Goal: Task Accomplishment & Management: Use online tool/utility

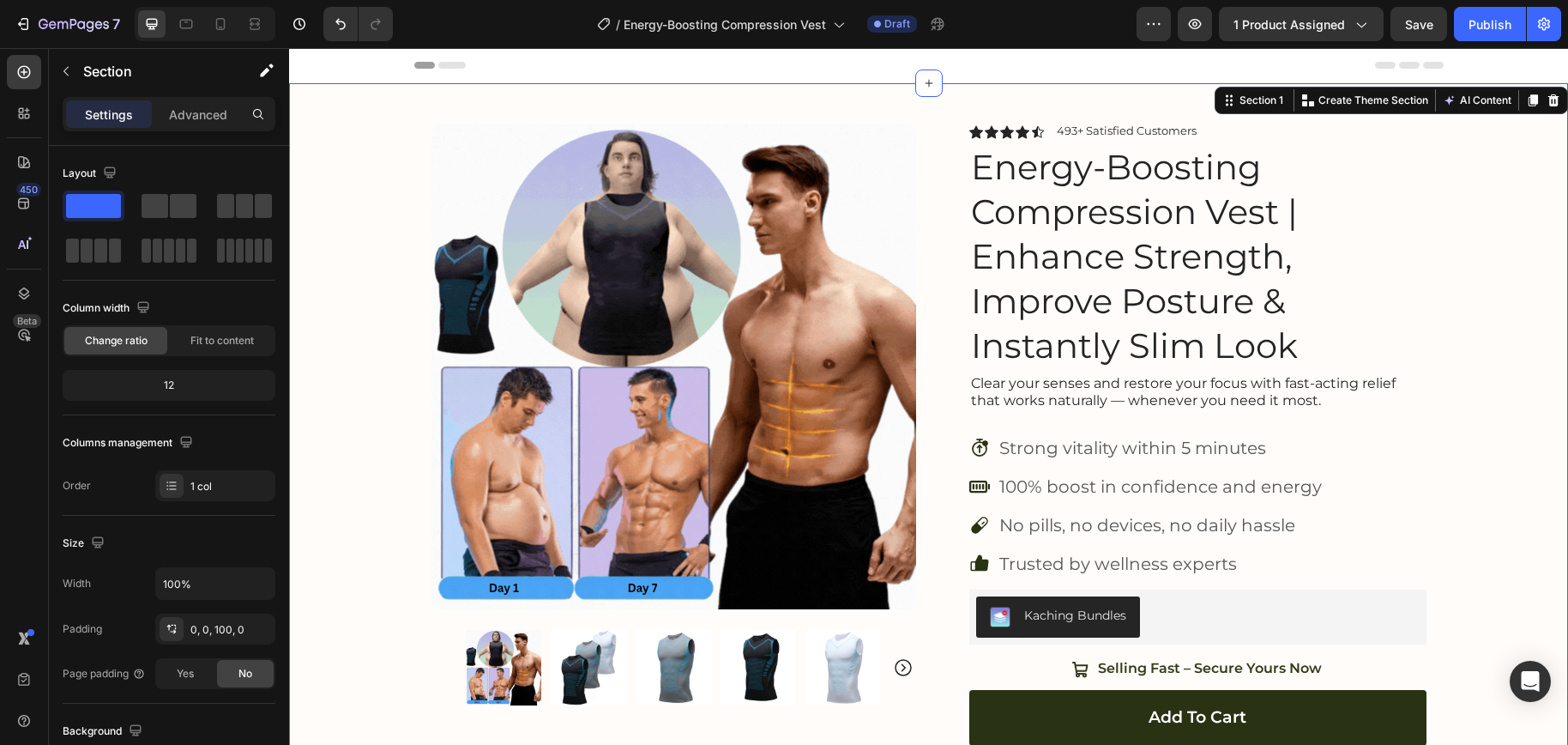
click at [1204, 404] on p "Clear your senses and restore your focus with fast-acting relief that works nat…" at bounding box center [1197, 393] width 453 height 36
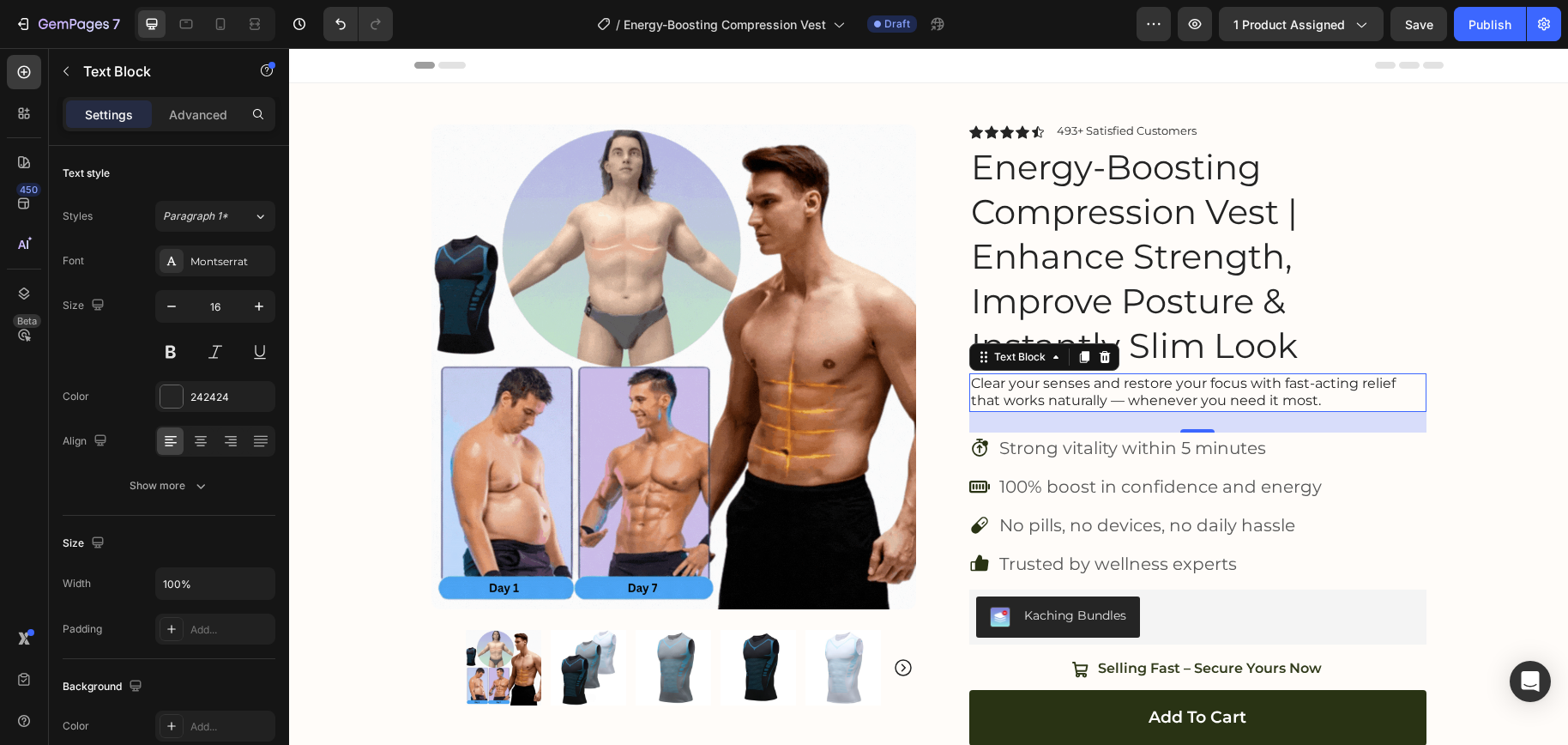
click at [1081, 382] on p "Clear your senses and restore your focus with fast-acting relief that works nat…" at bounding box center [1197, 393] width 453 height 36
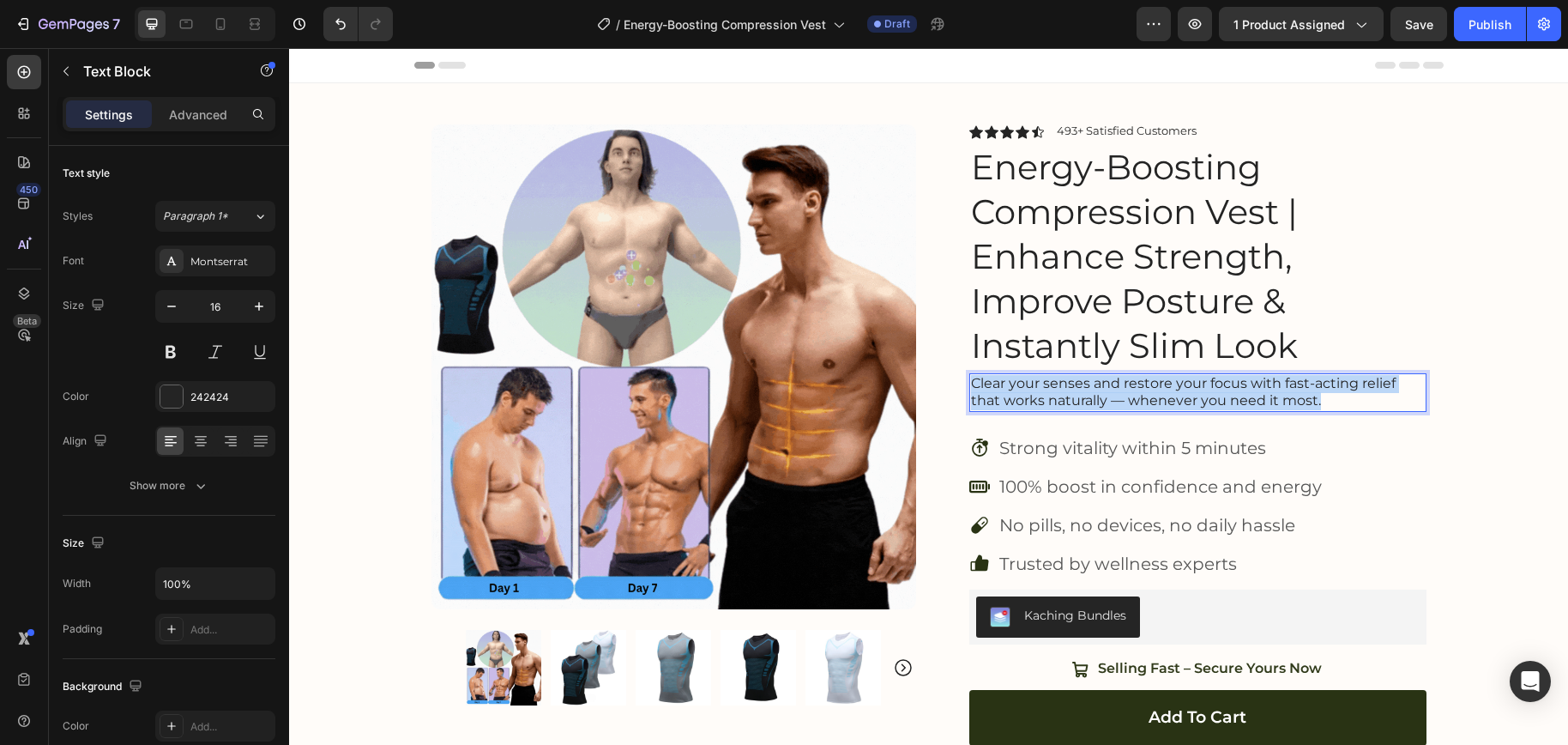
click at [1081, 382] on p "Clear your senses and restore your focus with fast-acting relief that works nat…" at bounding box center [1197, 393] width 453 height 36
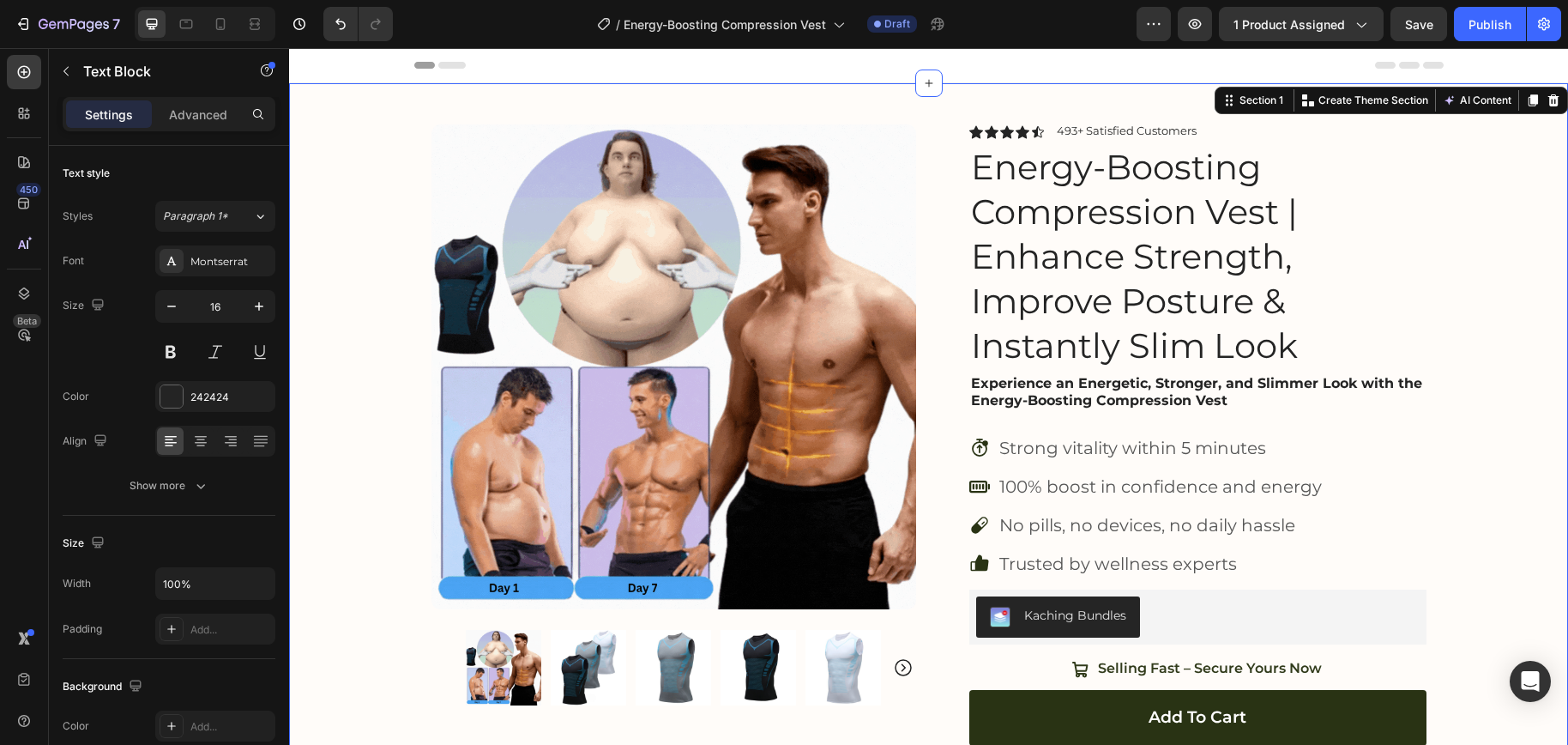
click at [1443, 455] on div "Product Images Image Icon Icon Icon Icon Icon Icon List “At 68, I didn’t expect…" at bounding box center [928, 517] width 1278 height 869
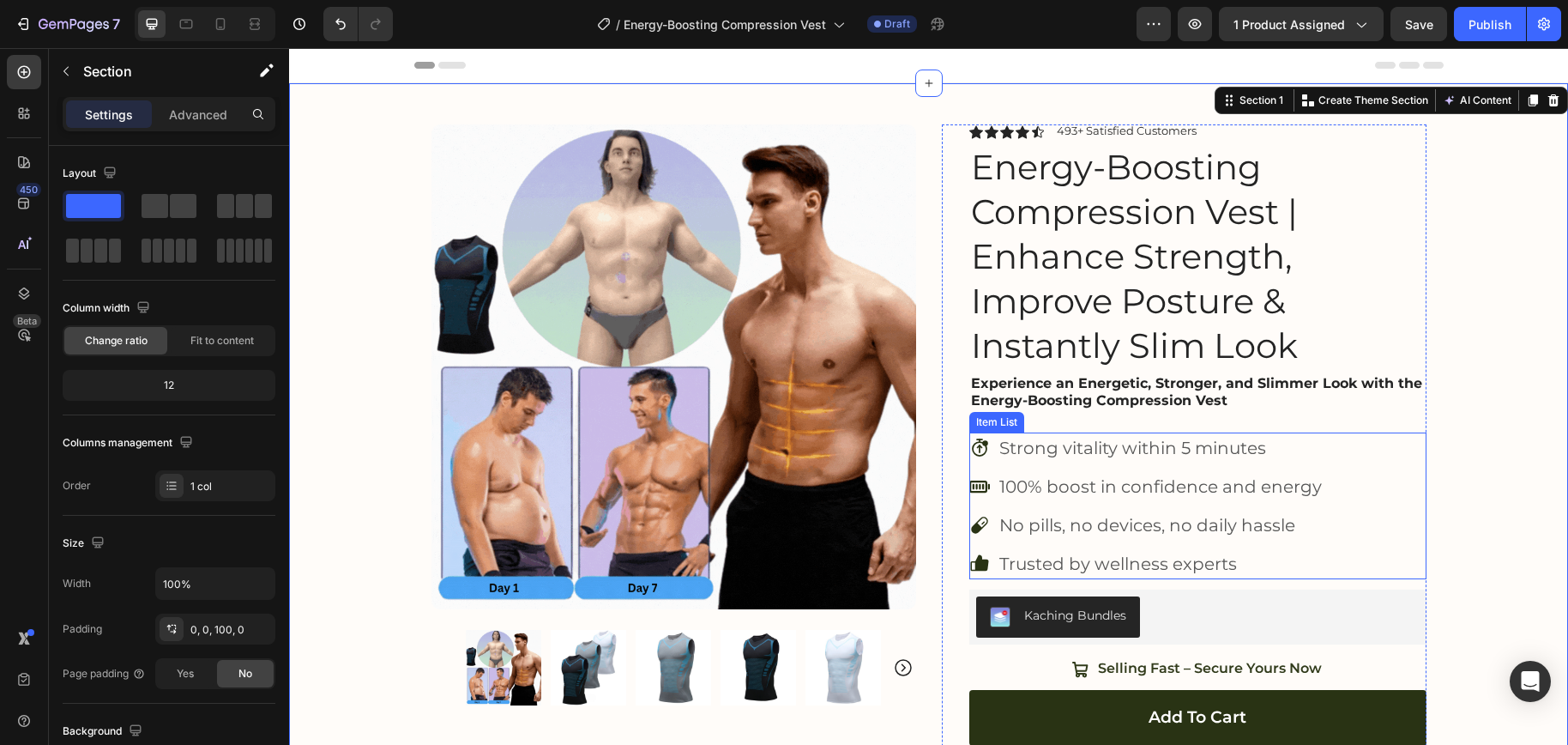
click at [1071, 455] on p "Strong vitality within 5 minutes" at bounding box center [1160, 448] width 322 height 26
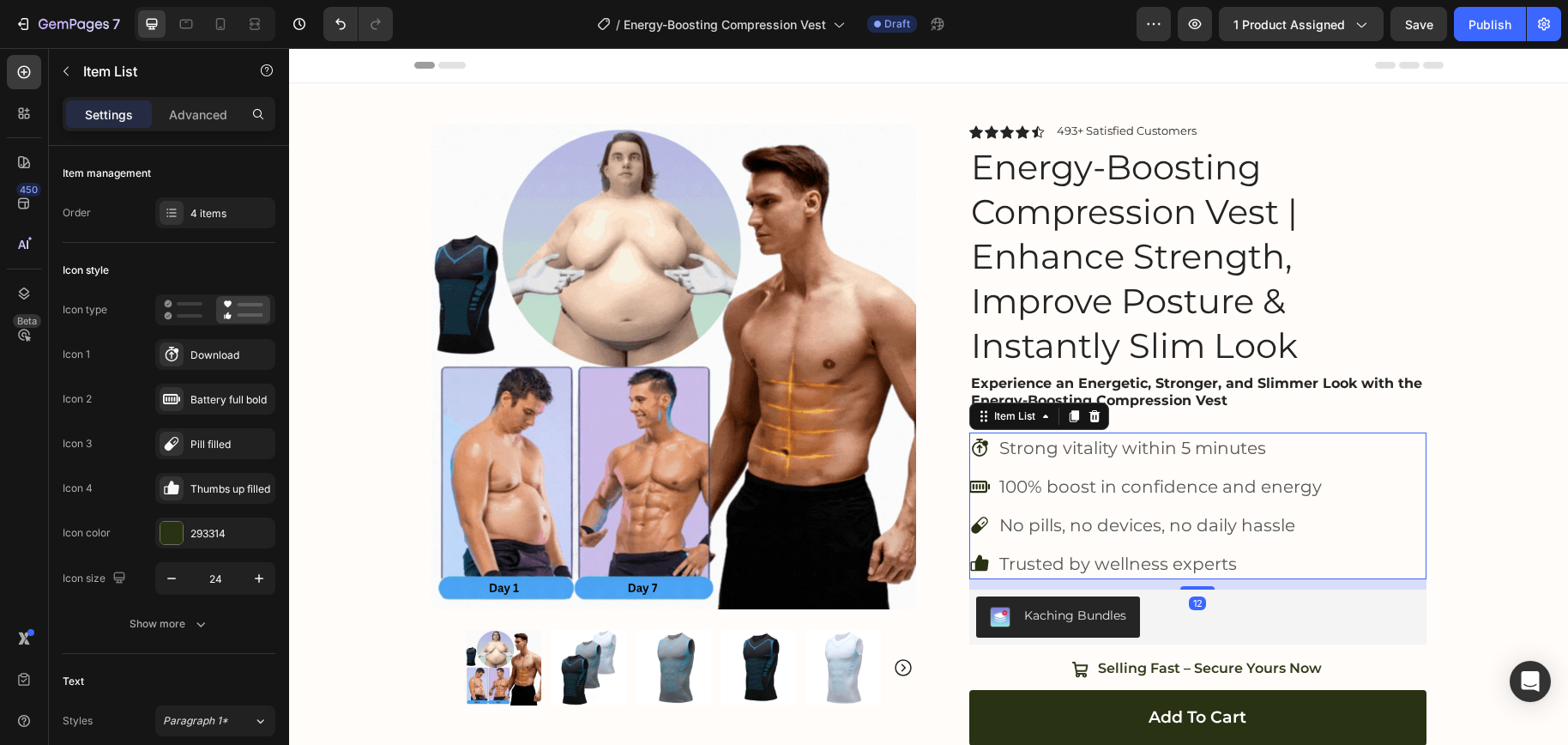
click at [1071, 455] on p "Strong vitality within 5 minutes" at bounding box center [1160, 448] width 322 height 26
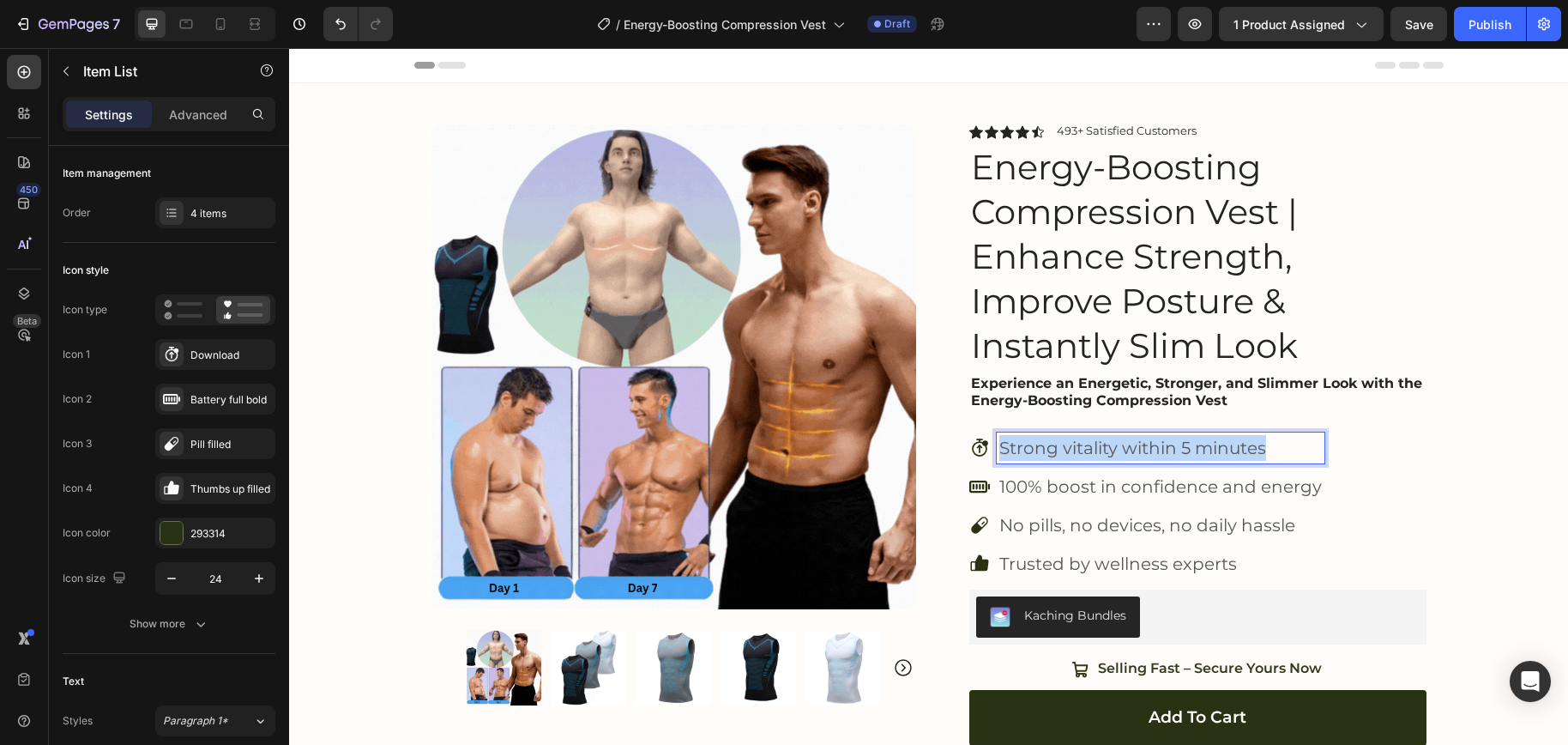
click at [1071, 455] on p "Strong vitality within 5 minutes" at bounding box center [1160, 448] width 322 height 26
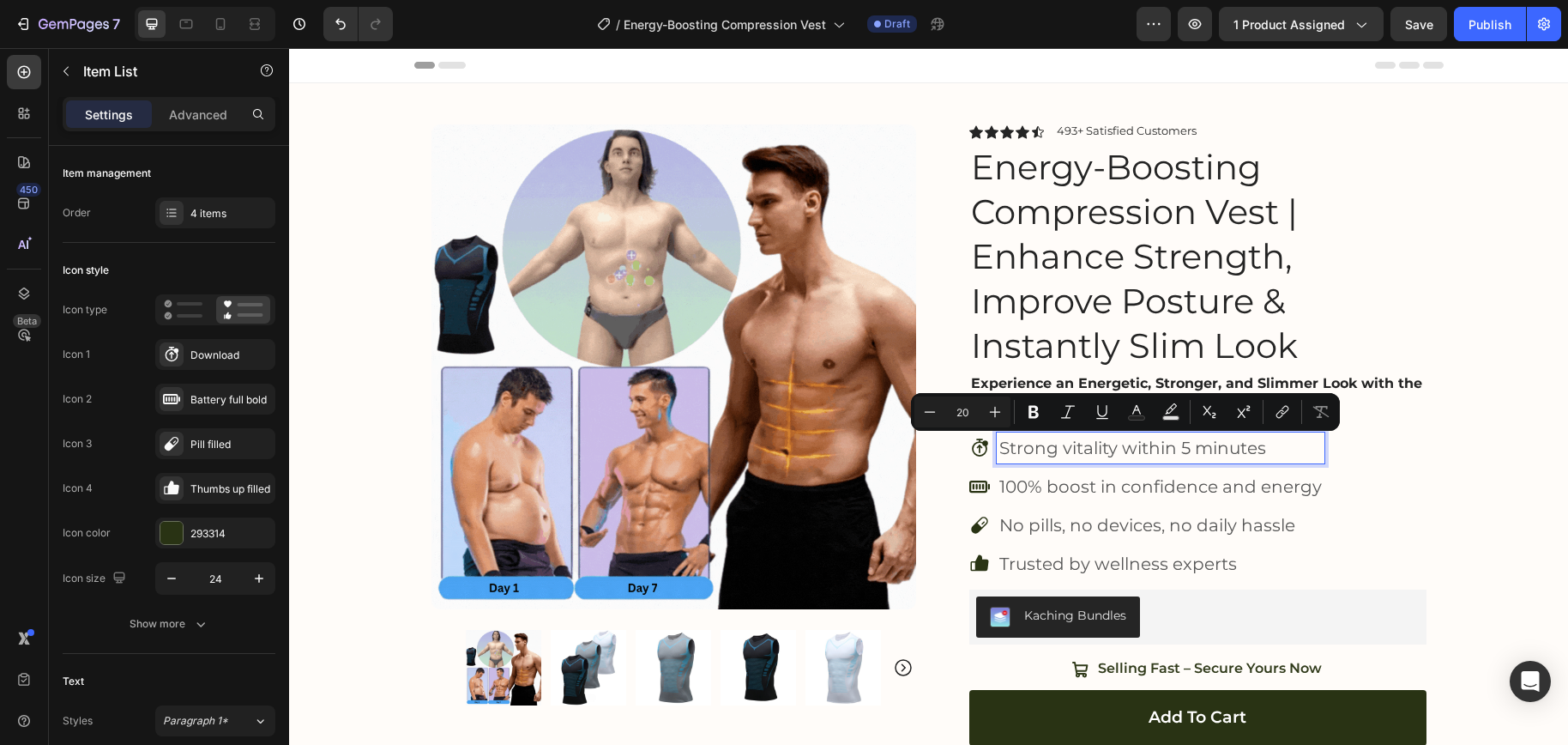
click at [1116, 489] on p "100% boost in confidence and energy" at bounding box center [1160, 486] width 322 height 26
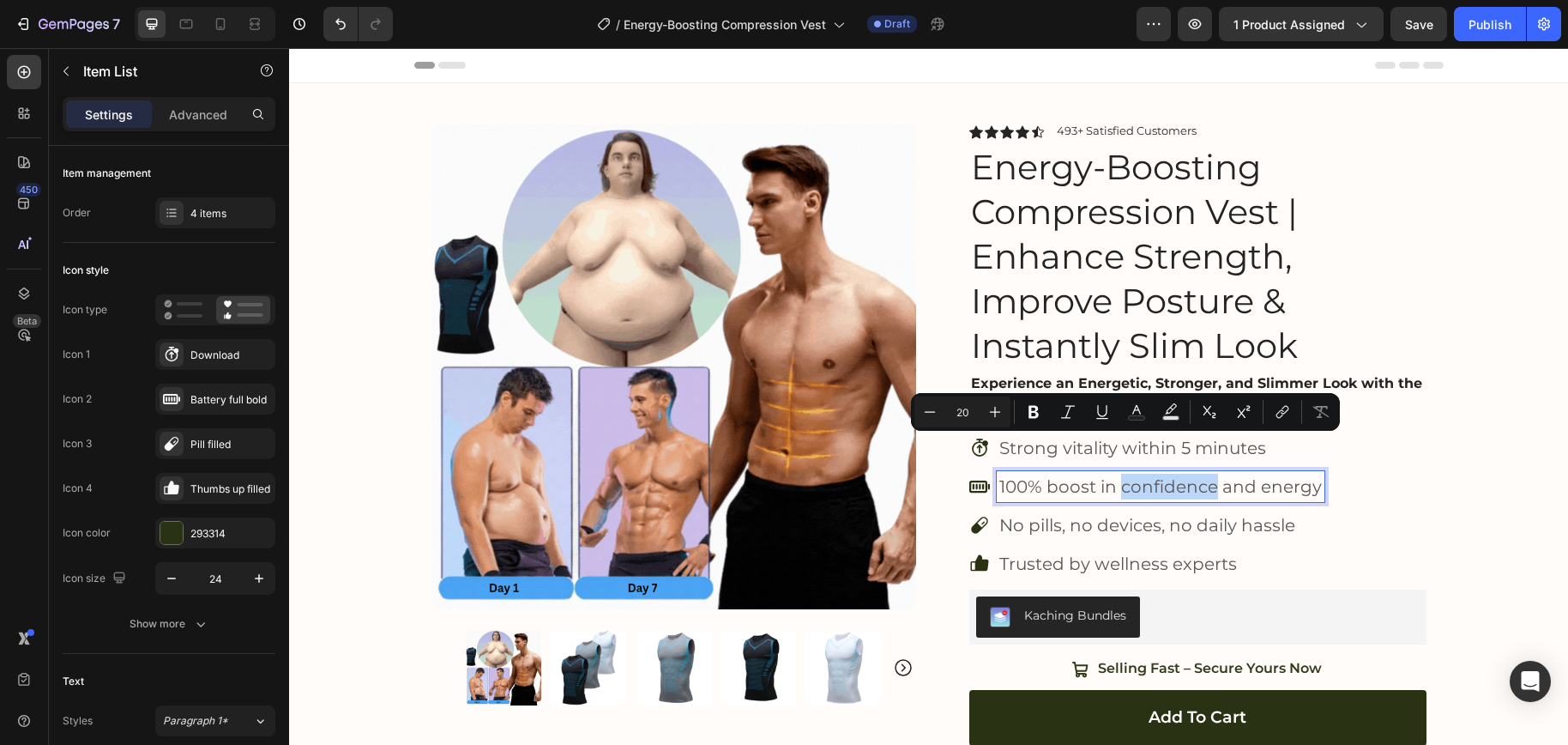
click at [1116, 489] on p "100% boost in confidence and energy" at bounding box center [1160, 486] width 322 height 26
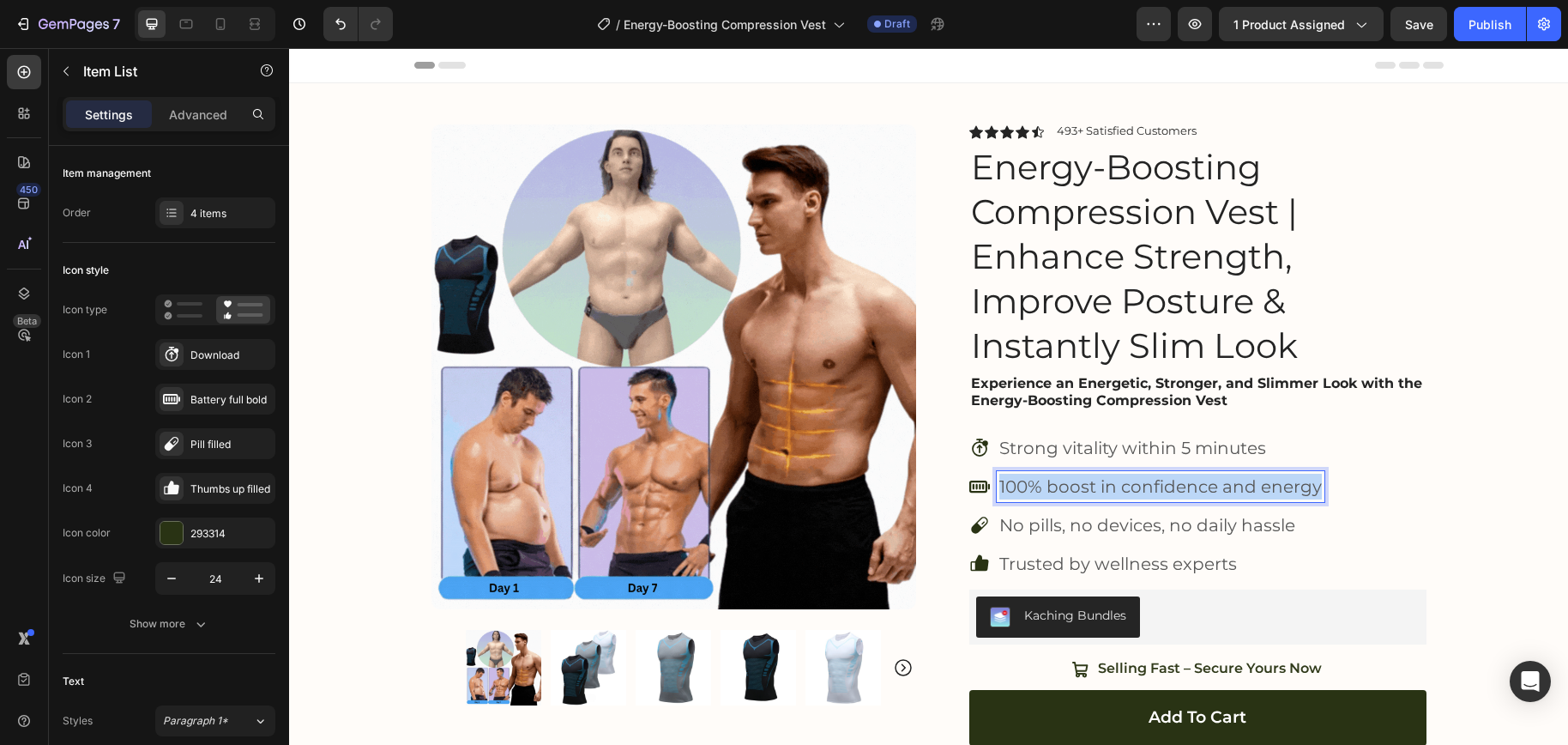
click at [1116, 489] on p "100% boost in confidence and energy" at bounding box center [1160, 486] width 322 height 26
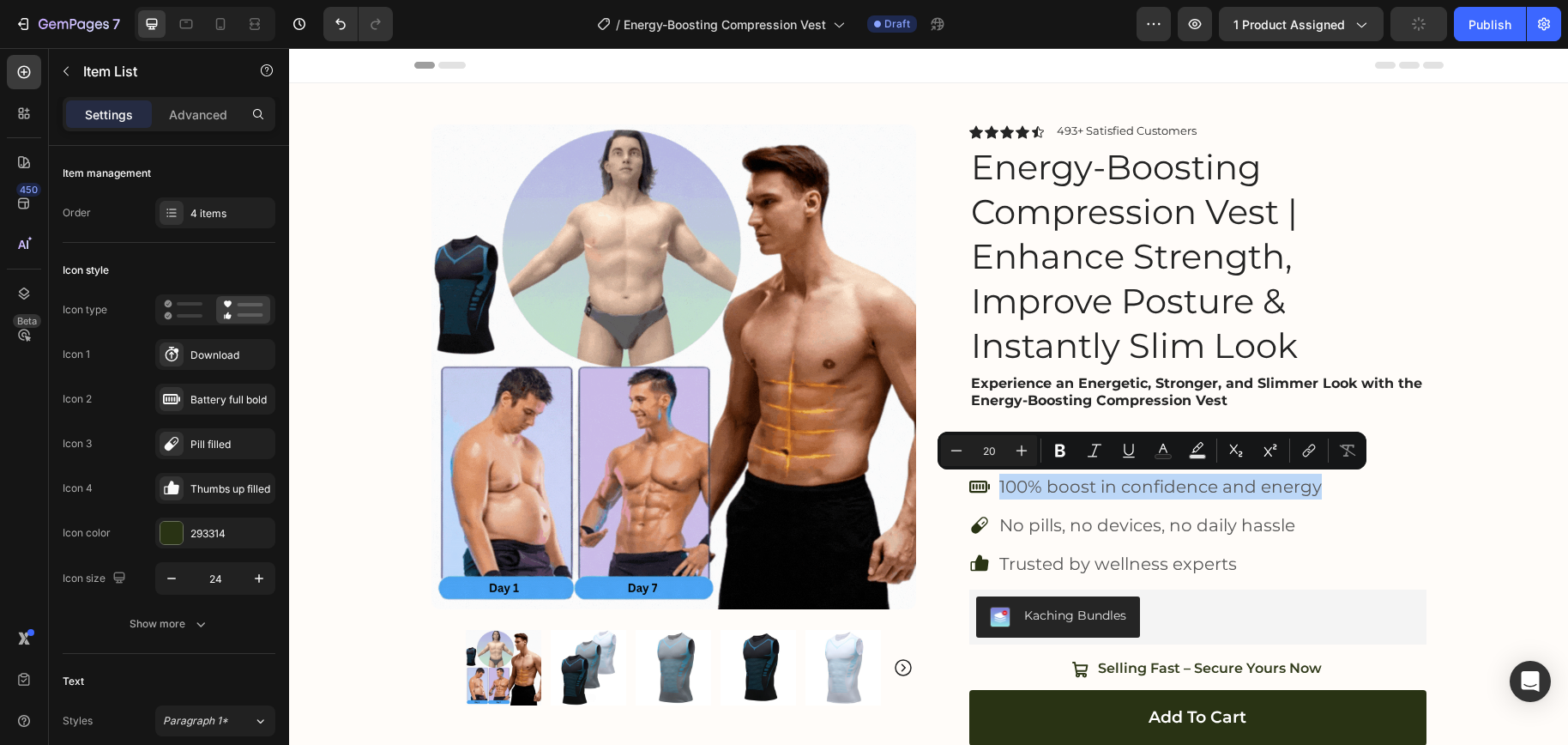
click at [1401, 505] on div "Fast results icon Stopwatch with upward arrow and 5 minute badge 5m Strong vita…" at bounding box center [1197, 505] width 457 height 147
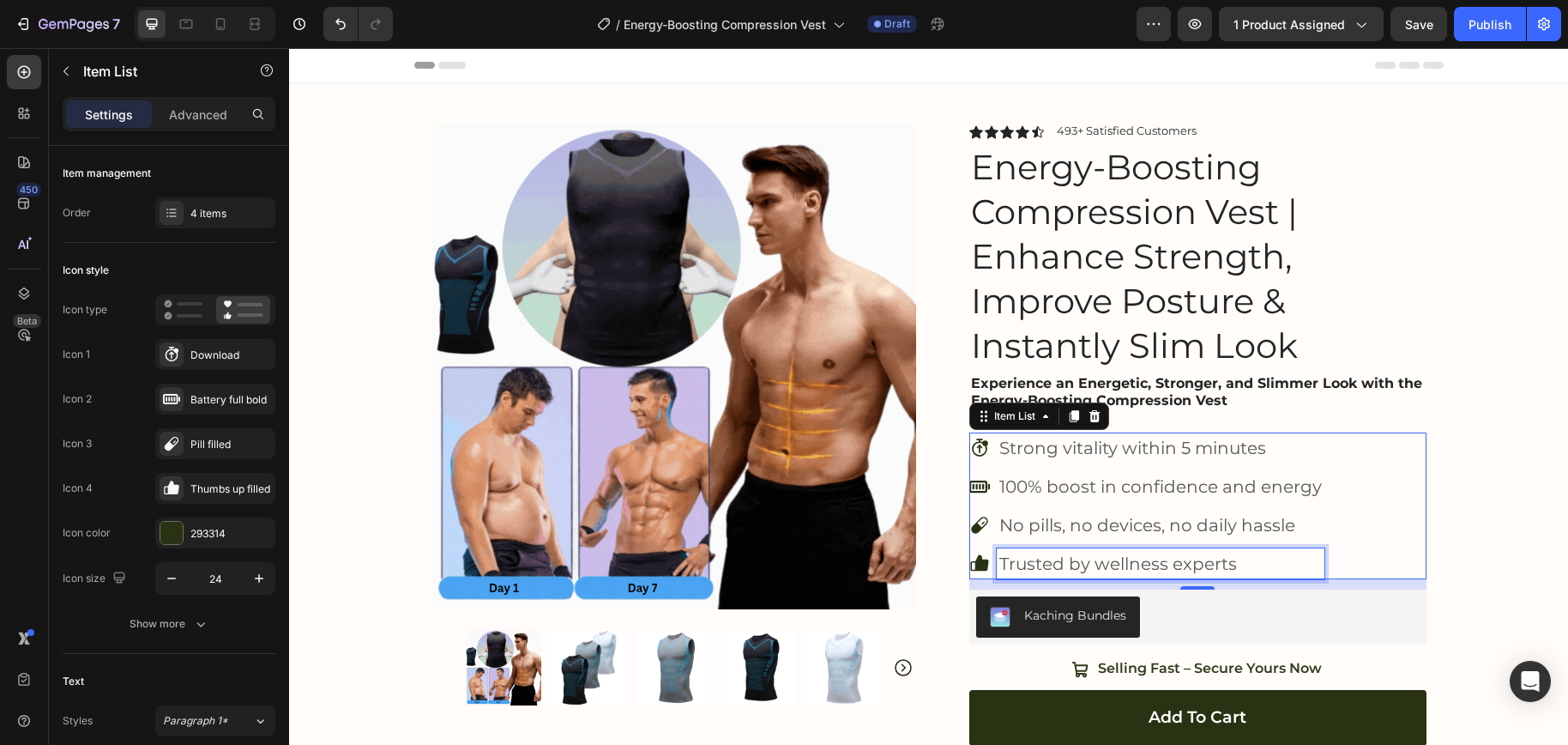
click at [1147, 561] on p "Trusted by wellness experts" at bounding box center [1160, 564] width 322 height 26
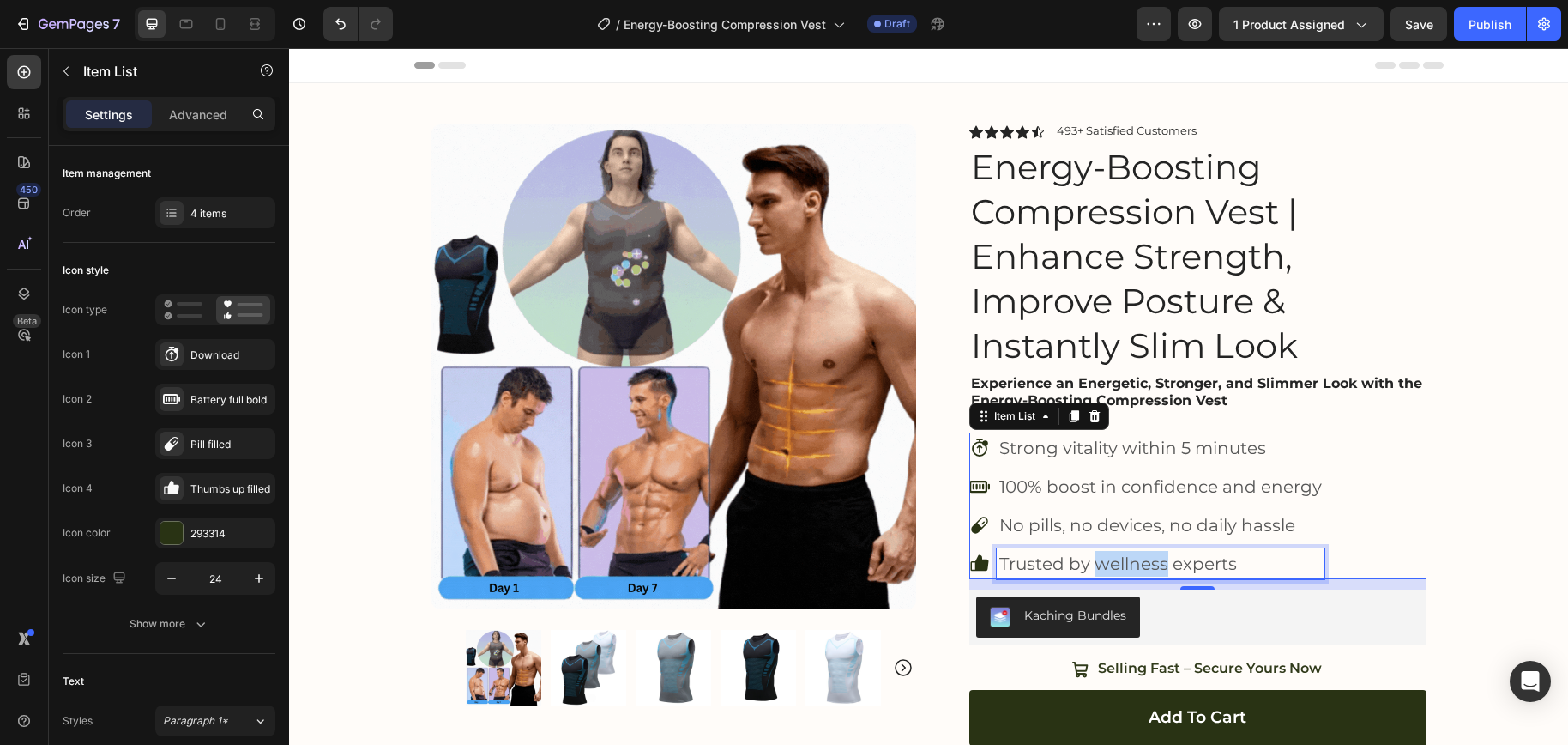
click at [1147, 561] on p "Trusted by wellness experts" at bounding box center [1160, 564] width 322 height 26
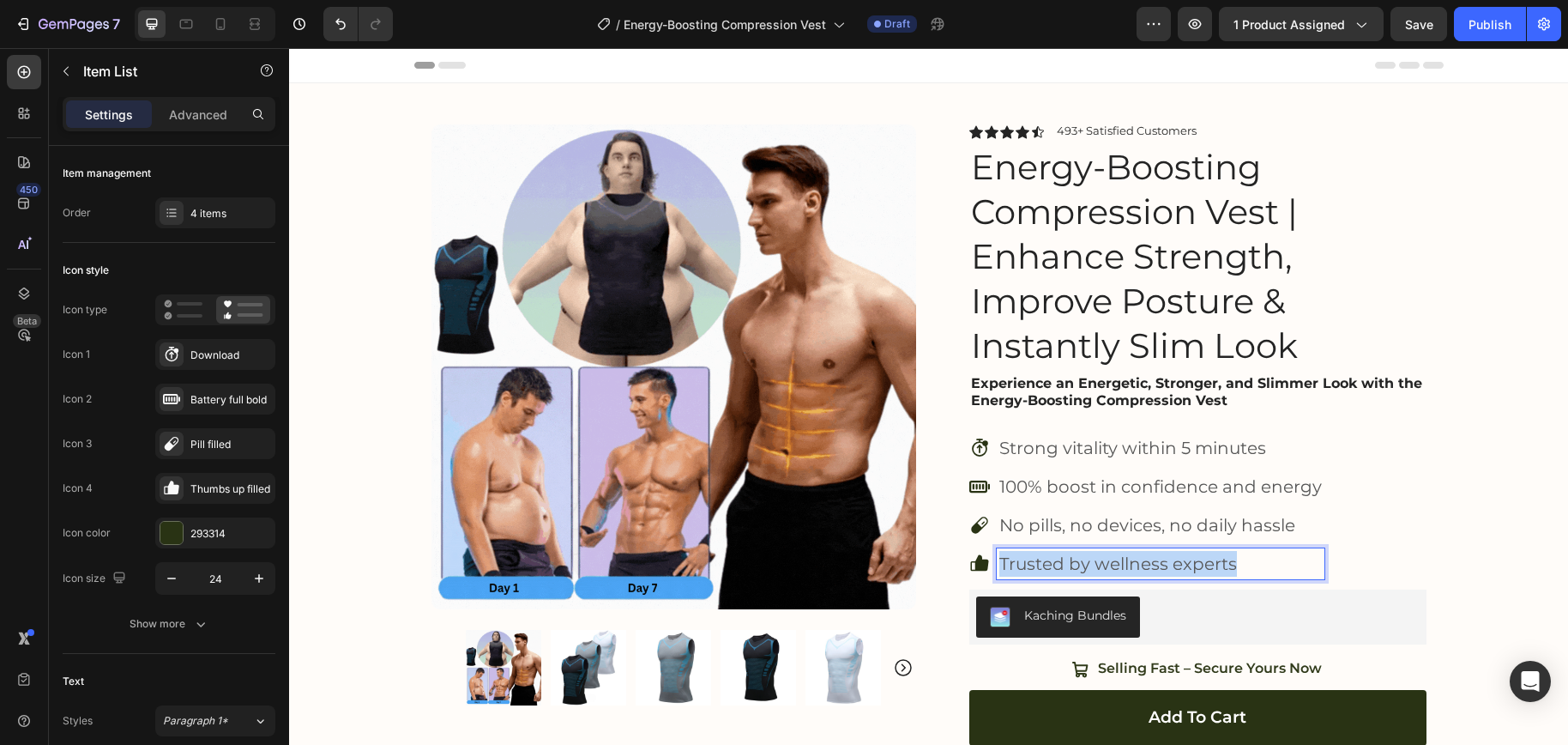
click at [1147, 561] on p "Trusted by wellness experts" at bounding box center [1160, 564] width 322 height 26
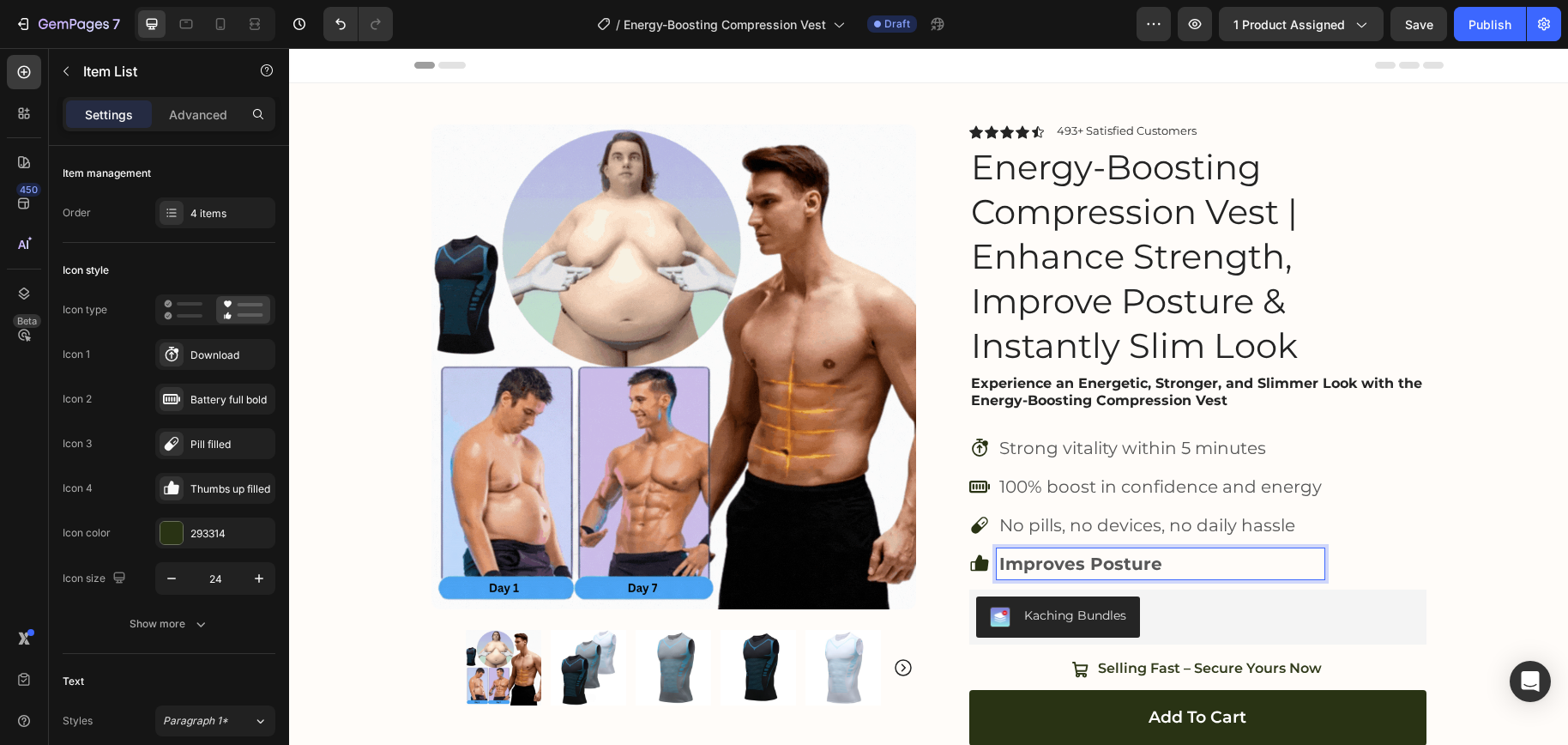
click at [1174, 567] on p "Improves Posture" at bounding box center [1160, 564] width 322 height 26
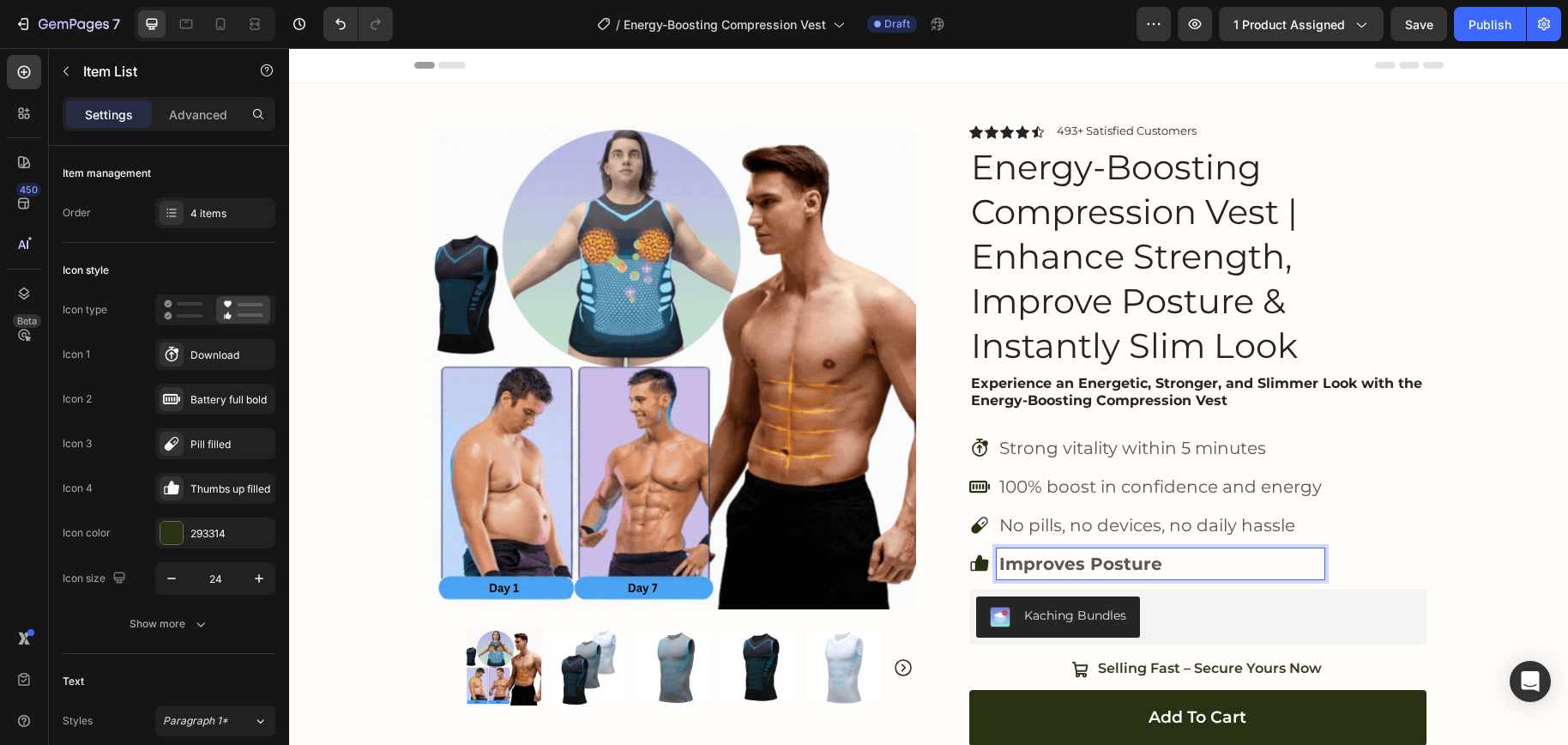
click at [1111, 551] on p "Improves Posture" at bounding box center [1160, 564] width 322 height 26
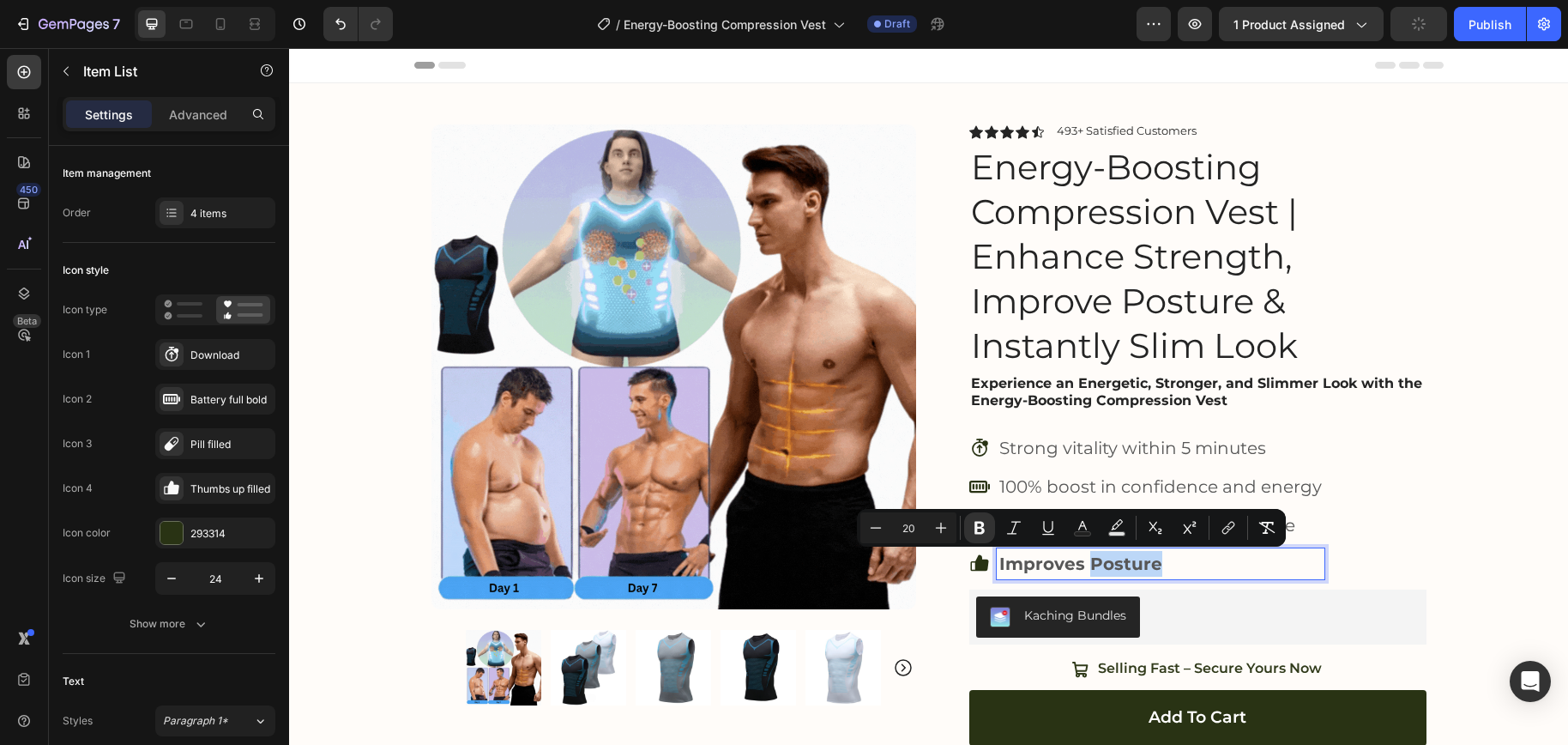
click at [1111, 551] on p "Improves Posture" at bounding box center [1160, 564] width 322 height 26
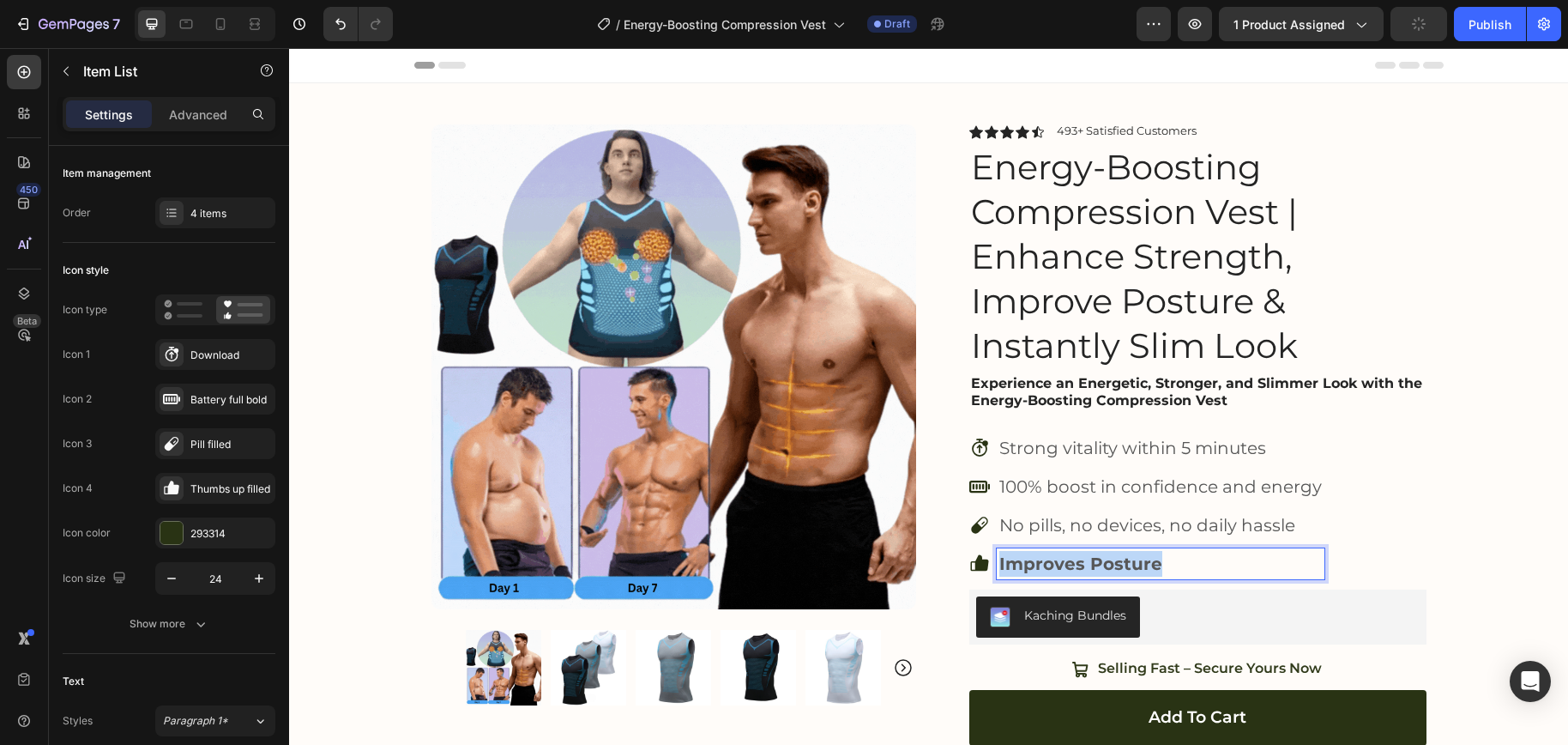
click at [1111, 551] on p "Improves Posture" at bounding box center [1160, 564] width 322 height 26
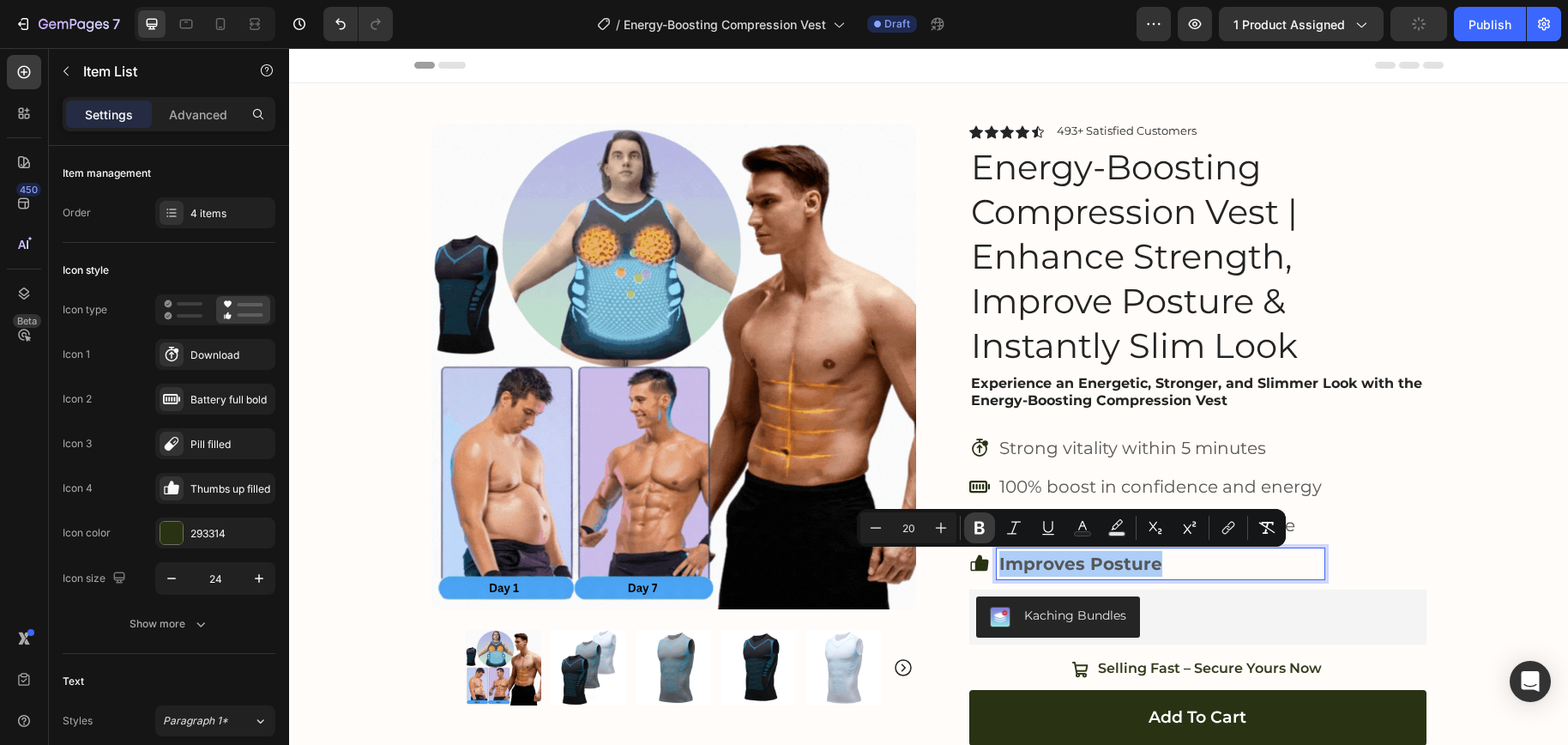
drag, startPoint x: 984, startPoint y: 533, endPoint x: 936, endPoint y: 505, distance: 55.6
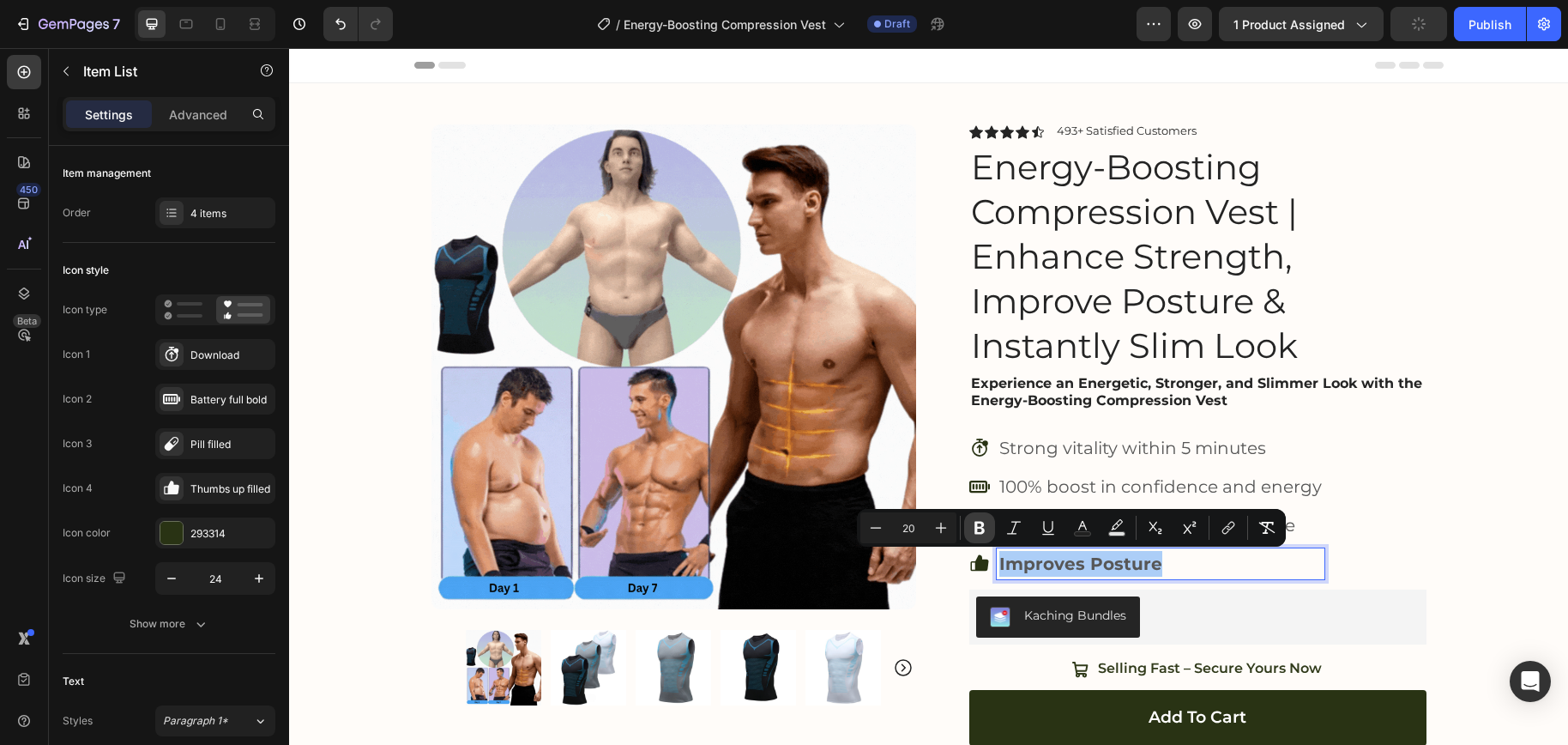
click at [984, 533] on icon "Editor contextual toolbar" at bounding box center [979, 527] width 17 height 17
click at [971, 531] on icon at bounding box center [979, 525] width 16 height 16
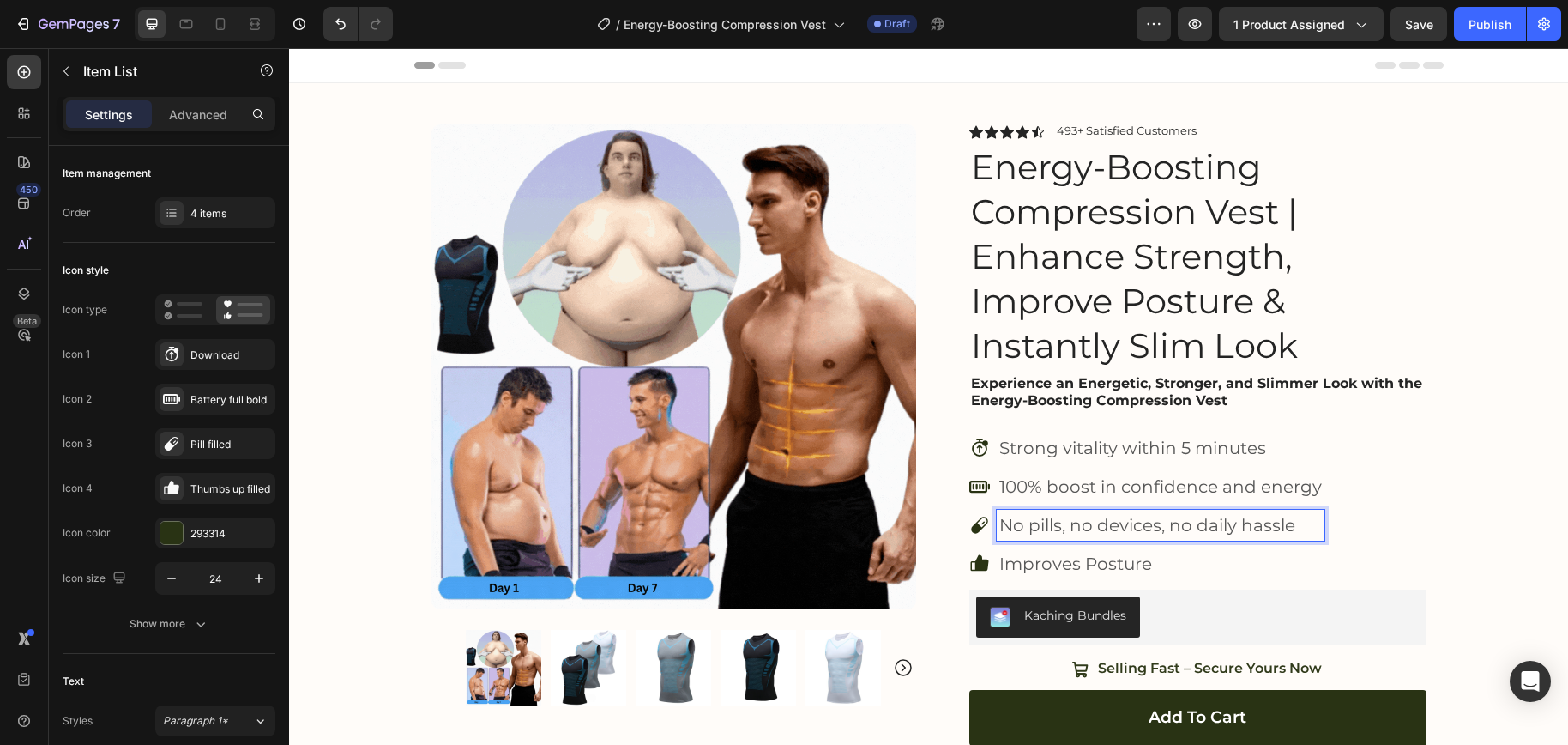
click at [1050, 525] on p "No pills, no devices, no daily hassle" at bounding box center [1160, 525] width 322 height 26
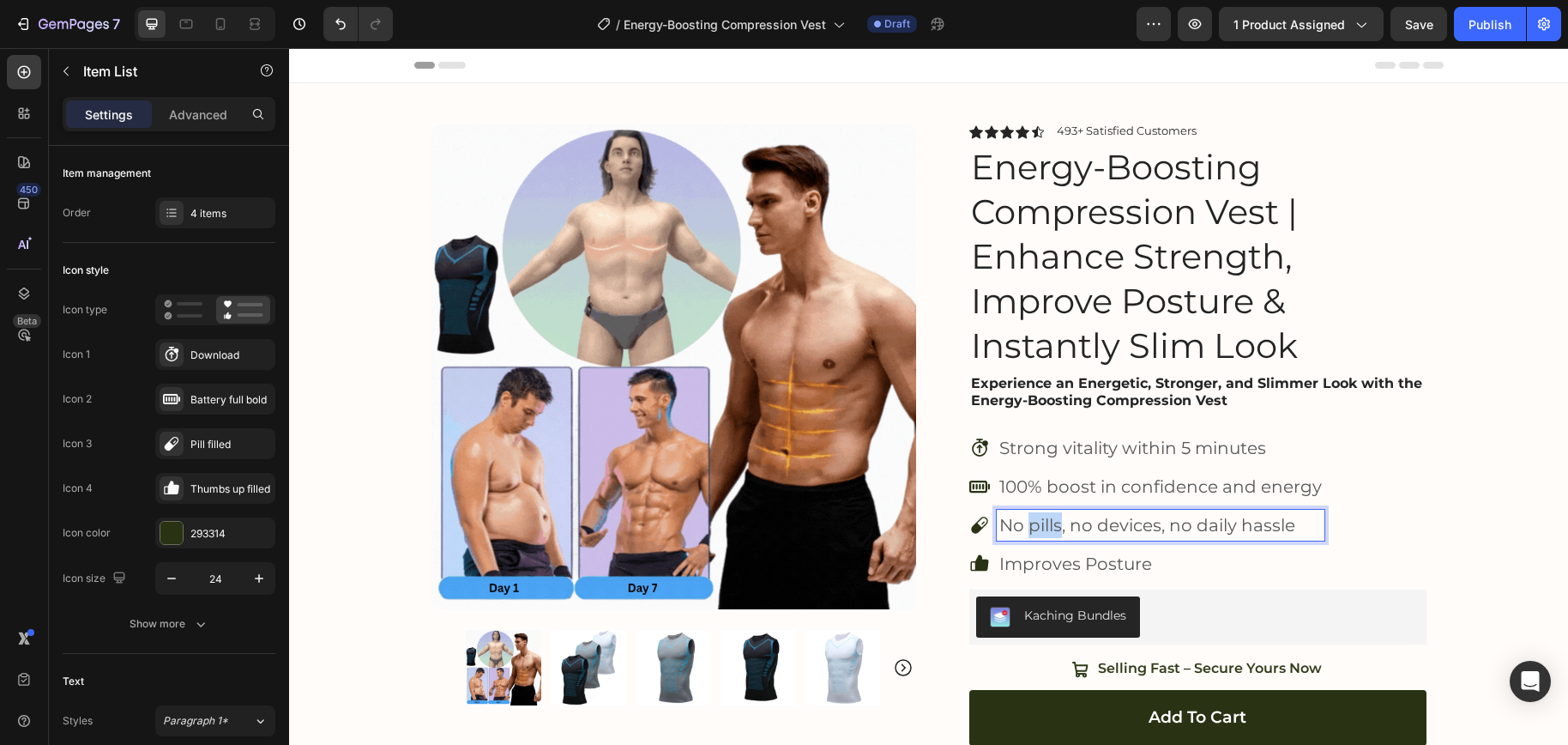
click at [1050, 525] on p "No pills, no devices, no daily hassle" at bounding box center [1160, 525] width 322 height 26
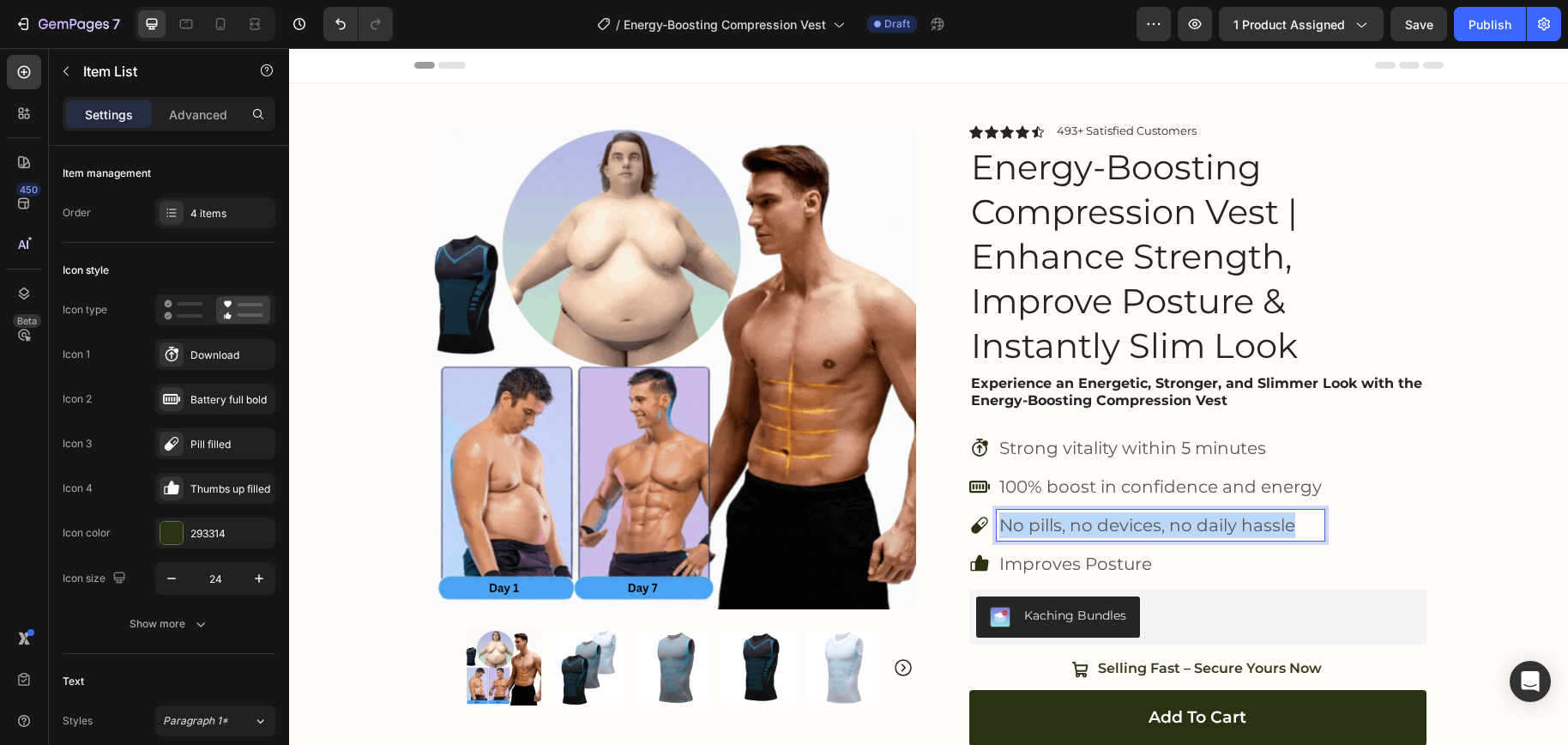
click at [1050, 525] on p "No pills, no devices, no daily hassle" at bounding box center [1160, 525] width 322 height 26
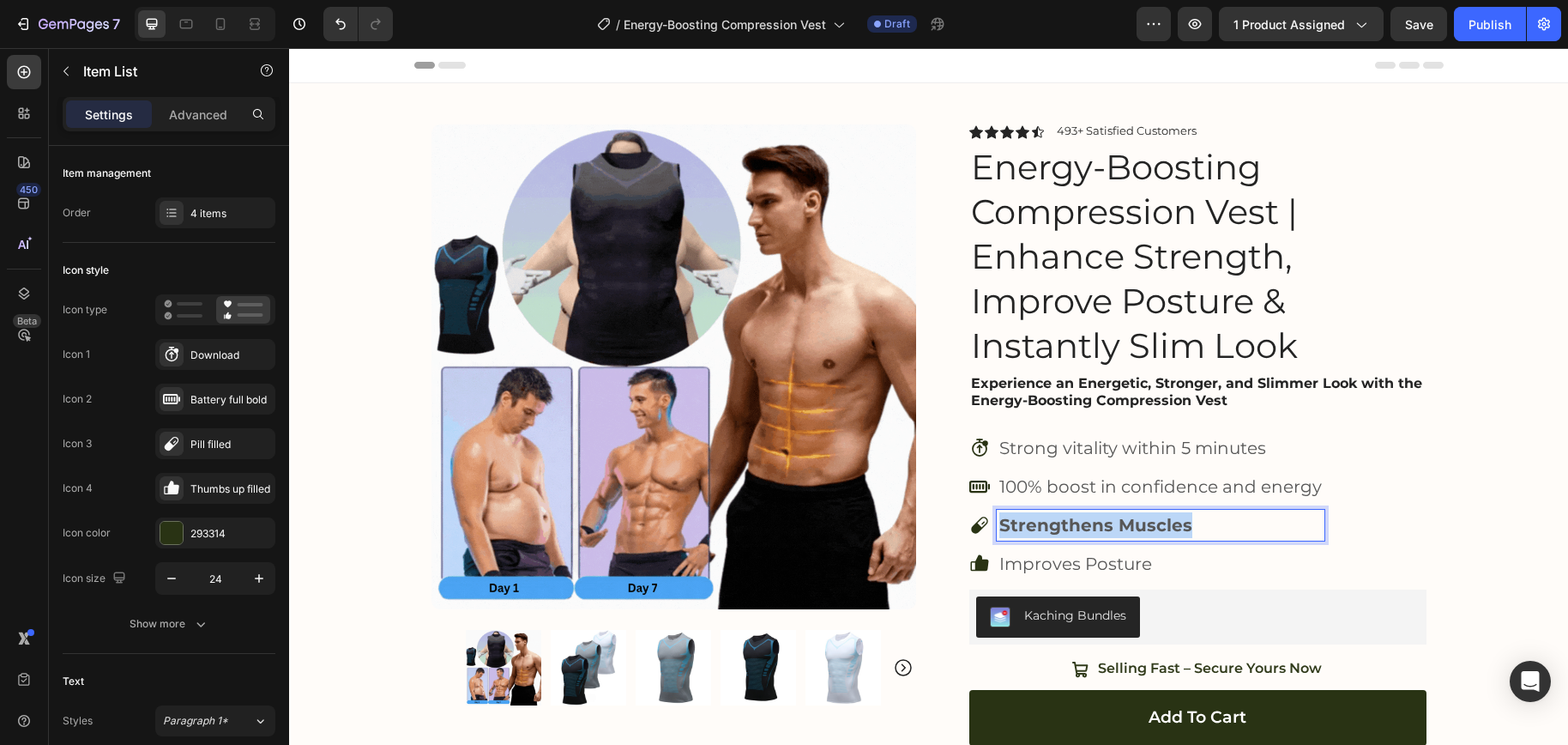
click at [1050, 525] on strong "Strengthens Muscles" at bounding box center [1095, 525] width 193 height 21
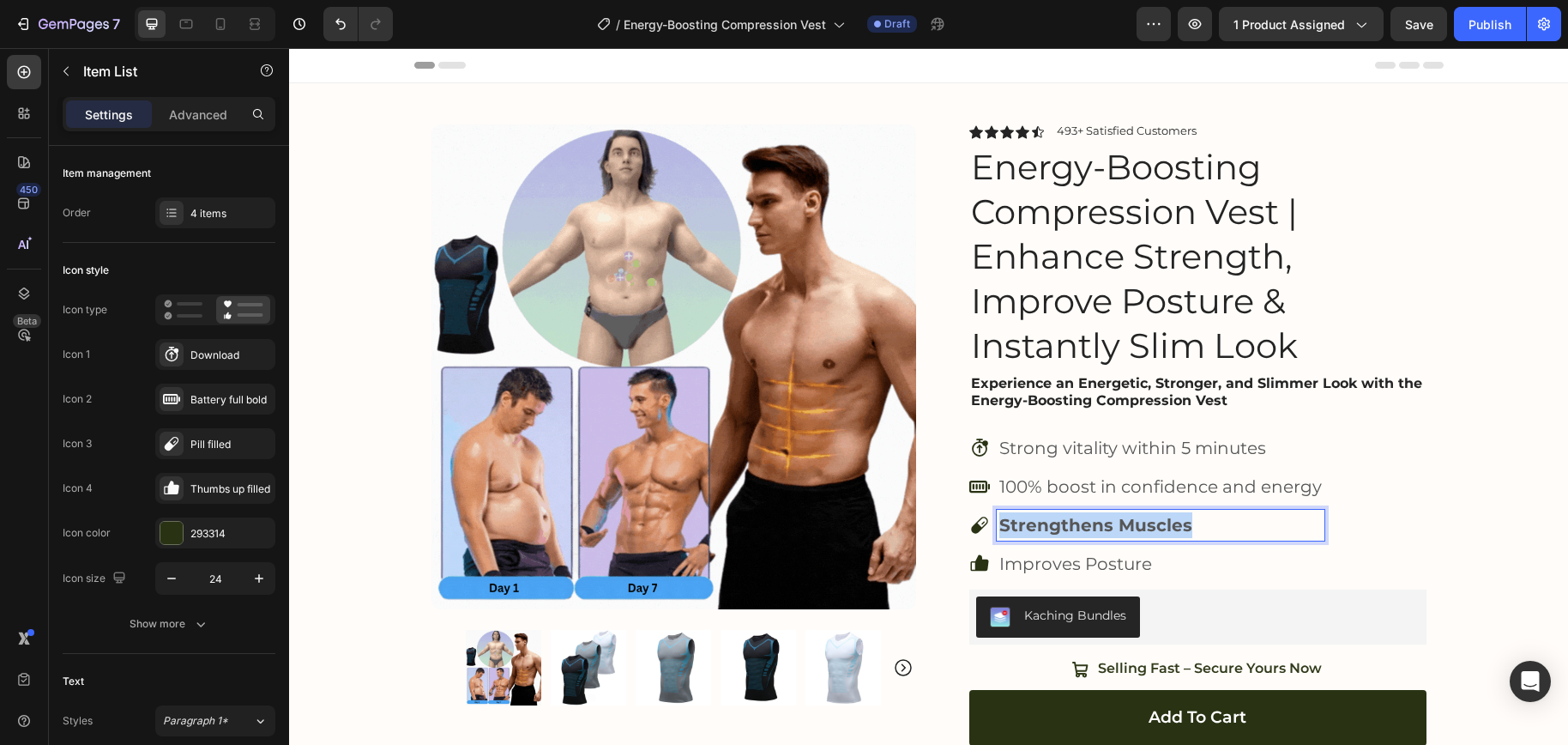
click at [1050, 525] on strong "Strengthens Muscles" at bounding box center [1095, 525] width 193 height 21
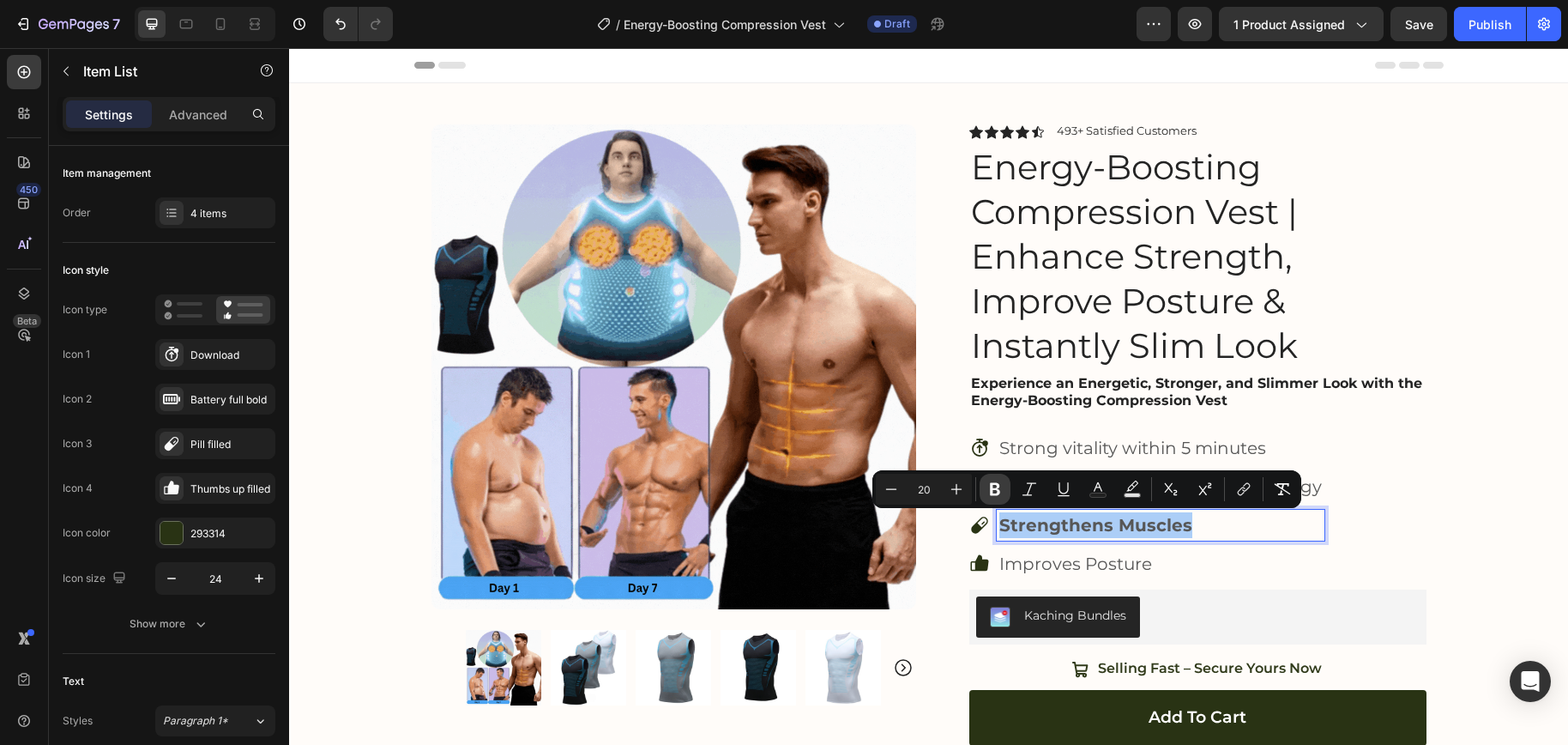
click at [988, 474] on button "Bold" at bounding box center [995, 489] width 31 height 31
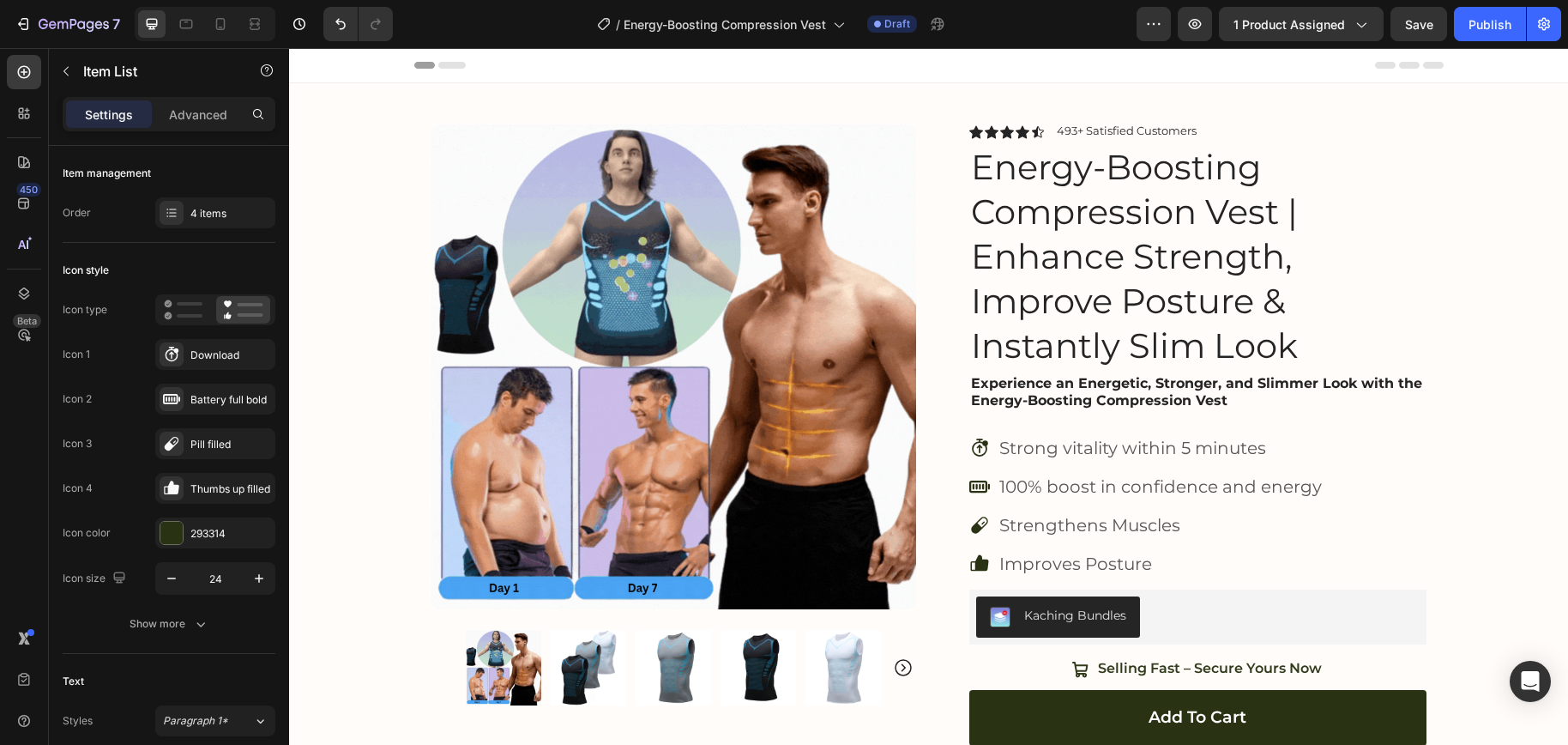
click at [978, 521] on icon at bounding box center [979, 525] width 21 height 21
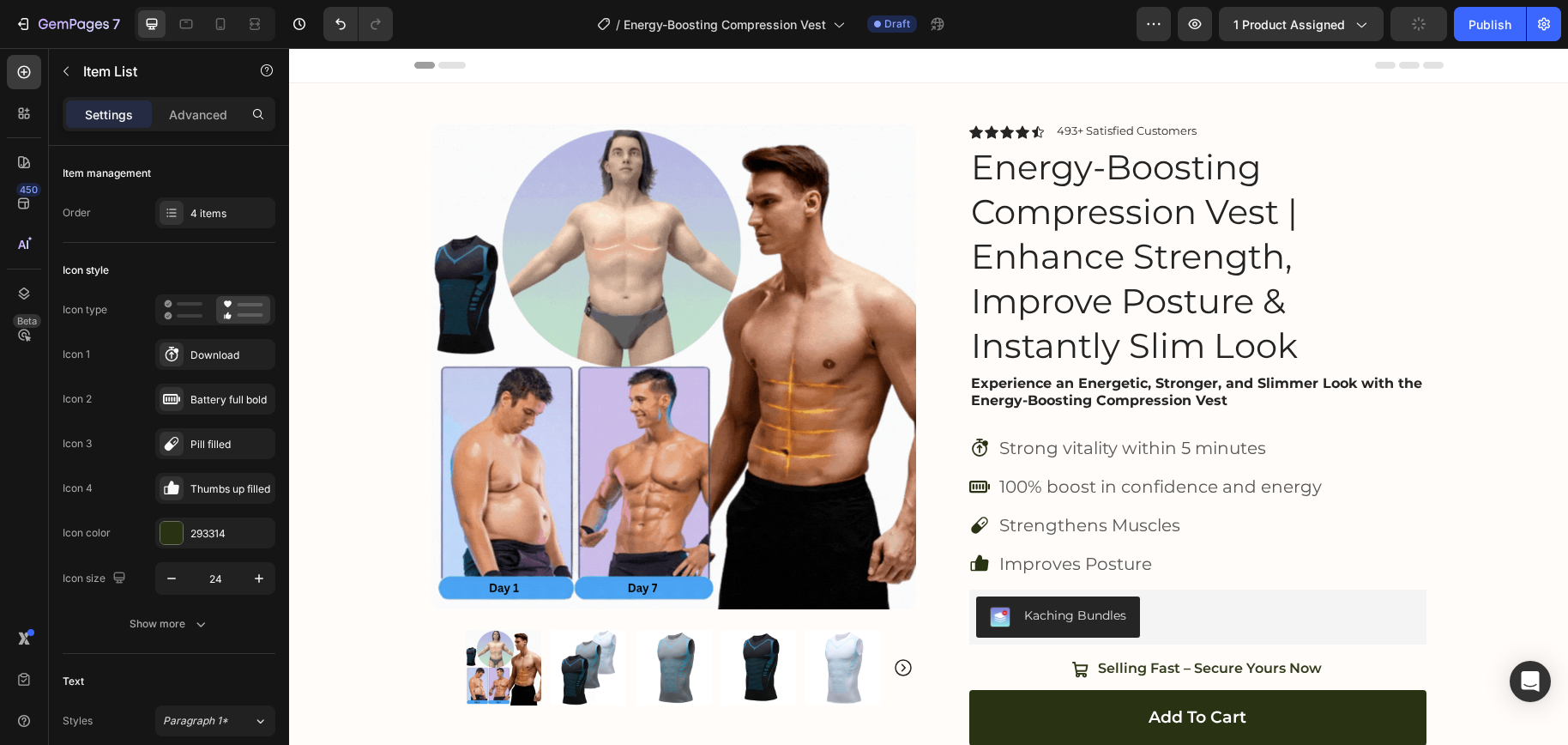
click at [971, 526] on icon at bounding box center [979, 525] width 16 height 16
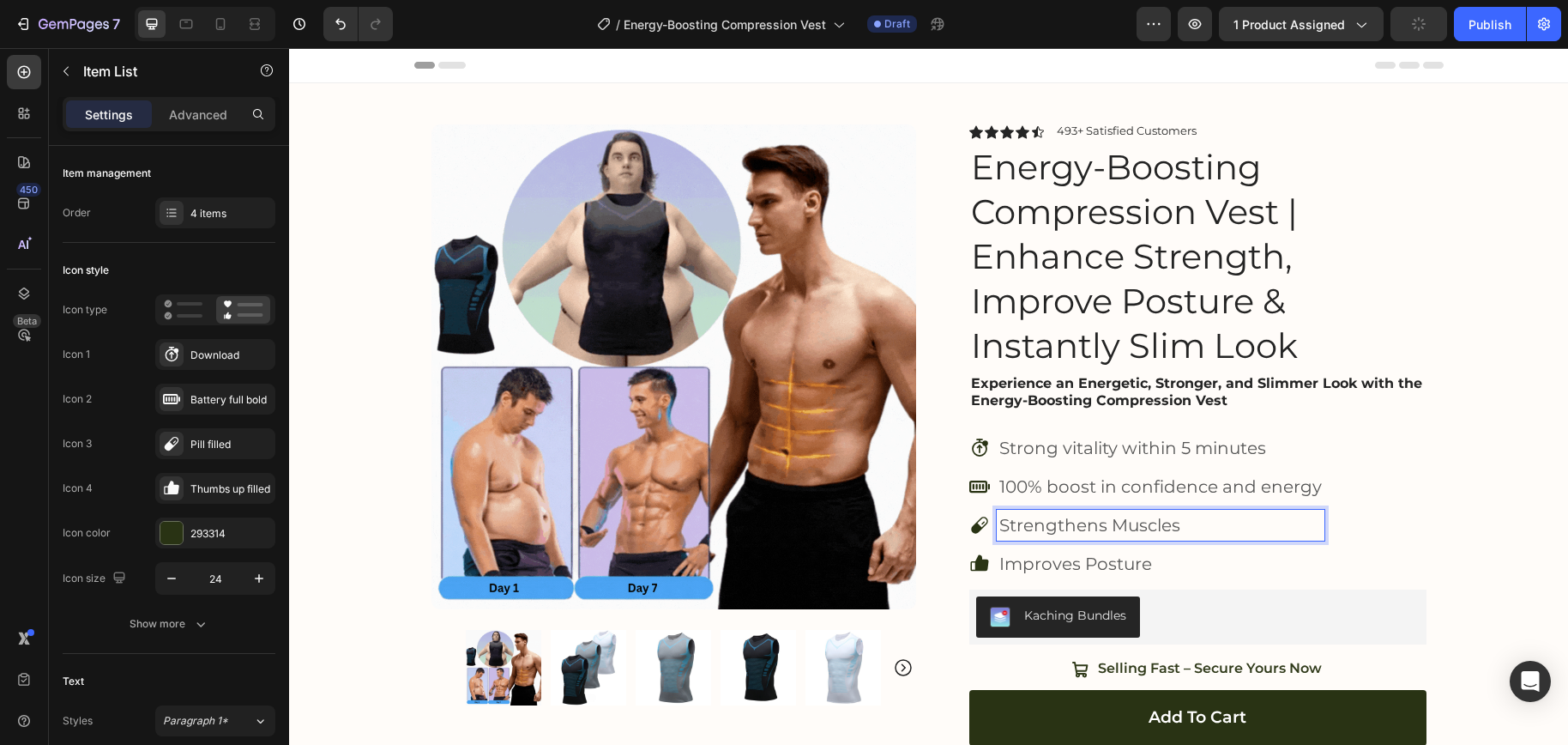
click at [996, 527] on div "Strengthens Muscles" at bounding box center [1160, 525] width 328 height 31
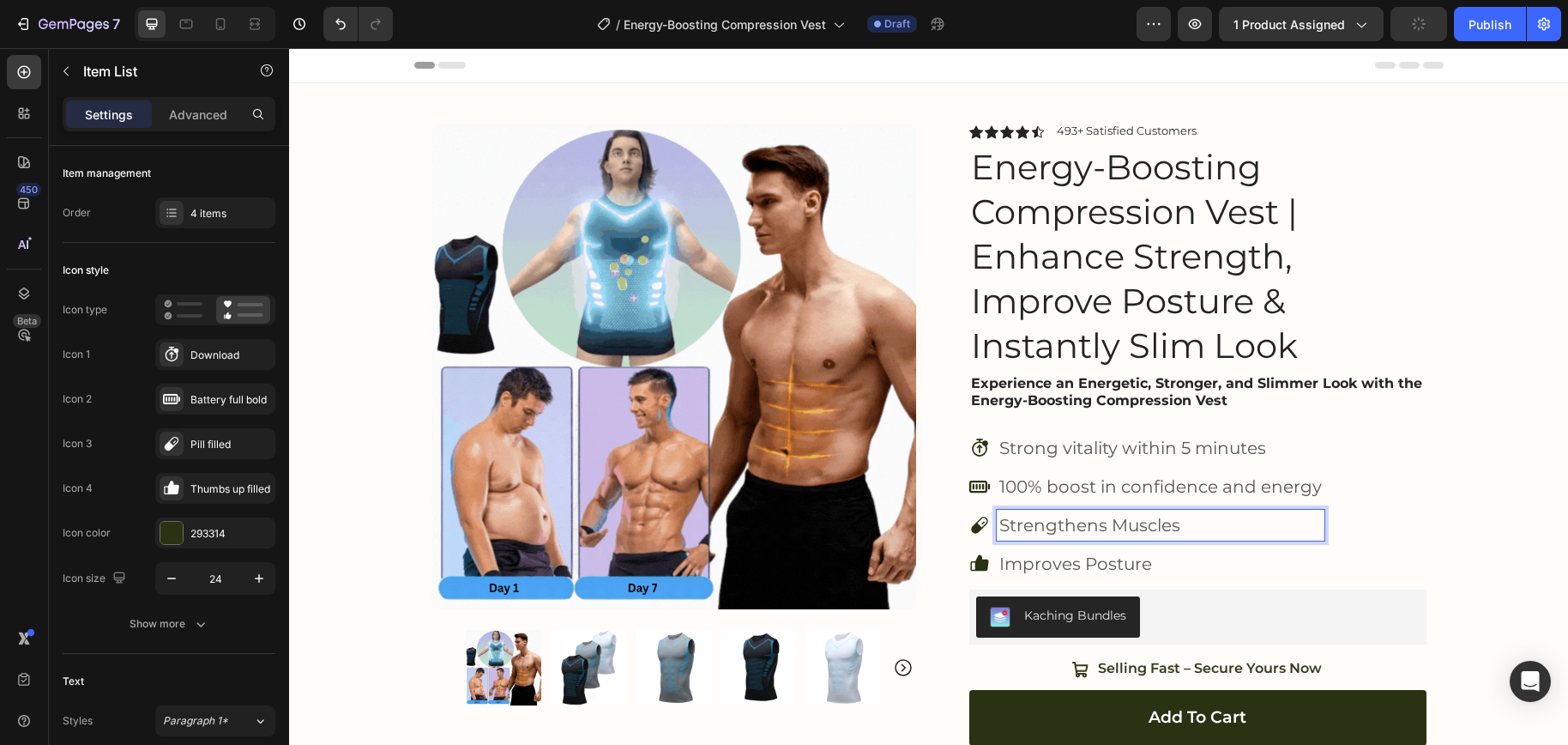
click at [972, 529] on icon at bounding box center [979, 525] width 16 height 16
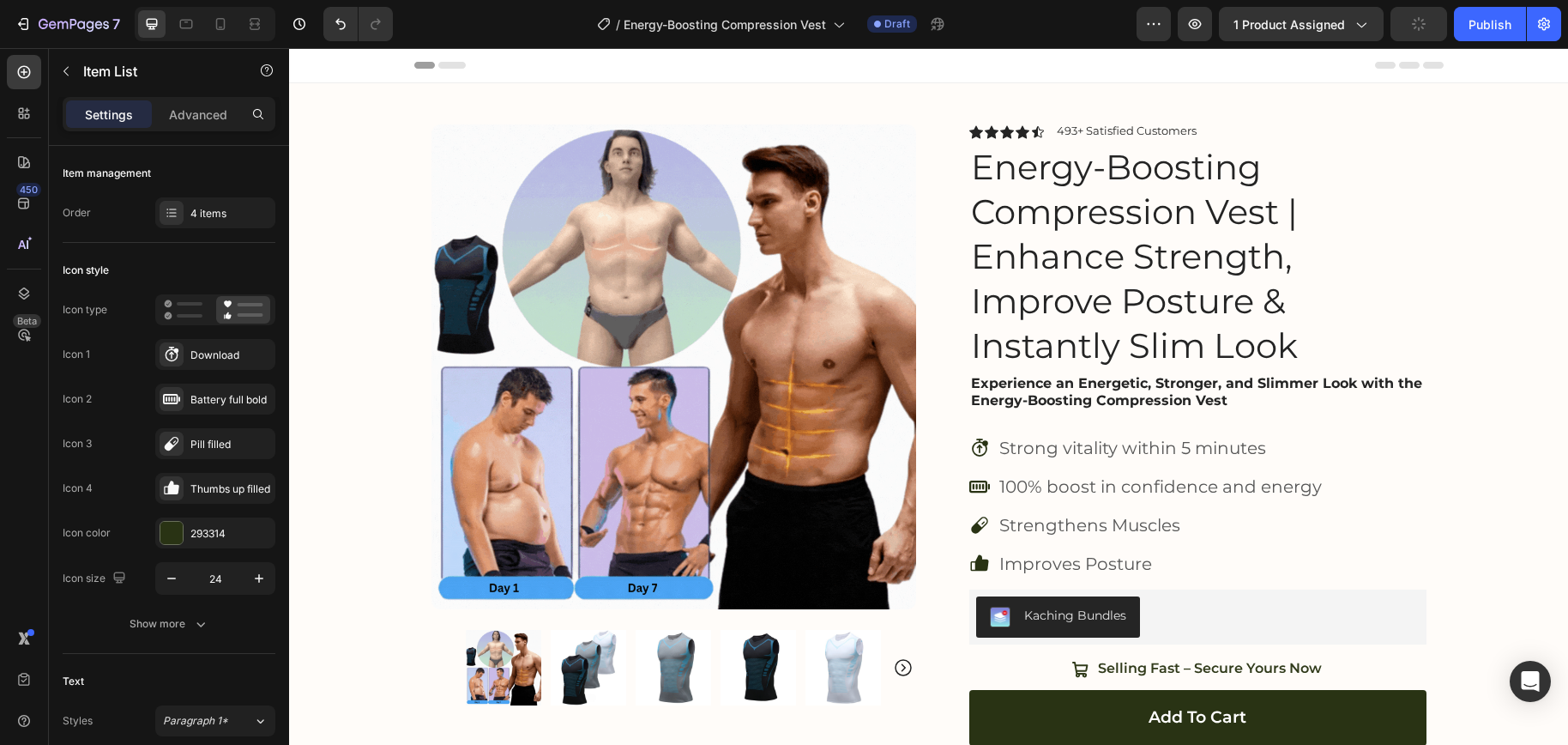
click at [999, 531] on p "Strengthens Muscles" at bounding box center [1160, 525] width 322 height 26
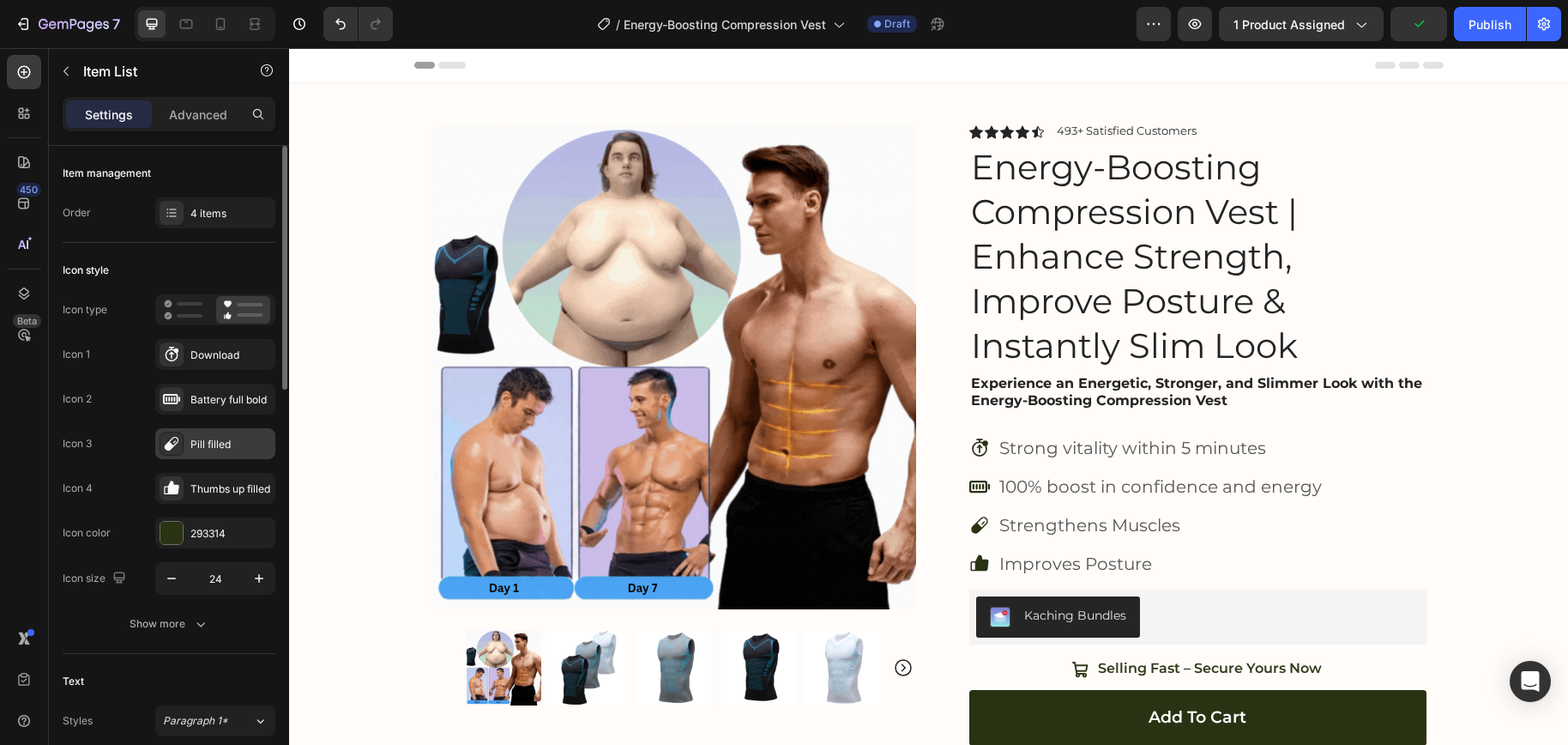
click at [217, 447] on div "Pill filled" at bounding box center [230, 444] width 81 height 15
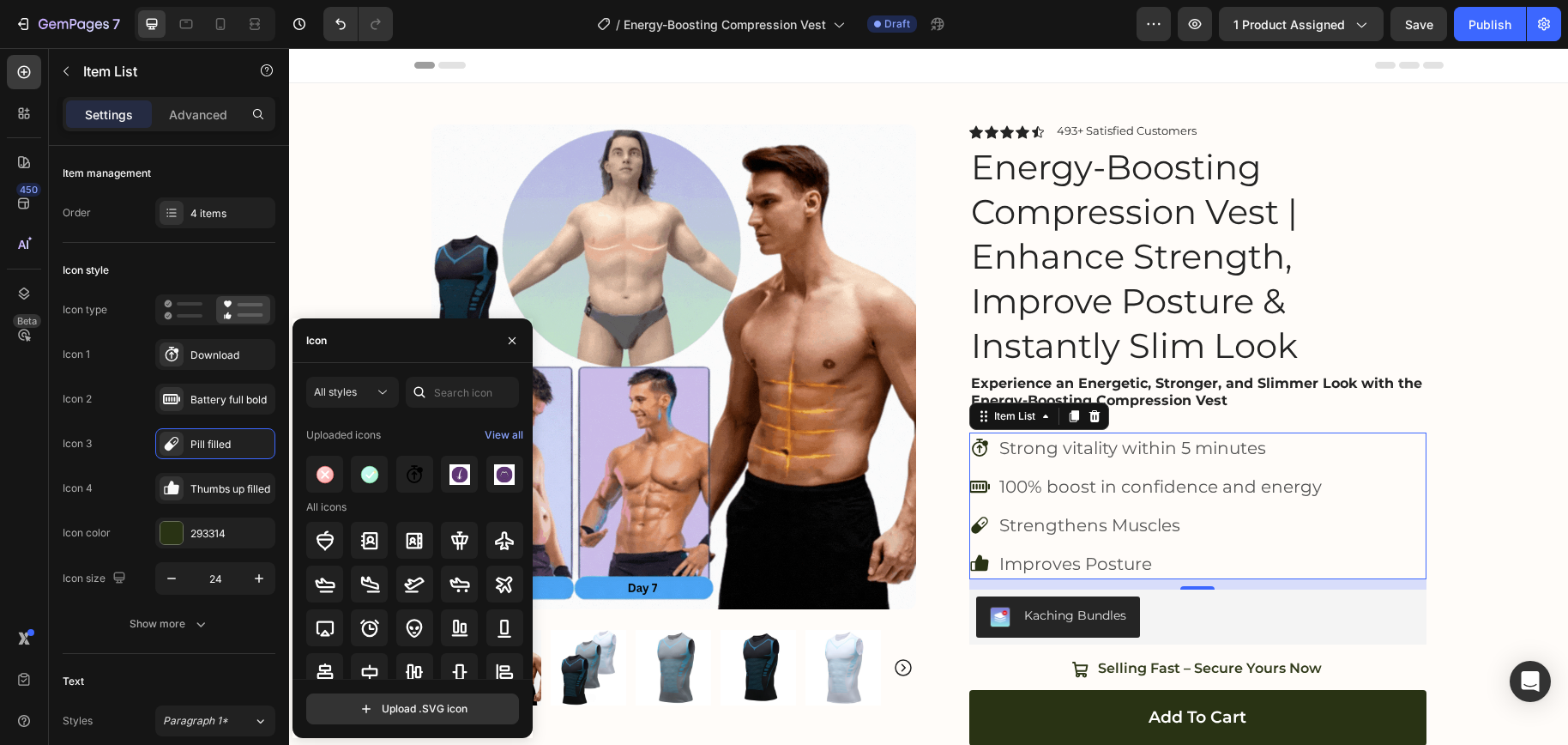
click at [338, 347] on div "Icon" at bounding box center [412, 340] width 240 height 45
click at [448, 401] on input "text" at bounding box center [462, 392] width 113 height 31
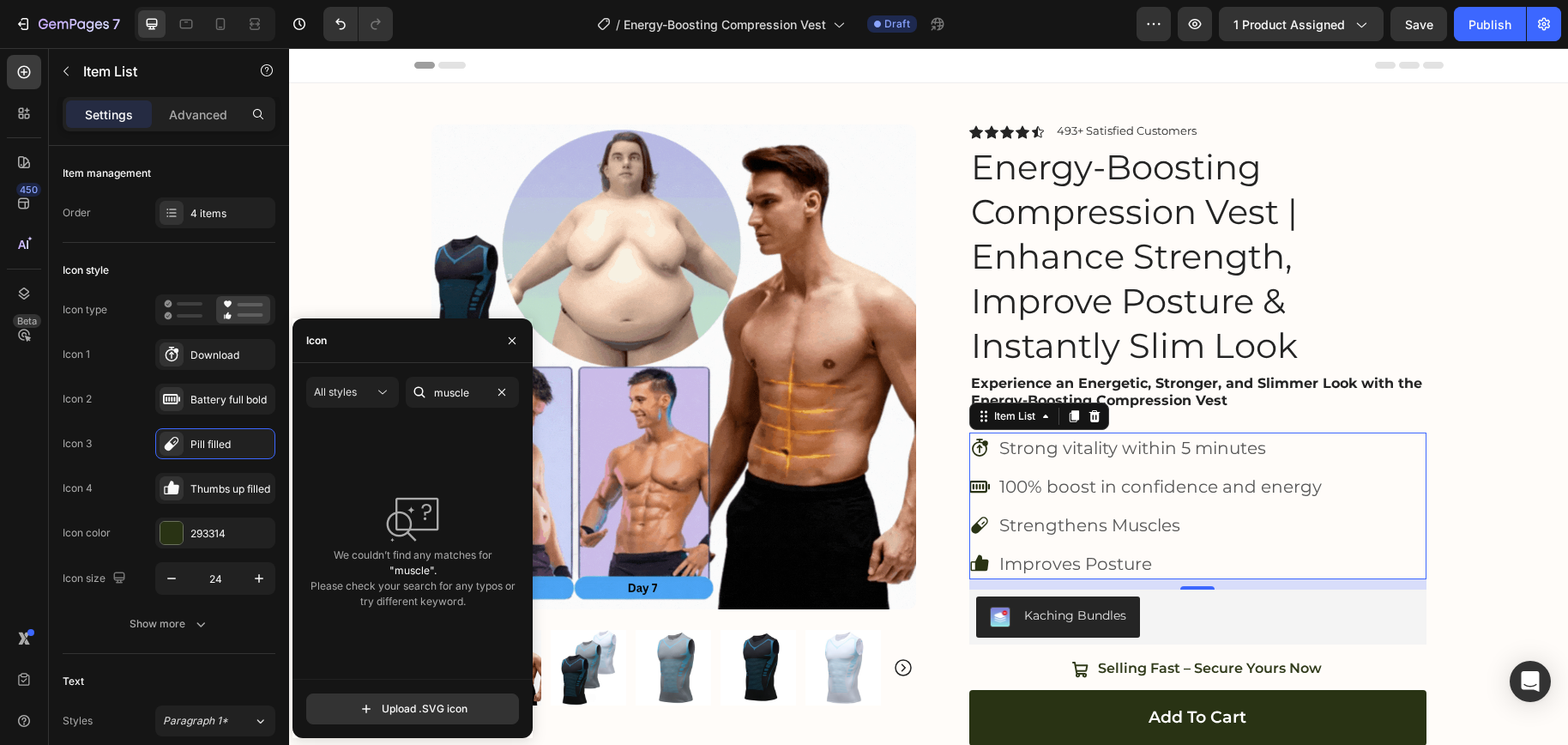
click at [431, 401] on div at bounding box center [419, 392] width 27 height 31
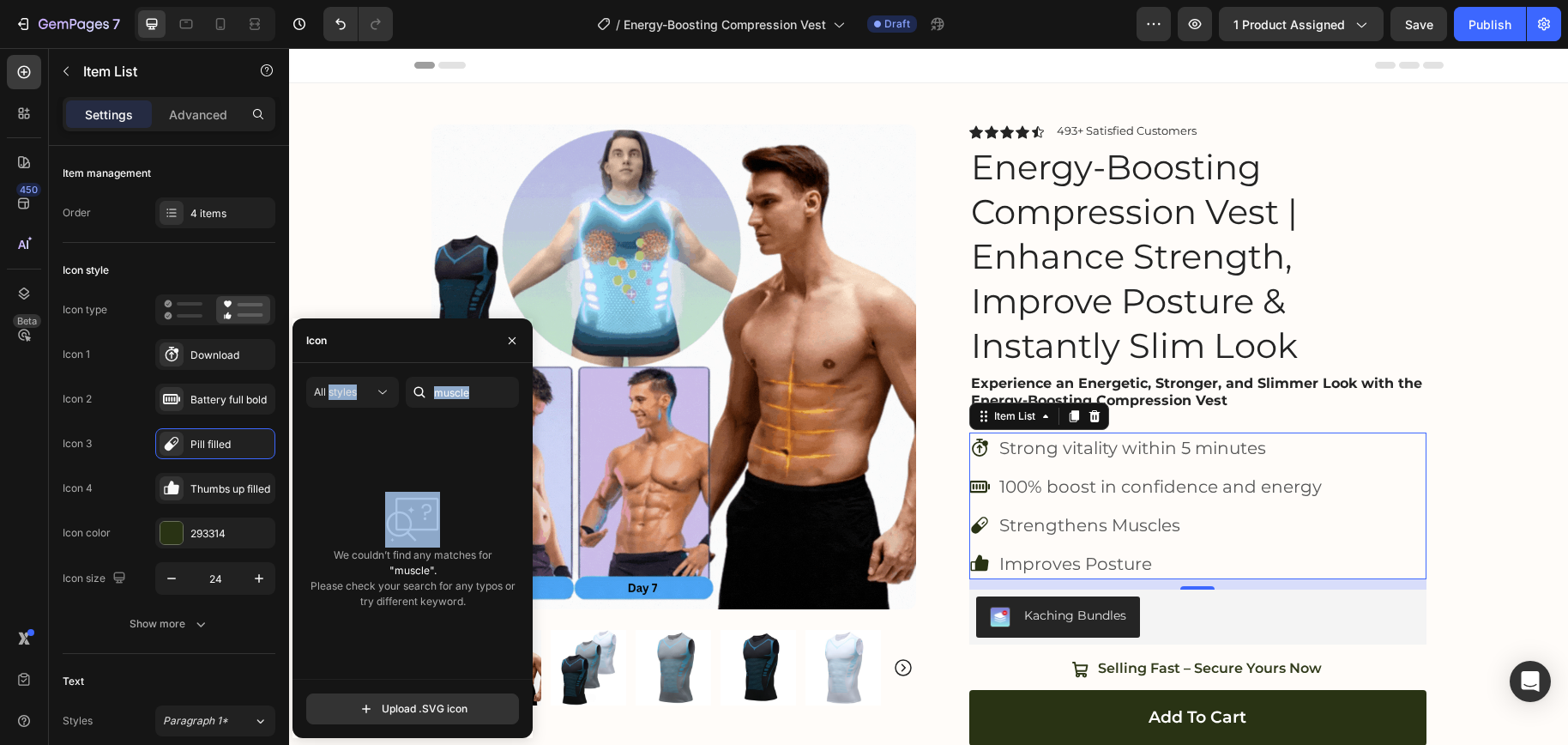
click at [431, 401] on div at bounding box center [419, 392] width 27 height 31
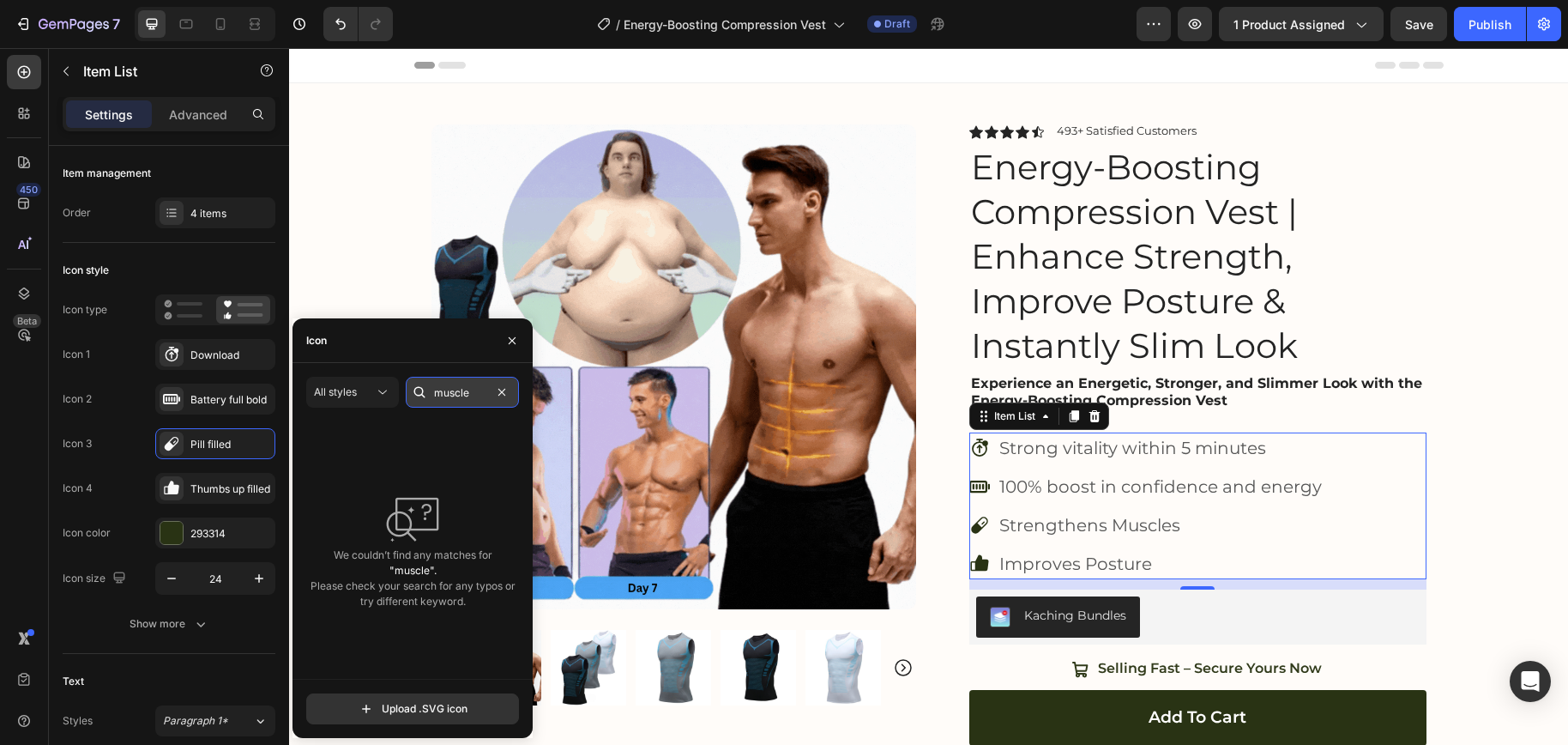
click at [443, 398] on input "muscle" at bounding box center [462, 392] width 113 height 31
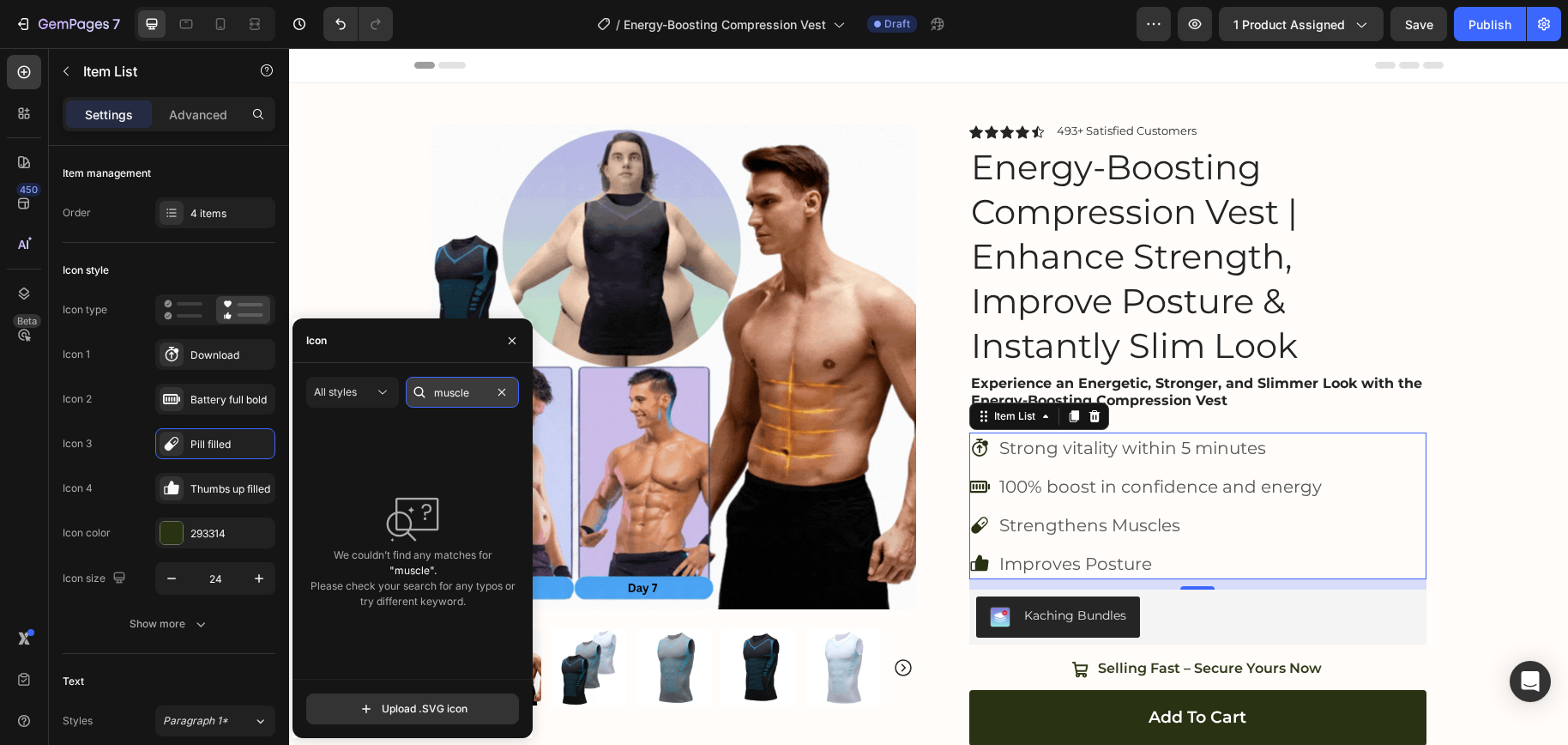
click at [443, 398] on input "muscle" at bounding box center [462, 392] width 113 height 31
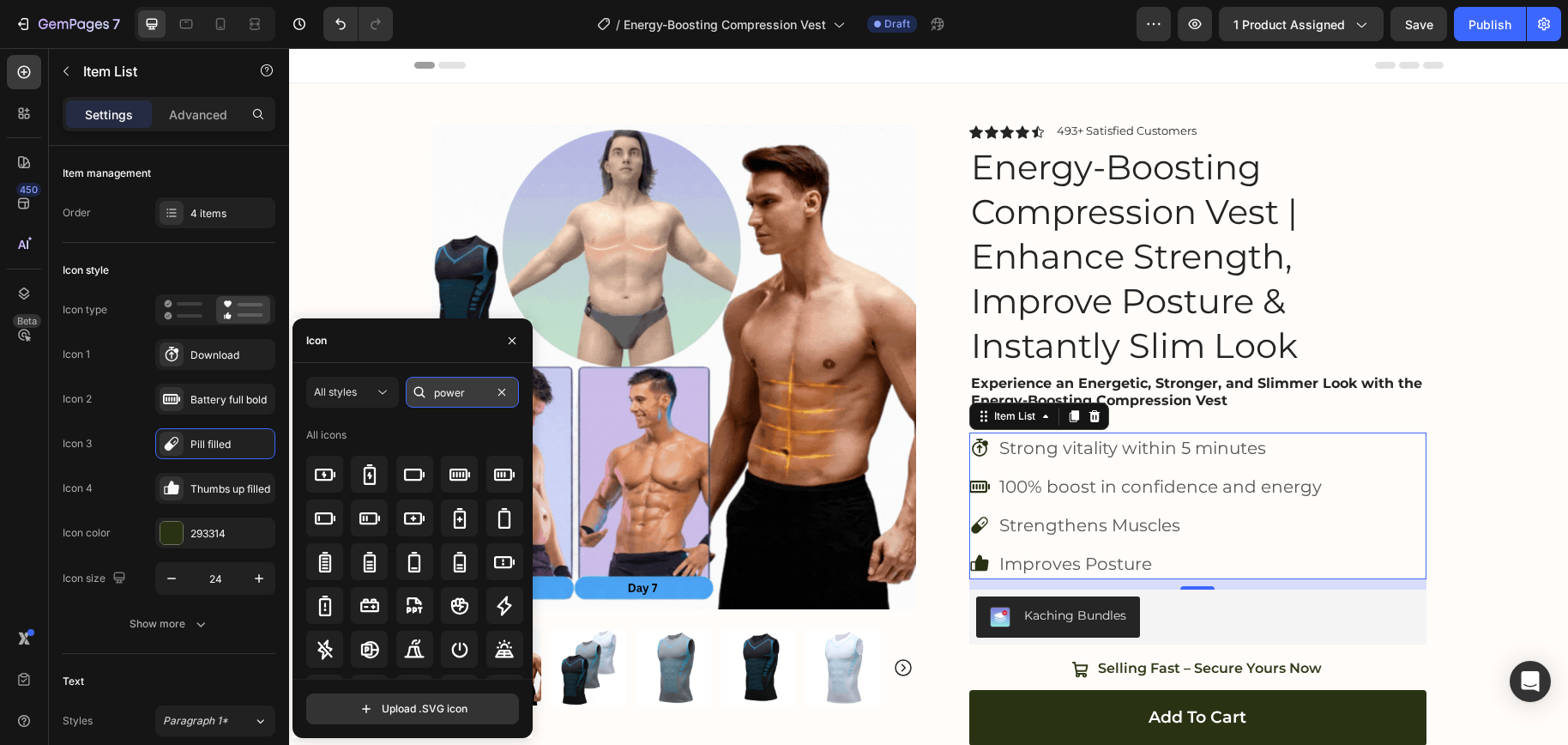
click at [447, 397] on input "power" at bounding box center [462, 392] width 113 height 31
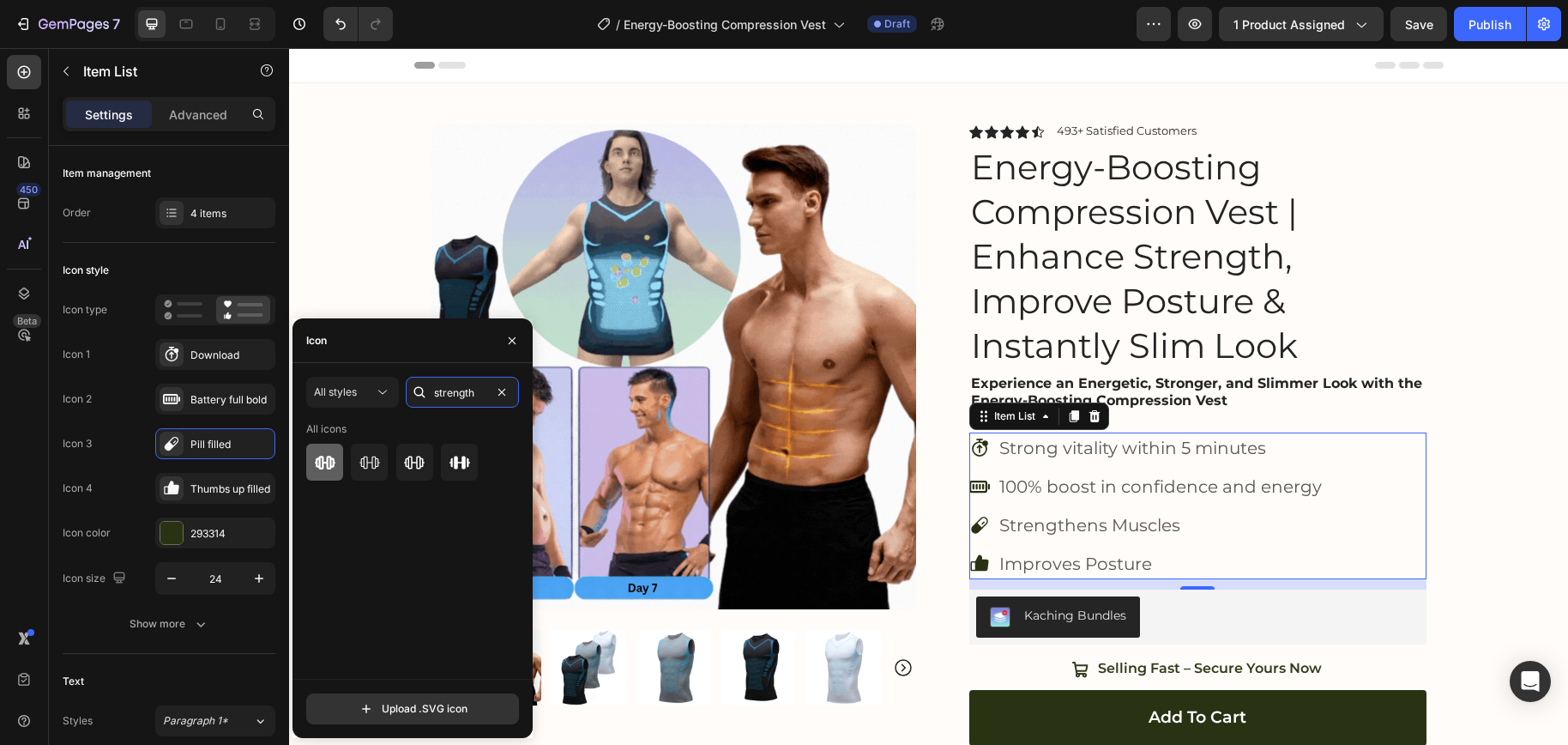
type input "strength"
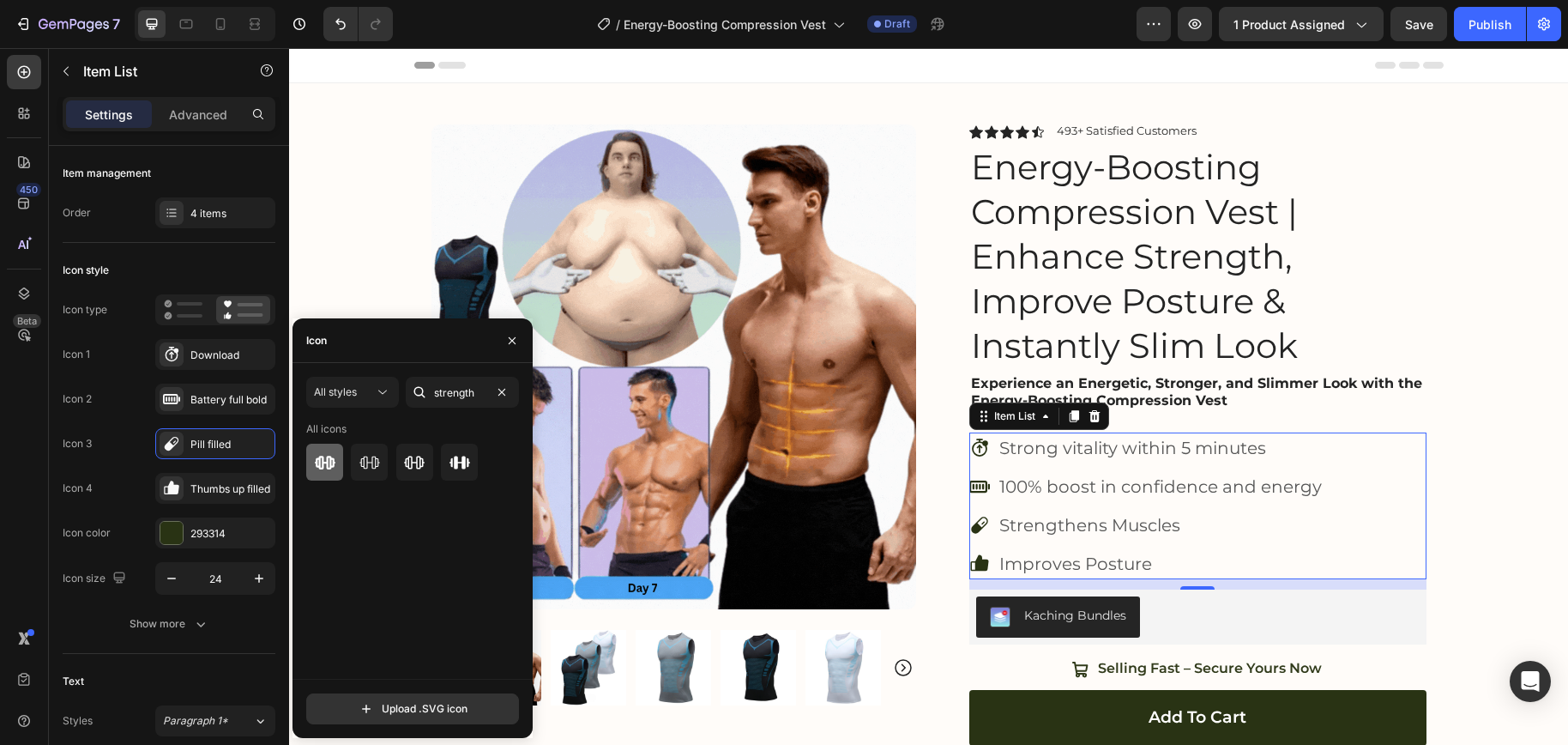
click at [326, 463] on icon at bounding box center [325, 462] width 21 height 14
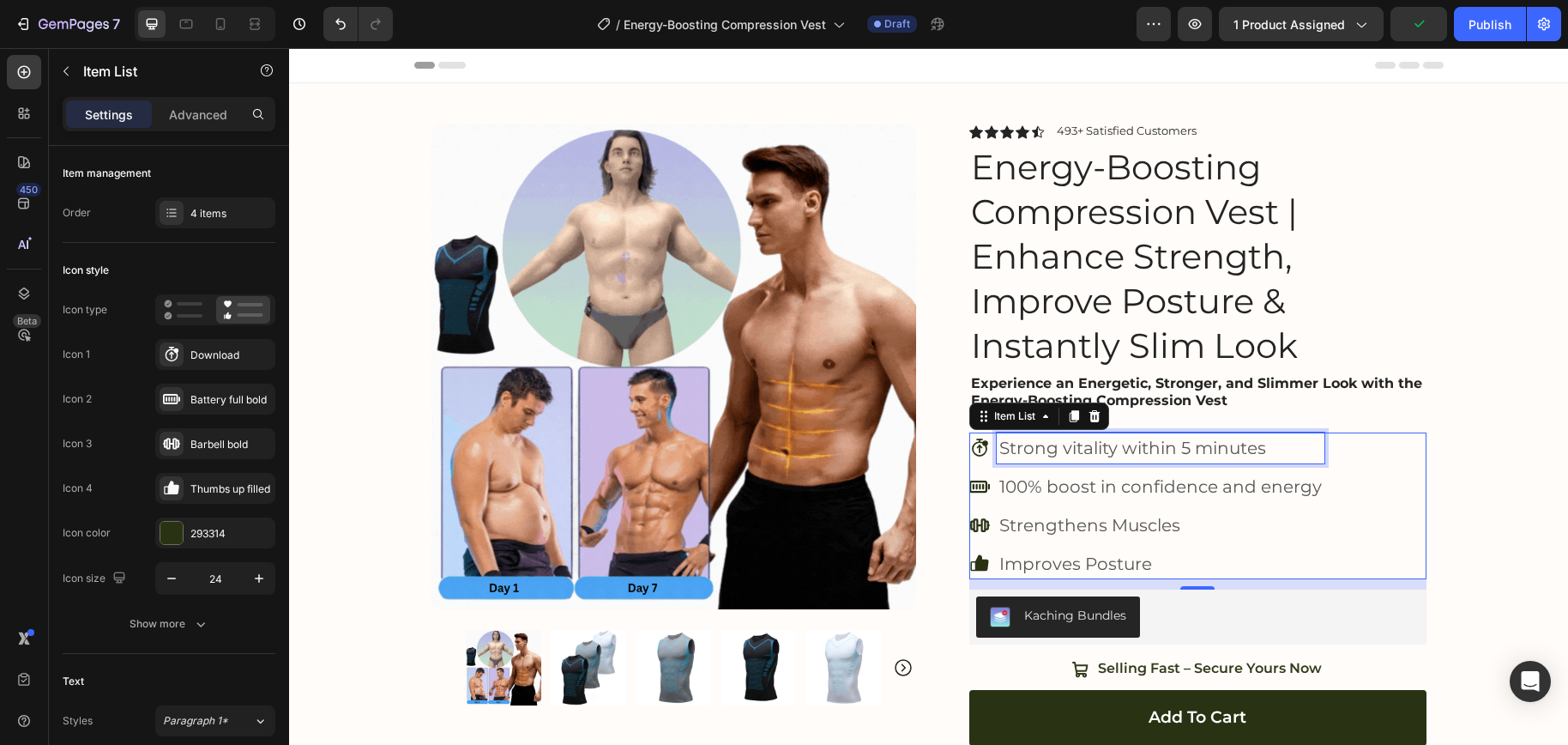
click at [1112, 450] on p "Strong vitality within 5 minutes" at bounding box center [1160, 448] width 322 height 26
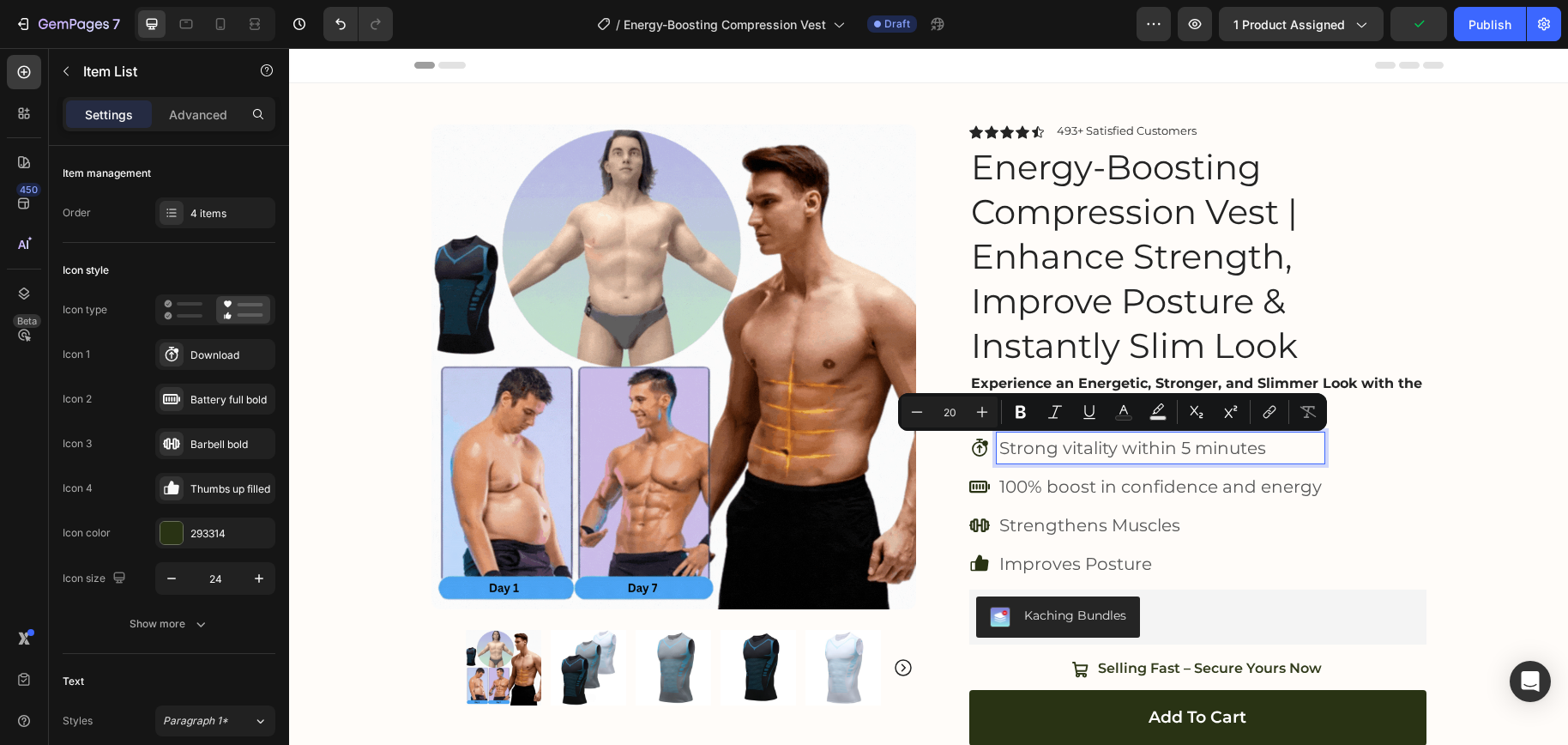
click at [1105, 448] on p "Strong vitality within 5 minutes" at bounding box center [1160, 448] width 322 height 26
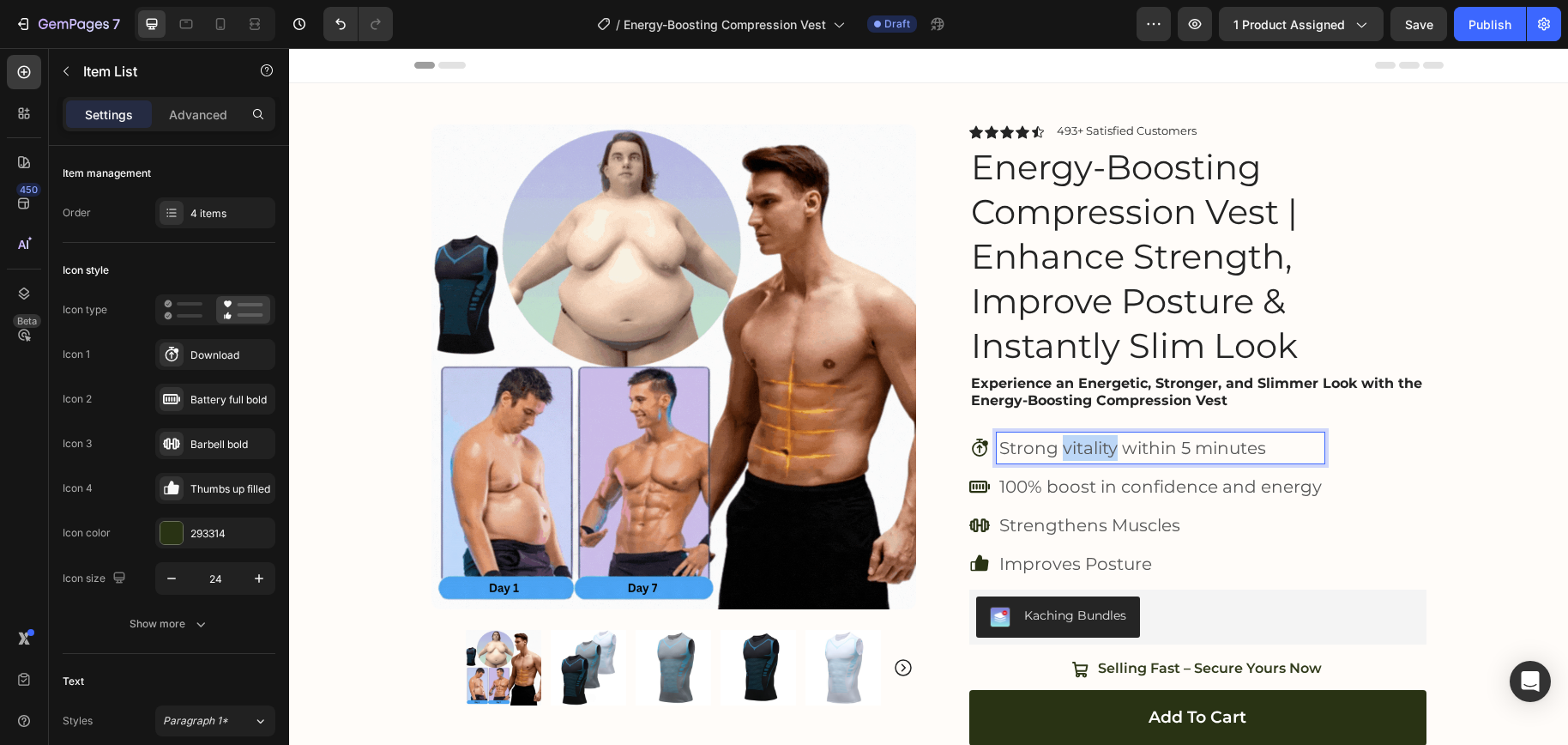
click at [1105, 448] on p "Strong vitality within 5 minutes" at bounding box center [1160, 448] width 322 height 26
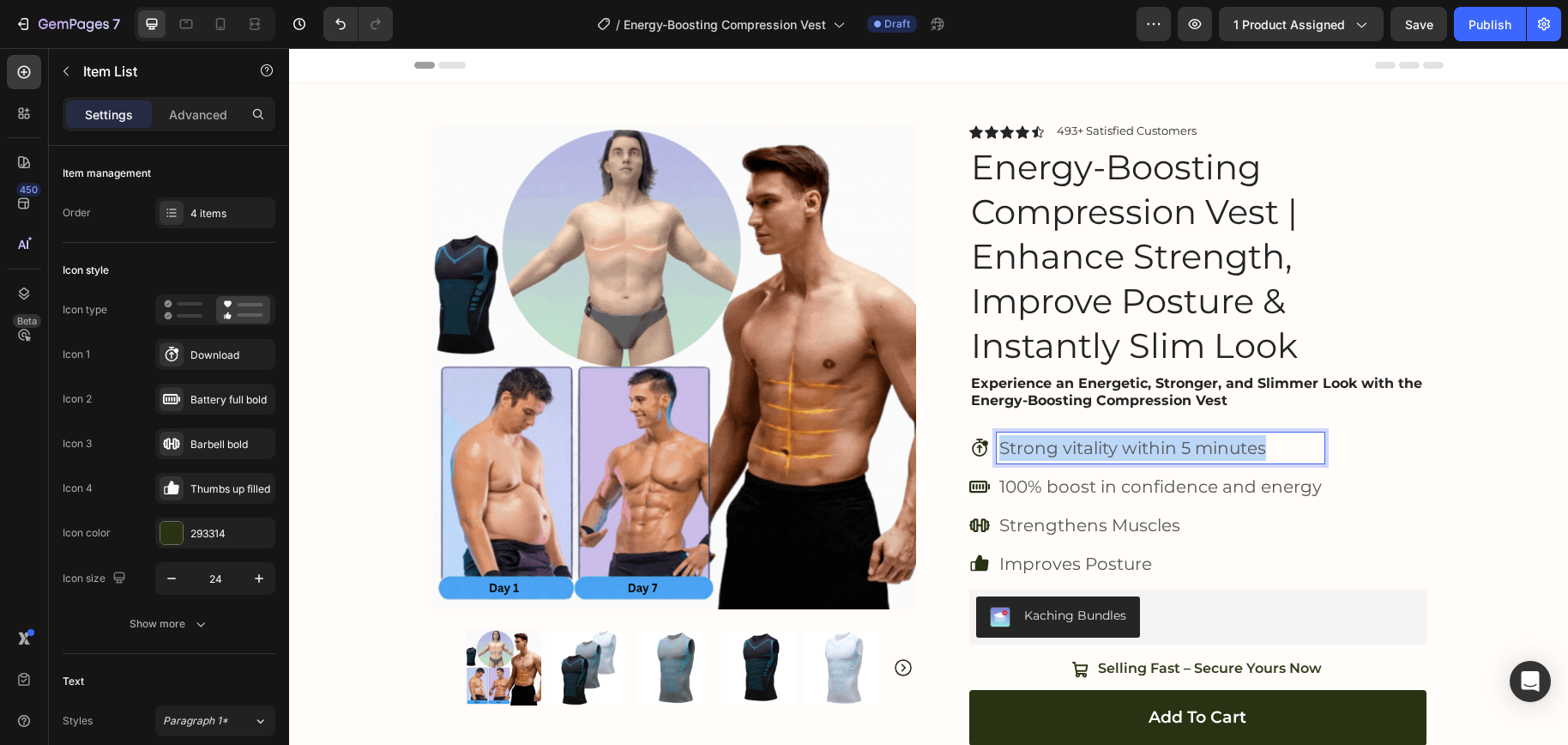
click at [1105, 448] on p "Strong vitality within 5 minutes" at bounding box center [1160, 448] width 322 height 26
click at [1094, 450] on strong "Comfortable & Breathable" at bounding box center [1117, 447] width 237 height 21
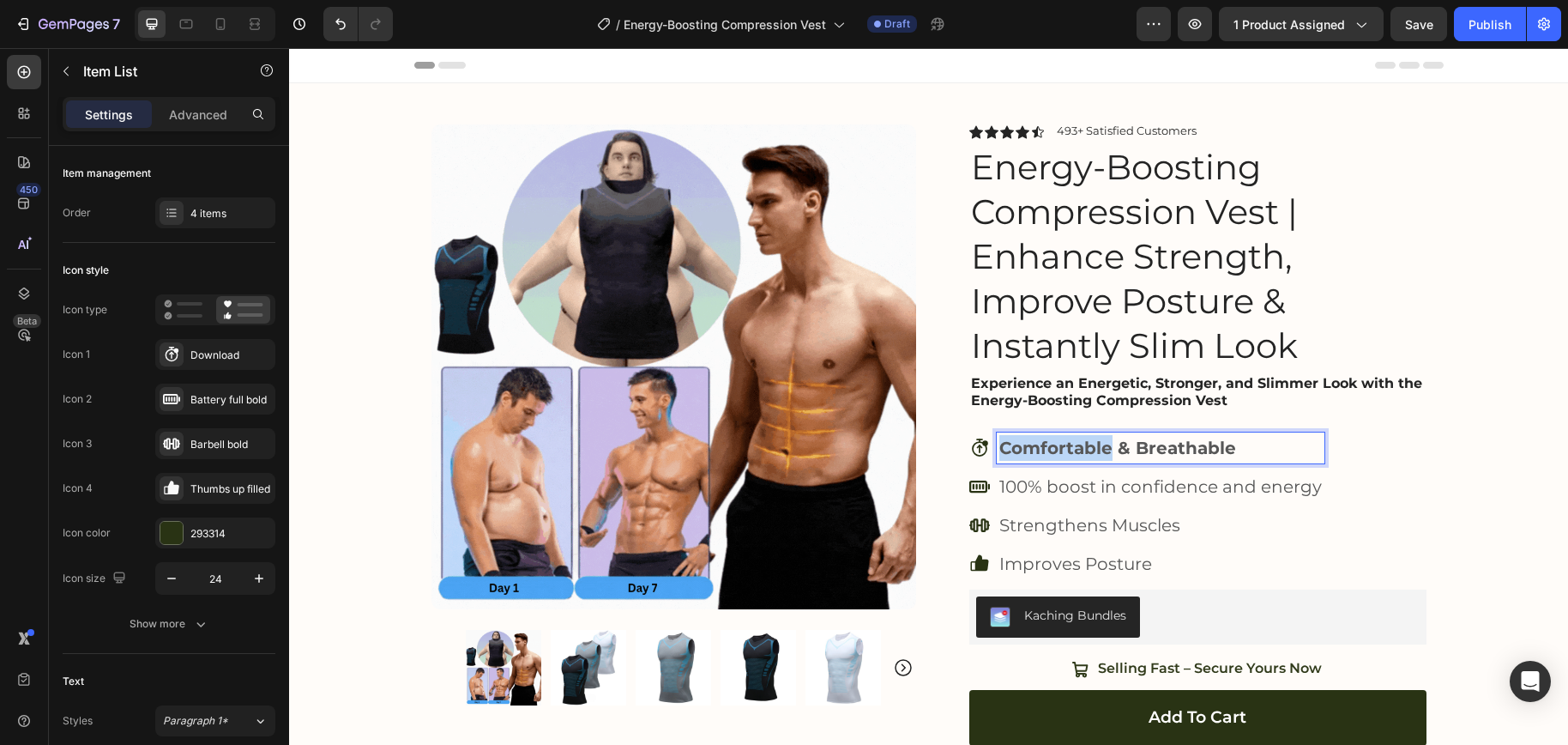
click at [1094, 450] on strong "Comfortable & Breathable" at bounding box center [1117, 447] width 237 height 21
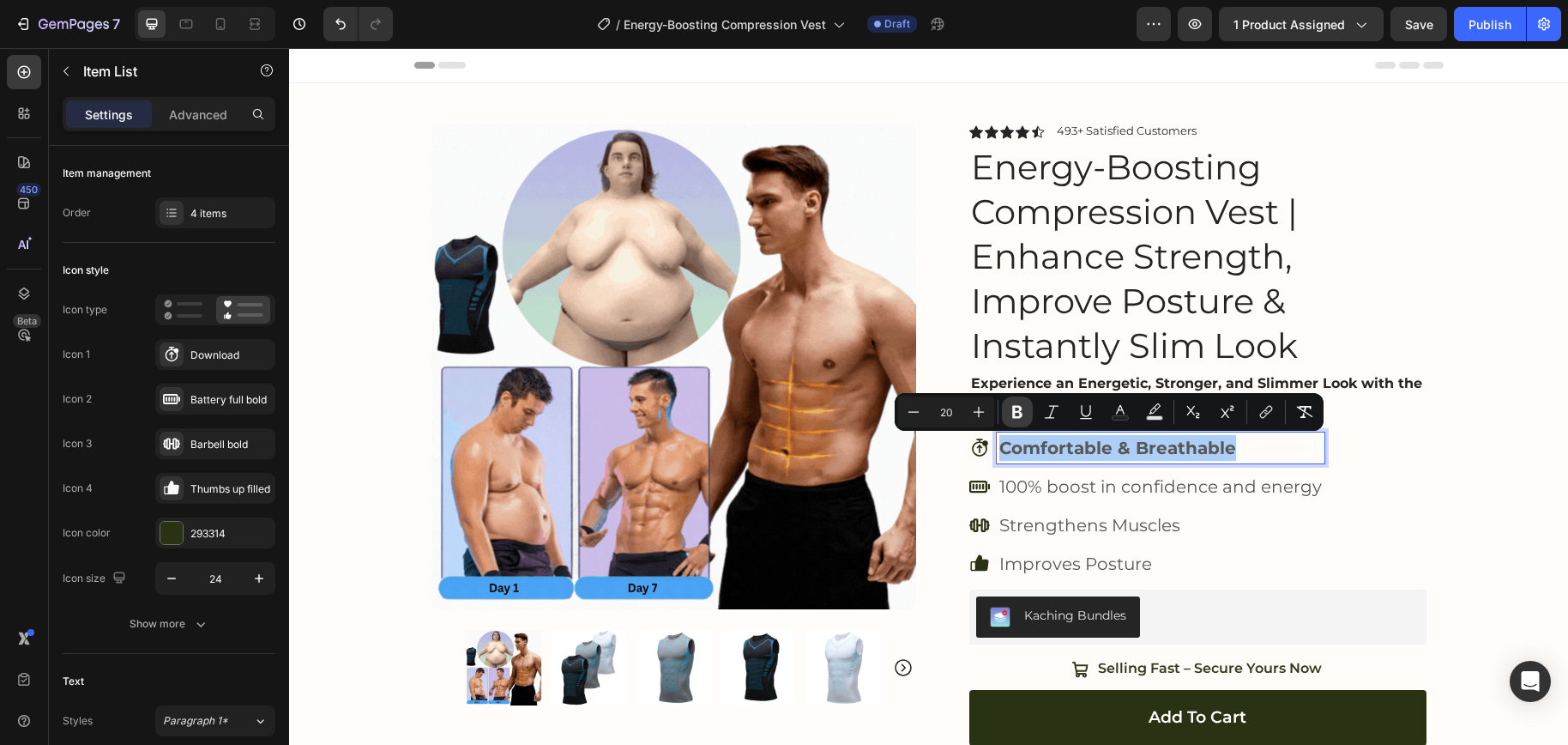
click at [1014, 412] on icon "Editor contextual toolbar" at bounding box center [1016, 412] width 10 height 13
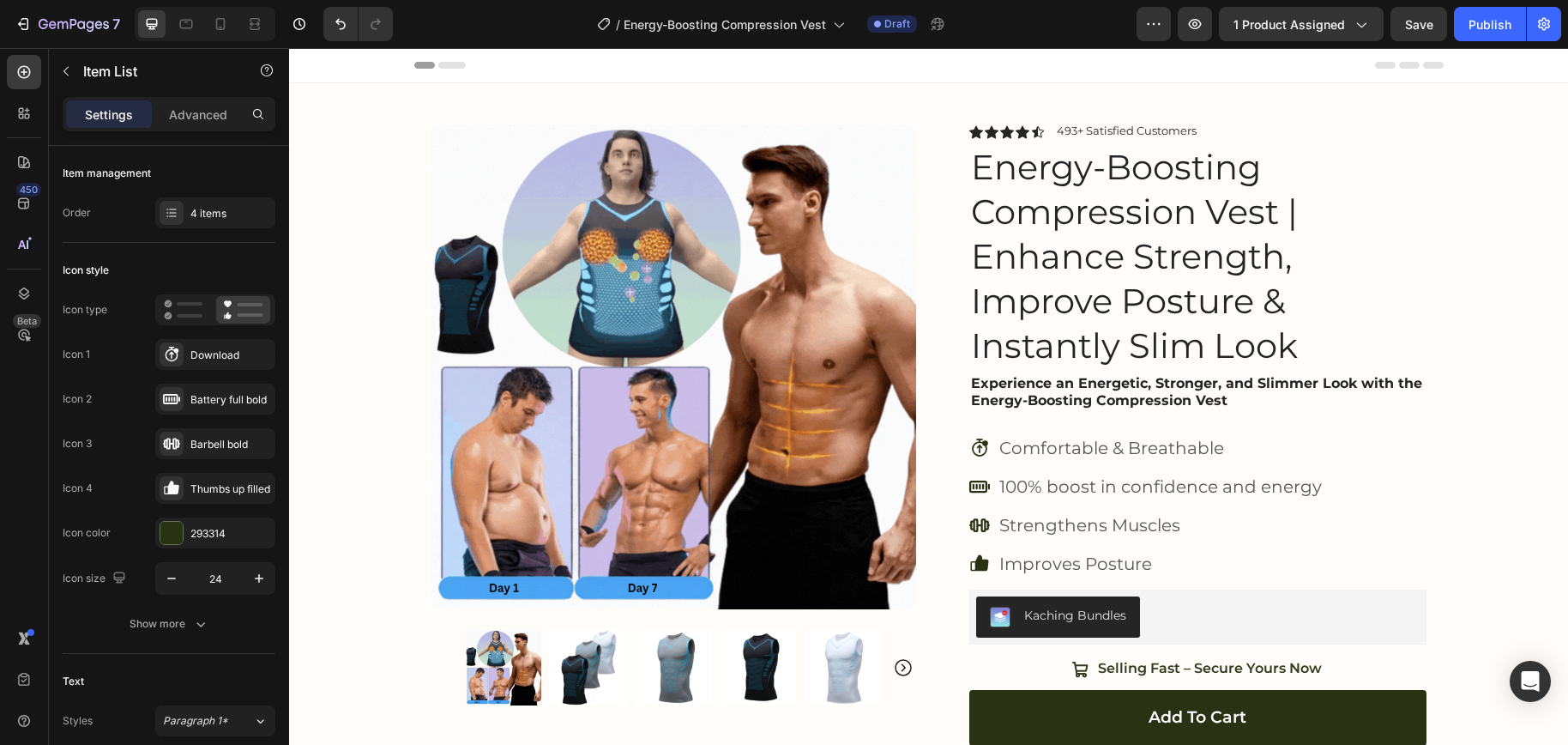
click at [980, 451] on icon at bounding box center [980, 449] width 0 height 7
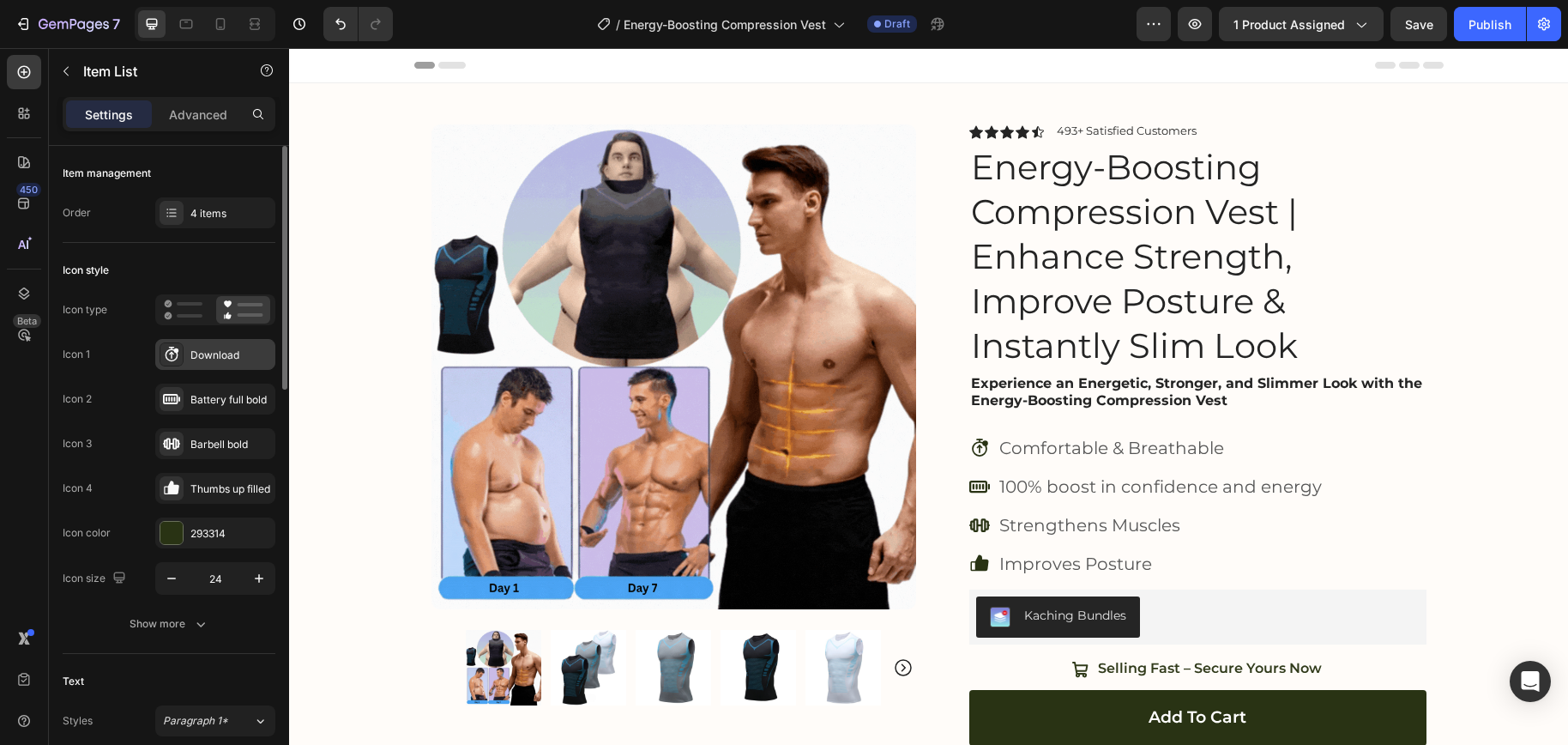
click at [173, 343] on div "Fast results icon Stopwatch with upward arrow and 5 minute badge 5m" at bounding box center [171, 354] width 24 height 24
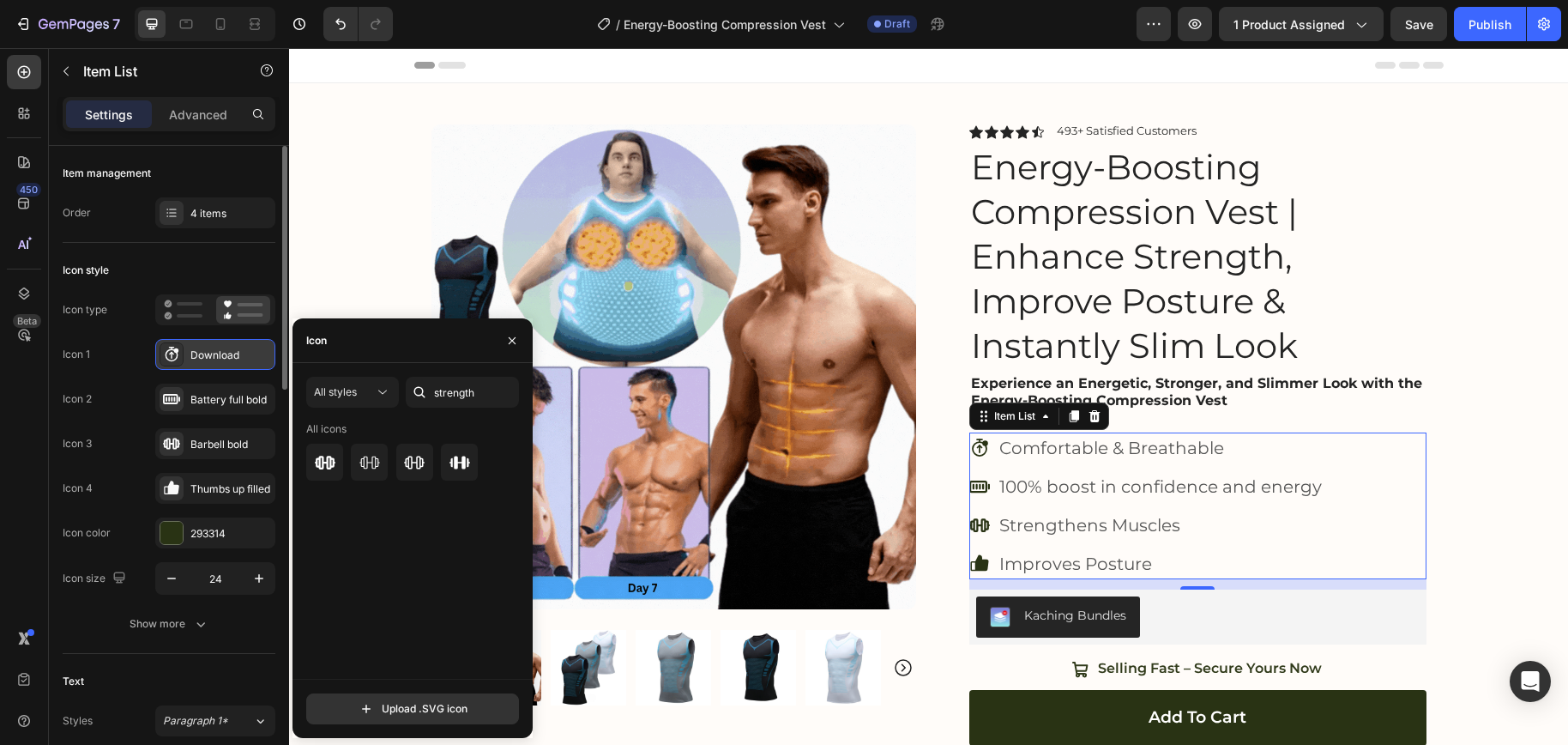
click at [184, 361] on div "Fast results icon Stopwatch with upward arrow and 5 minute badge 5m Download" at bounding box center [215, 354] width 120 height 31
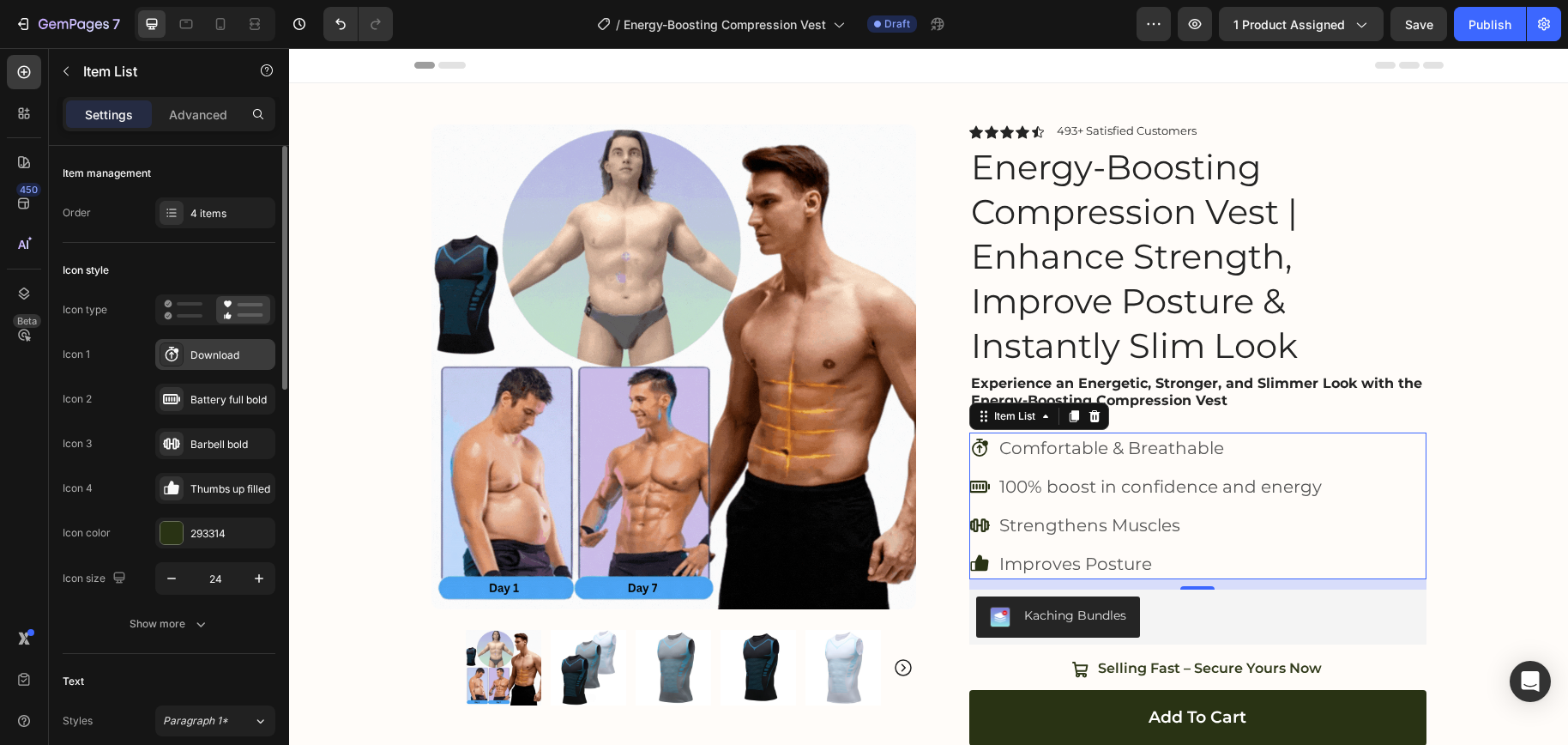
click at [171, 356] on icon "Fast results icon Stopwatch with upward arrow and 5 minute badge 5m" at bounding box center [171, 354] width 17 height 17
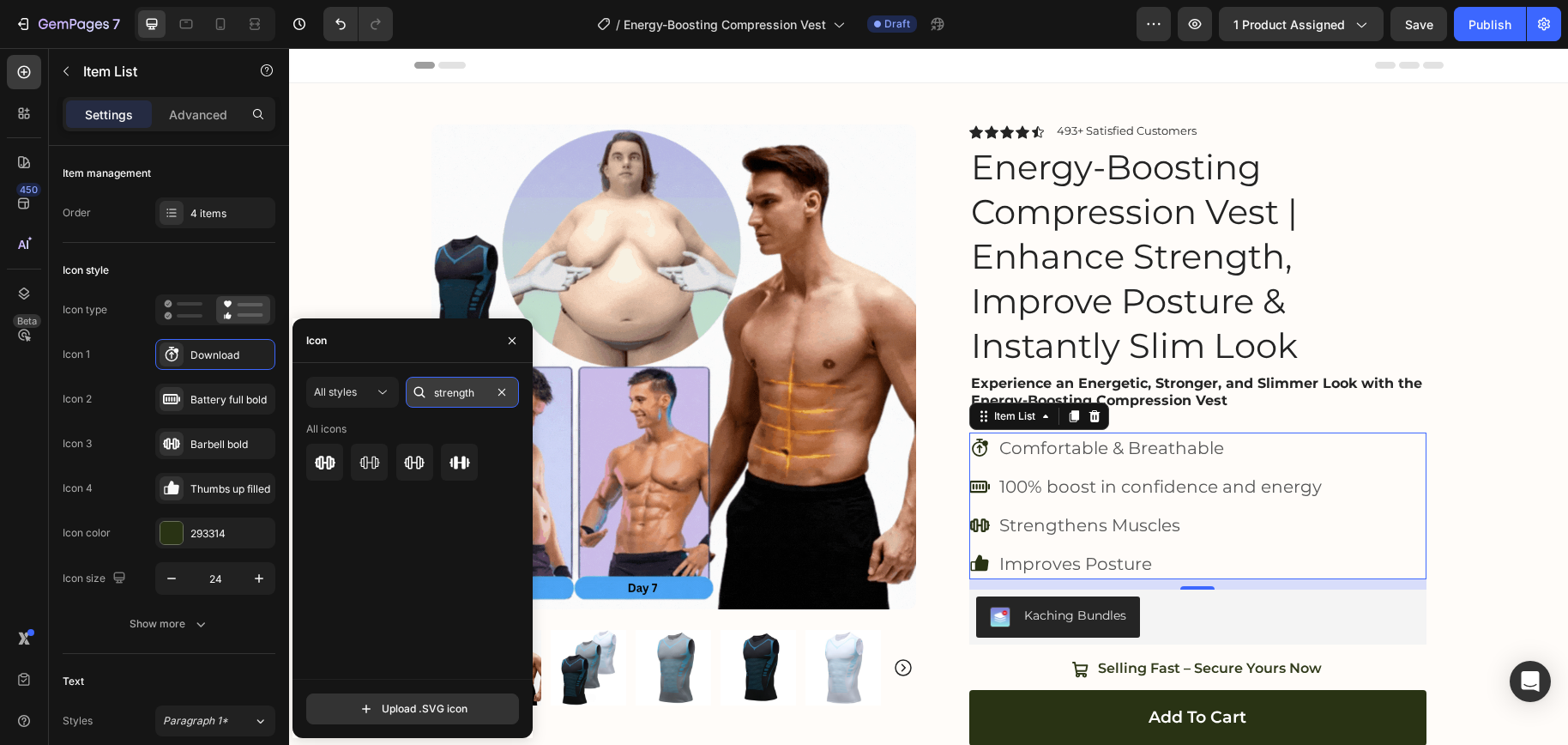
click at [485, 396] on input "strength" at bounding box center [462, 392] width 113 height 31
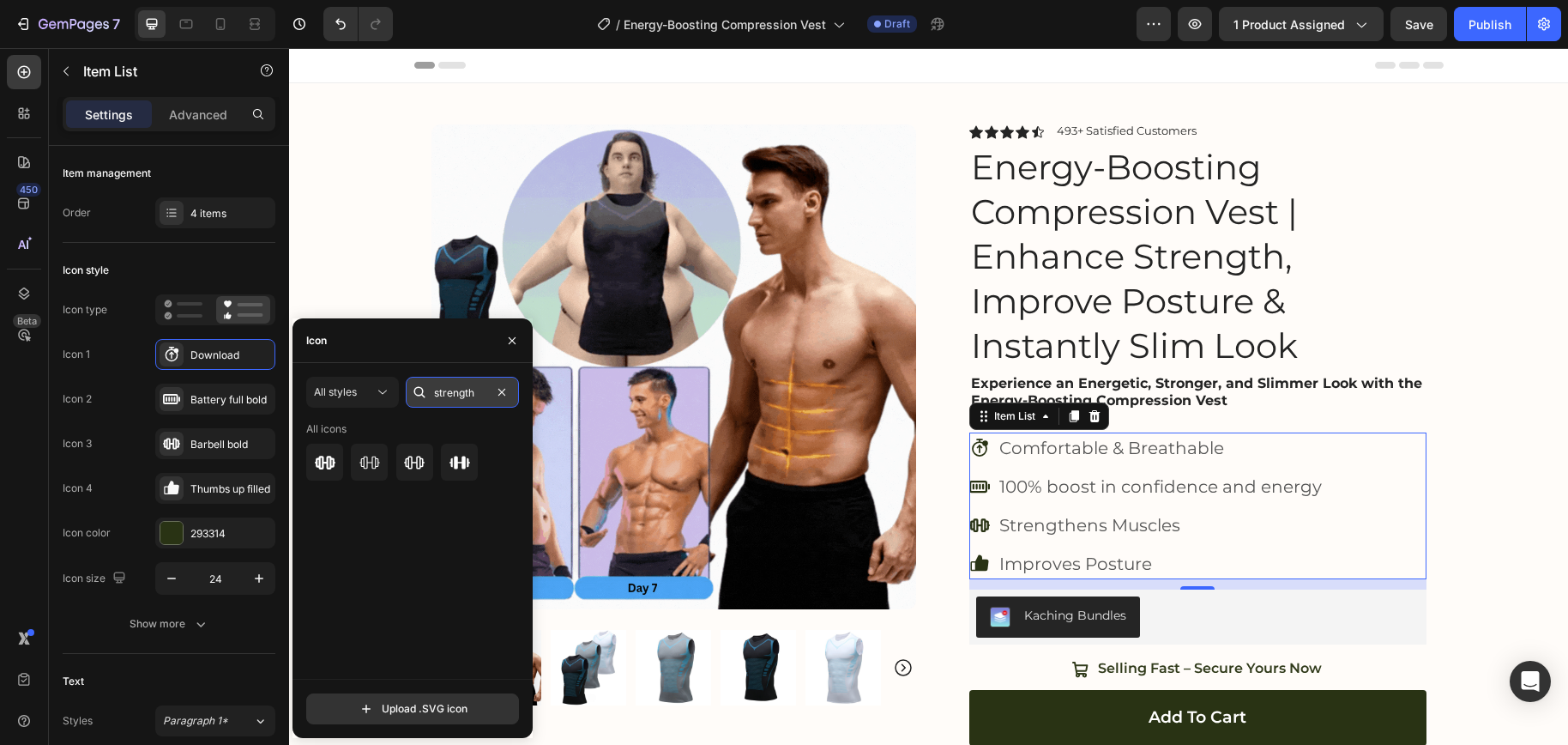
click at [483, 397] on input "strength" at bounding box center [462, 392] width 113 height 31
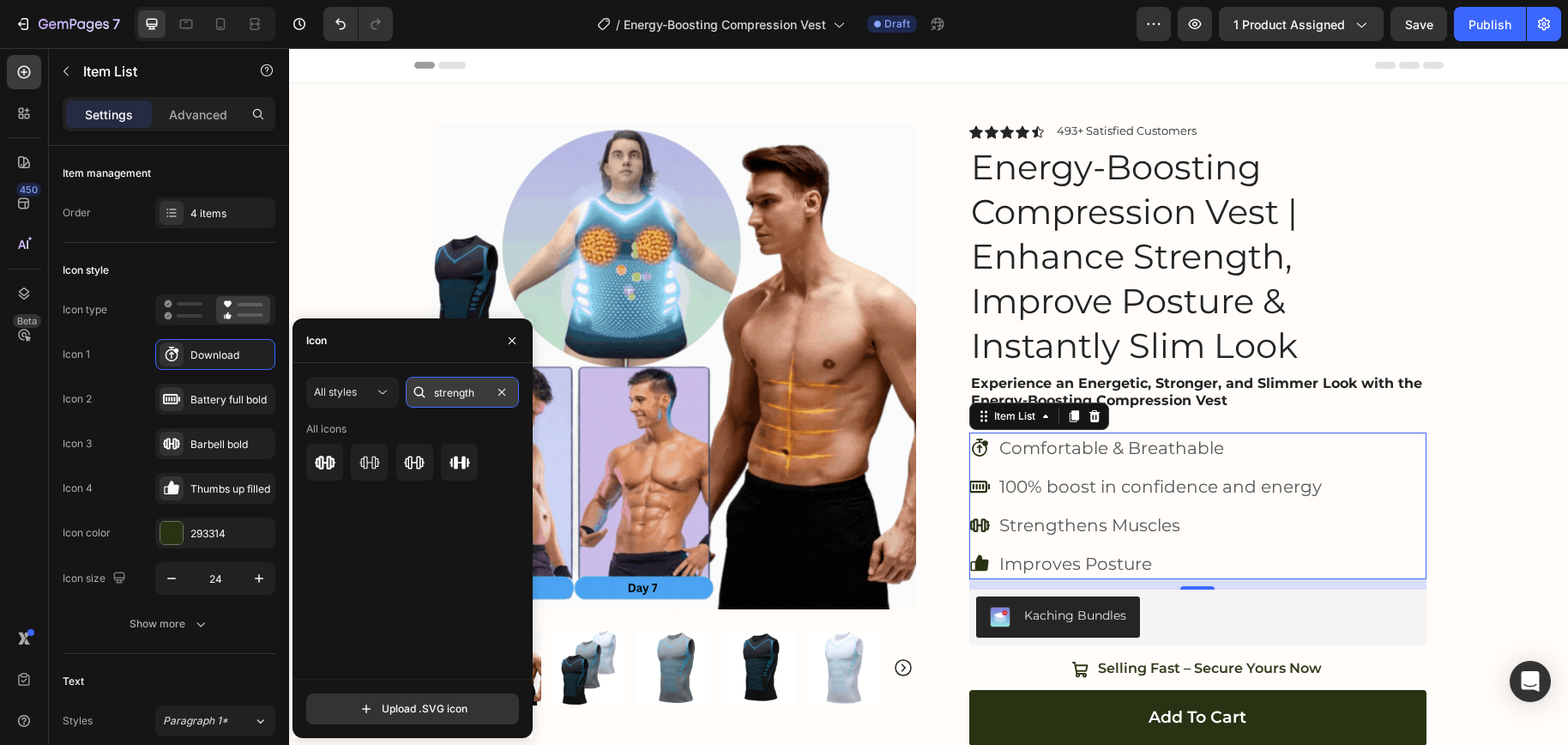
click at [483, 397] on input "strength" at bounding box center [462, 392] width 113 height 31
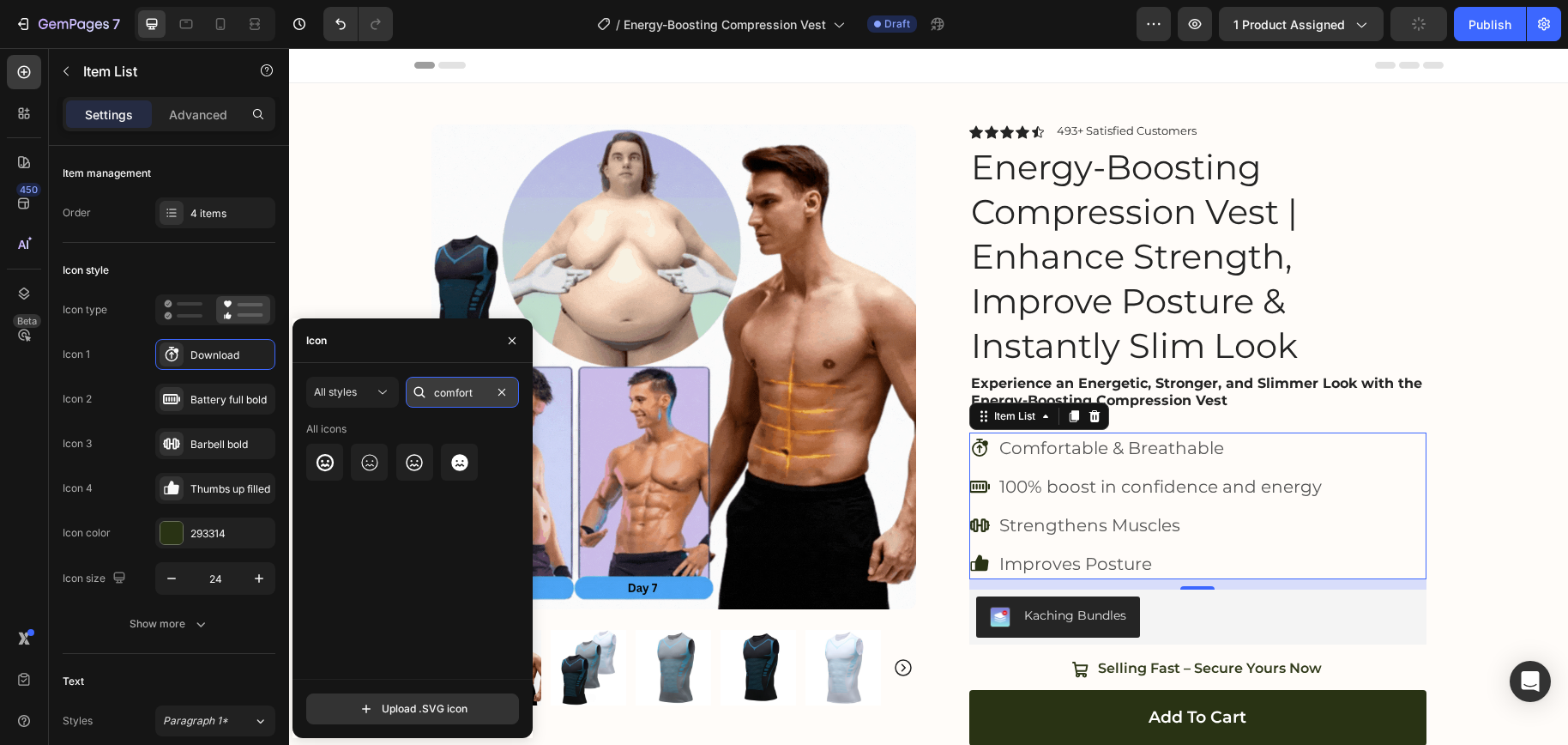
click at [469, 396] on input "comfort" at bounding box center [462, 392] width 113 height 31
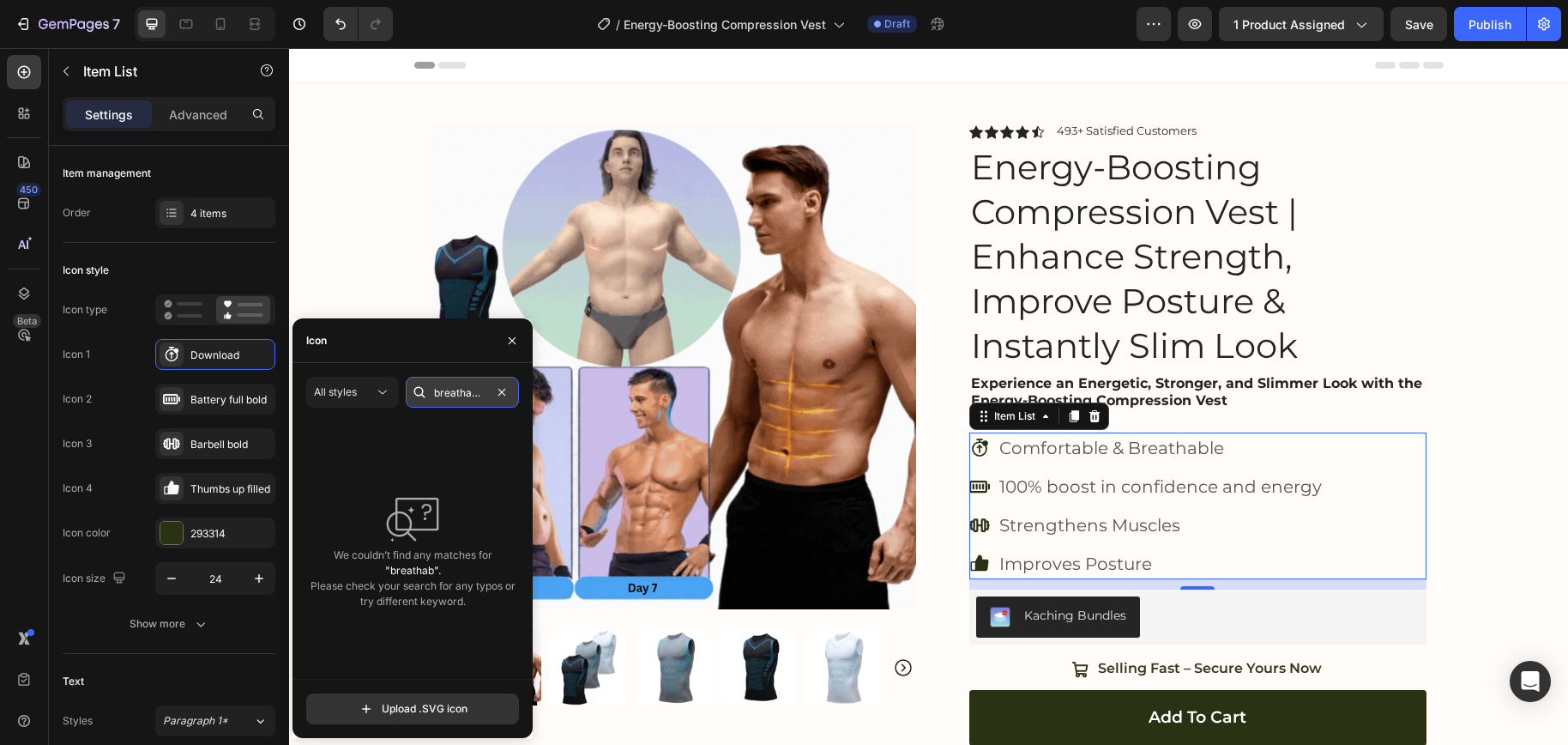
scroll to position [0, 2]
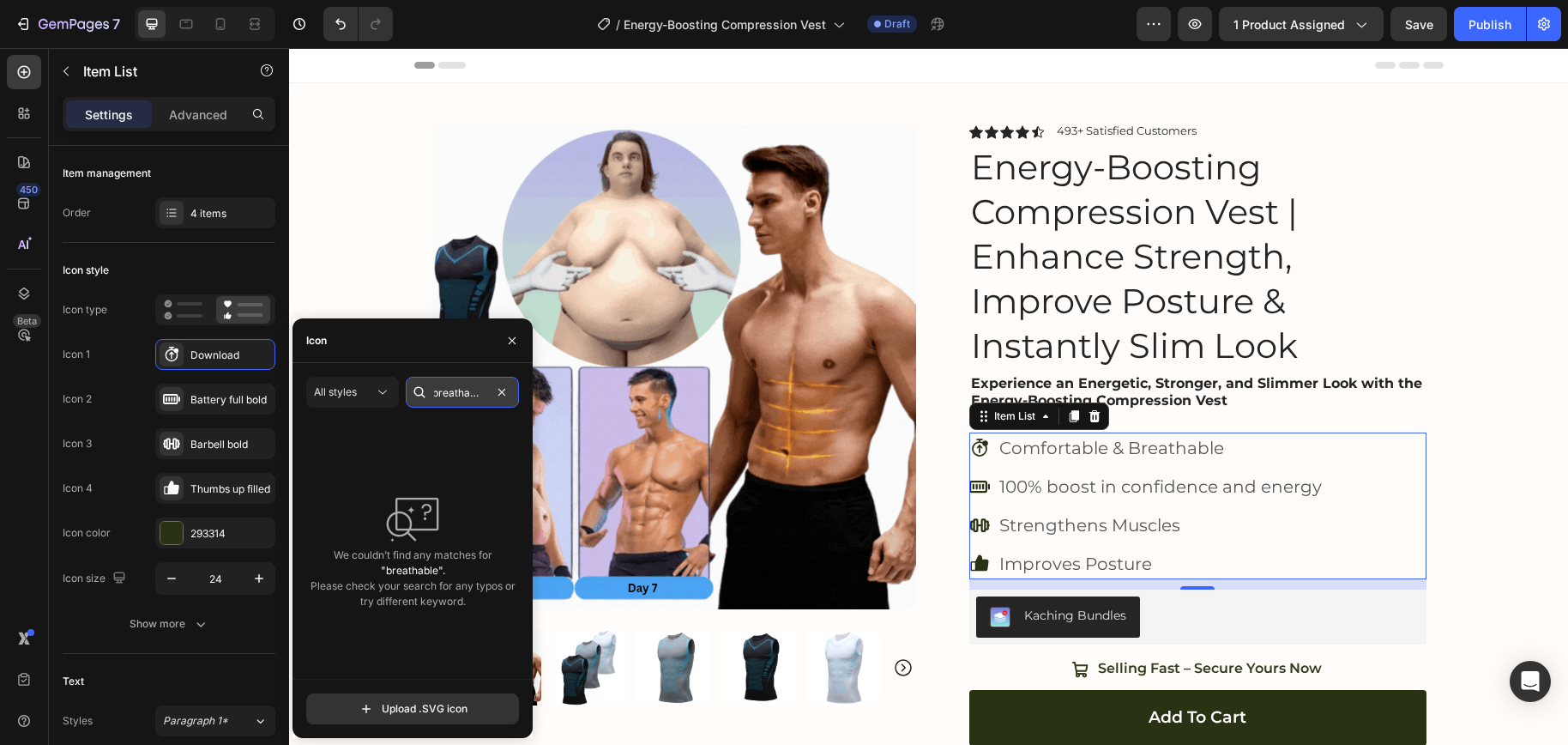
click at [461, 396] on input "breathable" at bounding box center [462, 392] width 113 height 31
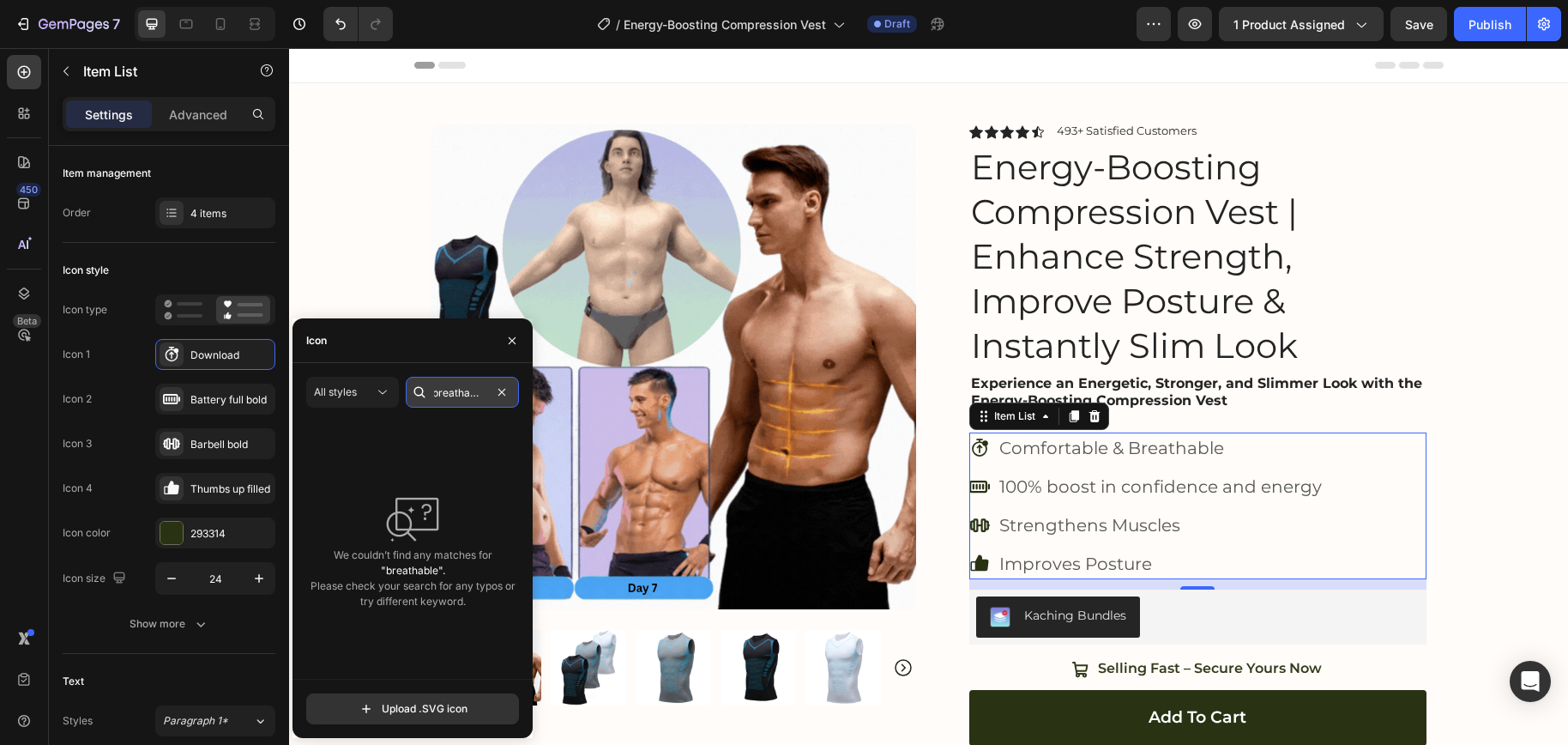
click at [461, 396] on input "breathable" at bounding box center [462, 392] width 113 height 31
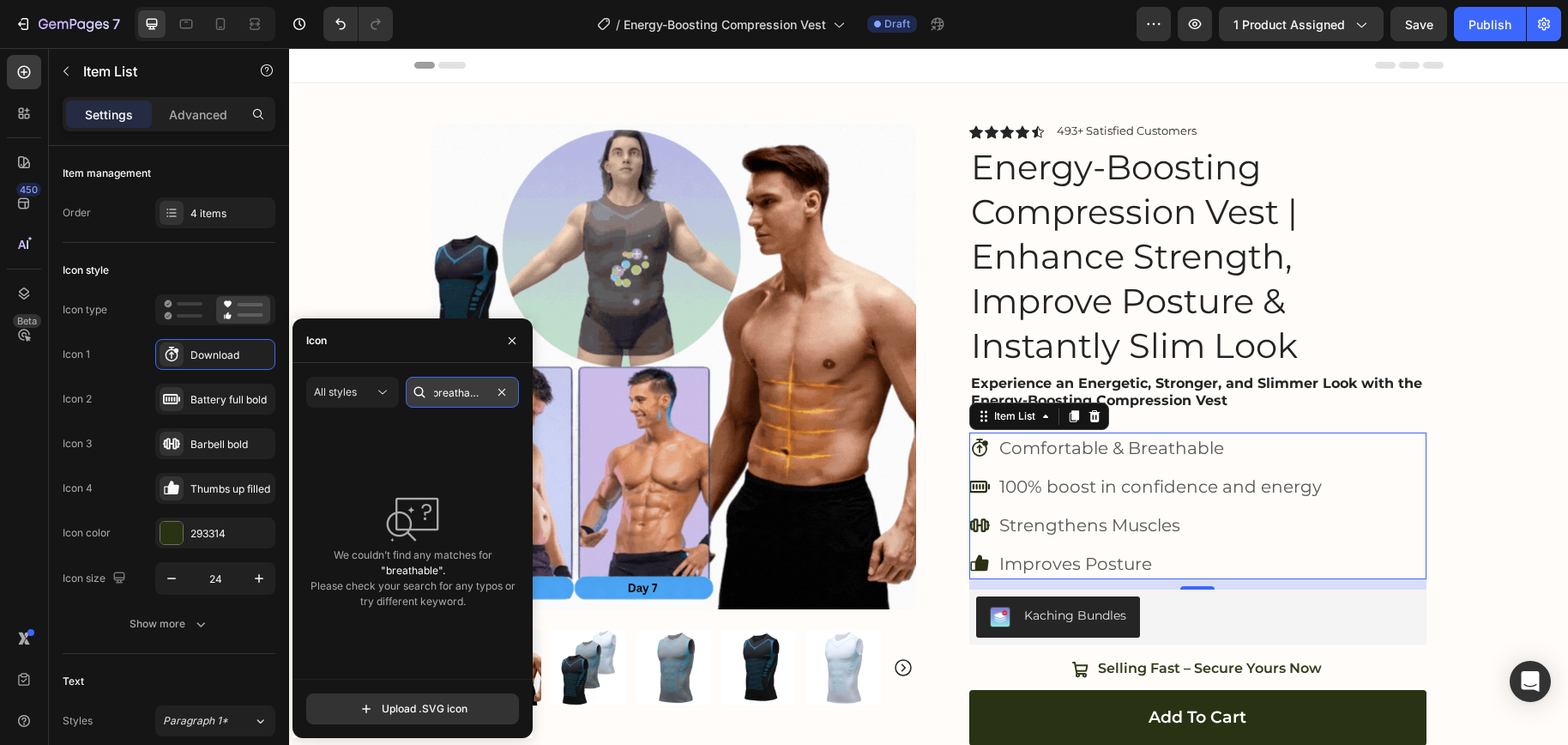
type input "b"
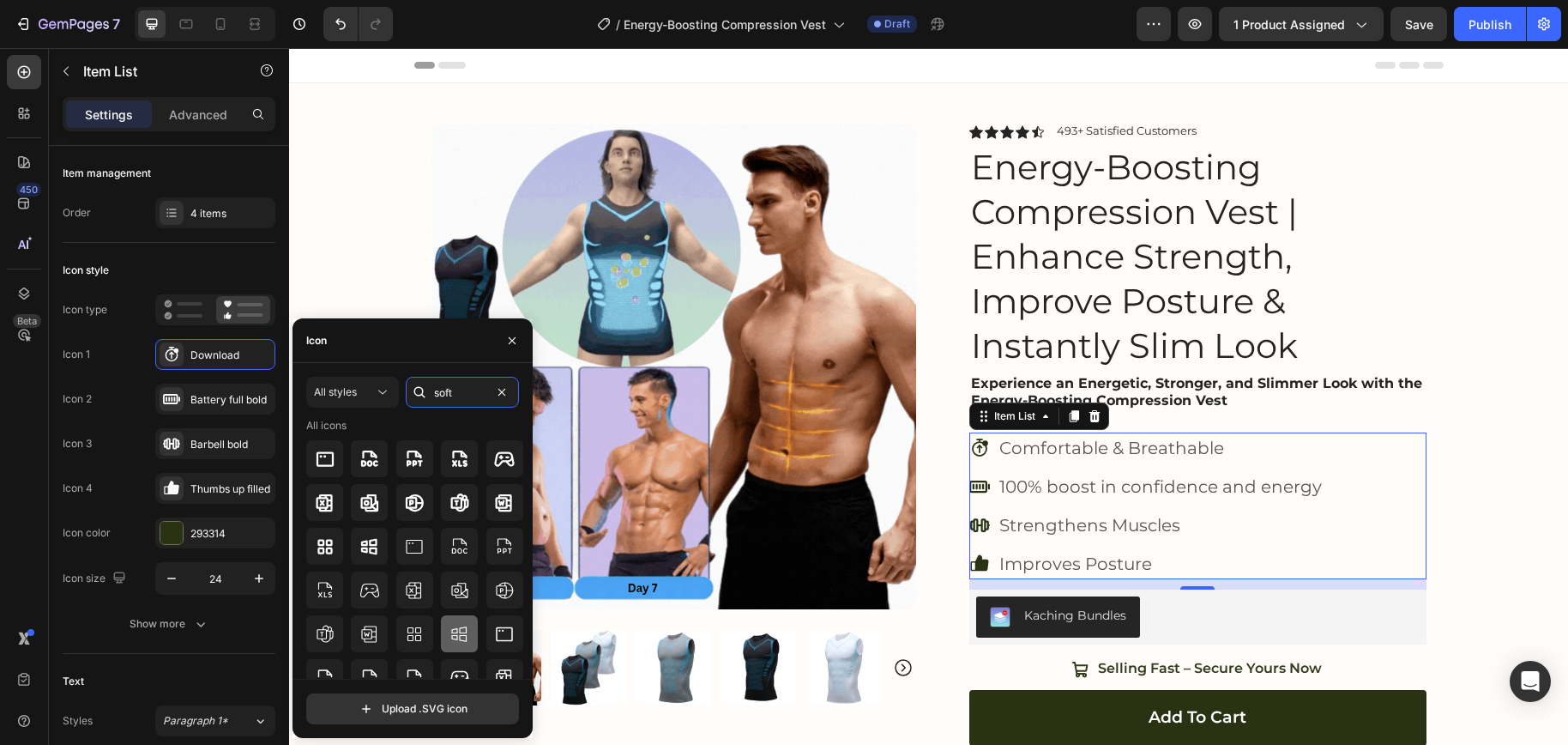
scroll to position [0, 0]
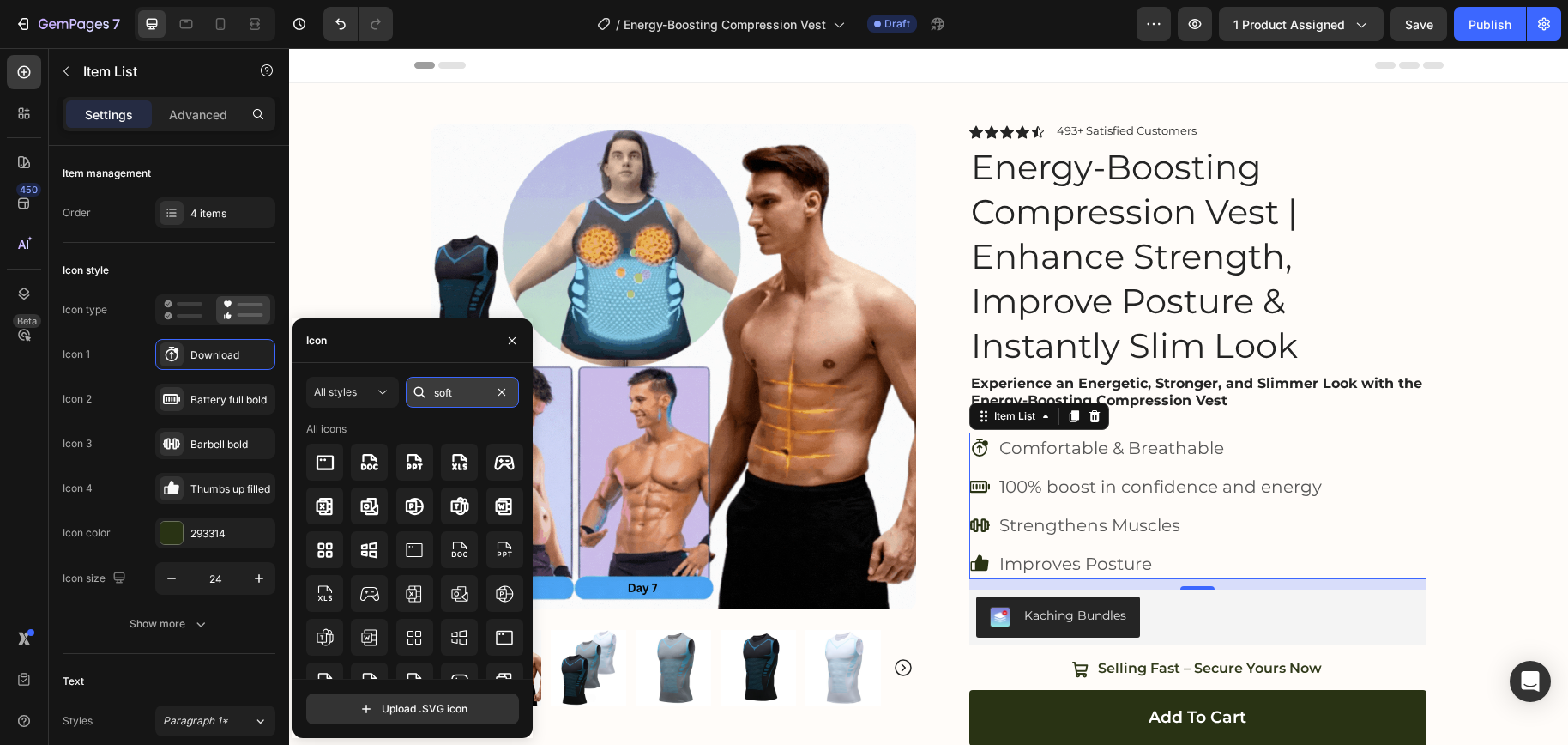
click at [462, 393] on input "soft" at bounding box center [462, 392] width 113 height 31
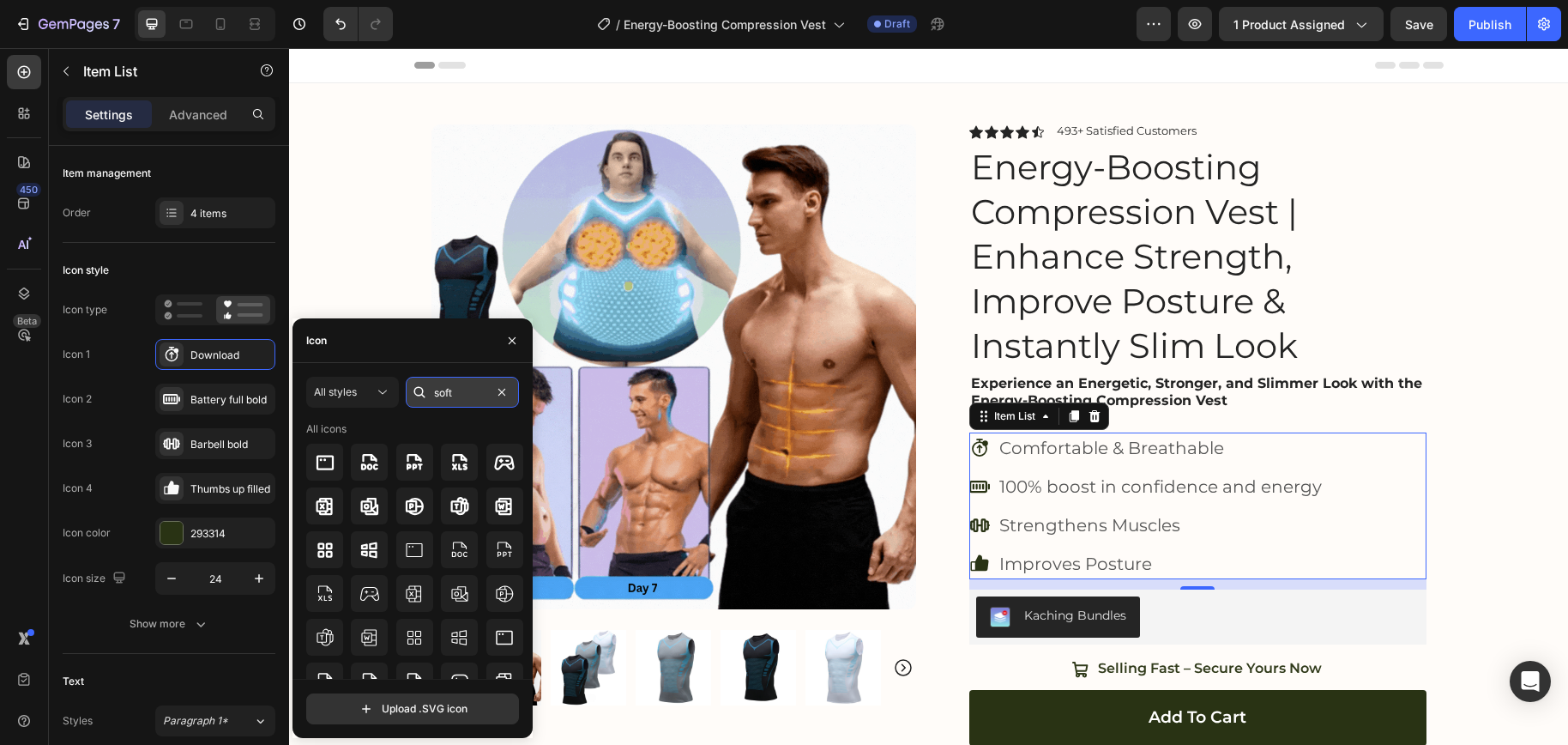
click at [462, 393] on input "soft" at bounding box center [462, 392] width 113 height 31
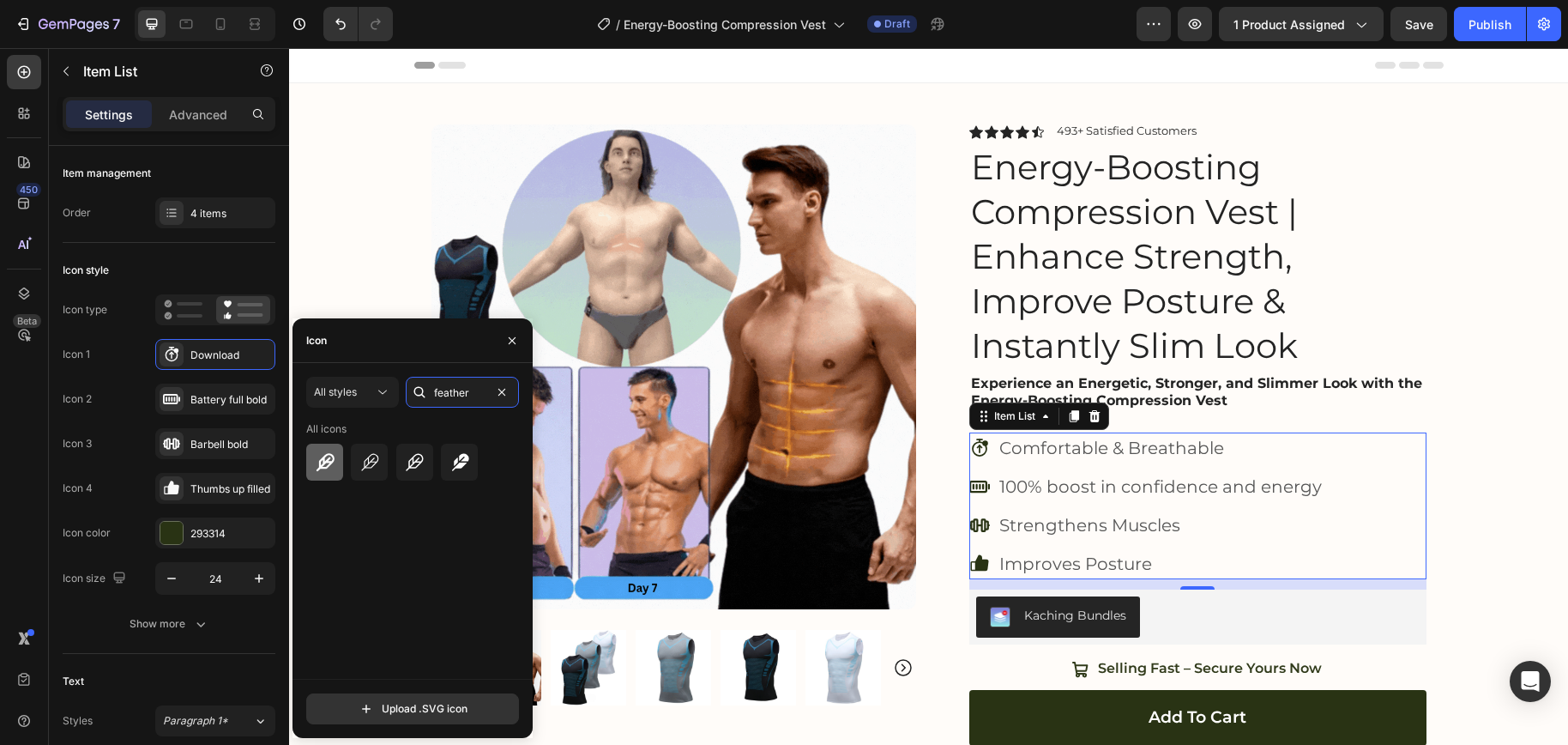
type input "feather"
click at [334, 470] on div at bounding box center [324, 462] width 36 height 36
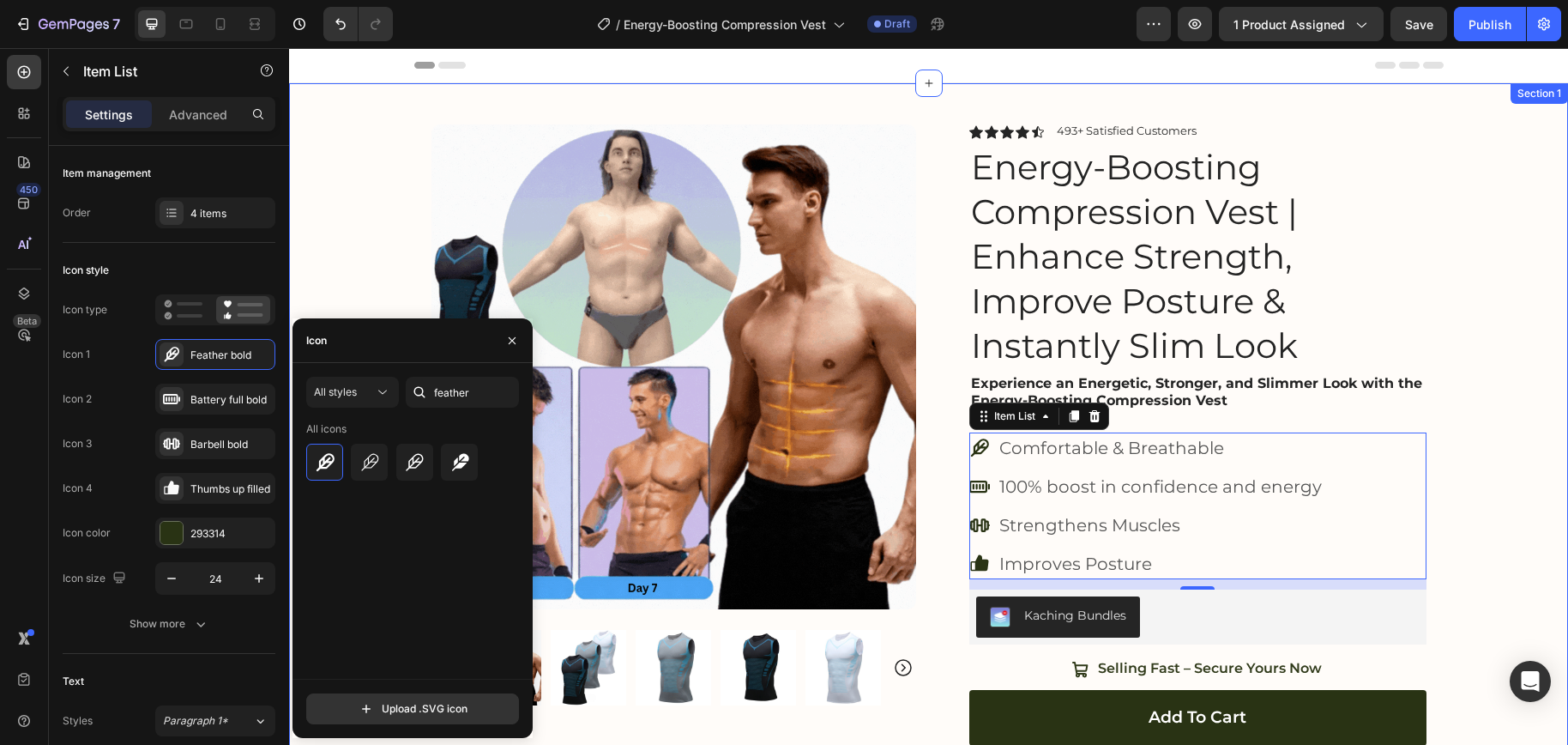
click at [1478, 558] on div "Product Images Image Icon Icon Icon Icon Icon Icon List “At 68, I didn’t expect…" at bounding box center [928, 517] width 1278 height 869
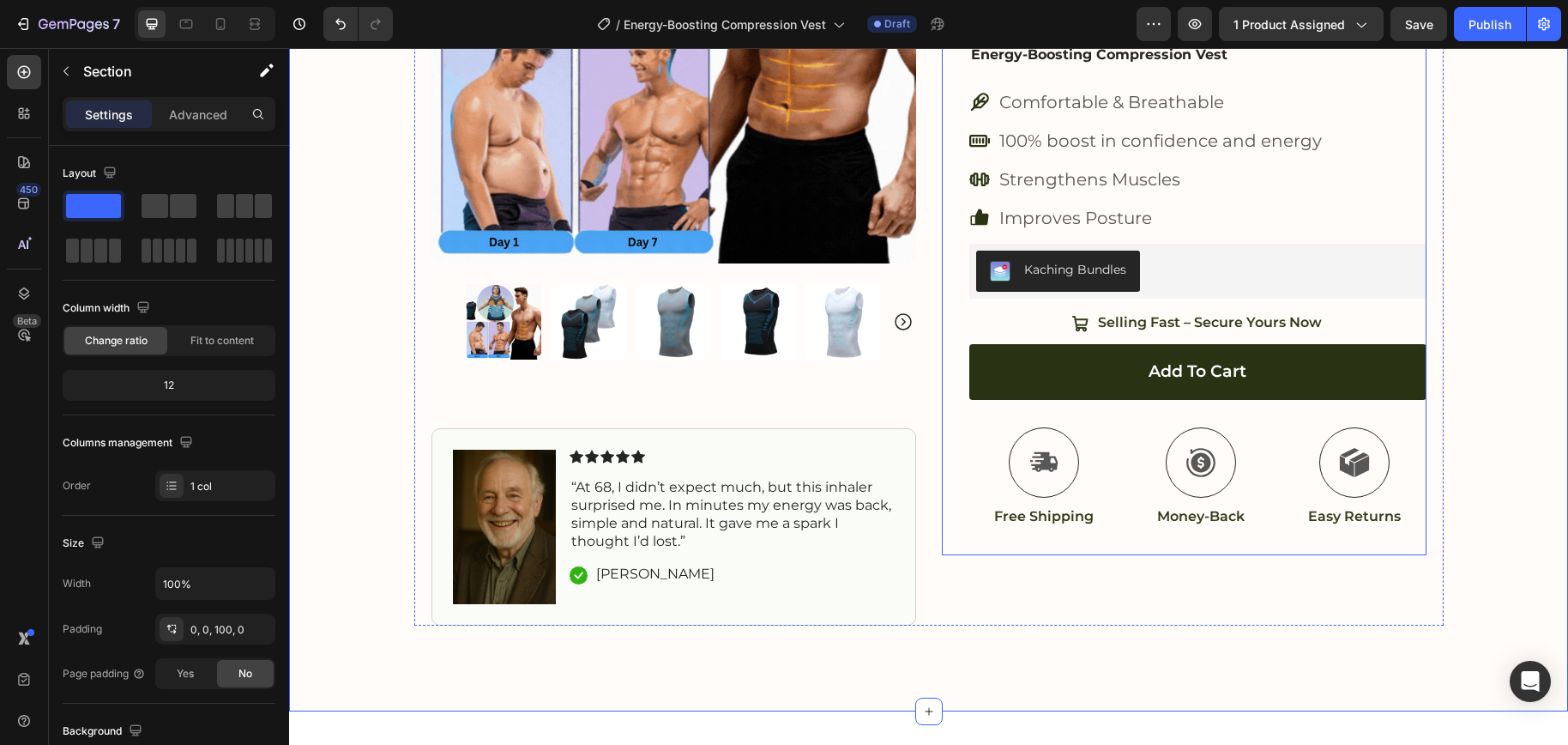
scroll to position [409, 0]
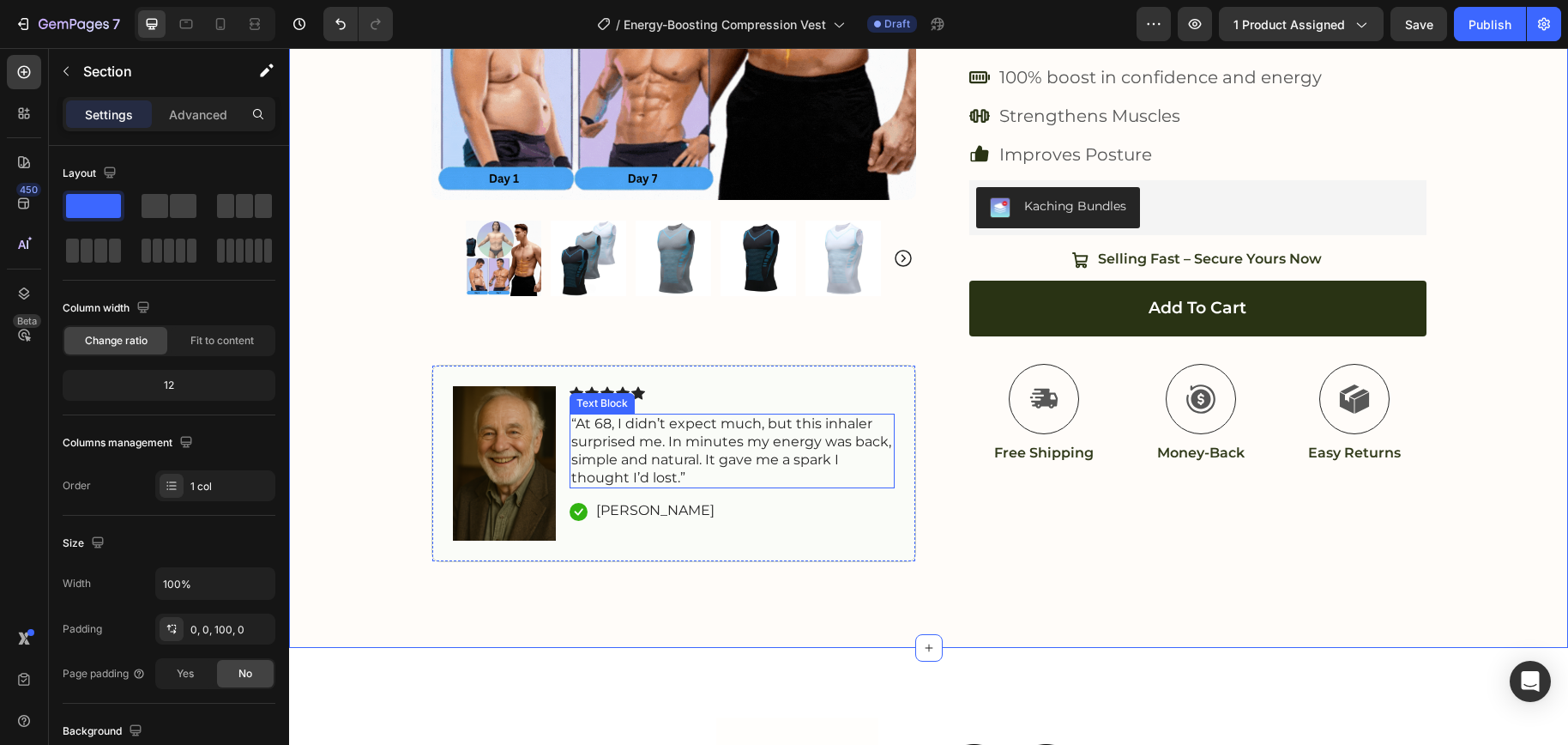
click at [665, 446] on p "“At 68, I didn’t expect much, but this inhaler surprised me. In minutes my ener…" at bounding box center [731, 451] width 321 height 71
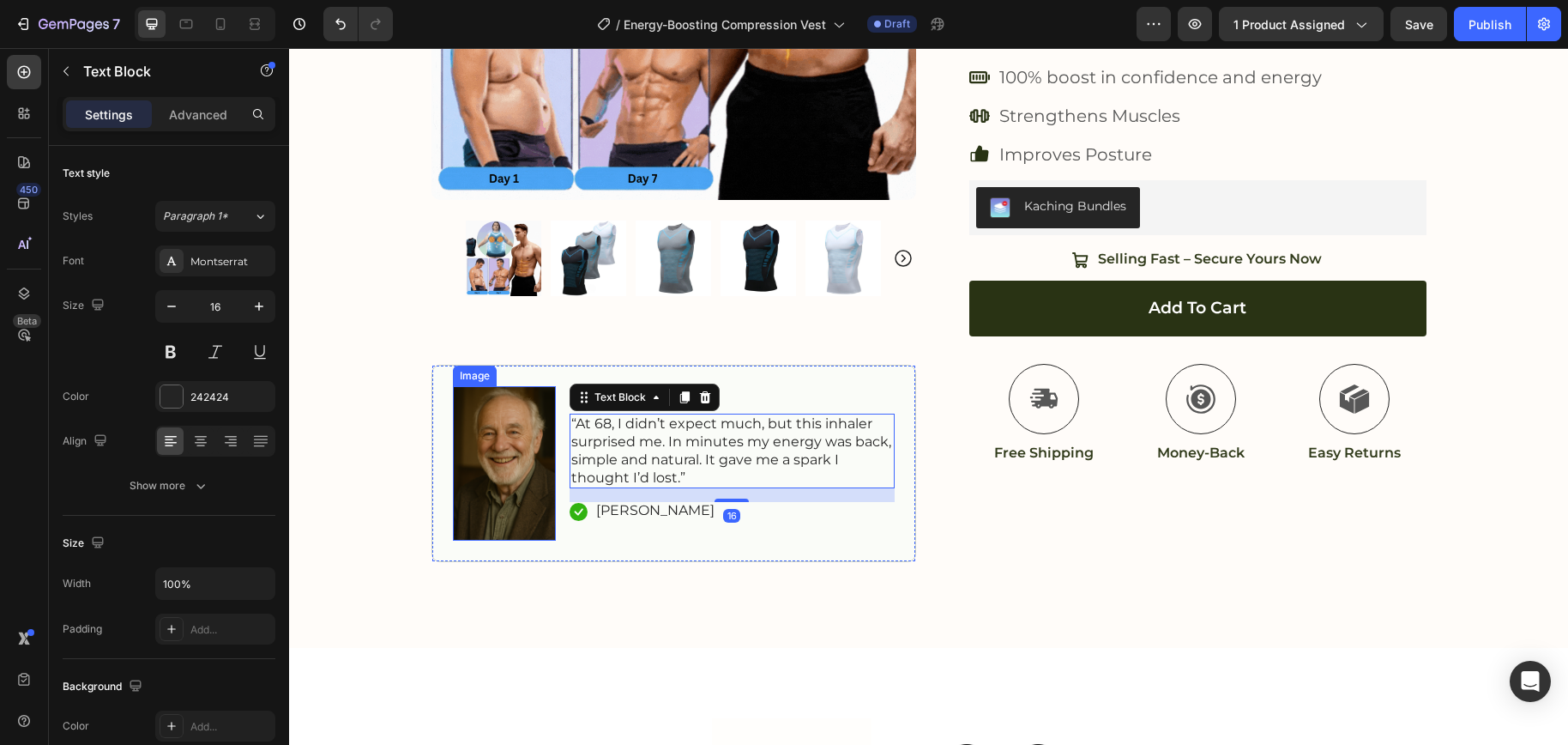
click at [491, 479] on img at bounding box center [504, 464] width 103 height 155
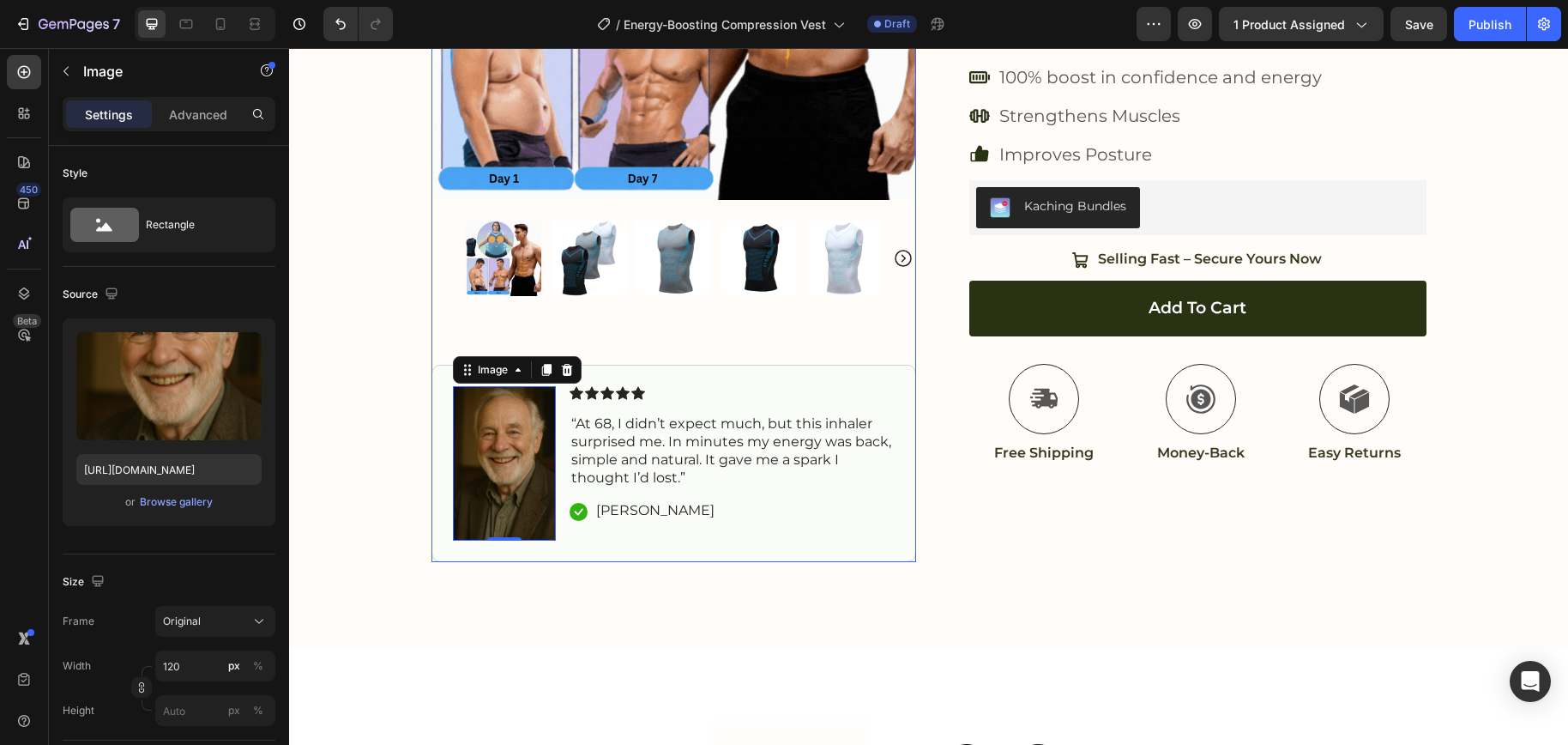
click at [625, 474] on p "“At 68, I didn’t expect much, but this inhaler surprised me. In minutes my ener…" at bounding box center [731, 451] width 321 height 71
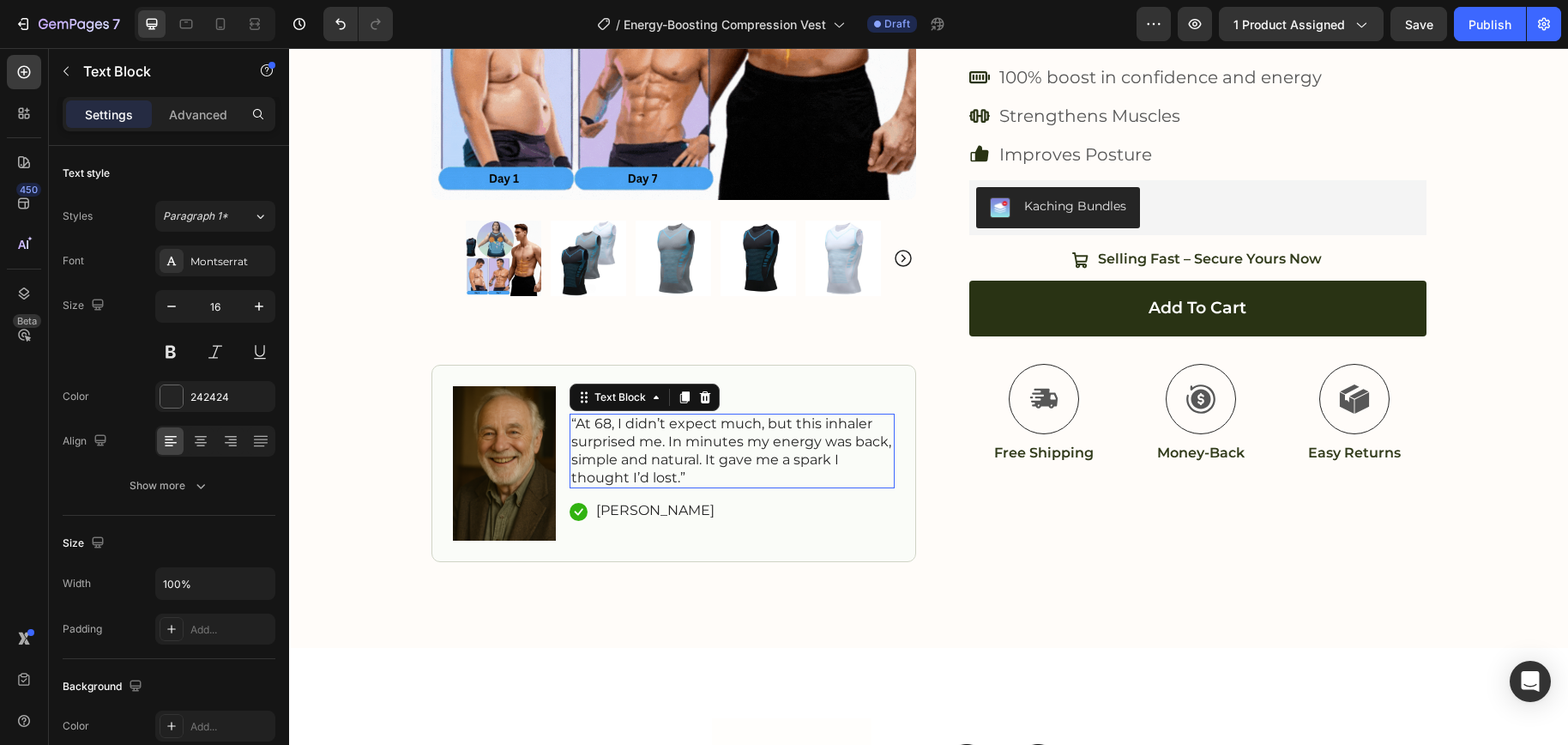
click at [639, 458] on p "“At 68, I didn’t expect much, but this inhaler surprised me. In minutes my ener…" at bounding box center [731, 451] width 321 height 71
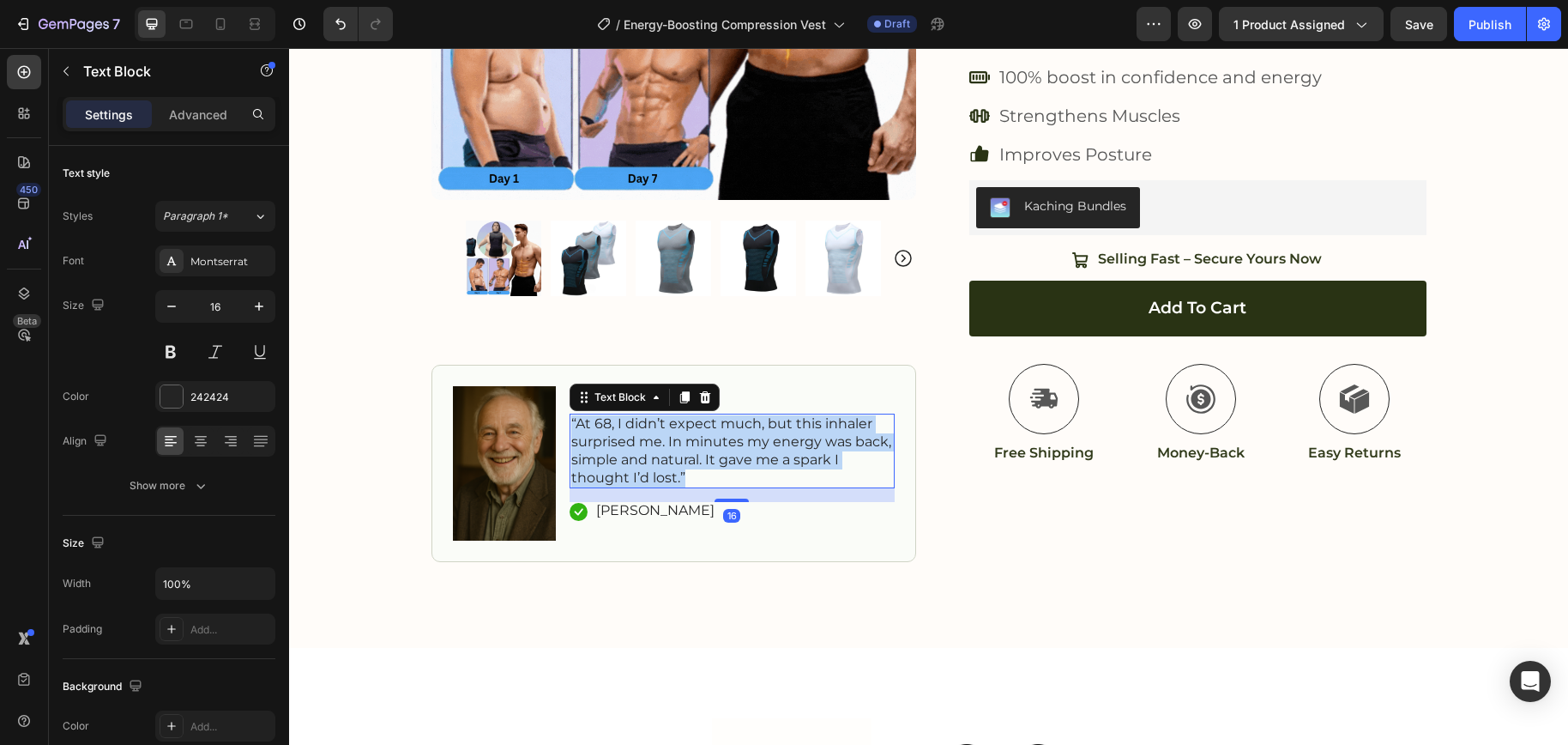
click at [639, 458] on p "“At 68, I didn’t expect much, but this inhaler surprised me. In minutes my ener…" at bounding box center [731, 451] width 321 height 71
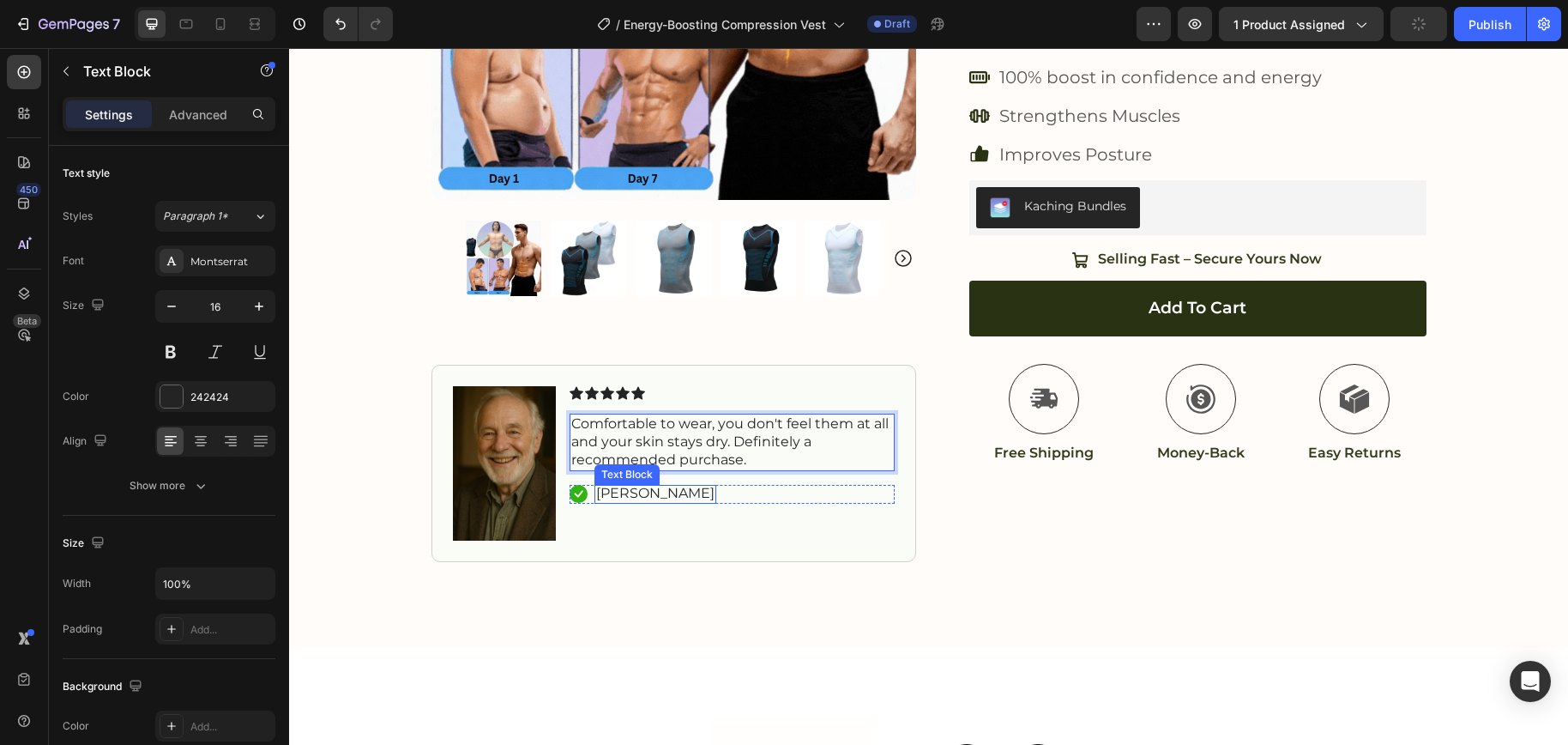
click at [610, 494] on p "George M." at bounding box center [656, 494] width 118 height 18
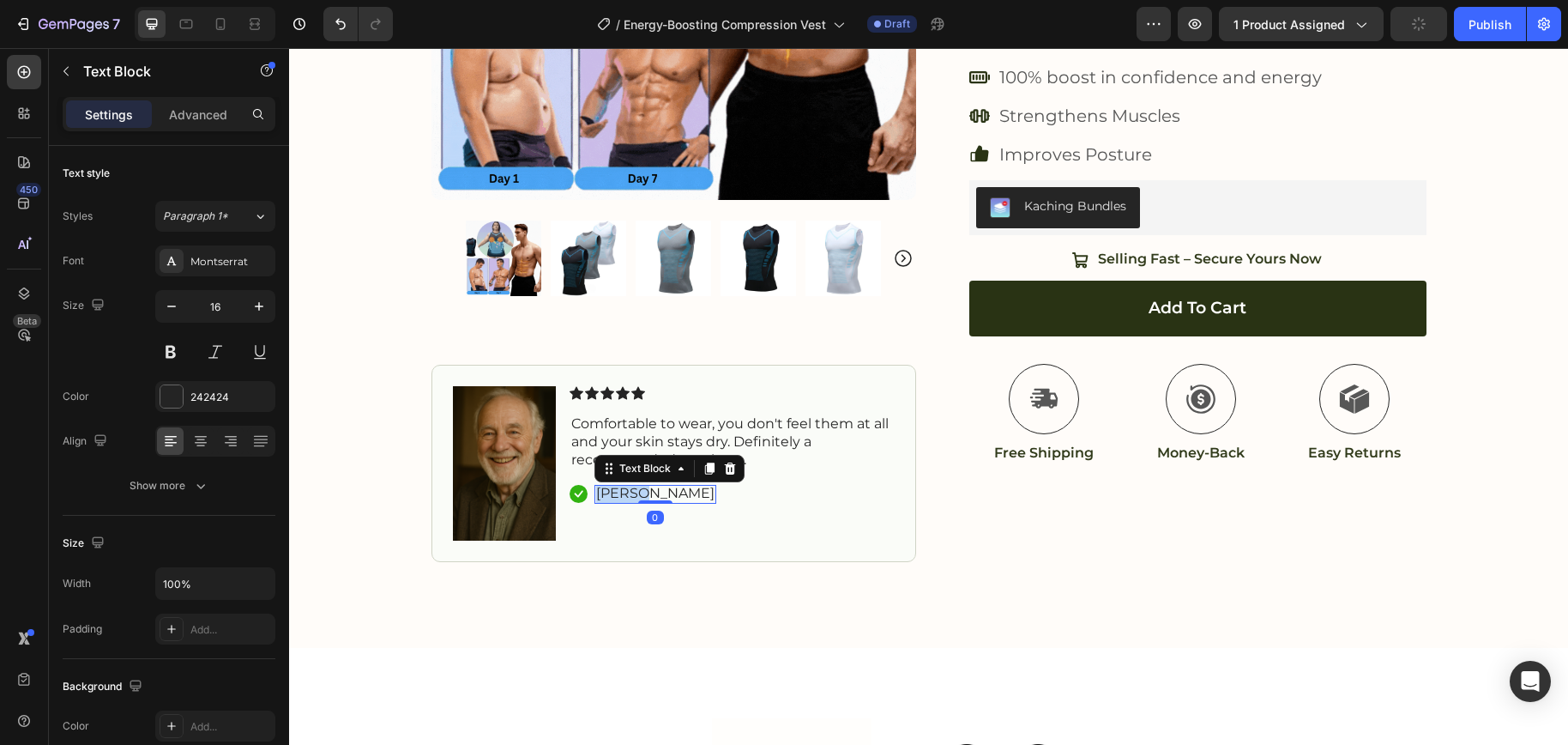
click at [611, 494] on p "George M." at bounding box center [656, 494] width 118 height 18
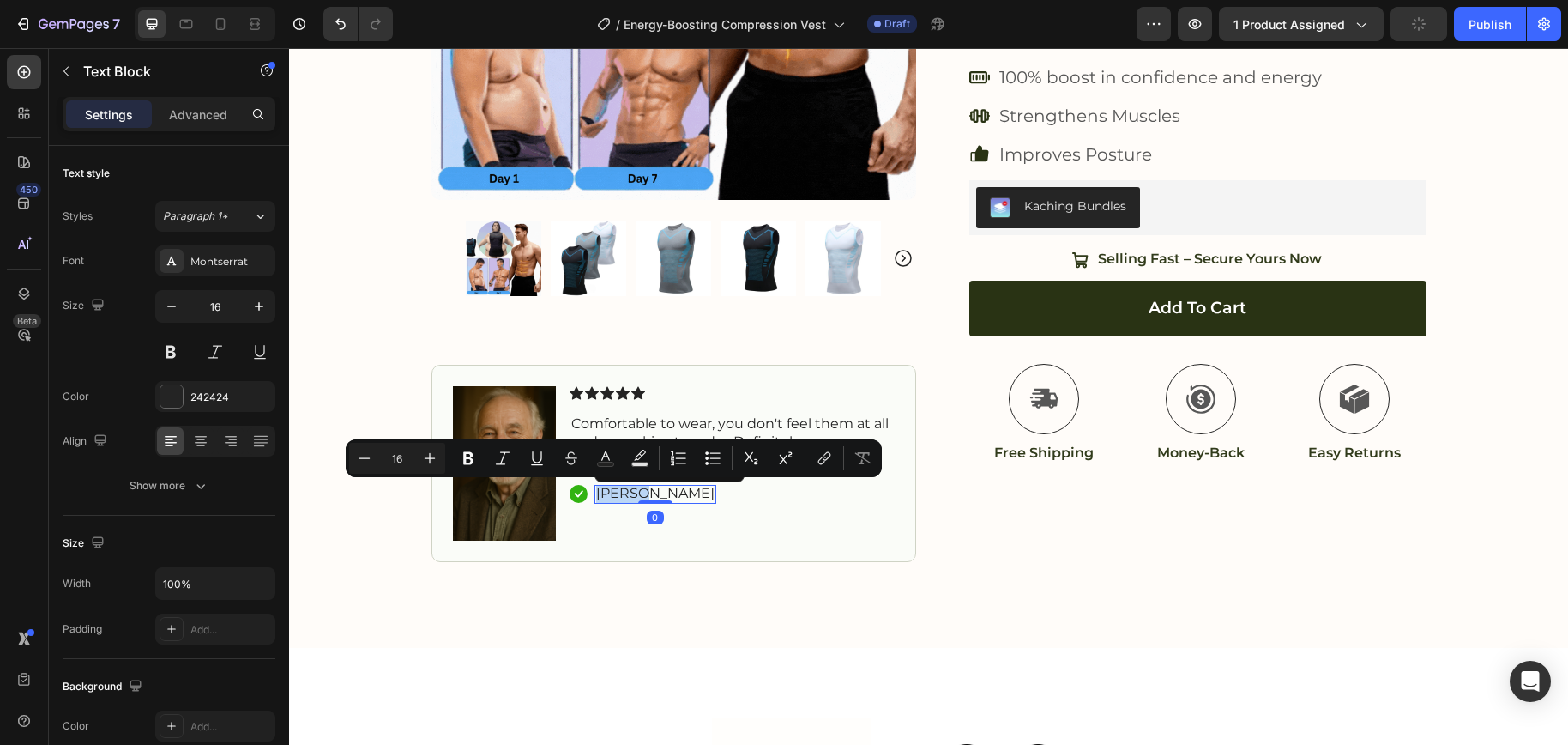
click at [605, 494] on p "George M." at bounding box center [656, 494] width 118 height 18
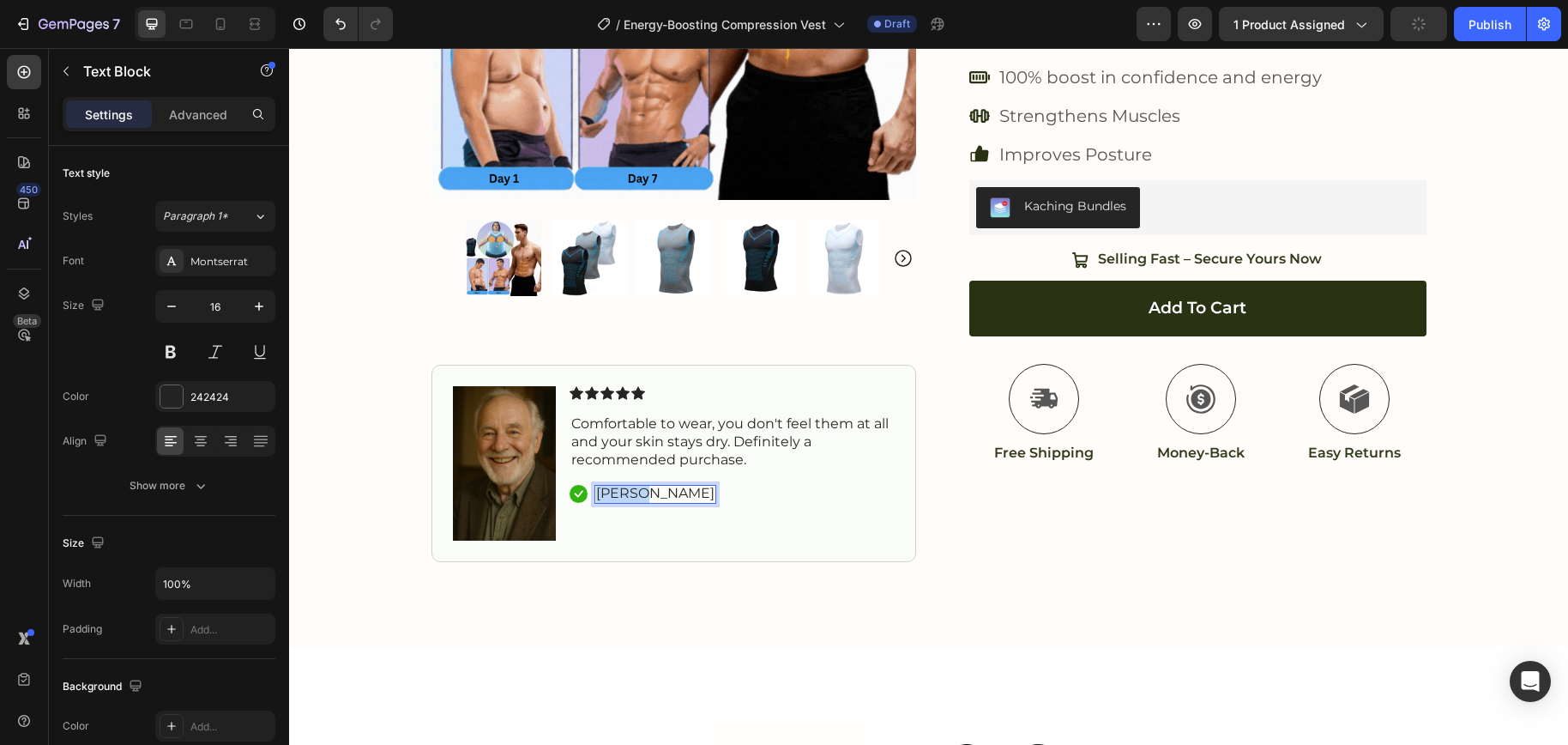
click at [605, 494] on p "George M." at bounding box center [656, 494] width 118 height 18
click at [619, 494] on p "Dirk M." at bounding box center [652, 494] width 112 height 18
click at [620, 493] on p "Dirk M." at bounding box center [652, 494] width 112 height 18
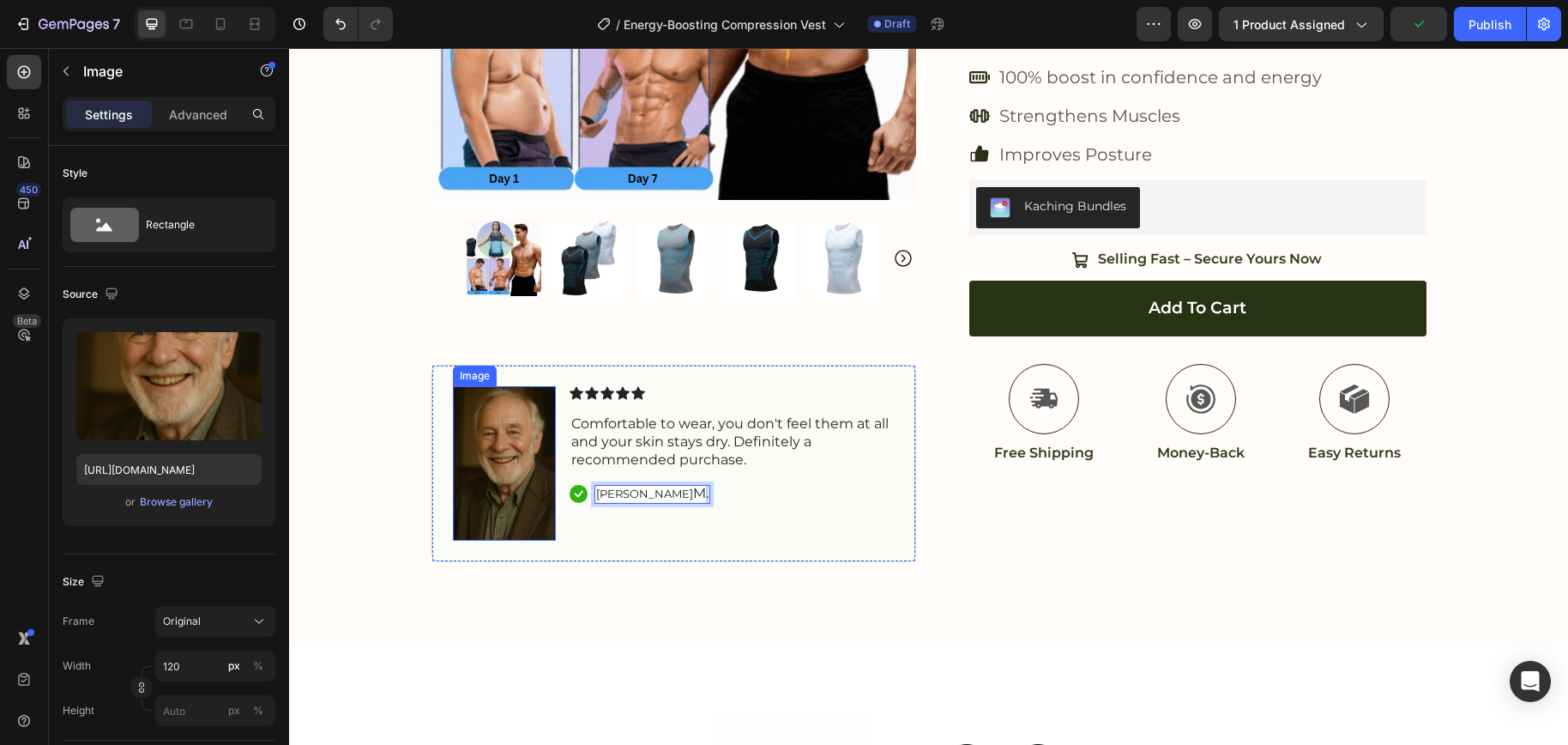
click at [491, 420] on img at bounding box center [504, 464] width 103 height 155
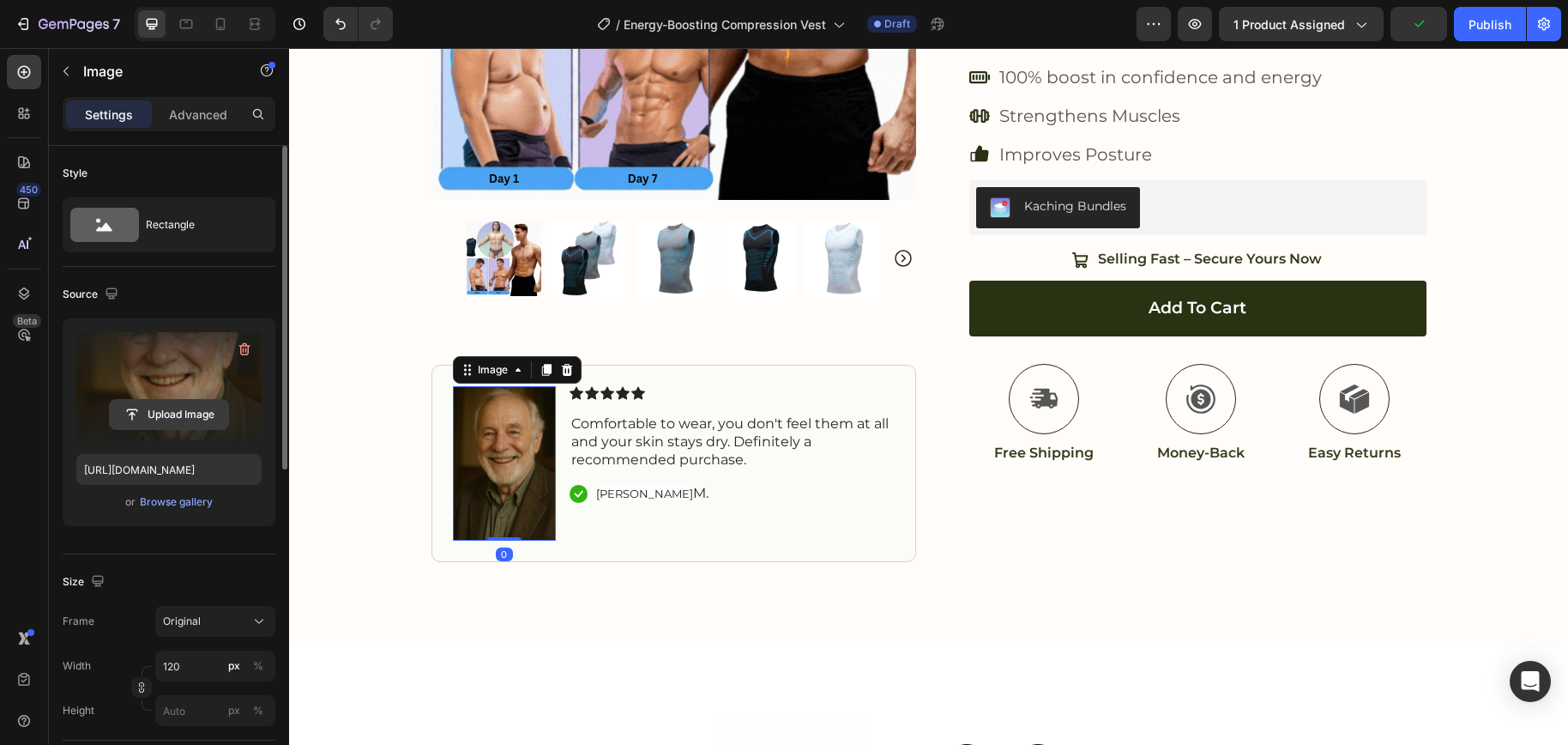
click at [169, 409] on input "file" at bounding box center [169, 414] width 118 height 29
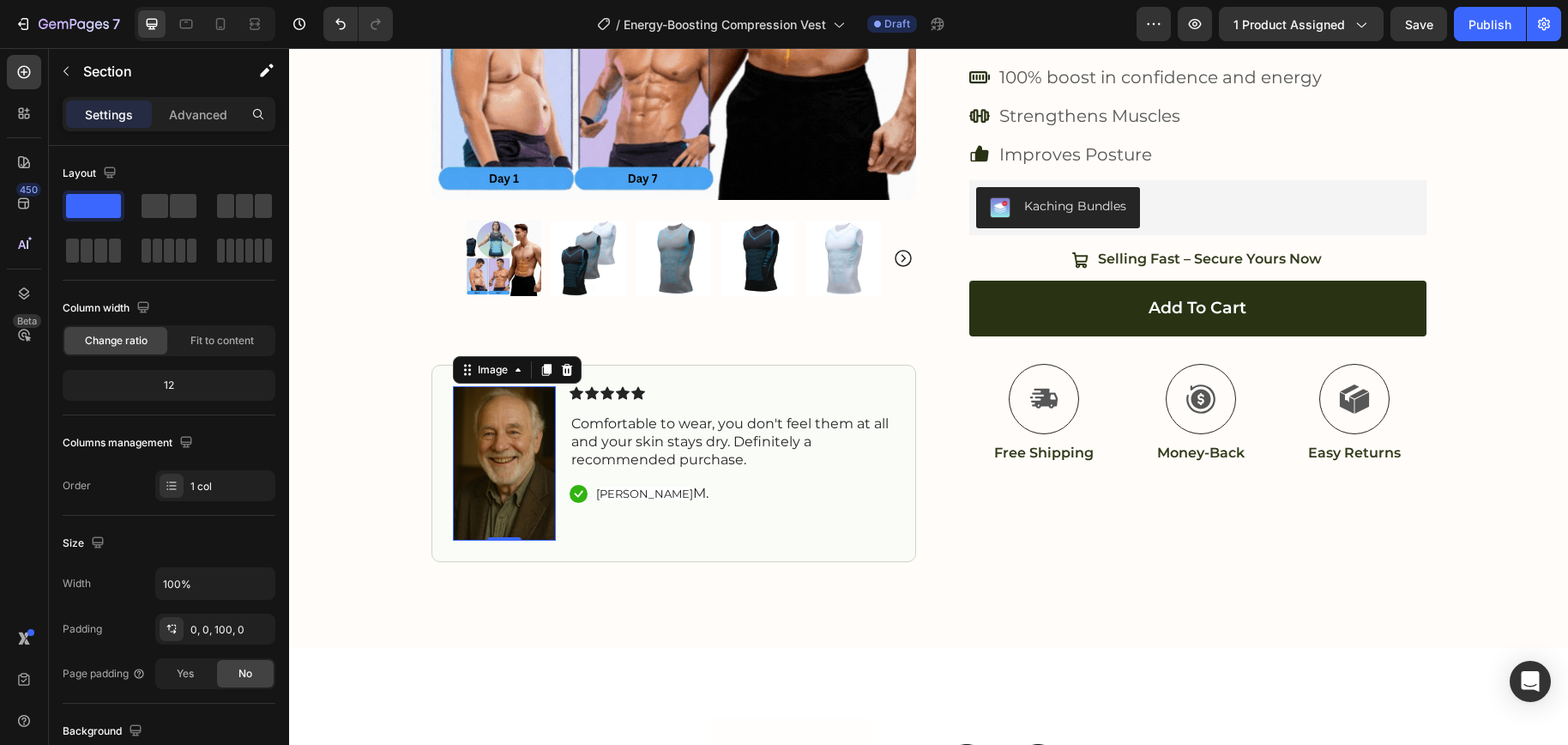
click at [490, 486] on img at bounding box center [504, 464] width 103 height 155
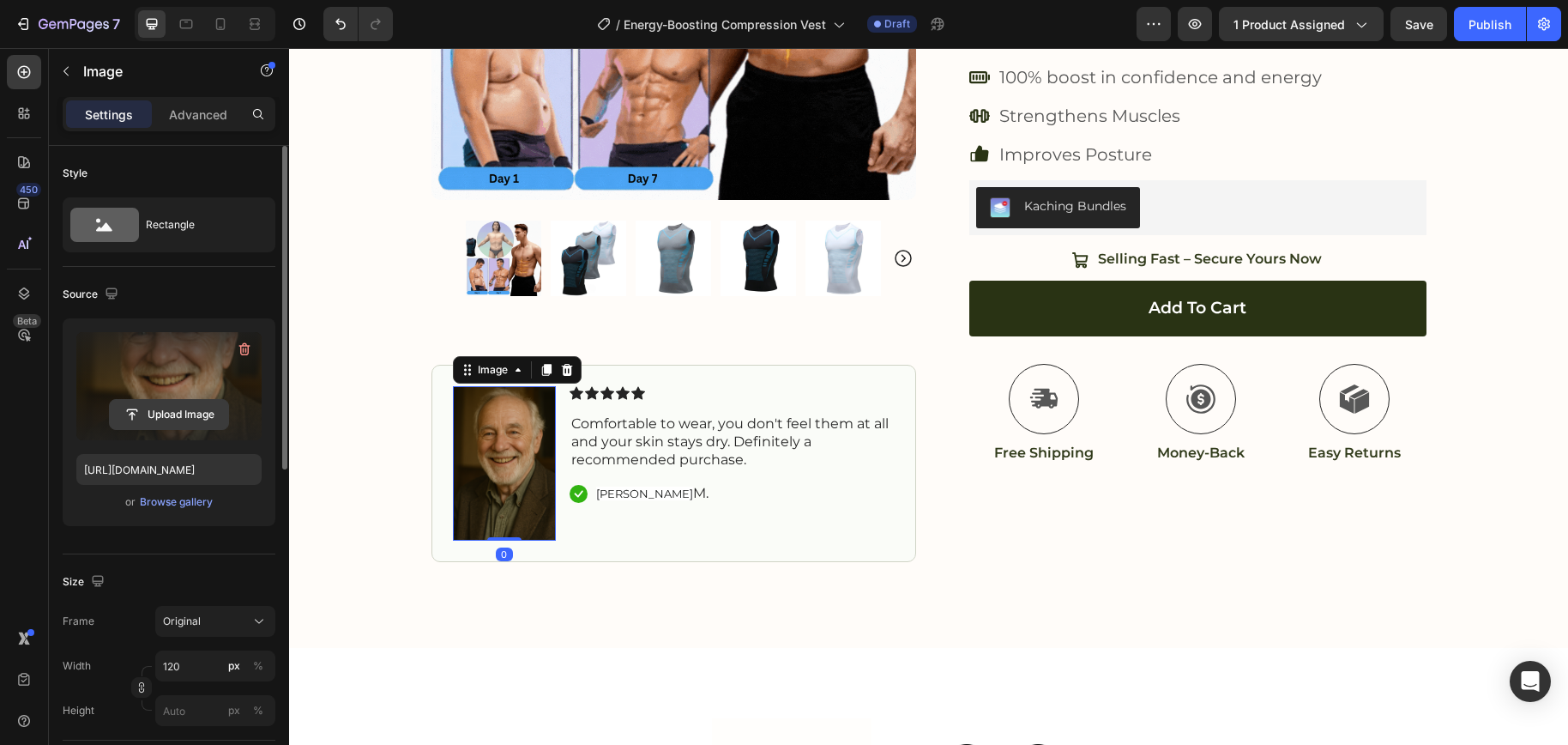
click at [169, 416] on input "file" at bounding box center [169, 414] width 118 height 29
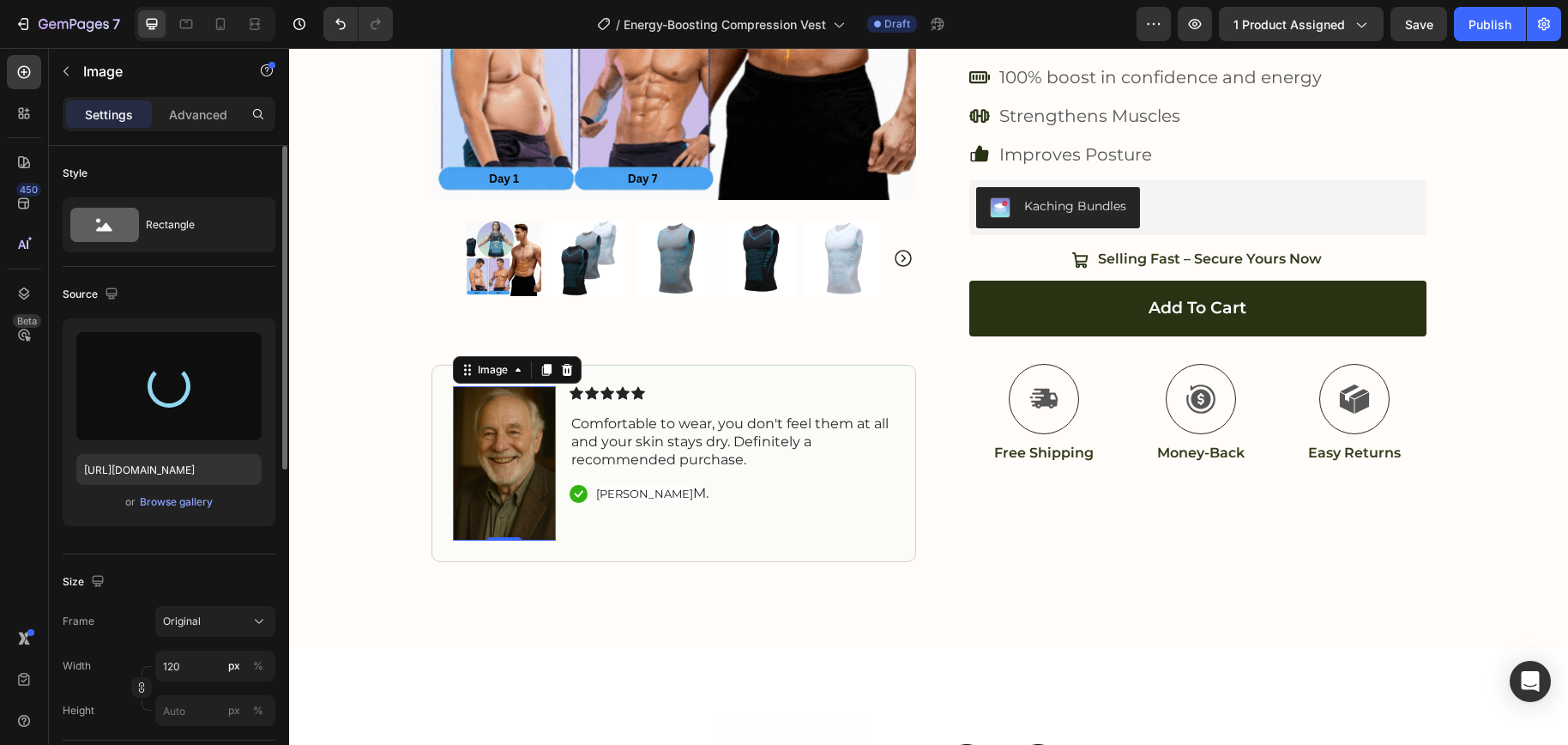
type input "https://cdn.shopify.com/s/files/1/0698/8844/2517/files/gempages_578359433361359…"
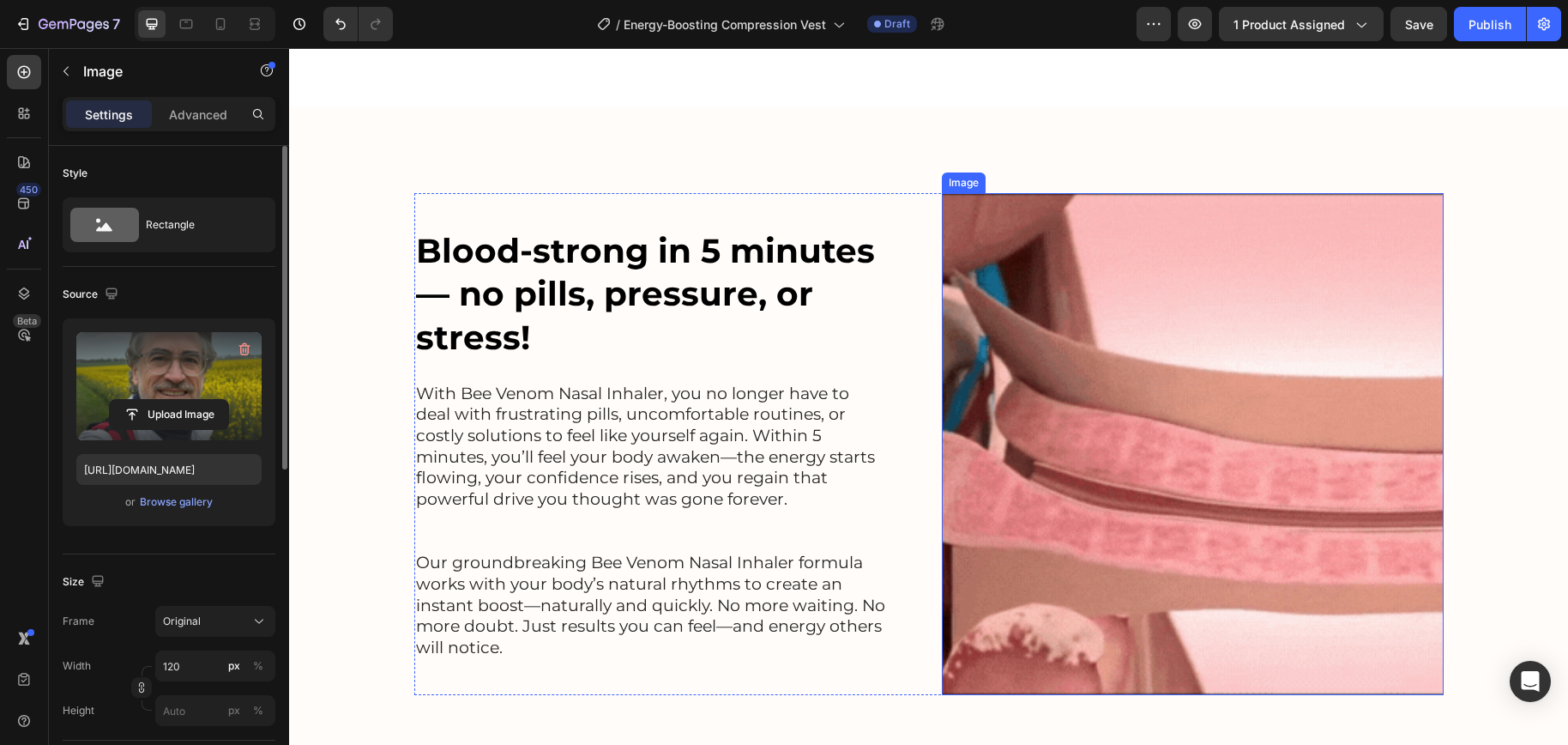
scroll to position [1216, 0]
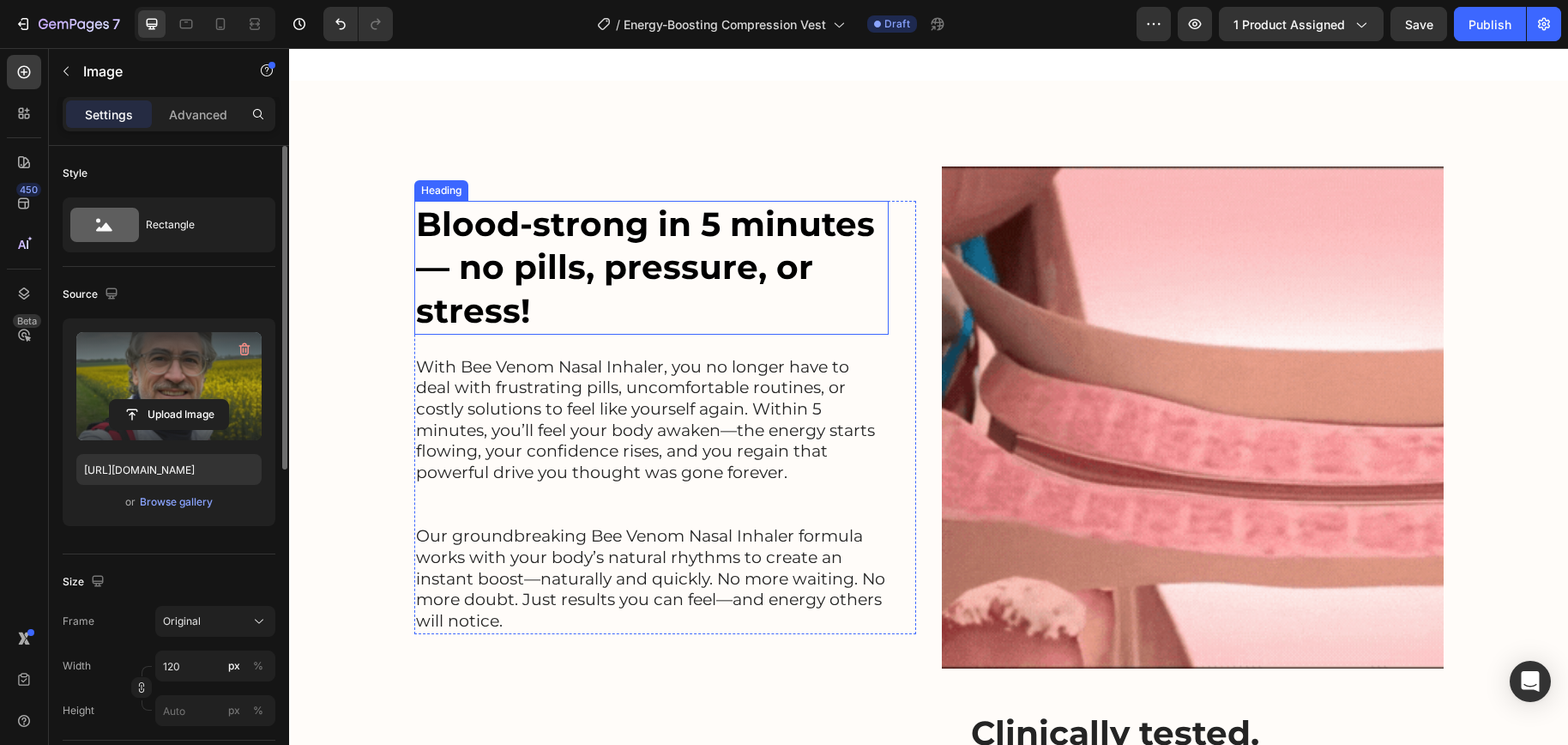
click at [626, 429] on p "With Bee Venom Nasal Inhaler, you no longer have to deal with frustrating pills…" at bounding box center [651, 420] width 471 height 127
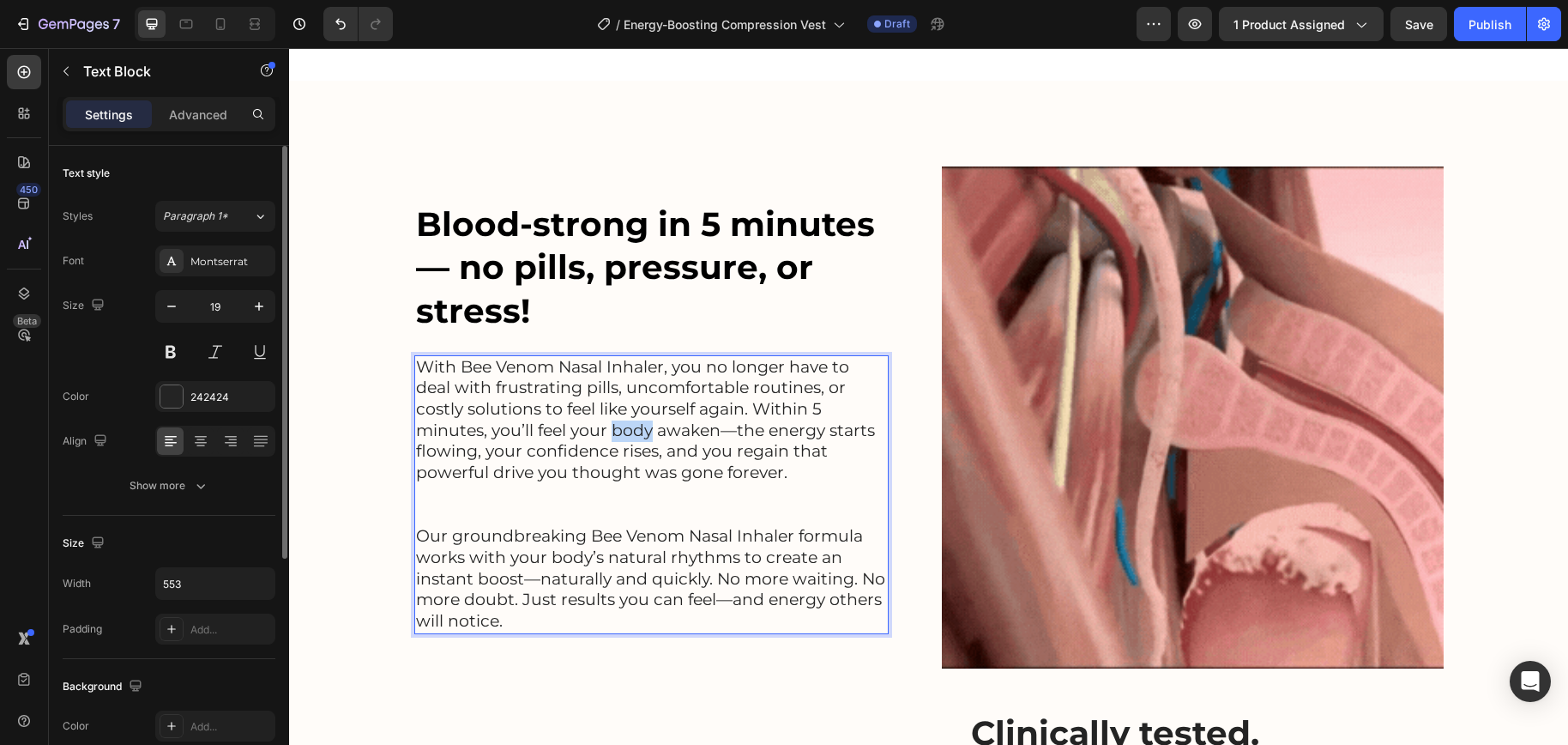
click at [626, 429] on p "With Bee Venom Nasal Inhaler, you no longer have to deal with frustrating pills…" at bounding box center [651, 420] width 471 height 127
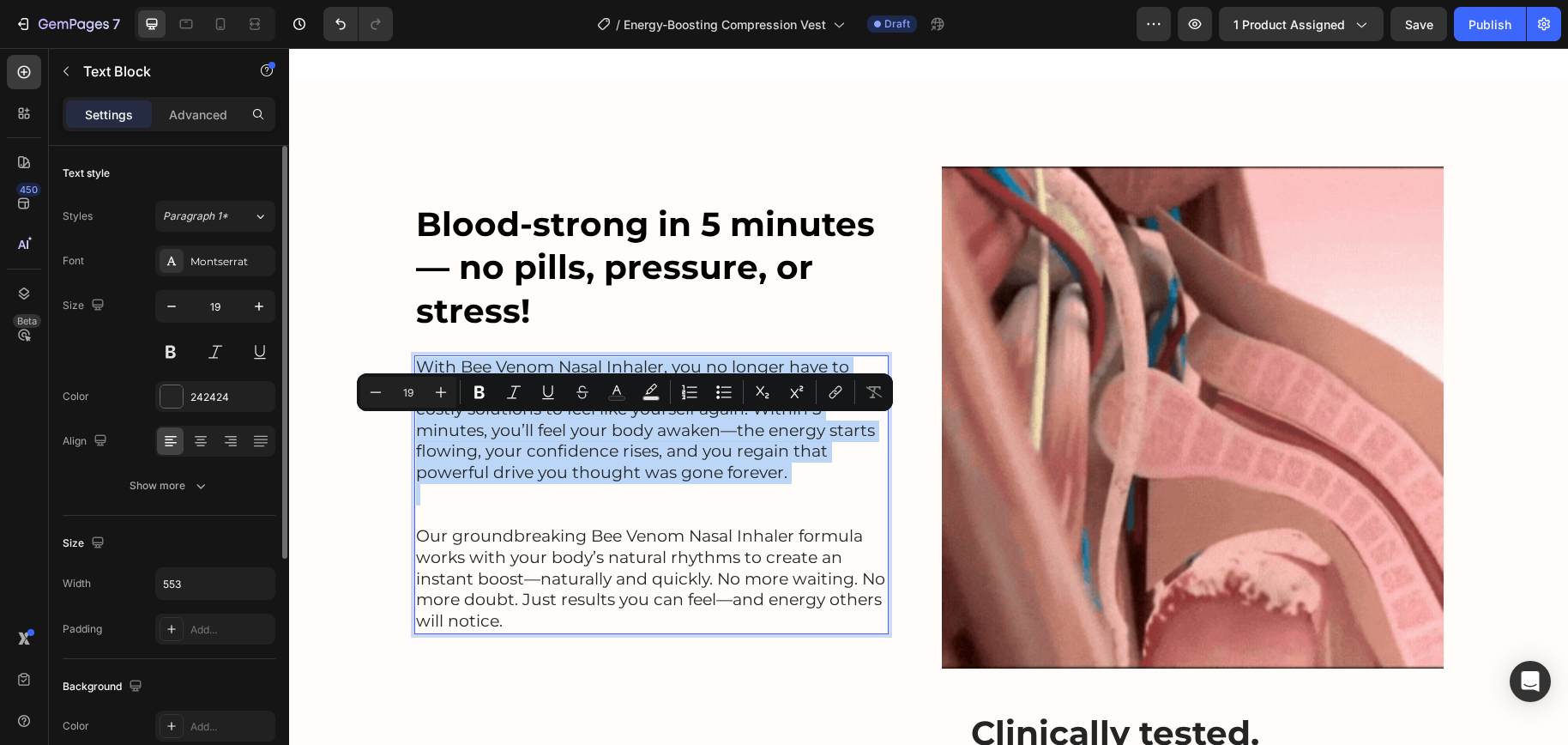
click at [626, 429] on p "With Bee Venom Nasal Inhaler, you no longer have to deal with frustrating pills…" at bounding box center [651, 420] width 471 height 127
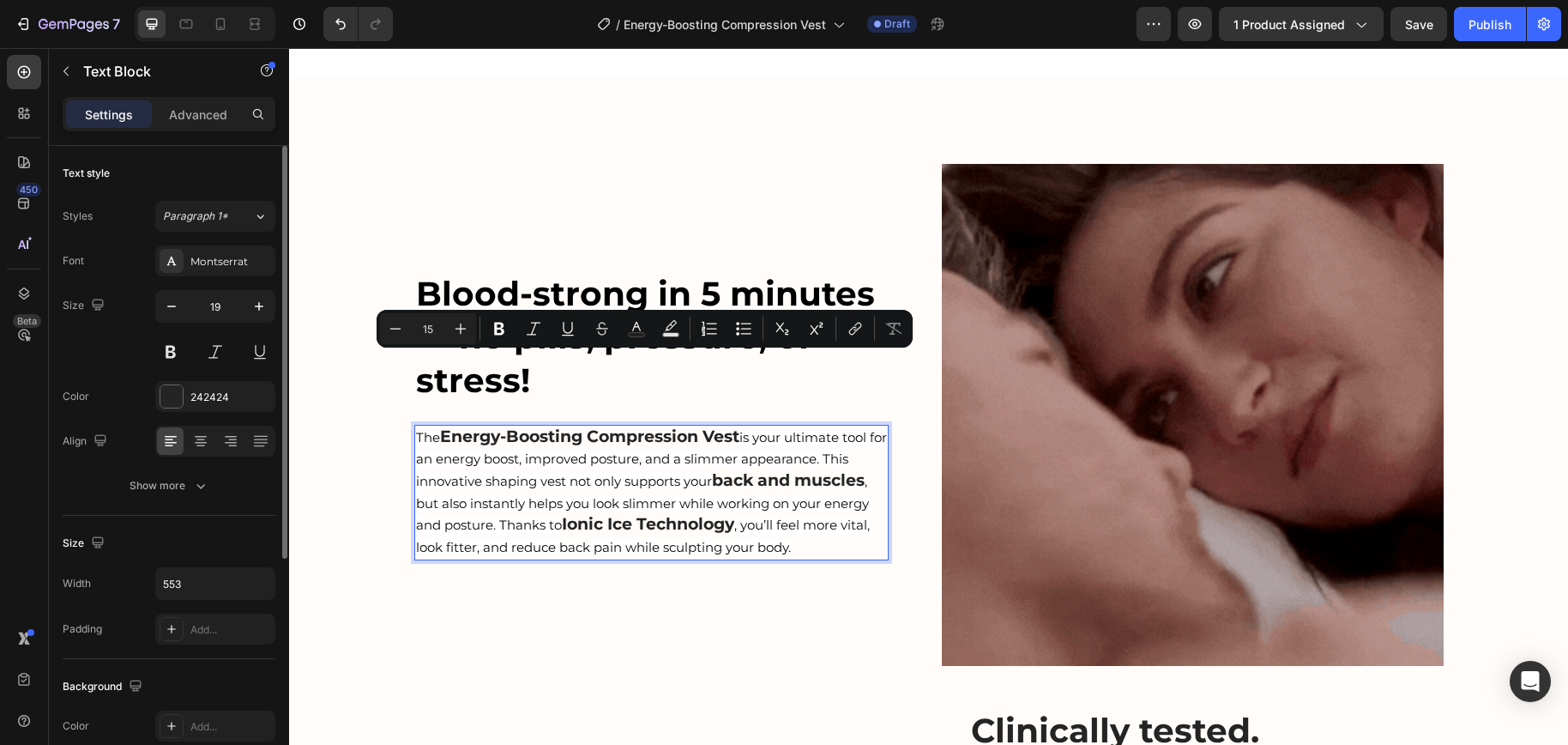
scroll to position [1288, 0]
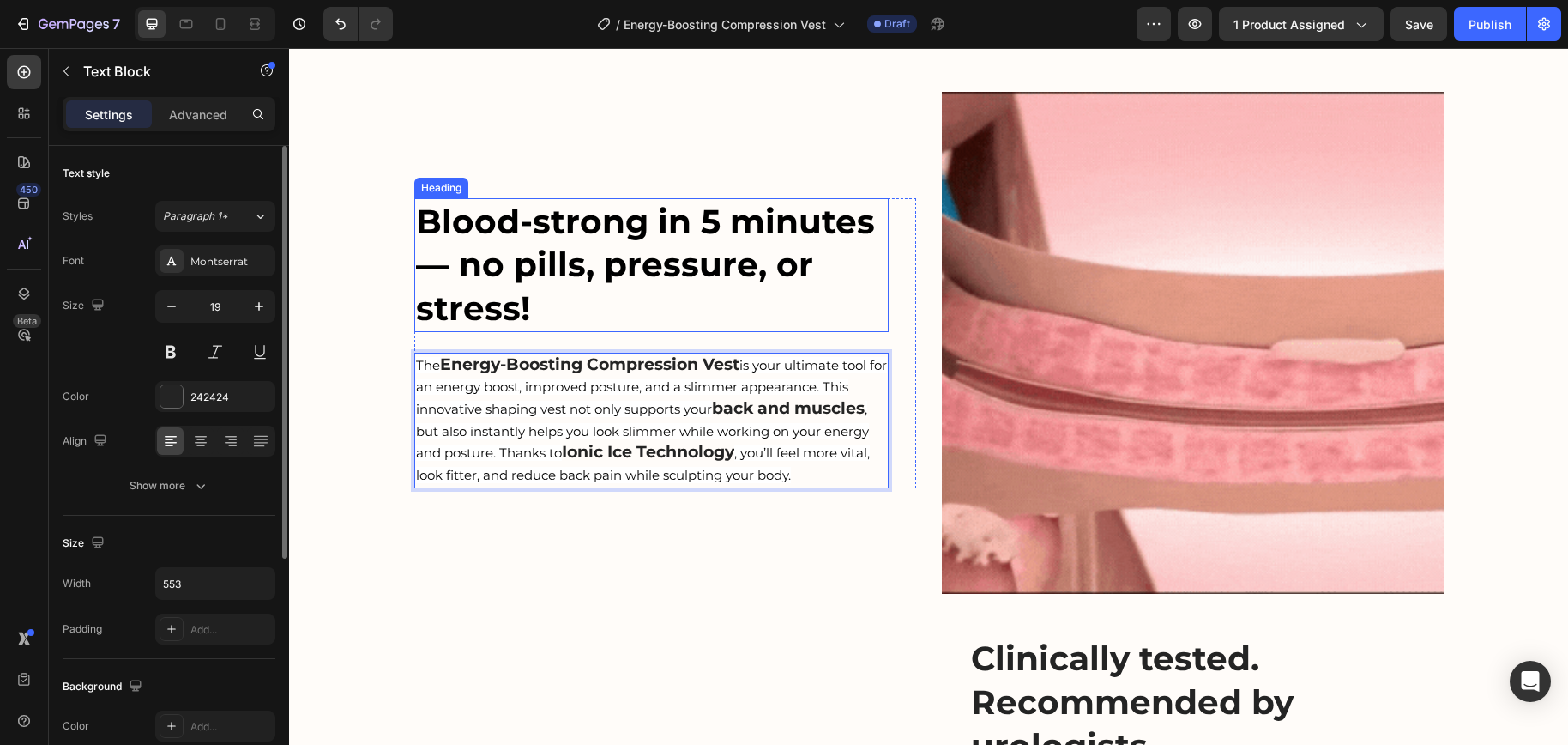
click at [651, 268] on h2 "Blood-strong in 5 minutes — no pills, pressure, or stress!" at bounding box center [651, 265] width 474 height 134
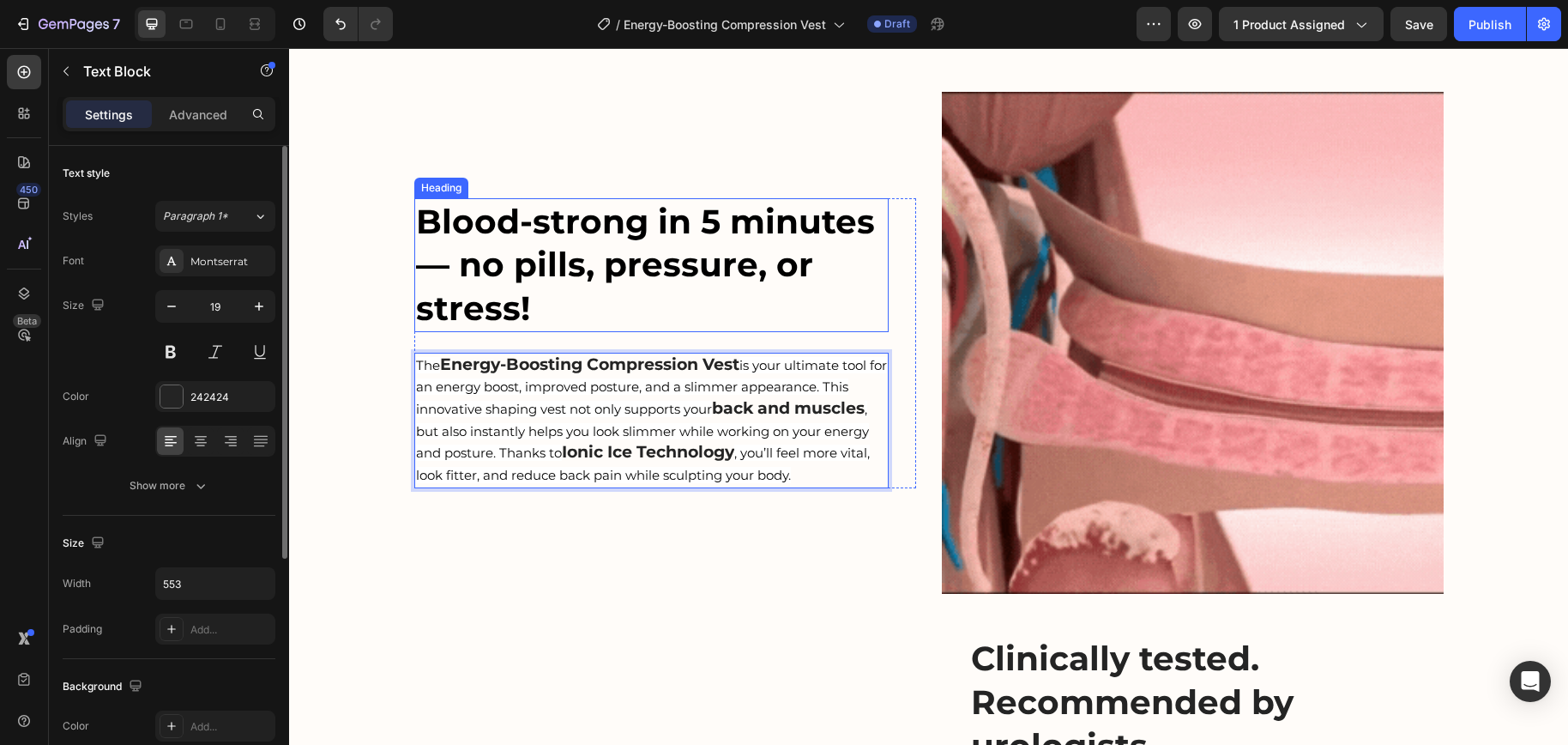
click at [651, 268] on h2 "Blood-strong in 5 minutes — no pills, pressure, or stress!" at bounding box center [651, 265] width 474 height 134
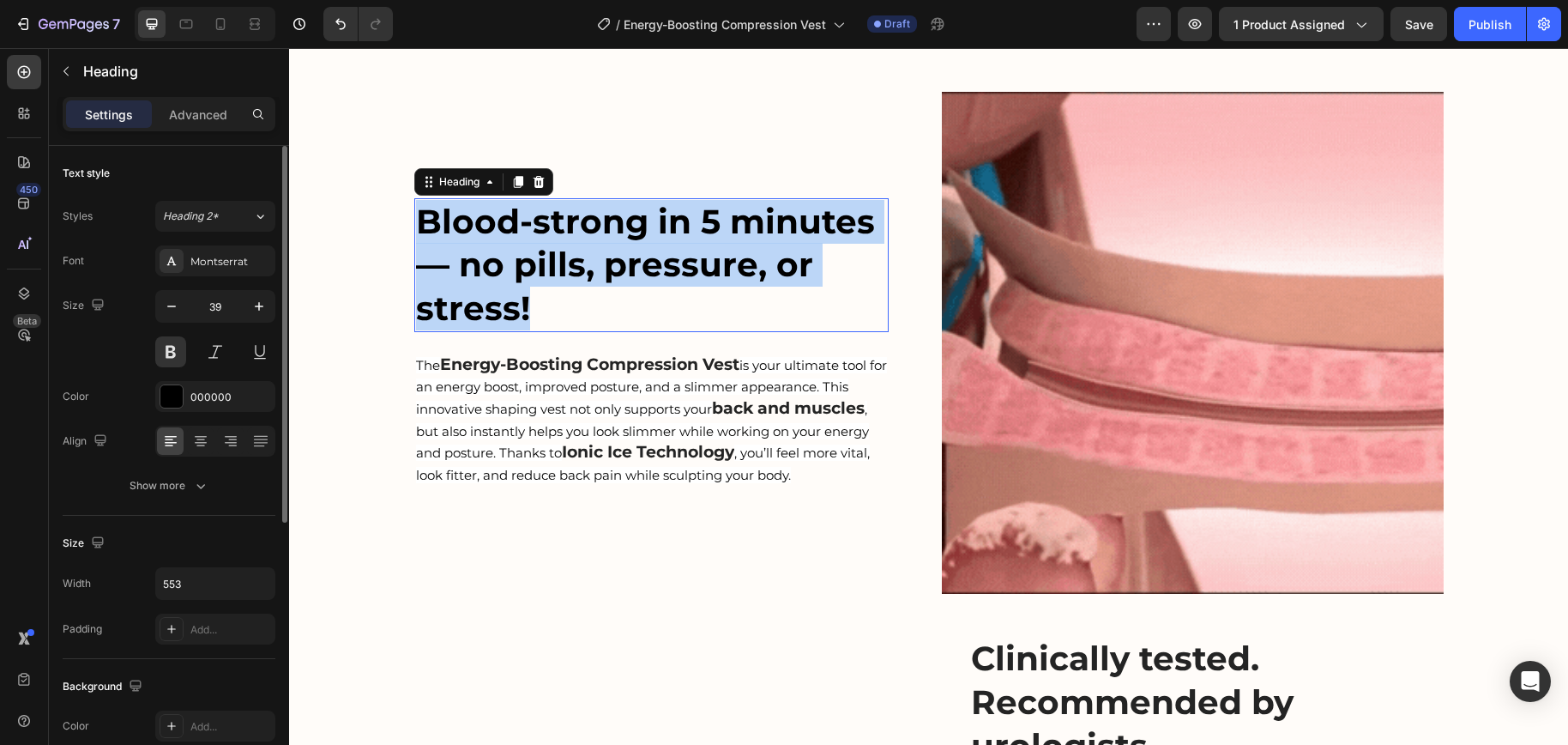
click at [651, 268] on p "Blood-strong in 5 minutes — no pills, pressure, or stress!" at bounding box center [651, 264] width 471 height 130
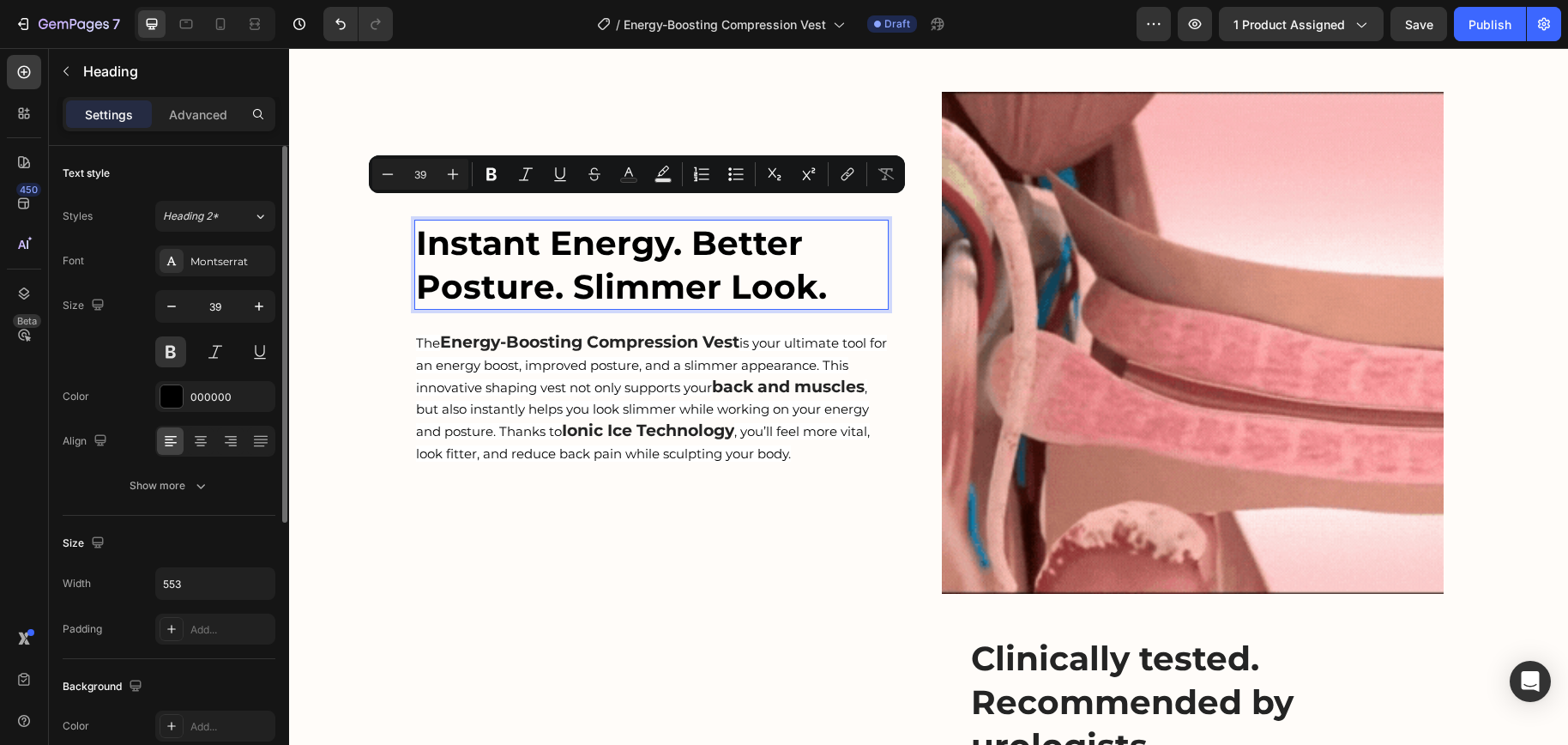
scroll to position [1309, 0]
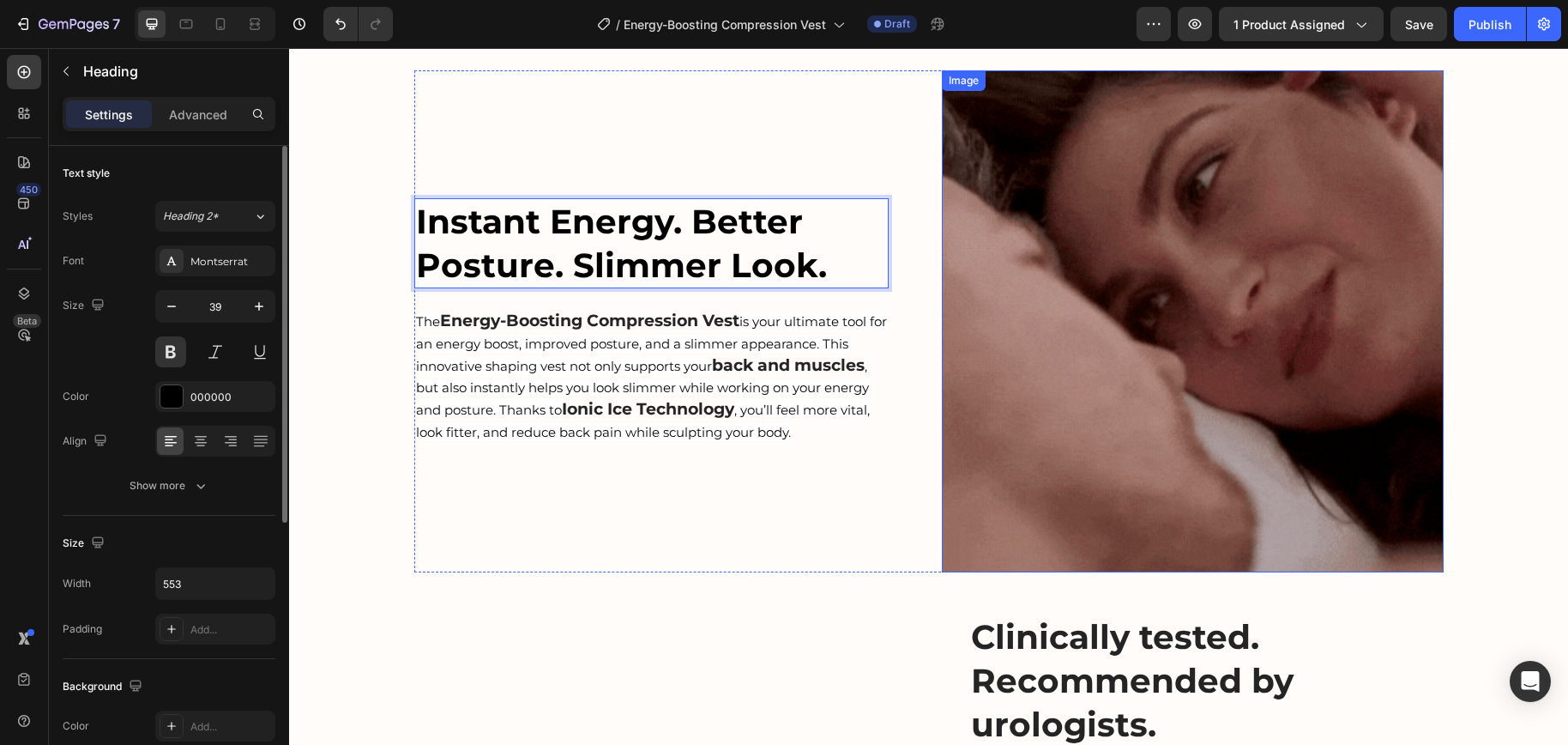
click at [1125, 373] on img at bounding box center [1192, 321] width 502 height 502
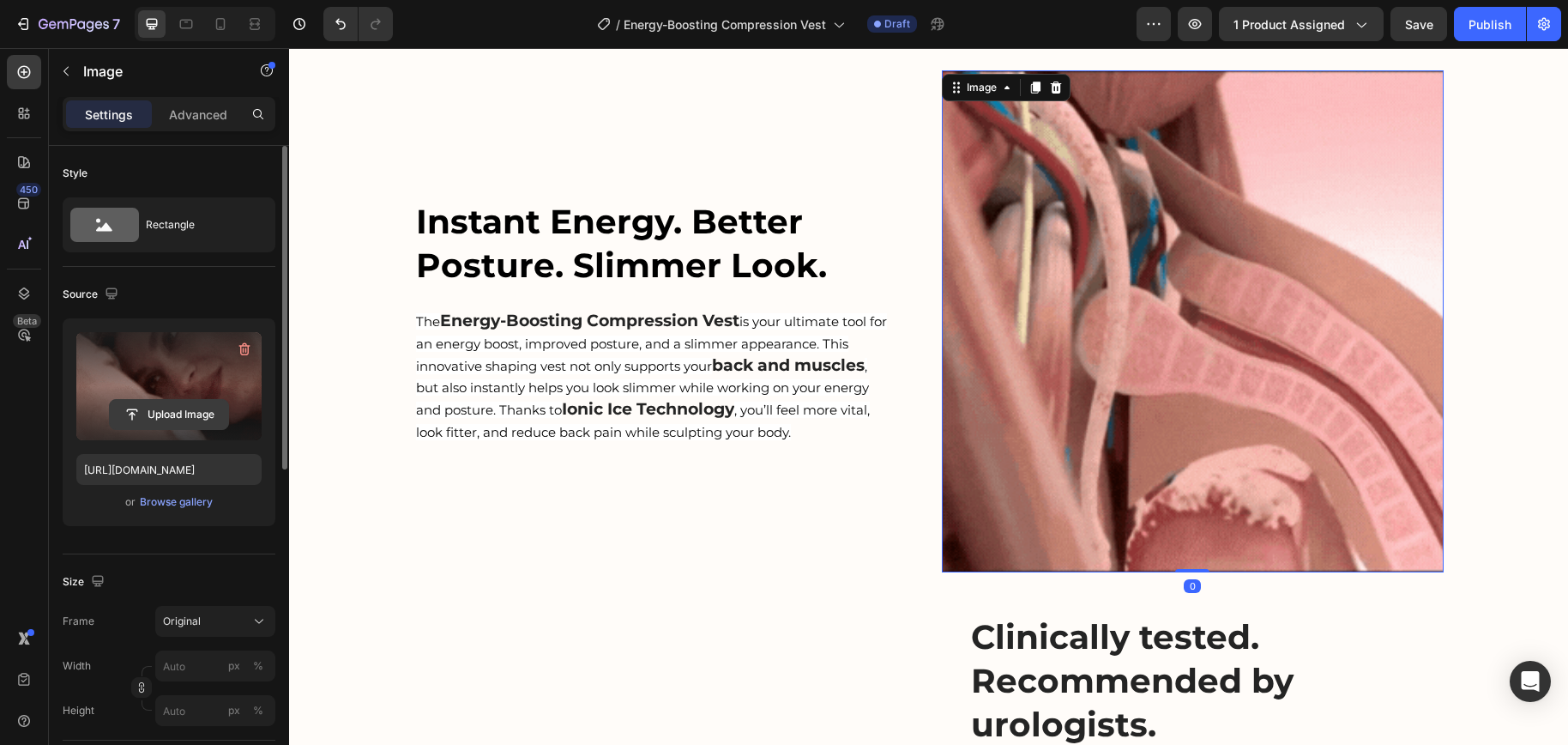
click at [169, 425] on input "file" at bounding box center [169, 414] width 118 height 29
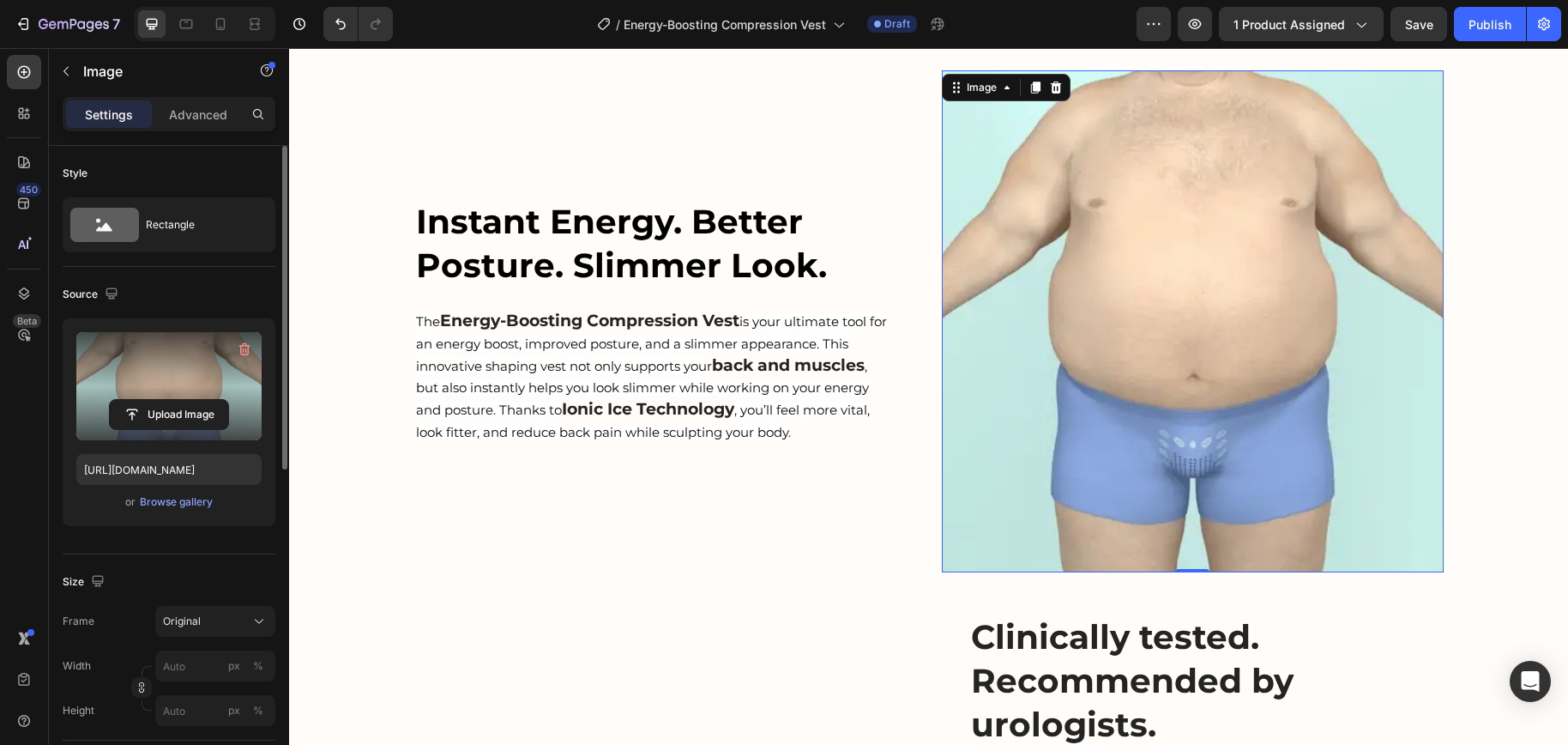
click at [1096, 305] on img at bounding box center [1192, 321] width 502 height 502
click at [162, 412] on input "file" at bounding box center [169, 414] width 118 height 29
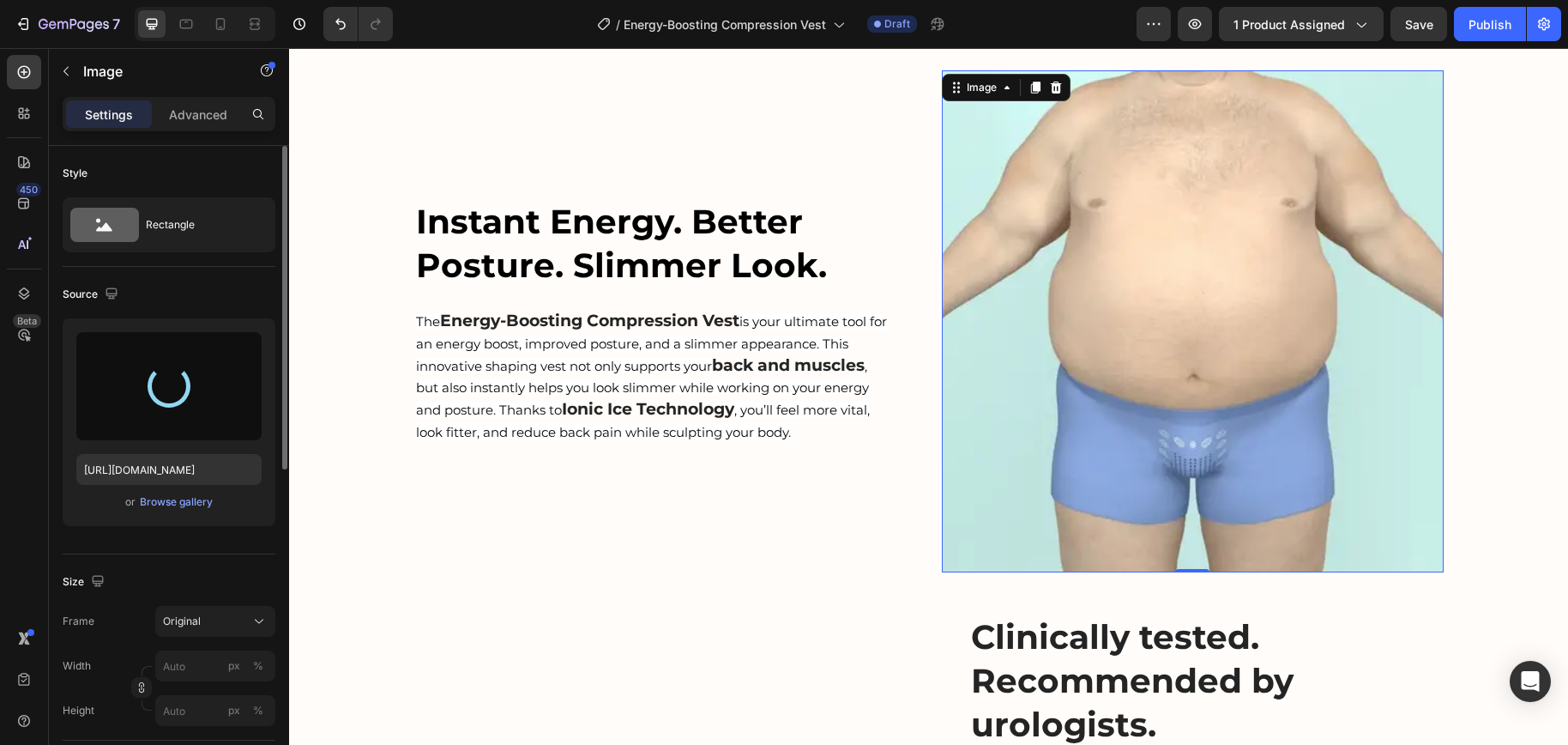
type input "https://cdn.shopify.com/s/files/1/0698/8844/2517/files/gempages_578359433361359…"
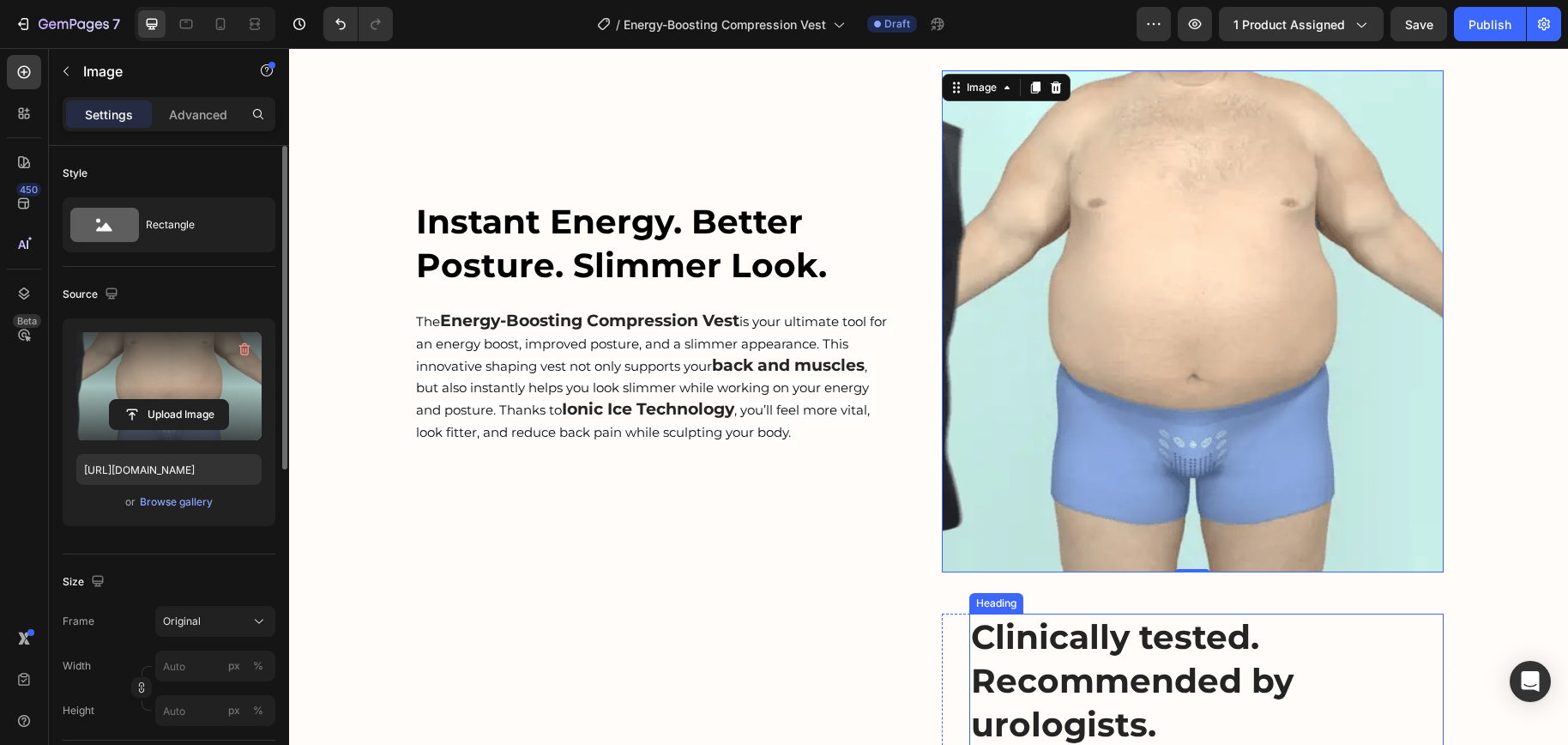
click at [1095, 692] on strong "Clinically tested. Recommended by urologists." at bounding box center [1132, 679] width 322 height 128
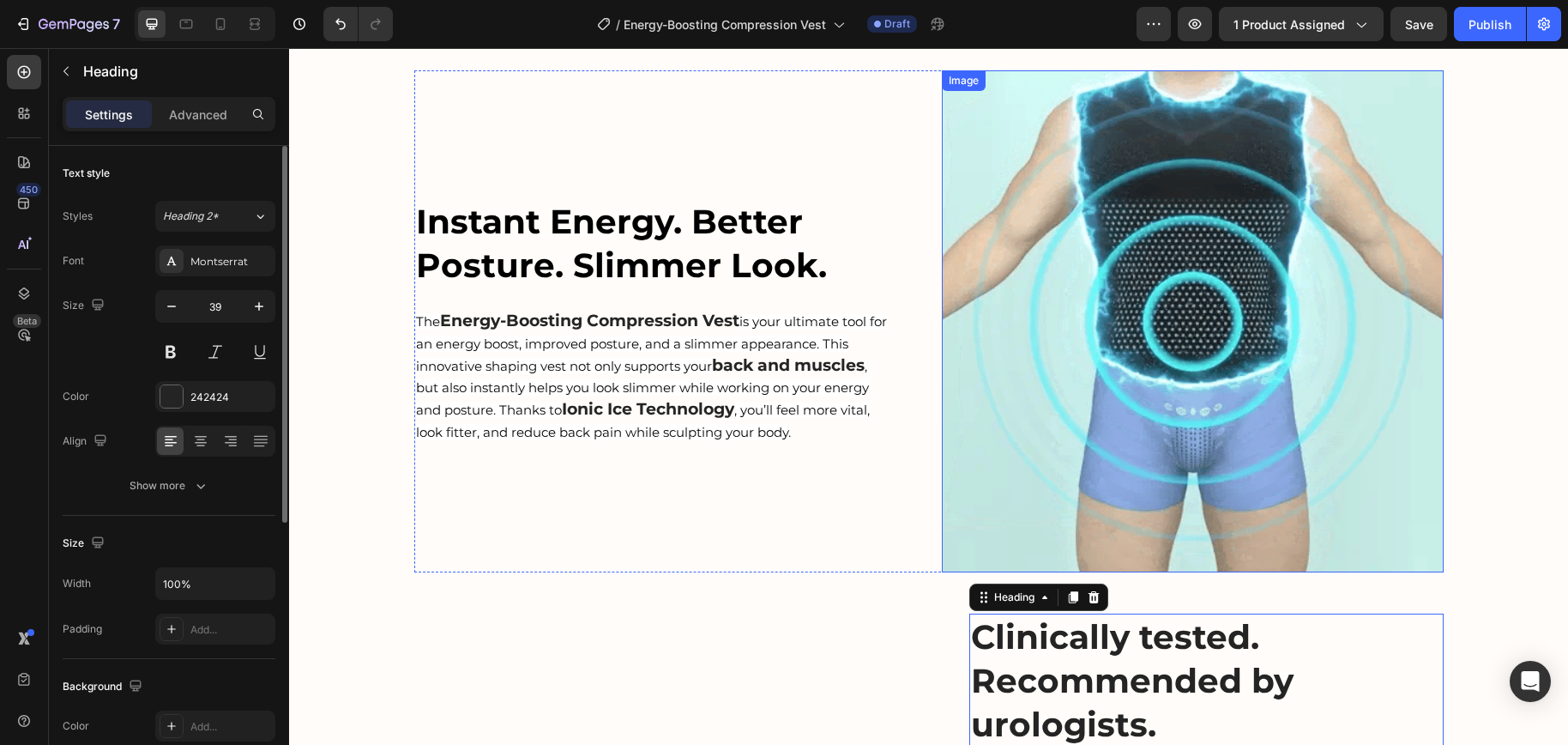
scroll to position [1444, 0]
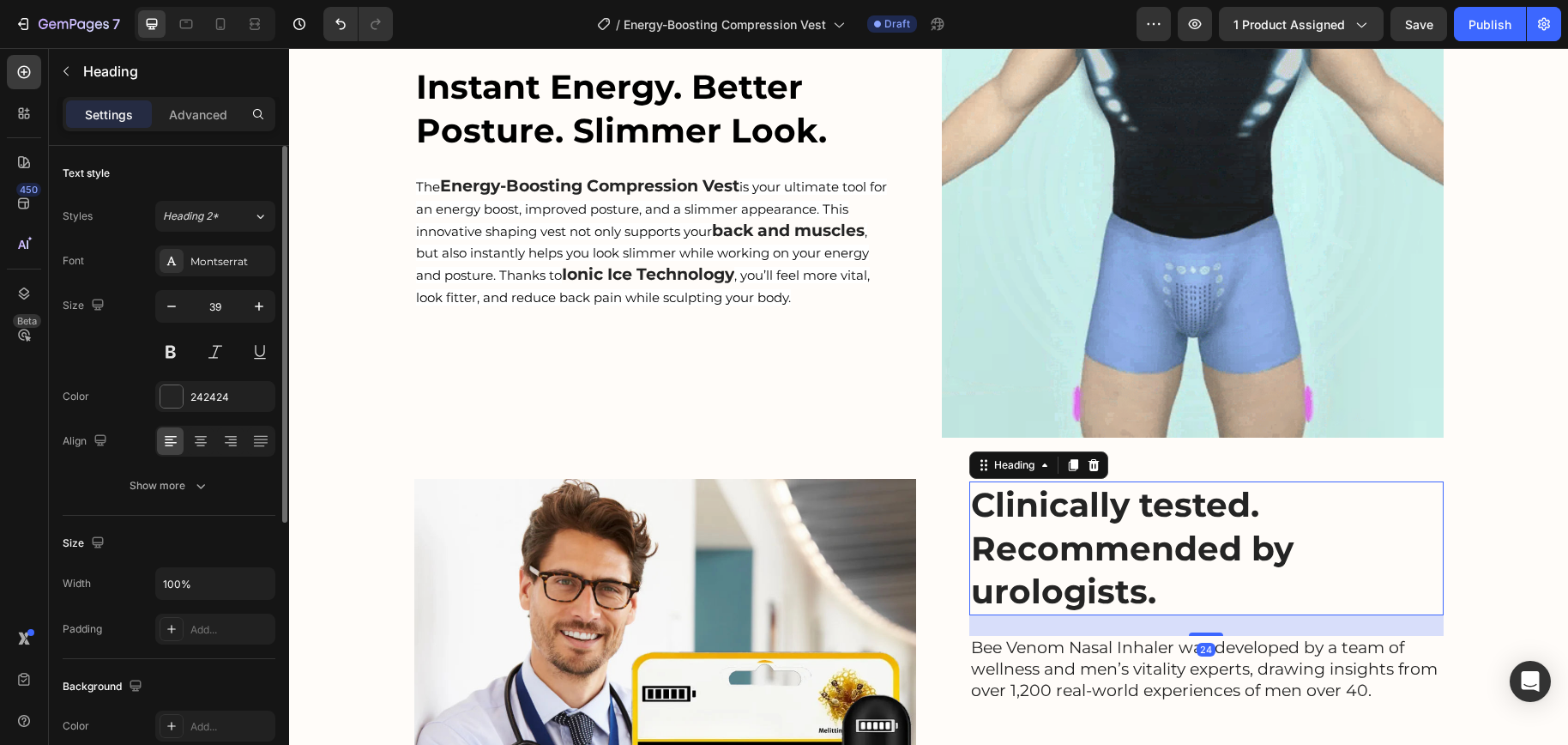
click at [1132, 555] on strong "Clinically tested. Recommended by urologists." at bounding box center [1132, 547] width 322 height 128
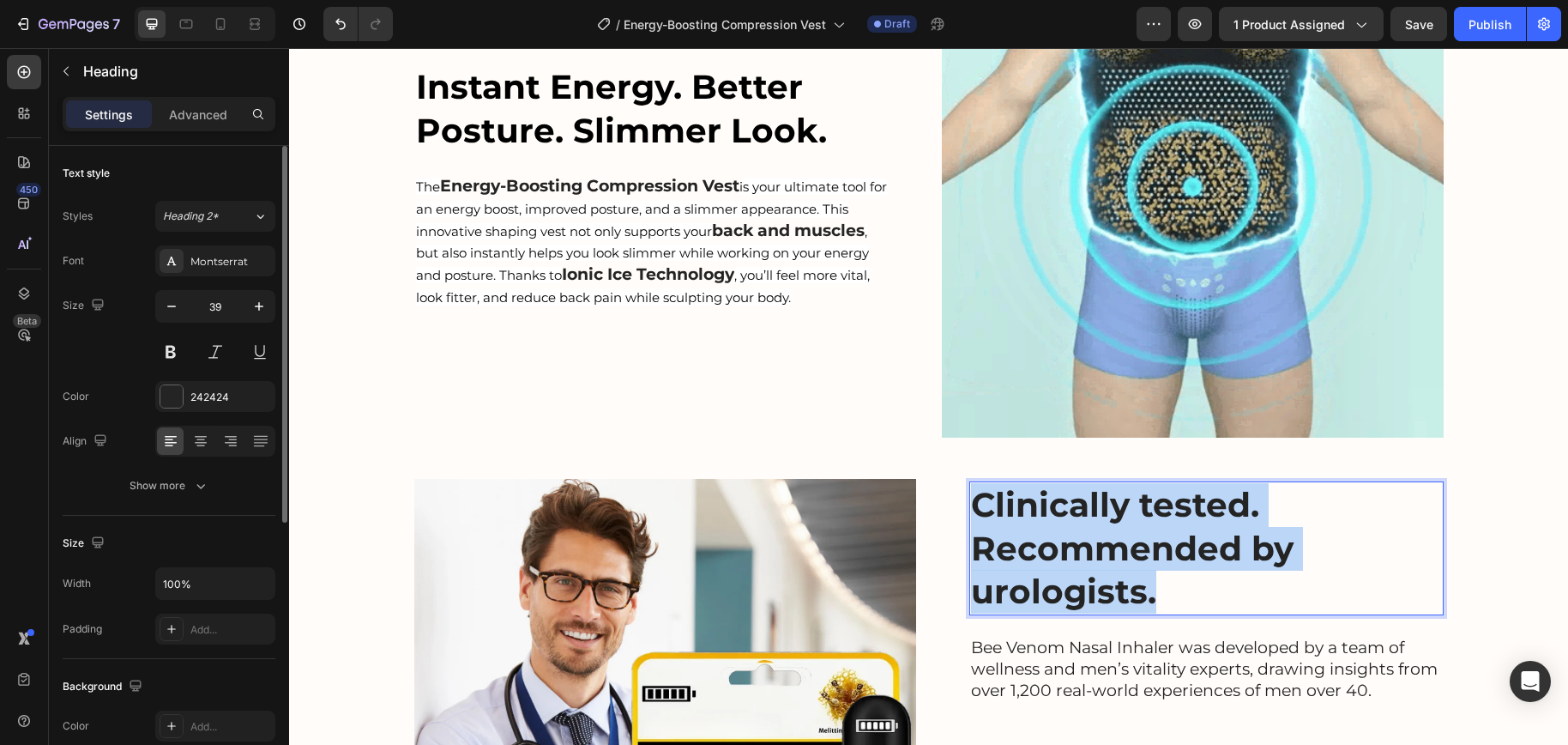
click at [1132, 555] on strong "Clinically tested. Recommended by urologists." at bounding box center [1132, 547] width 322 height 128
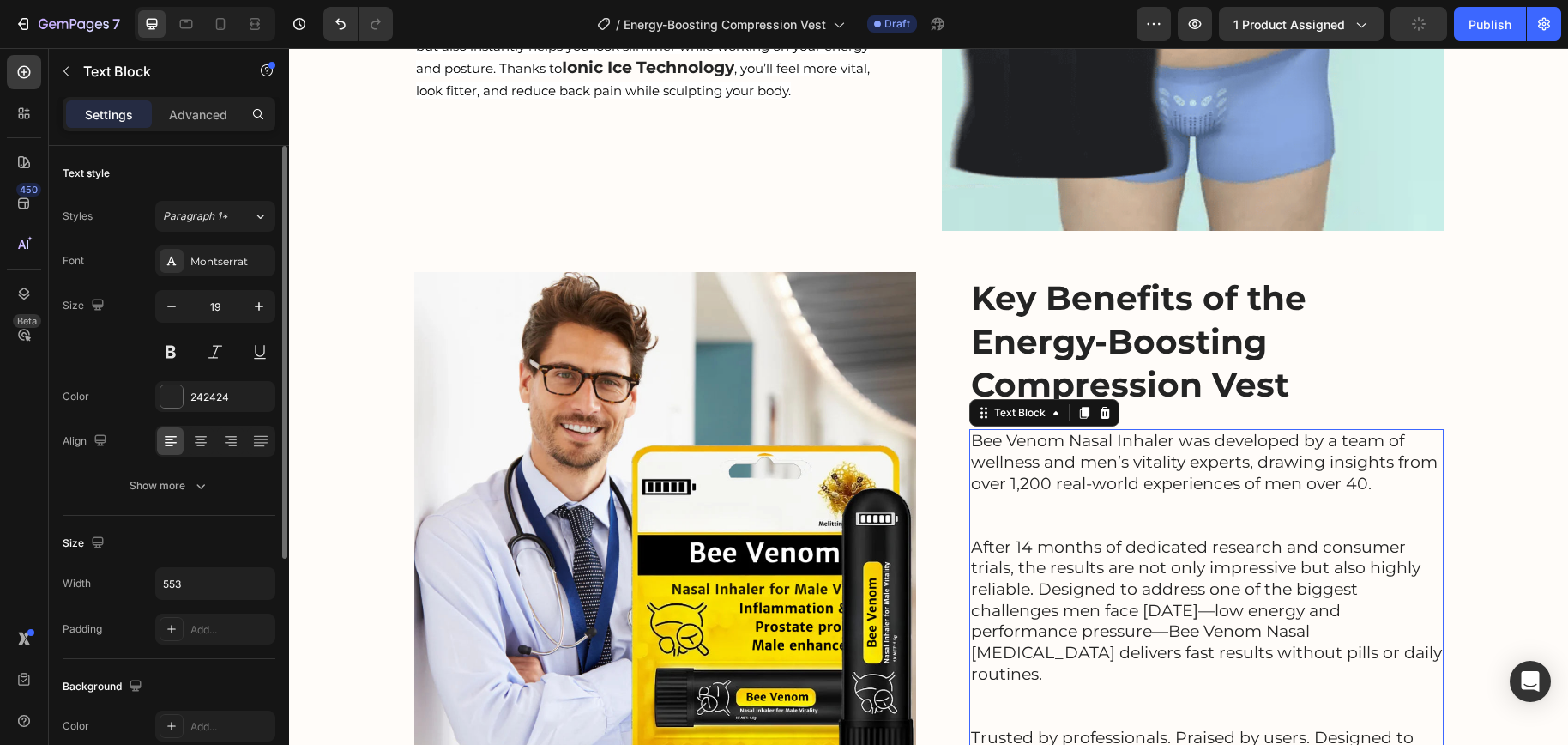
scroll to position [1855, 0]
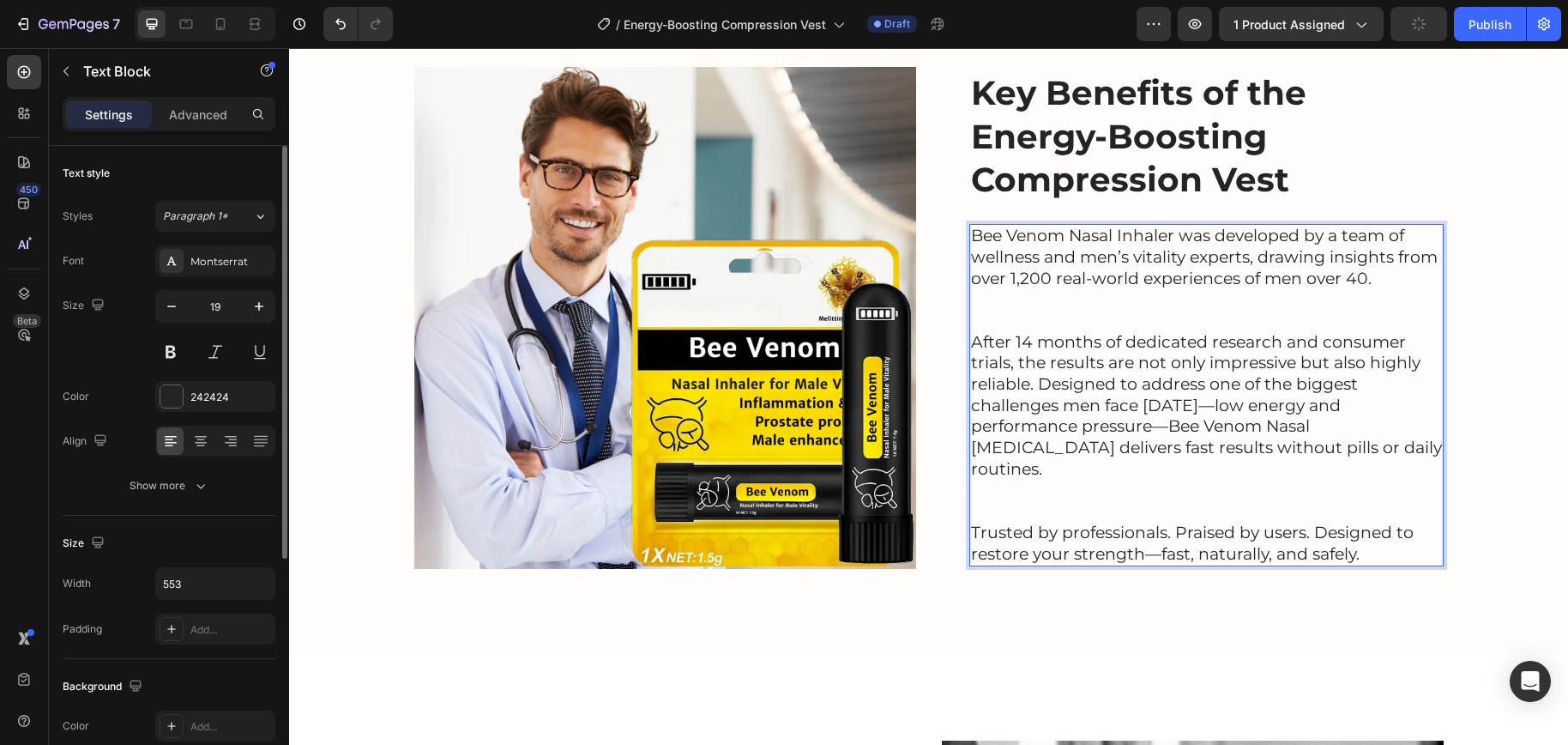
click at [1173, 427] on p "After 14 months of dedicated research and consumer trials, the results are not …" at bounding box center [1206, 405] width 471 height 148
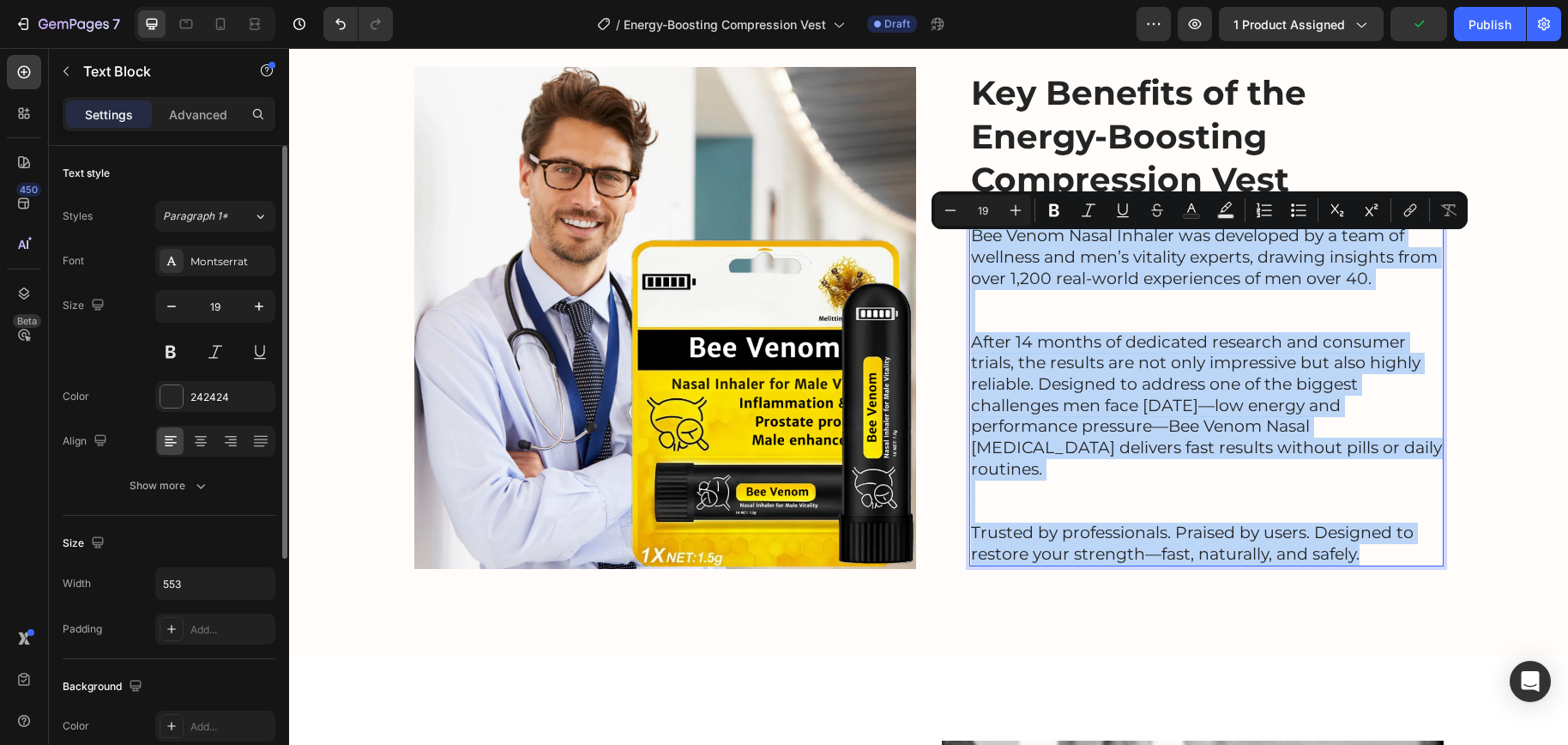
scroll to position [1909, 0]
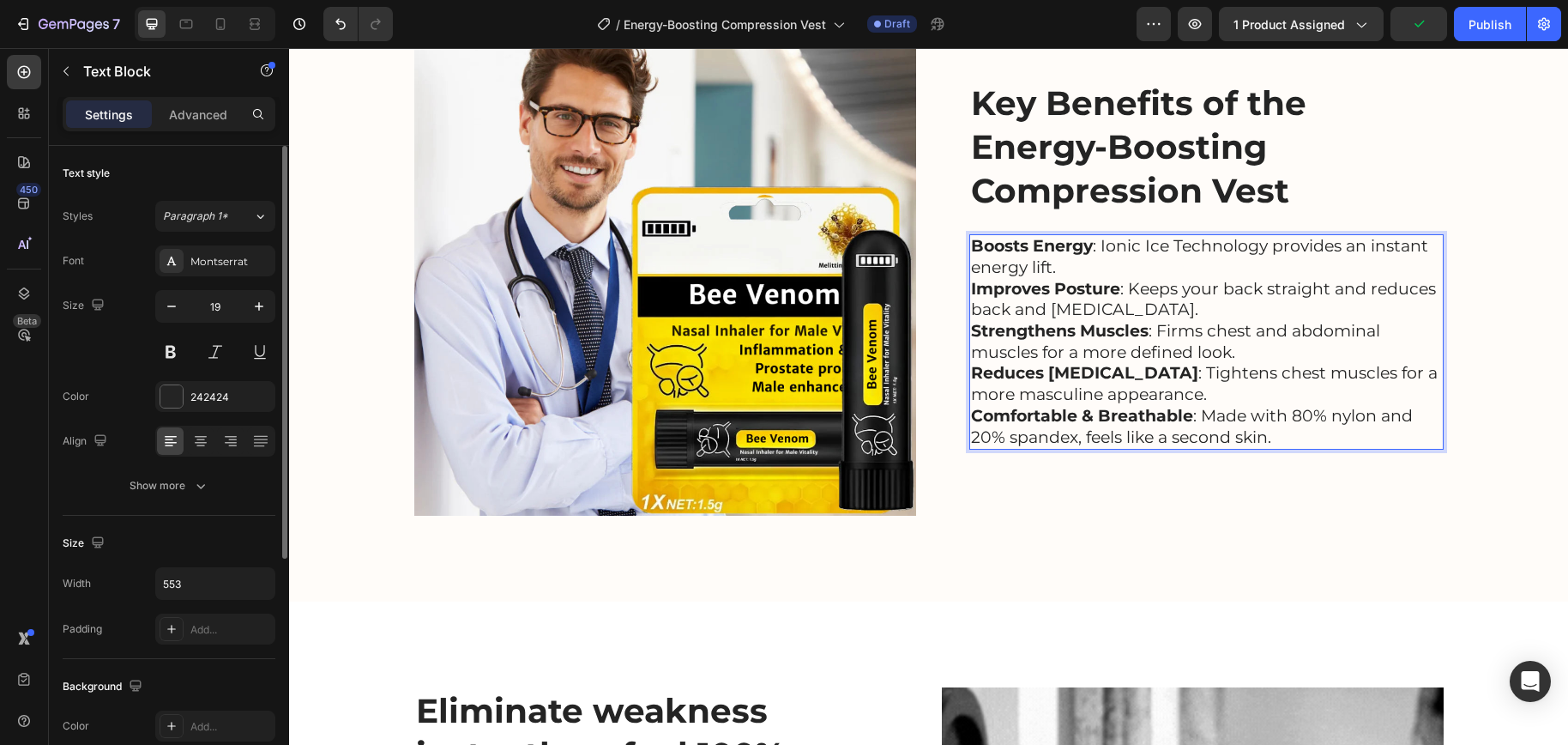
click at [1170, 380] on p "Reduces Gynecomastia : Tightens chest muscles for a more masculine appearance." at bounding box center [1206, 383] width 471 height 42
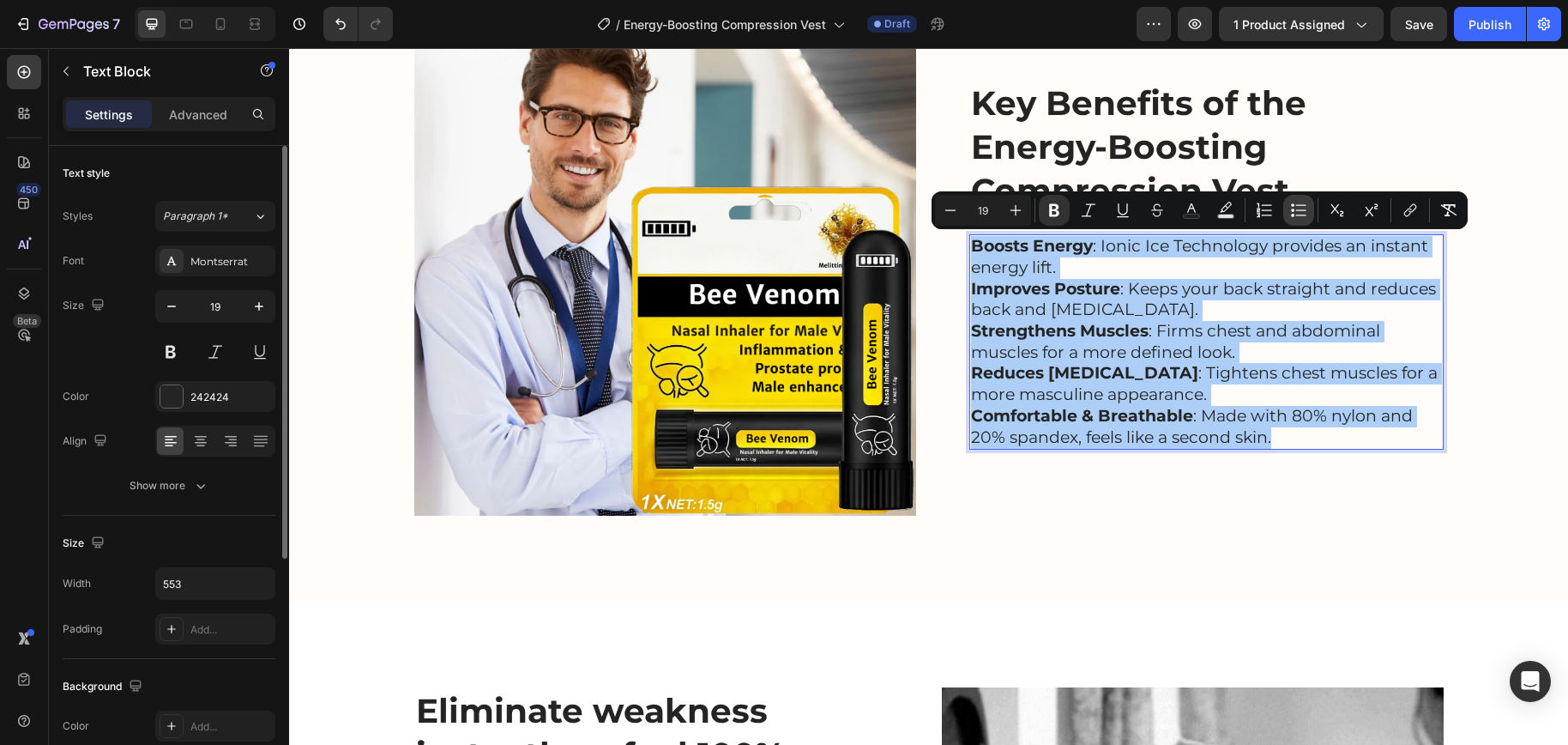
click at [1299, 217] on icon "Editor contextual toolbar" at bounding box center [1298, 209] width 17 height 17
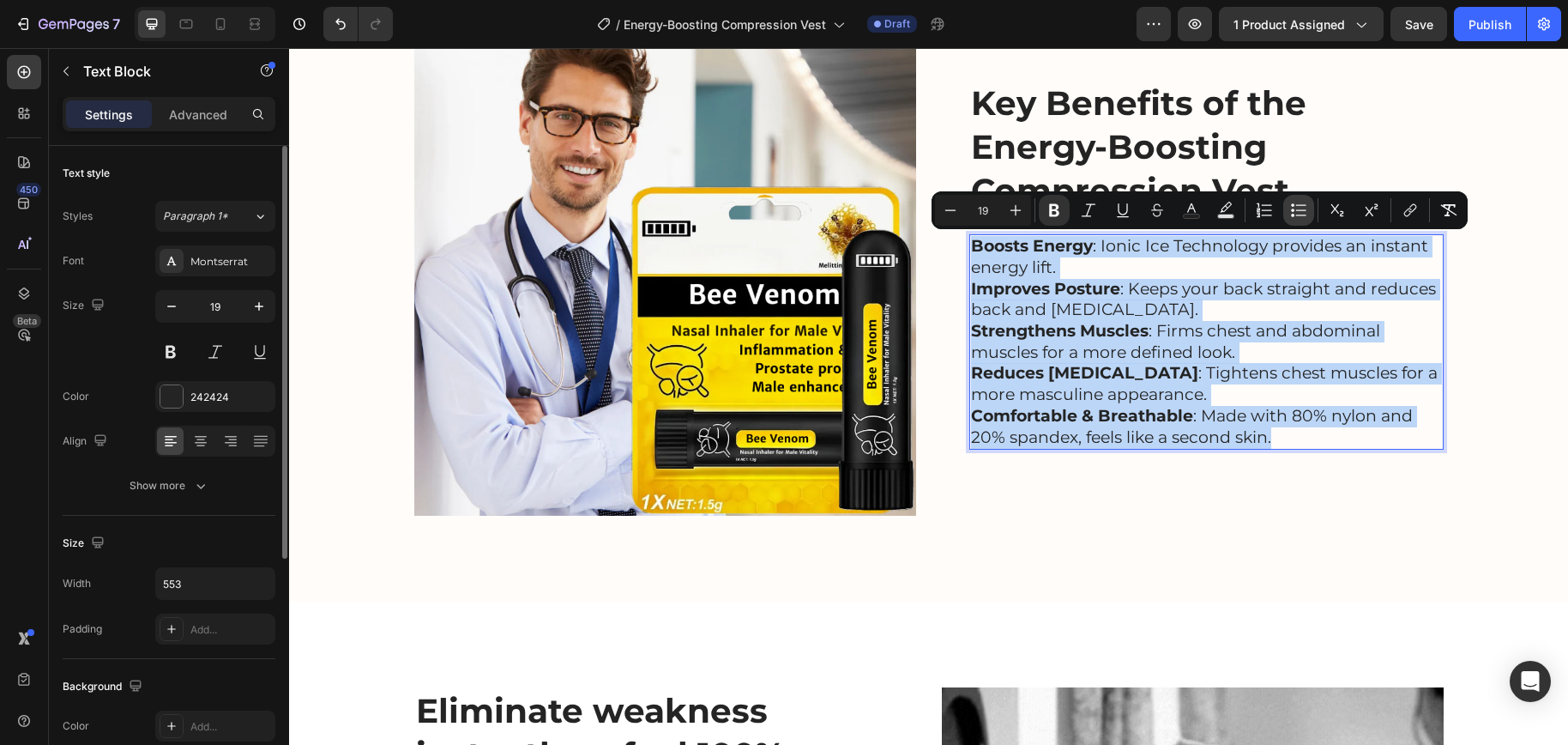
type input "19"
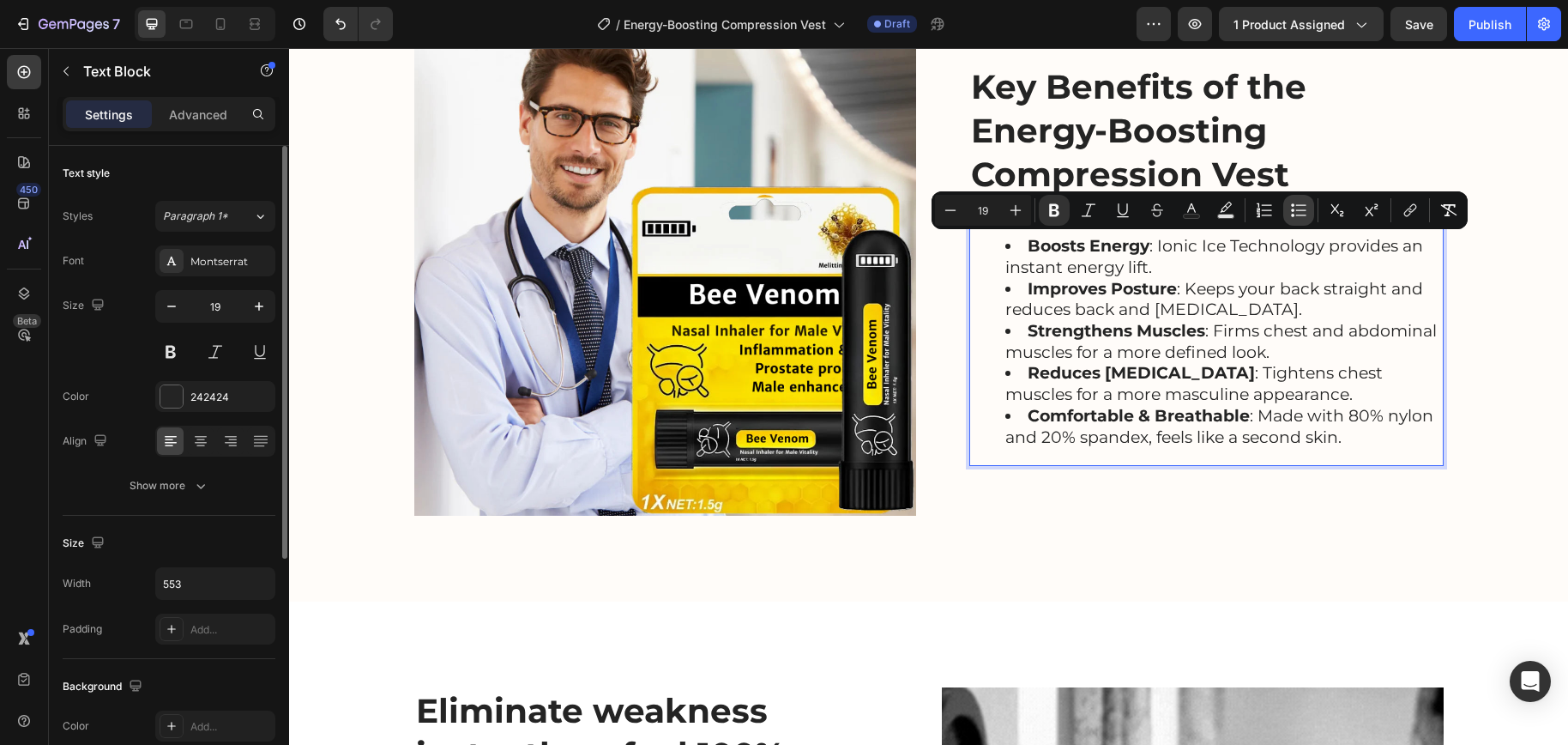
scroll to position [1893, 0]
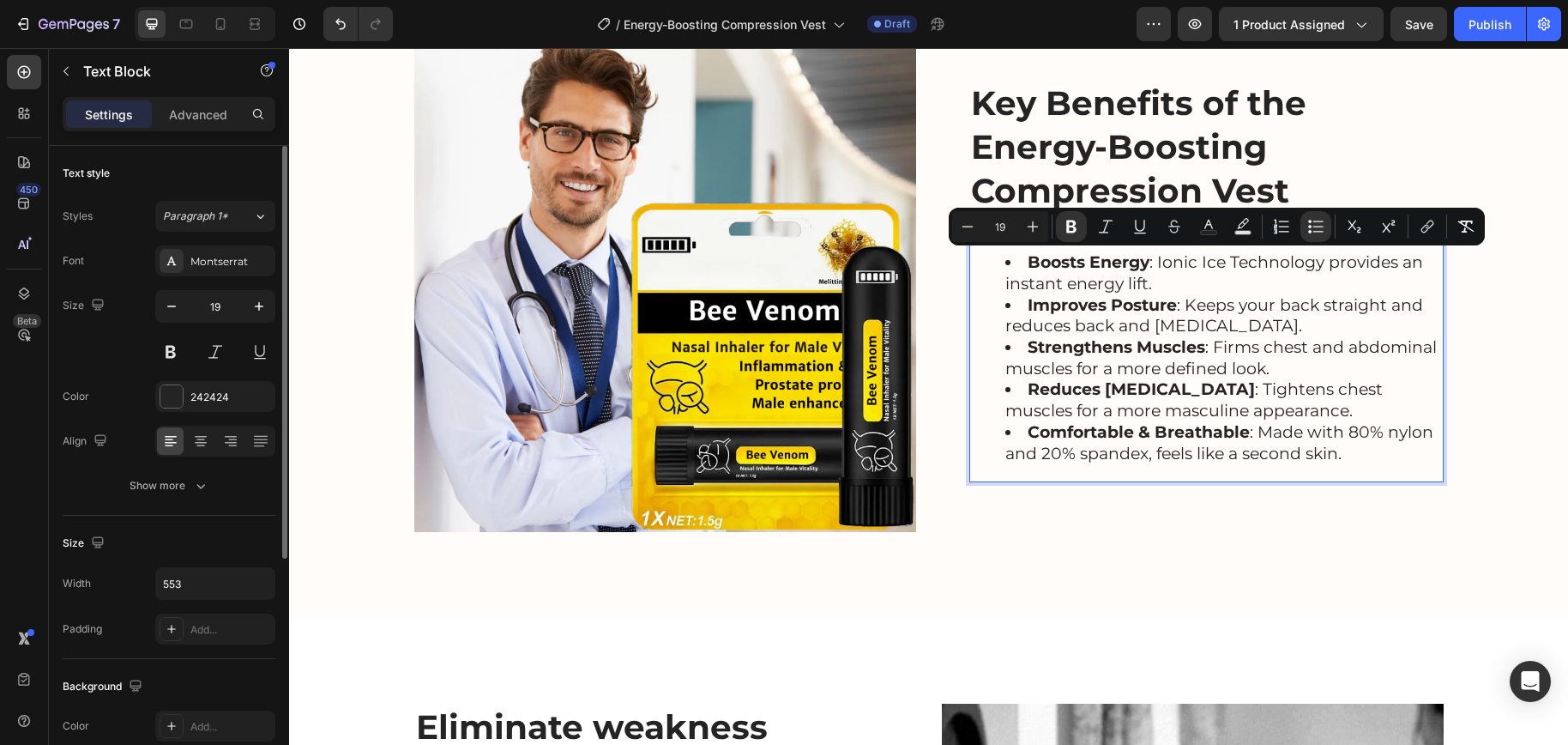
click at [1074, 467] on div "Boosts Energy : Ionic Ice Technology provides an instant energy lift. Improves …" at bounding box center [1206, 358] width 474 height 248
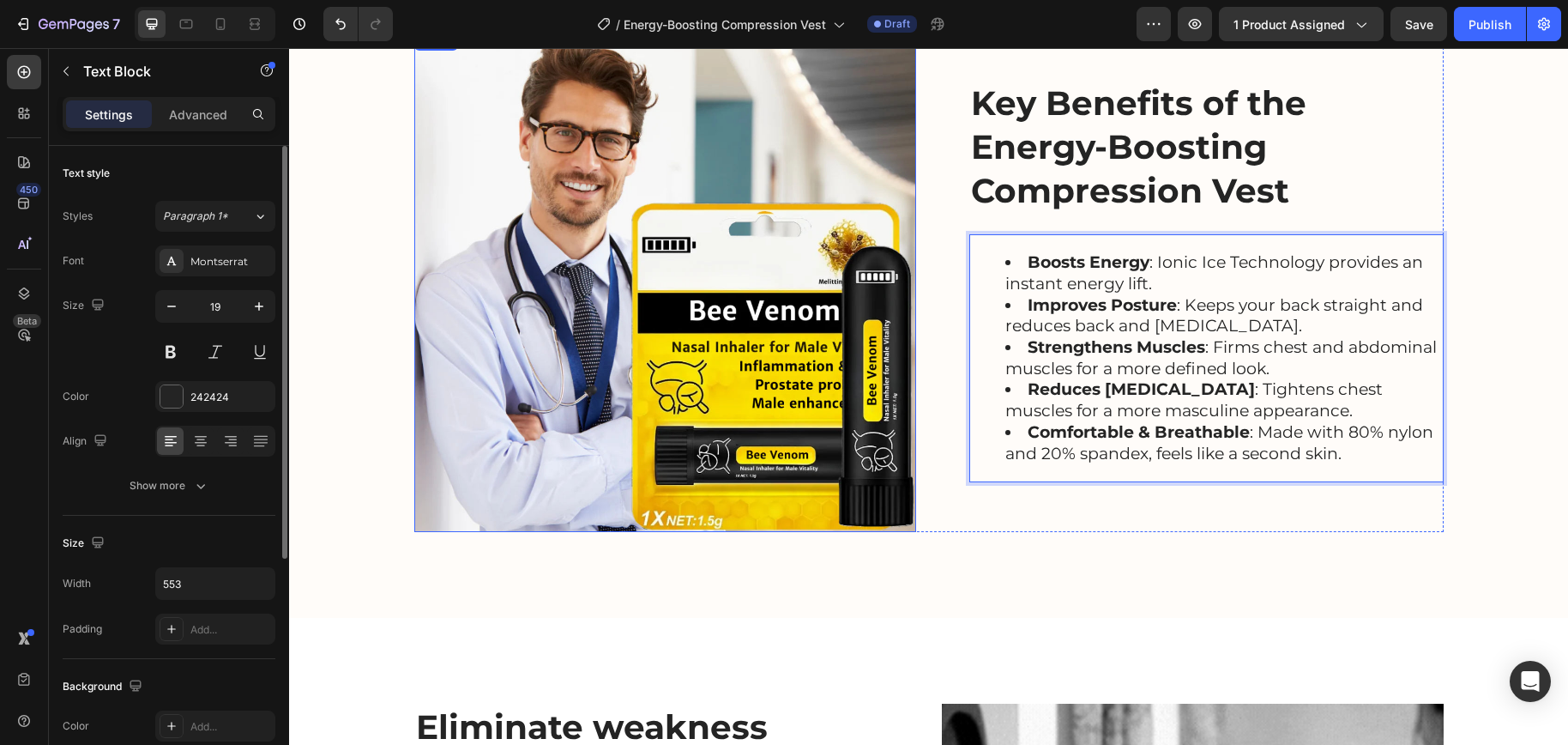
click at [648, 383] on img at bounding box center [665, 281] width 502 height 502
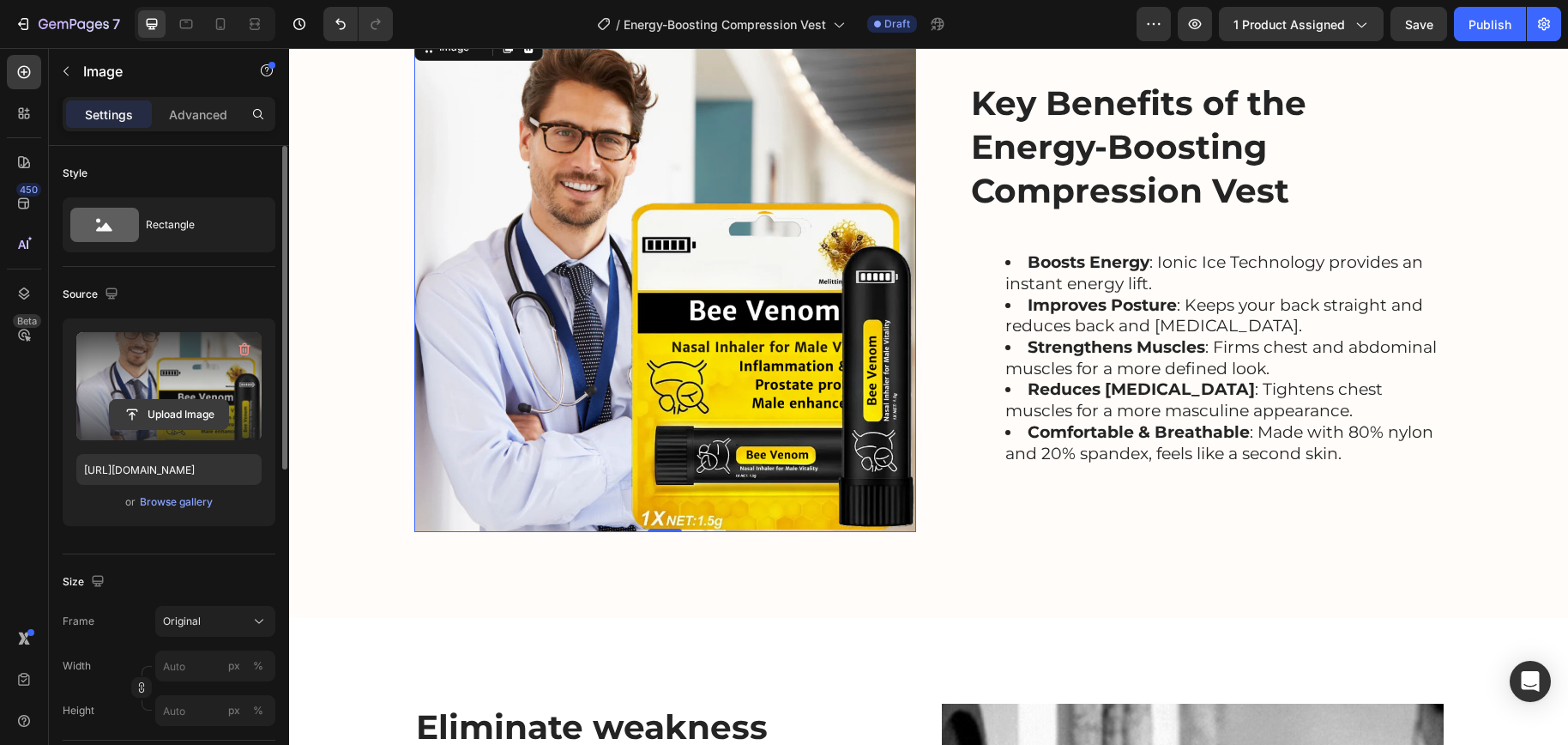
click at [173, 414] on input "file" at bounding box center [169, 414] width 118 height 29
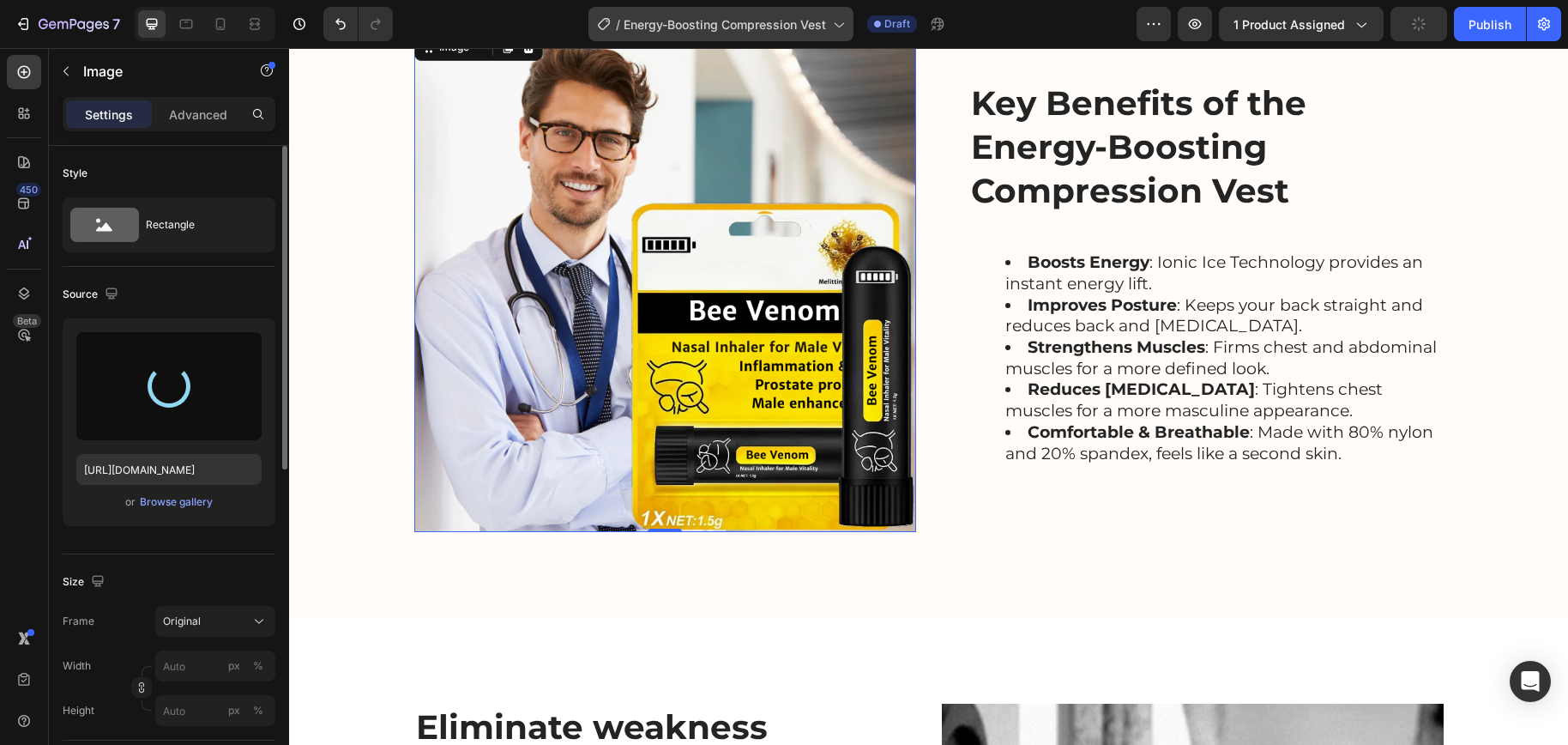
type input "https://cdn.shopify.com/s/files/1/0698/8844/2517/files/gempages_578359433361359…"
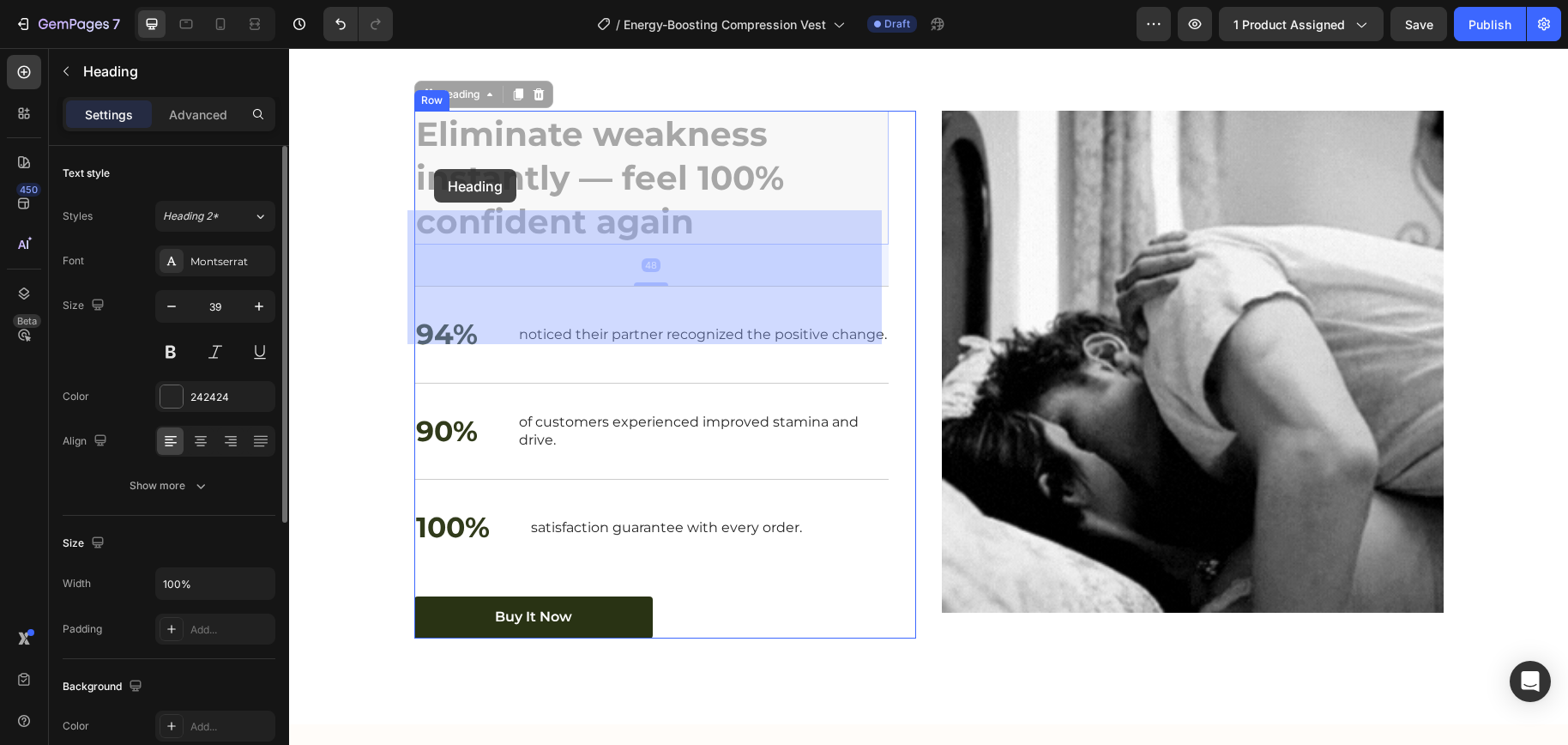
scroll to position [2337, 0]
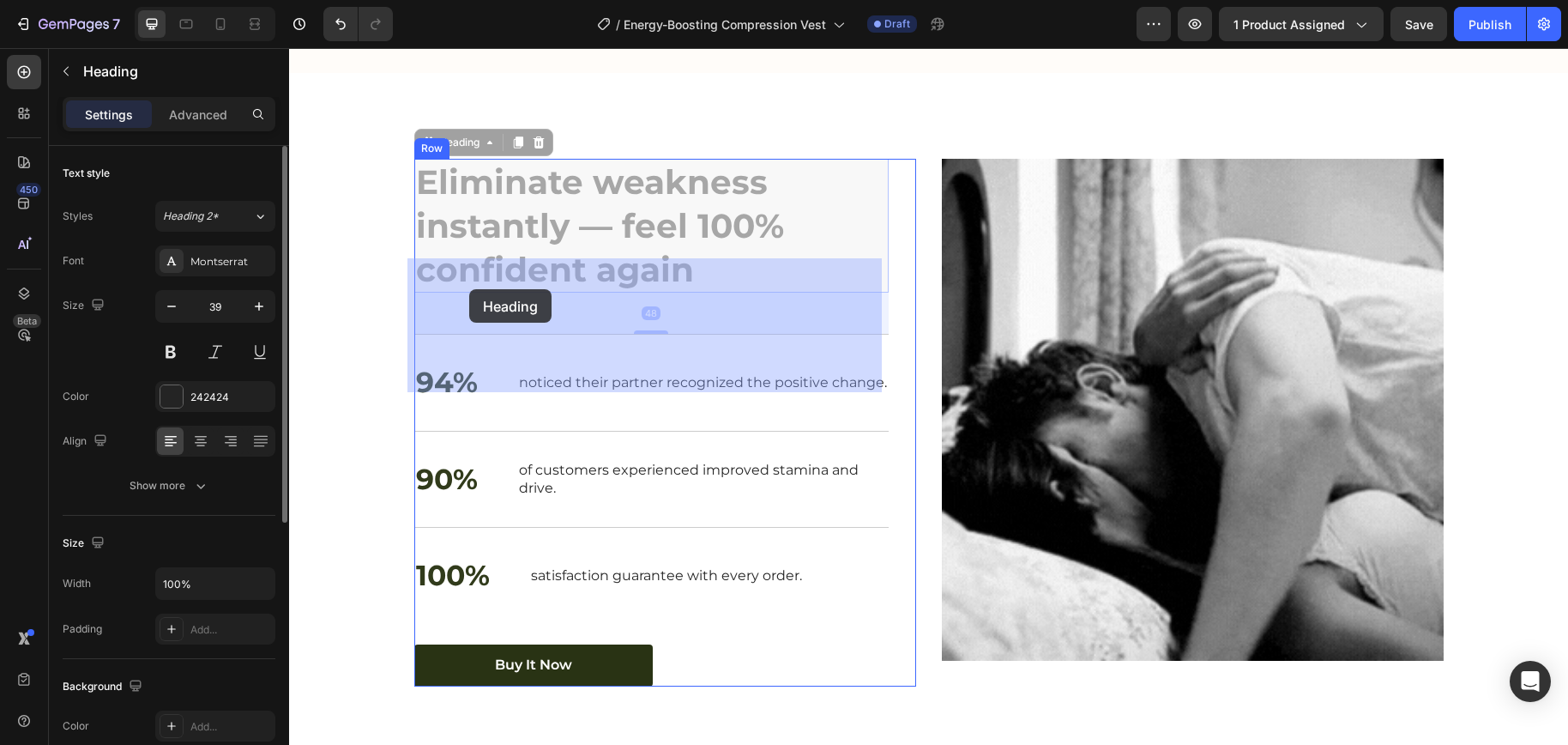
drag, startPoint x: 657, startPoint y: 408, endPoint x: 469, endPoint y: 289, distance: 222.5
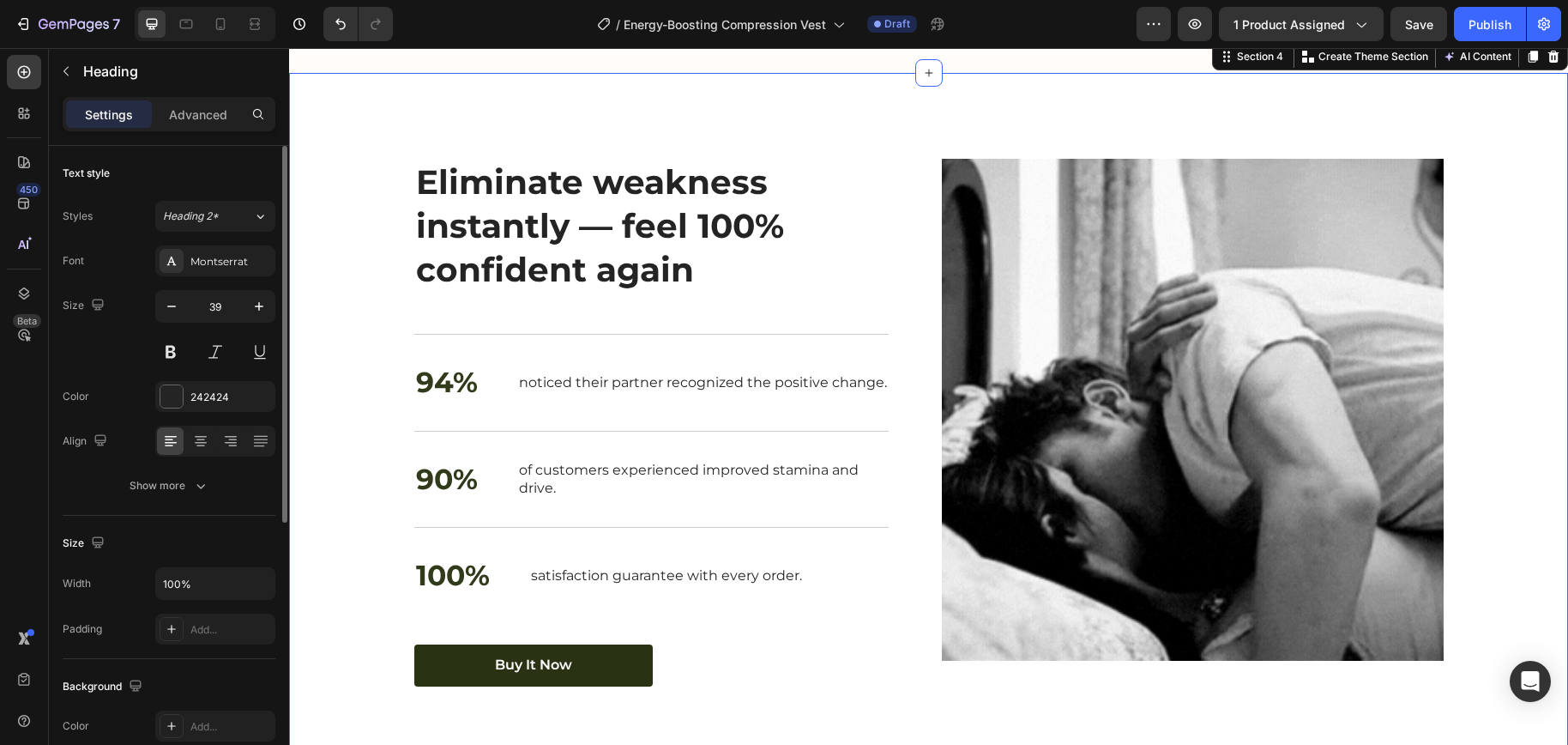
click at [794, 226] on div "Nourish, hydrate, and soften with our skin cream. Heading Eliminate weakness in…" at bounding box center [928, 422] width 1278 height 699
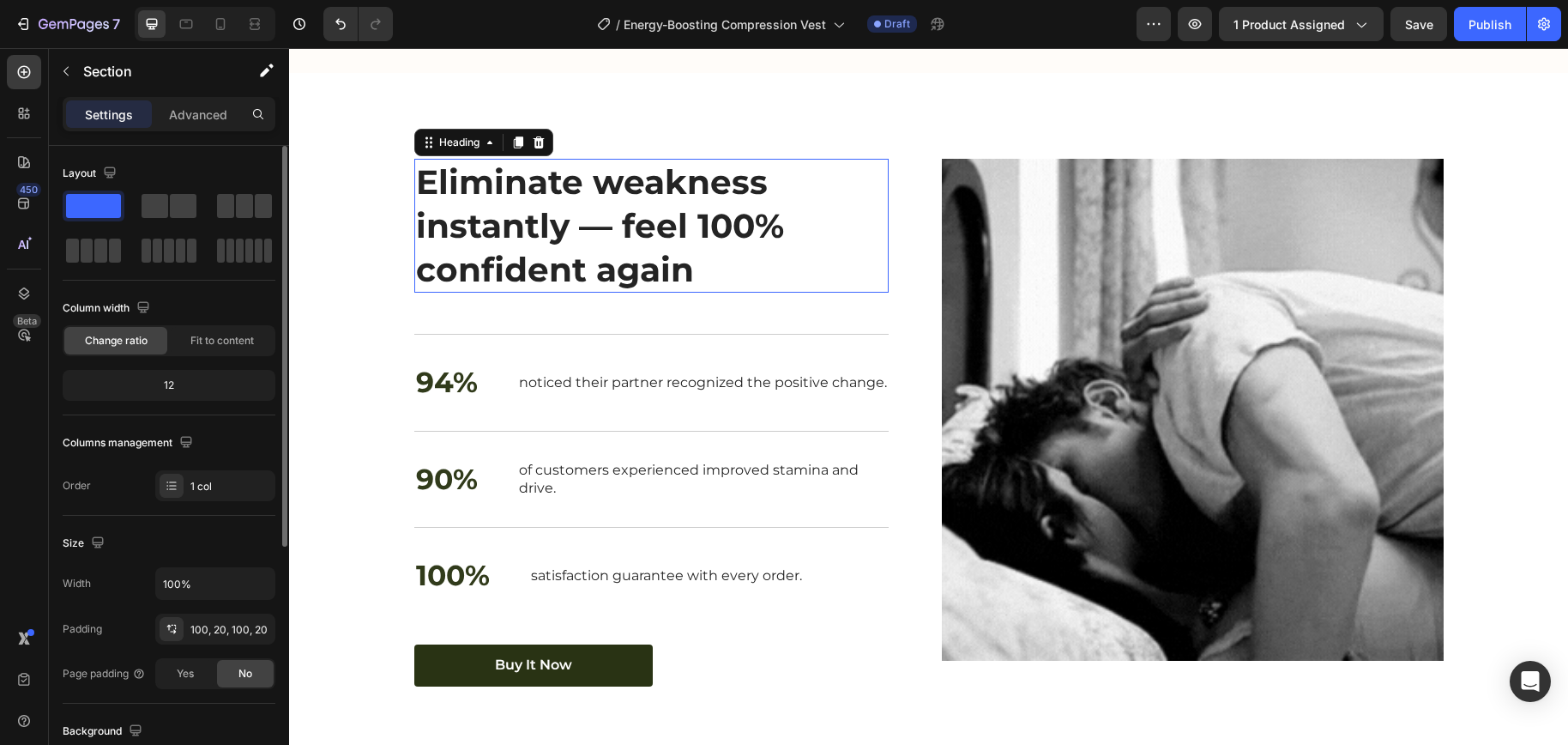
click at [685, 289] on strong "Eliminate weakness instantly — feel 100% confident again" at bounding box center [600, 225] width 368 height 128
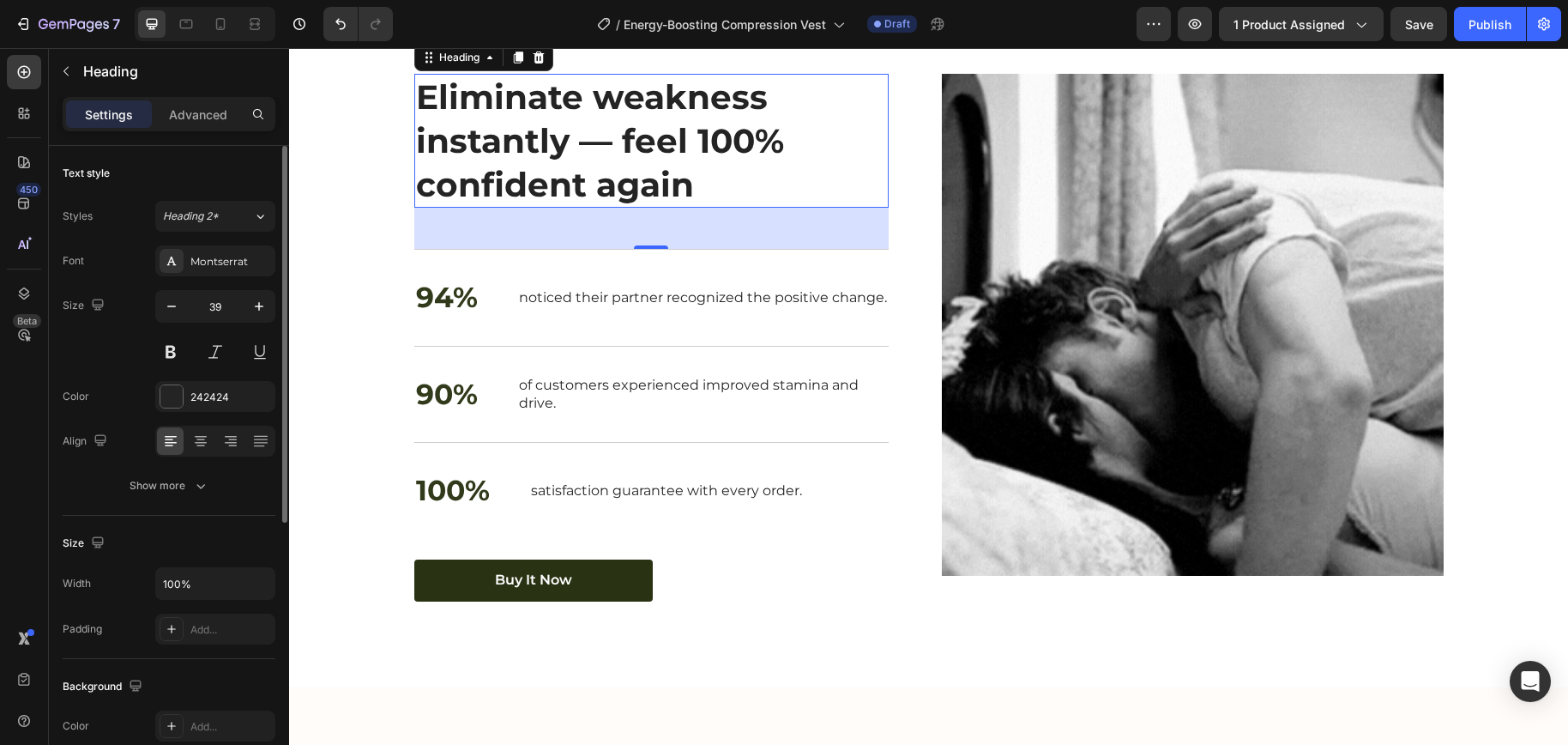
scroll to position [2424, 0]
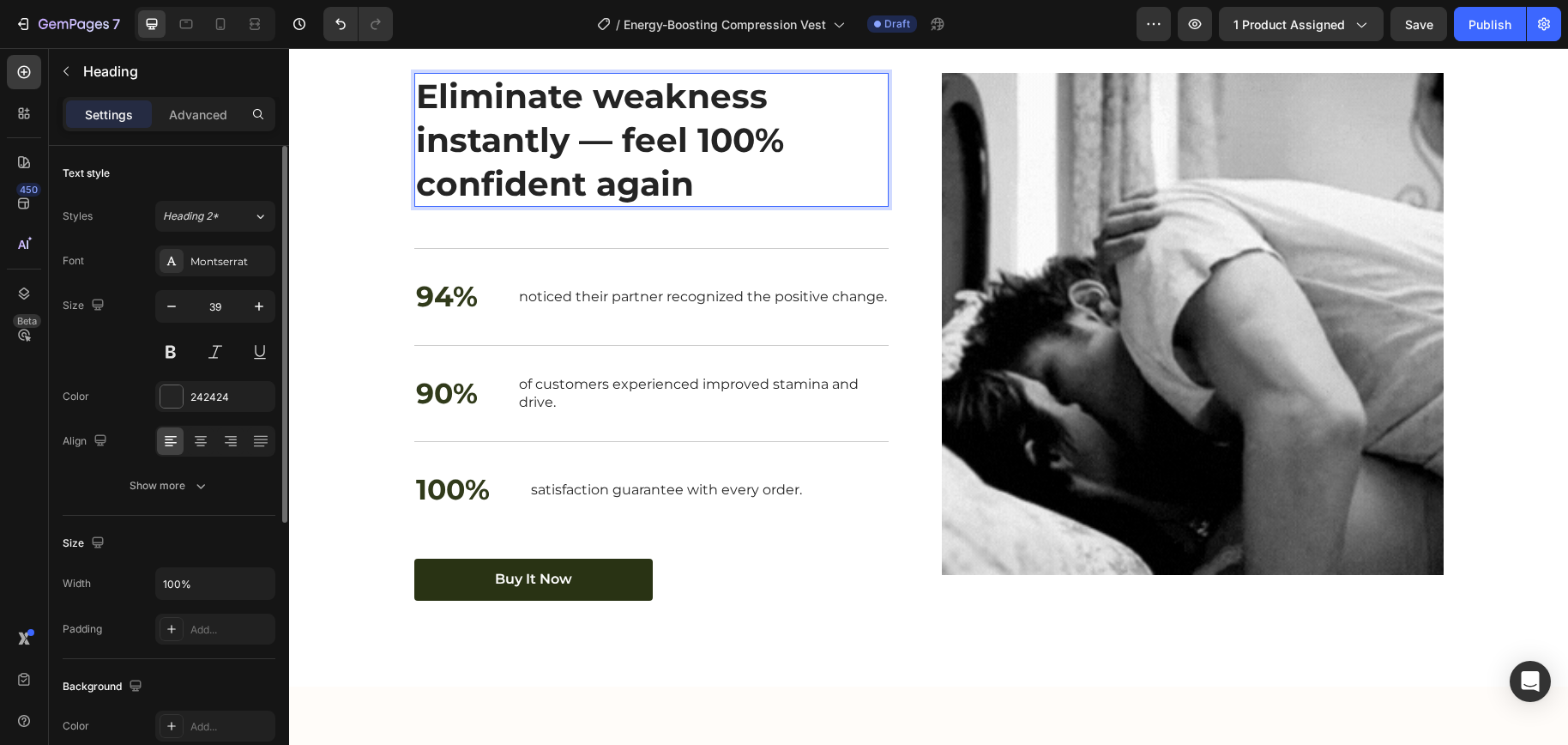
click at [688, 207] on h2 "Eliminate weakness instantly — feel 100% confident again" at bounding box center [651, 139] width 474 height 134
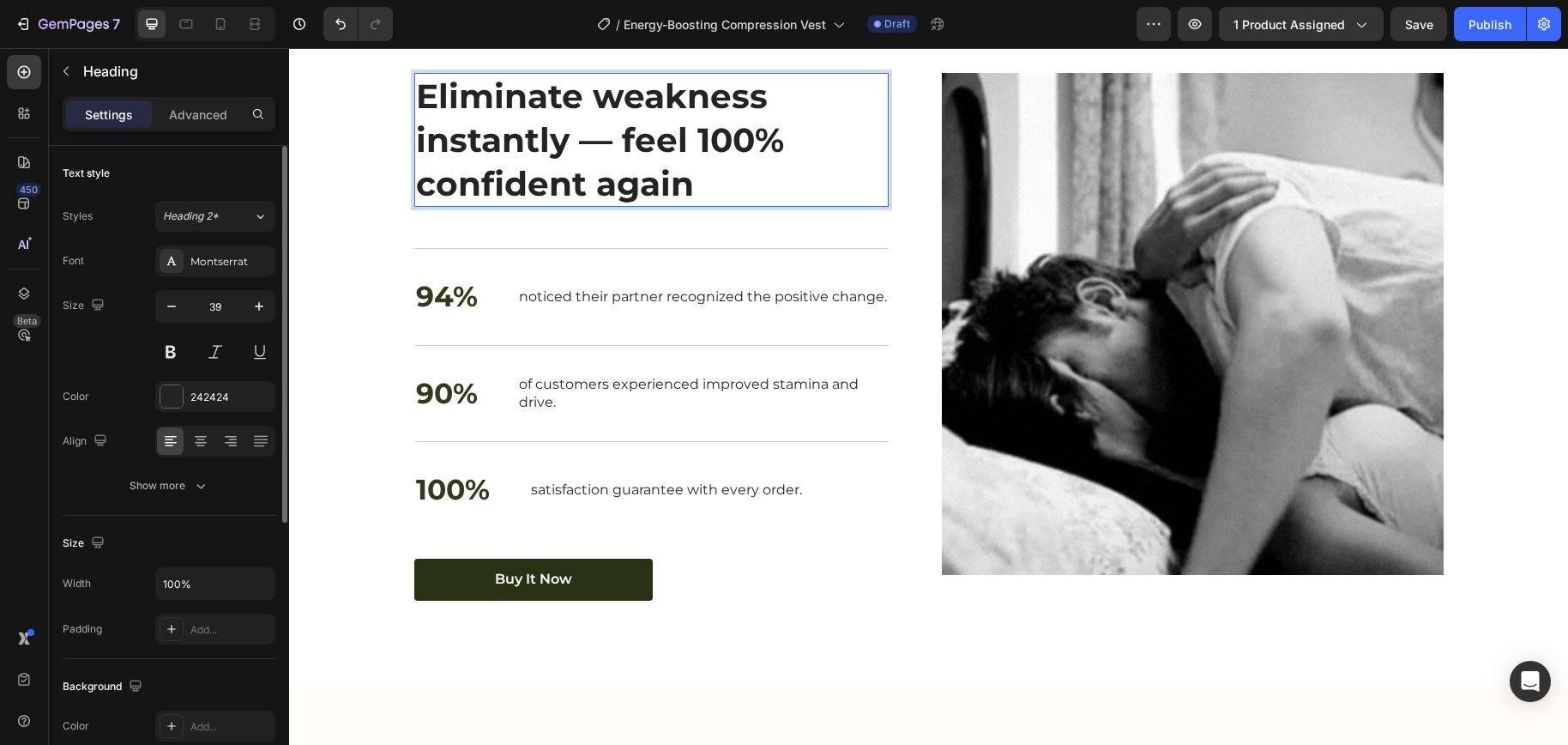
click at [688, 205] on p "Eliminate weakness instantly — feel 100% confident again" at bounding box center [651, 139] width 471 height 130
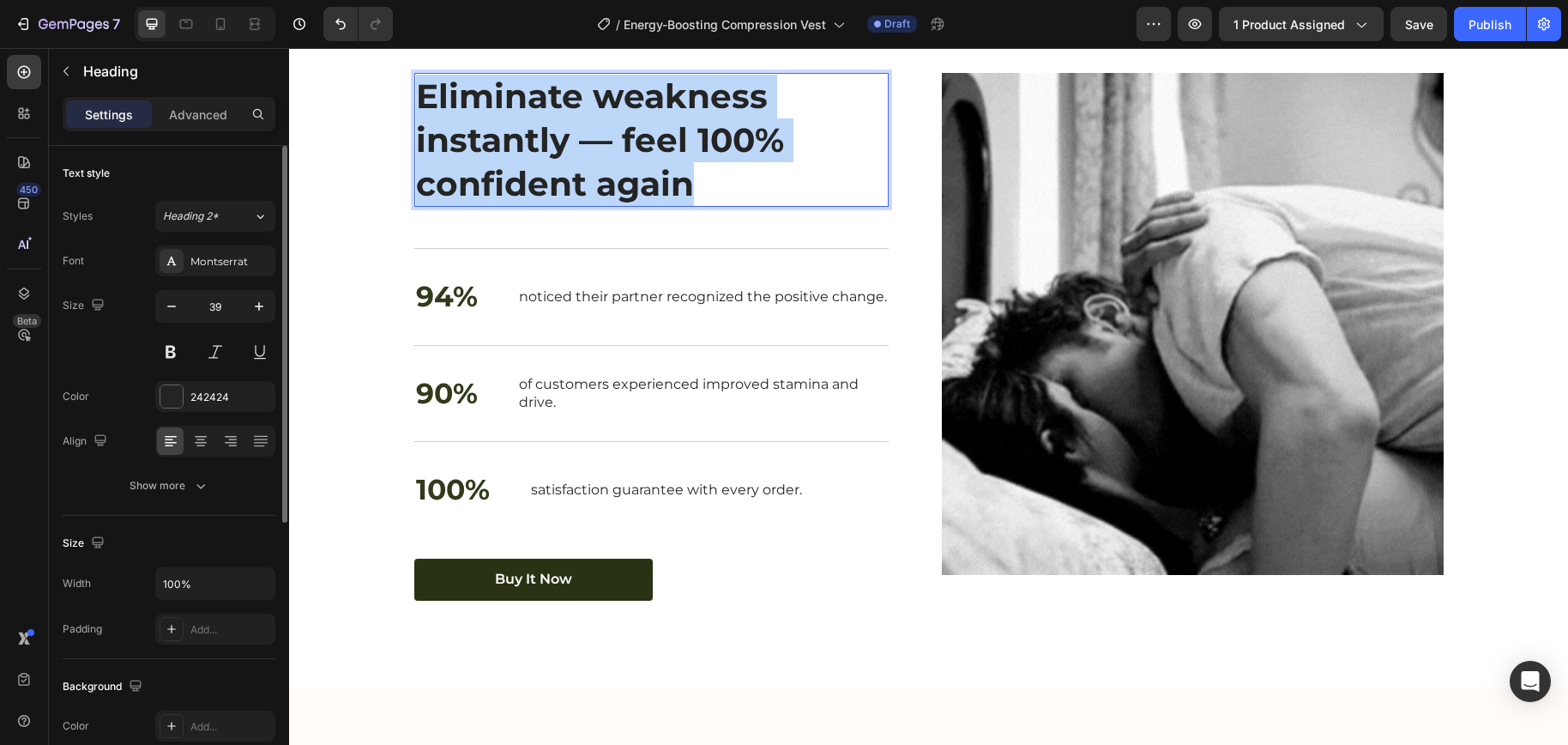
click at [688, 205] on p "Eliminate weakness instantly — feel 100% confident again" at bounding box center [651, 139] width 471 height 130
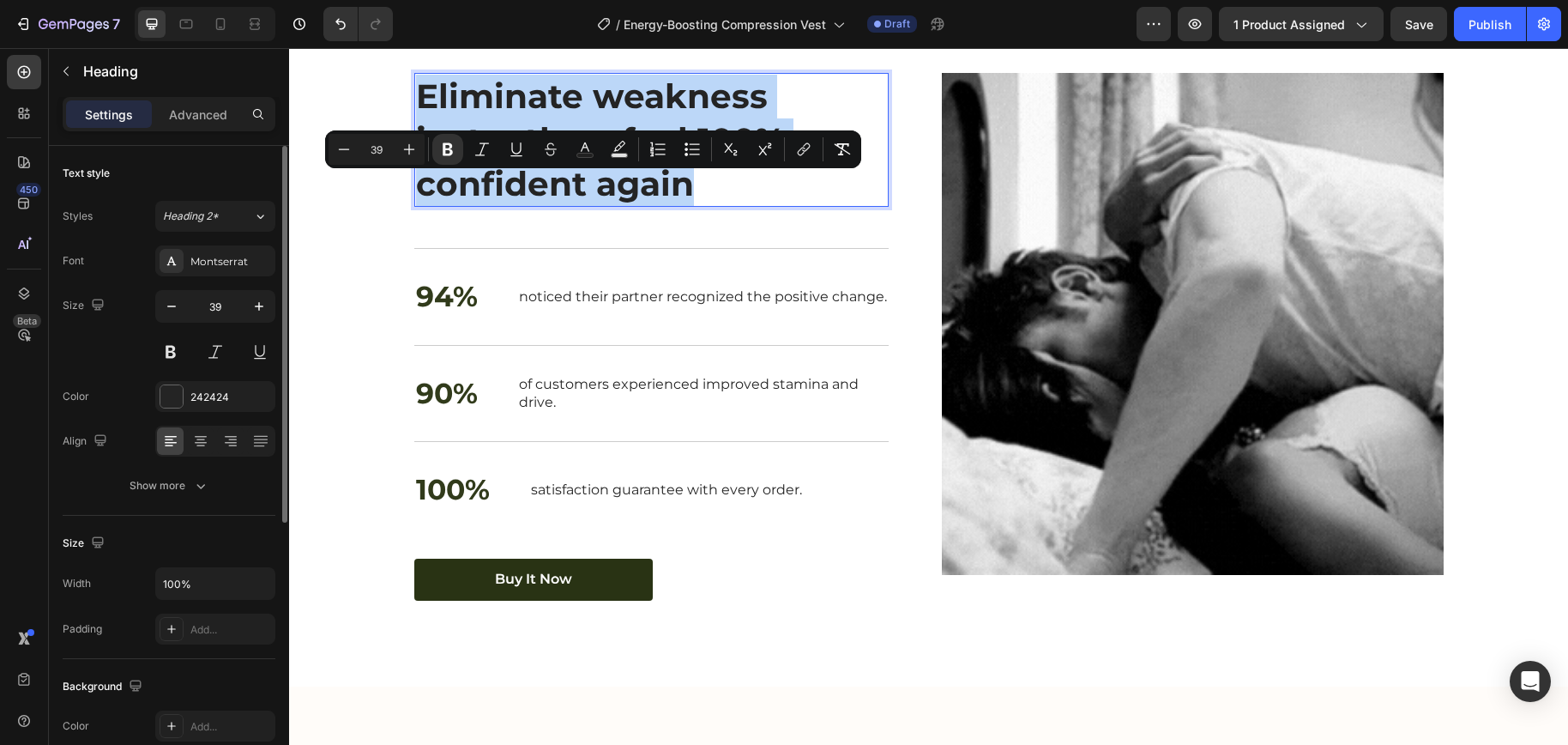
copy strong "Eliminate weakness instantly — feel 100% confident again"
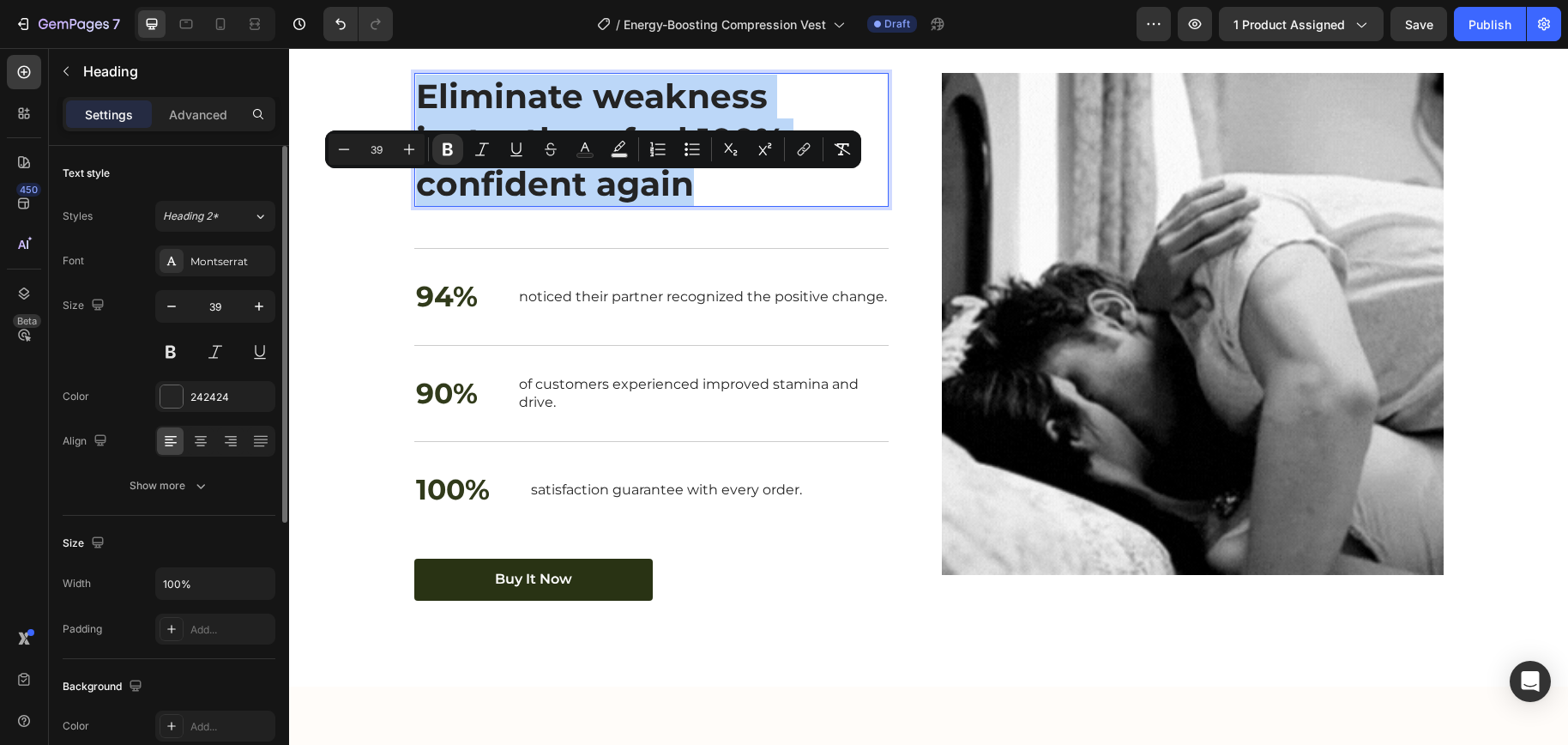
click at [603, 203] on strong "Eliminate weakness instantly — feel 100% confident again" at bounding box center [600, 139] width 368 height 128
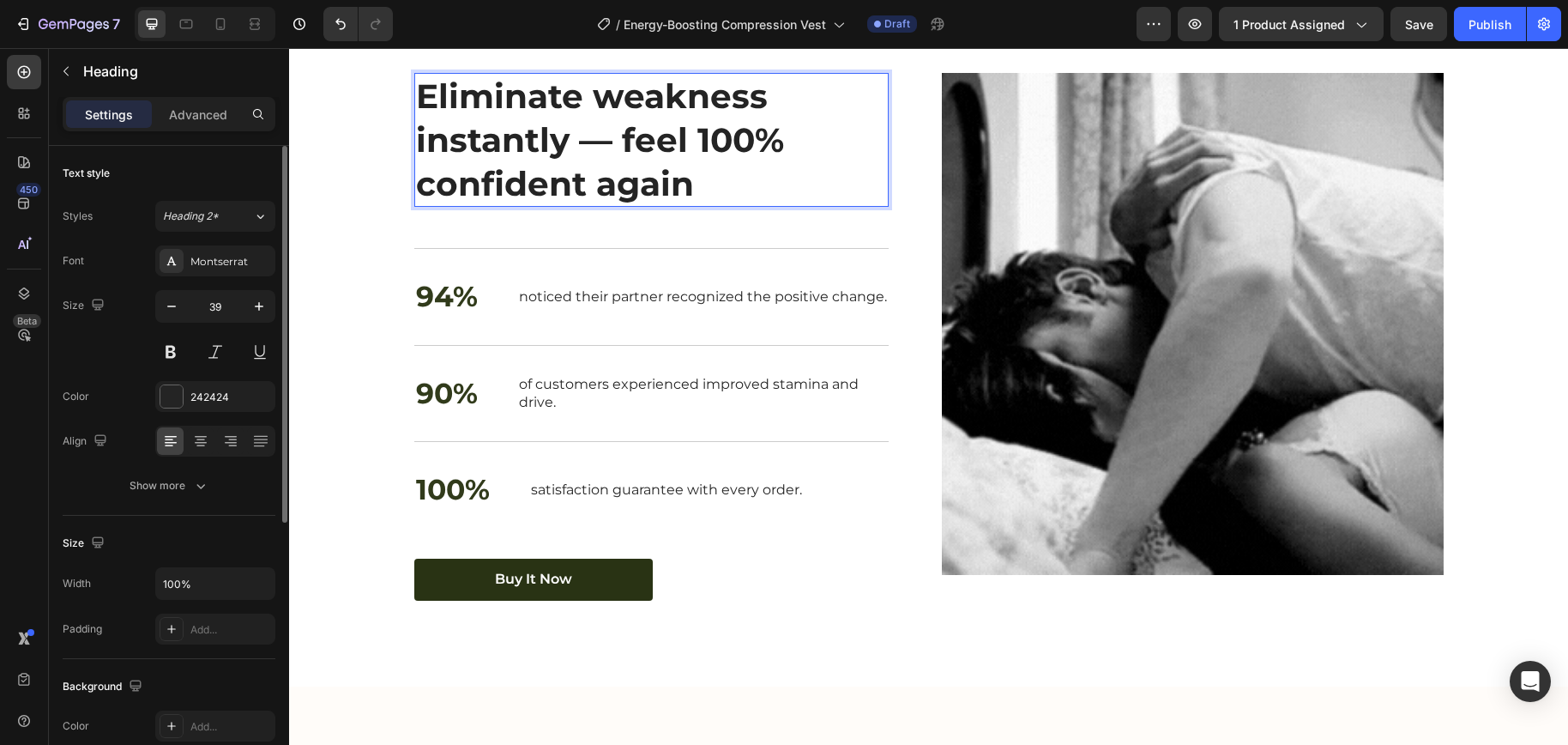
click at [610, 203] on strong "Eliminate weakness instantly — feel 100% confident again" at bounding box center [600, 139] width 368 height 128
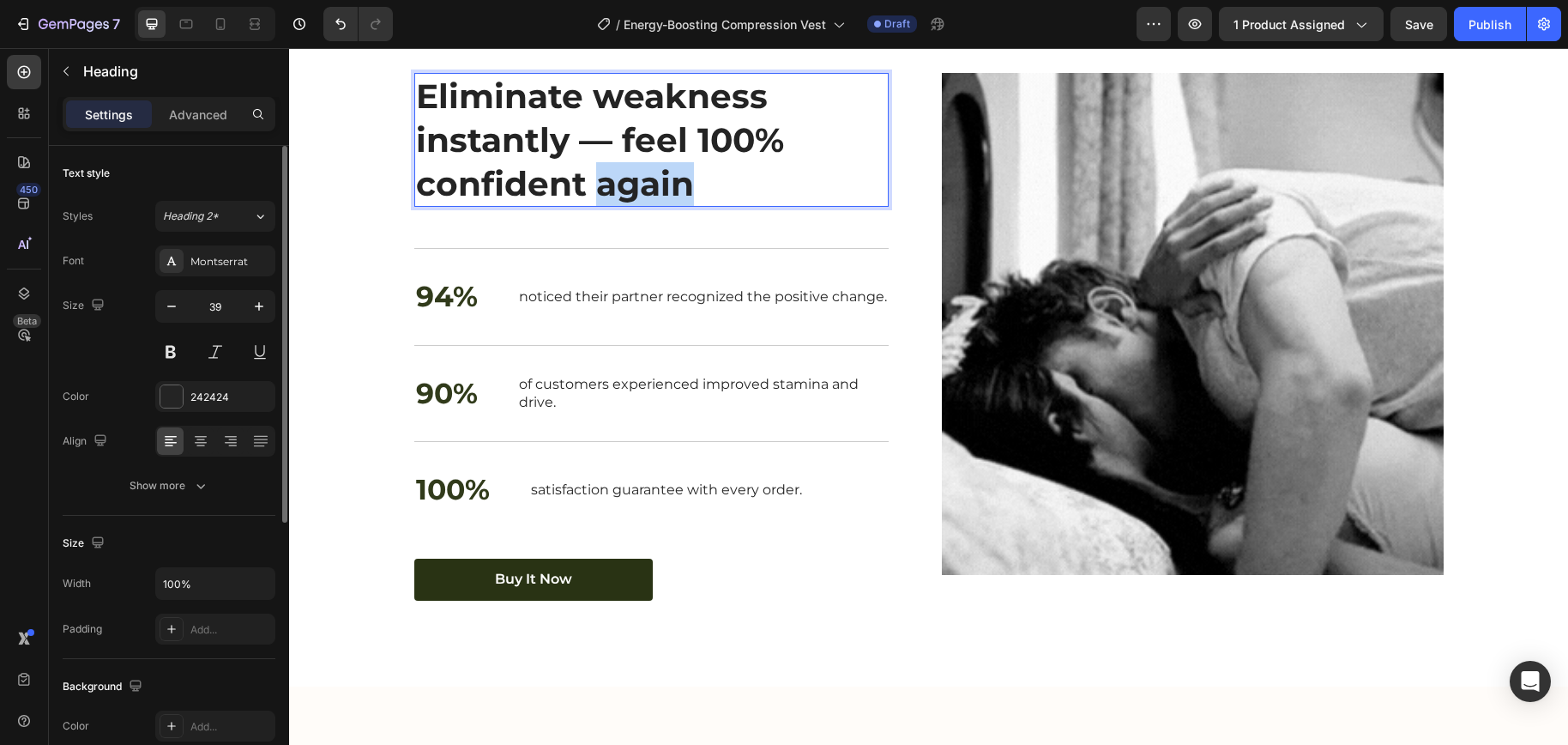
click at [610, 203] on strong "Eliminate weakness instantly — feel 100% confident again" at bounding box center [600, 139] width 368 height 128
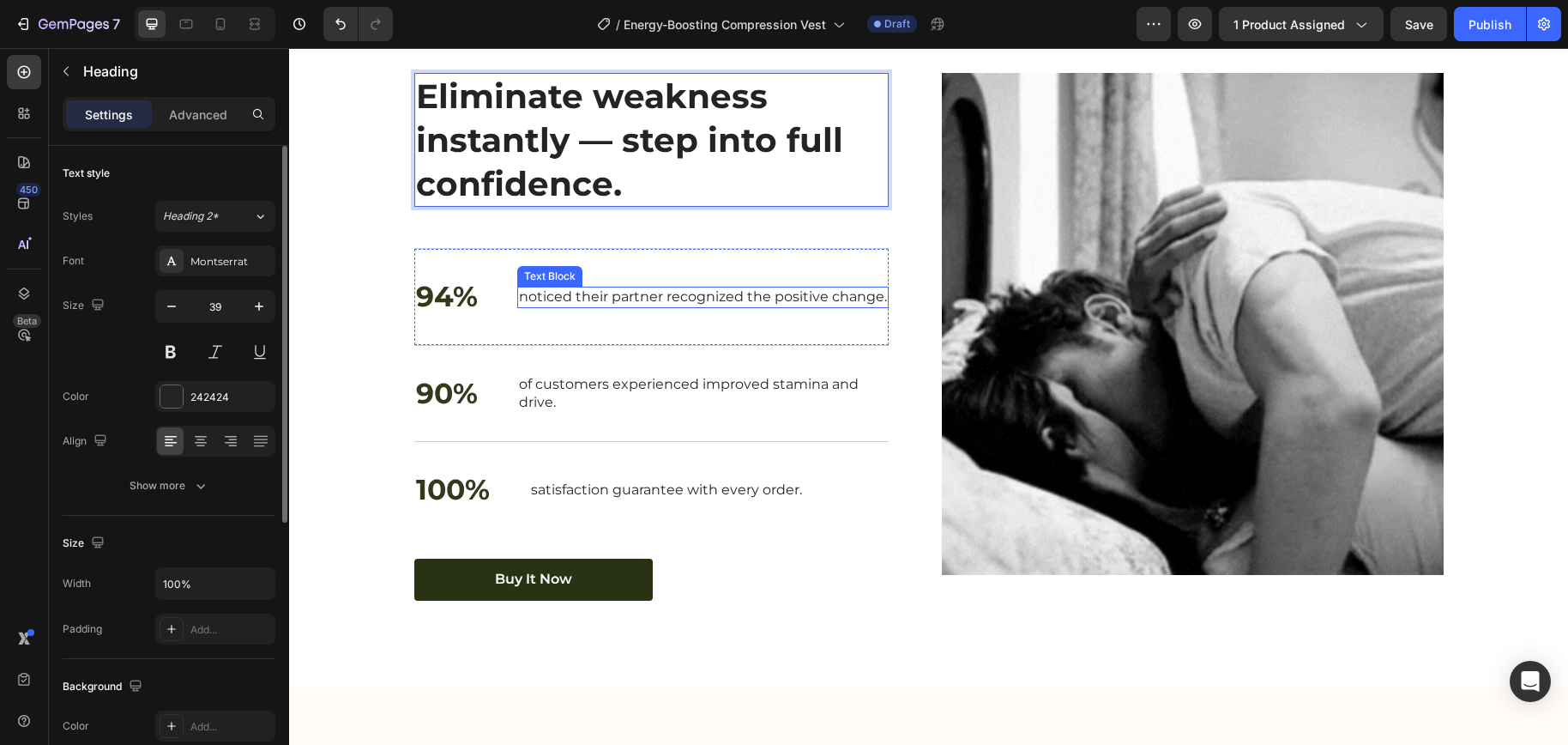
click at [606, 306] on p "noticed their partner recognized the positive change." at bounding box center [703, 297] width 368 height 18
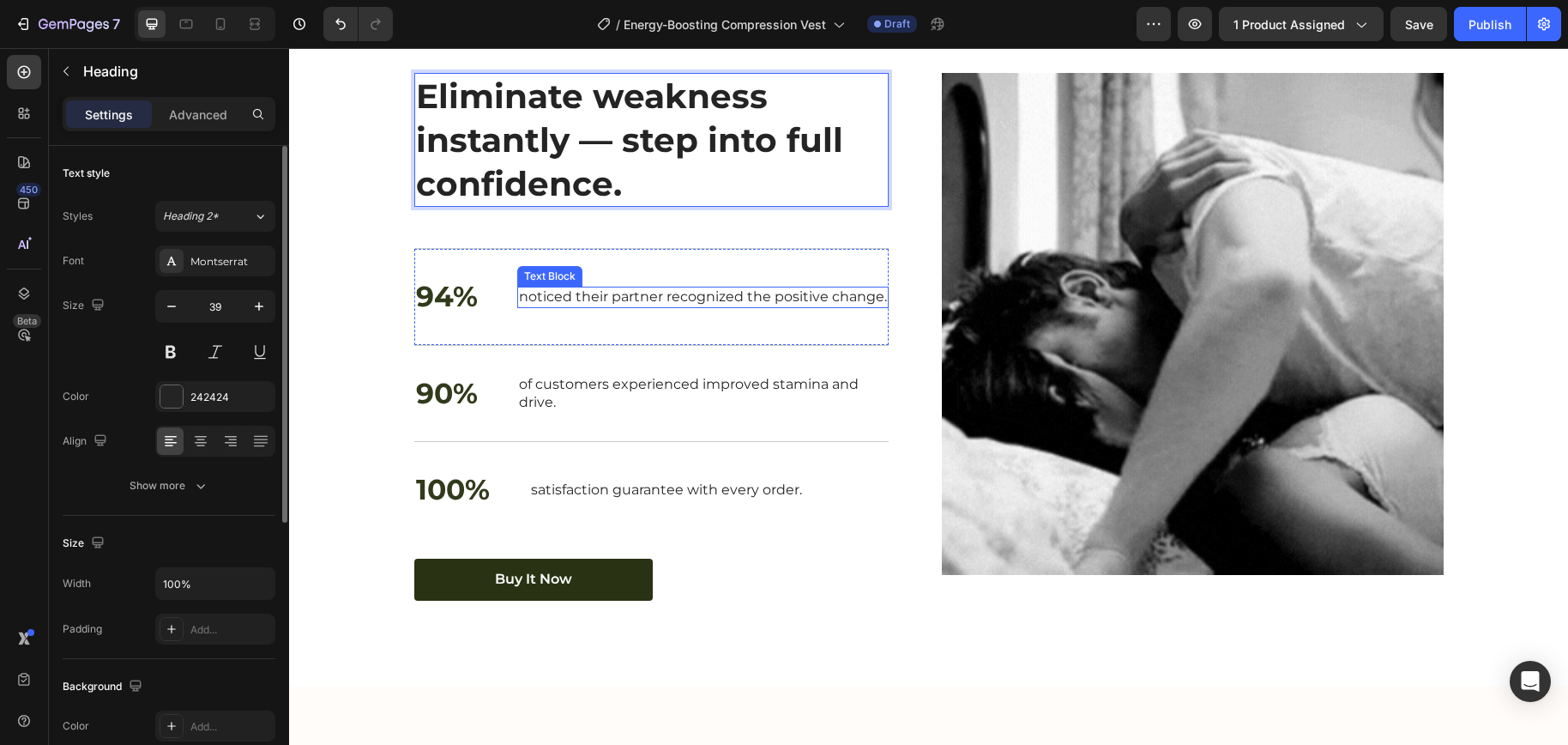
click at [606, 306] on p "noticed their partner recognized the positive change." at bounding box center [703, 297] width 368 height 18
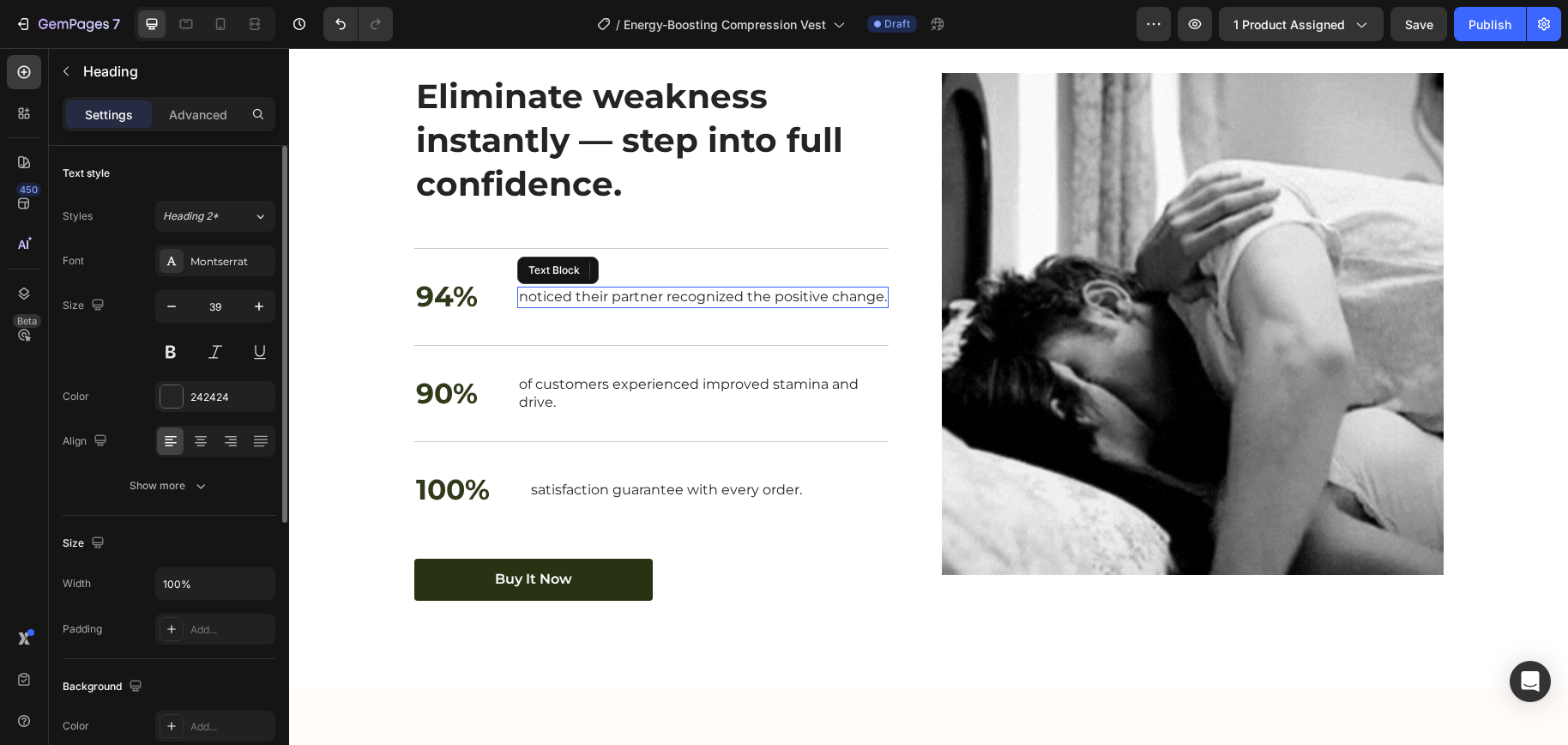
click at [606, 306] on p "noticed their partner recognized the positive change." at bounding box center [703, 297] width 368 height 18
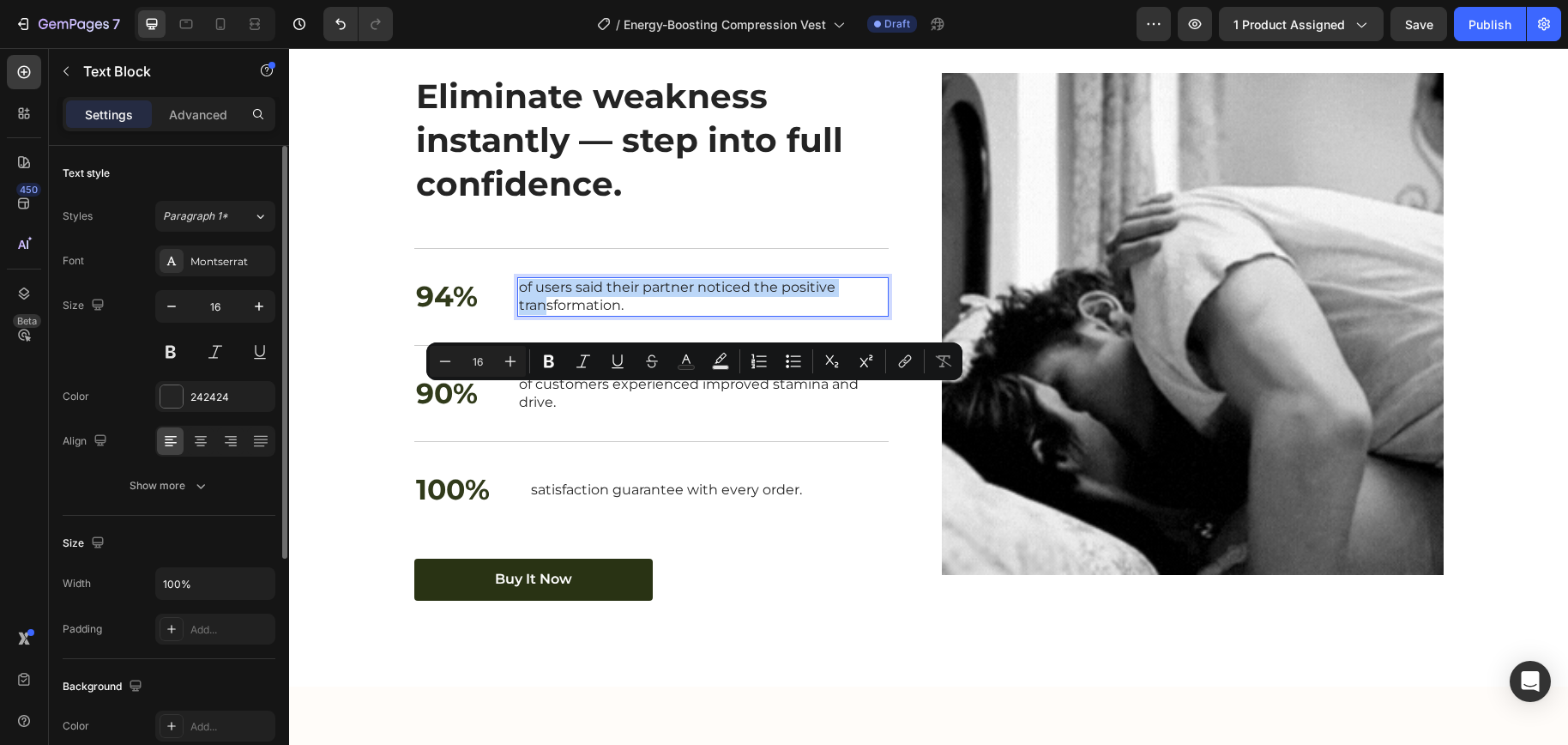
scroll to position [2414, 0]
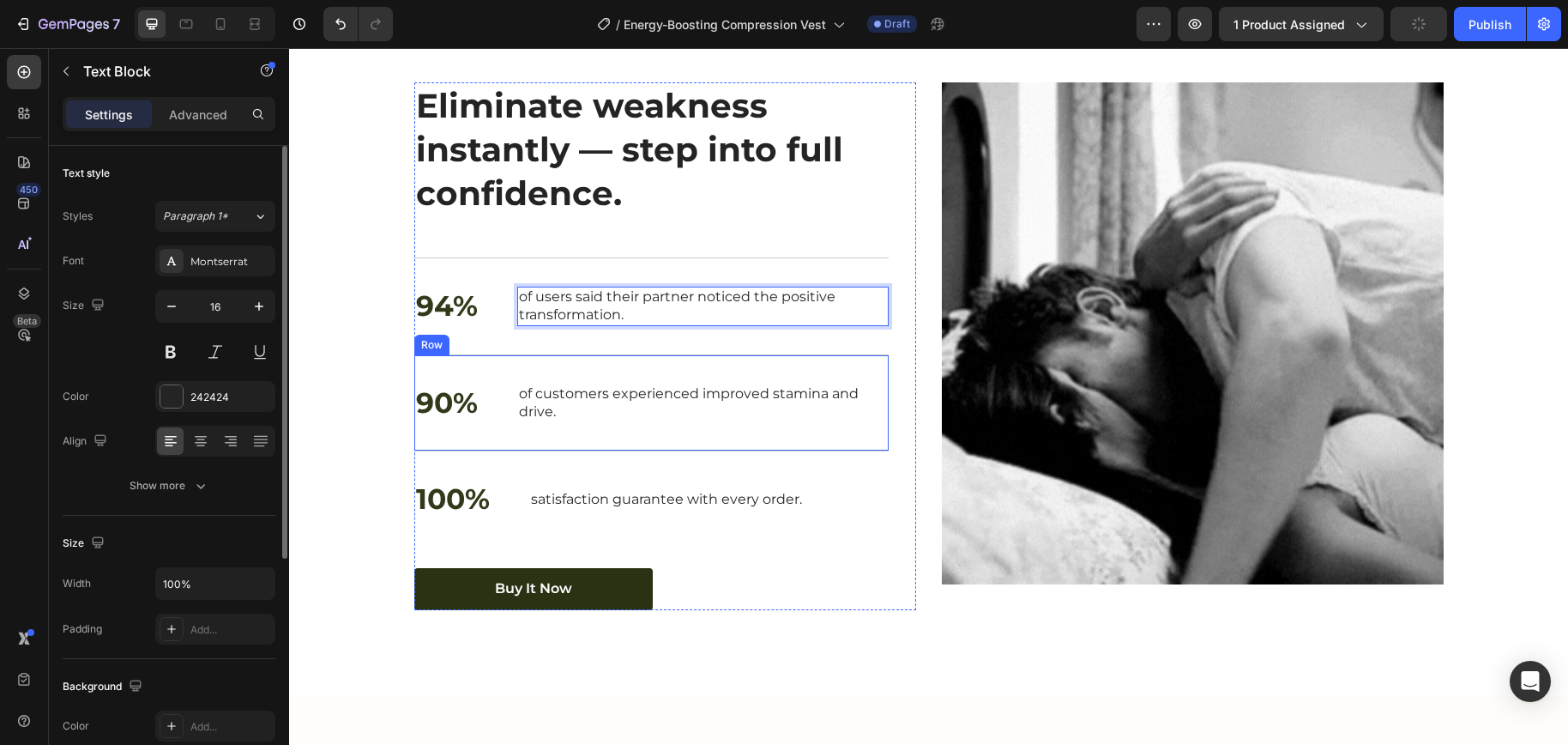
click at [654, 421] on p "of customers experienced improved stamina and drive." at bounding box center [703, 403] width 368 height 36
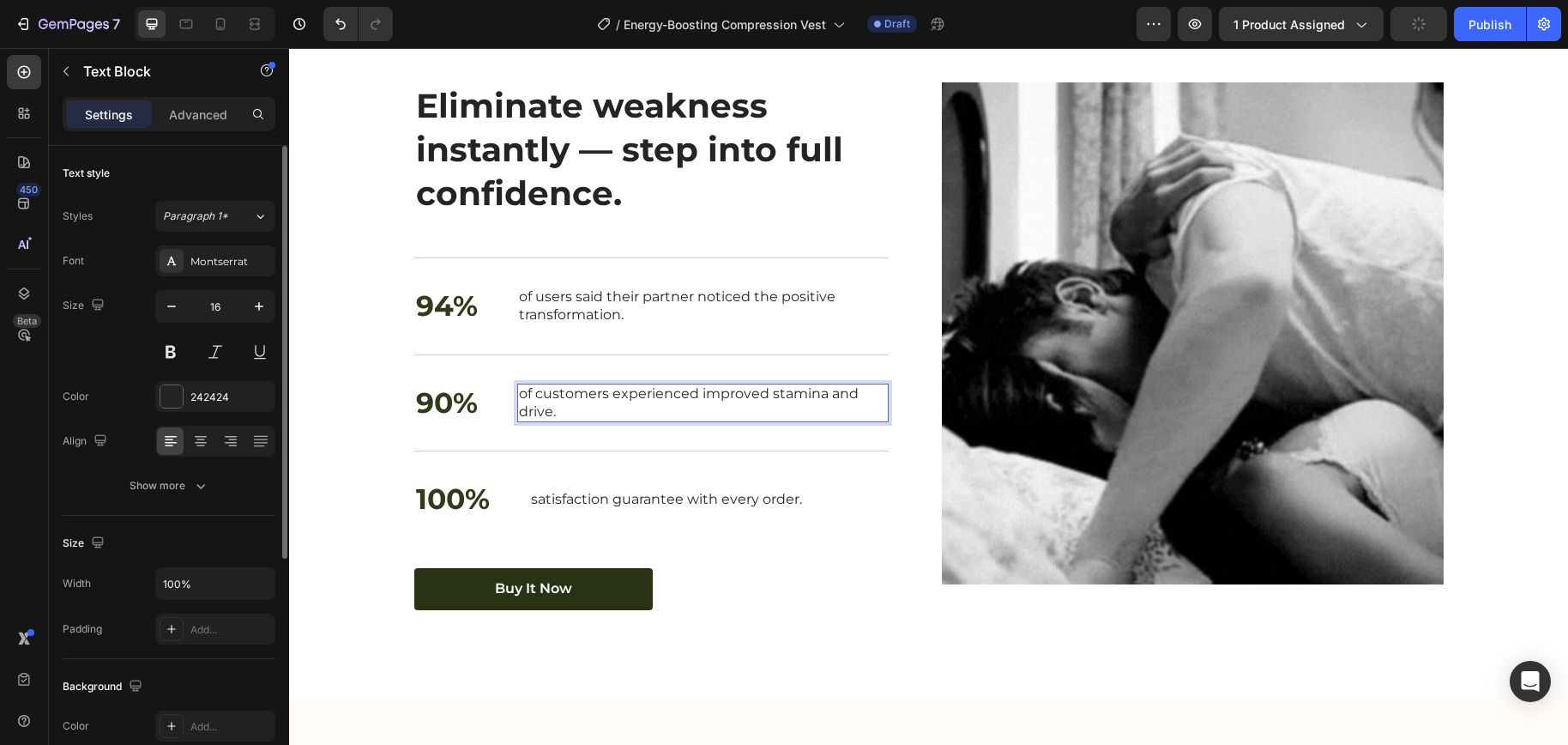
click at [654, 421] on p "of customers experienced improved stamina and drive." at bounding box center [703, 403] width 368 height 36
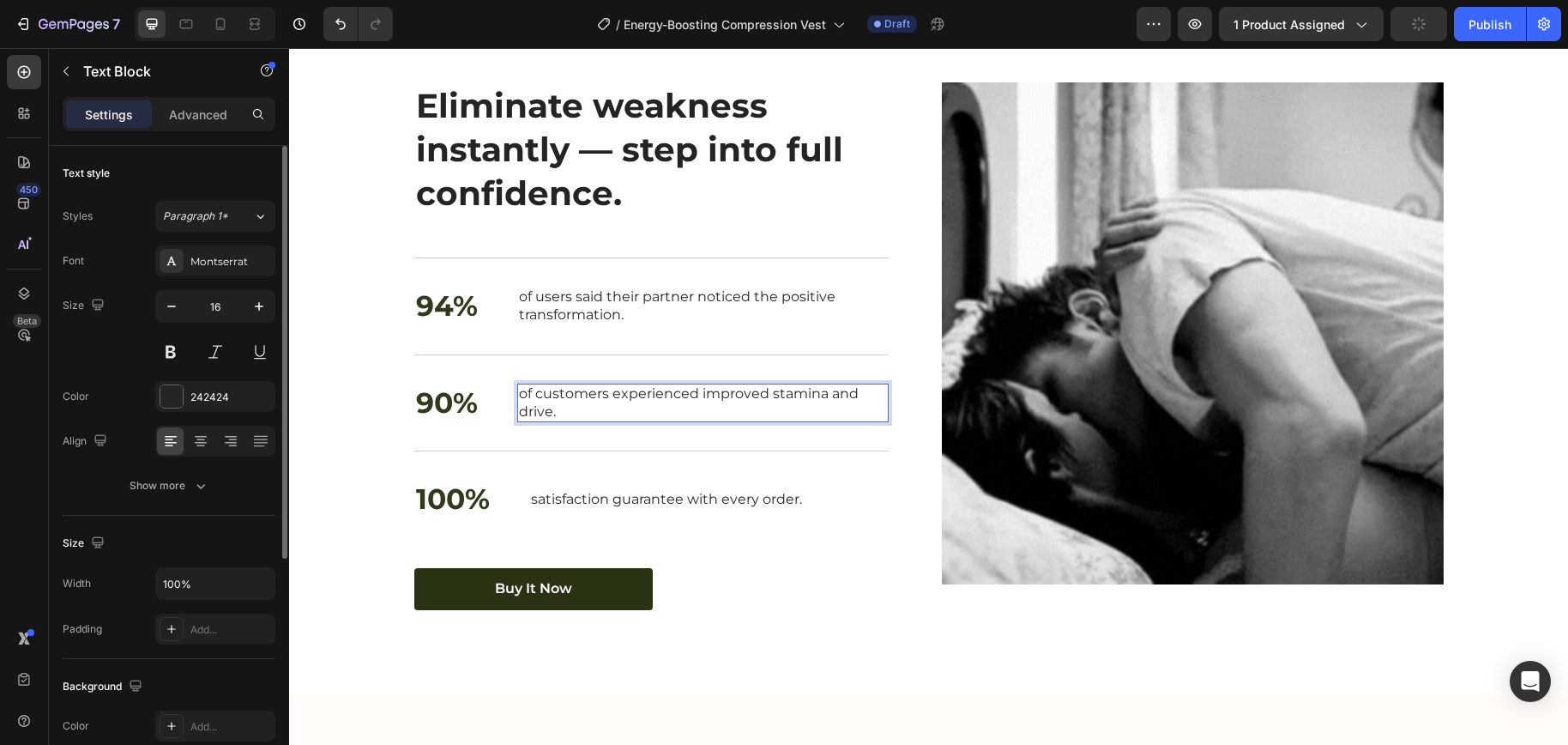
click at [654, 421] on p "of customers experienced improved stamina and drive." at bounding box center [703, 403] width 368 height 36
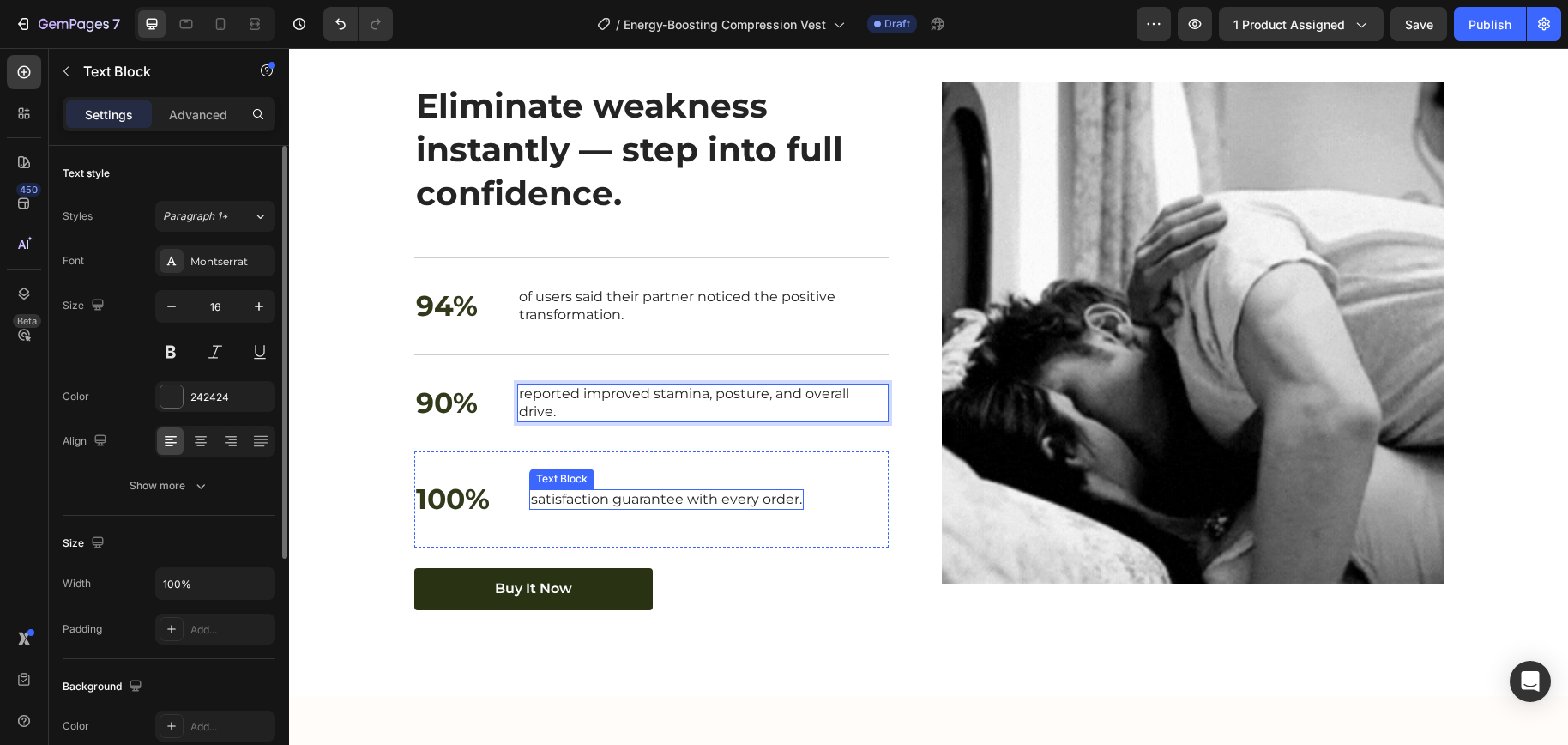
click at [636, 509] on p "satisfaction guarantee with every order." at bounding box center [667, 500] width 271 height 18
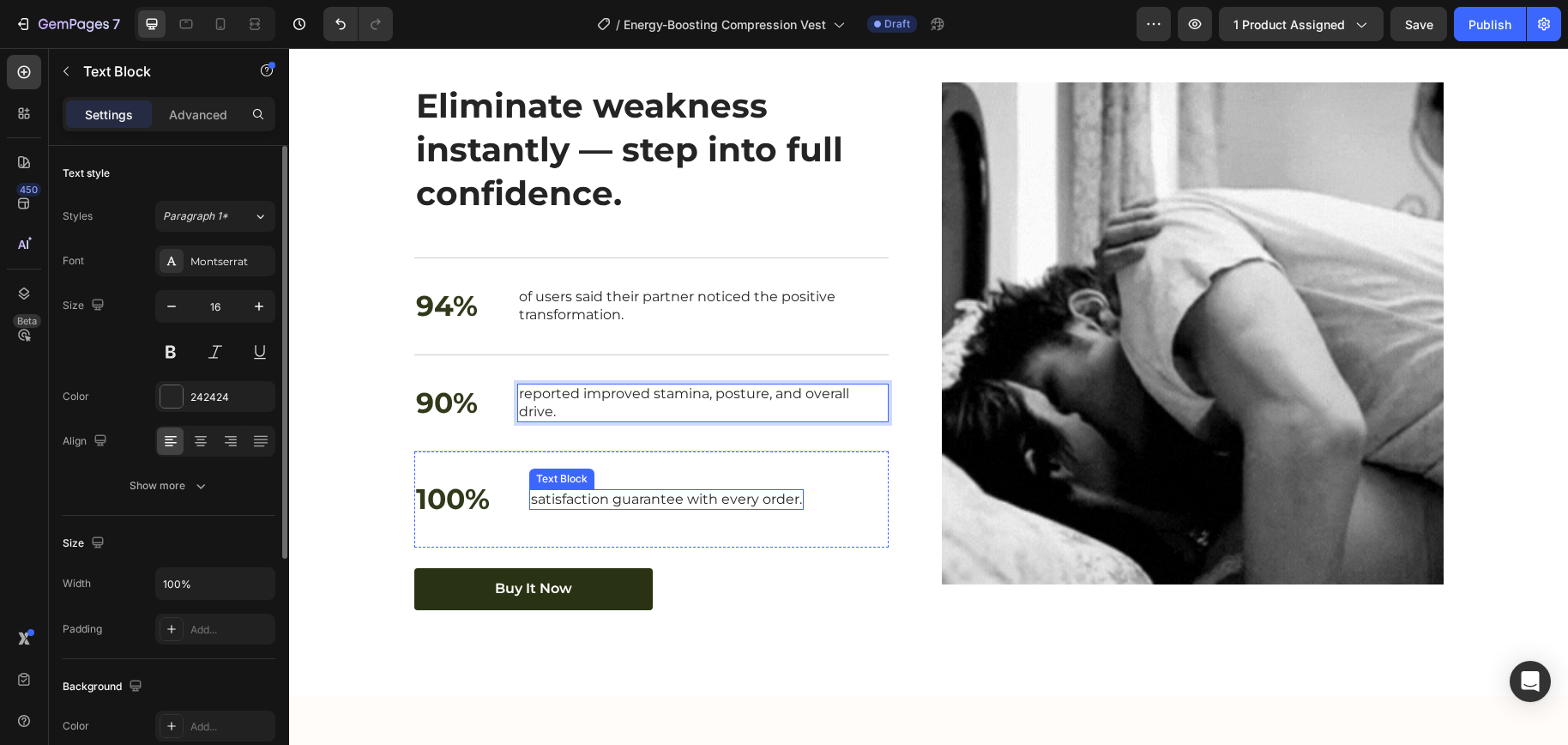
click at [636, 509] on p "satisfaction guarantee with every order." at bounding box center [667, 500] width 271 height 18
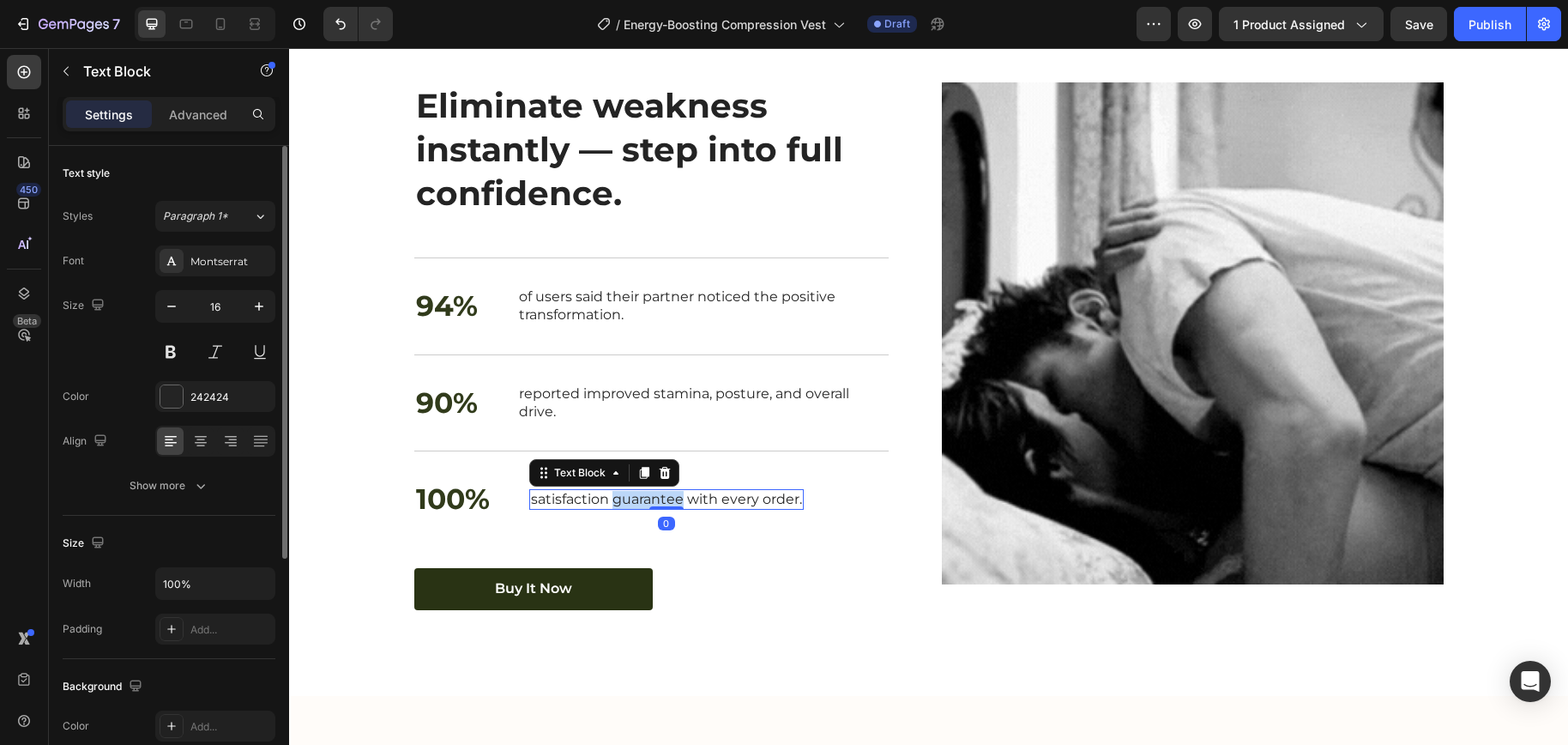
click at [636, 509] on p "satisfaction guarantee with every order." at bounding box center [667, 500] width 271 height 18
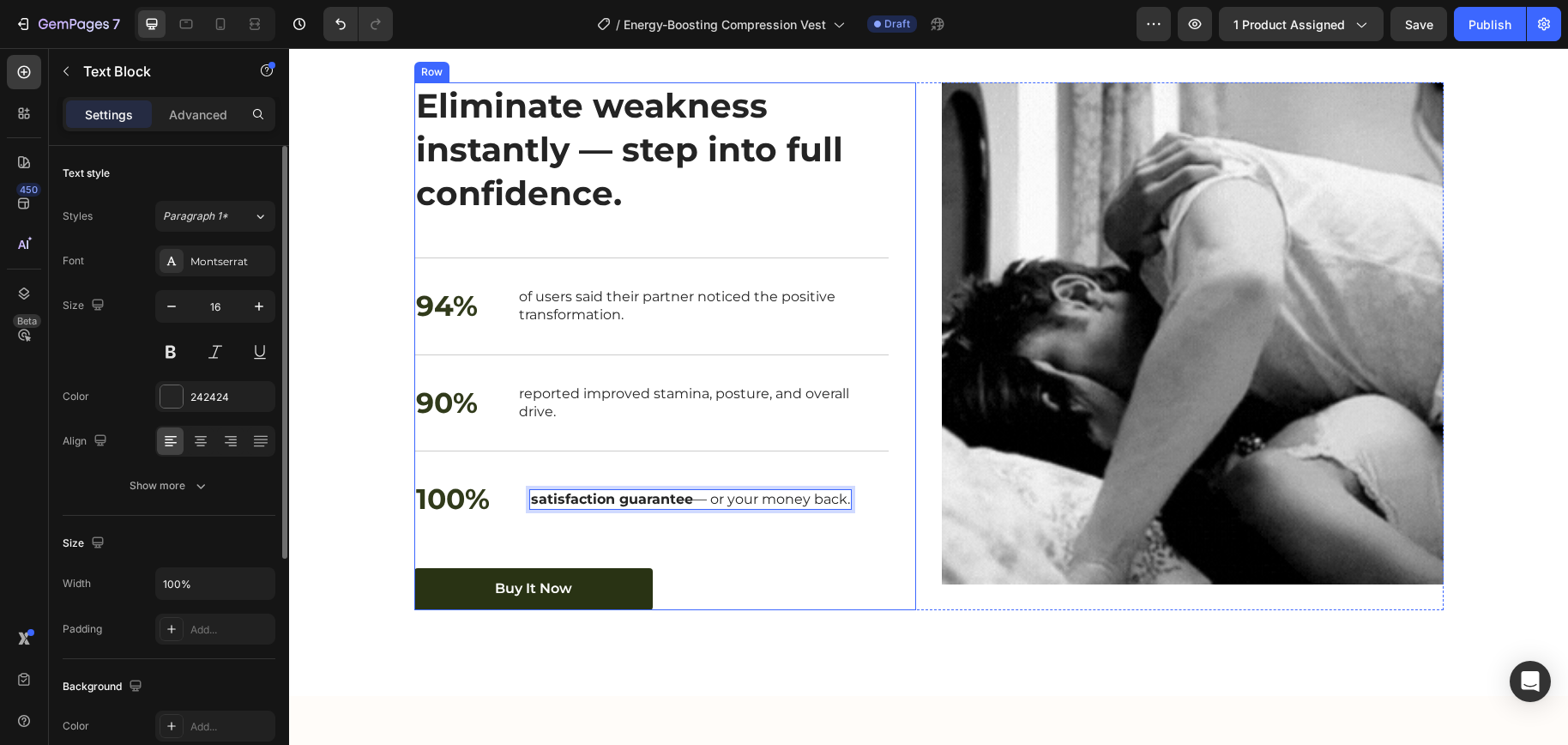
click at [881, 609] on div "⁠⁠⁠⁠⁠⁠⁠ Eliminate weakness instantly — step into full confidence. Heading 94% T…" at bounding box center [665, 345] width 502 height 526
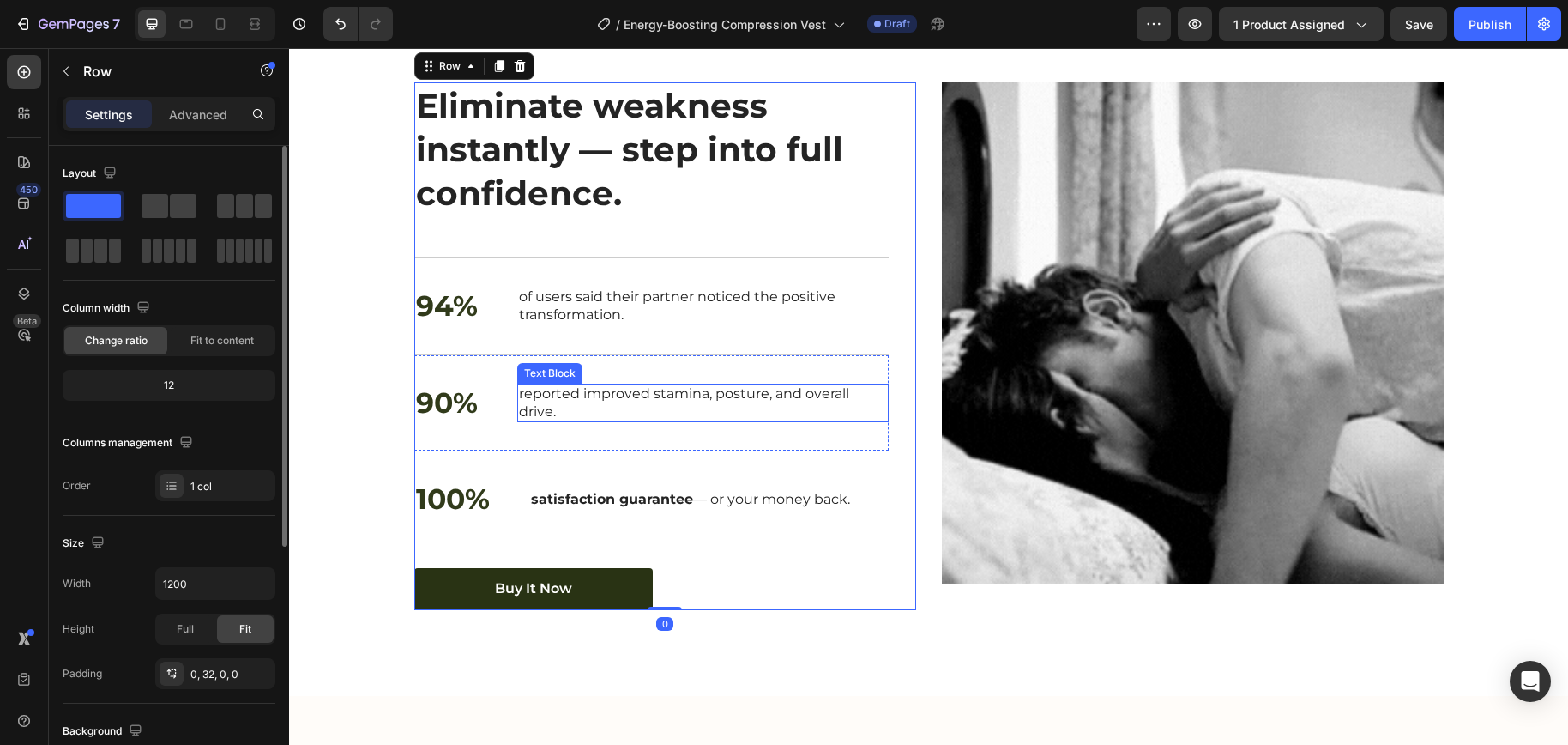
click at [816, 421] on p "reported improved stamina, posture, and overall drive." at bounding box center [703, 403] width 368 height 36
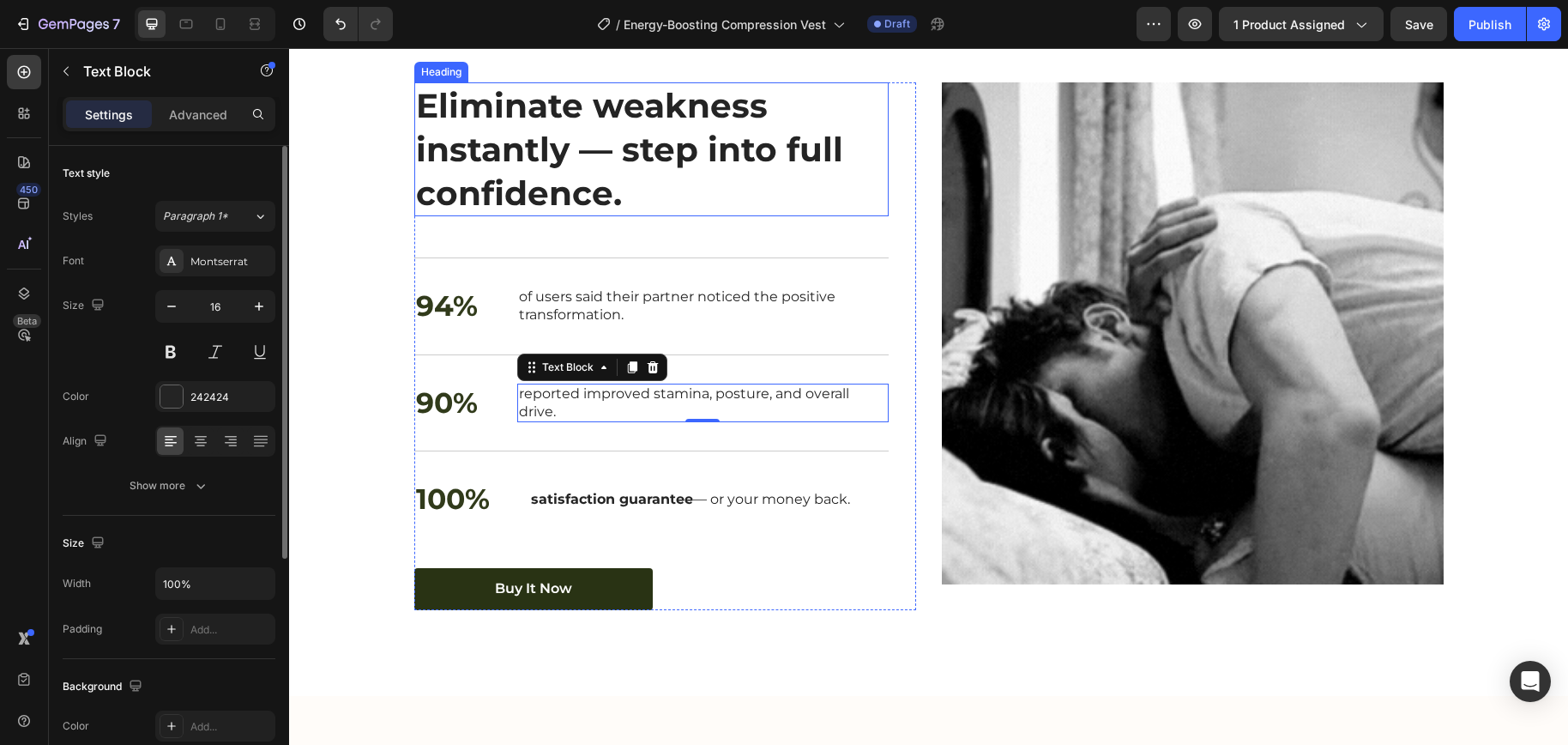
click at [714, 213] on strong "Eliminate weakness instantly — step into full confidence." at bounding box center [629, 148] width 427 height 128
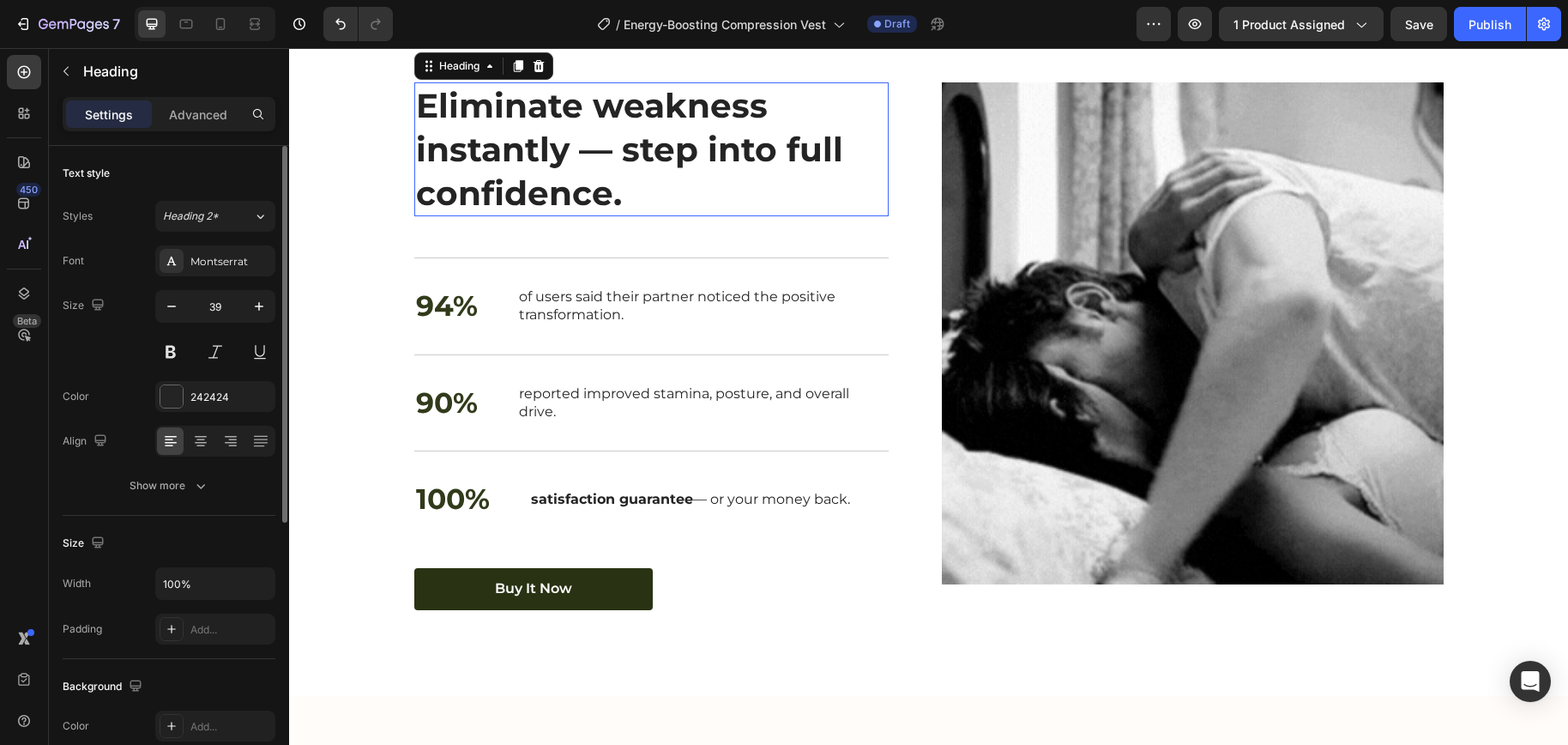
click at [714, 213] on strong "Eliminate weakness instantly — step into full confidence." at bounding box center [629, 148] width 427 height 128
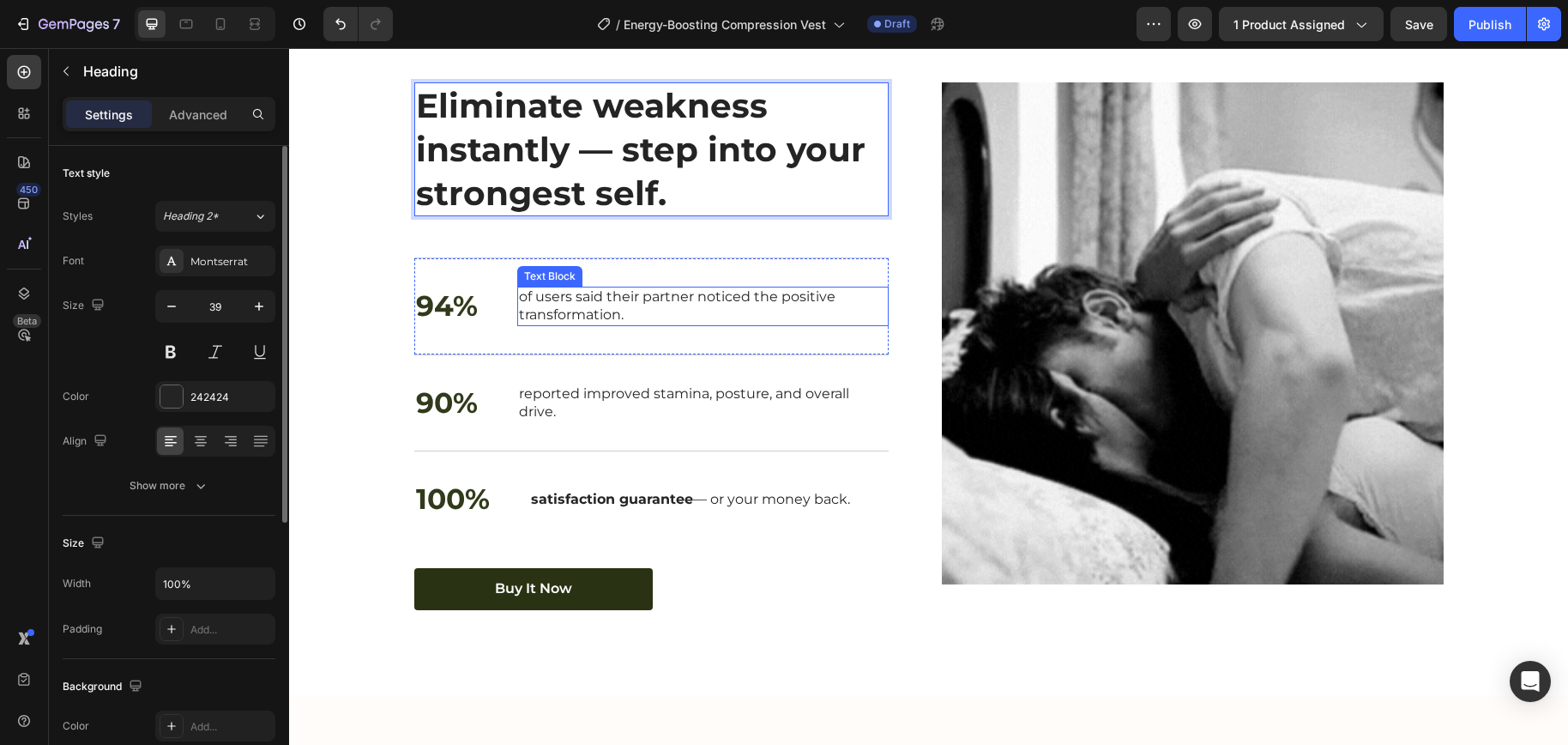
click at [568, 324] on p "of users said their partner noticed the positive transformation." at bounding box center [703, 306] width 368 height 36
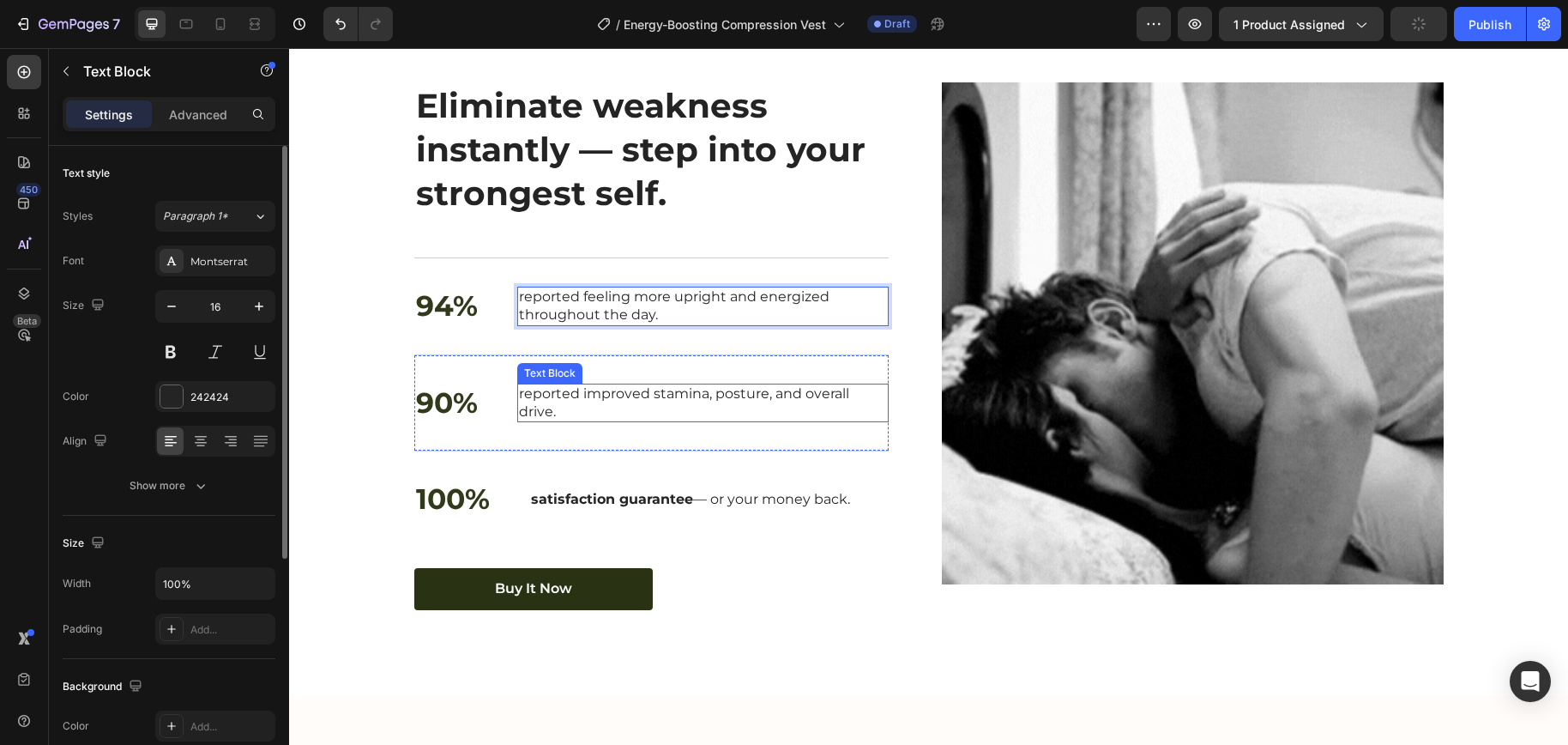
click at [636, 421] on p "reported improved stamina, posture, and overall drive." at bounding box center [703, 403] width 368 height 36
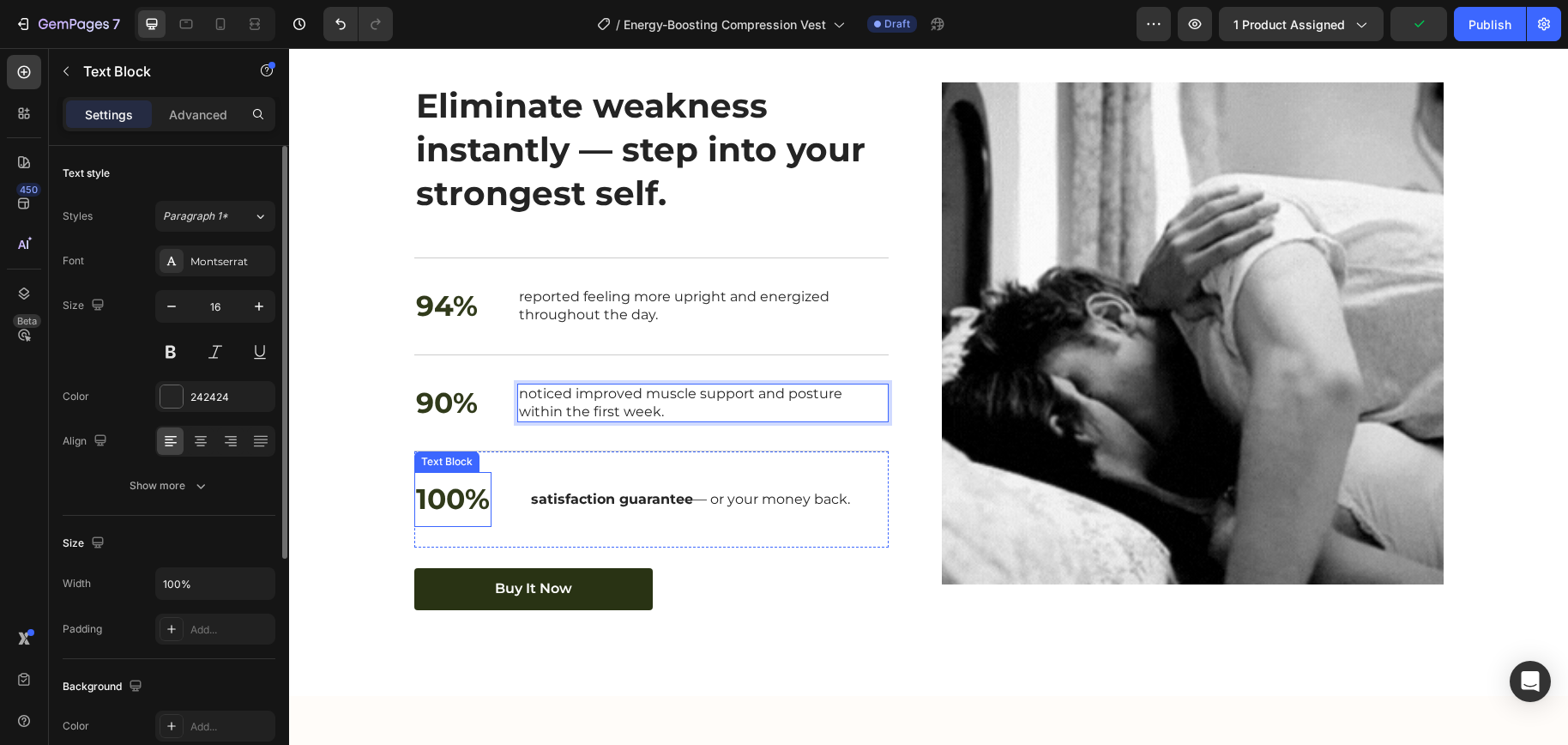
click at [448, 524] on p "100%" at bounding box center [453, 499] width 74 height 51
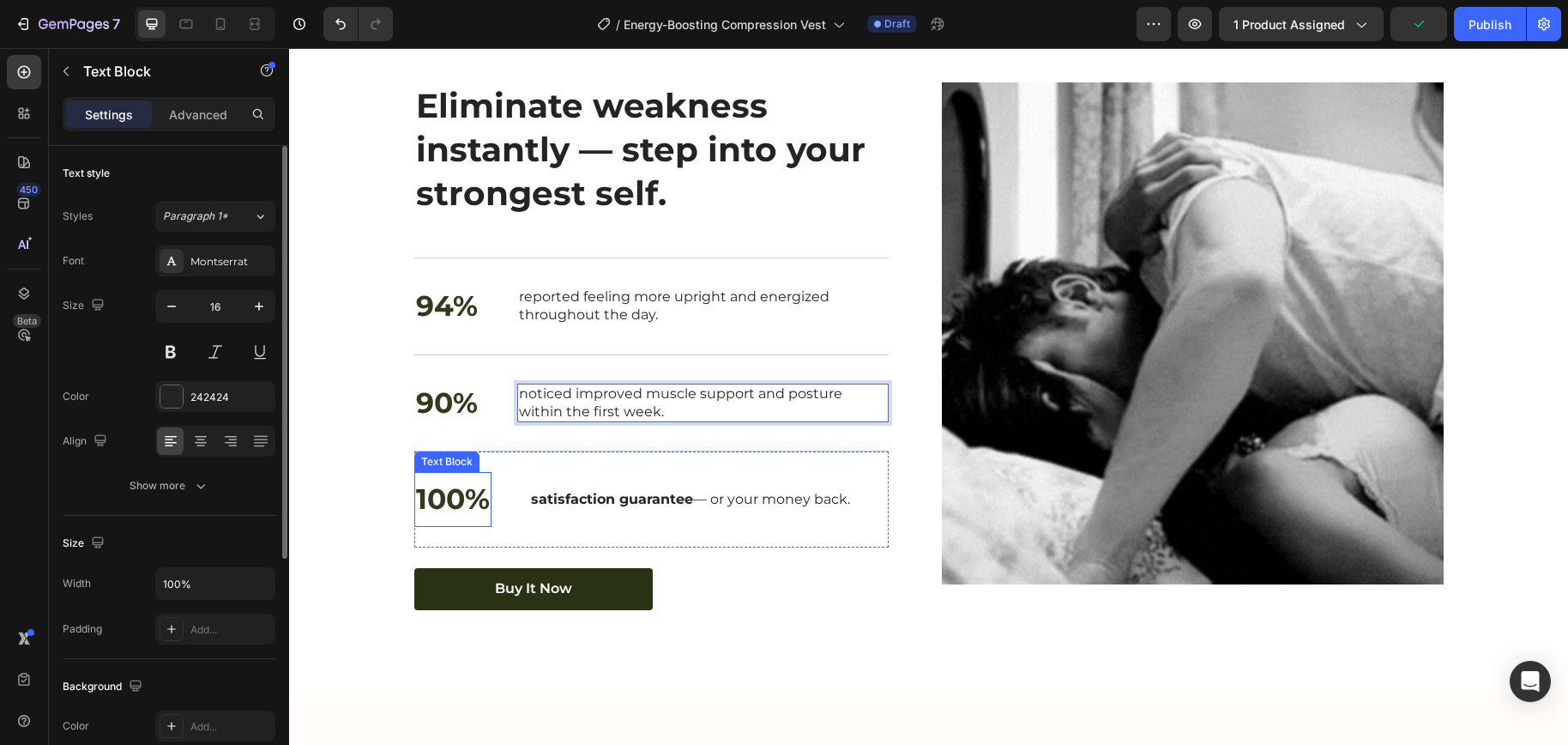
click at [448, 524] on p "100%" at bounding box center [453, 499] width 74 height 51
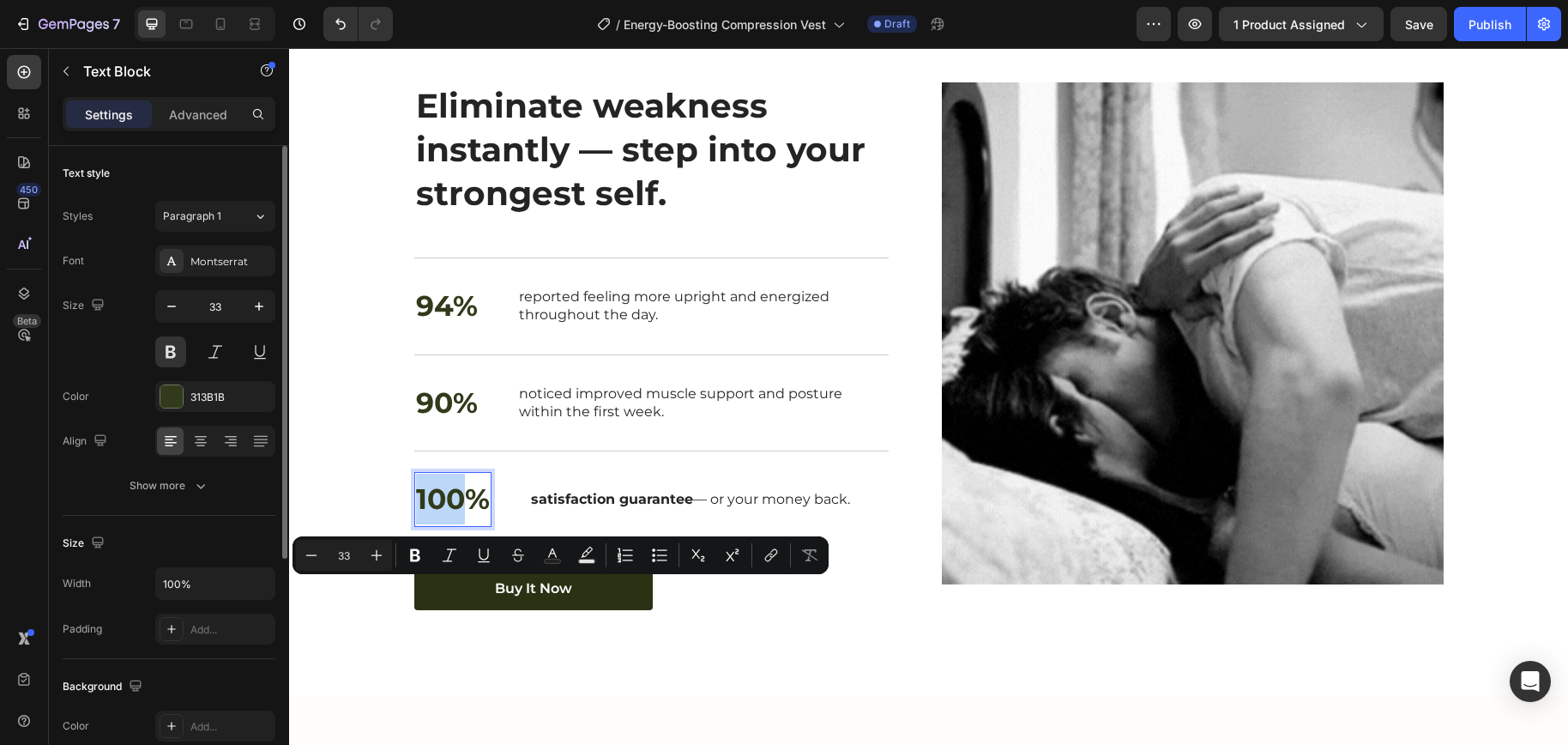
click at [437, 524] on p "100%" at bounding box center [453, 499] width 74 height 51
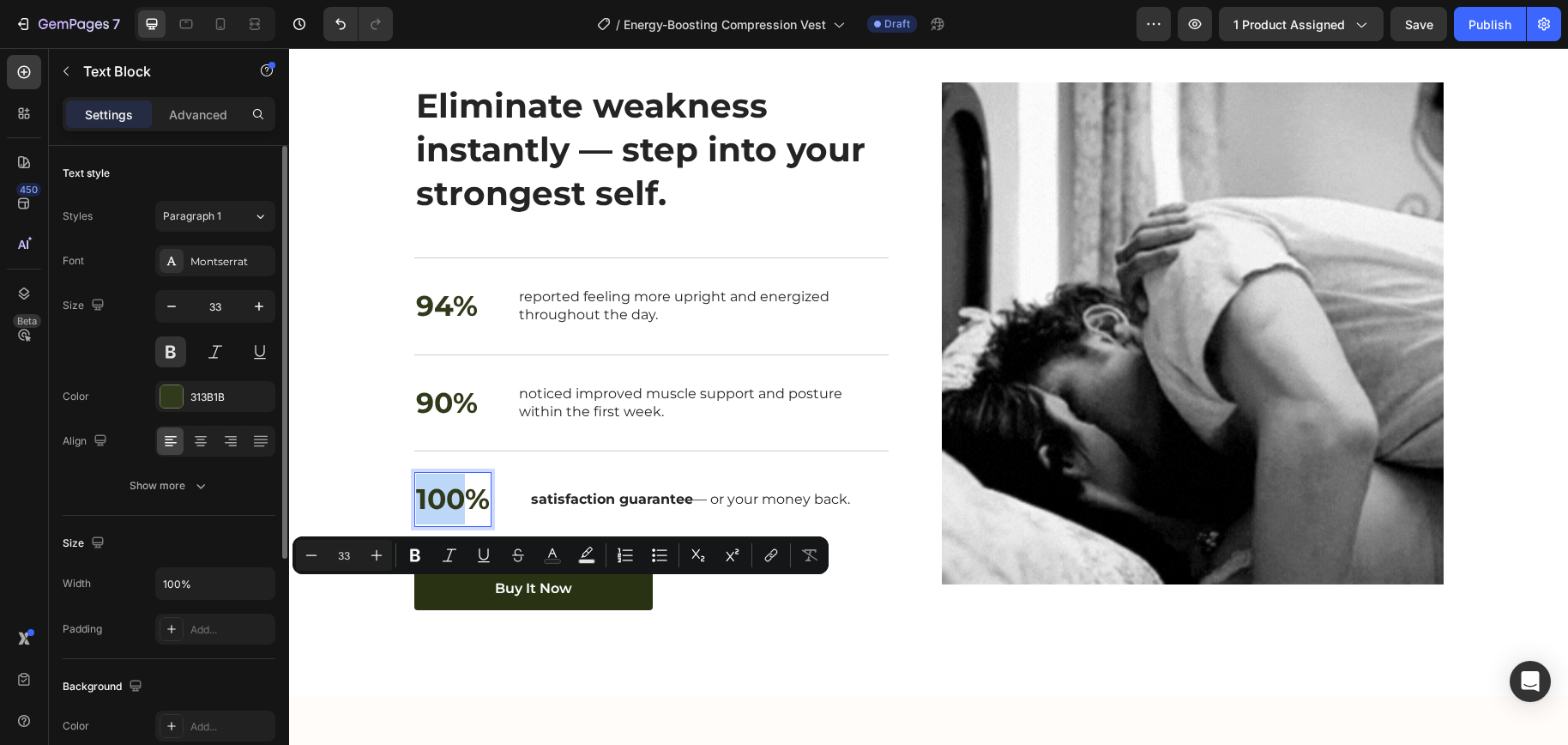
click at [437, 524] on p "100%" at bounding box center [453, 499] width 74 height 51
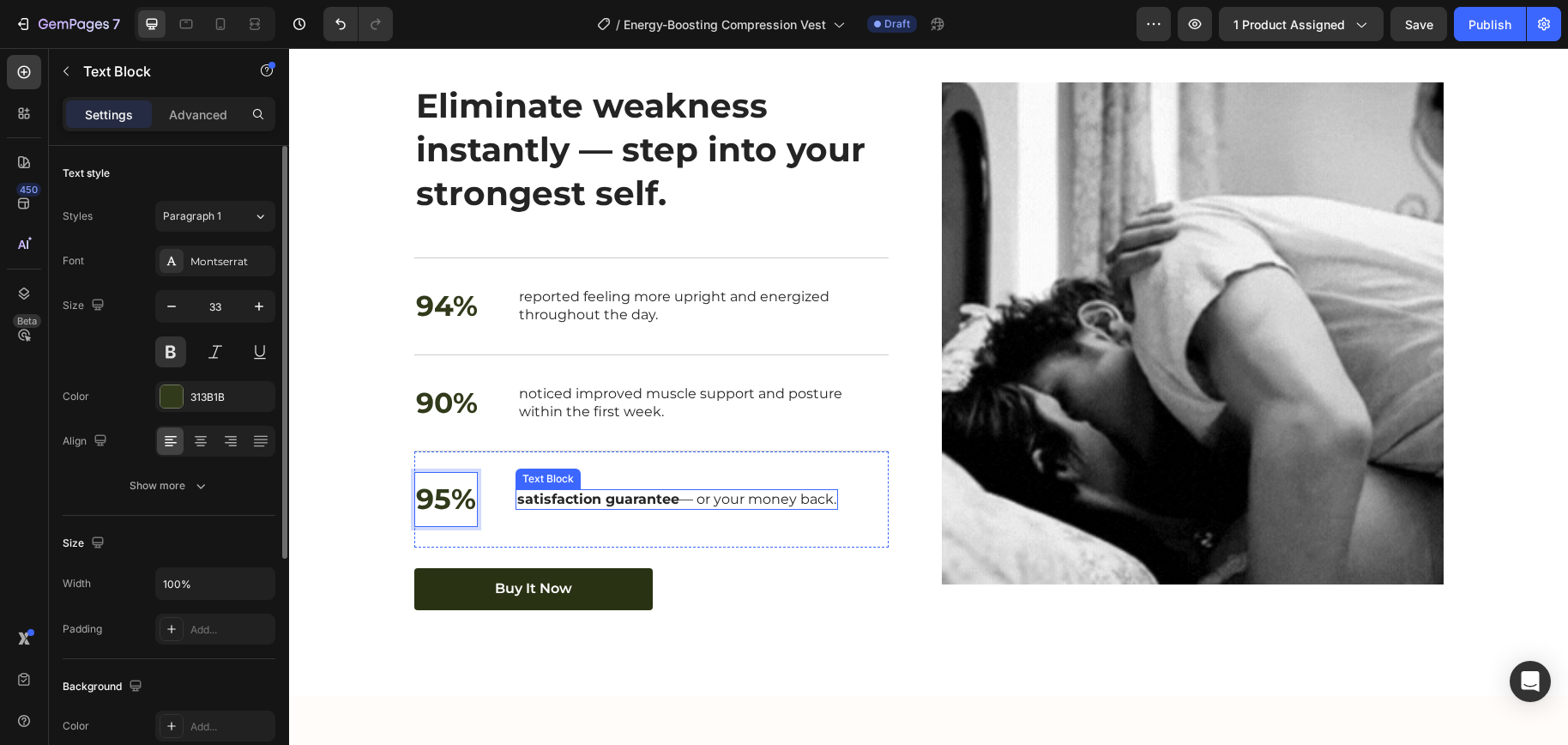
click at [622, 507] on strong "satisfaction guarantee" at bounding box center [598, 499] width 162 height 16
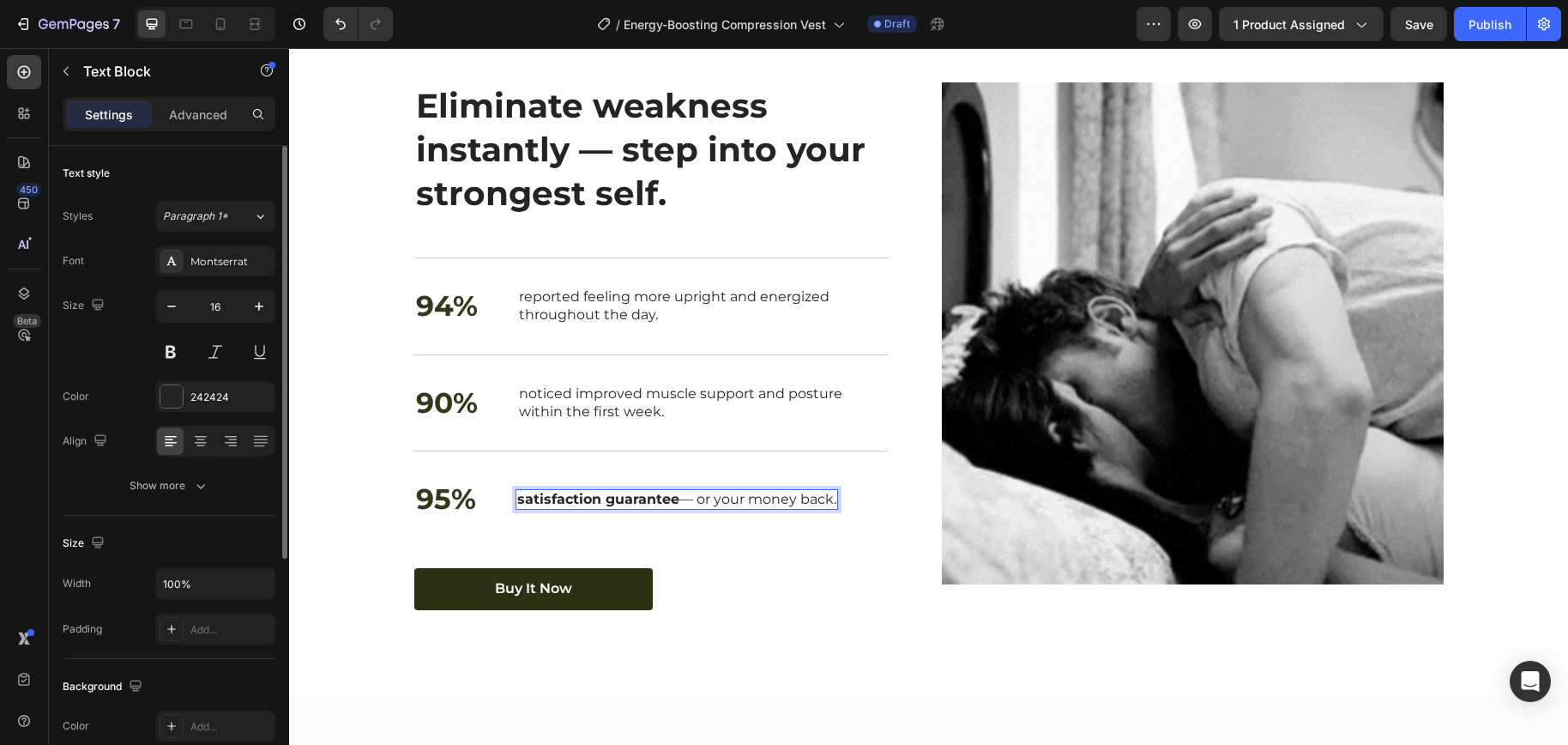
click at [622, 507] on strong "satisfaction guarantee" at bounding box center [598, 499] width 162 height 16
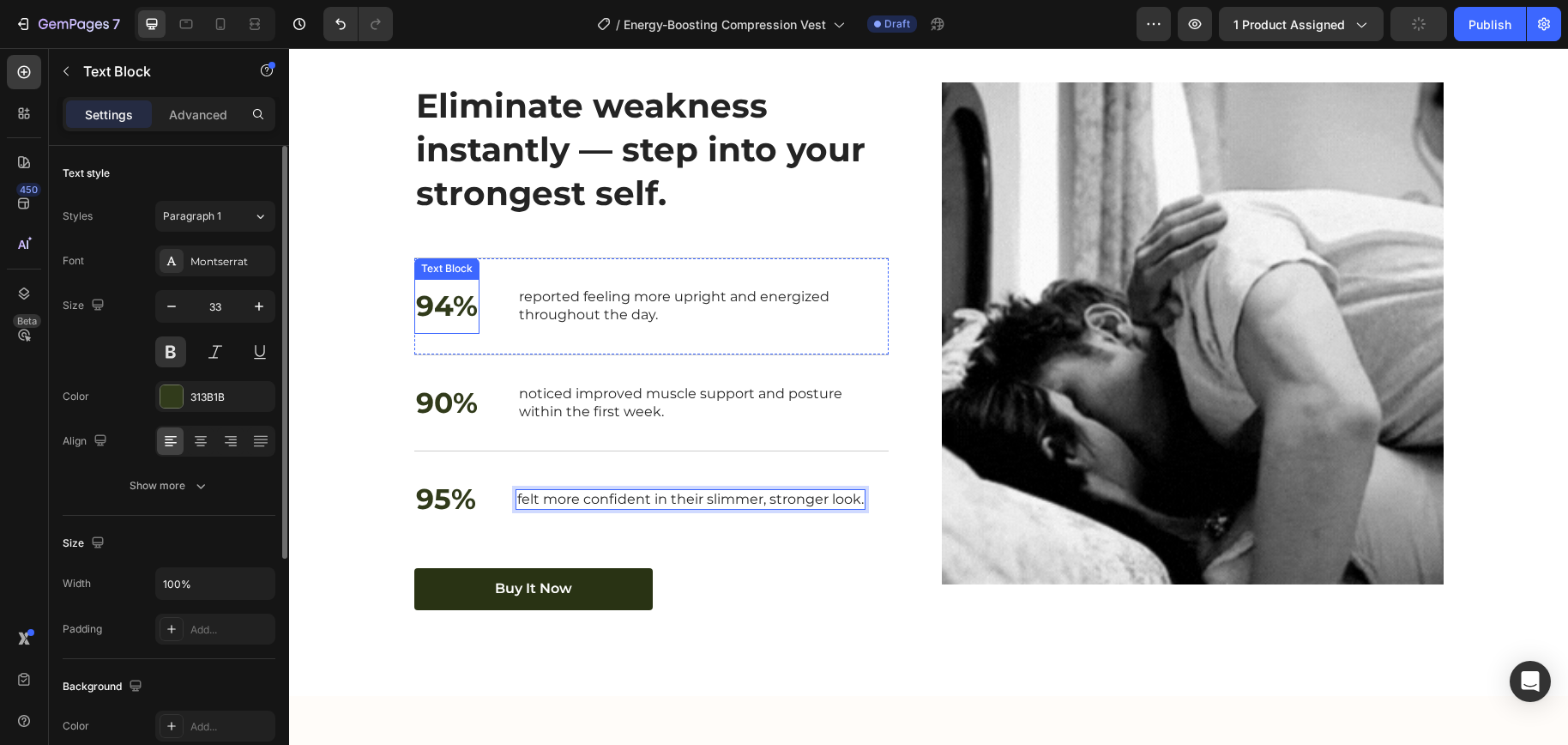
click at [429, 332] on p "94%" at bounding box center [447, 306] width 62 height 51
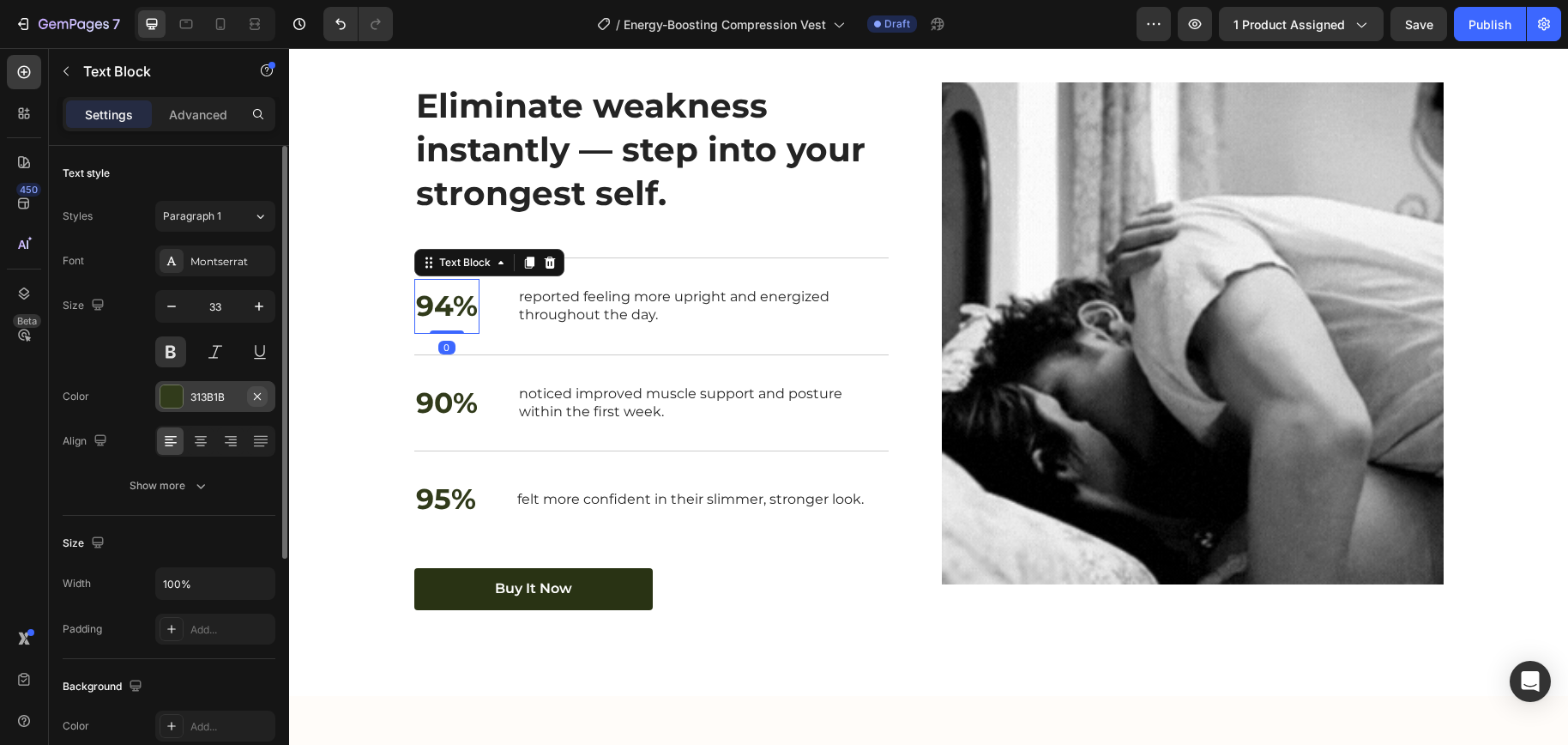
click at [256, 403] on button "button" at bounding box center [257, 396] width 21 height 21
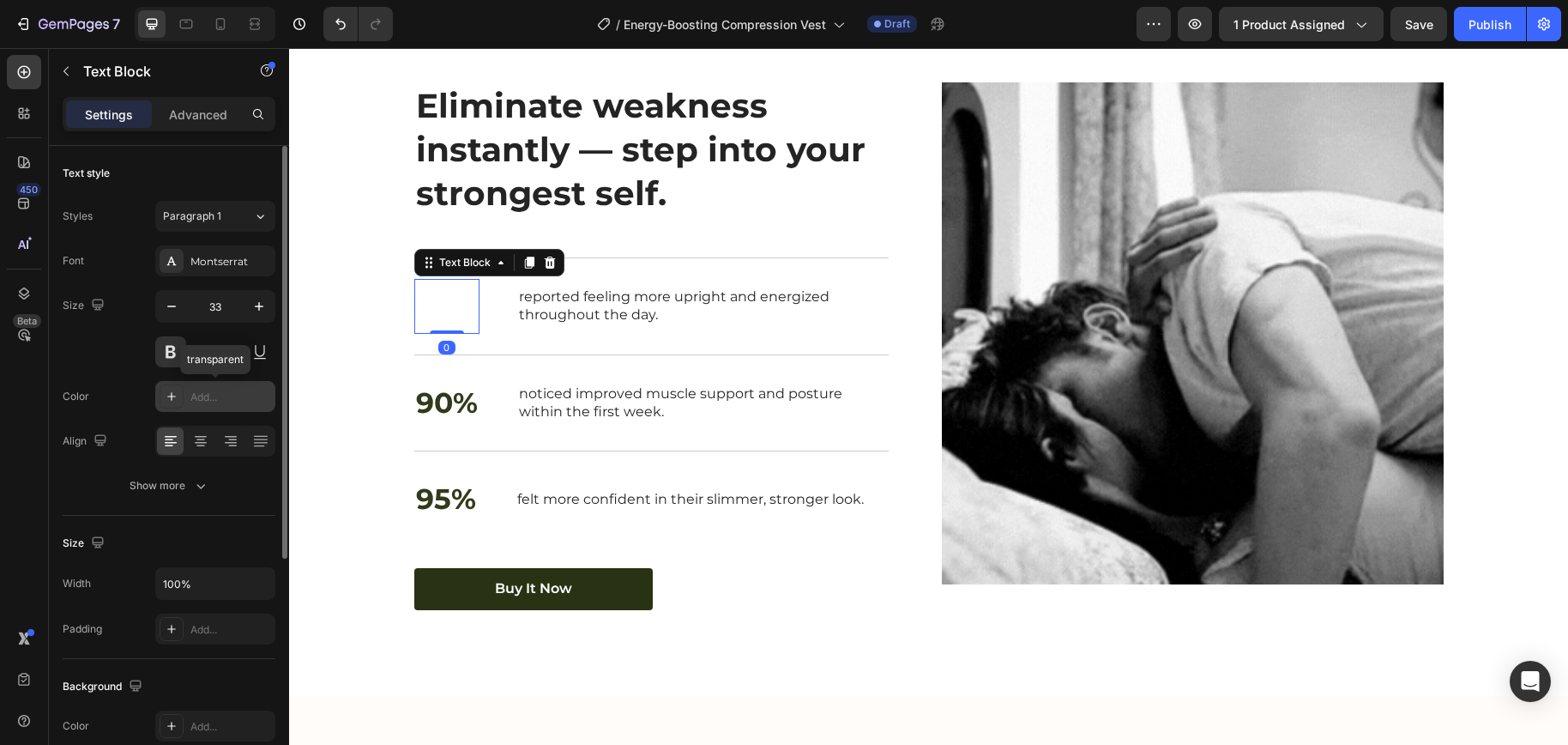
click at [230, 407] on div "Add..." at bounding box center [215, 396] width 120 height 31
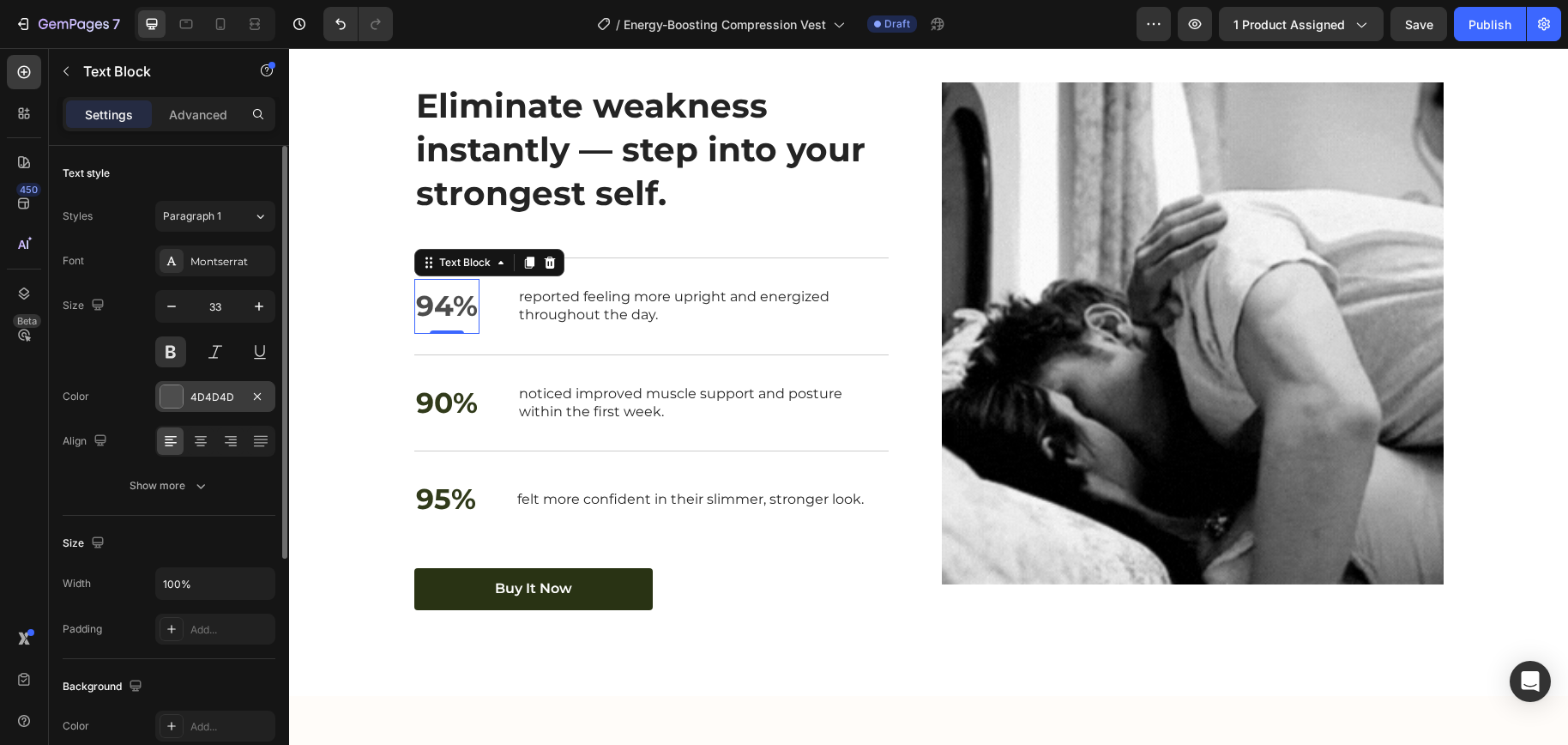
click at [240, 393] on div "4D4D4D" at bounding box center [215, 396] width 120 height 31
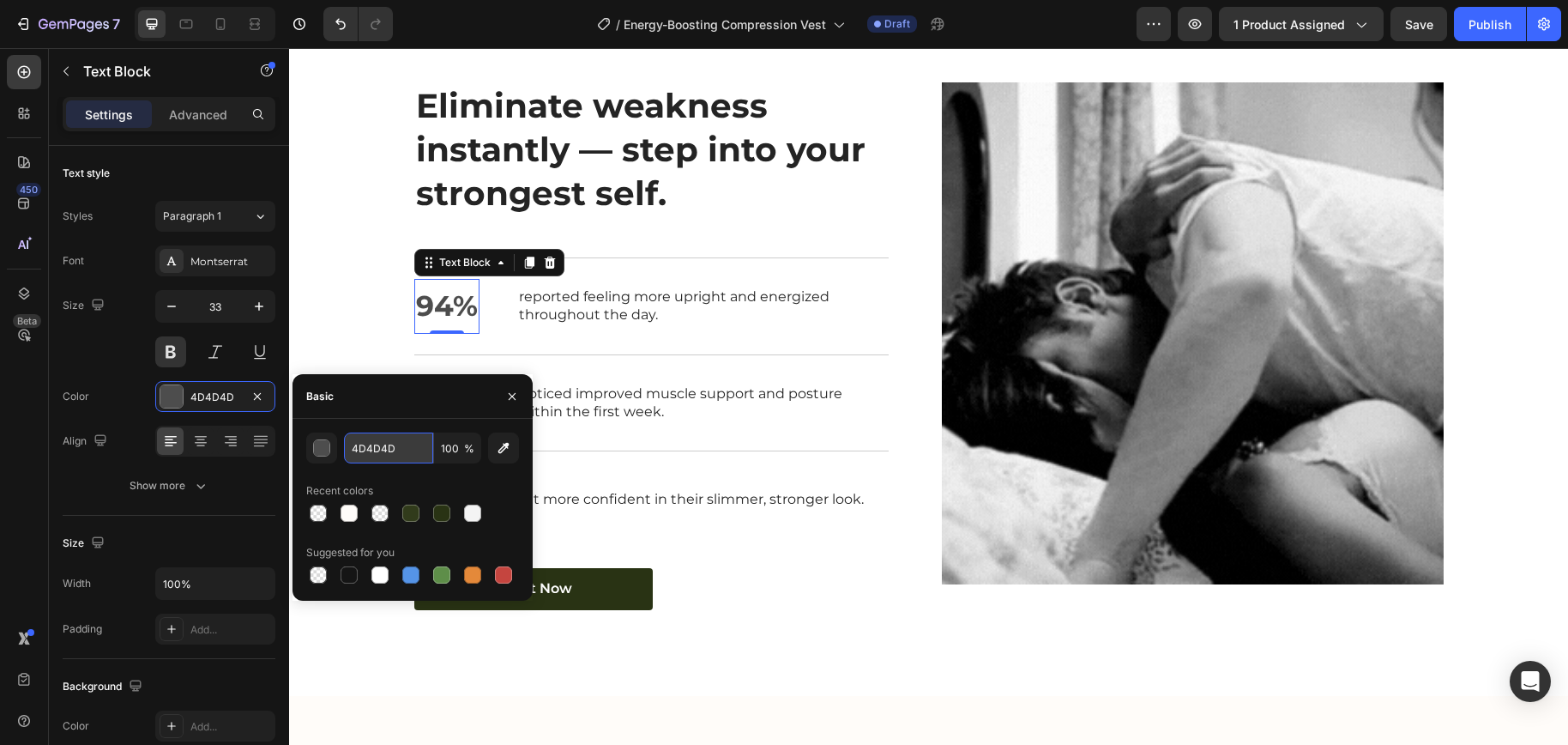
click at [376, 444] on input "4D4D4D" at bounding box center [389, 448] width 89 height 31
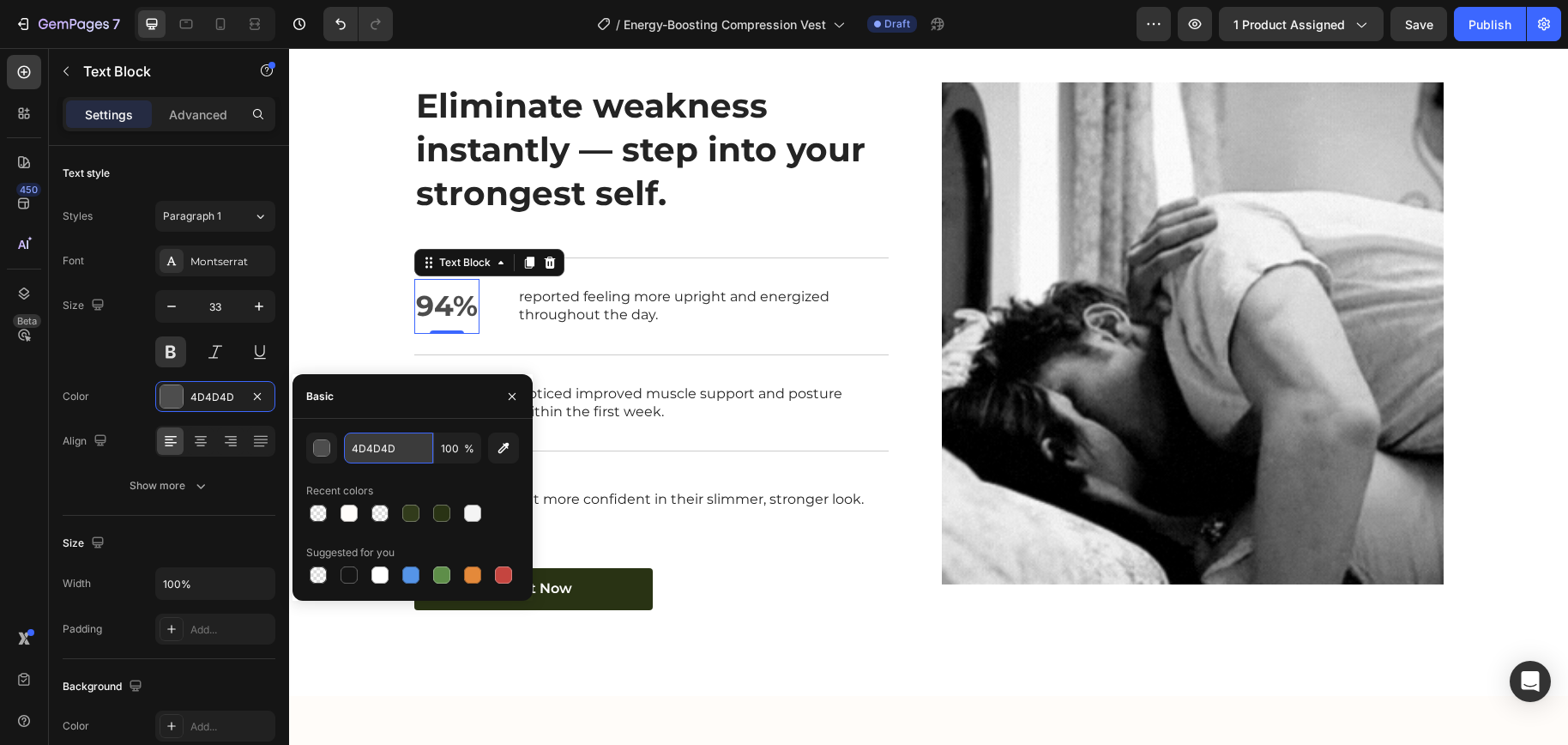
click at [376, 444] on input "4D4D4D" at bounding box center [389, 448] width 89 height 31
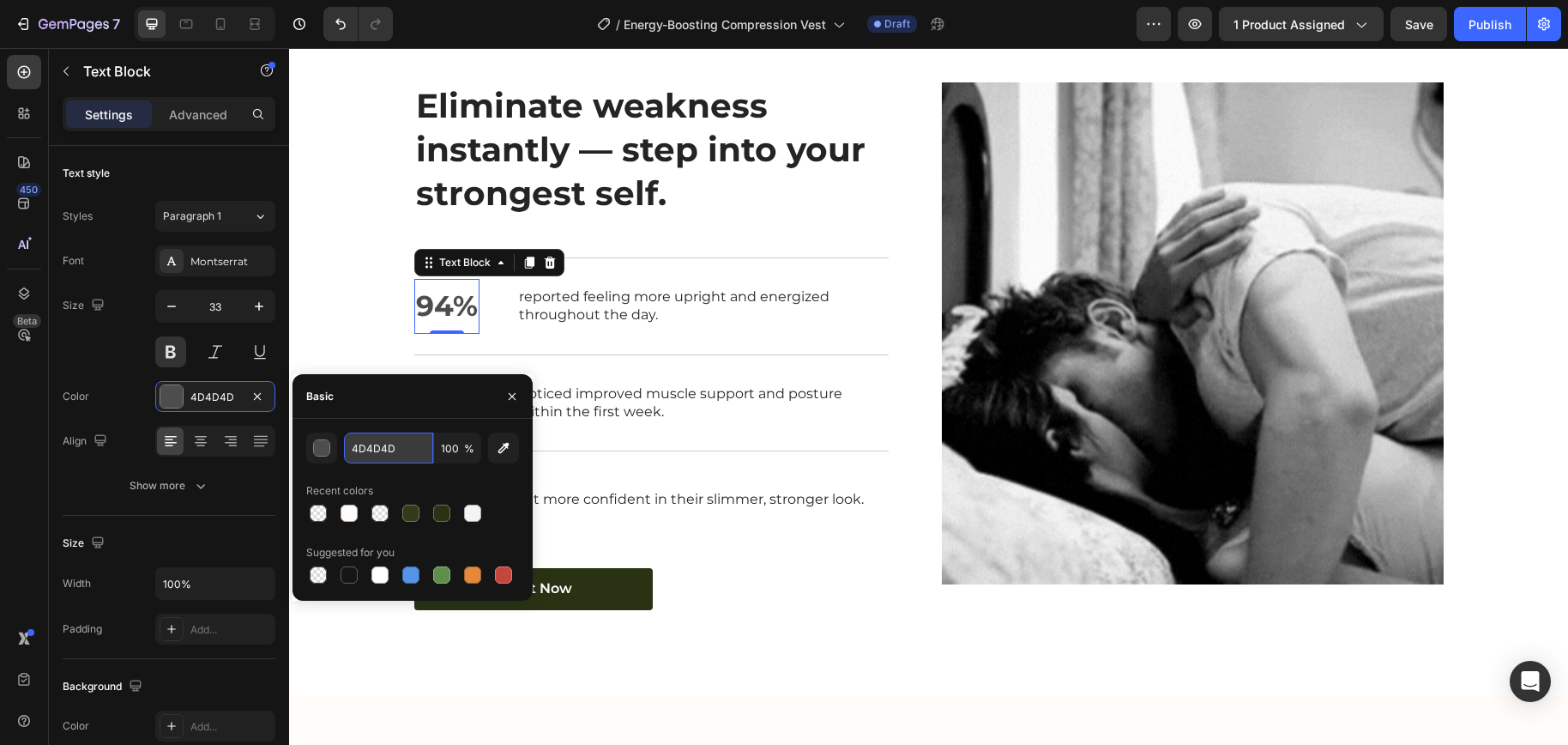
paste input "5f3675"
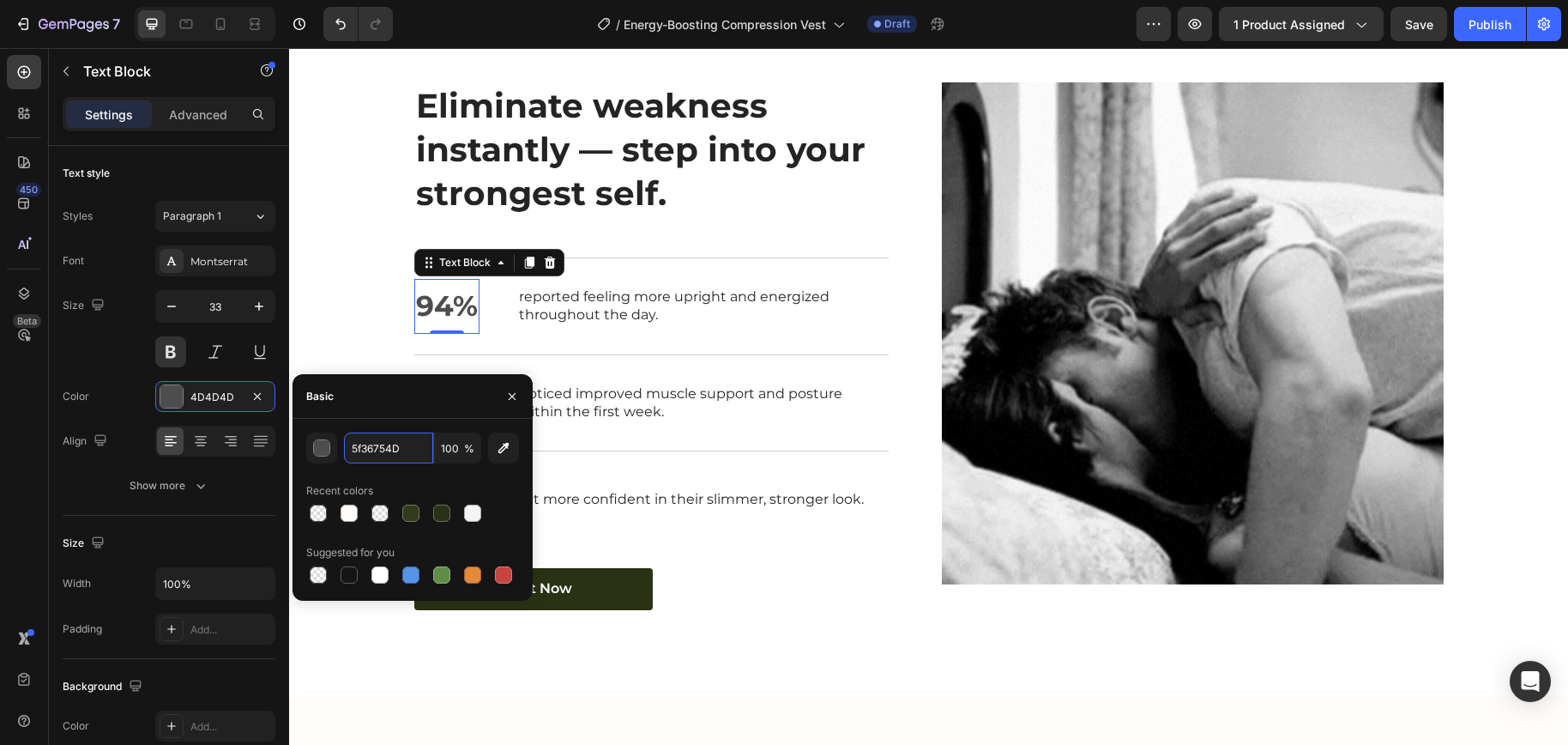
paste input "text"
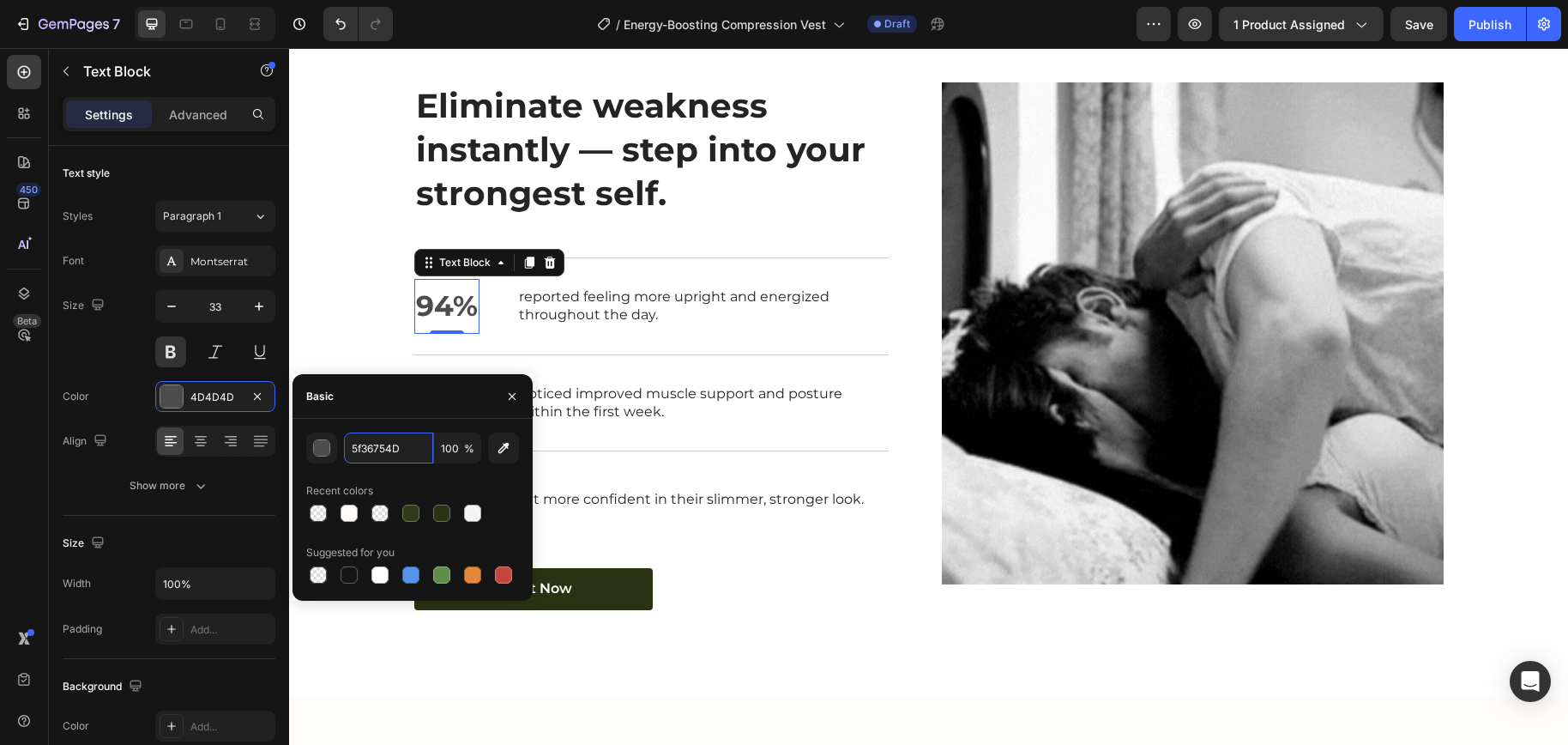
type input "5f3675"
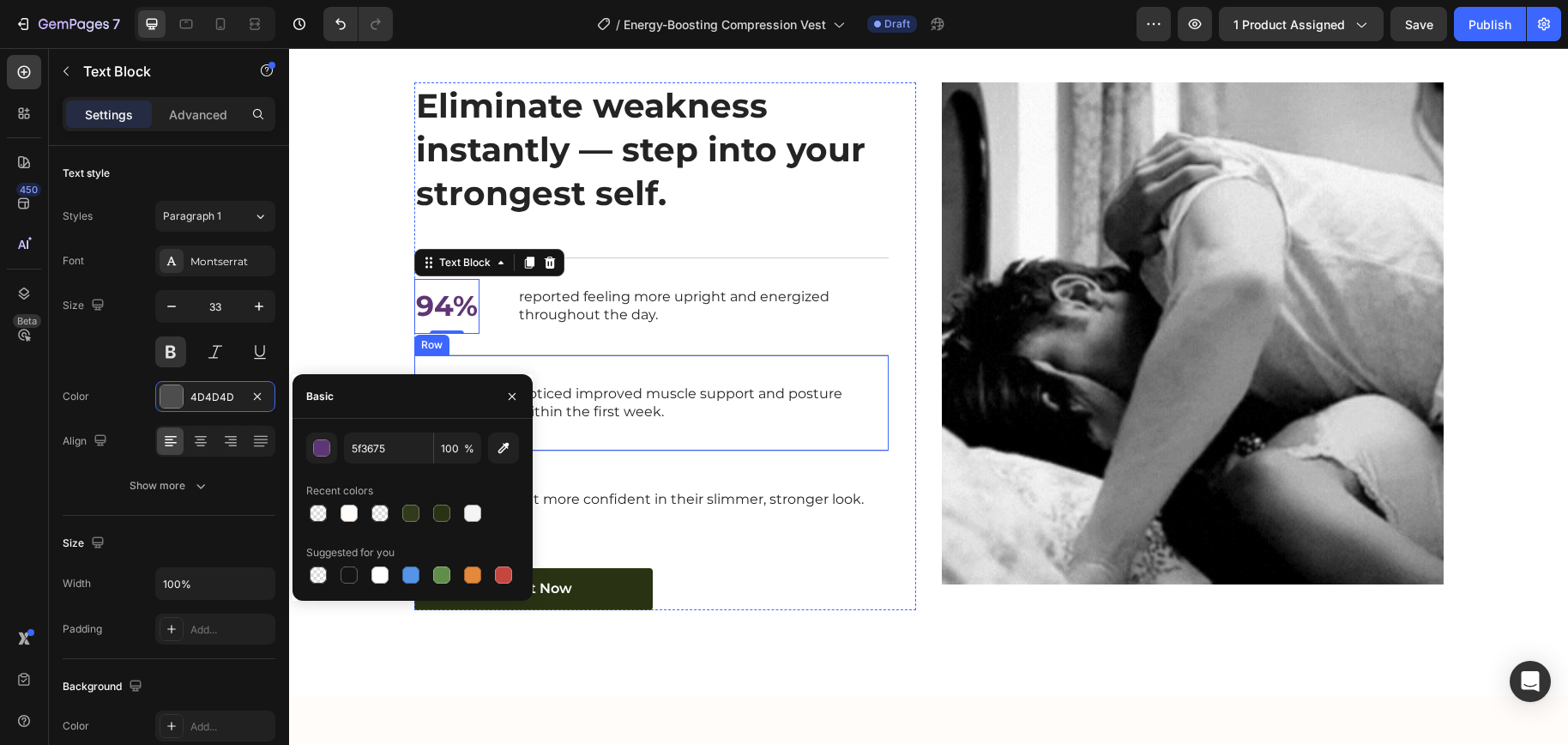
click at [623, 450] on div "90% Text Block noticed improved muscle support and posture within the first wee…" at bounding box center [651, 402] width 474 height 96
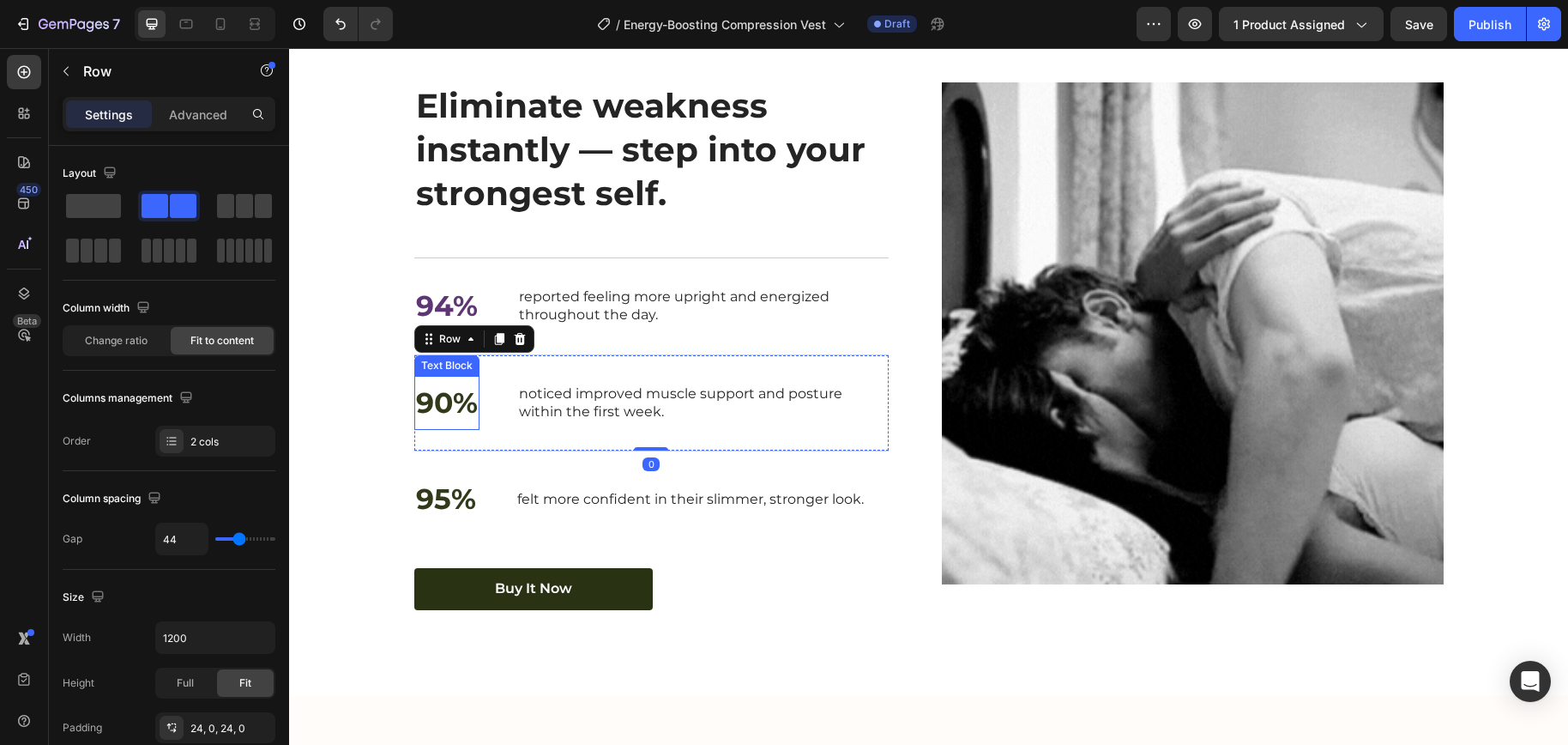
click at [438, 428] on p "90%" at bounding box center [447, 403] width 62 height 51
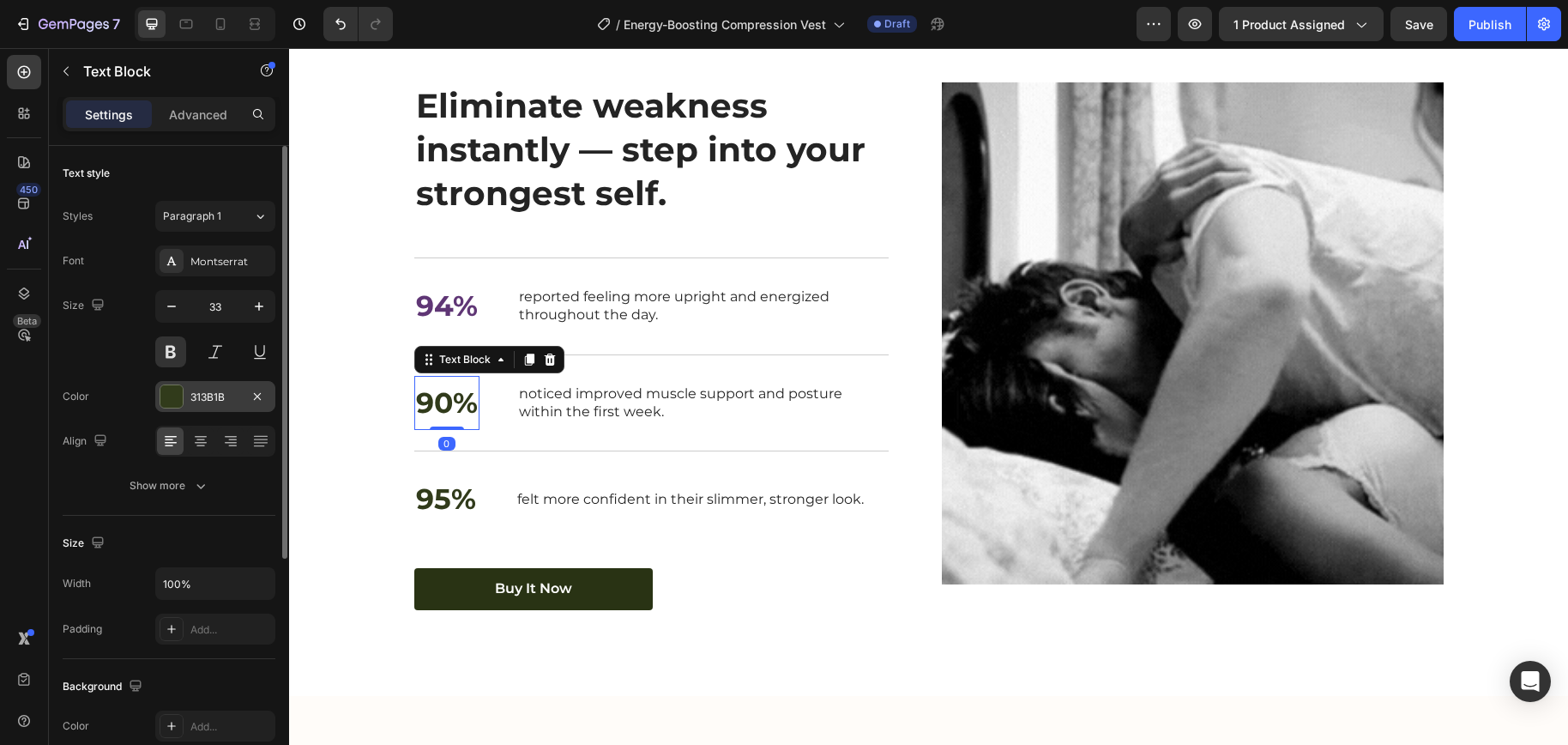
click at [214, 393] on div "313B1B" at bounding box center [215, 397] width 50 height 15
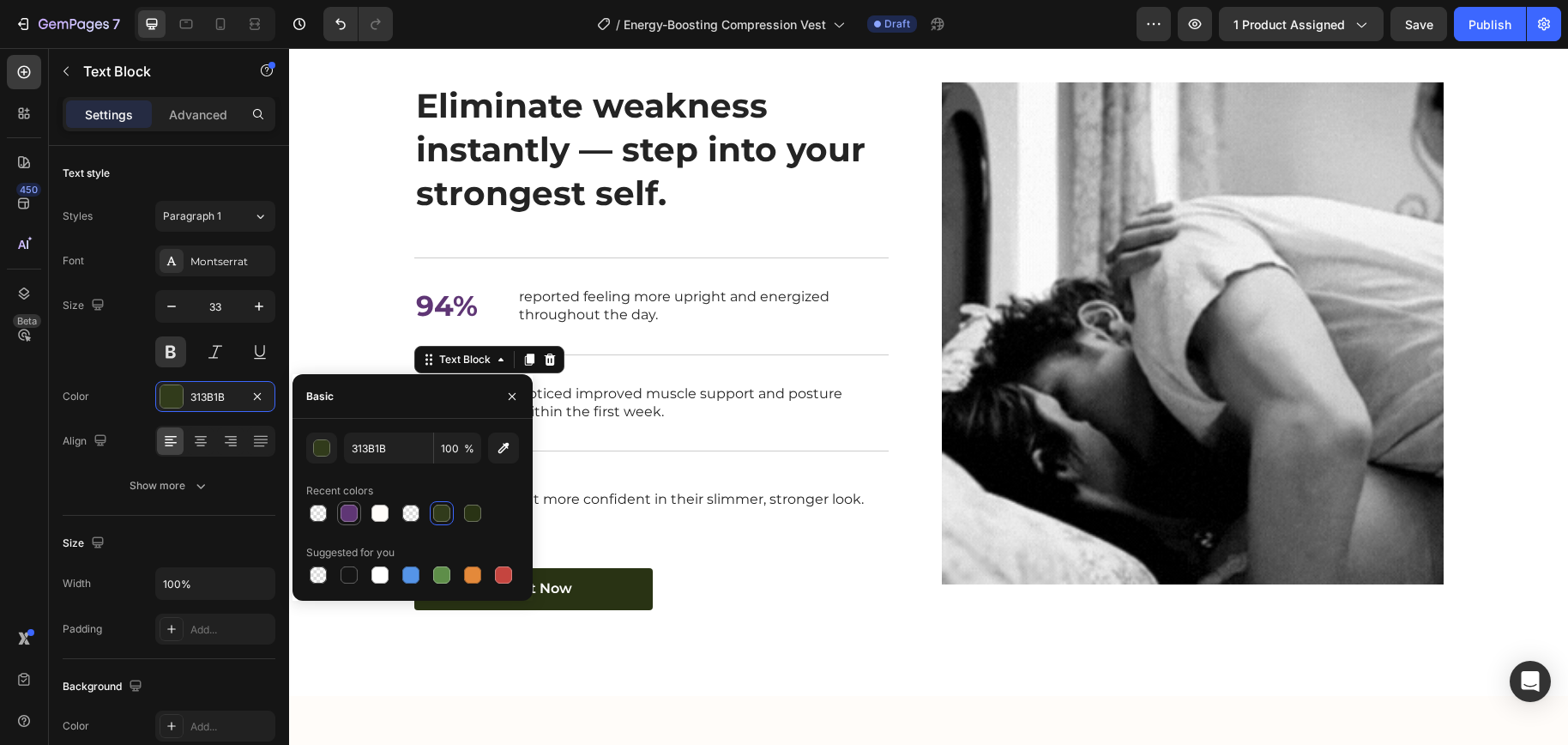
click at [344, 520] on div at bounding box center [349, 513] width 17 height 17
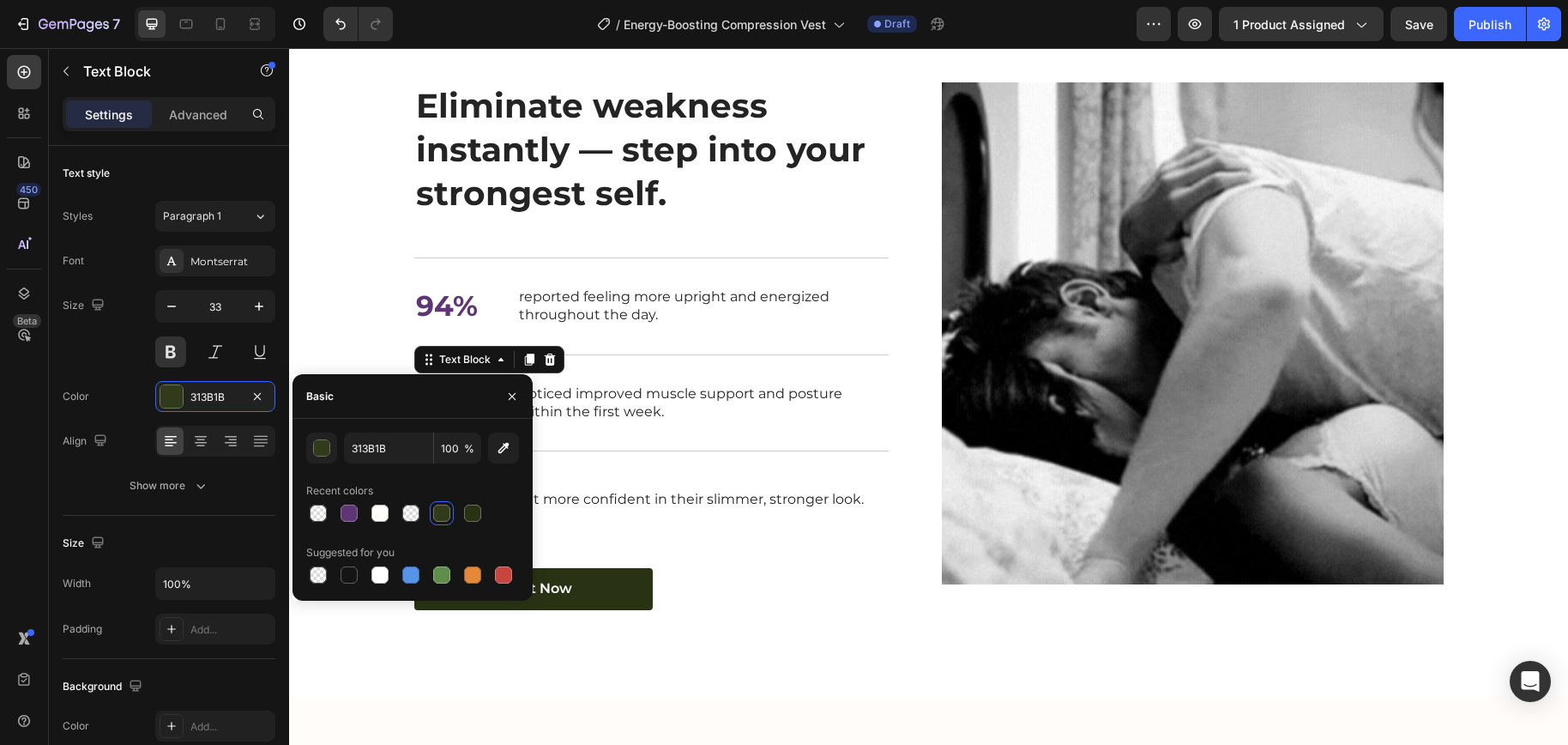
type input "5F3675"
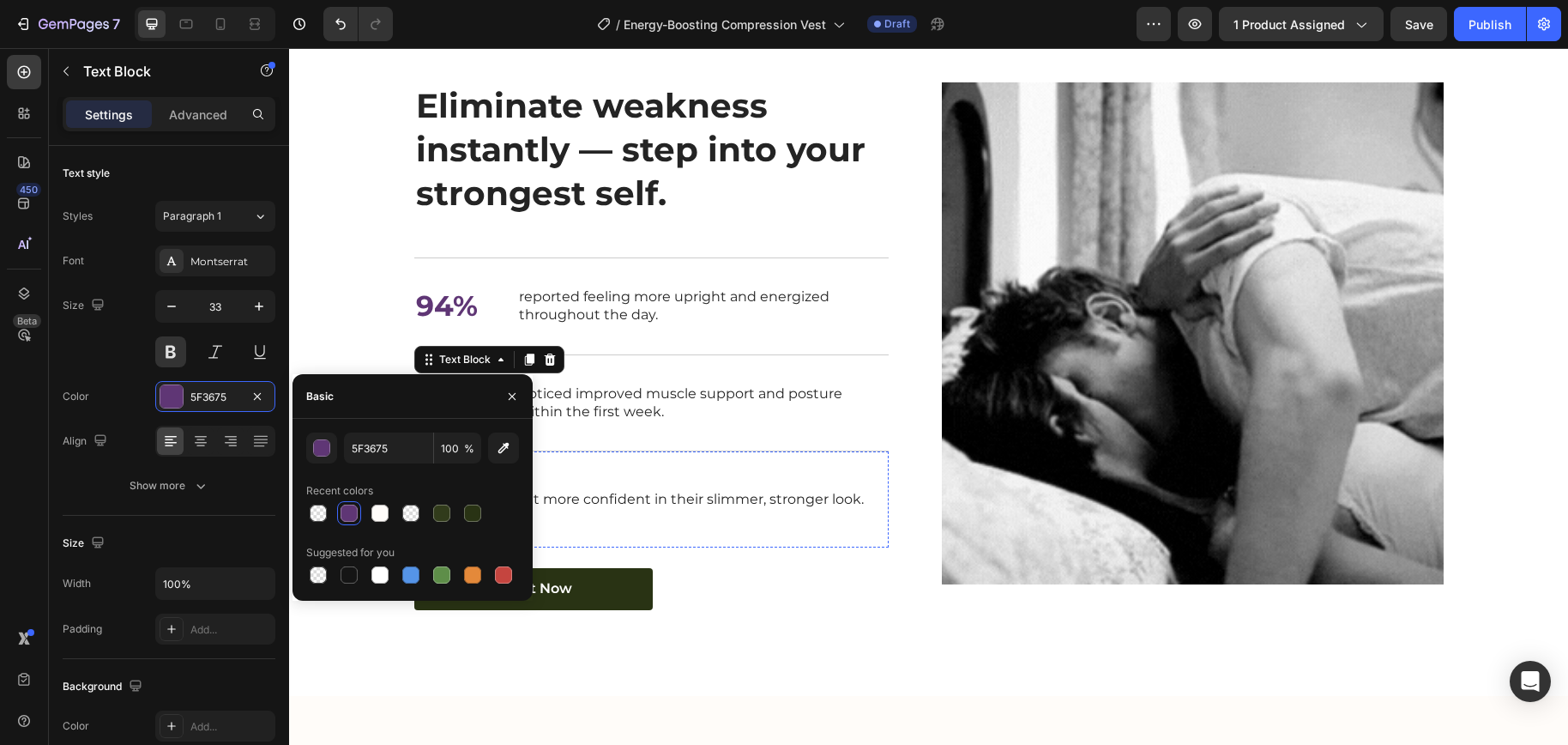
click at [430, 524] on p "95%" at bounding box center [446, 499] width 60 height 51
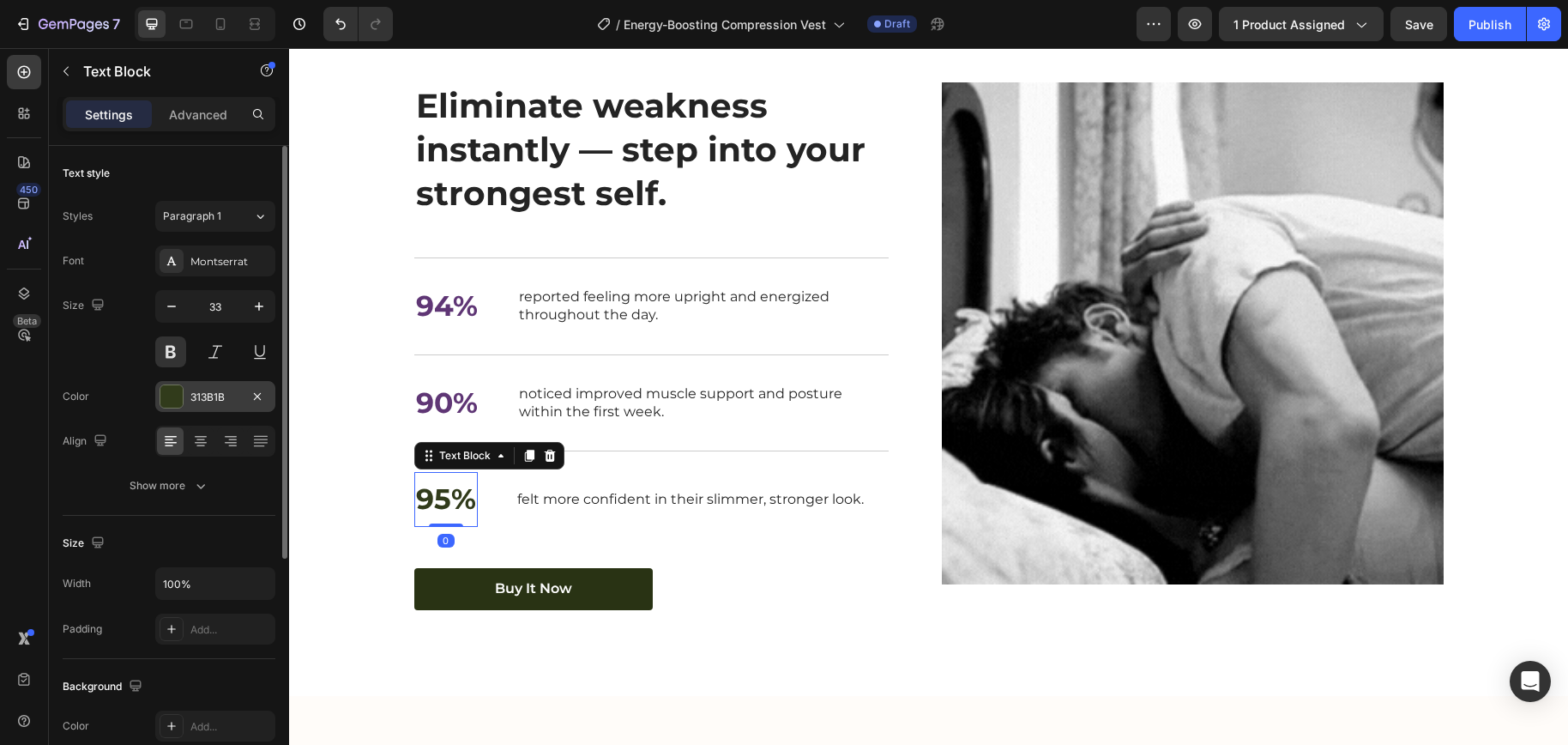
click at [212, 400] on div "313B1B" at bounding box center [215, 397] width 50 height 15
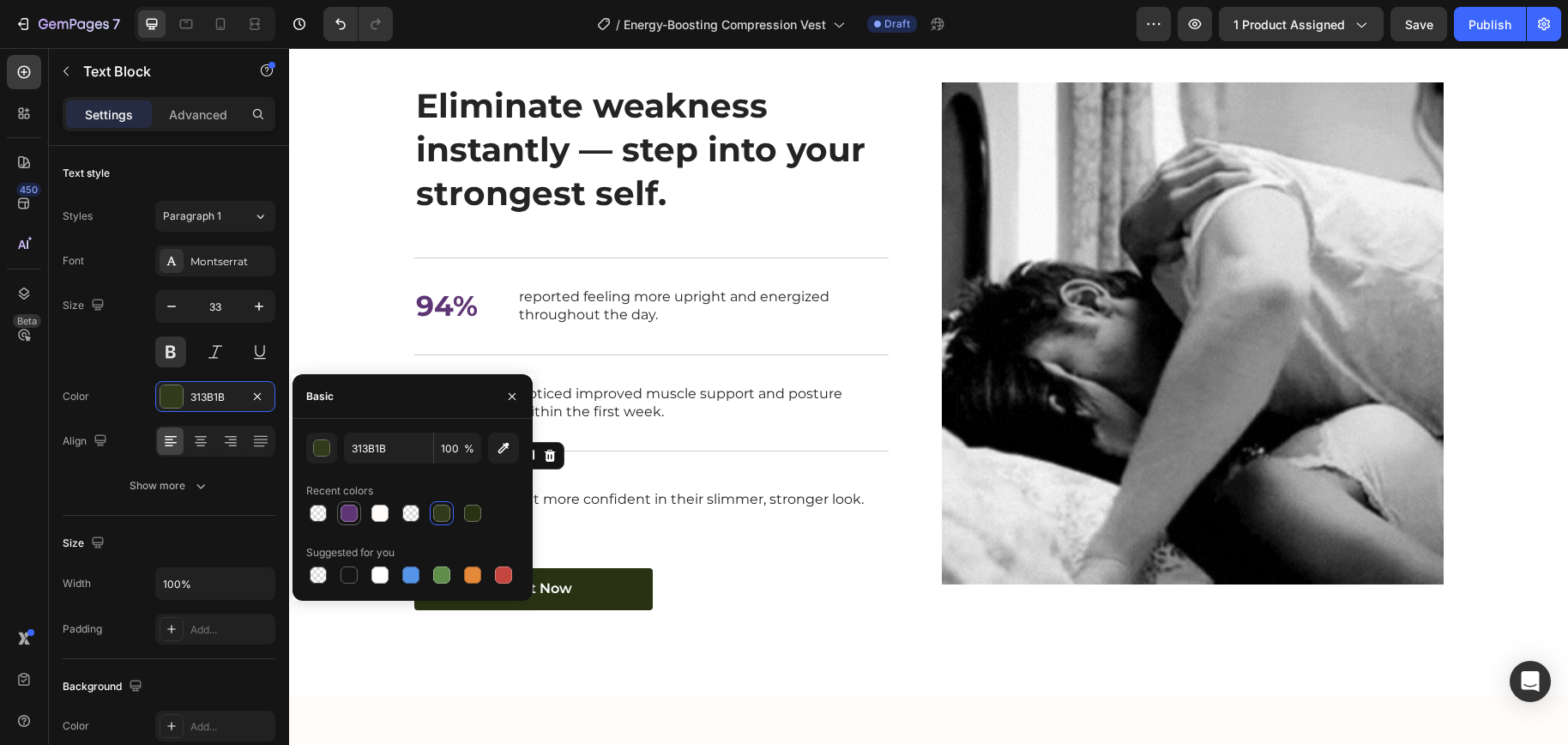
click at [351, 517] on div at bounding box center [349, 513] width 17 height 17
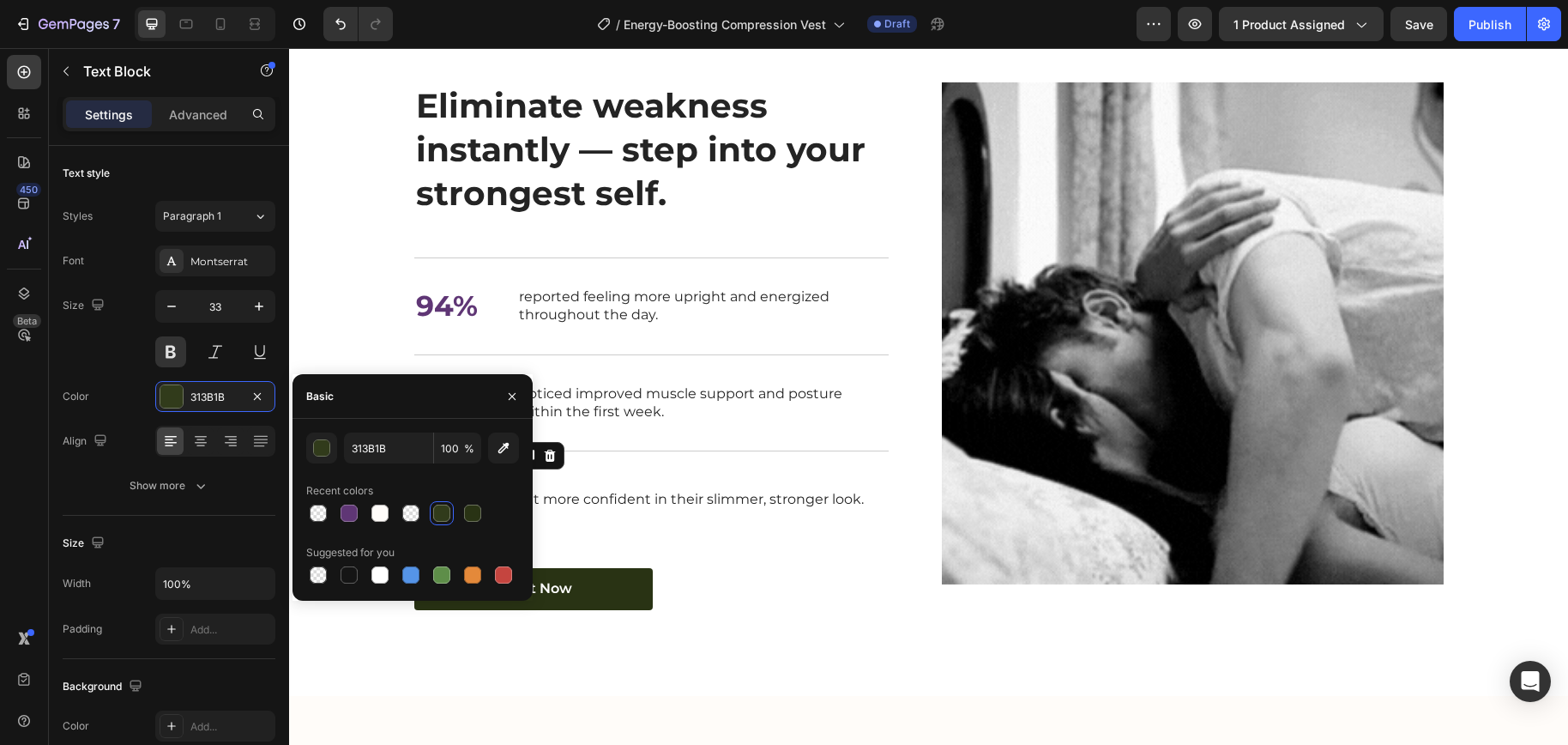
type input "5F3675"
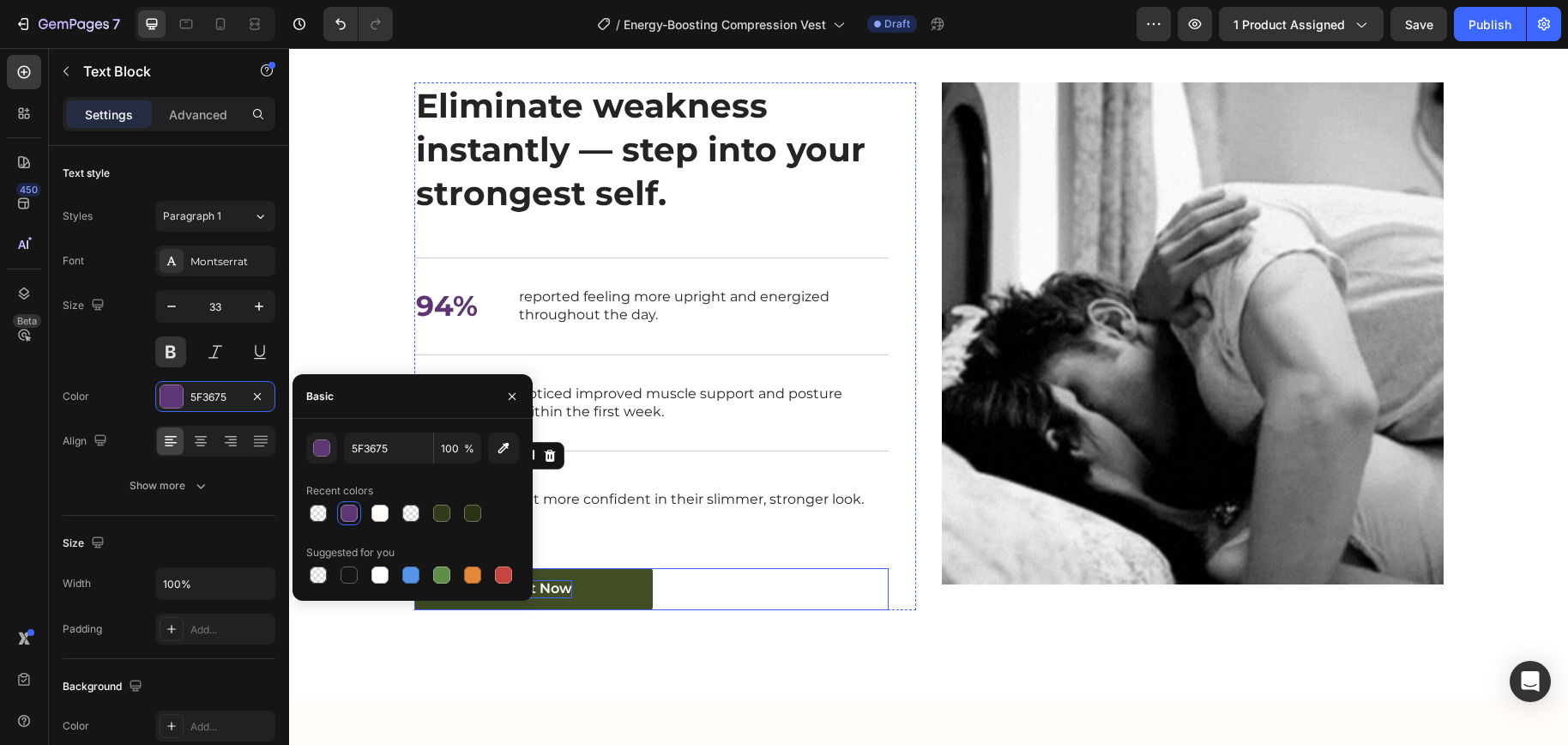
click at [530, 597] on div "Buy It Now" at bounding box center [533, 589] width 77 height 18
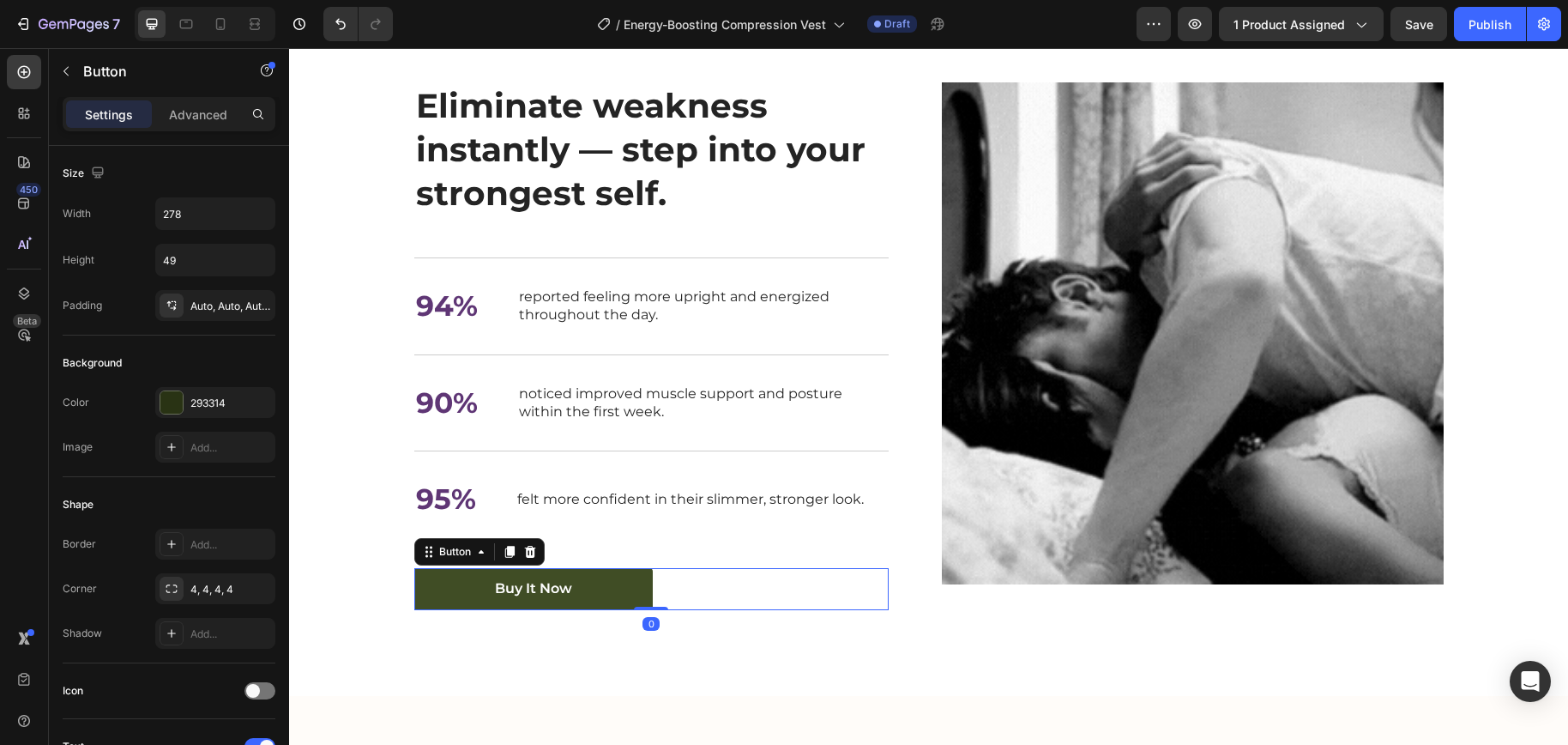
click at [627, 610] on link "Buy It Now" at bounding box center [534, 588] width 239 height 42
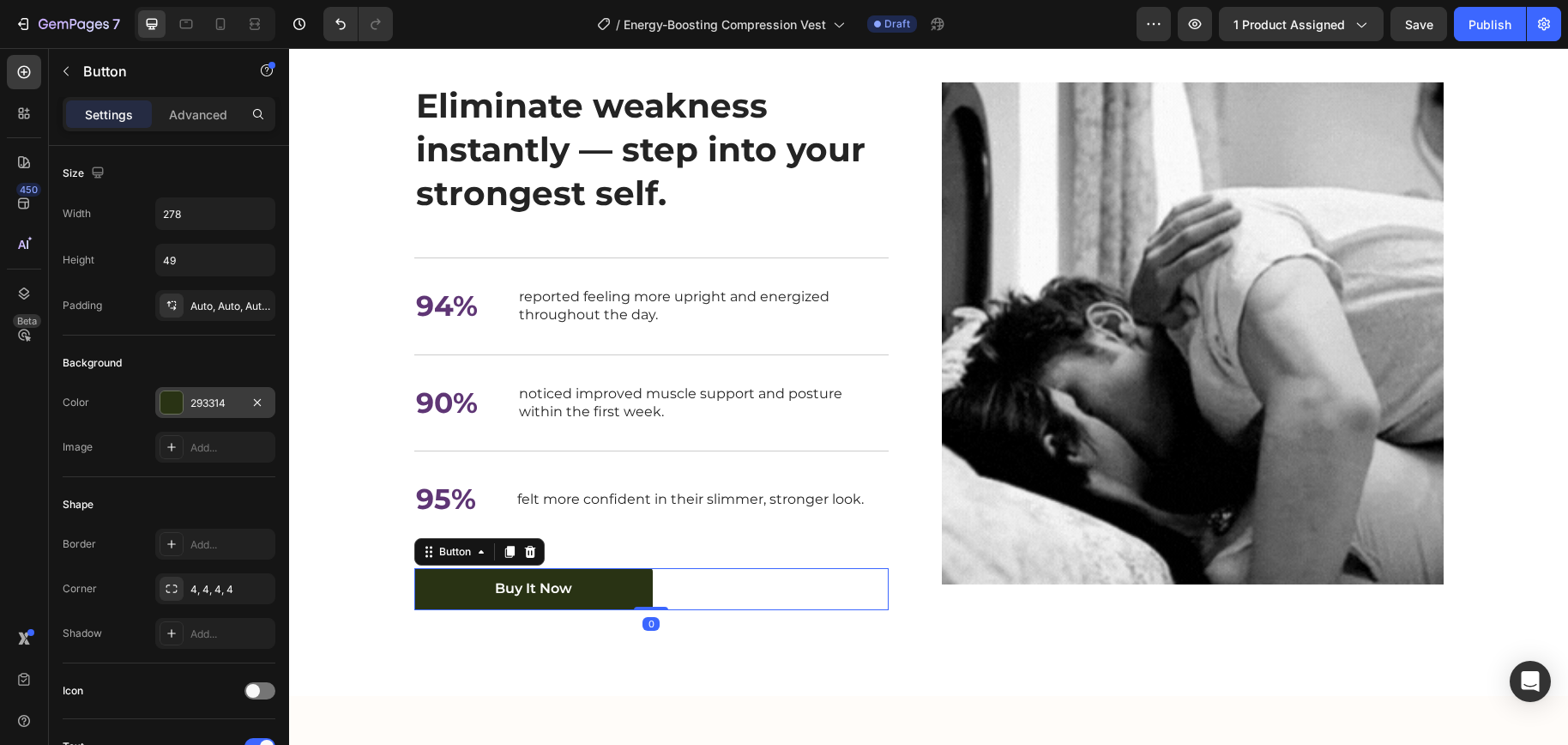
click at [225, 402] on div "293314" at bounding box center [215, 403] width 50 height 15
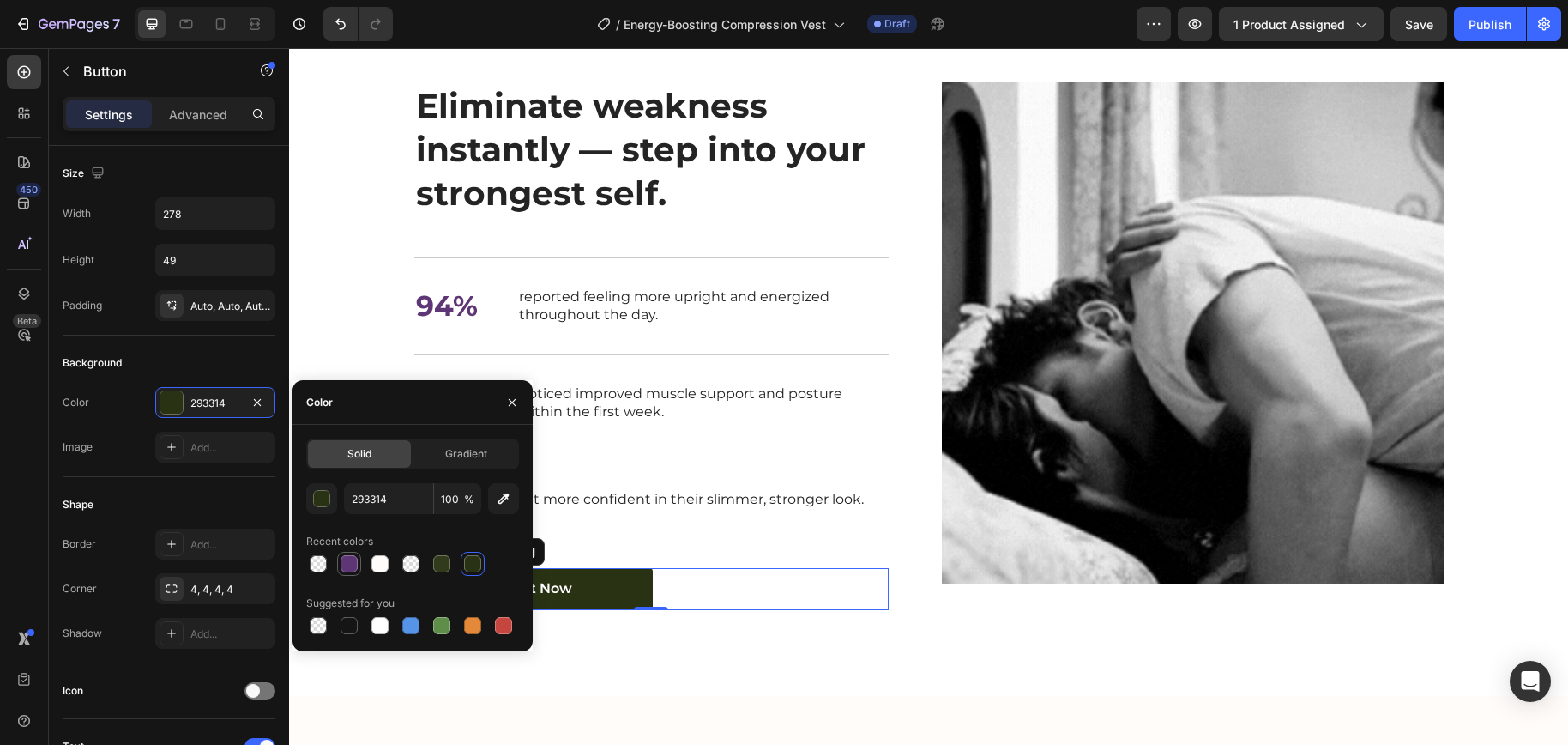
click at [351, 570] on div at bounding box center [349, 563] width 17 height 17
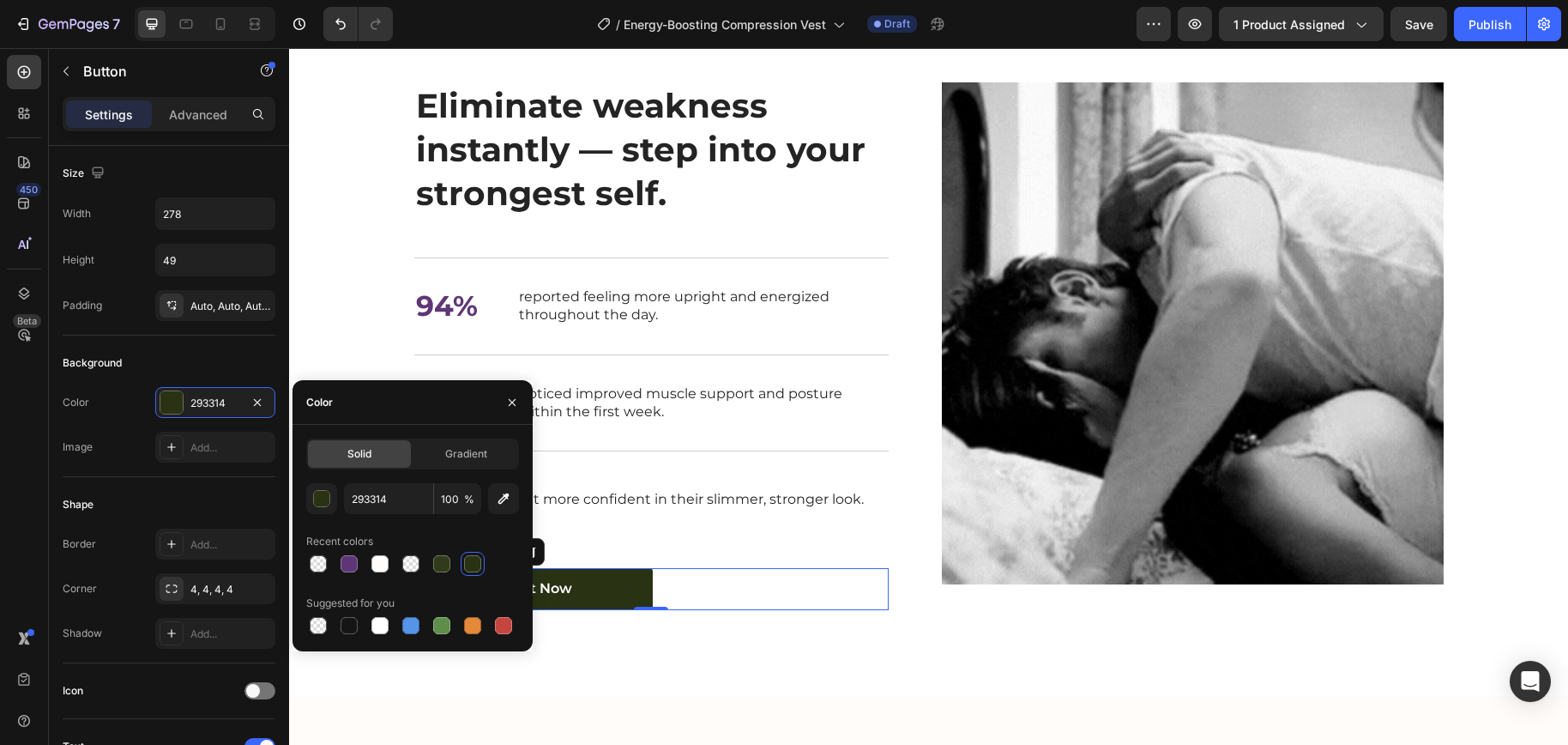
type input "5F3675"
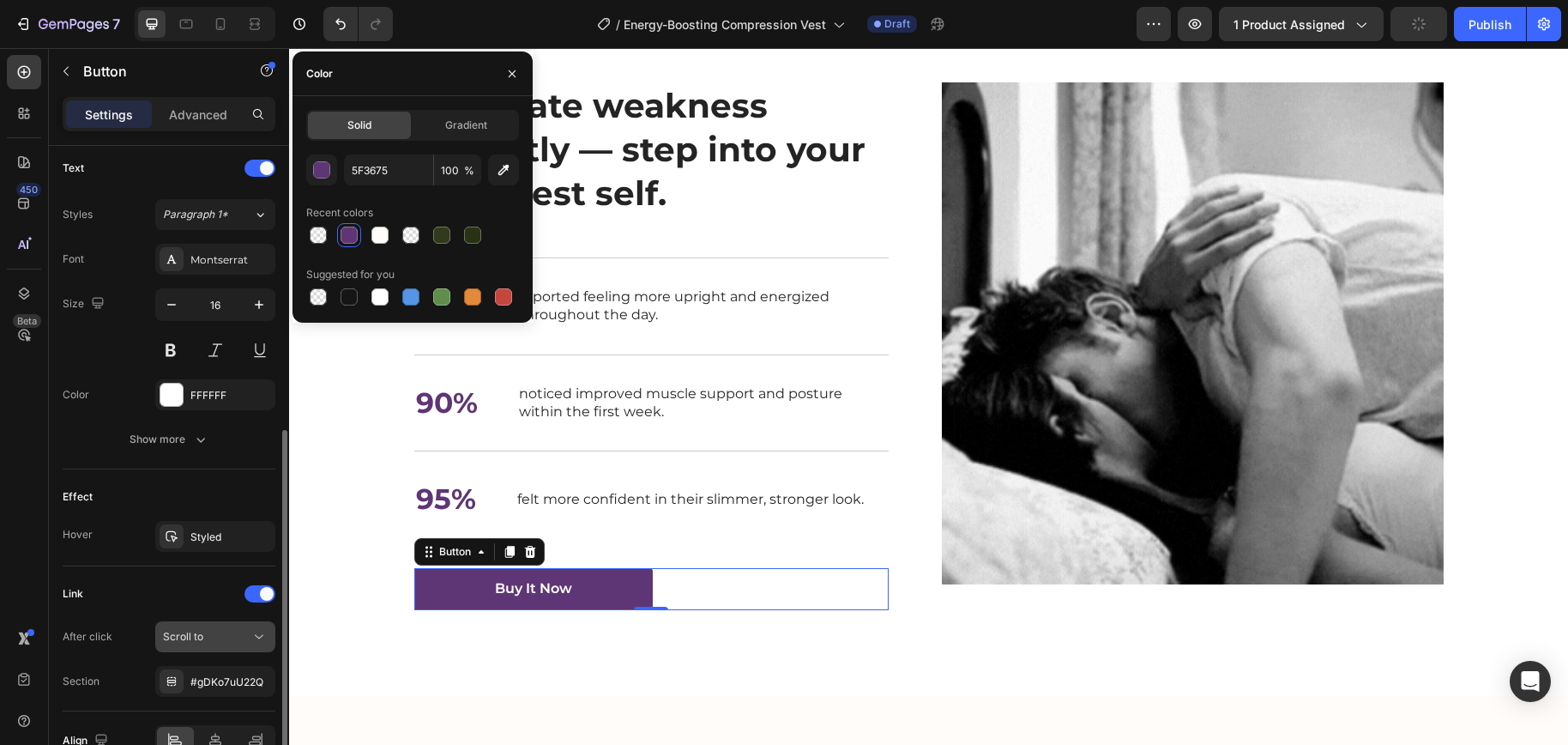
scroll to position [671, 0]
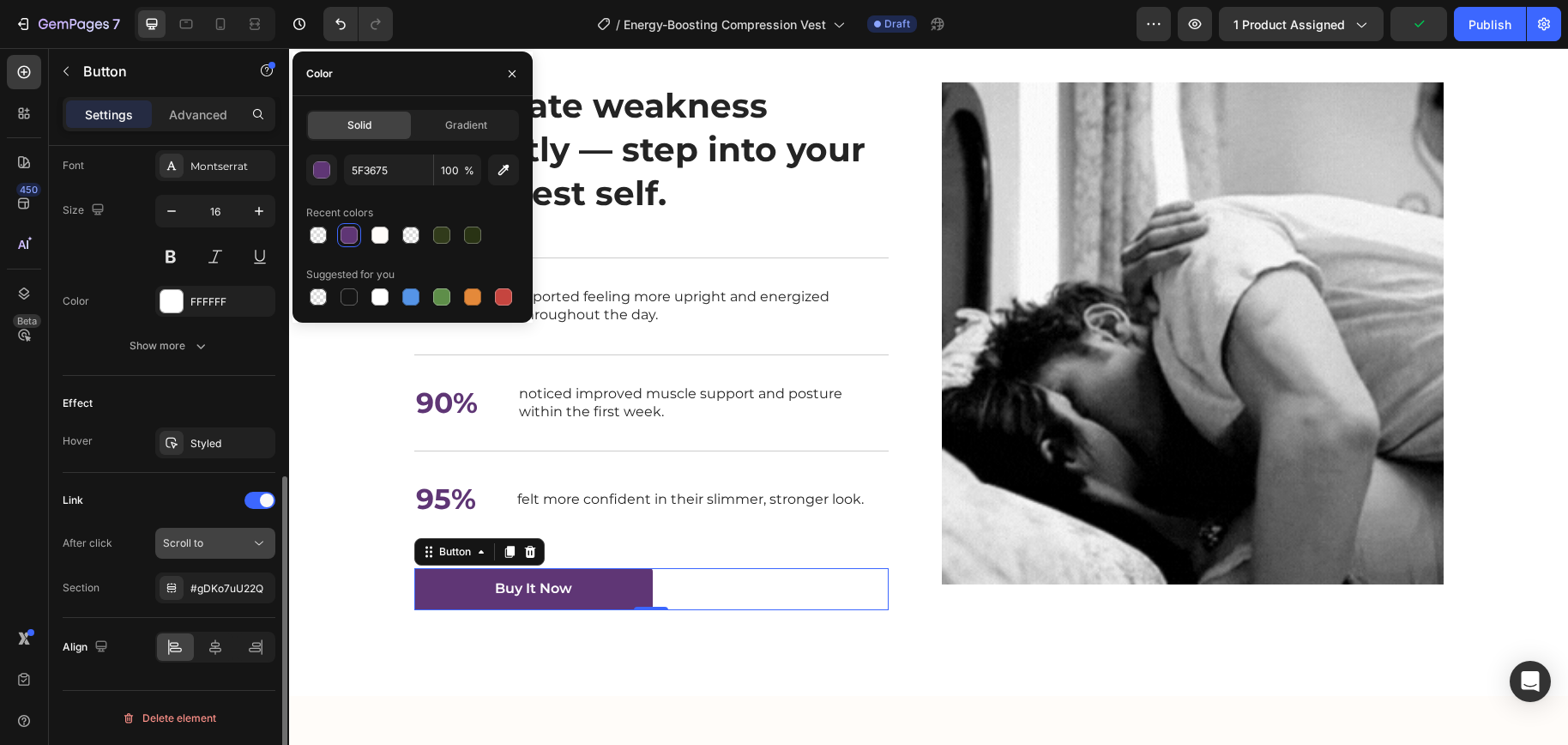
click at [202, 538] on span "Scroll to" at bounding box center [183, 543] width 40 height 13
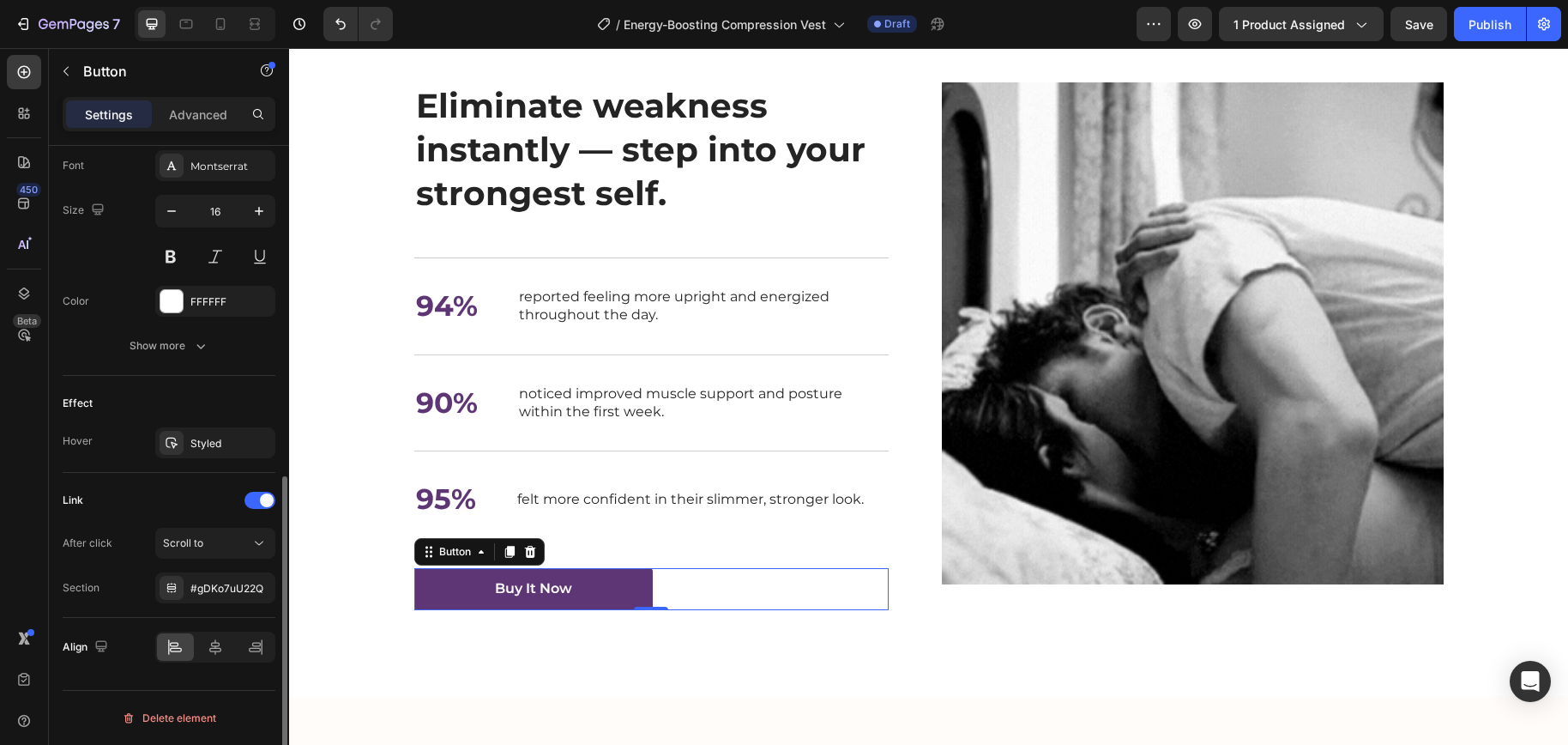
click at [122, 521] on div "Link After click Scroll to Section #gDKo7uU22Q" at bounding box center [169, 545] width 213 height 117
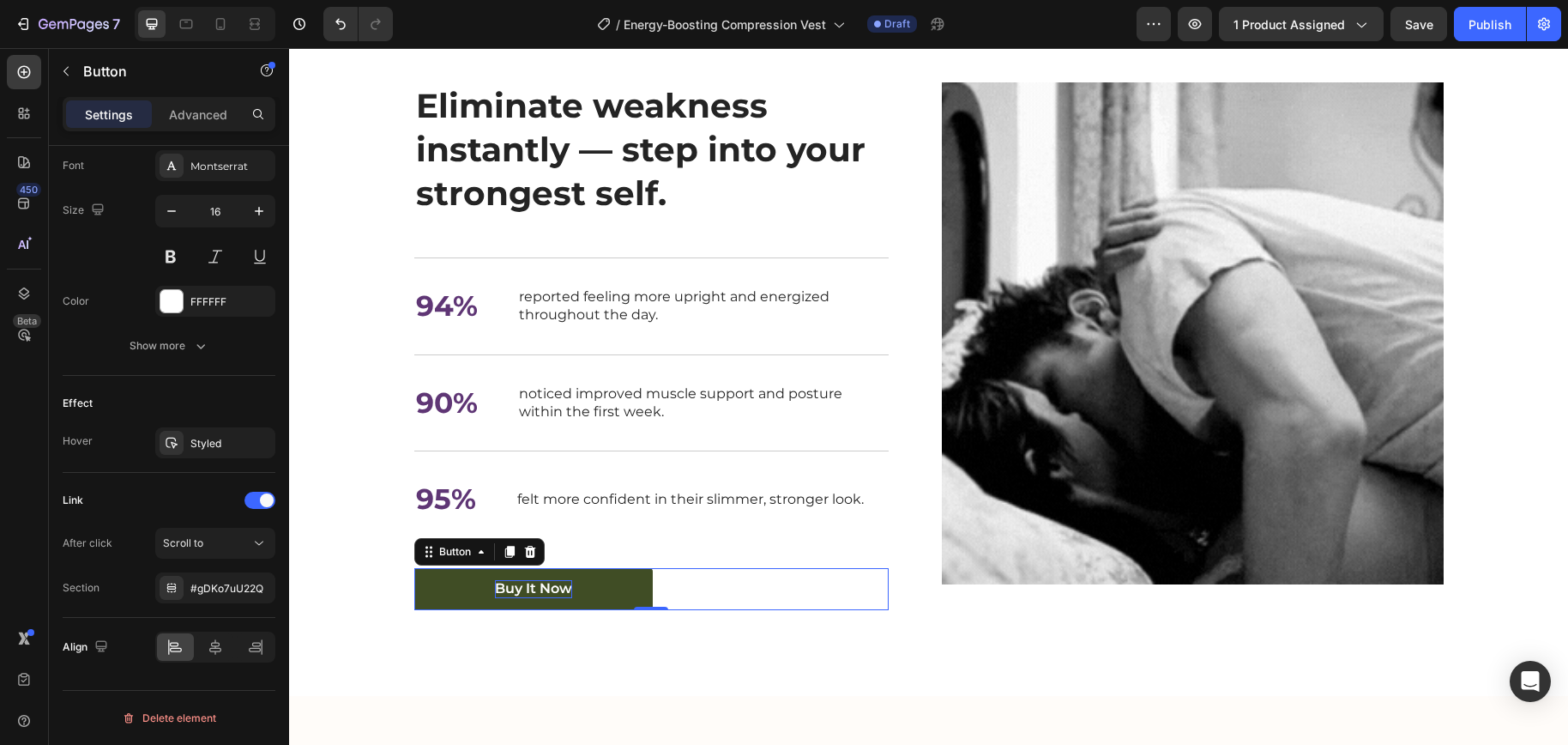
click at [520, 597] on div "Buy It Now" at bounding box center [533, 589] width 77 height 18
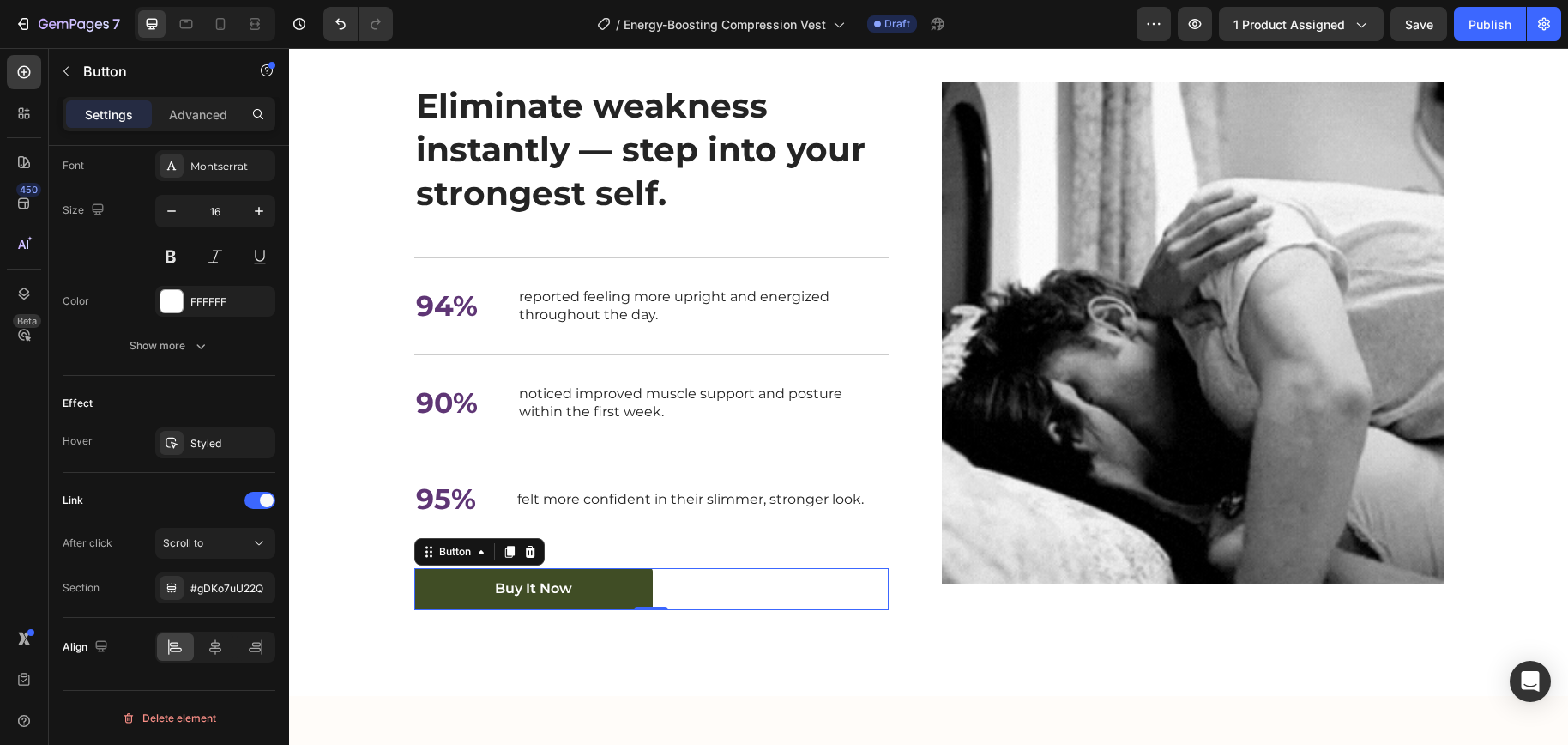
click at [438, 610] on link "Buy It Now" at bounding box center [534, 588] width 239 height 42
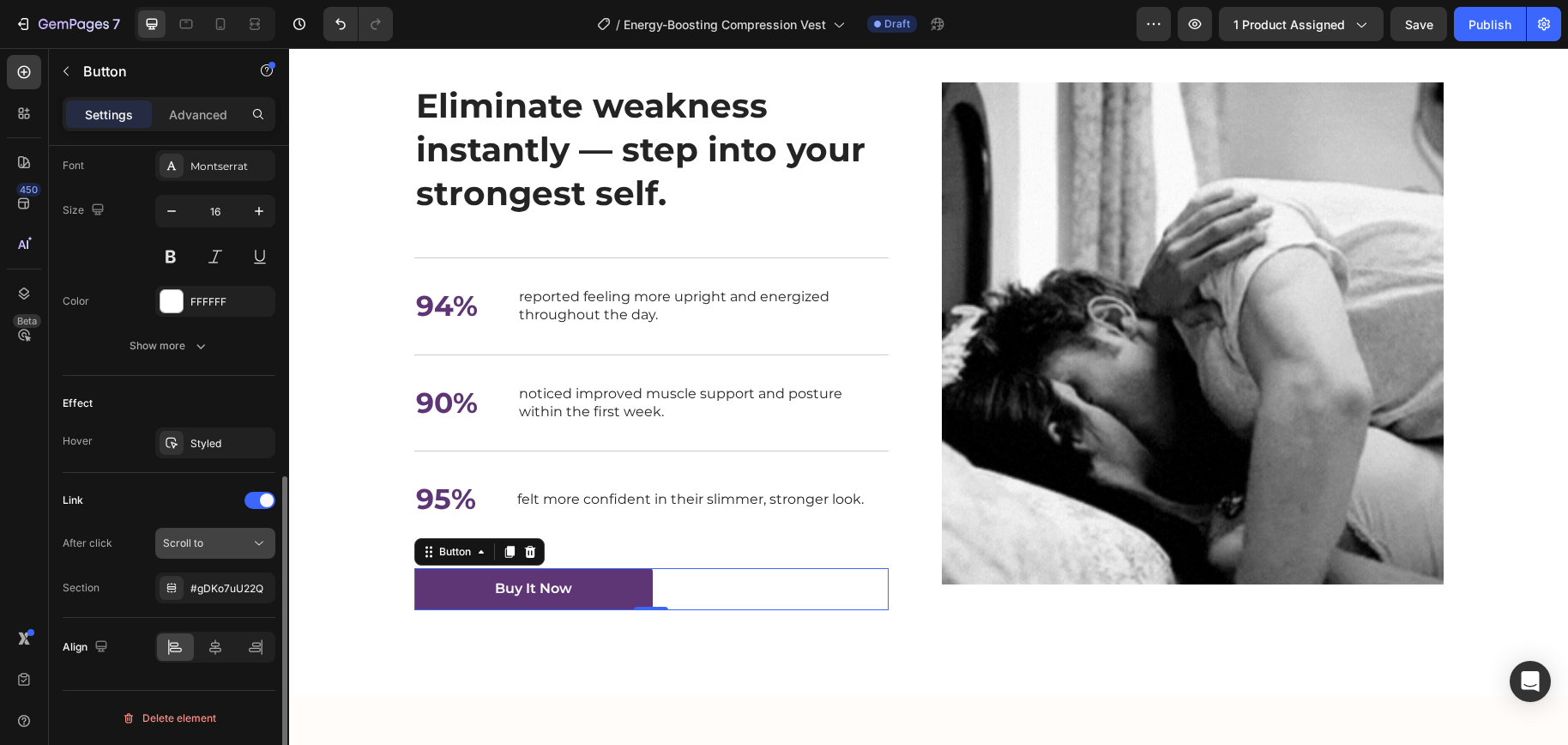
click at [246, 541] on div "Scroll to" at bounding box center [207, 543] width 87 height 15
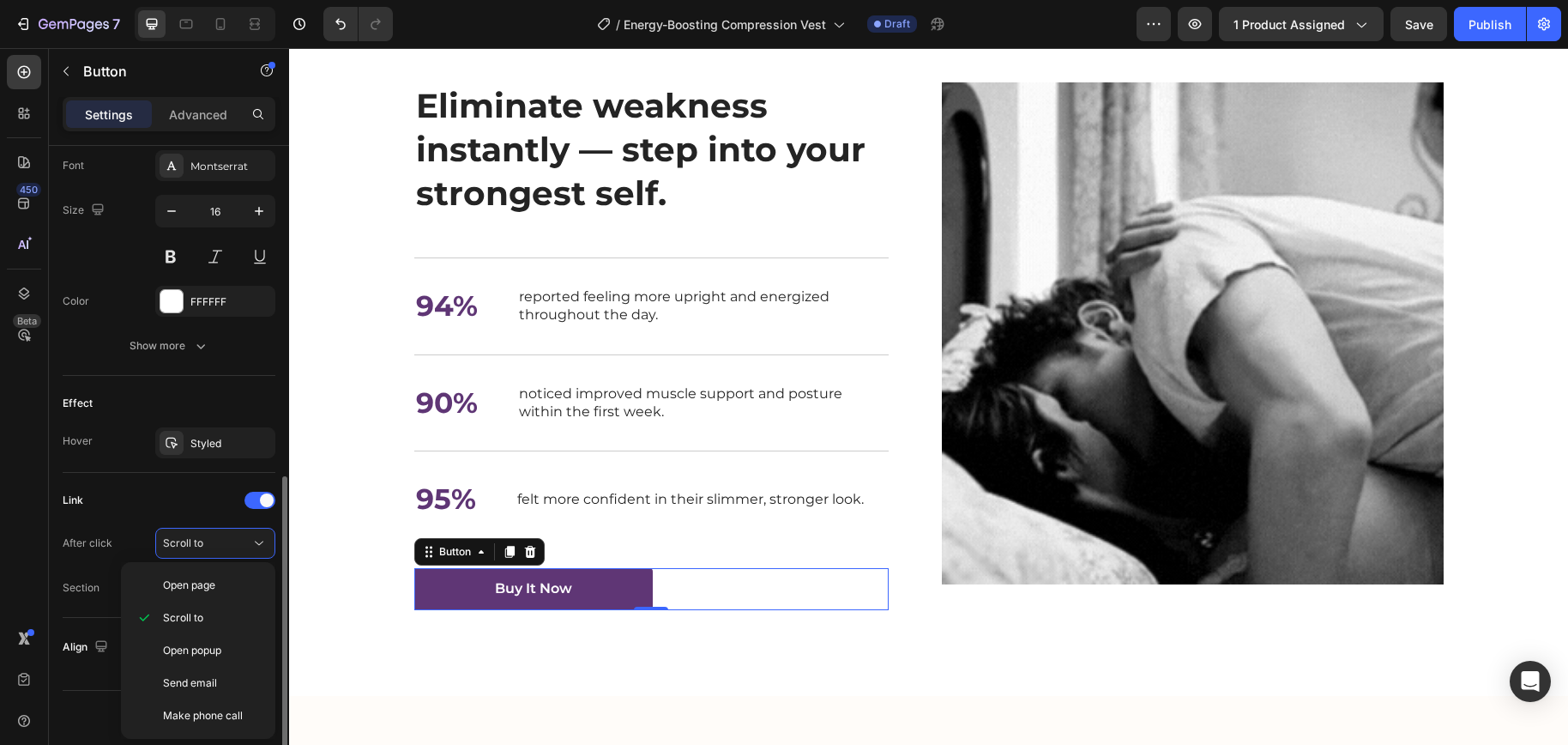
click at [168, 485] on div "Link After click Scroll to Section #gDKo7uU22Q" at bounding box center [169, 545] width 213 height 145
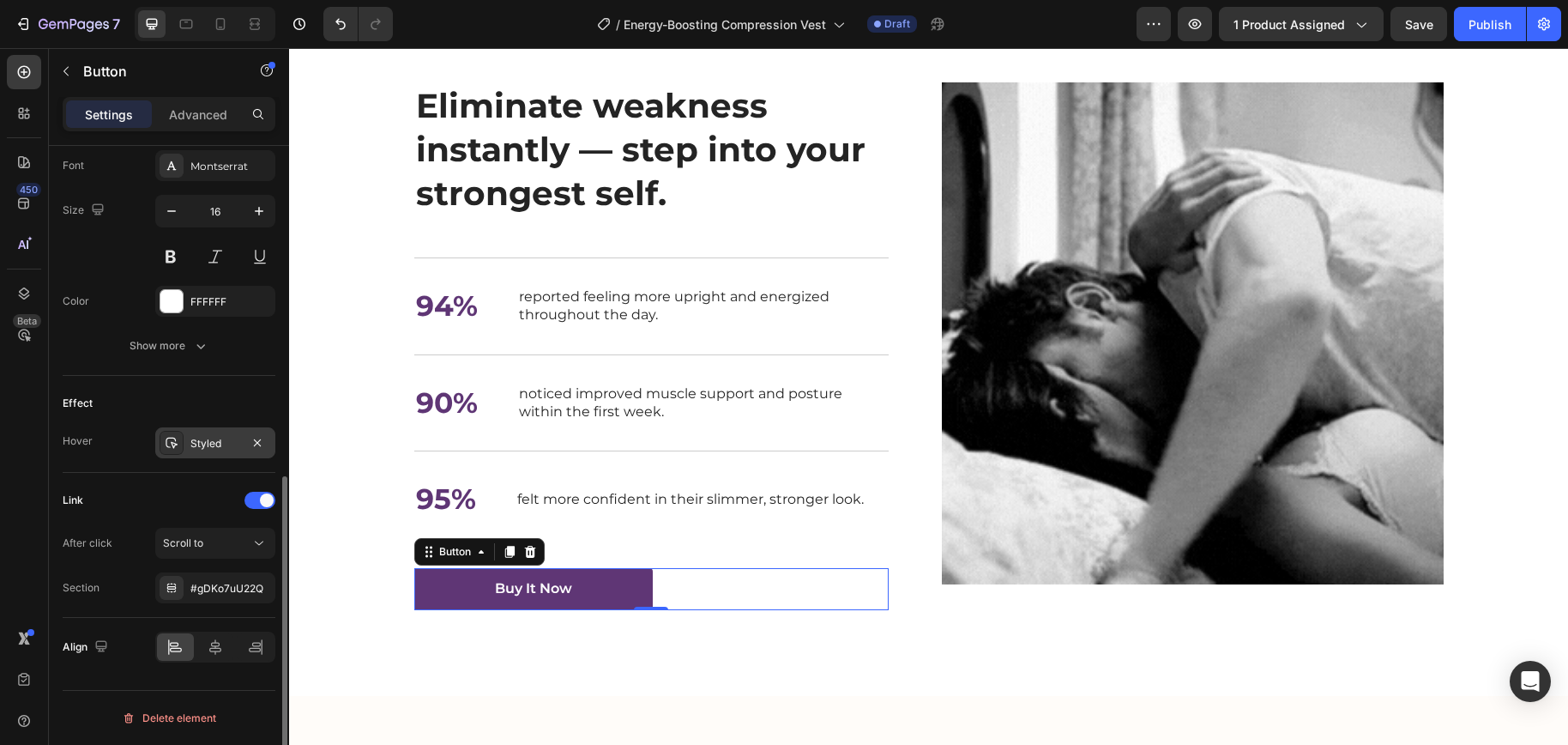
click at [196, 435] on div "Styled" at bounding box center [215, 443] width 50 height 15
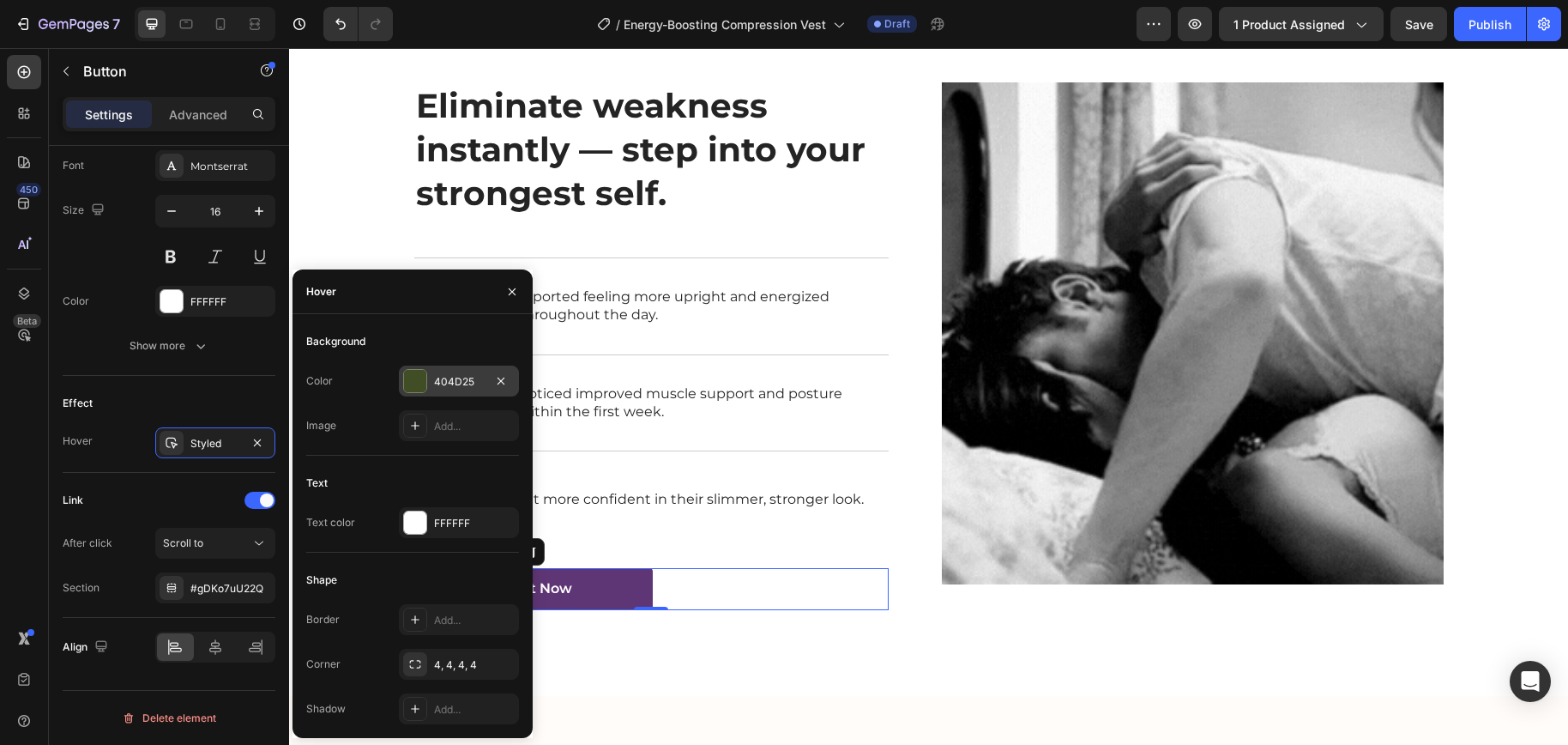
click at [453, 371] on div "404D25" at bounding box center [459, 381] width 120 height 31
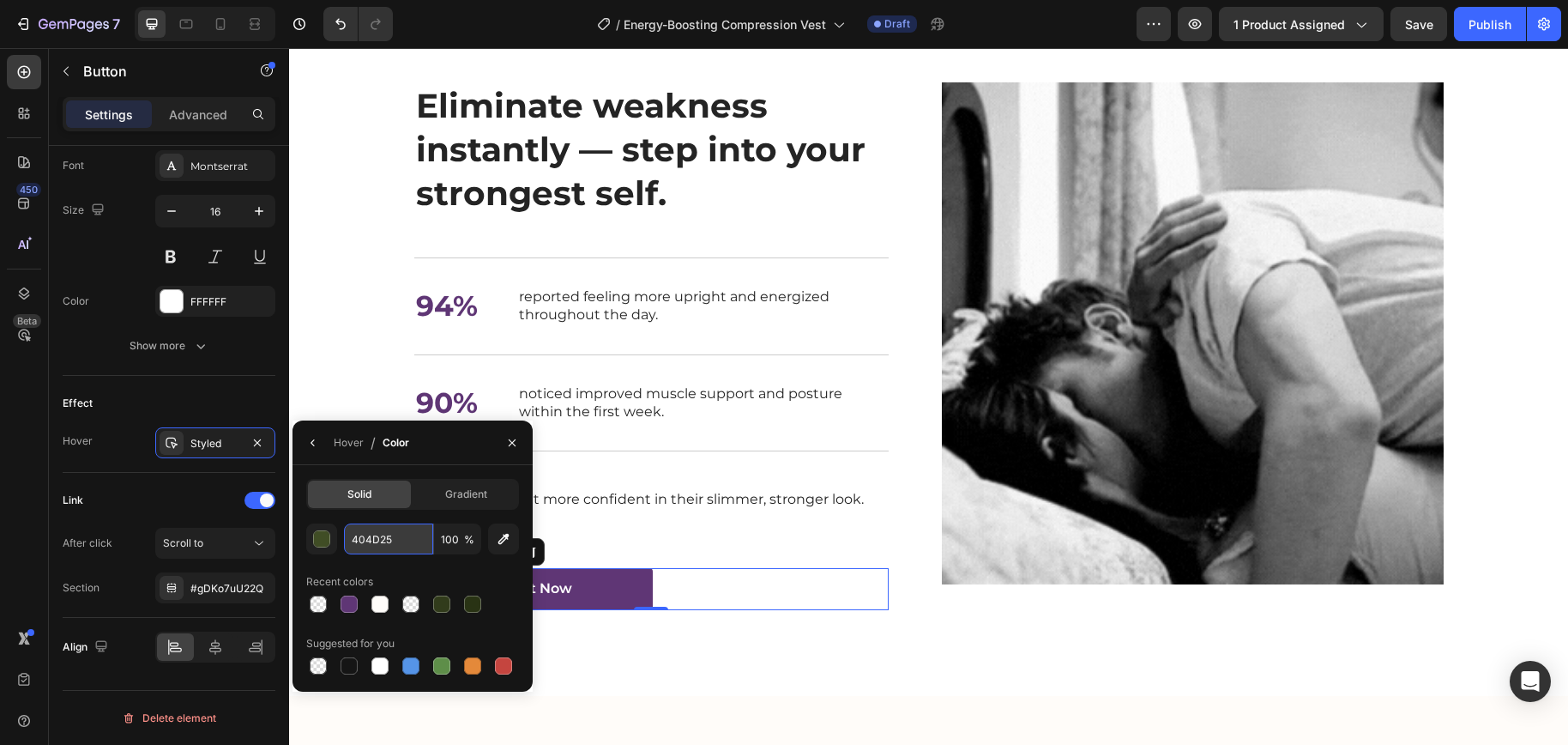
click at [0, 0] on input "404D25" at bounding box center [0, 0] width 0 height 0
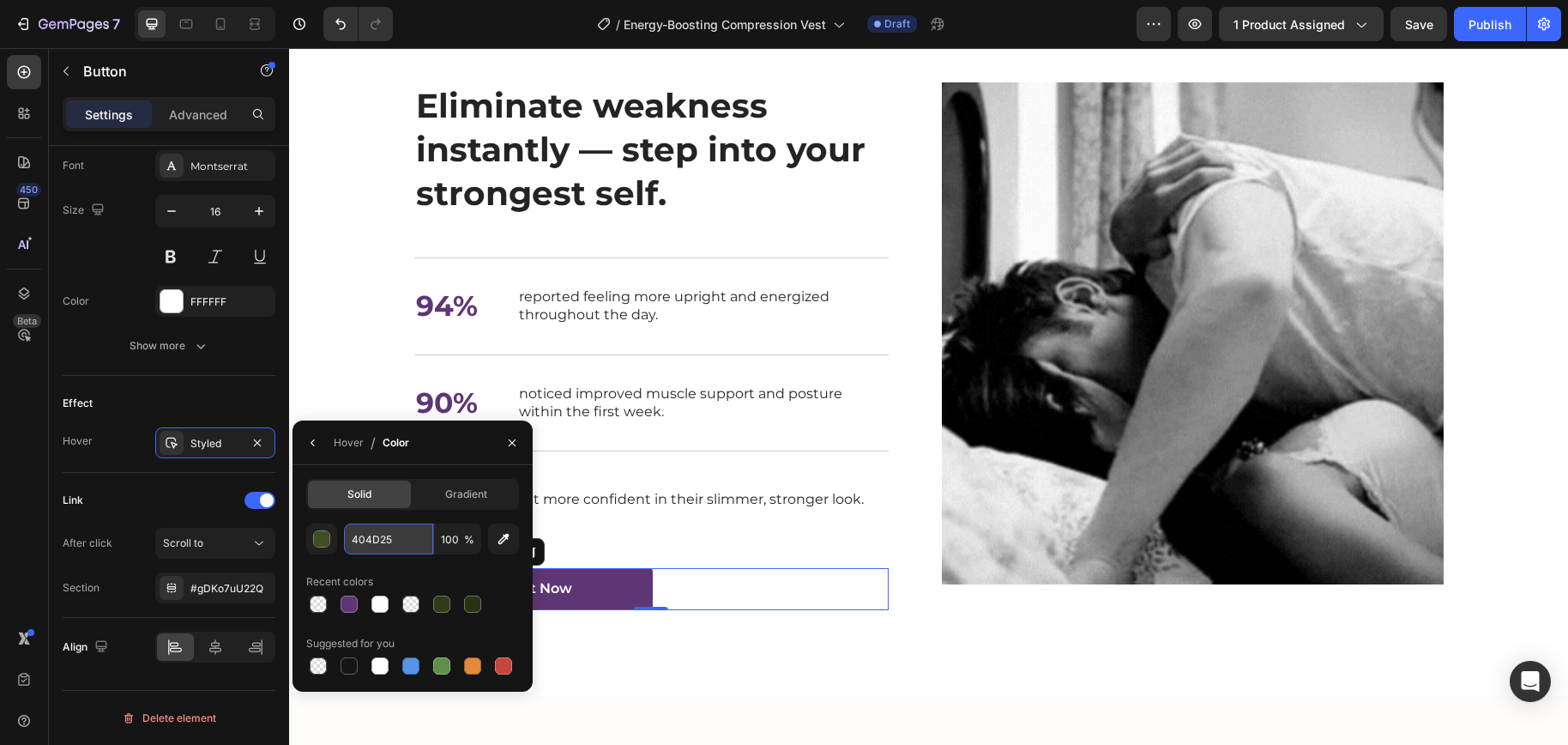
click at [0, 0] on input "404D25" at bounding box center [0, 0] width 0 height 0
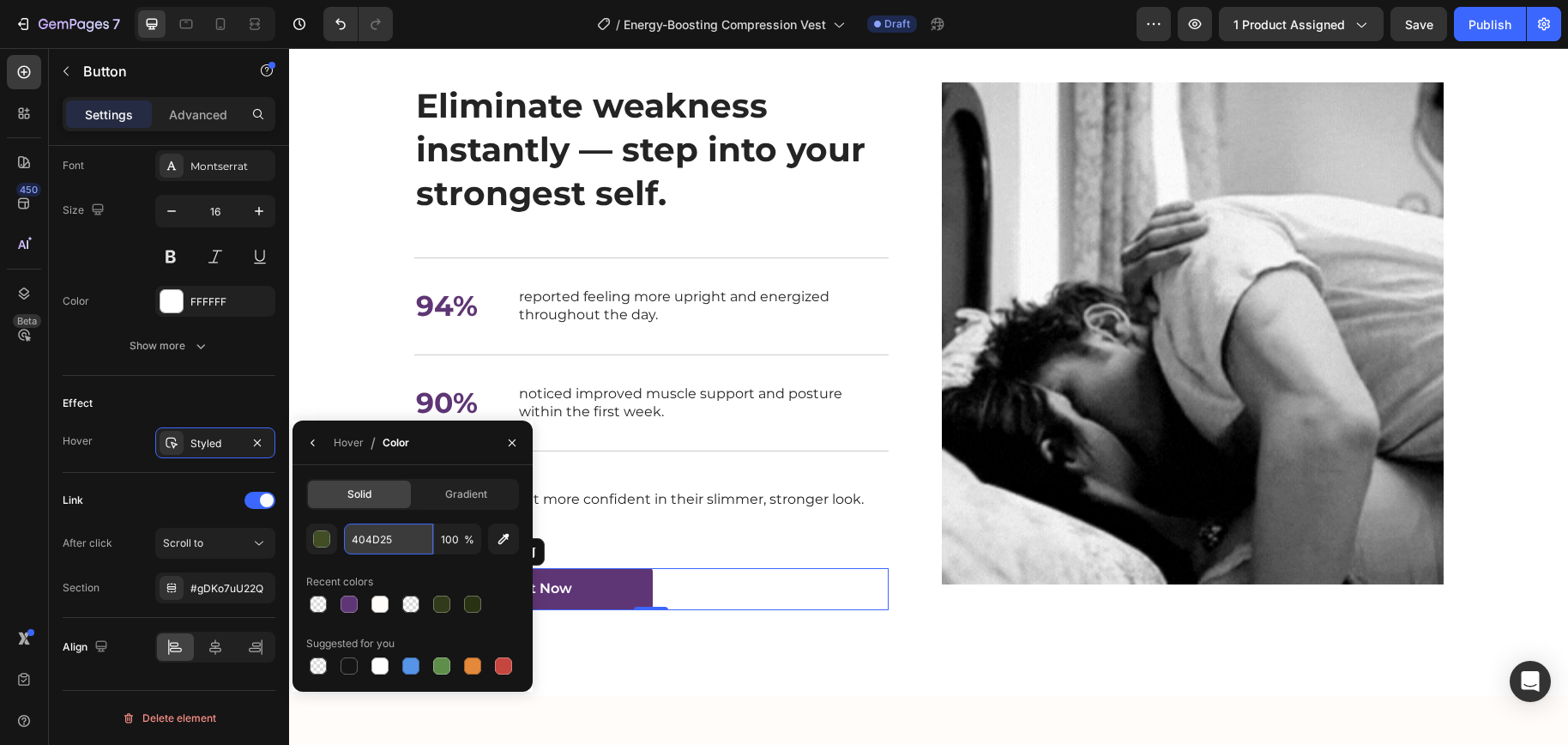
paste input "5f367"
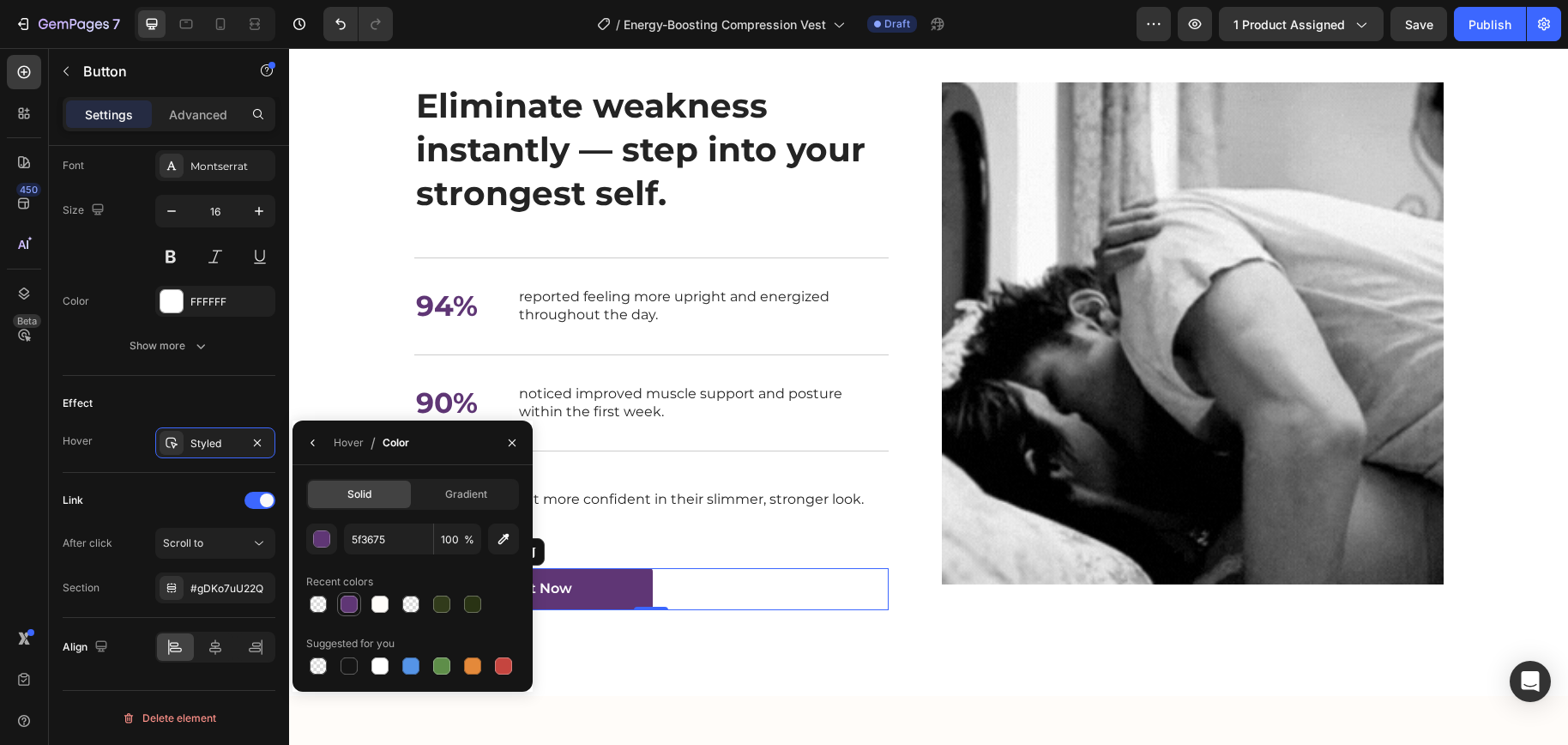
click at [354, 604] on div at bounding box center [349, 604] width 17 height 17
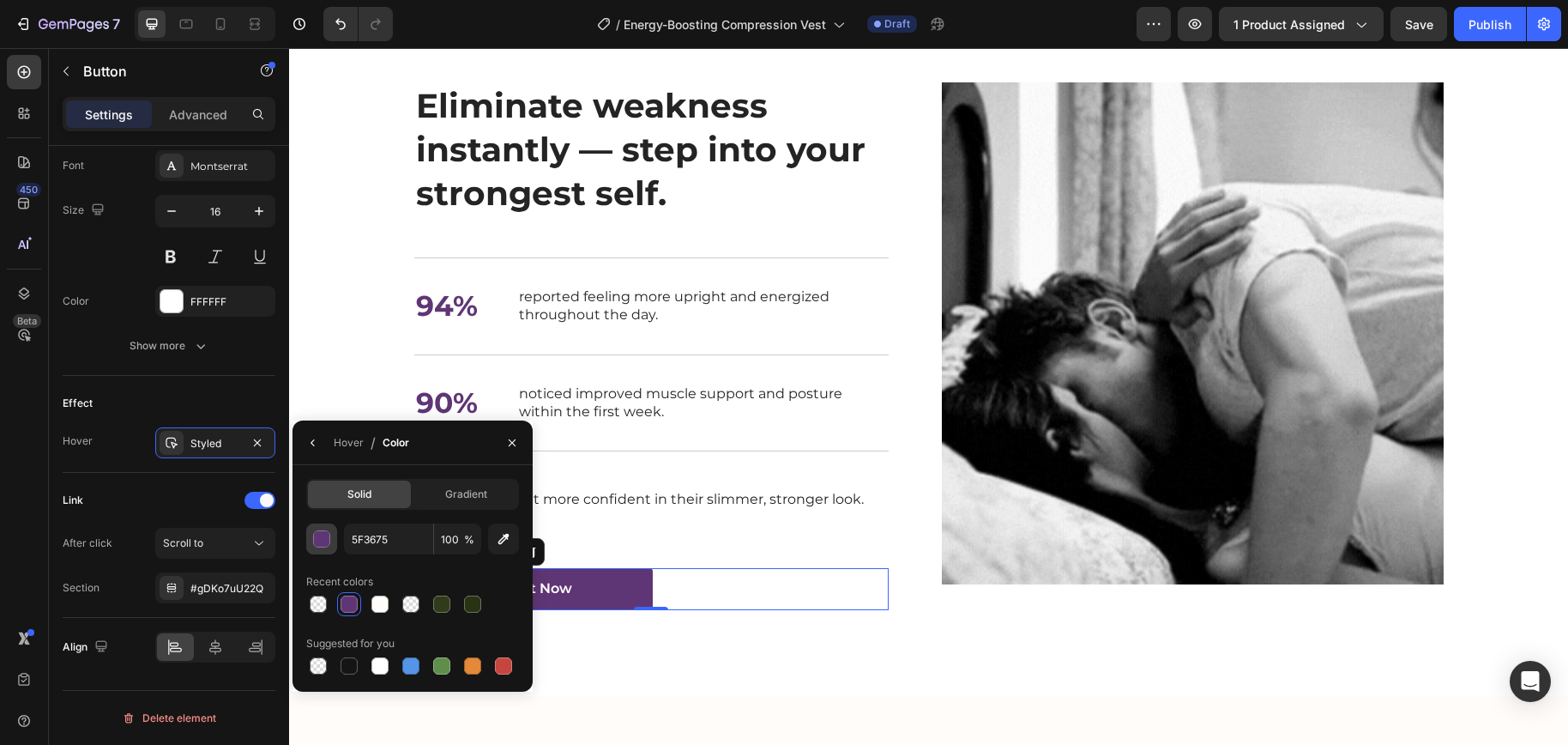
click at [321, 542] on div "button" at bounding box center [322, 539] width 17 height 17
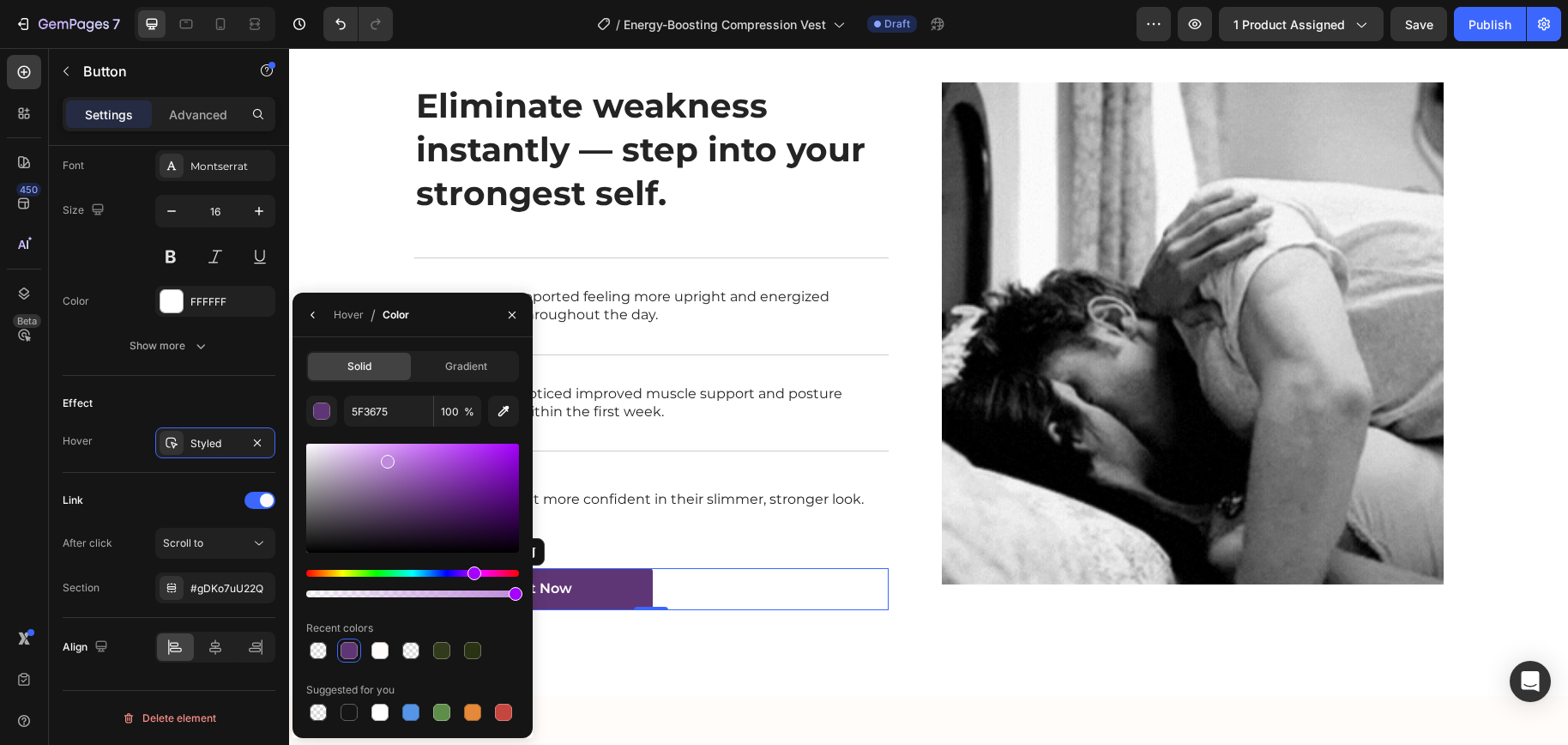
drag, startPoint x: 412, startPoint y: 509, endPoint x: 387, endPoint y: 458, distance: 56.8
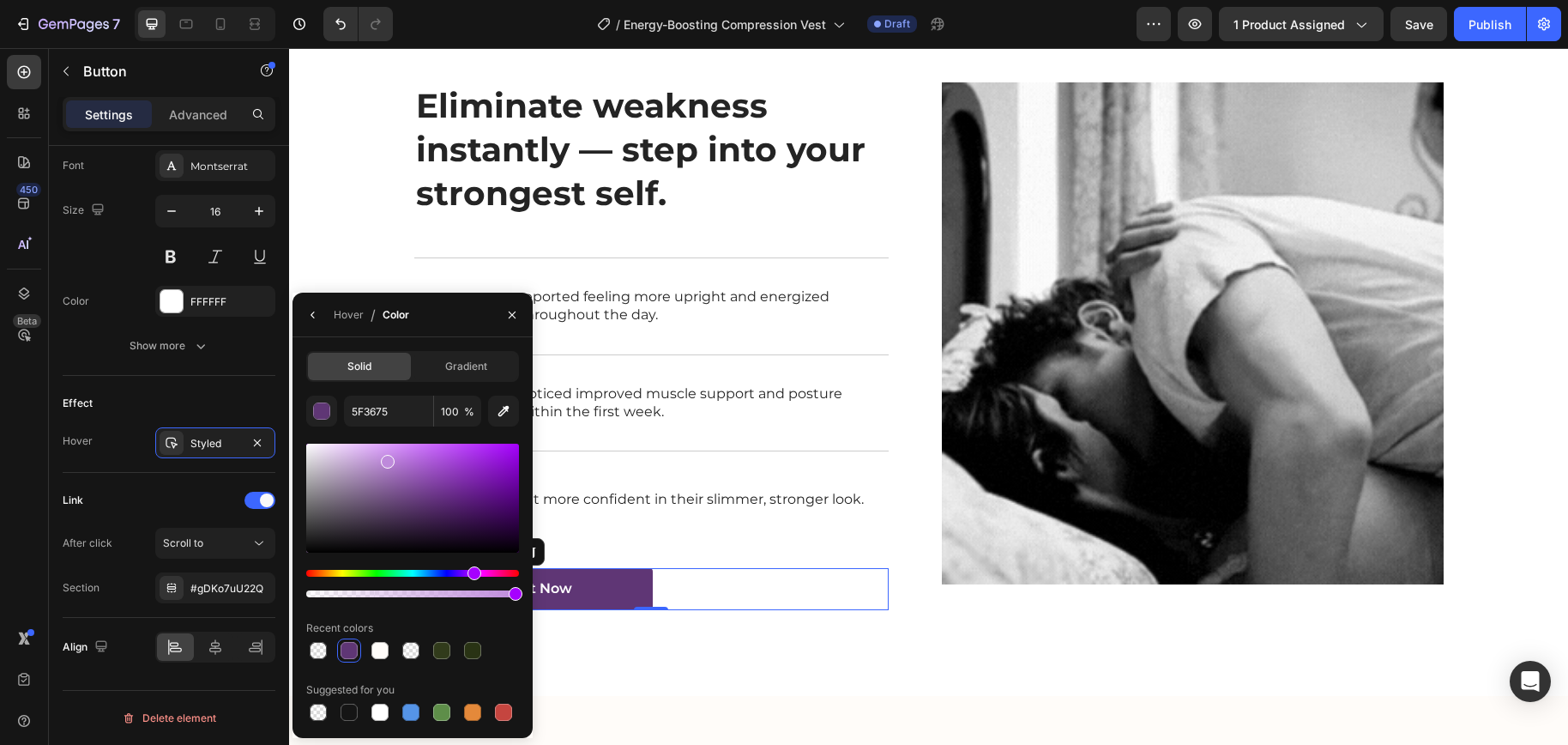
click at [387, 458] on div at bounding box center [412, 498] width 213 height 109
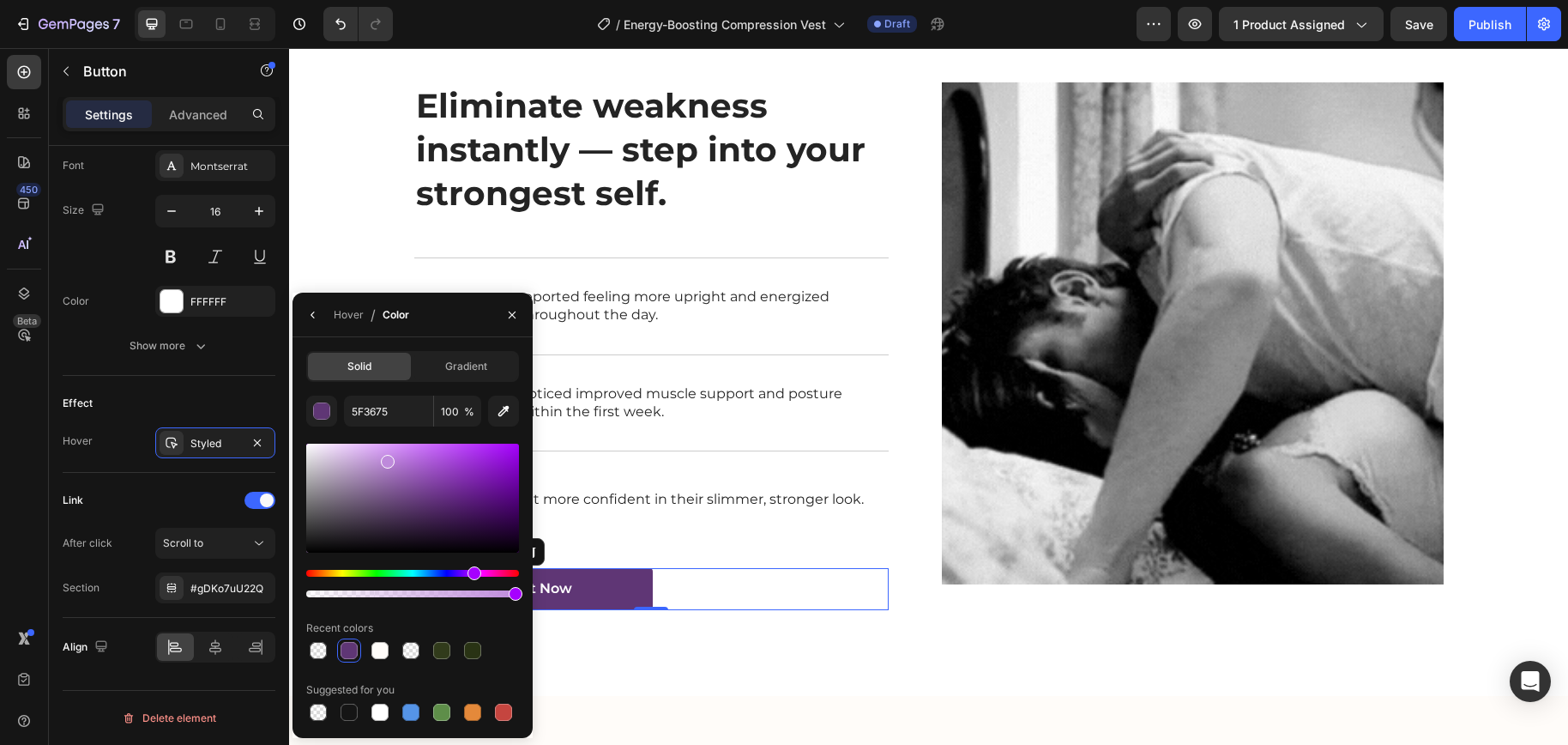
click at [398, 481] on div at bounding box center [412, 498] width 213 height 109
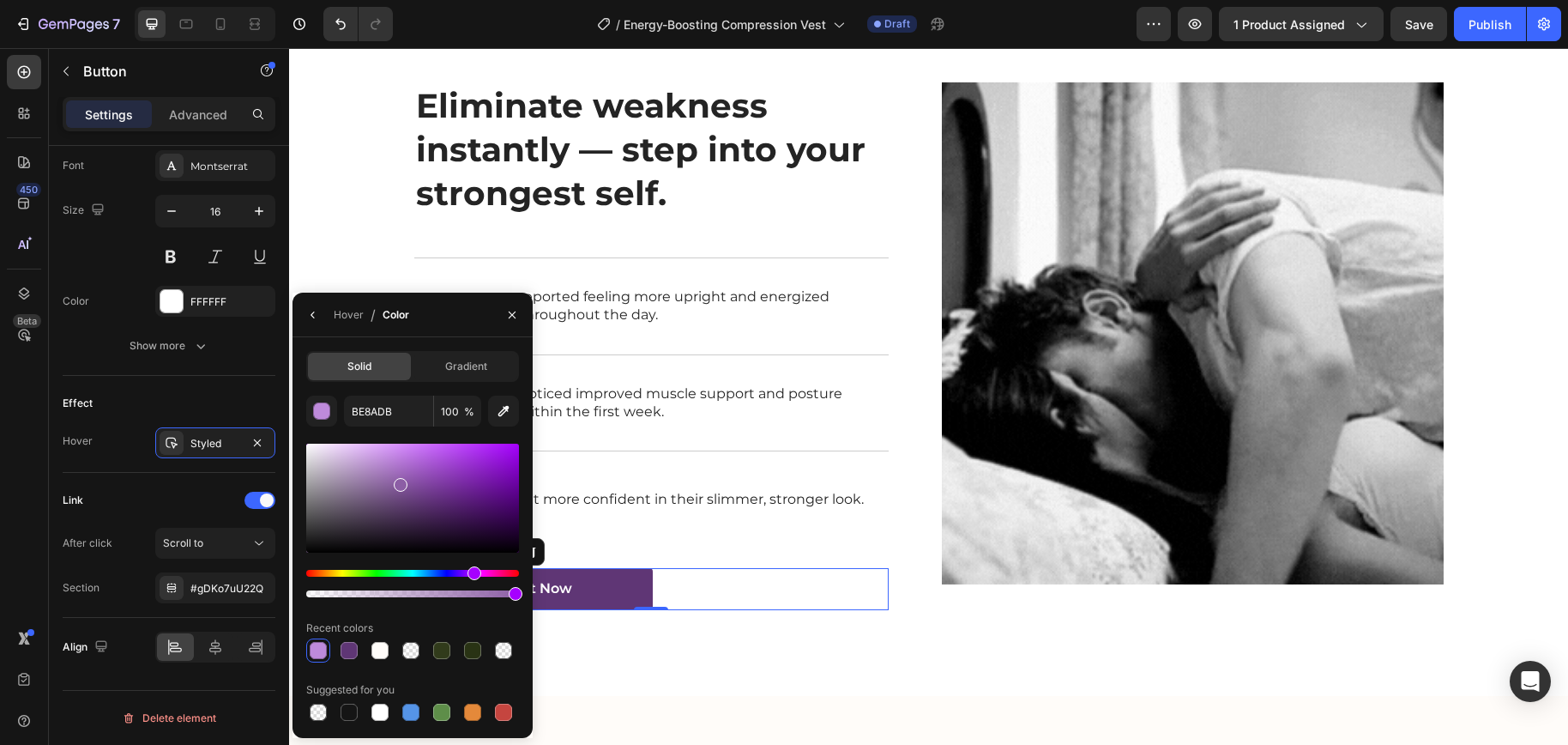
type input "8C5EA5"
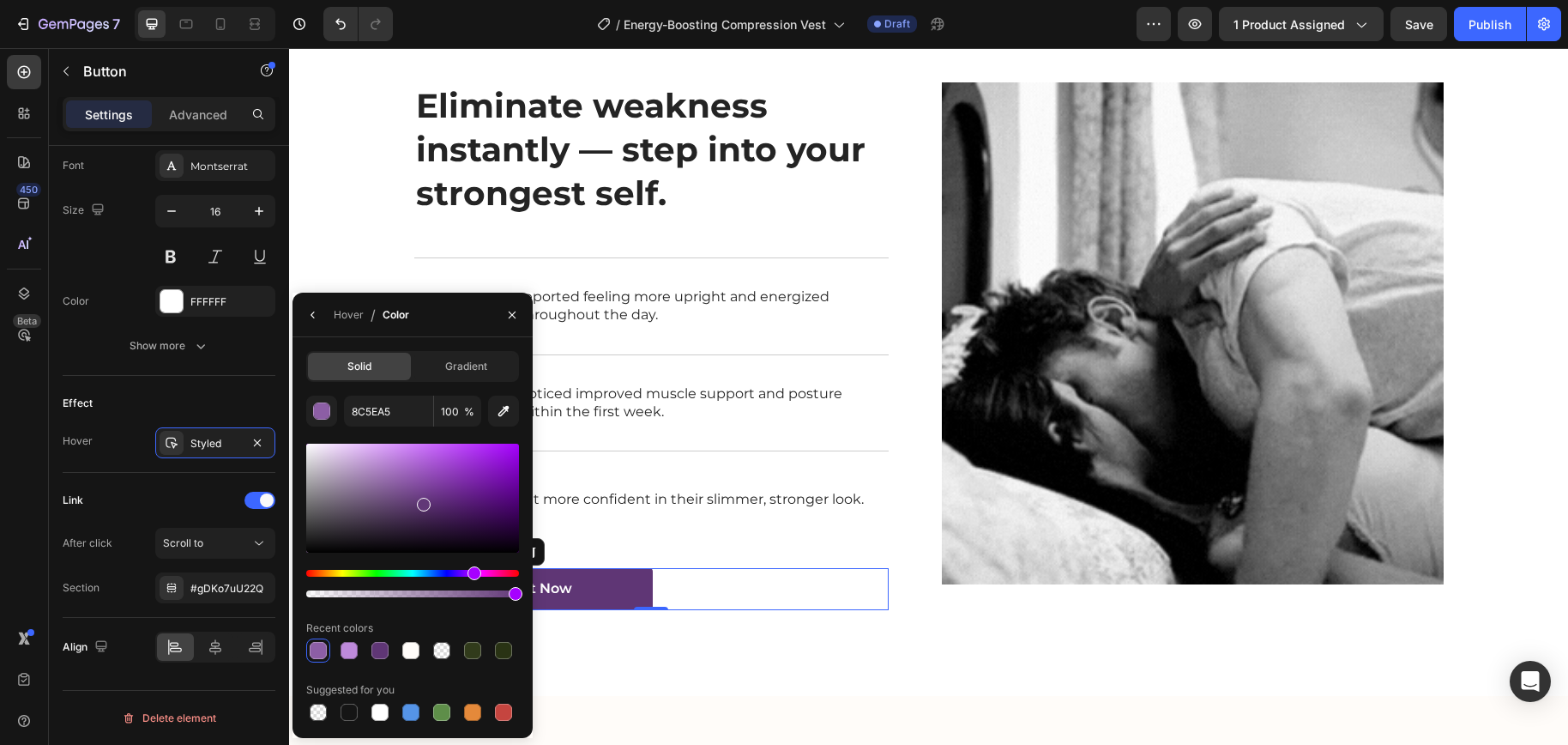
drag, startPoint x: 402, startPoint y: 492, endPoint x: 424, endPoint y: 504, distance: 25.1
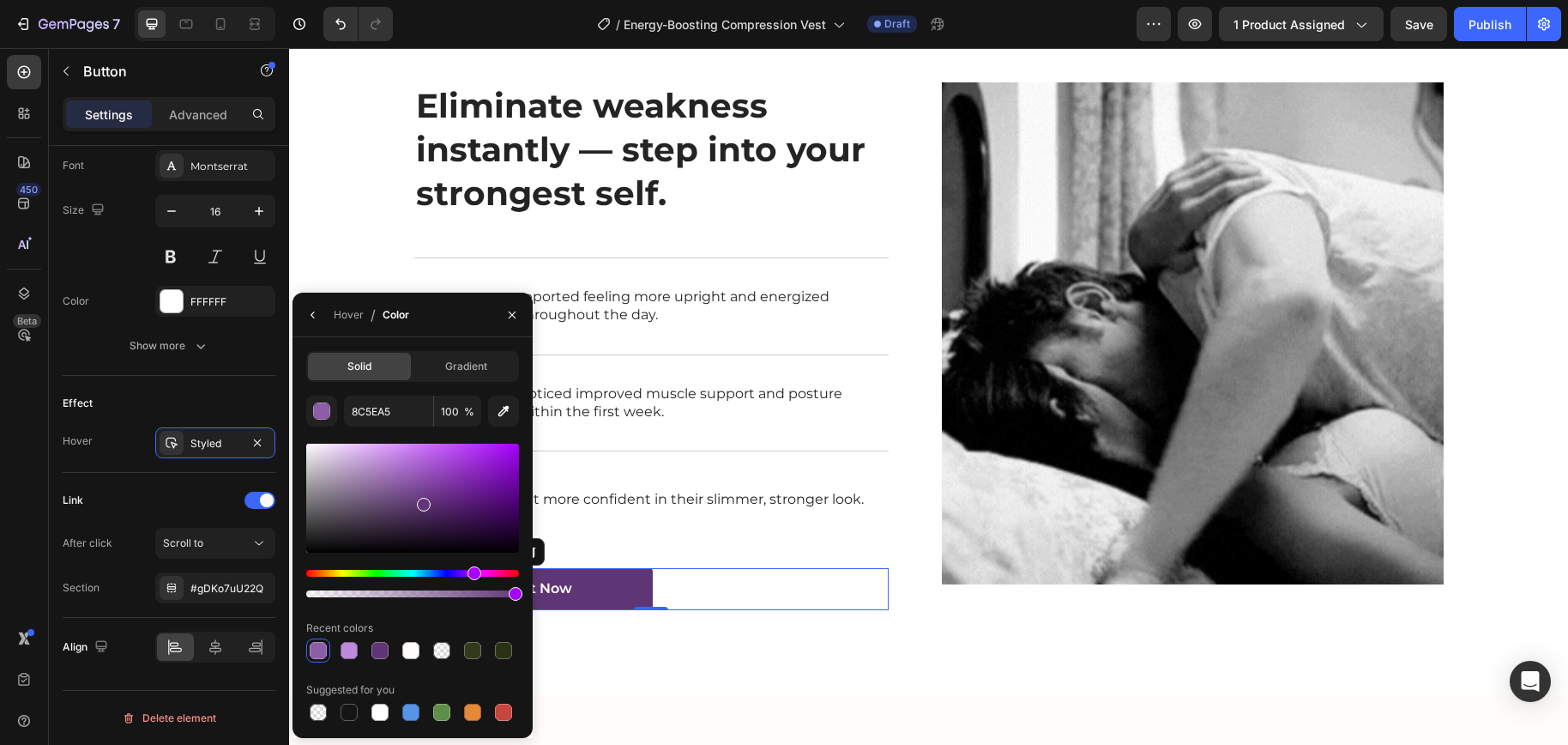
click at [424, 504] on div at bounding box center [423, 504] width 14 height 14
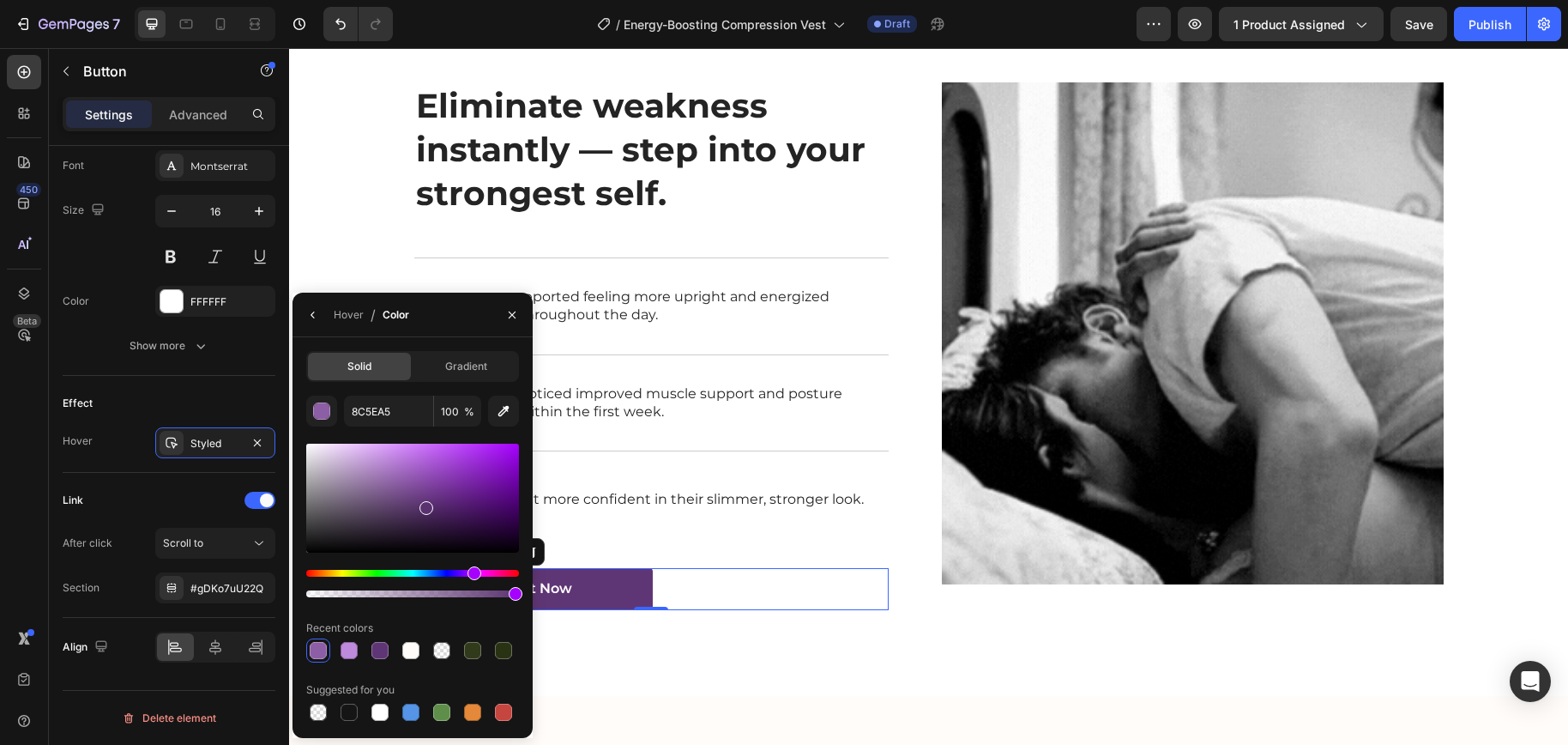
click at [713, 526] on div "felt more confident in their slimmer, stronger look. Text Block" at bounding box center [690, 498] width 350 height 54
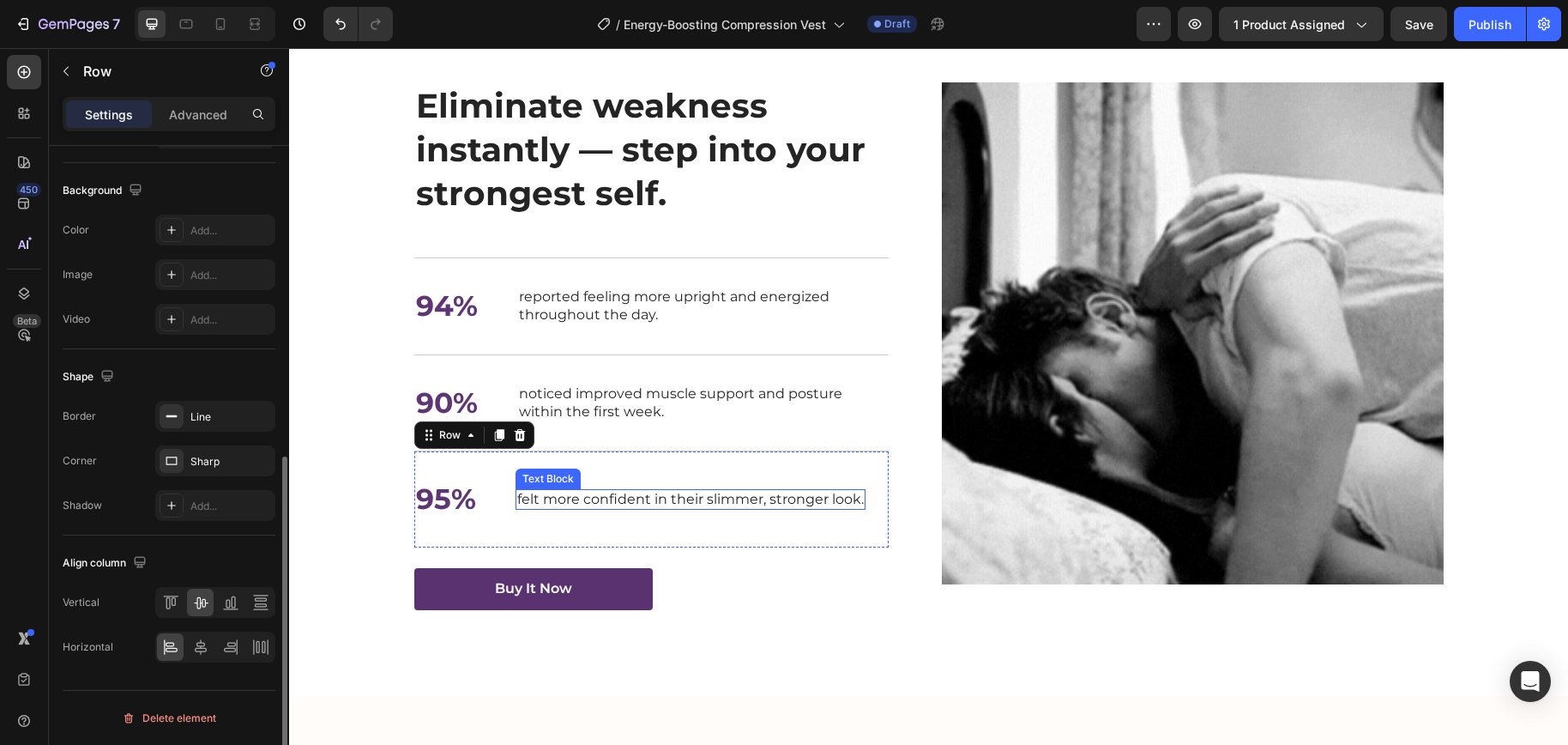
scroll to position [0, 0]
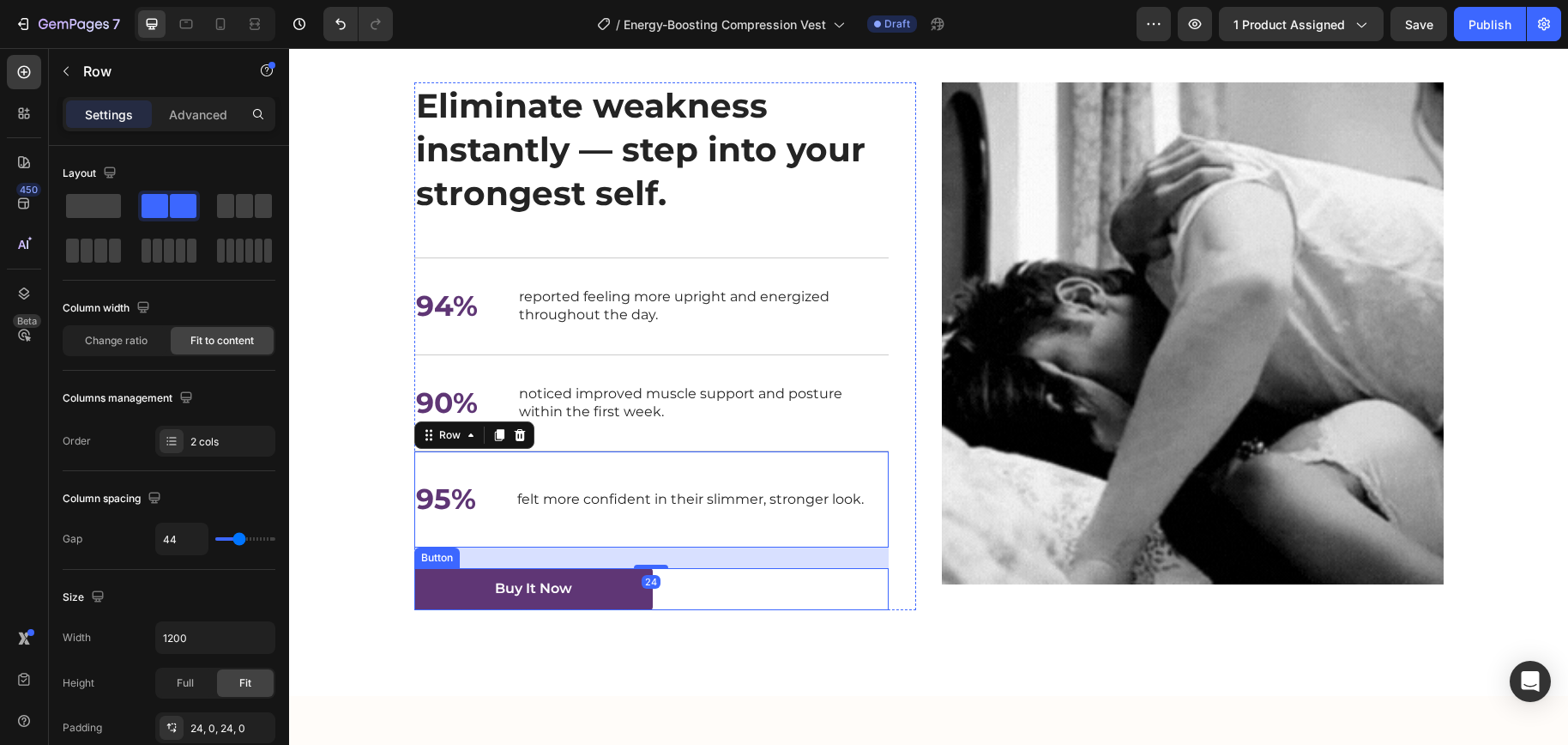
click at [344, 609] on div "Nourish, hydrate, and soften with our skin cream. Heading ⁠⁠⁠⁠⁠⁠⁠ Eliminate wea…" at bounding box center [928, 345] width 1245 height 526
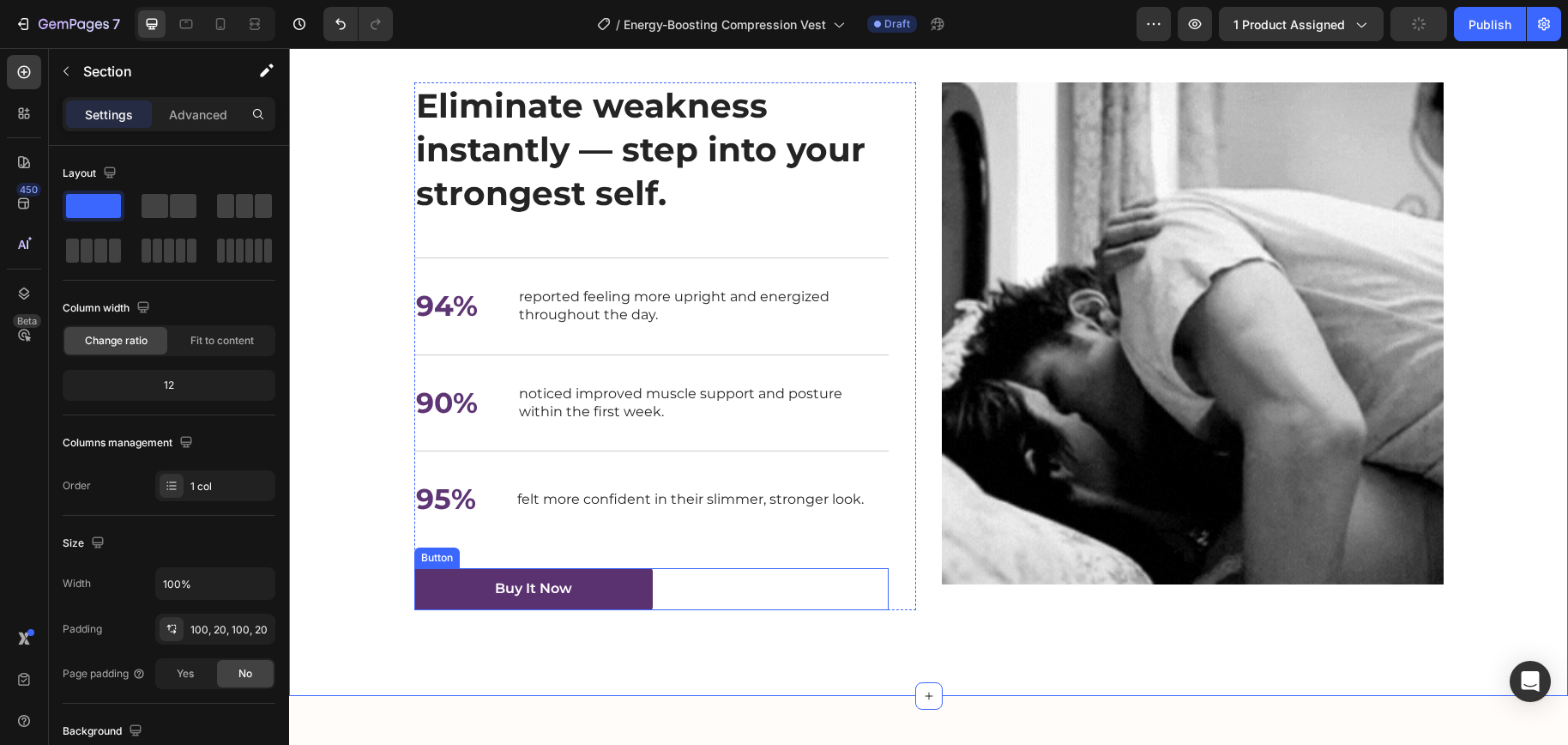
click at [437, 610] on link "Buy It Now" at bounding box center [534, 588] width 239 height 42
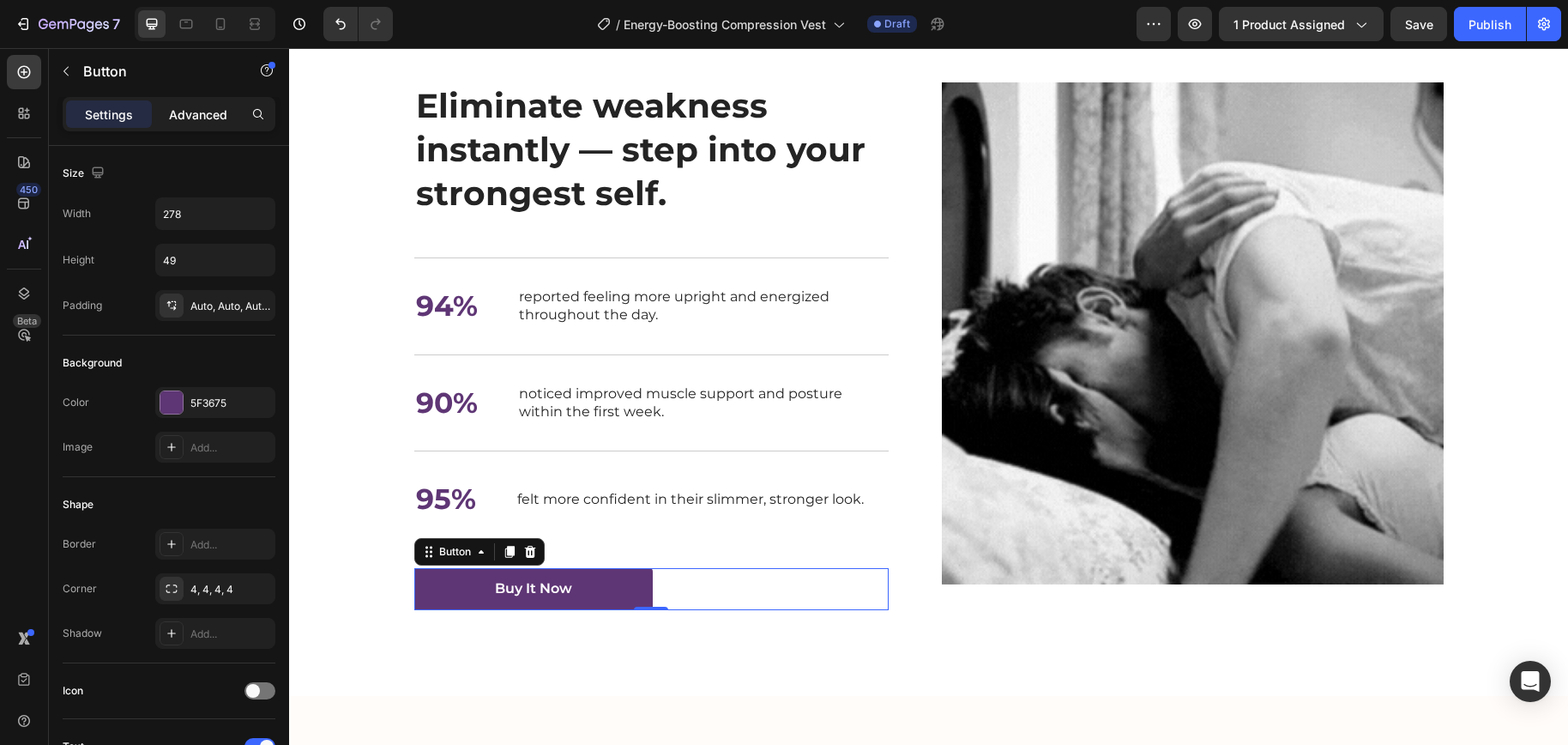
click at [189, 114] on p "Advanced" at bounding box center [199, 115] width 58 height 18
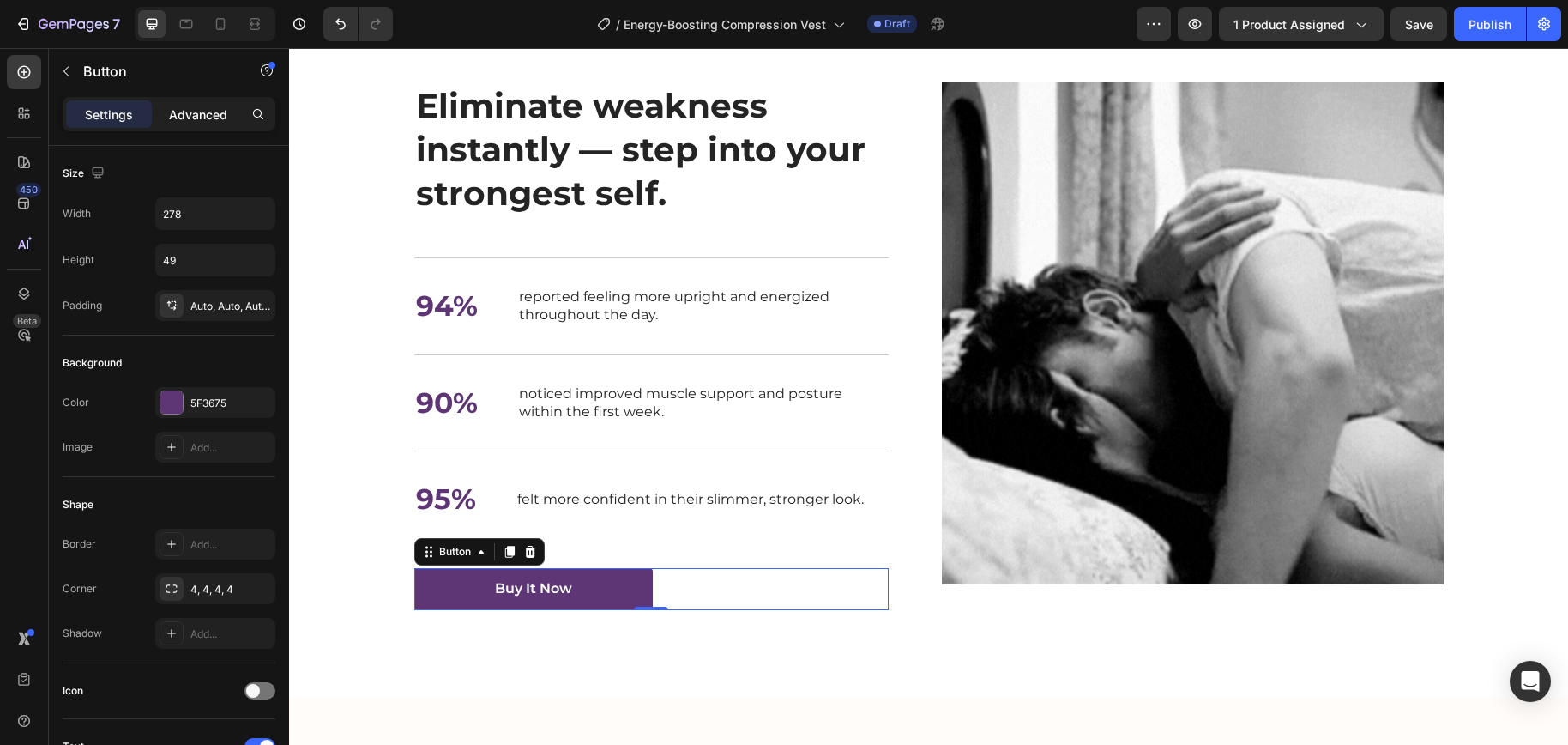
click at [192, 117] on p "Advanced" at bounding box center [199, 115] width 58 height 18
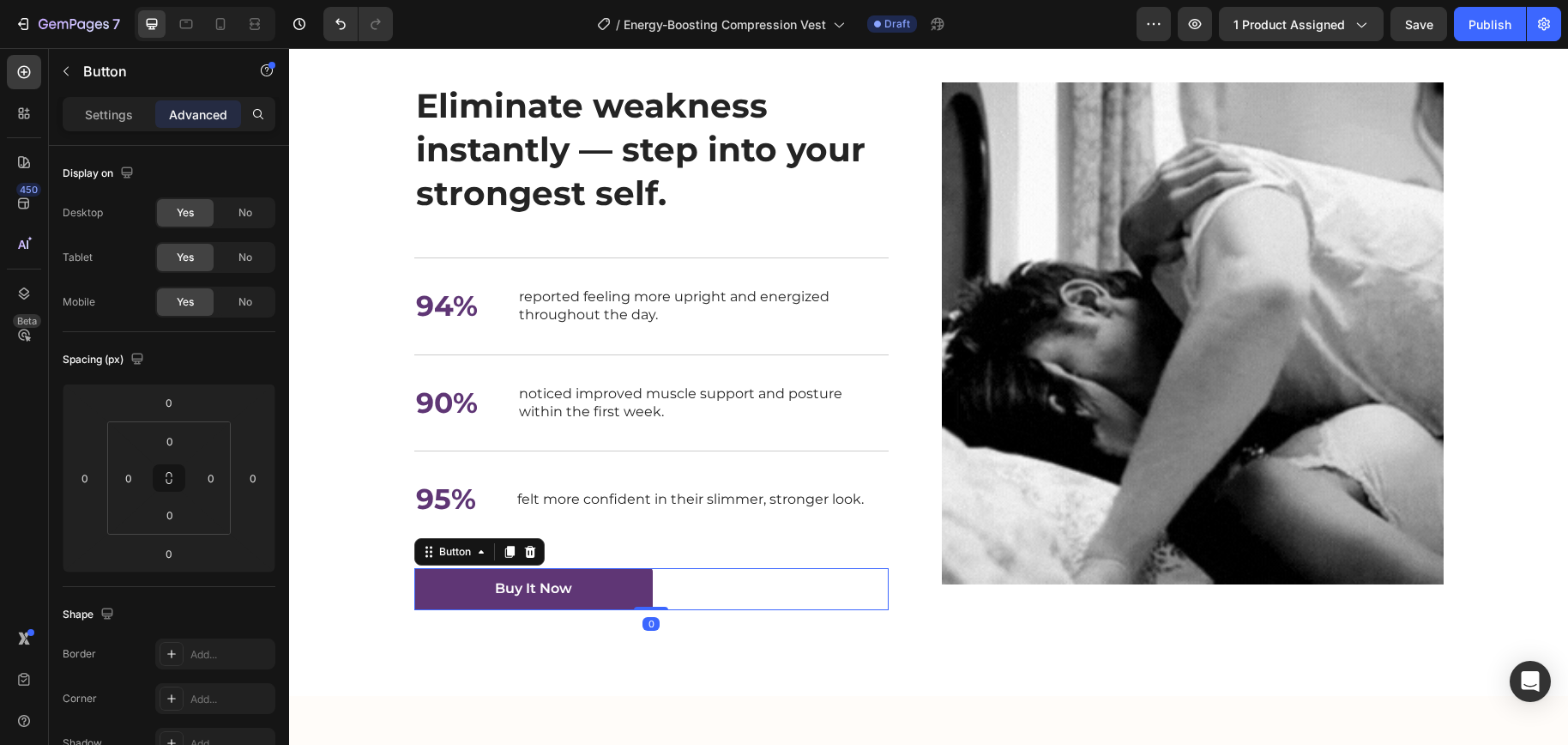
scroll to position [483, 0]
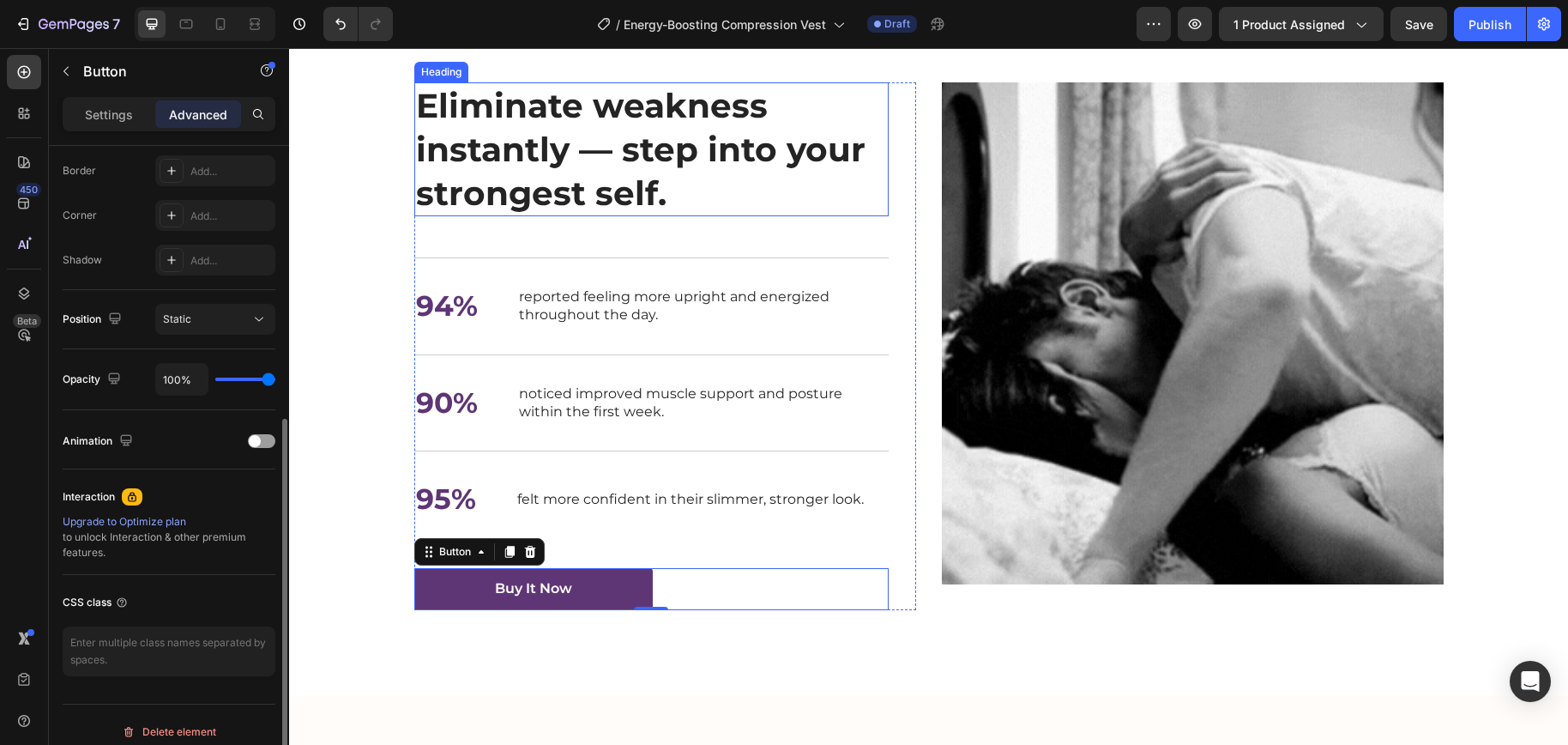
click at [513, 213] on strong "Eliminate weakness instantly — step into your strongest self." at bounding box center [641, 148] width 450 height 128
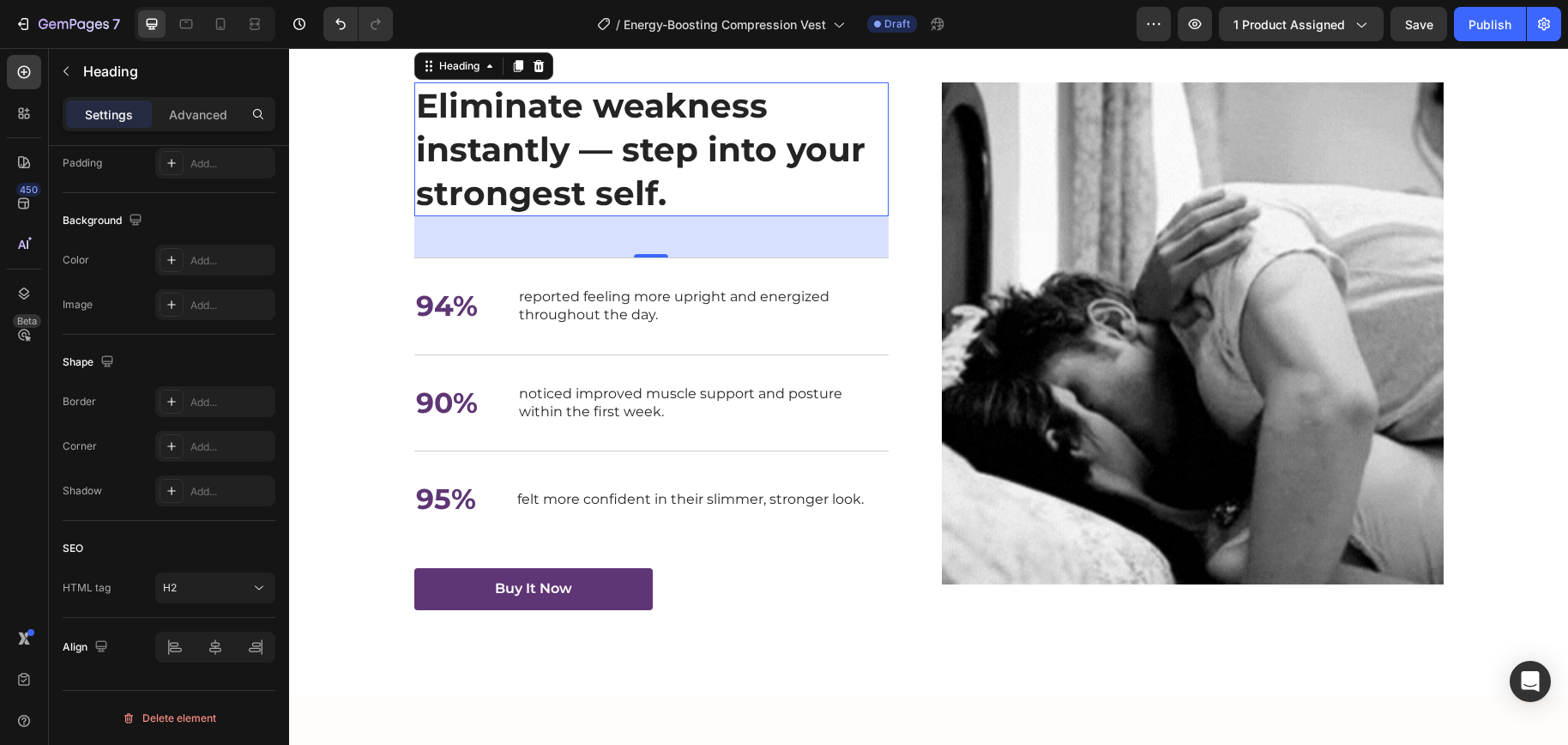
scroll to position [0, 0]
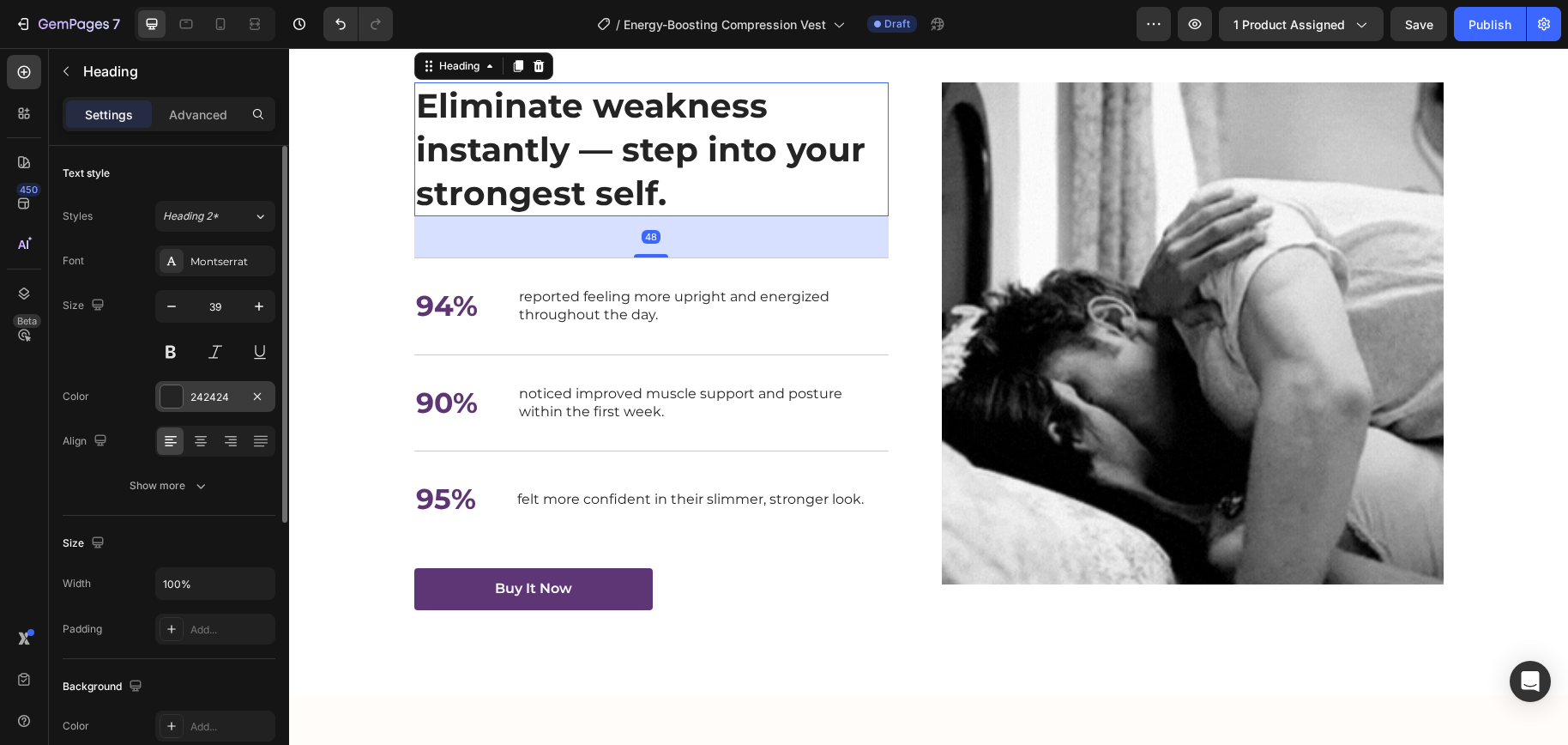
click at [201, 392] on div "242424" at bounding box center [215, 397] width 50 height 15
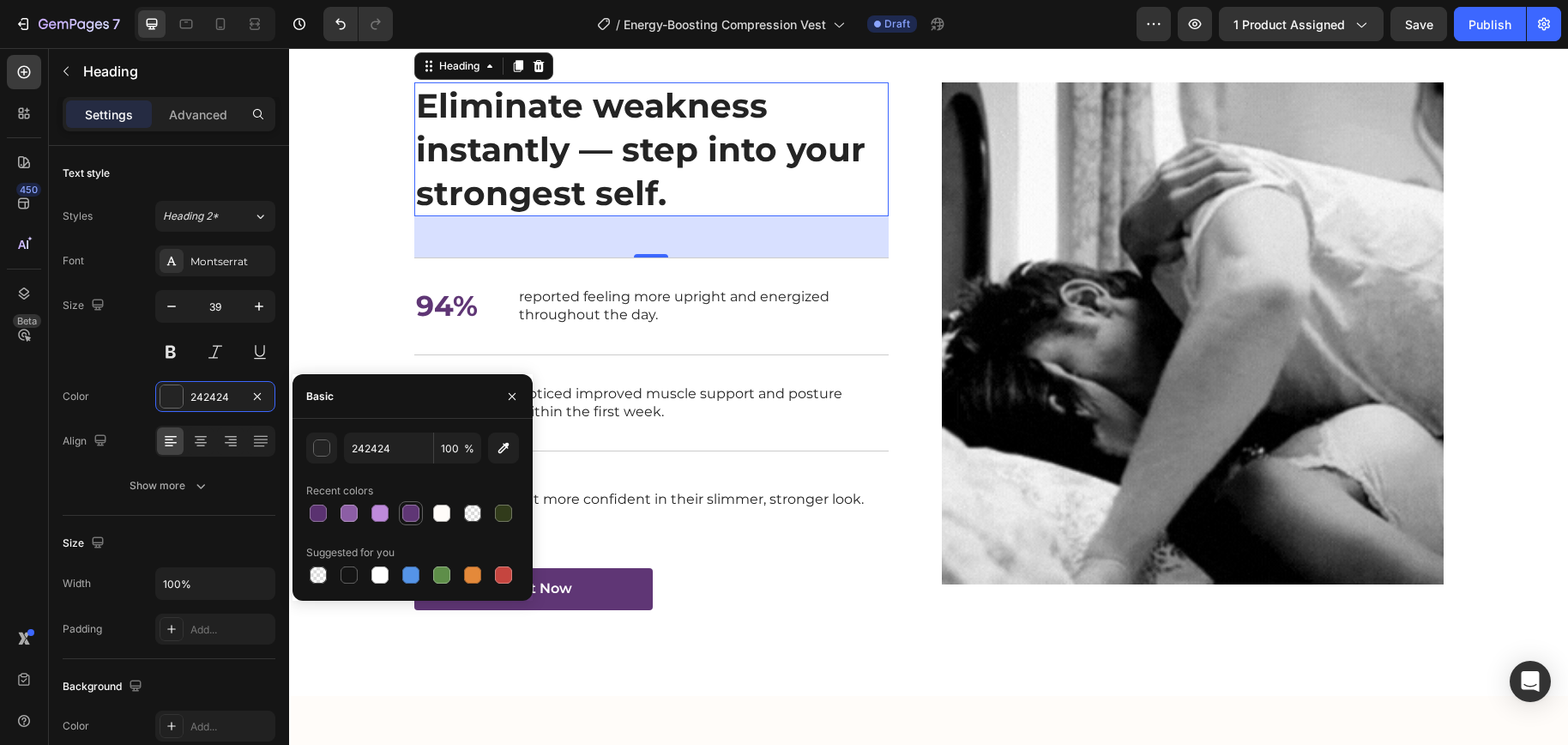
click at [412, 513] on div at bounding box center [411, 513] width 17 height 17
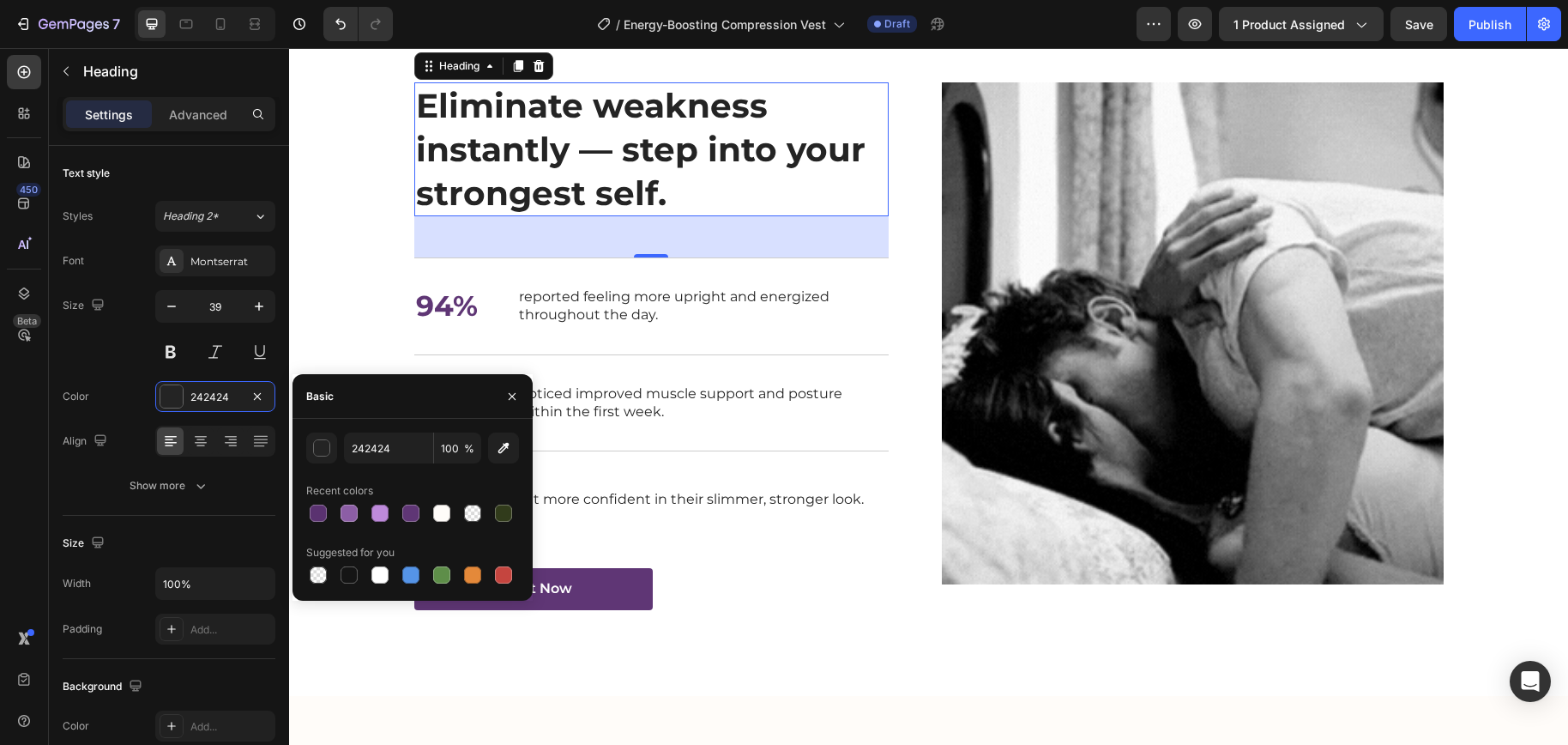
type input "5F3675"
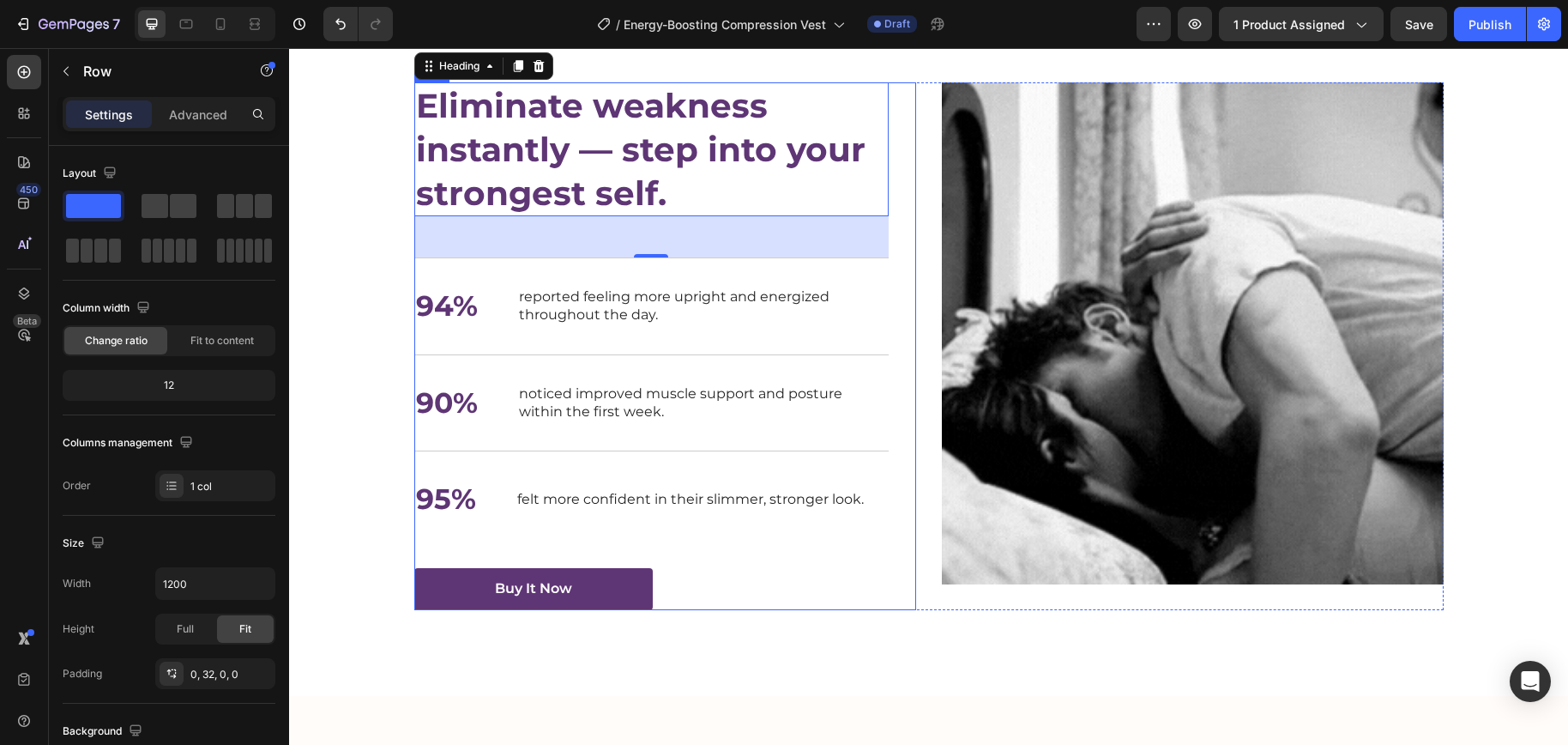
click at [908, 362] on div "⁠⁠⁠⁠⁠⁠⁠ Eliminate weakness instantly — step into your strongest self. Heading 4…" at bounding box center [665, 345] width 502 height 526
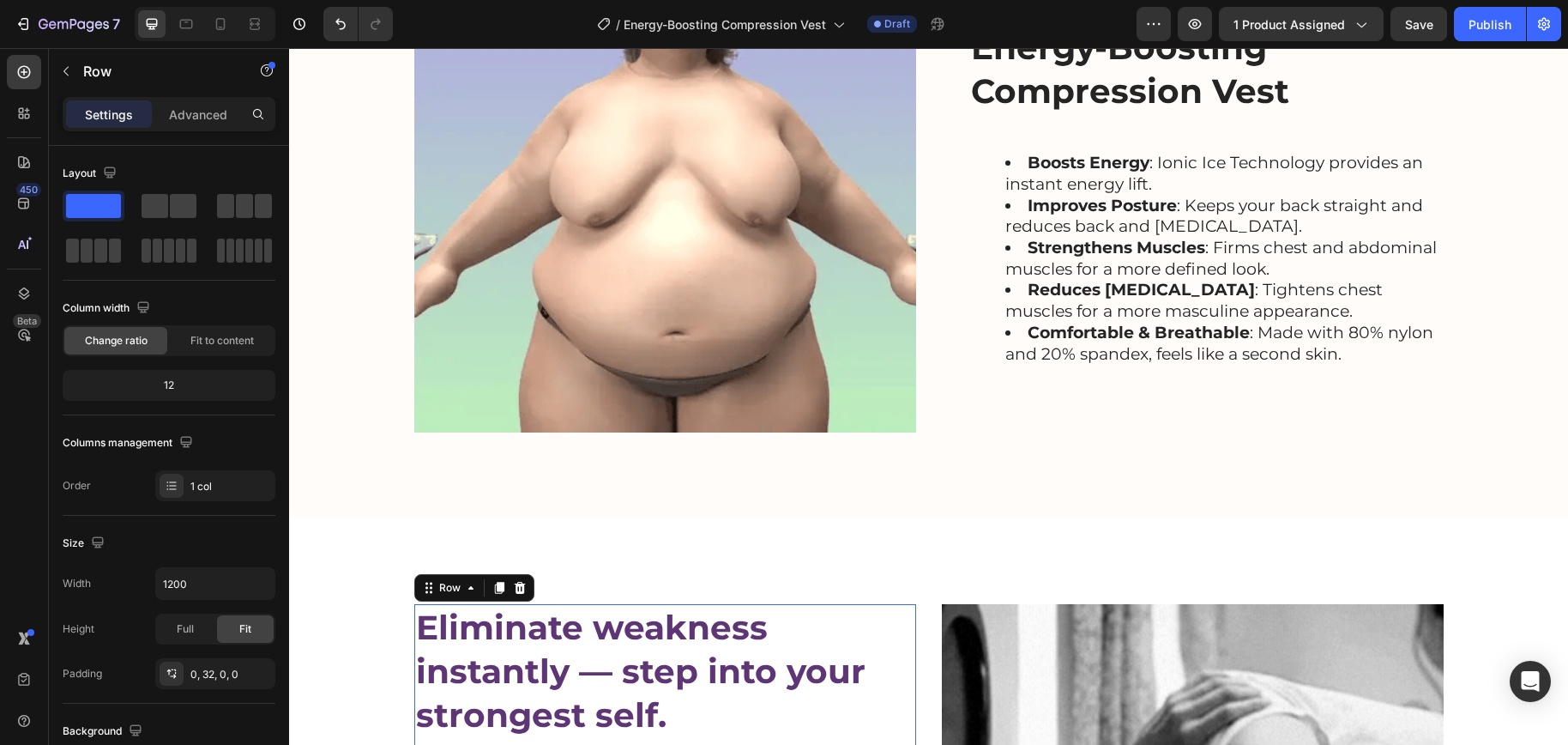
scroll to position [1516, 0]
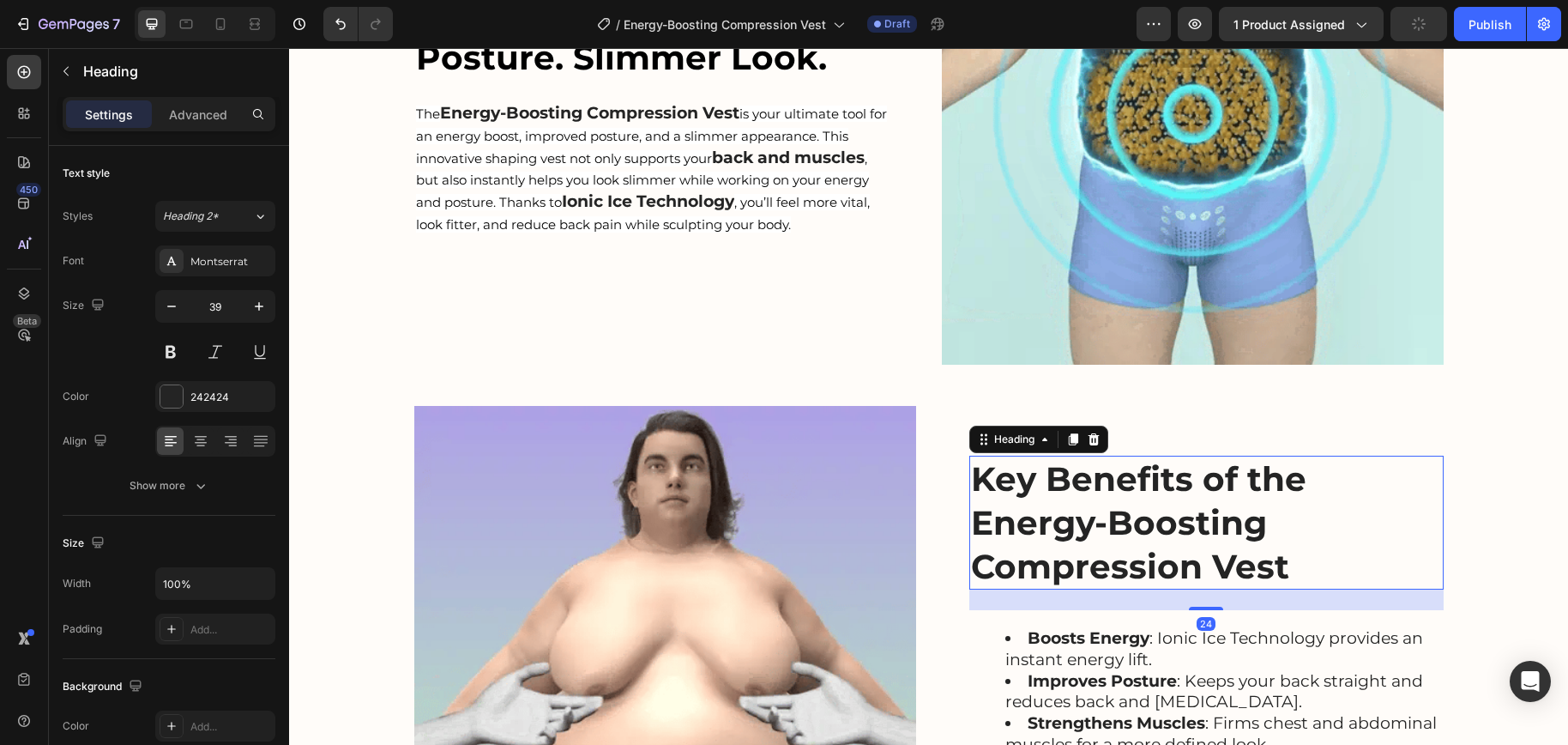
click at [1104, 478] on strong "Key Benefits of the Energy-Boosting Compression Vest" at bounding box center [1138, 522] width 335 height 128
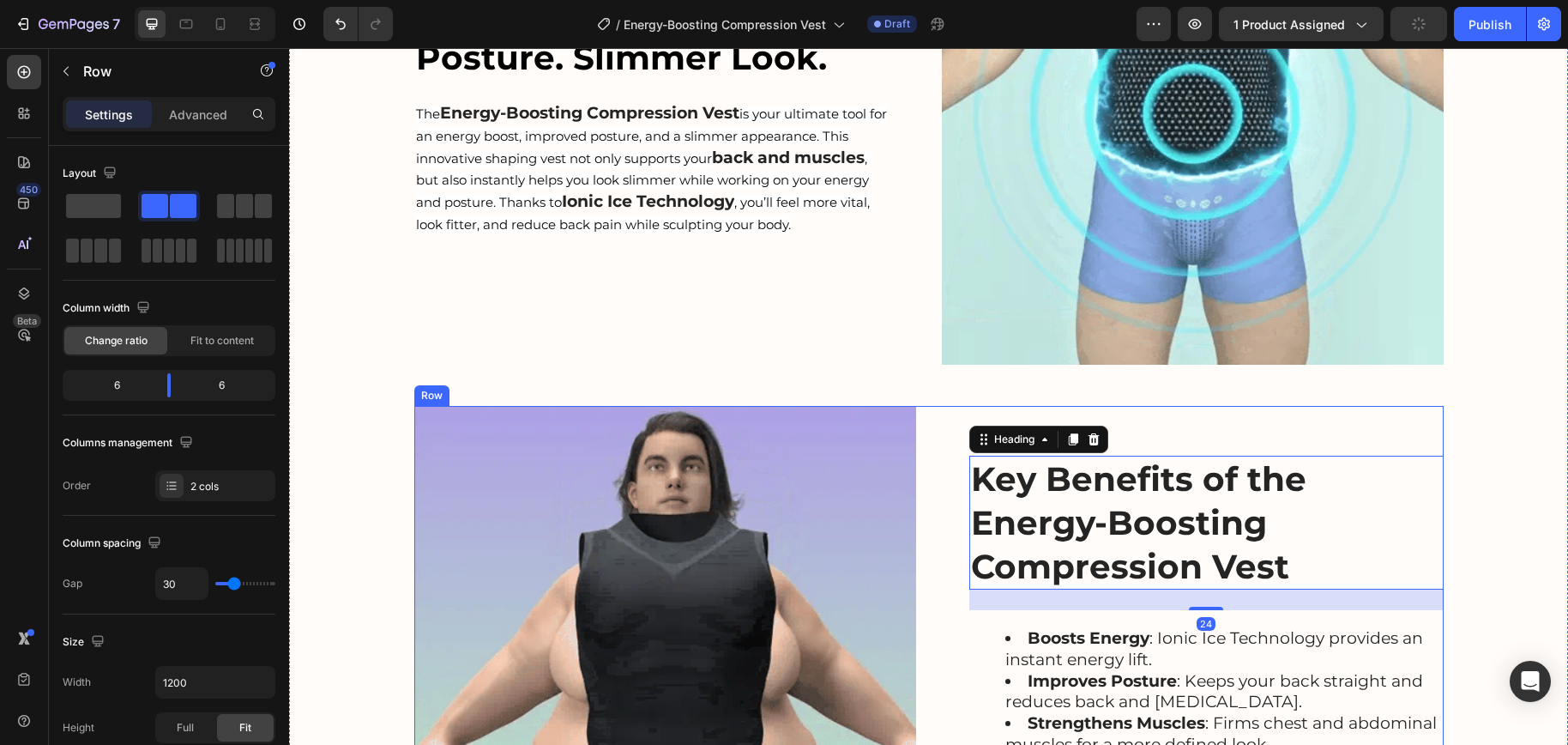
click at [1237, 423] on div "Key Benefits of the Energy-Boosting Compression Vest Heading 24 Boosts Energy :…" at bounding box center [1192, 656] width 502 height 502
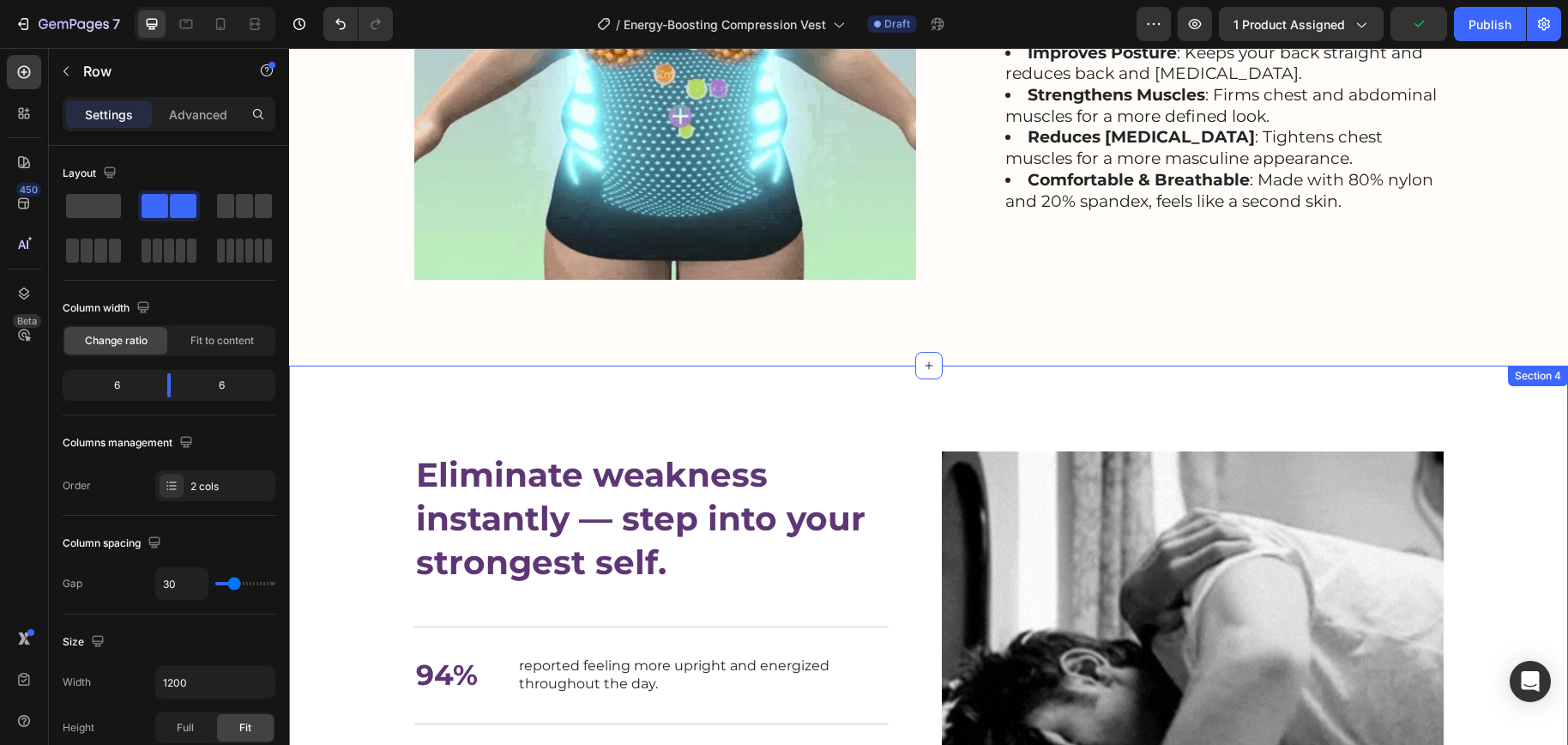
scroll to position [1700, 0]
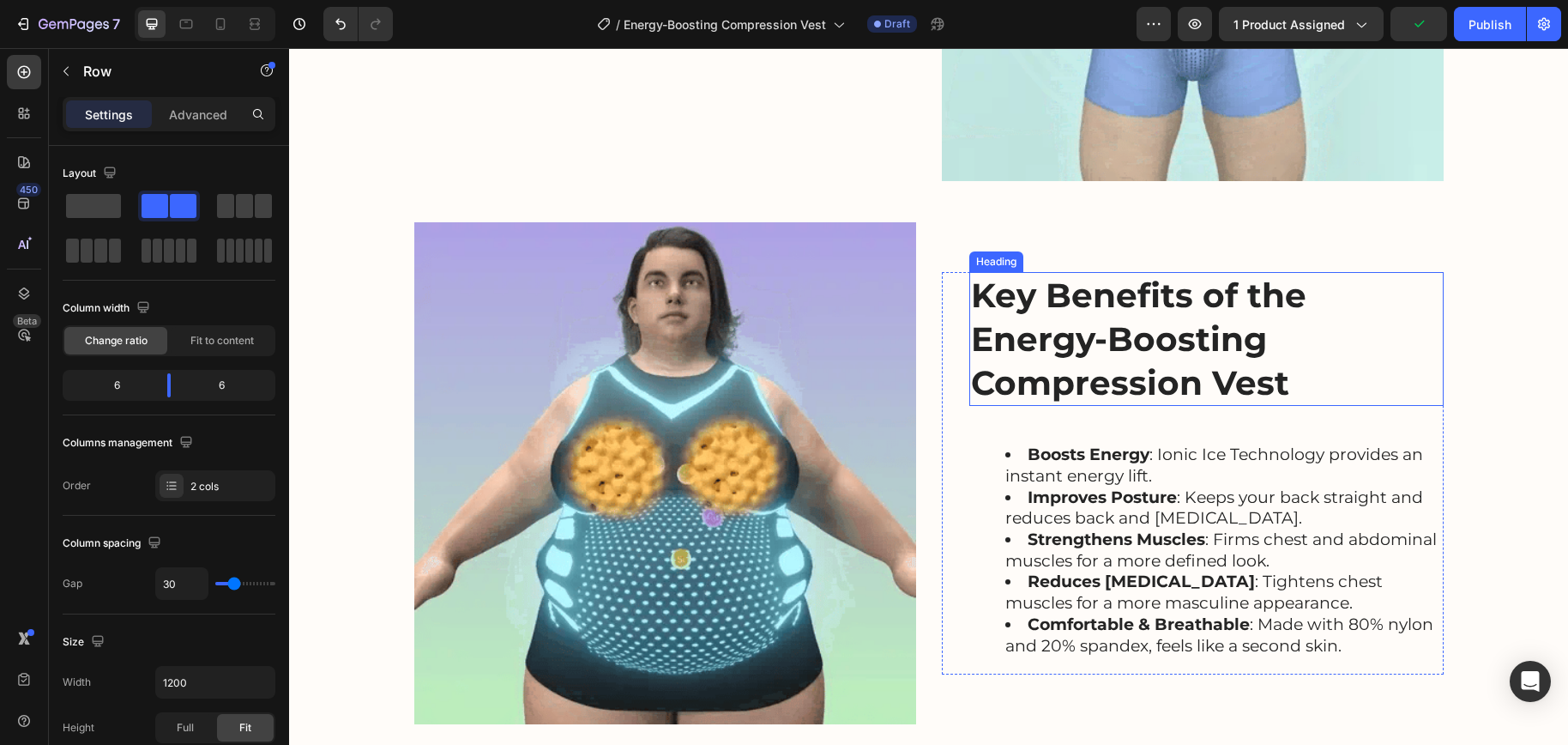
click at [1161, 382] on strong "Key Benefits of the Energy-Boosting Compression Vest" at bounding box center [1138, 338] width 335 height 128
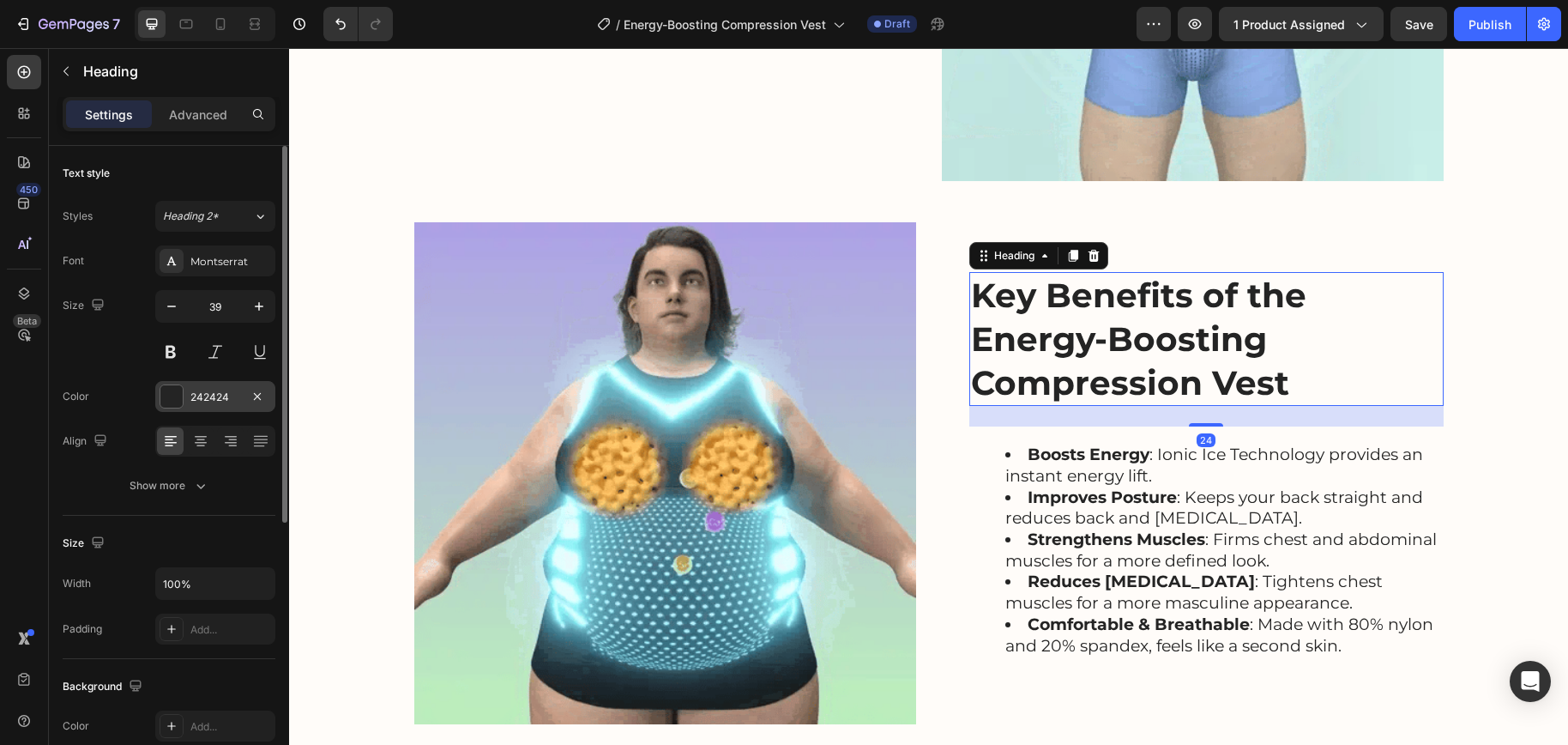
click at [190, 405] on div "242424" at bounding box center [215, 396] width 120 height 31
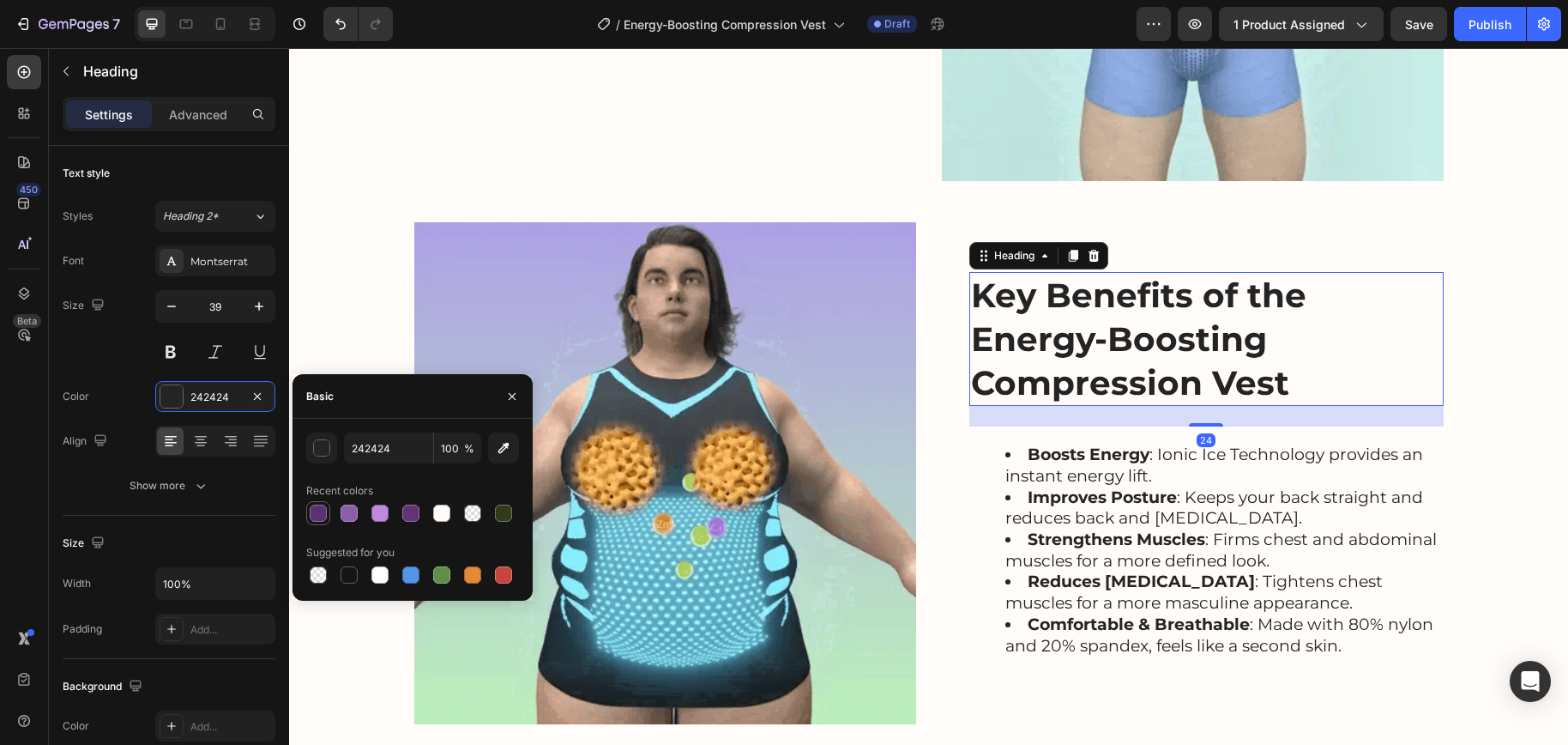
click at [306, 509] on div at bounding box center [318, 513] width 24 height 24
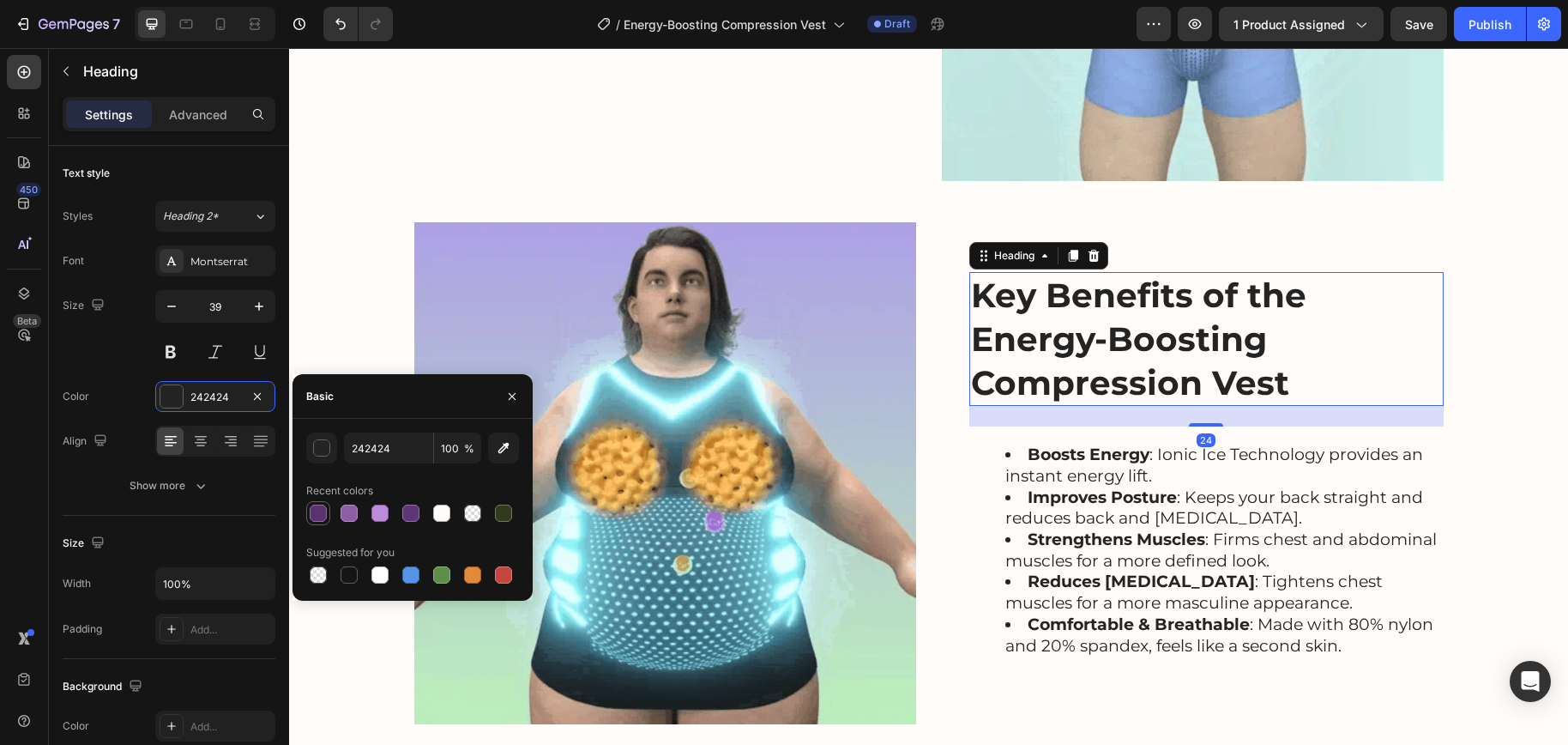
type input "5A3270"
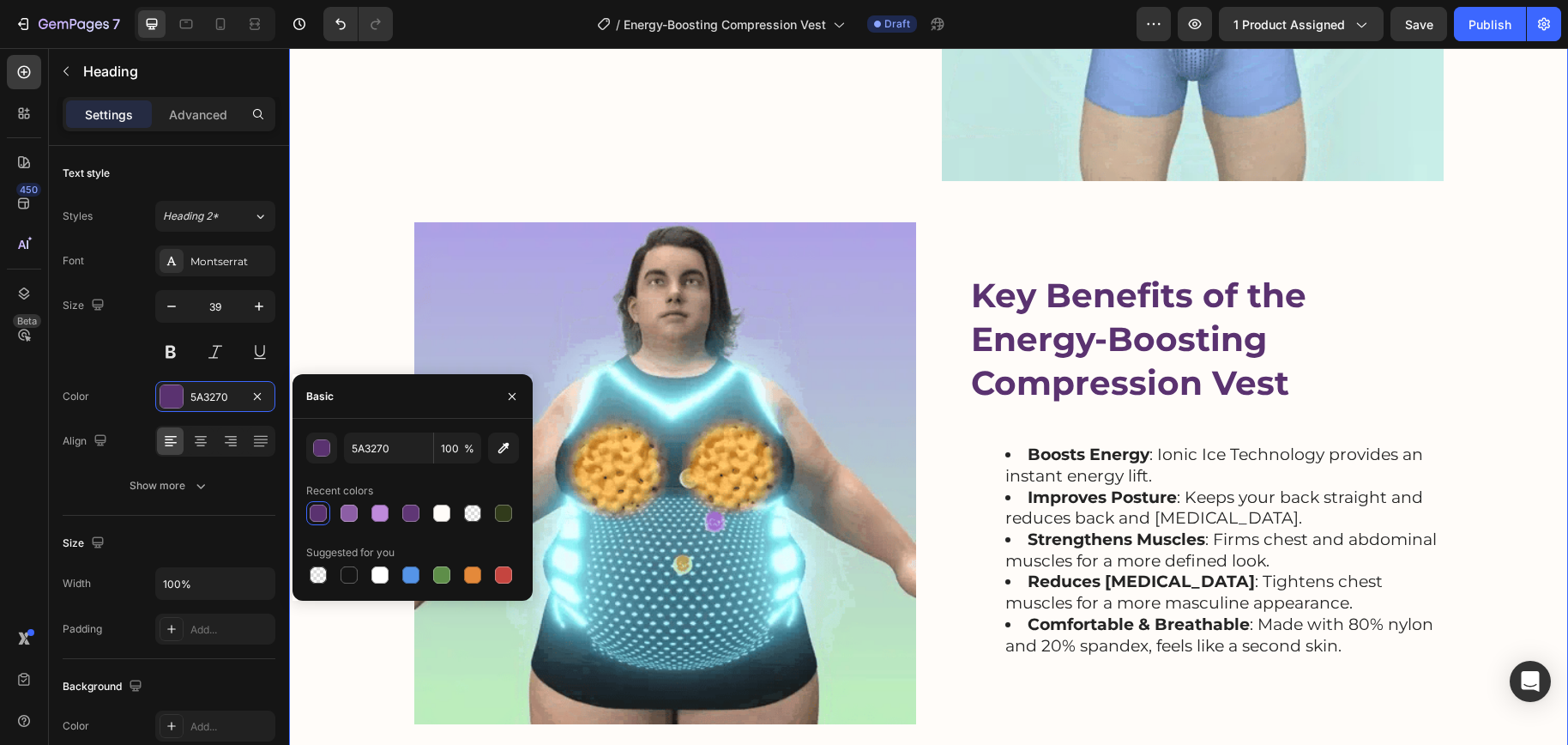
click at [874, 212] on div "Instant Energy. Better Posture. Slimmer Look. Heading The Energy-Boosting Compr…" at bounding box center [928, 201] width 1245 height 1045
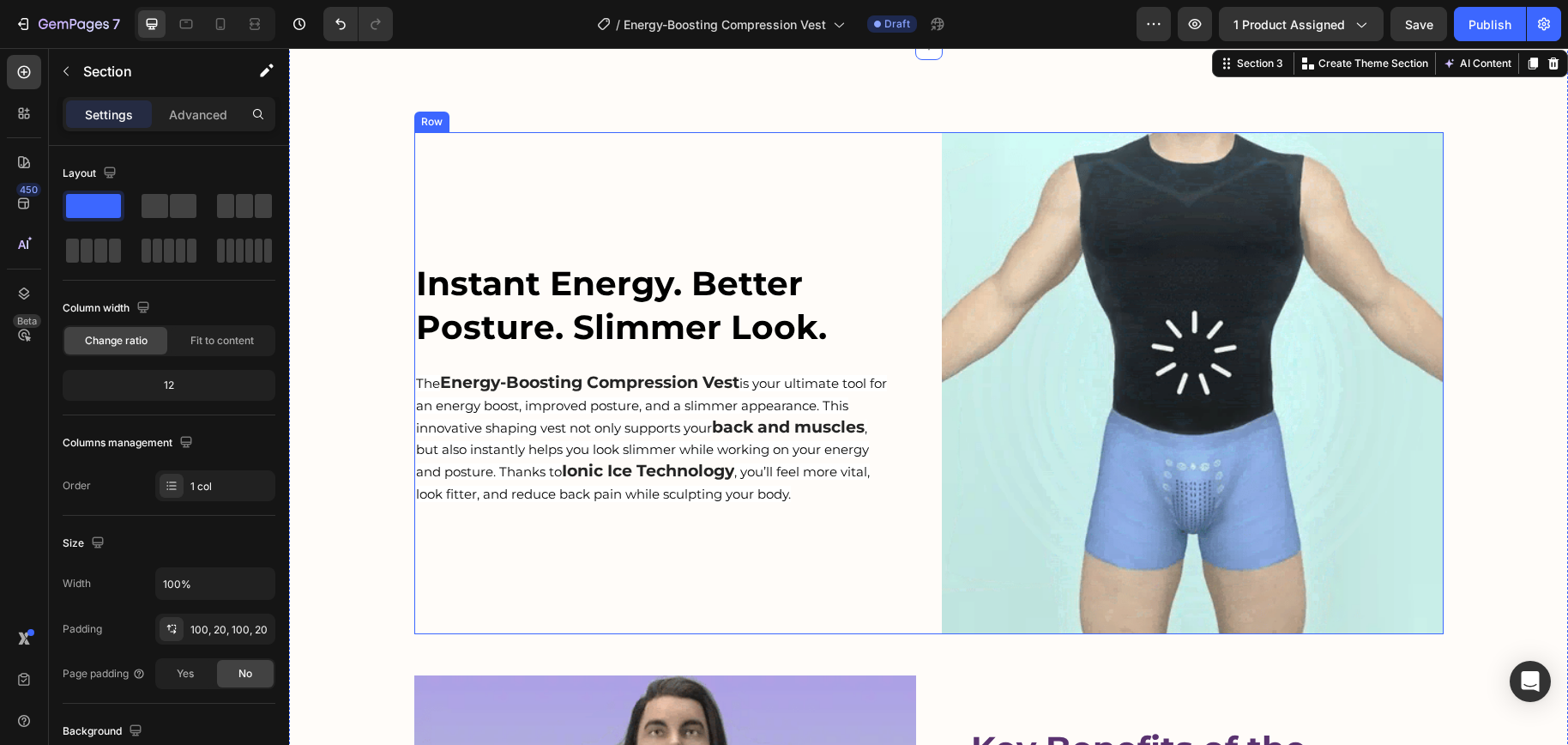
scroll to position [1246, 0]
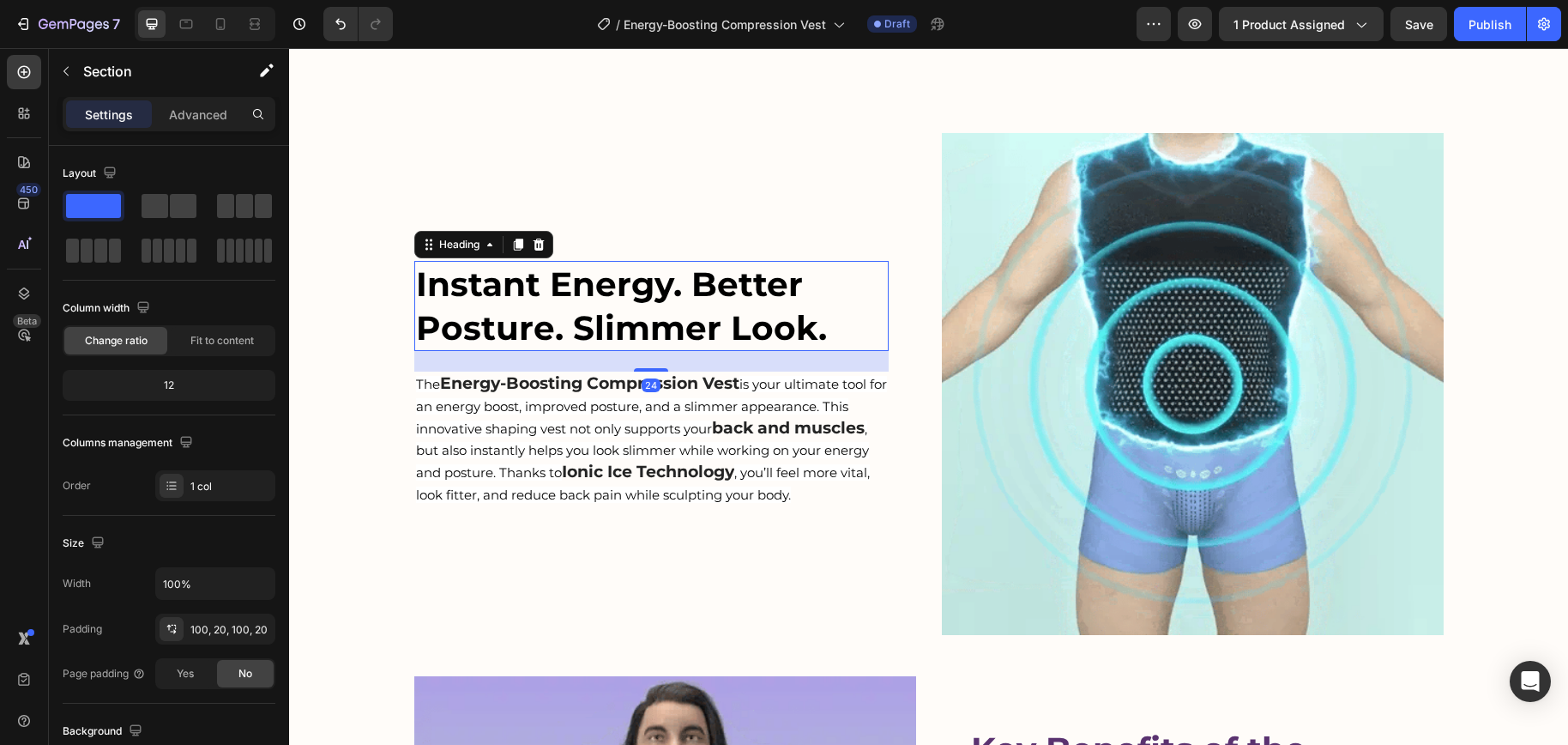
click at [628, 301] on h2 "Instant Energy. Better Posture. Slimmer Look." at bounding box center [651, 305] width 474 height 90
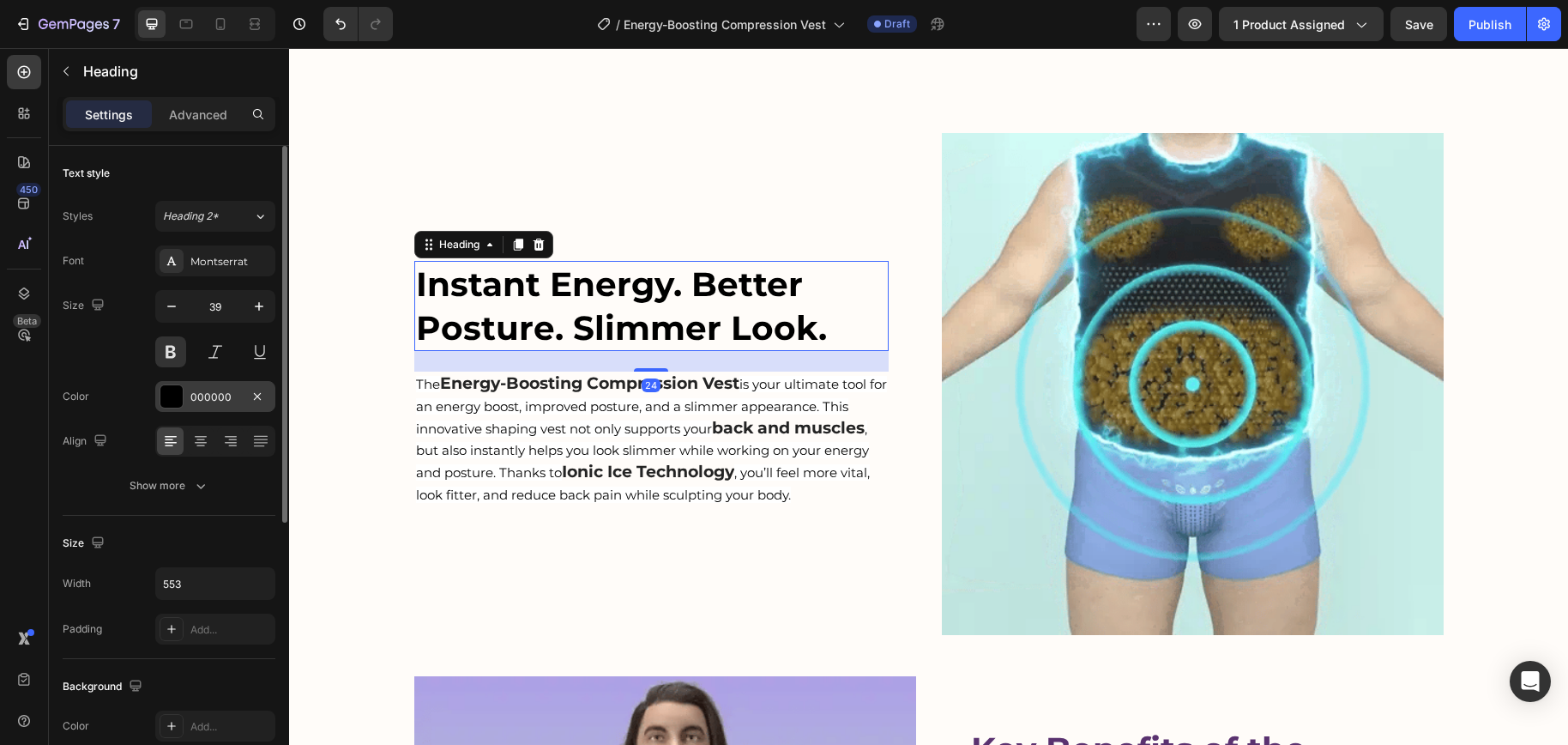
click at [179, 402] on div at bounding box center [171, 396] width 22 height 22
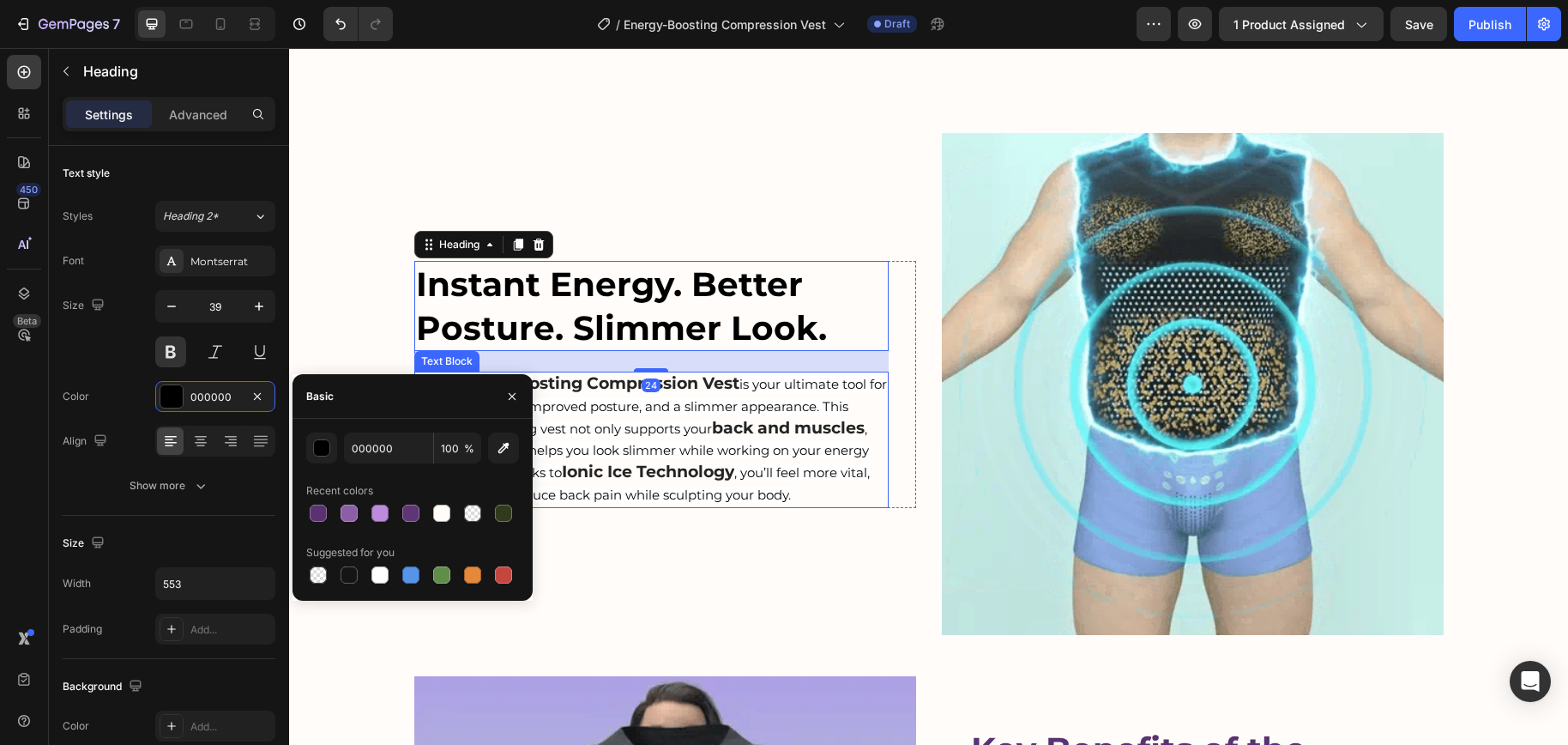
click at [816, 556] on div "Instant Energy. Better Posture. Slimmer Look. Heading 24 The Energy-Boosting Co…" at bounding box center [665, 383] width 502 height 502
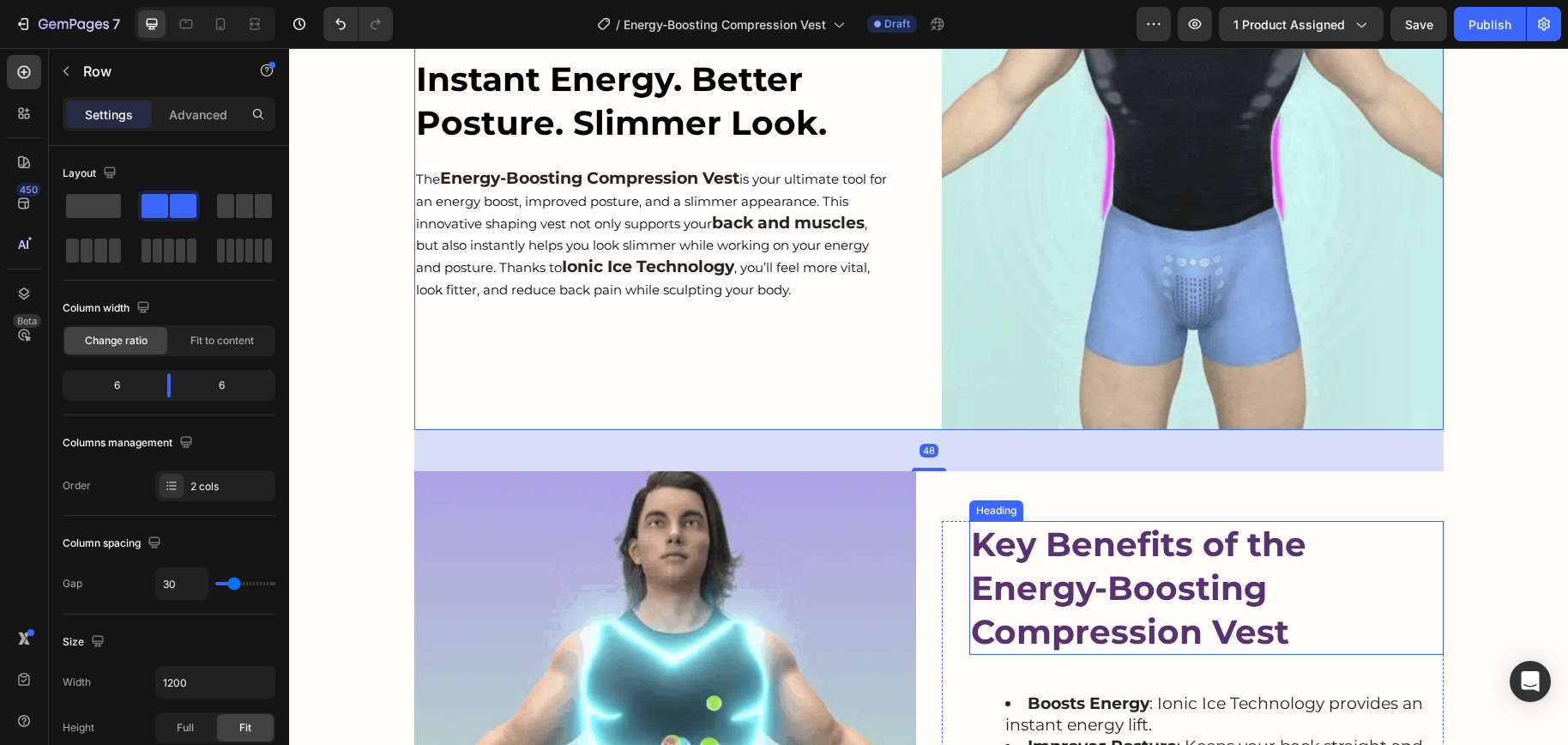
scroll to position [1472, 0]
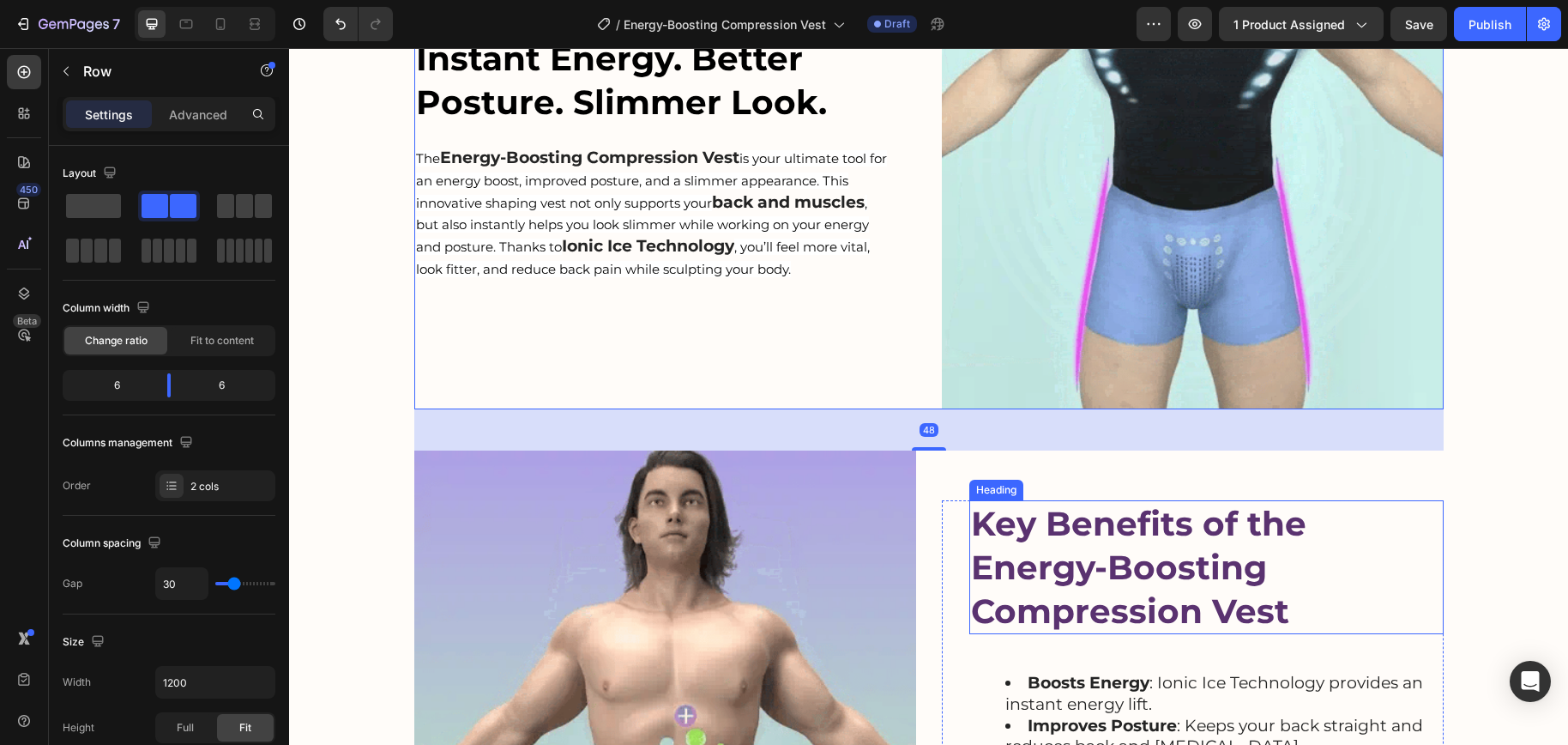
click at [1003, 550] on strong "Key Benefits of the Energy-Boosting Compression Vest" at bounding box center [1138, 566] width 335 height 128
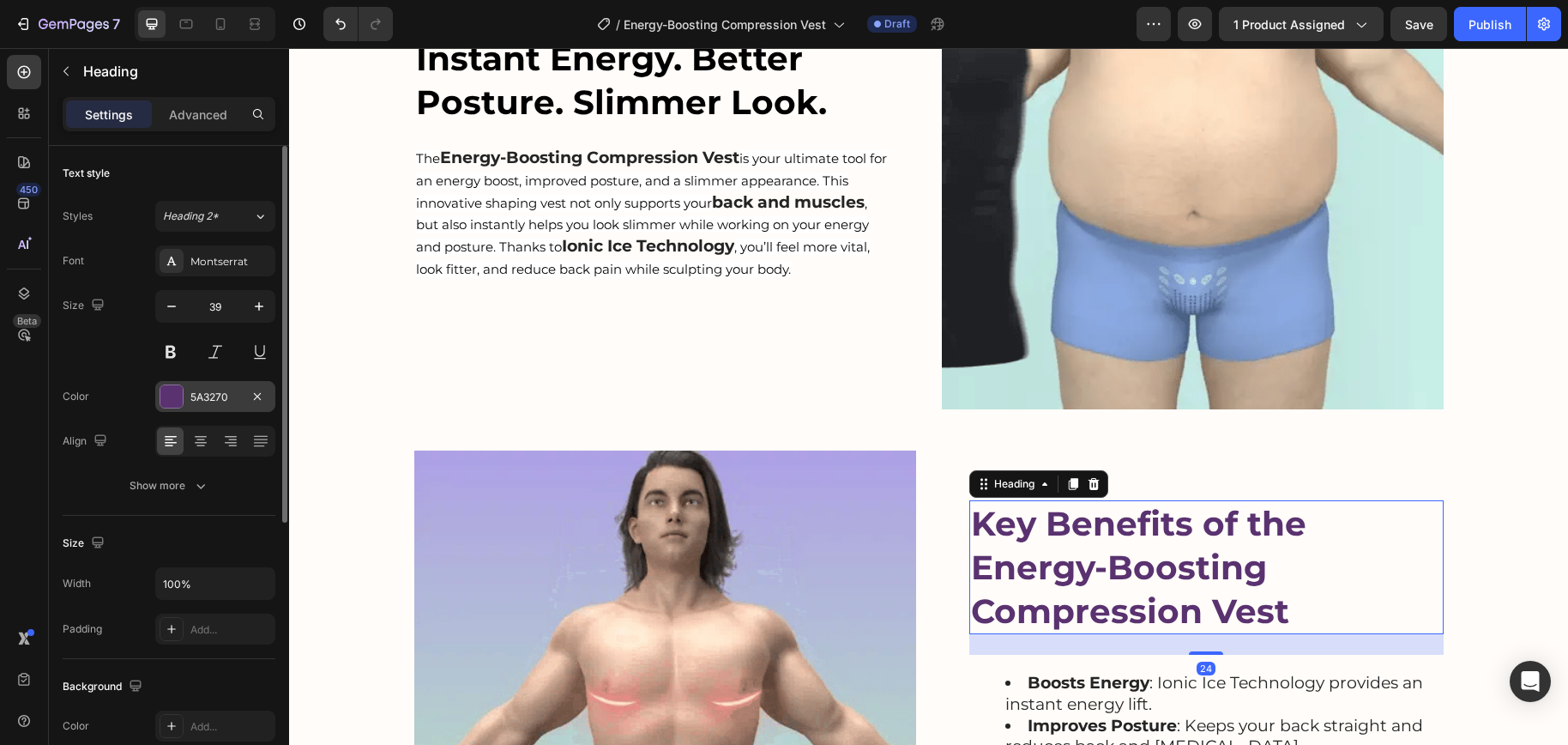
click at [214, 404] on div "5A3270" at bounding box center [215, 397] width 50 height 15
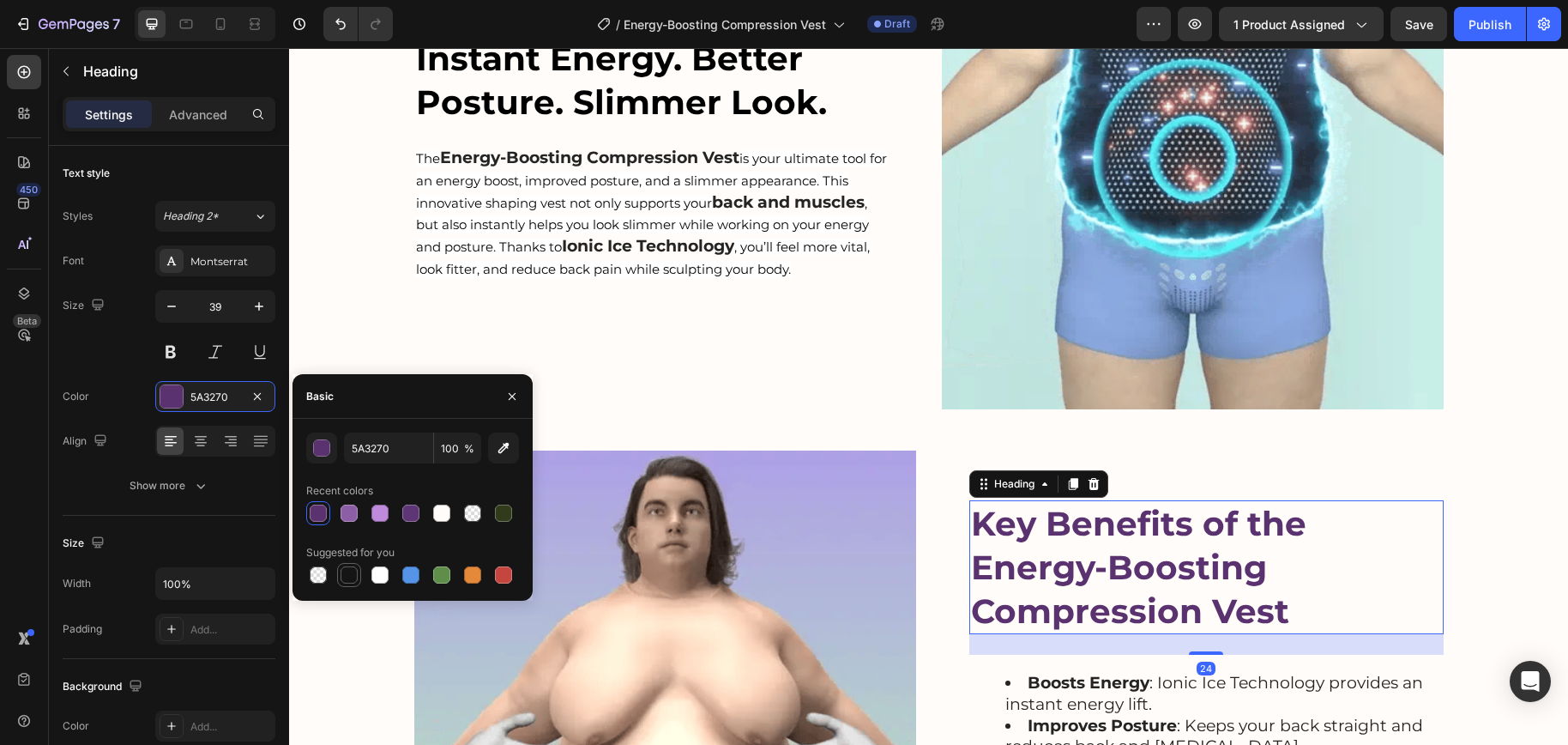
click at [352, 573] on div at bounding box center [349, 575] width 17 height 17
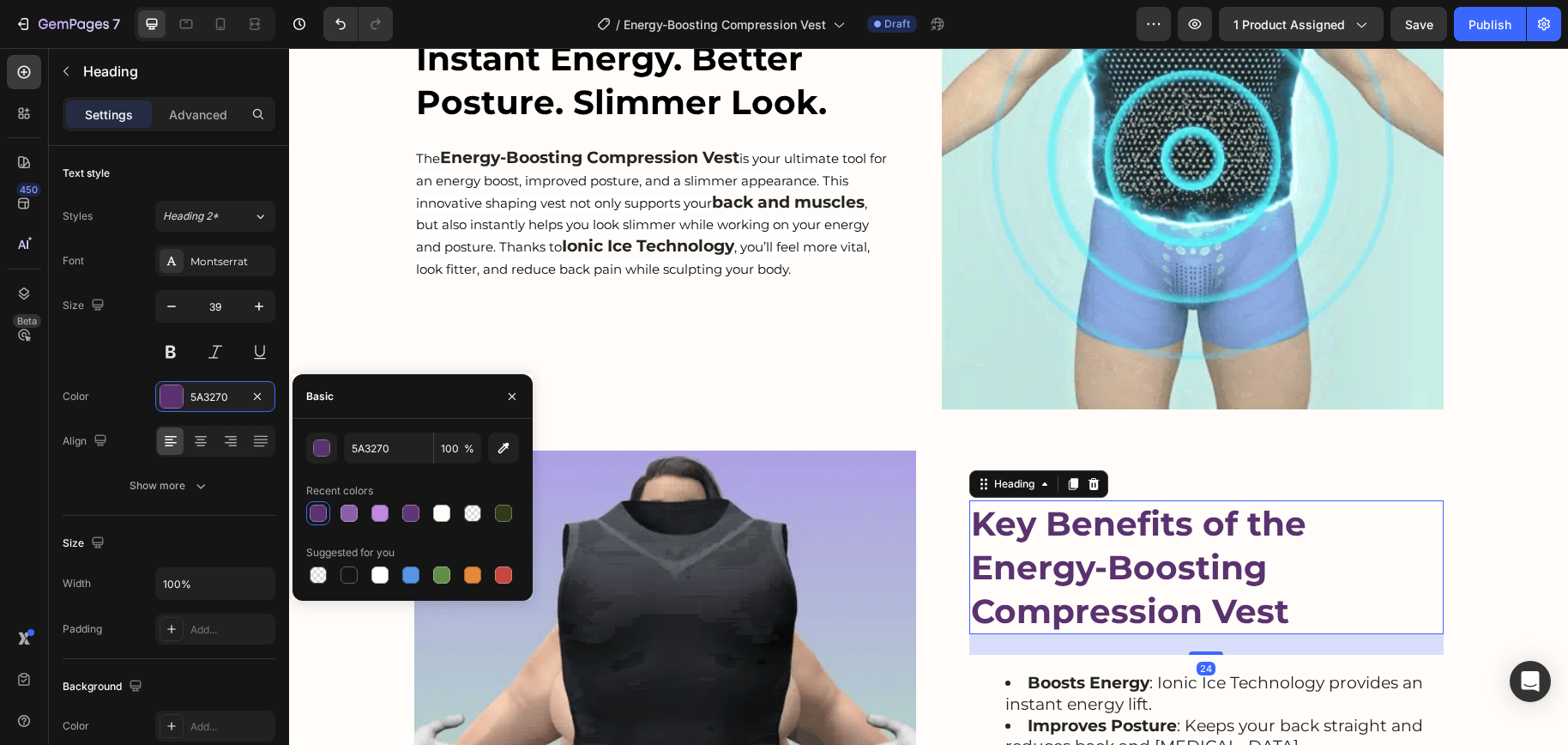
type input "151515"
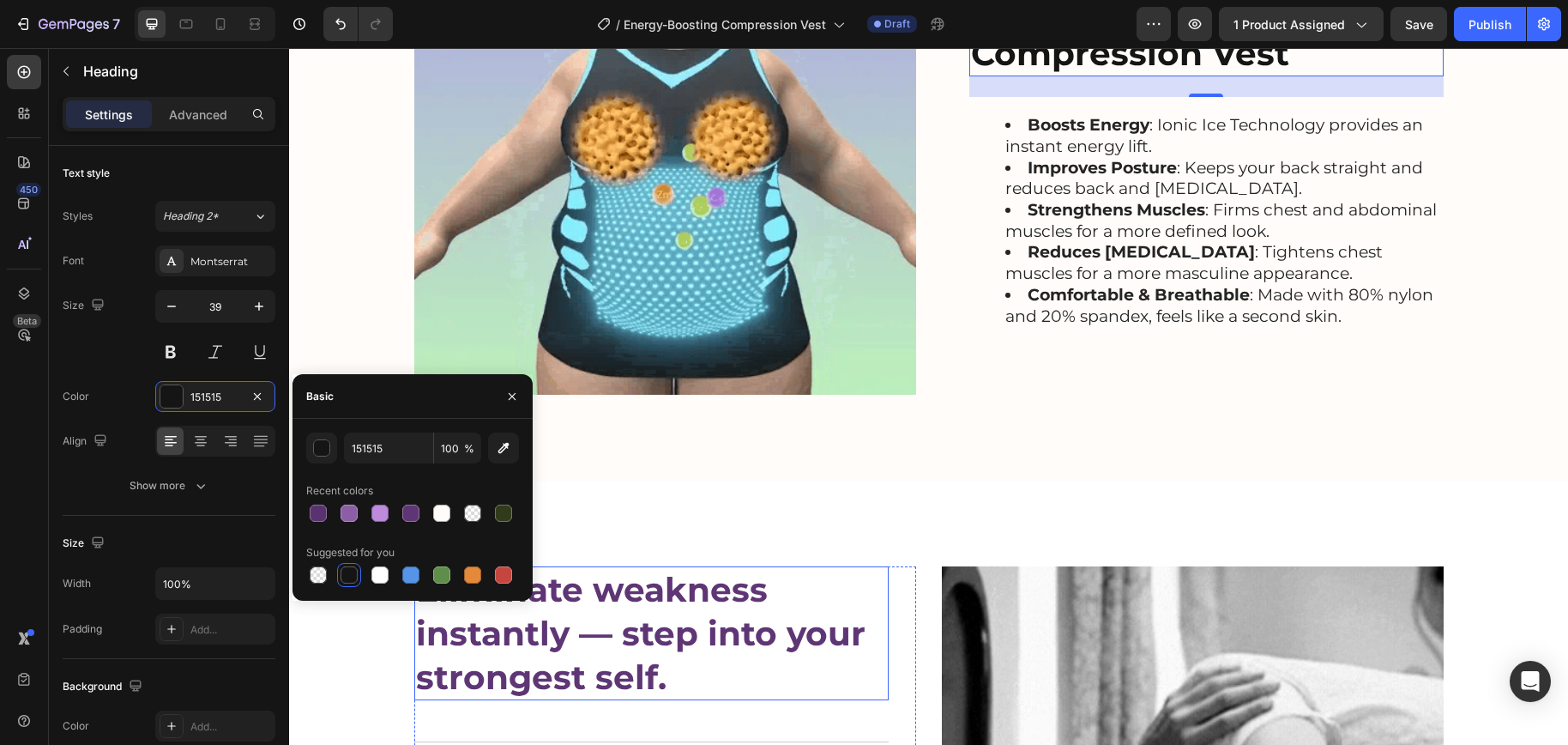
scroll to position [2131, 0]
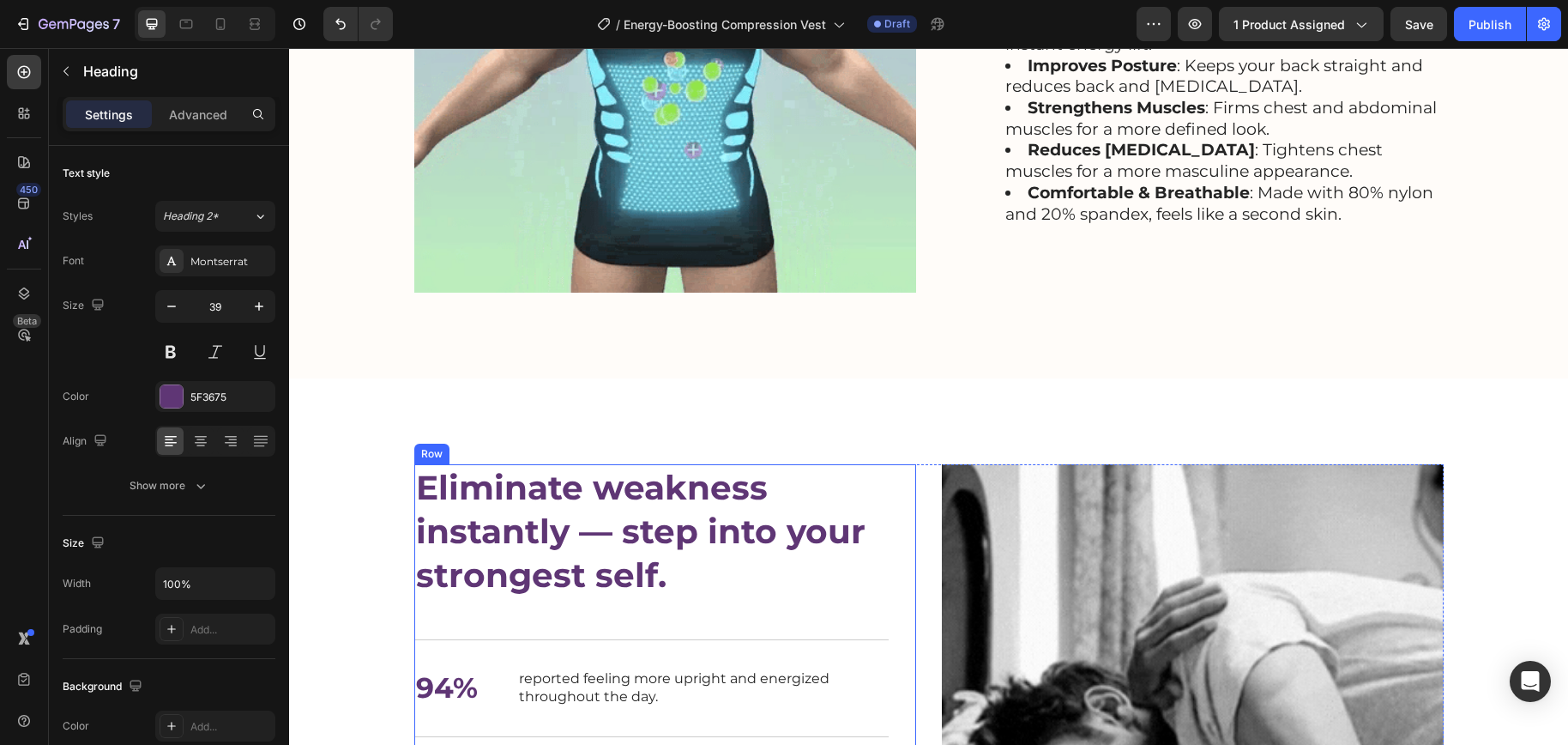
click at [636, 583] on strong "Eliminate weakness instantly — step into your strongest self." at bounding box center [641, 530] width 450 height 128
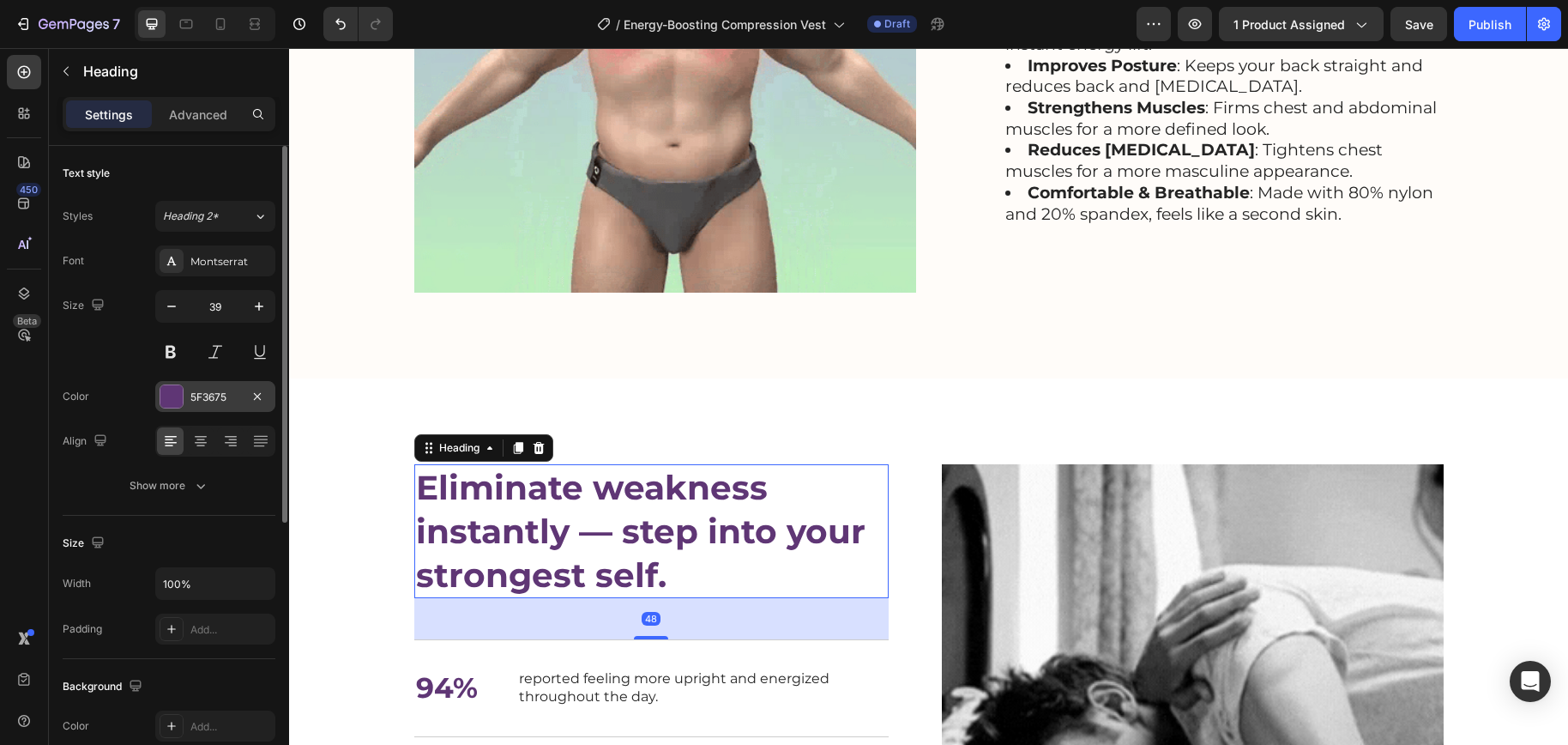
click at [212, 403] on div "5F3675" at bounding box center [215, 397] width 50 height 15
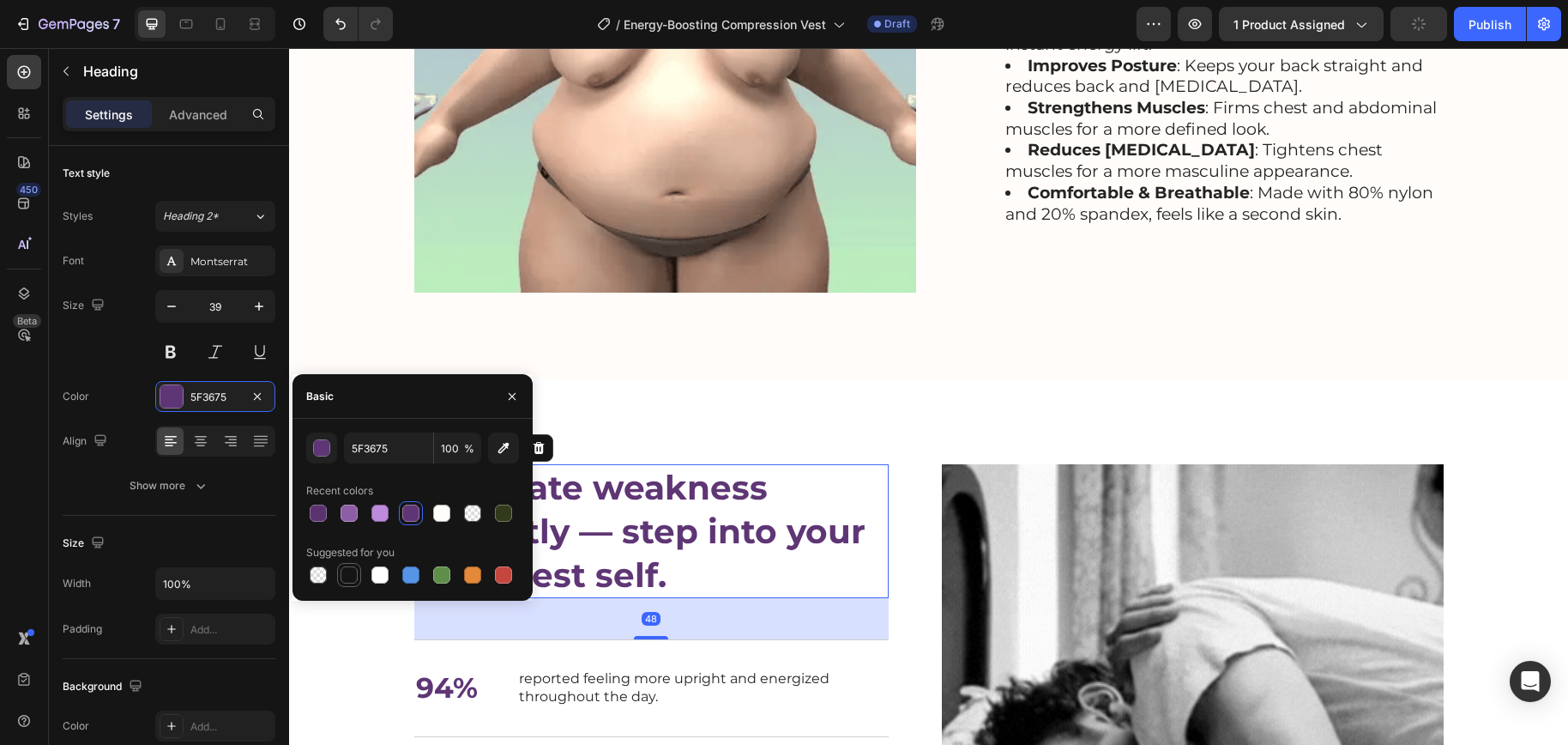
click at [350, 575] on div at bounding box center [349, 575] width 17 height 17
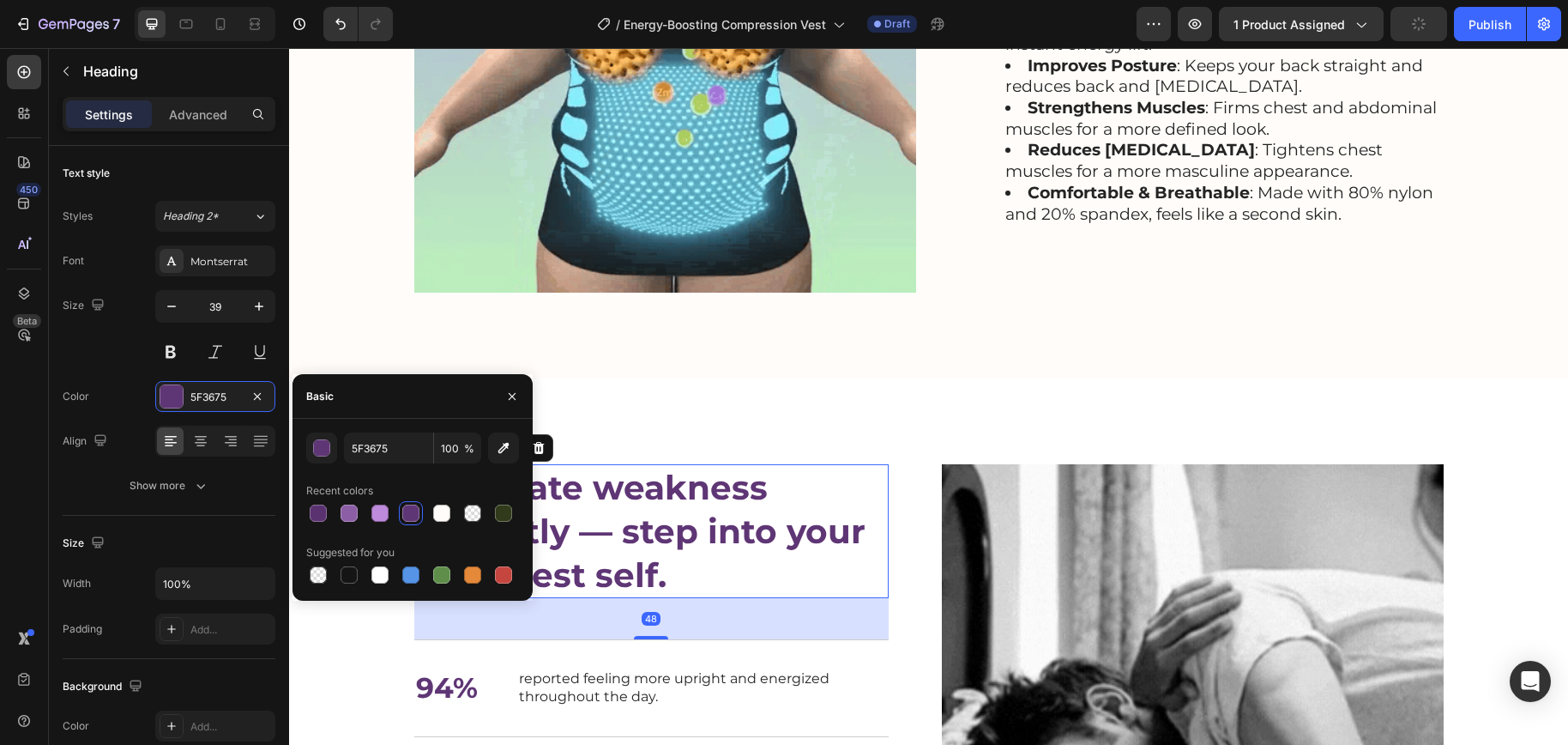
type input "151515"
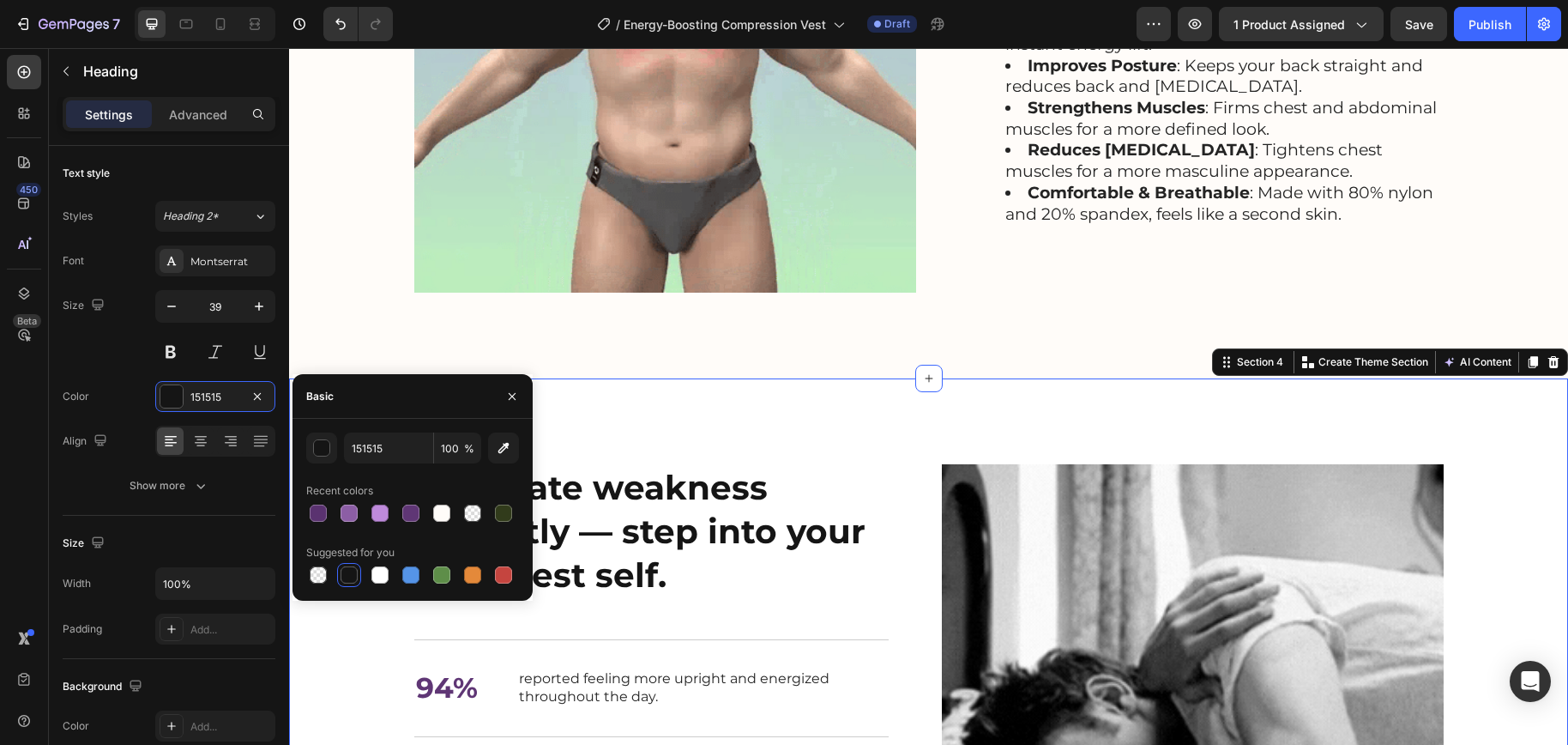
click at [909, 449] on div "Nourish, hydrate, and soften with our skin cream. Heading Eliminate weakness in…" at bounding box center [928, 727] width 1278 height 699
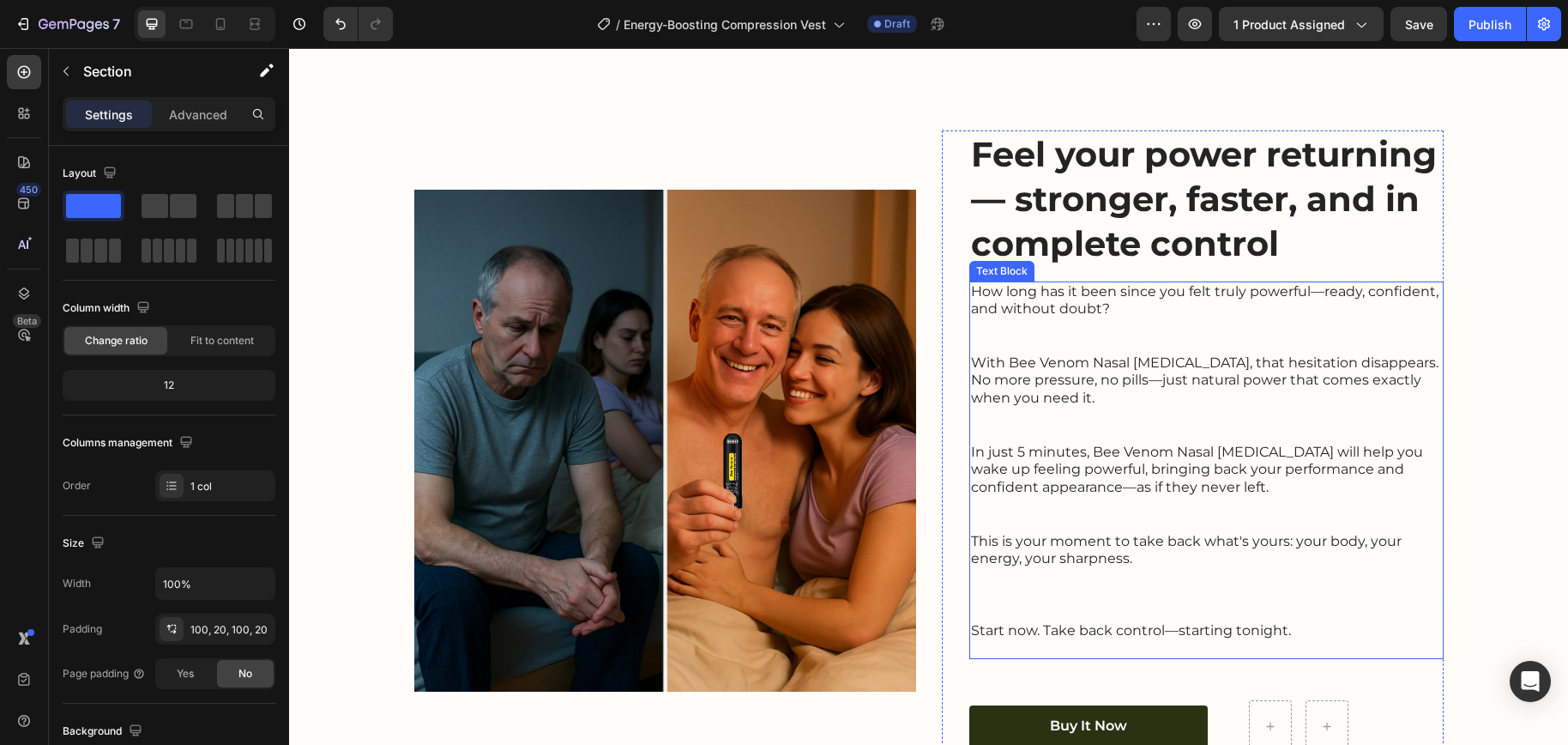
scroll to position [3163, 0]
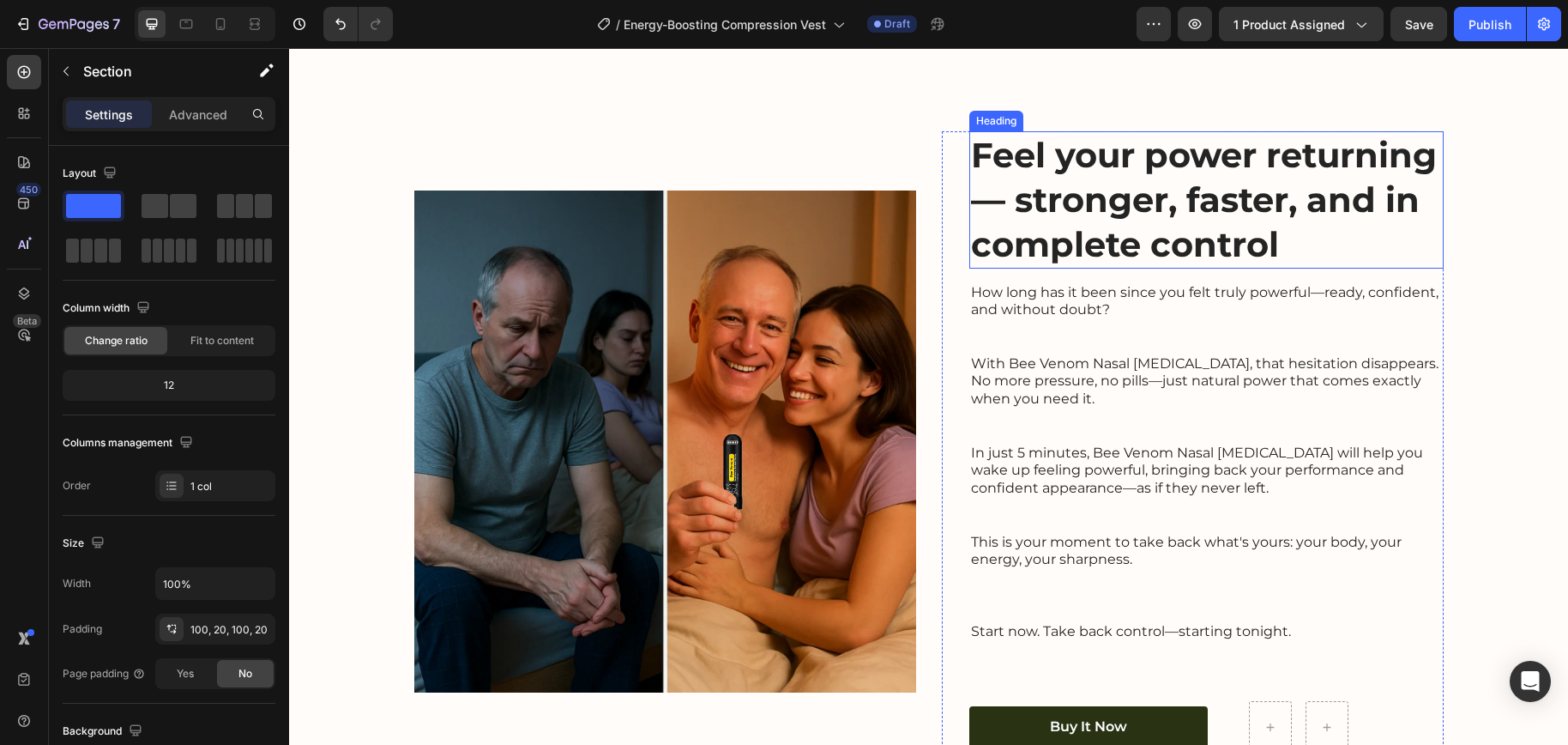
click at [1155, 239] on h2 "Feel your power returning — stronger, faster, and in complete control" at bounding box center [1206, 199] width 474 height 138
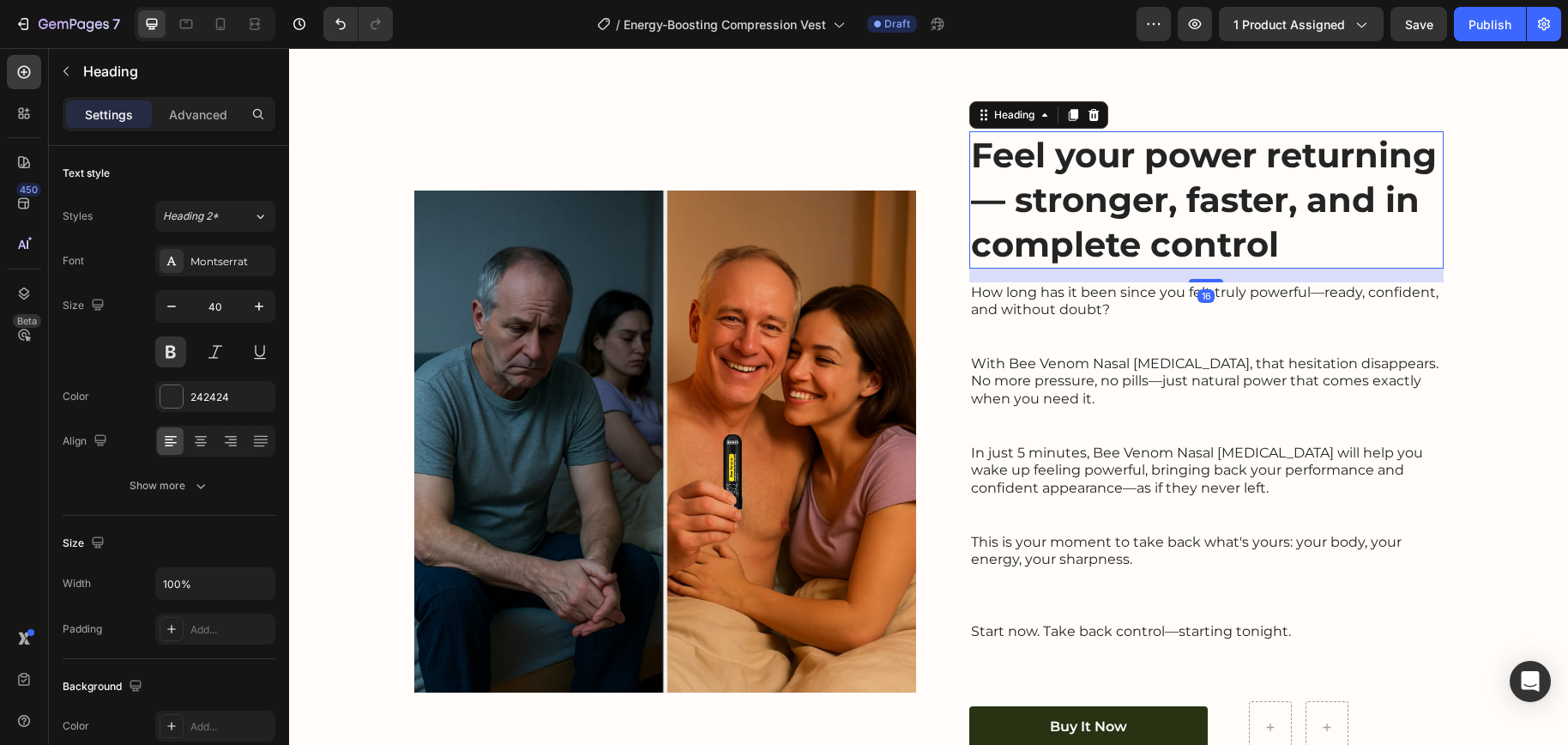
click at [1136, 219] on p "Feel your power returning — stronger, faster, and in complete control" at bounding box center [1206, 199] width 471 height 134
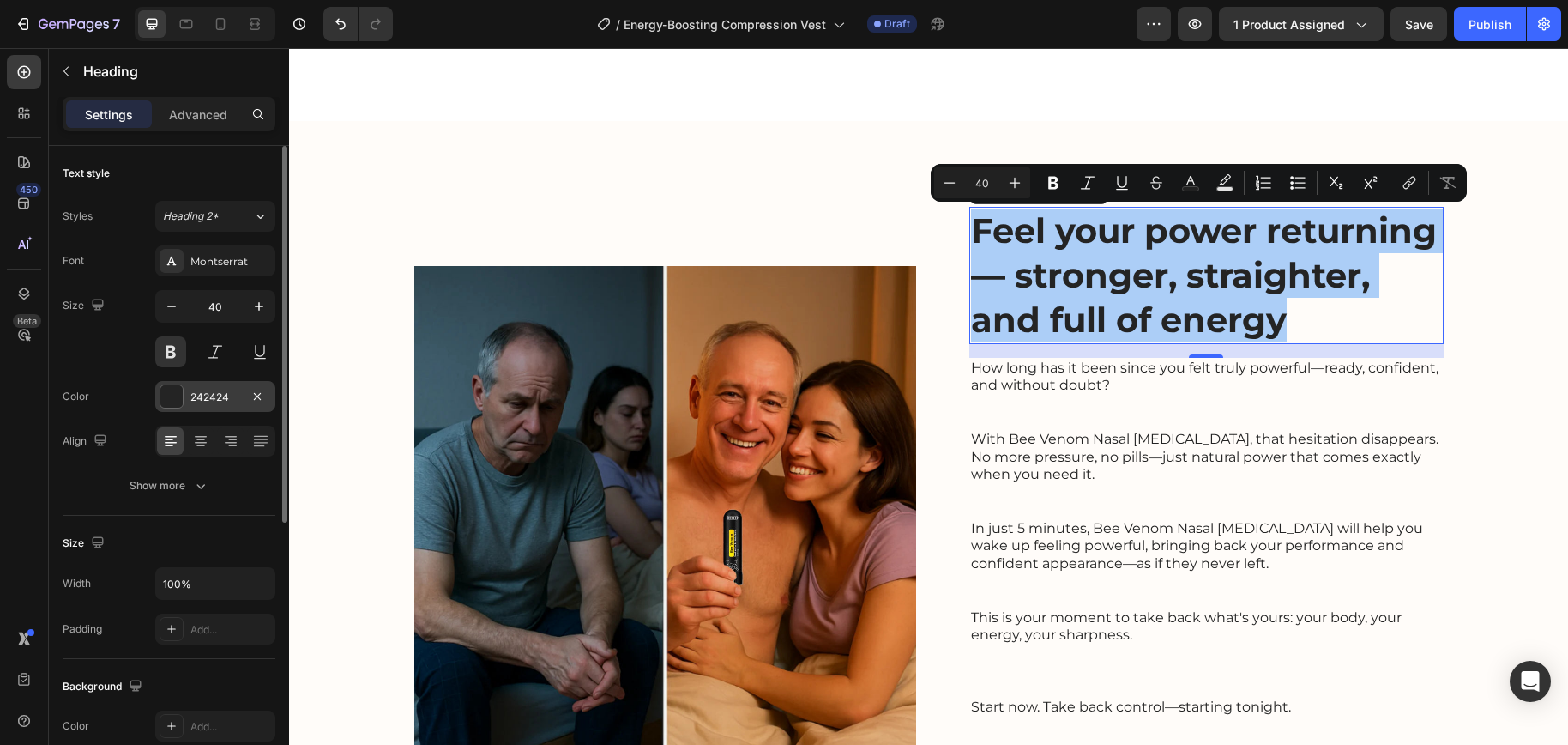
click at [192, 387] on div "242424" at bounding box center [215, 396] width 120 height 31
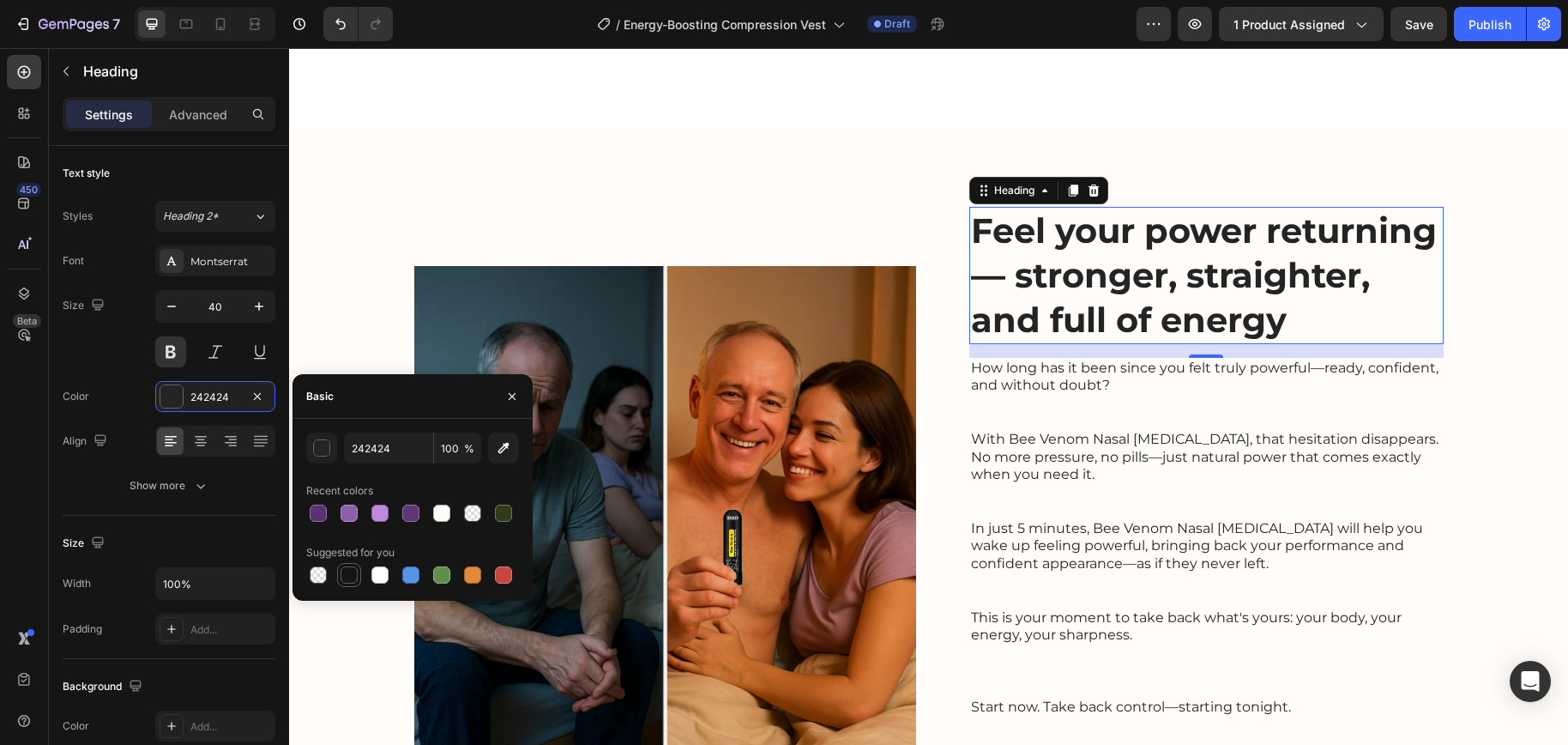
click at [342, 578] on div at bounding box center [349, 575] width 17 height 17
type input "151515"
click at [1256, 508] on p at bounding box center [1206, 511] width 471 height 18
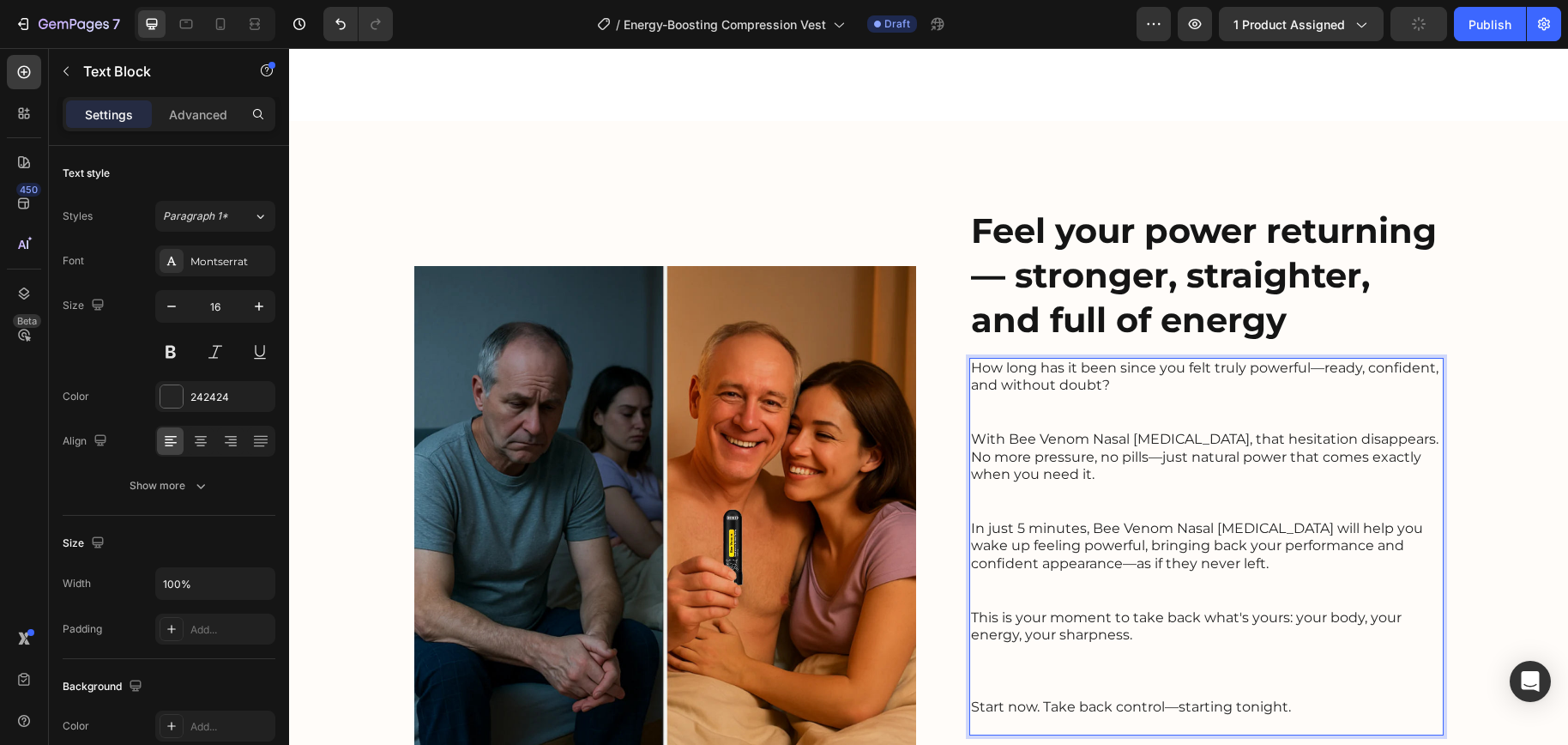
click at [1226, 509] on p "Rich Text Editor. Editing area: main" at bounding box center [1206, 511] width 471 height 18
click at [1162, 488] on p "Rich Text Editor. Editing area: main" at bounding box center [1206, 493] width 471 height 18
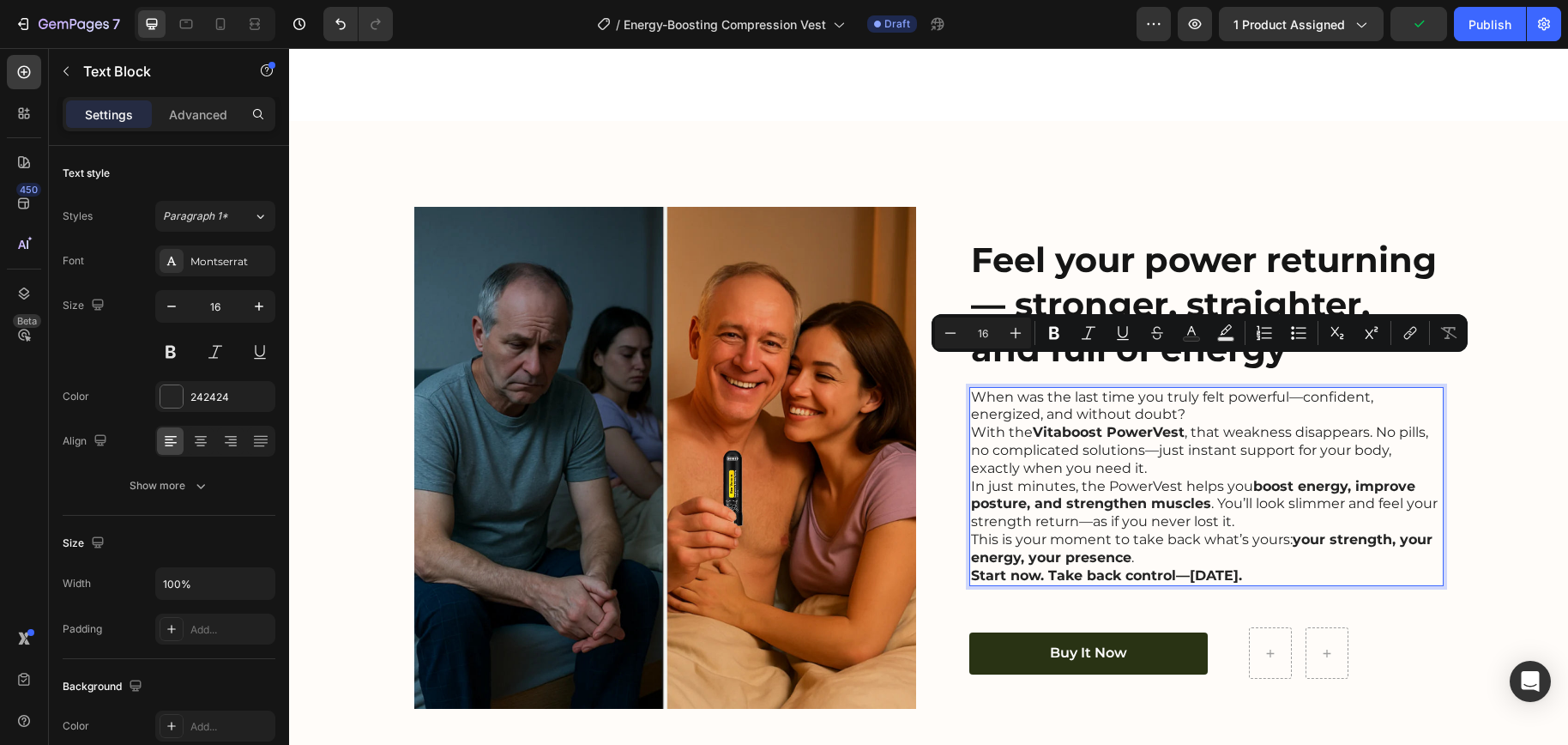
scroll to position [3118, 0]
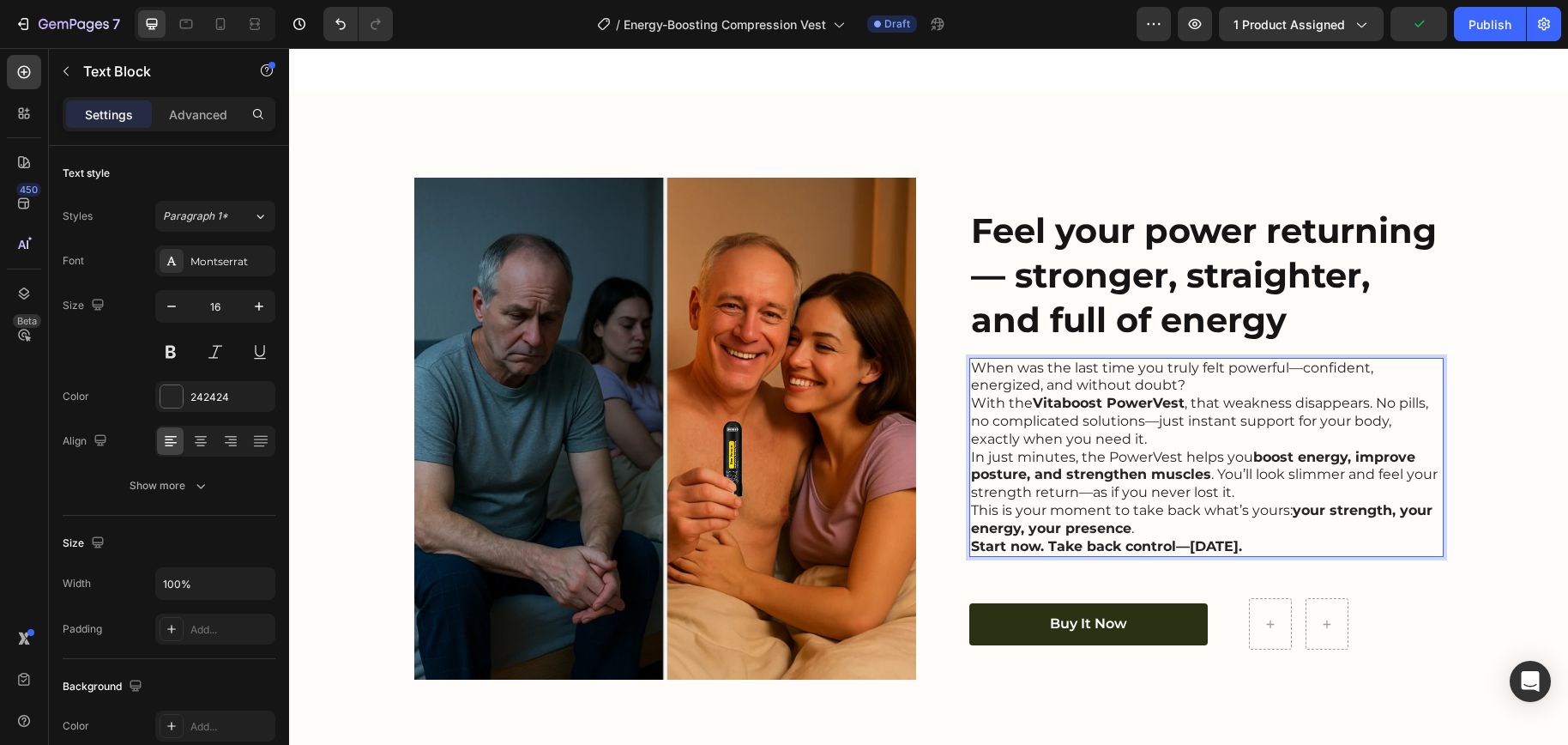
click at [1194, 381] on p "When was the last time you truly felt powerful—confident, energized, and withou…" at bounding box center [1206, 378] width 471 height 36
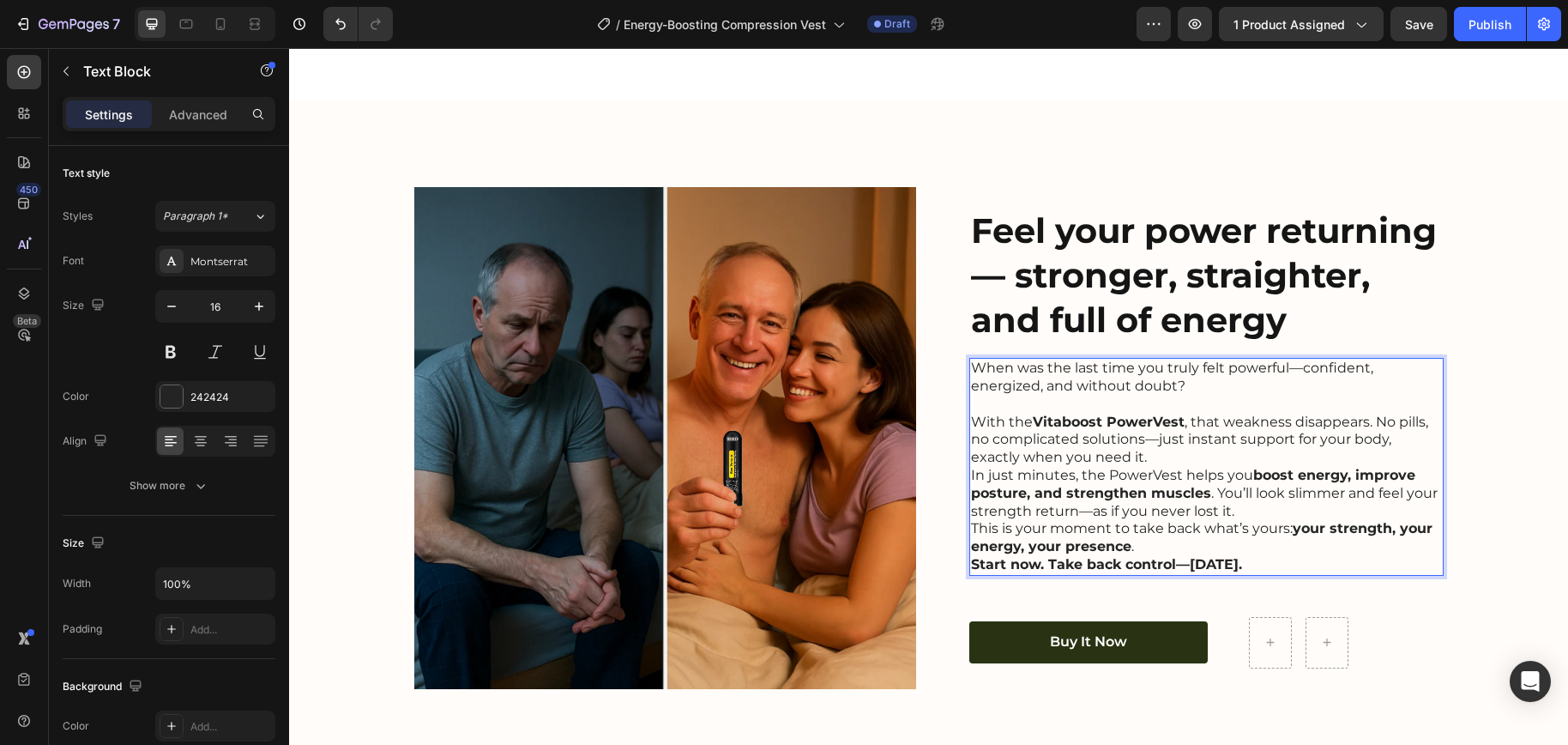
click at [1120, 457] on p "With the Vitaboost PowerVest , that weakness disappears. No pills, no complicat…" at bounding box center [1206, 440] width 471 height 53
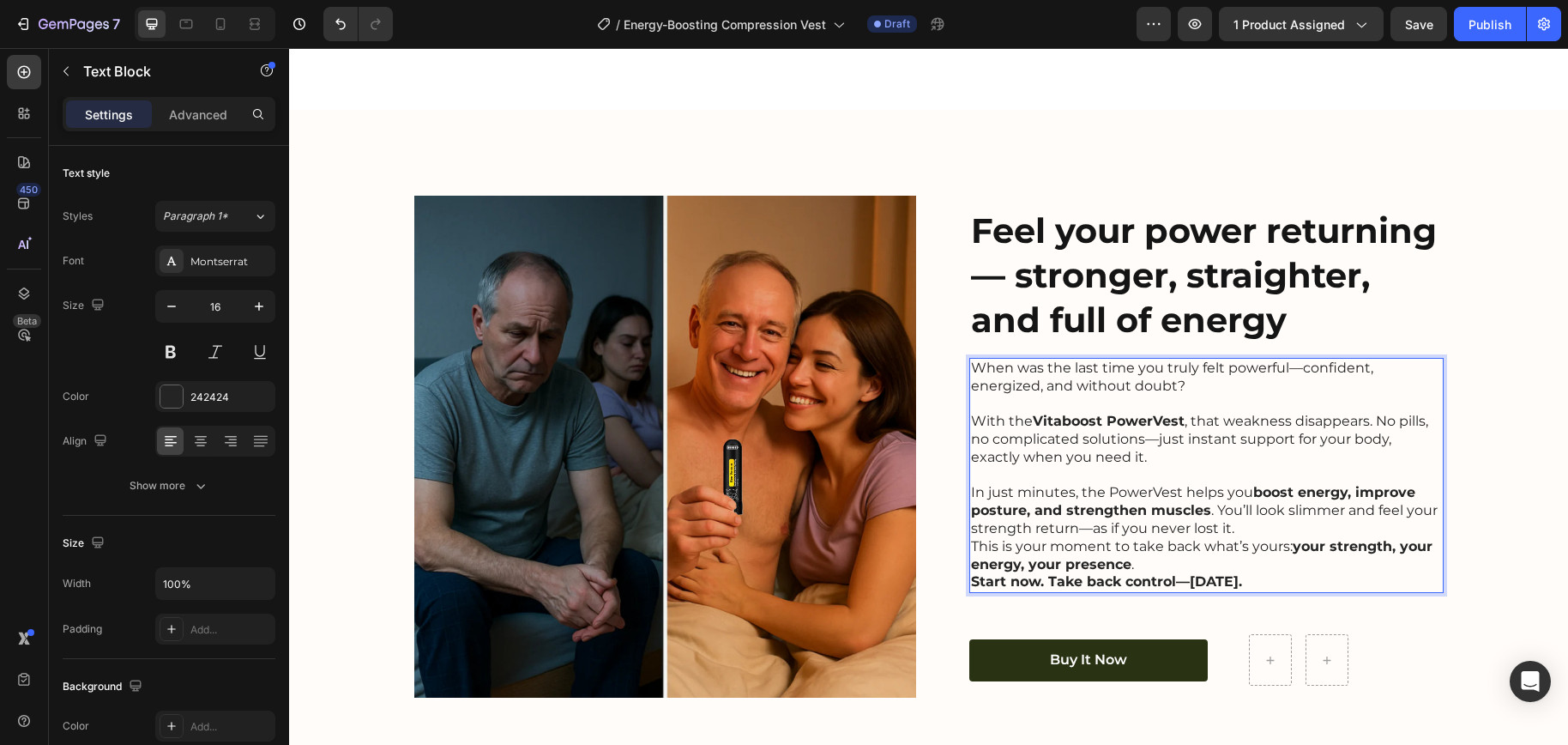
click at [1237, 526] on p "In just minutes, the PowerVest helps you boost energy, improve posture, and str…" at bounding box center [1206, 510] width 471 height 53
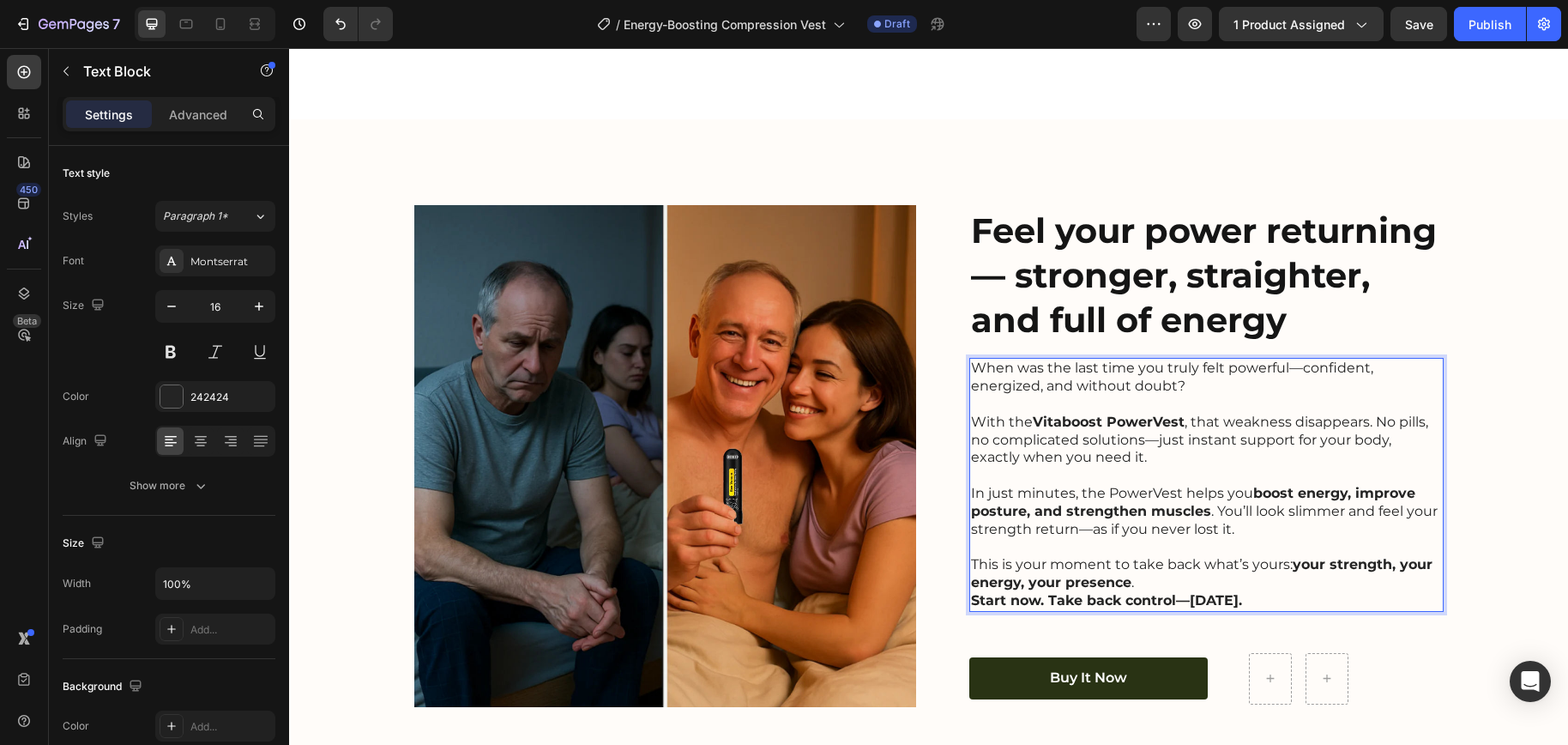
click at [1149, 580] on p "This is your moment to take back what’s yours: your strength, your energy, your…" at bounding box center [1206, 574] width 471 height 36
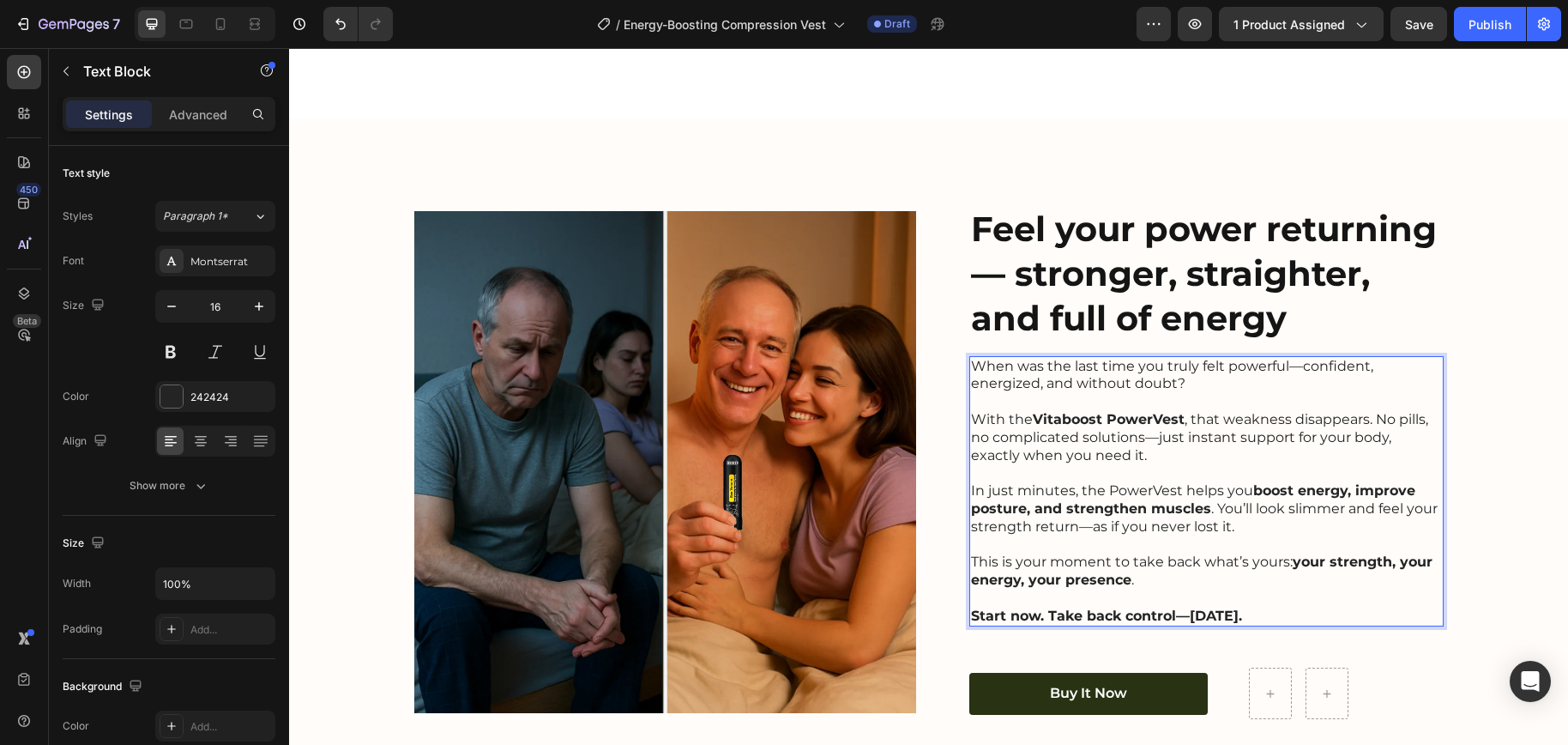
scroll to position [3088, 0]
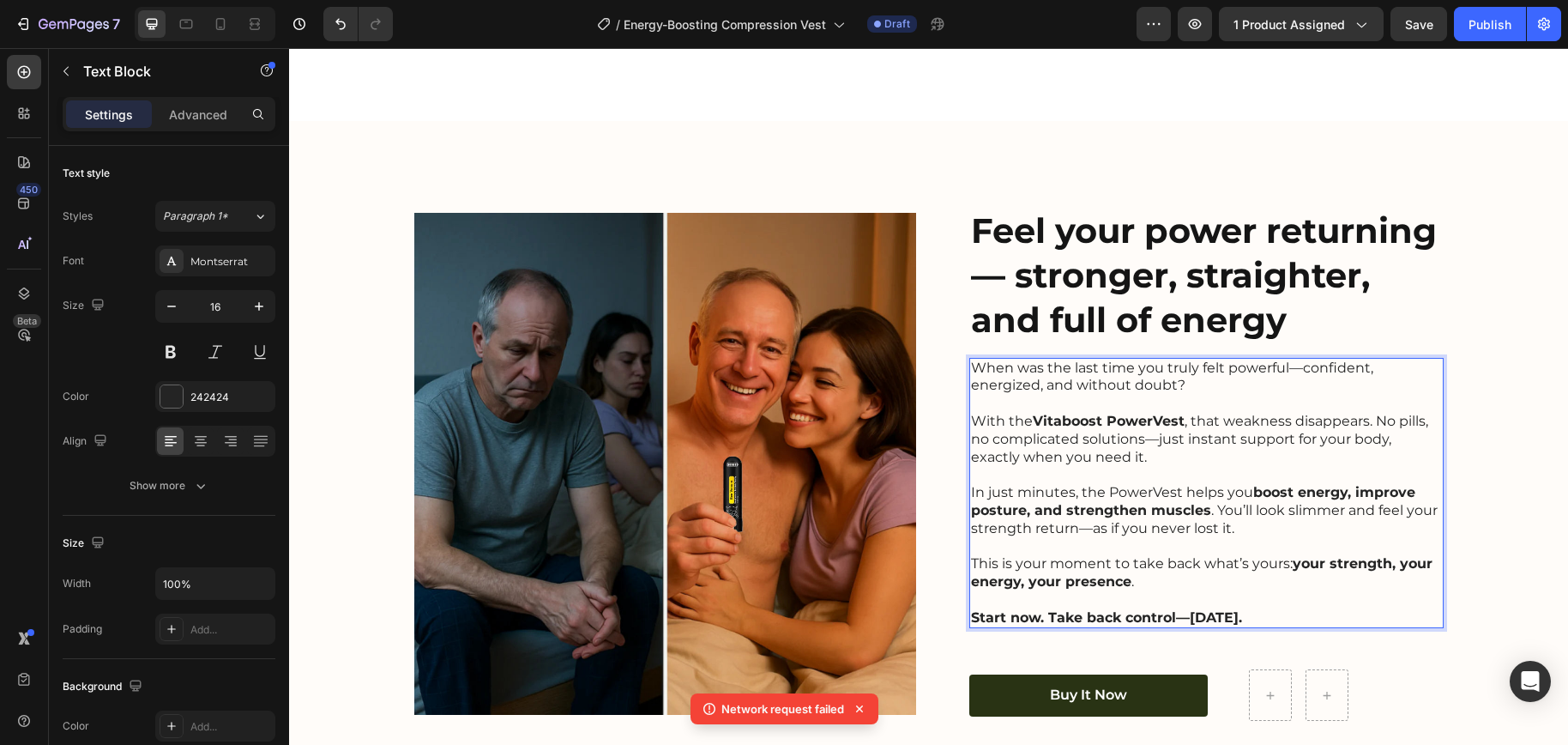
click at [1067, 419] on strong "Vitaboost PowerVest" at bounding box center [1108, 421] width 152 height 16
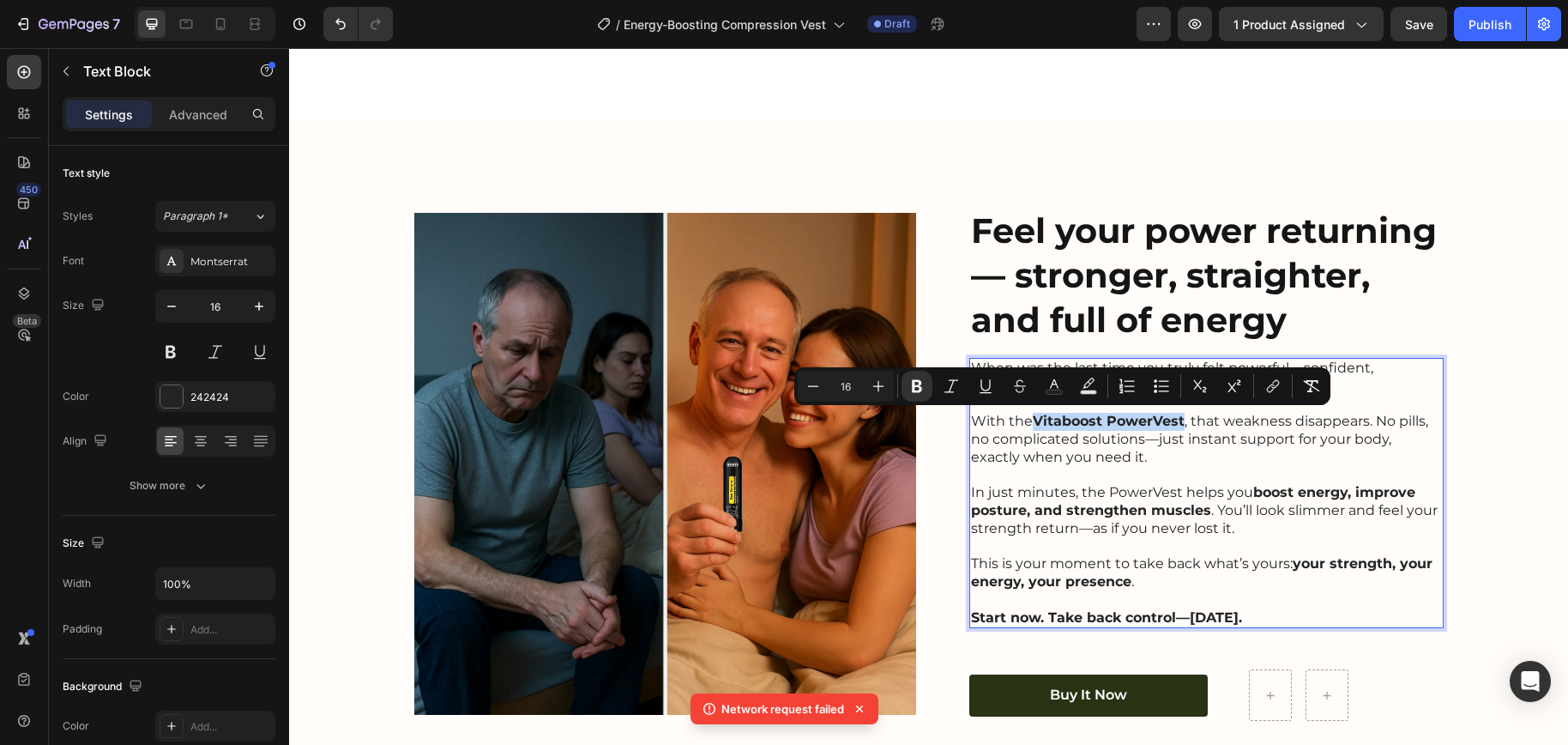
click at [1141, 424] on strong "Vitaboost PowerVest" at bounding box center [1108, 421] width 152 height 16
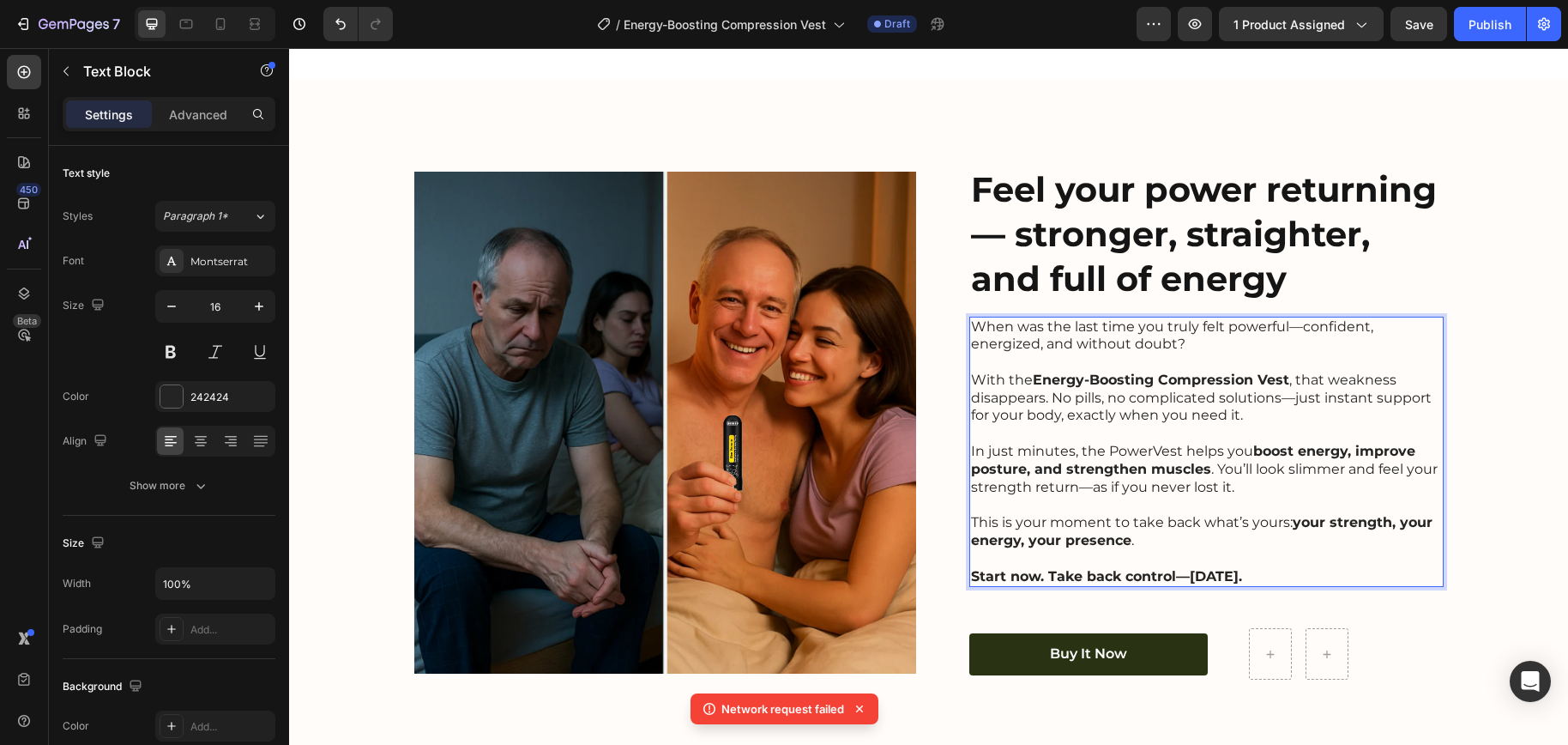
scroll to position [3258, 0]
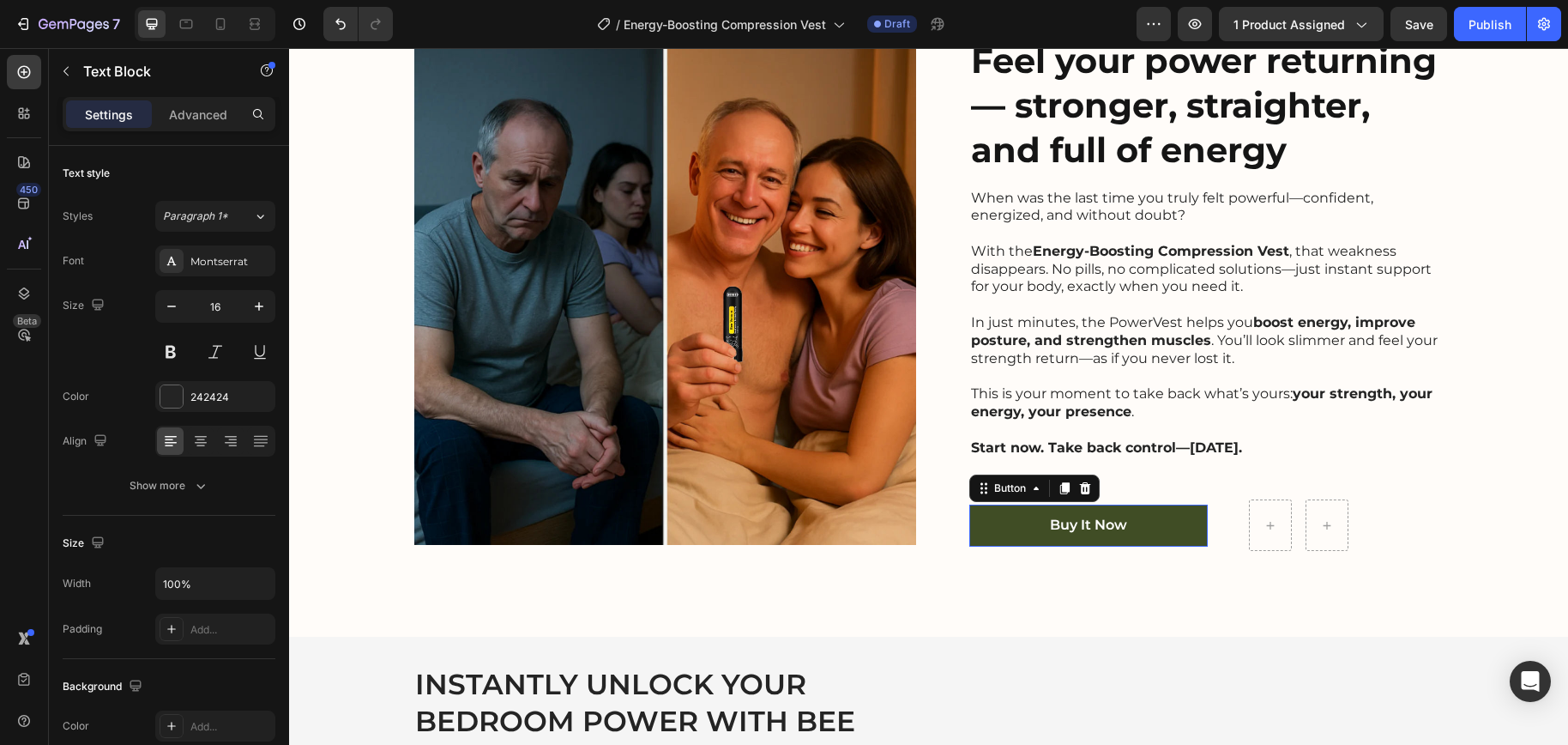
click at [1200, 536] on link "Buy It Now" at bounding box center [1088, 526] width 239 height 42
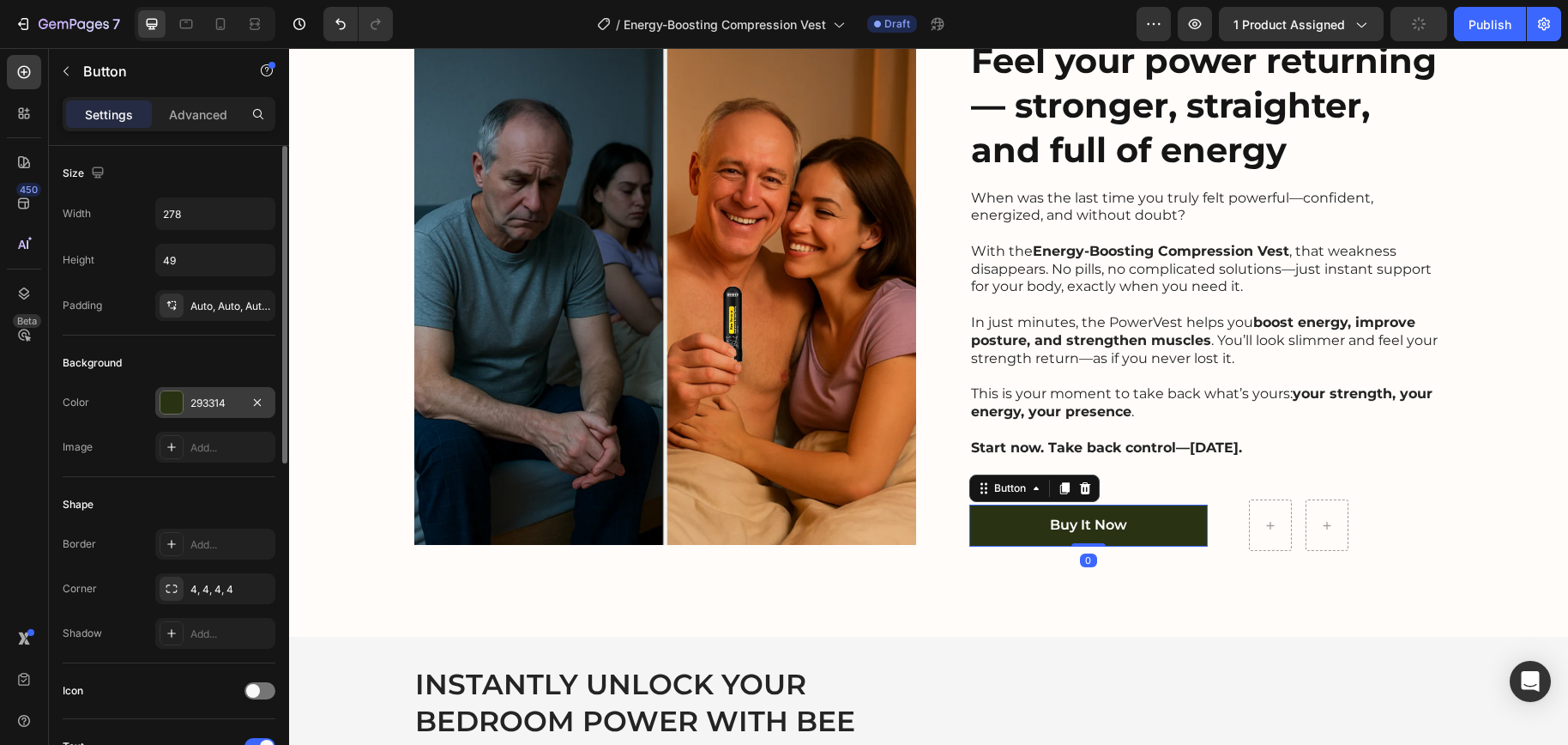
click at [198, 405] on div "293314" at bounding box center [215, 403] width 50 height 15
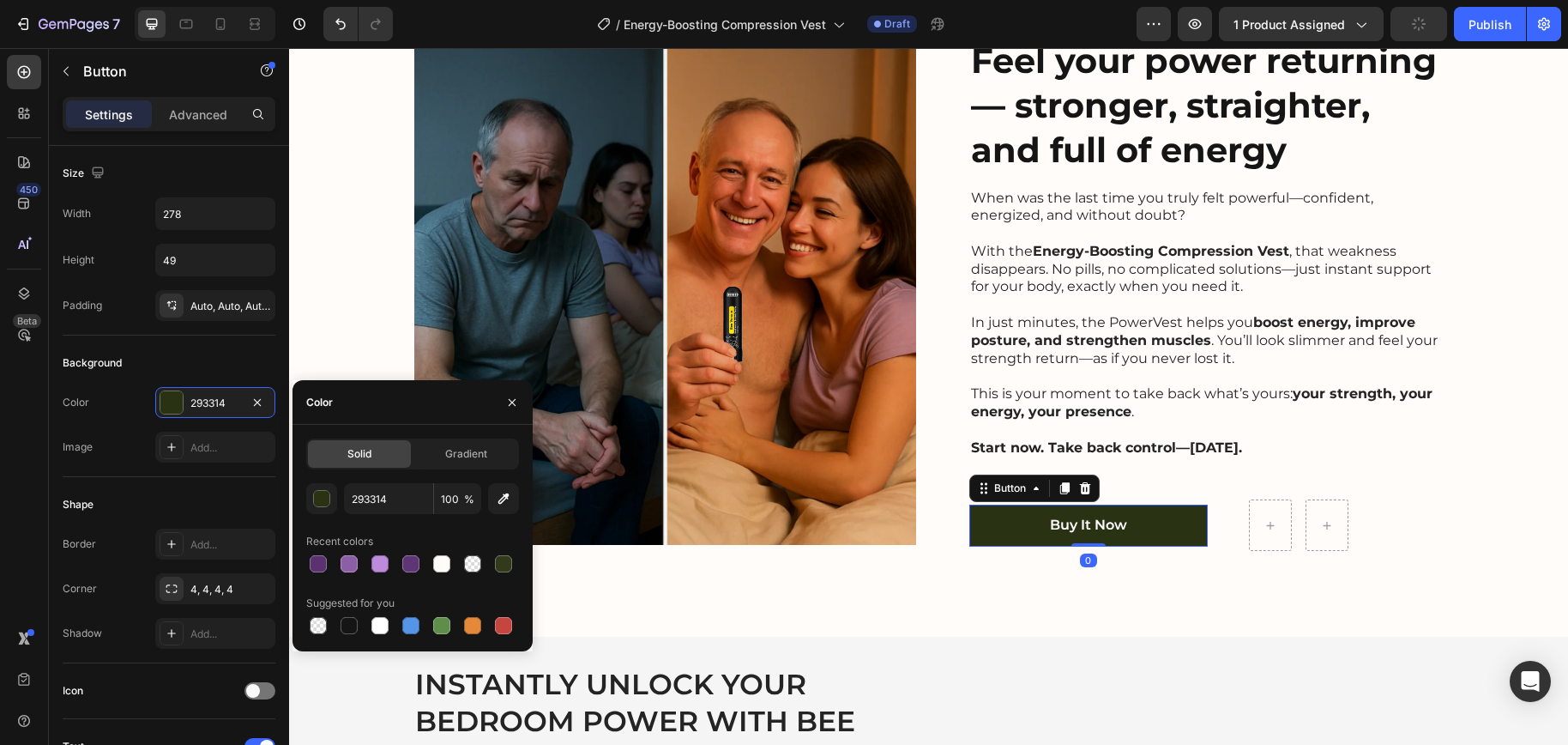
click at [321, 562] on div at bounding box center [318, 563] width 17 height 17
type input "5A3270"
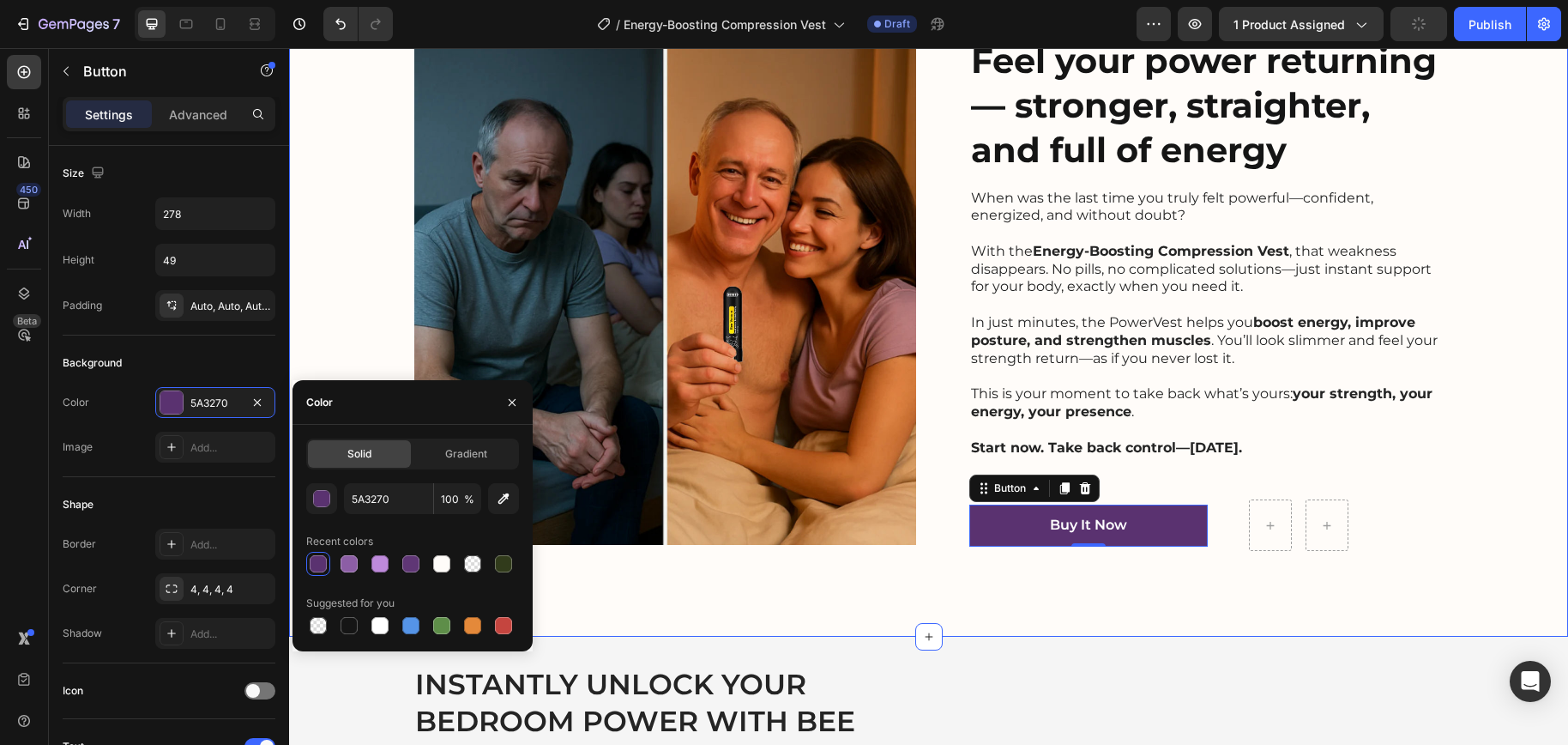
click at [1193, 584] on div "Image Feel your power returning — stronger, straighter, and full of energy Head…" at bounding box center [928, 293] width 1278 height 686
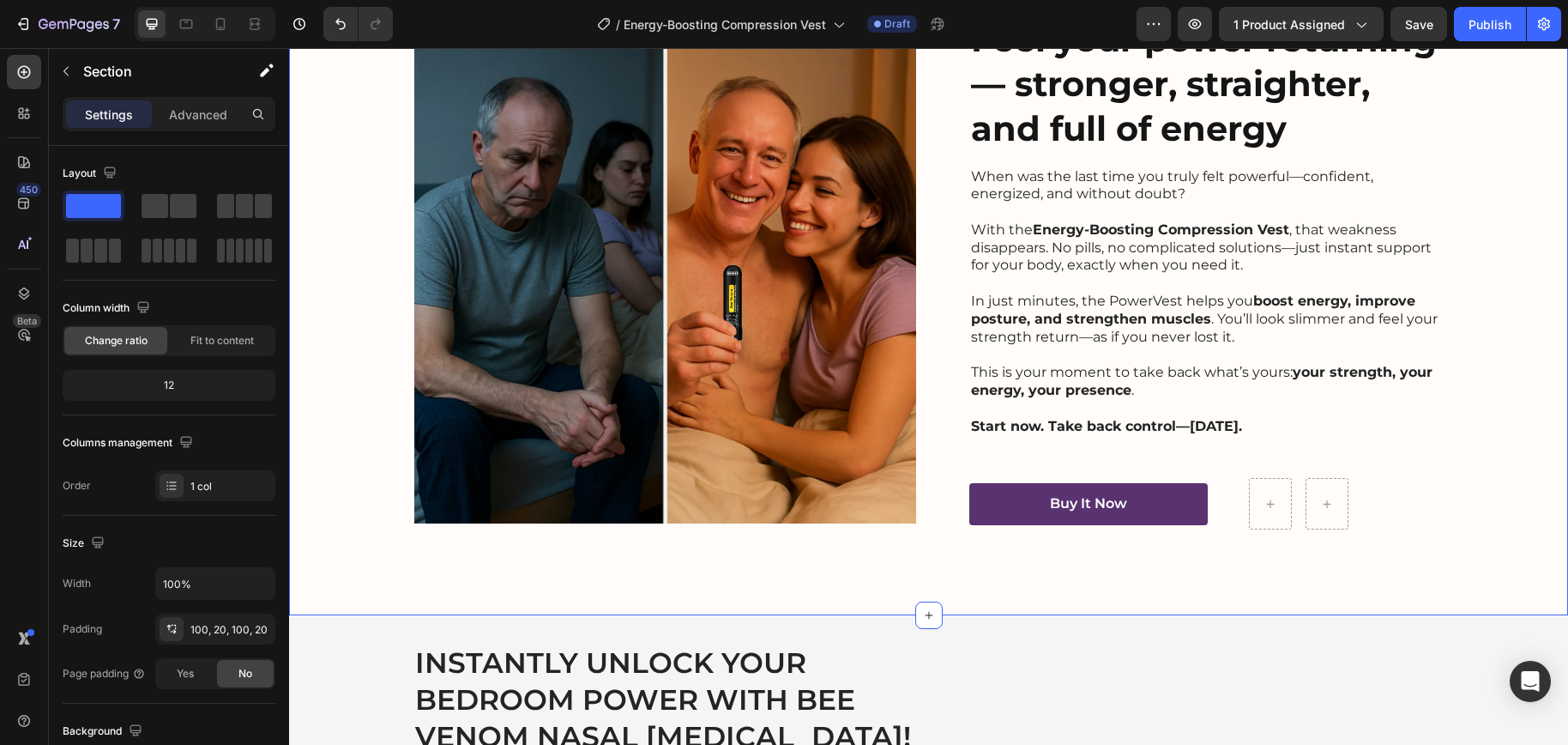
scroll to position [3291, 0]
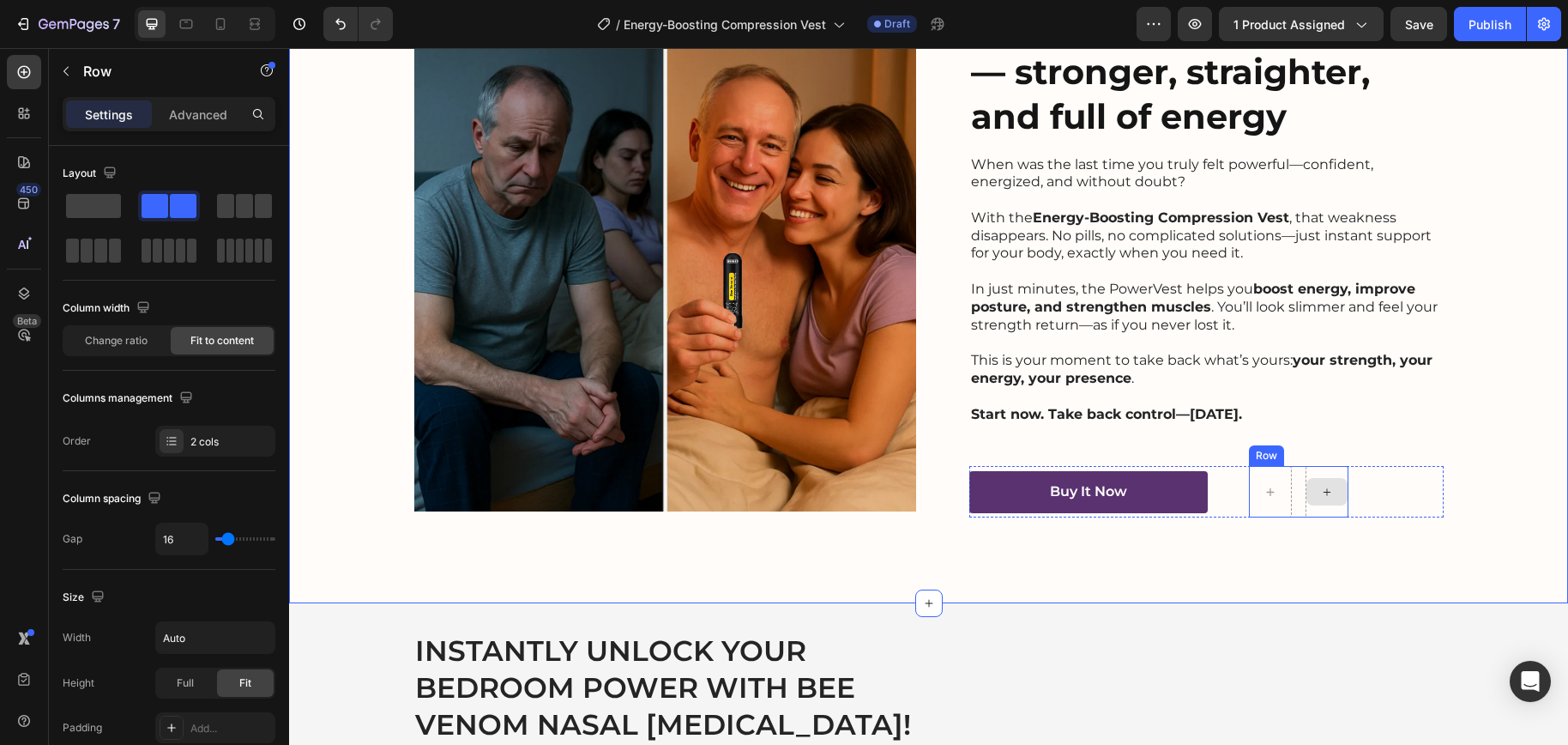
click at [1333, 474] on div at bounding box center [1326, 491] width 43 height 52
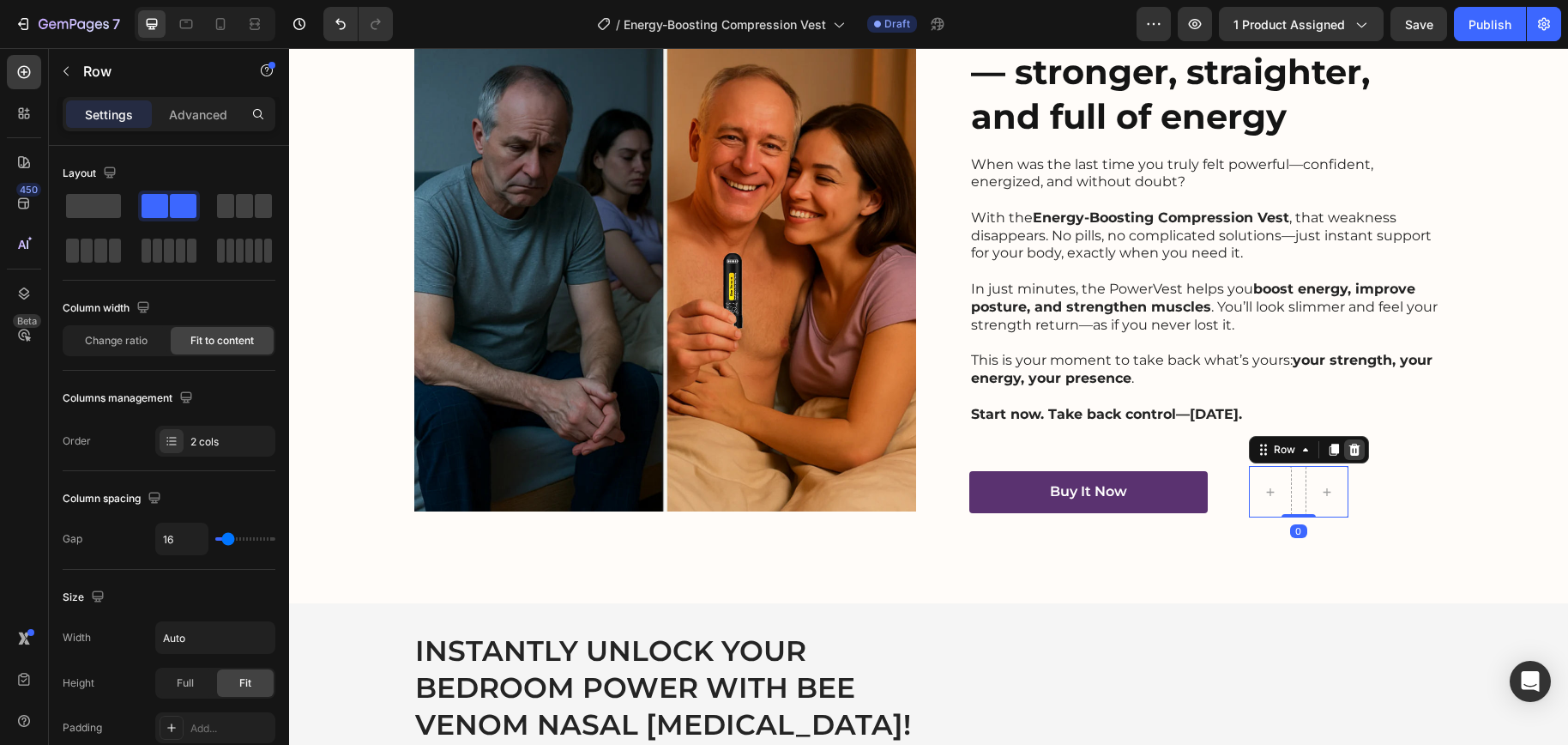
click at [1348, 451] on icon at bounding box center [1354, 449] width 14 height 14
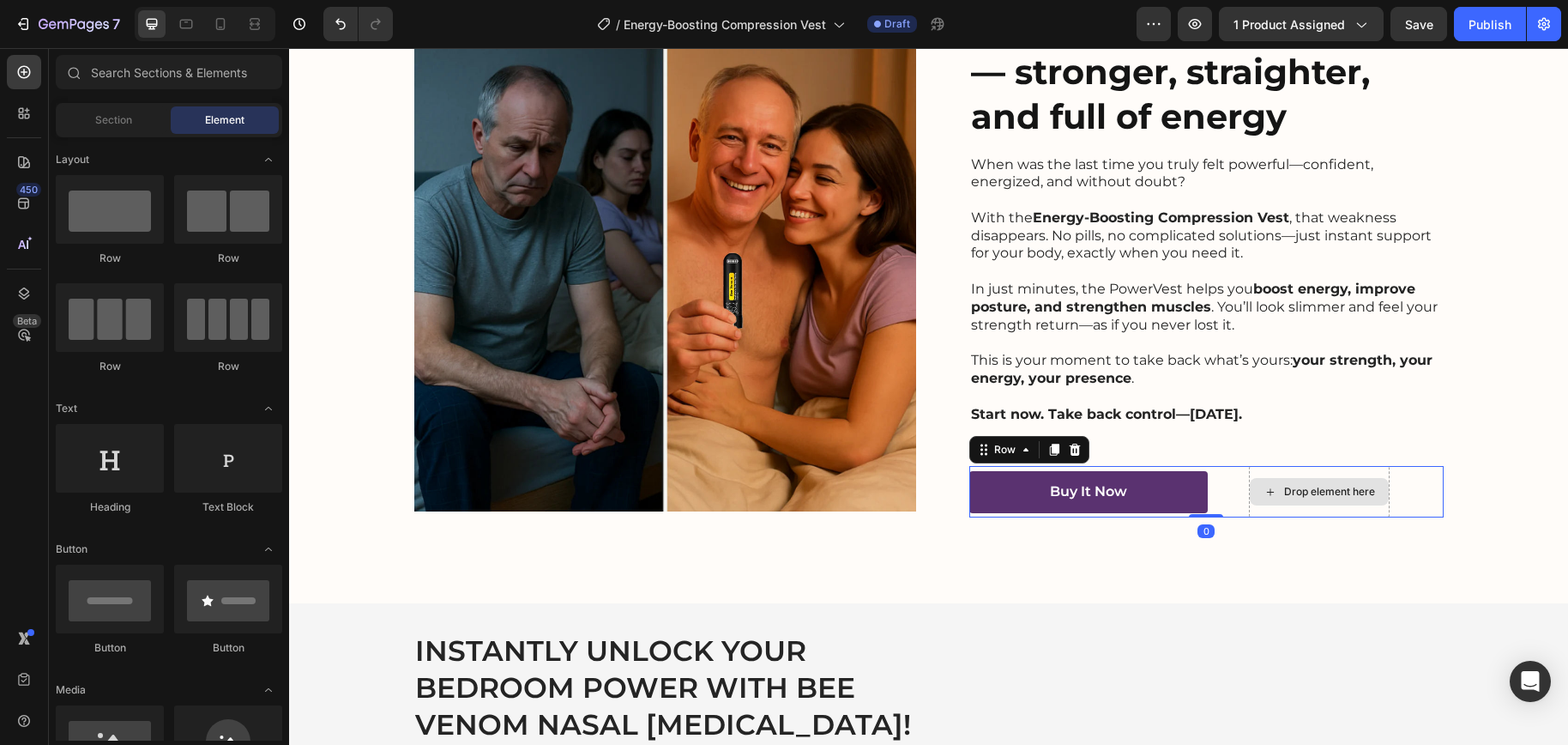
click at [1266, 511] on div "Drop element here" at bounding box center [1319, 491] width 140 height 52
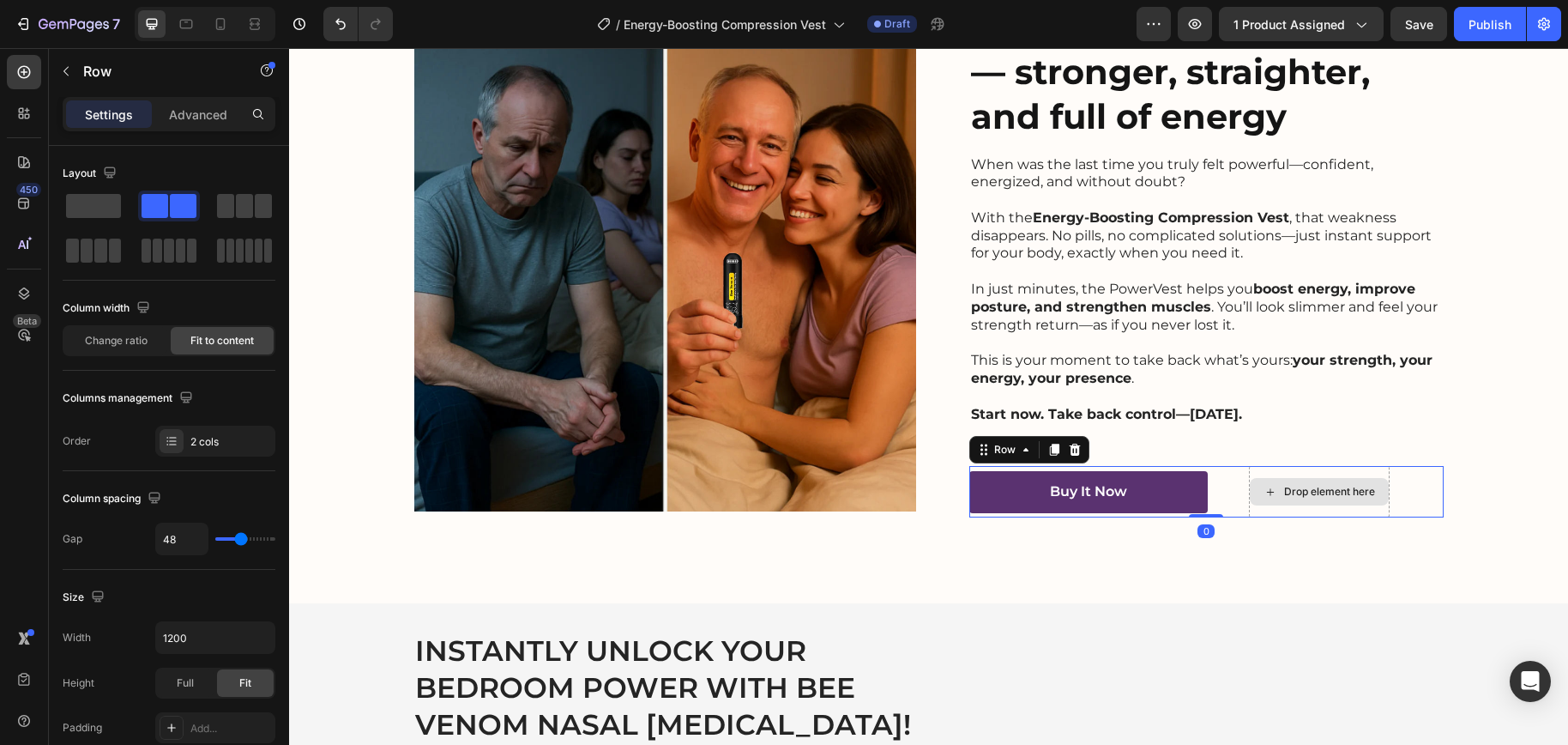
click at [1365, 473] on div "Drop element here" at bounding box center [1319, 491] width 140 height 52
click at [1410, 491] on div "Buy It Now Button Drop element here Row 0" at bounding box center [1206, 491] width 474 height 52
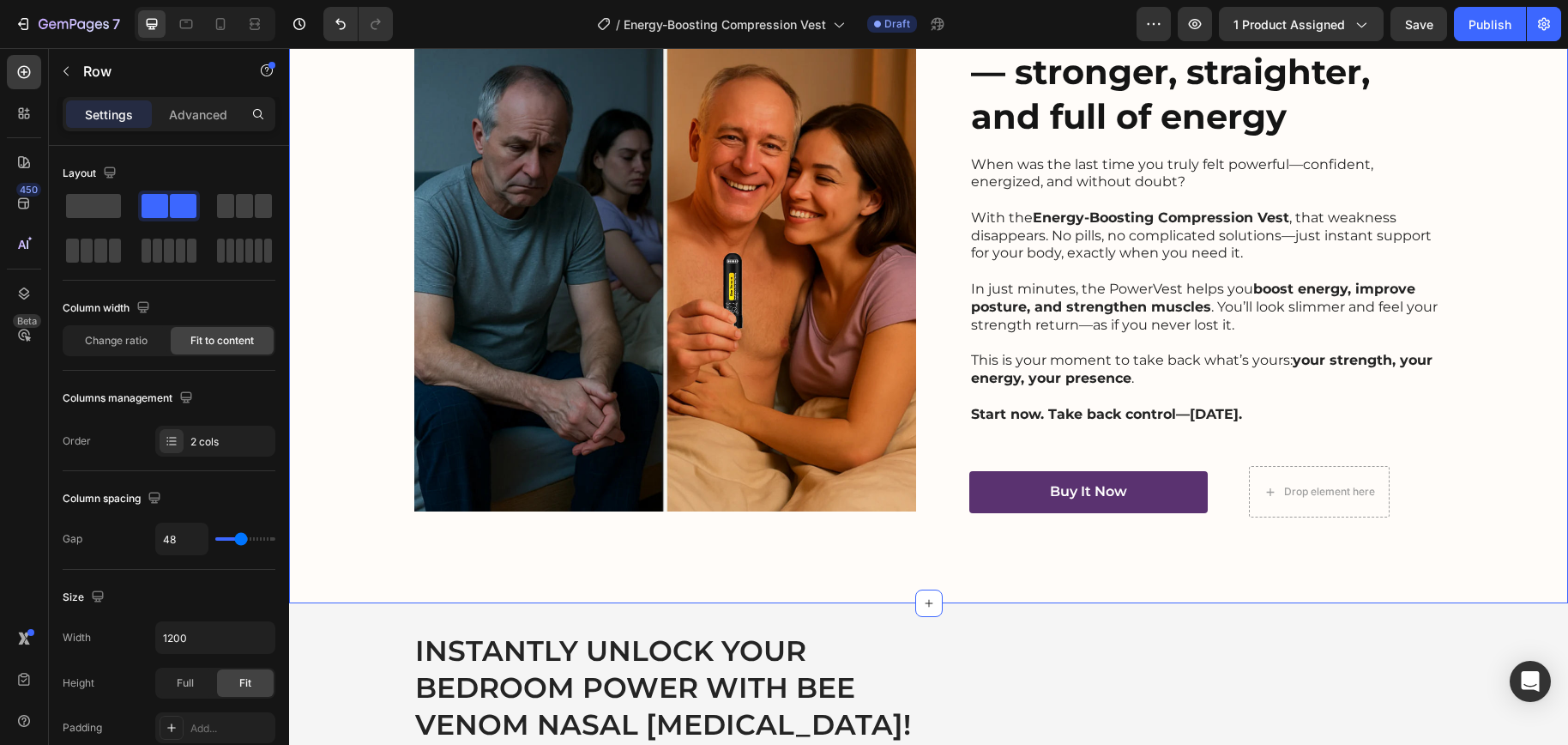
click at [1314, 544] on div "Image Feel your power returning — stronger, straighter, and full of energy Head…" at bounding box center [928, 260] width 1278 height 686
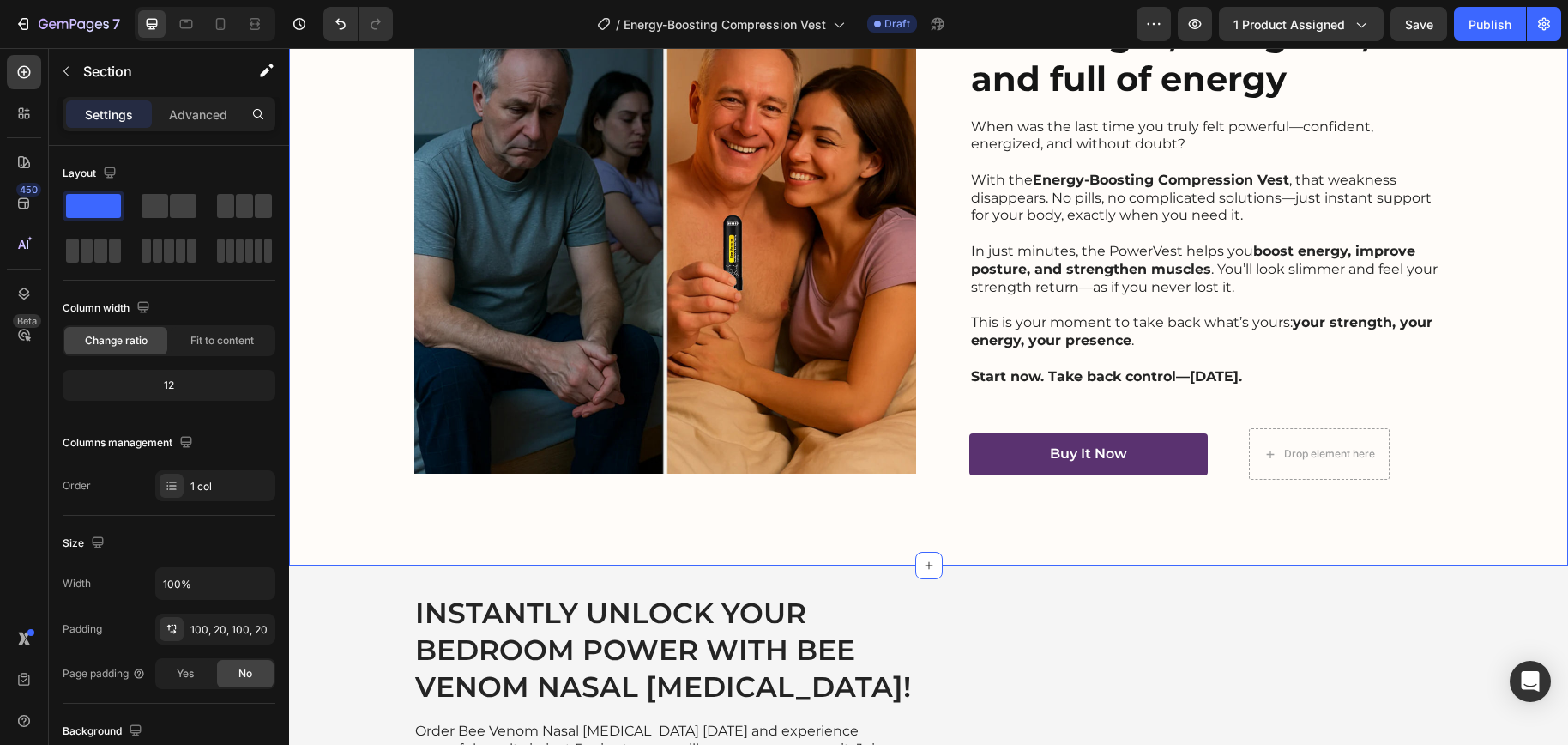
scroll to position [3332, 0]
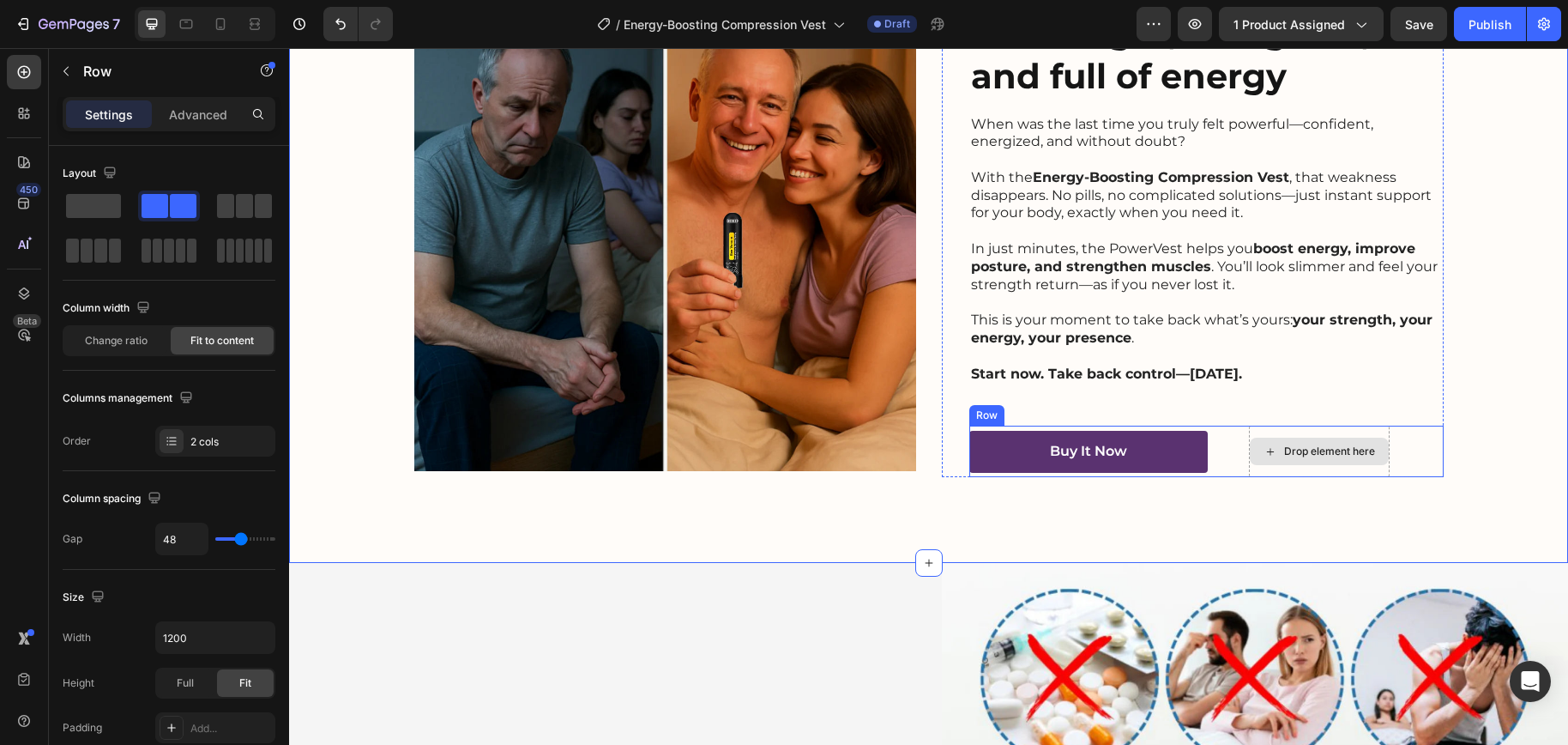
click at [1248, 467] on div "Drop element here" at bounding box center [1319, 451] width 140 height 52
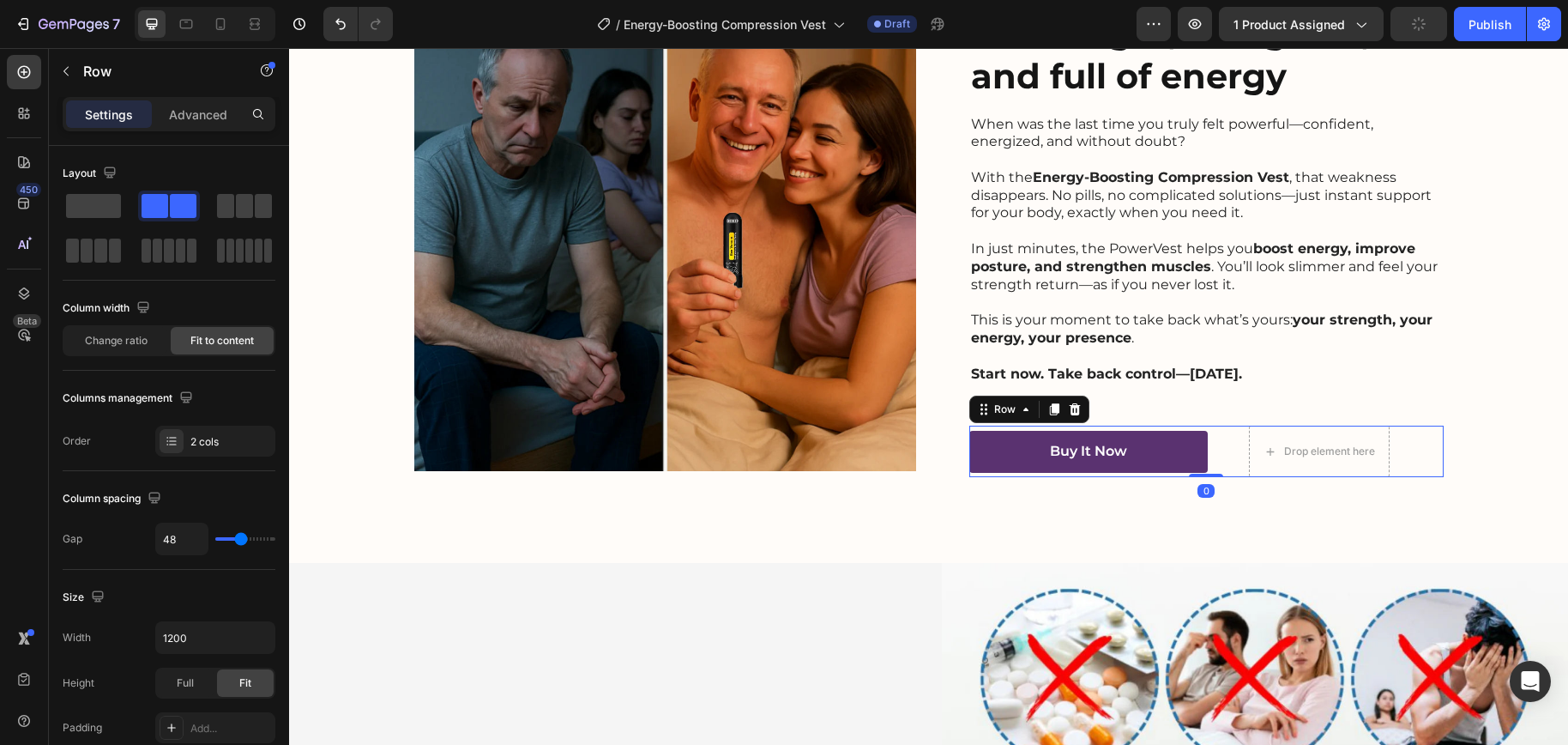
click at [1217, 464] on div "Buy It Now Button Drop element here Row 0" at bounding box center [1206, 451] width 474 height 52
click at [87, 204] on span at bounding box center [94, 206] width 55 height 24
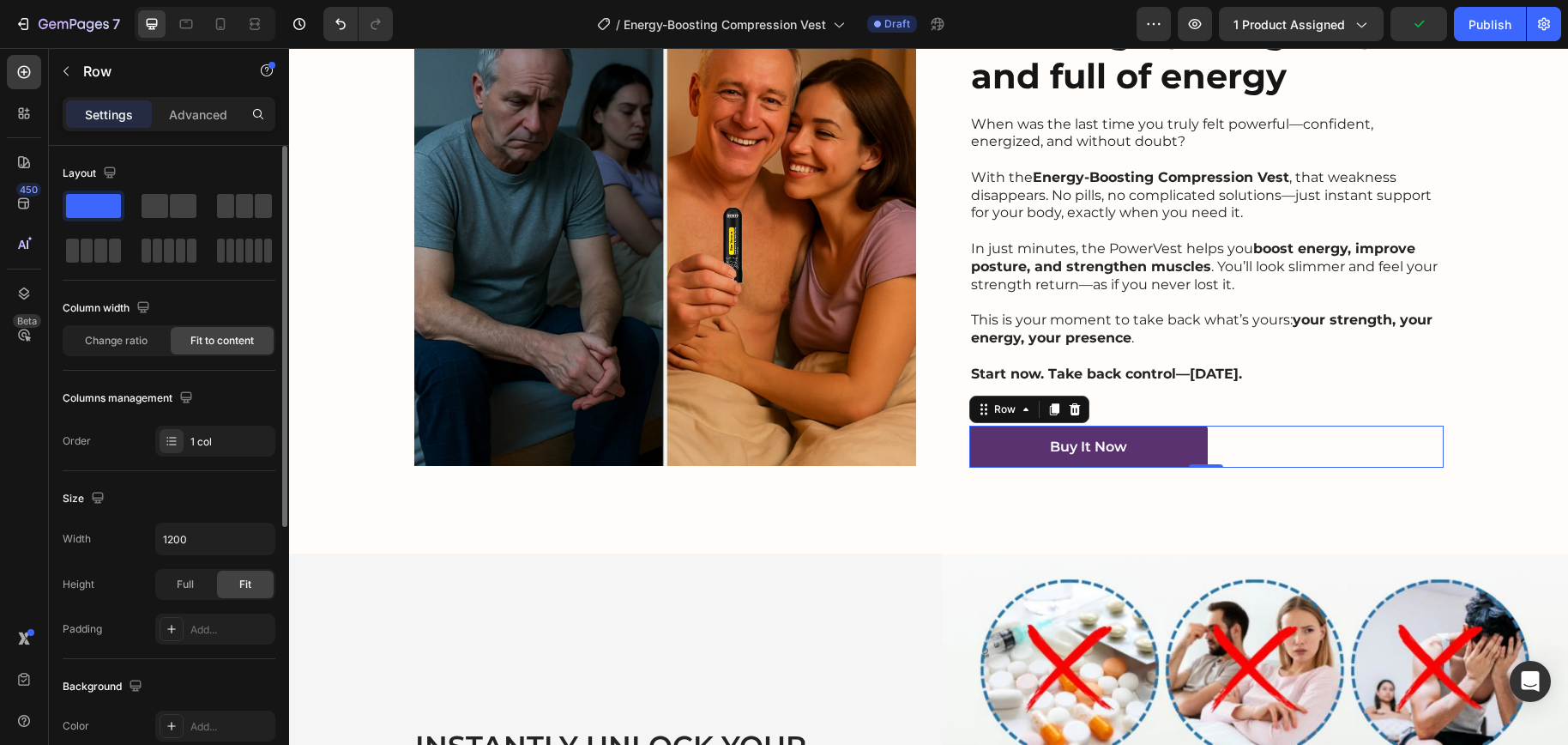
scroll to position [3326, 0]
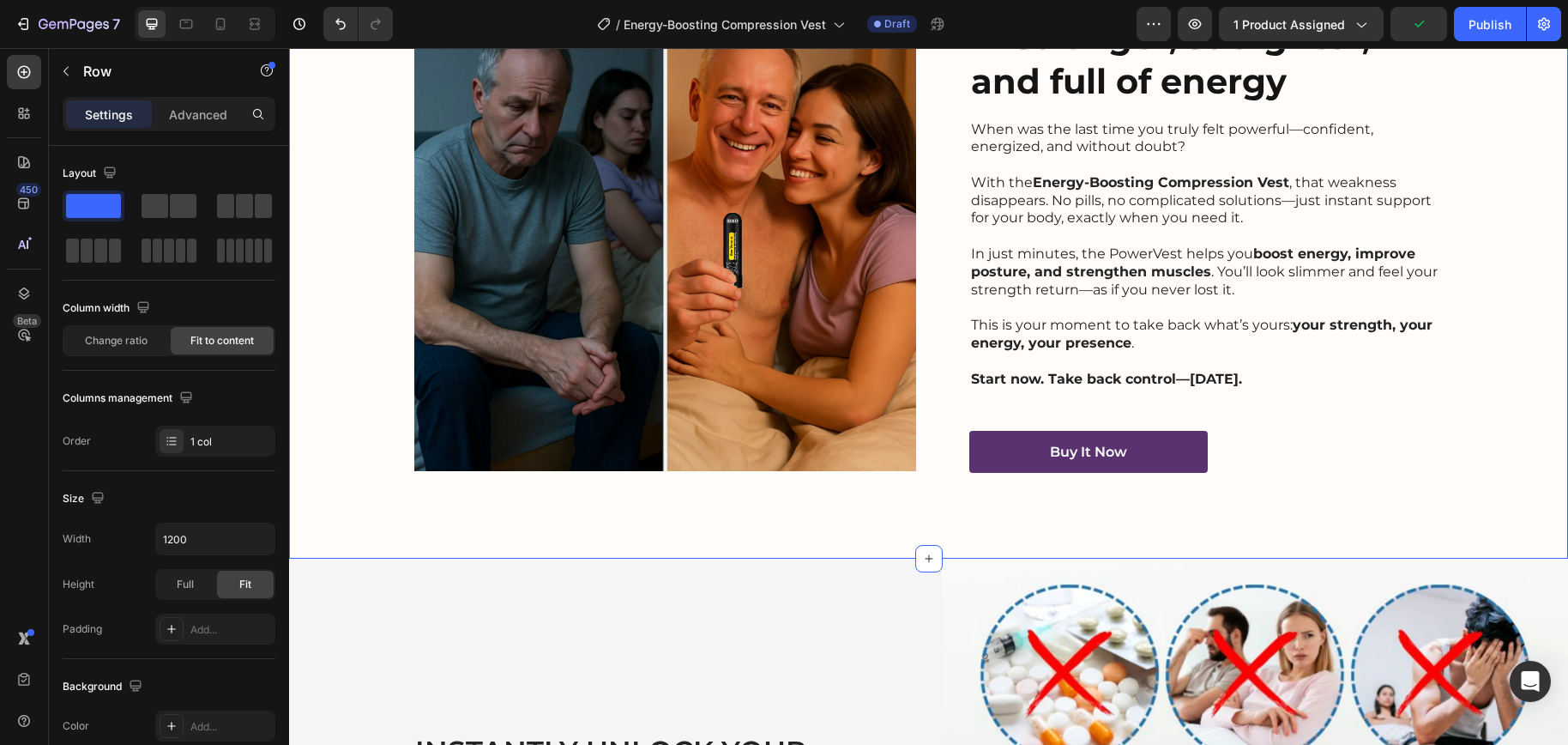
click at [1331, 491] on div "Image Feel your power returning — stronger, straighter, and full of energy Head…" at bounding box center [928, 220] width 1278 height 677
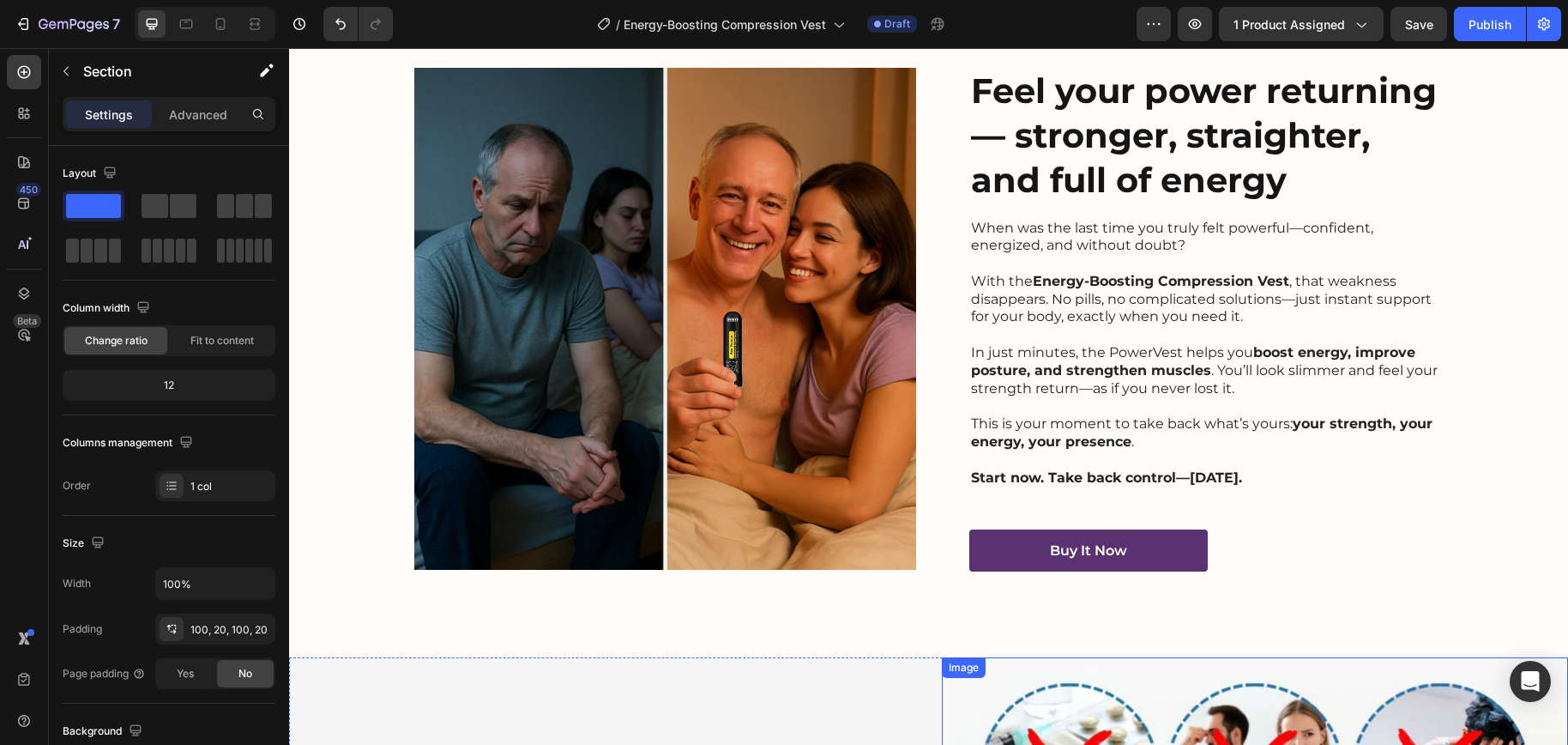
scroll to position [3065, 0]
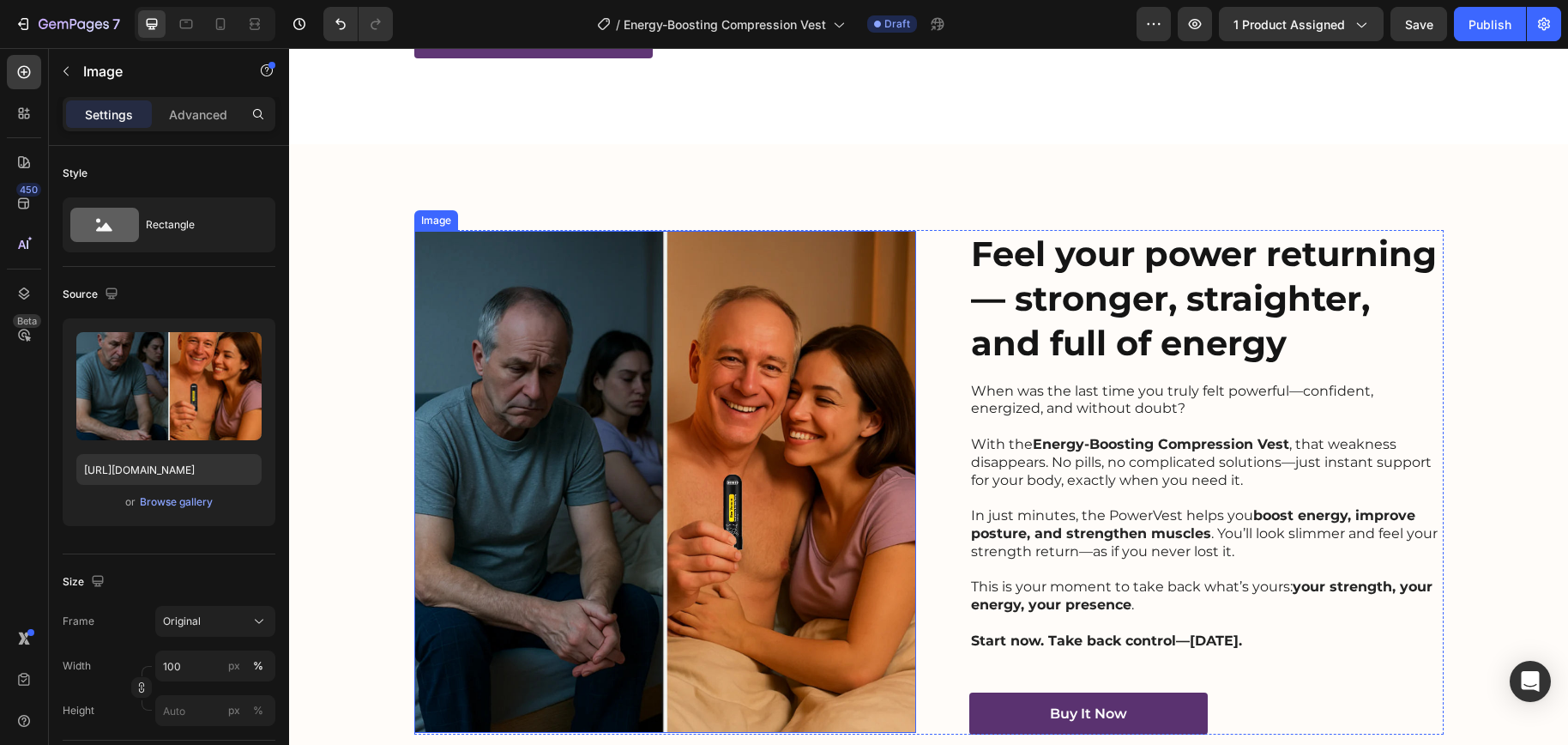
click at [723, 429] on img at bounding box center [665, 481] width 502 height 502
click at [707, 391] on img at bounding box center [665, 481] width 502 height 502
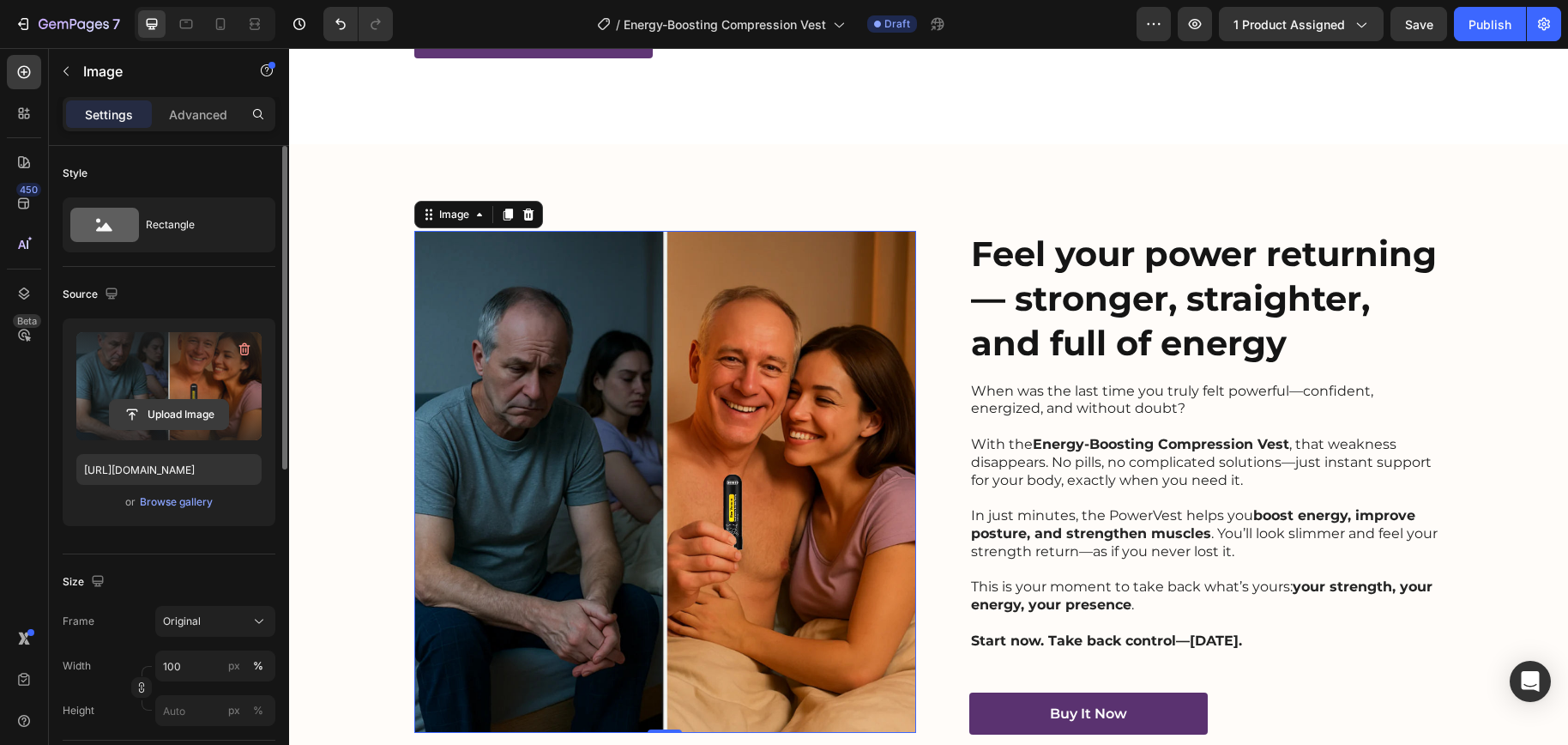
click at [182, 409] on input "file" at bounding box center [169, 414] width 118 height 29
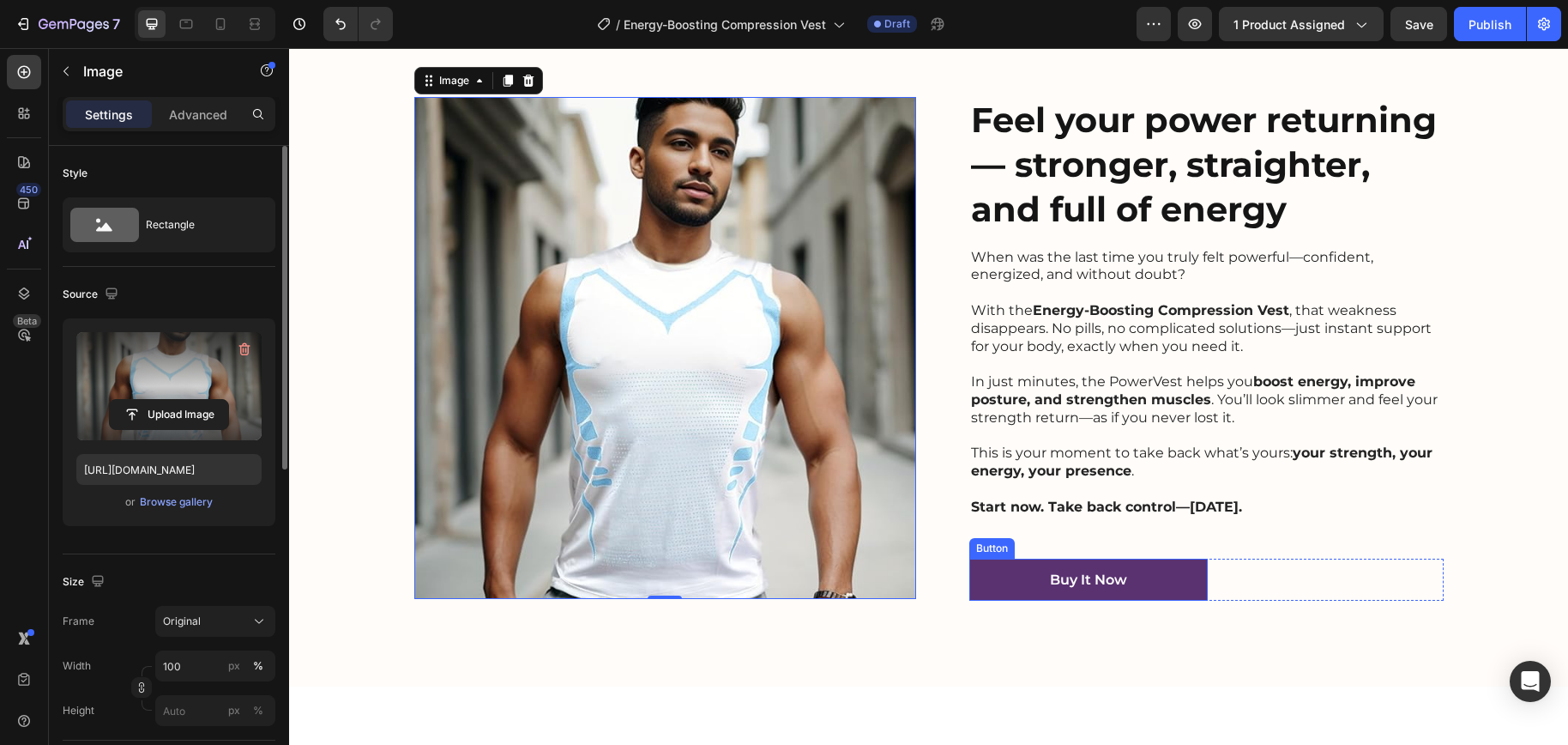
scroll to position [3088, 0]
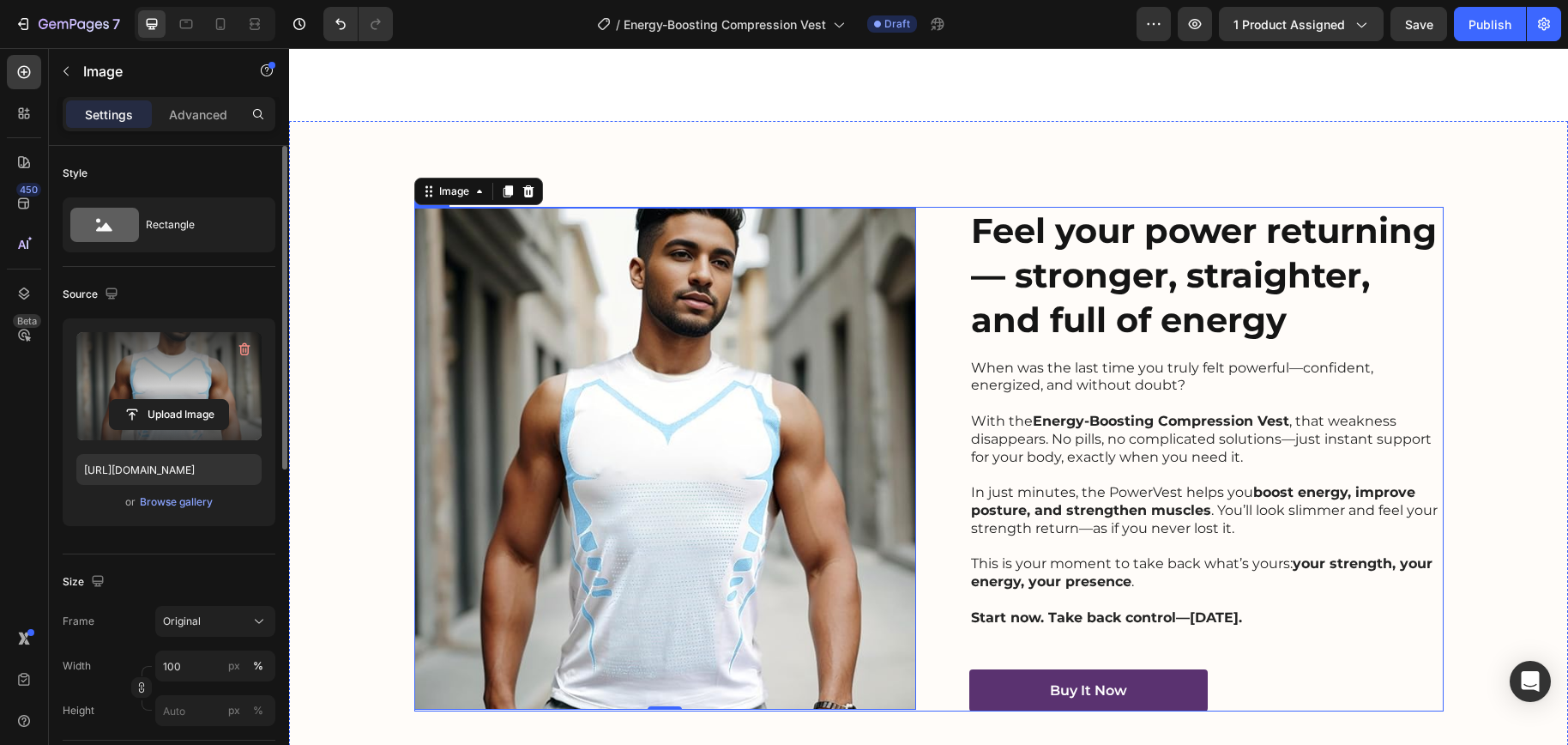
click at [830, 470] on img at bounding box center [665, 458] width 502 height 502
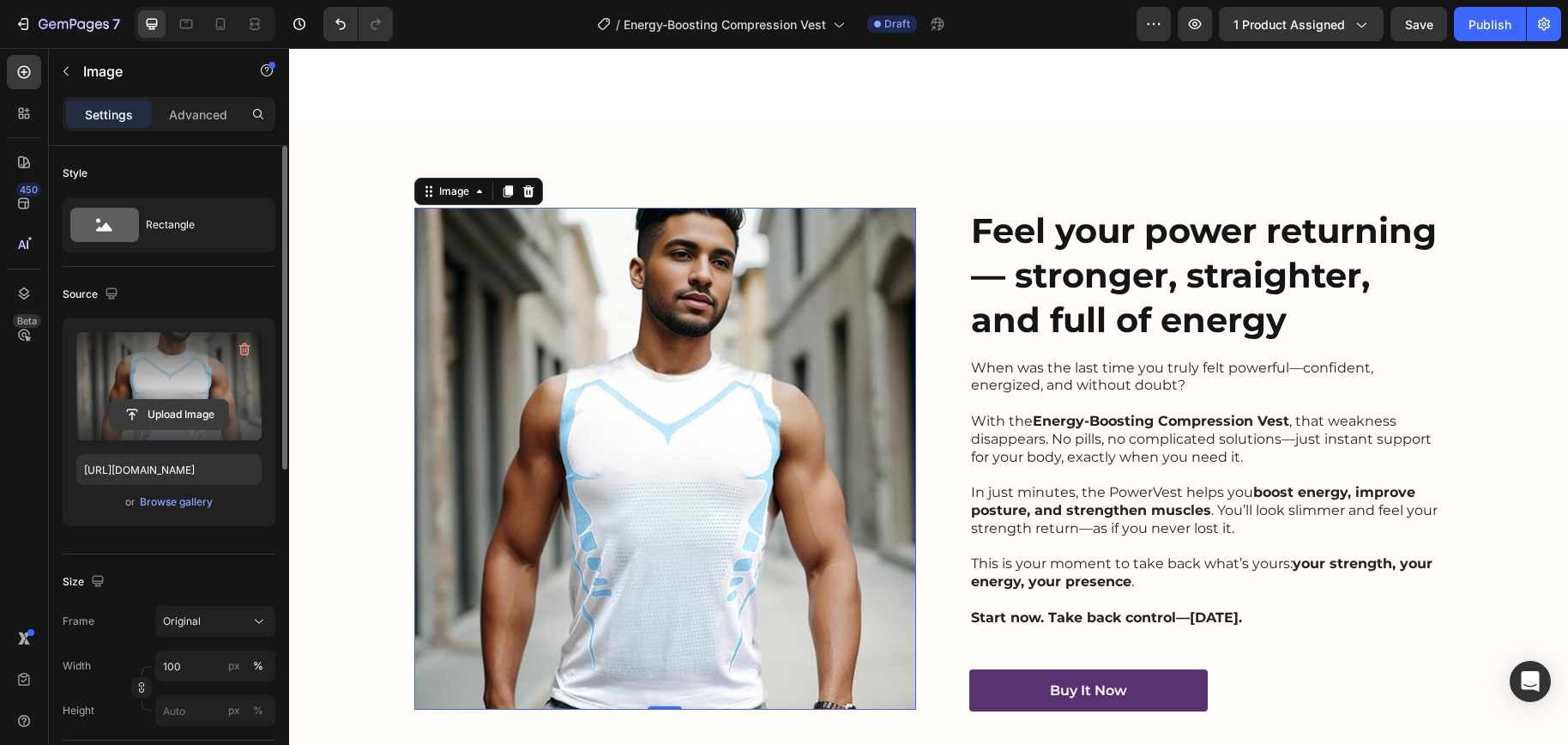
click at [196, 411] on input "file" at bounding box center [169, 414] width 118 height 29
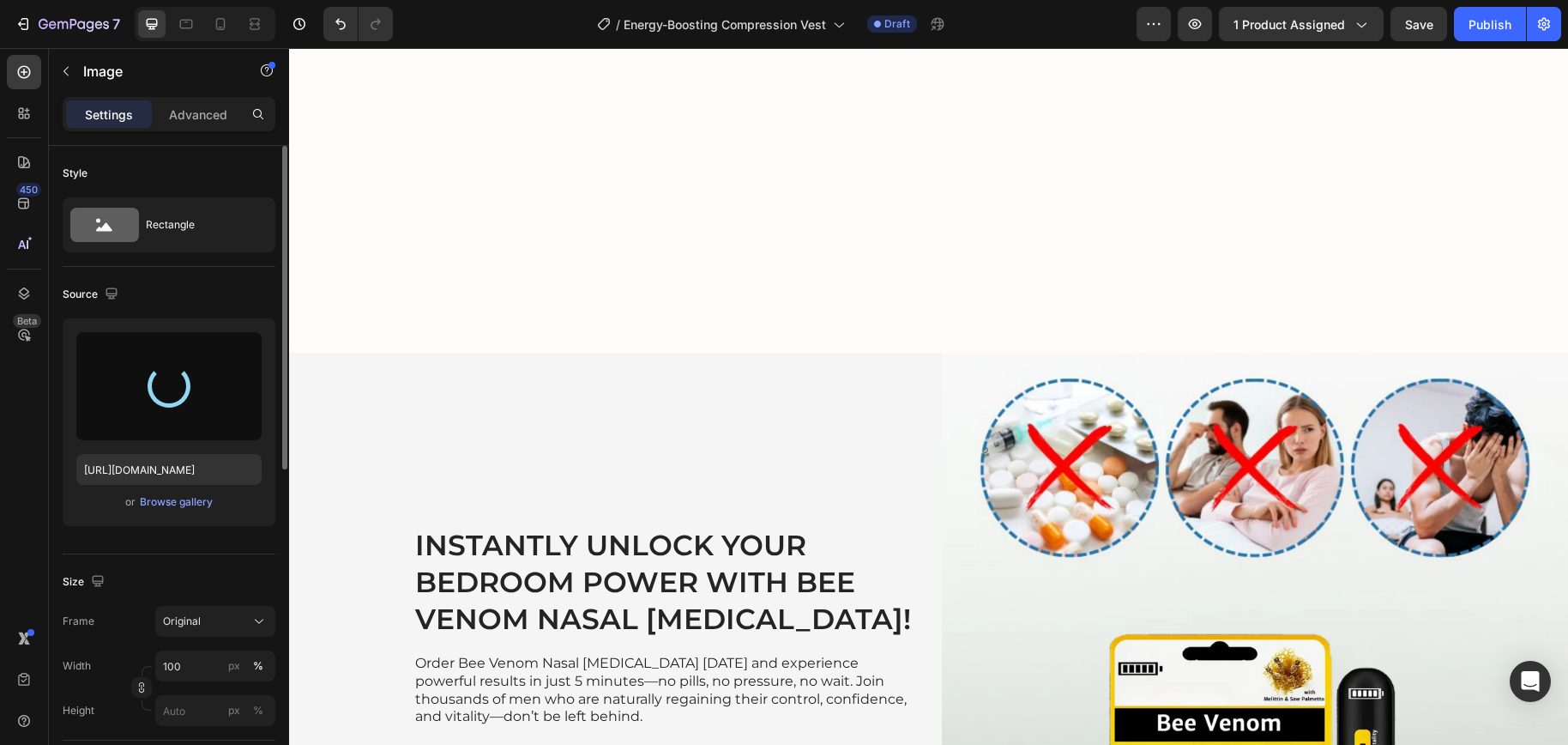
scroll to position [3878, 0]
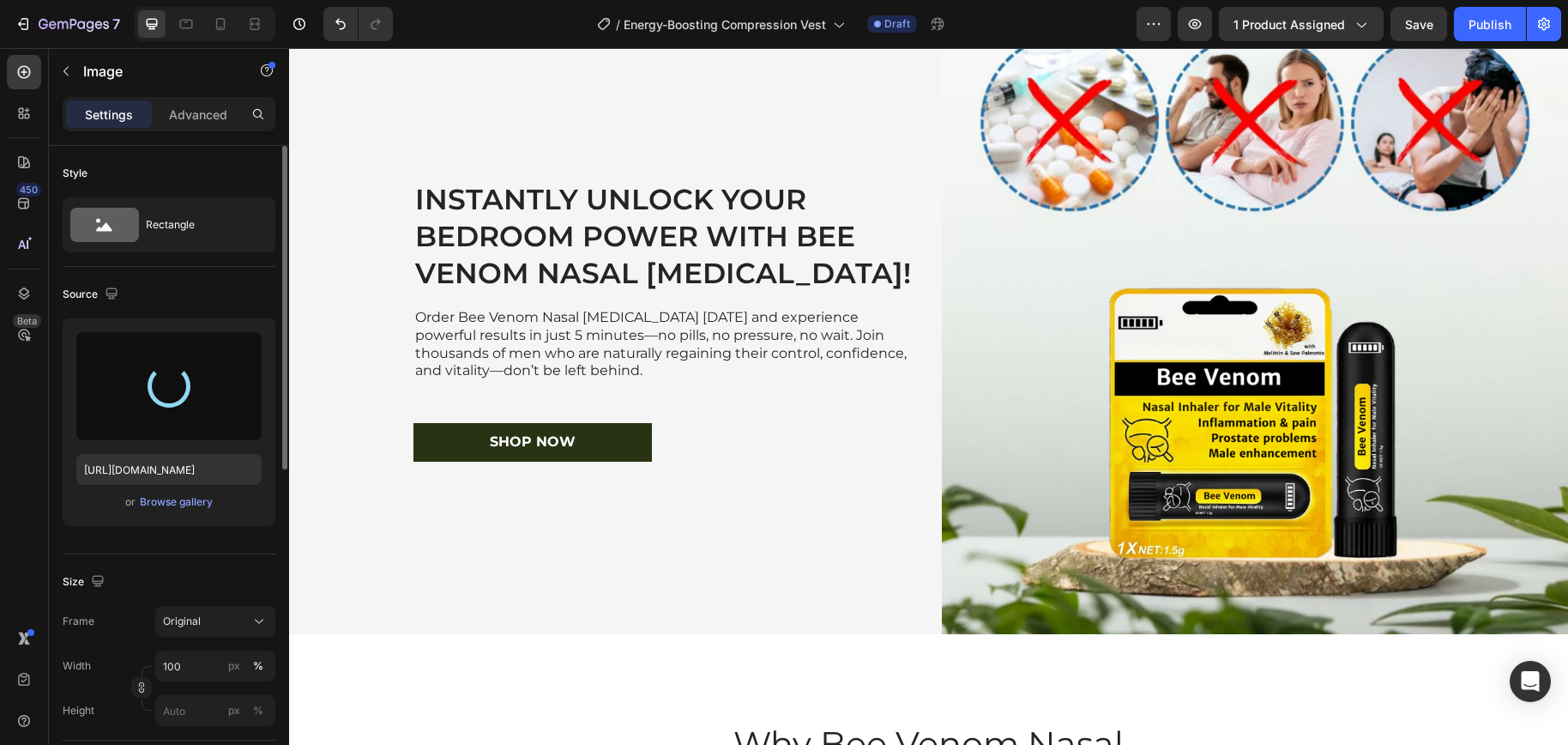
type input "https://cdn.shopify.com/s/files/1/0698/8844/2517/files/gempages_578359433361359…"
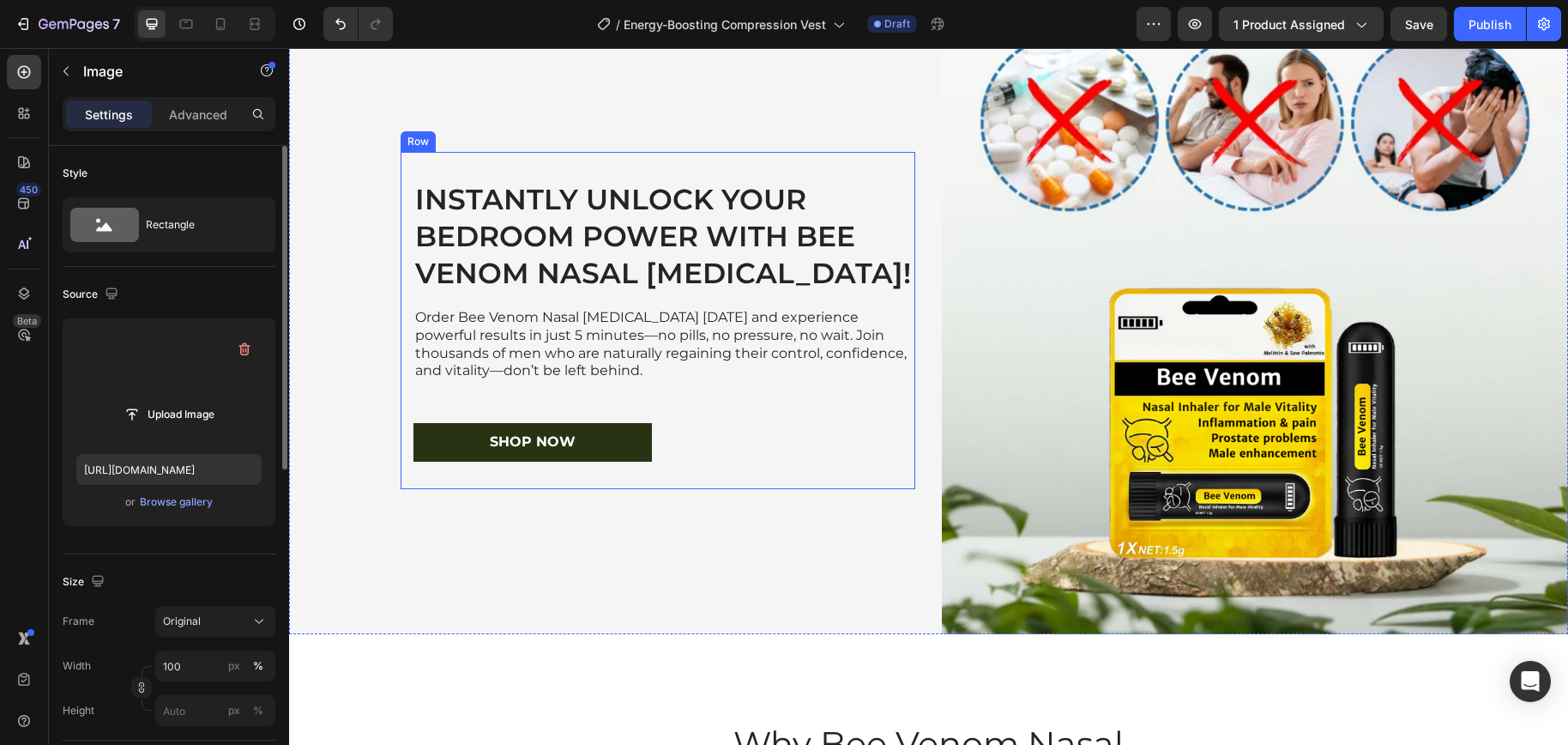
click at [695, 263] on h2 "Instantly unlock your bedroom power with Bee Venom Nasal Inhaler!" at bounding box center [664, 236] width 502 height 114
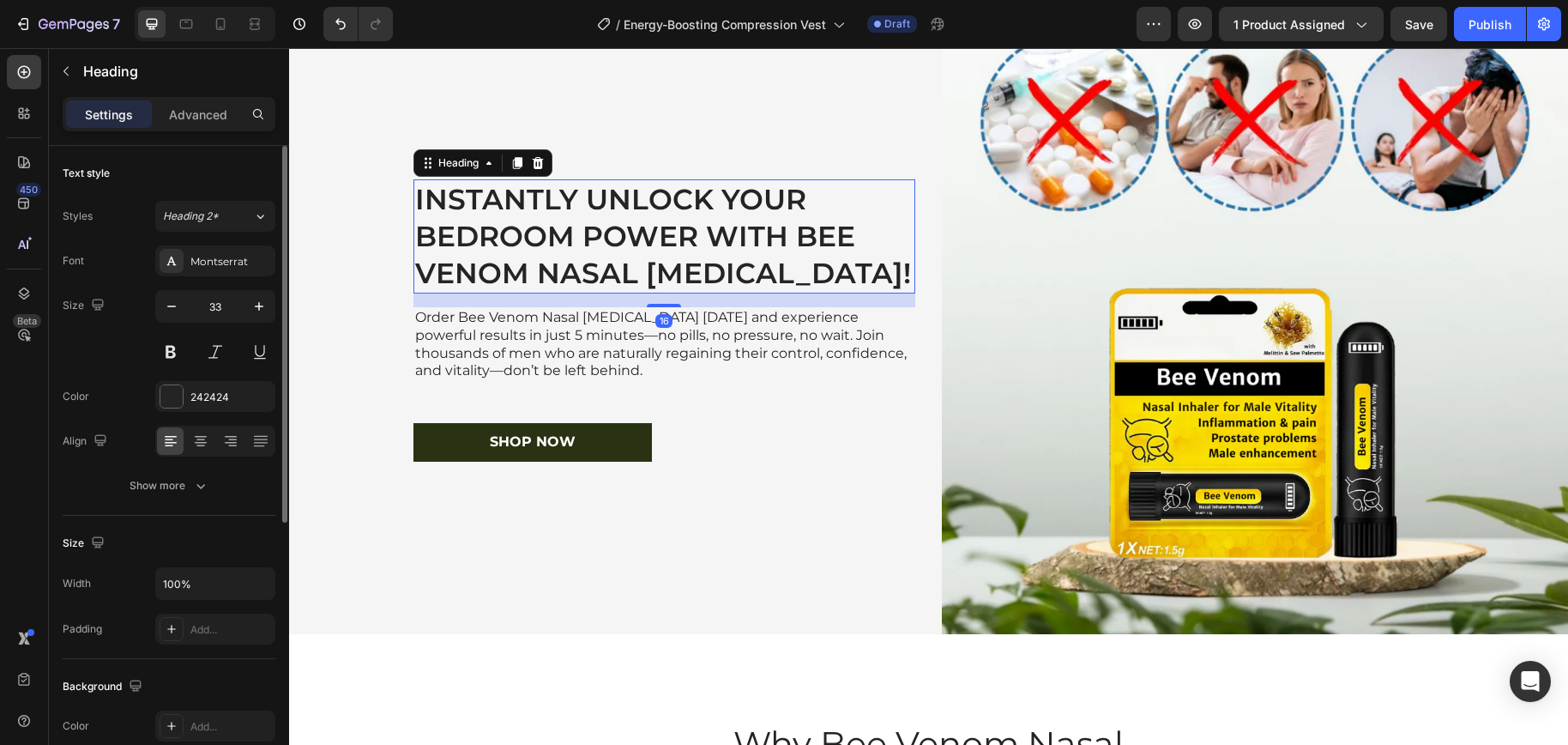
click at [700, 249] on h2 "Instantly unlock your bedroom power with Bee Venom Nasal Inhaler!" at bounding box center [664, 236] width 502 height 114
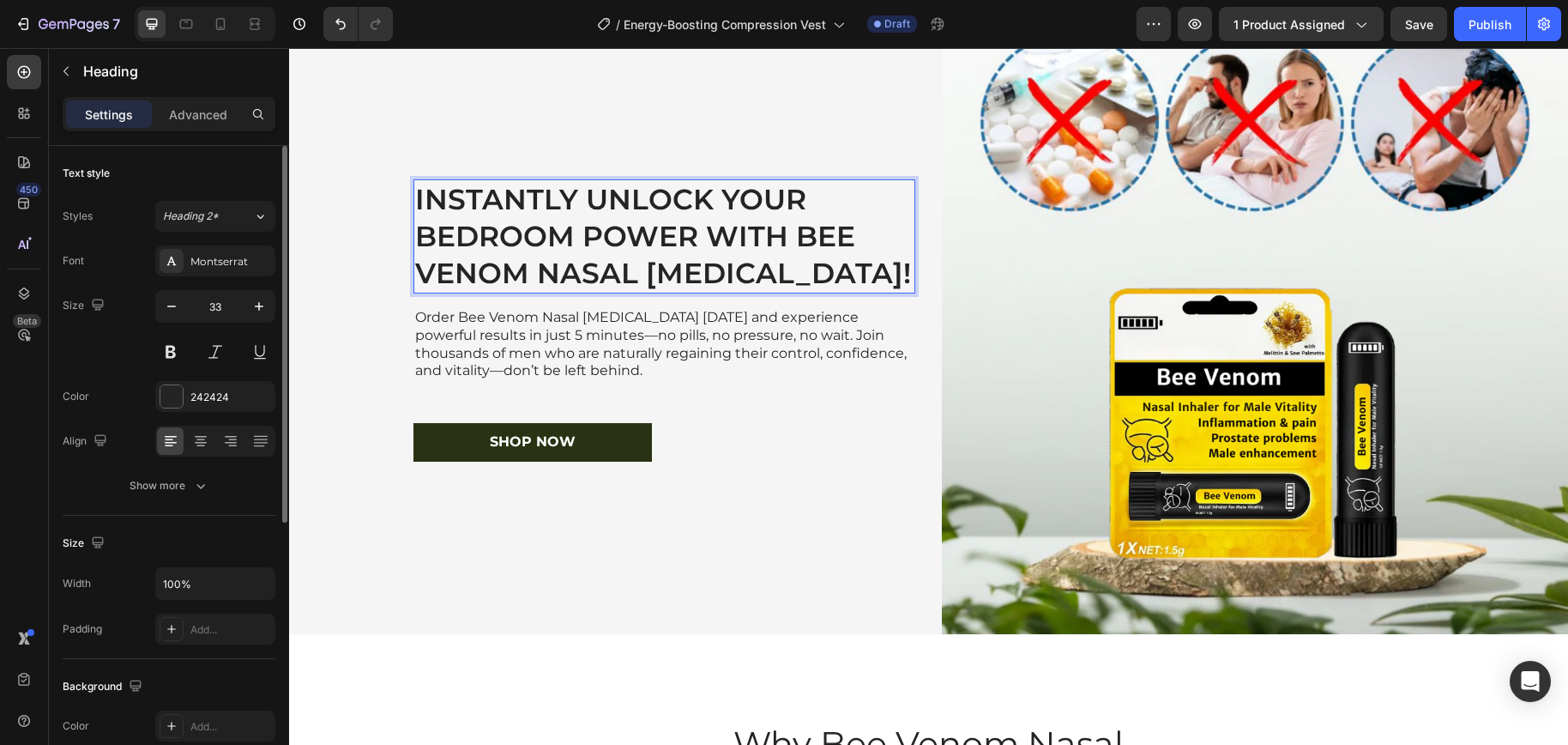
click at [700, 249] on p "Instantly unlock your bedroom power with Bee Venom Nasal Inhaler!" at bounding box center [664, 236] width 498 height 110
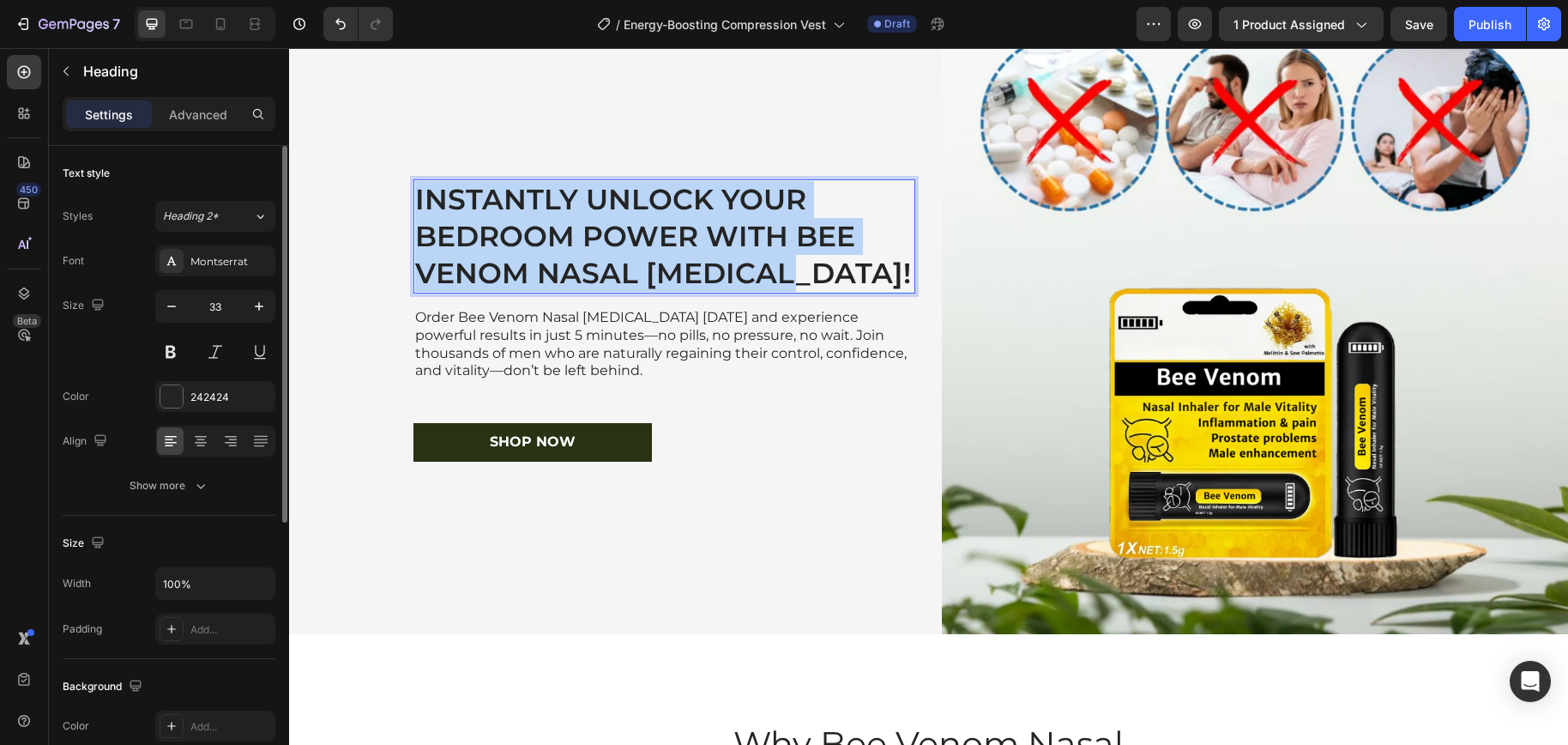
click at [700, 249] on p "Instantly unlock your bedroom power with Bee Venom Nasal Inhaler!" at bounding box center [664, 236] width 498 height 110
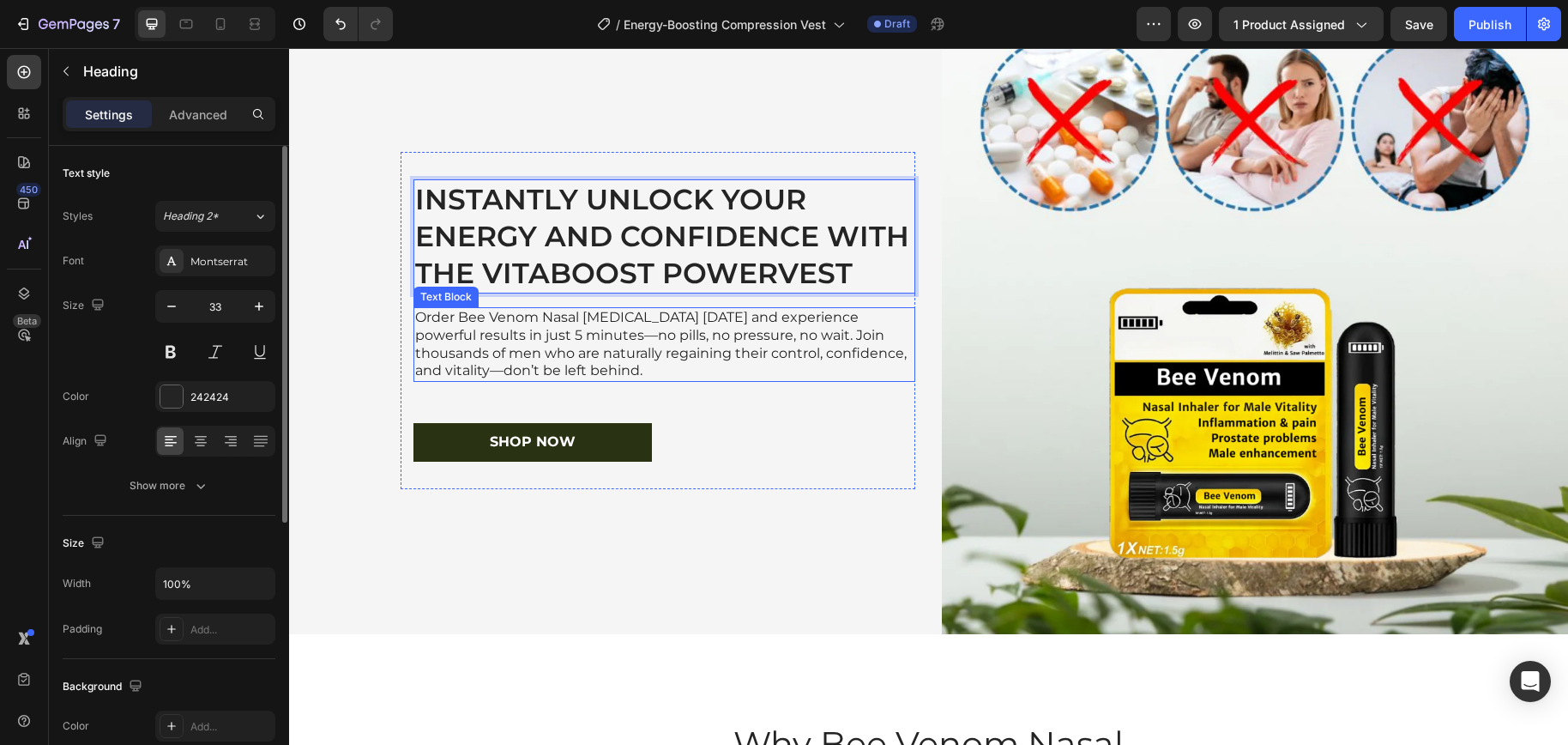
click at [667, 332] on p "Order Bee Venom Nasal Inhaler today and experience powerful results in just 5 m…" at bounding box center [664, 344] width 498 height 71
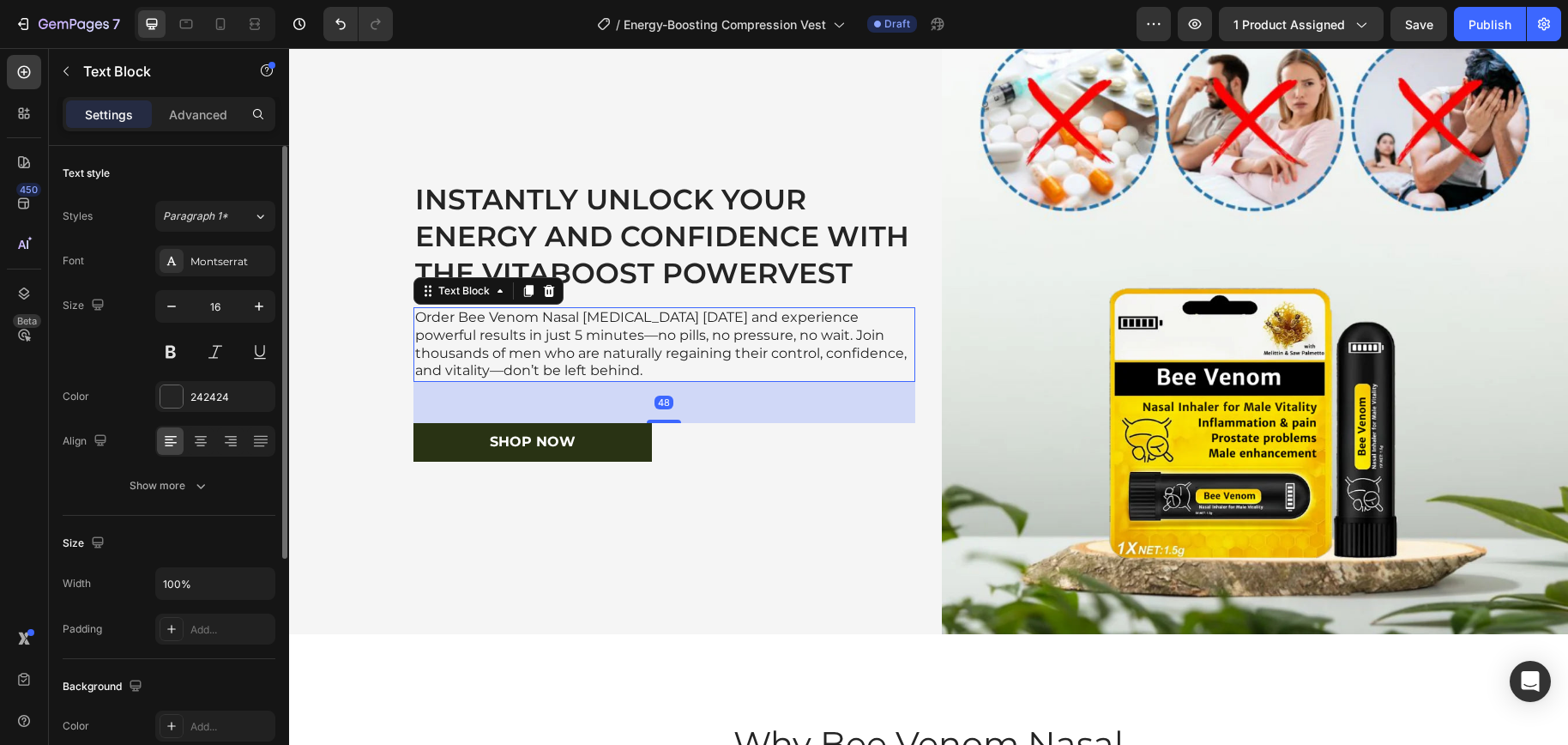
click at [667, 332] on p "Order Bee Venom Nasal Inhaler today and experience powerful results in just 5 m…" at bounding box center [664, 344] width 498 height 71
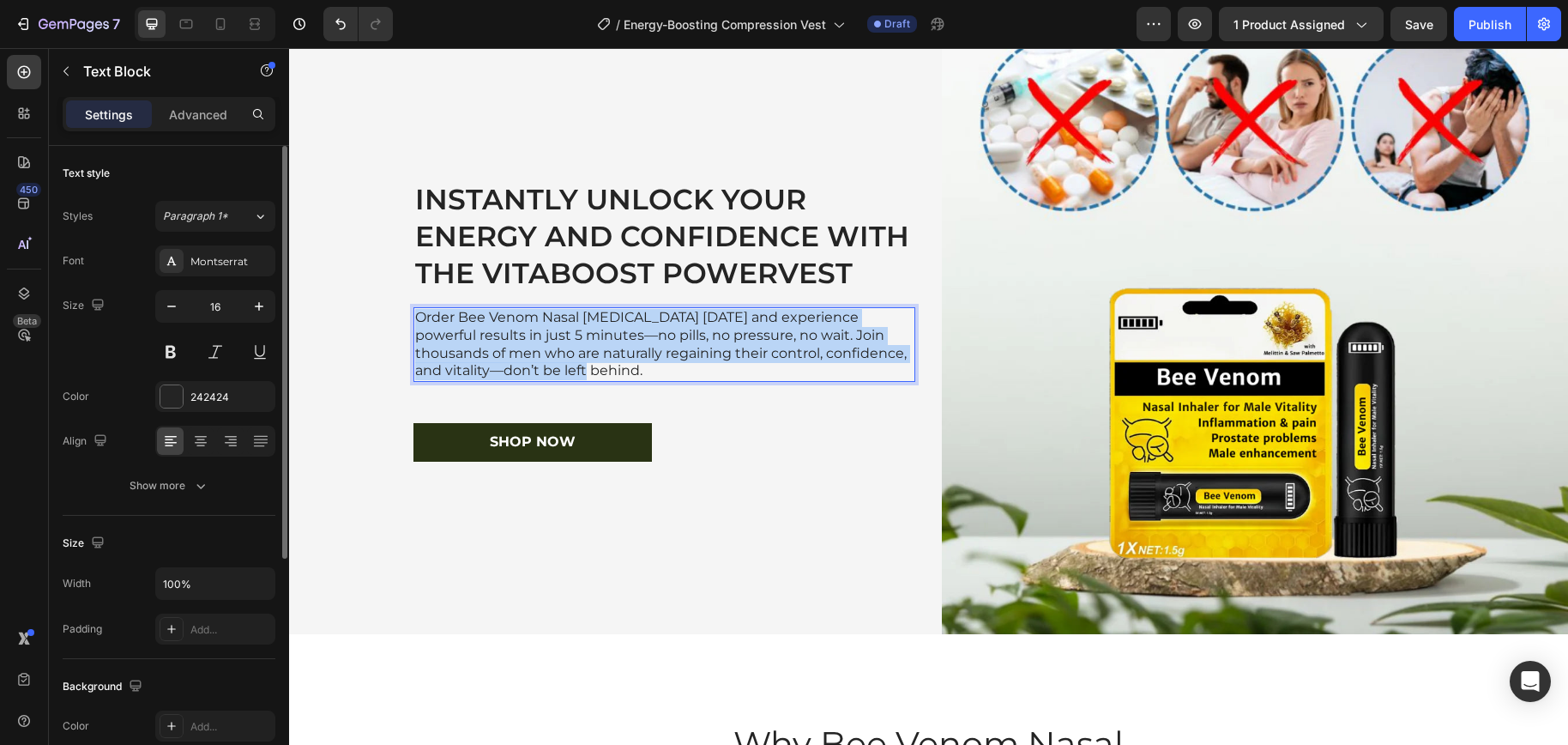
click at [667, 332] on p "Order Bee Venom Nasal Inhaler today and experience powerful results in just 5 m…" at bounding box center [664, 344] width 498 height 71
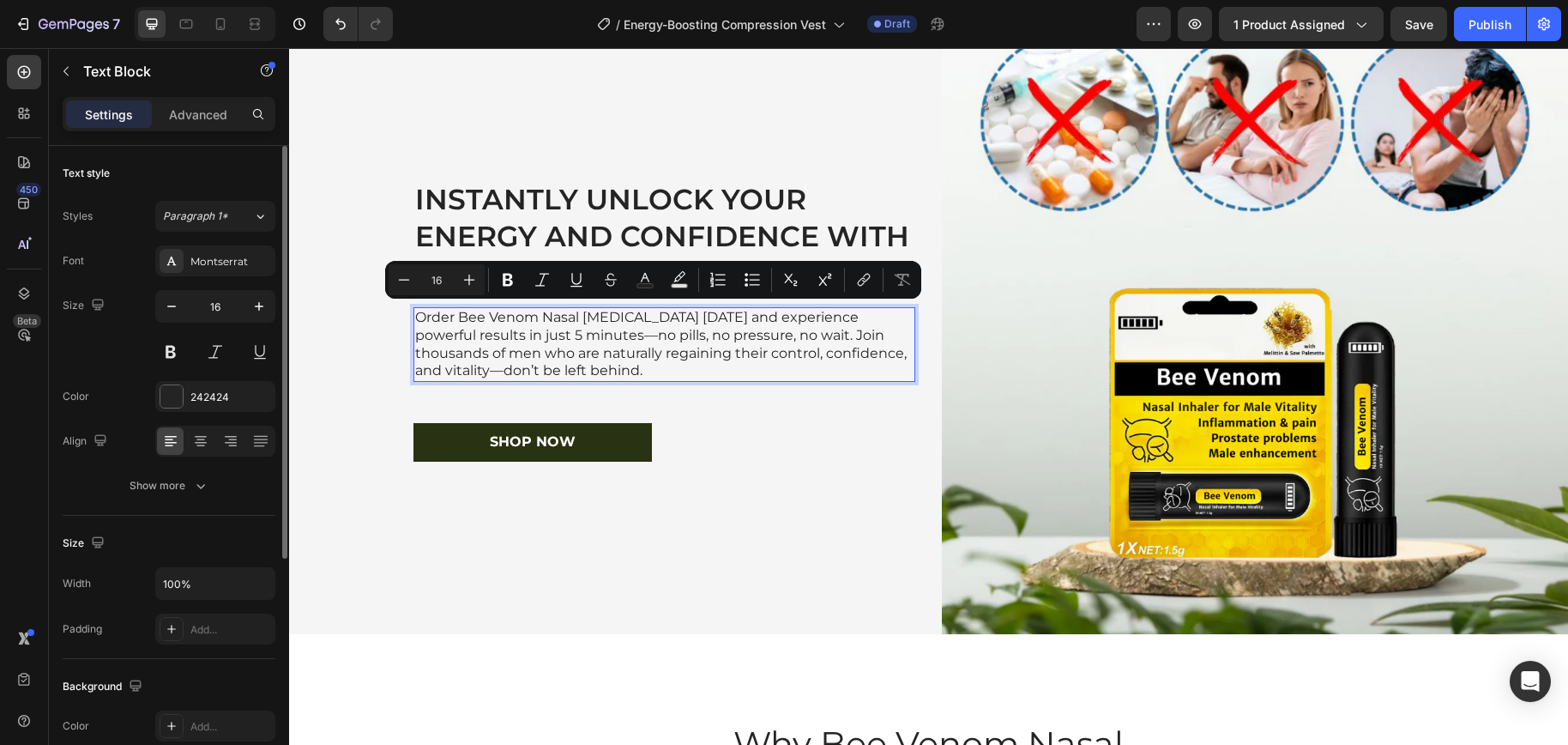
scroll to position [3842, 0]
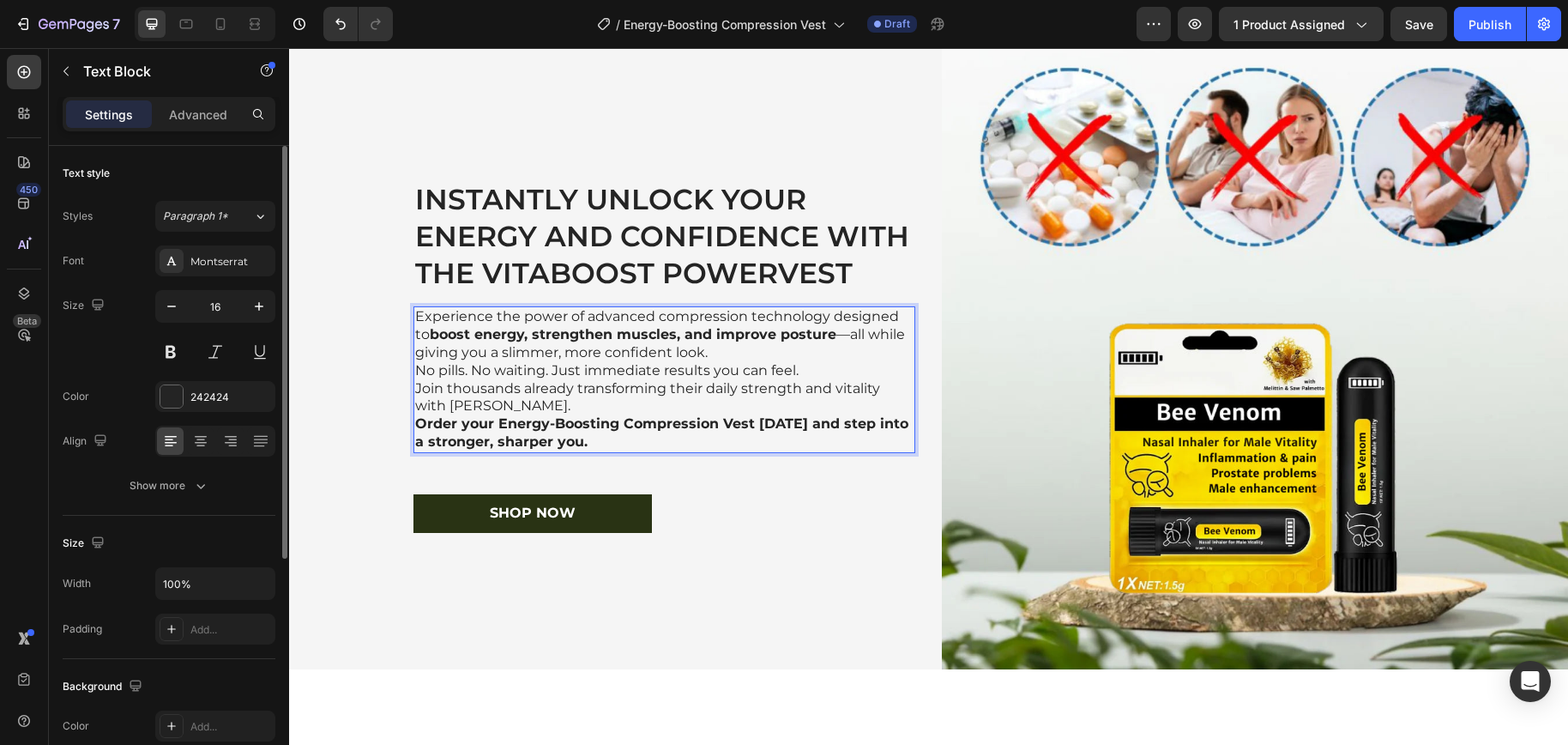
click at [578, 406] on p "No pills. No waiting. Just immediate results you can feel. Join thousands alrea…" at bounding box center [664, 388] width 498 height 53
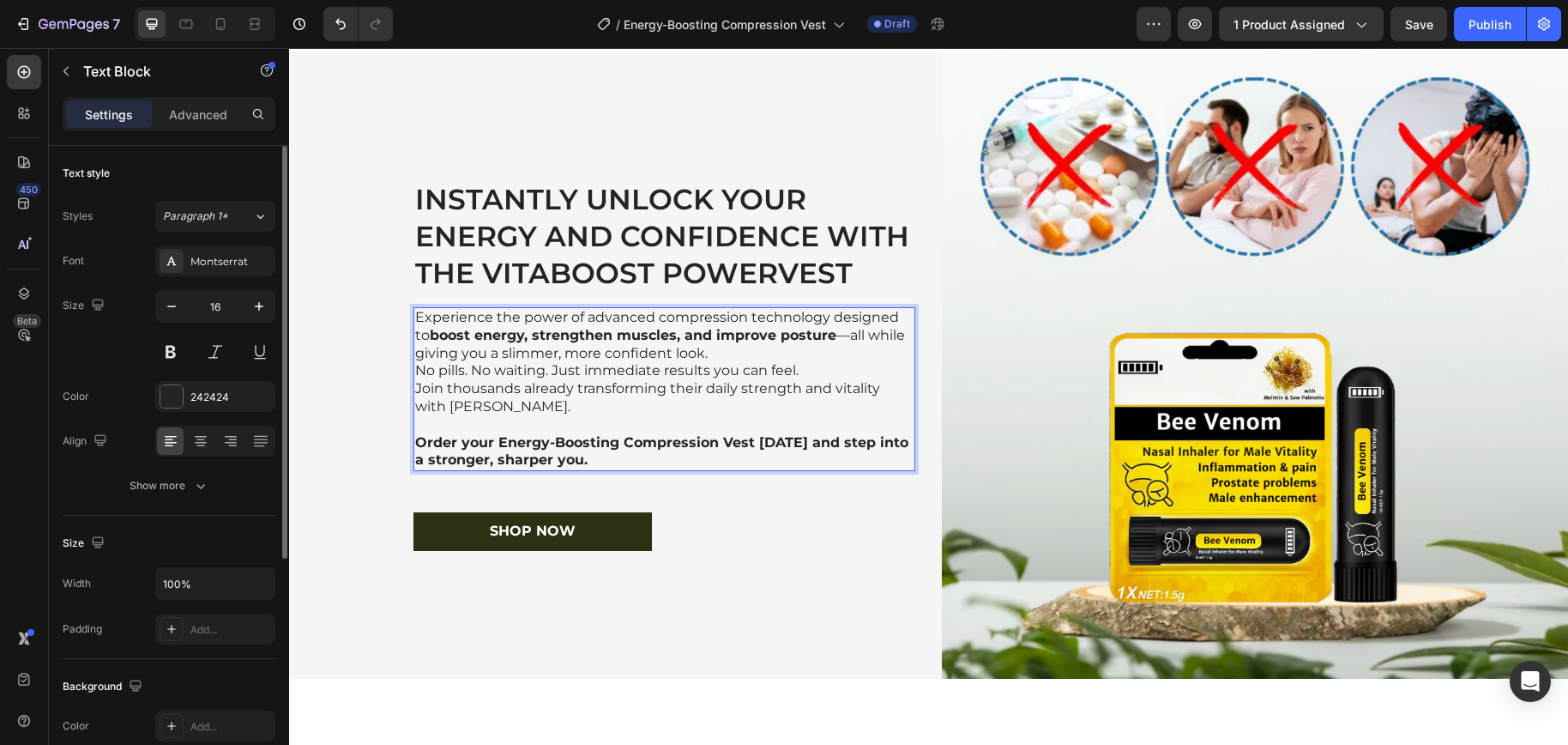
click at [741, 352] on p "Experience the power of advanced compression technology designed to boost energ…" at bounding box center [664, 335] width 498 height 53
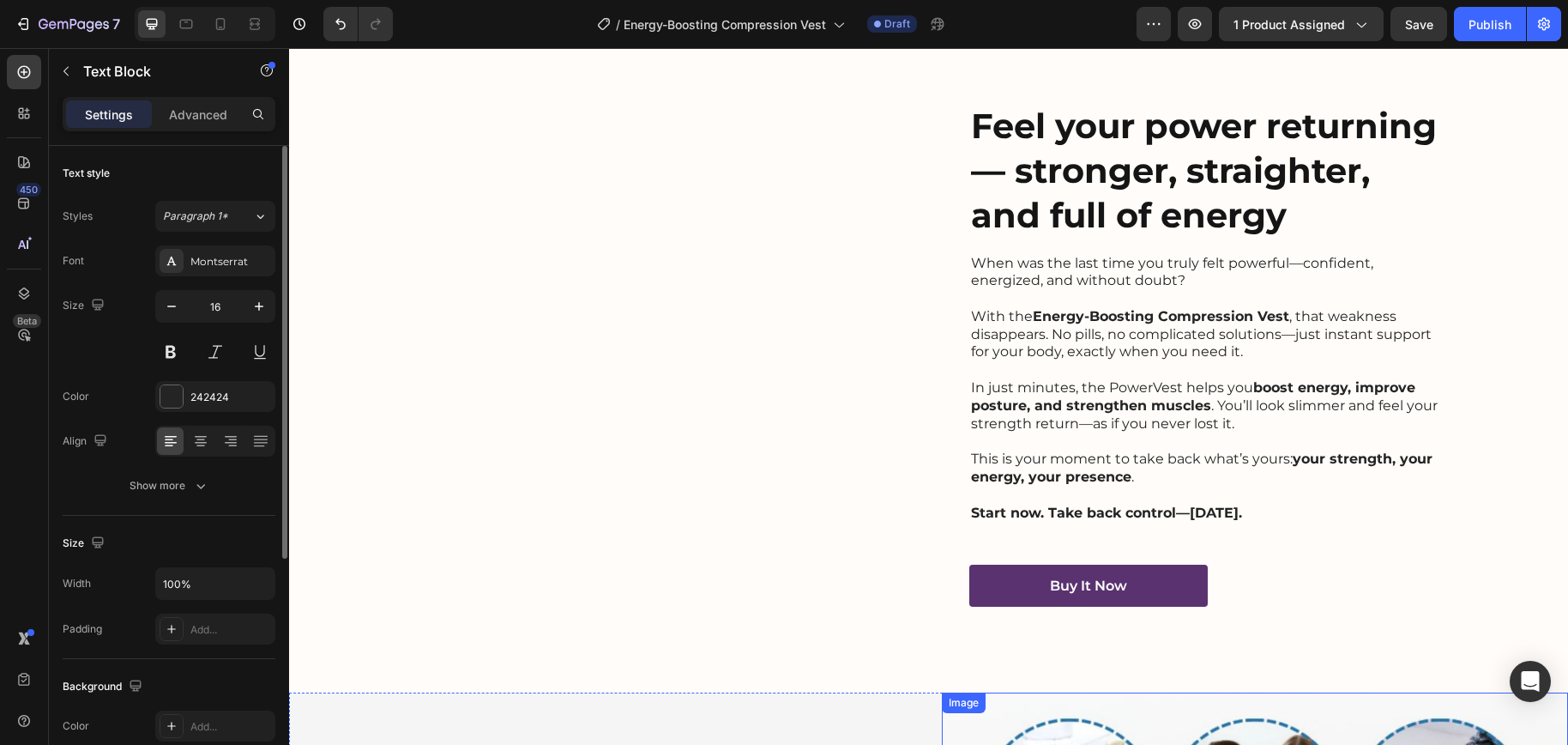
scroll to position [2874, 0]
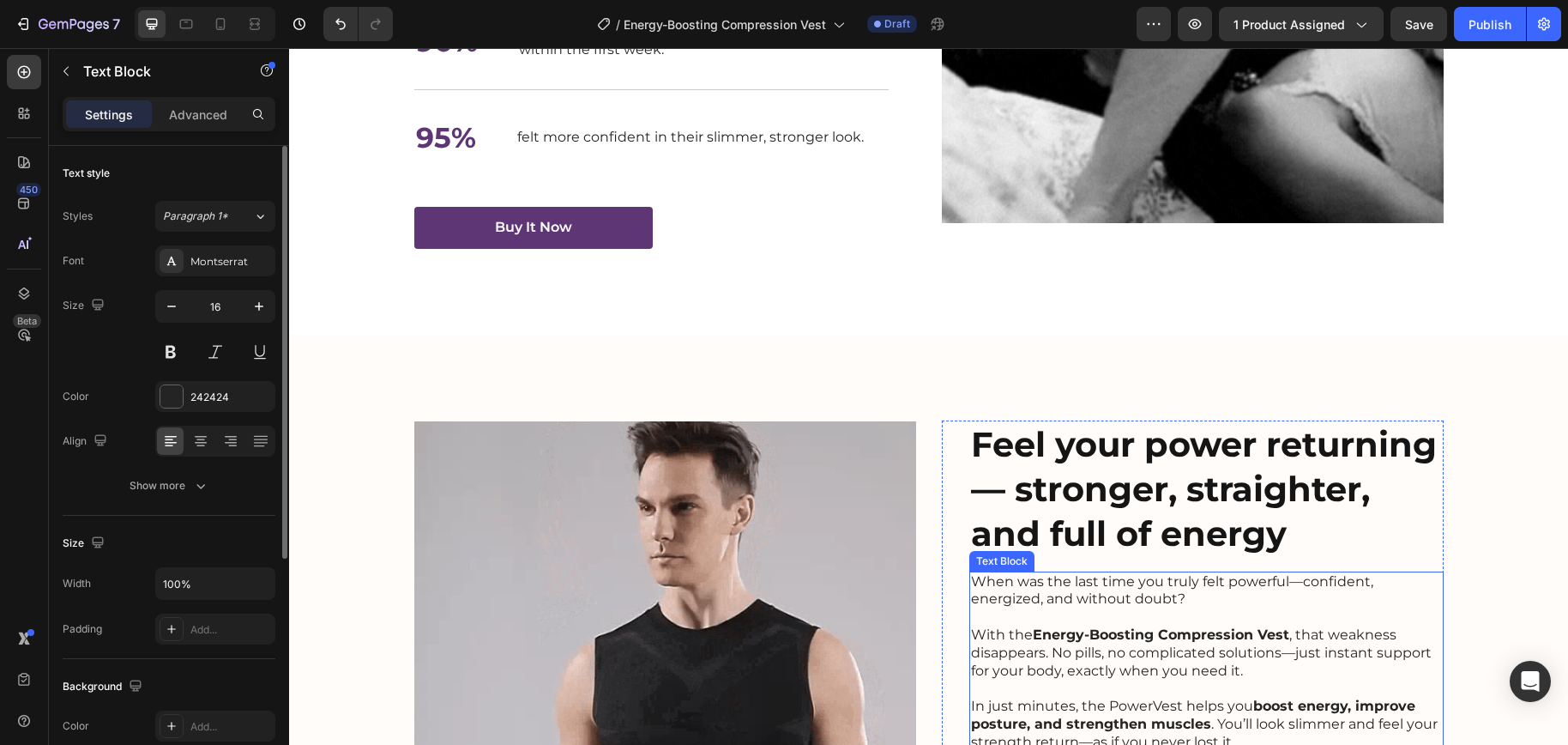
click at [1048, 653] on p "With the Energy-Boosting Compression Vest , that weakness disappears. No pills,…" at bounding box center [1206, 653] width 471 height 53
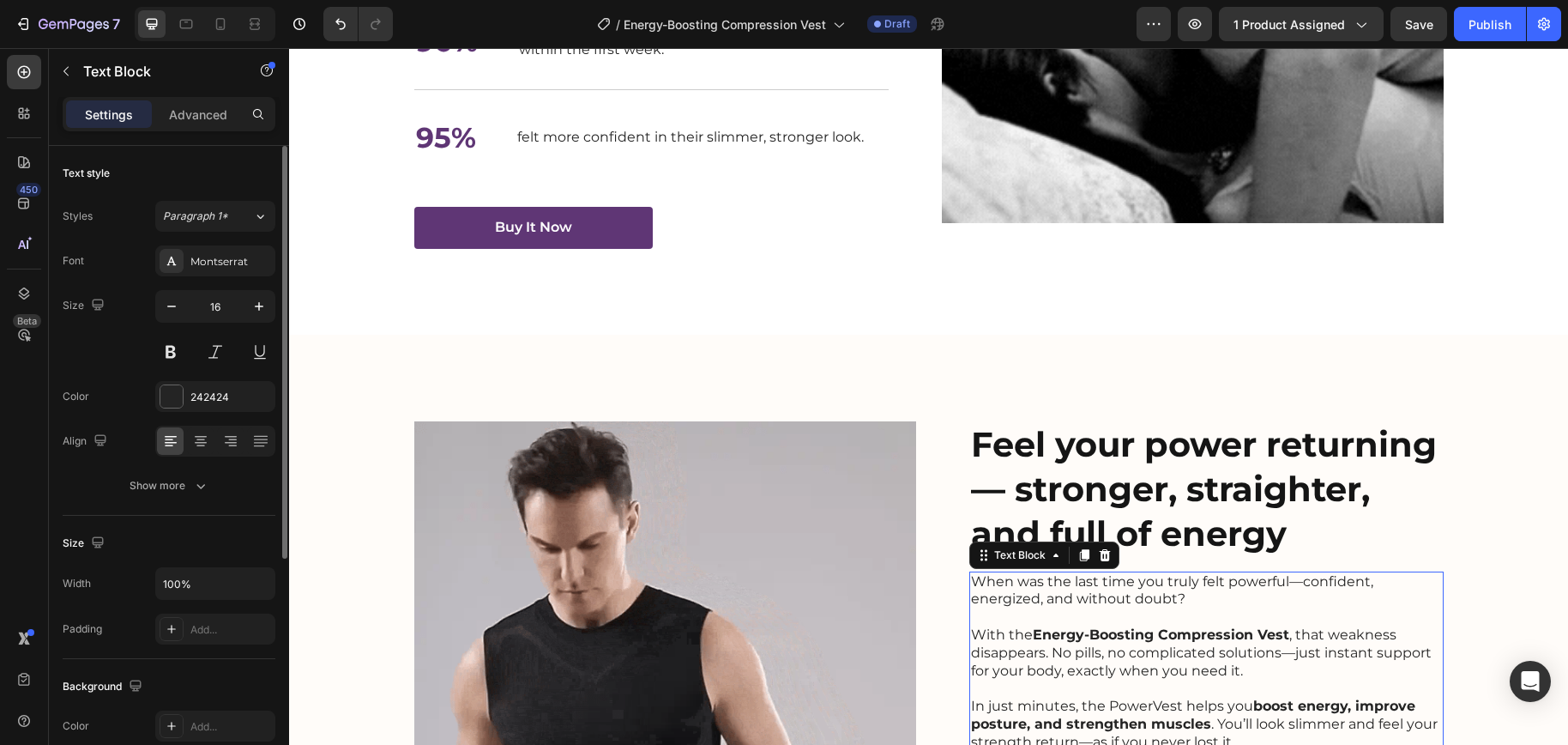
click at [1044, 636] on strong "Energy-Boosting Compression Vest" at bounding box center [1161, 635] width 257 height 16
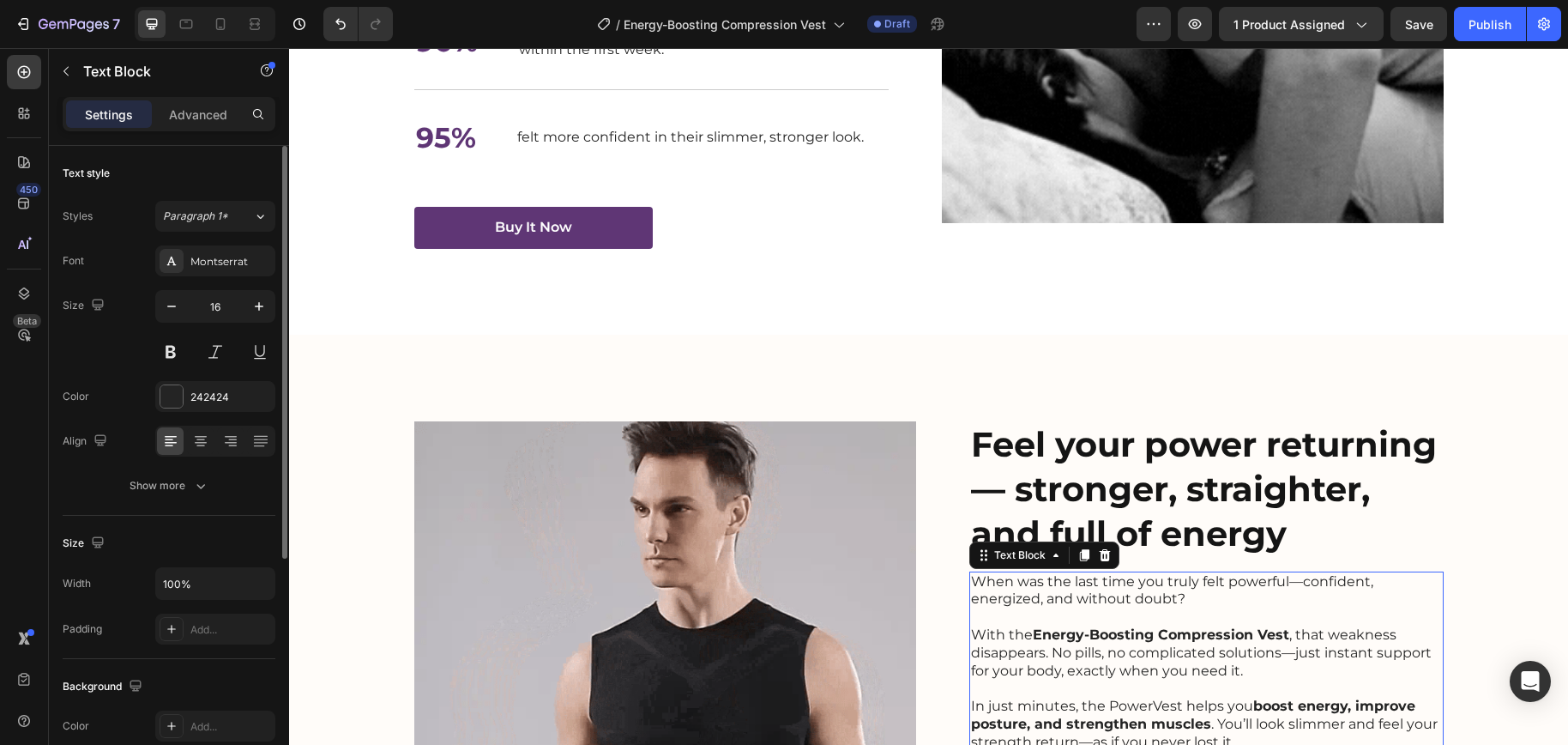
click at [1044, 636] on strong "Energy-Boosting Compression Vest" at bounding box center [1161, 635] width 257 height 16
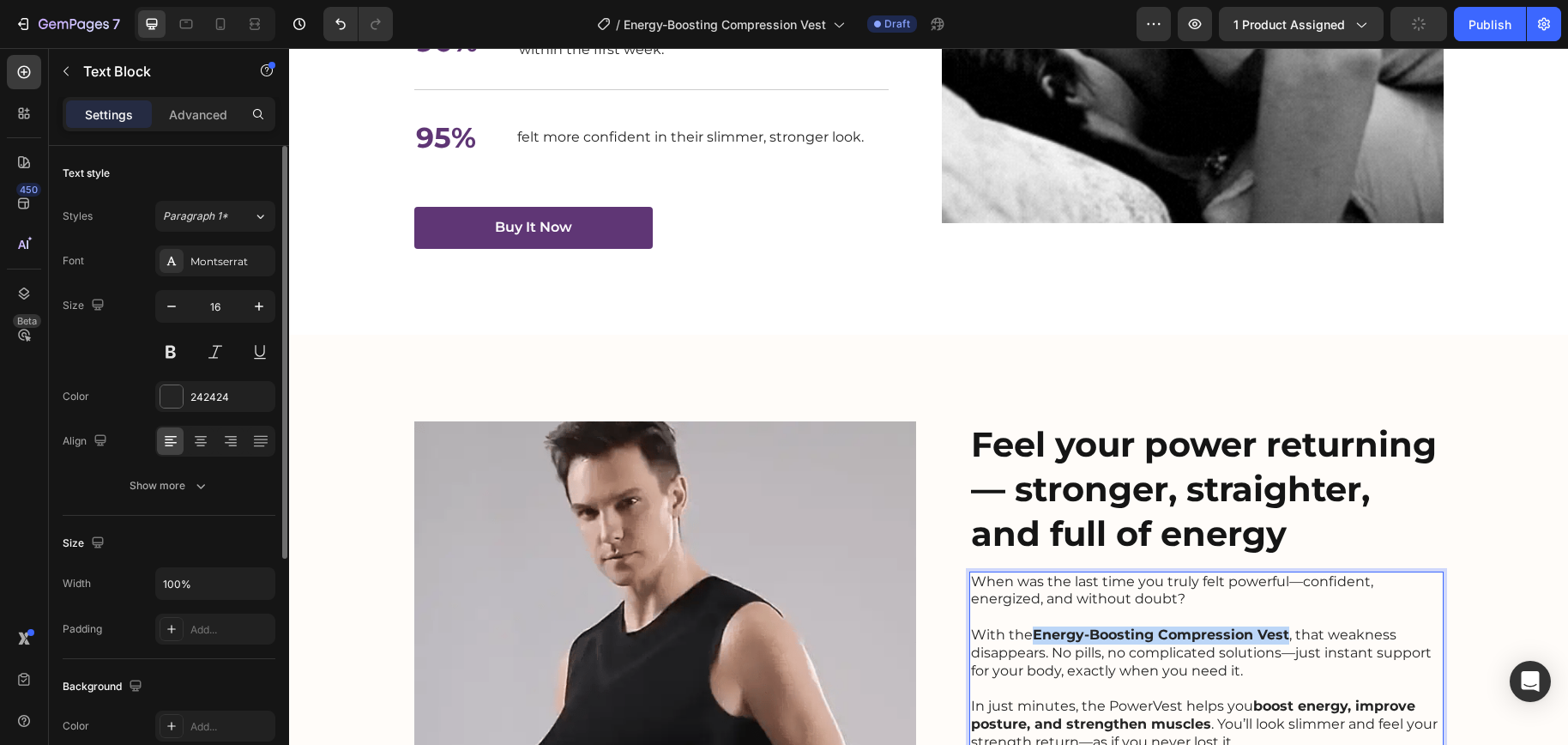
click at [1268, 638] on strong "Energy-Boosting Compression Vest" at bounding box center [1161, 635] width 257 height 16
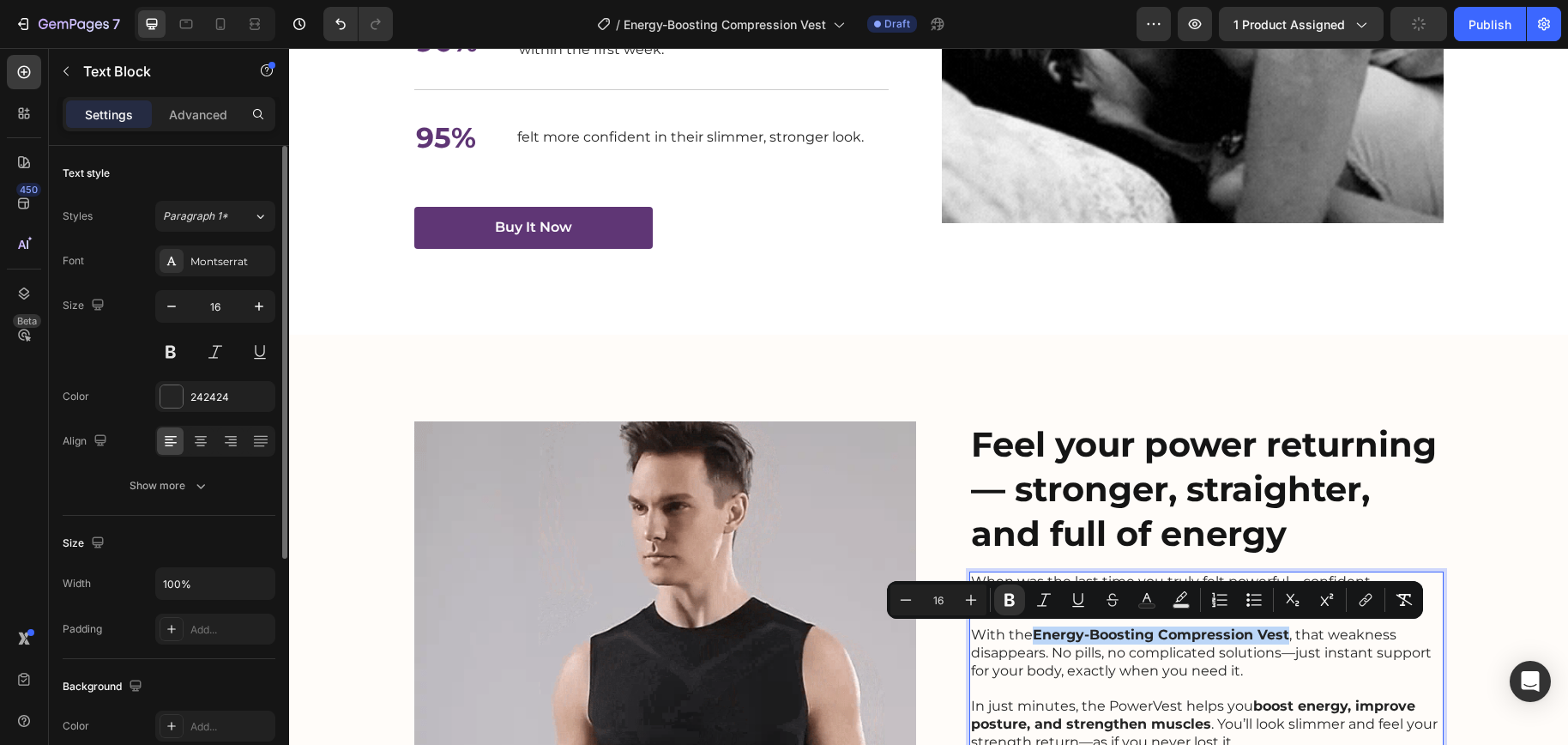
copy strong "Energy-Boosting Compression Vest"
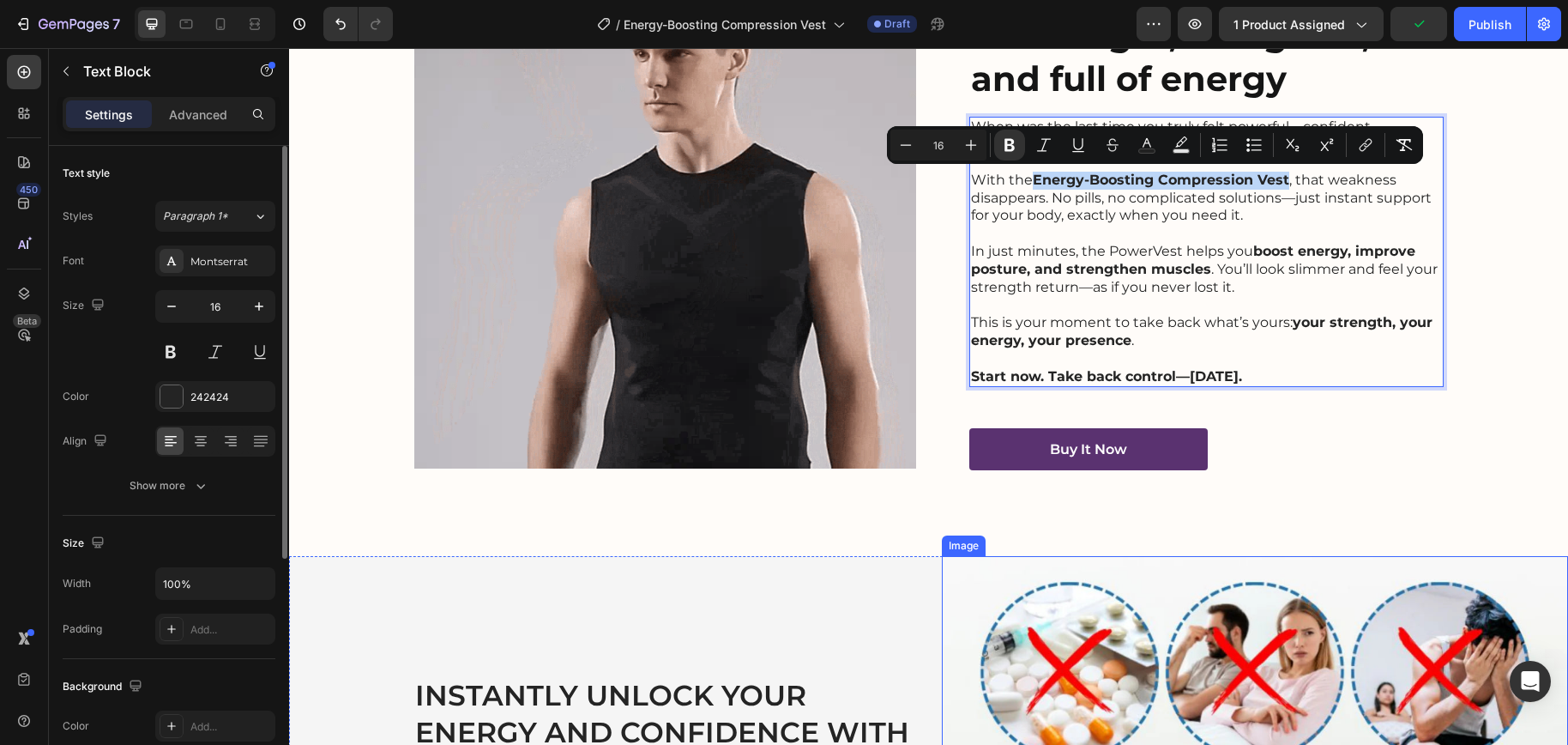
scroll to position [3236, 0]
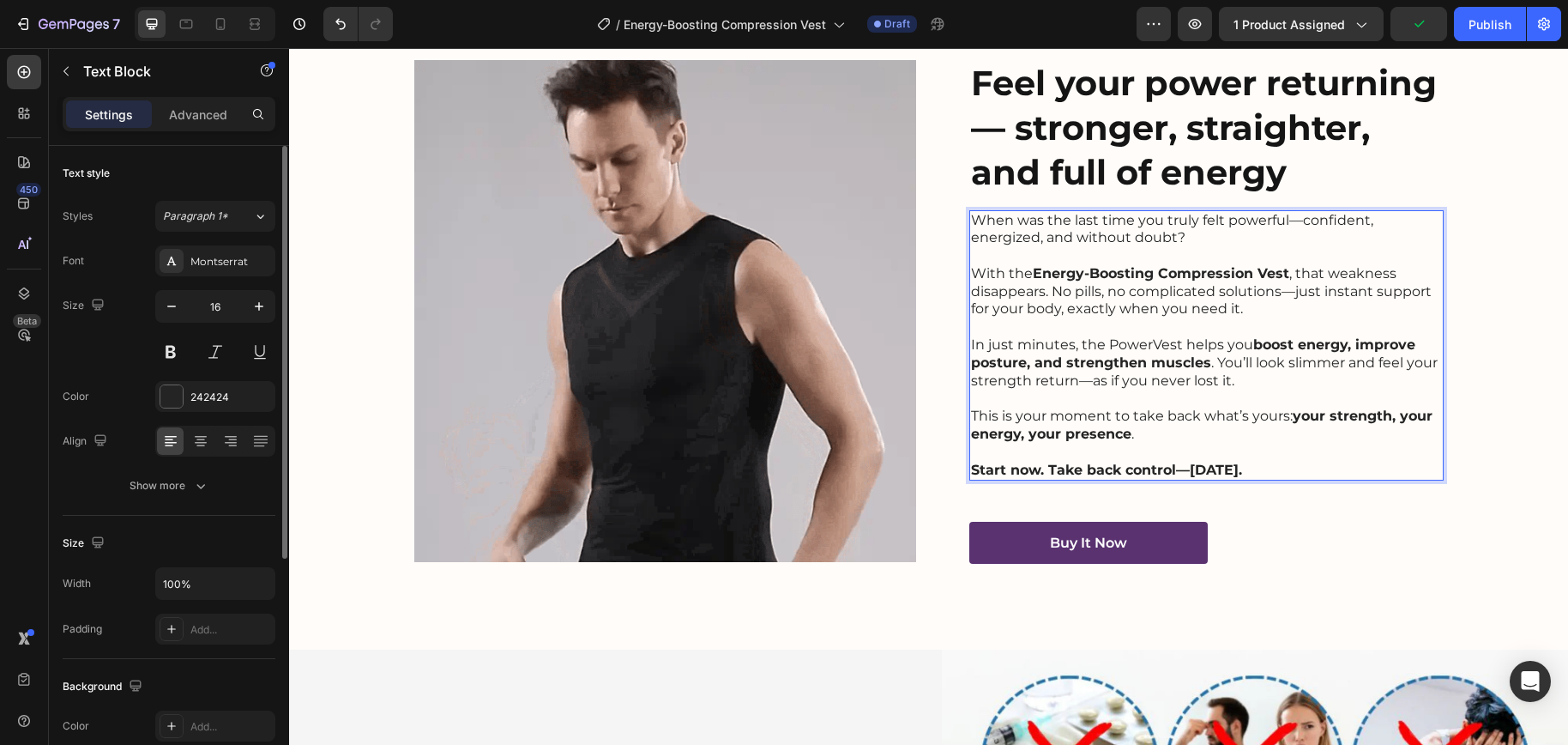
click at [1219, 434] on p "This is your moment to take back what’s yours: your strength, your energy, your…" at bounding box center [1206, 425] width 471 height 36
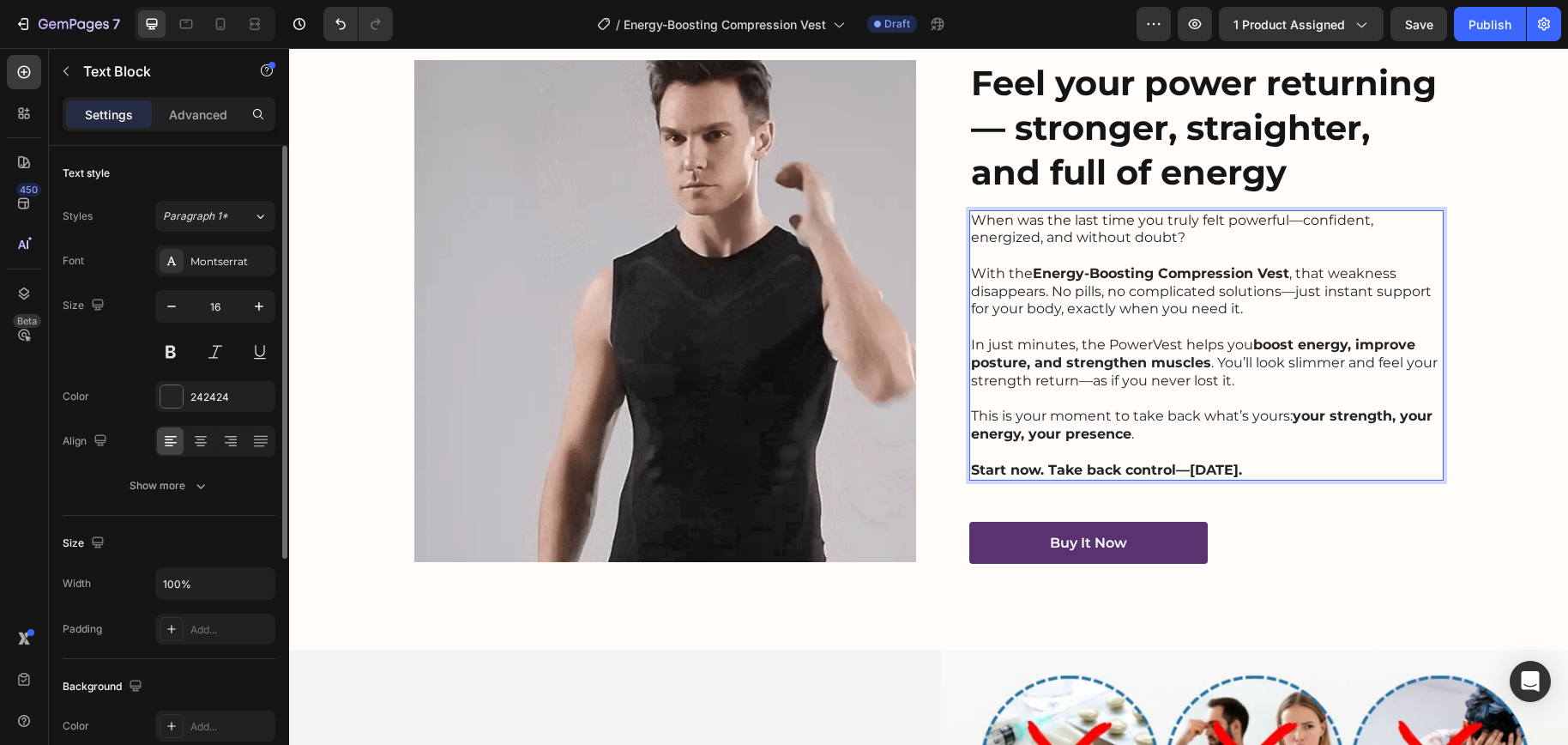
click at [1146, 349] on p "In just minutes, the PowerVest helps you boost energy, improve posture, and str…" at bounding box center [1206, 362] width 471 height 53
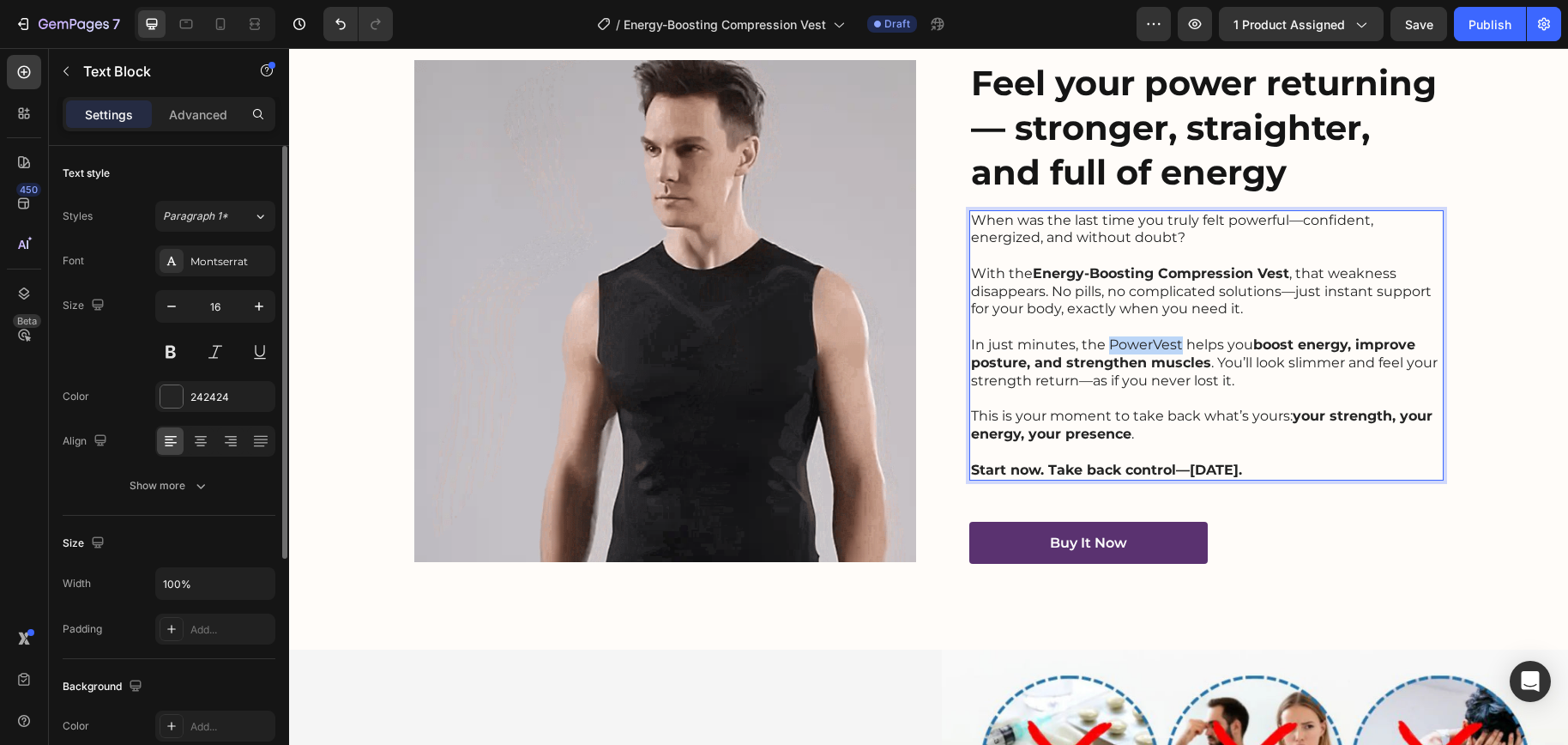
click at [1146, 349] on p "In just minutes, the PowerVest helps you boost energy, improve posture, and str…" at bounding box center [1206, 362] width 471 height 53
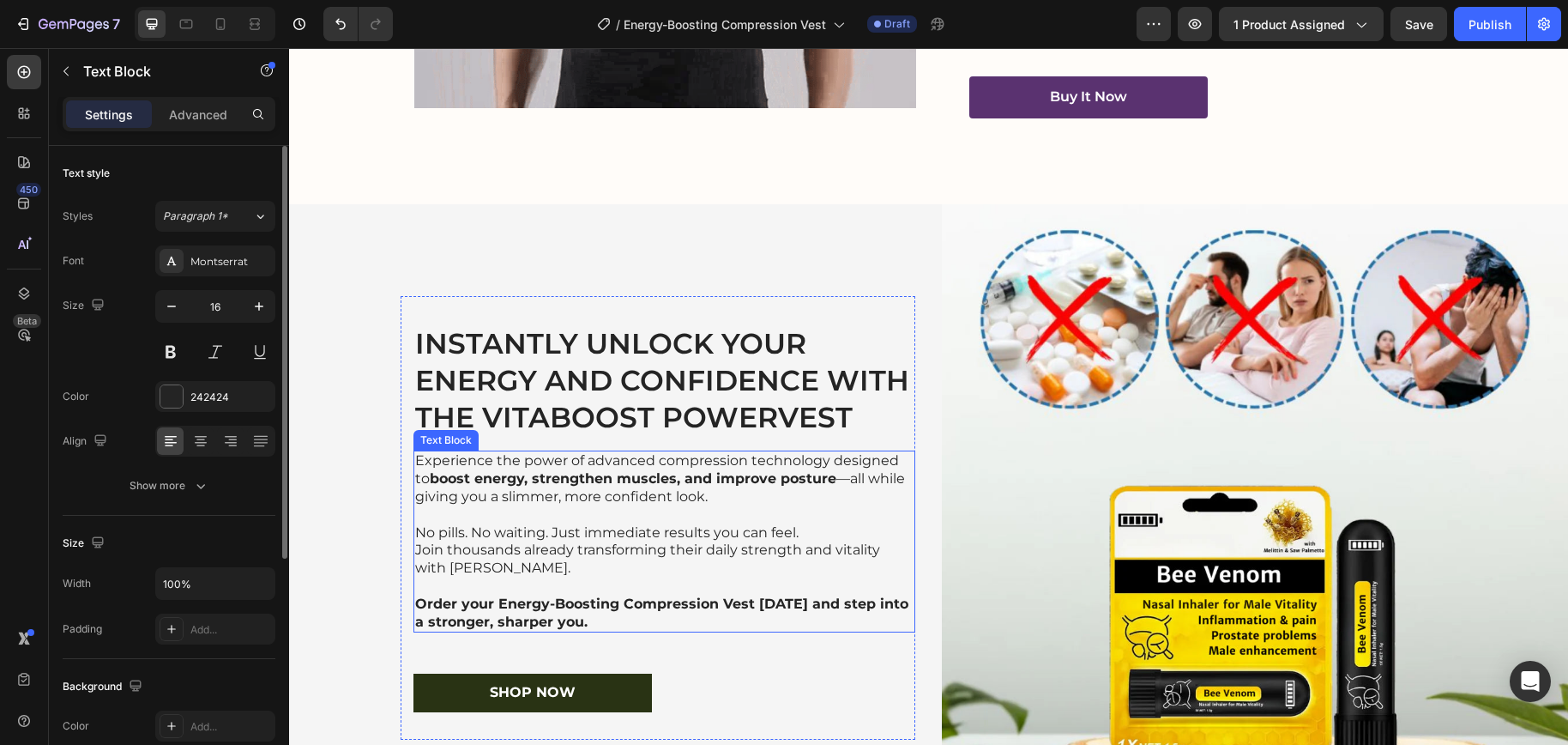
scroll to position [3720, 0]
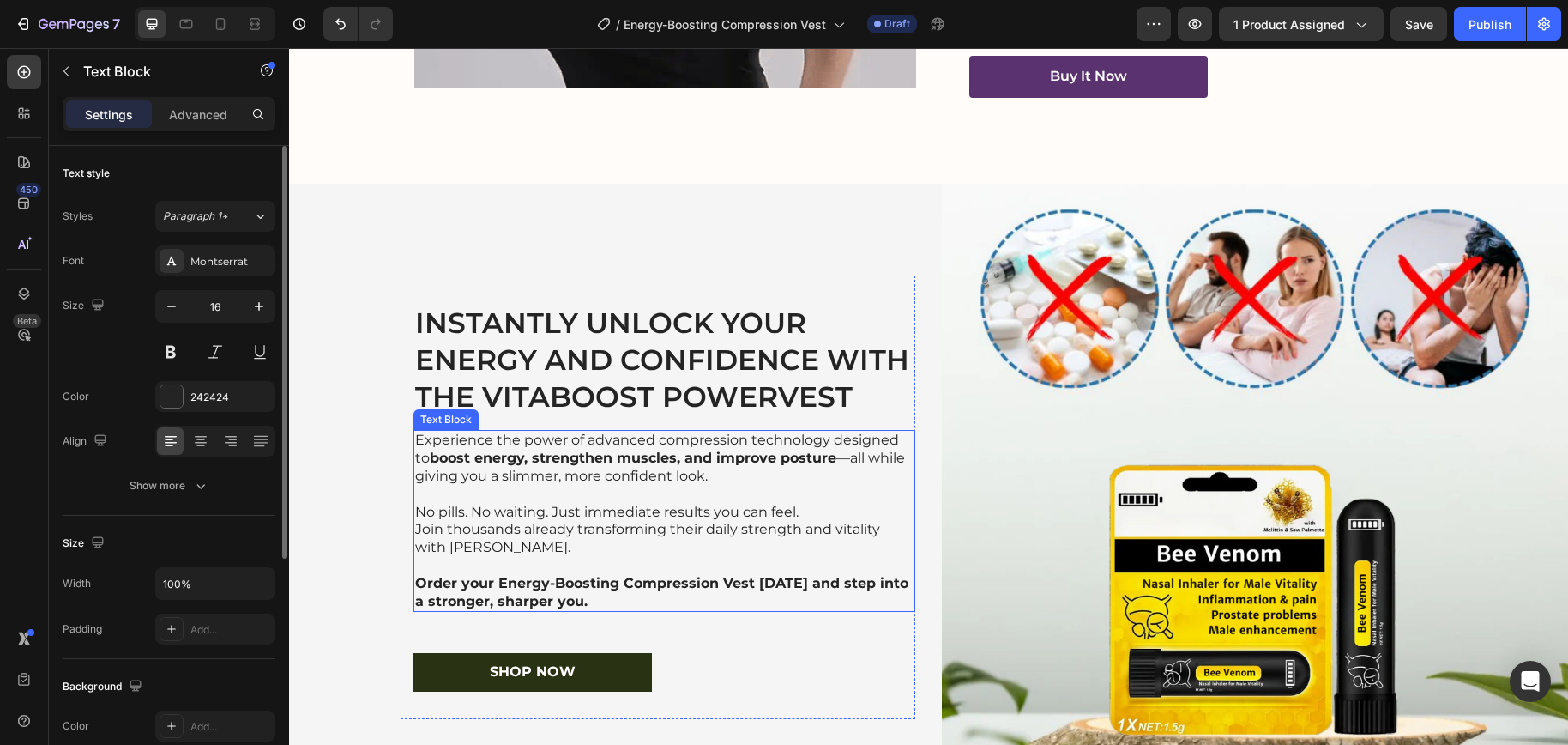
click at [509, 449] on p "Experience the power of advanced compression technology designed to boost energ…" at bounding box center [664, 458] width 498 height 53
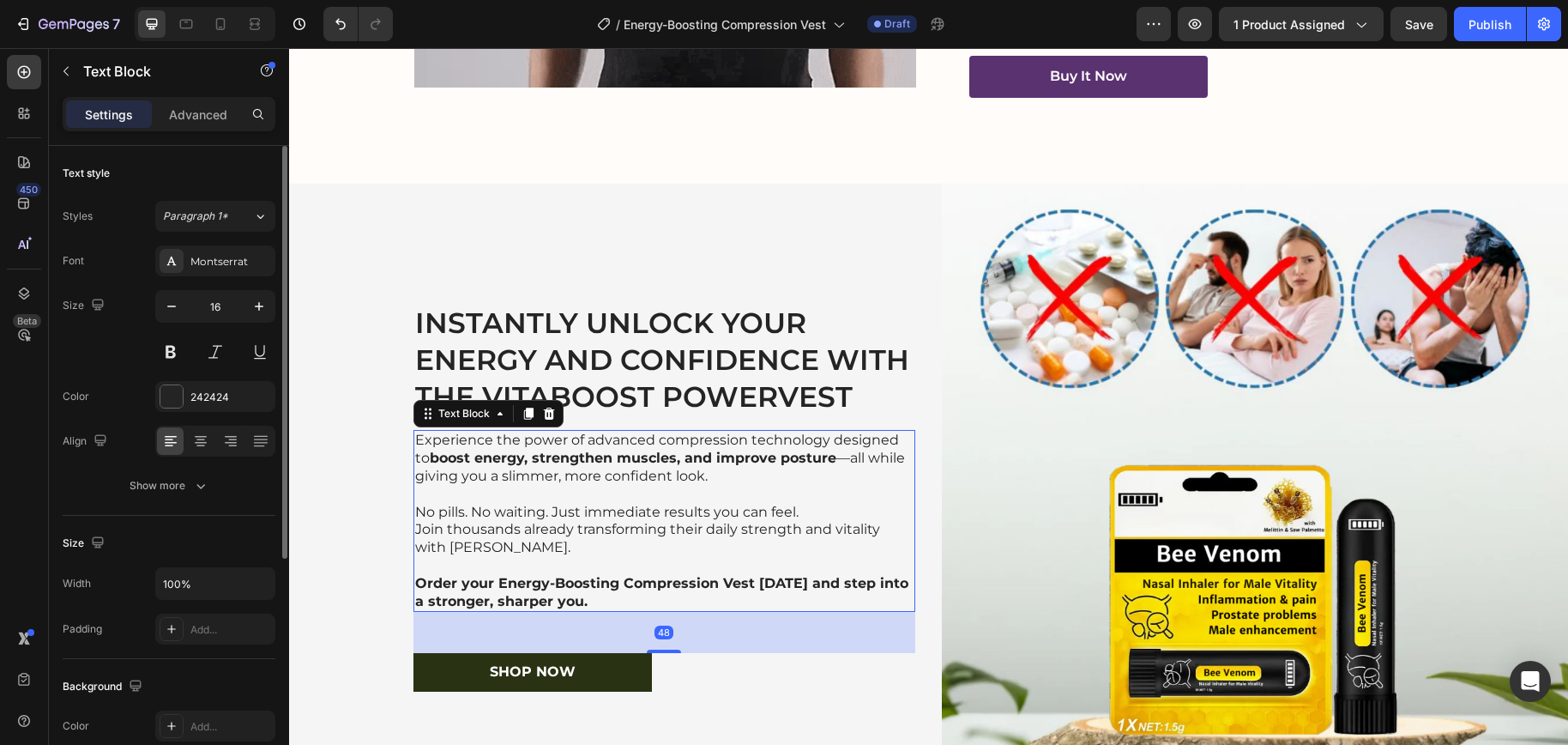
click at [516, 575] on strong "Order your Energy-Boosting Compression Vest today and step into a stronger, sha…" at bounding box center [662, 592] width 494 height 35
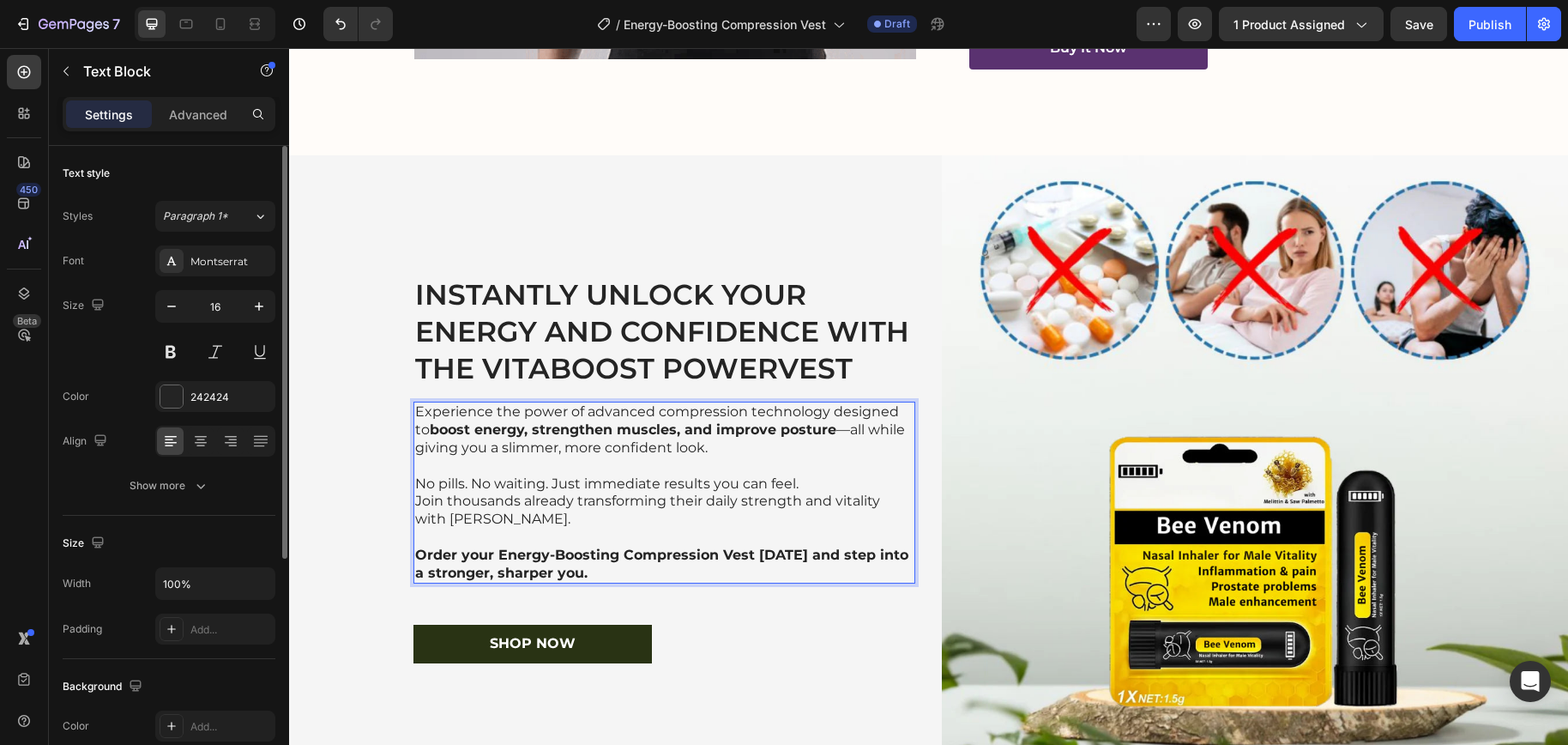
scroll to position [3856, 0]
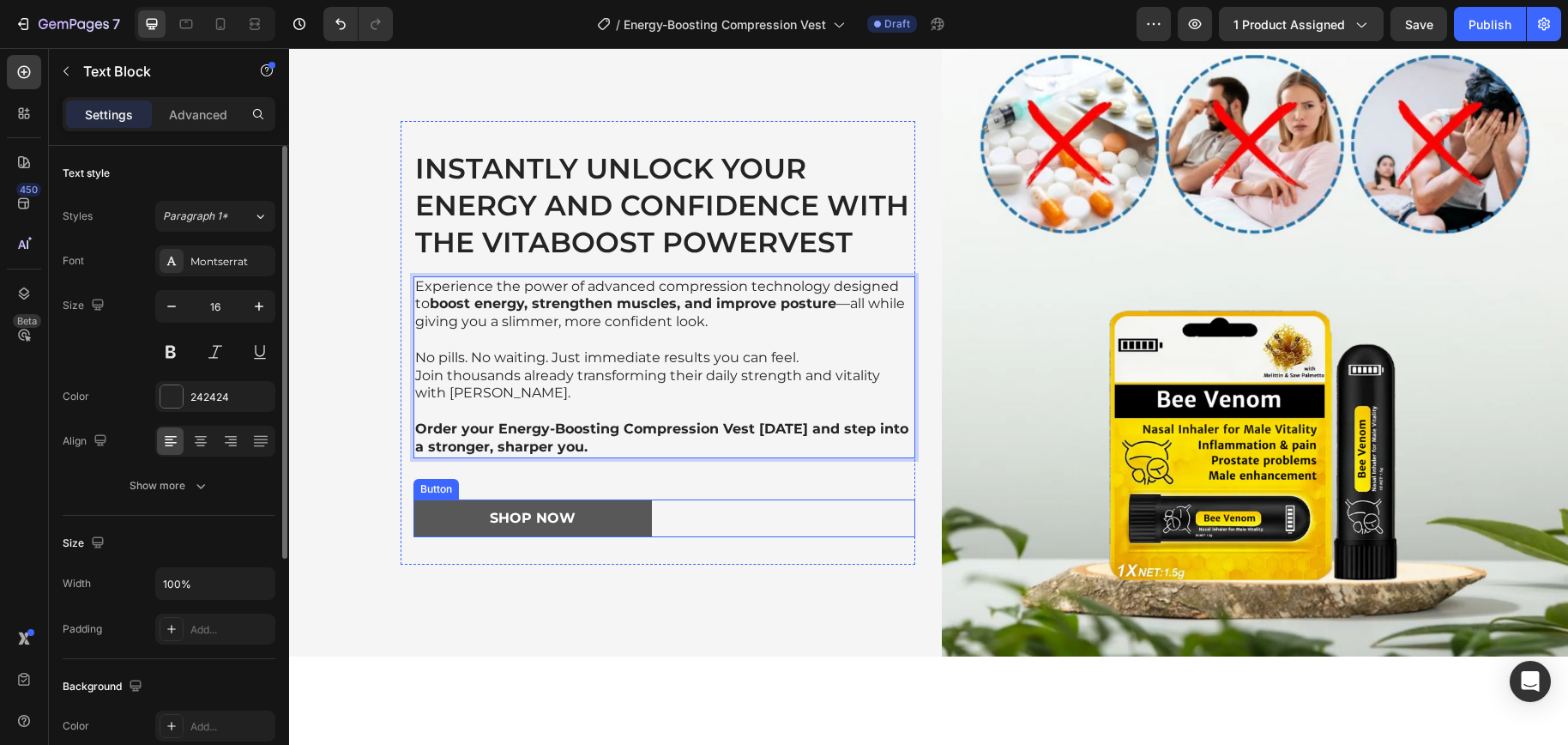
click at [635, 522] on button "Shop Now" at bounding box center [533, 518] width 239 height 38
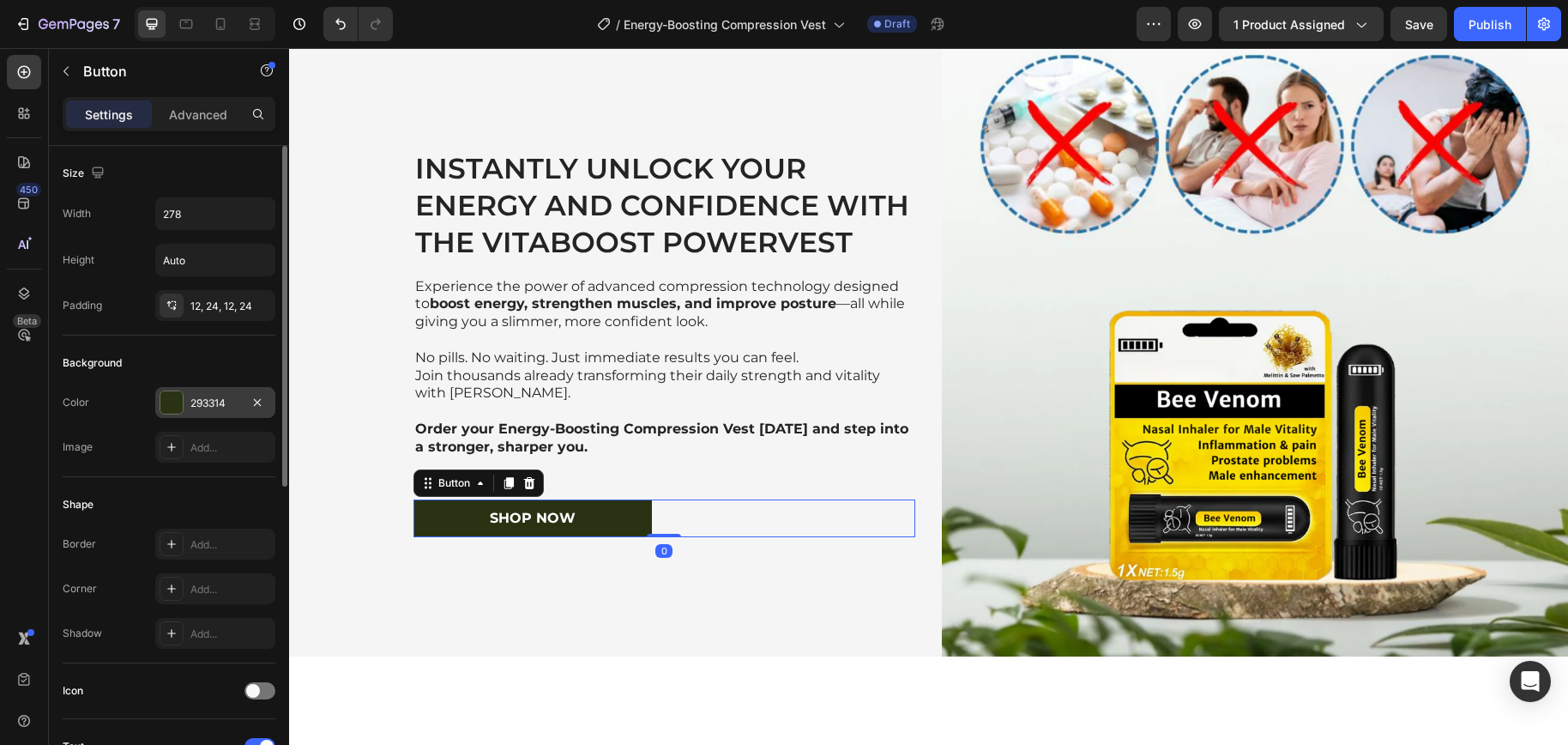
click at [219, 401] on div "293314" at bounding box center [215, 403] width 50 height 15
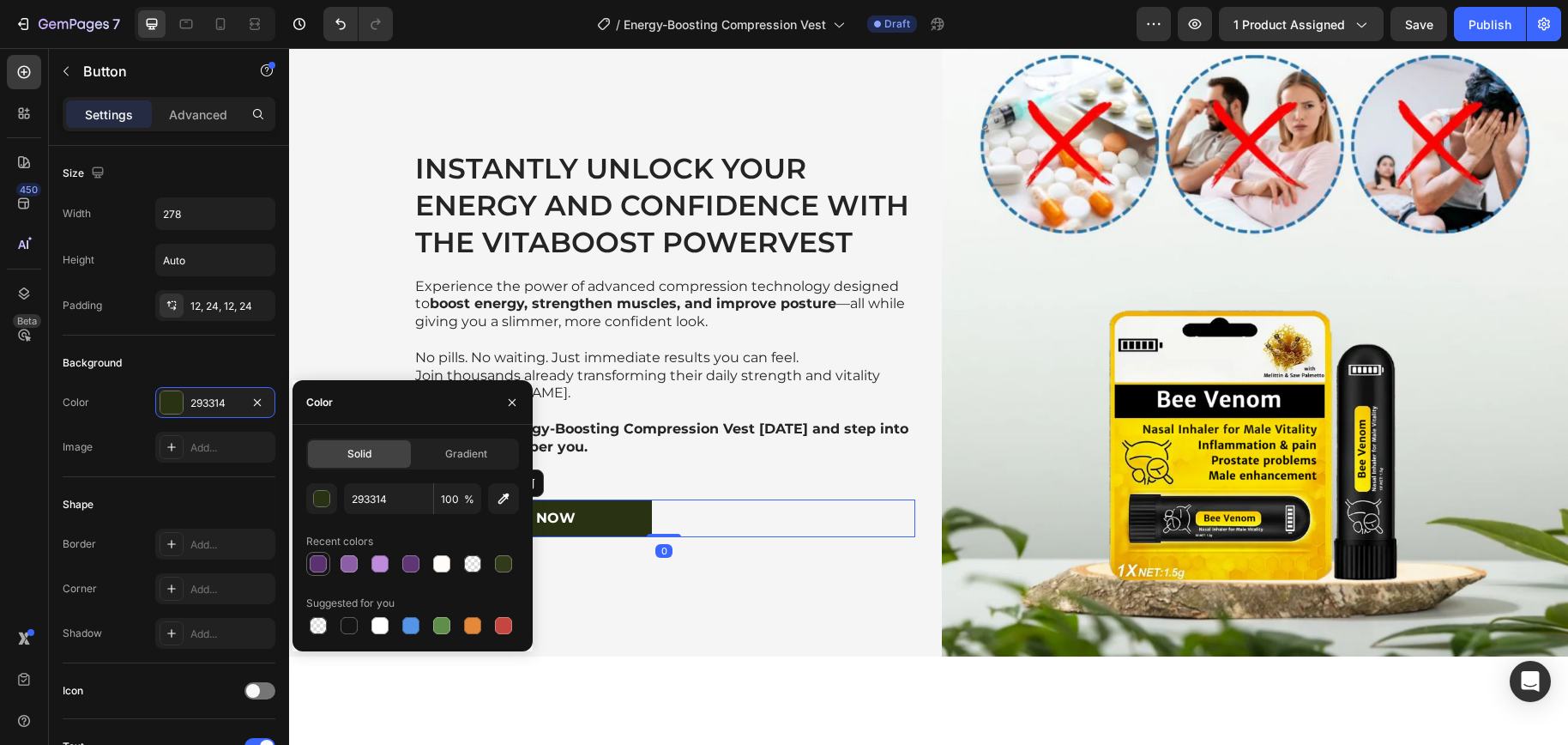
click at [318, 564] on div at bounding box center [318, 563] width 17 height 17
type input "5A3270"
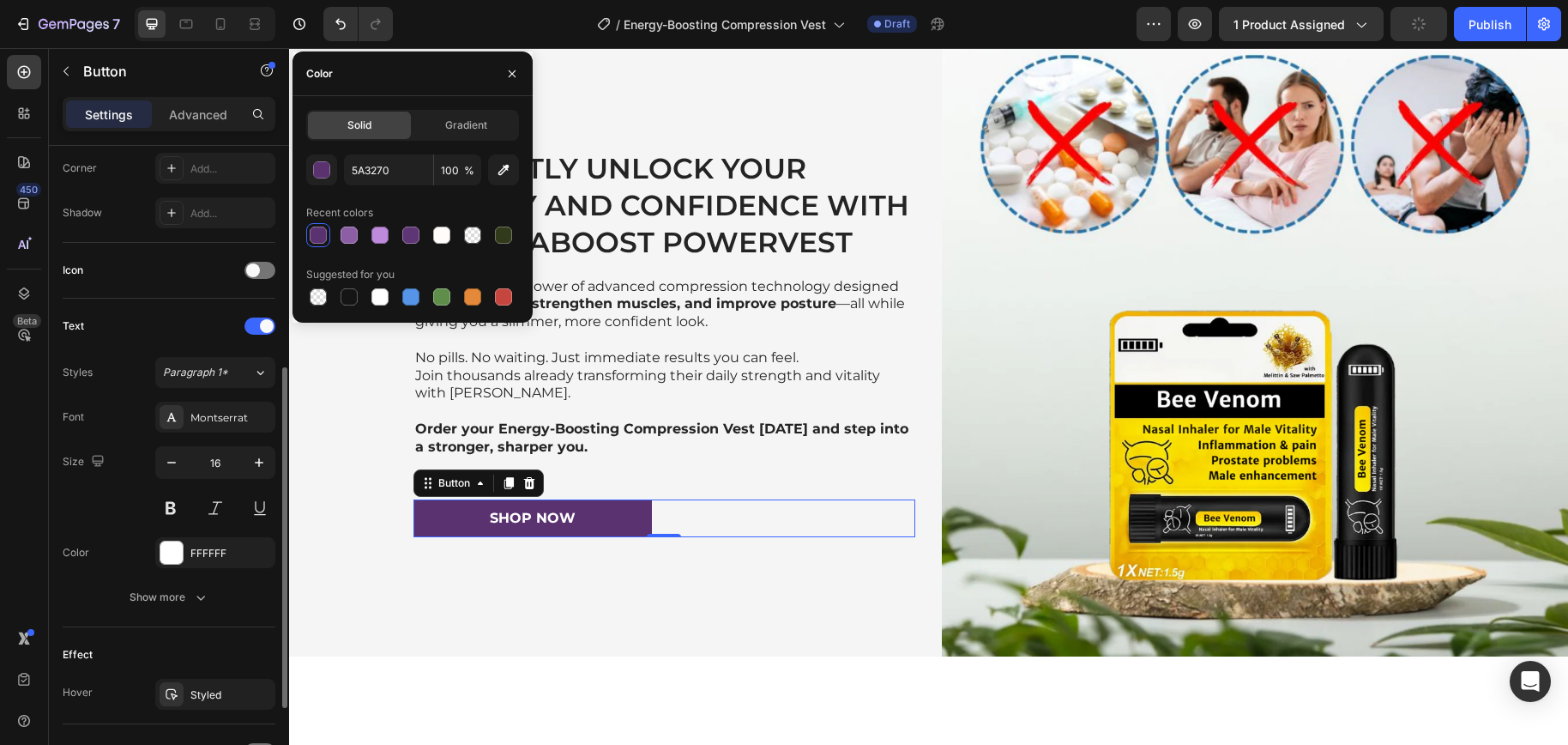
scroll to position [583, 0]
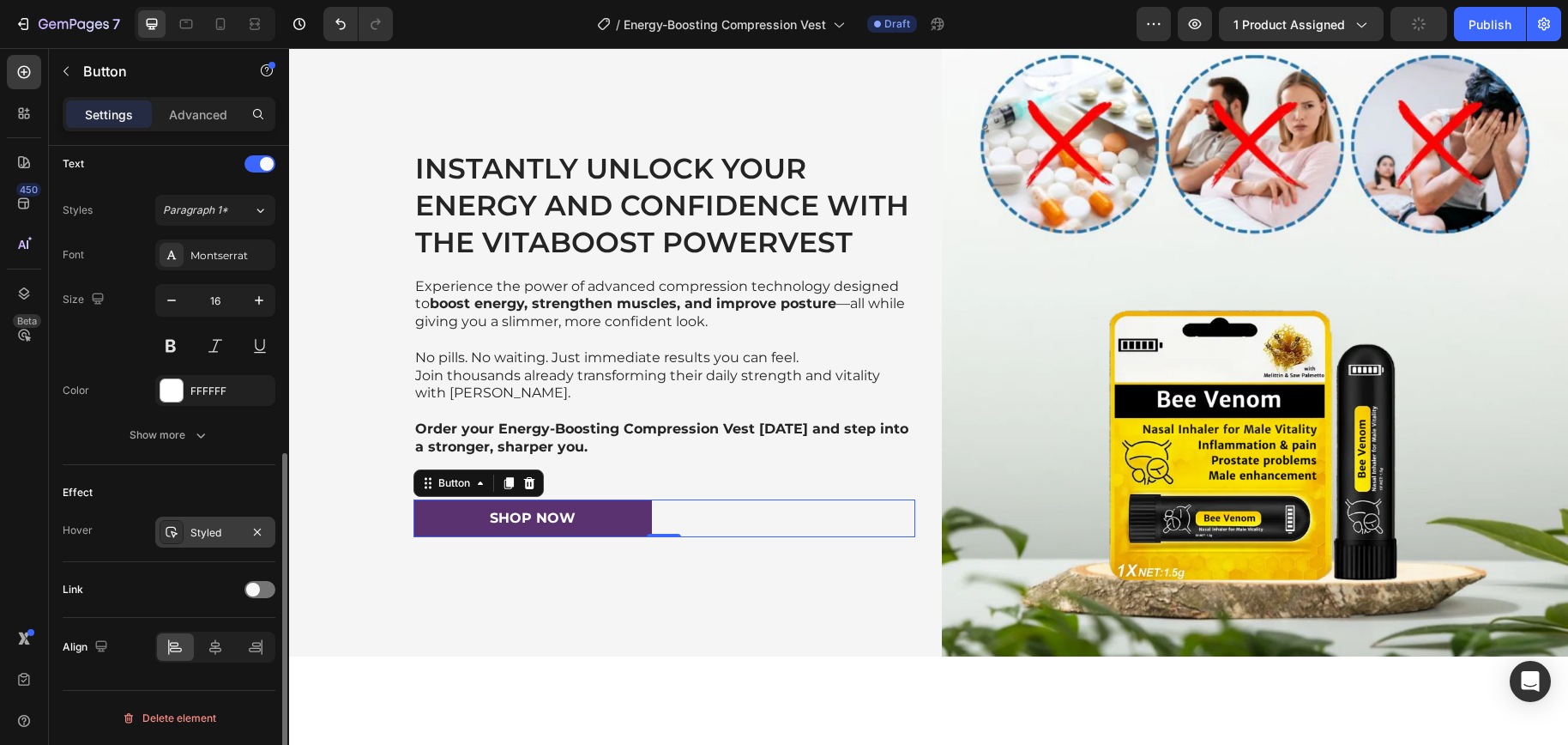
click at [202, 536] on div "Styled" at bounding box center [215, 532] width 50 height 15
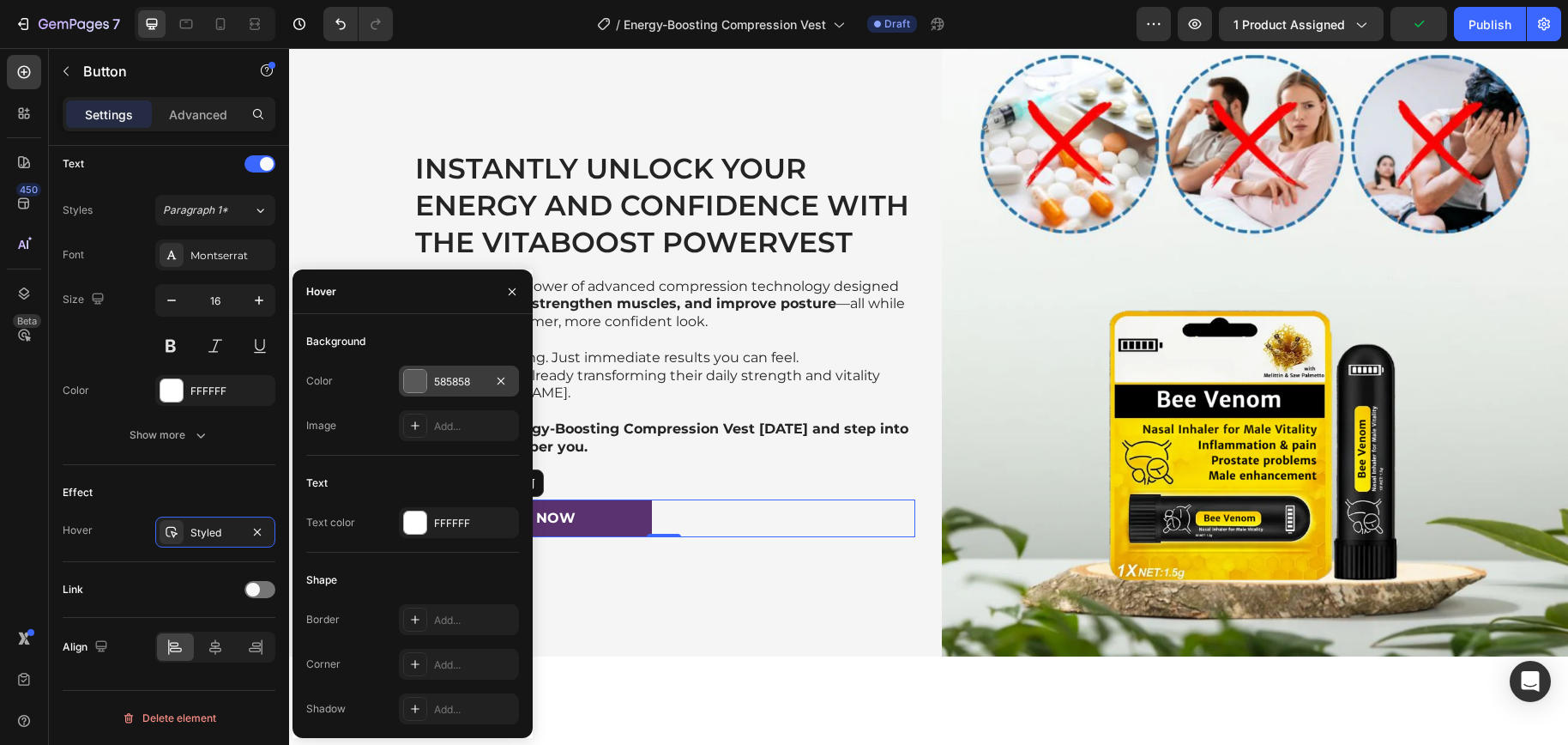
click at [440, 386] on div "585858" at bounding box center [459, 382] width 50 height 15
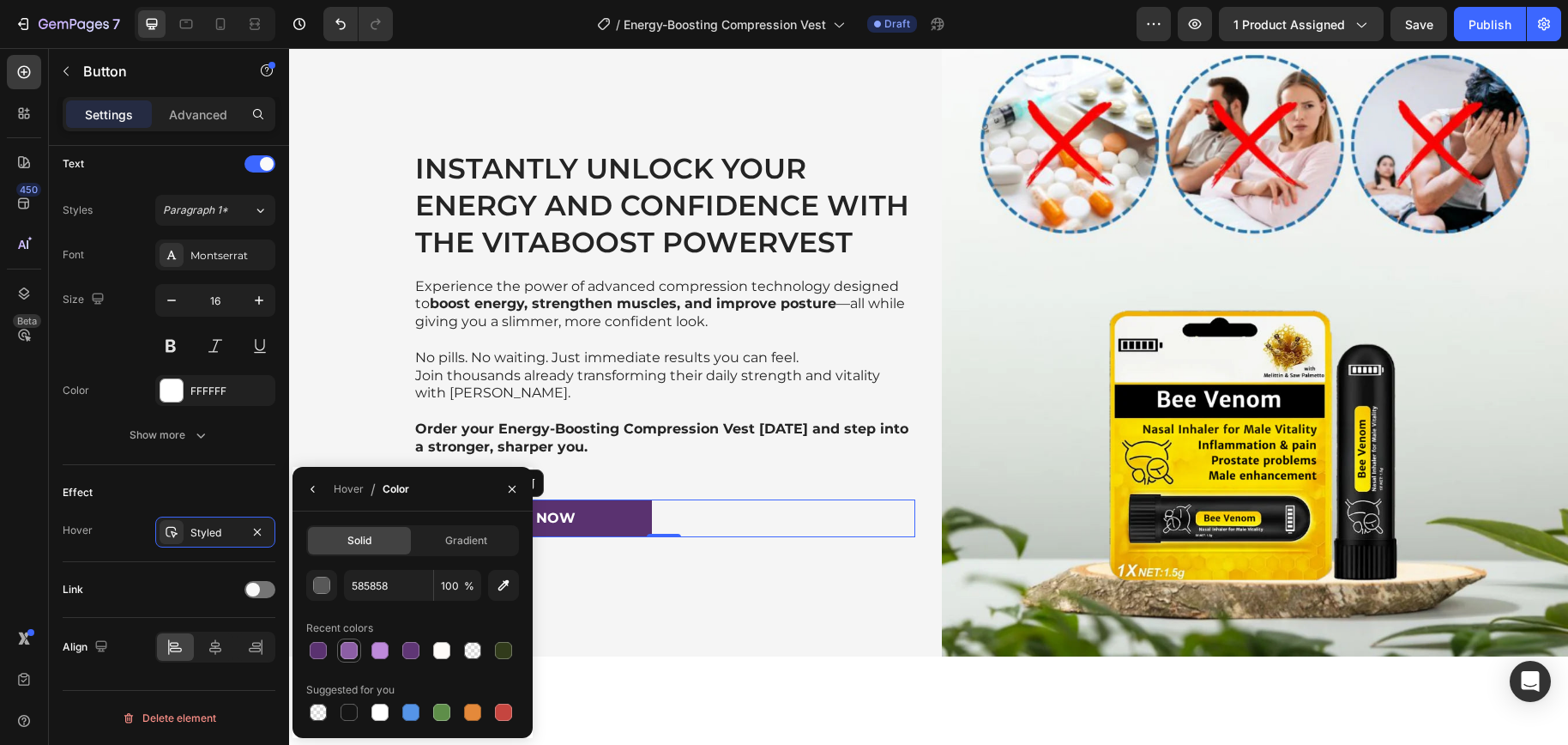
drag, startPoint x: 350, startPoint y: 648, endPoint x: 411, endPoint y: 554, distance: 112.1
click at [350, 648] on div at bounding box center [349, 649] width 17 height 17
click at [700, 602] on div "Instantly Unlock Your Energy and Confidence with the Vitaboost Powervest Headin…" at bounding box center [602, 342] width 626 height 627
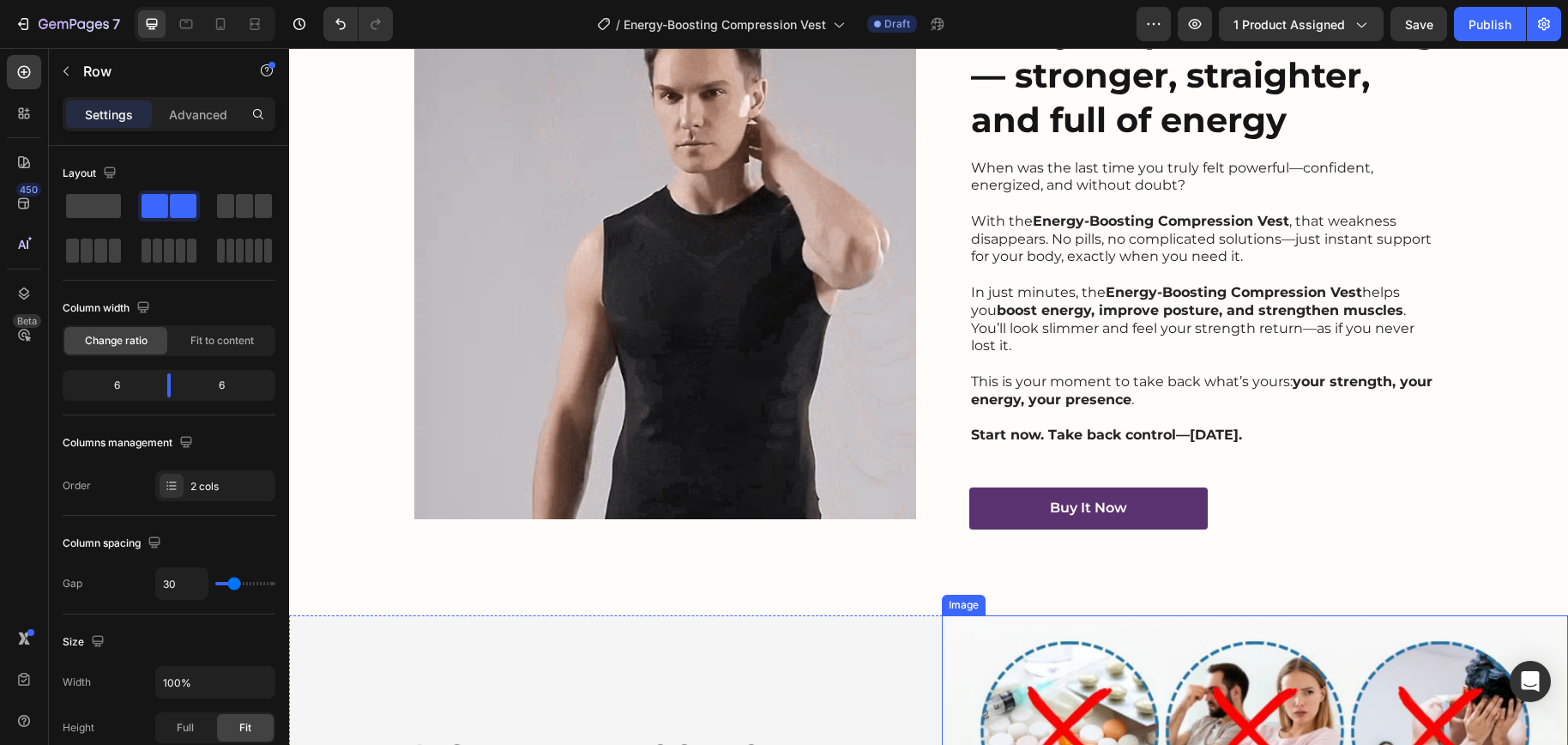
scroll to position [3432, 0]
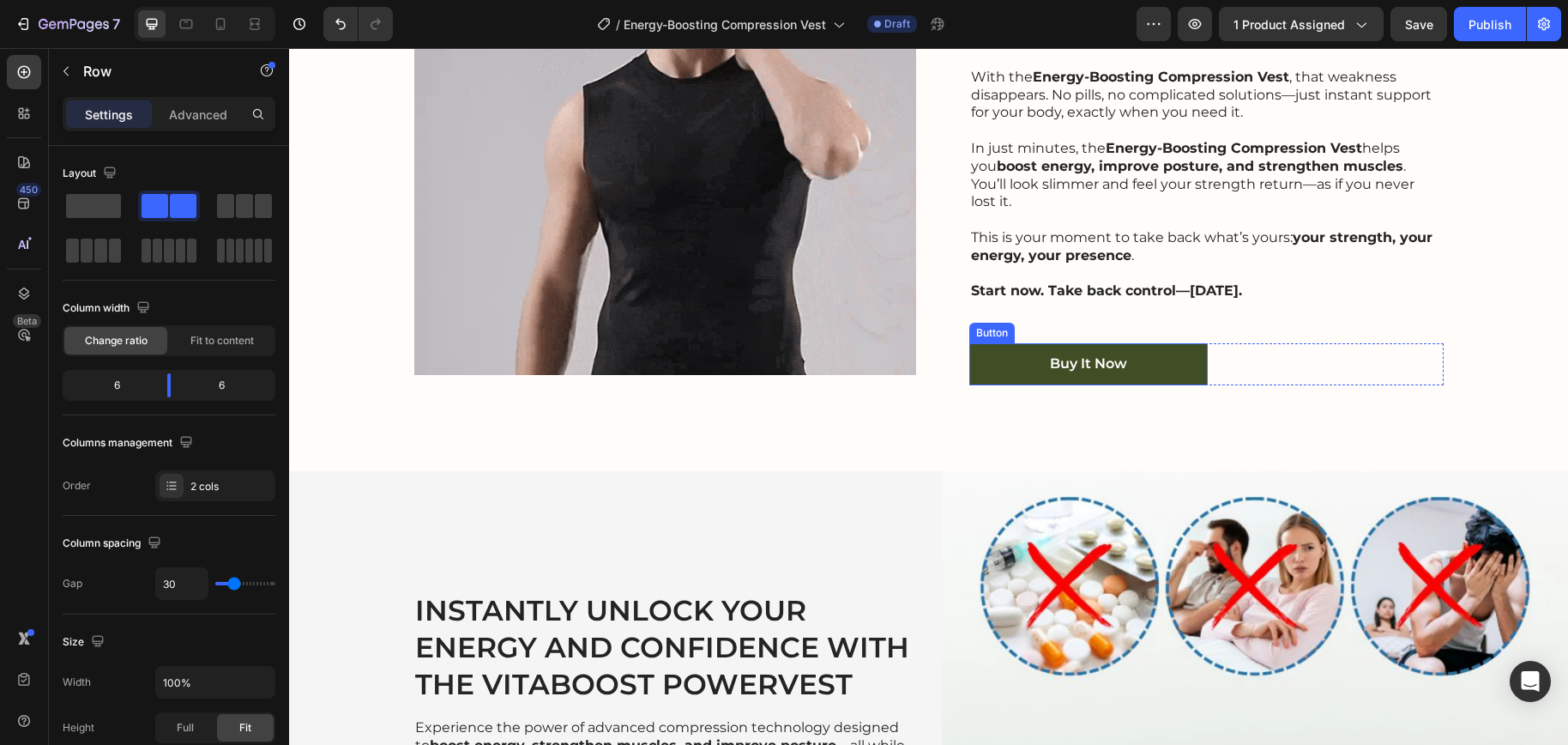
click at [1161, 344] on link "Buy It Now" at bounding box center [1088, 364] width 239 height 42
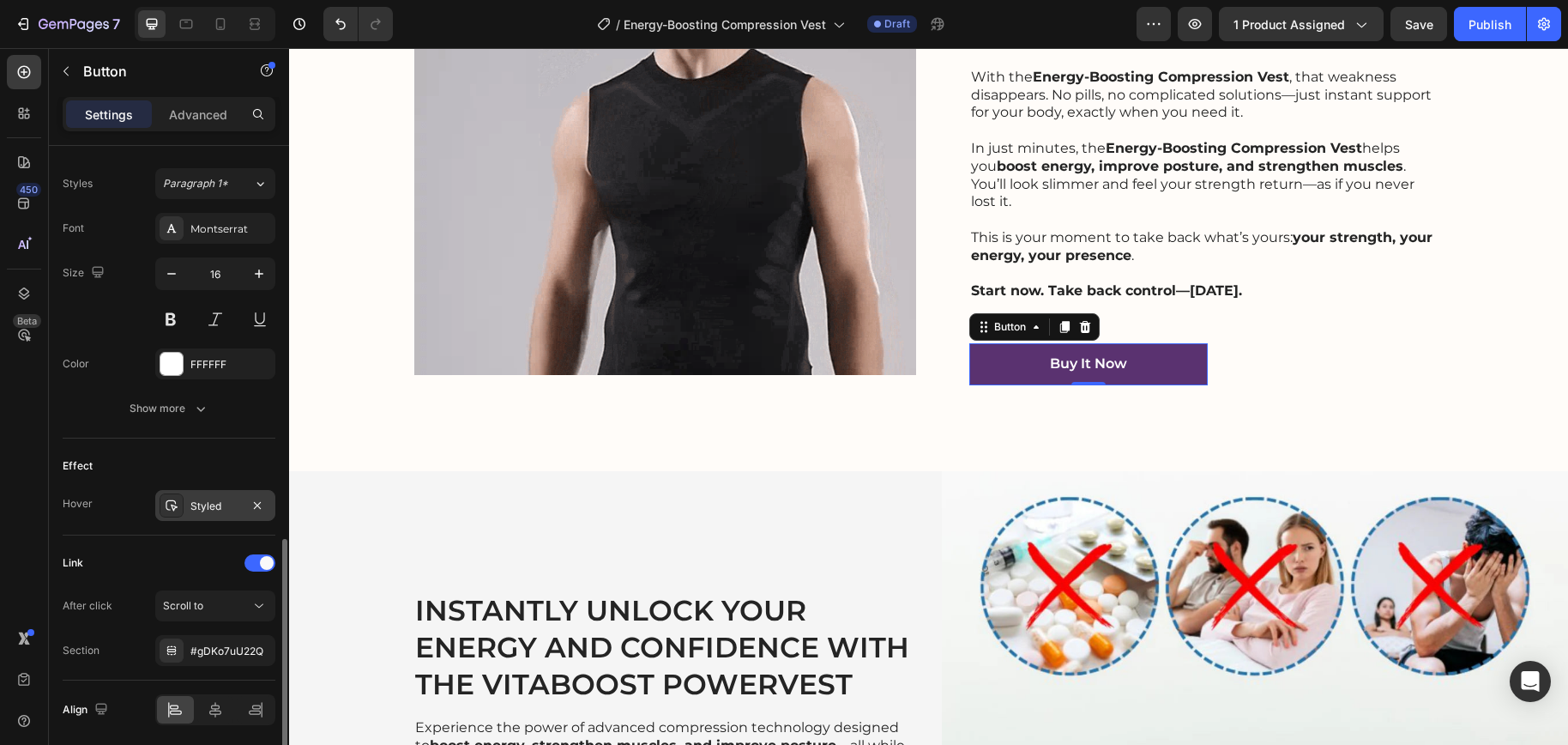
scroll to position [671, 0]
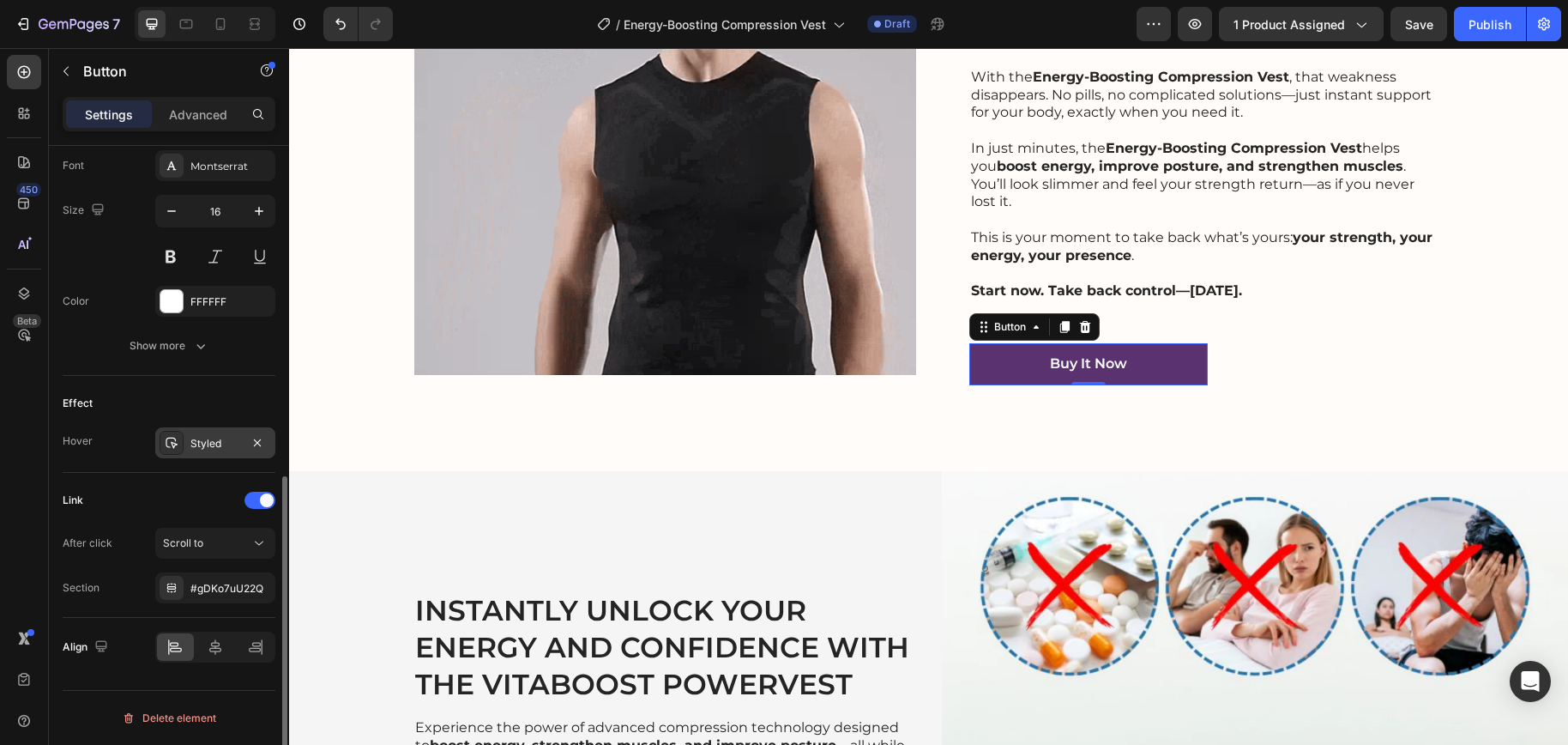
click at [196, 450] on div "Styled" at bounding box center [215, 443] width 120 height 31
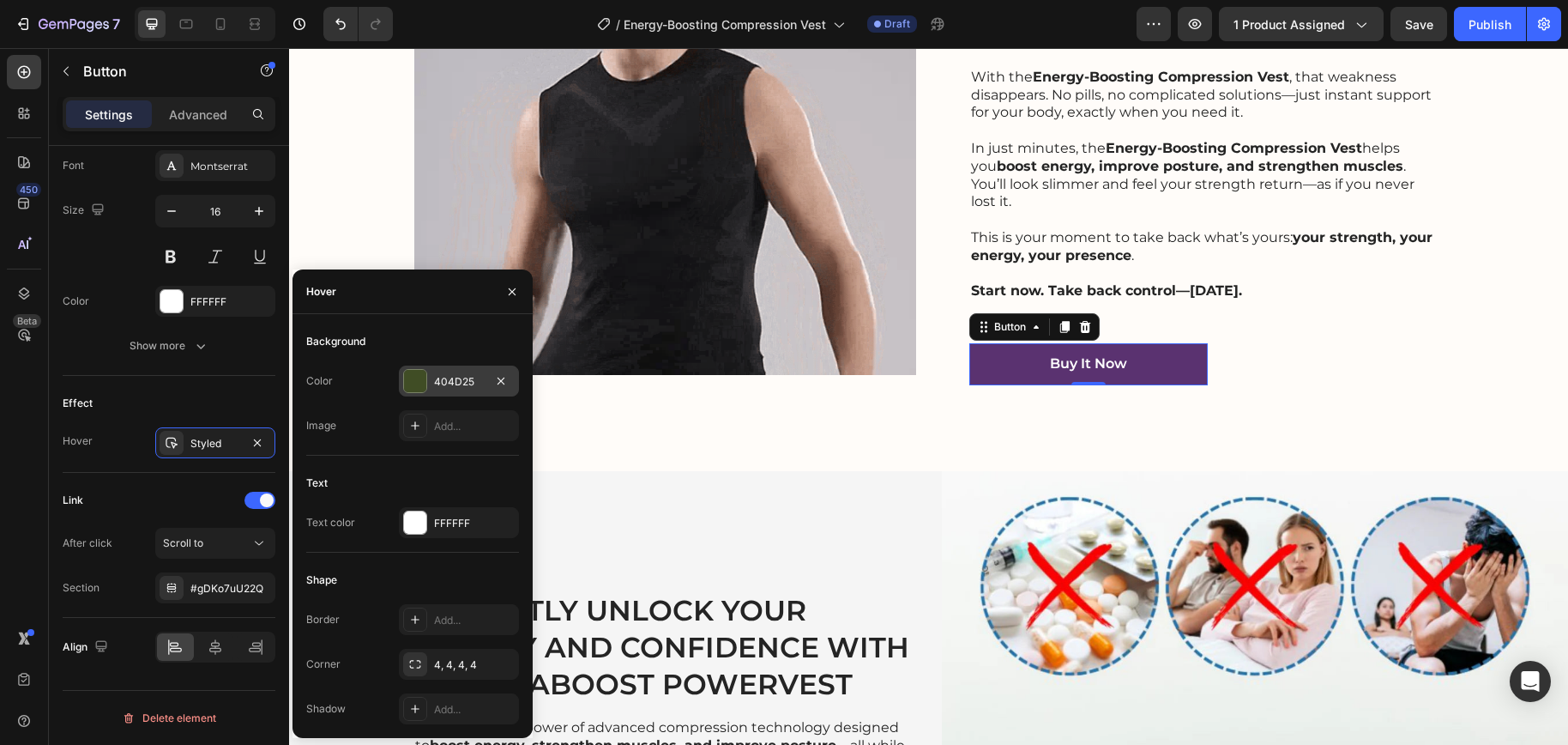
click at [455, 382] on div "404D25" at bounding box center [459, 382] width 50 height 15
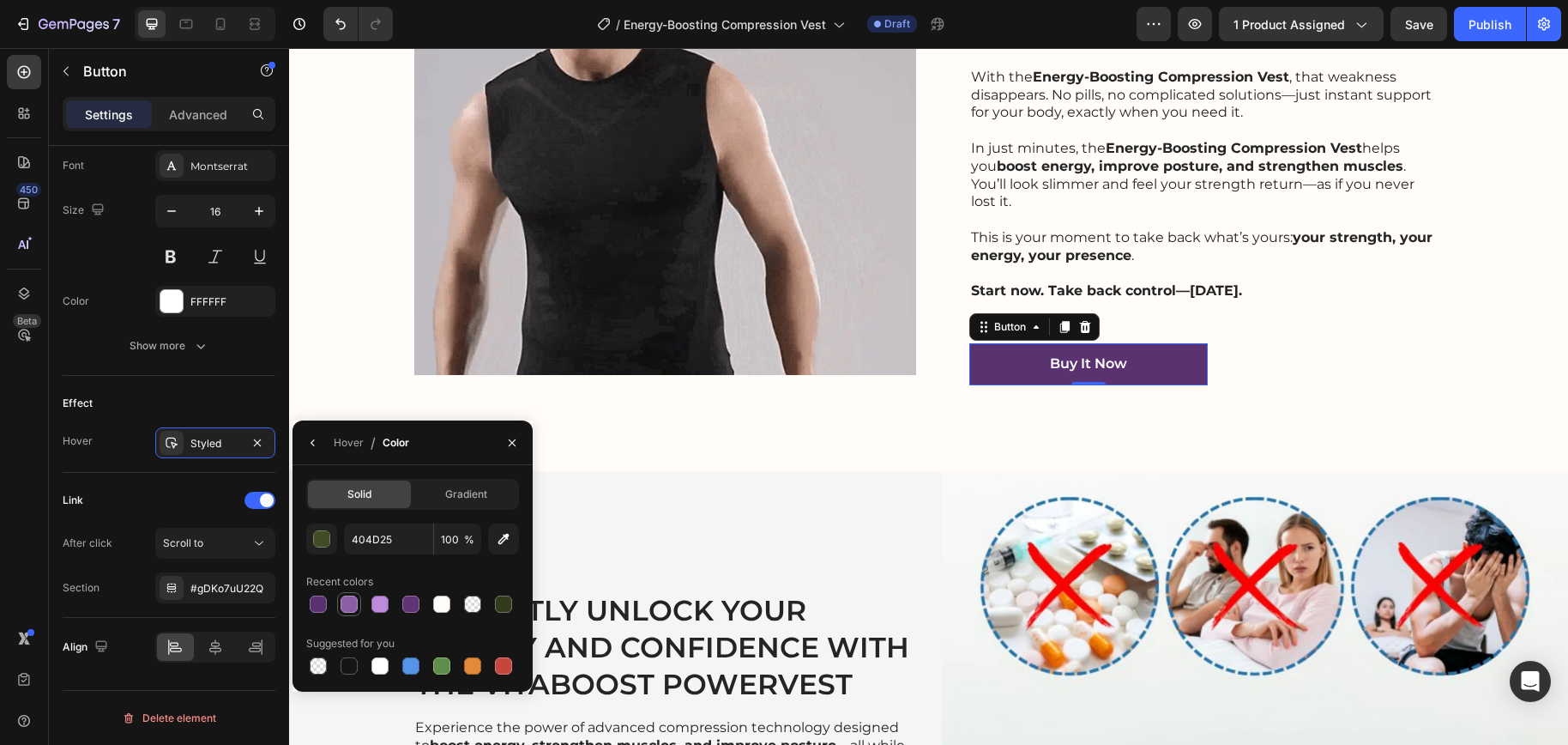
click at [350, 607] on div at bounding box center [349, 604] width 17 height 17
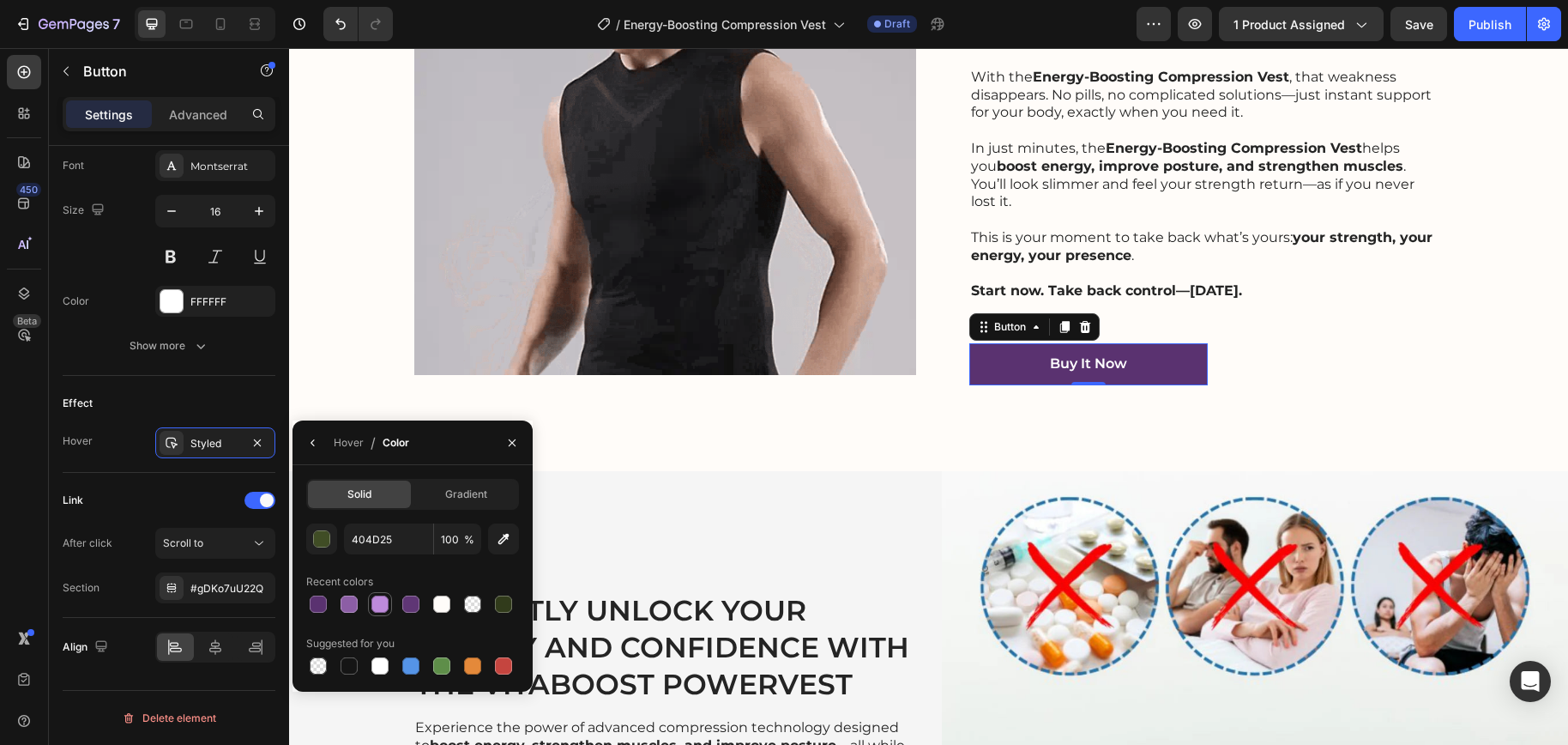
type input "8C5EA5"
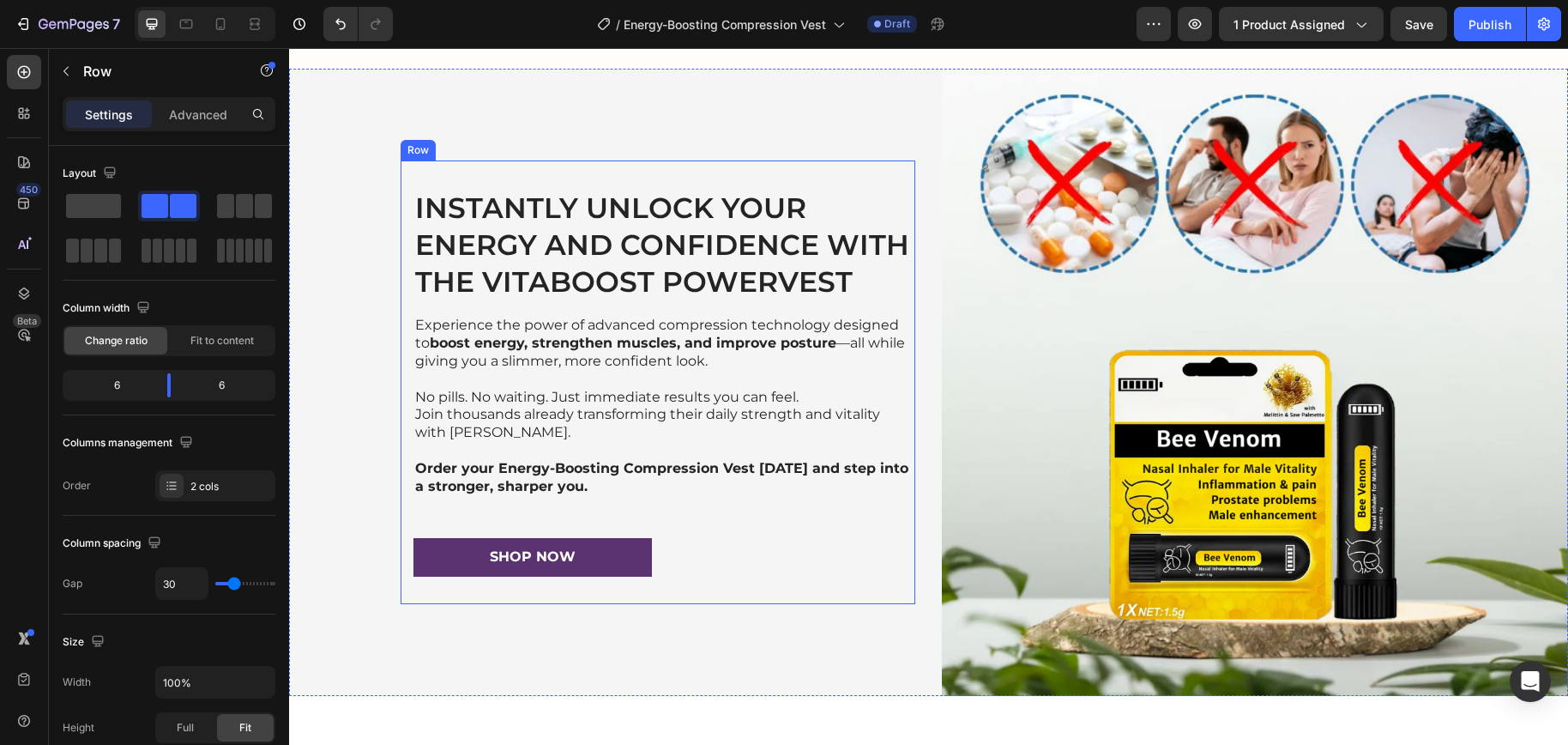
scroll to position [3833, 0]
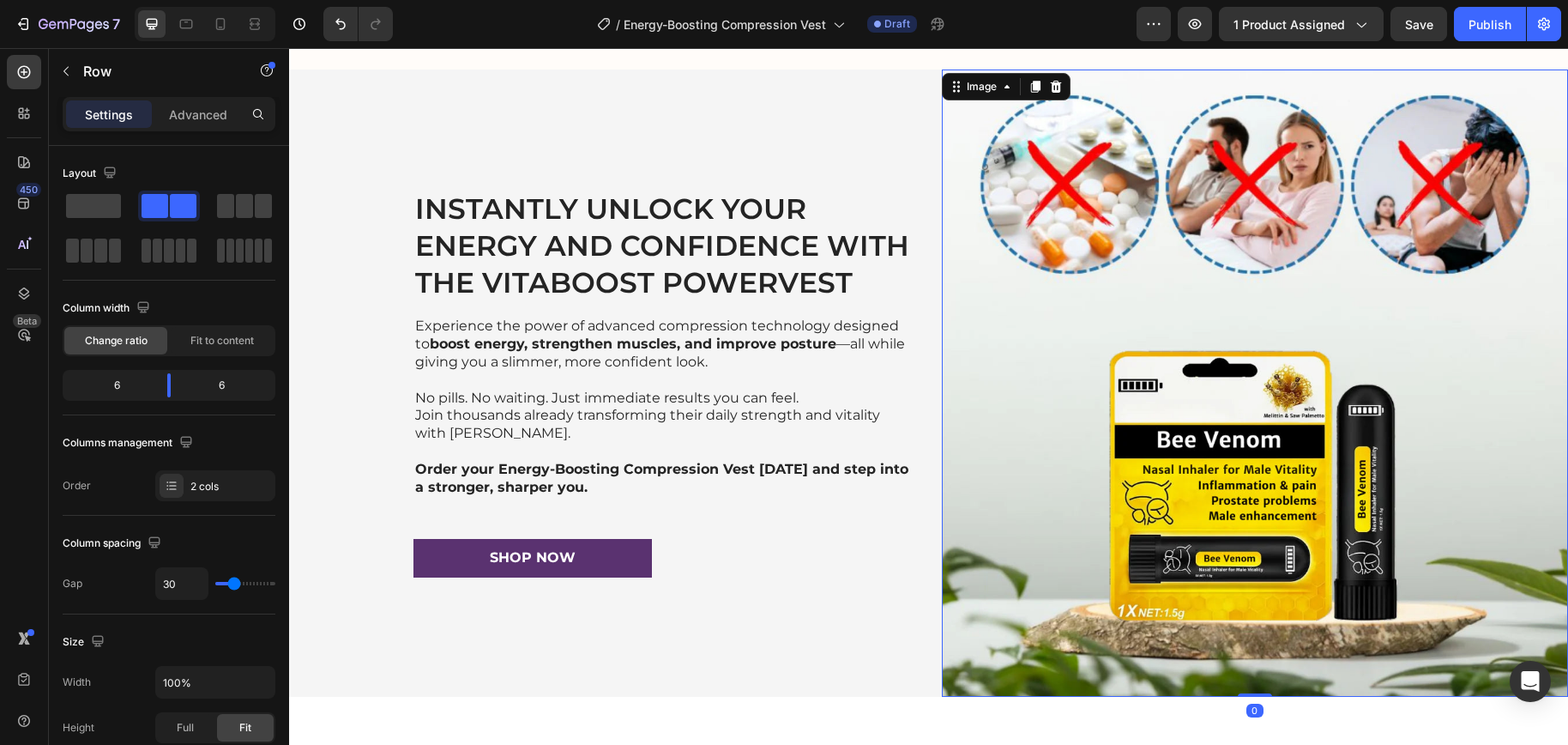
click at [1168, 414] on img at bounding box center [1255, 383] width 626 height 627
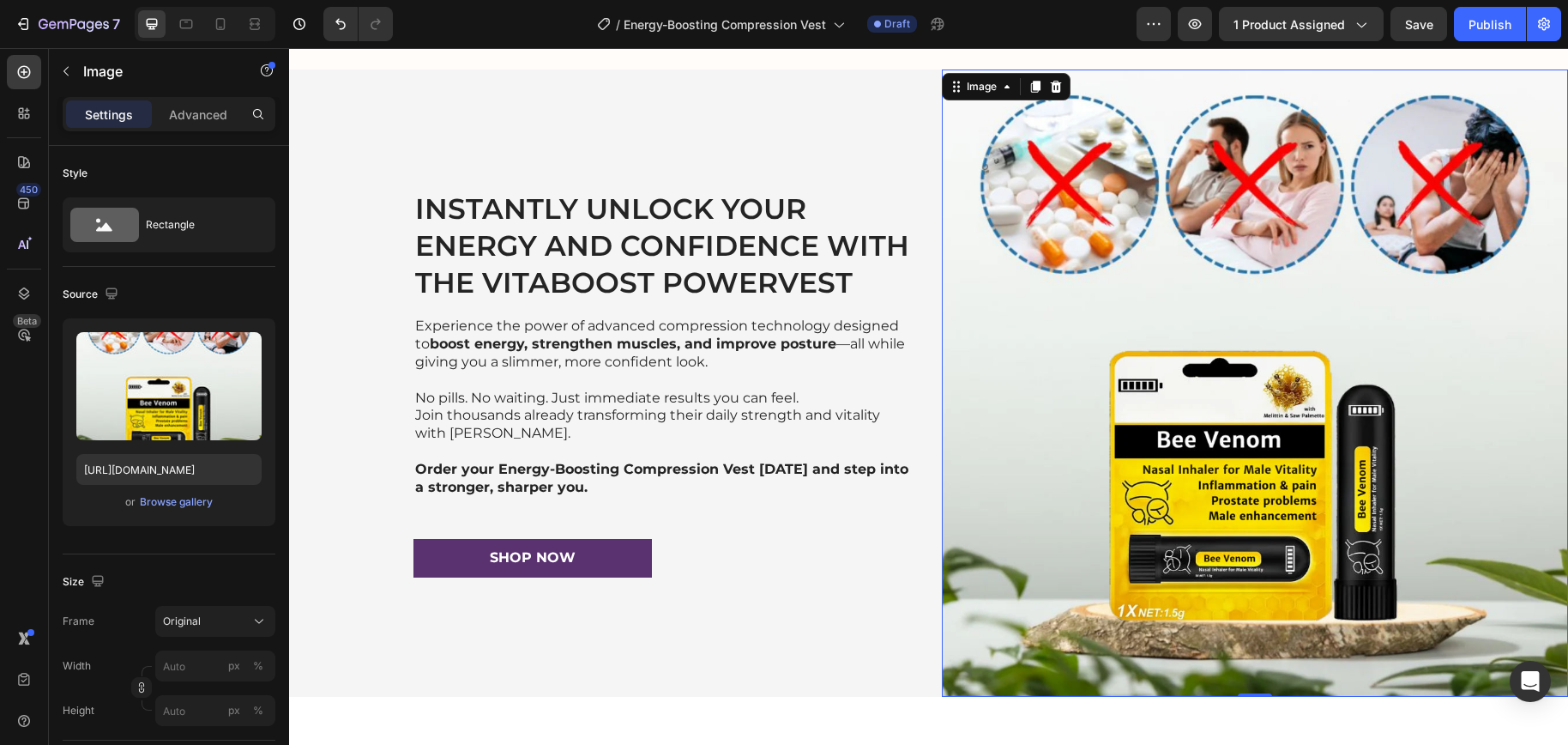
click at [1257, 438] on img at bounding box center [1255, 383] width 626 height 627
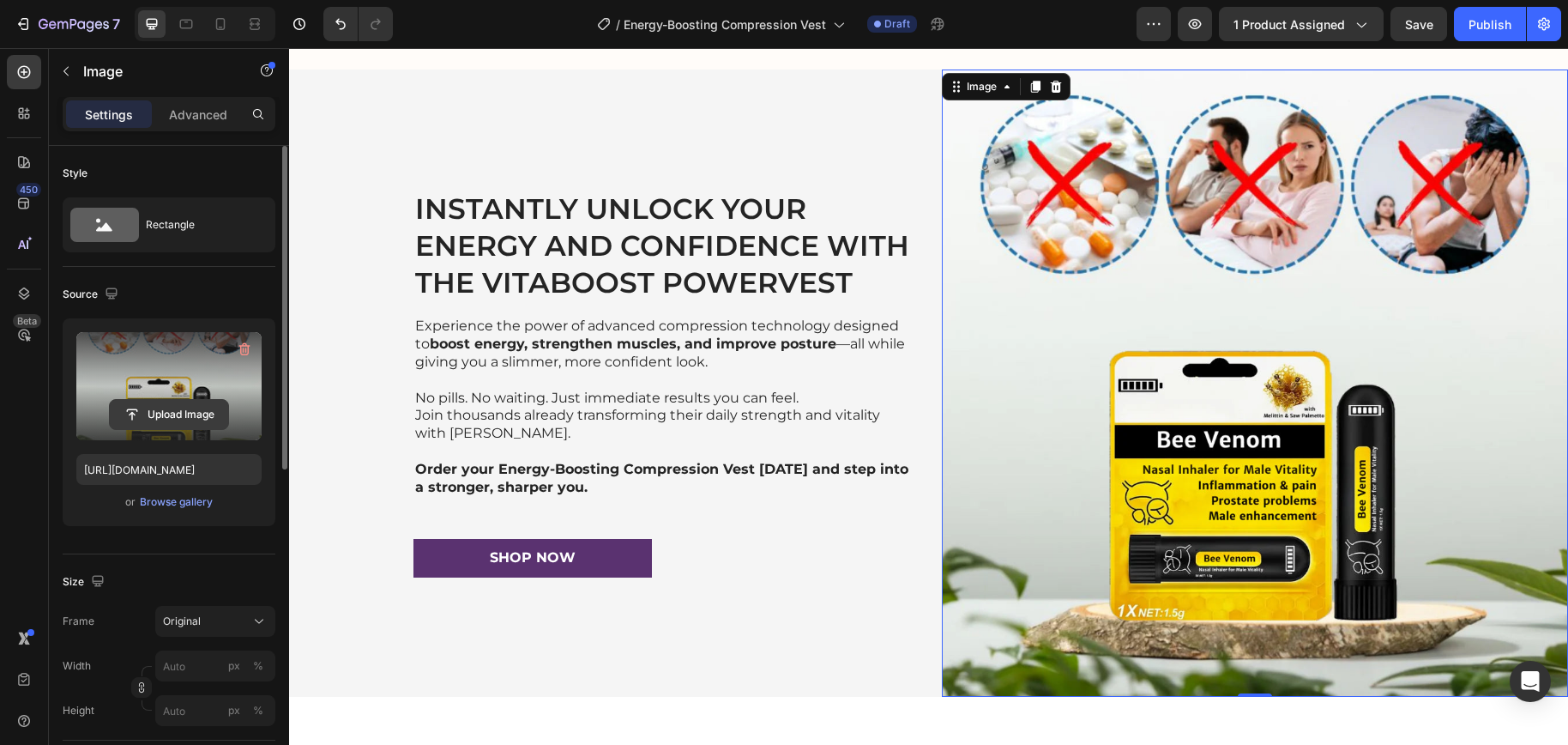
click at [178, 422] on input "file" at bounding box center [169, 414] width 118 height 29
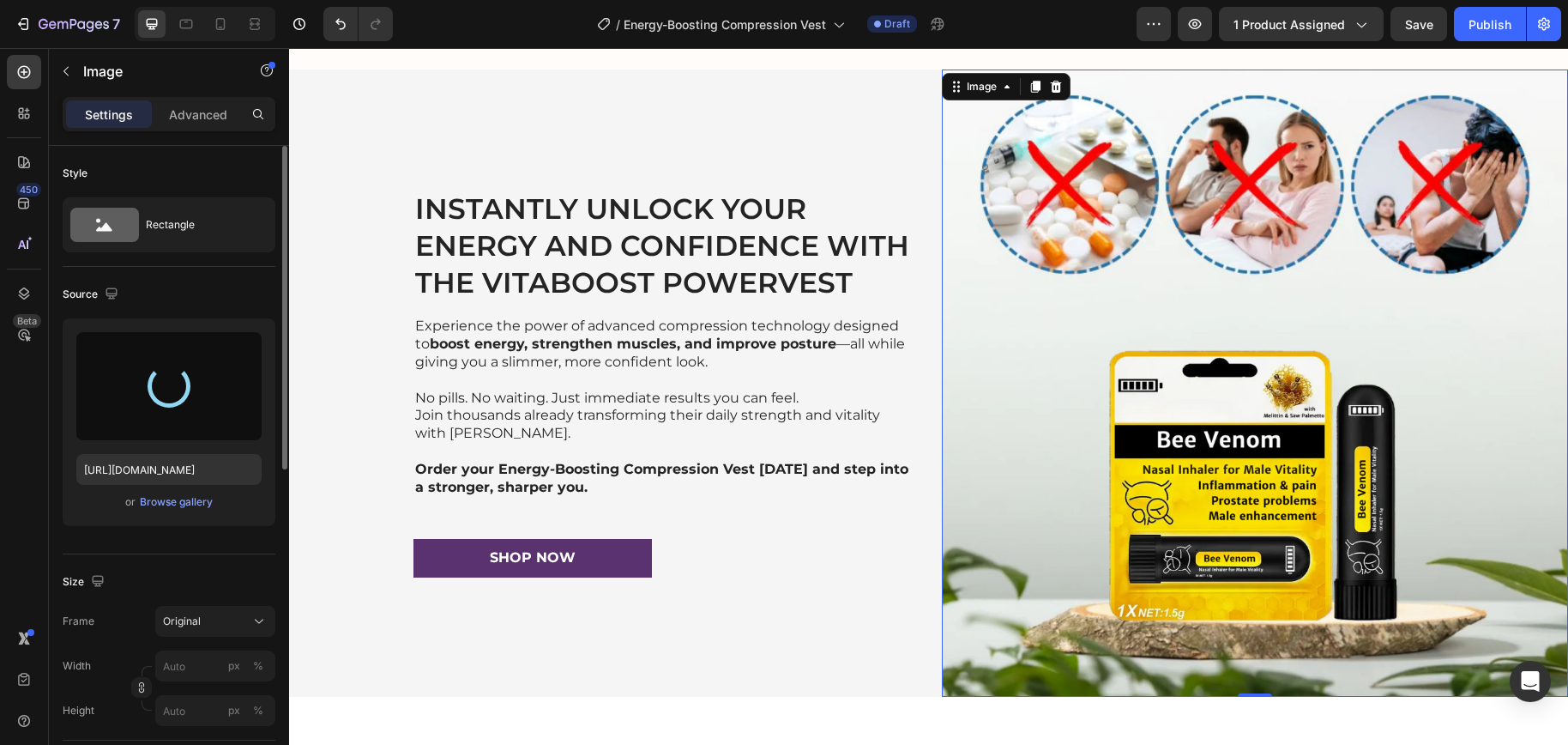
type input "https://cdn.shopify.com/s/files/1/0698/8844/2517/files/gempages_578359433361359…"
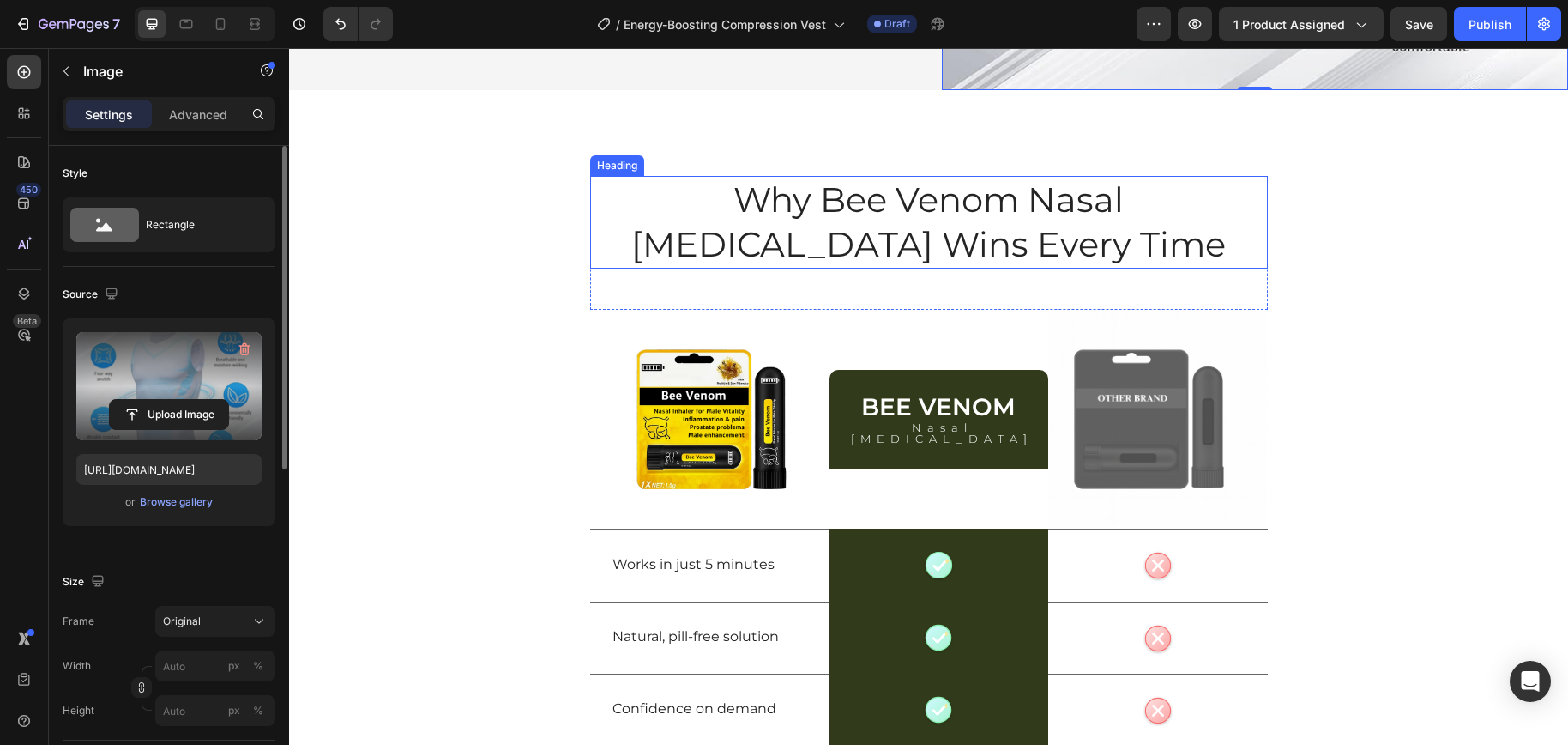
scroll to position [4395, 0]
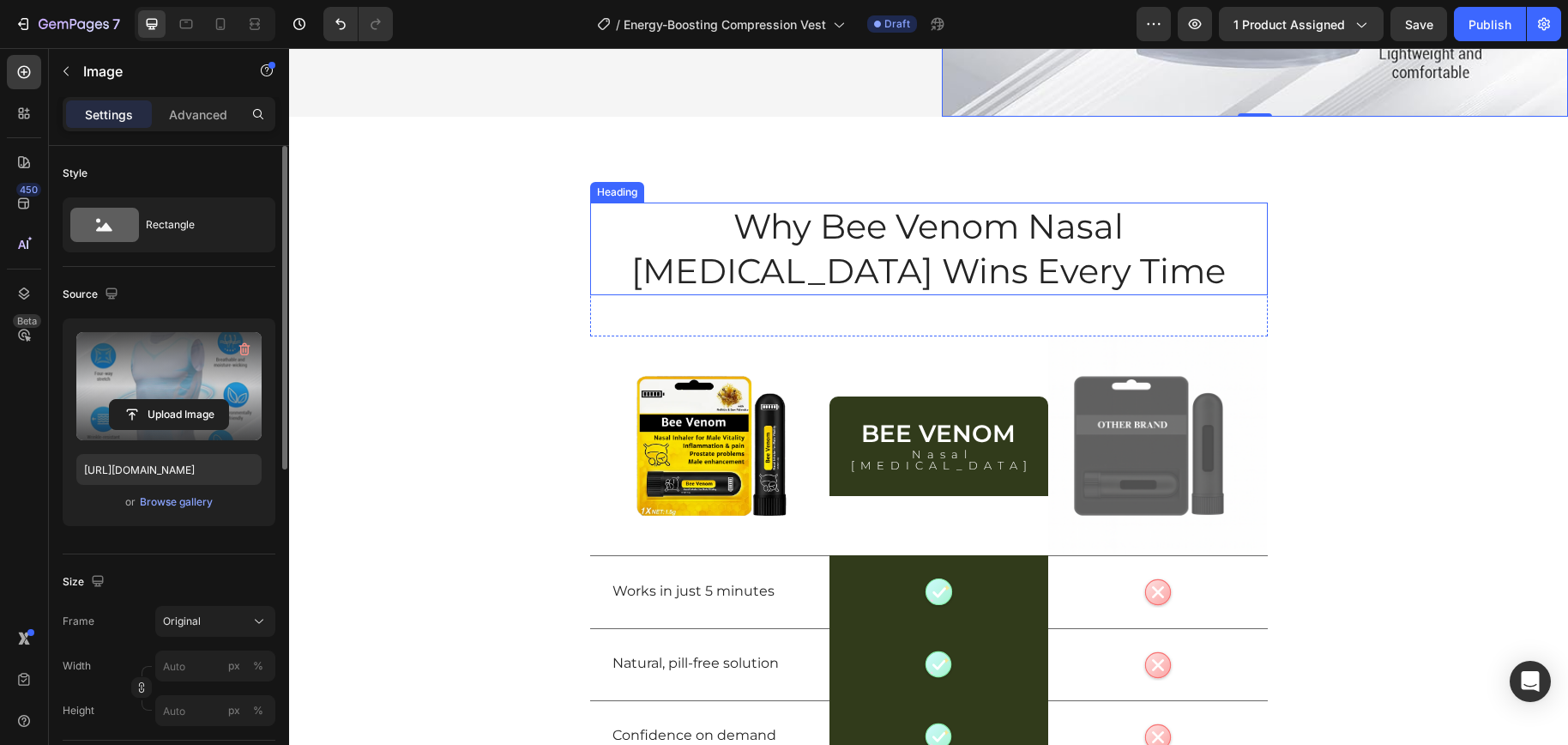
click at [932, 266] on h2 "Why Bee Venom Nasal Inhaler Wins Every Time" at bounding box center [929, 249] width 677 height 93
click at [933, 265] on h2 "Why Bee Venom Nasal Inhaler Wins Every Time" at bounding box center [929, 249] width 677 height 93
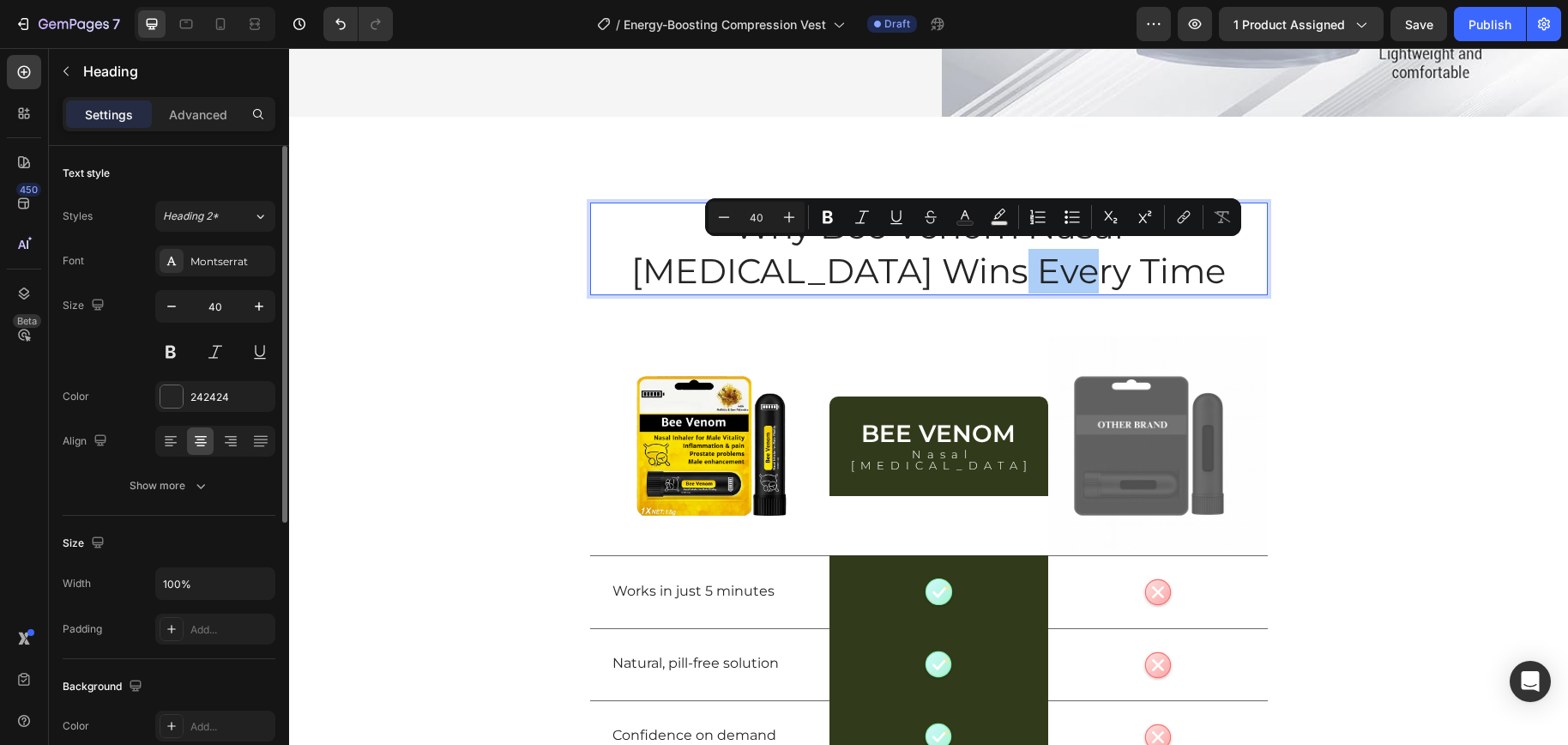
click at [916, 225] on button "Strikethrough" at bounding box center [931, 217] width 31 height 31
click at [981, 281] on p "Why Bee Venom Nasal Inhaler Wins Every Time" at bounding box center [929, 249] width 674 height 89
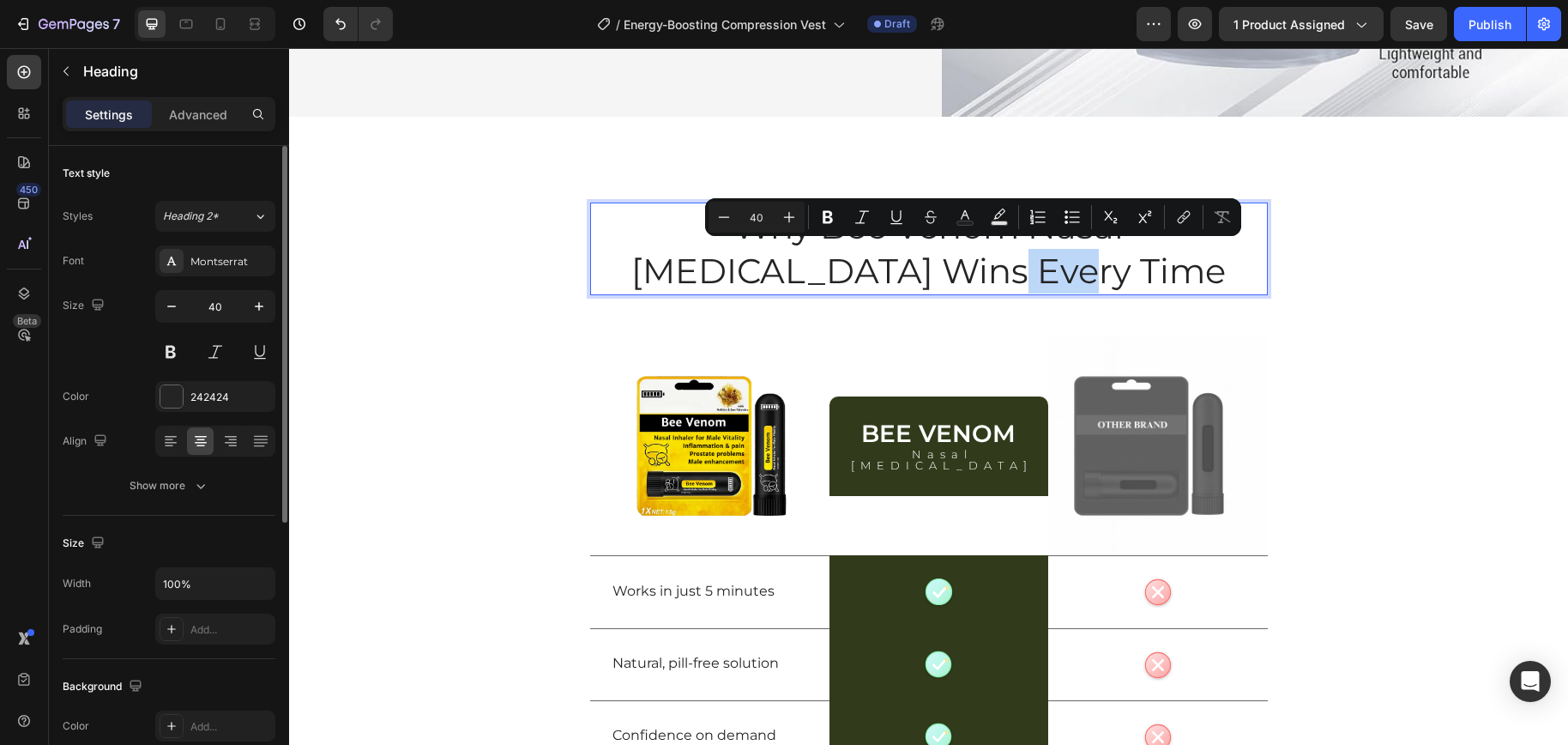
click at [1368, 352] on div "Why Bee Venom Nasal Inhaler Wins Every Time Heading 48 Row Image Bee Venom Head…" at bounding box center [928, 575] width 1278 height 745
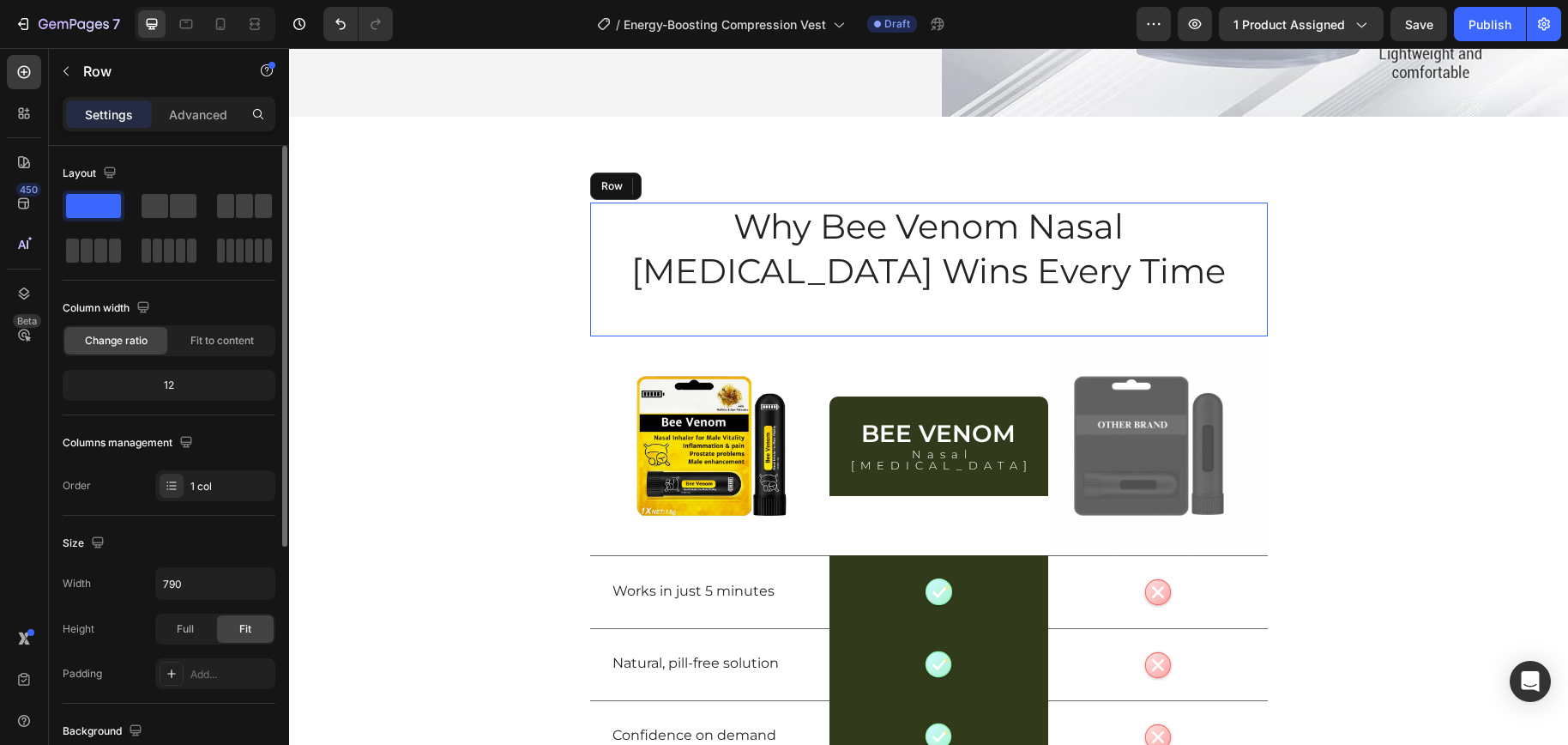
click at [1010, 305] on div "Why Bee Venom Nasal Inhaler Wins Every Time Heading 48" at bounding box center [929, 269] width 677 height 134
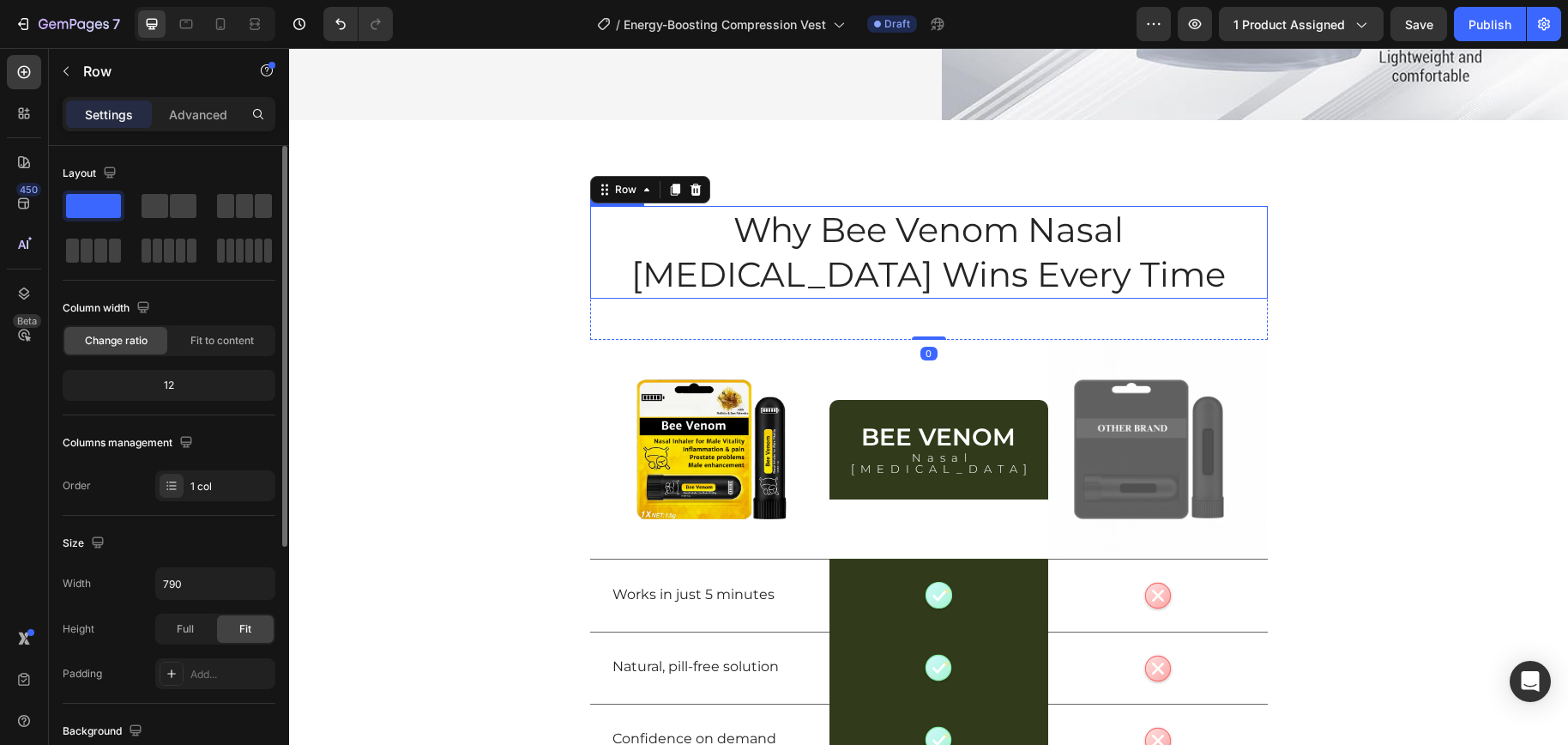
click at [1011, 267] on p "Why Bee Venom Nasal Inhaler Wins Every Time" at bounding box center [929, 252] width 674 height 89
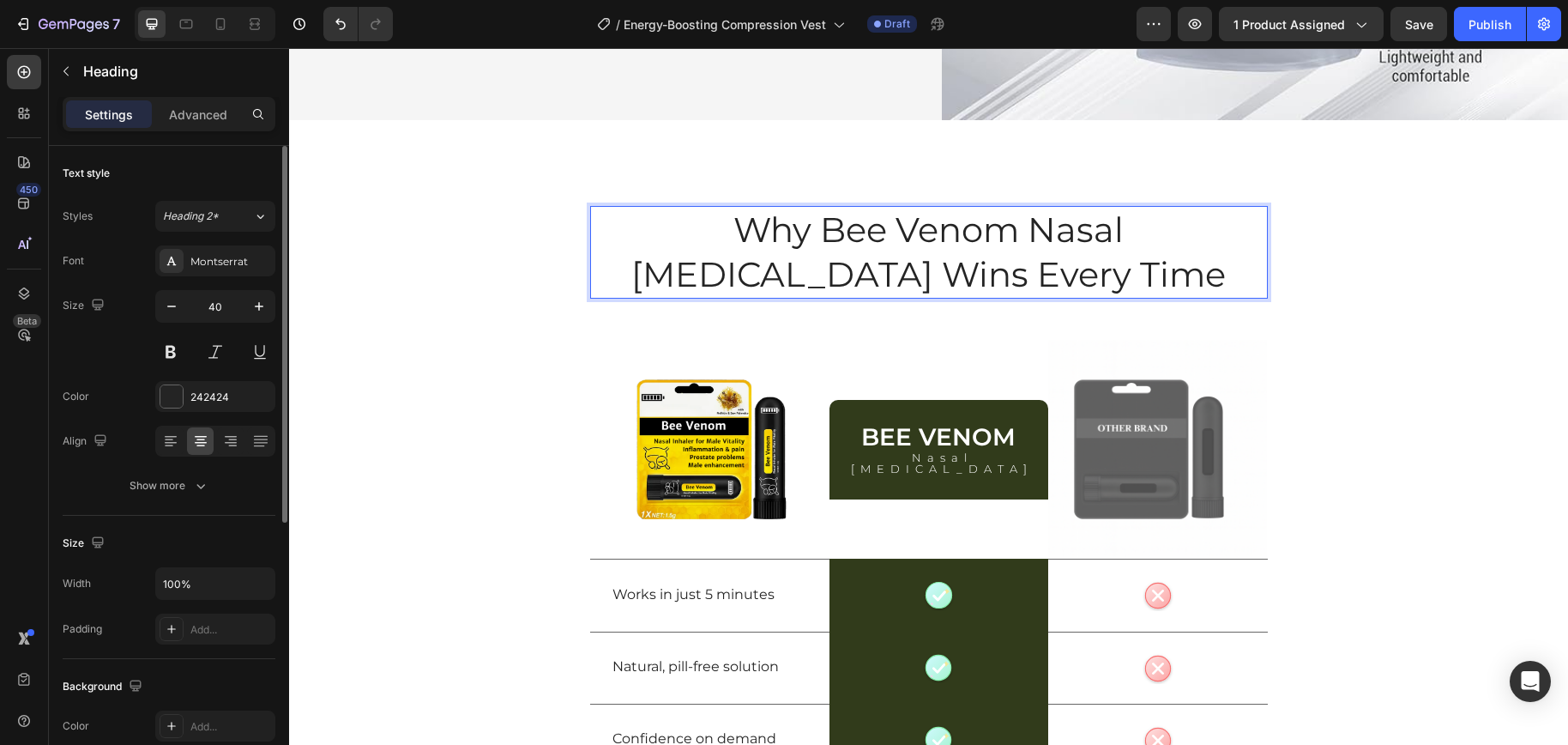
click at [976, 256] on p "Why Bee Venom Nasal Inhaler Wins Every Time" at bounding box center [929, 252] width 674 height 89
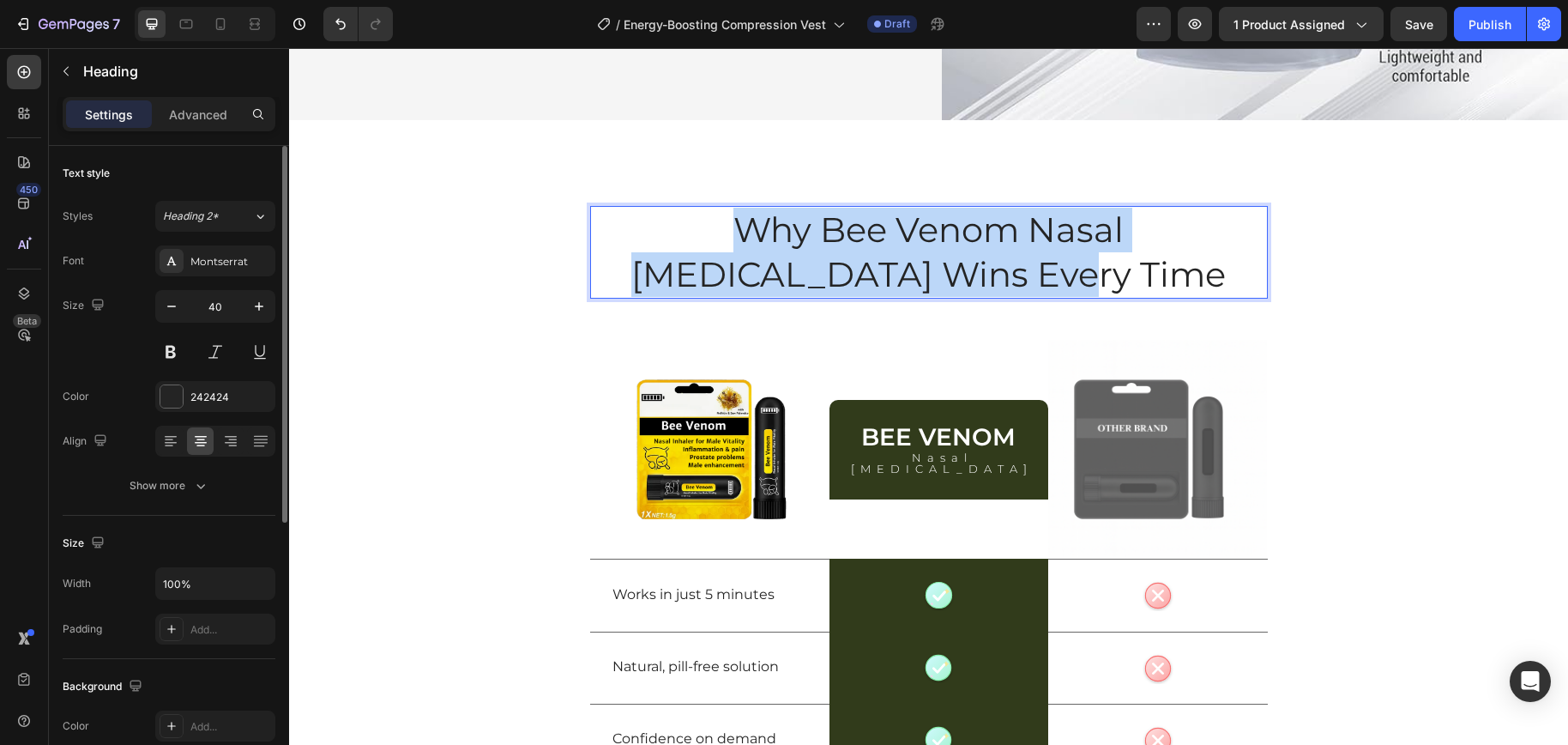
click at [976, 256] on p "Why Bee Venom Nasal Inhaler Wins Every Time" at bounding box center [929, 252] width 674 height 89
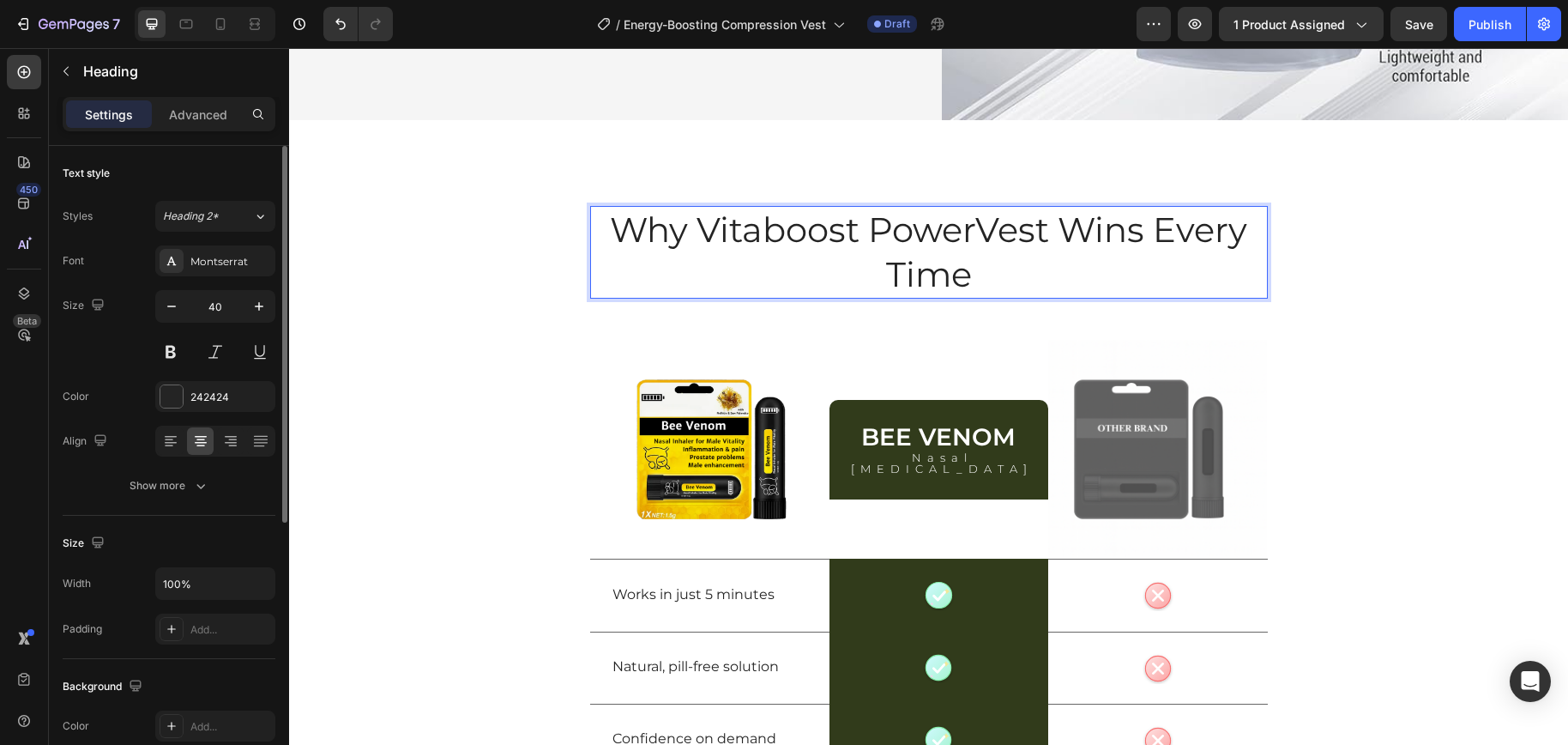
click at [772, 222] on p "Why Vitaboost PowerVest Wins Every Time" at bounding box center [929, 252] width 674 height 89
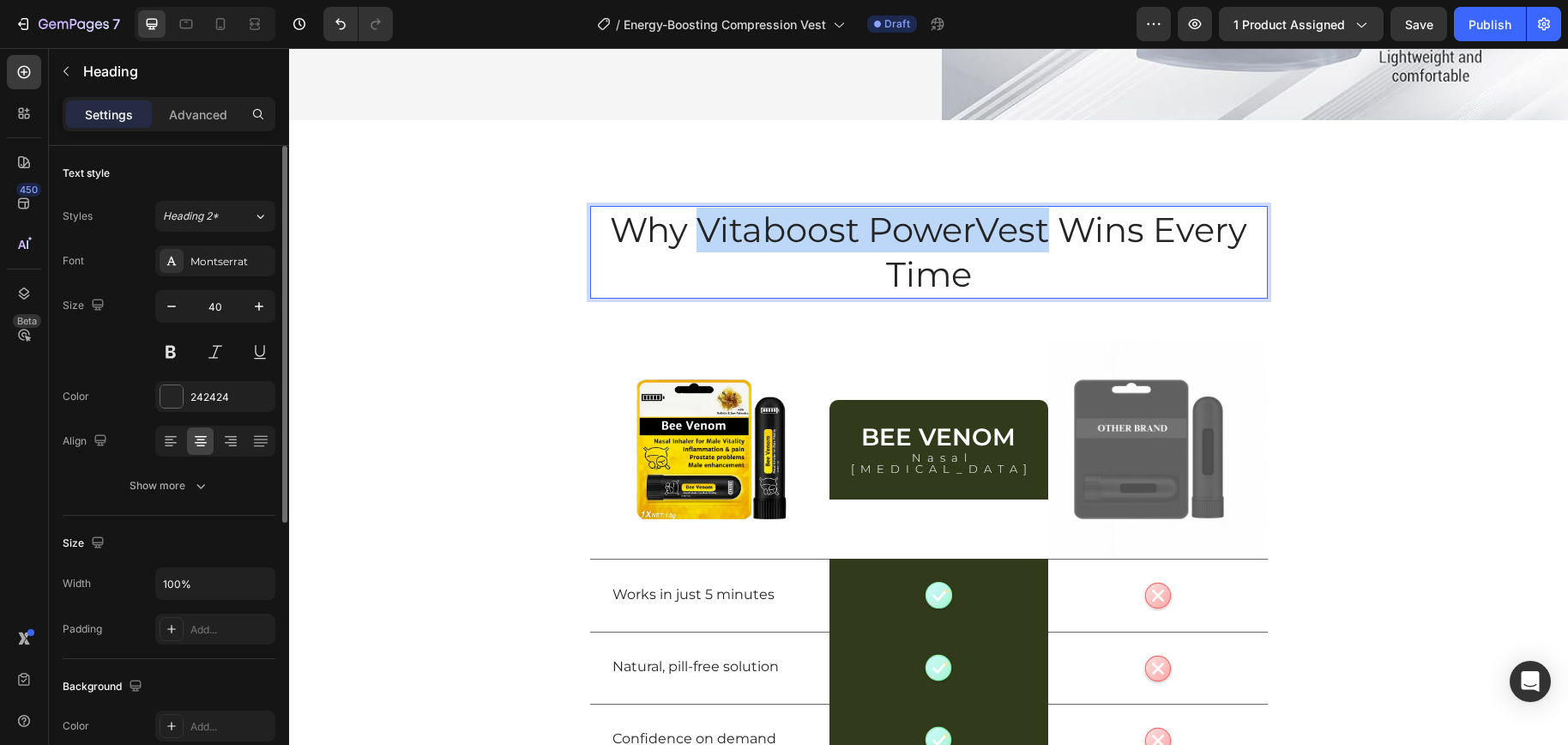
click at [1019, 239] on p "Why Vitaboost PowerVest Wins Every Time" at bounding box center [929, 252] width 674 height 89
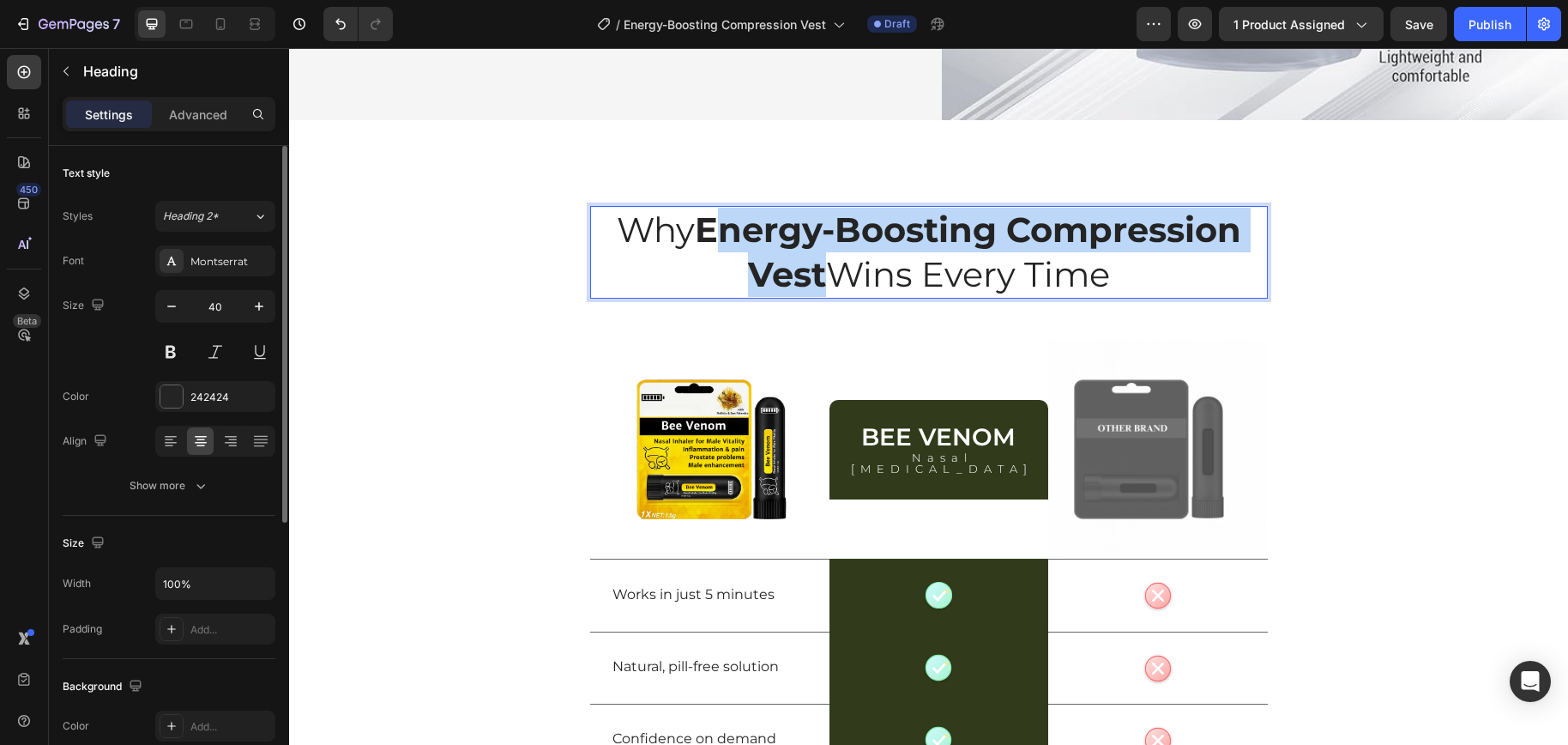
click at [709, 226] on strong "Energy-Boosting Compression Vest" at bounding box center [968, 251] width 546 height 87
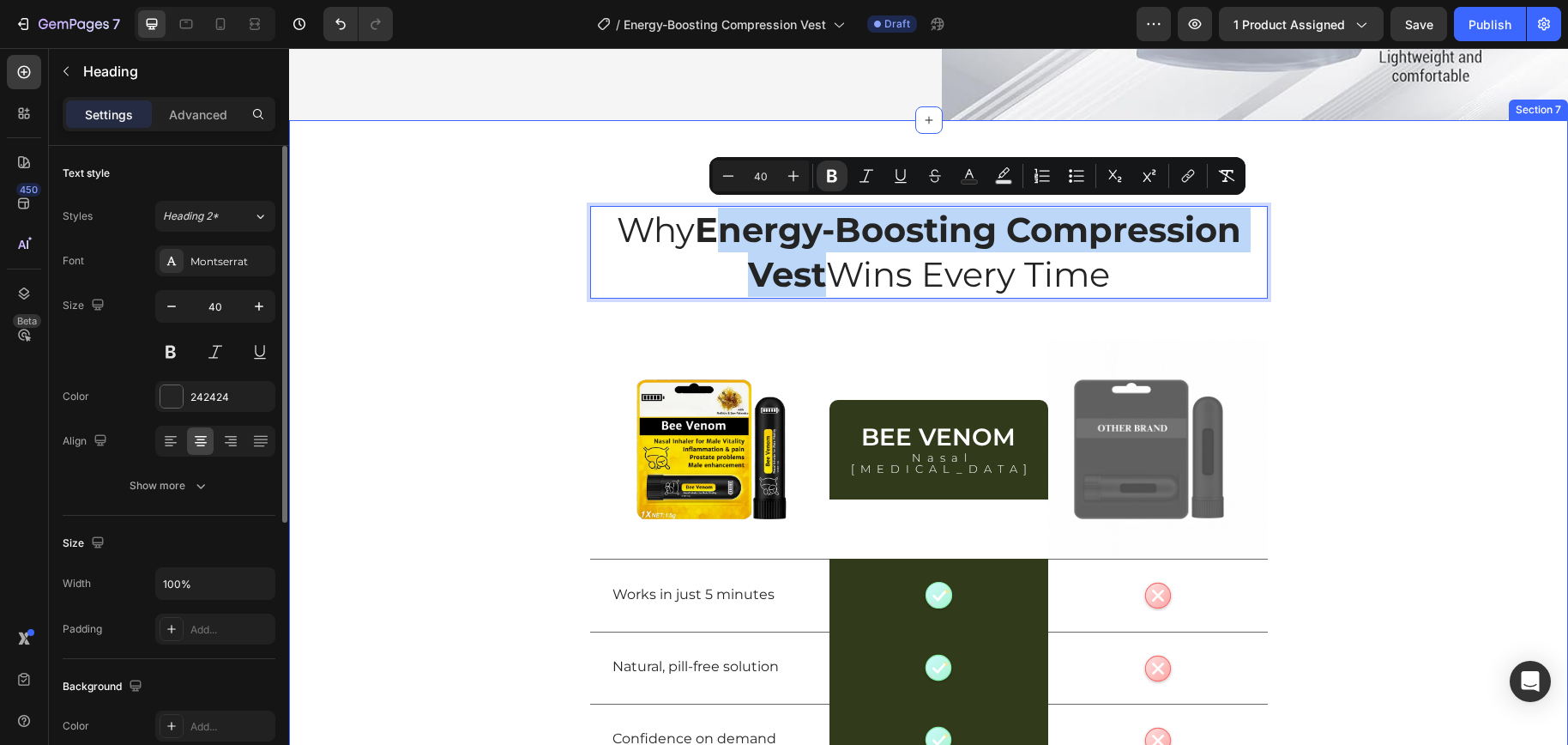
click at [1355, 357] on div "Why Energy-Boosting Compression Vest Wins Every Time Heading 48 Row Image Bee V…" at bounding box center [928, 578] width 1278 height 745
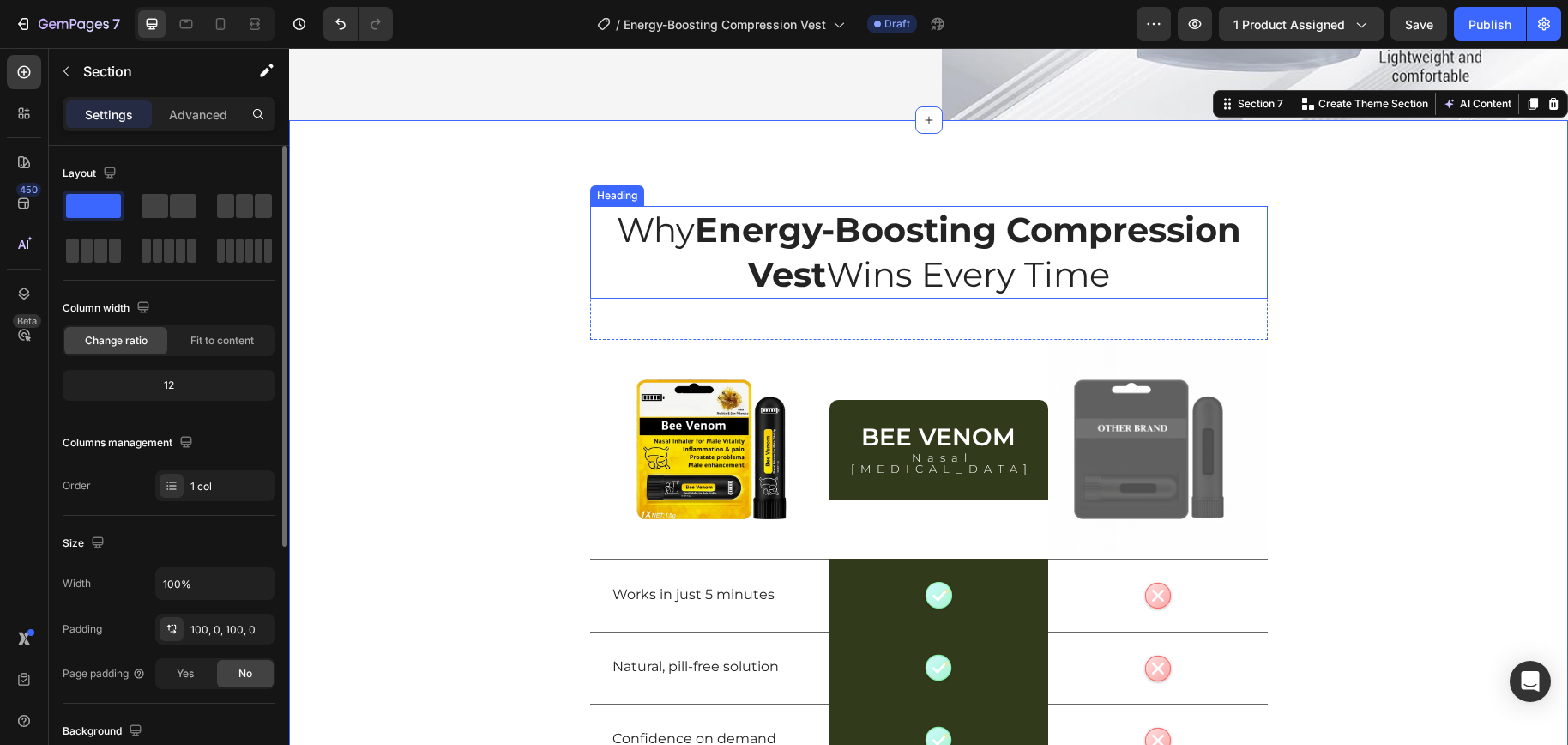
click at [750, 233] on strong "Energy-Boosting Compression Vest" at bounding box center [968, 251] width 546 height 87
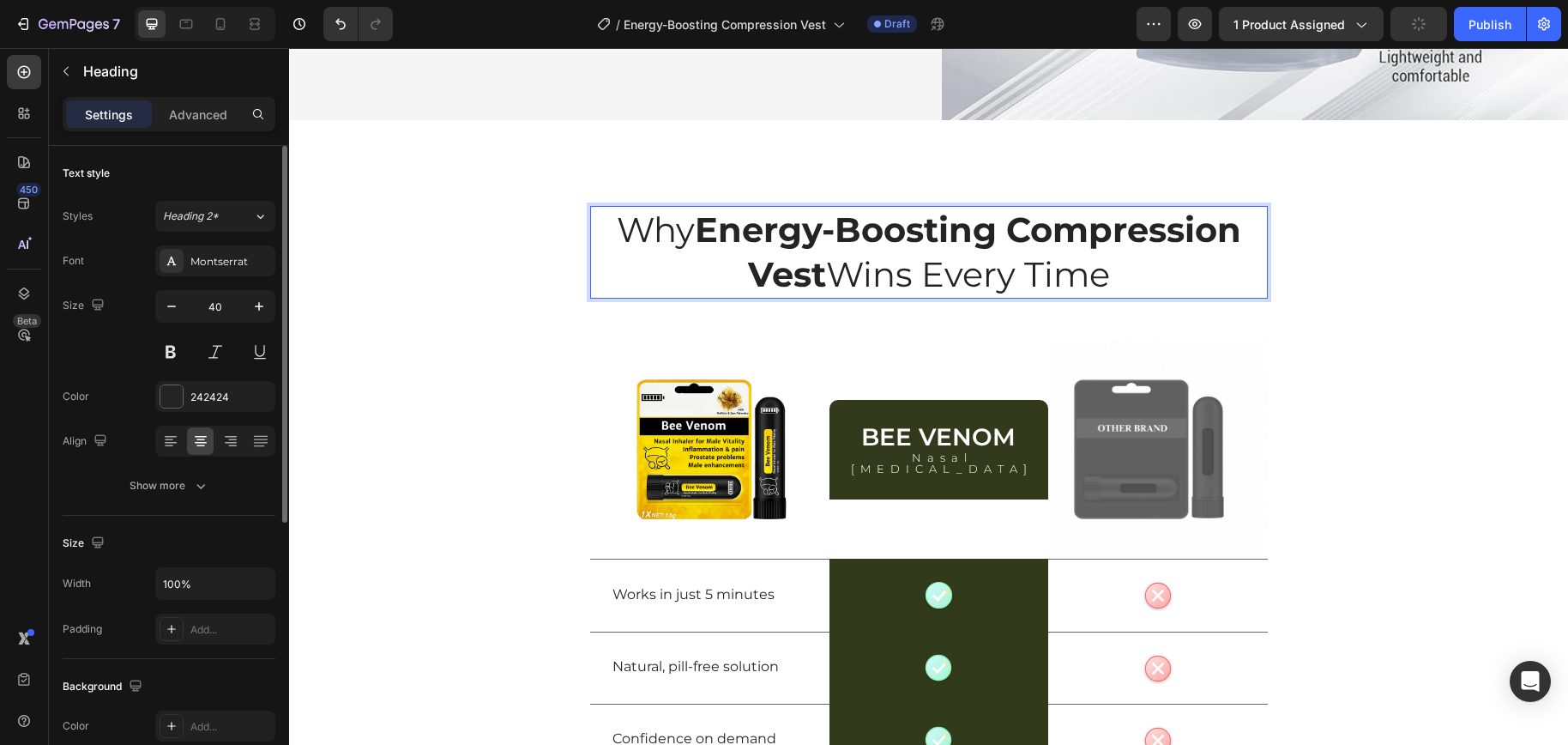
click at [760, 230] on strong "Energy-Boosting Compression Vest" at bounding box center [968, 251] width 546 height 87
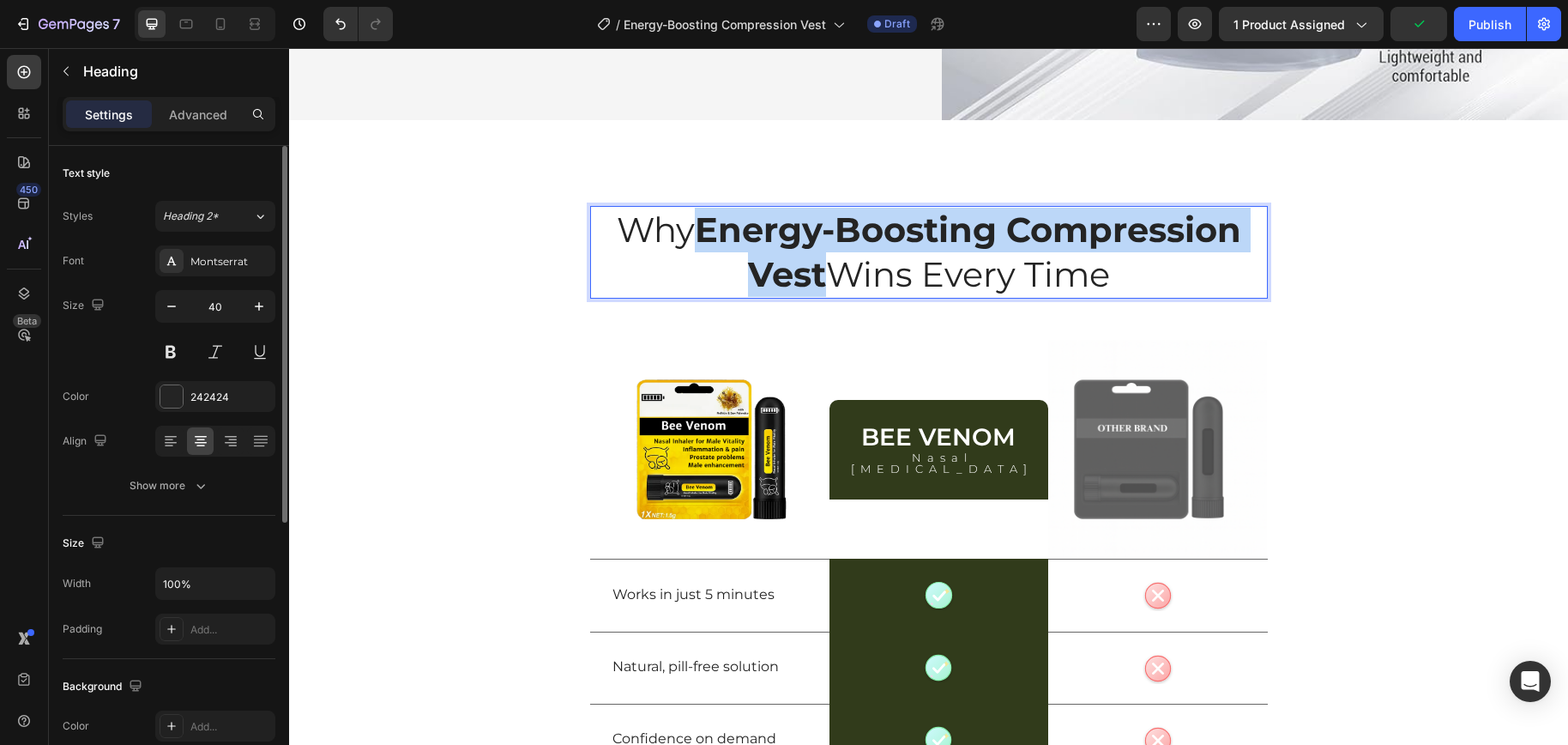
click at [777, 268] on strong "Energy-Boosting Compression Vest" at bounding box center [968, 251] width 546 height 87
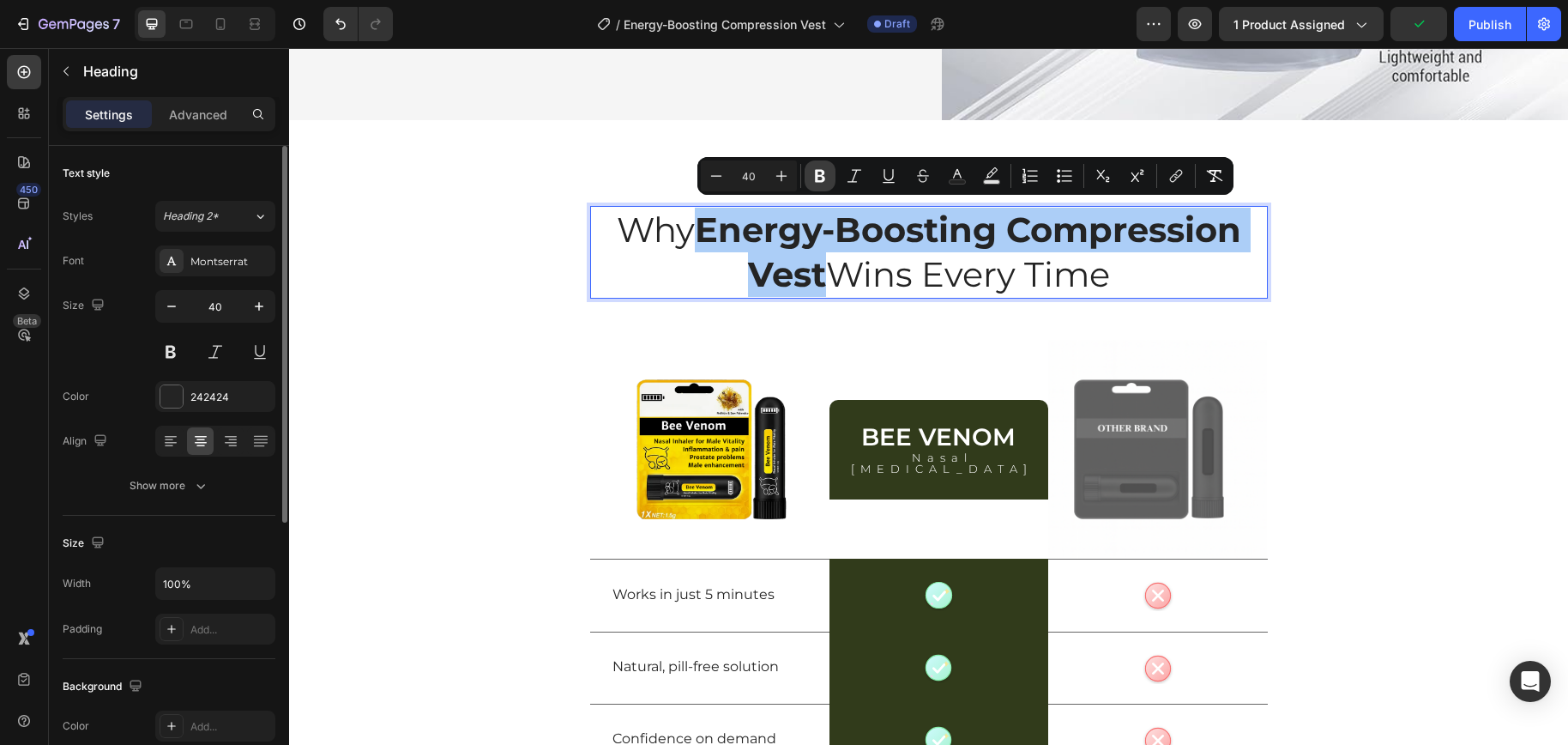
drag, startPoint x: 822, startPoint y: 178, endPoint x: 558, endPoint y: 187, distance: 264.2
click at [822, 178] on icon "Editor contextual toolbar" at bounding box center [820, 176] width 10 height 13
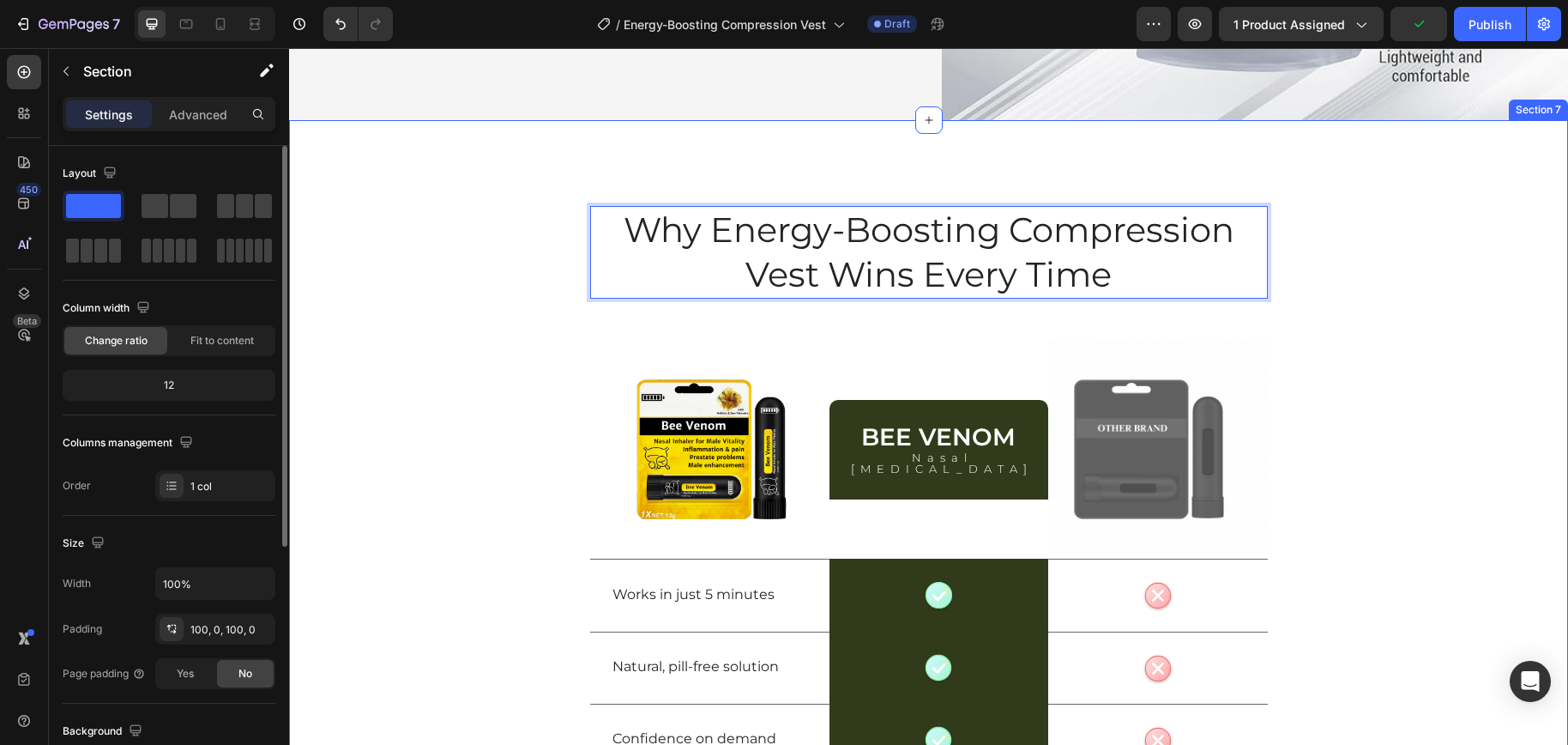
click at [1379, 314] on div "Why Energy-Boosting Compression Vest Wins Every Time Heading 48 Row Image Bee V…" at bounding box center [928, 578] width 1278 height 745
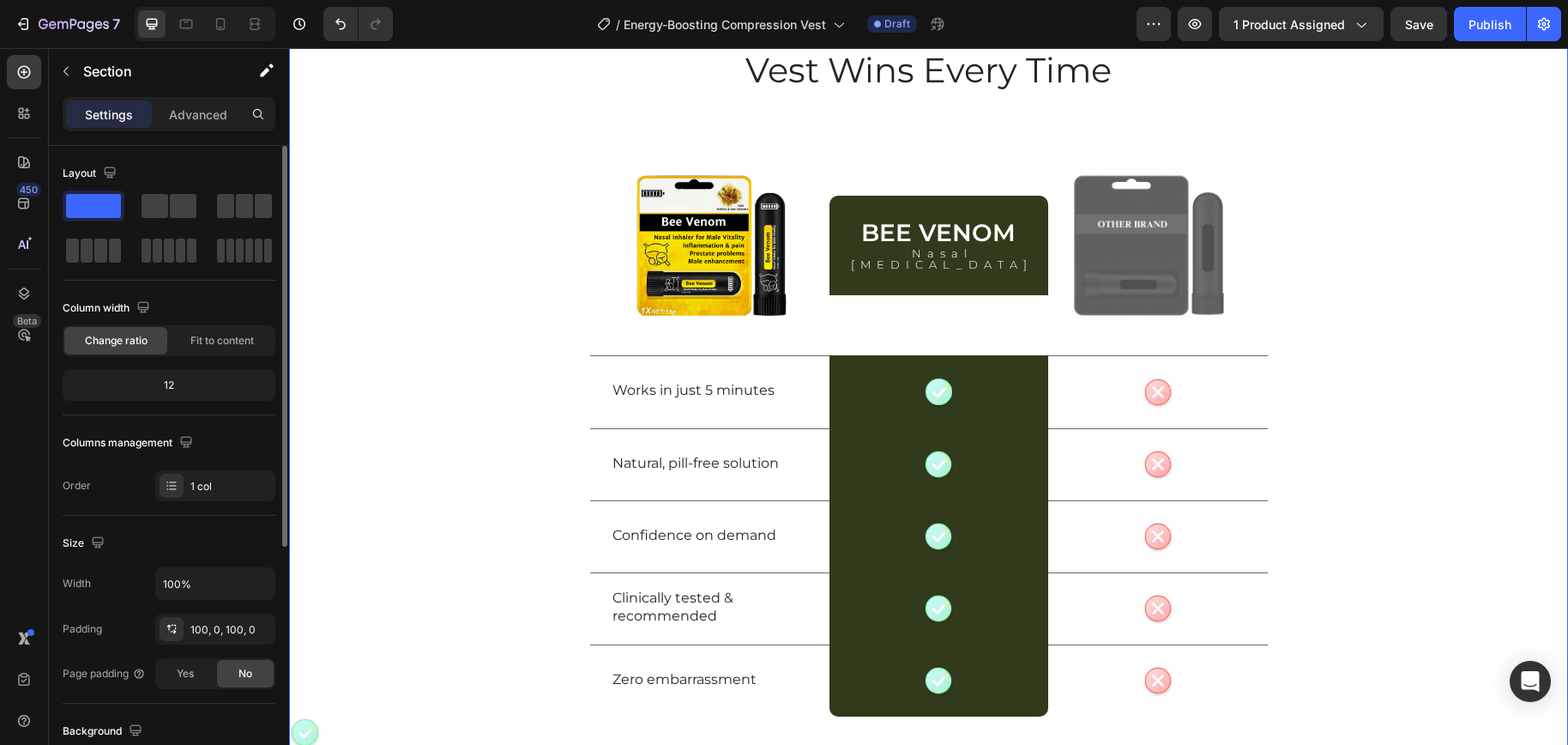
scroll to position [4590, 0]
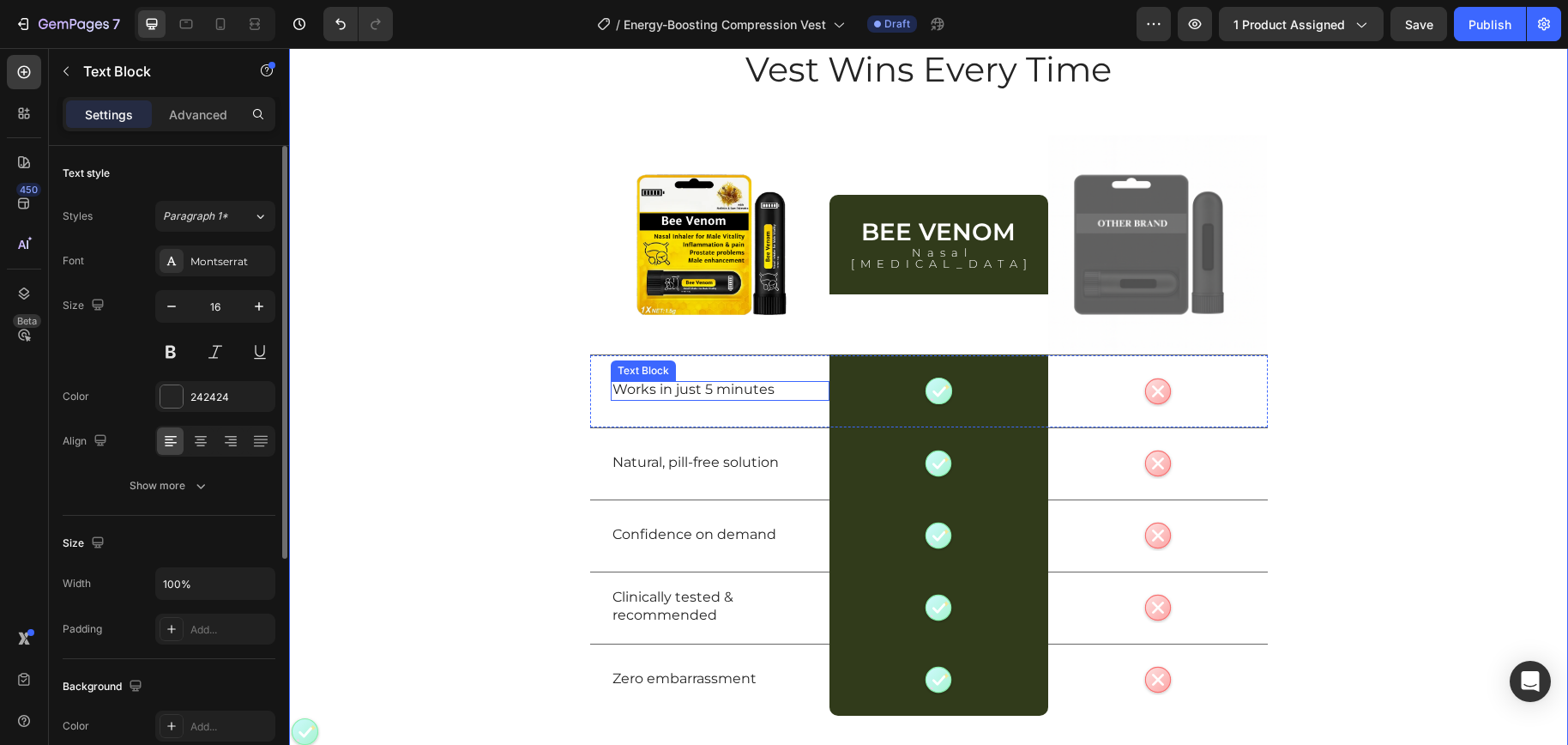
click at [688, 389] on p "Works in just 5 minutes" at bounding box center [719, 390] width 215 height 18
click at [693, 391] on p "Works in just 5 minutes" at bounding box center [719, 390] width 215 height 18
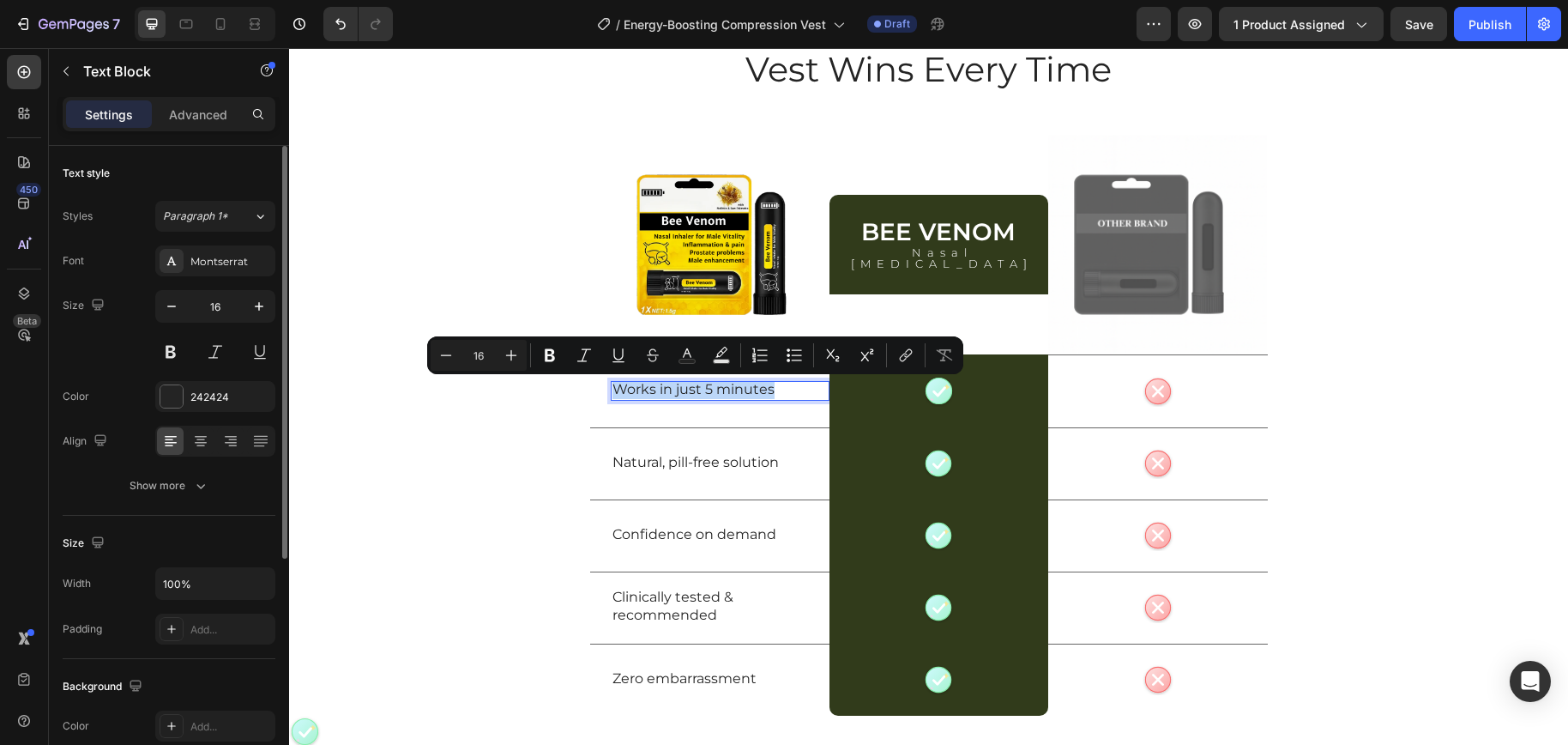
click at [693, 391] on p "Works in just 5 minutes" at bounding box center [719, 390] width 215 height 18
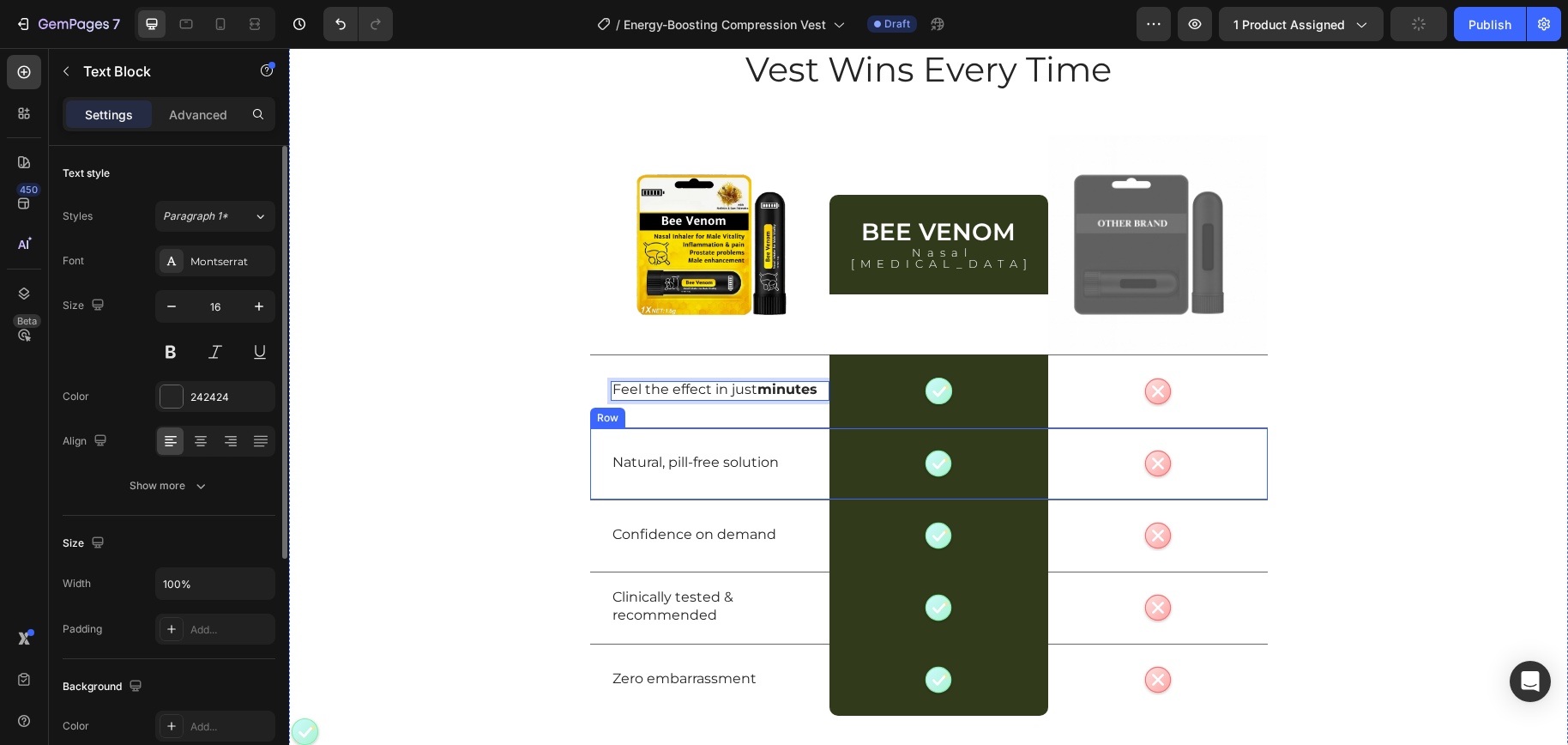
click at [684, 456] on p "Natural, pill-free solution" at bounding box center [719, 463] width 215 height 18
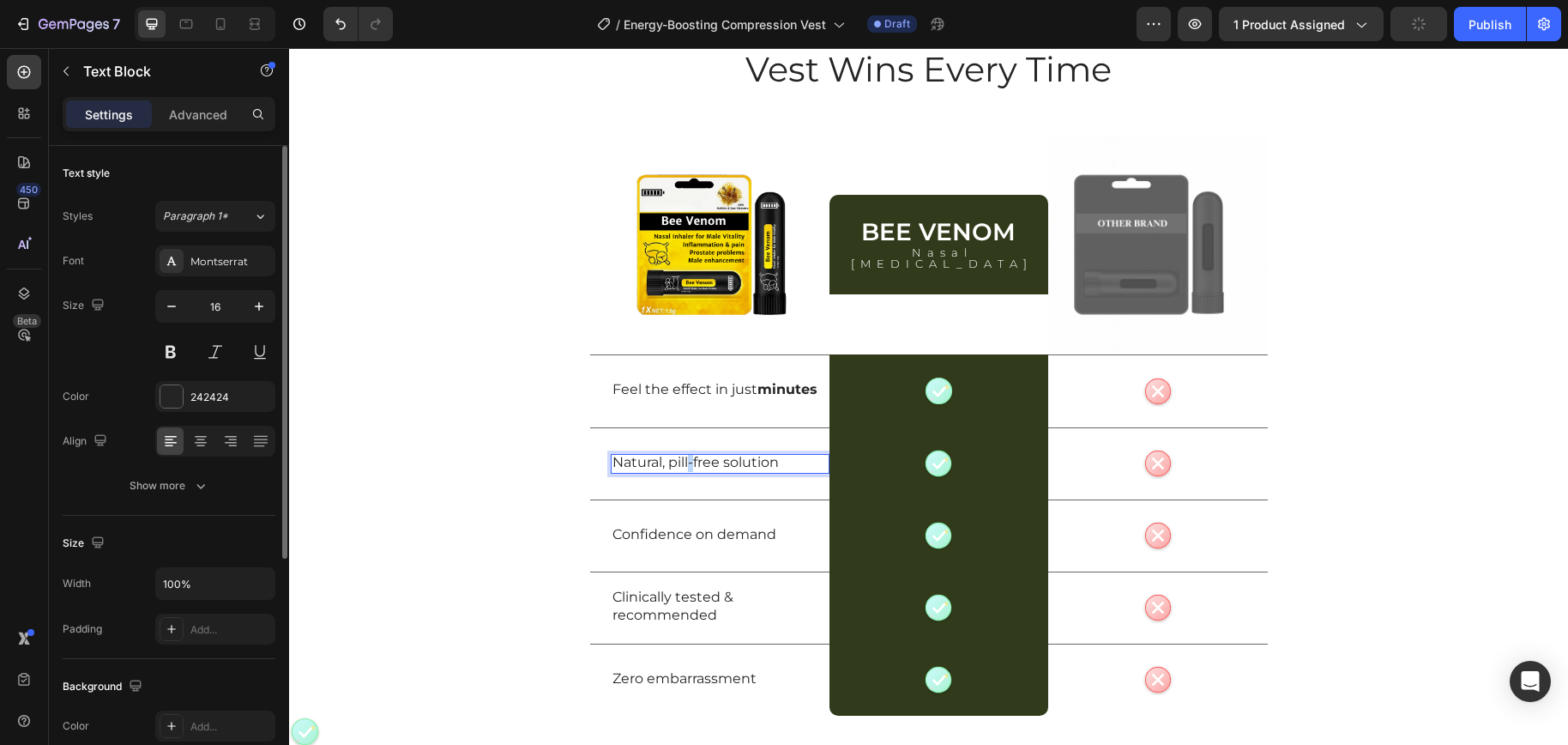
click at [684, 456] on p "Natural, pill-free solution" at bounding box center [719, 463] width 215 height 18
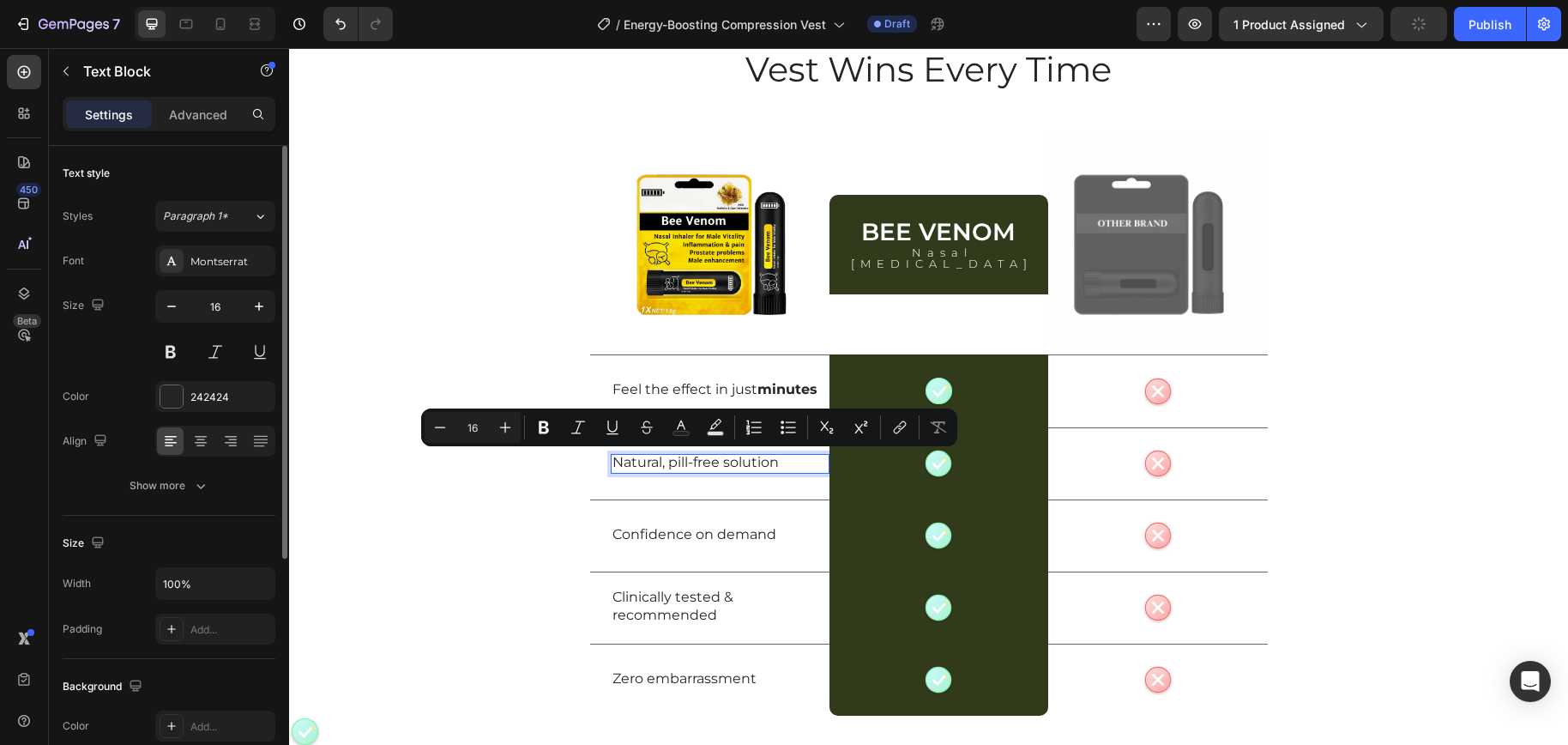
scroll to position [4581, 0]
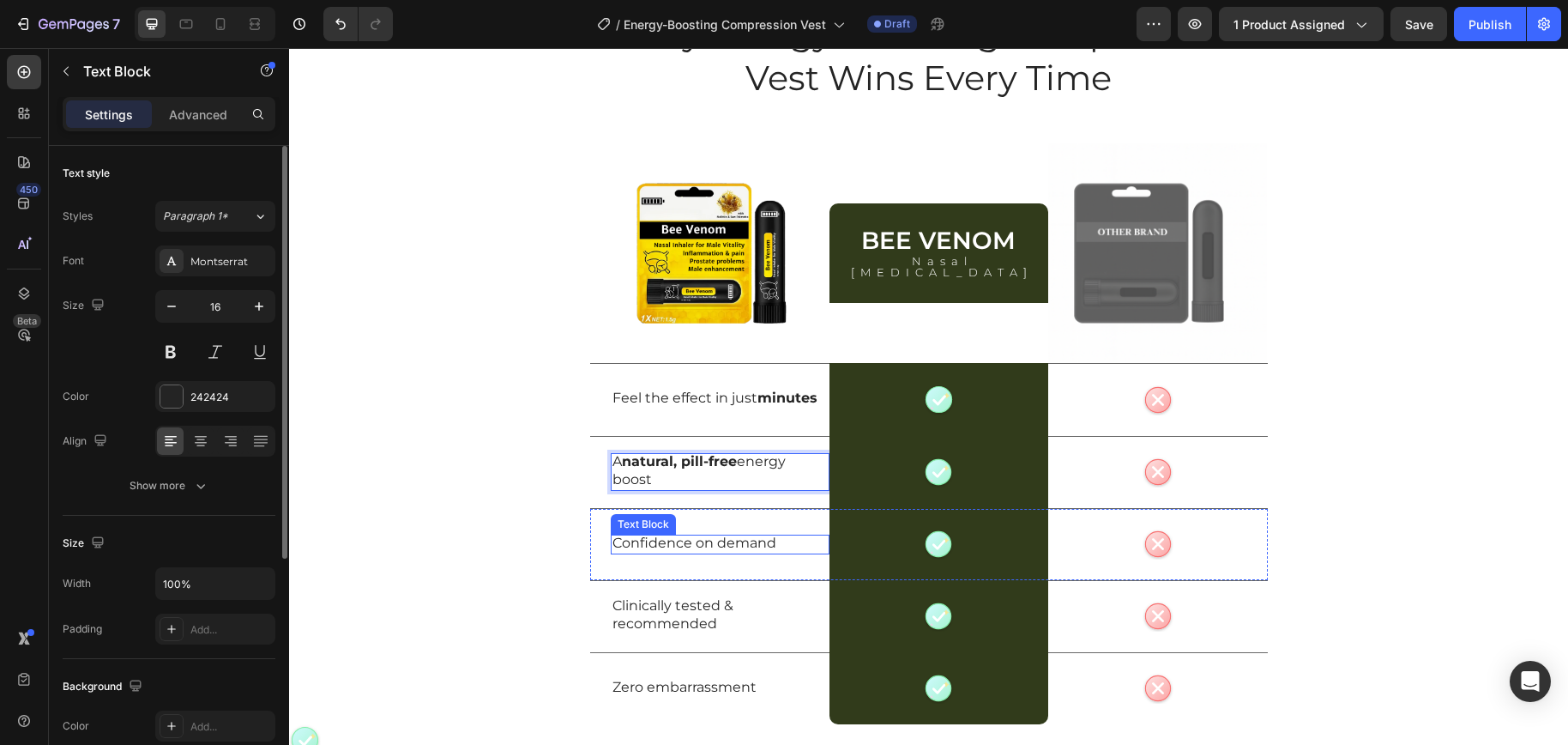
click at [681, 546] on p "Confidence on demand" at bounding box center [719, 544] width 215 height 18
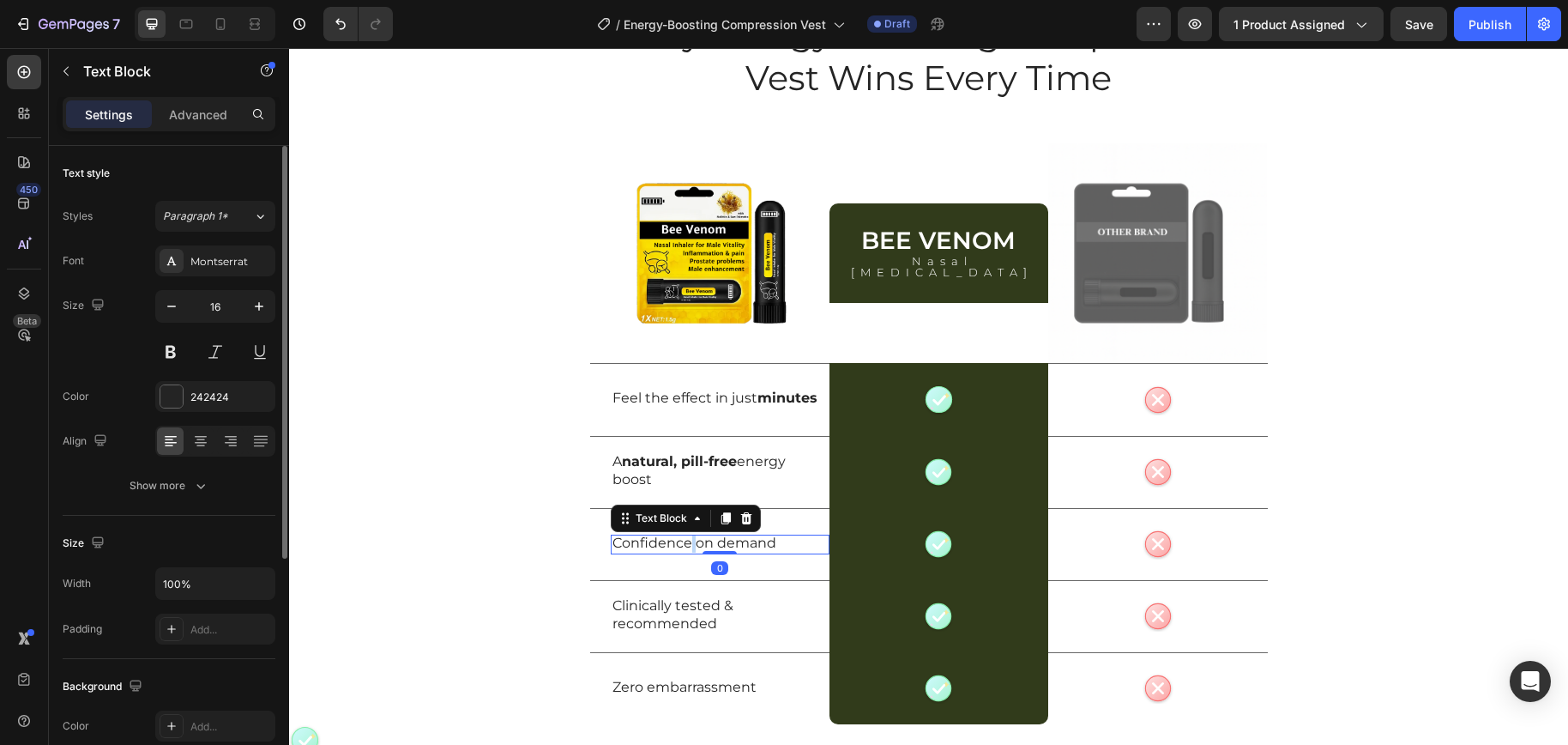
click at [681, 546] on p "Confidence on demand" at bounding box center [719, 544] width 215 height 18
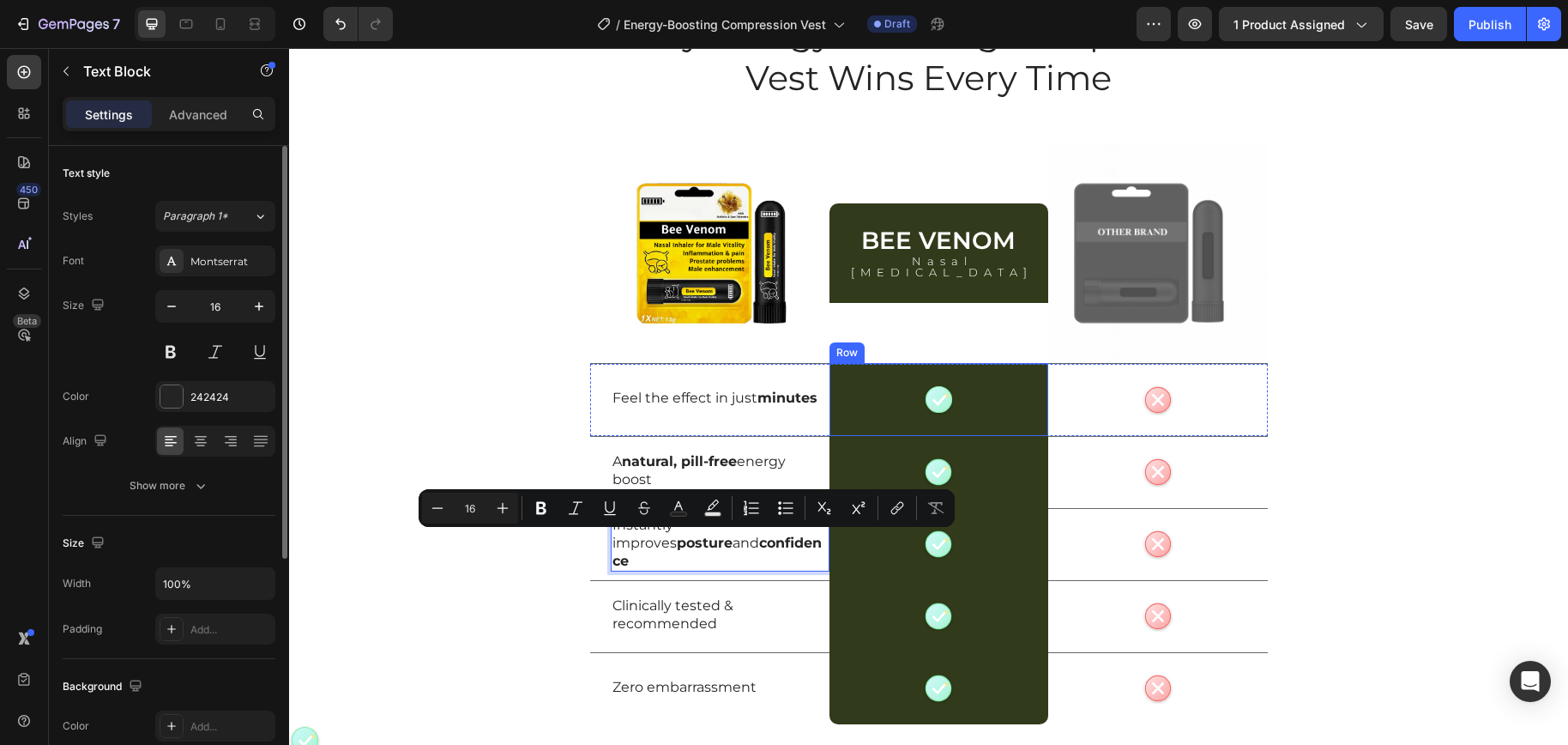
scroll to position [4573, 0]
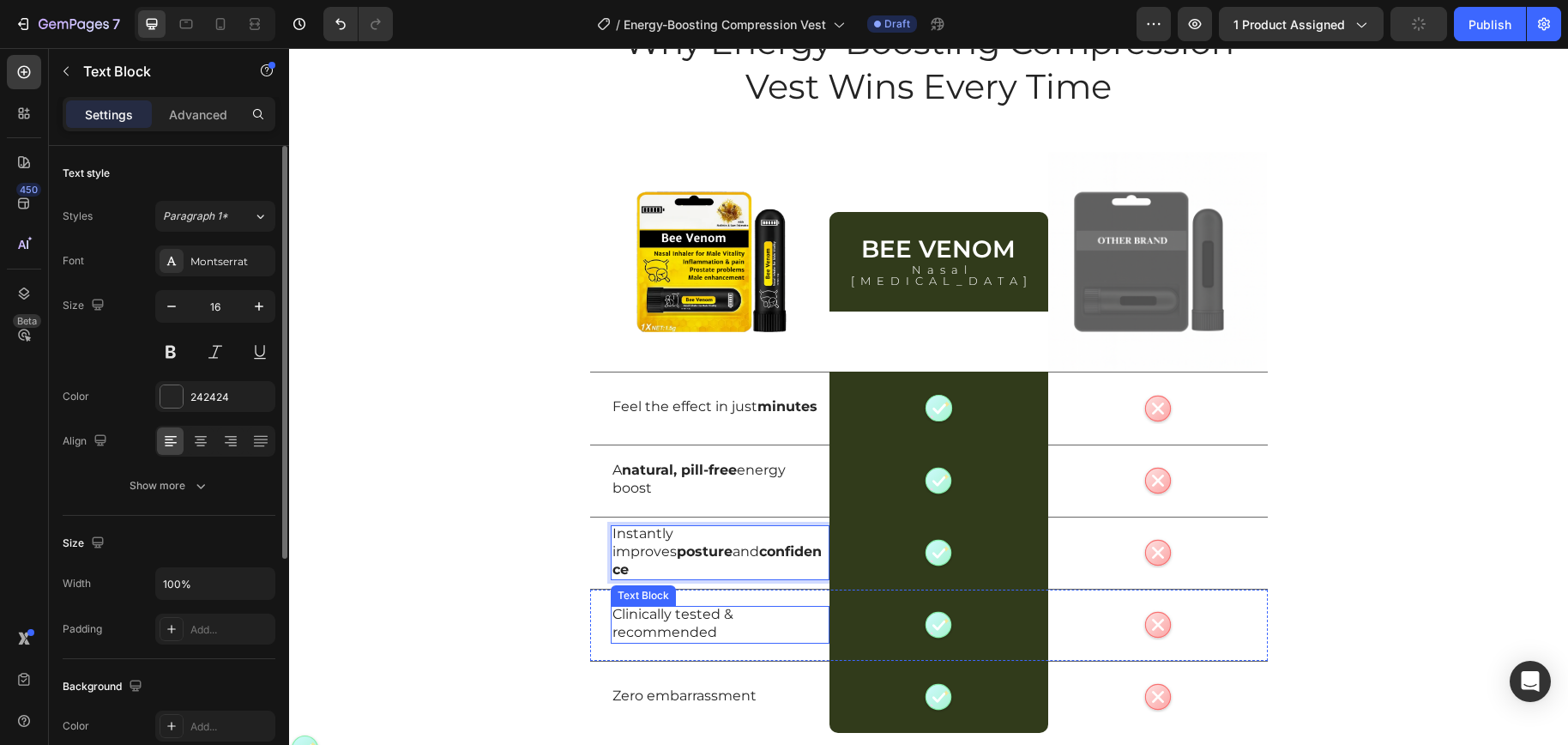
click at [647, 616] on p "Clinically tested & recommended" at bounding box center [719, 624] width 215 height 36
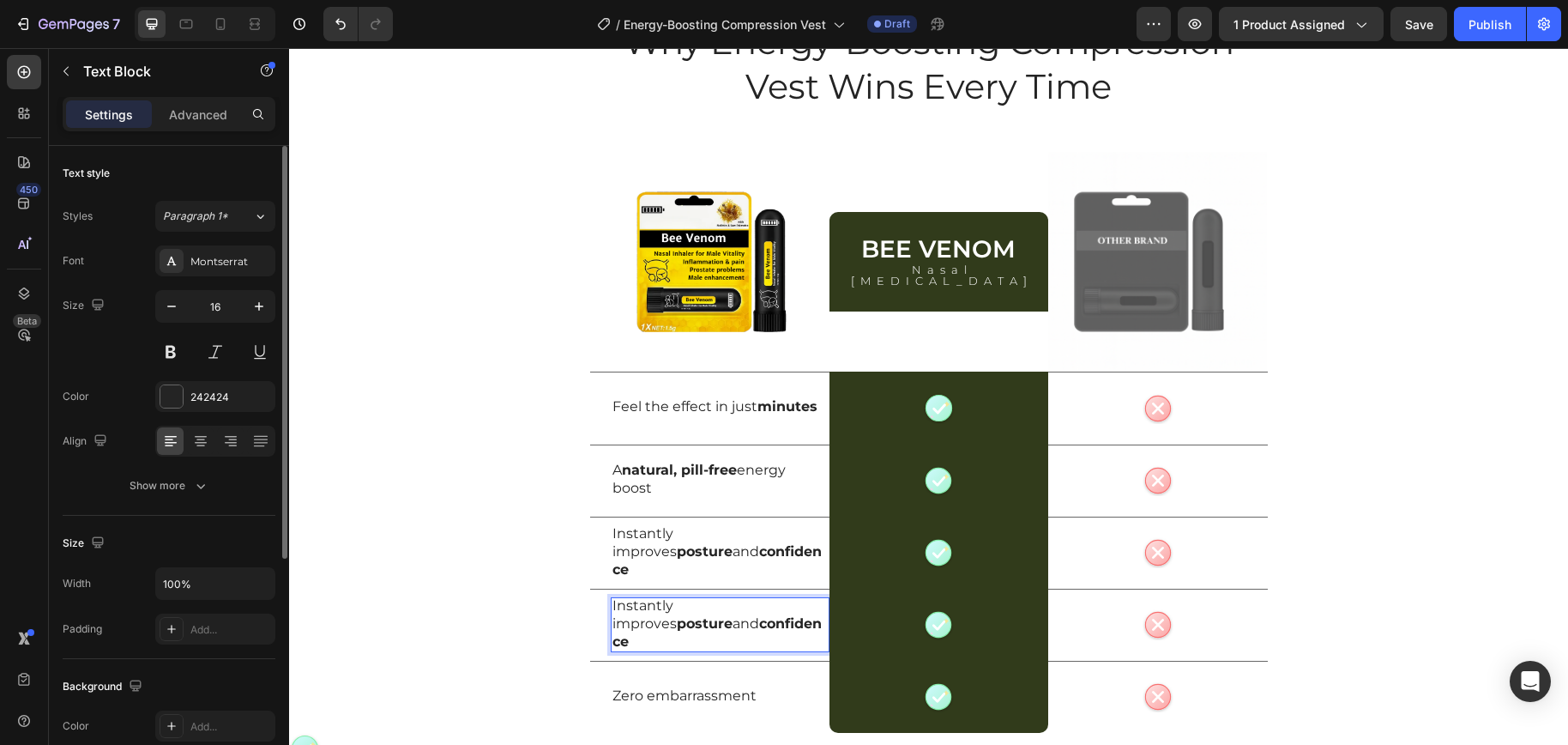
click at [681, 627] on strong "confidence" at bounding box center [717, 632] width 209 height 35
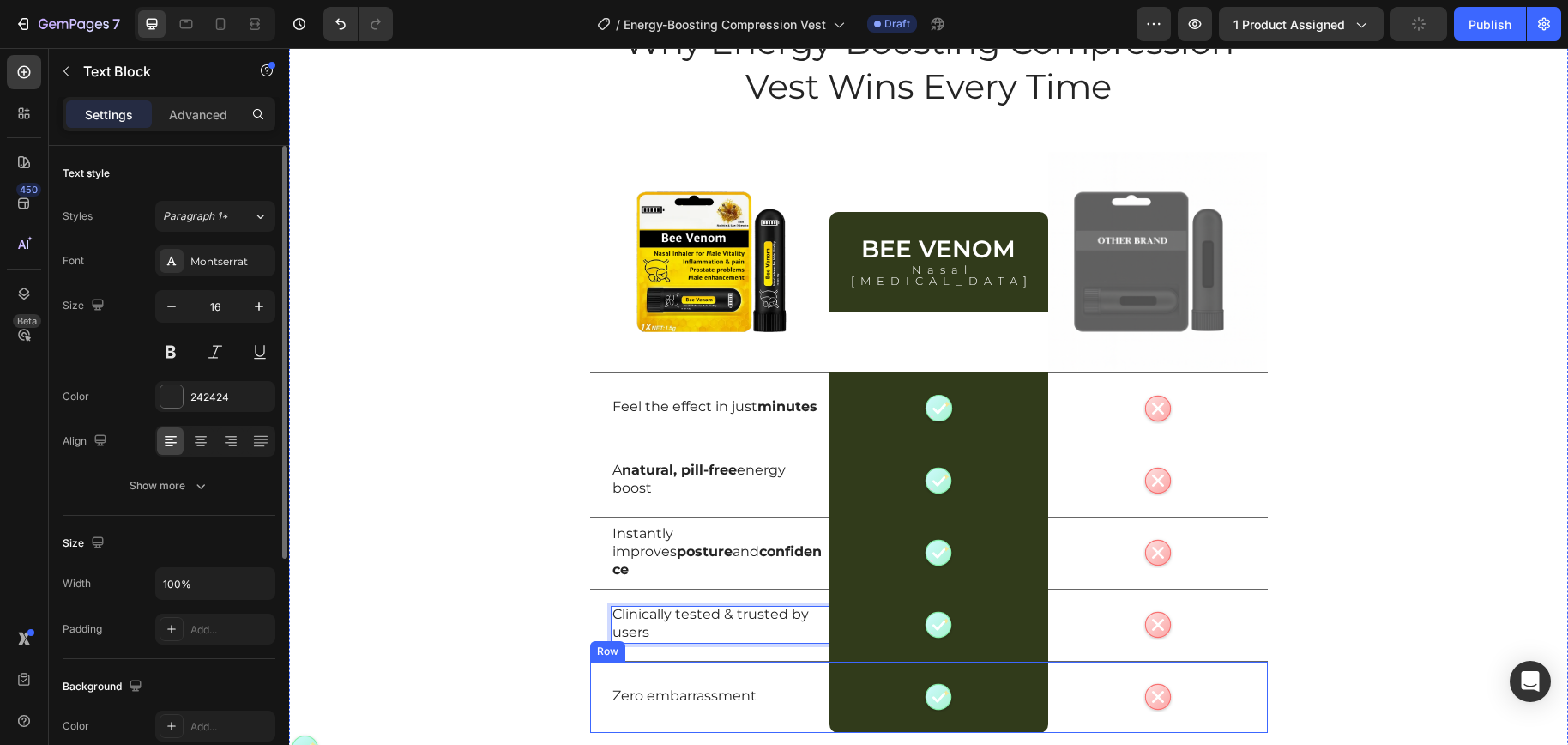
click at [666, 698] on p "Zero embarrassment" at bounding box center [719, 696] width 215 height 18
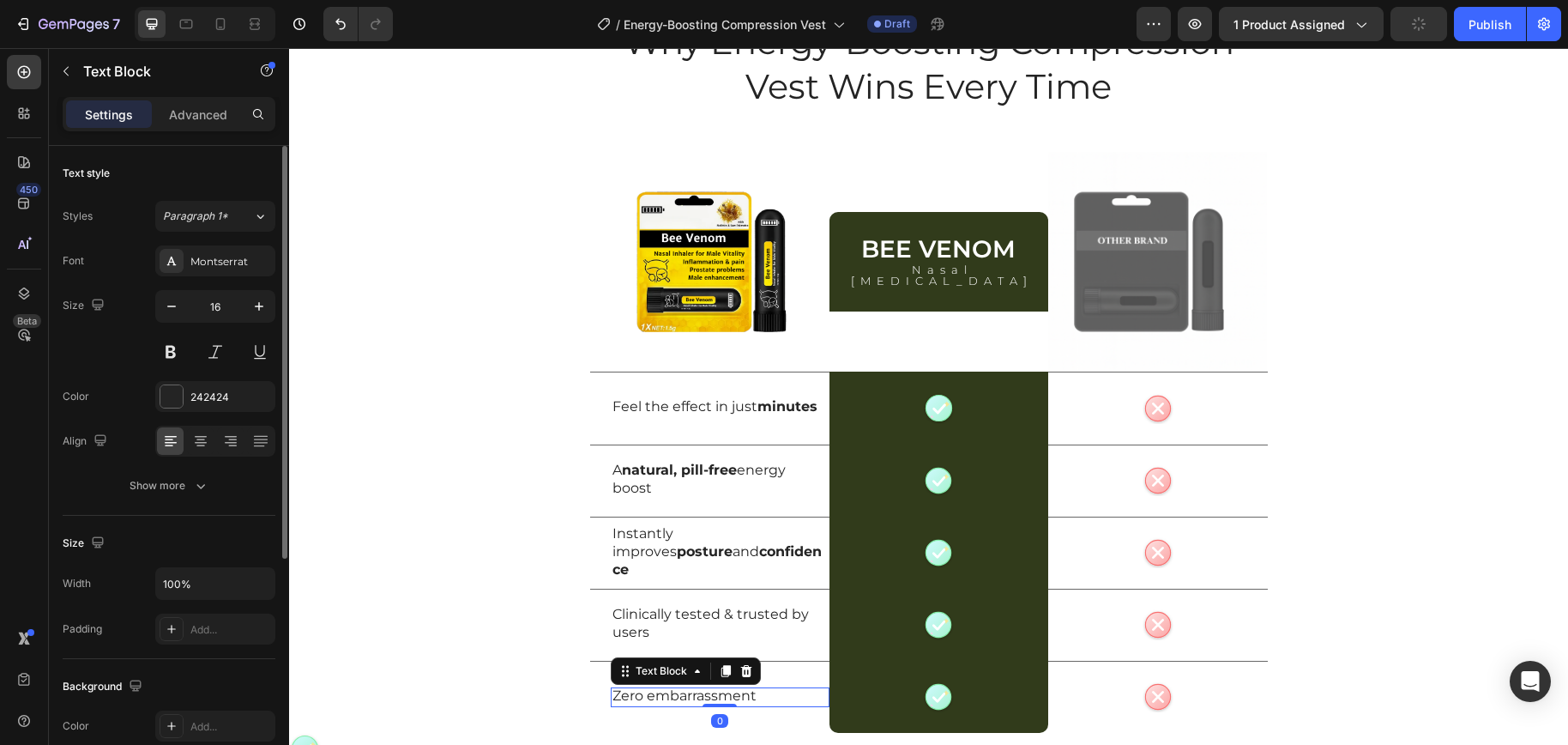
click at [664, 693] on p "Zero embarrassment" at bounding box center [719, 696] width 215 height 18
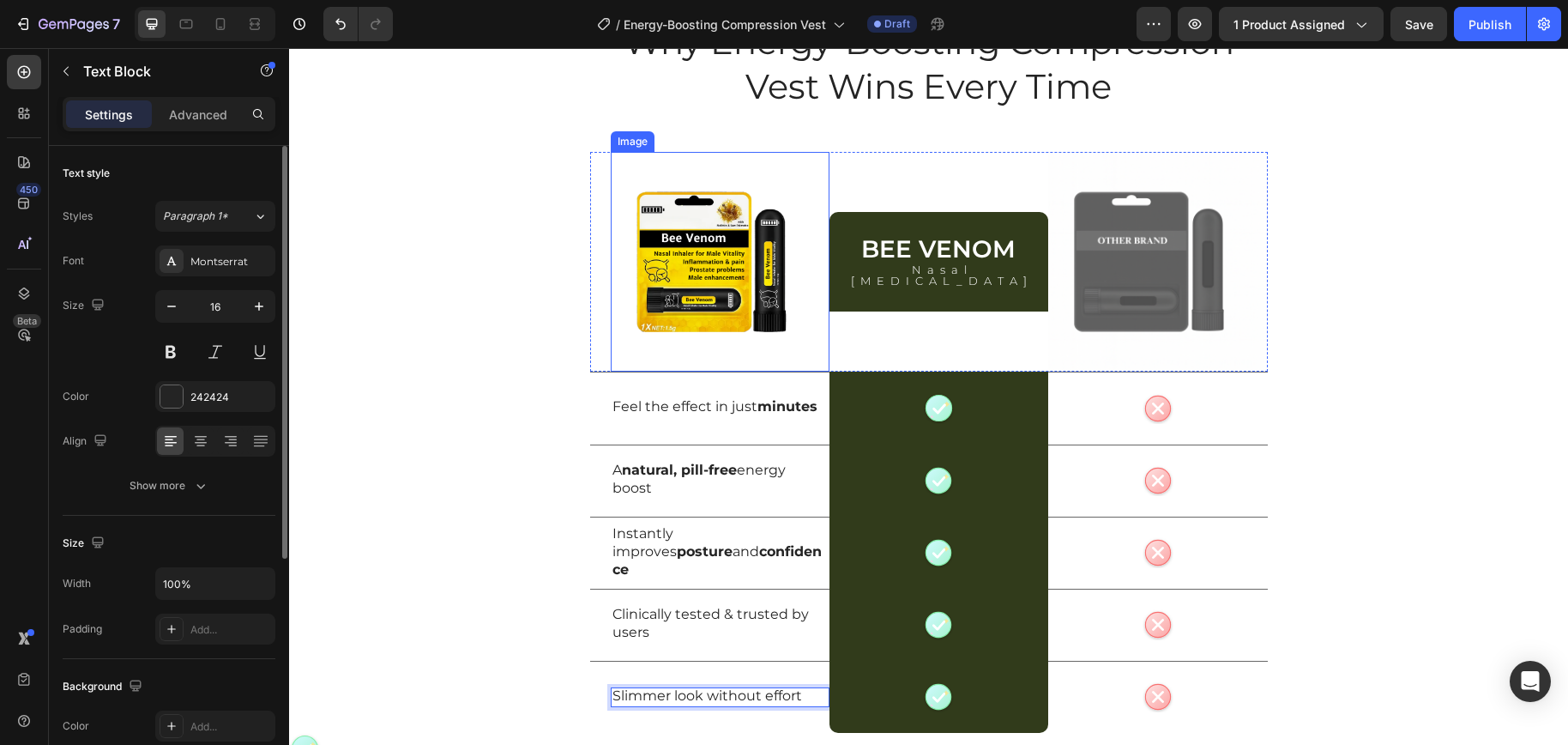
click at [748, 292] on img at bounding box center [720, 261] width 219 height 219
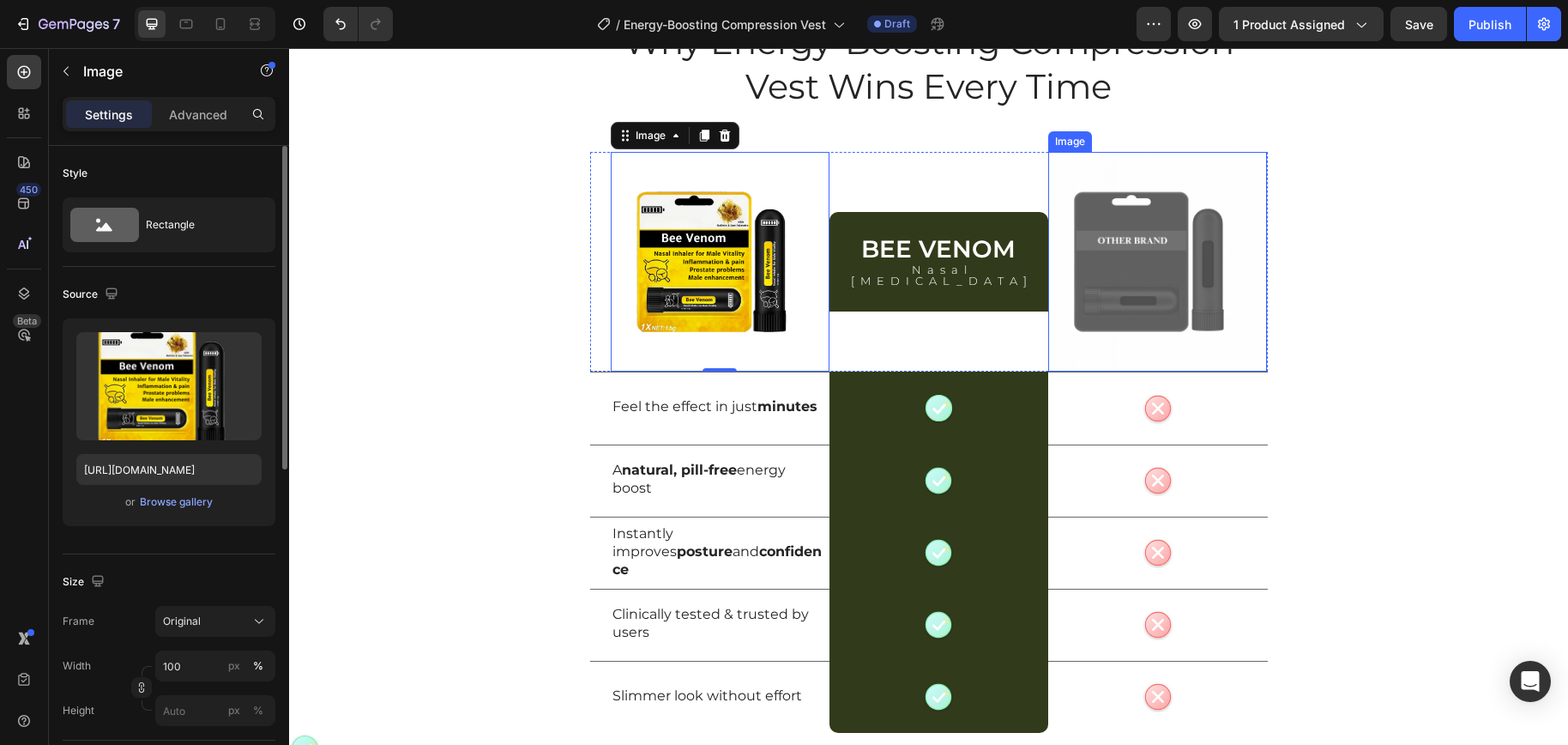
click at [993, 260] on h2 "Bee Venom" at bounding box center [939, 249] width 219 height 27
click at [965, 257] on h2 "Bee Venom" at bounding box center [939, 249] width 219 height 27
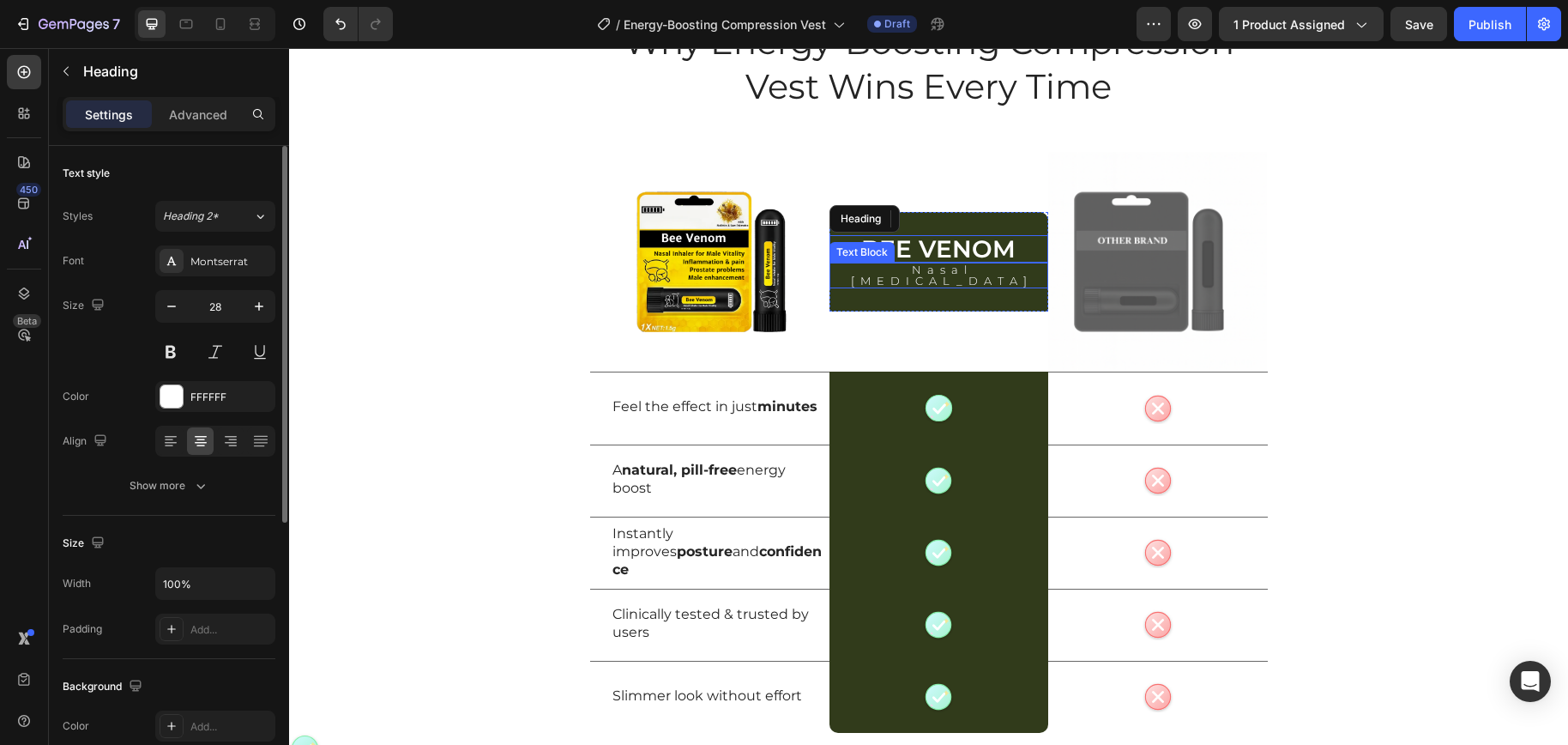
click at [968, 254] on p "Bee Venom" at bounding box center [939, 249] width 215 height 24
click at [950, 253] on p "Bee Venom" at bounding box center [939, 249] width 215 height 24
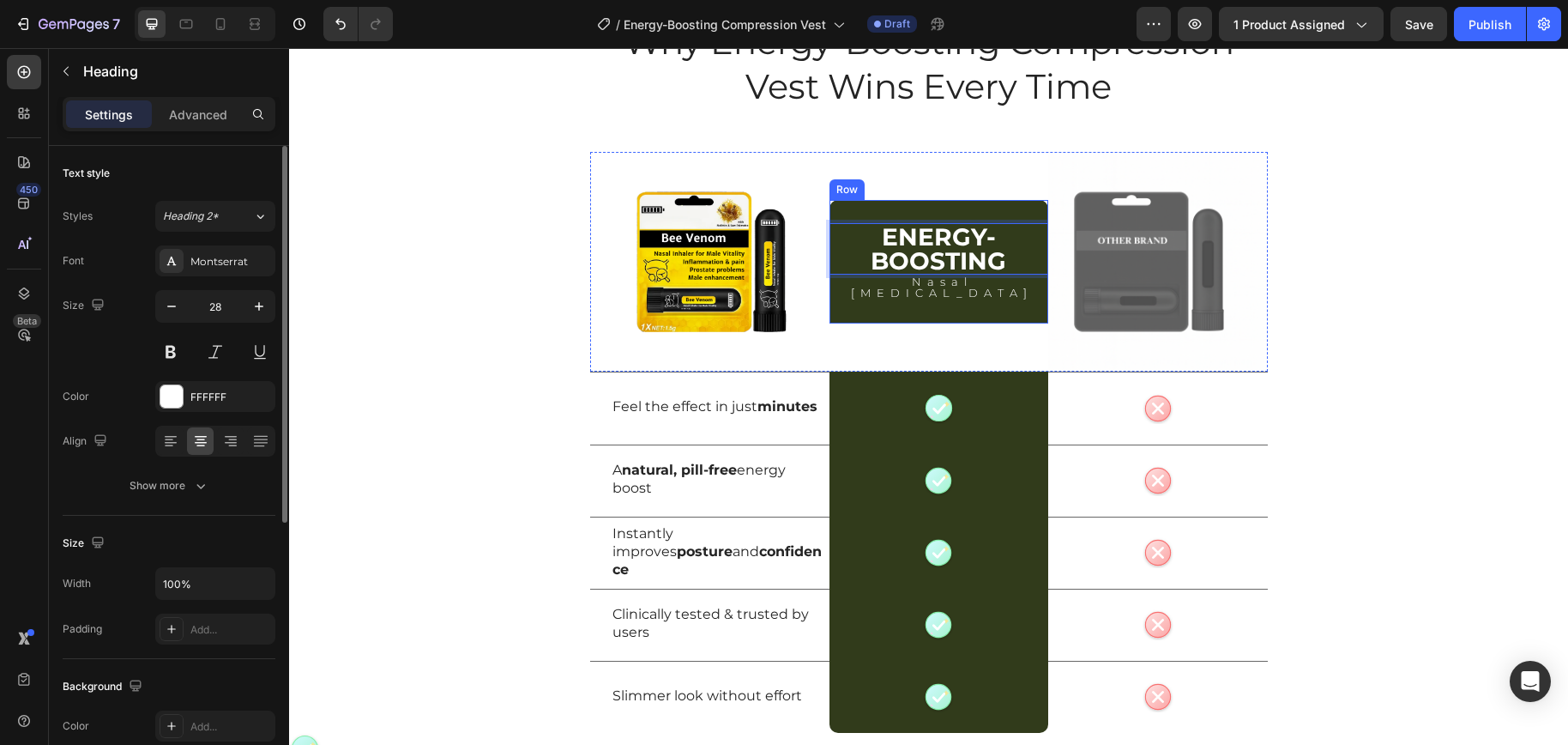
scroll to position [1, 0]
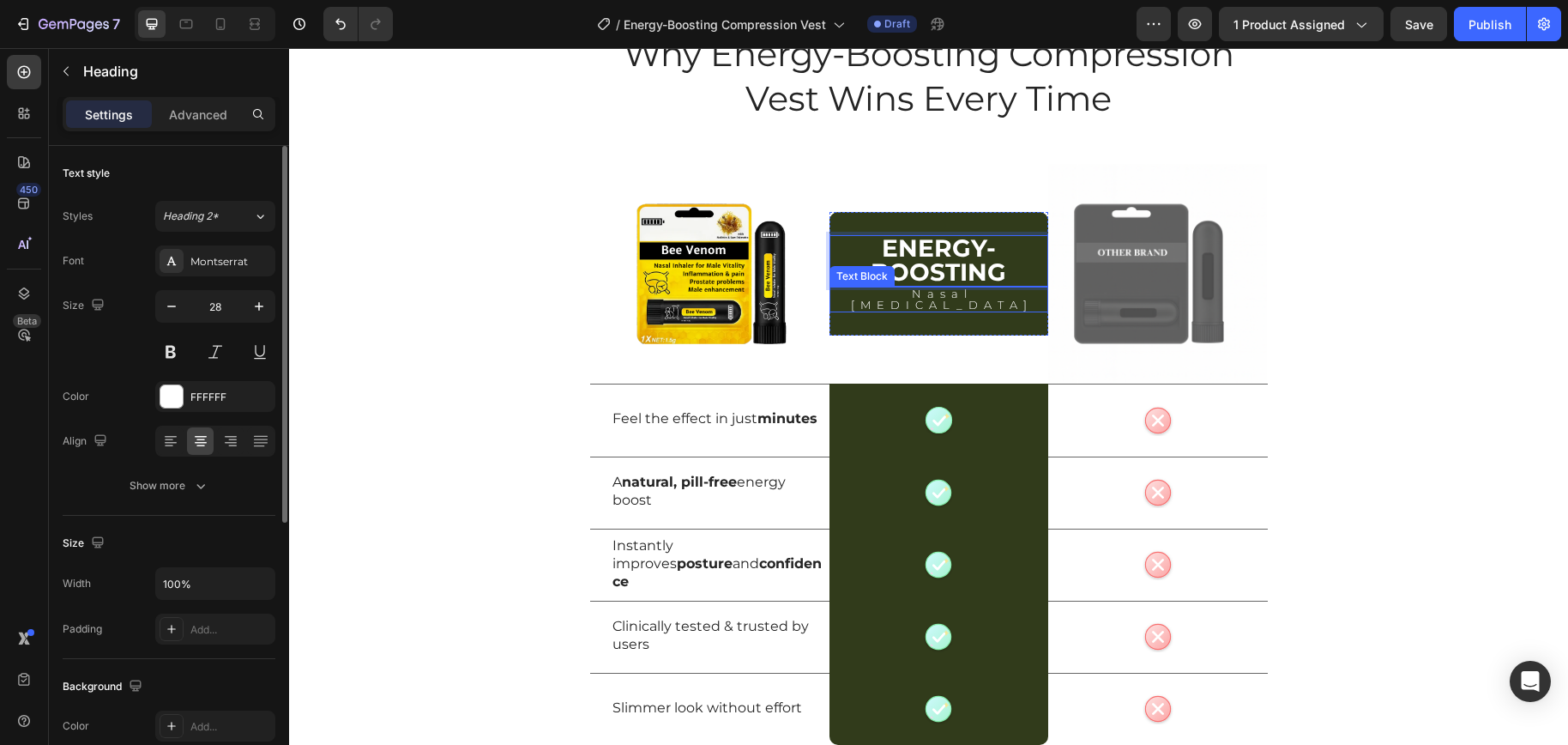
click at [926, 296] on p "Nasal Inhaler" at bounding box center [942, 299] width 209 height 22
click at [928, 302] on p "Nasal Inhaler" at bounding box center [942, 299] width 209 height 22
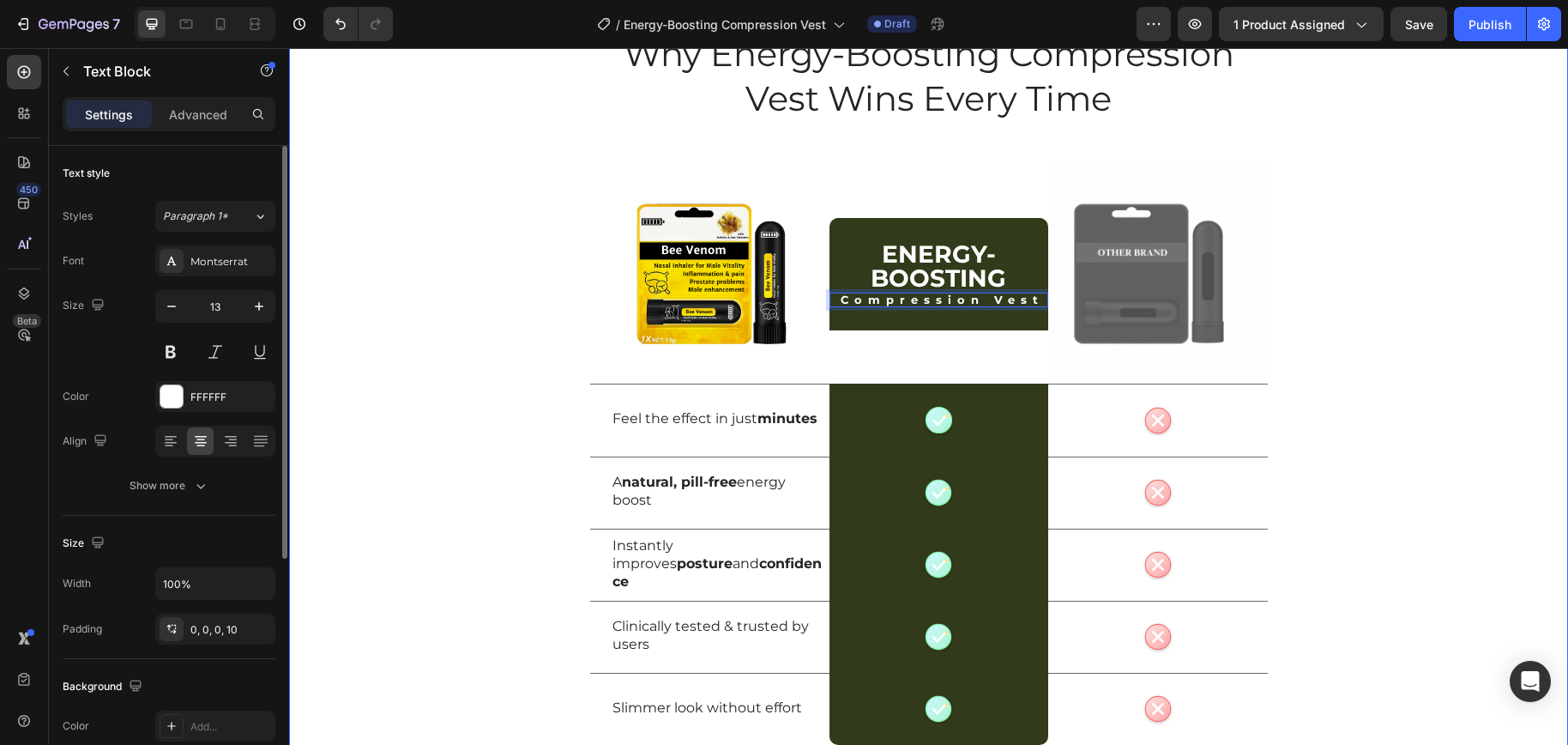
click at [1460, 365] on div "Why Energy-Boosting Compression Vest Wins Every Time Heading Row Image ⁠⁠⁠⁠⁠⁠⁠ …" at bounding box center [928, 403] width 1278 height 745
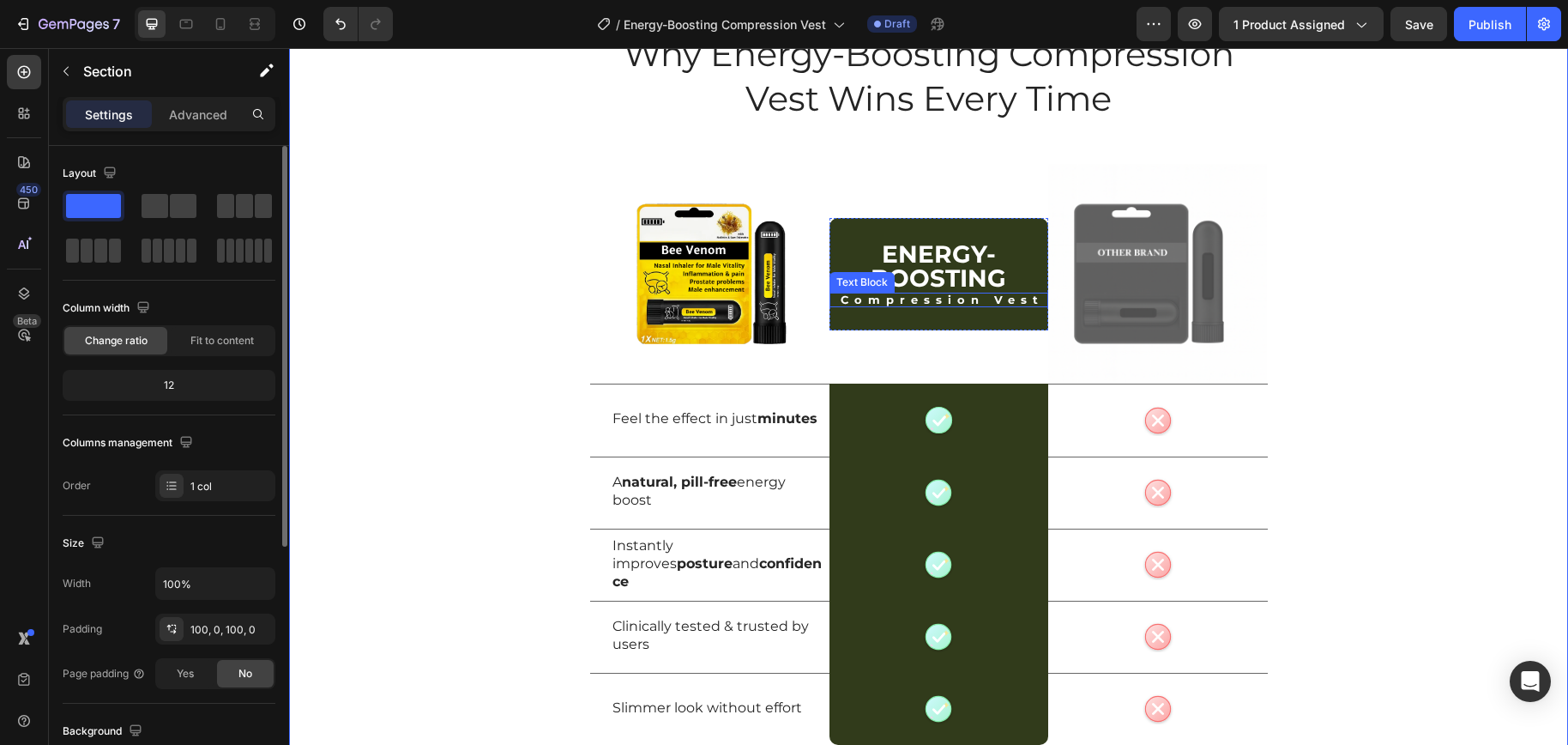
click at [986, 305] on strong "Compression Vest" at bounding box center [942, 299] width 203 height 14
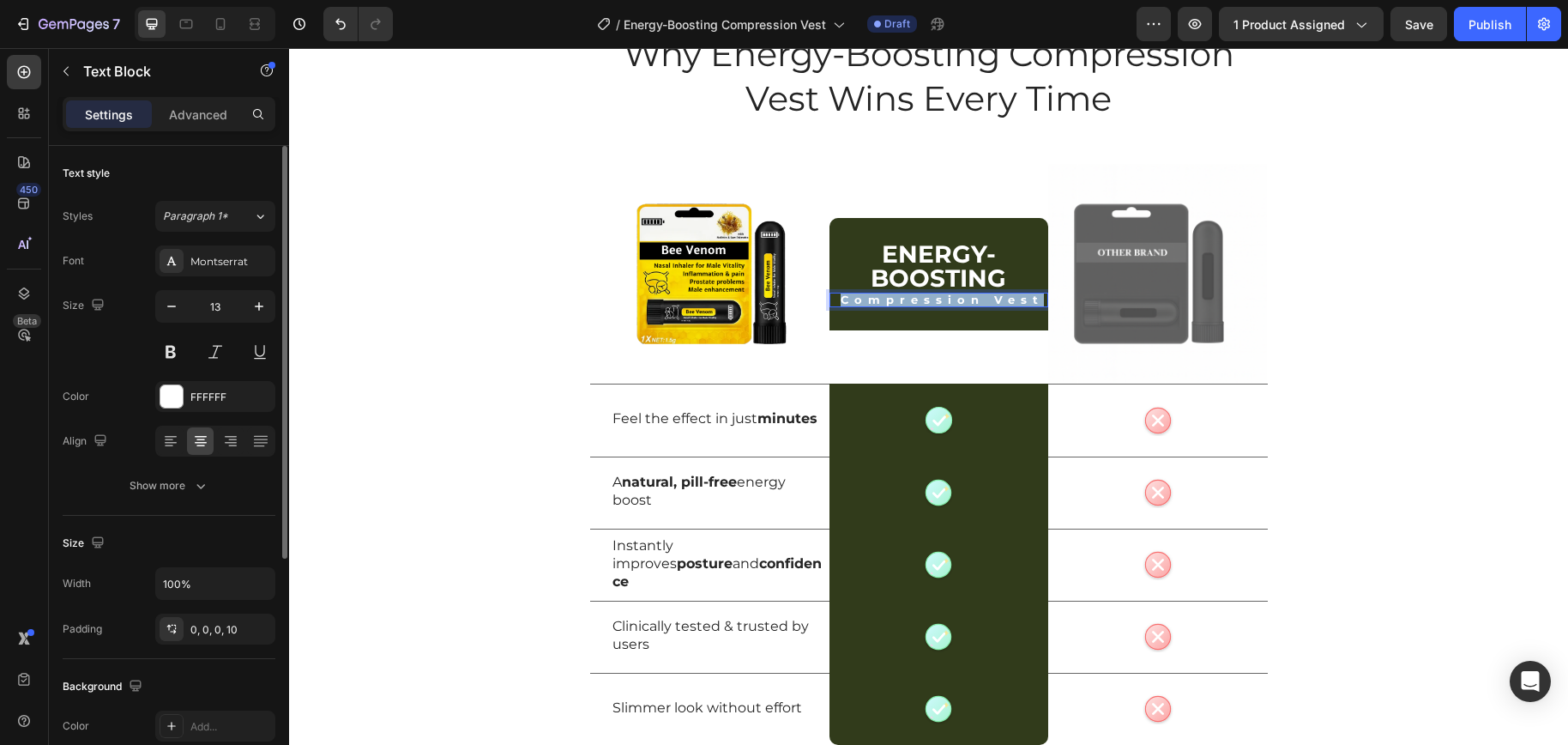
click at [986, 305] on strong "Compression Vest" at bounding box center [942, 299] width 203 height 14
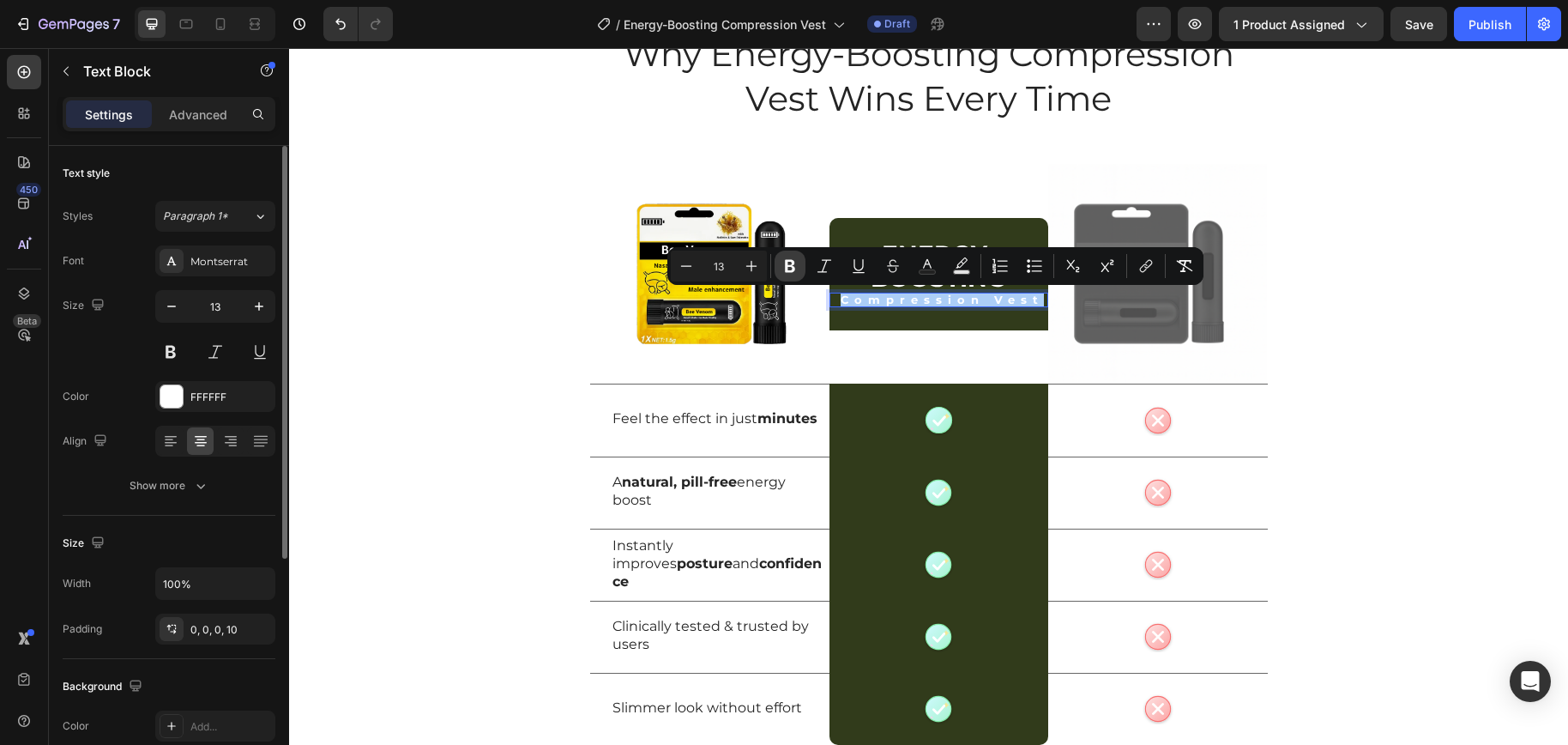
click at [800, 269] on button "Bold" at bounding box center [789, 266] width 31 height 31
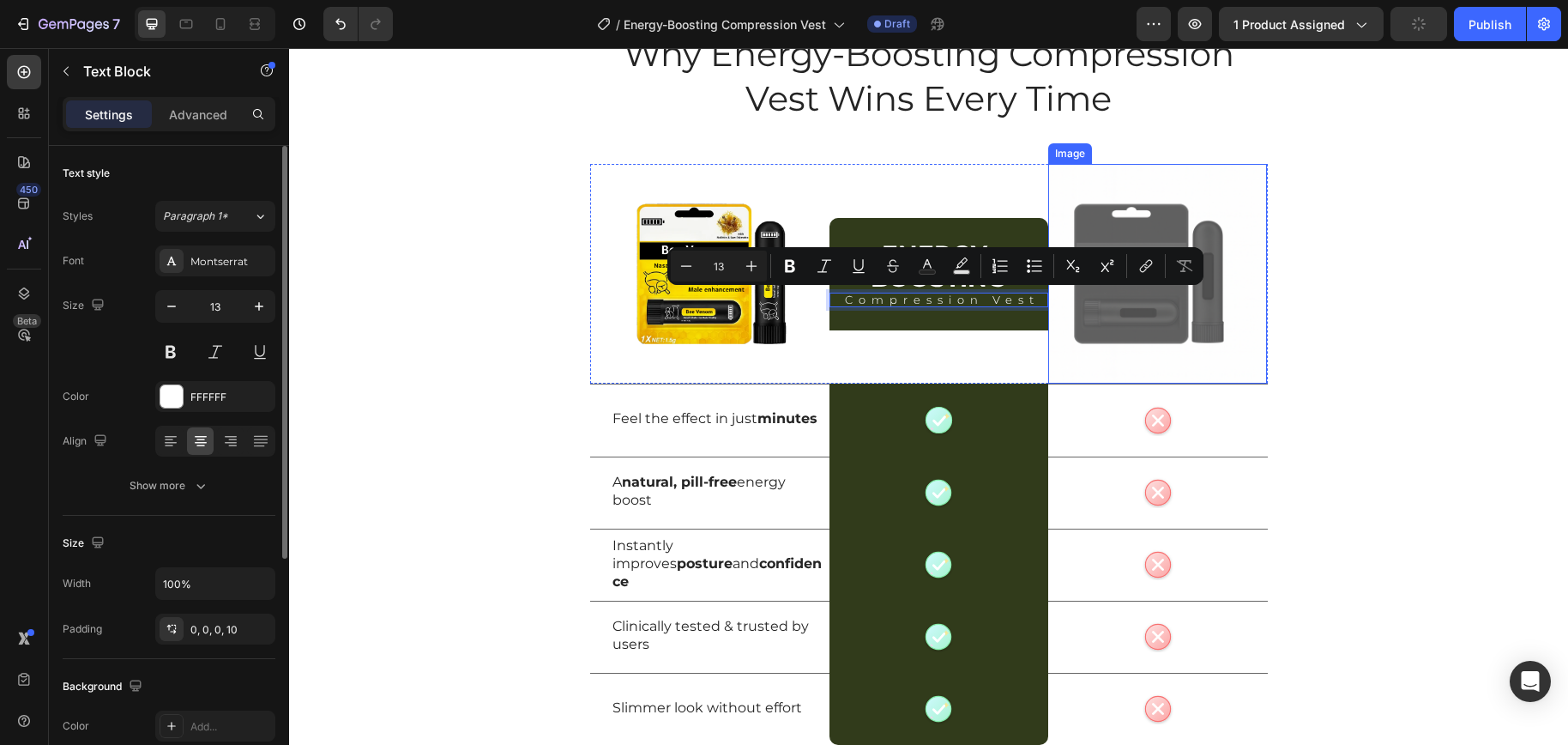
click at [1389, 369] on div "Why Energy-Boosting Compression Vest Wins Every Time Heading Row Image ⁠⁠⁠⁠⁠⁠⁠ …" at bounding box center [928, 403] width 1278 height 745
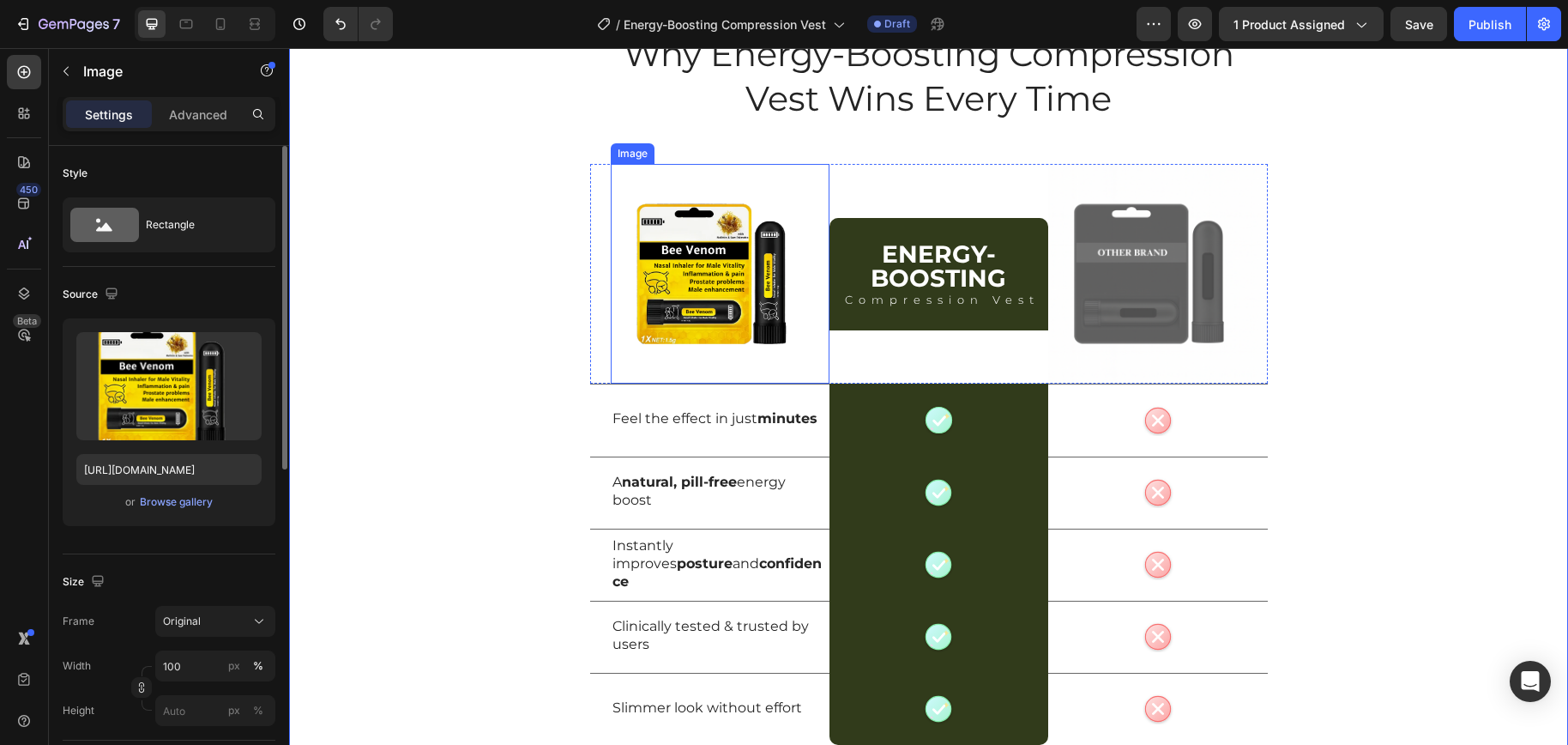
click at [720, 309] on img at bounding box center [720, 273] width 219 height 219
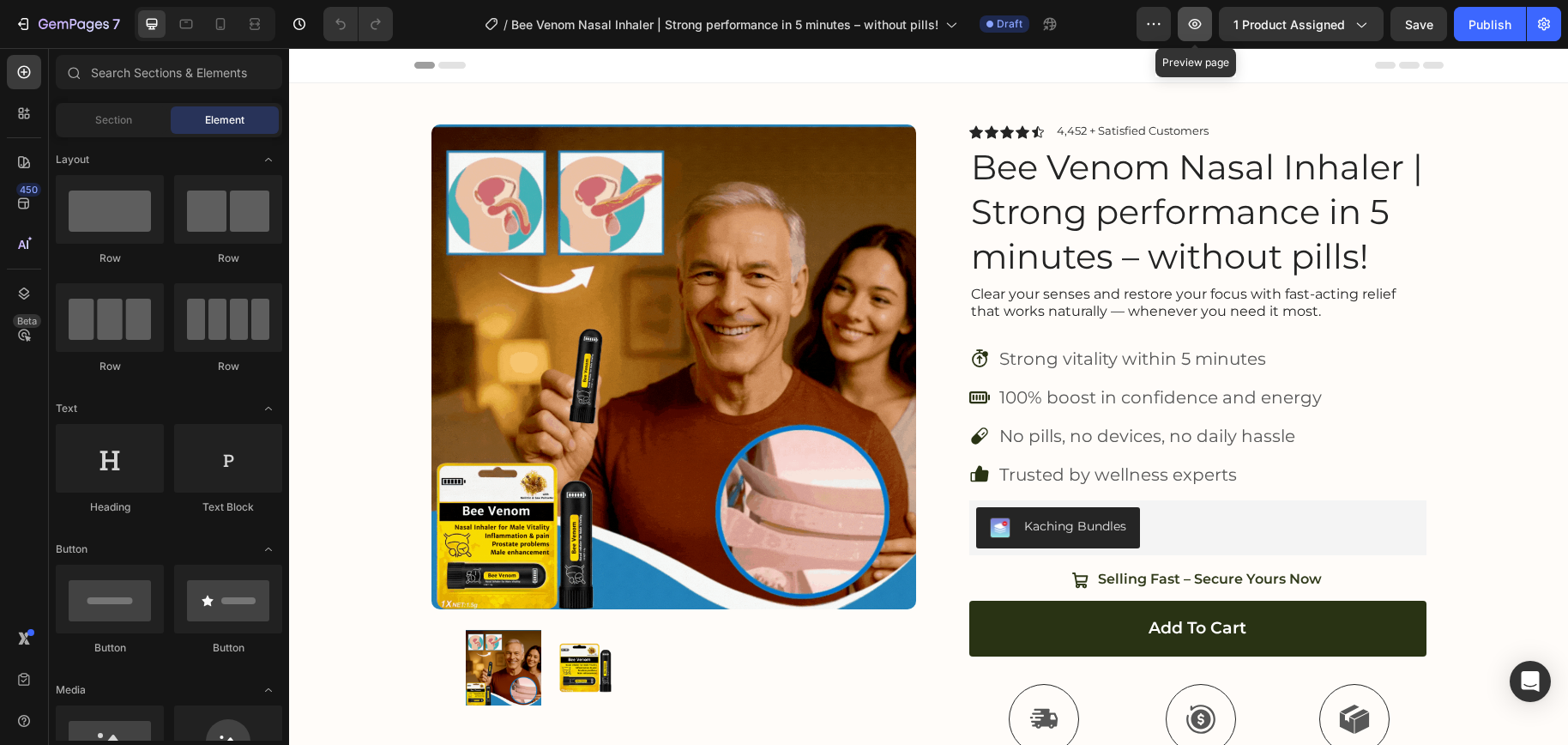
click at [1198, 25] on icon "button" at bounding box center [1195, 24] width 13 height 10
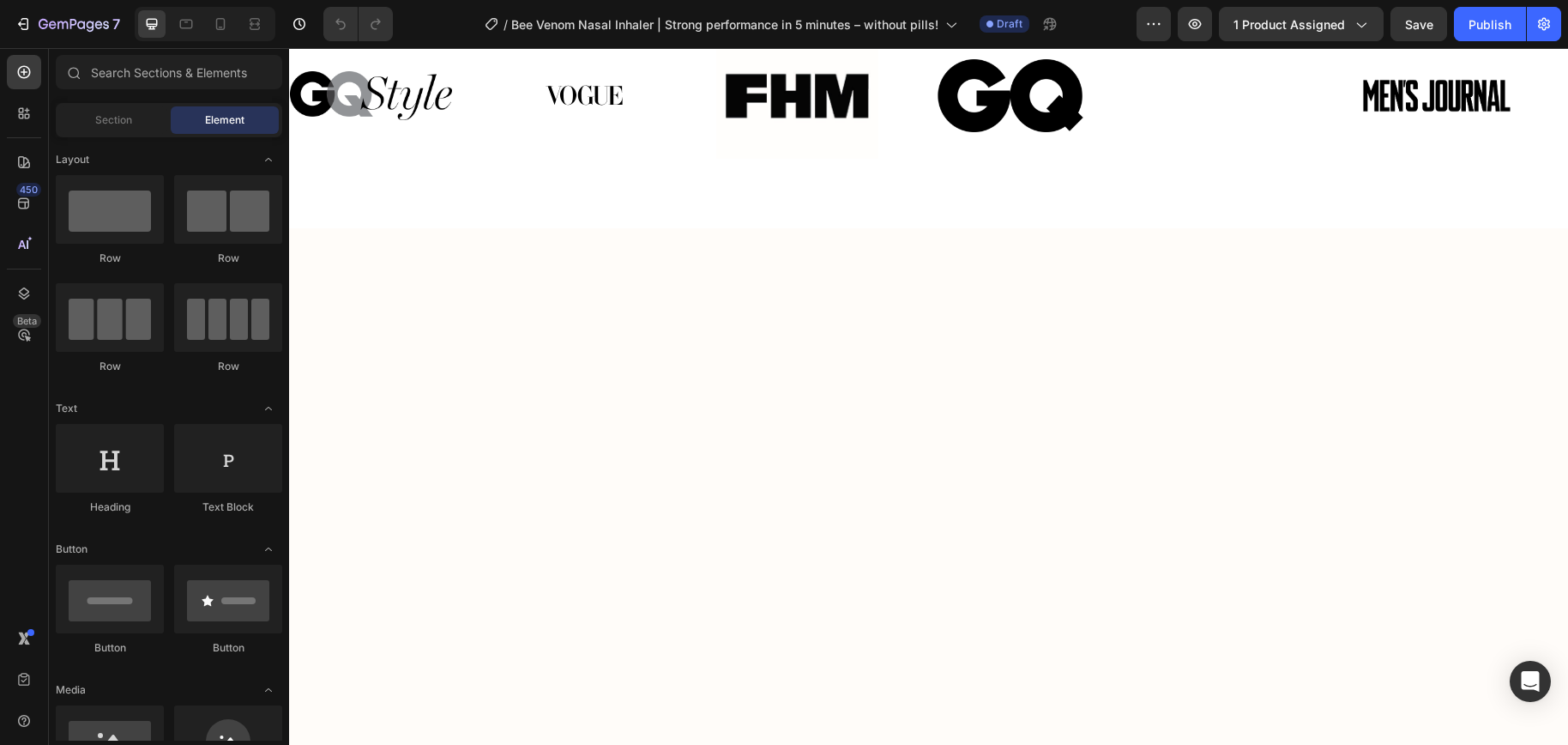
scroll to position [269, 0]
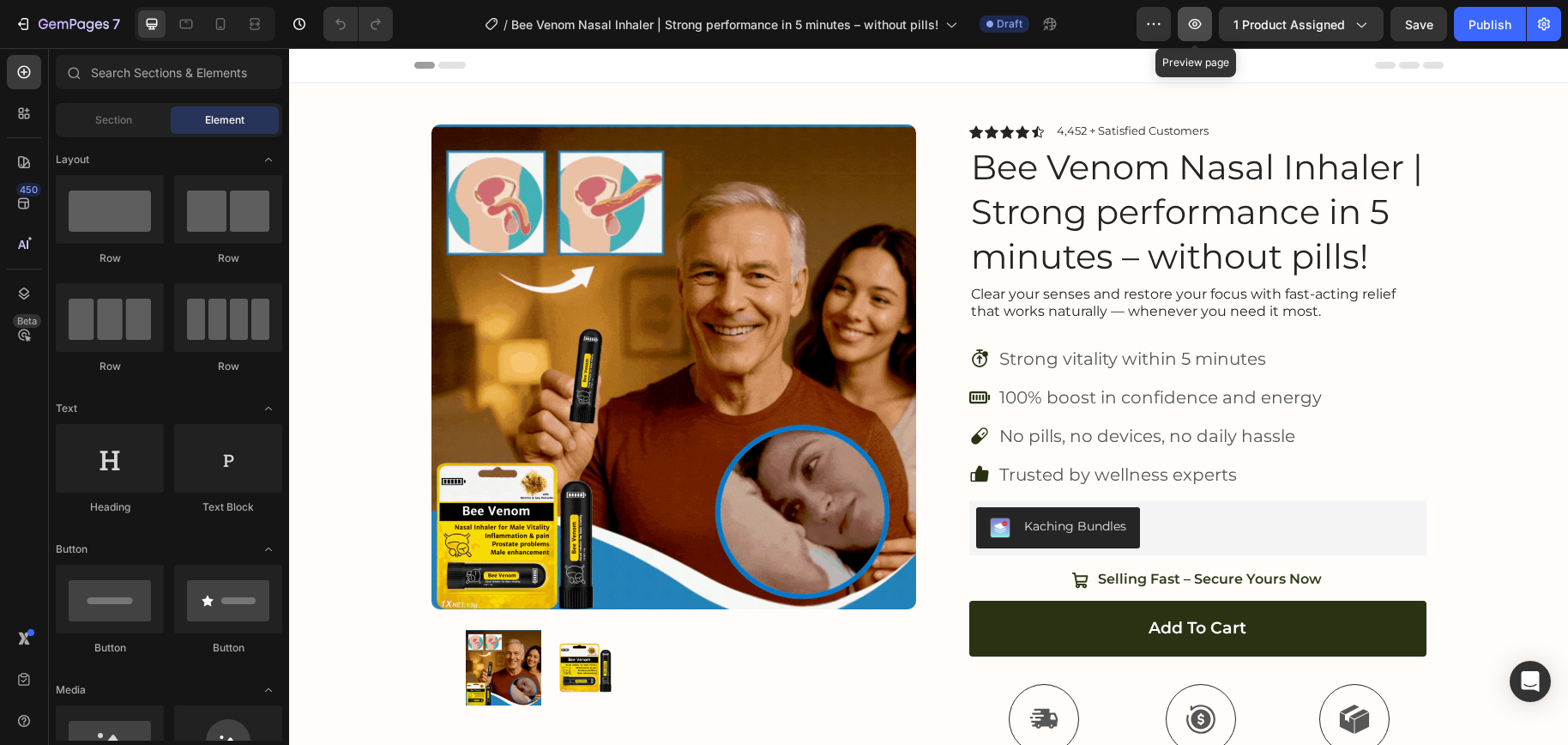
click at [1194, 26] on icon "button" at bounding box center [1195, 24] width 17 height 17
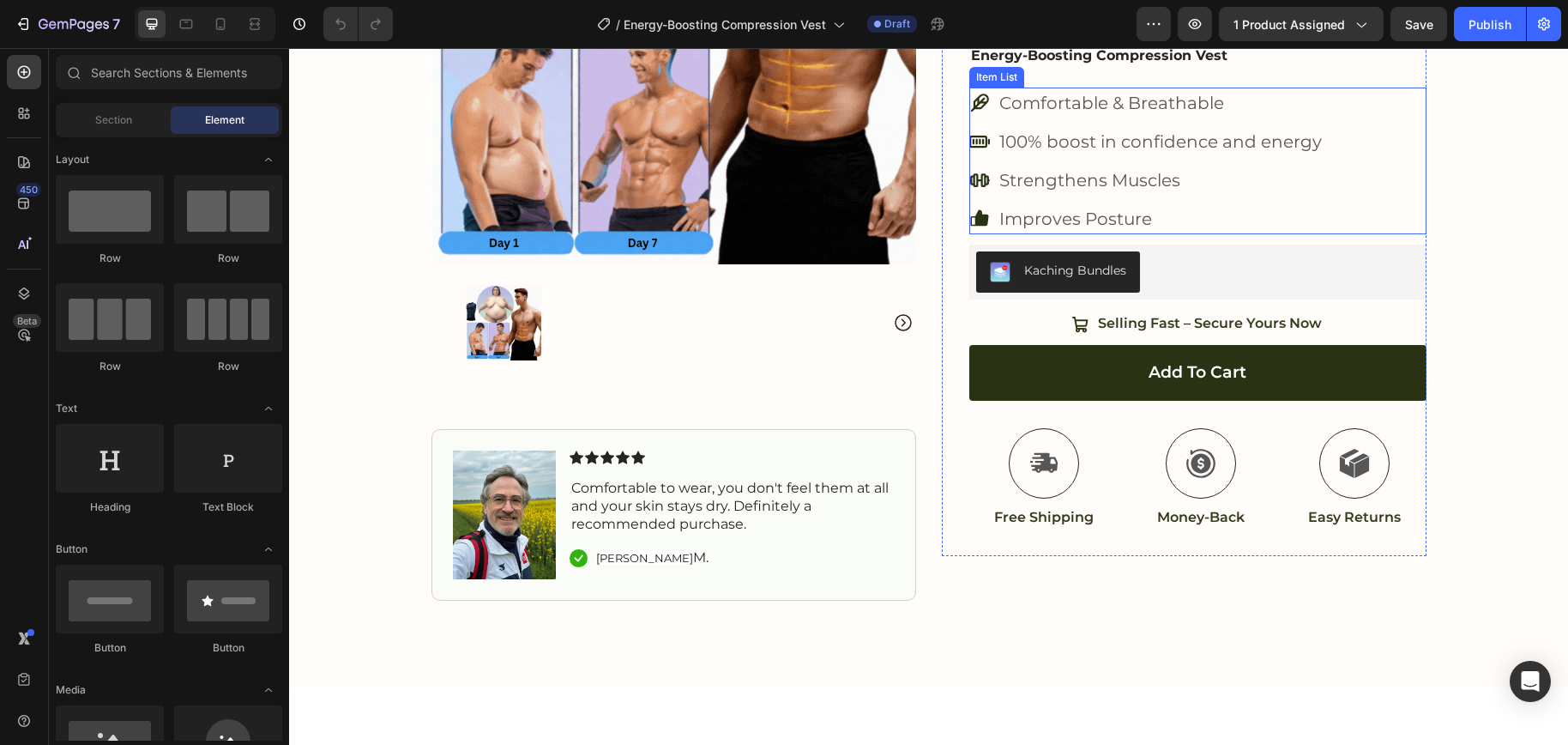
scroll to position [339, 0]
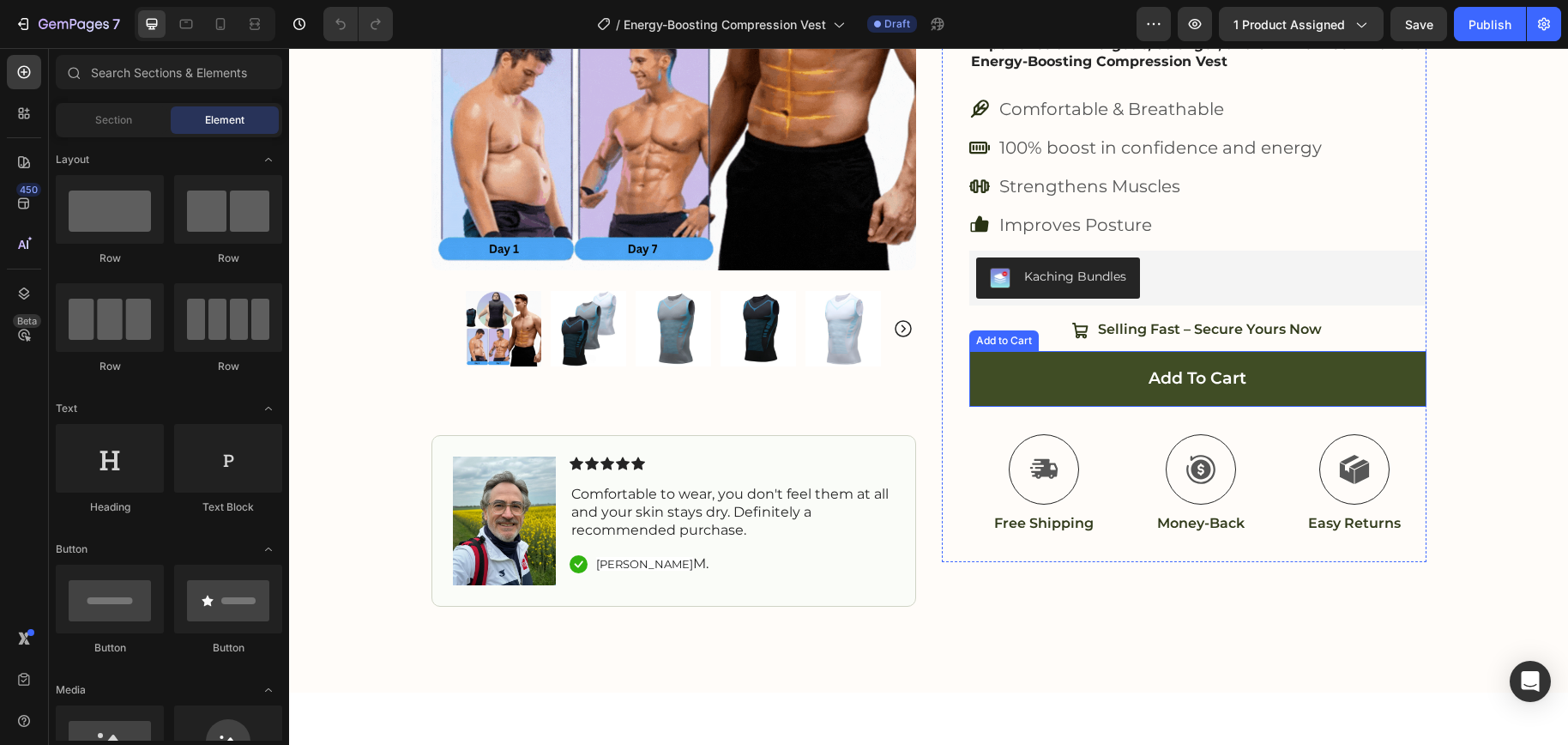
click at [1289, 391] on button "Add to cart" at bounding box center [1197, 378] width 457 height 56
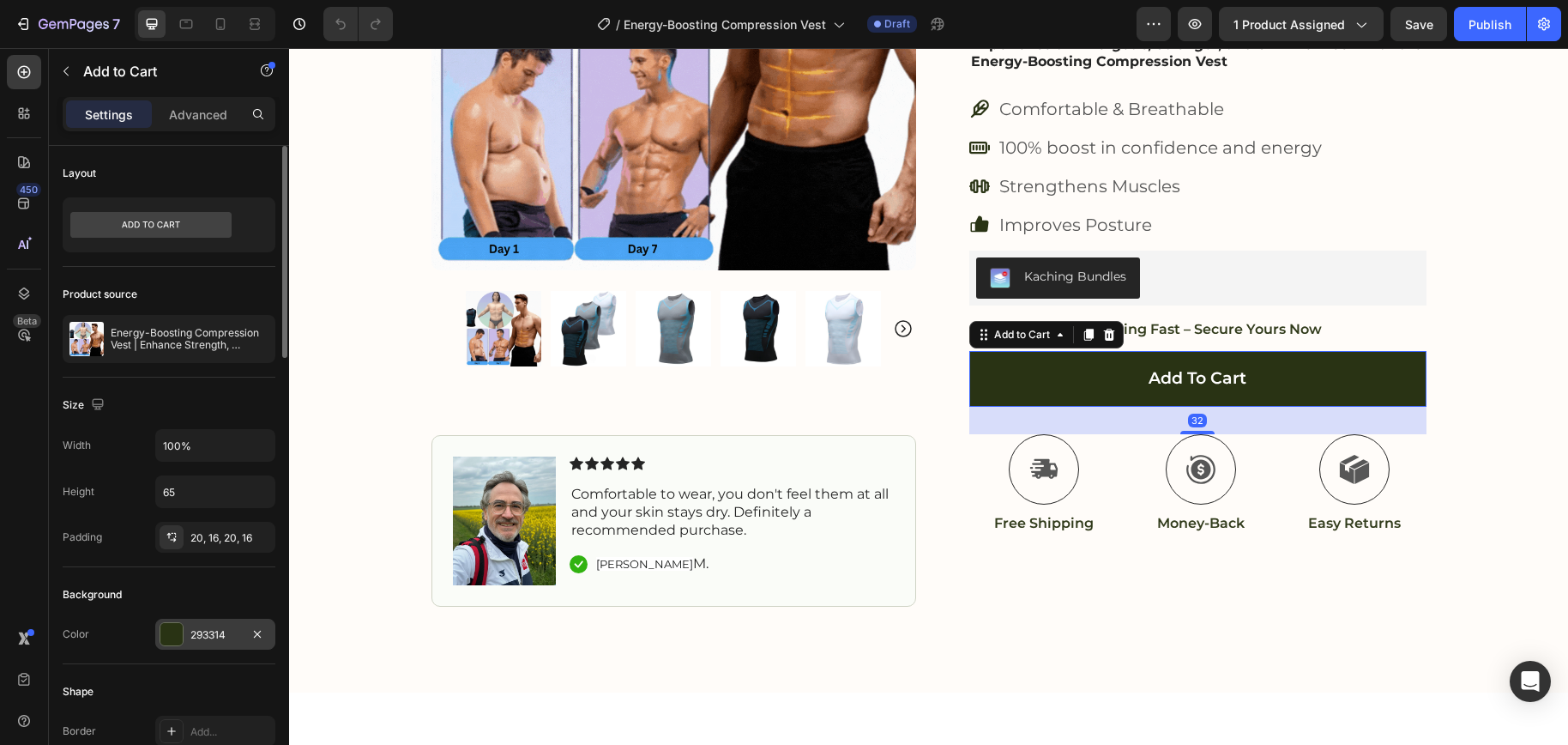
click at [208, 646] on div "293314" at bounding box center [215, 634] width 120 height 31
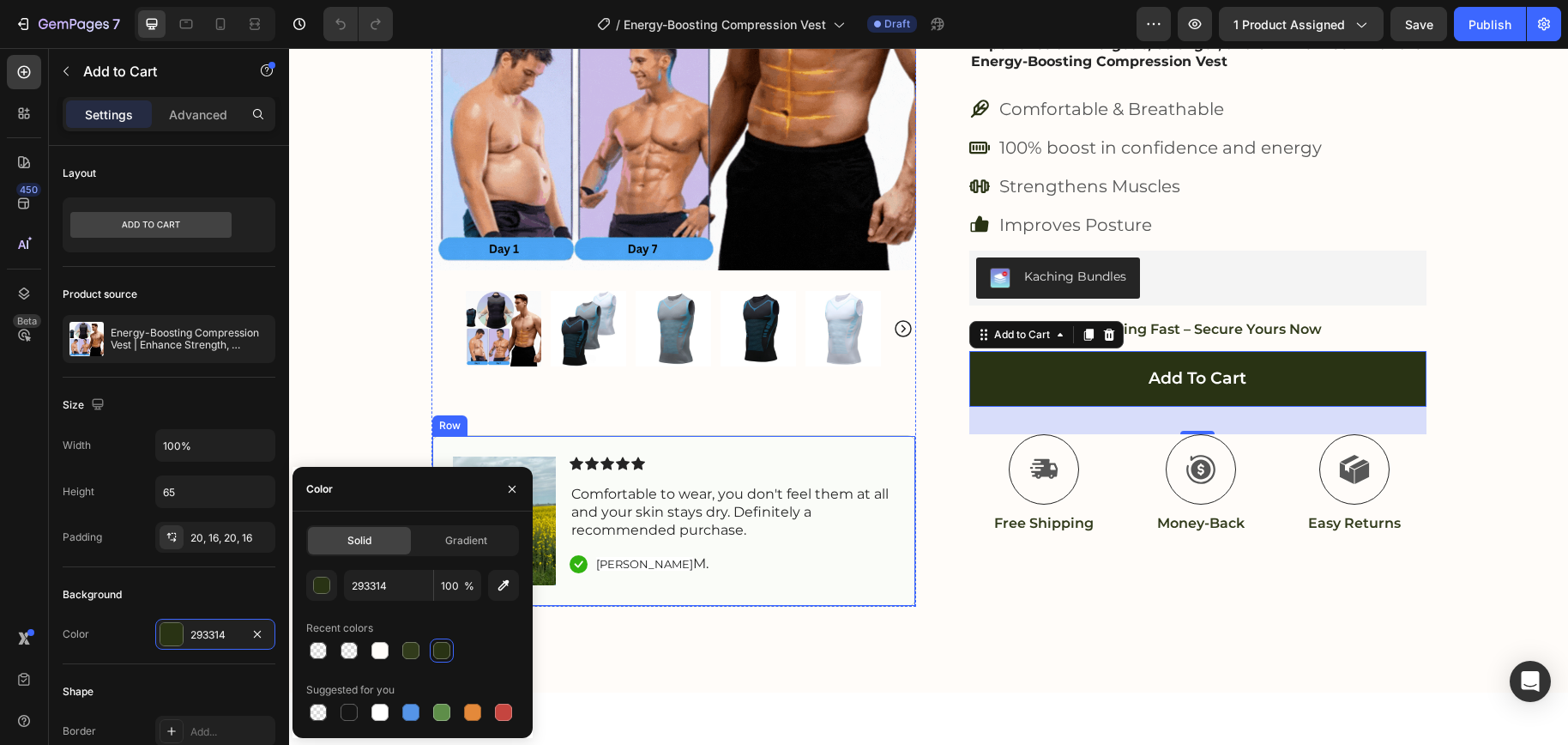
click at [917, 591] on div "Product Images Image Icon Icon Icon Icon Icon Icon List Comfortable to wear, yo…" at bounding box center [929, 175] width 1029 height 862
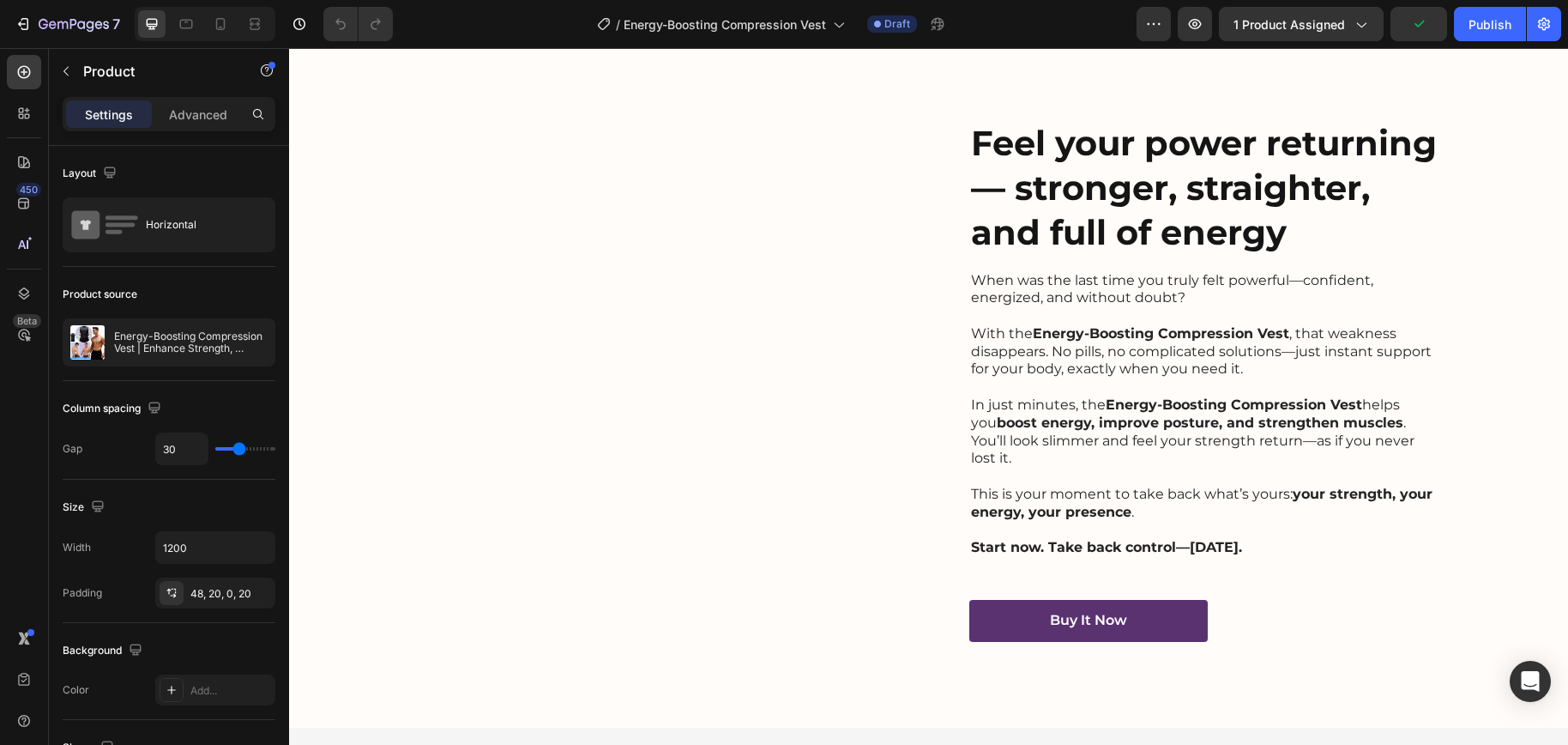
scroll to position [3177, 0]
click at [1157, 601] on link "Buy It Now" at bounding box center [1088, 619] width 239 height 42
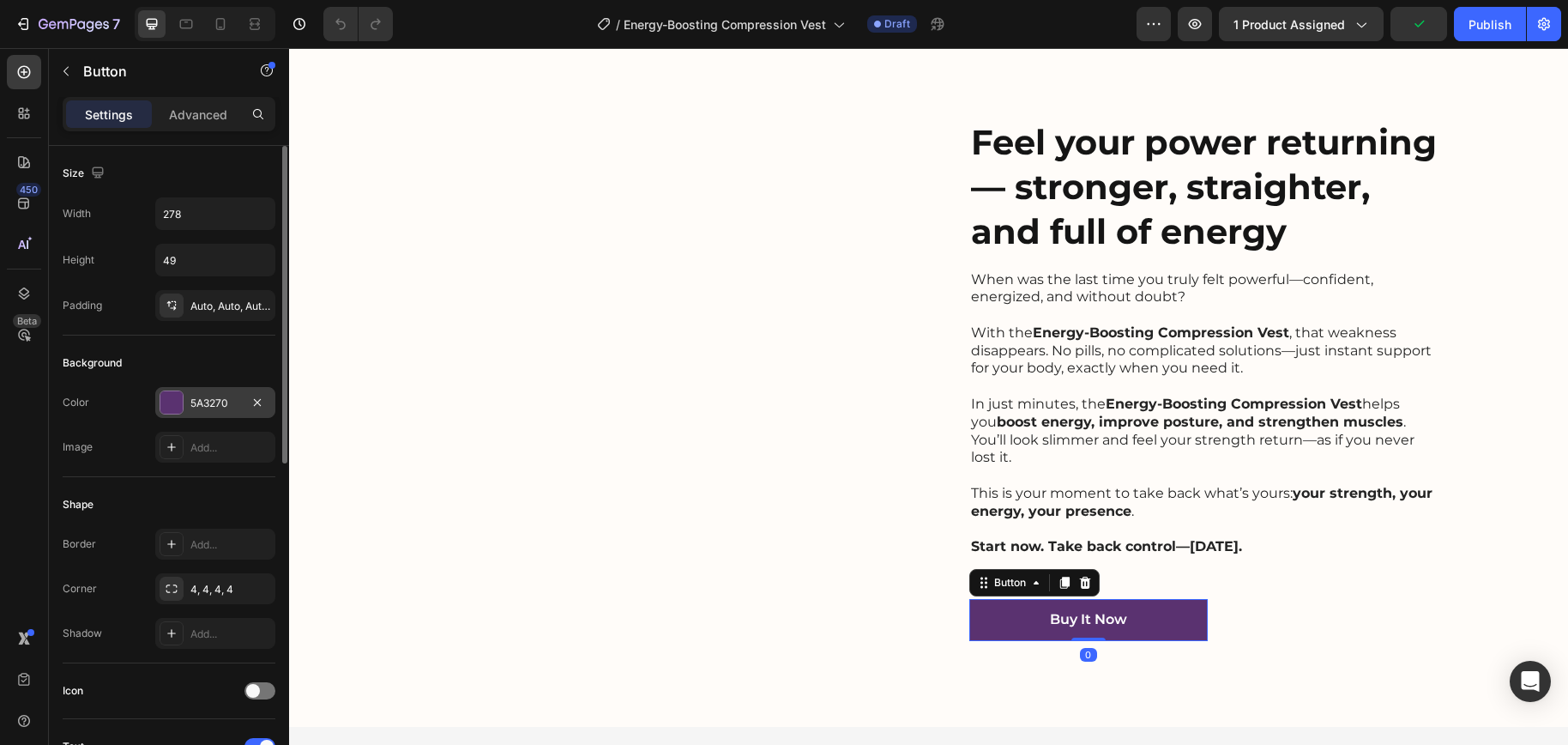
click at [207, 406] on div "5A3270" at bounding box center [215, 403] width 50 height 15
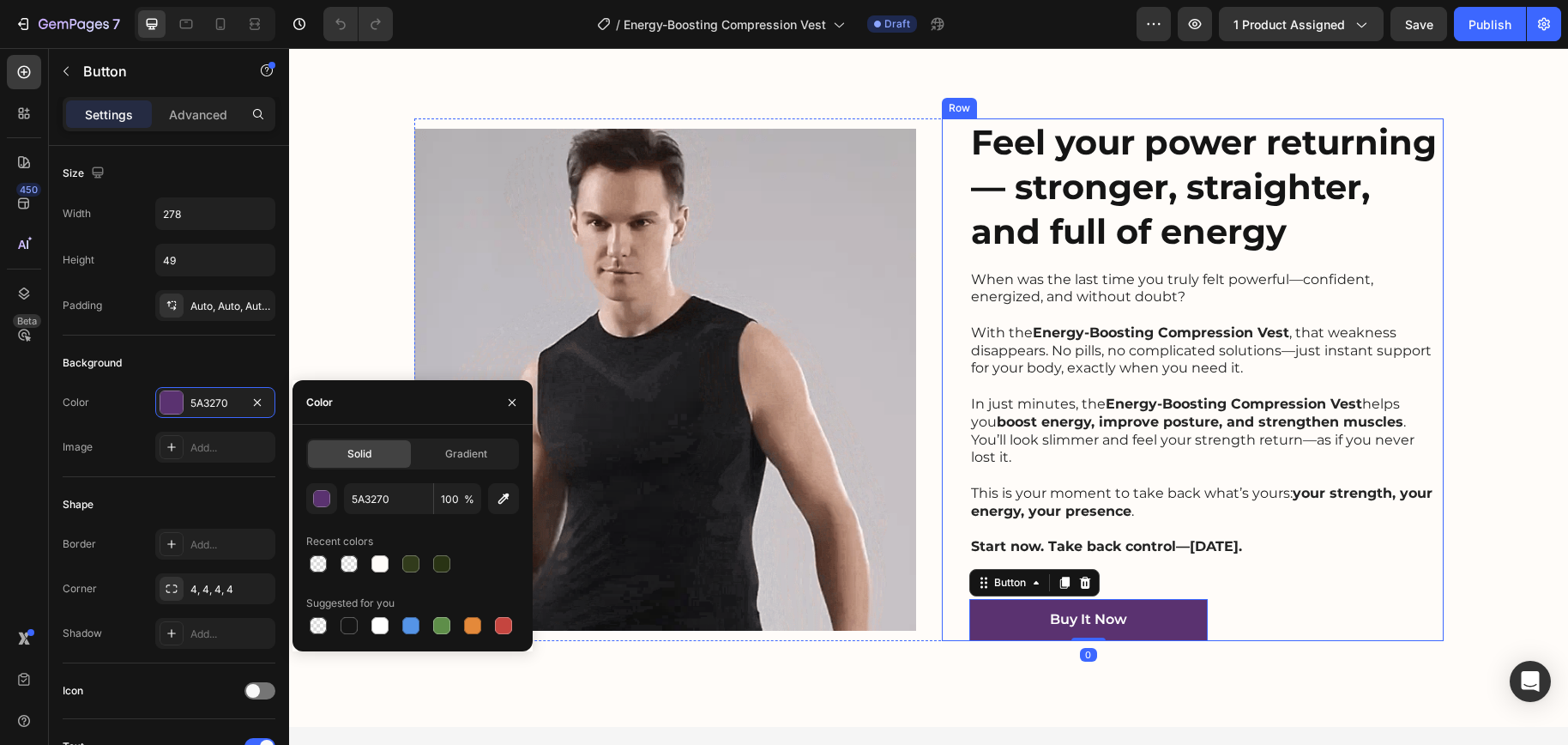
click at [1280, 578] on div "Feel your power returning — stronger, straighter, and full of energy Heading Wh…" at bounding box center [1206, 380] width 474 height 524
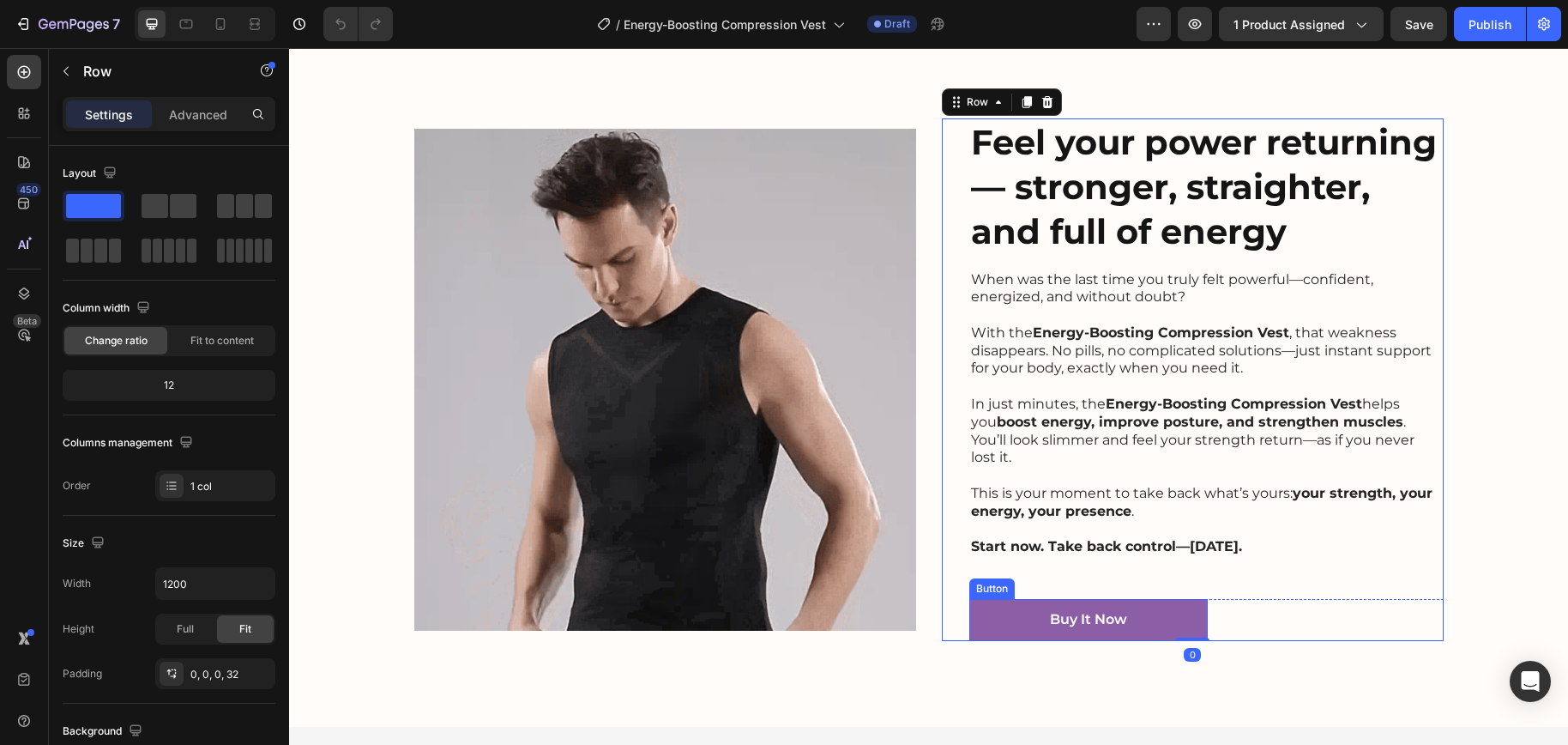
click at [1160, 598] on link "Buy It Now" at bounding box center [1088, 619] width 239 height 42
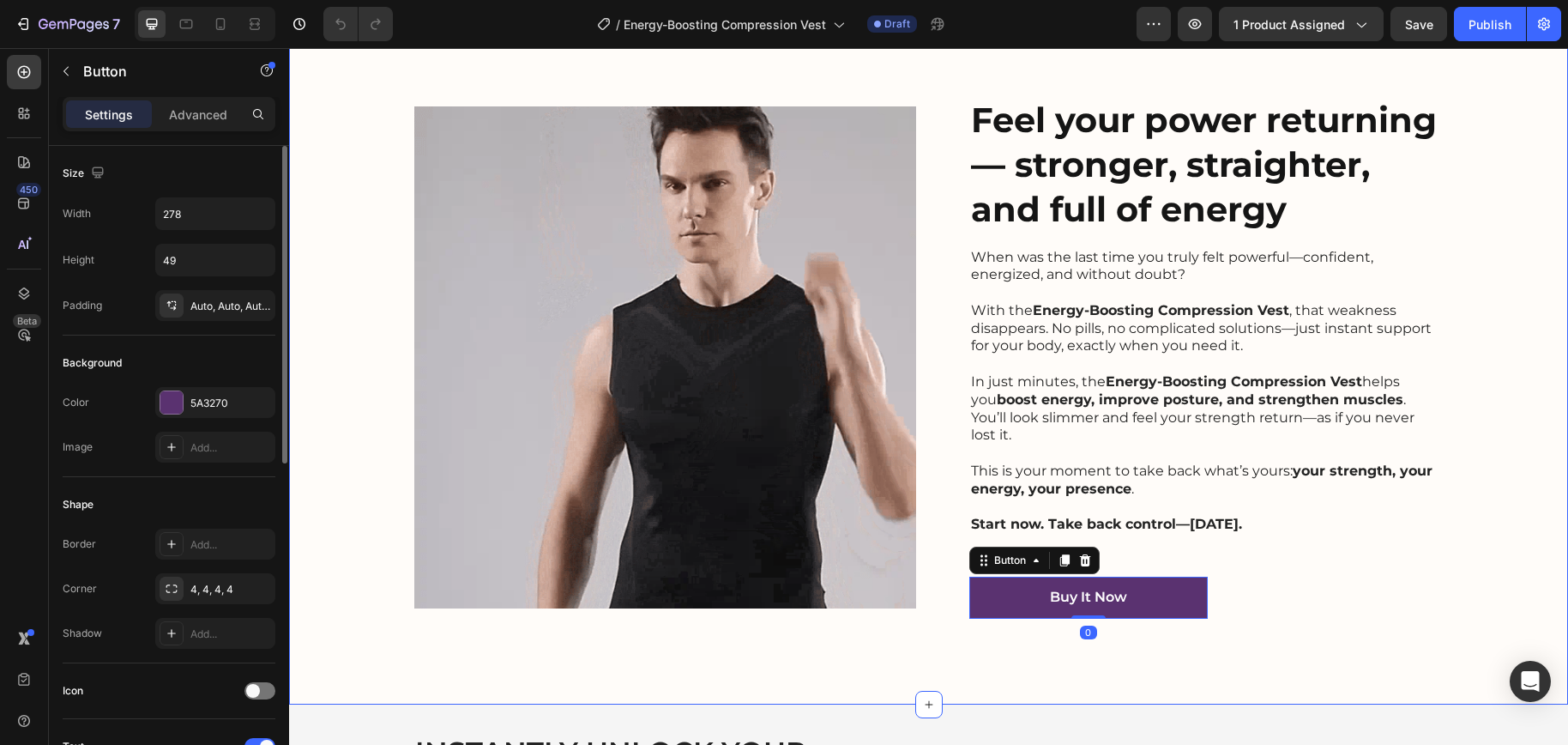
scroll to position [3210, 0]
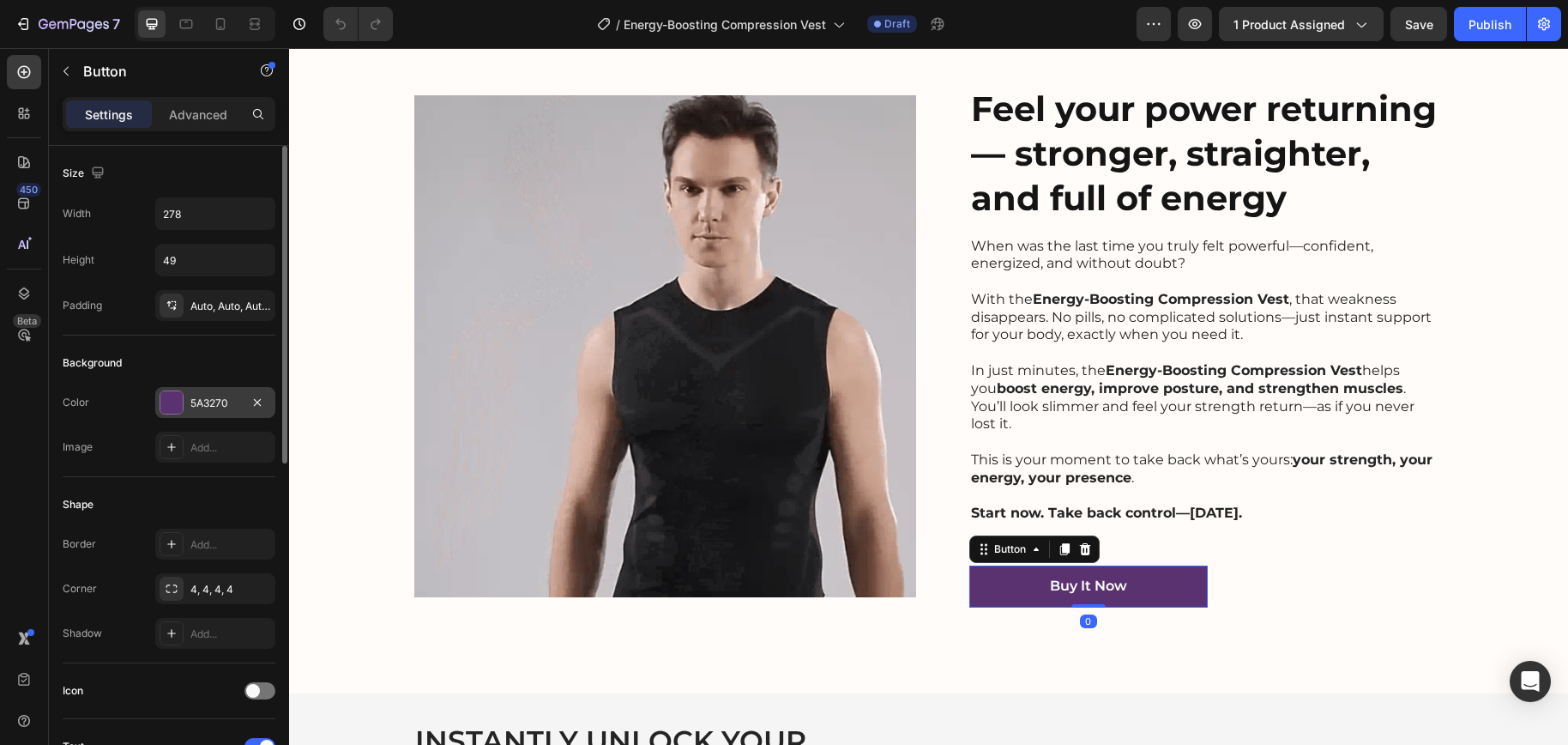
click at [204, 413] on div "5A3270" at bounding box center [215, 403] width 120 height 31
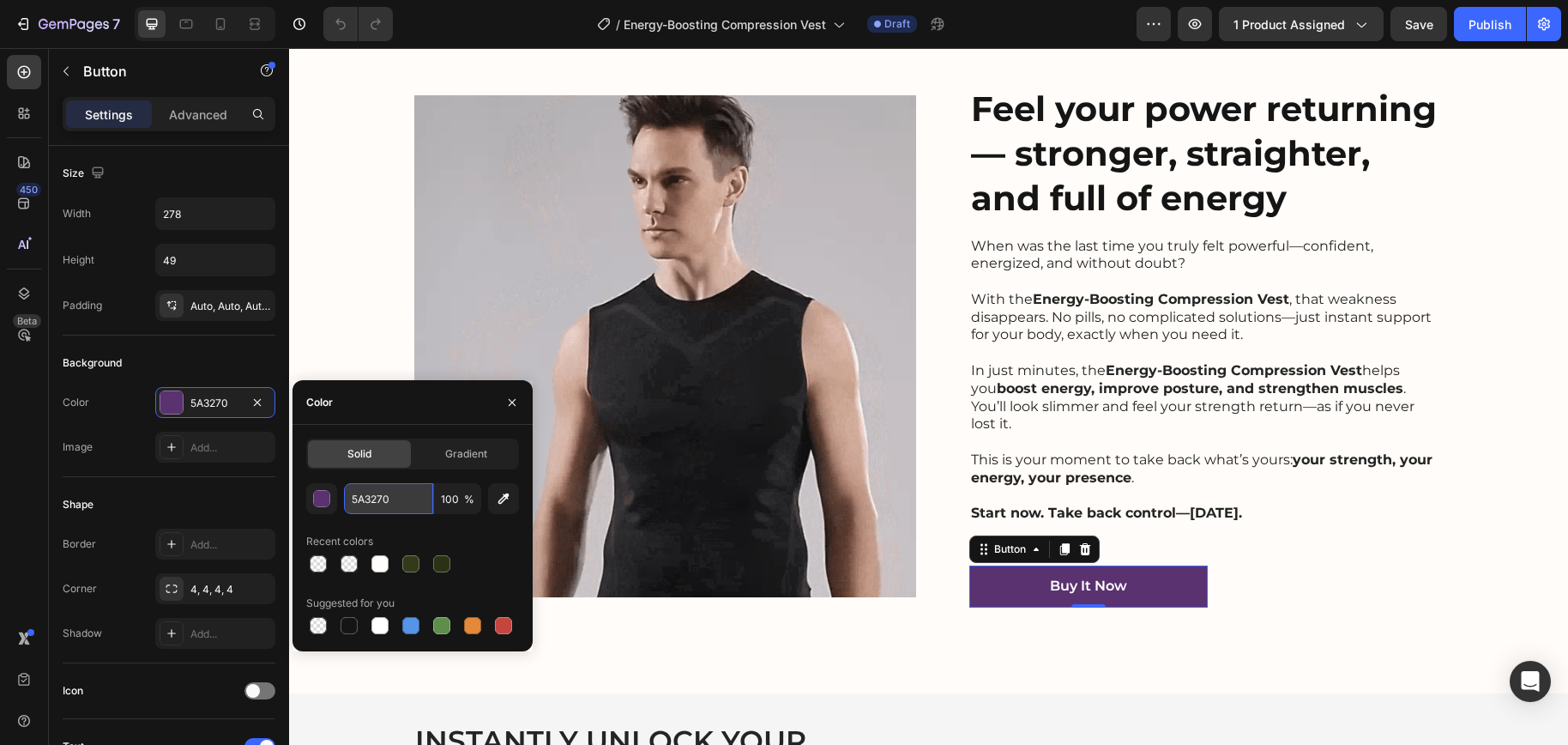
click at [372, 490] on input "5A3270" at bounding box center [389, 498] width 89 height 31
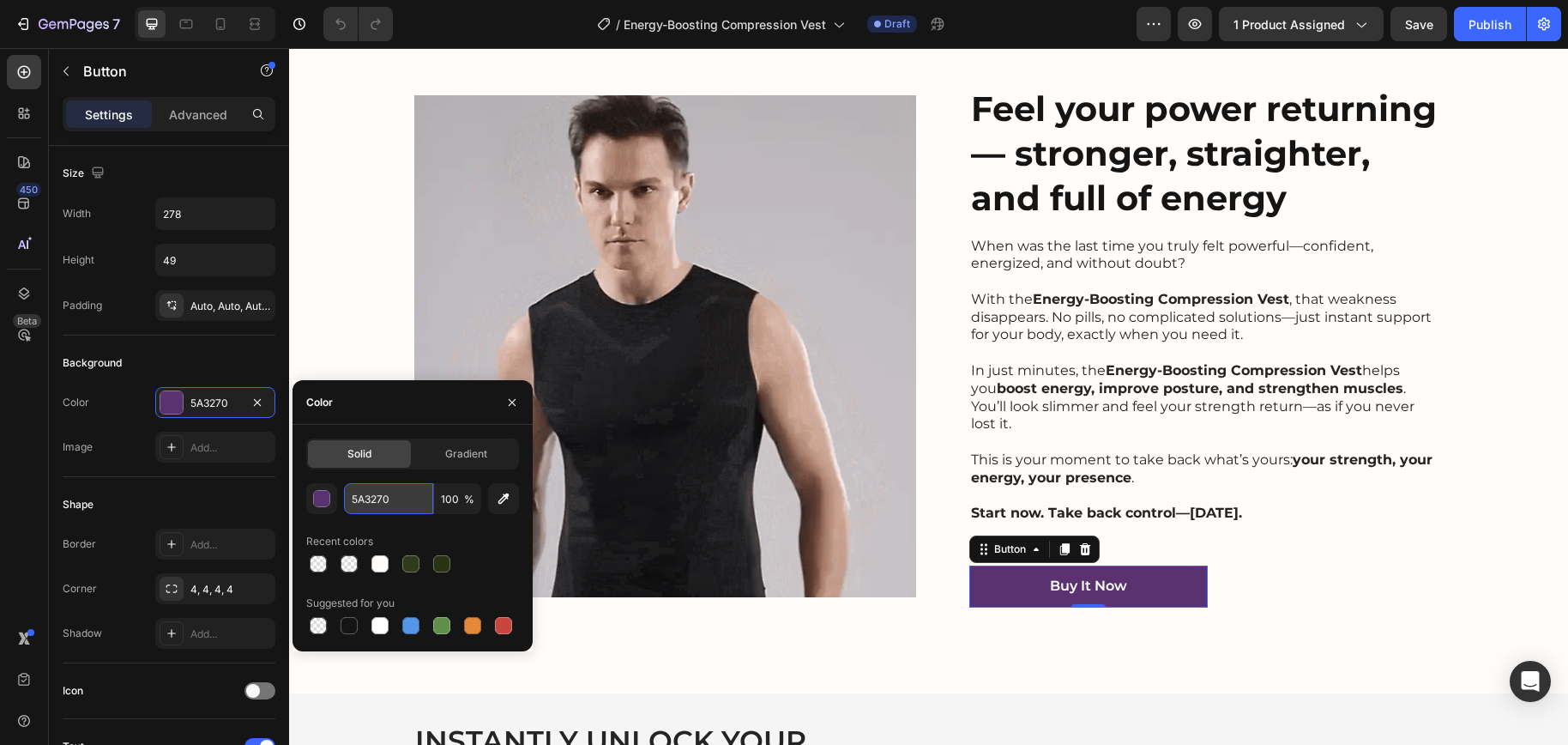
click at [372, 491] on input "5A3270" at bounding box center [389, 498] width 89 height 31
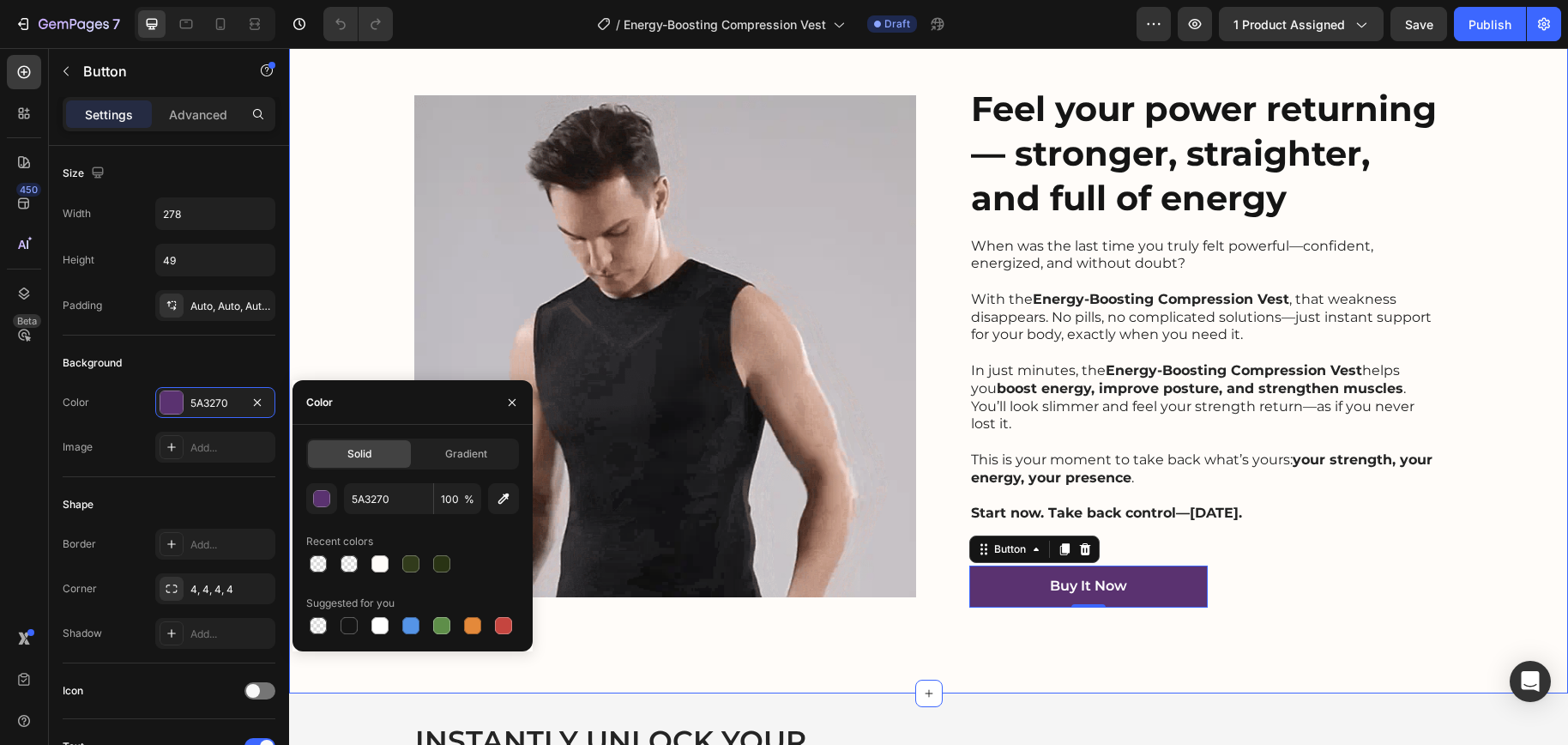
click at [860, 640] on div "Image Feel your power returning — stronger, straighter, and full of energy Head…" at bounding box center [928, 346] width 1278 height 695
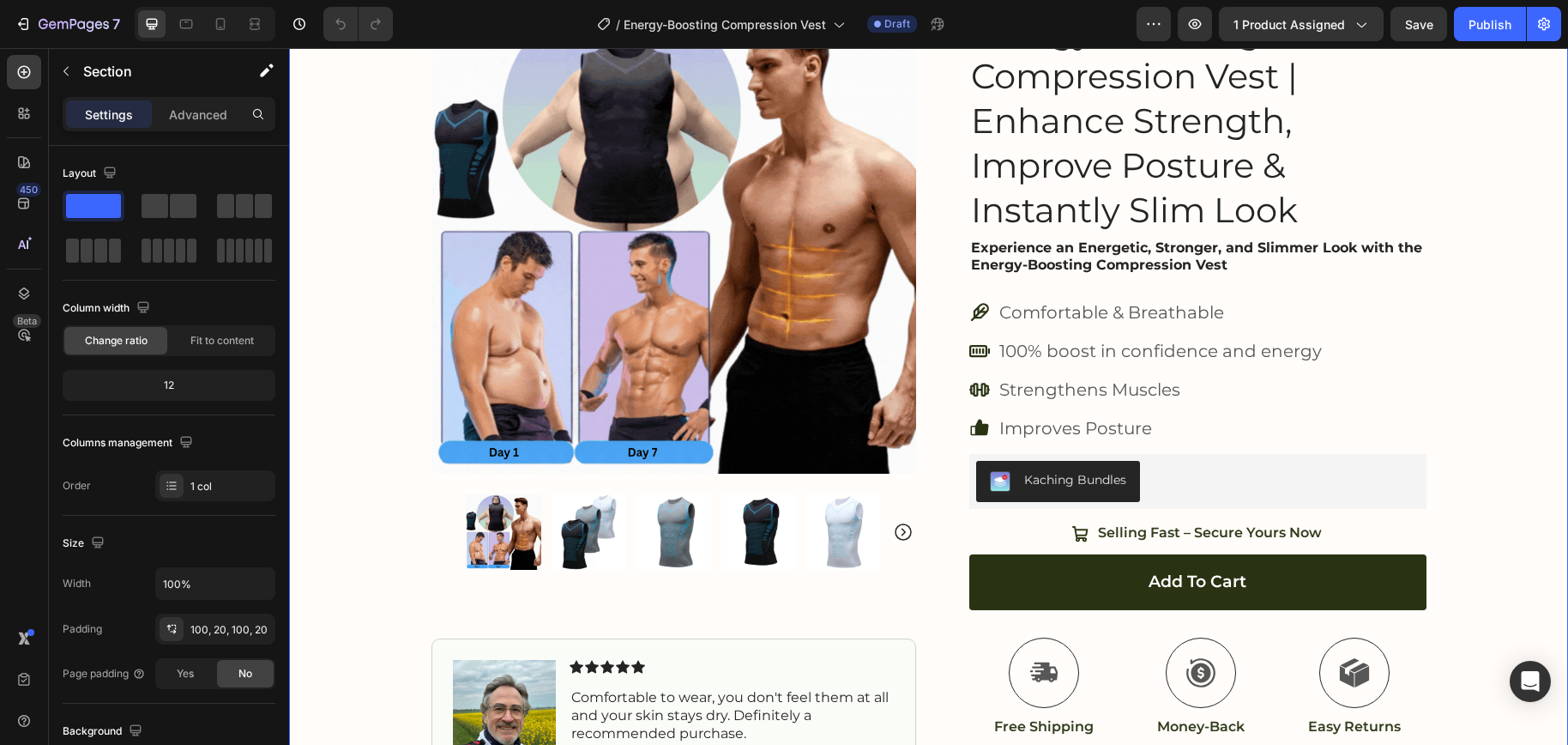
scroll to position [24, 0]
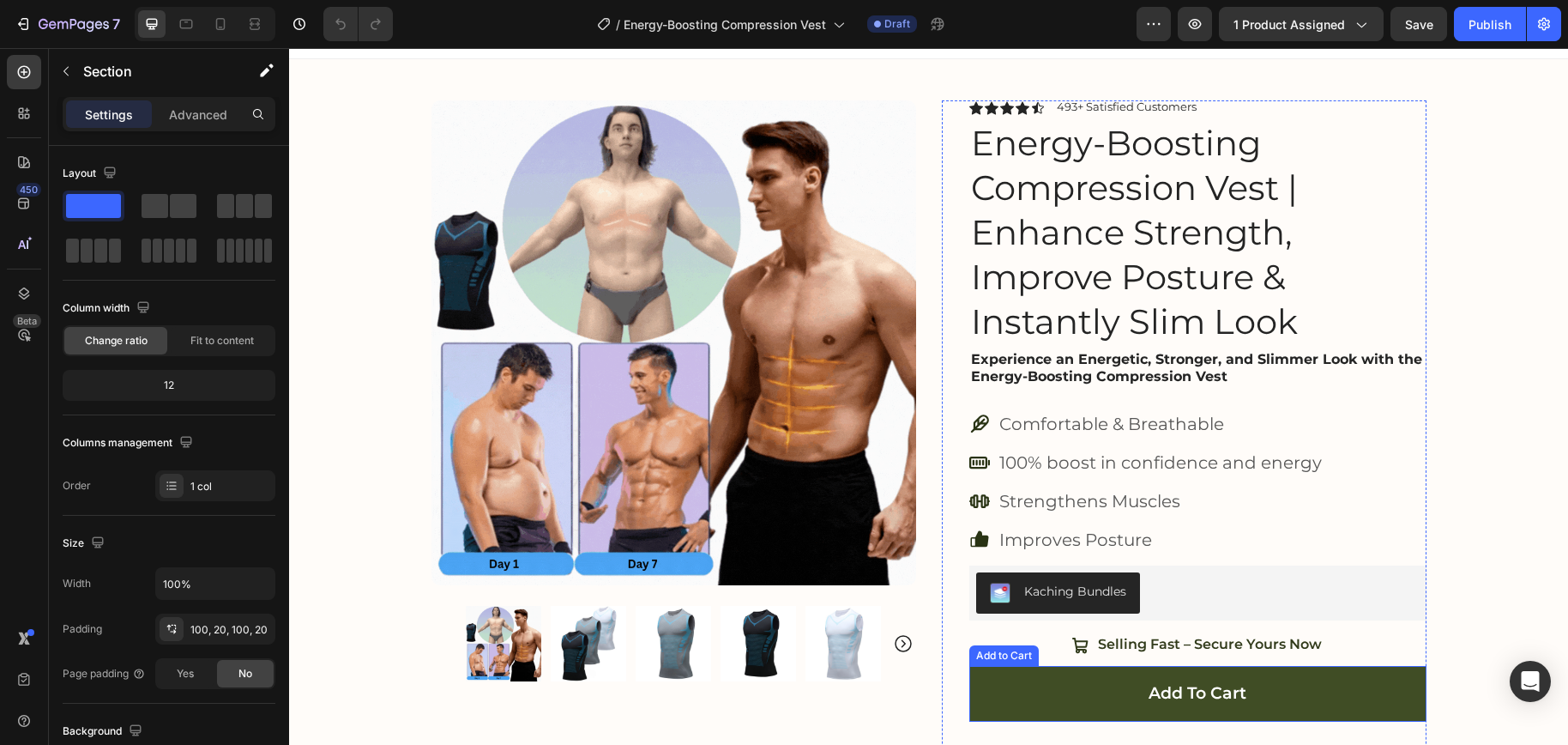
click at [1077, 689] on button "Add to cart" at bounding box center [1197, 693] width 457 height 56
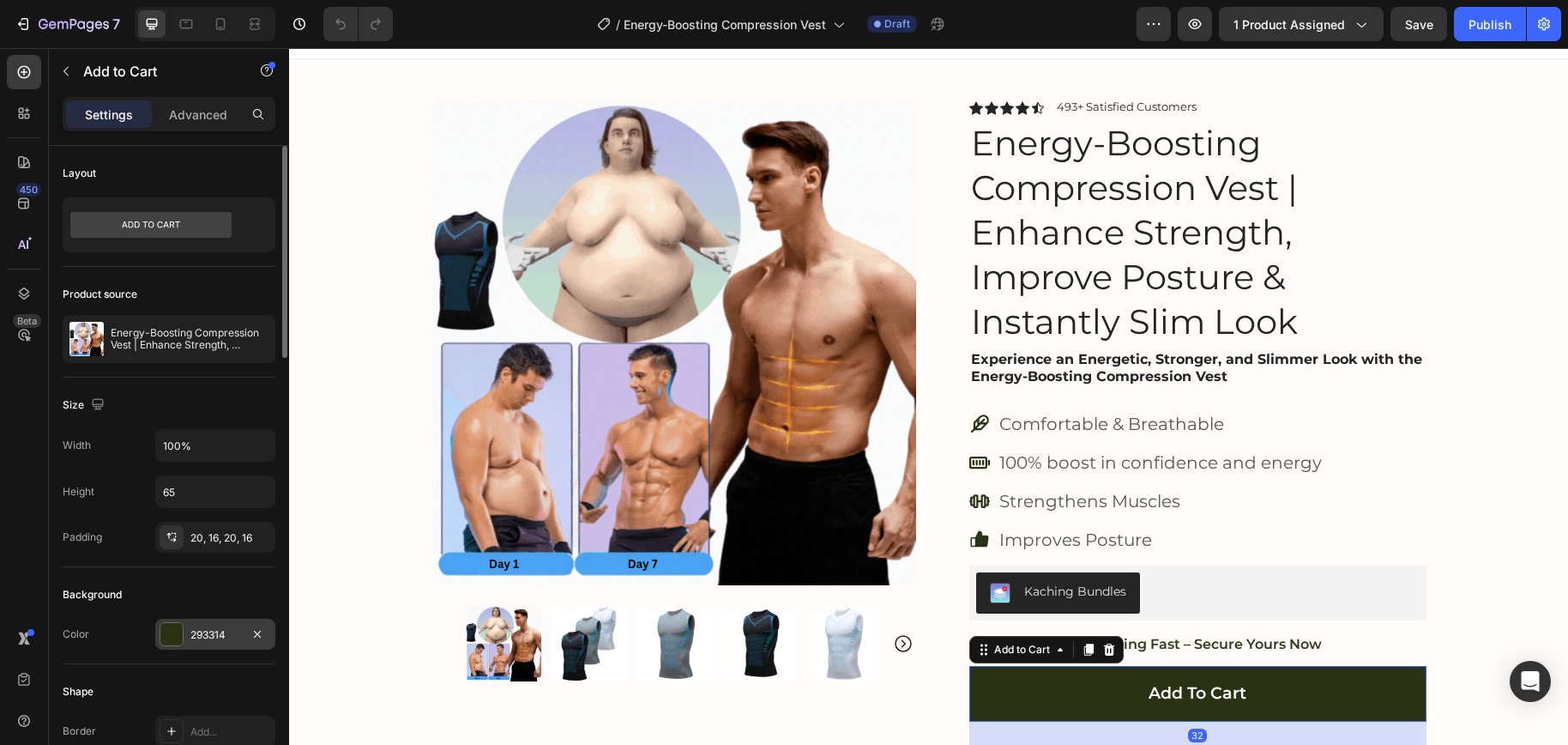
click at [196, 625] on div "293314" at bounding box center [215, 634] width 120 height 31
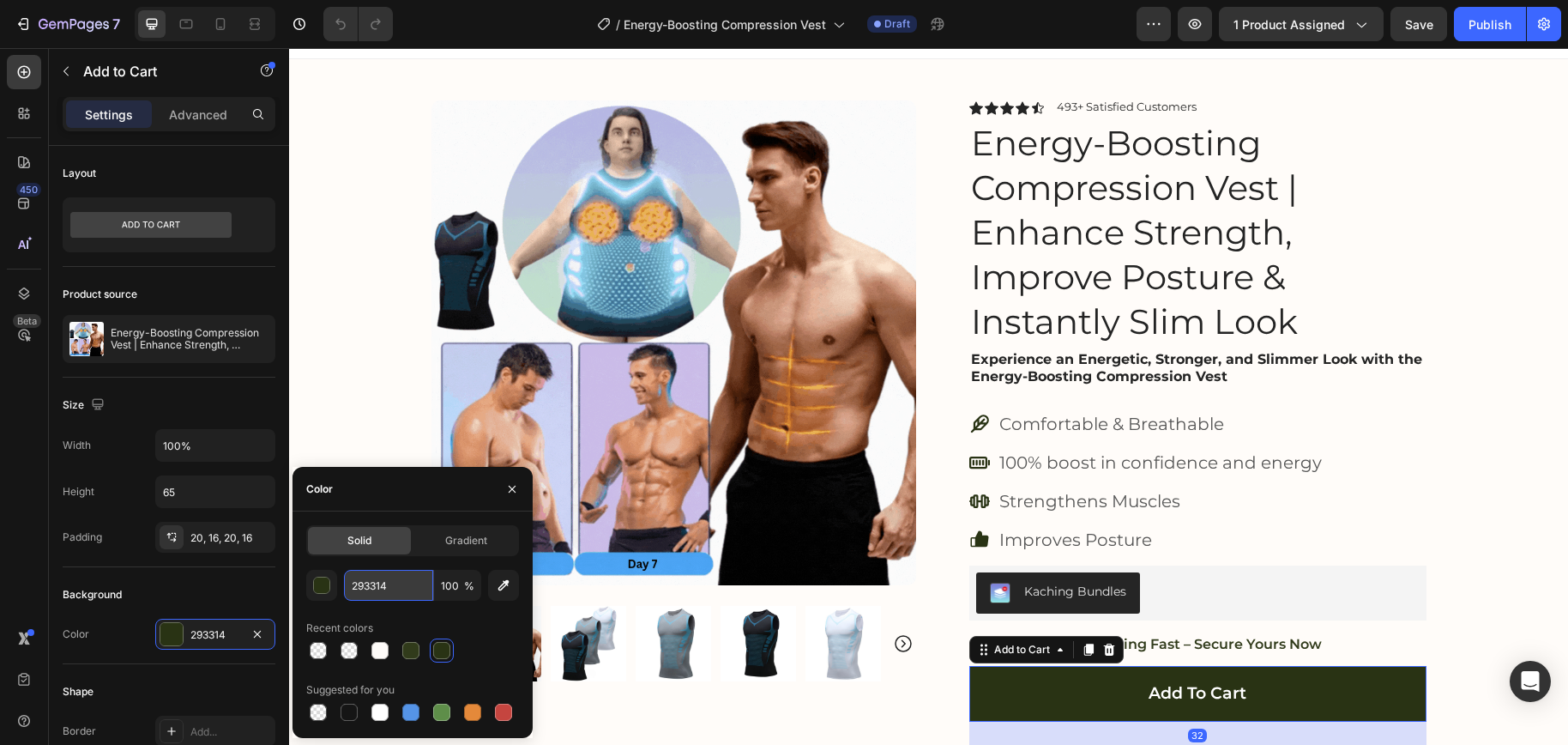
click at [356, 587] on input "293314" at bounding box center [389, 585] width 89 height 31
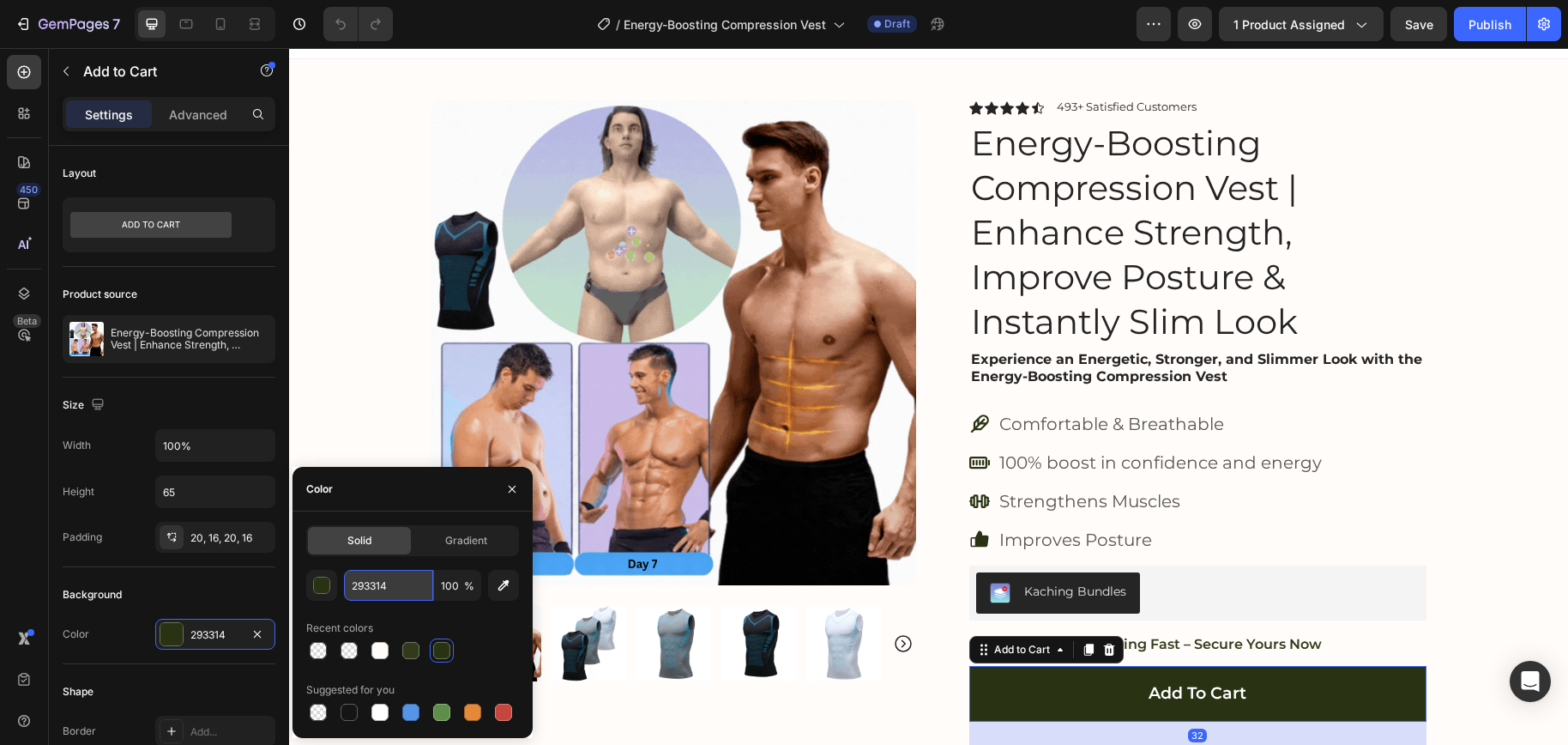
click at [356, 587] on input "293314" at bounding box center [389, 585] width 89 height 31
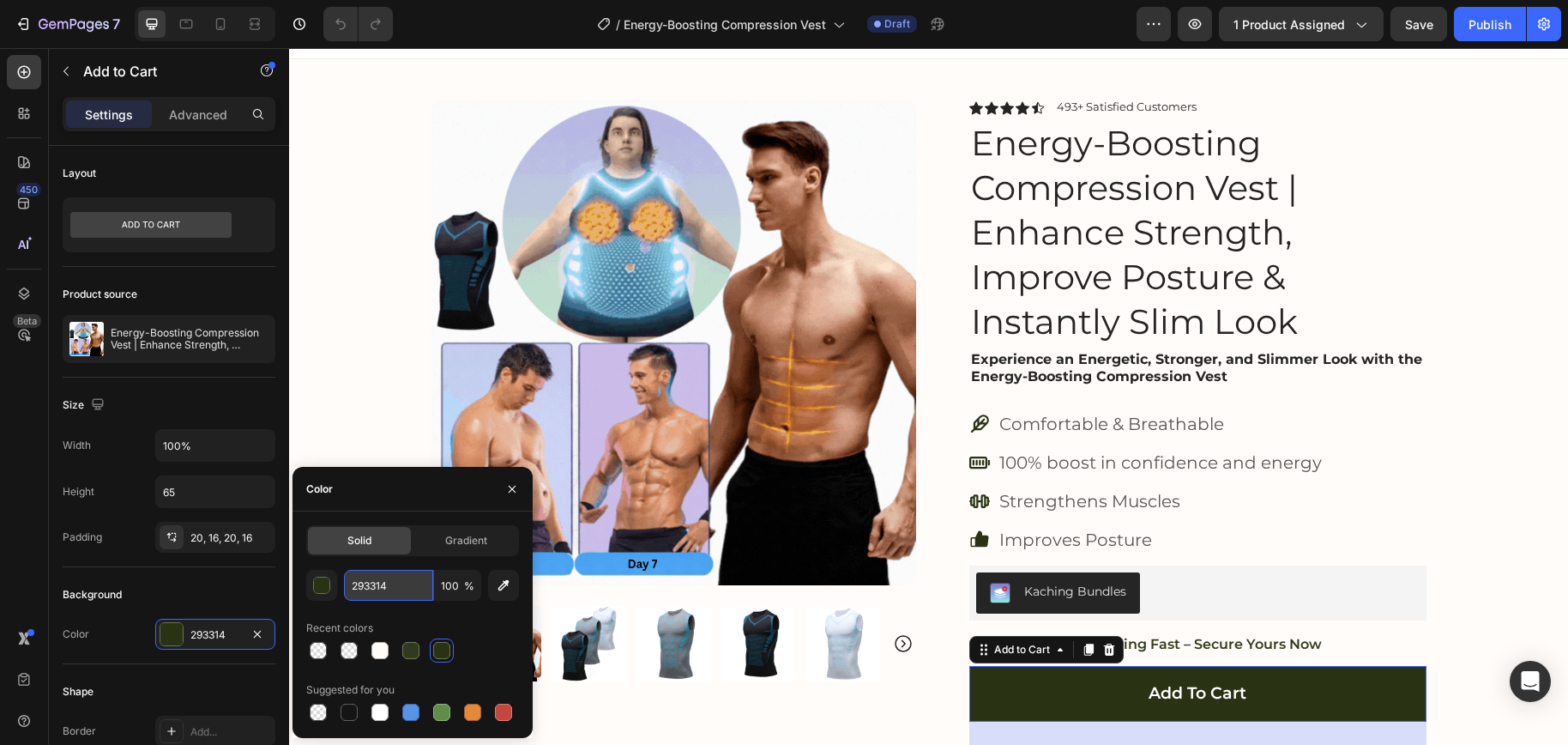
click at [356, 587] on input "293314" at bounding box center [389, 585] width 89 height 31
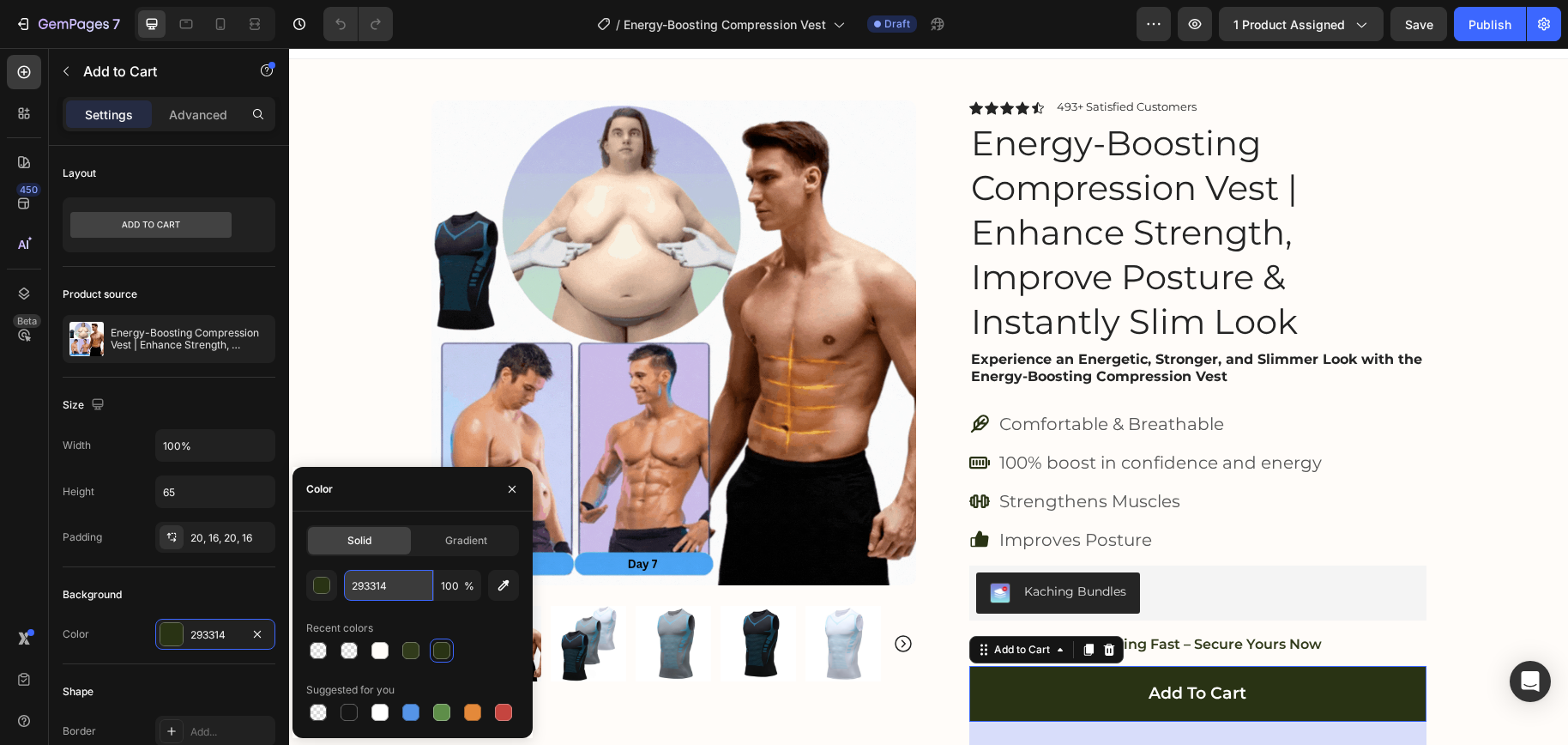
paste input "5A3270"
type input "5A3270"
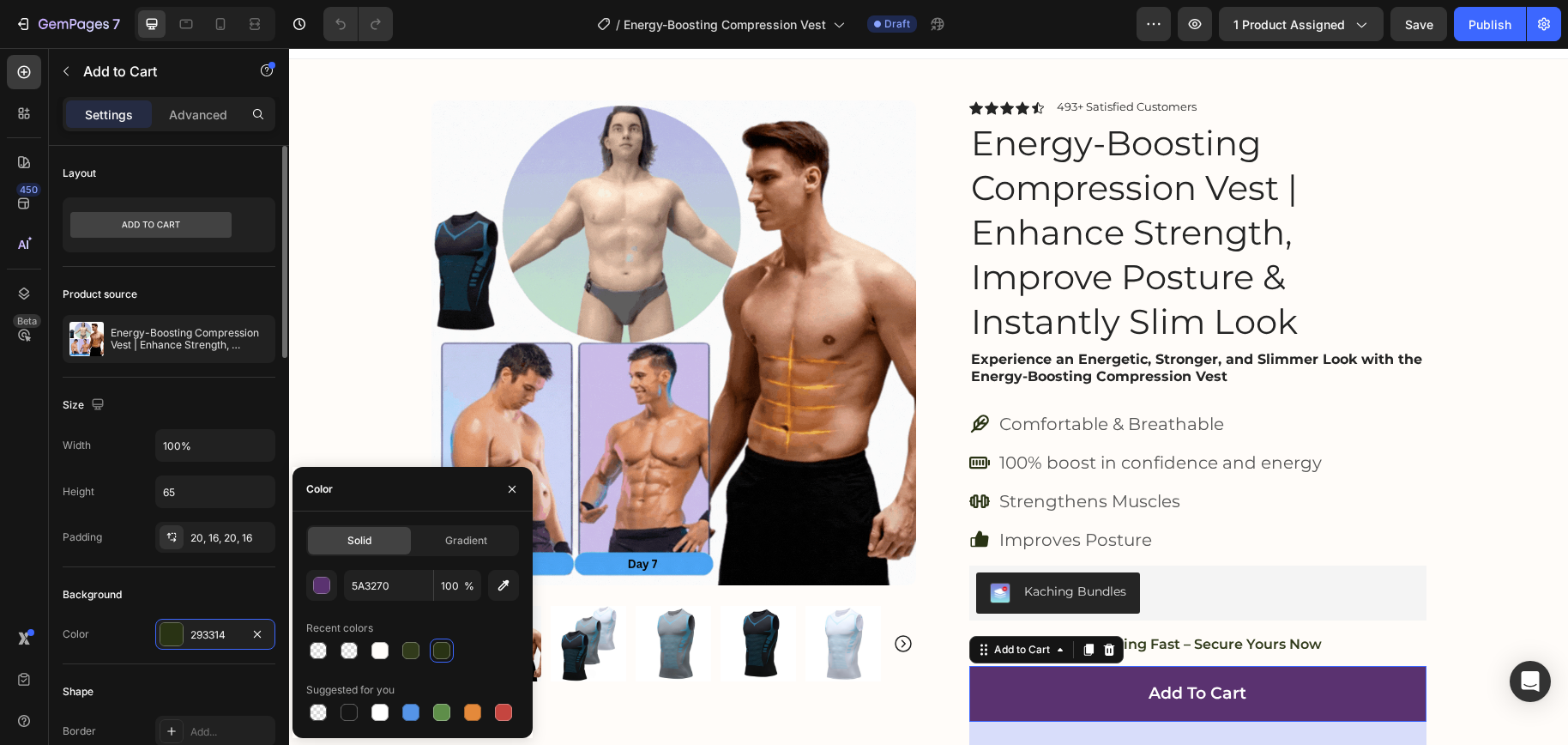
click at [223, 598] on div "Background" at bounding box center [169, 595] width 213 height 27
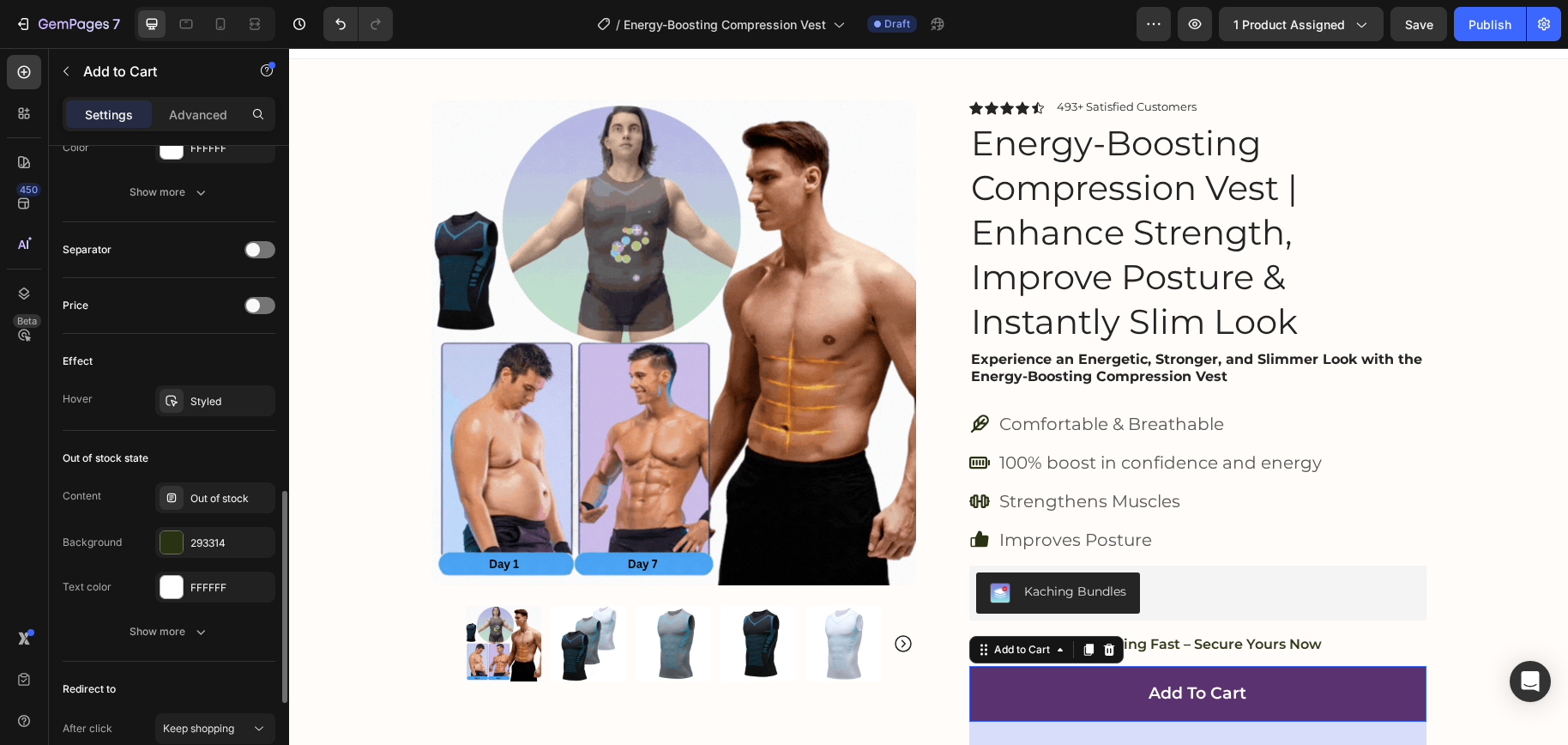
scroll to position [1054, 0]
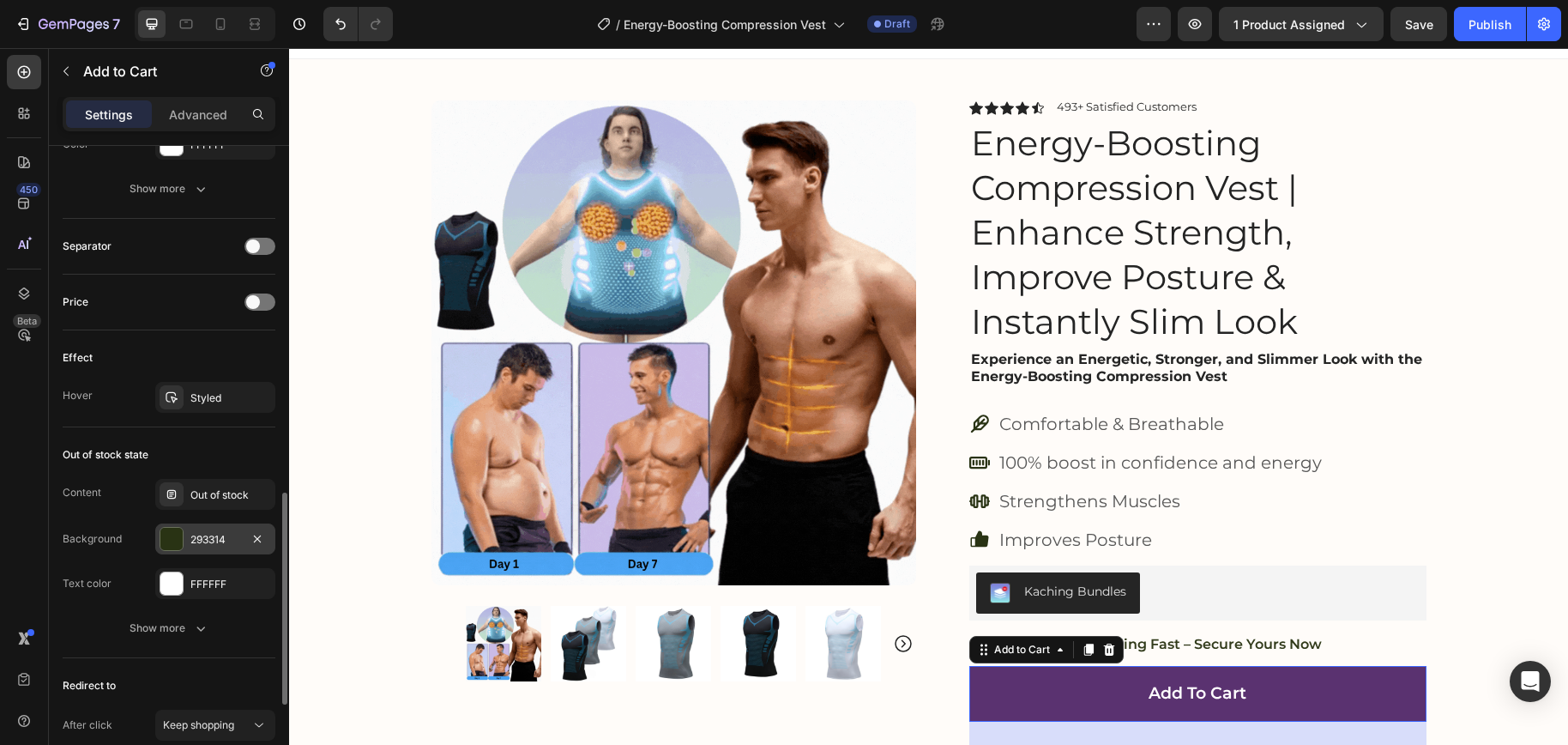
click at [209, 534] on div "293314" at bounding box center [215, 539] width 50 height 15
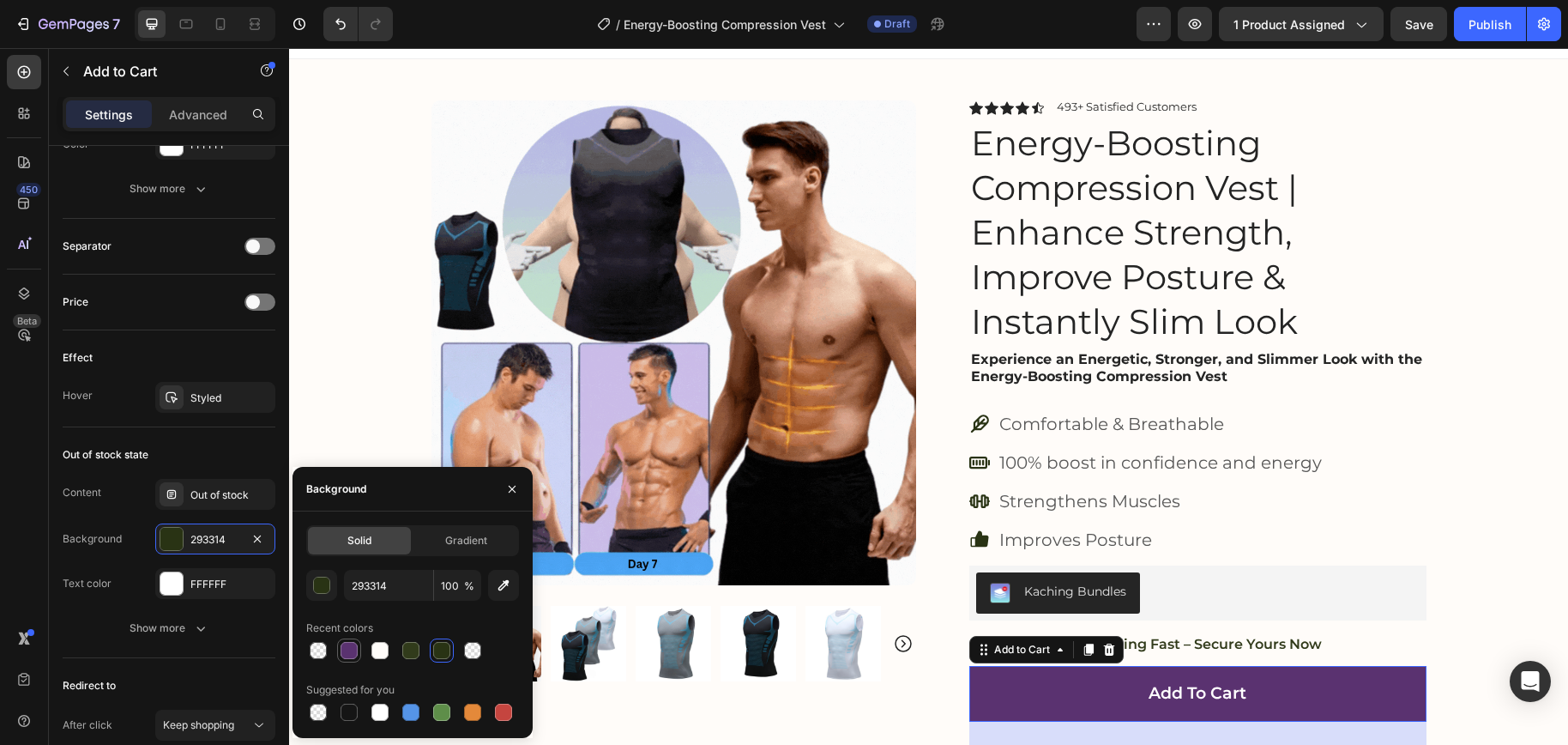
click at [349, 649] on div at bounding box center [349, 649] width 17 height 17
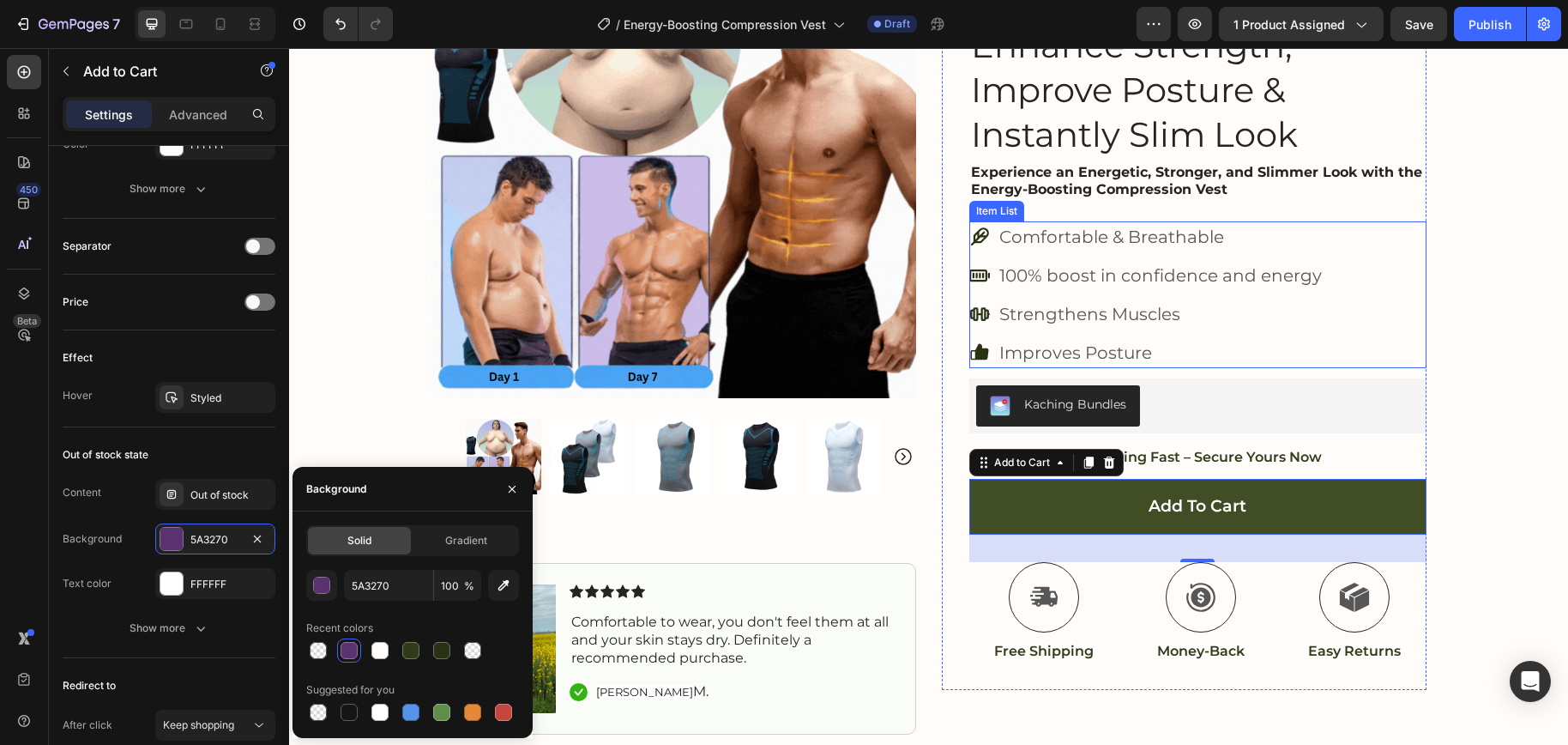
scroll to position [235, 0]
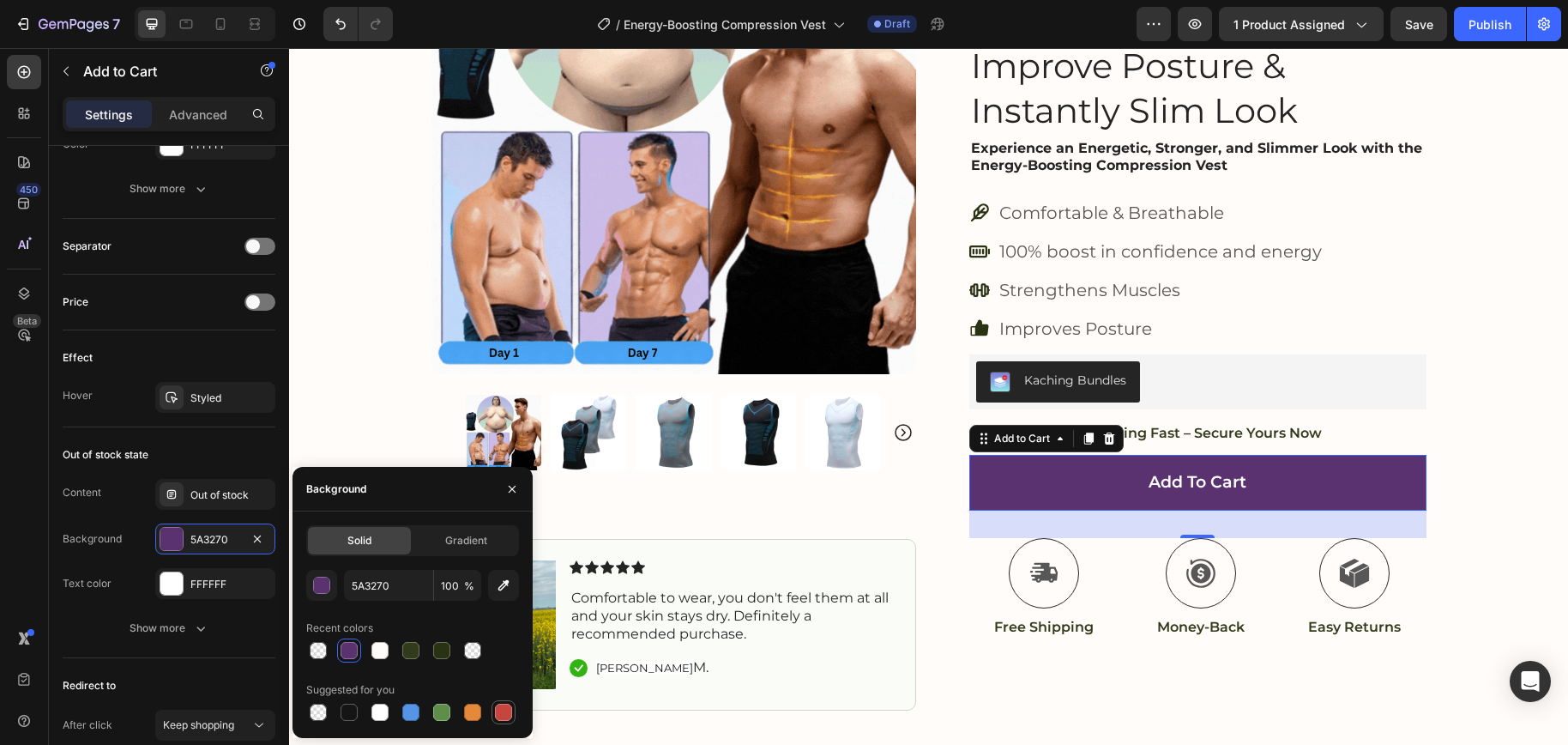
click at [504, 713] on div at bounding box center [503, 711] width 17 height 17
type input "C5453F"
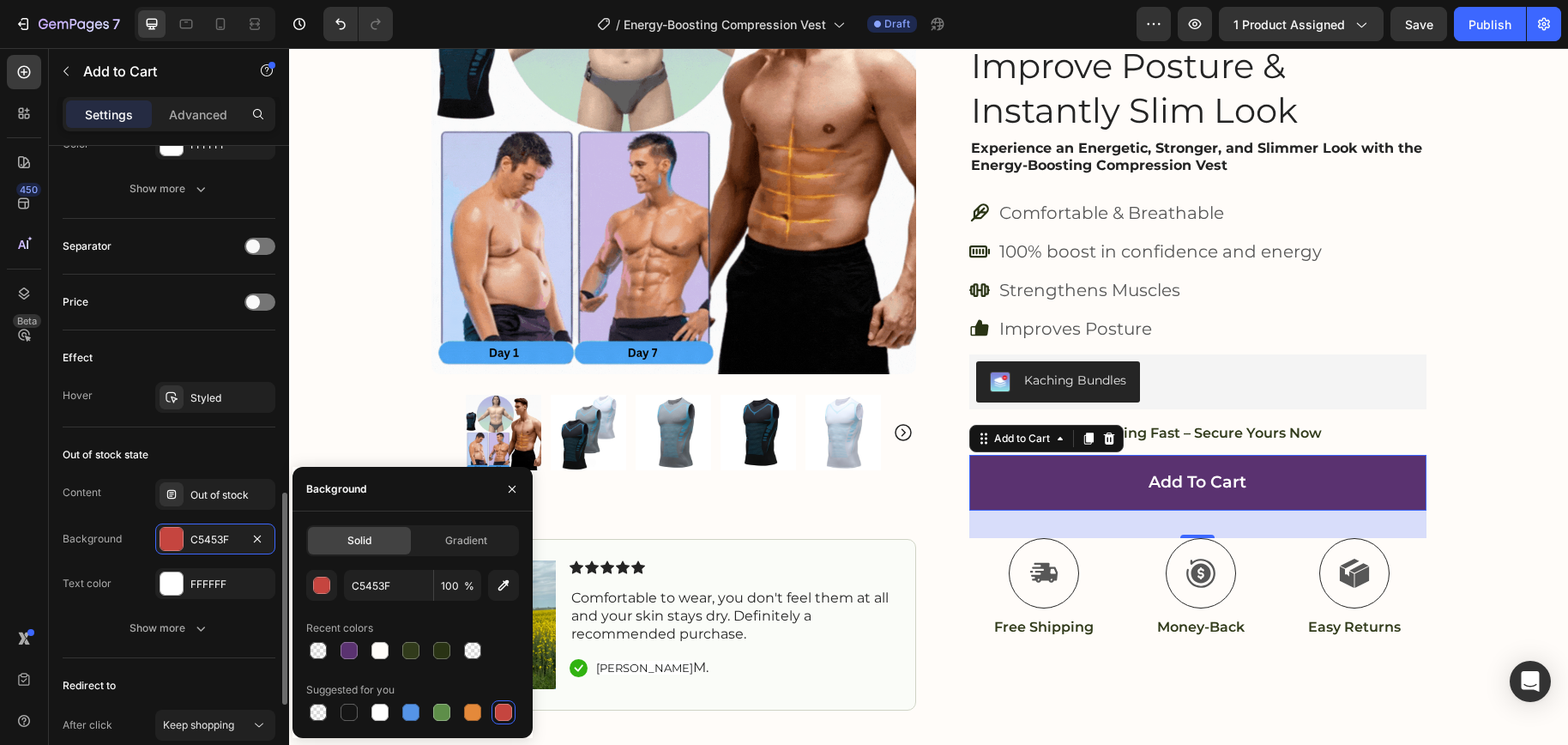
click at [137, 605] on div "Content Out of stock Background C5453F Text color FFFFFF Show more" at bounding box center [169, 561] width 213 height 165
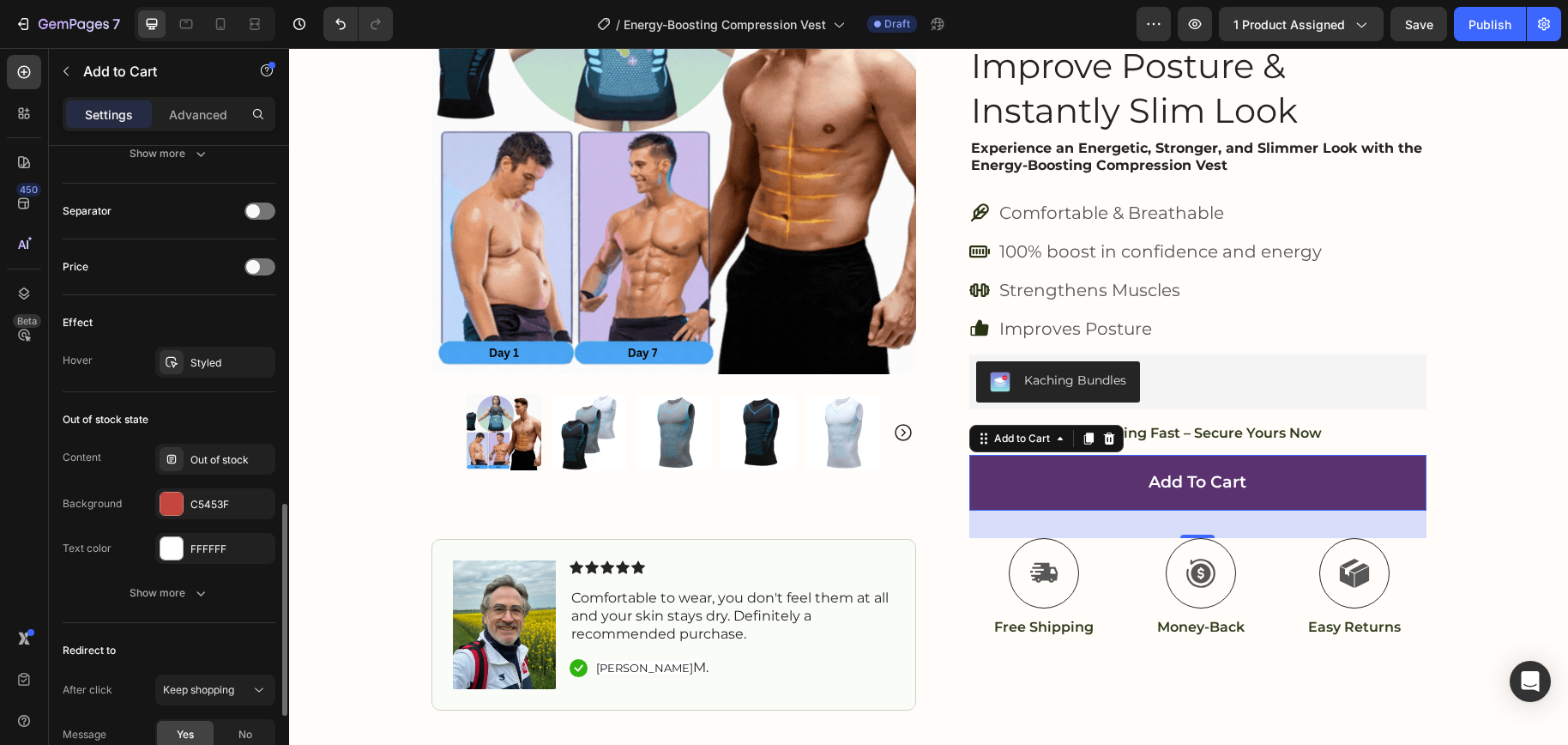
scroll to position [1133, 0]
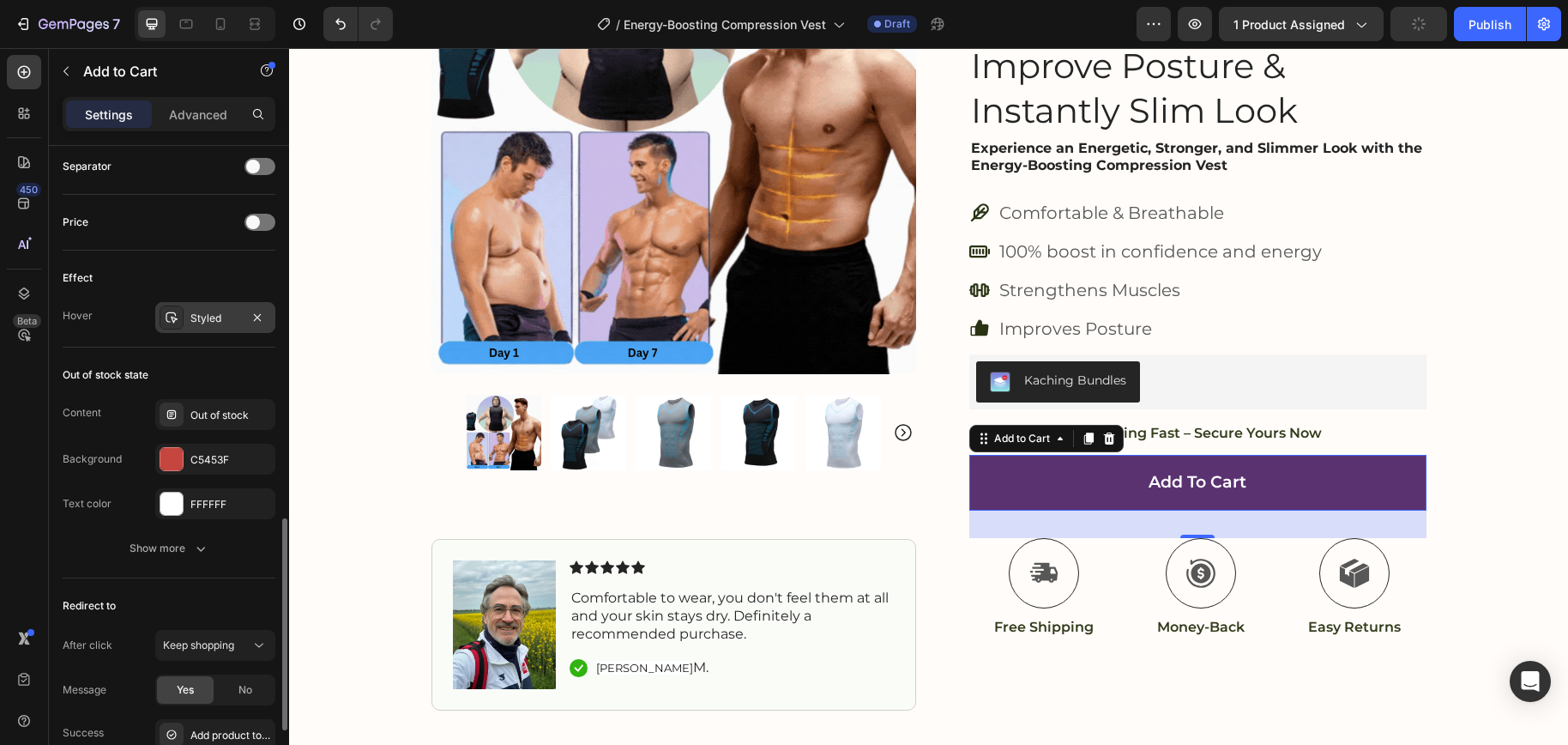
click at [214, 324] on div "Styled" at bounding box center [215, 318] width 50 height 15
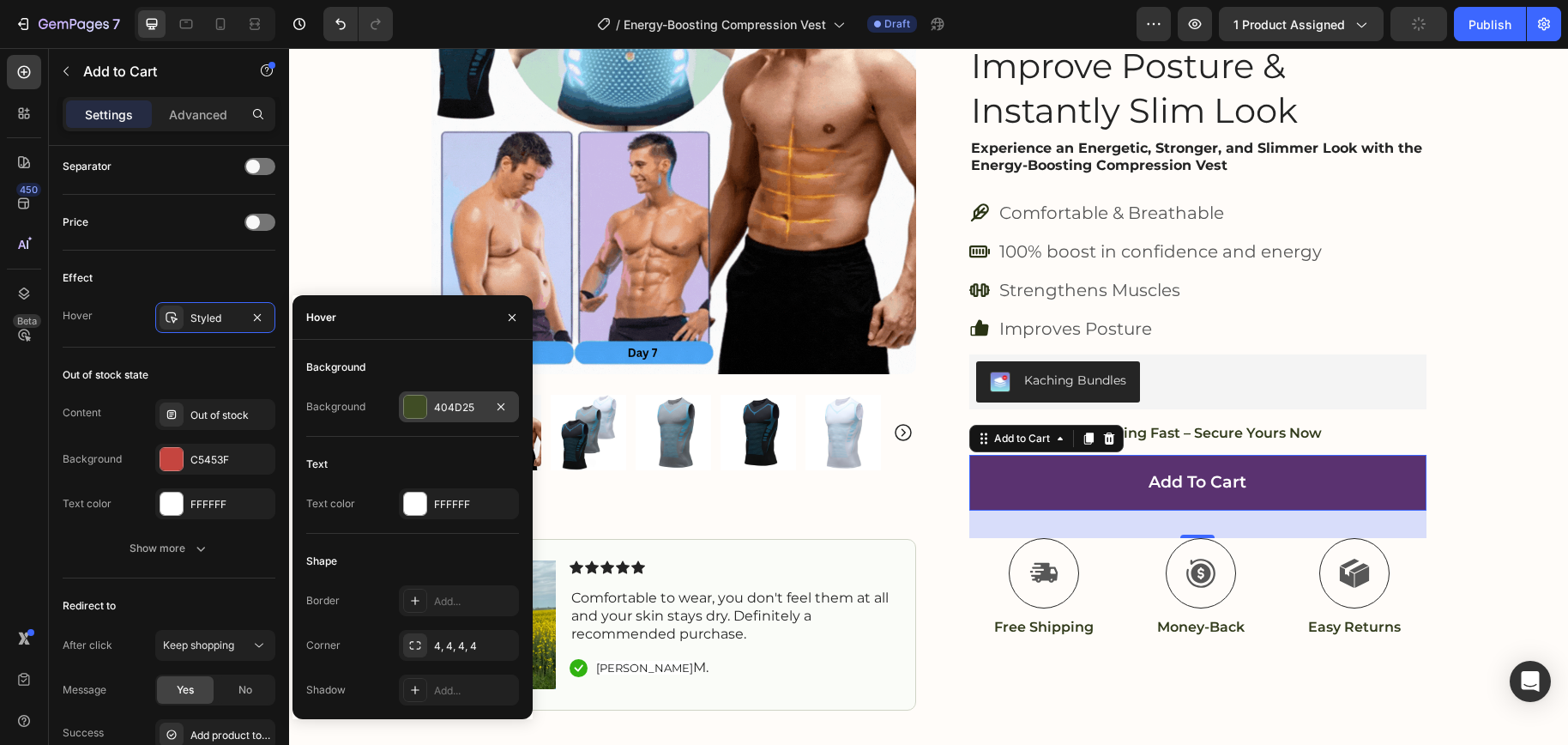
click at [421, 415] on div at bounding box center [415, 406] width 22 height 22
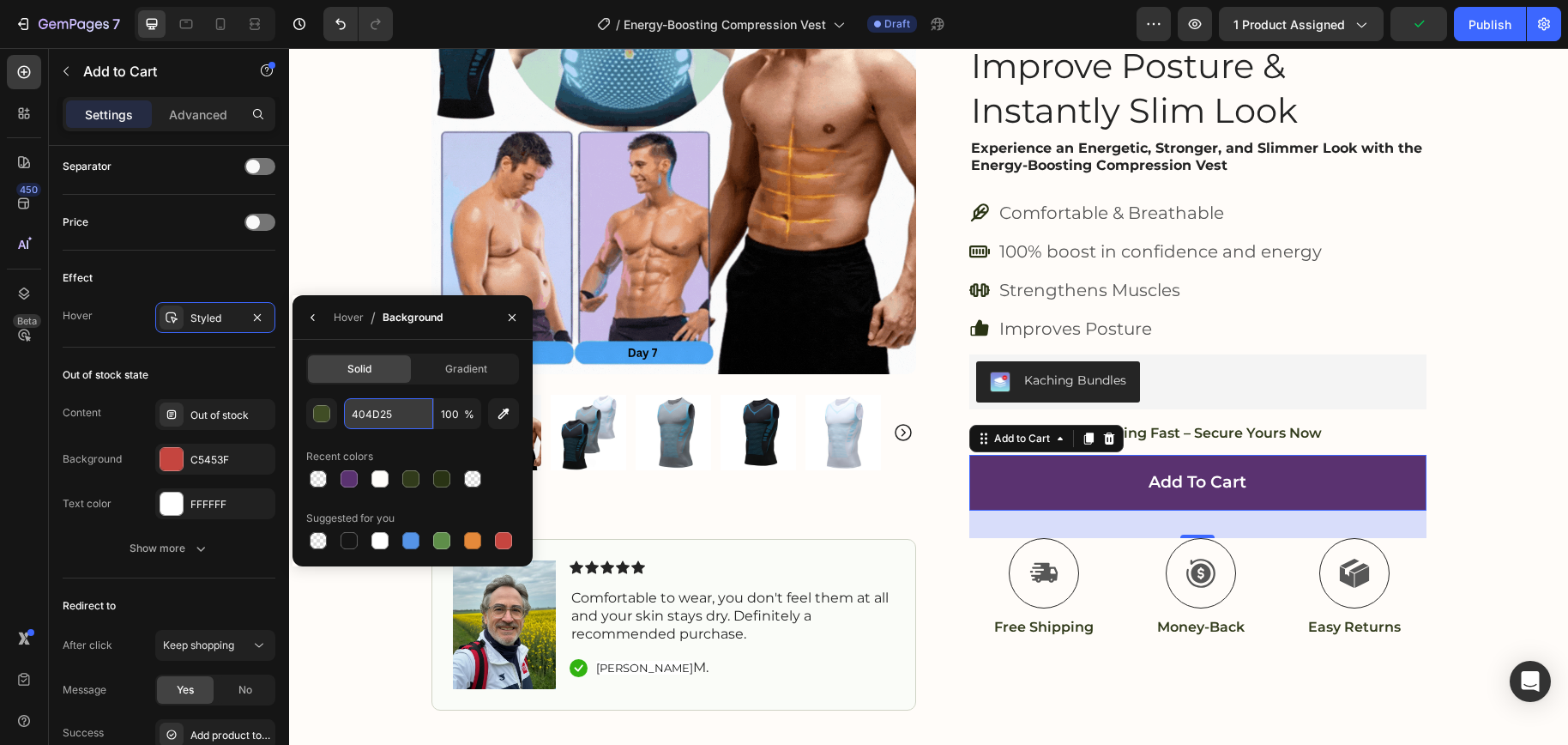
click at [0, 0] on input "404D25" at bounding box center [0, 0] width 0 height 0
paste input "5A3270"
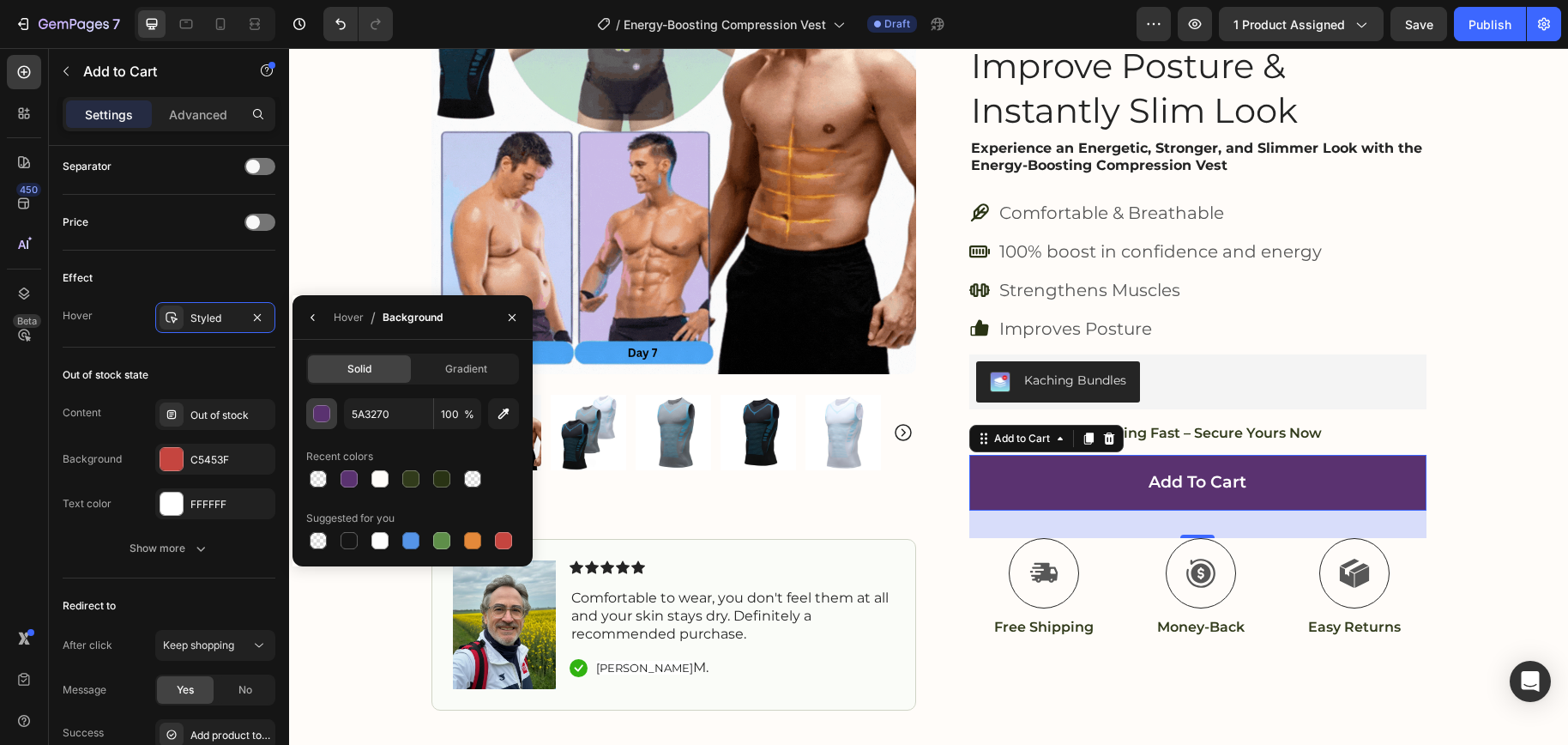
click at [321, 421] on div "button" at bounding box center [321, 413] width 17 height 17
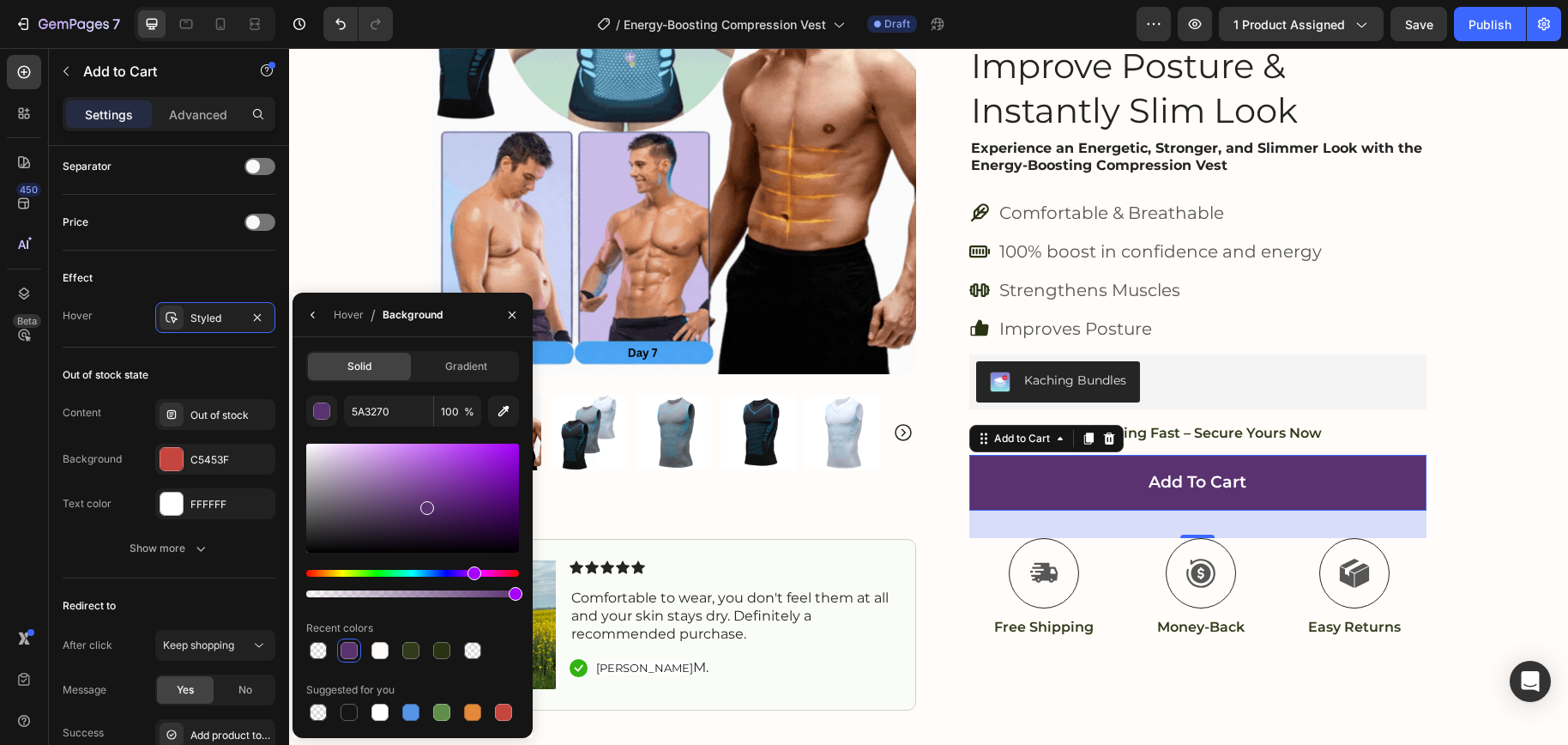
click at [417, 499] on div at bounding box center [412, 498] width 213 height 109
click at [415, 493] on div at bounding box center [412, 498] width 213 height 109
click at [412, 482] on div at bounding box center [412, 498] width 213 height 109
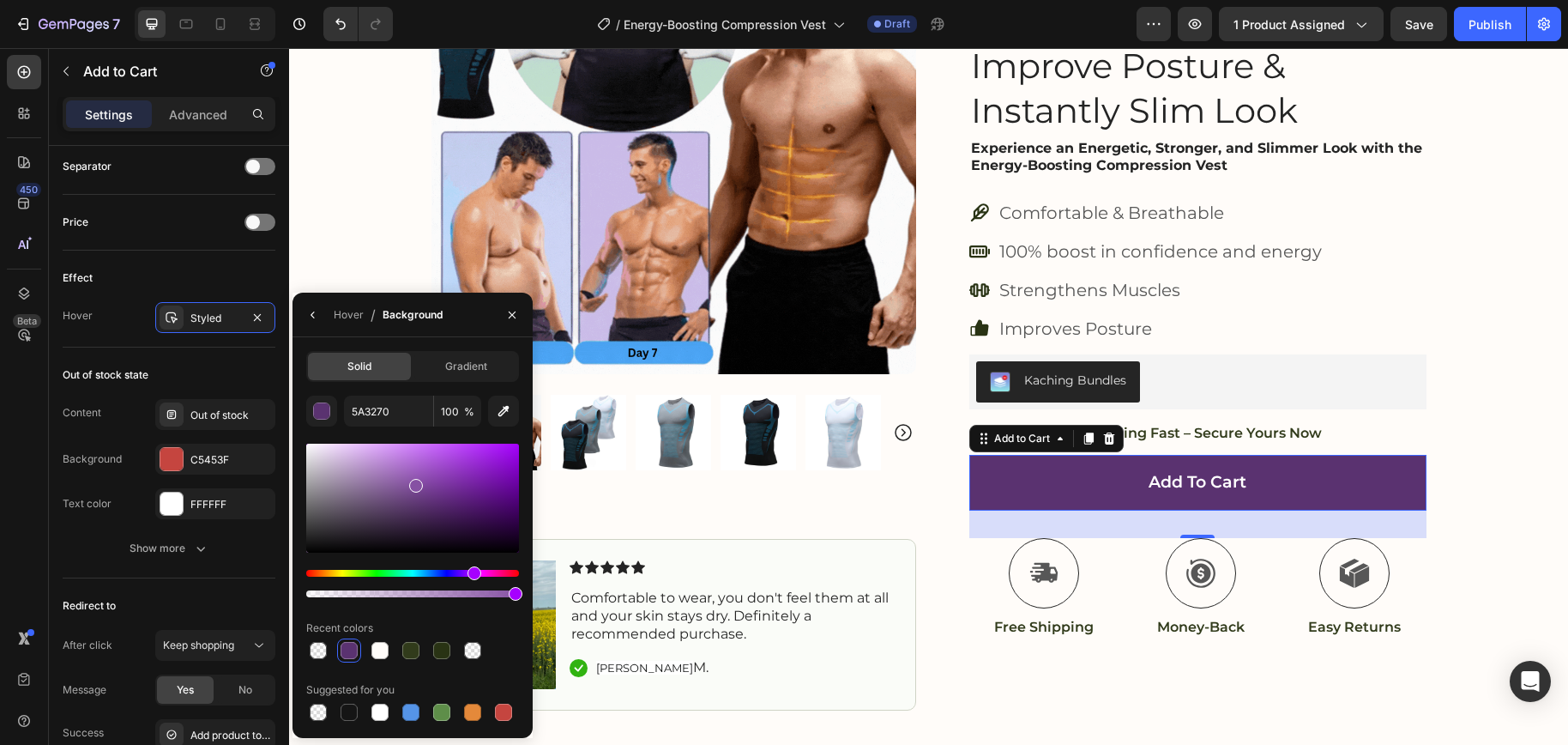
type input "8651A3"
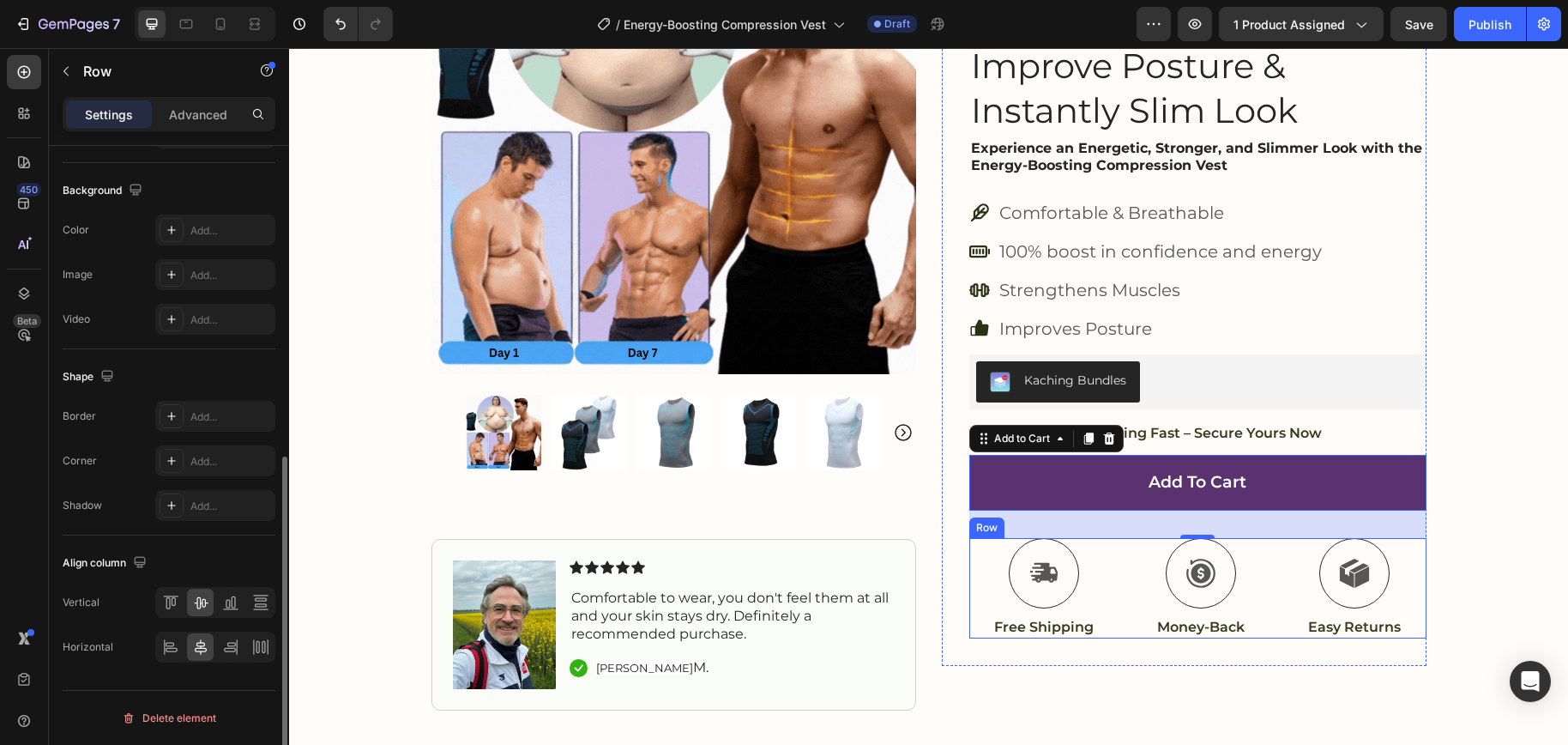
click at [983, 624] on div "Icon Free Shipping Text Block Icon Money-Back Text Block Icon Easy Returns Text…" at bounding box center [1197, 588] width 457 height 100
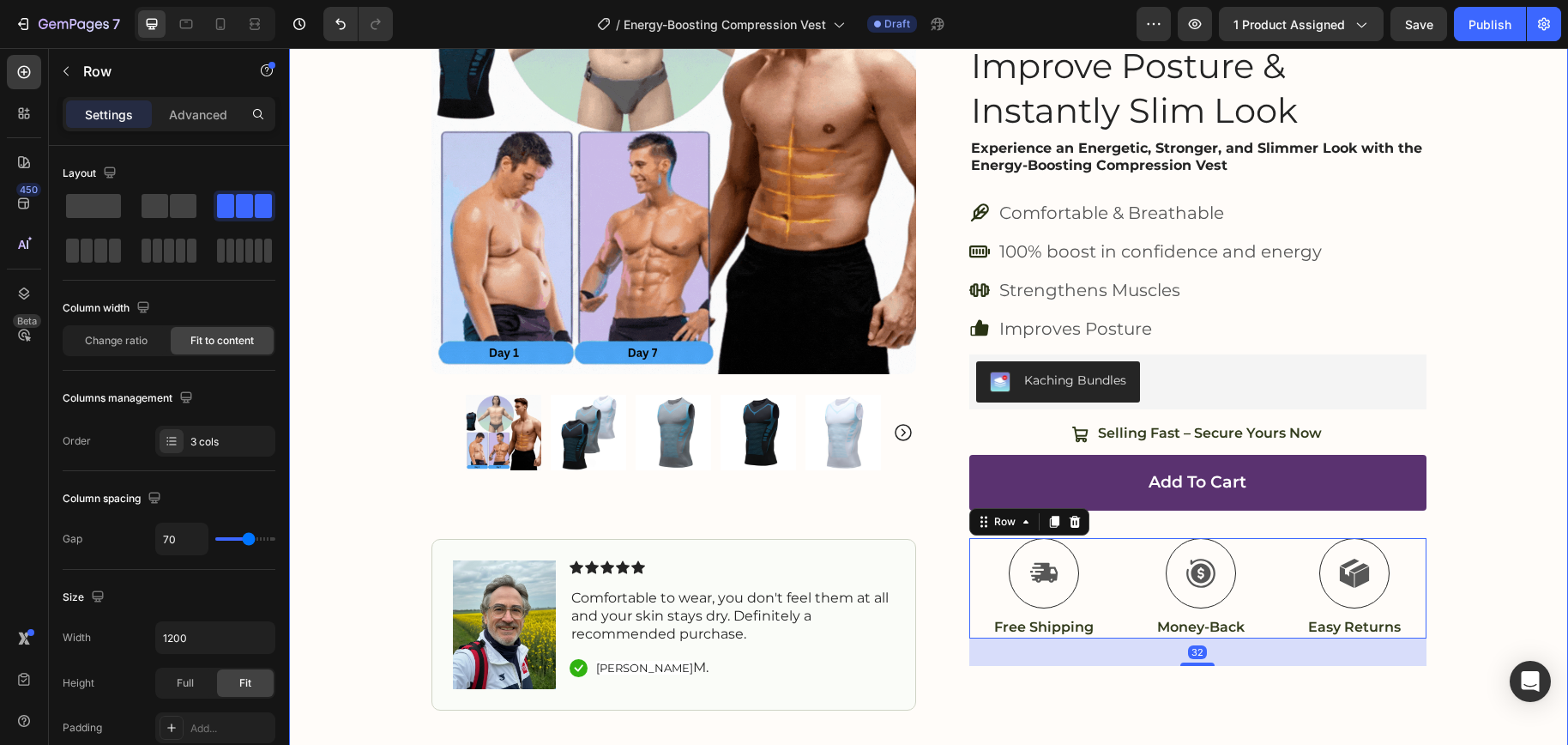
click at [1529, 525] on div "Product Images Image Icon Icon Icon Icon Icon Icon List Comfortable to wear, yo…" at bounding box center [928, 279] width 1278 height 862
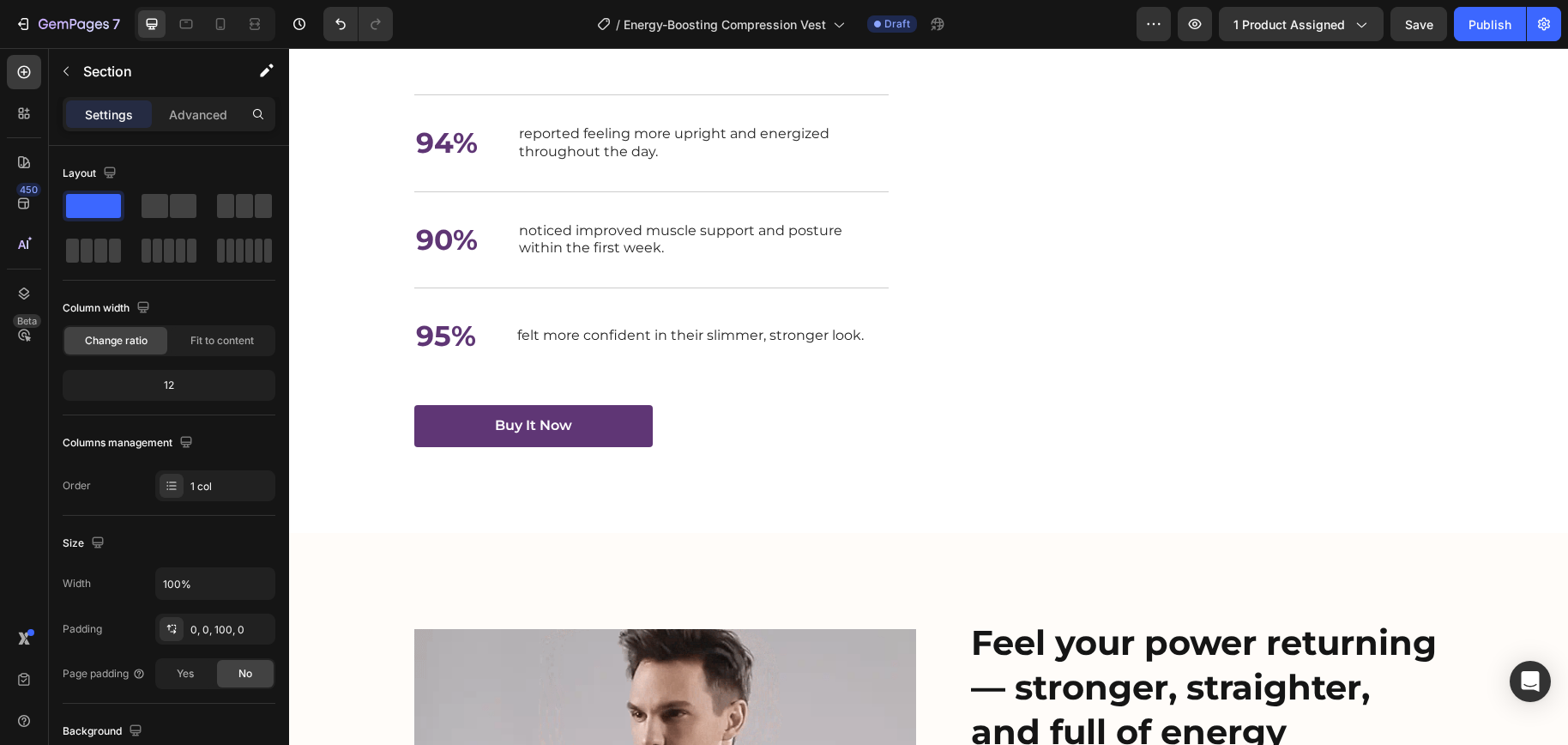
scroll to position [2465, 0]
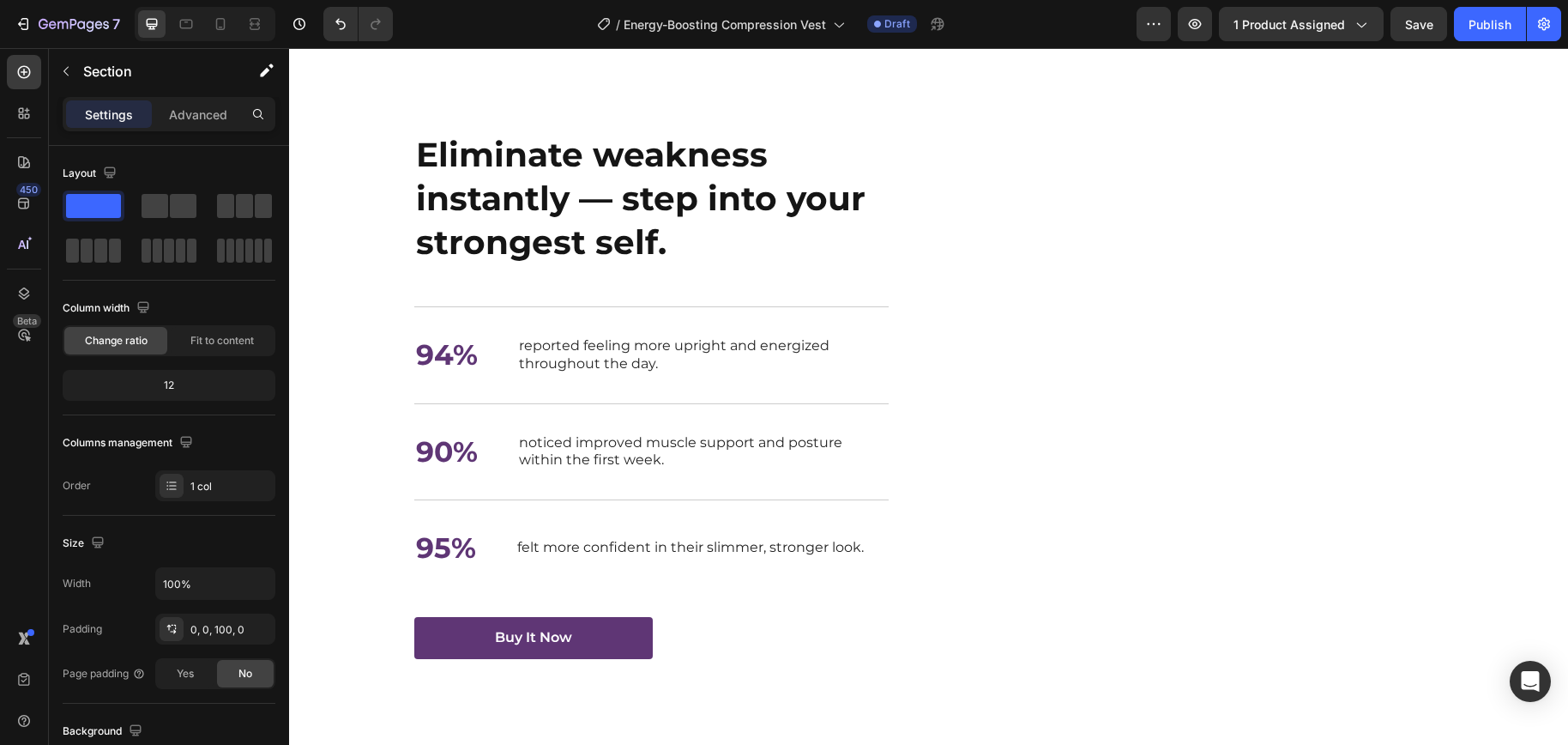
click at [1153, 430] on img at bounding box center [1192, 382] width 502 height 502
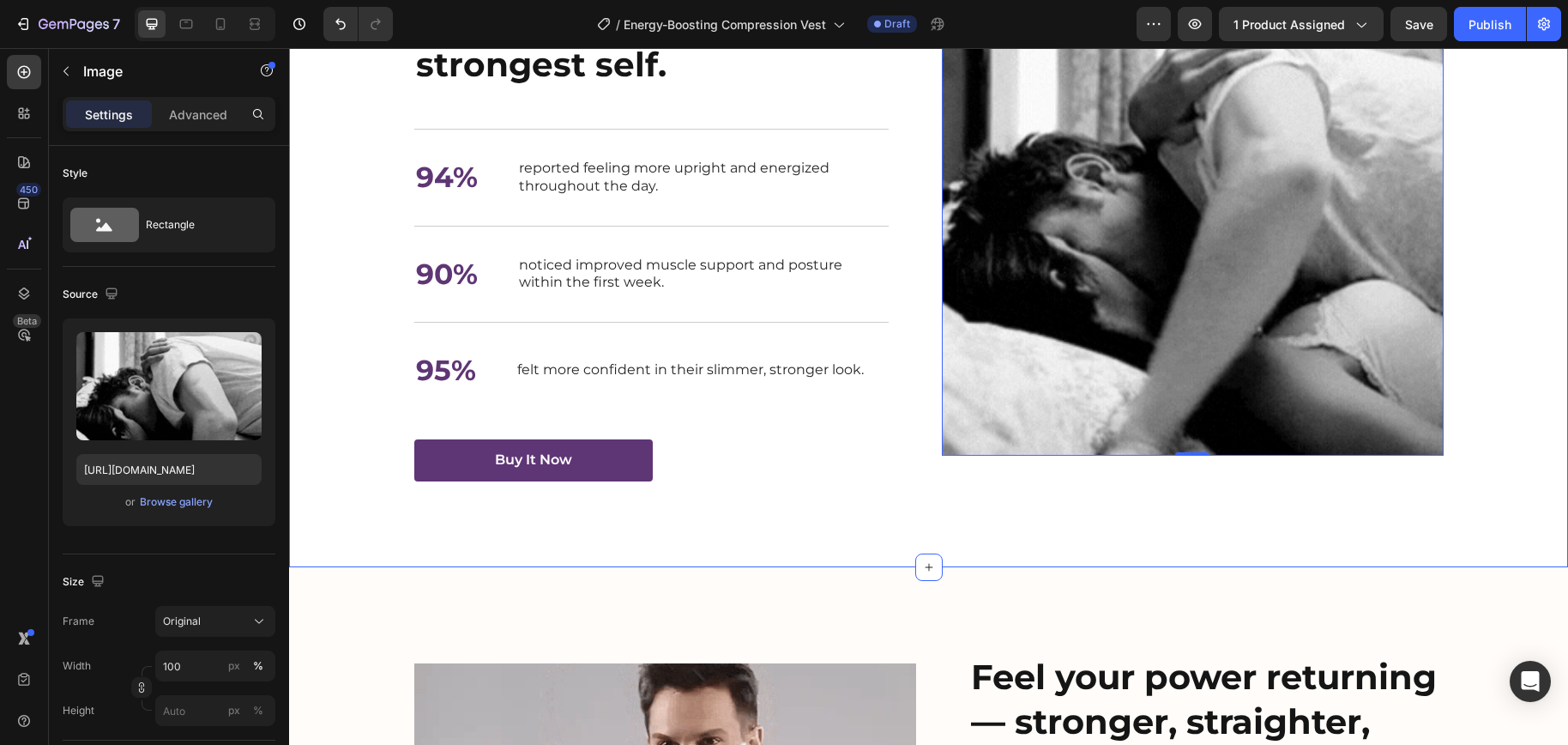
scroll to position [2457, 0]
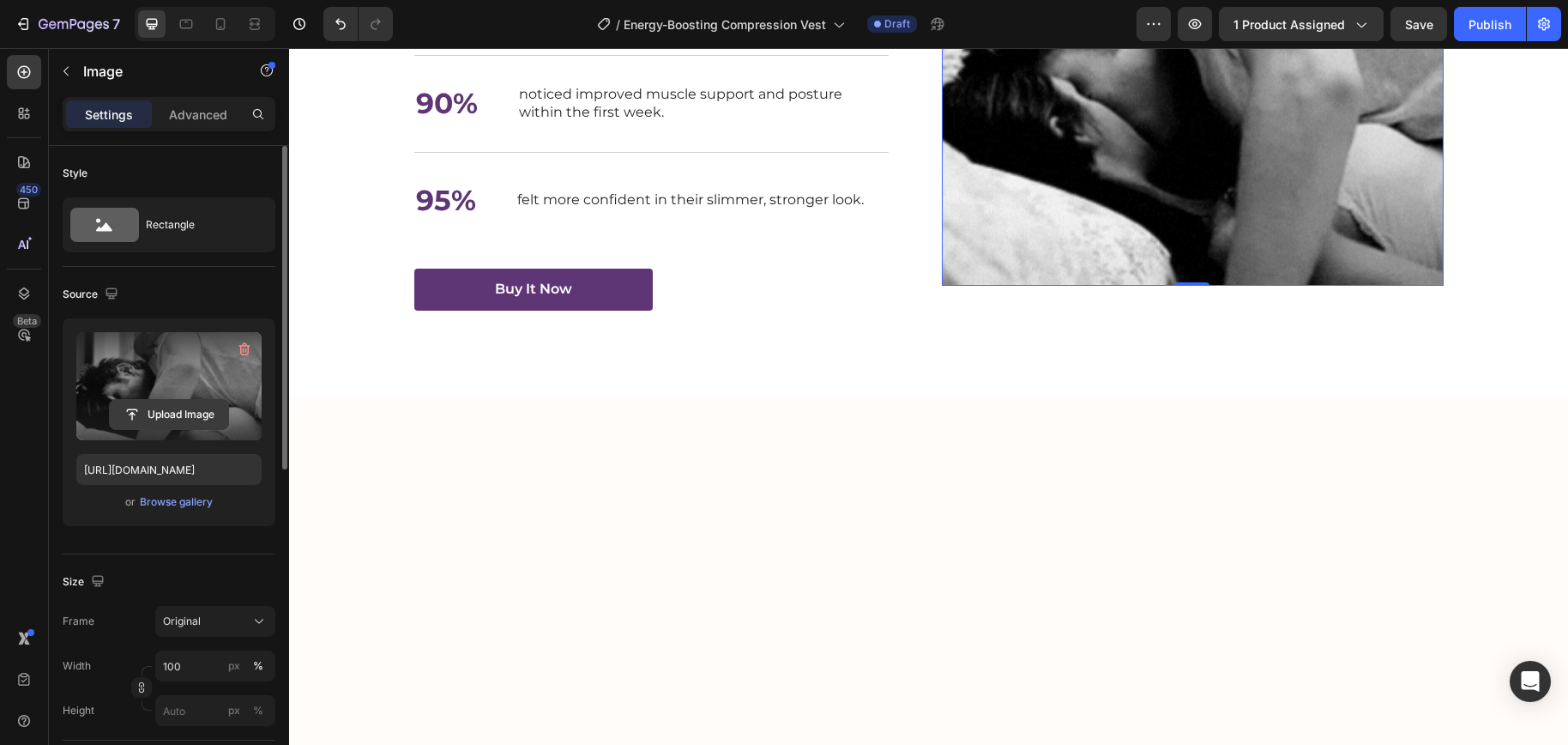
click at [133, 413] on input "file" at bounding box center [169, 414] width 118 height 29
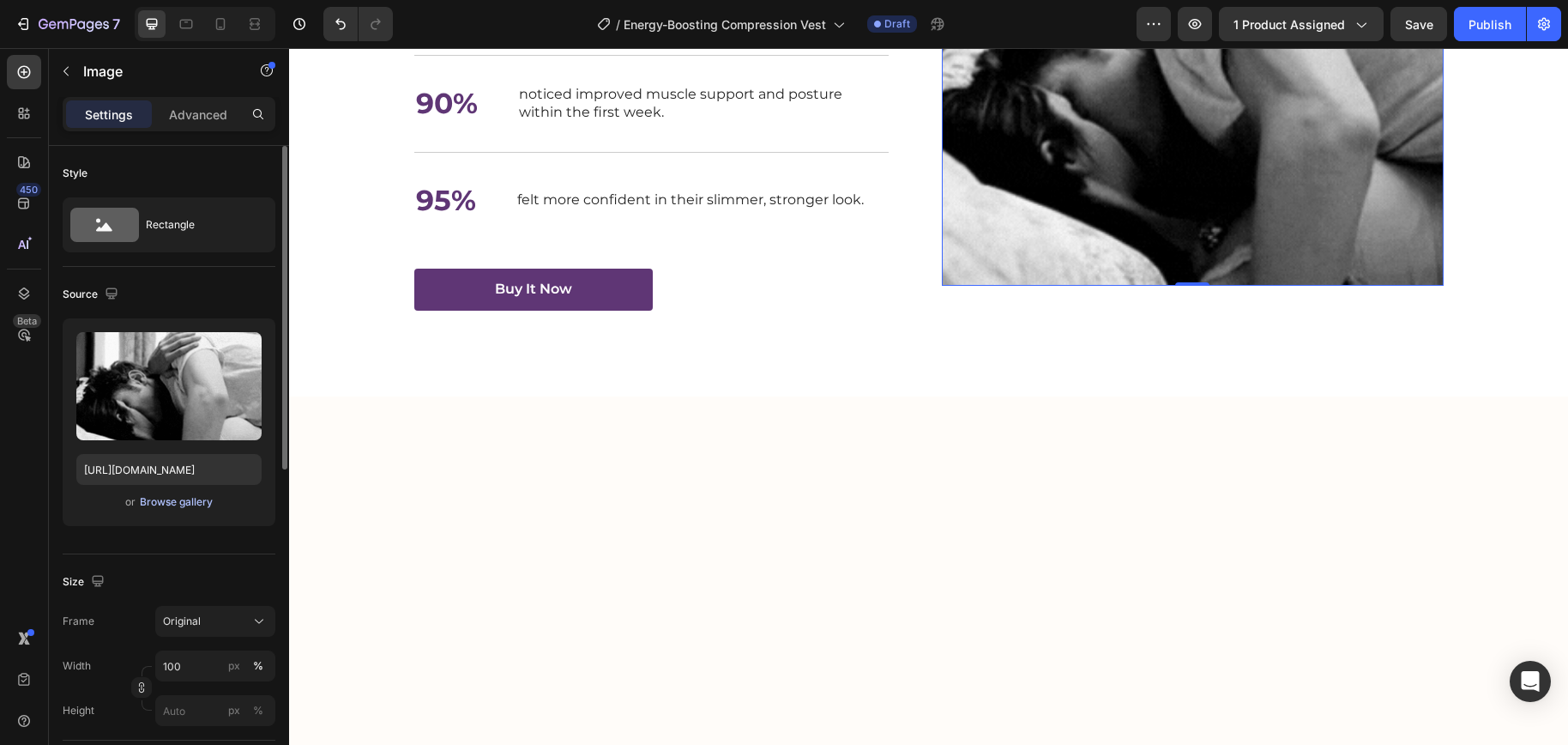
click at [196, 505] on div "Browse gallery" at bounding box center [177, 501] width 73 height 15
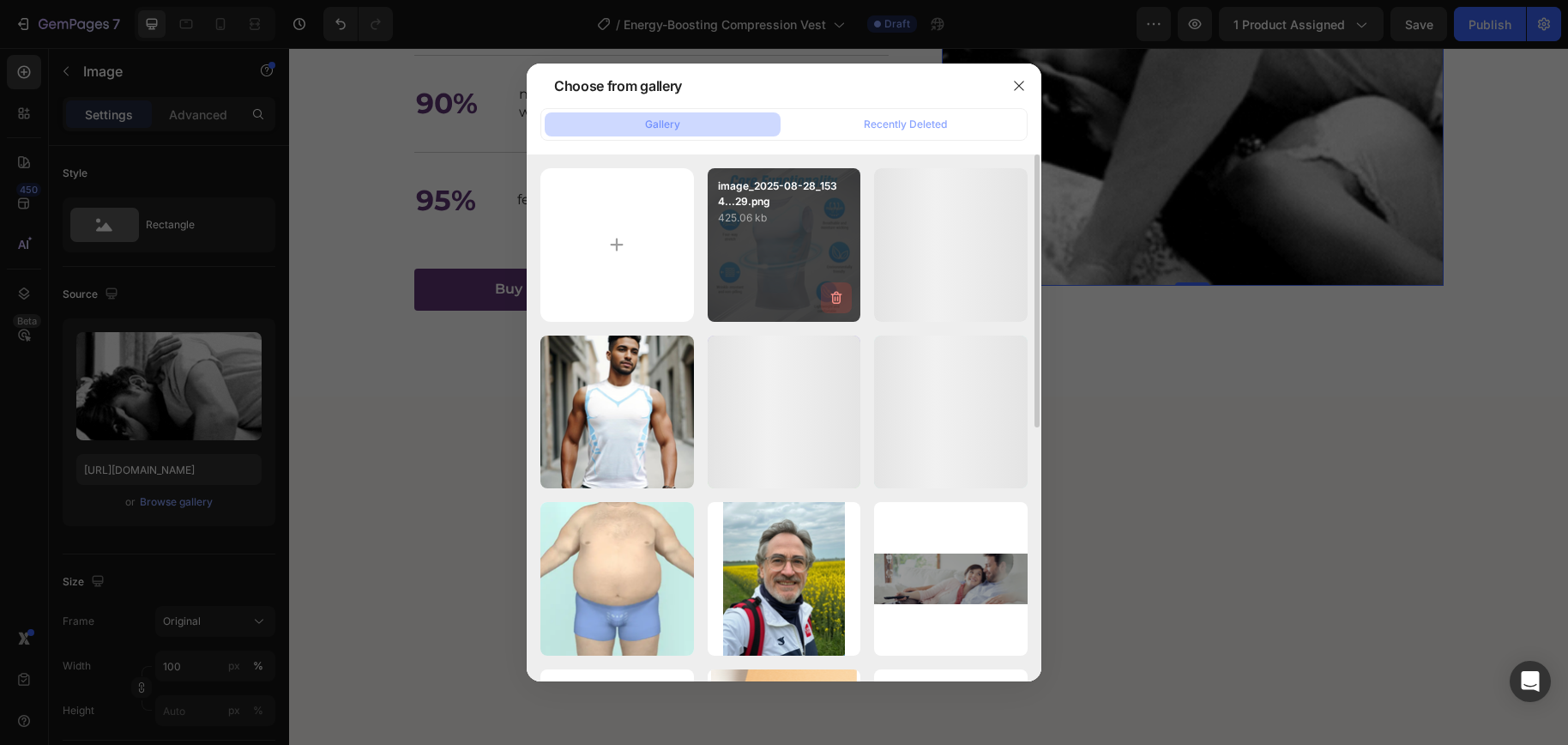
click at [821, 285] on button "button" at bounding box center [836, 298] width 31 height 31
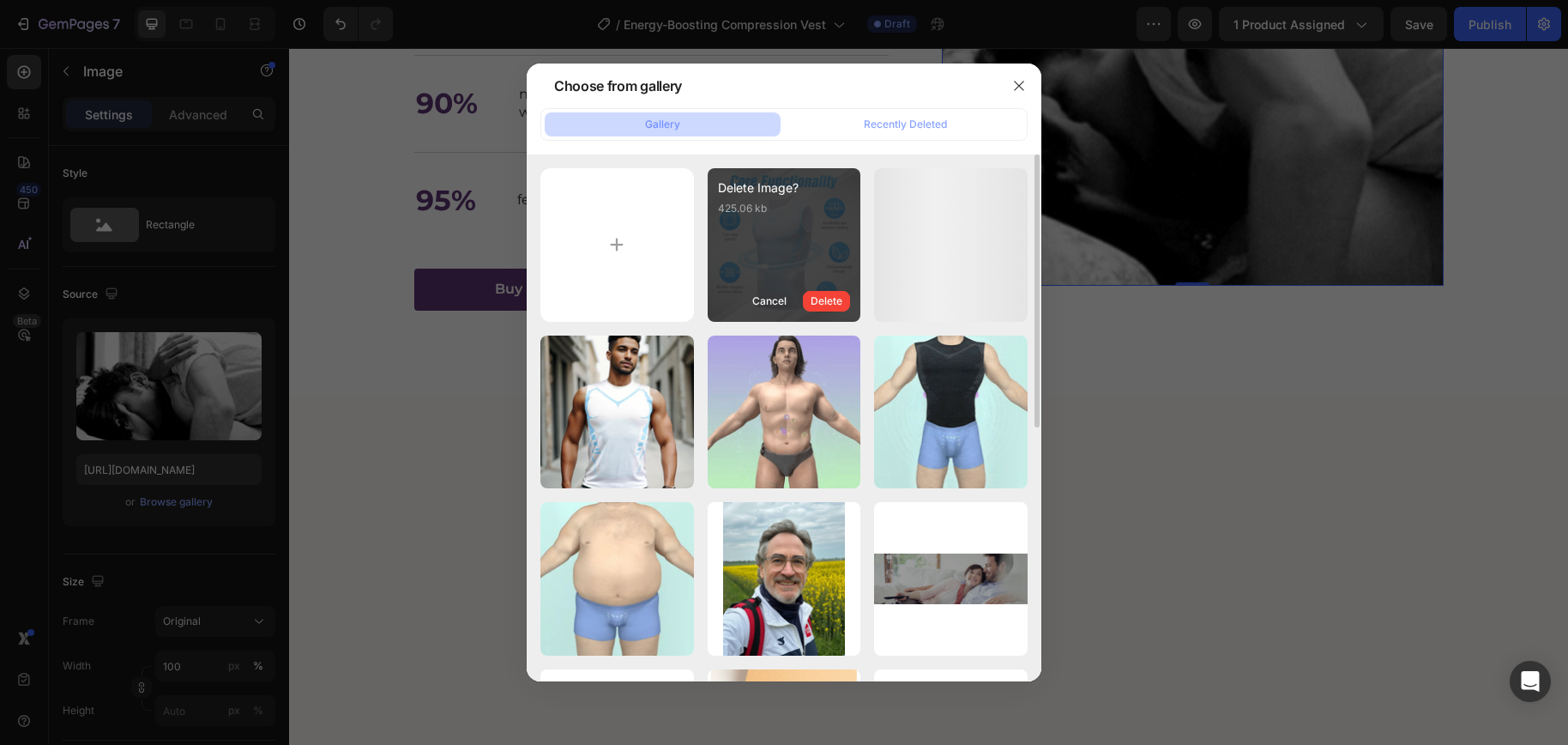
click at [793, 243] on div "Delete Image? 425.06 kb Cancel Delete" at bounding box center [784, 245] width 154 height 154
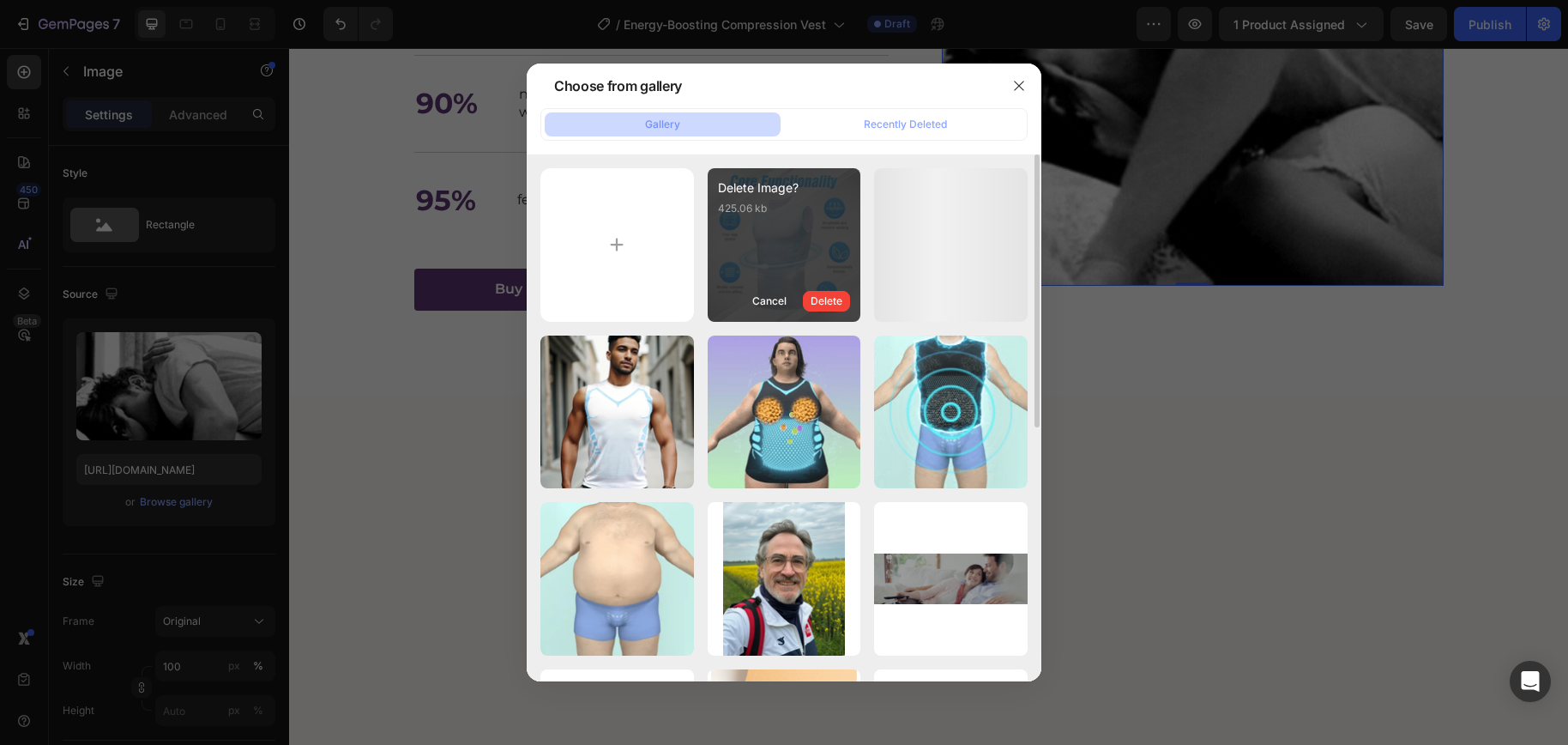
click at [773, 226] on div "Delete Image? 425.06 kb Cancel Delete" at bounding box center [784, 245] width 154 height 154
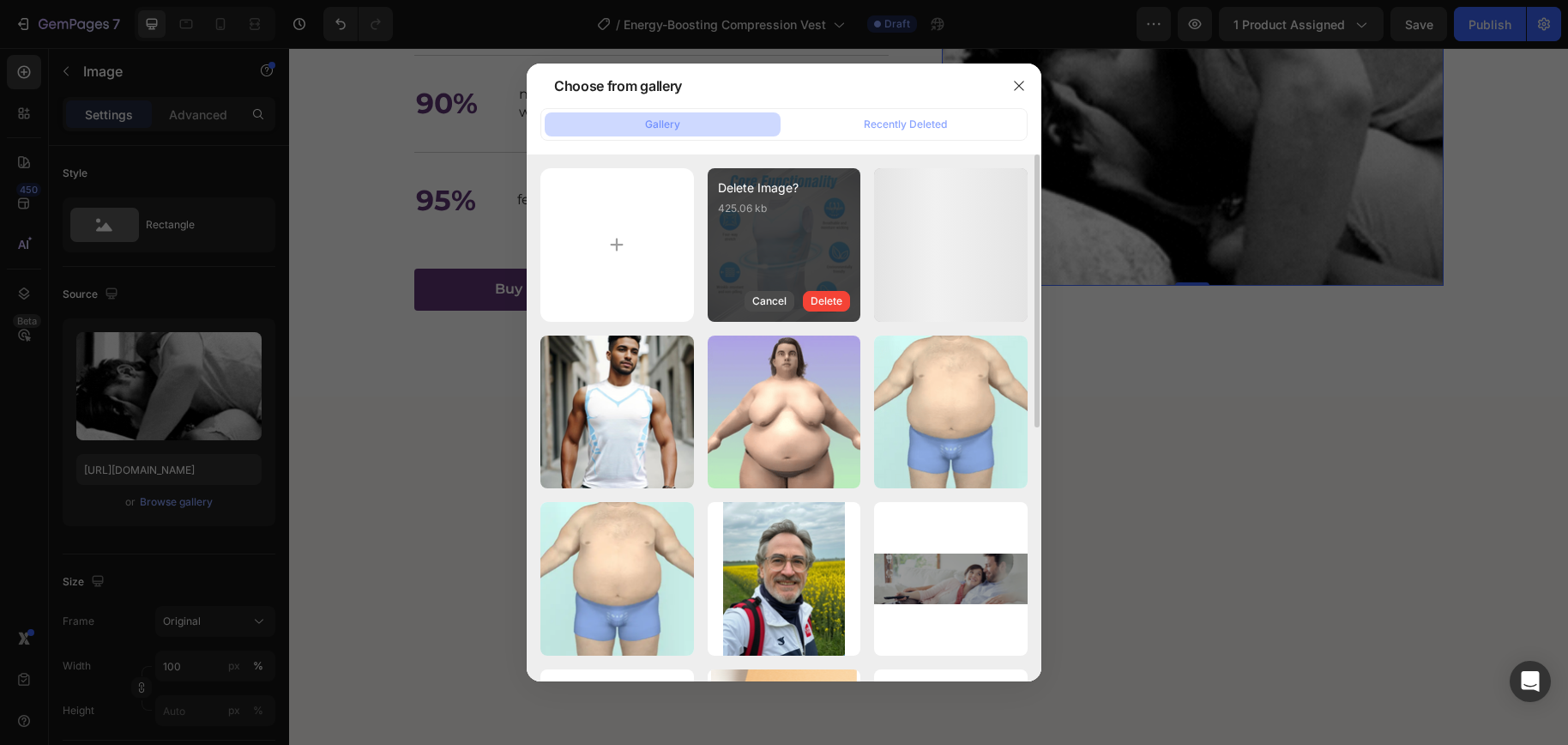
click at [773, 304] on div "Cancel" at bounding box center [769, 301] width 35 height 15
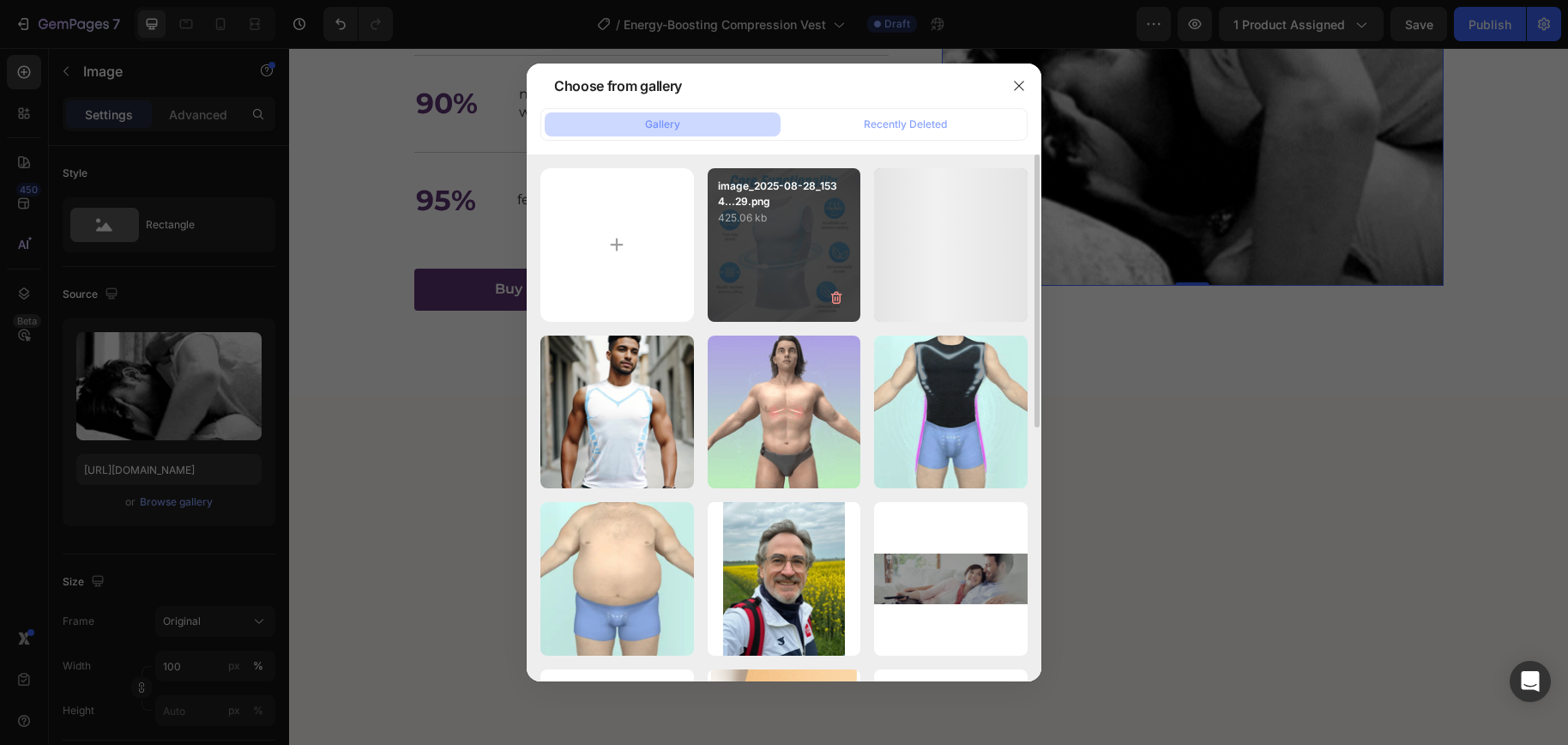
click at [754, 209] on p "425.06 kb" at bounding box center [784, 218] width 133 height 17
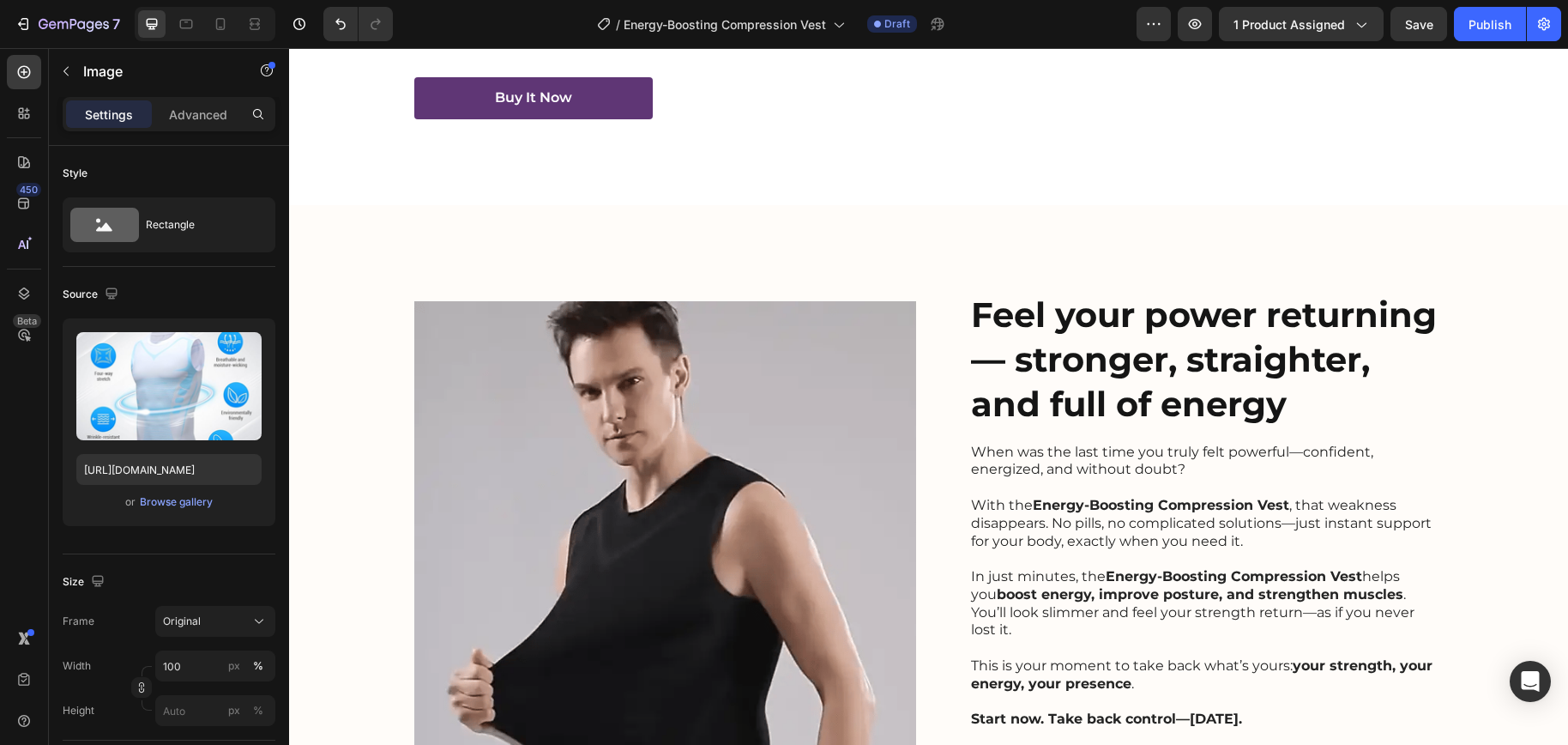
scroll to position [2561, 0]
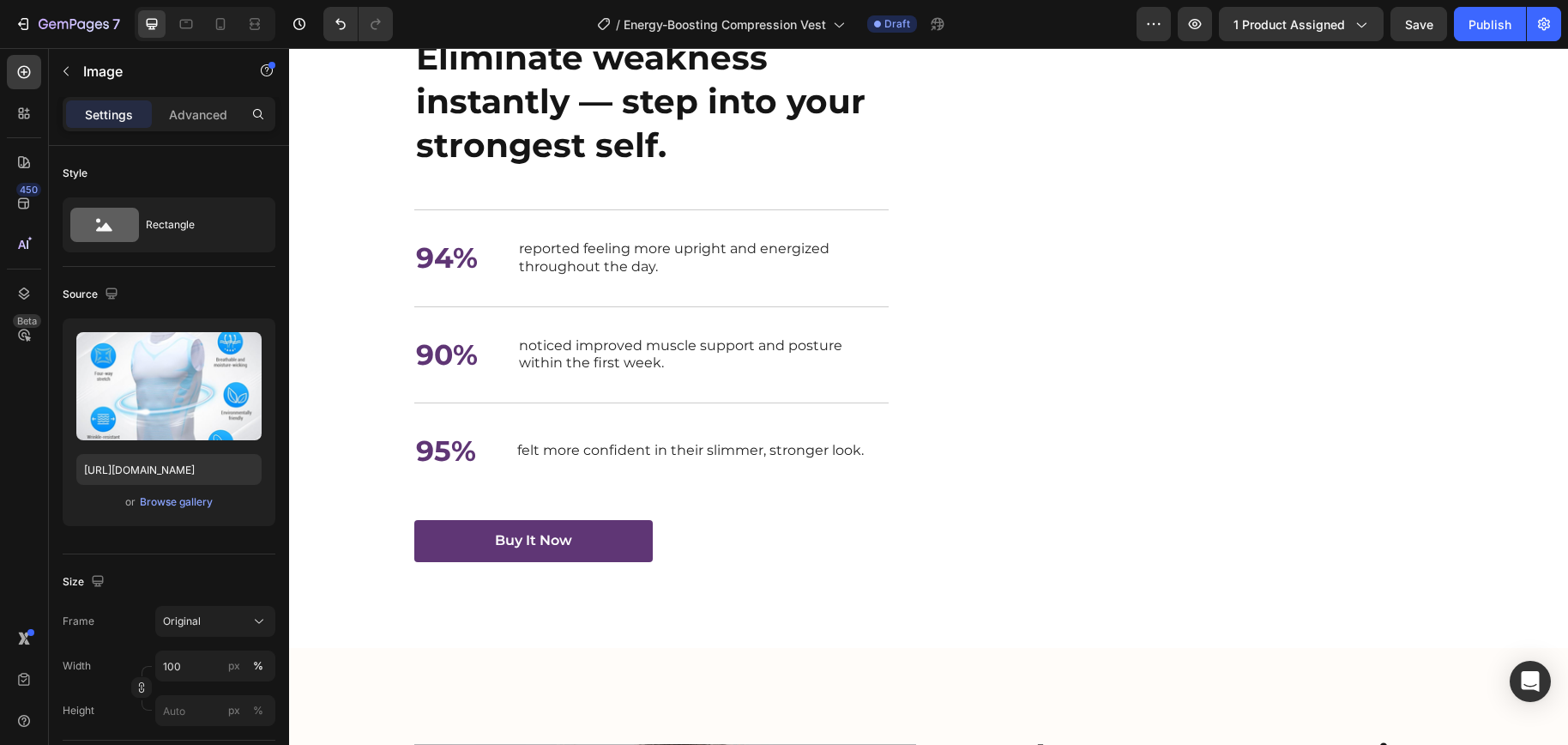
click at [1141, 35] on img at bounding box center [1192, 35] width 502 height 0
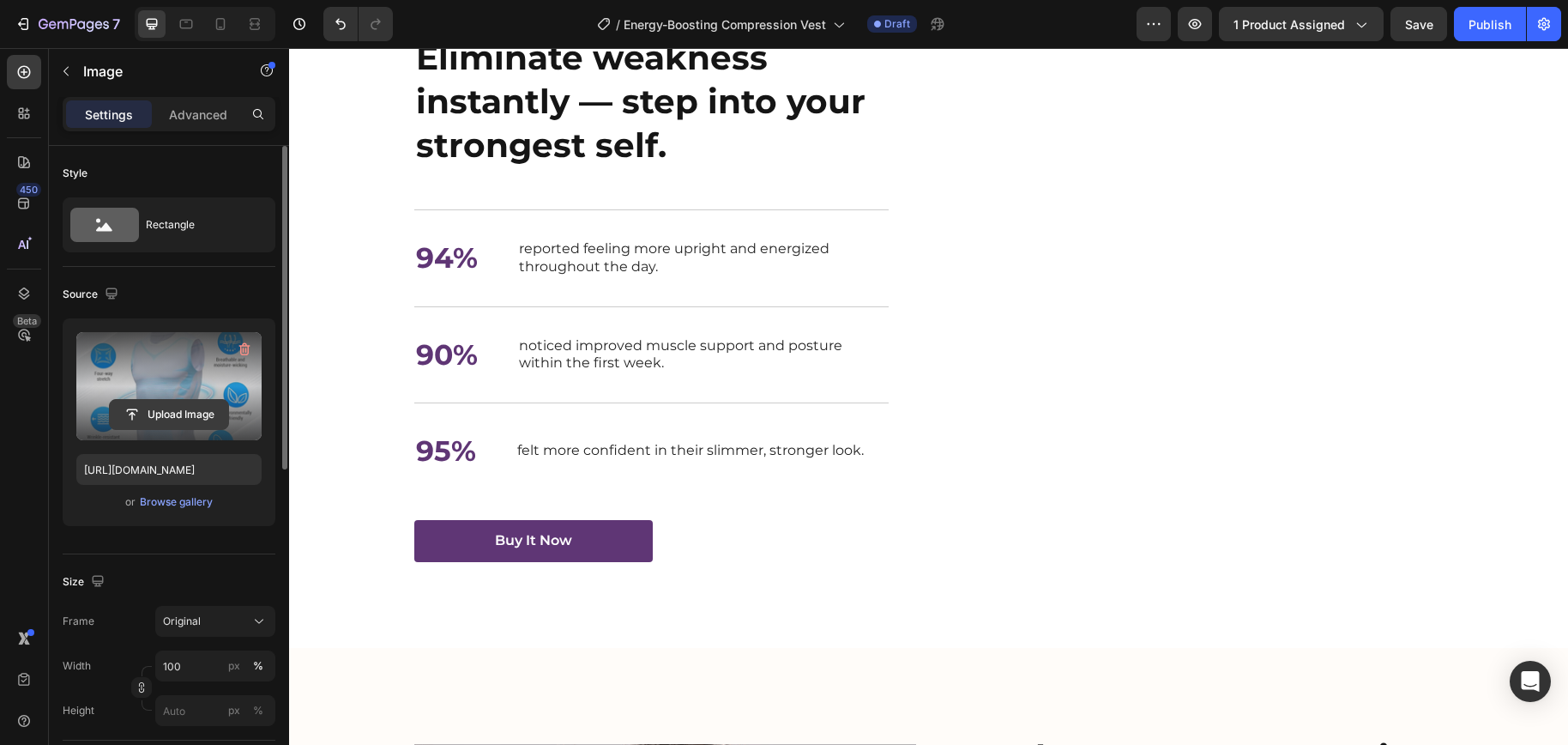
click at [162, 420] on input "file" at bounding box center [169, 414] width 118 height 29
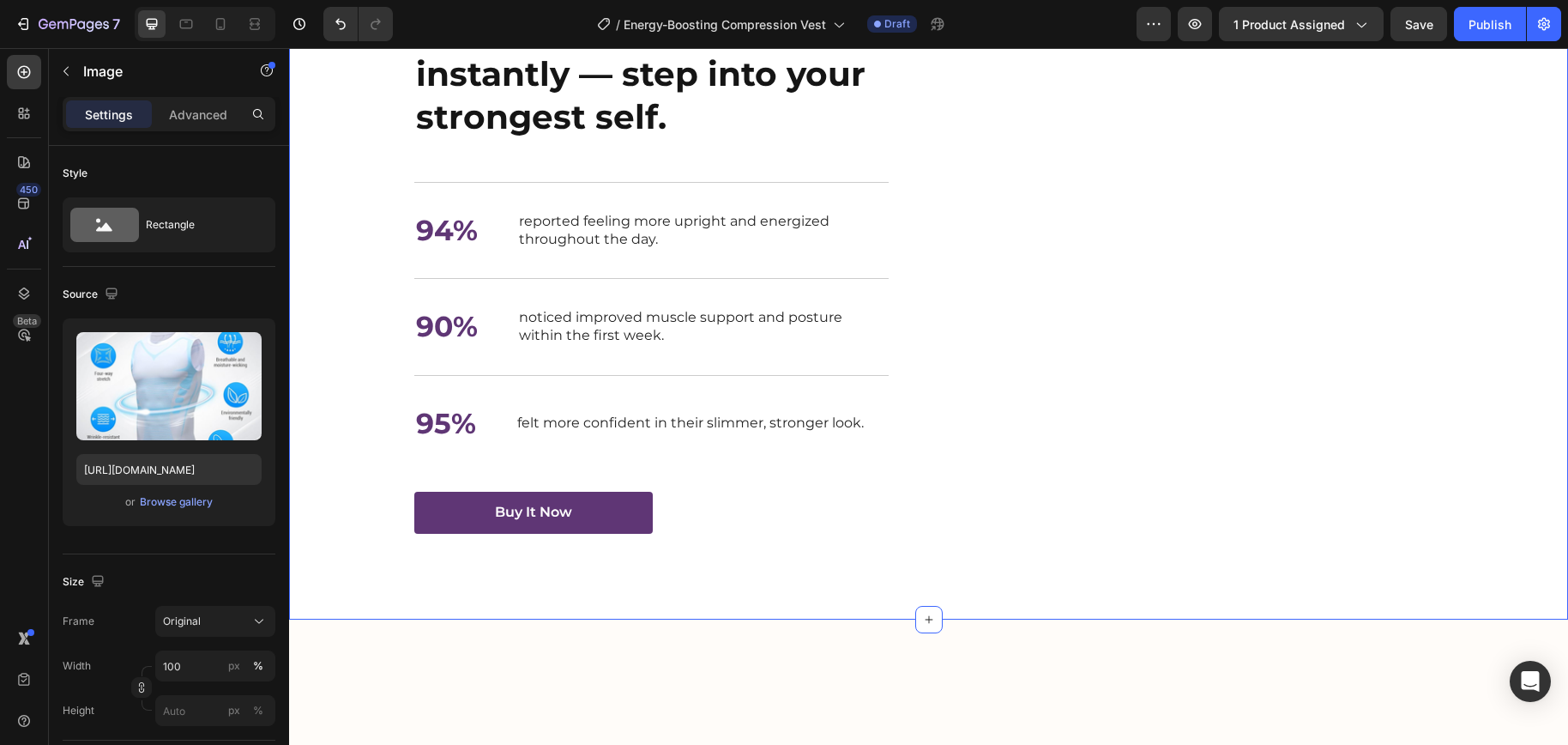
scroll to position [2461, 0]
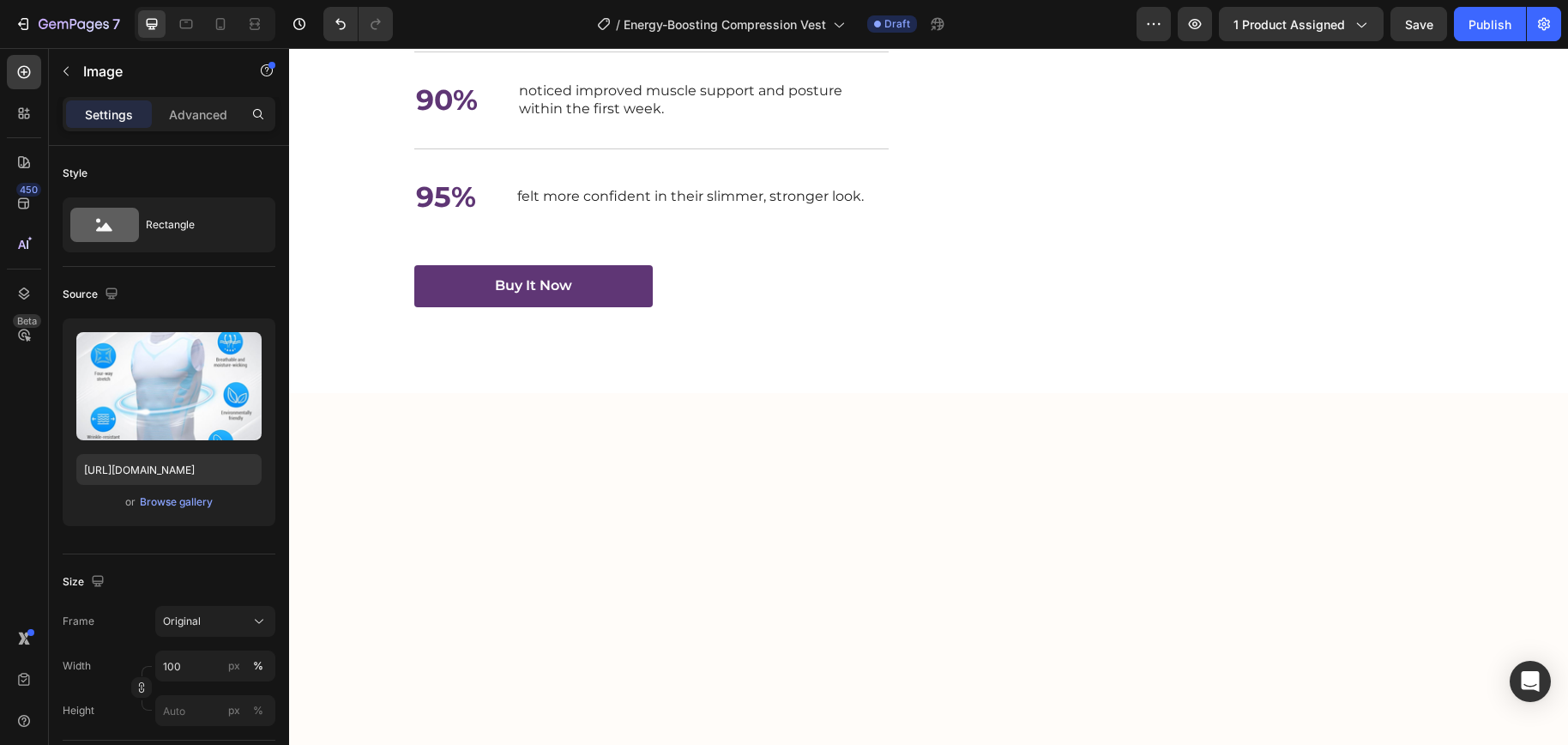
click at [166, 505] on div "Browse gallery" at bounding box center [177, 501] width 73 height 15
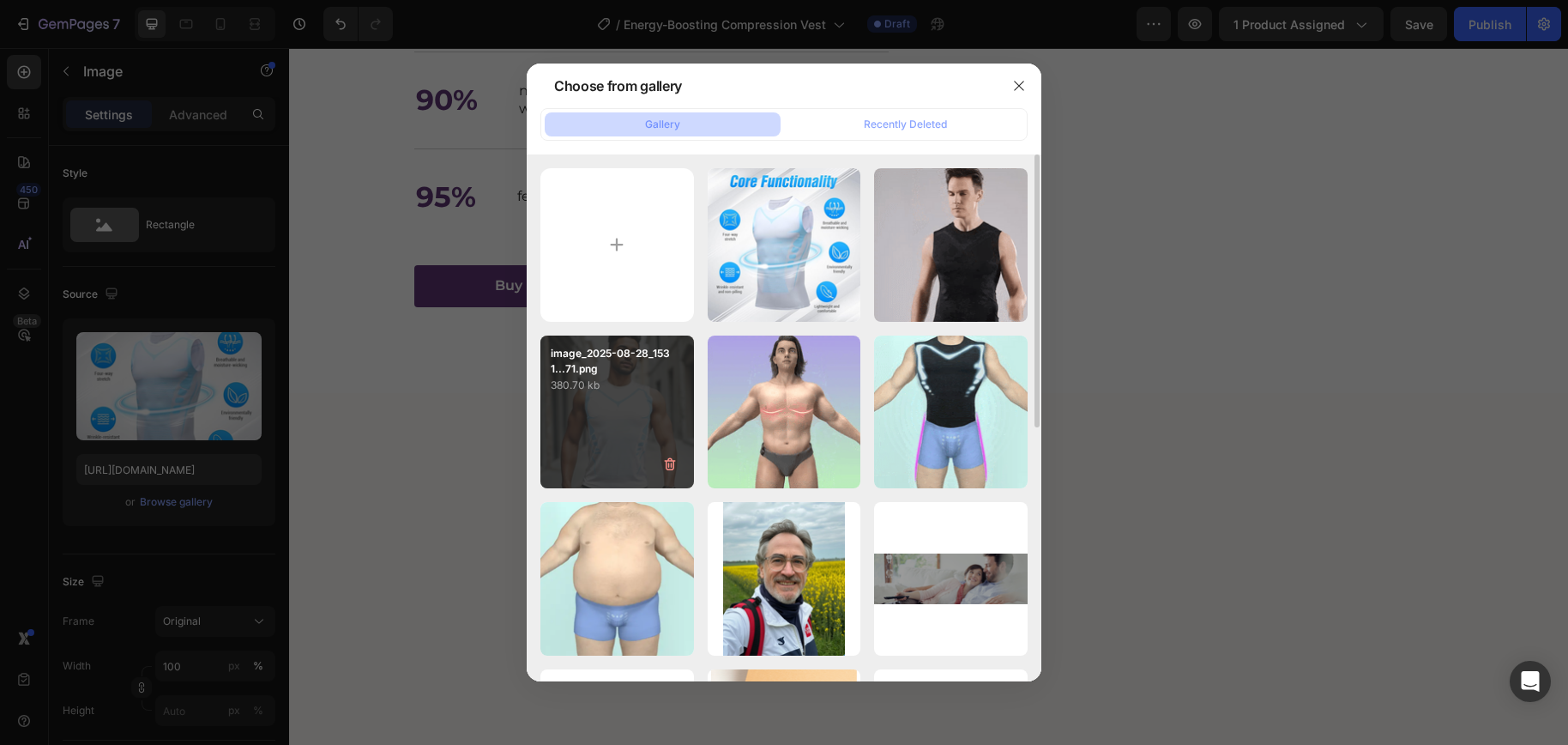
click at [574, 401] on div "image_2025-08-28_1531...71.png 380.70 kb" at bounding box center [616, 412] width 154 height 154
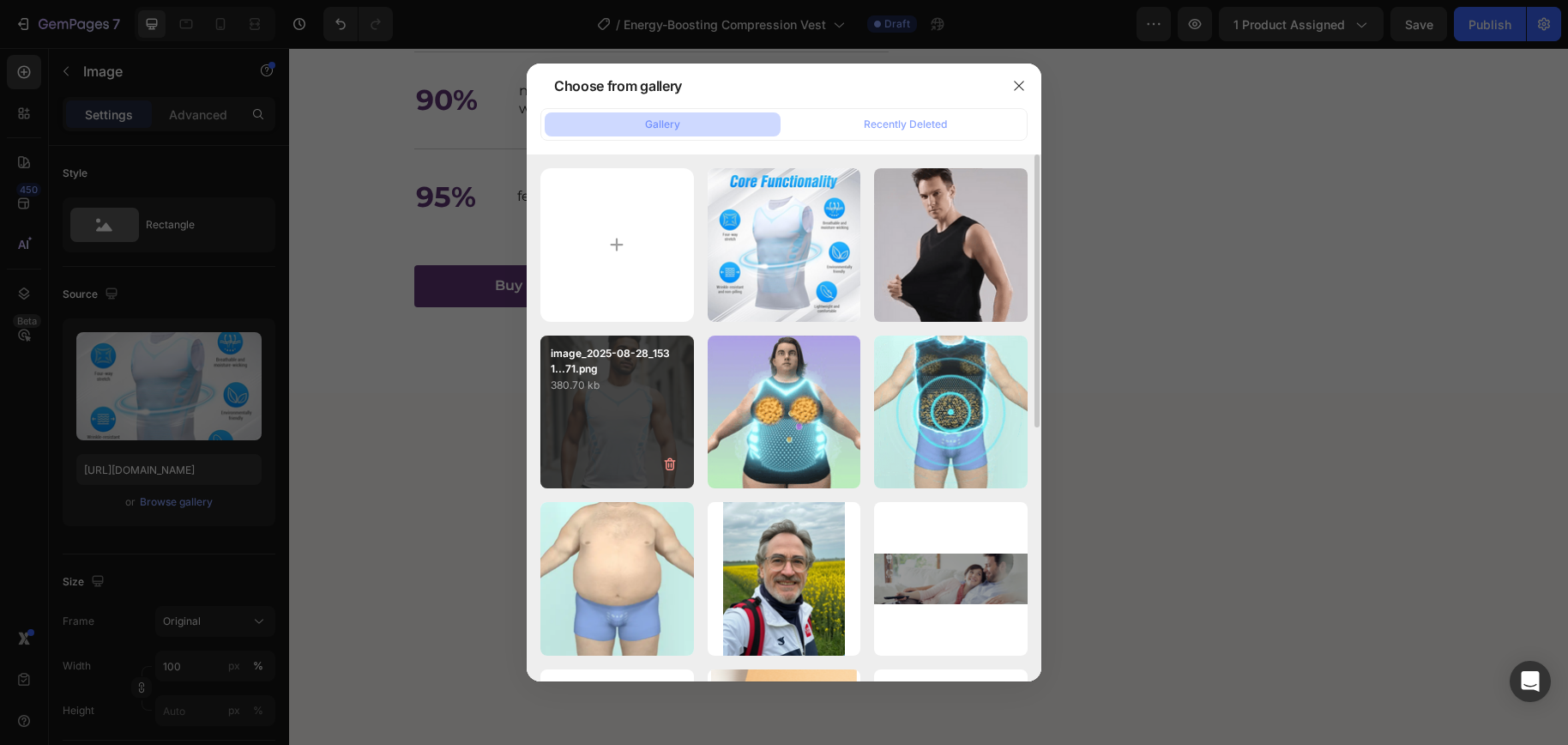
type input "https://cdn.shopify.com/s/files/1/0698/8844/2517/files/gempages_578359433361359…"
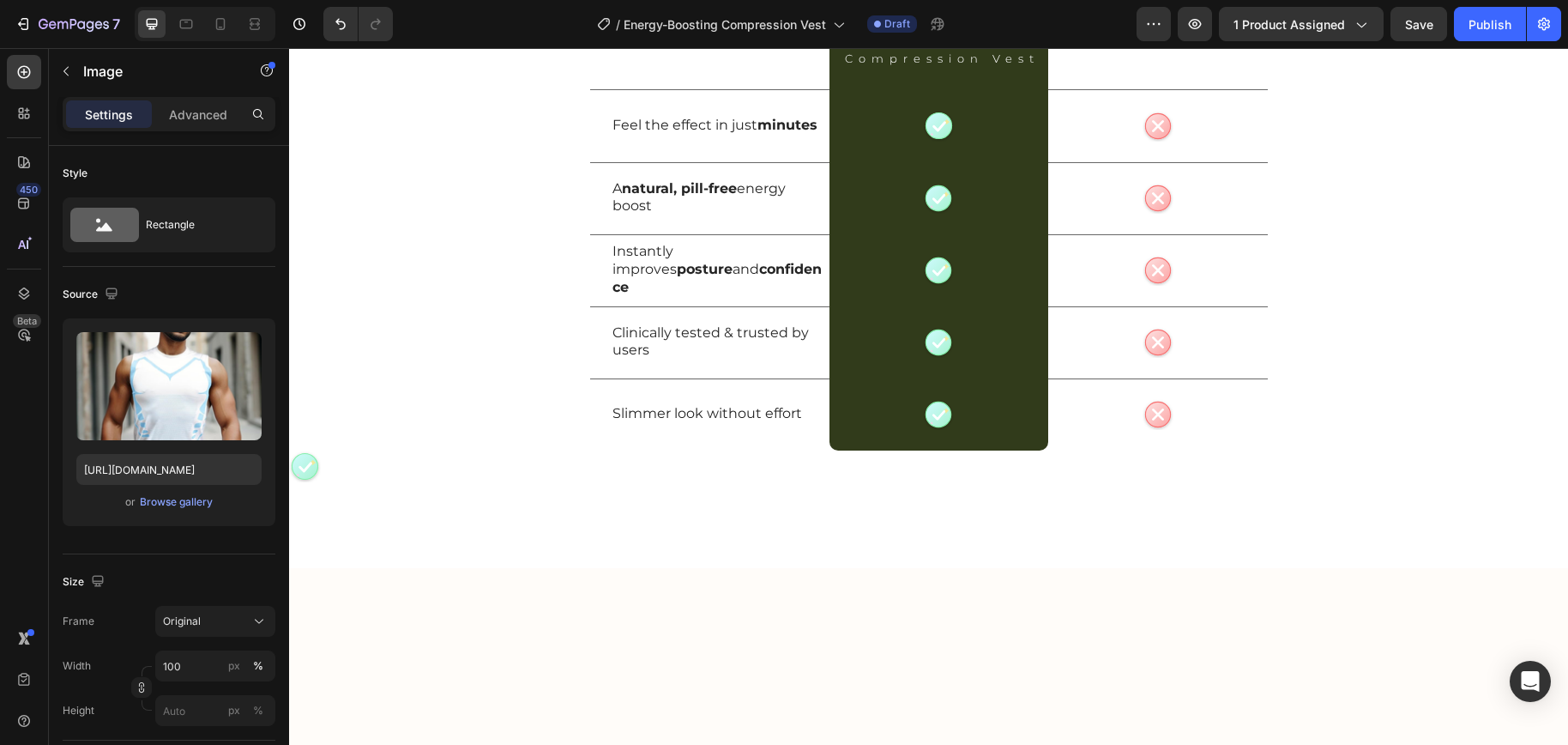
scroll to position [4575, 0]
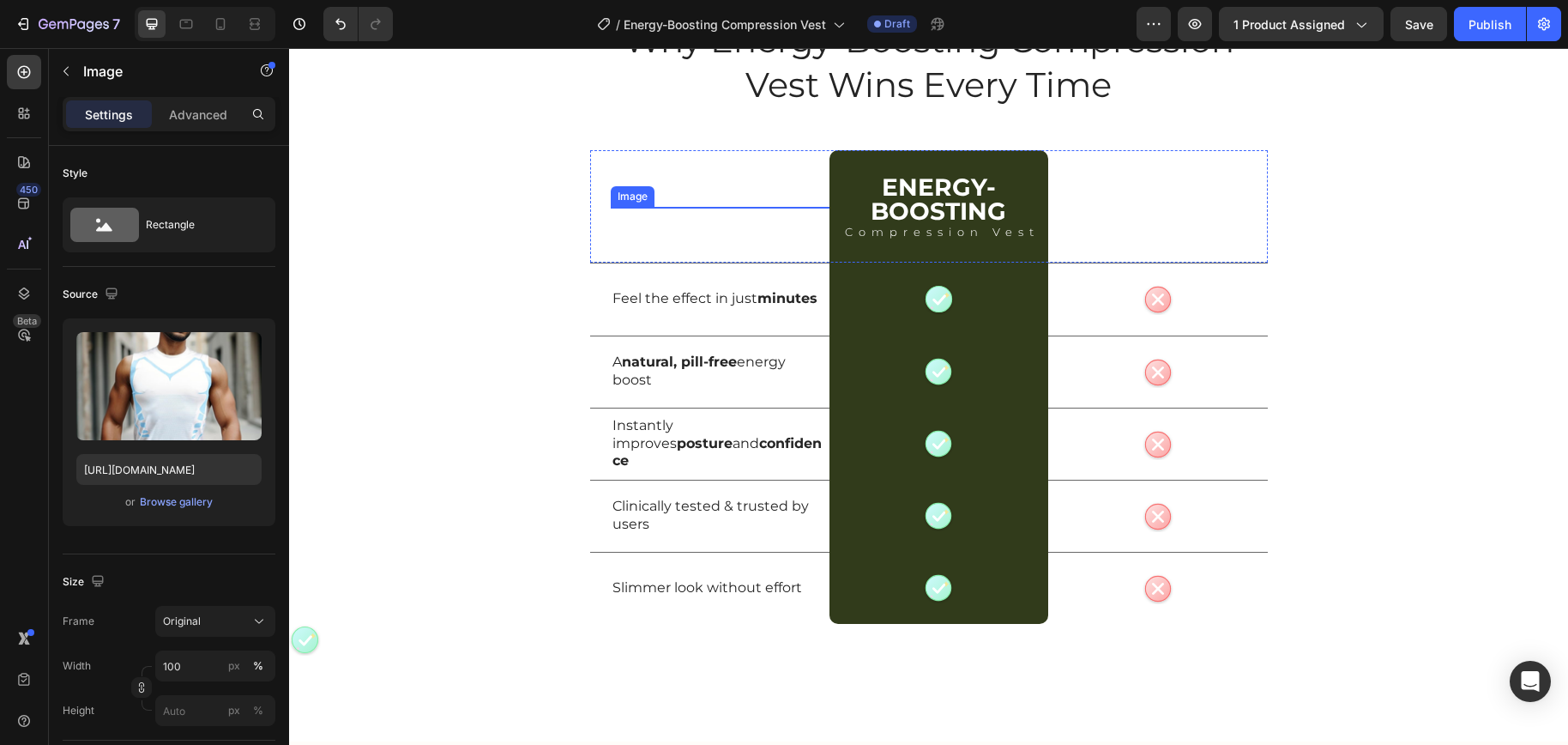
click at [708, 288] on img at bounding box center [720, 260] width 219 height 219
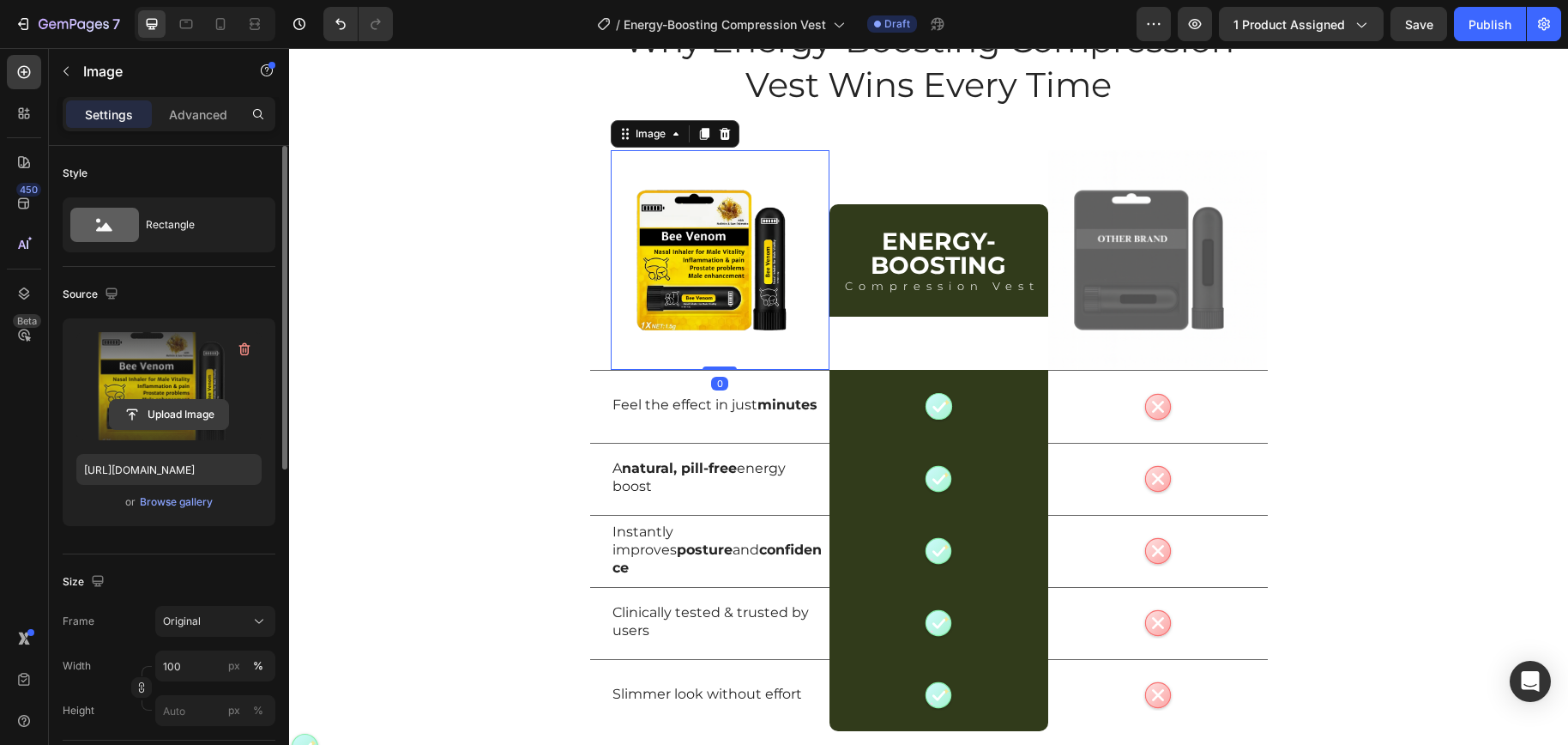
click at [169, 417] on input "file" at bounding box center [169, 414] width 118 height 29
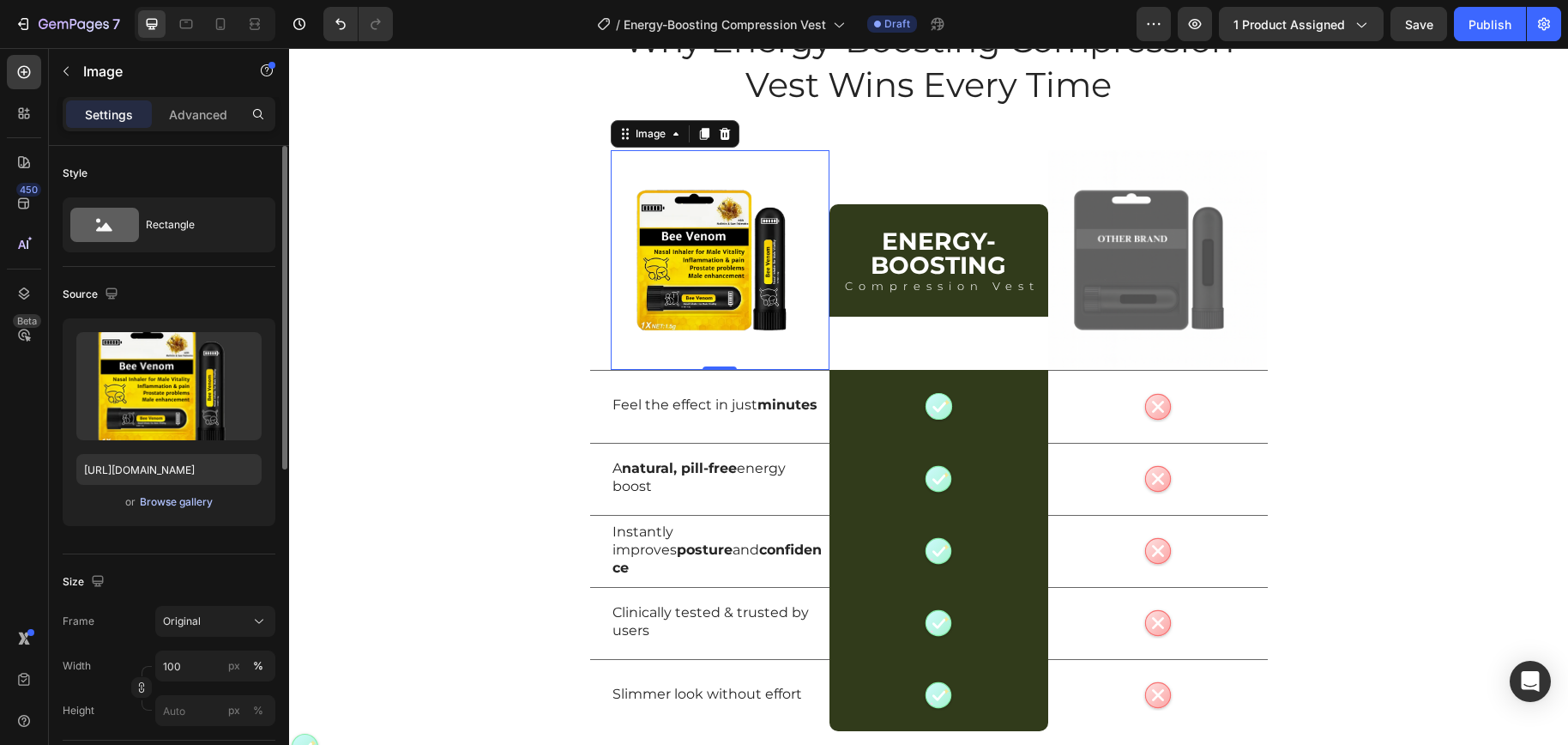
click at [171, 505] on div "Browse gallery" at bounding box center [177, 501] width 73 height 15
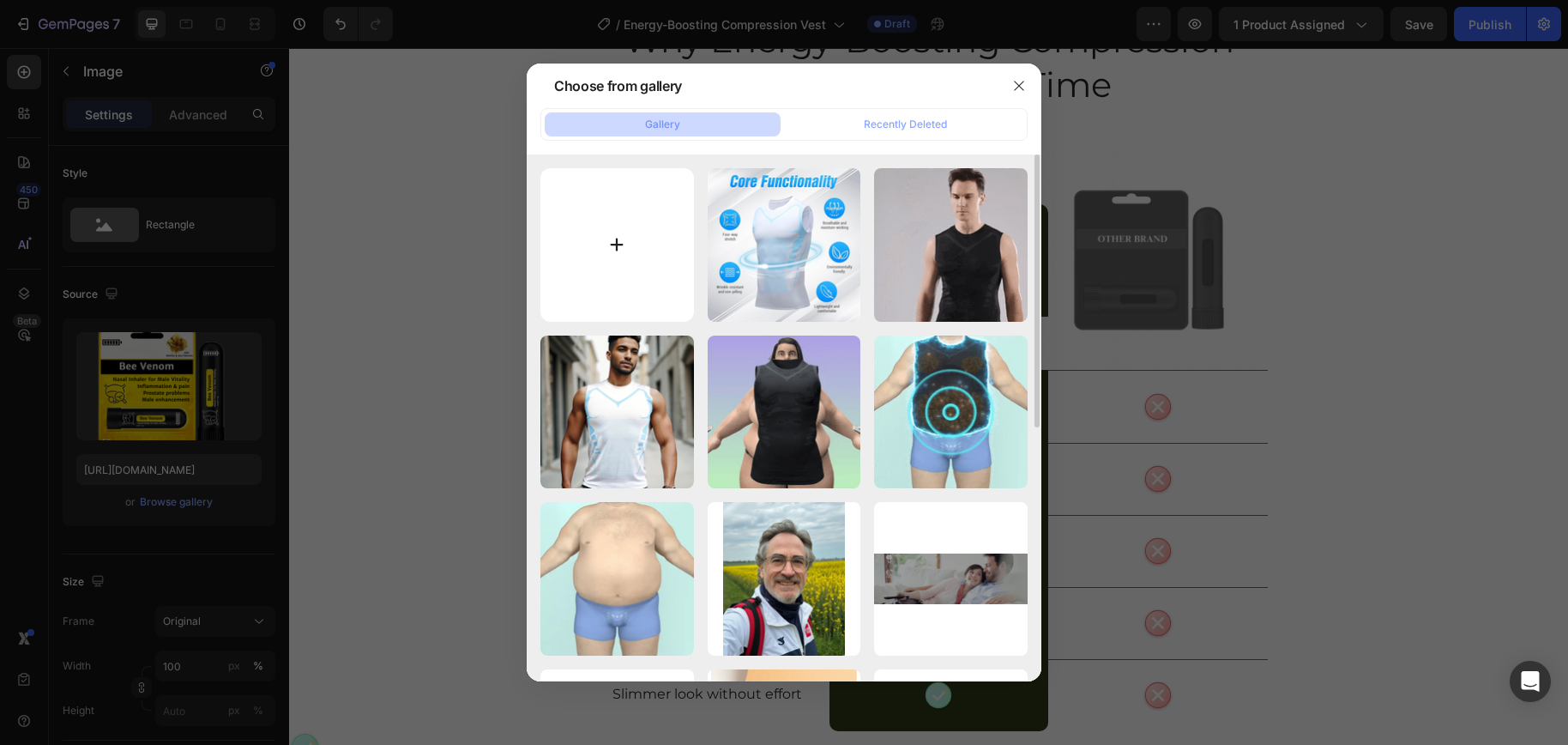
click at [664, 273] on input "file" at bounding box center [616, 245] width 154 height 154
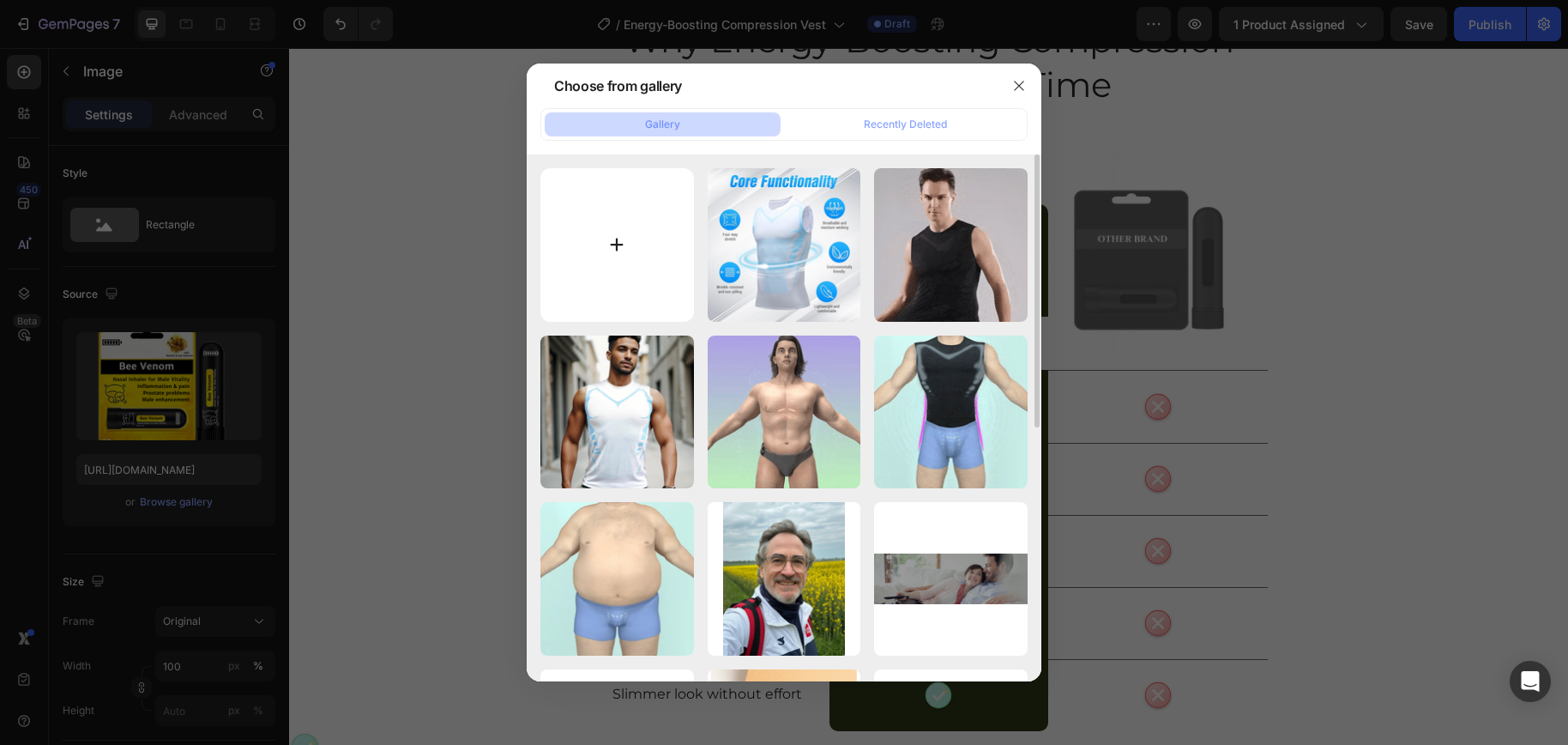
type input "C:\fakepath\79.png"
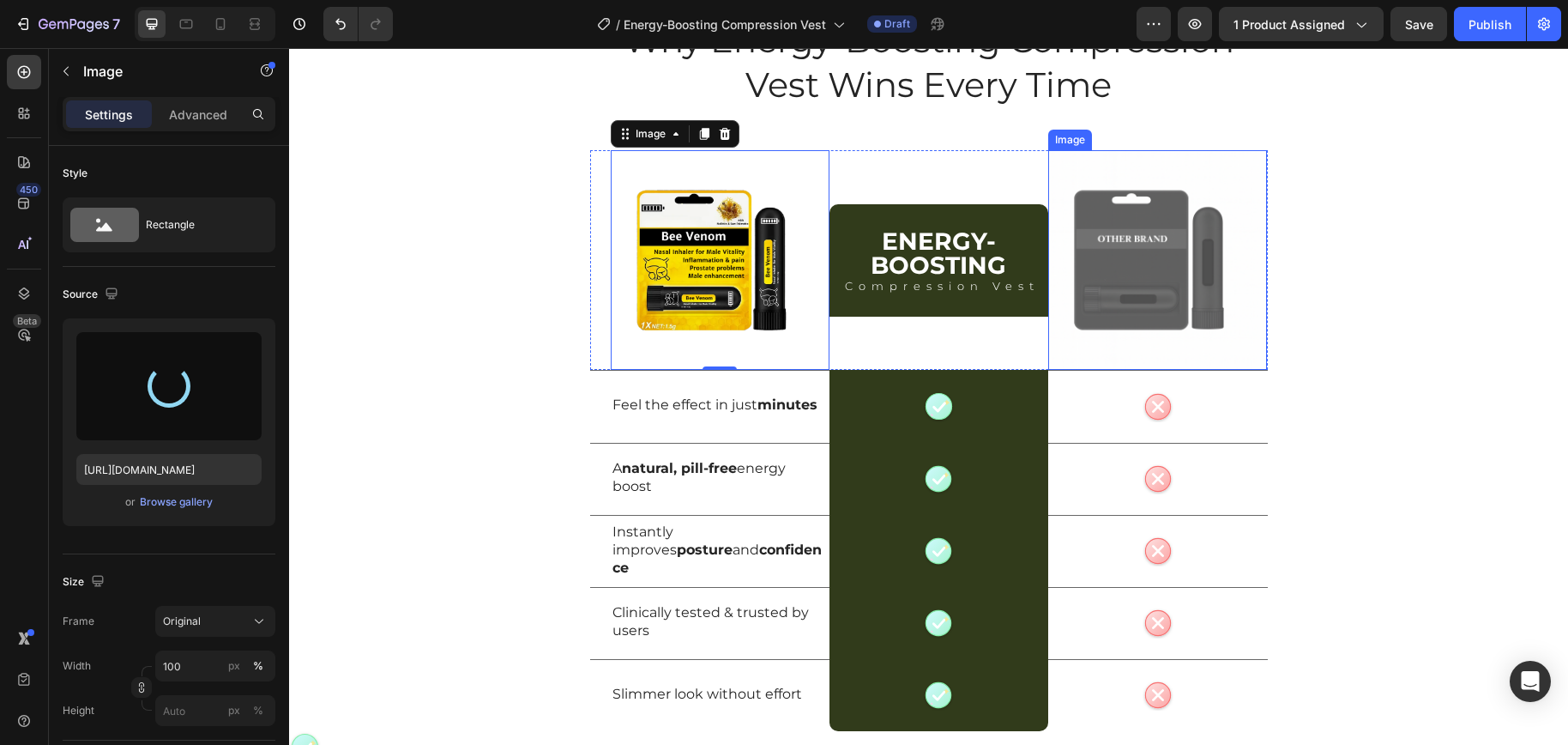
type input "https://cdn.shopify.com/s/files/1/0698/8844/2517/files/gempages_578359433361359…"
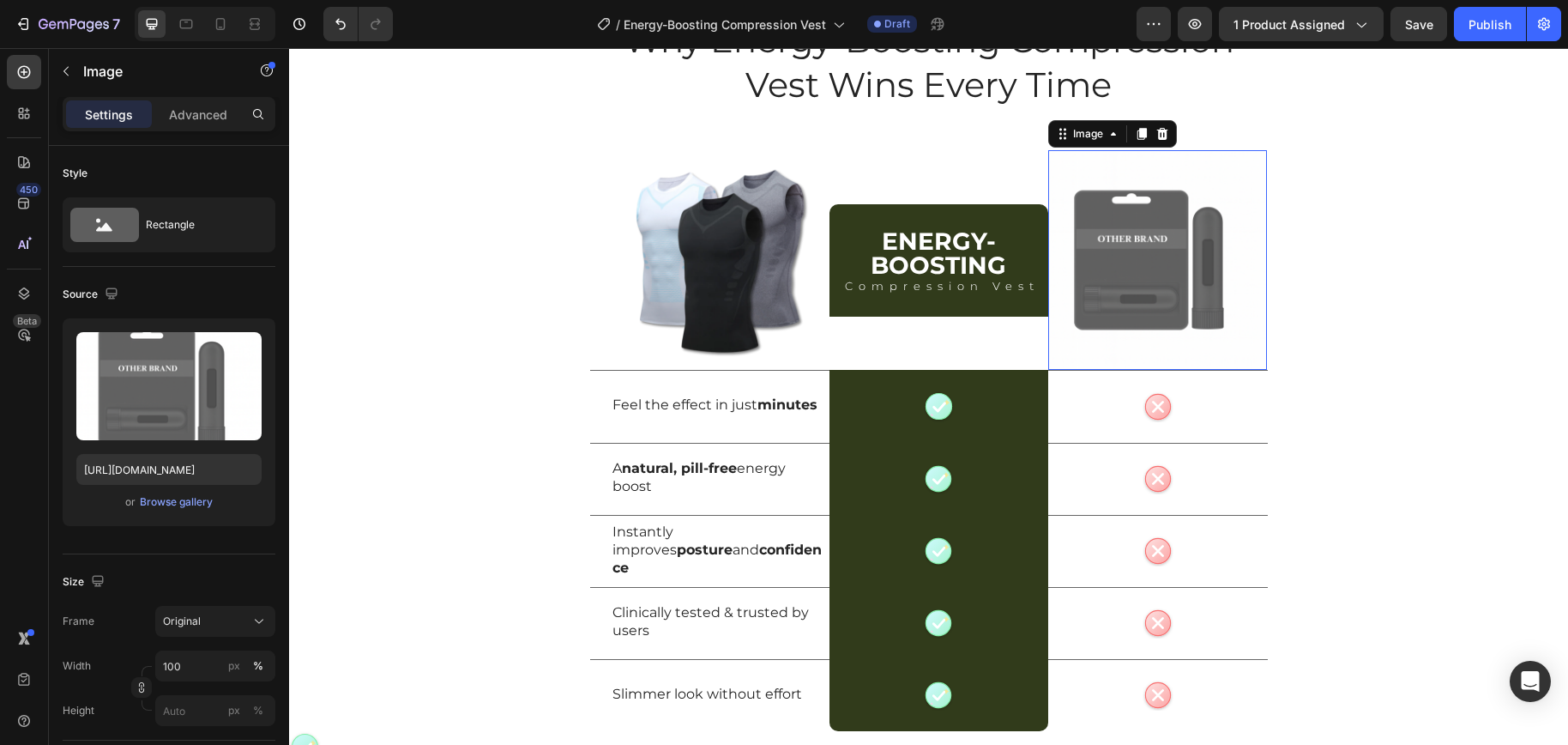
click at [1144, 267] on img at bounding box center [1157, 260] width 219 height 219
click at [190, 495] on div "Browse gallery" at bounding box center [177, 501] width 73 height 15
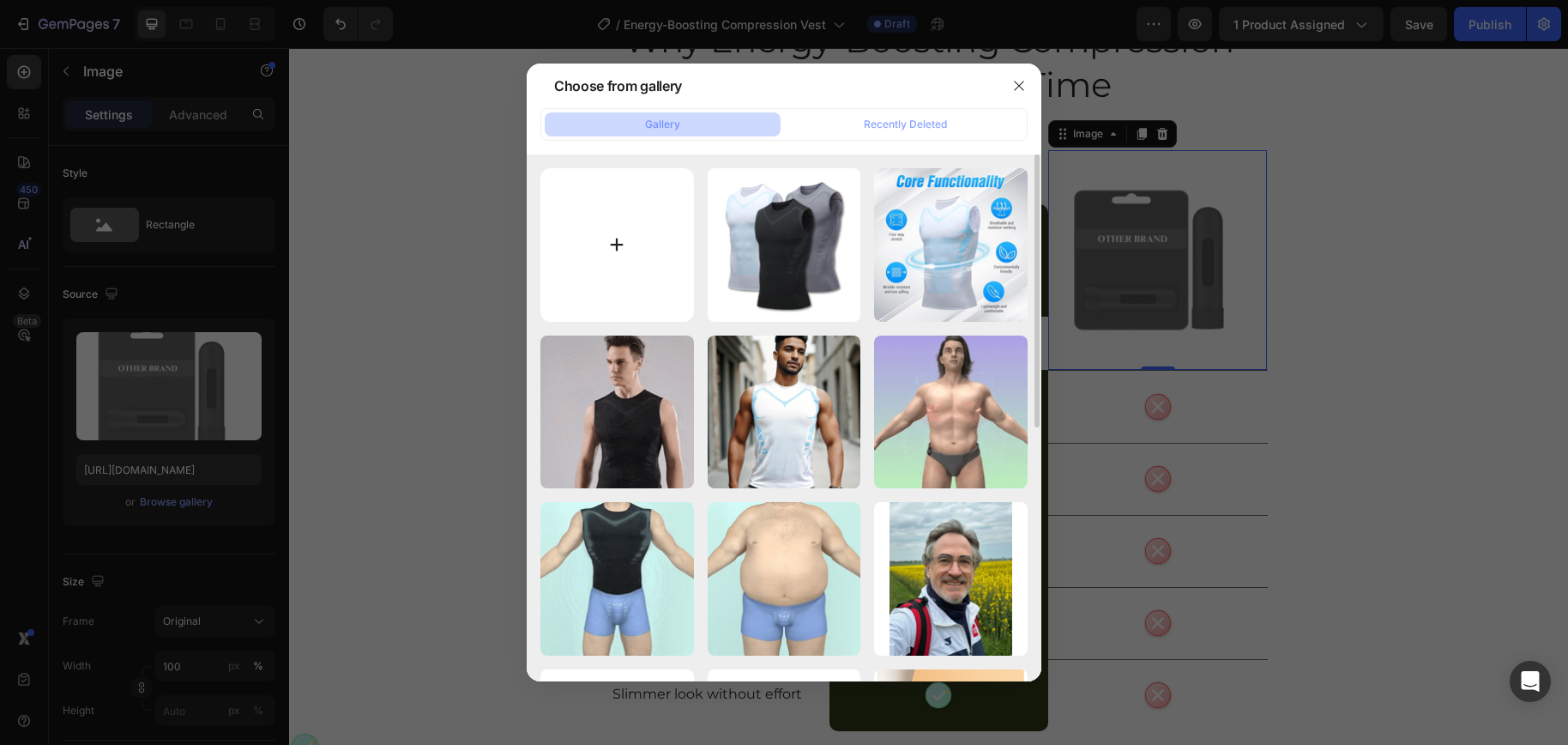
click at [650, 246] on input "file" at bounding box center [616, 245] width 154 height 154
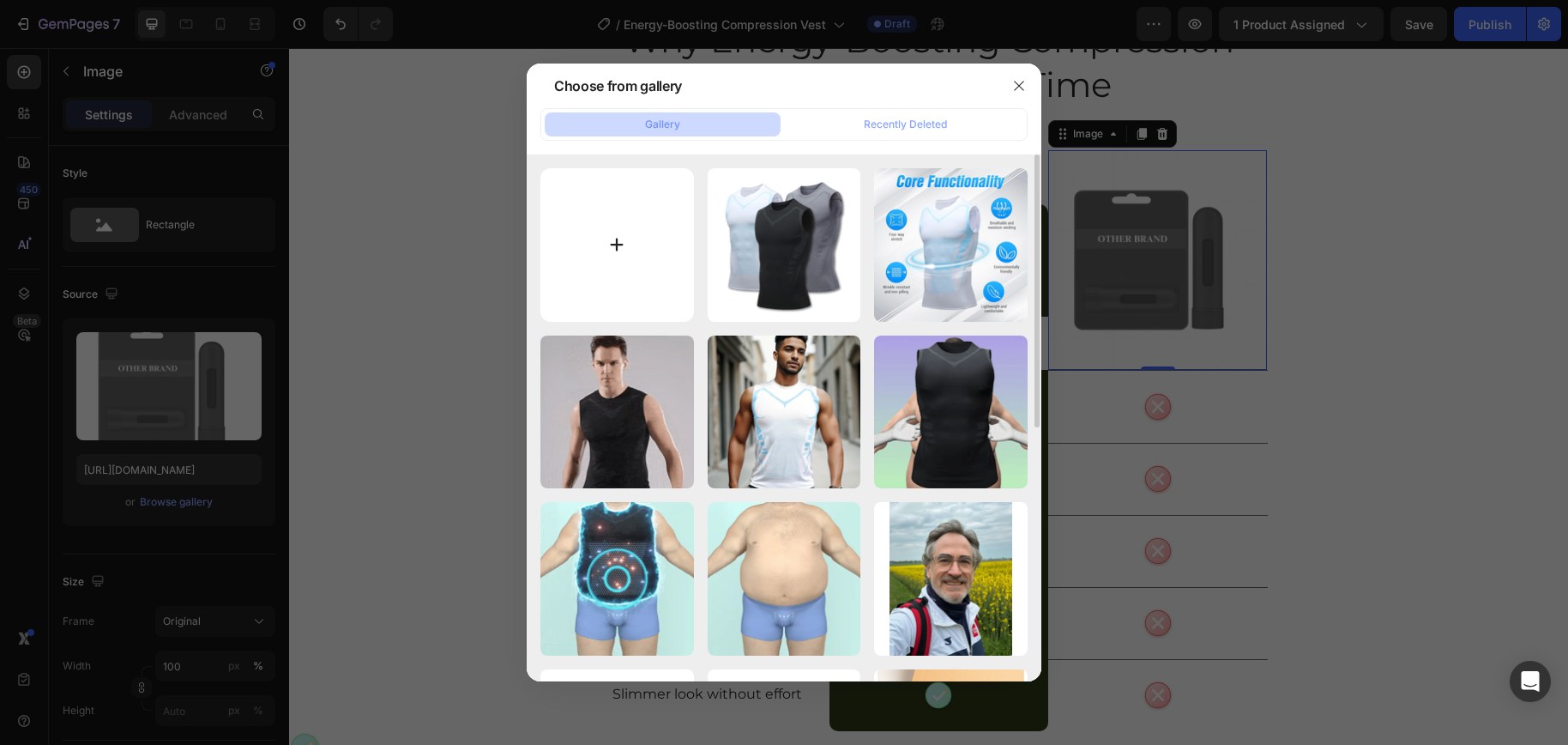
type input "C:\fakepath\80.png"
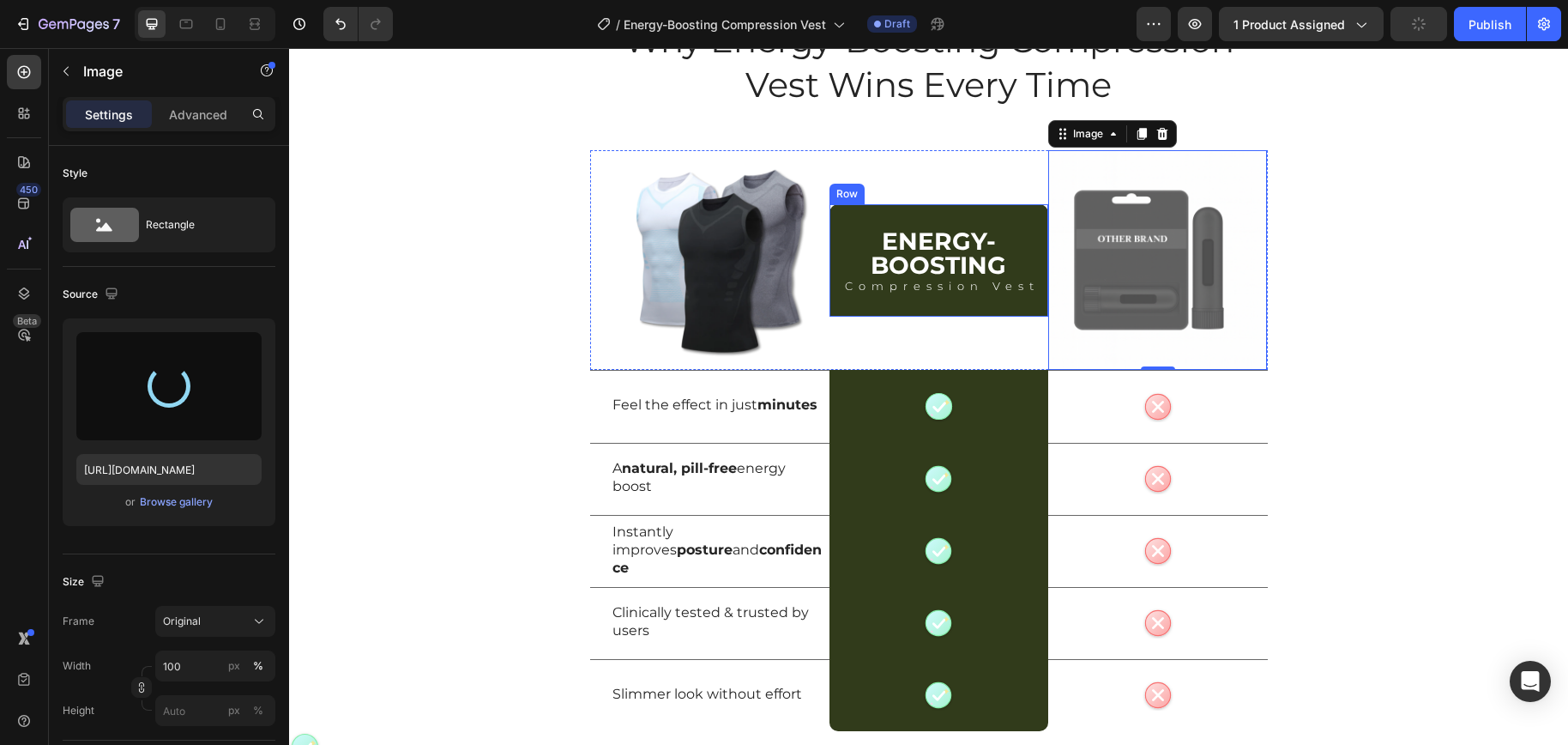
click at [993, 223] on div "Energy-Boosting Heading Compression Vest Text Block Row" at bounding box center [939, 260] width 219 height 112
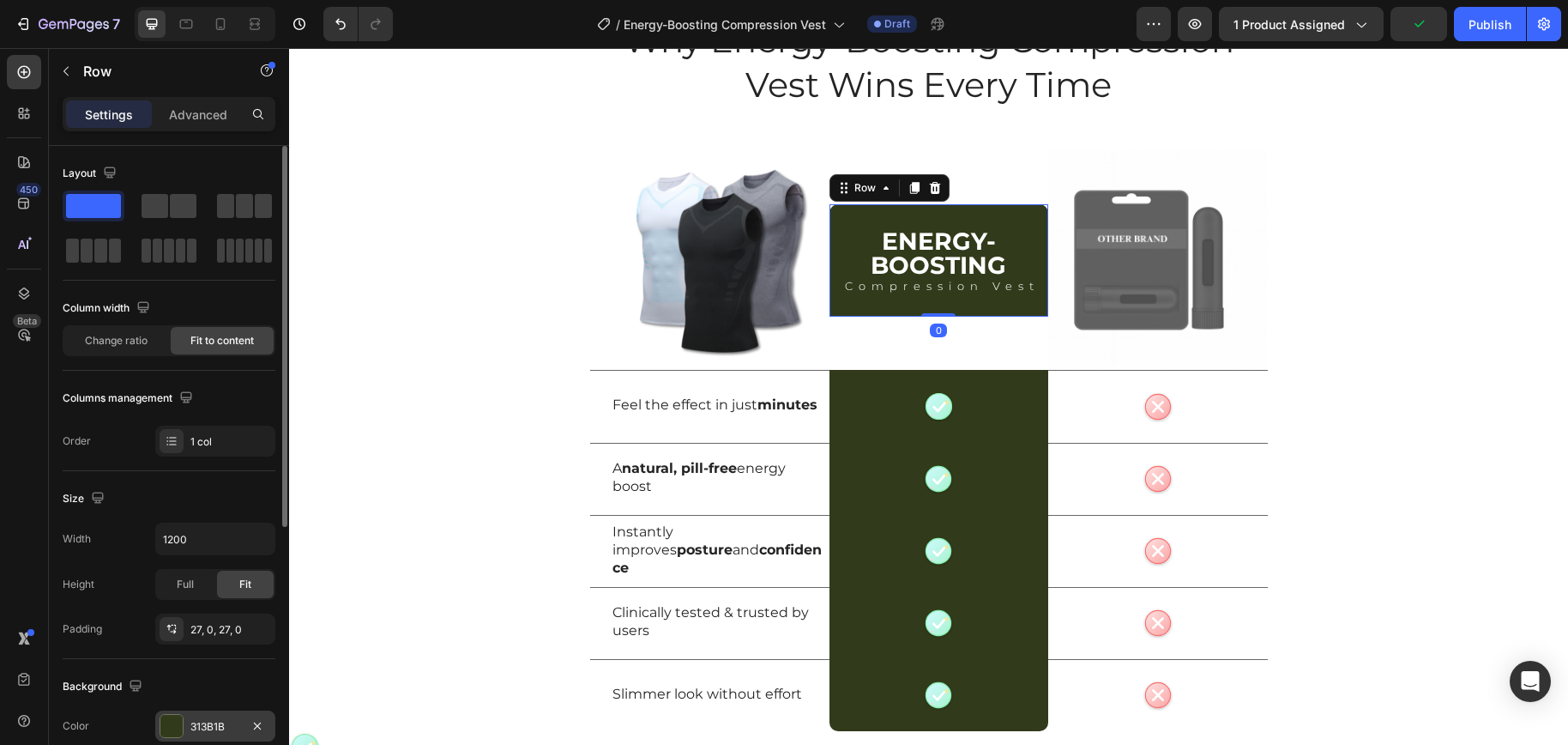
click at [208, 729] on div "313B1B" at bounding box center [215, 726] width 50 height 15
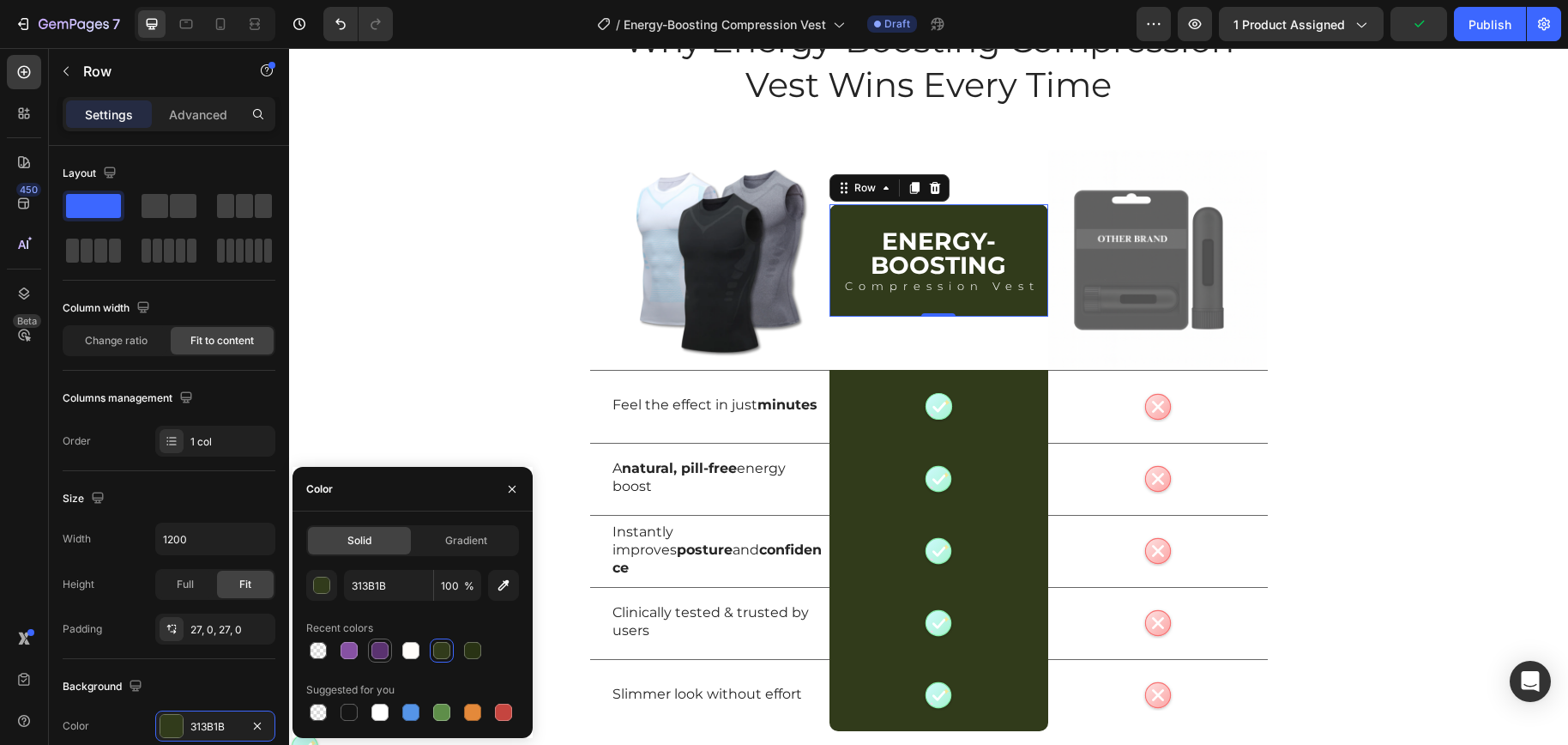
click at [381, 651] on div at bounding box center [380, 649] width 17 height 17
type input "5A3270"
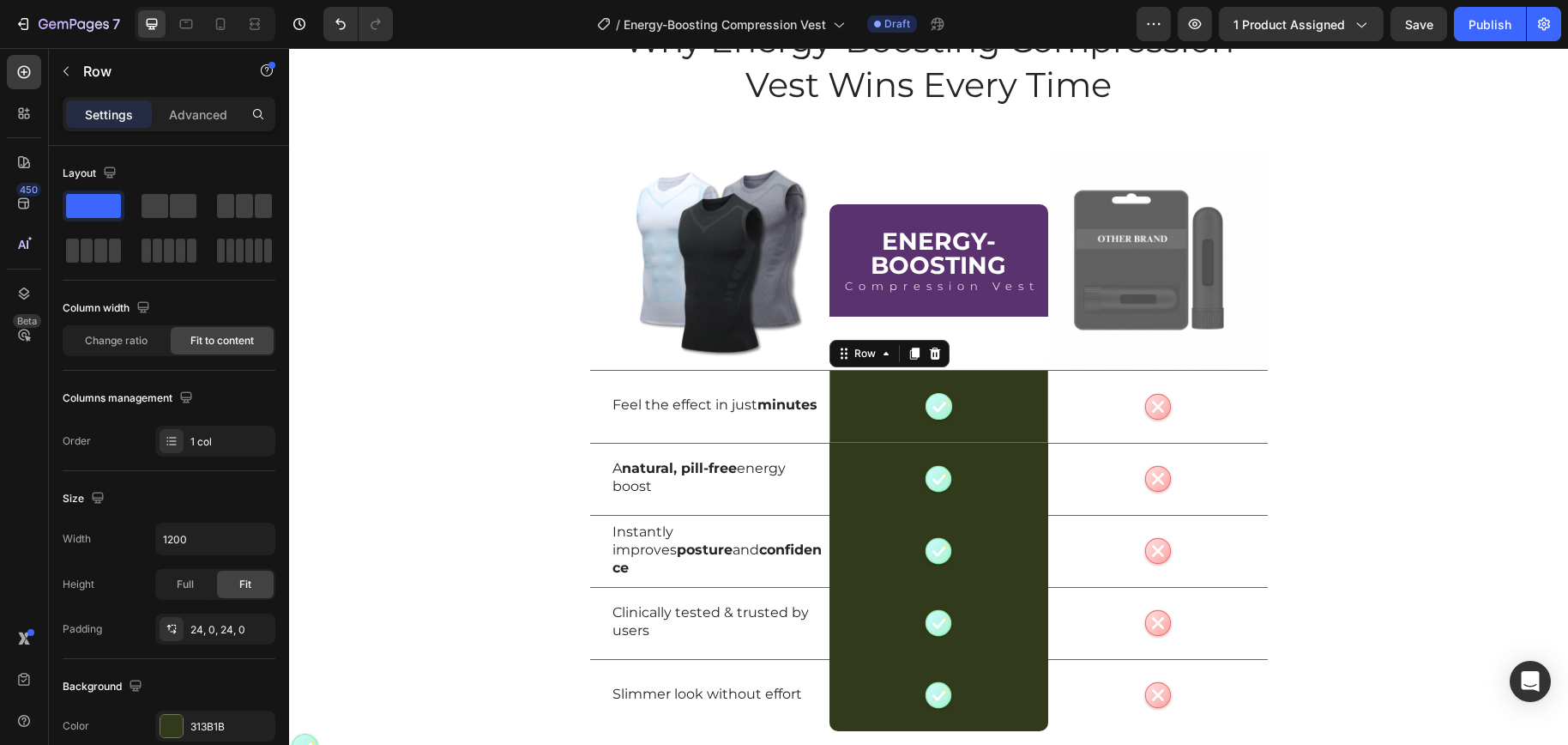
click at [981, 405] on div "Cute check icon Pastel green circular badge with a rounded white checkmark and …" at bounding box center [939, 406] width 219 height 73
click at [213, 714] on div "313B1B" at bounding box center [215, 726] width 120 height 31
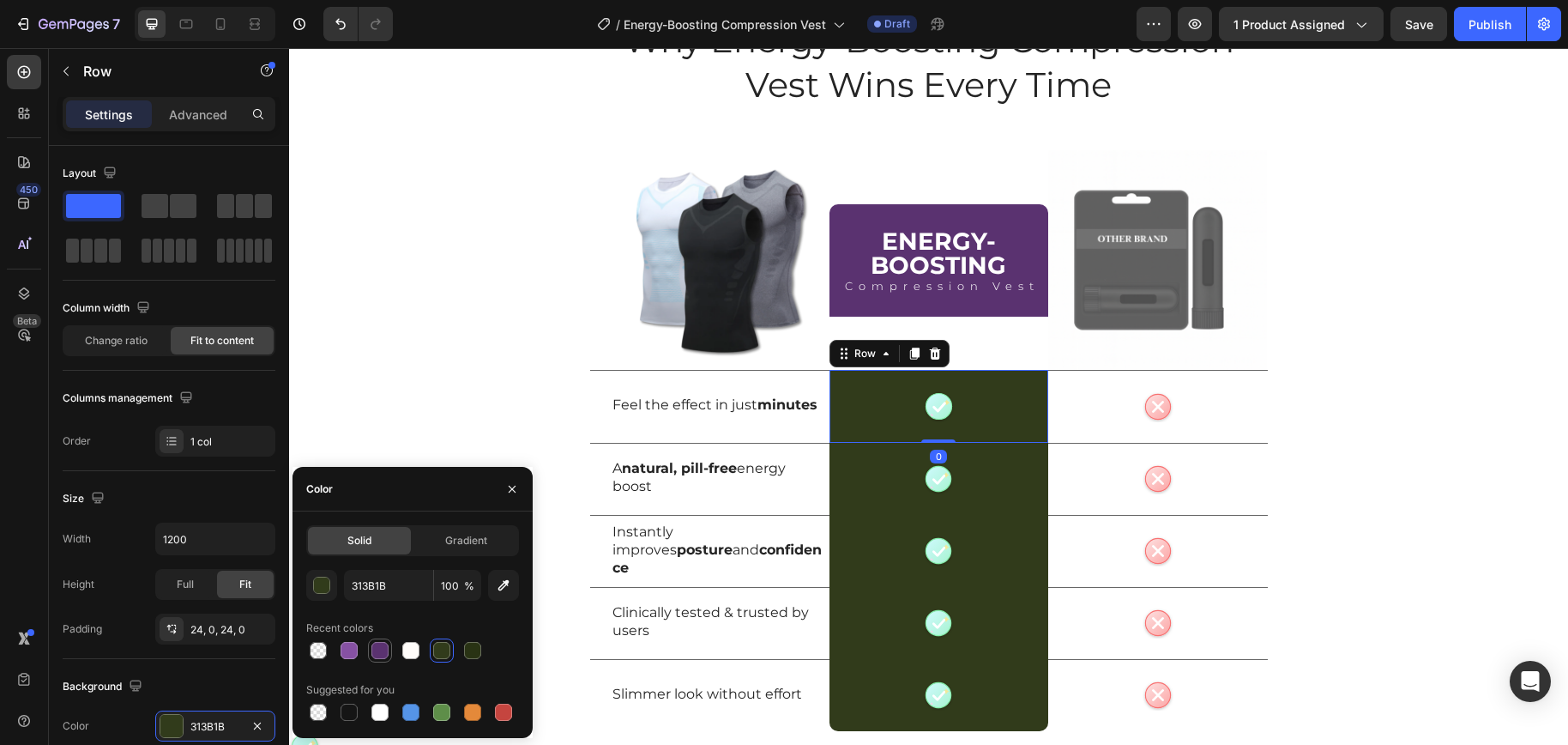
drag, startPoint x: 545, startPoint y: 494, endPoint x: 377, endPoint y: 649, distance: 228.6
click at [377, 649] on div at bounding box center [380, 649] width 17 height 17
type input "5A3270"
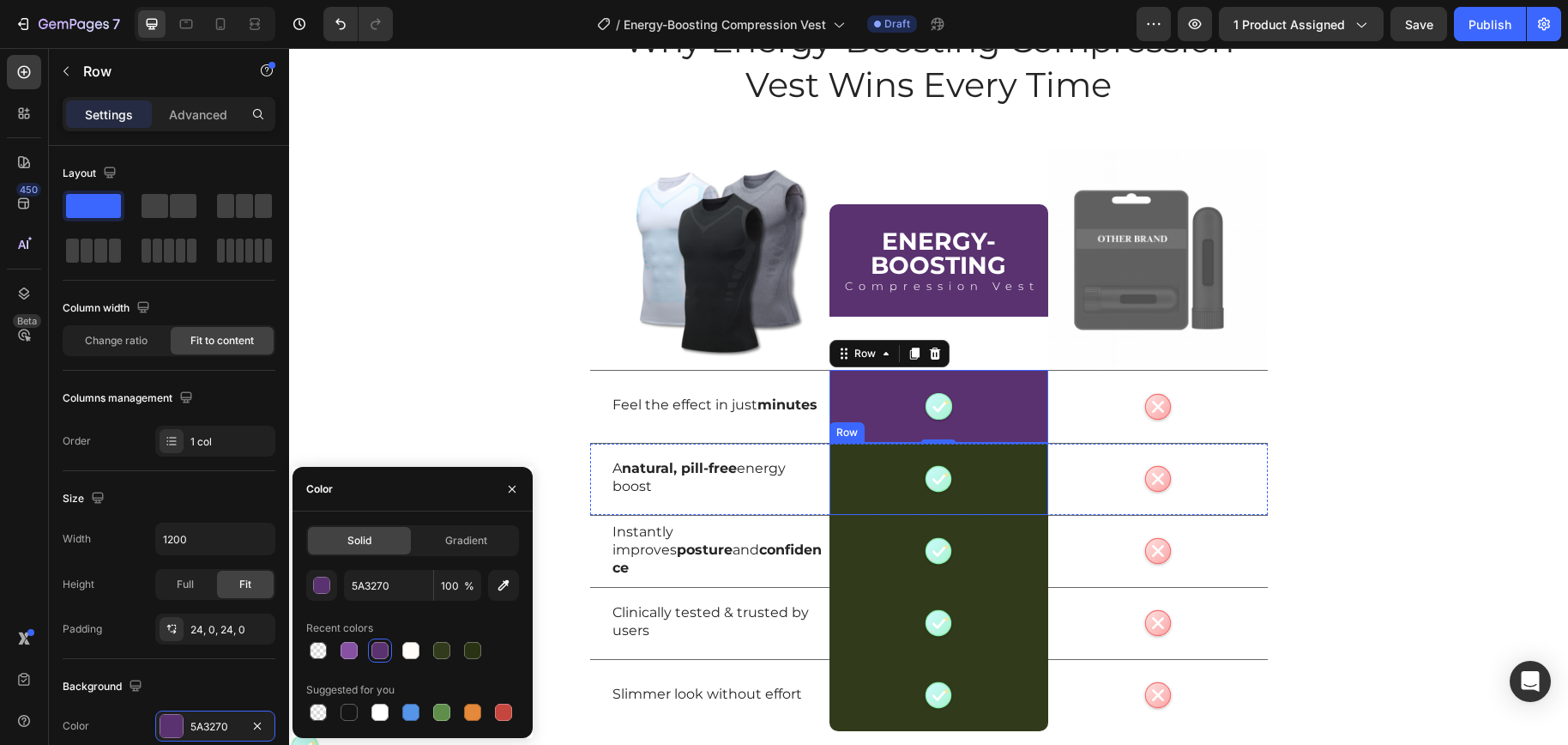
click at [988, 476] on div "Cute check icon Pastel green circular badge with a rounded white checkmark and …" at bounding box center [939, 478] width 219 height 72
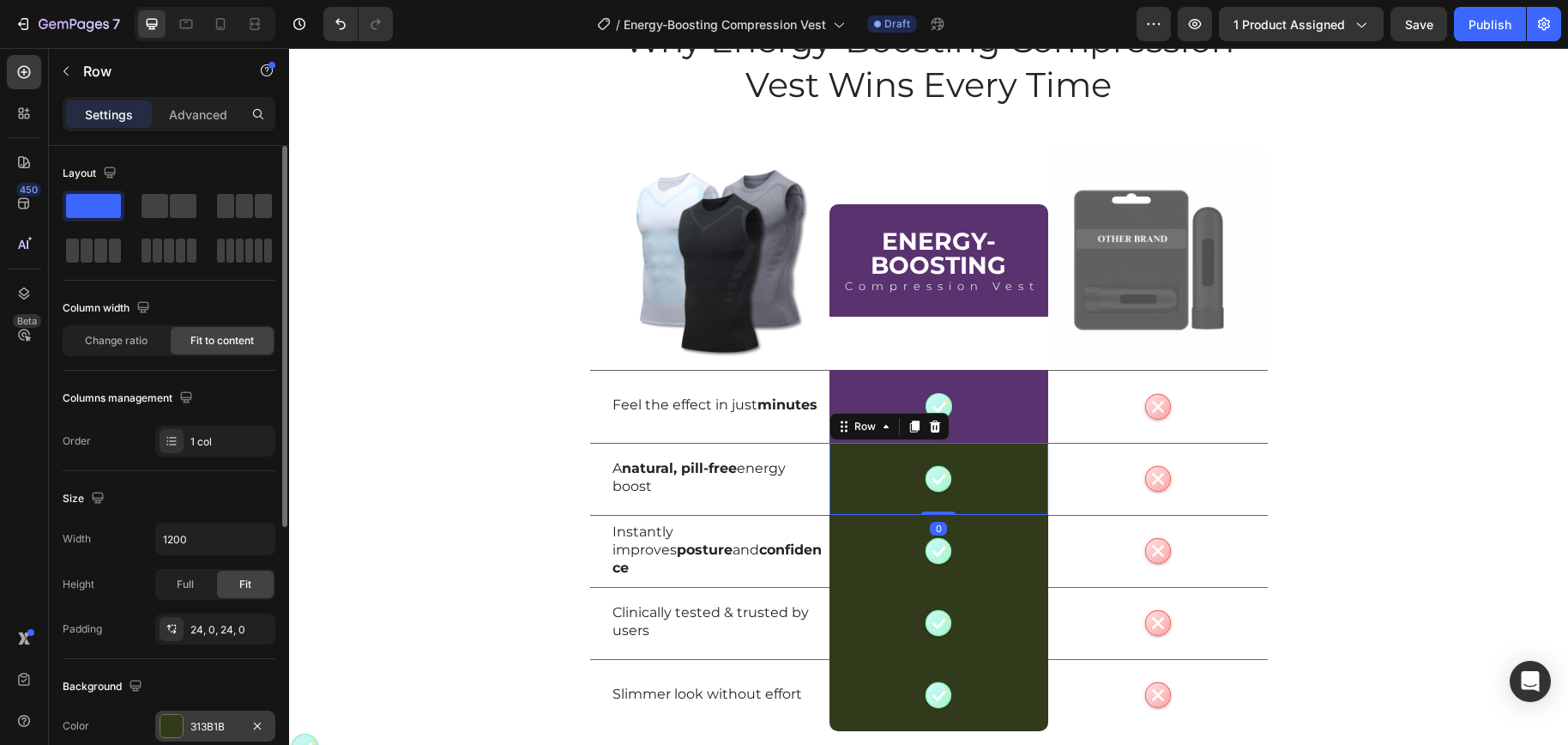
click at [202, 720] on div "313B1B" at bounding box center [215, 726] width 50 height 15
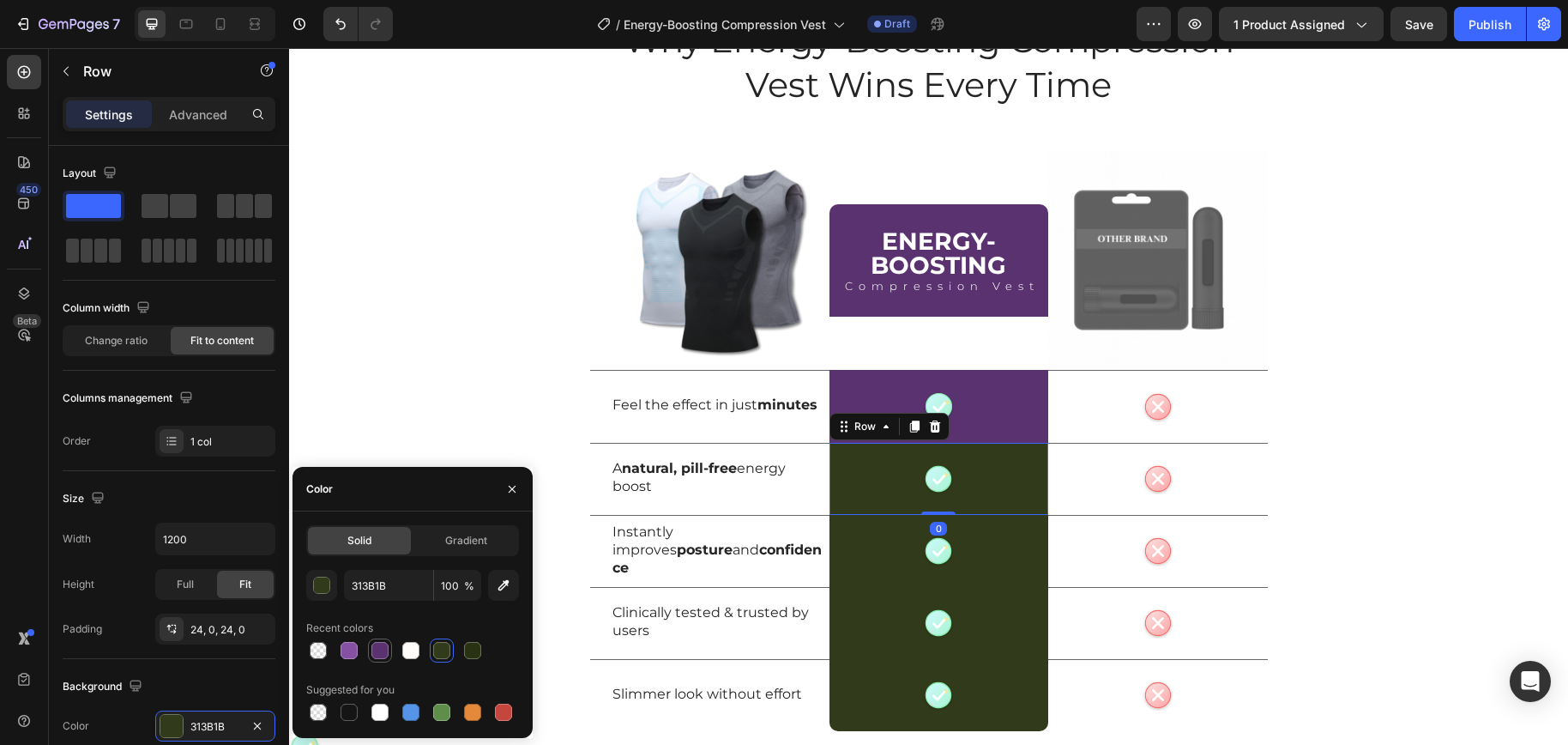
click at [379, 649] on div at bounding box center [380, 649] width 17 height 17
type input "5A3270"
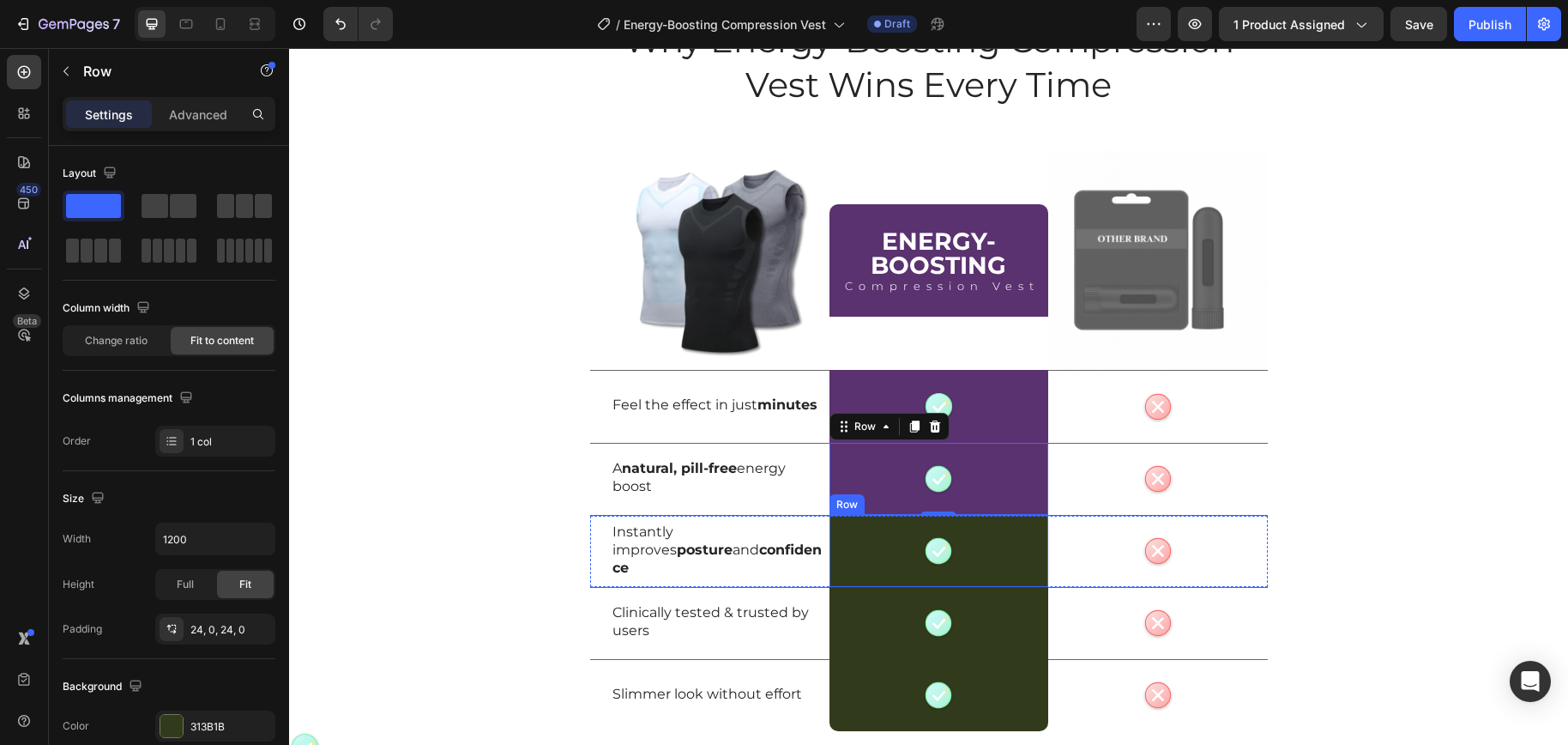
click at [1010, 563] on div "Cute check icon Pastel green circular badge with a rounded white checkmark and …" at bounding box center [939, 550] width 219 height 72
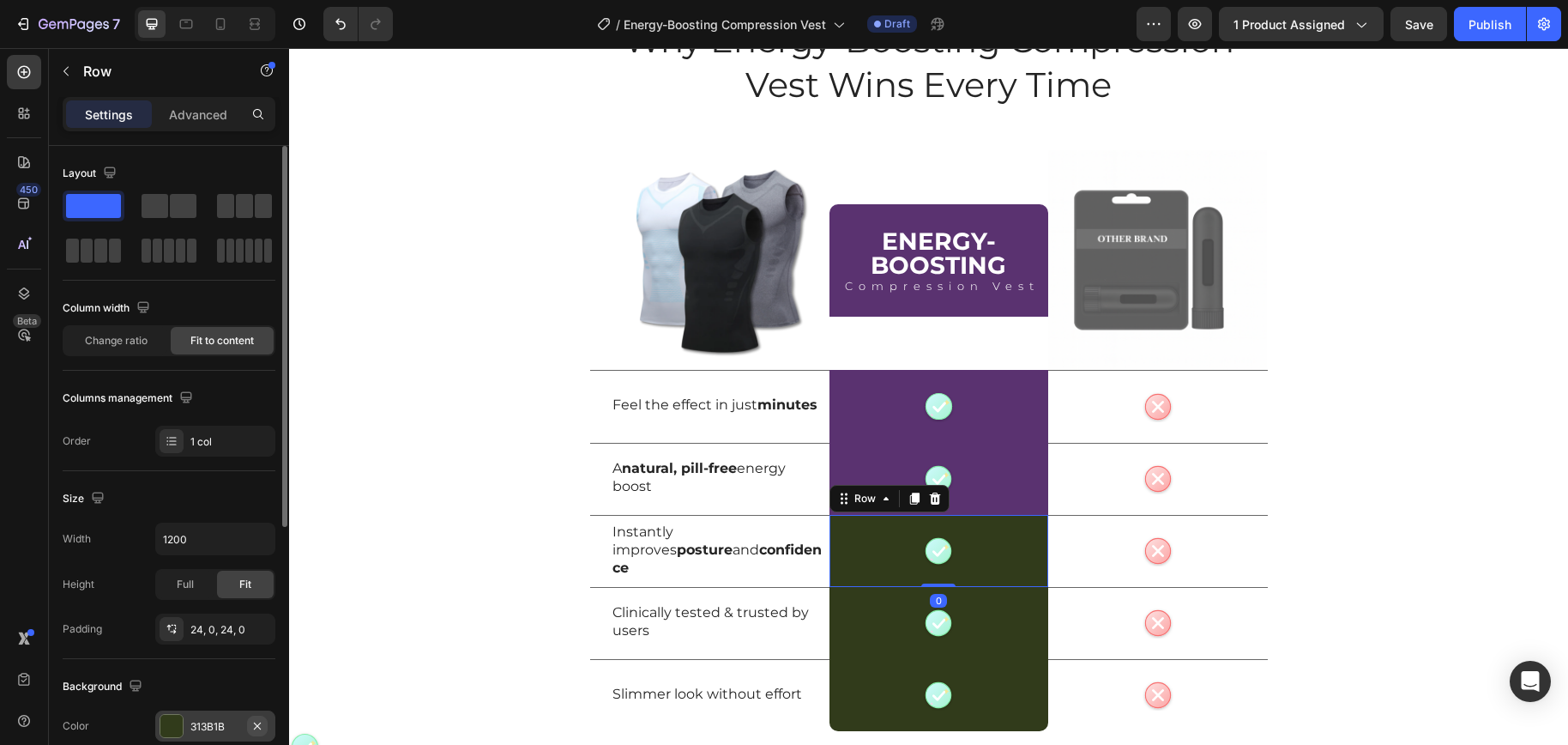
click at [250, 721] on icon "button" at bounding box center [257, 725] width 14 height 14
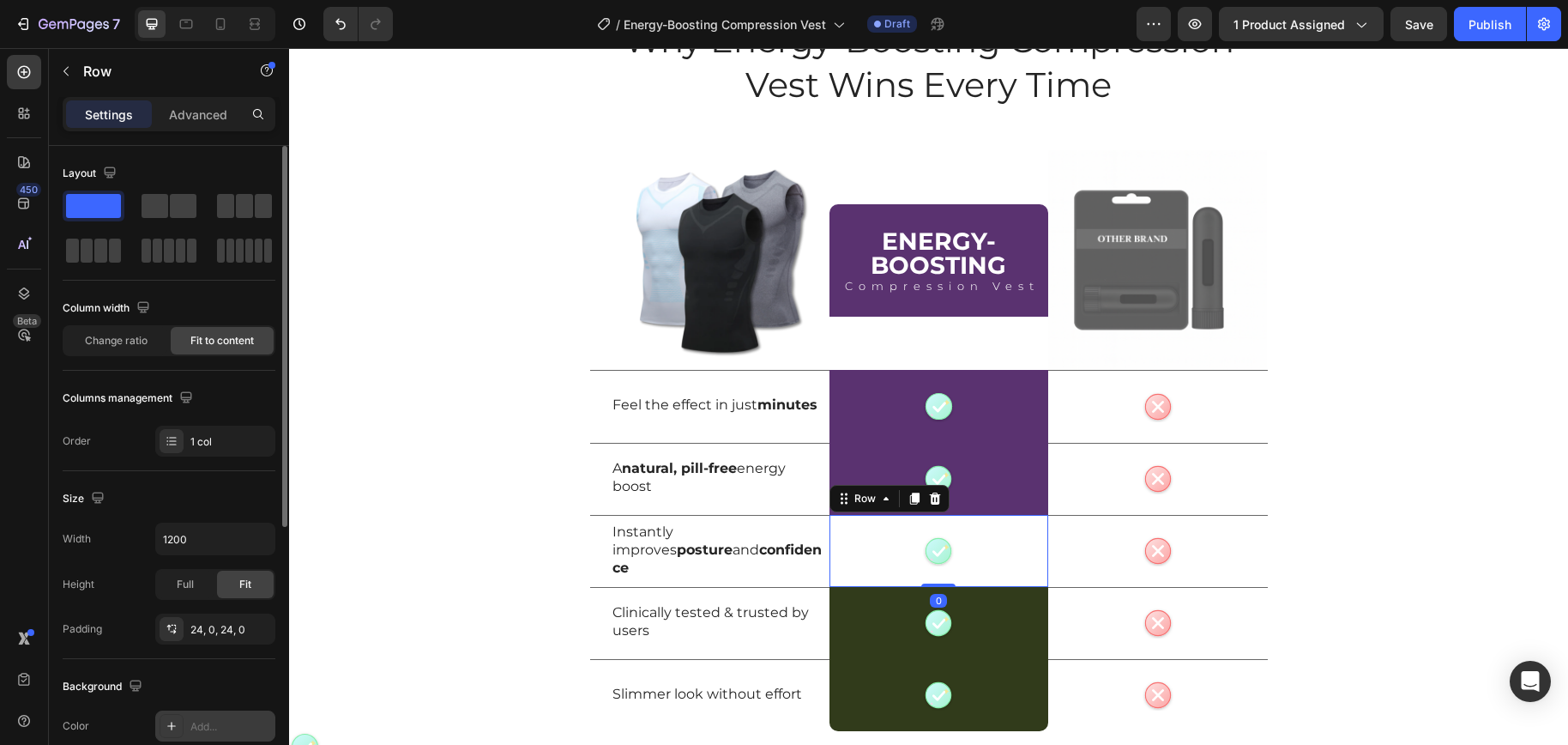
click at [214, 730] on div "Add..." at bounding box center [230, 726] width 81 height 15
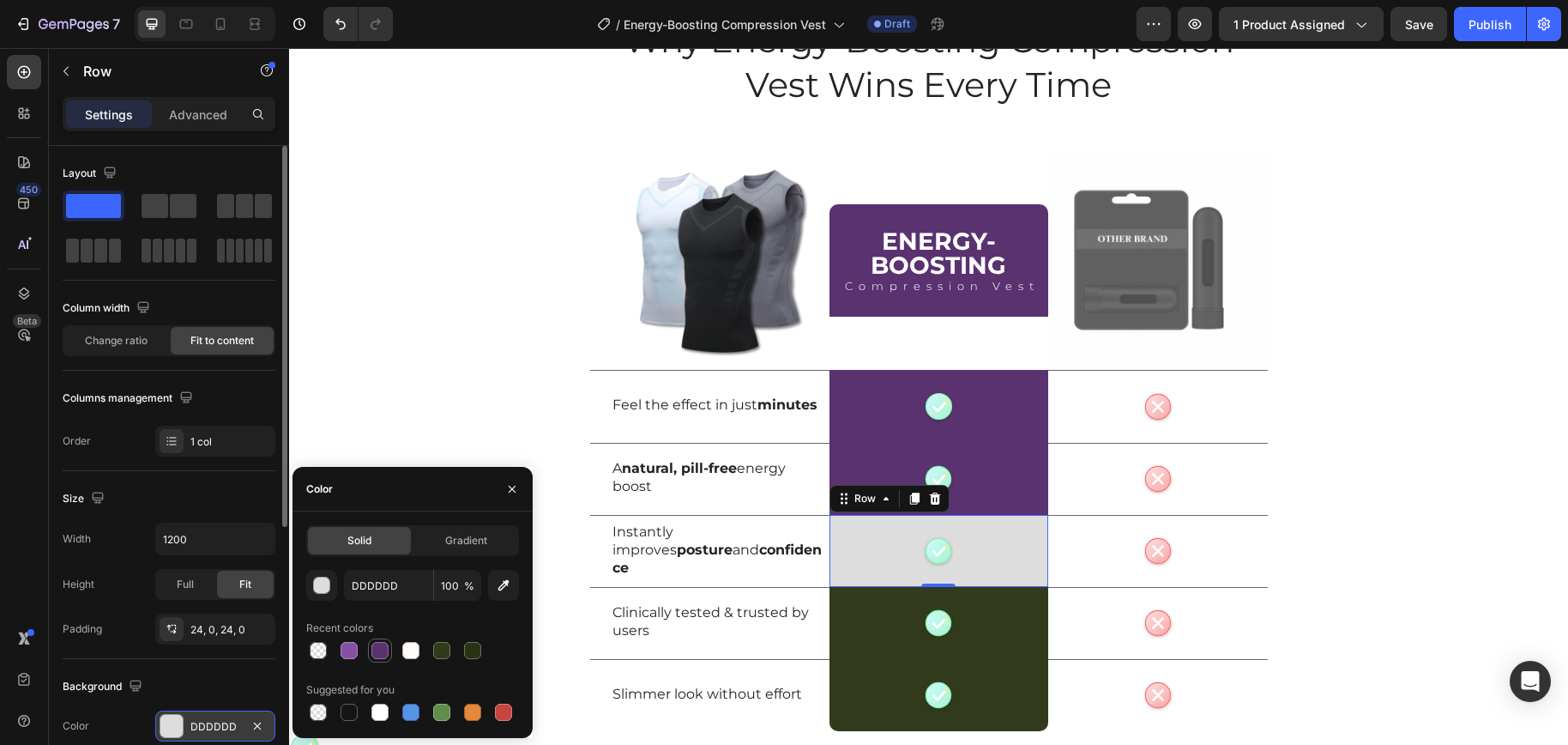
drag, startPoint x: 379, startPoint y: 656, endPoint x: 444, endPoint y: 589, distance: 93.3
click at [379, 656] on div at bounding box center [380, 649] width 17 height 17
type input "5A3270"
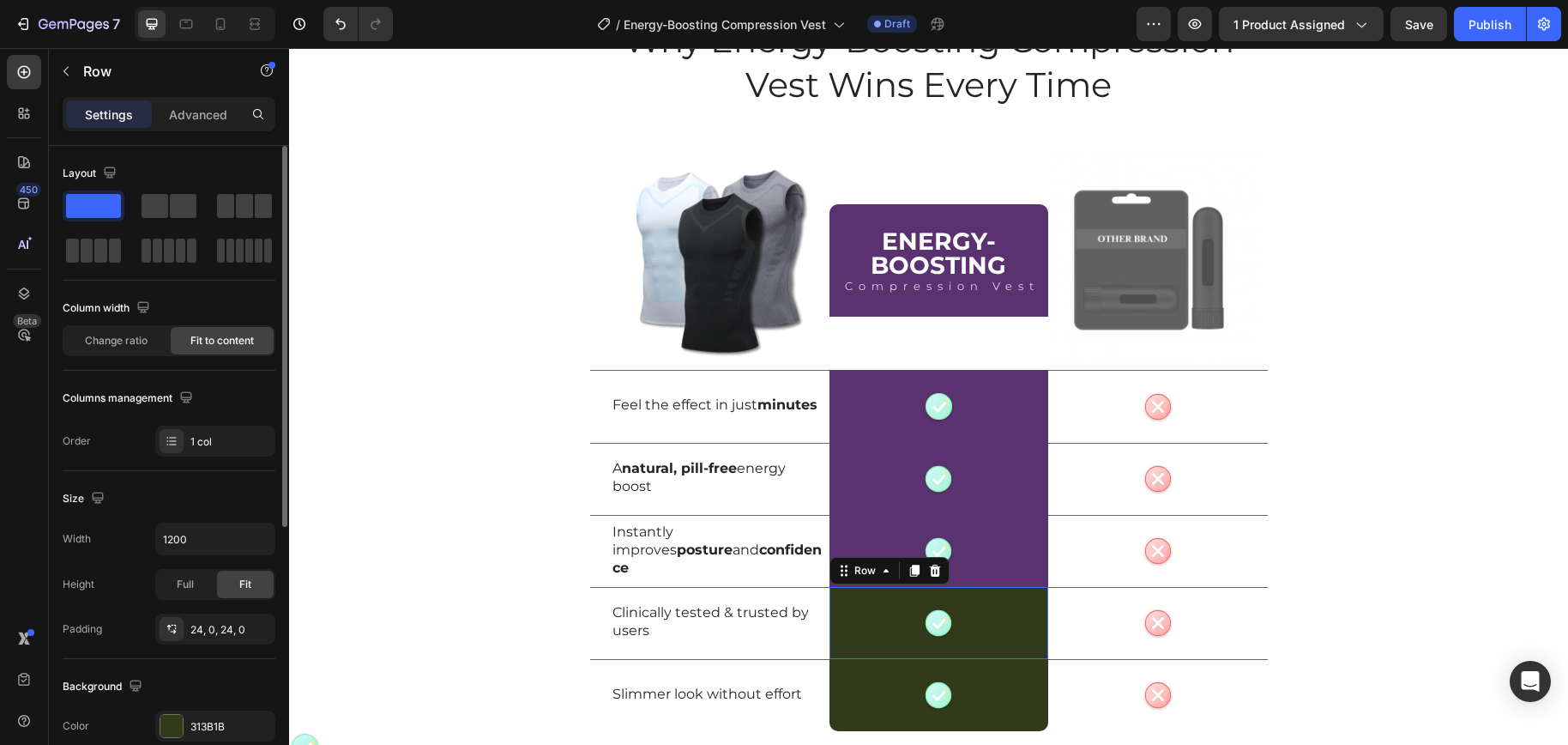
click at [982, 631] on div "Cute check icon Pastel green circular badge with a rounded white checkmark and …" at bounding box center [939, 622] width 219 height 72
click at [208, 728] on div "313B1B" at bounding box center [230, 726] width 81 height 15
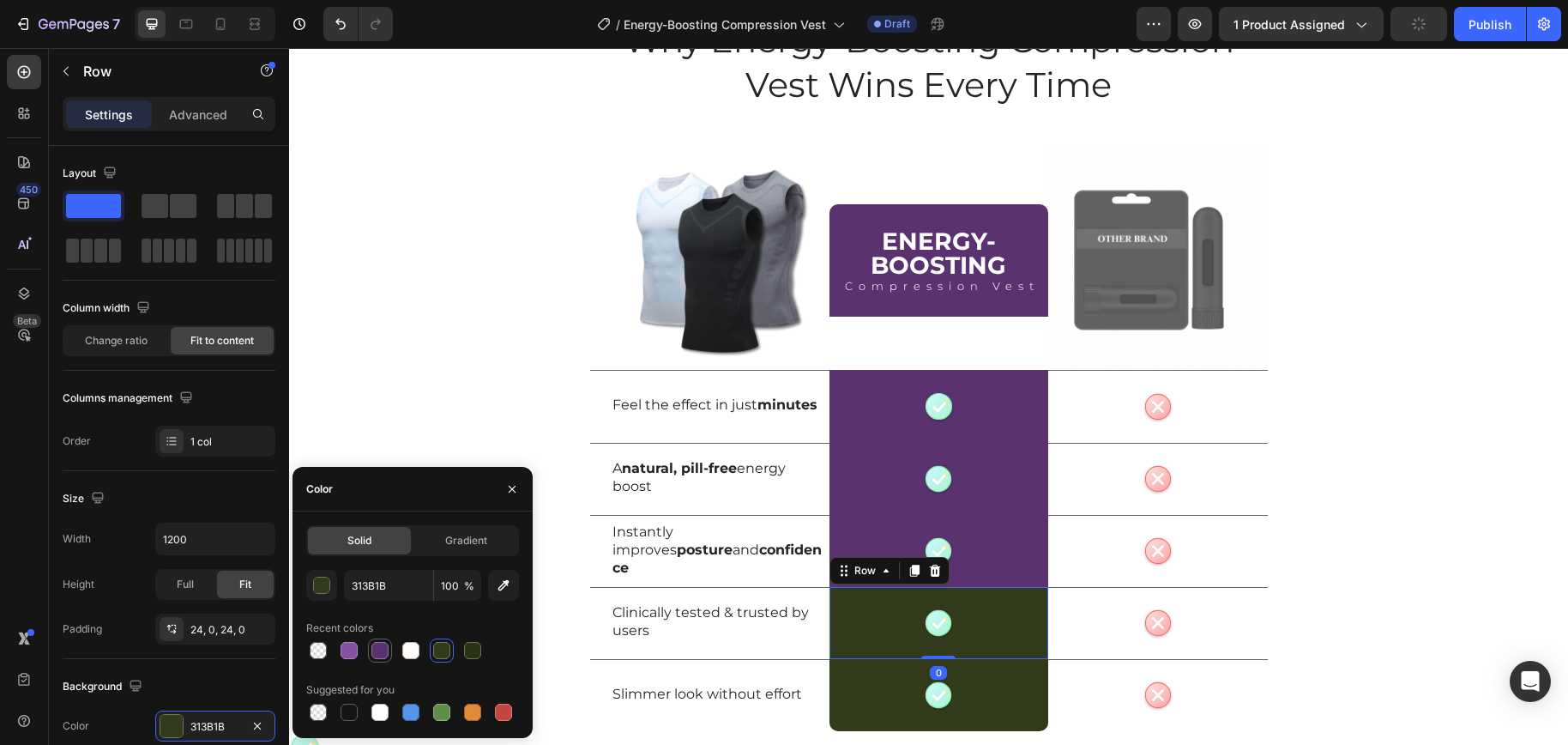
click at [383, 647] on div at bounding box center [380, 649] width 17 height 17
type input "5A3270"
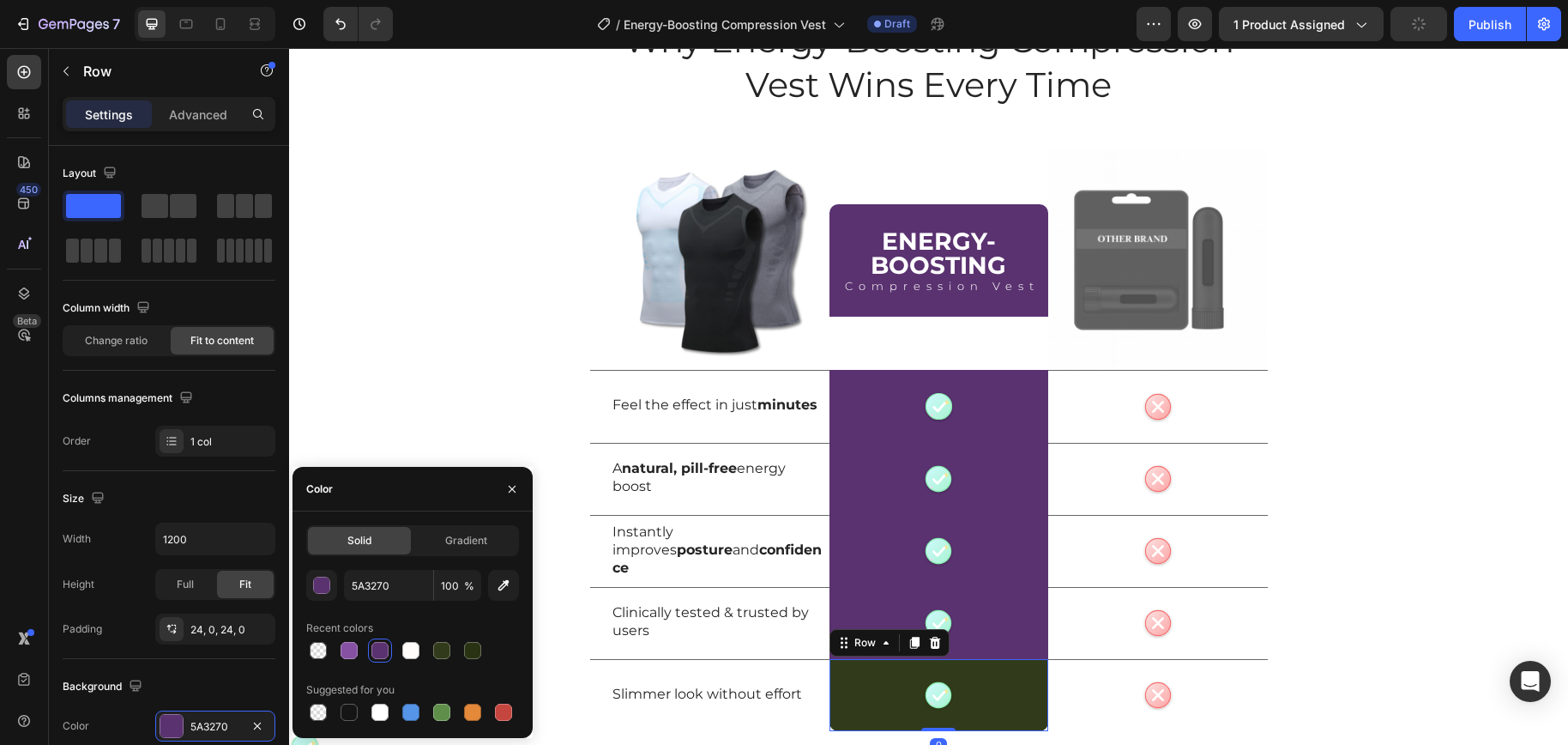
click at [997, 701] on div "Cute check icon Pastel green circular badge with a rounded white checkmark and …" at bounding box center [939, 694] width 219 height 72
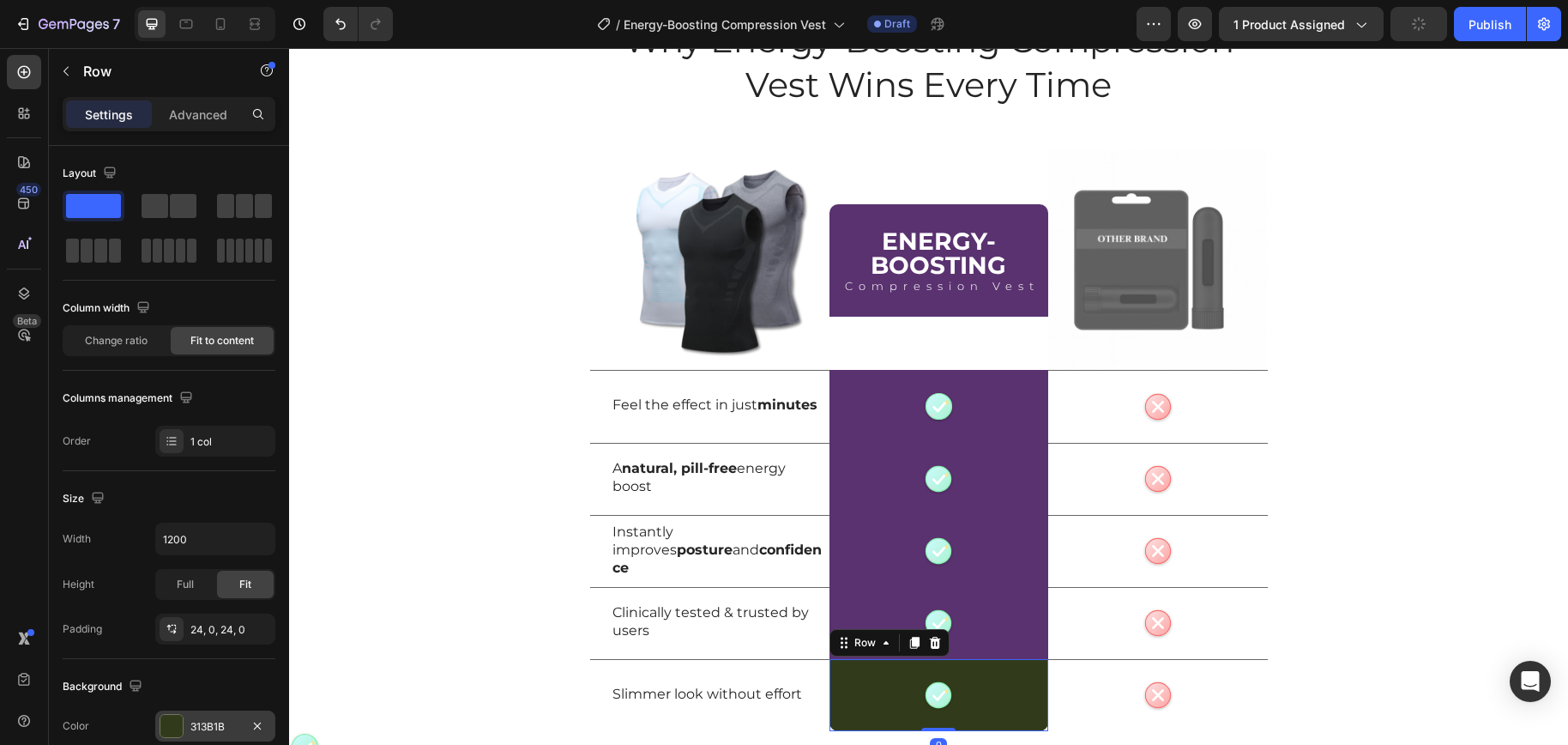
click at [177, 727] on div at bounding box center [171, 726] width 22 height 22
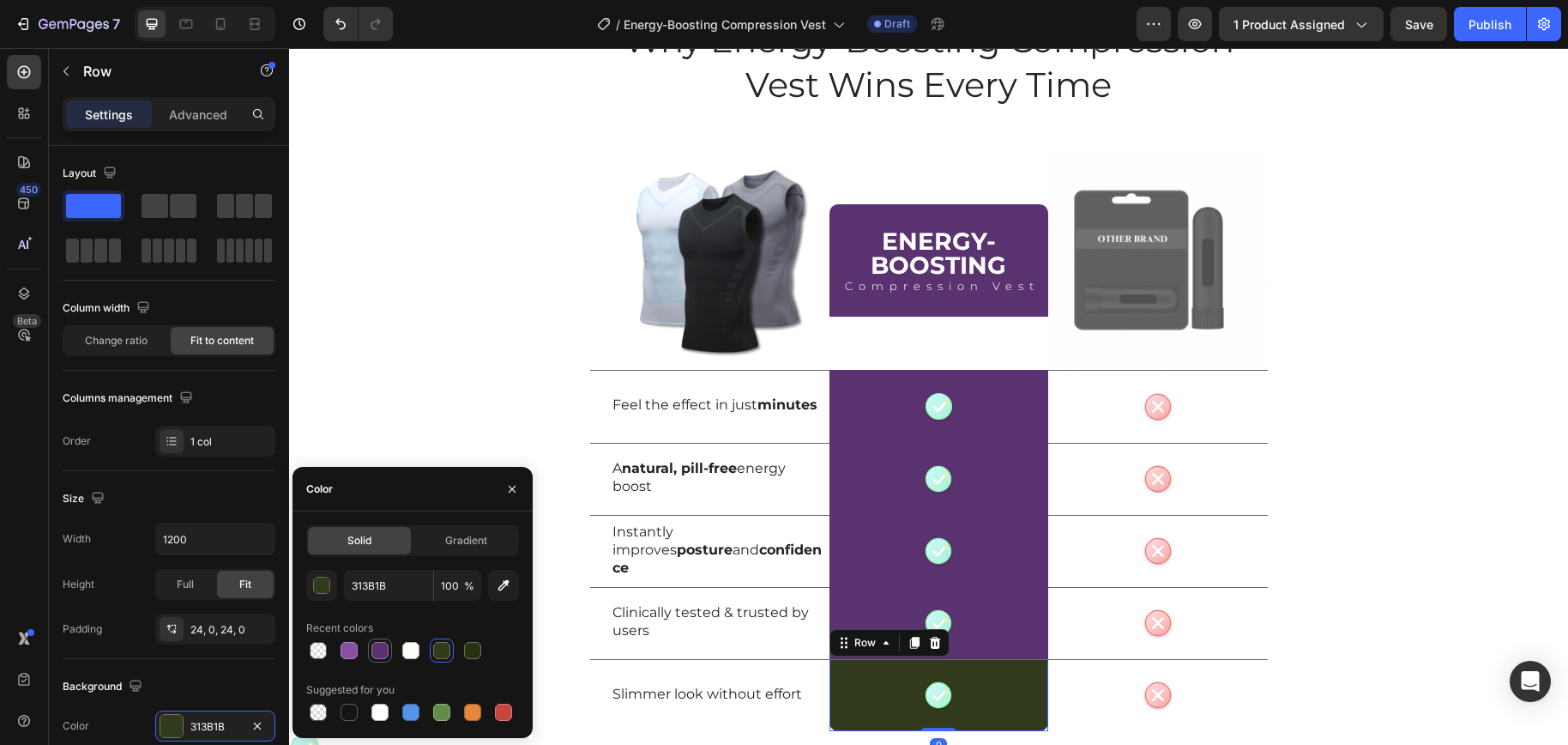
click at [385, 655] on div at bounding box center [380, 649] width 17 height 17
type input "5A3270"
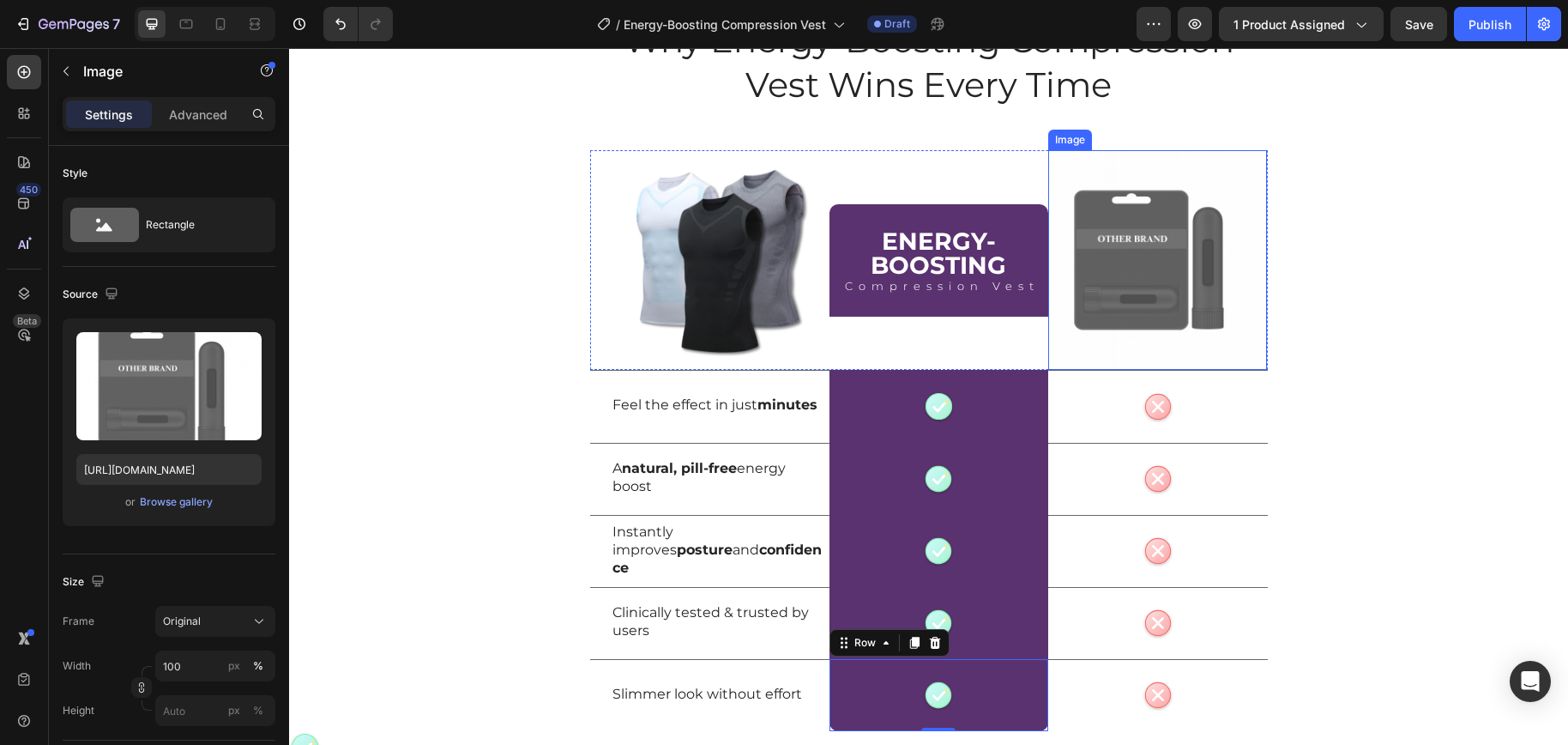
click at [1106, 214] on img at bounding box center [1157, 260] width 219 height 219
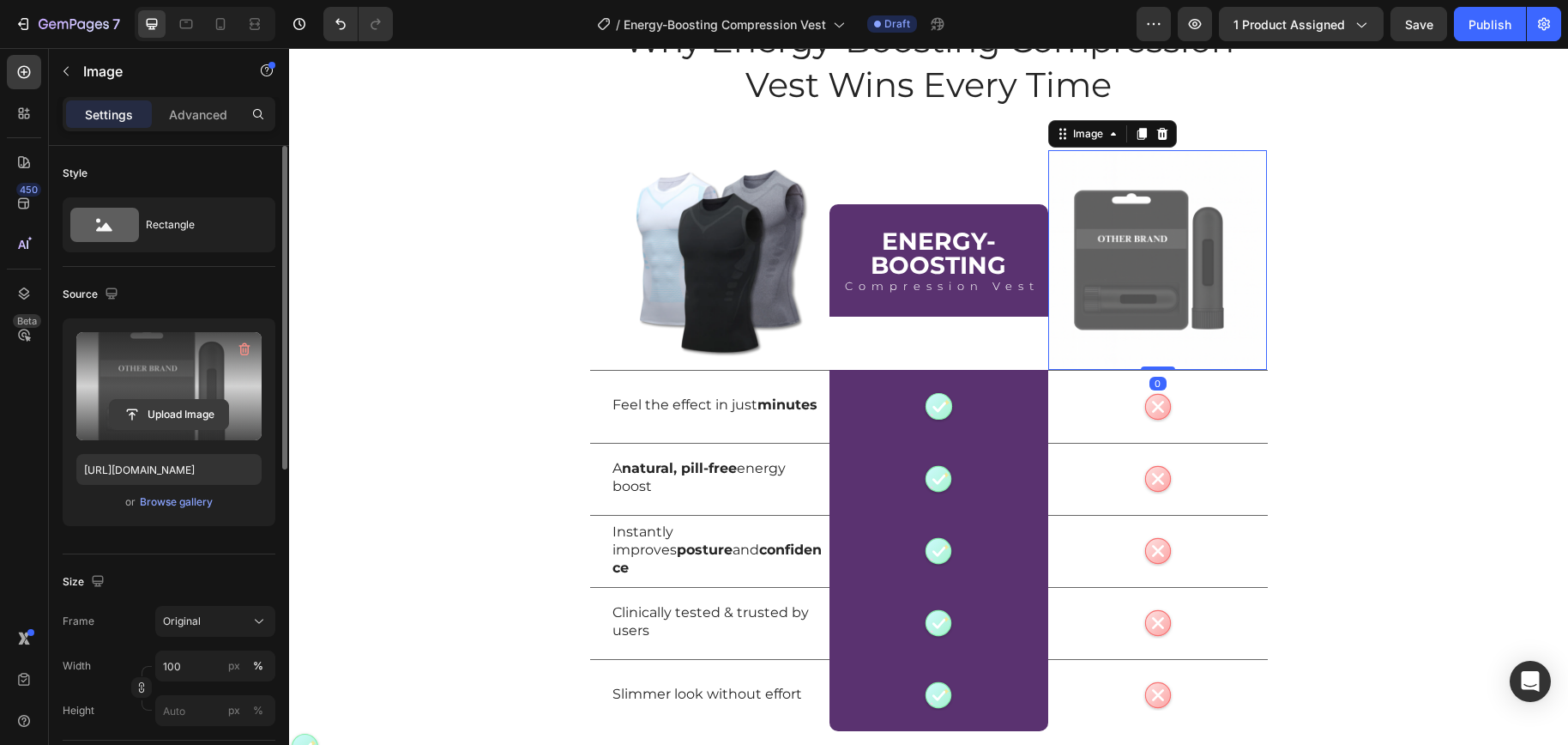
click at [186, 420] on input "file" at bounding box center [169, 414] width 118 height 29
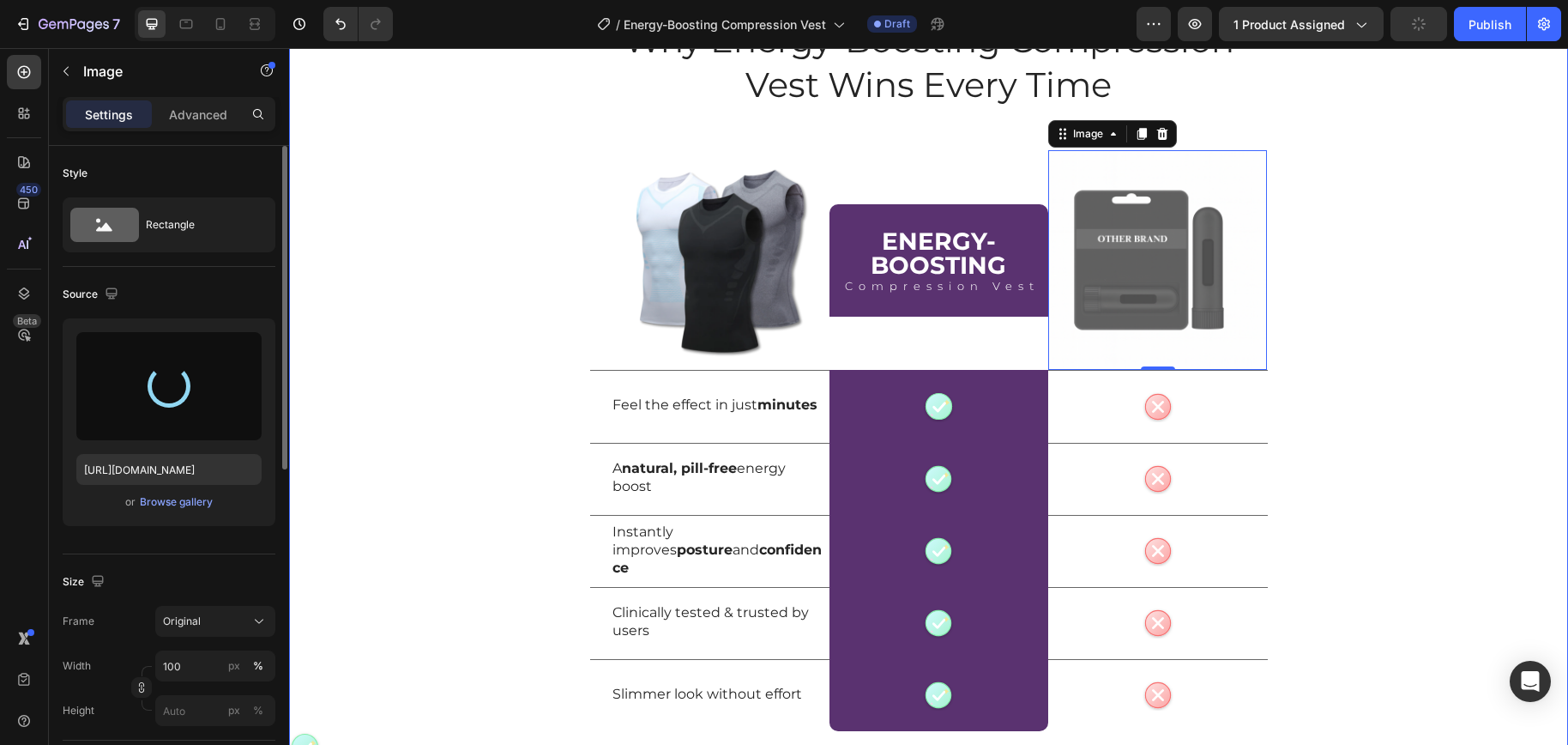
type input "https://cdn.shopify.com/s/files/1/0698/8844/2517/files/gempages_578359433361359…"
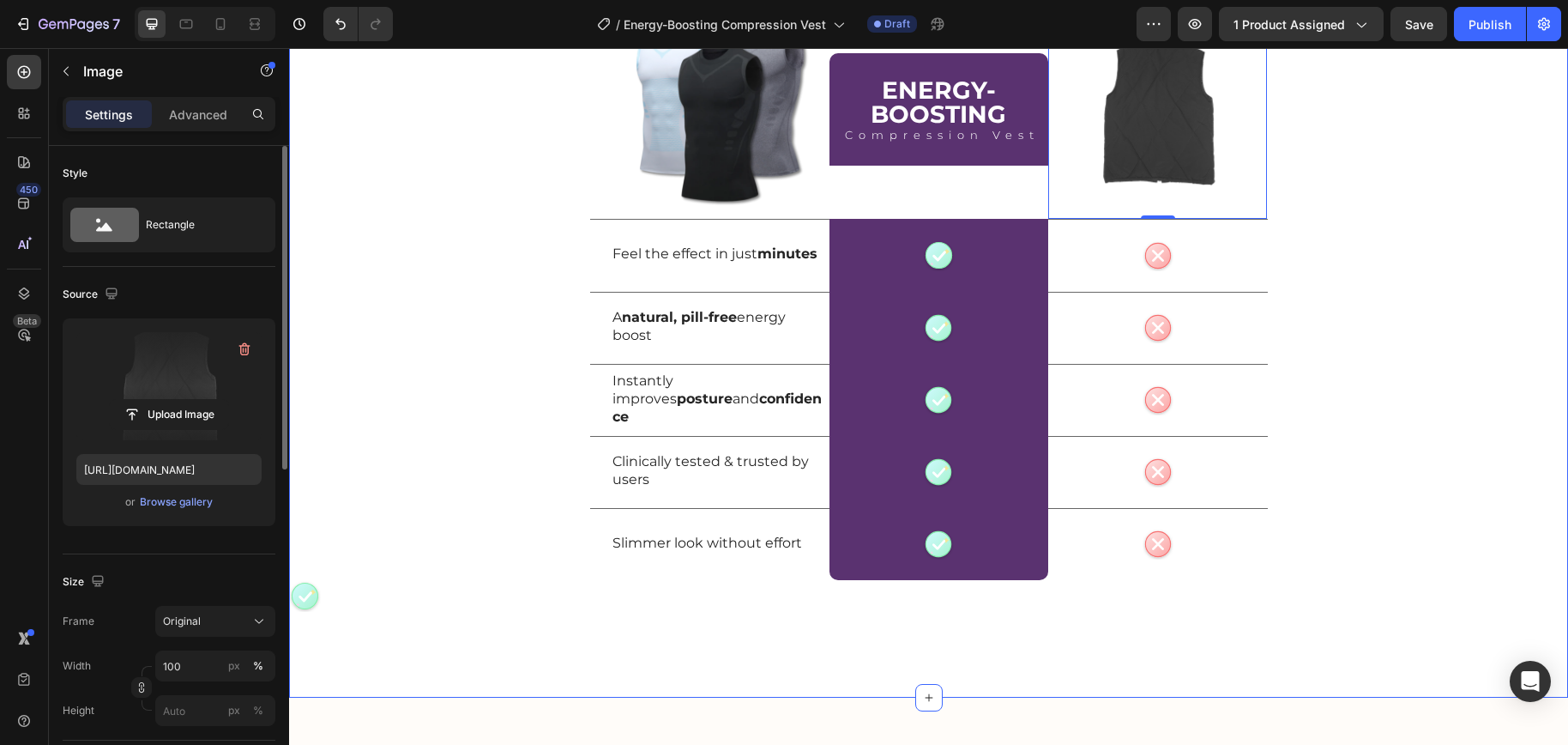
scroll to position [4725, 0]
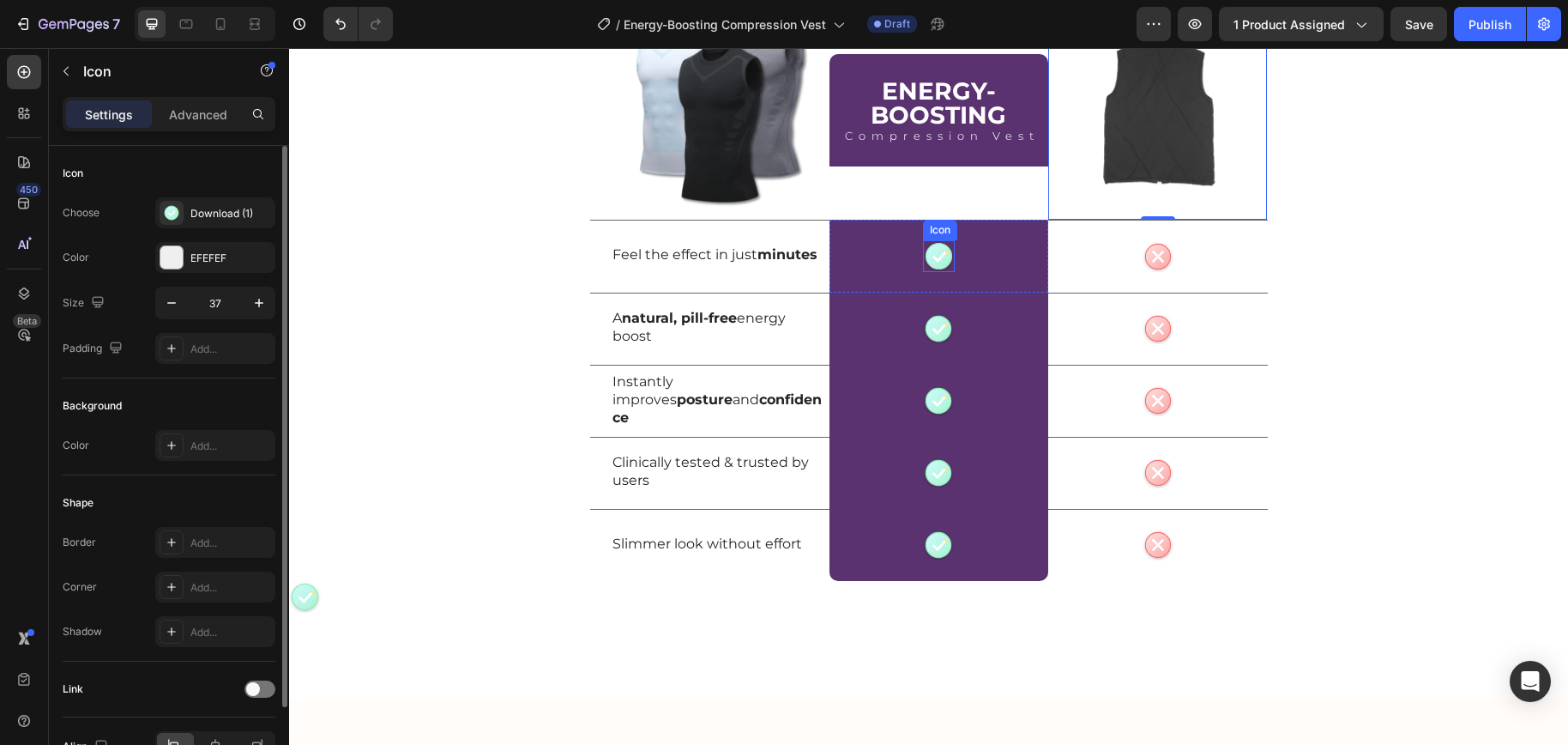
click at [925, 260] on circle at bounding box center [938, 256] width 25 height 26
click at [205, 215] on div "Download (1)" at bounding box center [230, 213] width 81 height 15
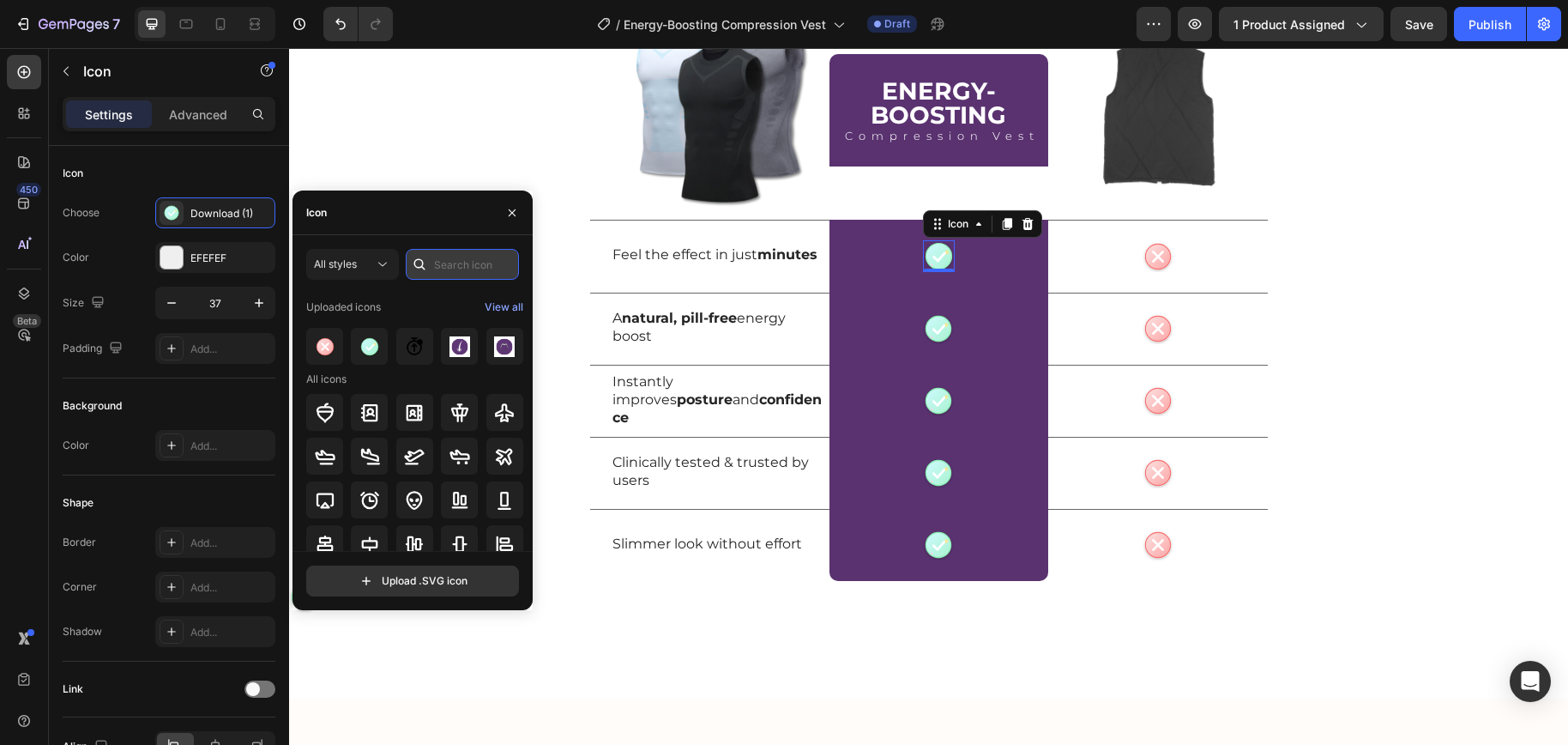
click at [442, 259] on input "text" at bounding box center [462, 264] width 113 height 31
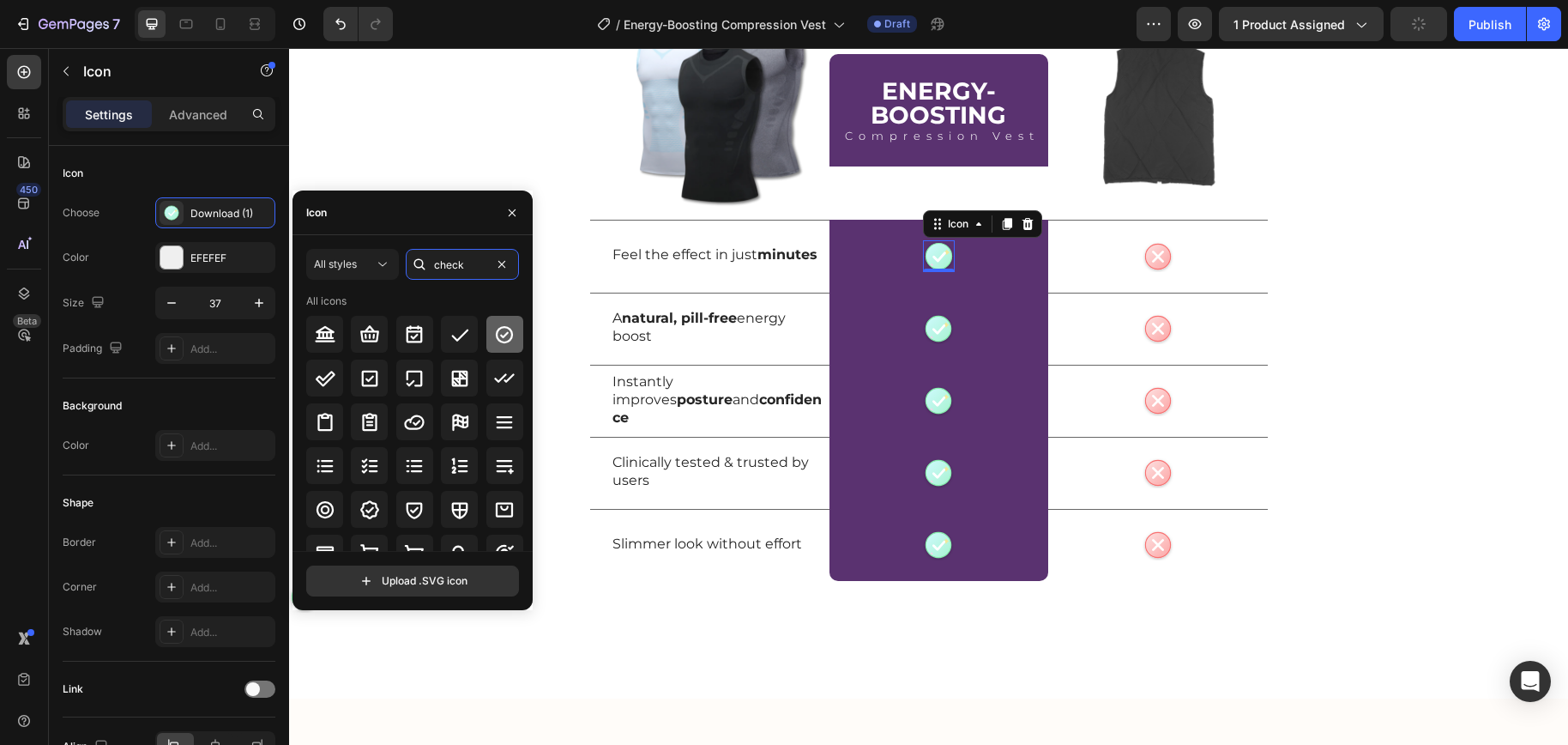
type input "check"
click at [494, 337] on icon at bounding box center [504, 334] width 21 height 21
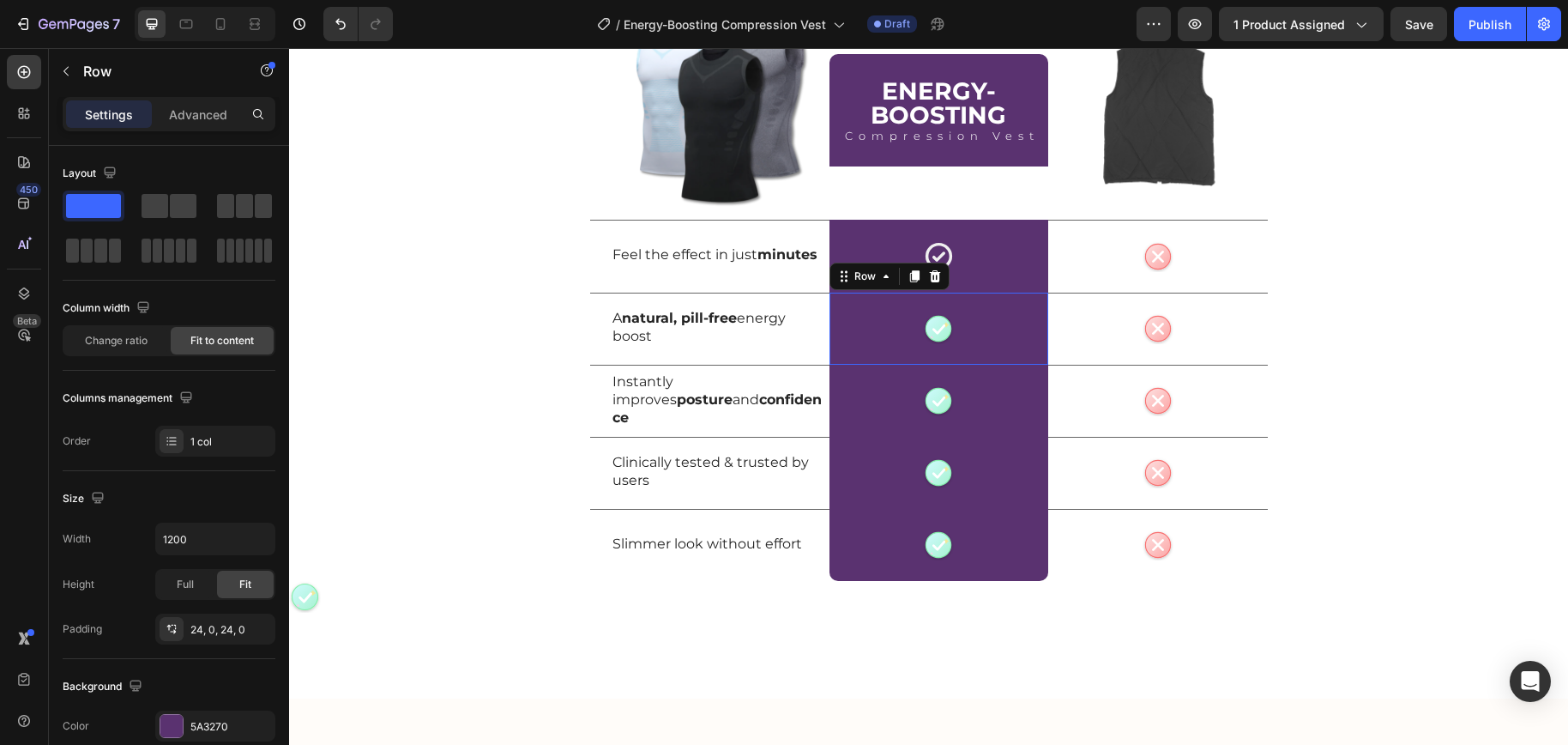
click at [930, 344] on div "Cute check icon Pastel green circular badge with a rounded white checkmark and …" at bounding box center [939, 328] width 219 height 72
click at [935, 332] on circle at bounding box center [938, 328] width 25 height 25
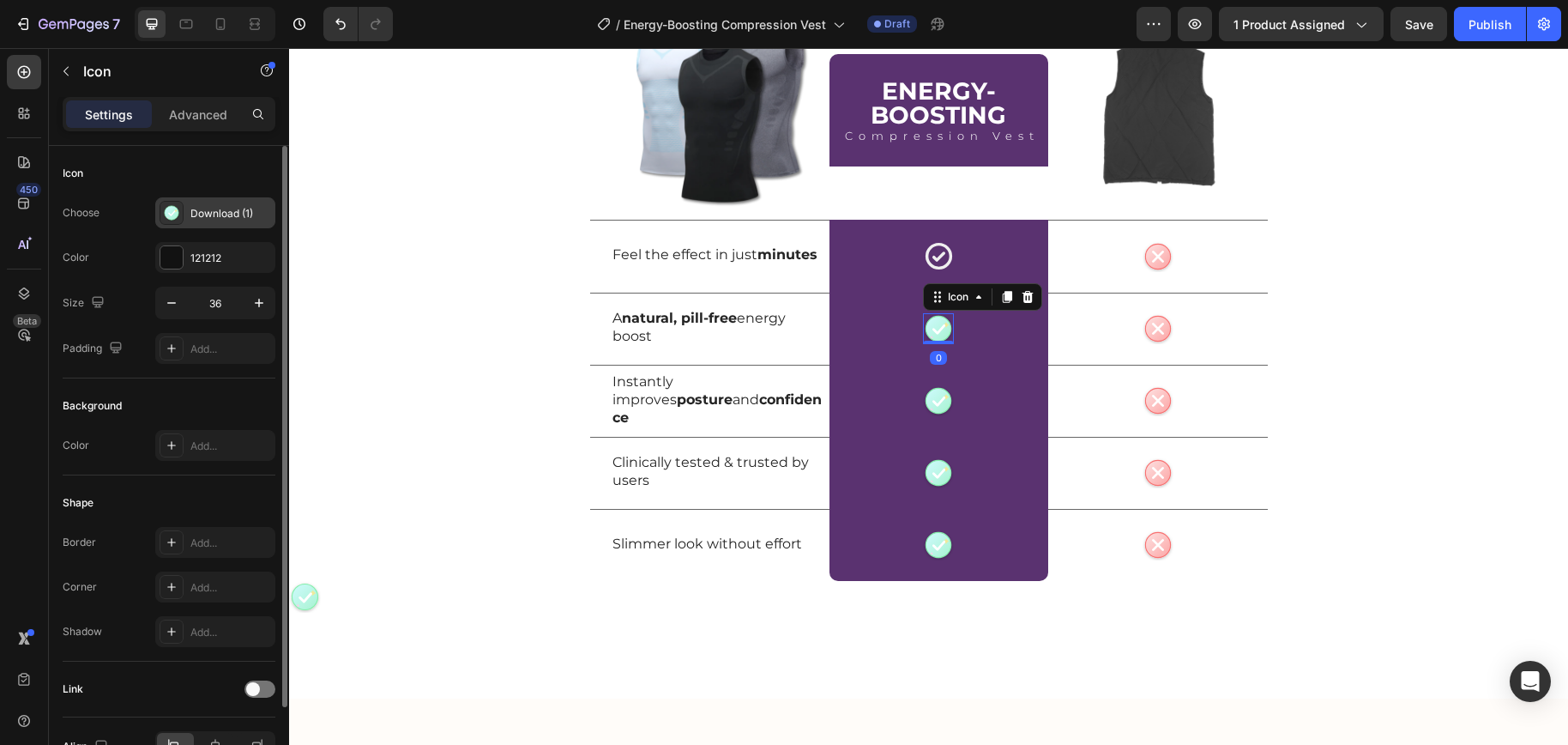
click at [211, 228] on div "Choose Cute check icon Pastel green circular badge with a rounded white checkma…" at bounding box center [169, 281] width 213 height 167
click at [212, 217] on div "Download (1)" at bounding box center [230, 213] width 81 height 15
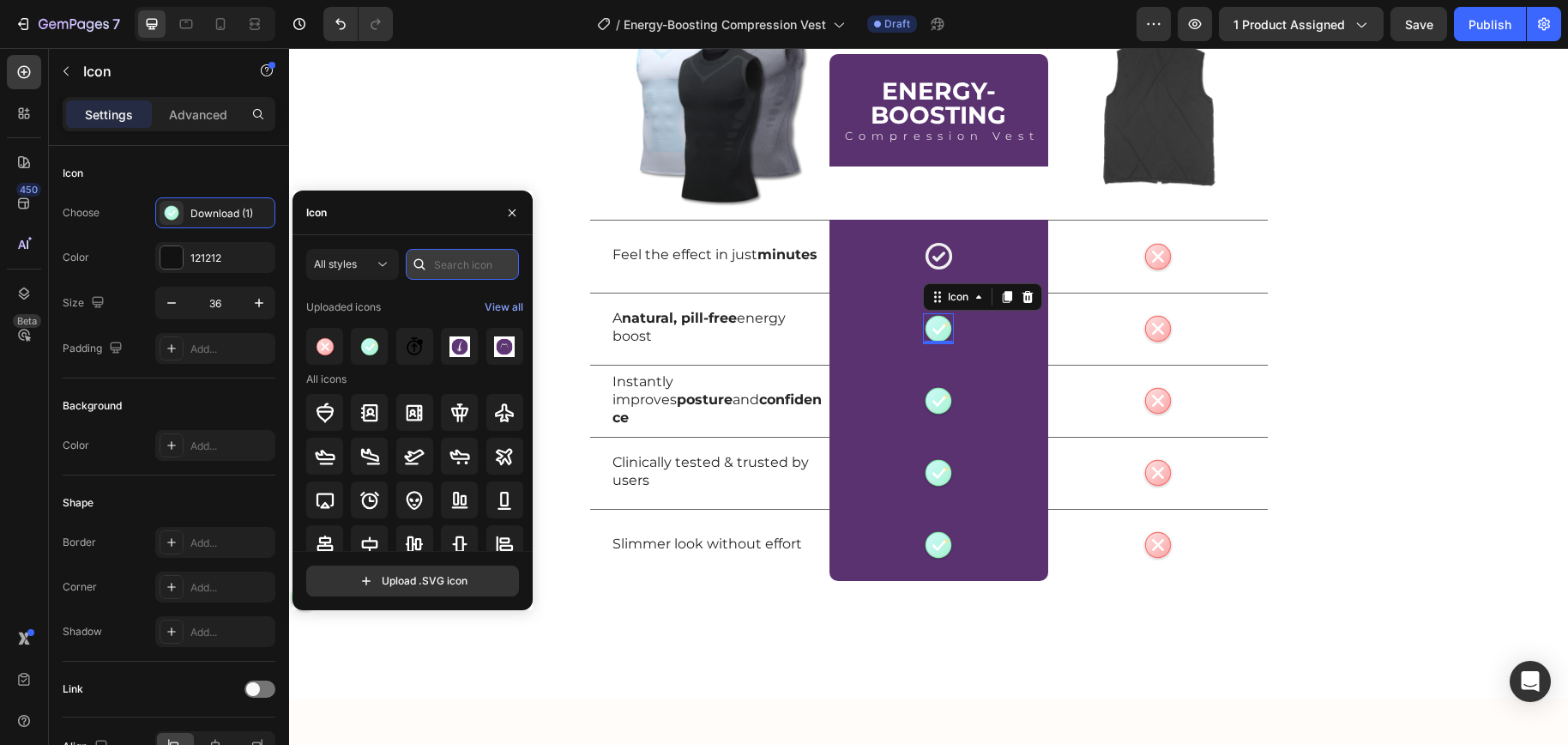
click at [473, 270] on input "text" at bounding box center [462, 264] width 113 height 31
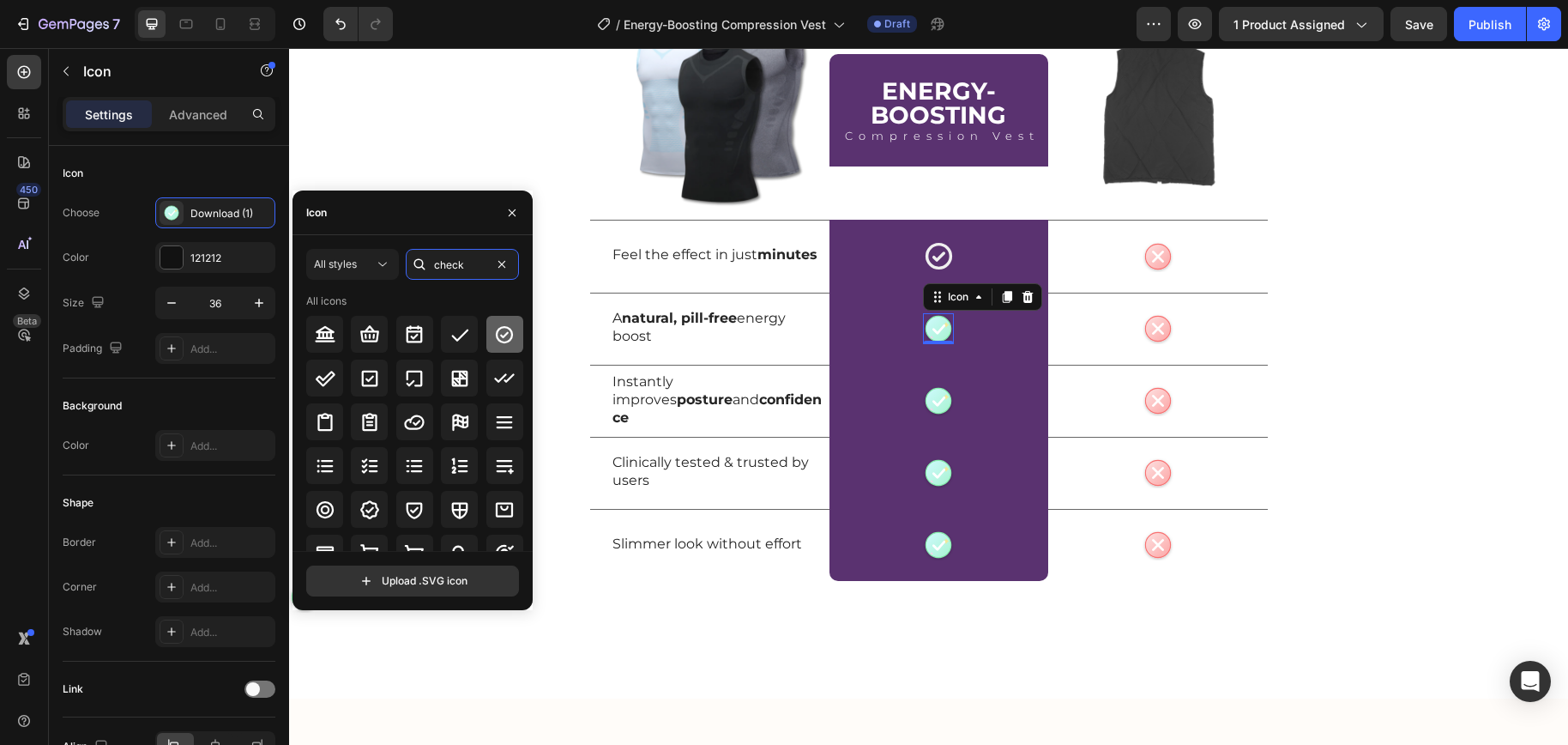
type input "check"
click at [488, 344] on div at bounding box center [504, 334] width 36 height 36
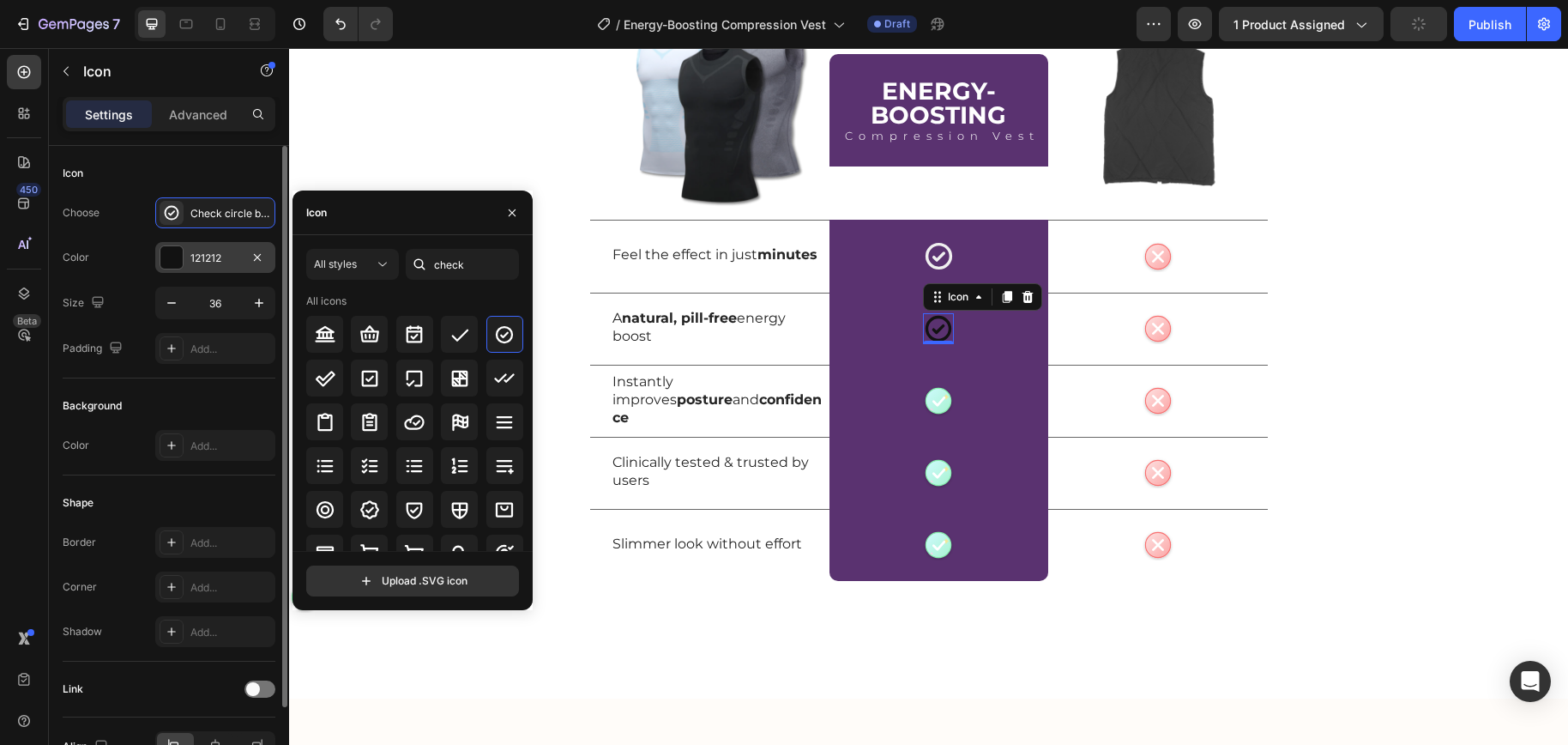
click at [187, 260] on div "121212" at bounding box center [215, 258] width 120 height 31
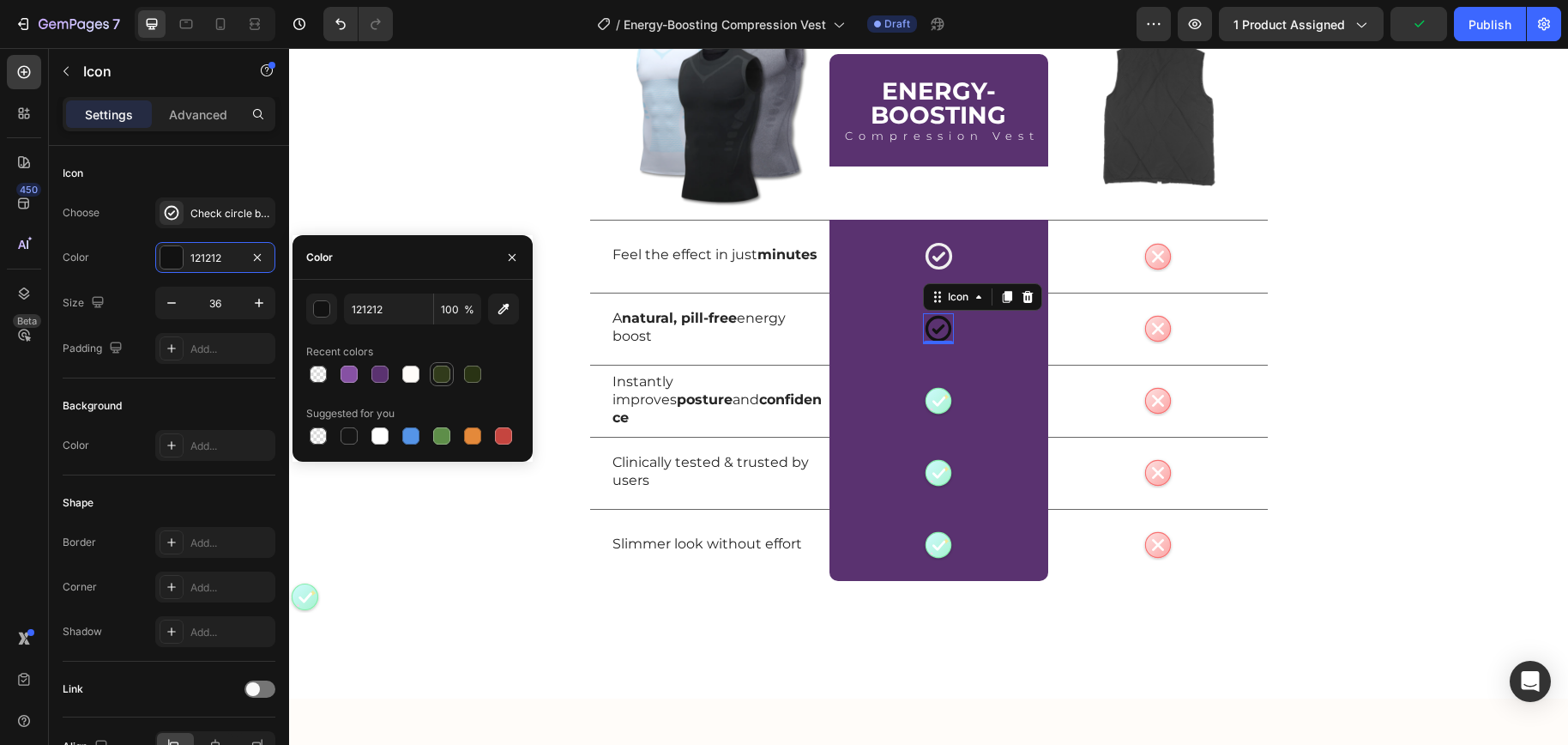
drag, startPoint x: 413, startPoint y: 375, endPoint x: 442, endPoint y: 375, distance: 29.0
click at [413, 375] on div at bounding box center [411, 373] width 17 height 17
type input "FFFCF9"
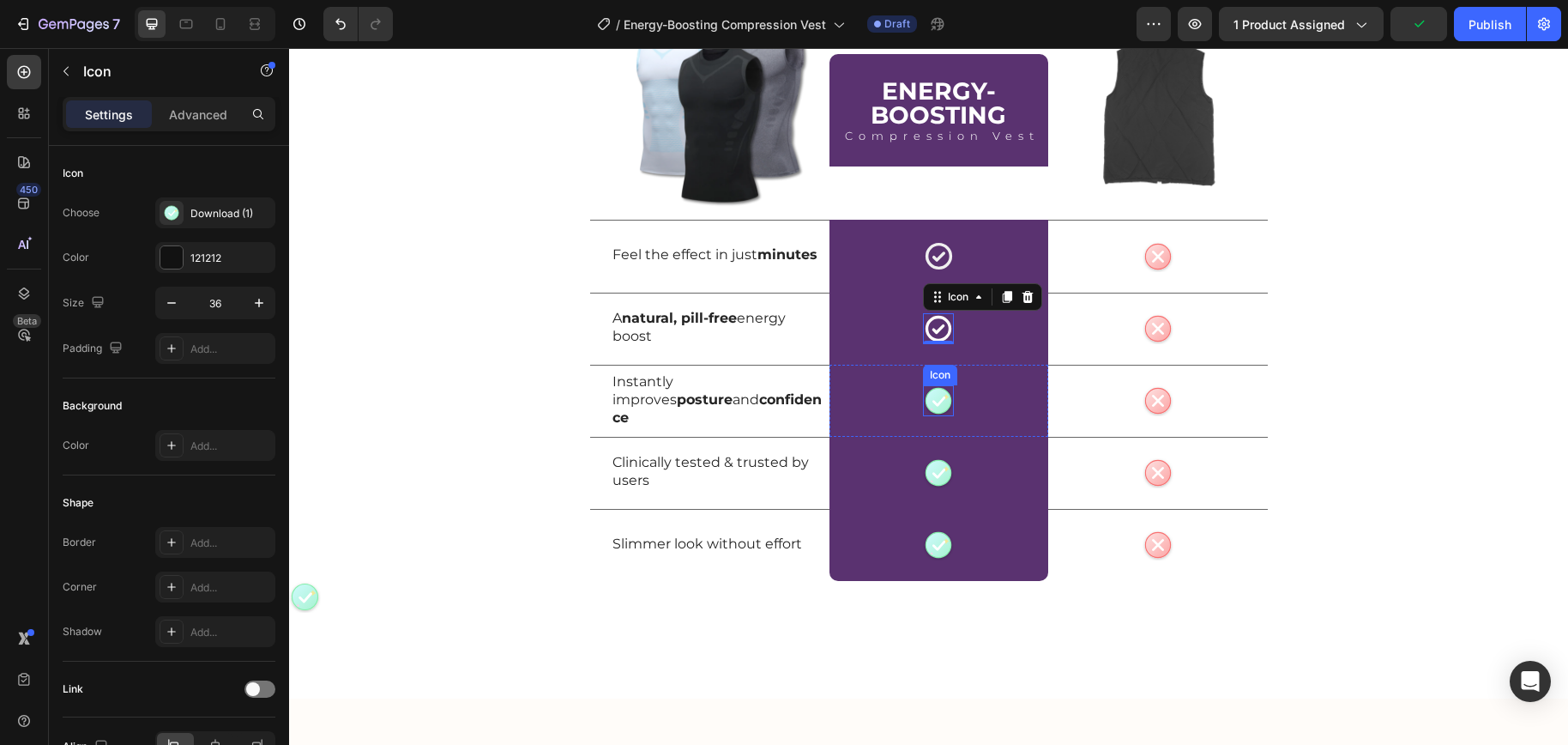
click at [936, 407] on circle at bounding box center [938, 400] width 25 height 25
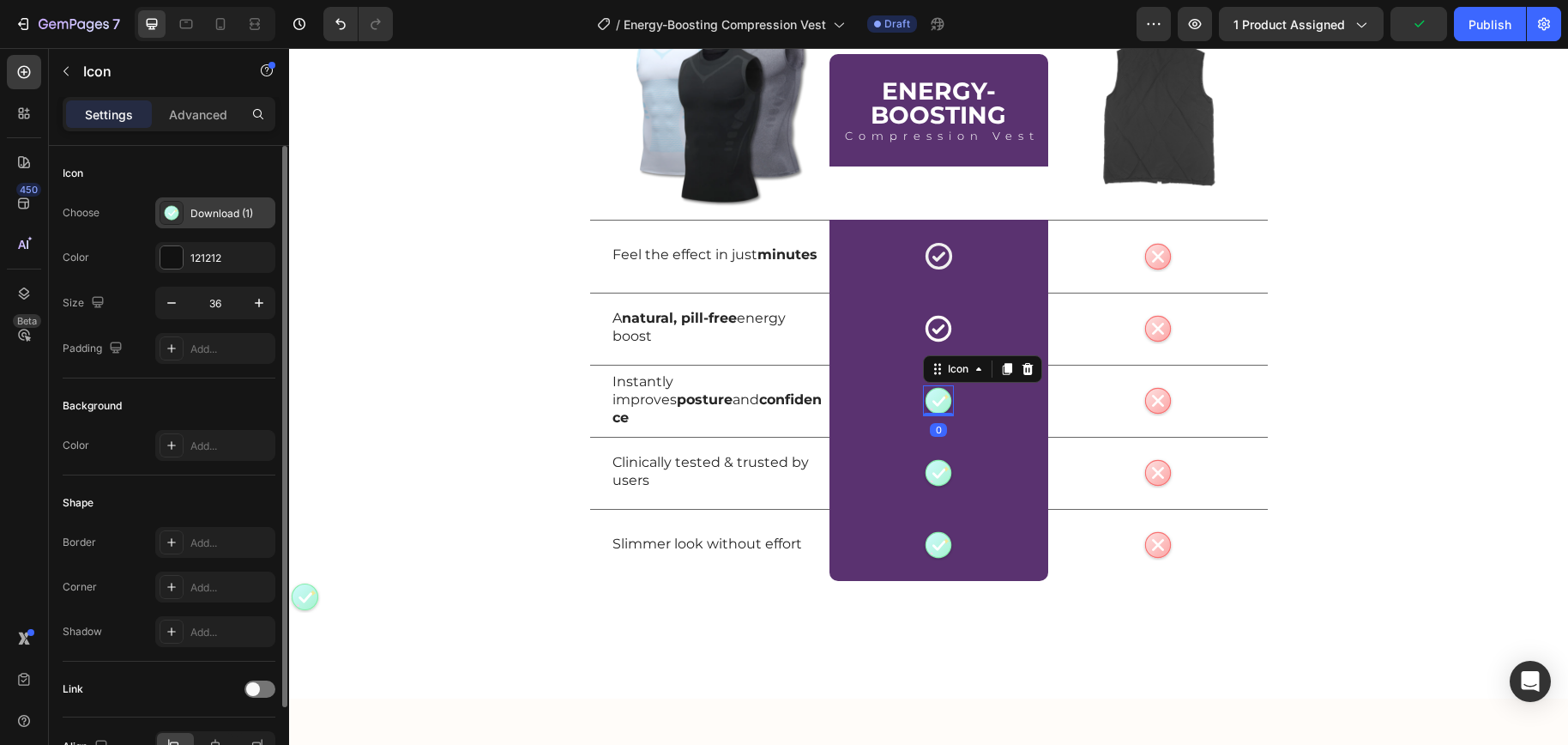
click at [190, 207] on div "Download (1)" at bounding box center [230, 213] width 81 height 15
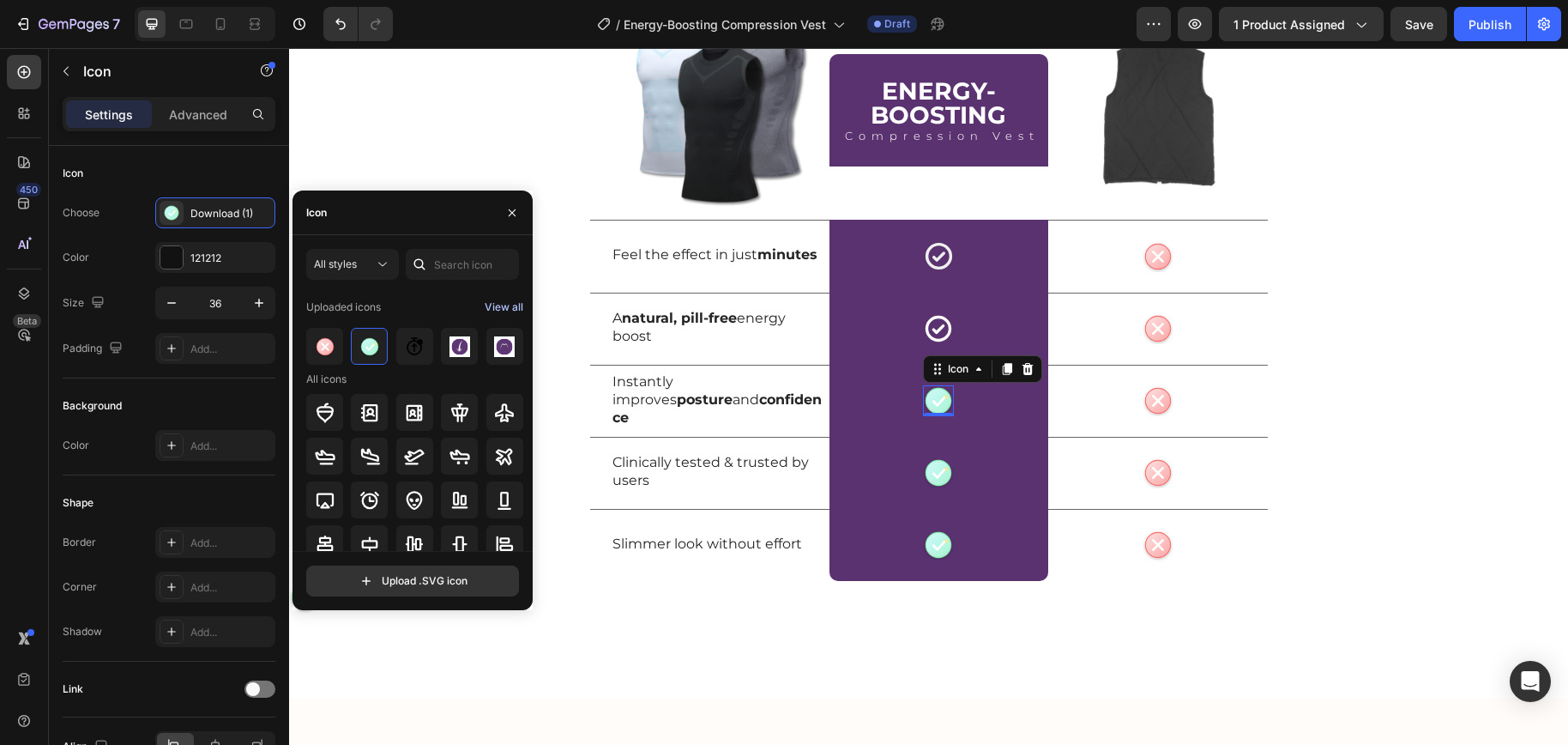
click at [486, 307] on div "View all" at bounding box center [504, 307] width 38 height 21
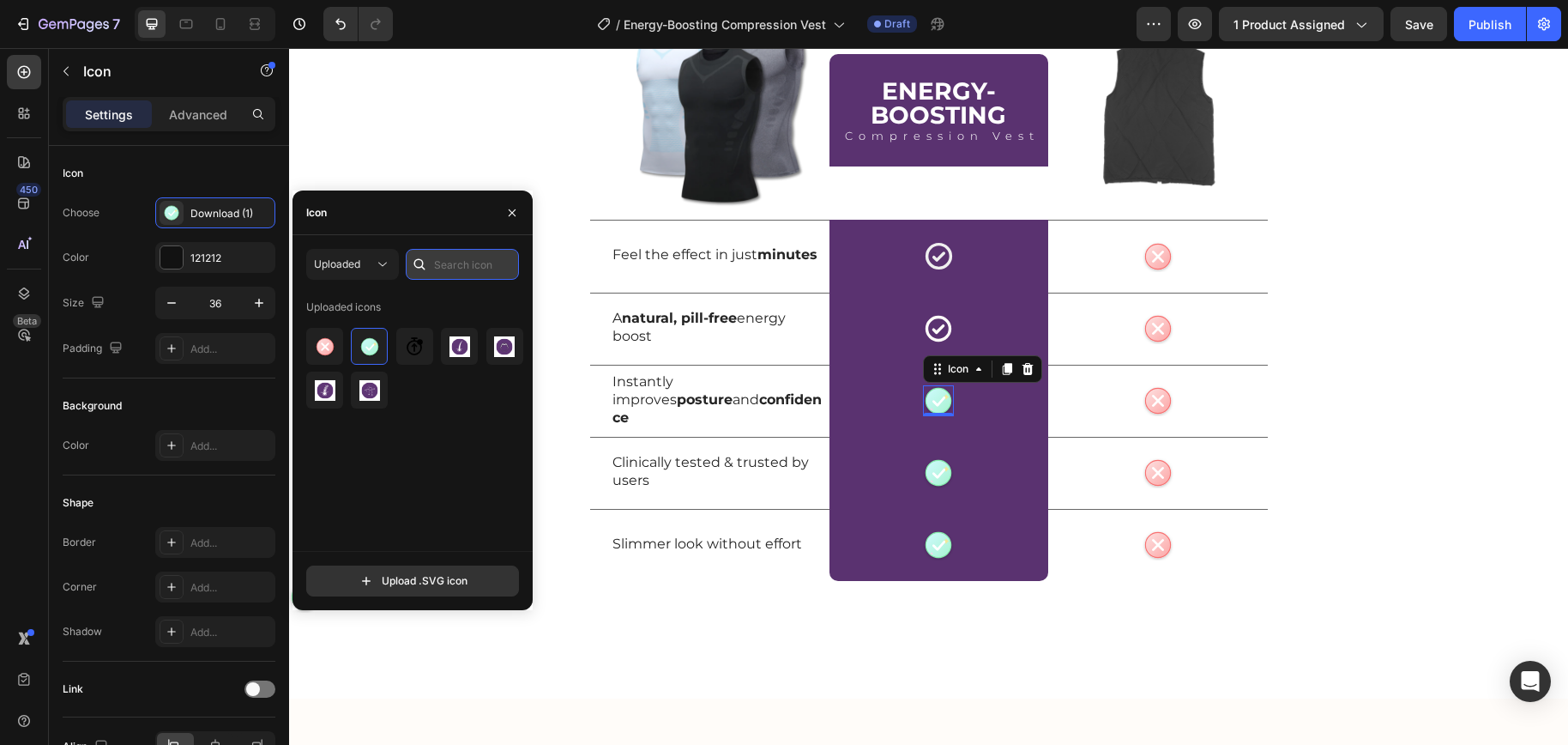
click at [443, 261] on input "text" at bounding box center [462, 264] width 113 height 31
type input "check"
drag, startPoint x: 349, startPoint y: 516, endPoint x: 429, endPoint y: 311, distance: 220.1
click at [350, 516] on div "Uploaded icons" at bounding box center [418, 422] width 225 height 258
click at [413, 260] on icon at bounding box center [419, 264] width 17 height 17
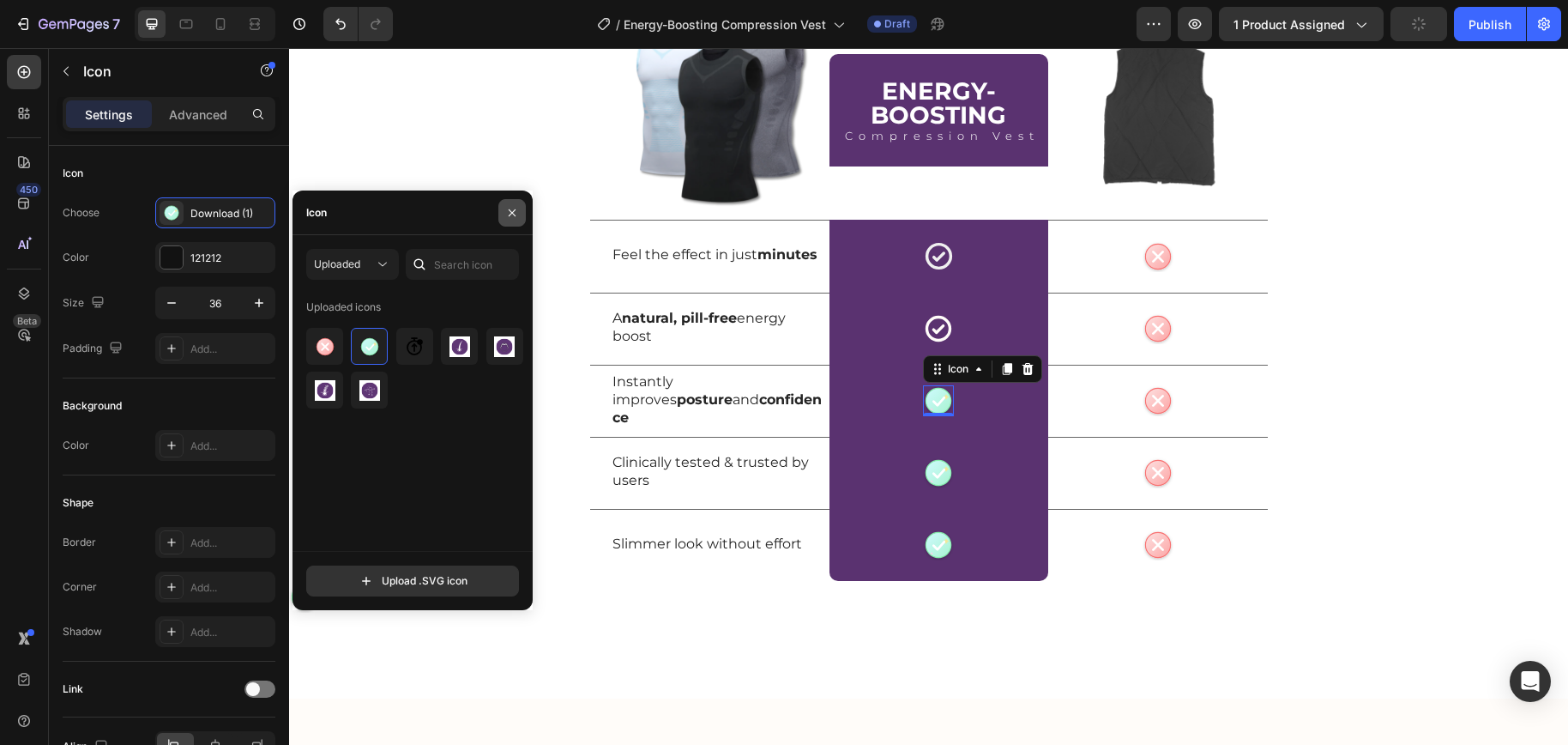
click at [506, 206] on icon "button" at bounding box center [512, 212] width 14 height 14
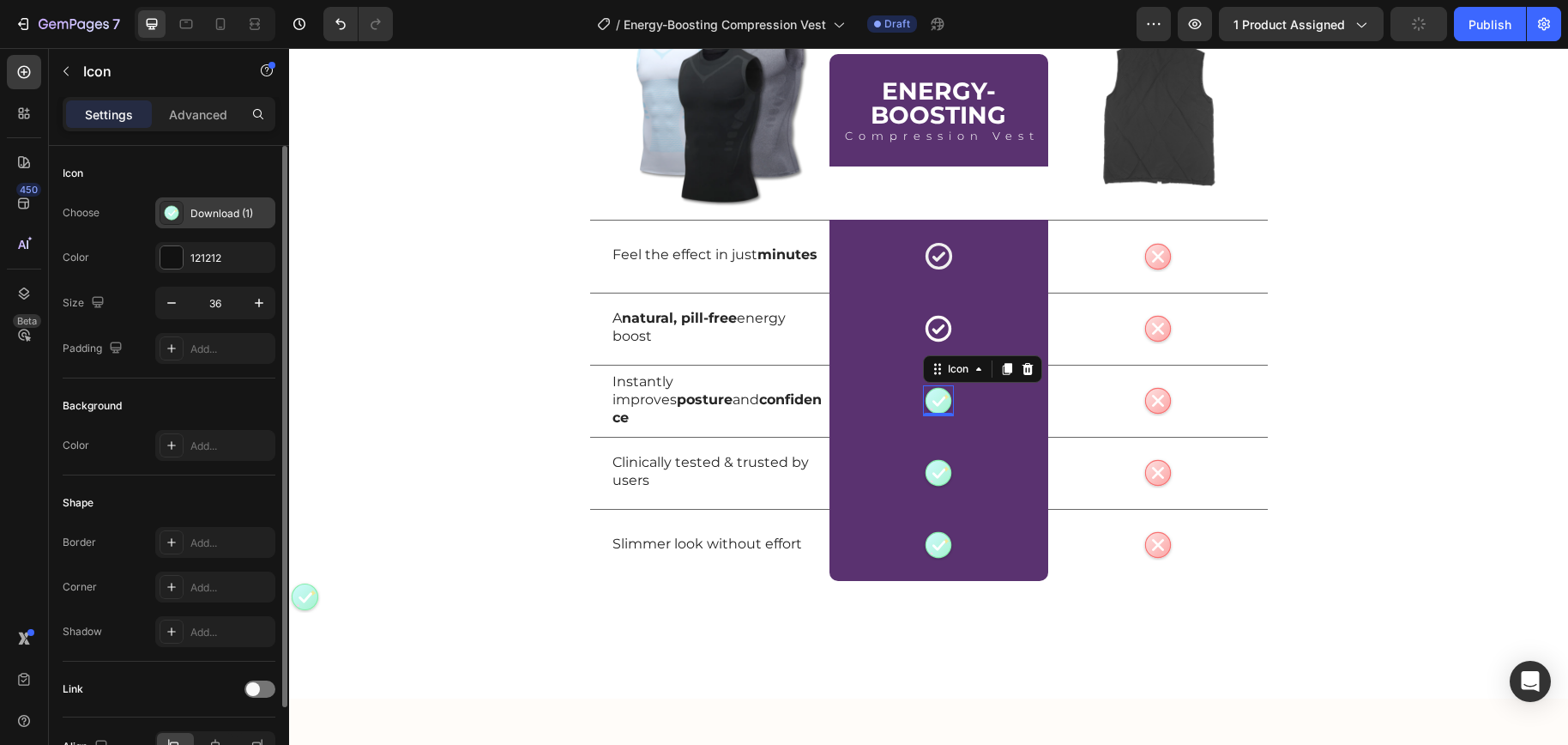
click at [199, 198] on div "Cute check icon Pastel green circular badge with a rounded white checkmark and …" at bounding box center [215, 213] width 120 height 31
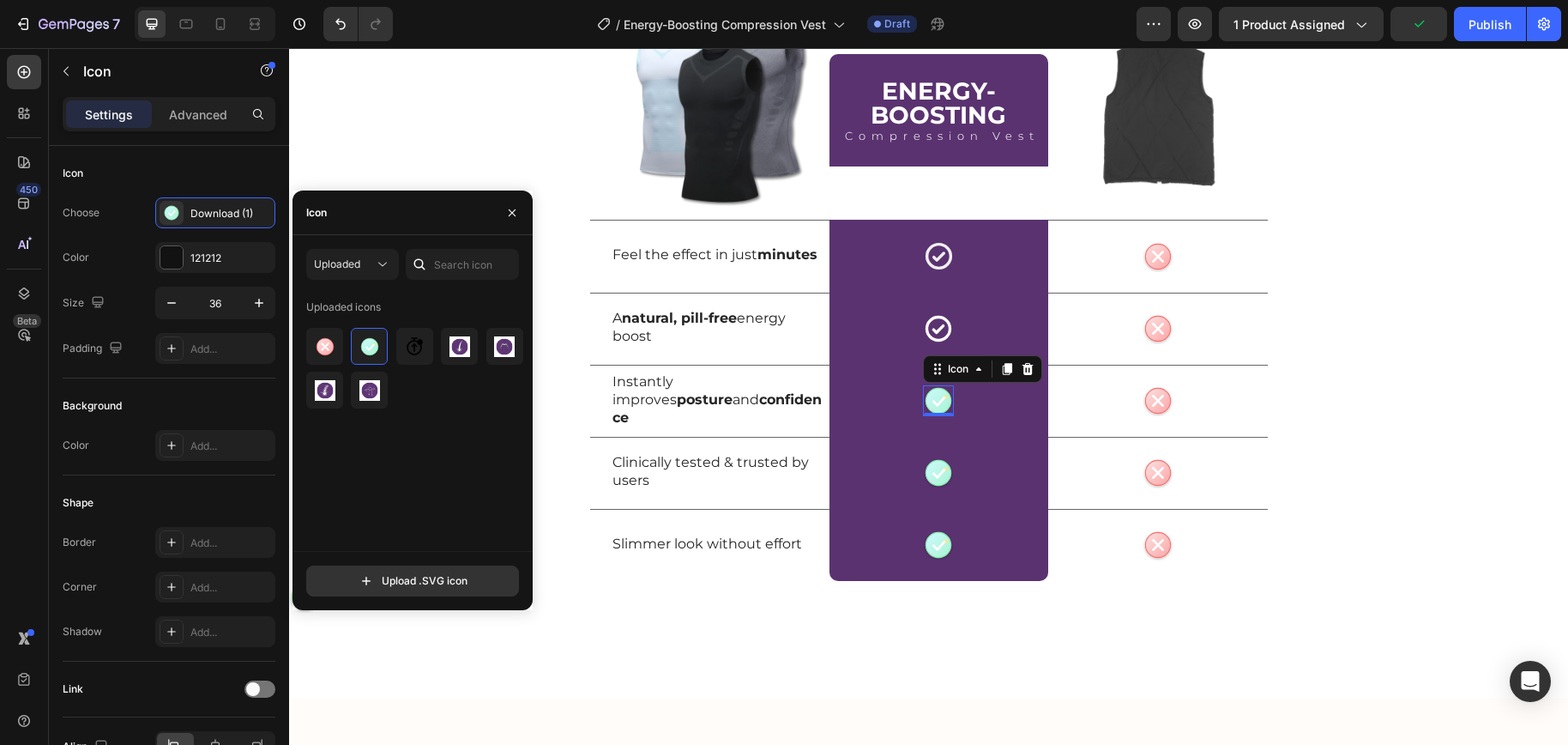
click at [336, 301] on div "Uploaded icons" at bounding box center [343, 307] width 75 height 27
drag, startPoint x: 355, startPoint y: 279, endPoint x: 362, endPoint y: 273, distance: 9.2
click at [357, 275] on button "Uploaded" at bounding box center [352, 264] width 93 height 31
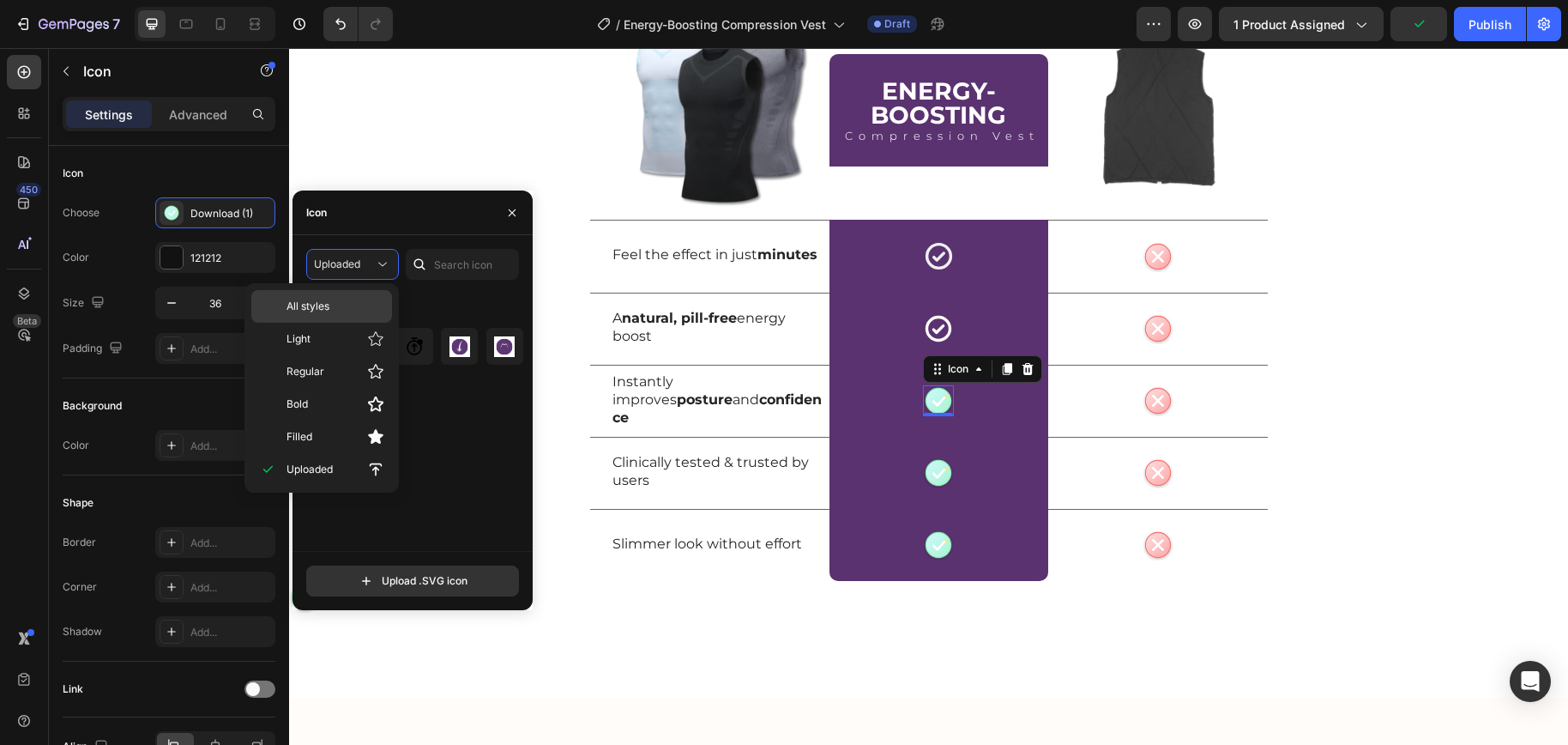
click at [352, 296] on div "All styles" at bounding box center [321, 306] width 140 height 33
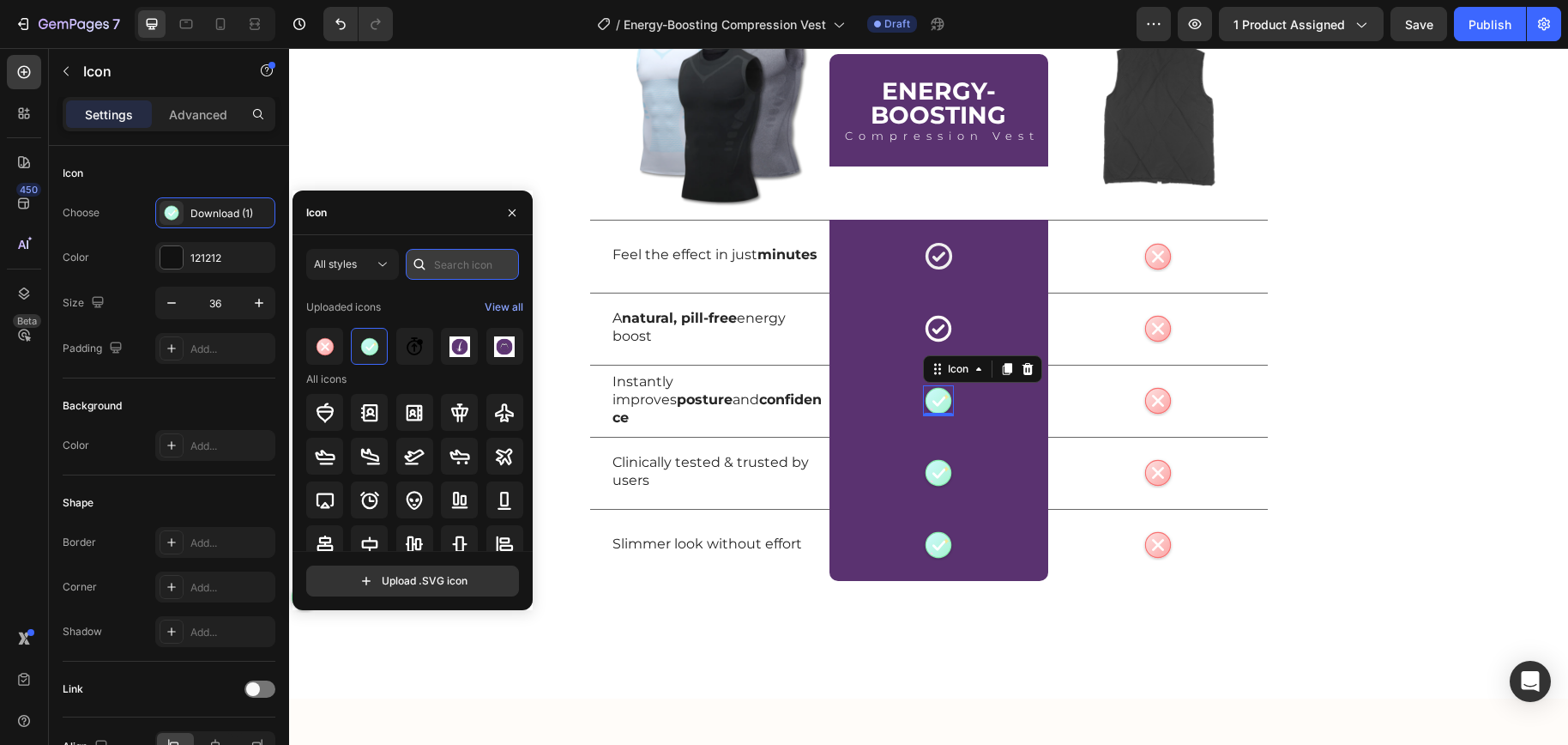
click at [449, 265] on input "text" at bounding box center [462, 264] width 113 height 31
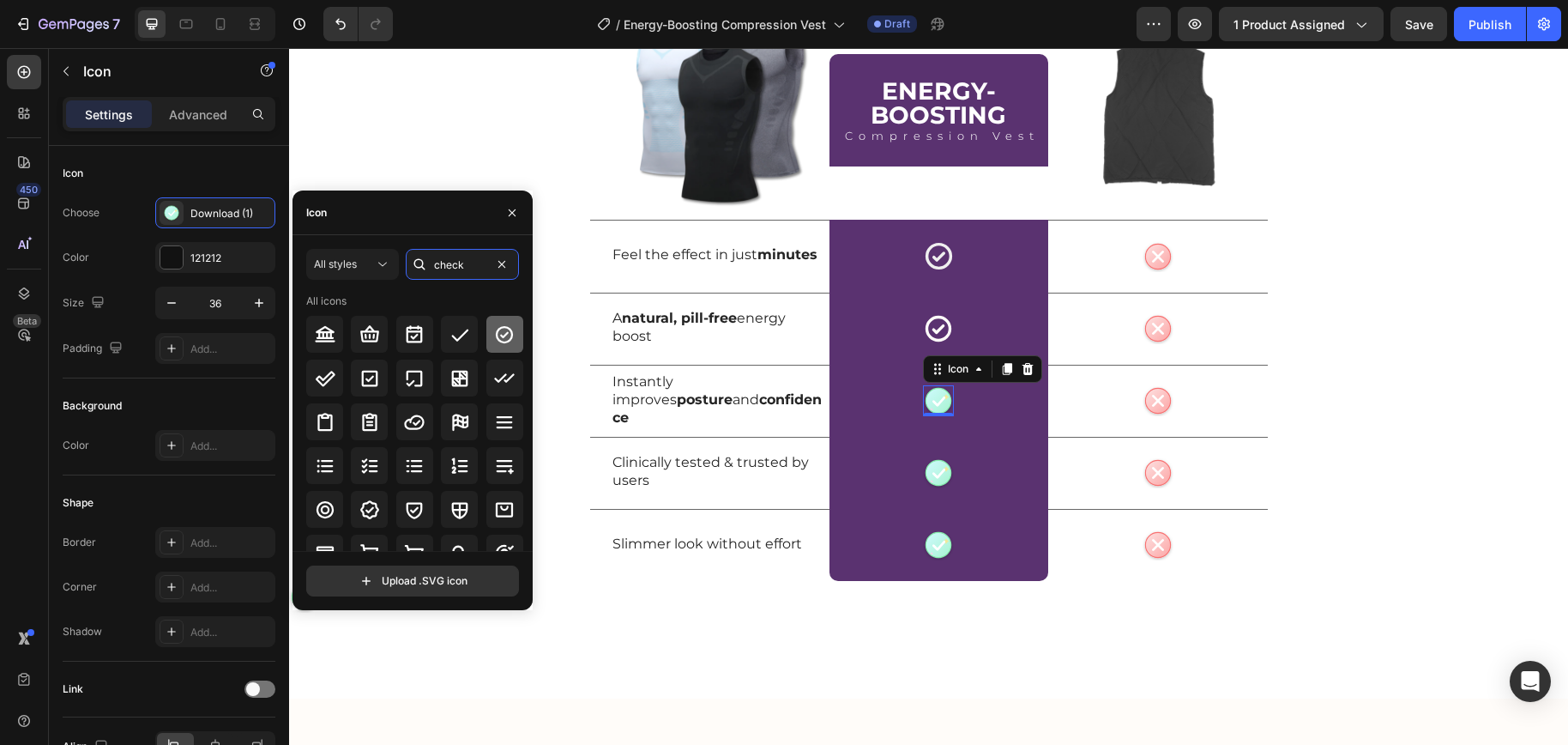
type input "check"
click at [504, 335] on icon at bounding box center [504, 334] width 21 height 21
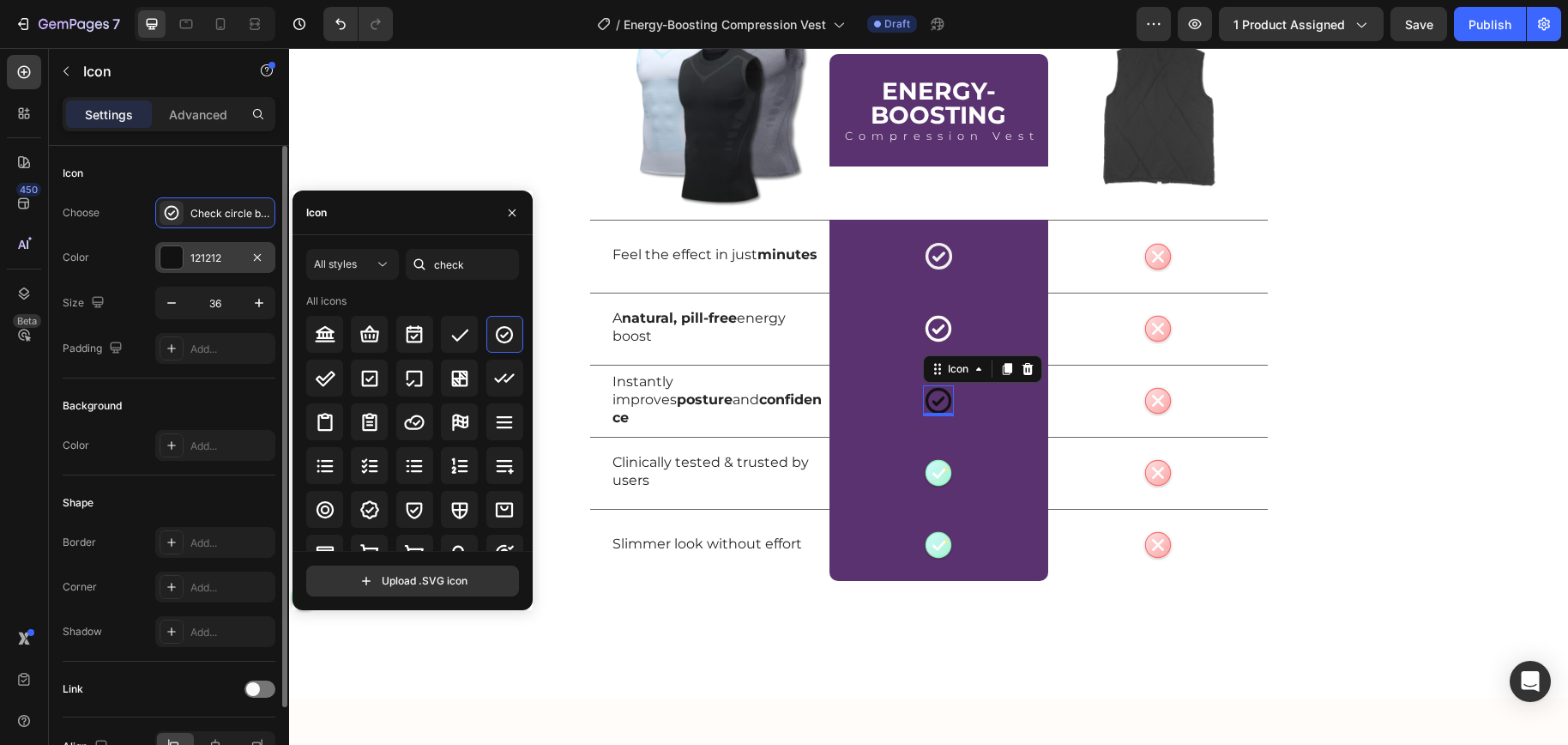
click at [204, 265] on div "121212" at bounding box center [215, 258] width 120 height 31
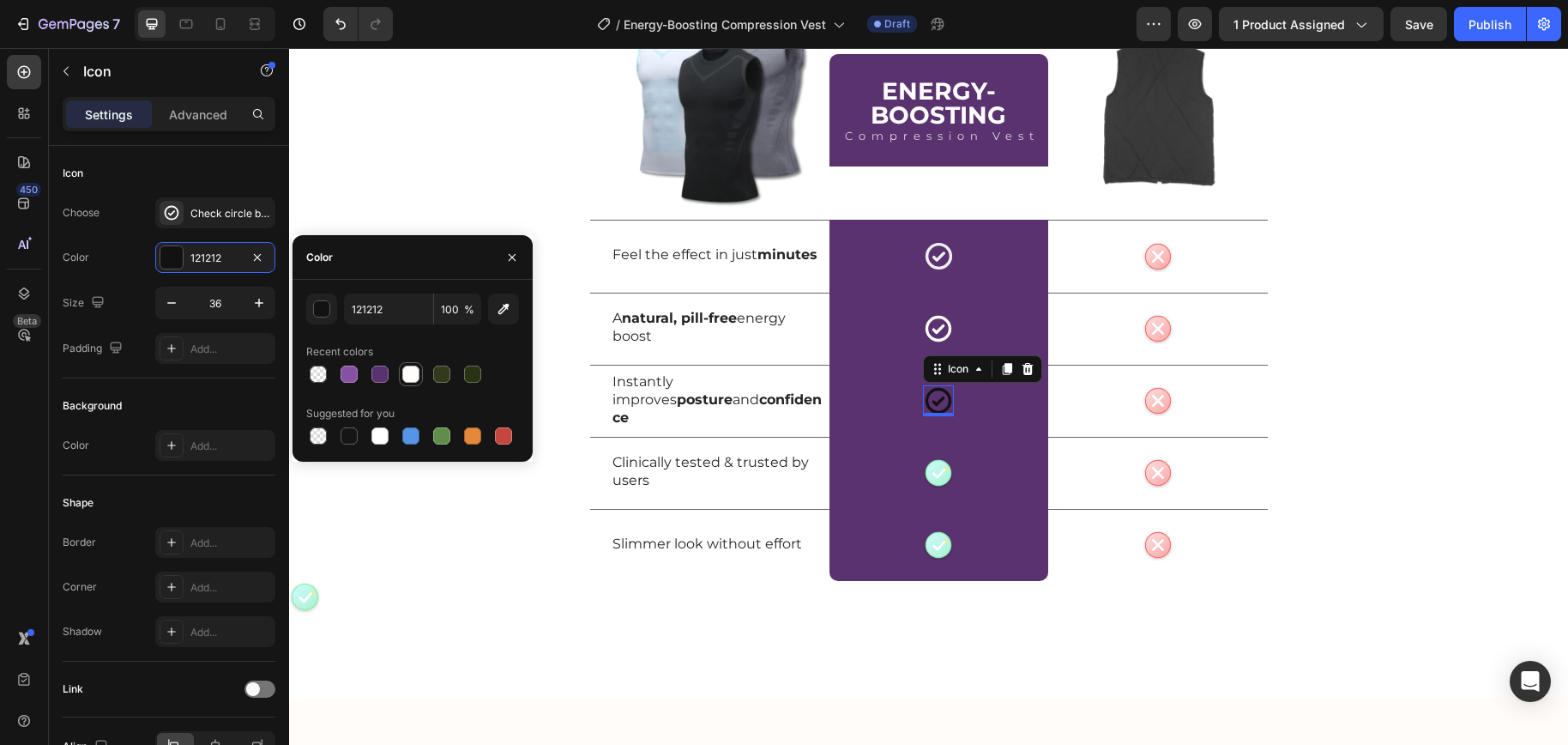
drag, startPoint x: 413, startPoint y: 368, endPoint x: 366, endPoint y: 331, distance: 59.8
click at [413, 368] on div at bounding box center [411, 373] width 17 height 17
type input "FFFCF9"
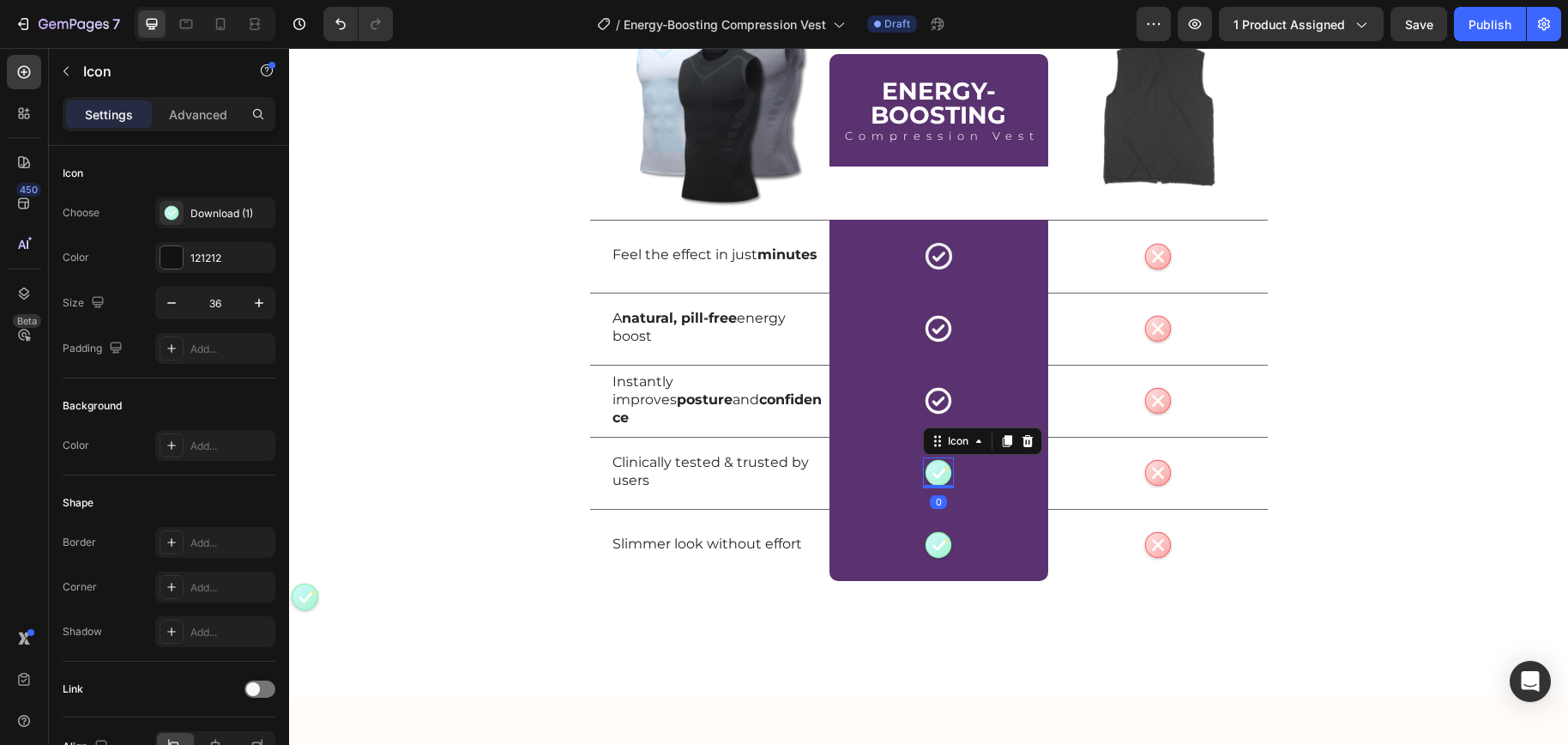
click at [926, 469] on g at bounding box center [938, 472] width 25 height 25
click at [197, 214] on div "Download (1)" at bounding box center [230, 213] width 81 height 15
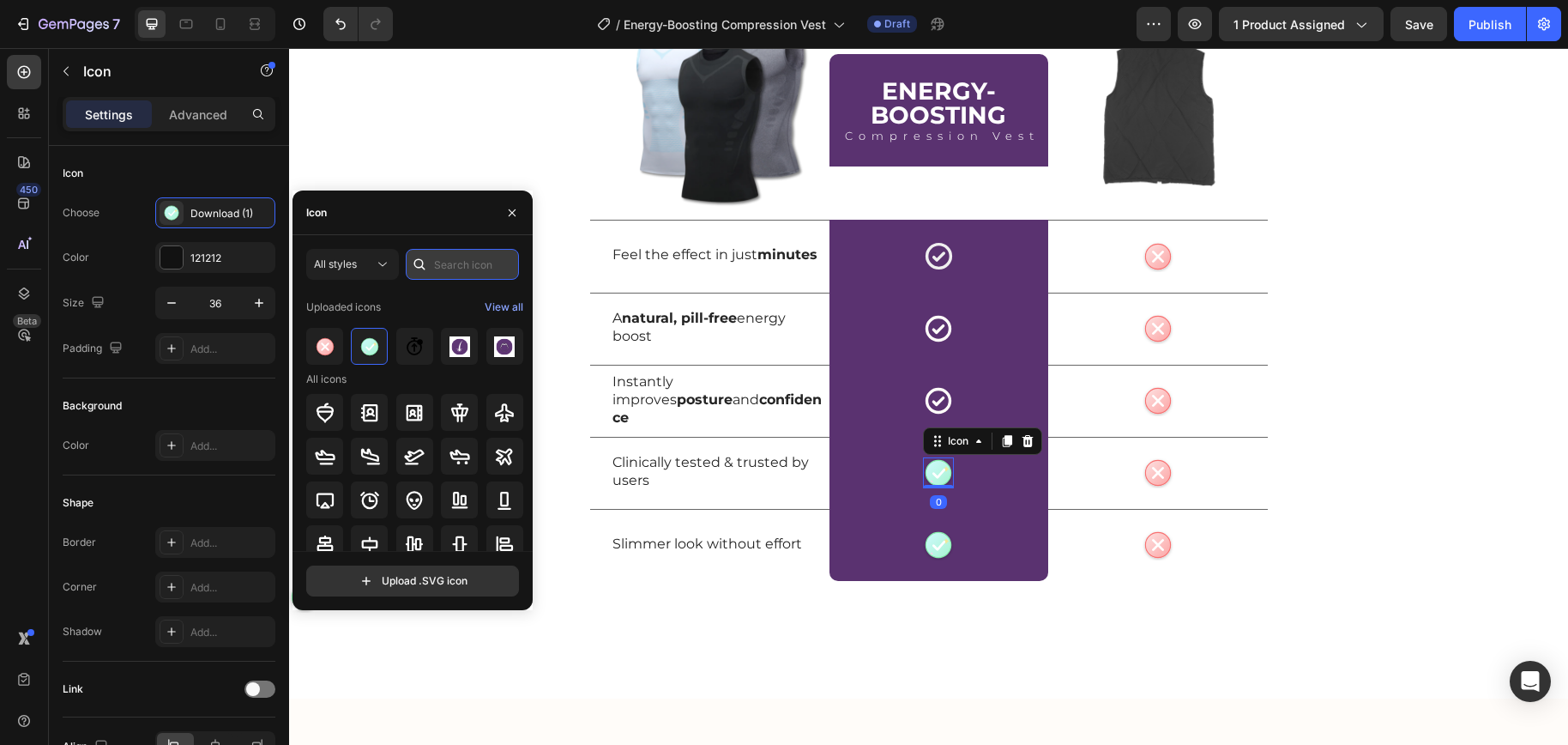
click at [452, 266] on input "text" at bounding box center [462, 264] width 113 height 31
paste input "check"
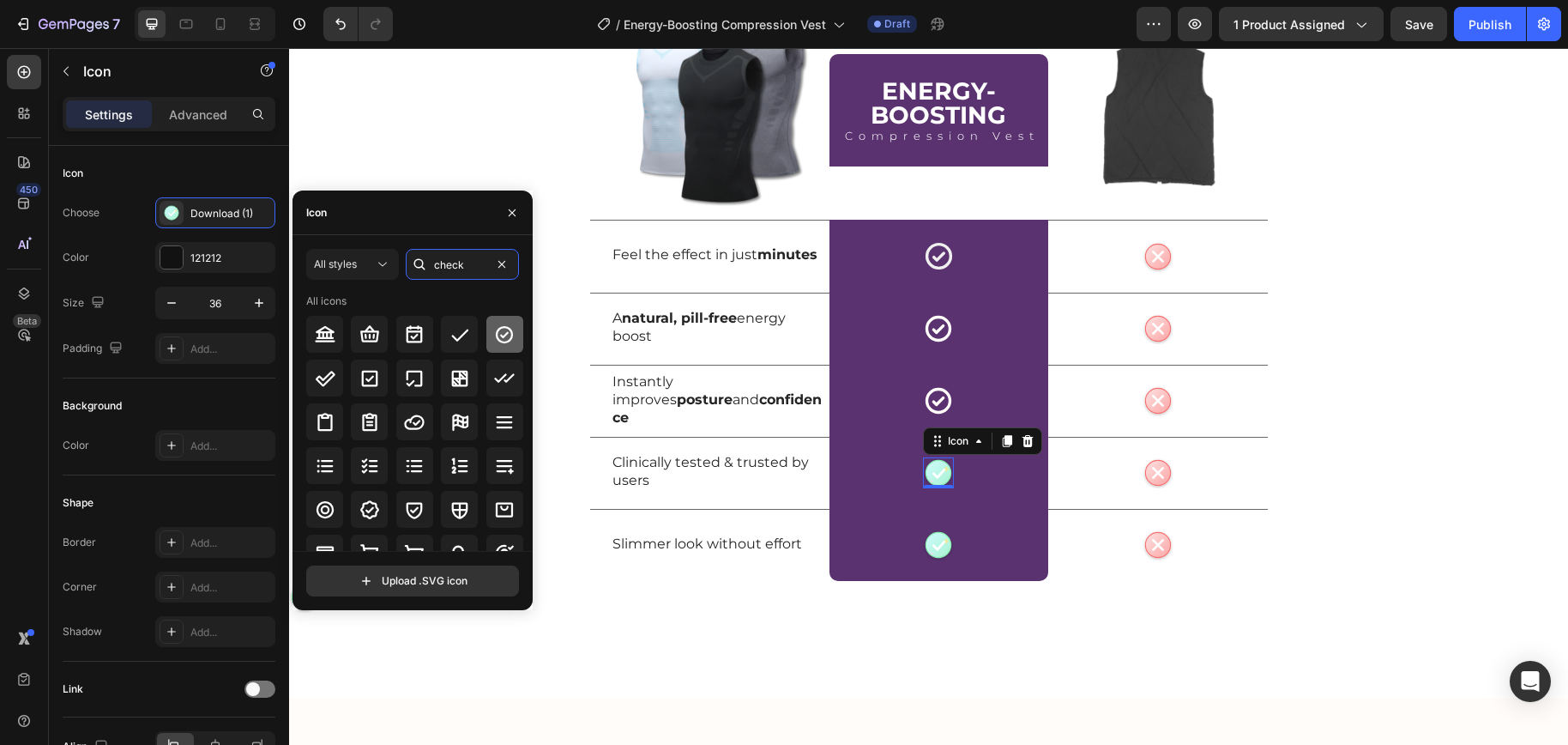
type input "check"
click at [494, 332] on icon at bounding box center [504, 334] width 21 height 21
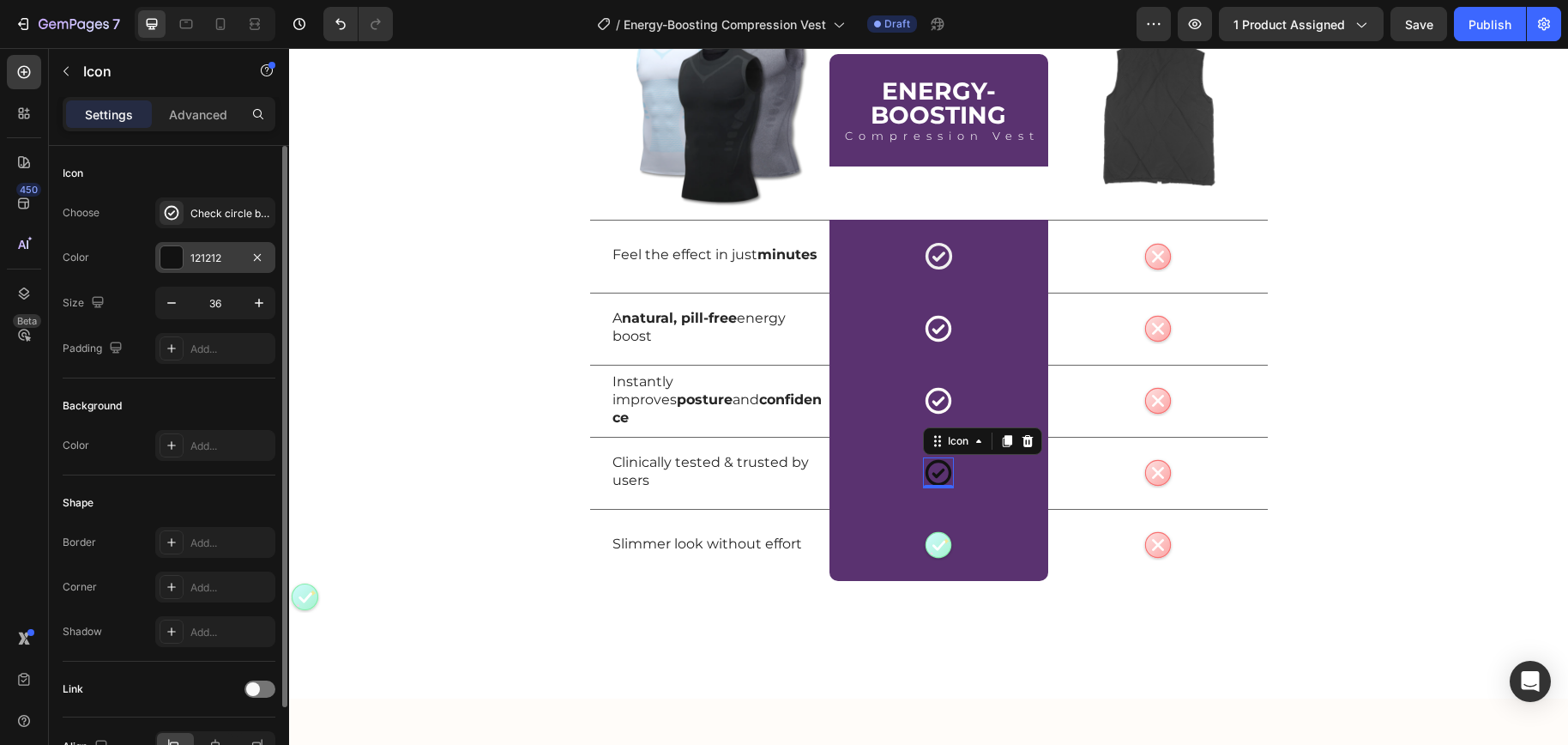
click at [185, 260] on div "121212" at bounding box center [215, 258] width 120 height 31
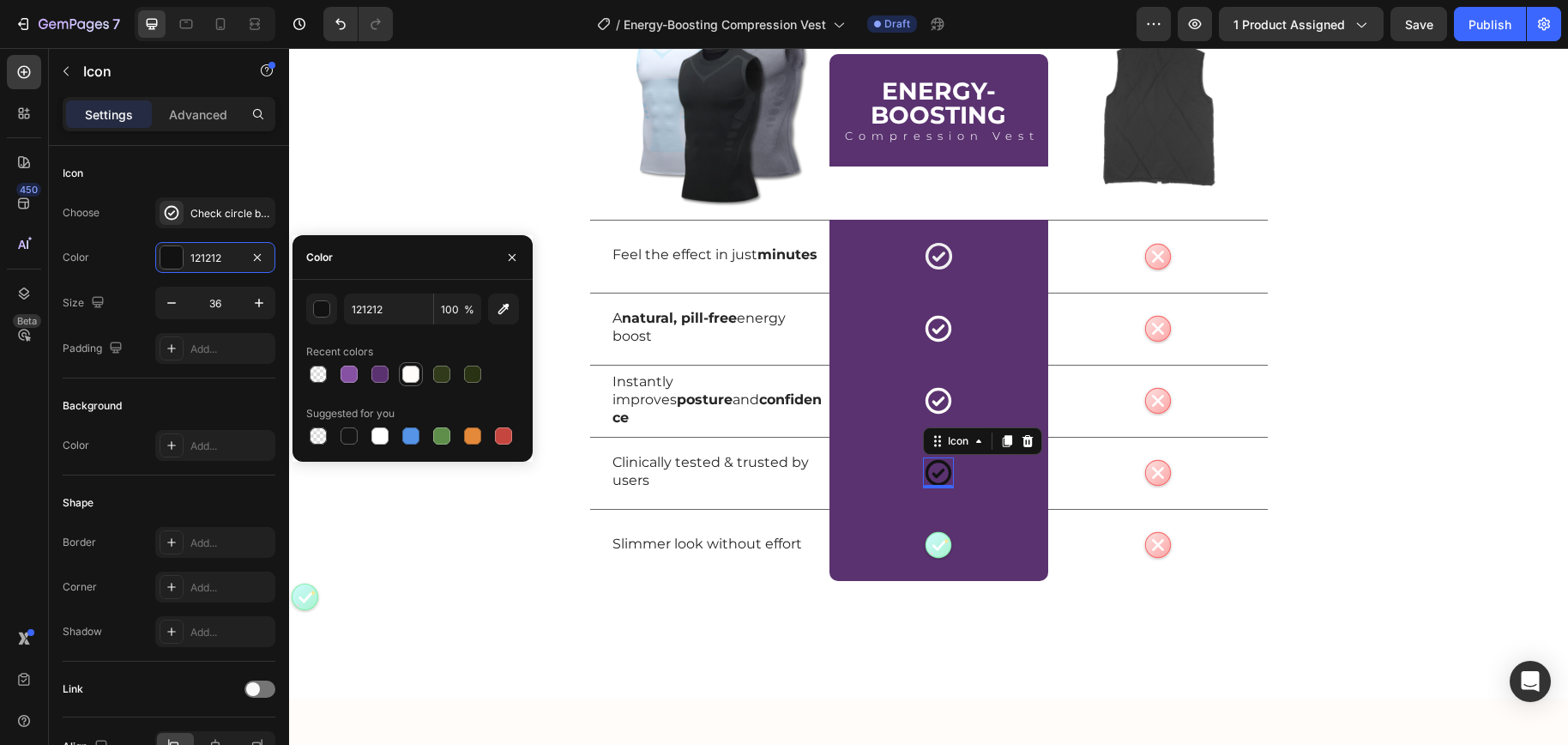
click at [418, 379] on div at bounding box center [411, 373] width 17 height 17
type input "FFFCF9"
click at [936, 540] on circle at bounding box center [938, 544] width 25 height 25
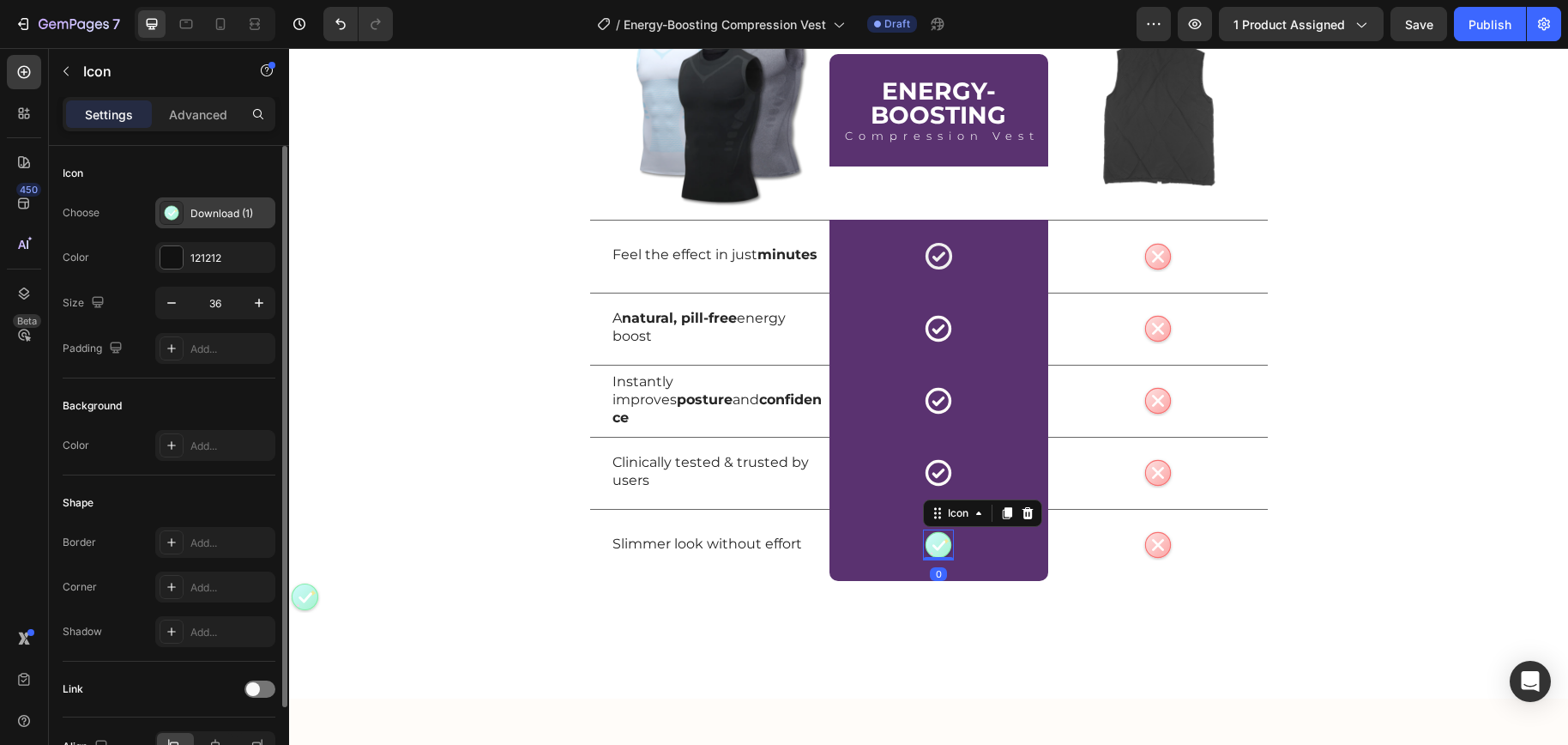
click at [164, 205] on icon "Cute check icon Pastel green circular badge with a rounded white checkmark and …" at bounding box center [171, 212] width 17 height 17
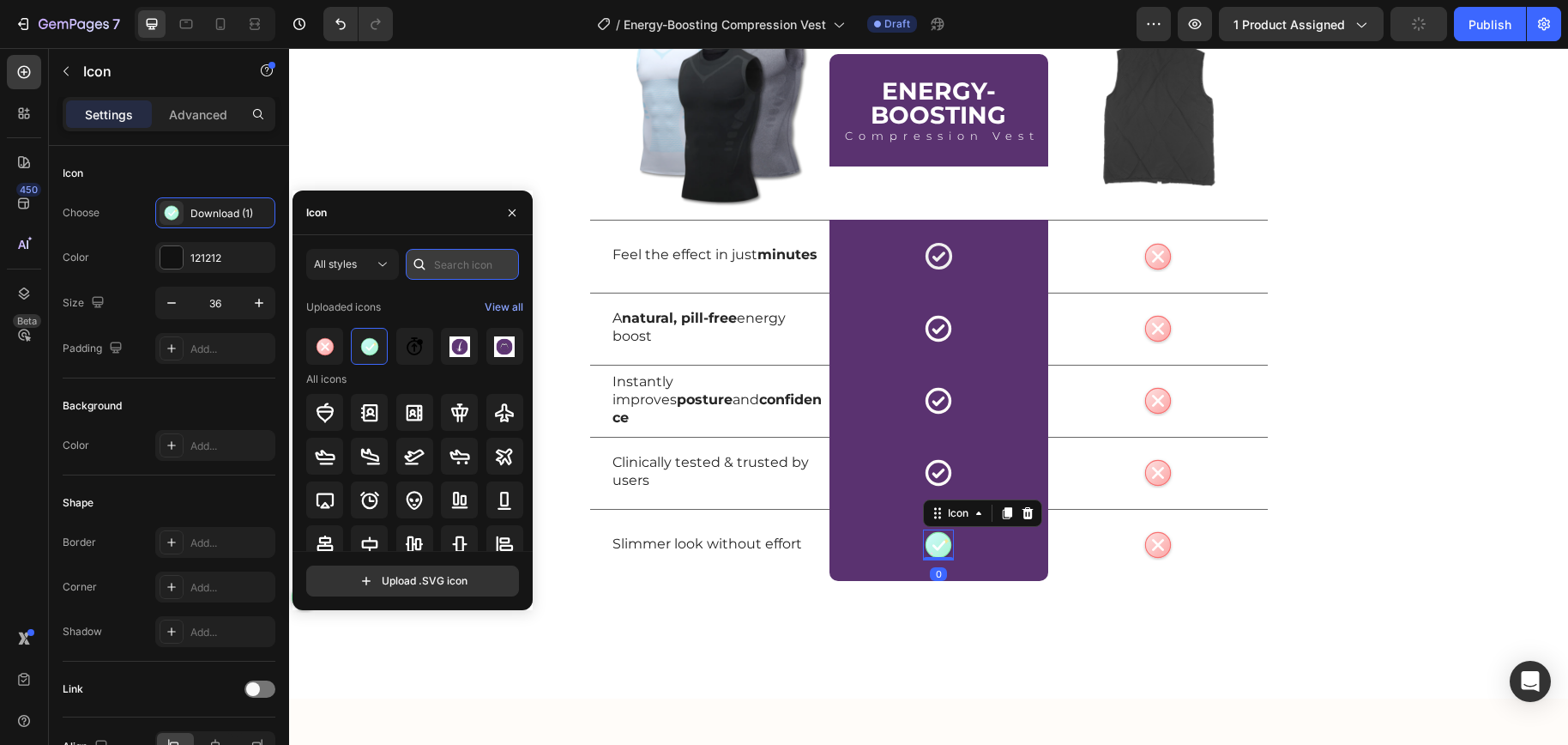
click at [443, 257] on input "text" at bounding box center [462, 264] width 113 height 31
paste input "check"
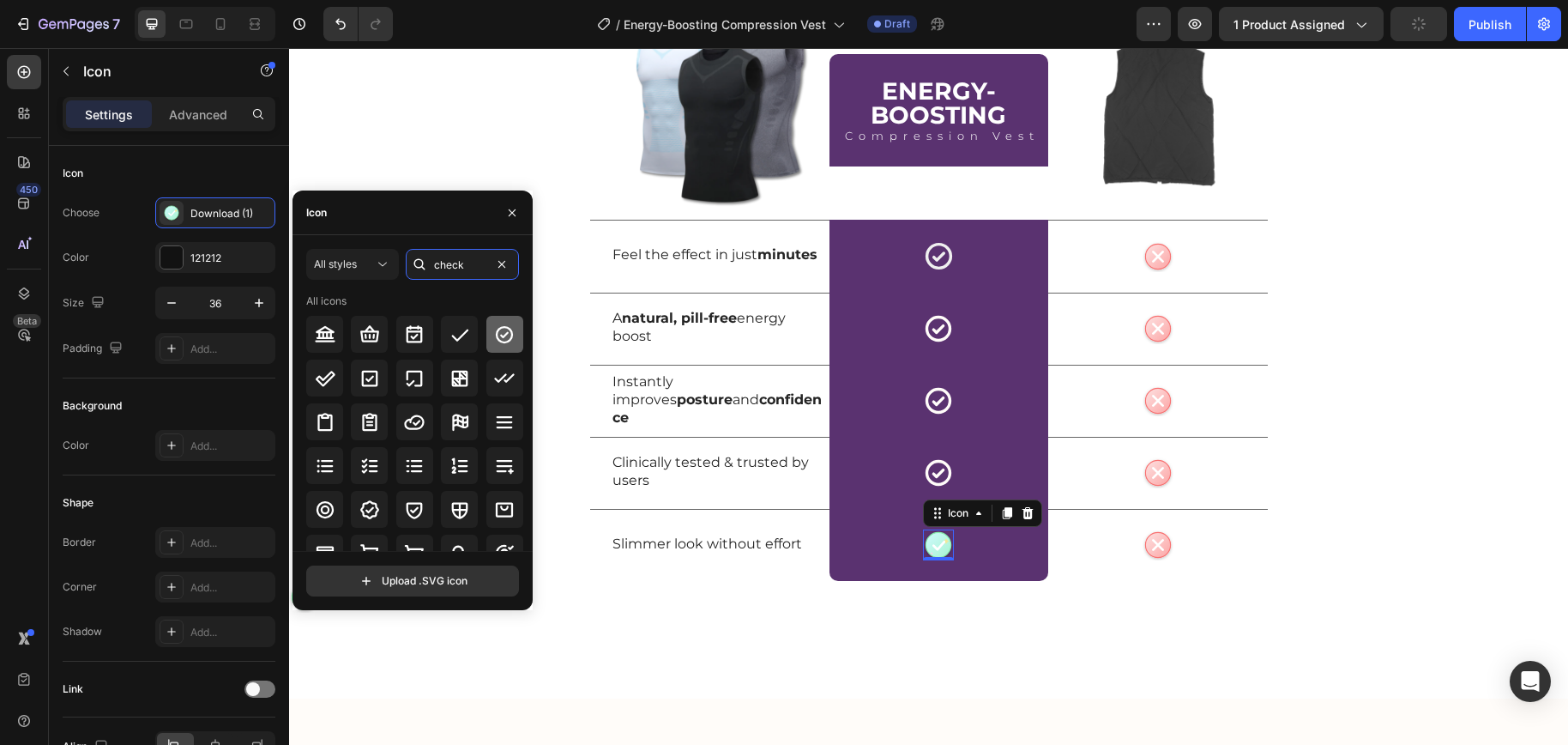
type input "check"
drag, startPoint x: 504, startPoint y: 334, endPoint x: 204, endPoint y: 273, distance: 306.1
click at [504, 334] on icon at bounding box center [504, 334] width 21 height 21
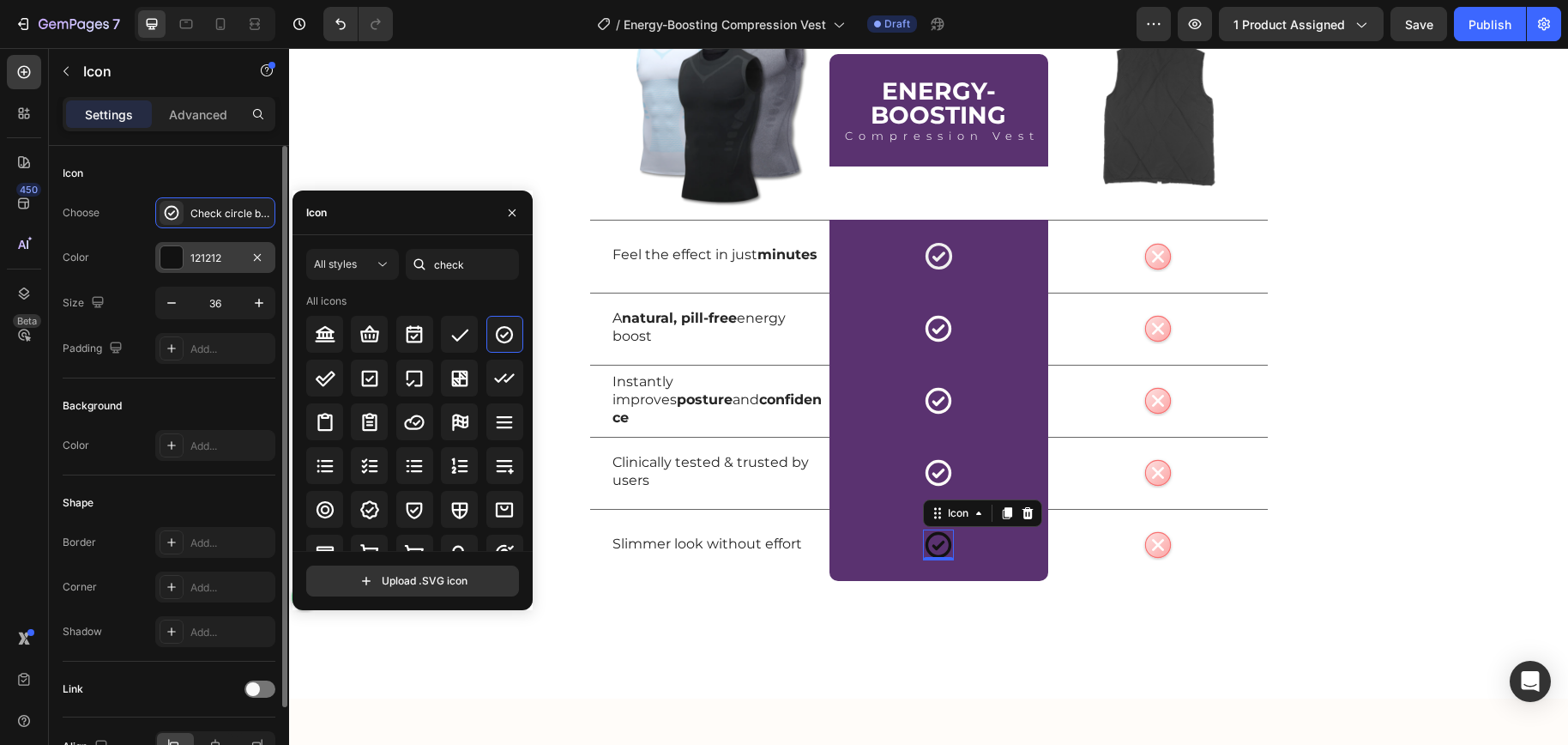
click at [199, 271] on div "121212" at bounding box center [215, 258] width 120 height 31
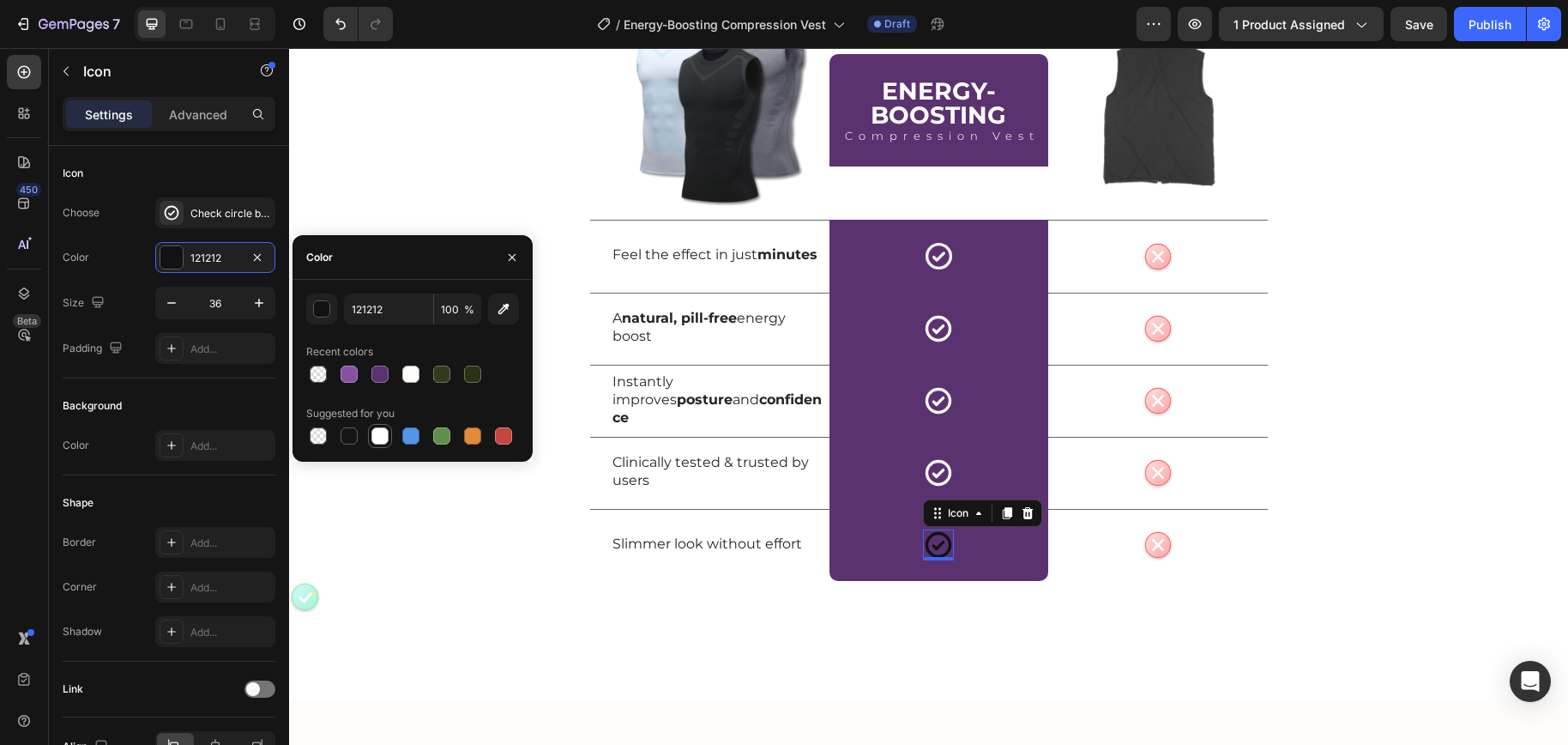
click at [372, 431] on div at bounding box center [380, 435] width 17 height 17
type input "FFFFFF"
click at [1158, 261] on circle at bounding box center [1156, 255] width 25 height 25
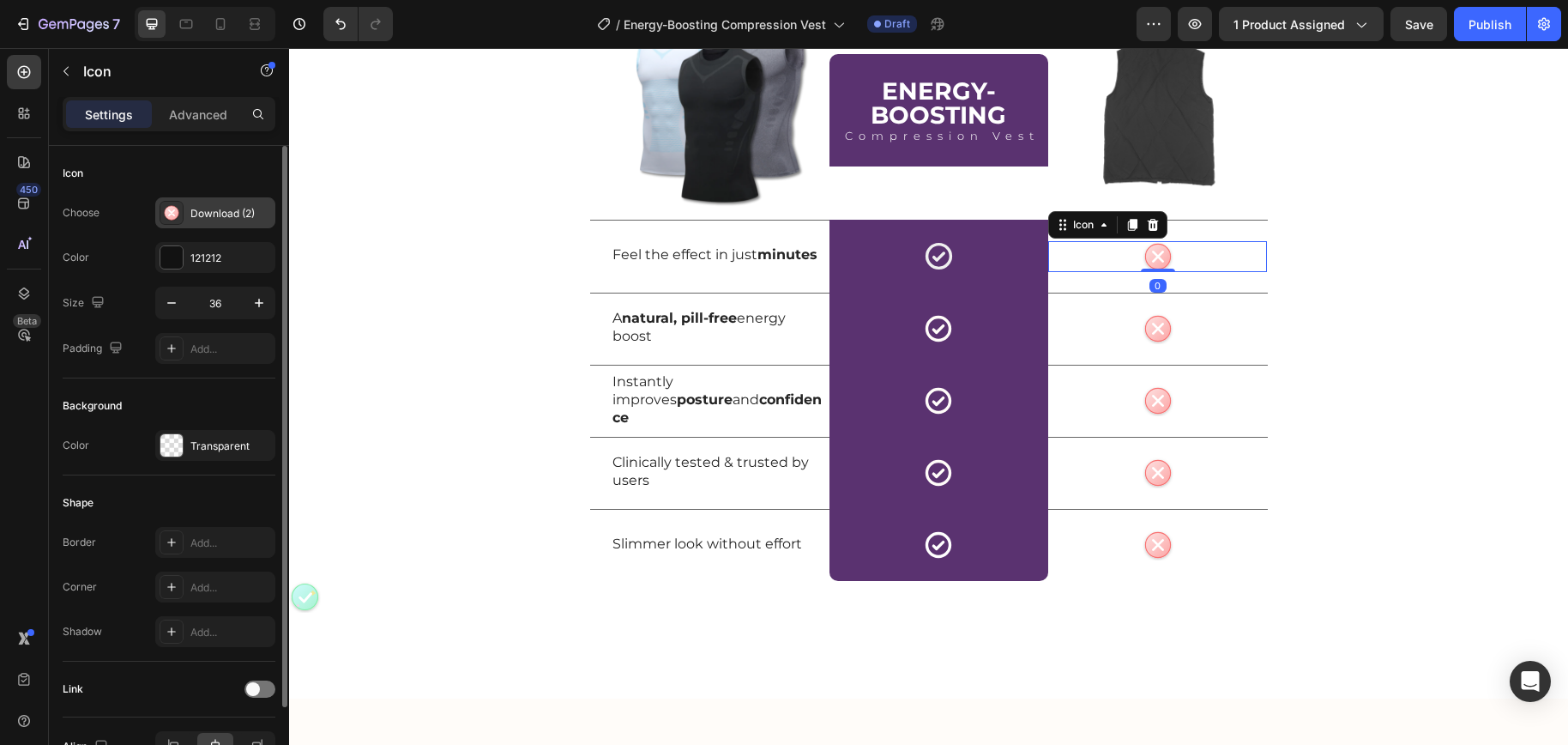
click at [210, 220] on div "Download (2)" at bounding box center [230, 213] width 81 height 15
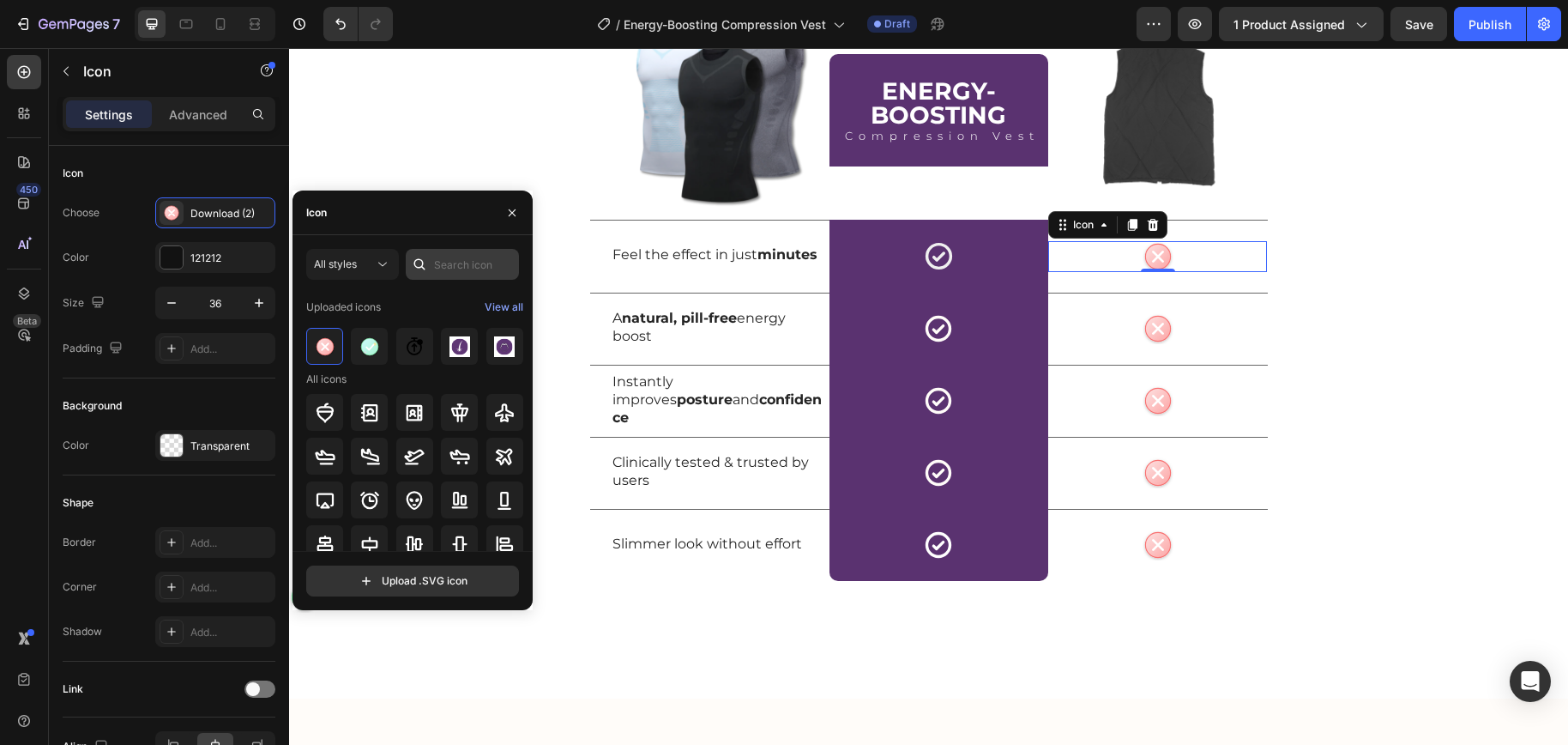
click at [433, 268] on div at bounding box center [462, 264] width 113 height 31
click at [446, 263] on input "text" at bounding box center [462, 264] width 113 height 31
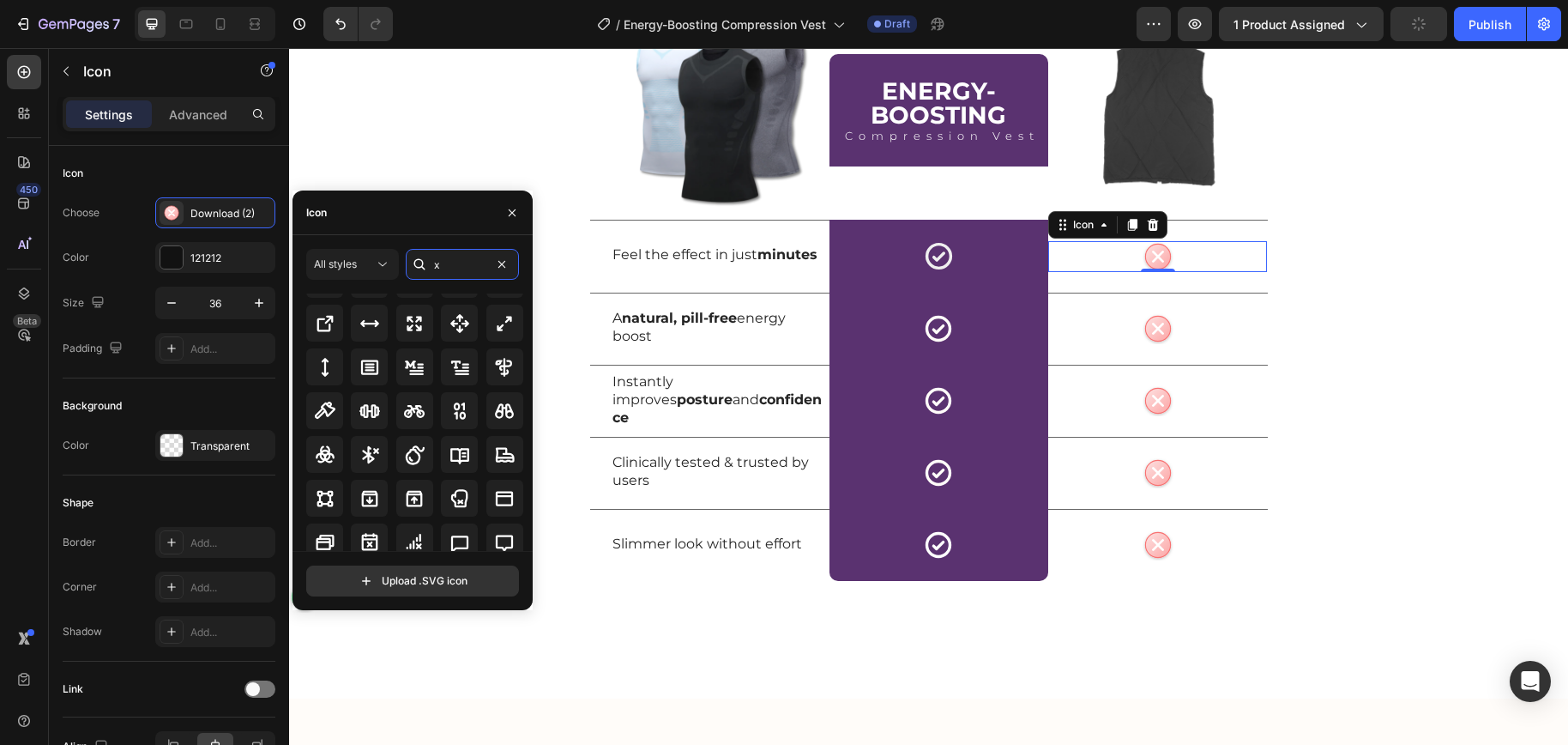
scroll to position [0, 0]
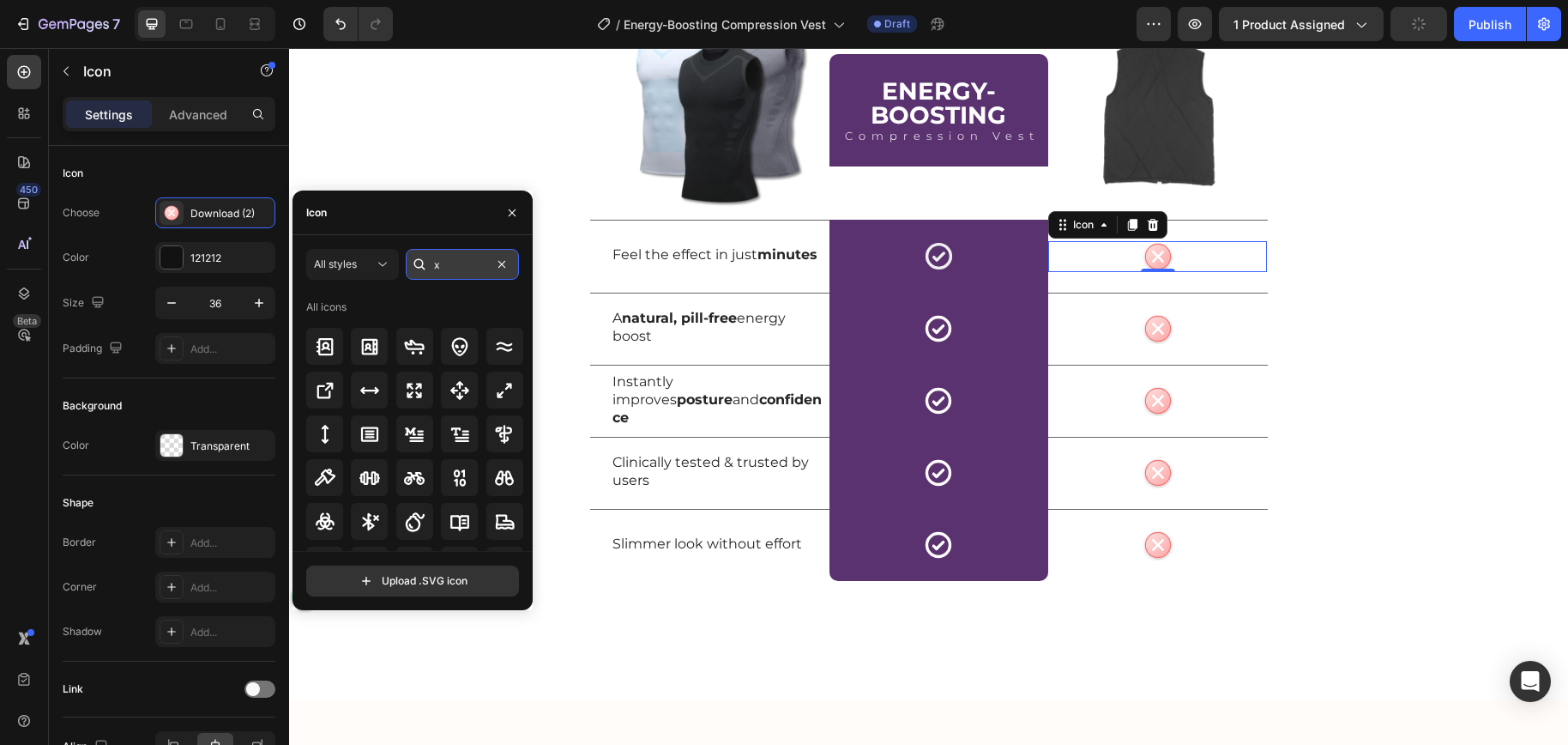
click at [451, 263] on input "x" at bounding box center [462, 264] width 113 height 31
type input "no"
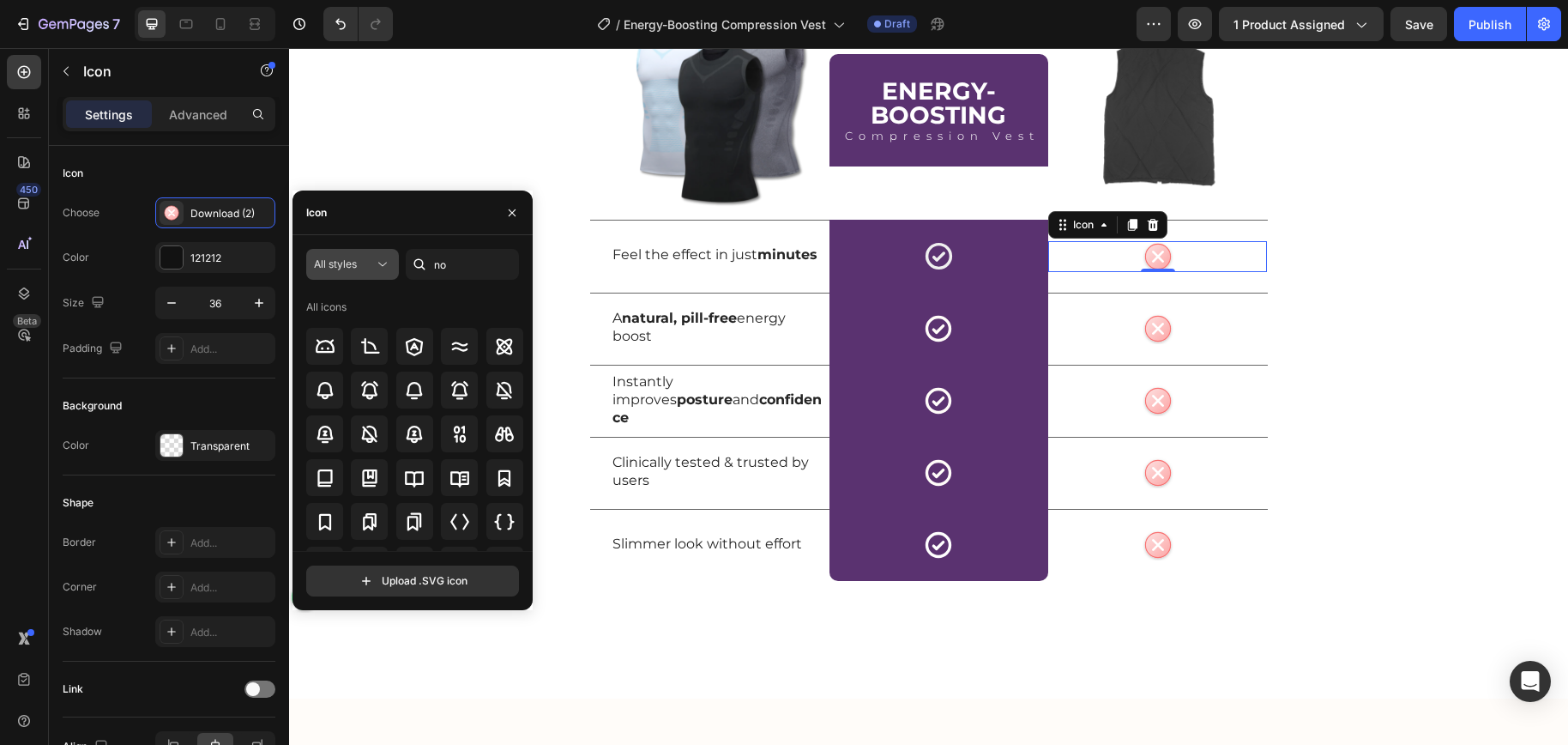
click at [377, 270] on icon at bounding box center [382, 264] width 17 height 17
click at [484, 289] on div "All styles no All icons" at bounding box center [412, 400] width 213 height 302
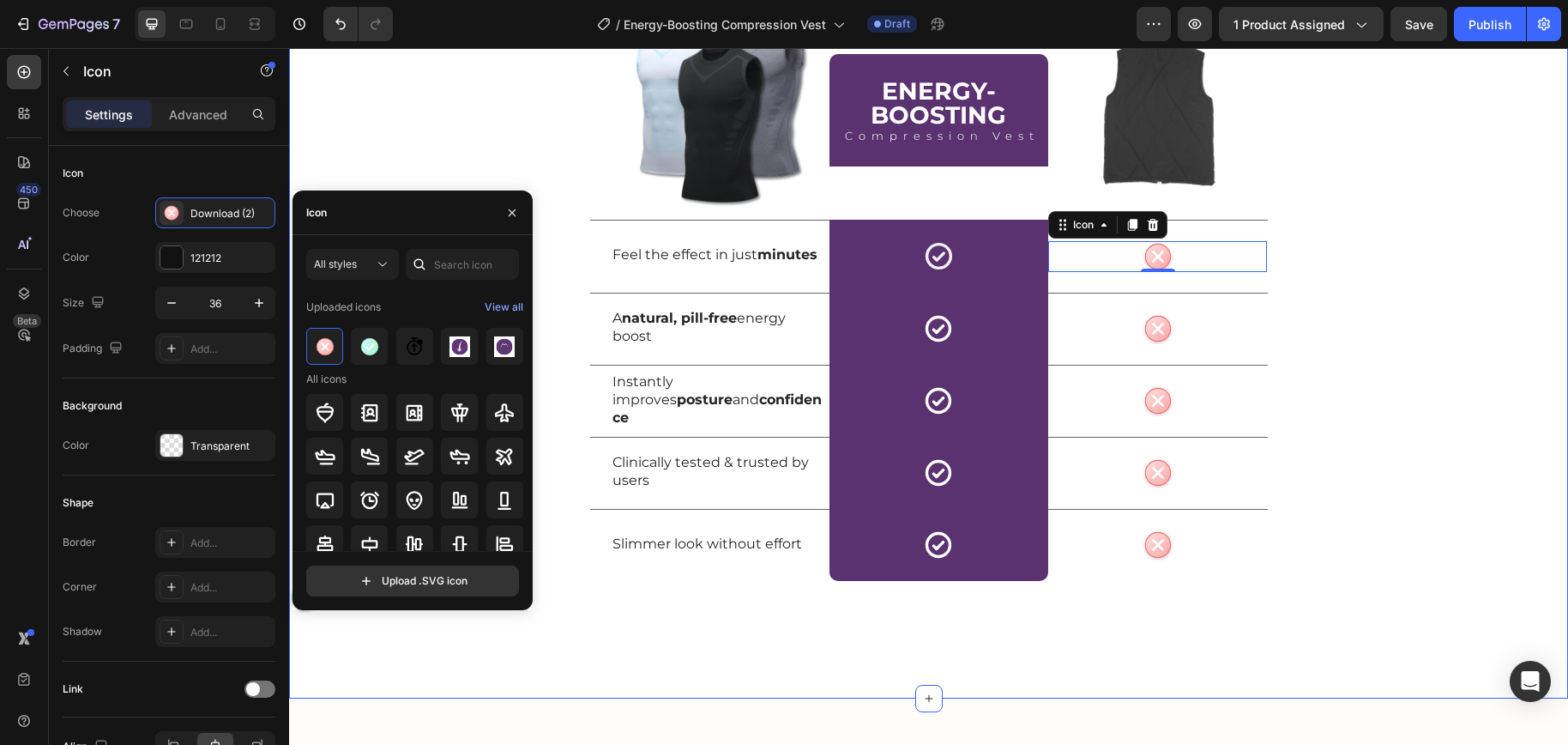
click at [1418, 536] on div "Why Energy-Boosting Compression Vest Wins Every Time Heading Row Image Energy-B…" at bounding box center [928, 239] width 1278 height 745
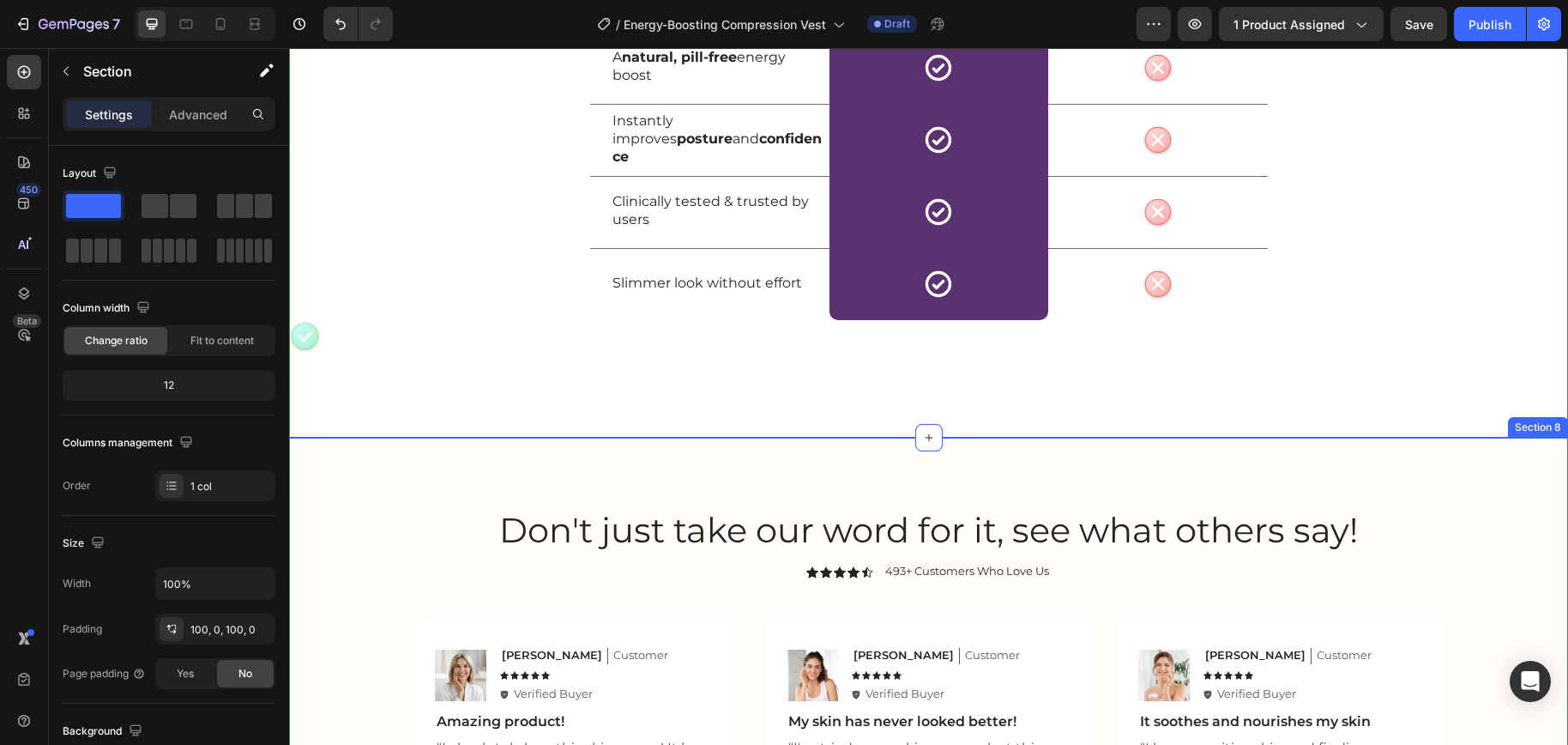
scroll to position [4985, 0]
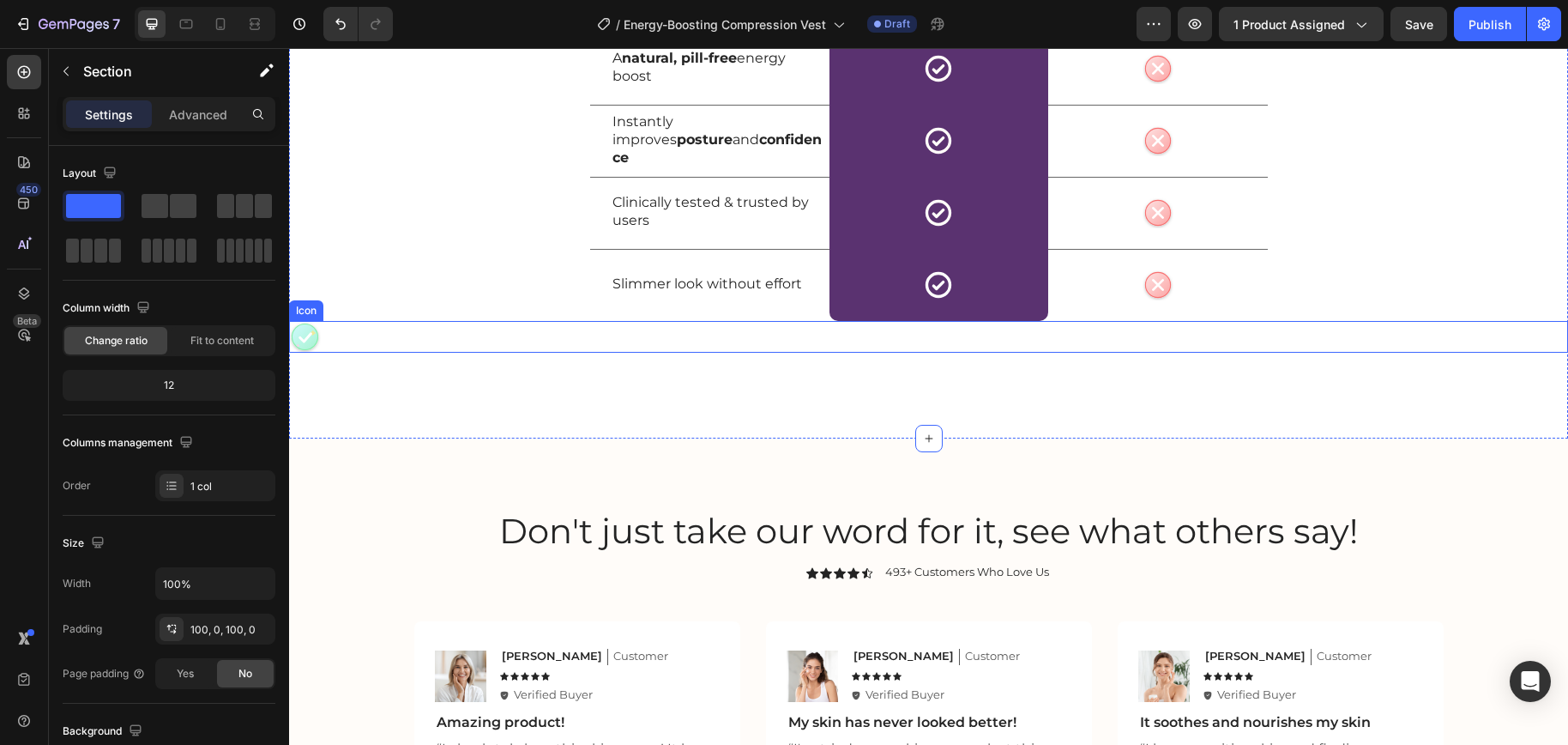
click at [301, 339] on icon "Cute check icon Pastel green circular badge with a rounded white checkmark and …" at bounding box center [304, 336] width 32 height 32
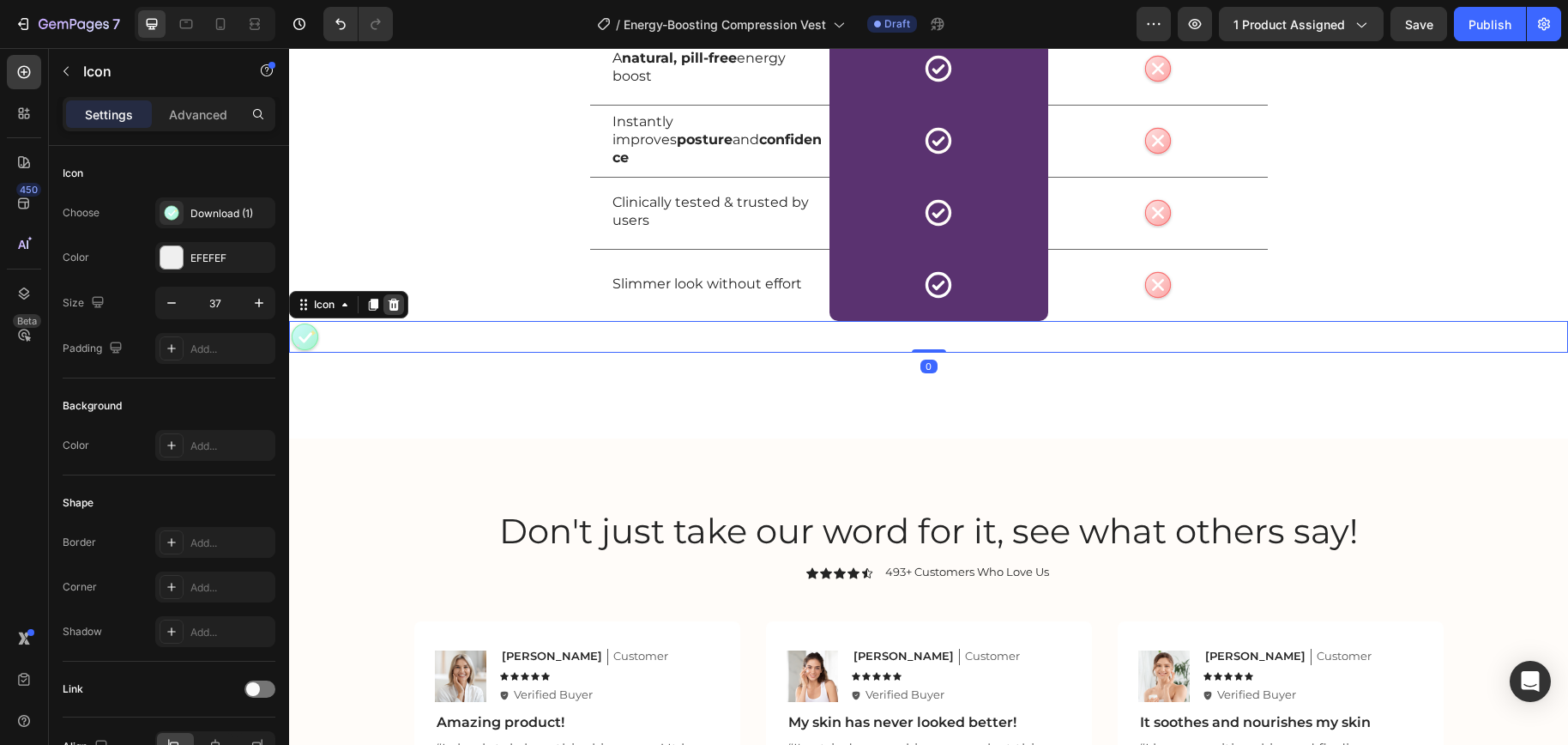
click at [392, 305] on icon at bounding box center [393, 304] width 14 height 14
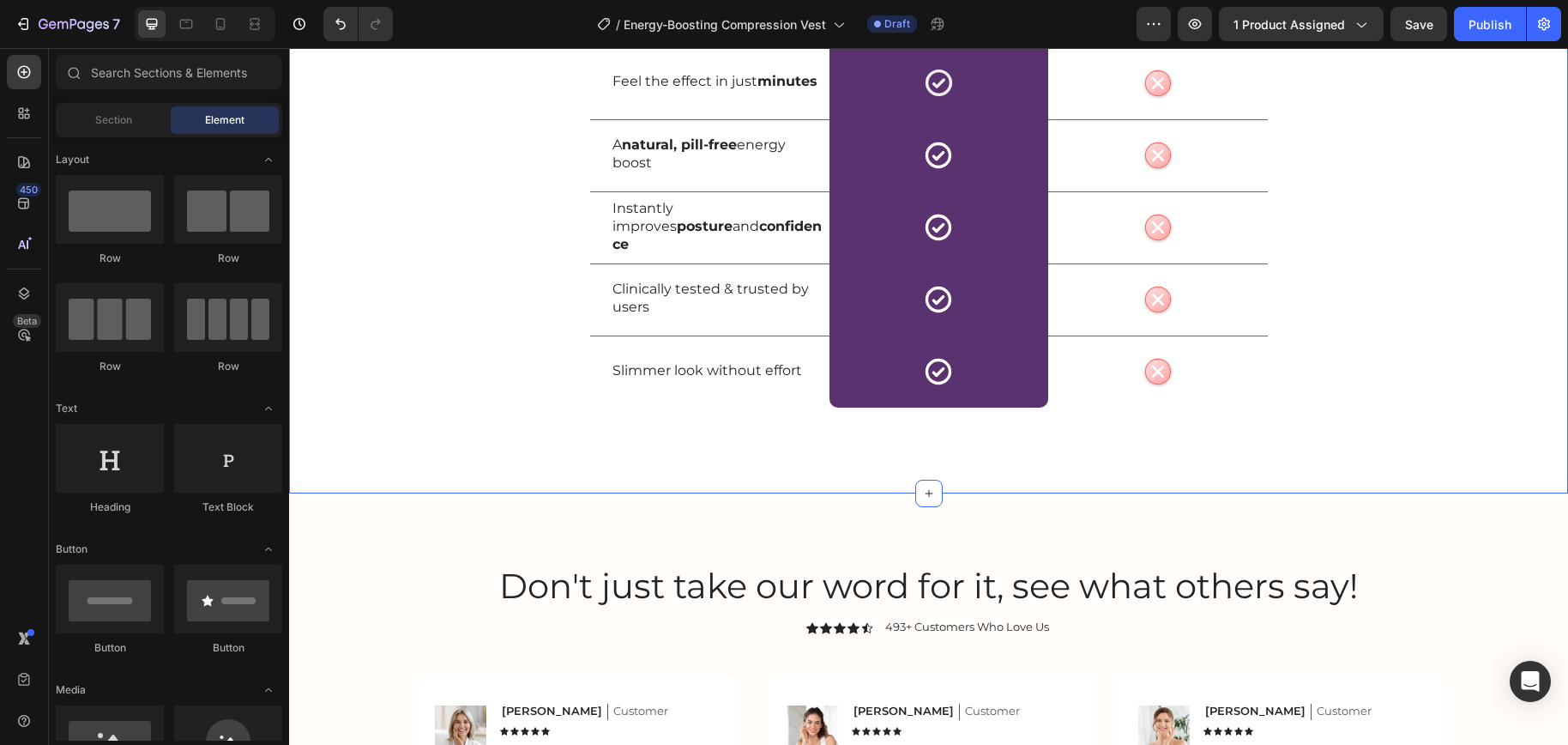
scroll to position [4899, 0]
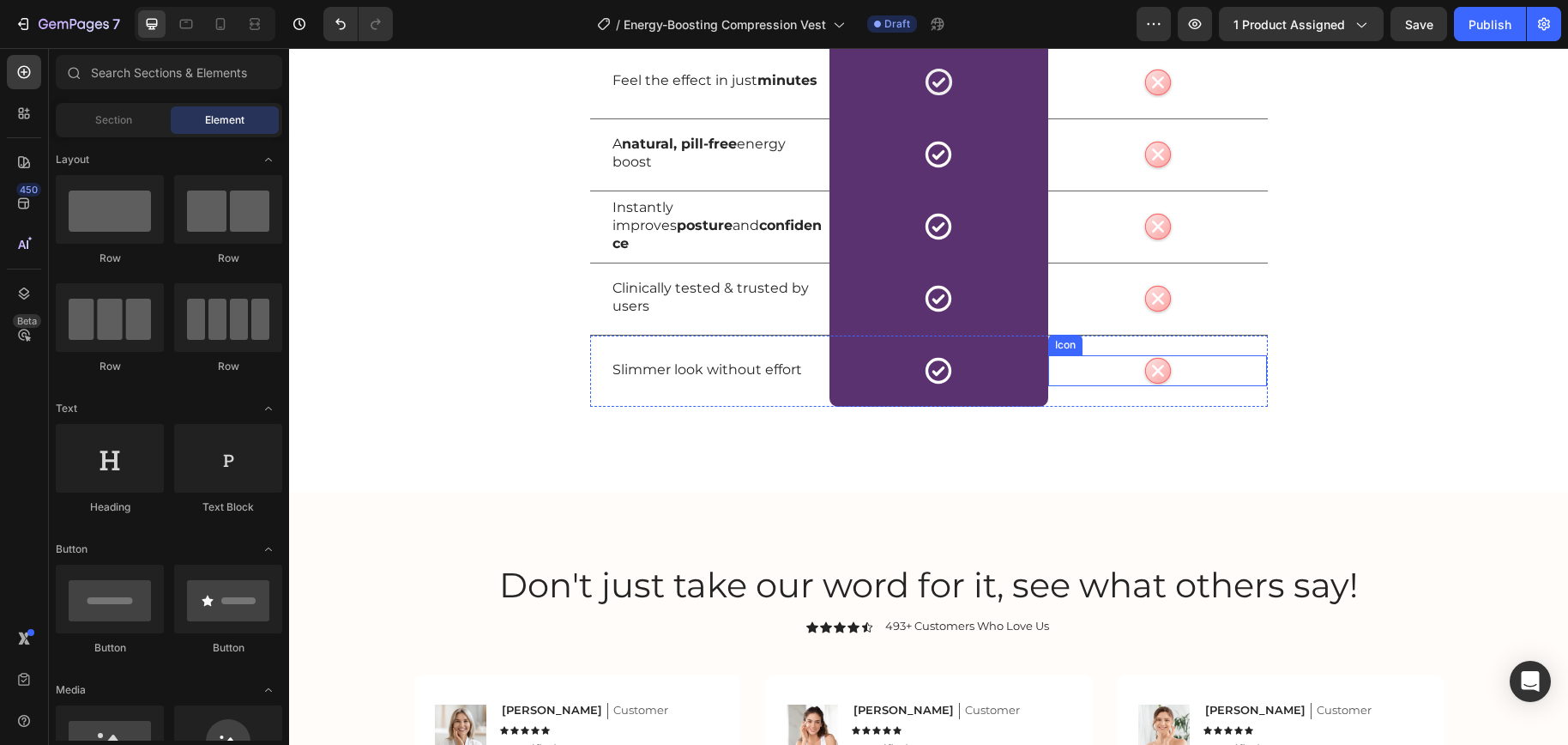
click at [1148, 369] on icon "Cute X icon Pastel red circular badge with a rounded white X." at bounding box center [1158, 371] width 31 height 31
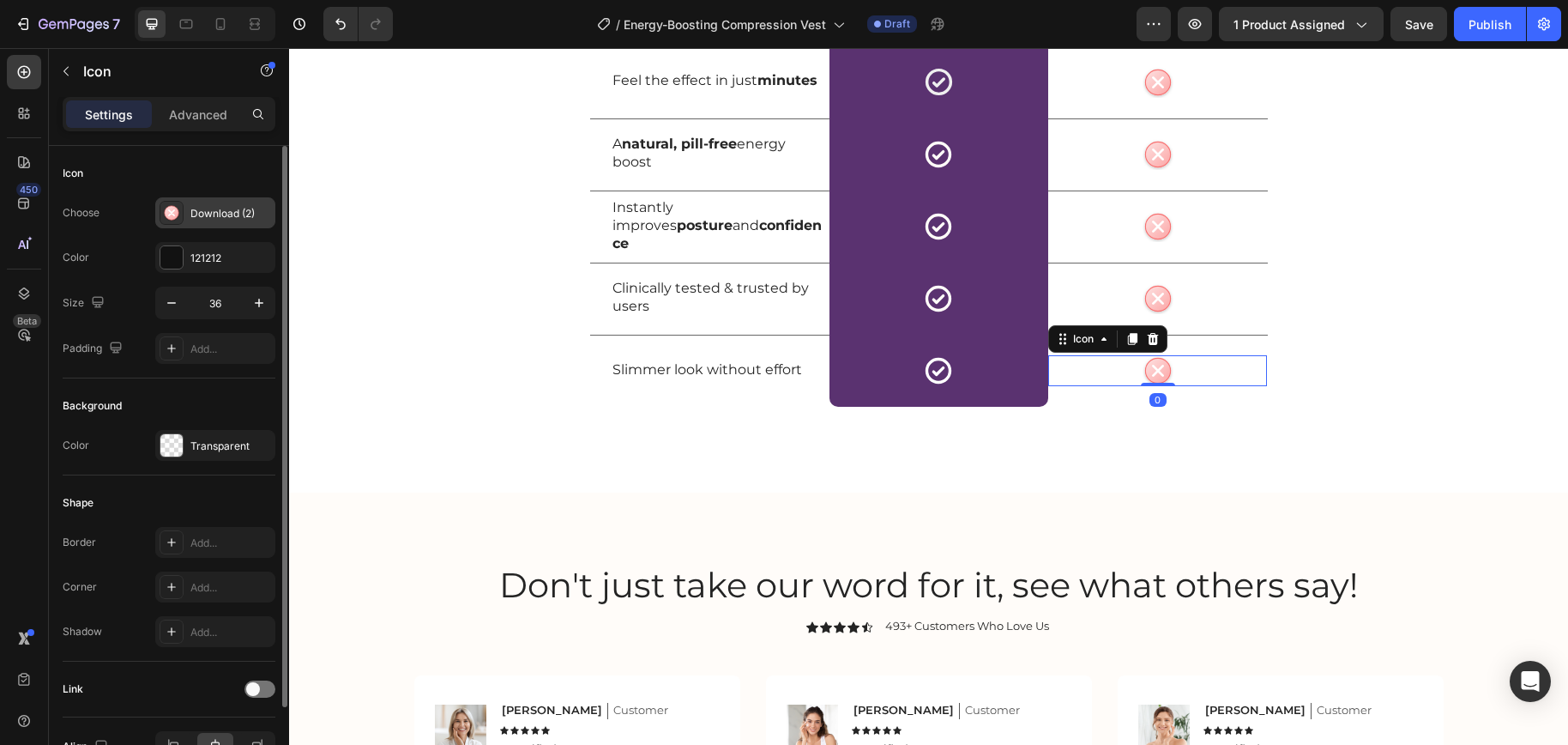
click at [209, 200] on div "Cute X icon Pastel red circular badge with a rounded white X. Download (2)" at bounding box center [215, 213] width 120 height 31
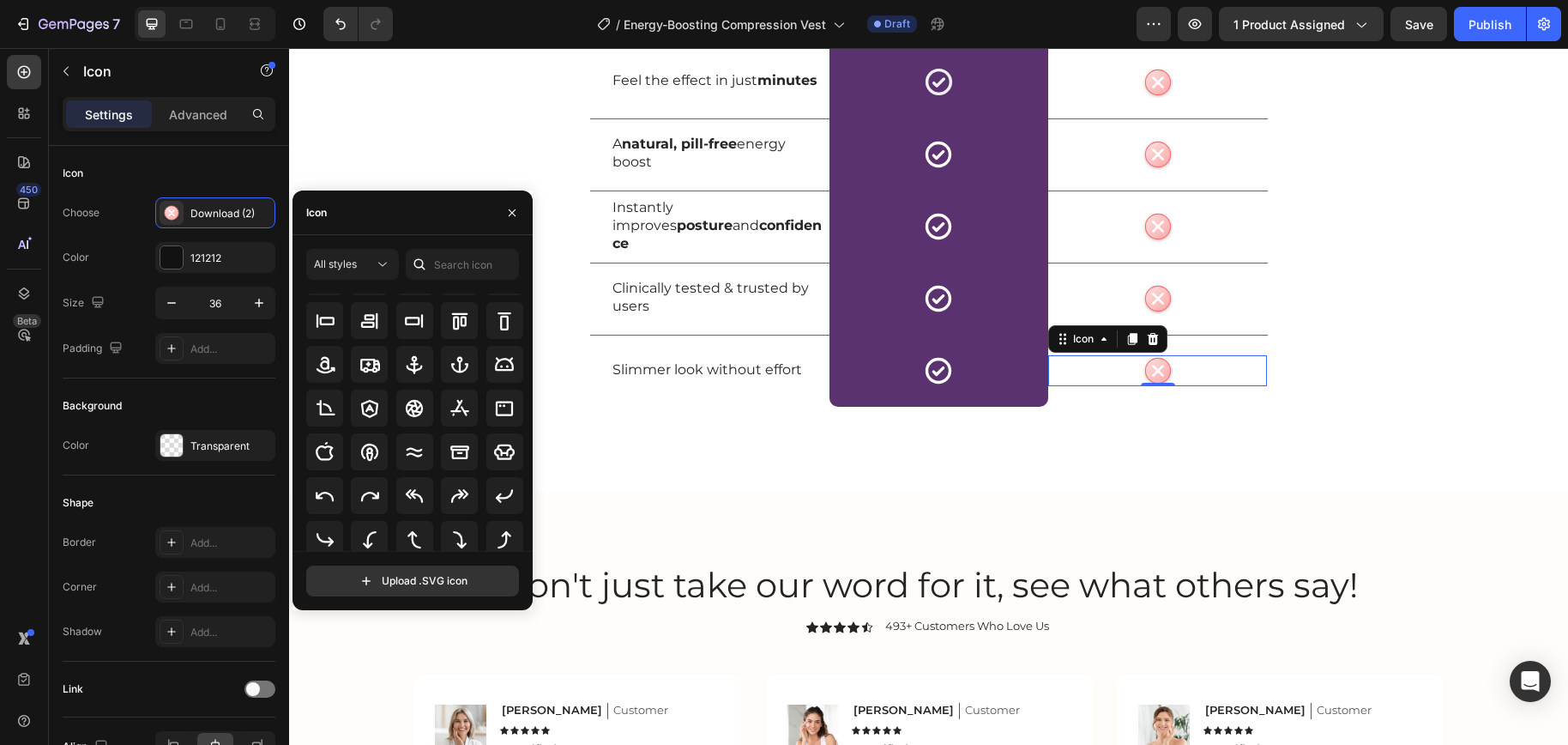
scroll to position [255, 0]
click at [434, 256] on input "text" at bounding box center [462, 264] width 113 height 31
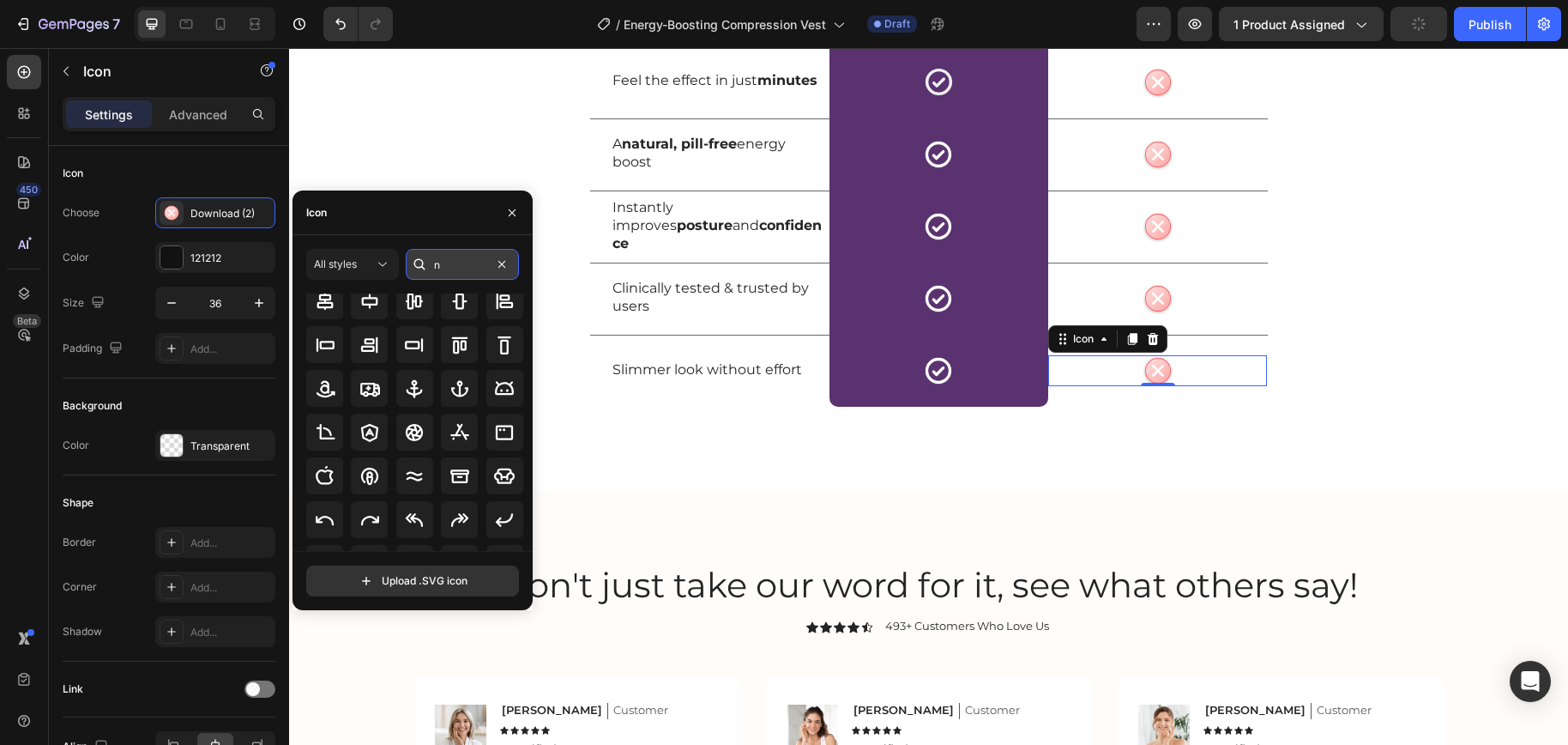
scroll to position [0, 0]
type input "n"
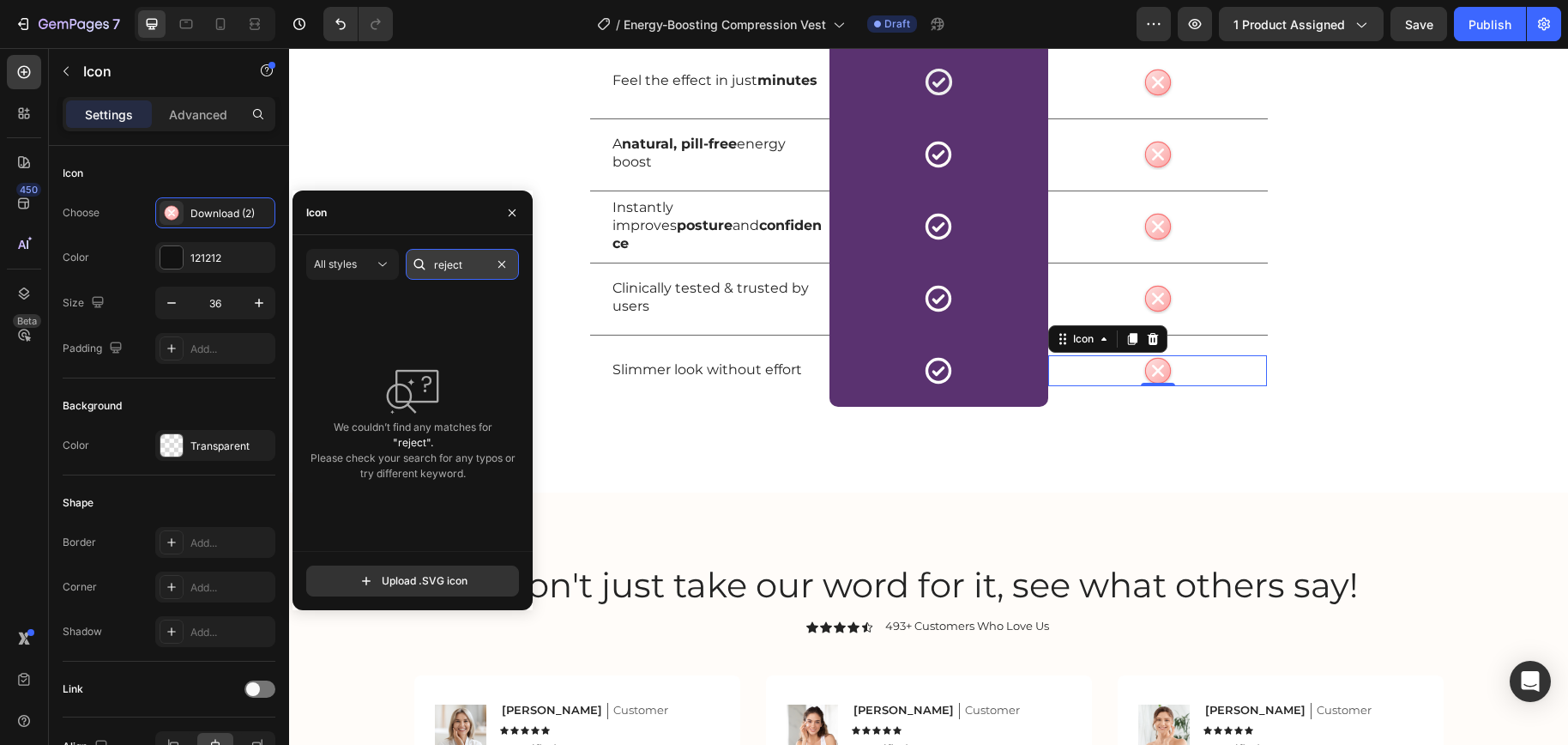
click at [435, 273] on input "reject" at bounding box center [462, 264] width 113 height 31
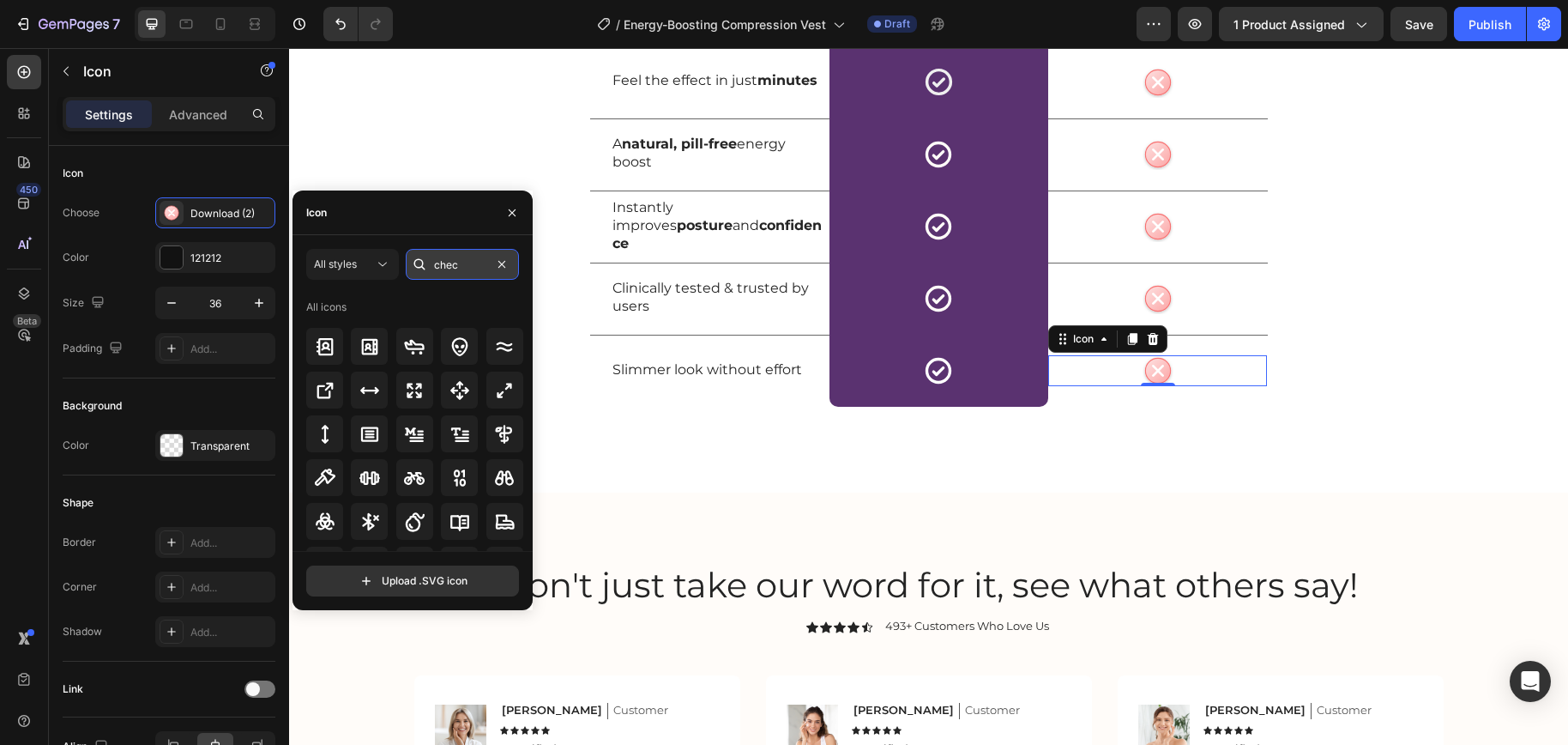
type input "check"
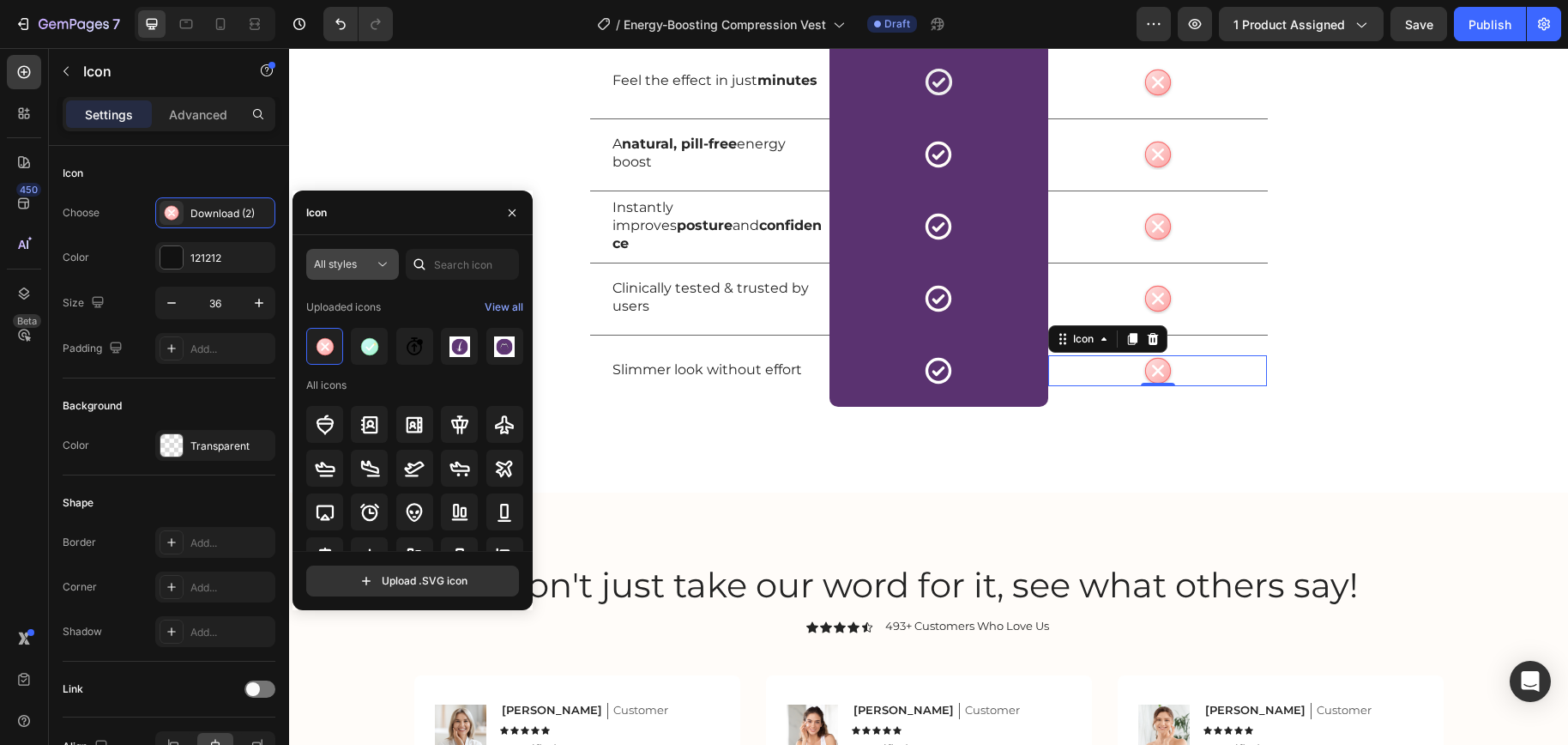
click at [384, 266] on icon at bounding box center [382, 264] width 17 height 17
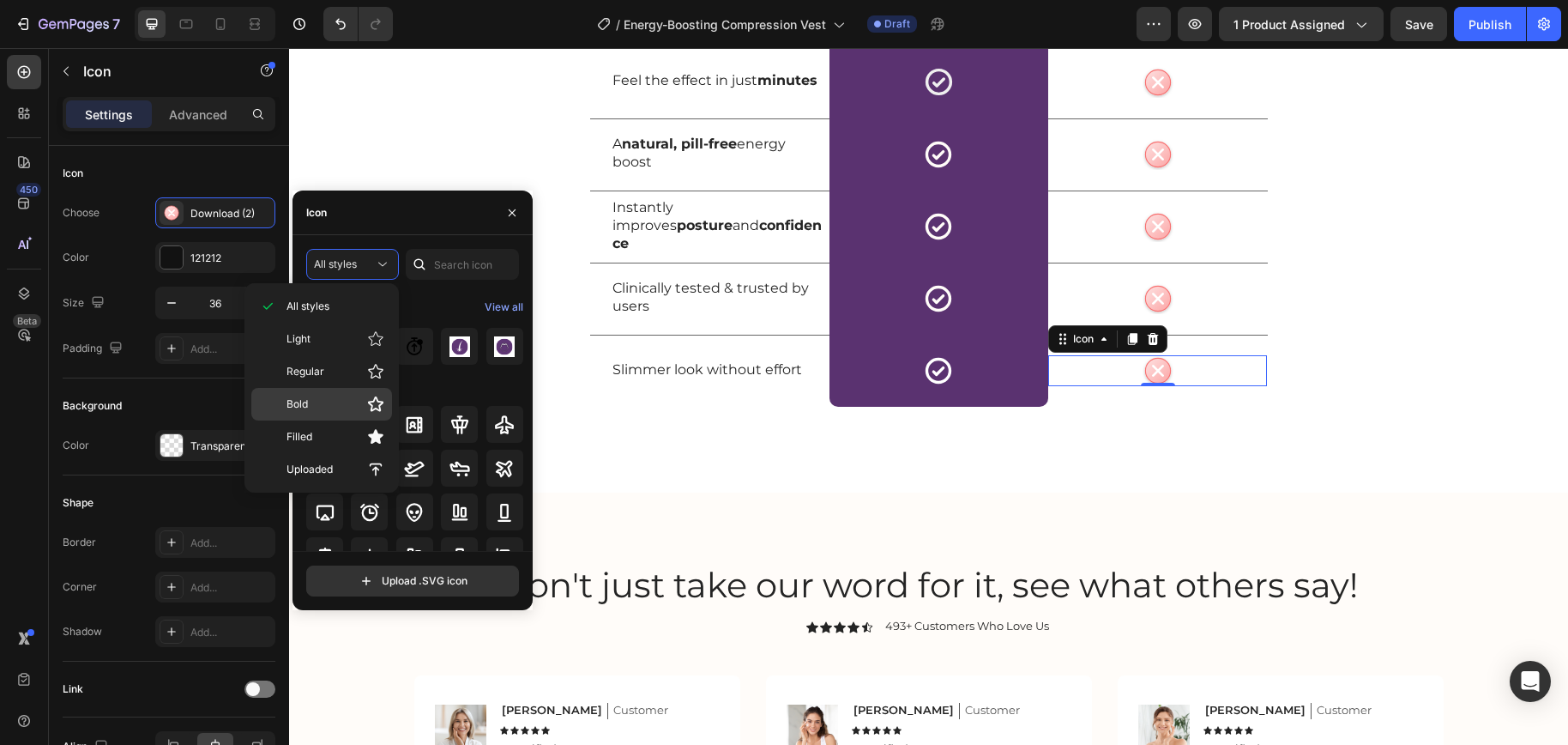
click at [328, 403] on p "Bold" at bounding box center [335, 403] width 97 height 17
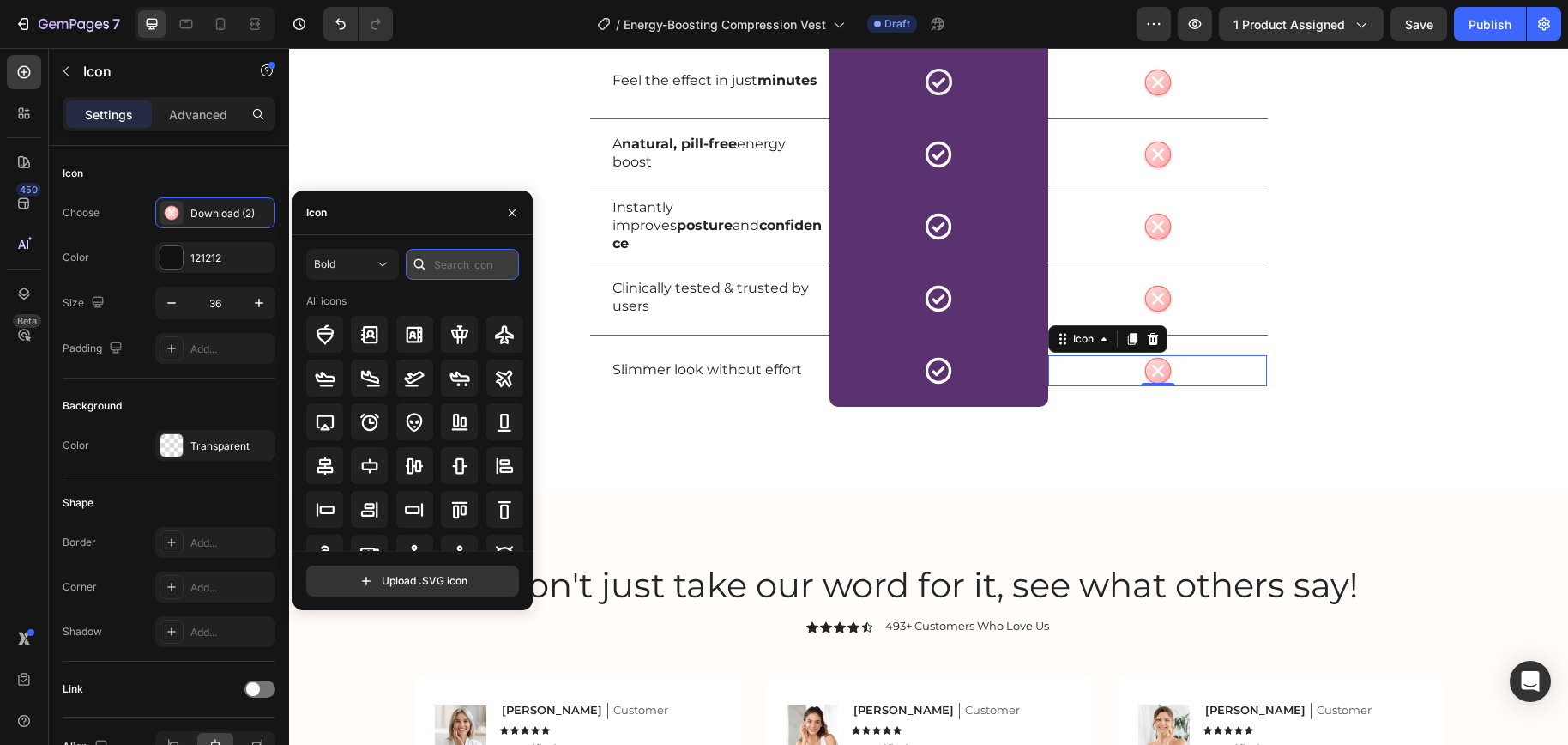
click at [474, 258] on input "text" at bounding box center [462, 264] width 113 height 31
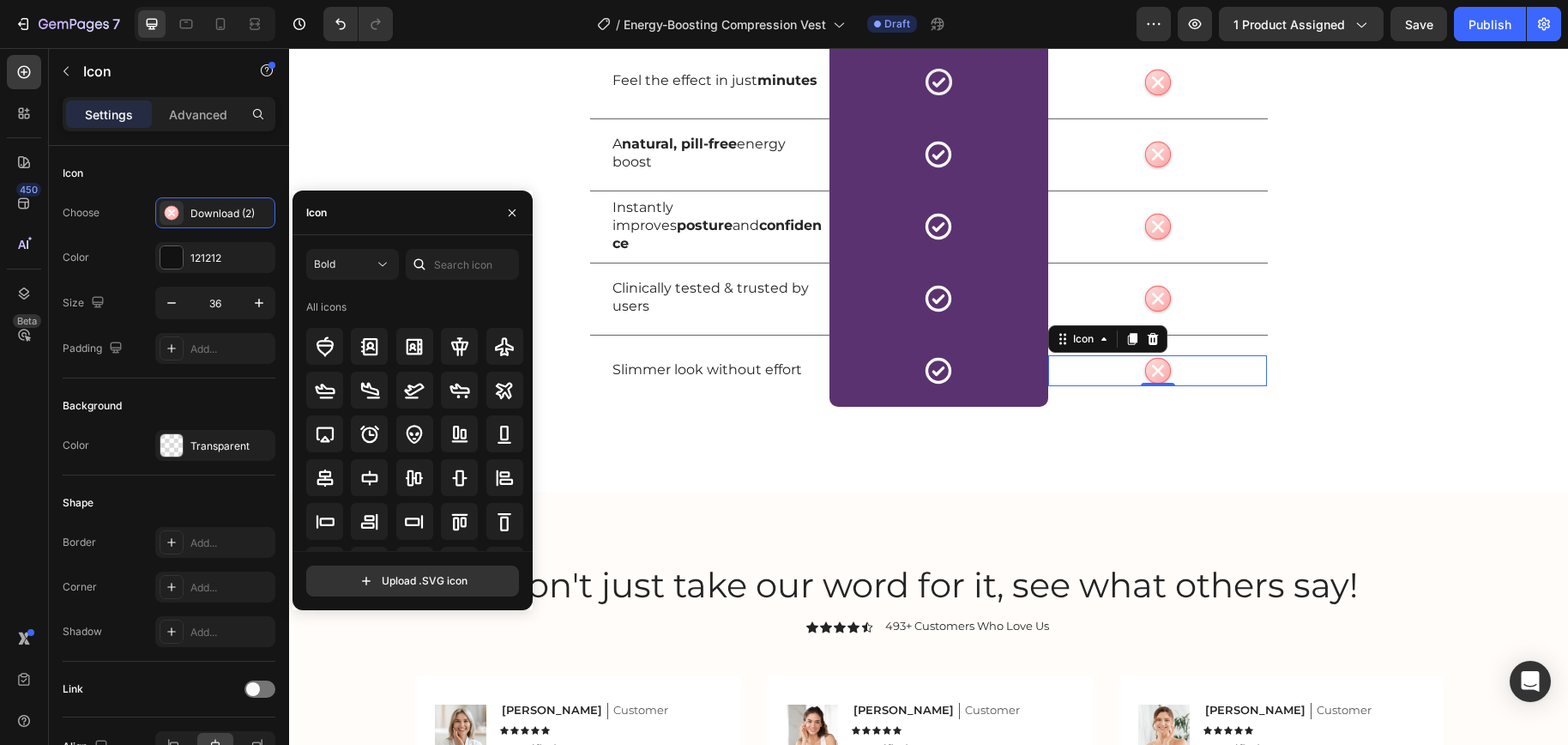
click at [423, 259] on icon at bounding box center [419, 264] width 17 height 17
click at [453, 268] on input "text" at bounding box center [462, 264] width 113 height 31
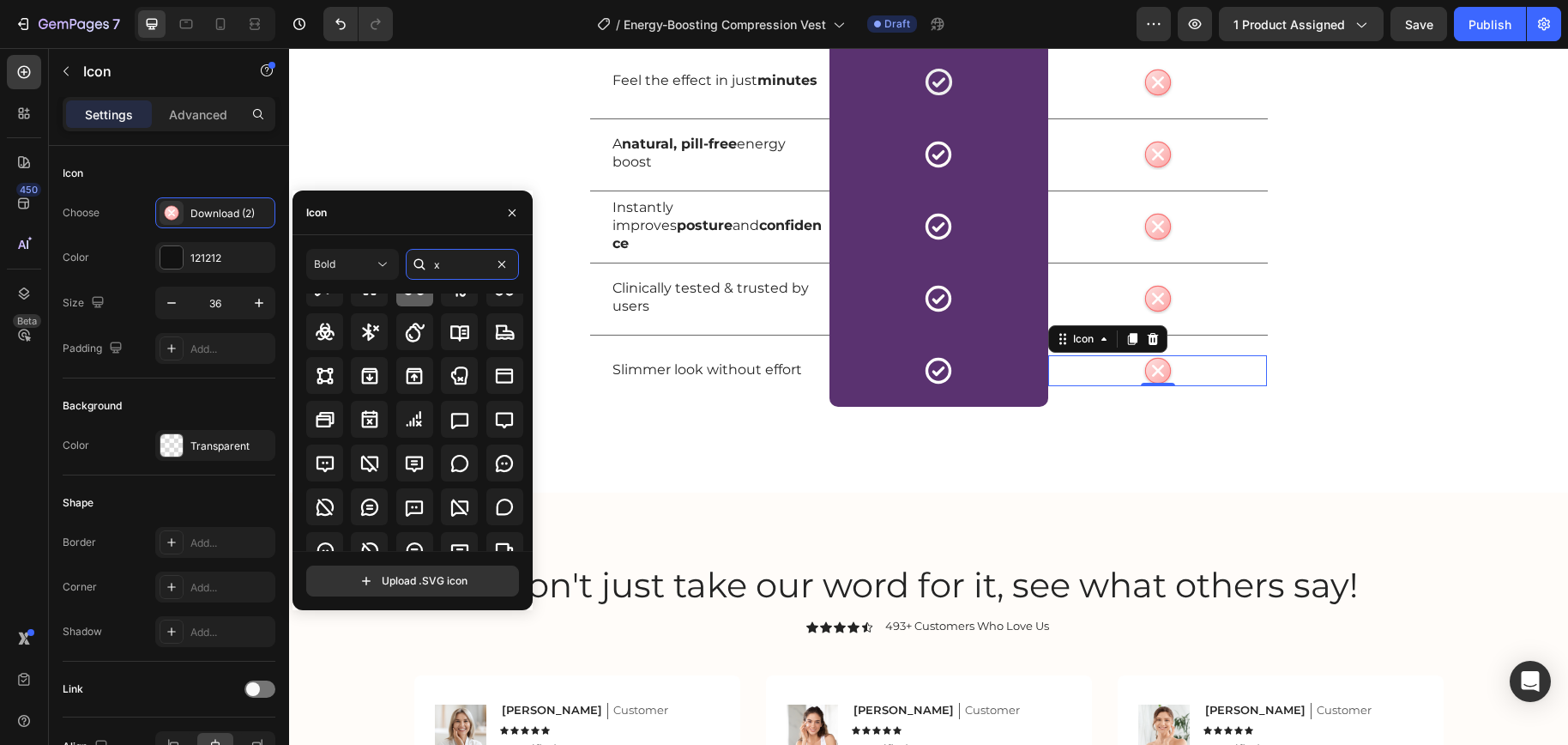
scroll to position [189, 0]
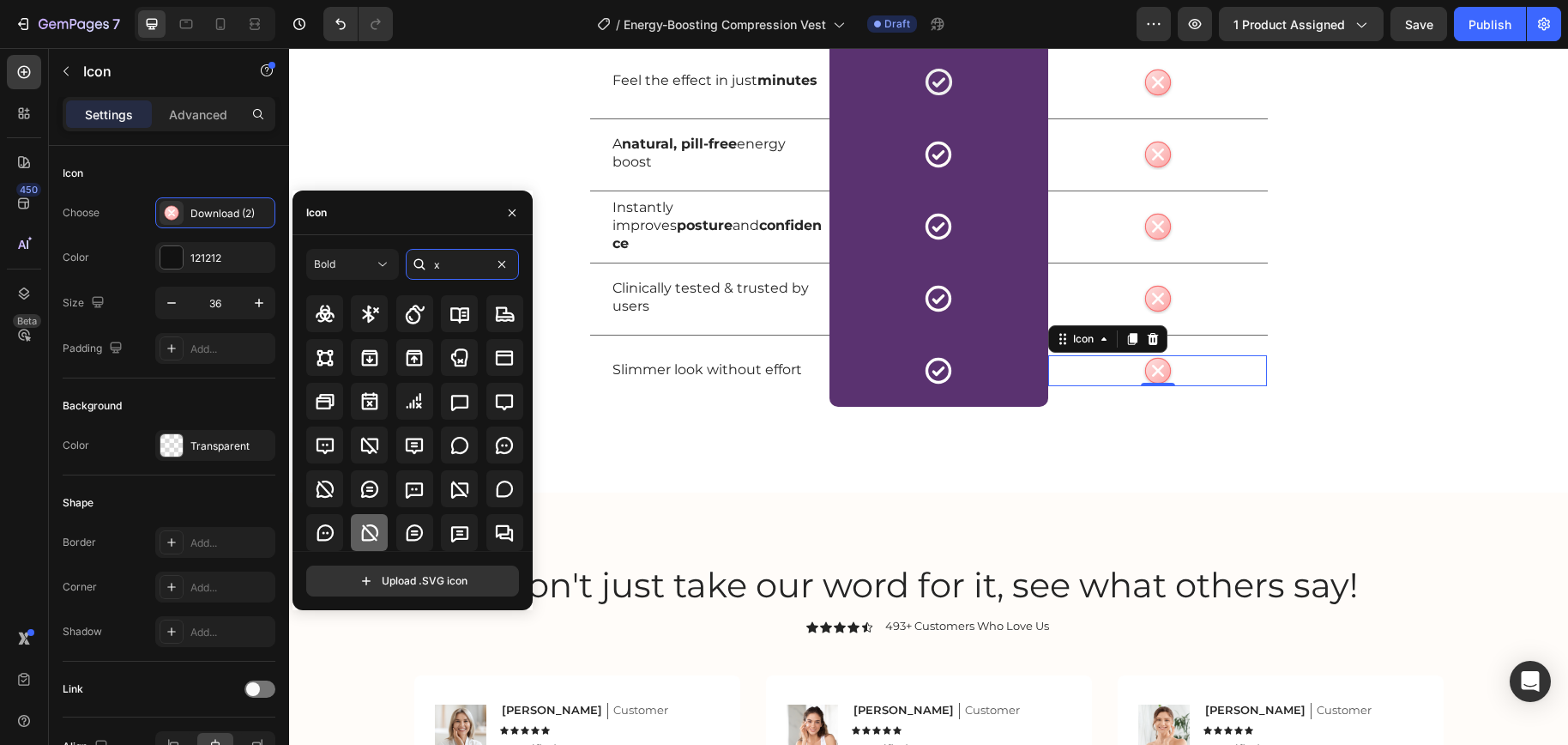
type input "x"
click at [367, 525] on icon at bounding box center [370, 533] width 21 height 21
click at [321, 488] on icon at bounding box center [325, 489] width 21 height 21
click at [370, 451] on icon at bounding box center [370, 444] width 17 height 16
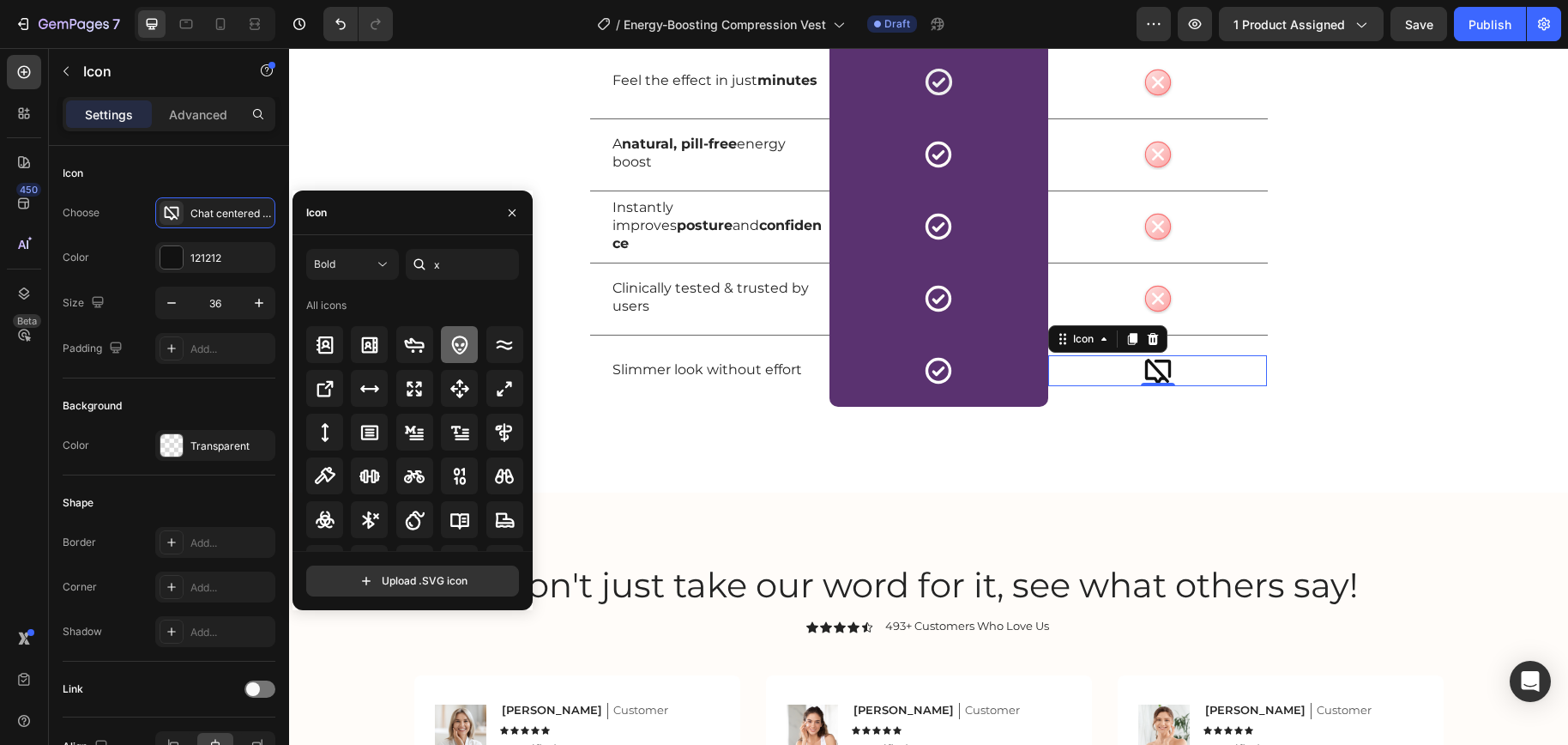
scroll to position [0, 0]
click at [451, 267] on input "x" at bounding box center [462, 264] width 113 height 31
click at [468, 265] on input "text" at bounding box center [462, 264] width 113 height 31
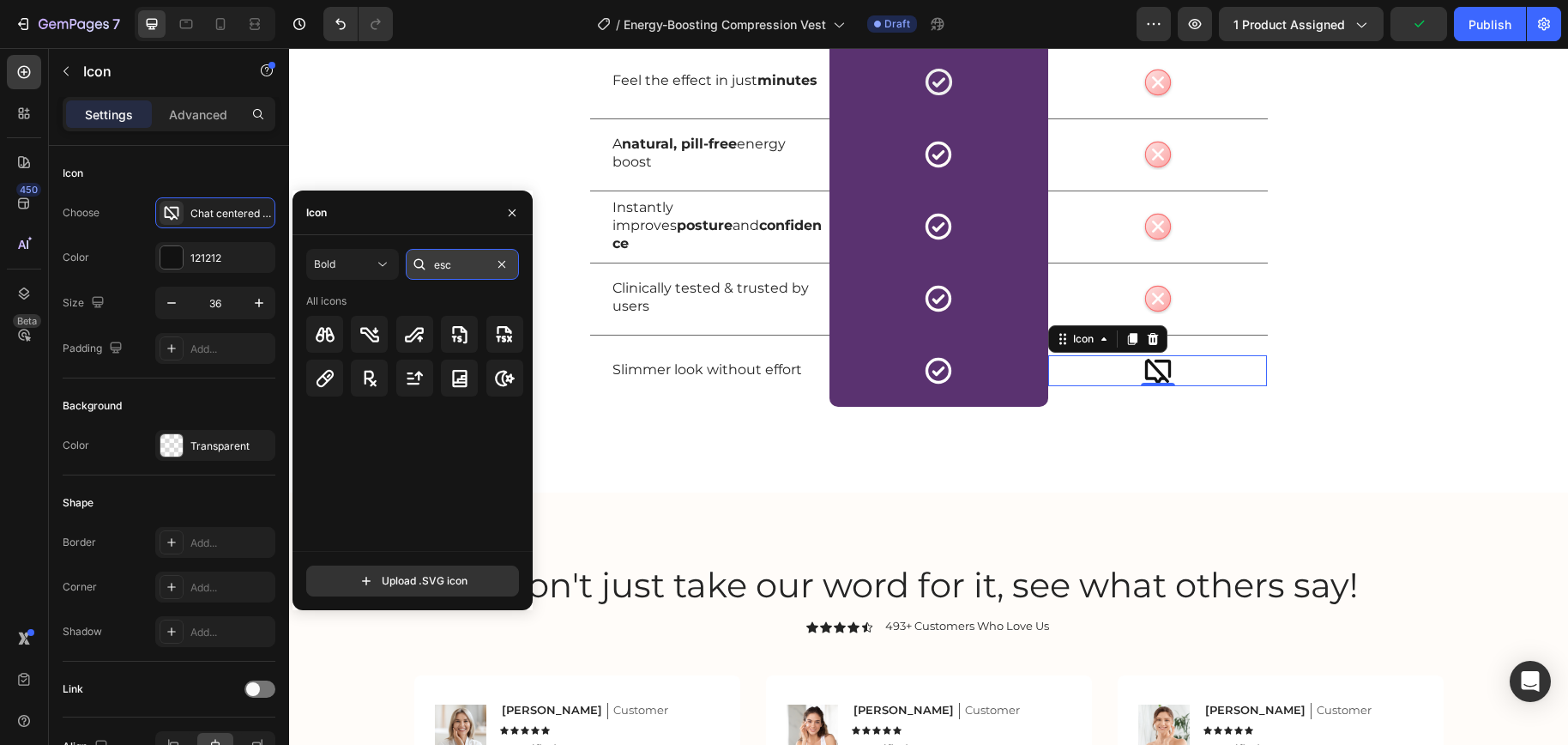
click at [475, 264] on input "esc" at bounding box center [462, 264] width 113 height 31
type input "e"
click at [470, 273] on input "rx" at bounding box center [462, 264] width 113 height 31
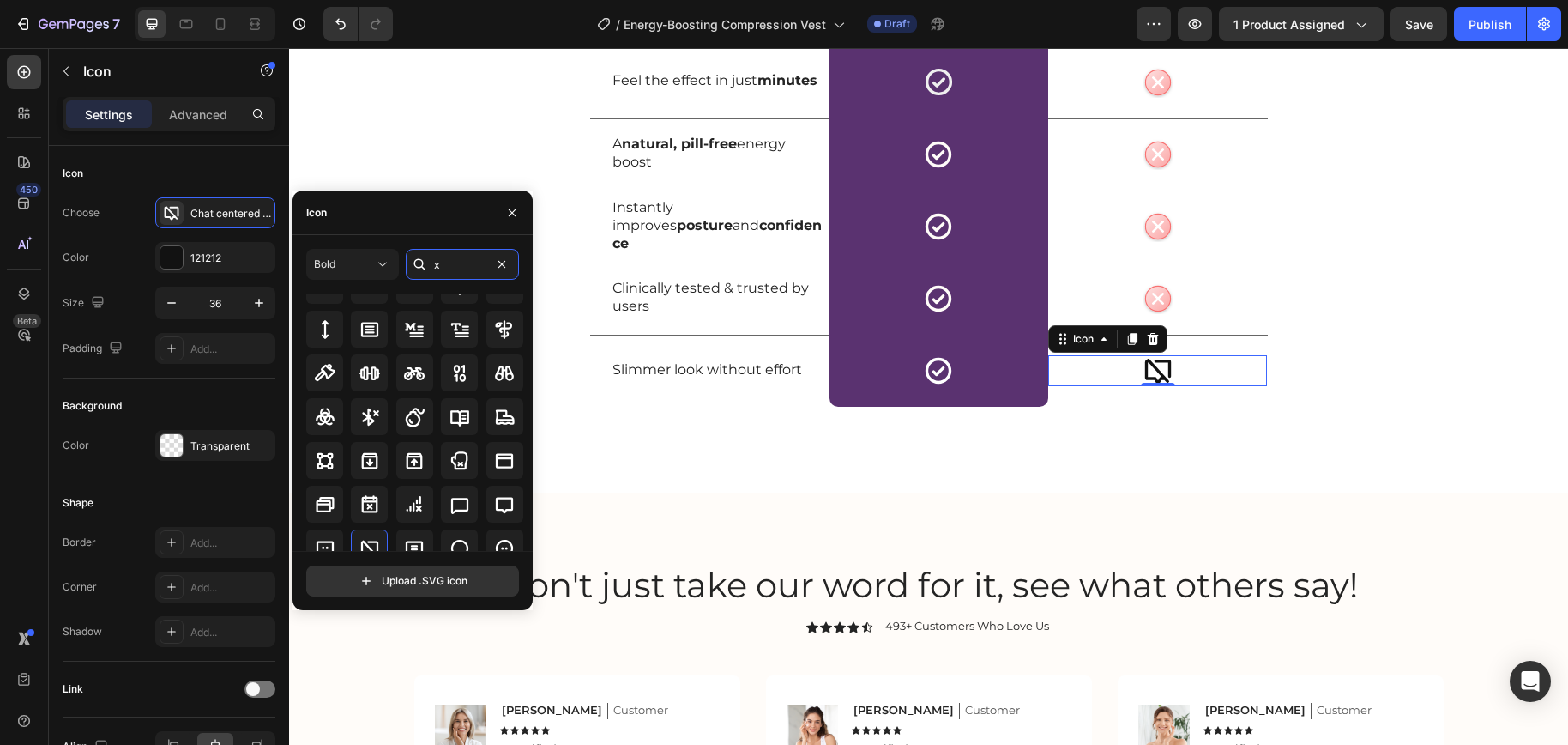
scroll to position [77, 0]
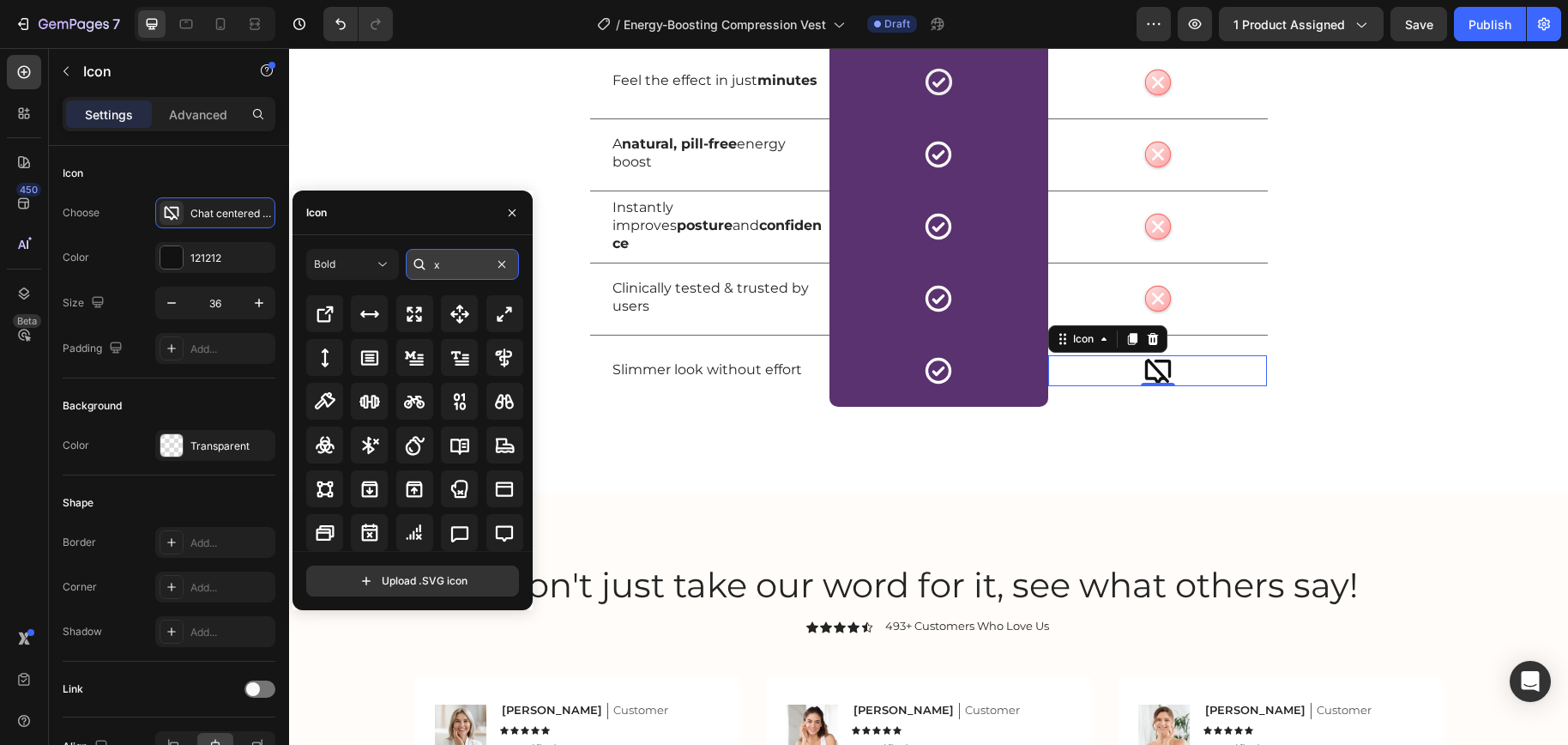
click at [454, 270] on input "x" at bounding box center [462, 264] width 113 height 31
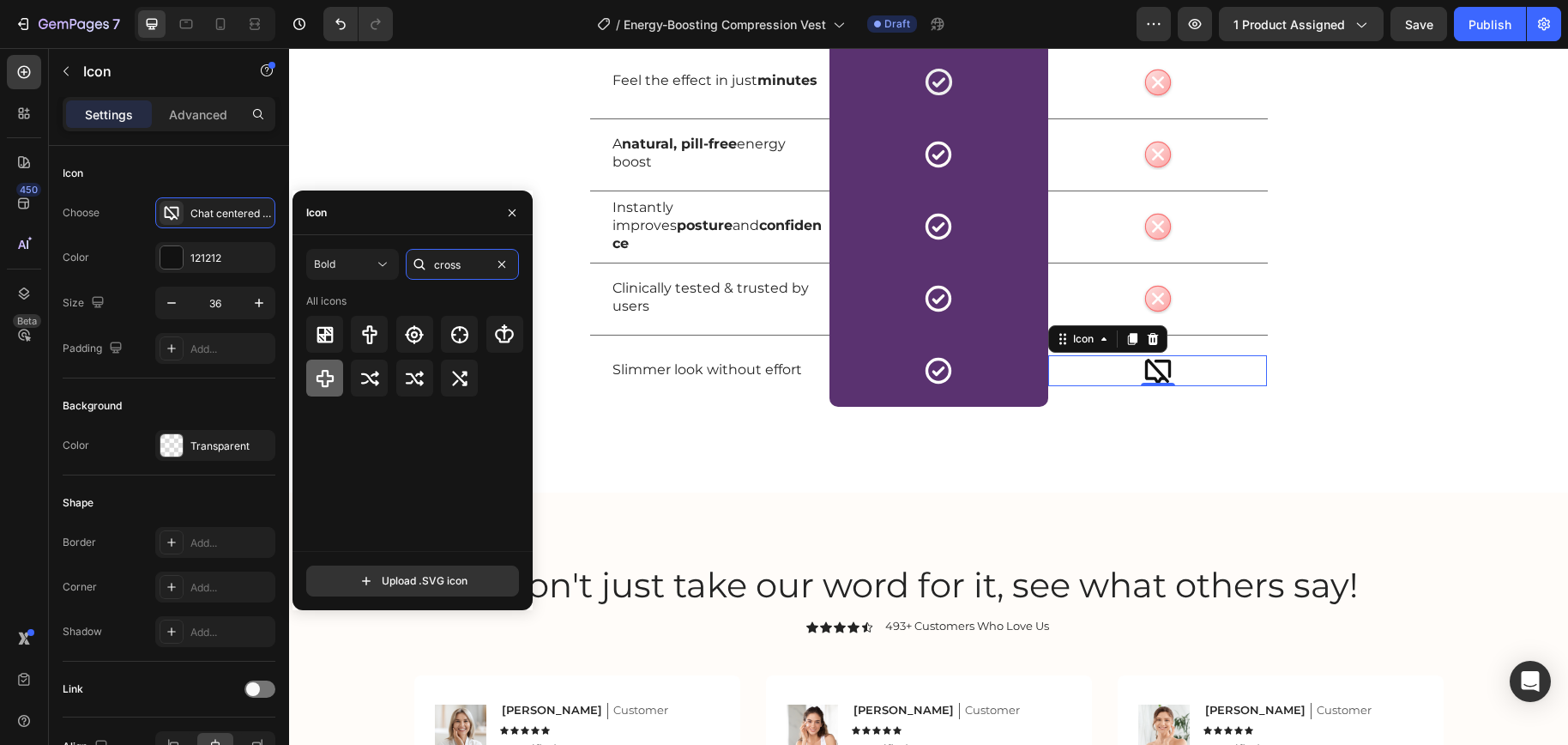
type input "cross"
click at [340, 387] on div at bounding box center [324, 378] width 36 height 36
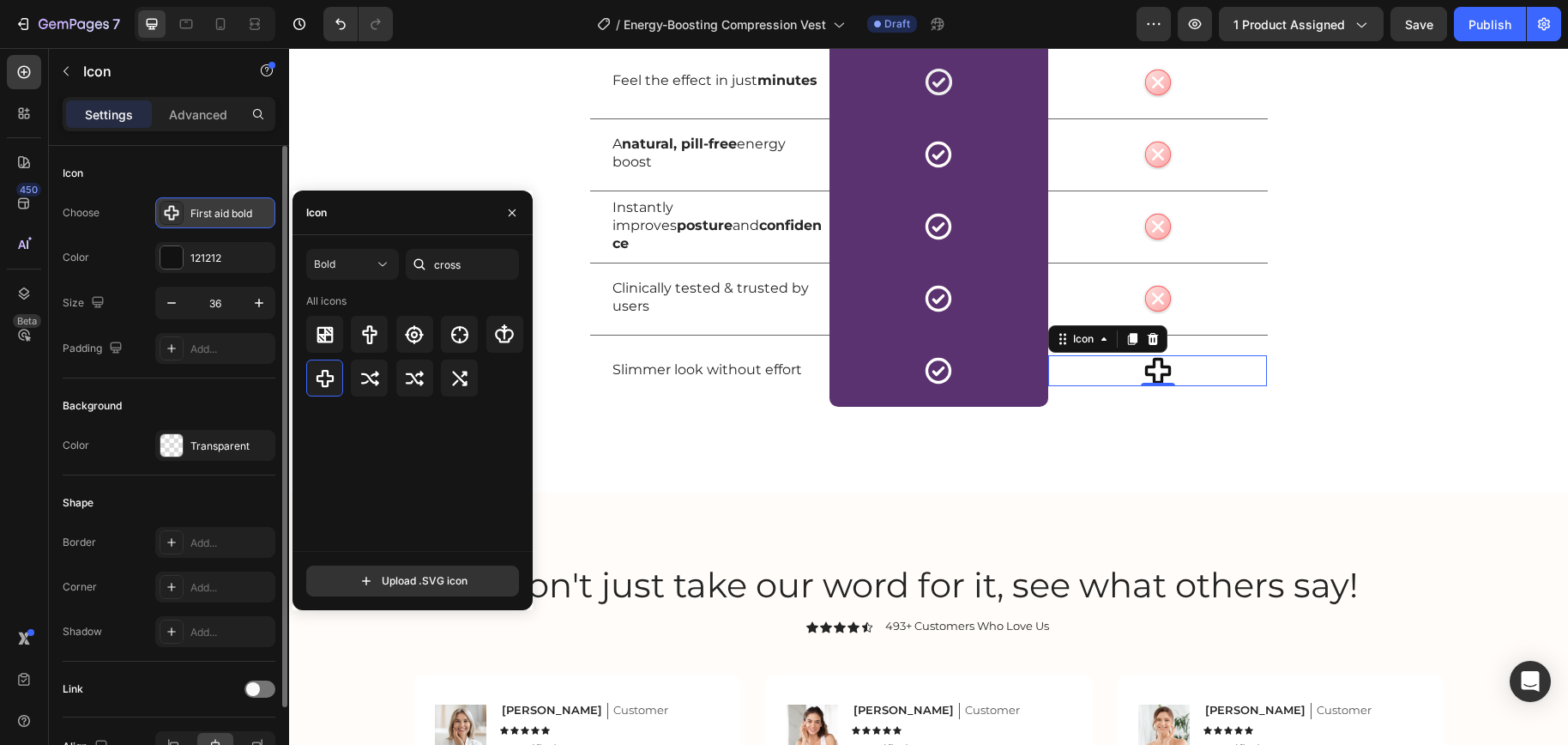
click at [163, 215] on icon at bounding box center [171, 212] width 17 height 17
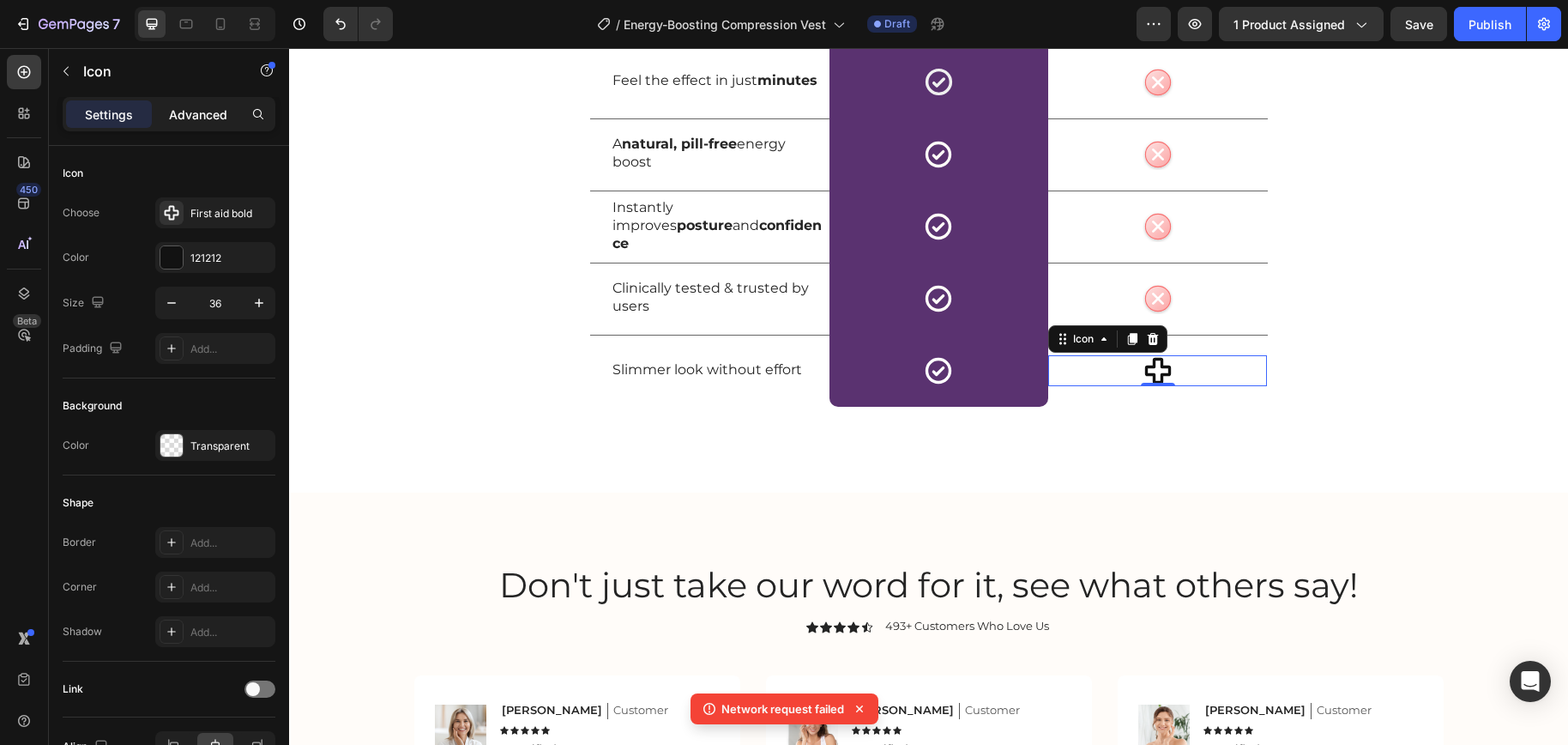
click at [201, 109] on p "Advanced" at bounding box center [199, 115] width 58 height 18
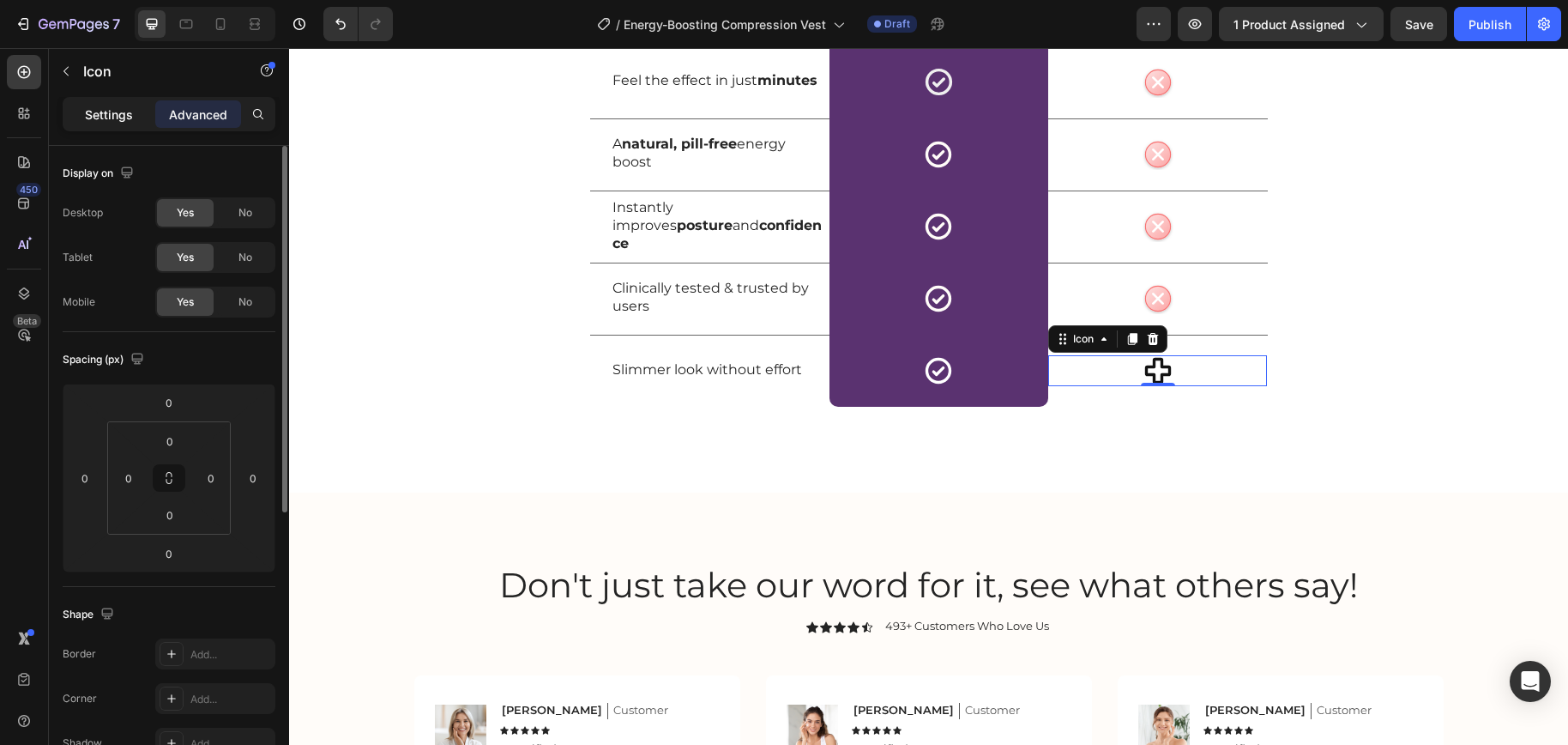
click at [133, 113] on div "Settings" at bounding box center [109, 114] width 86 height 27
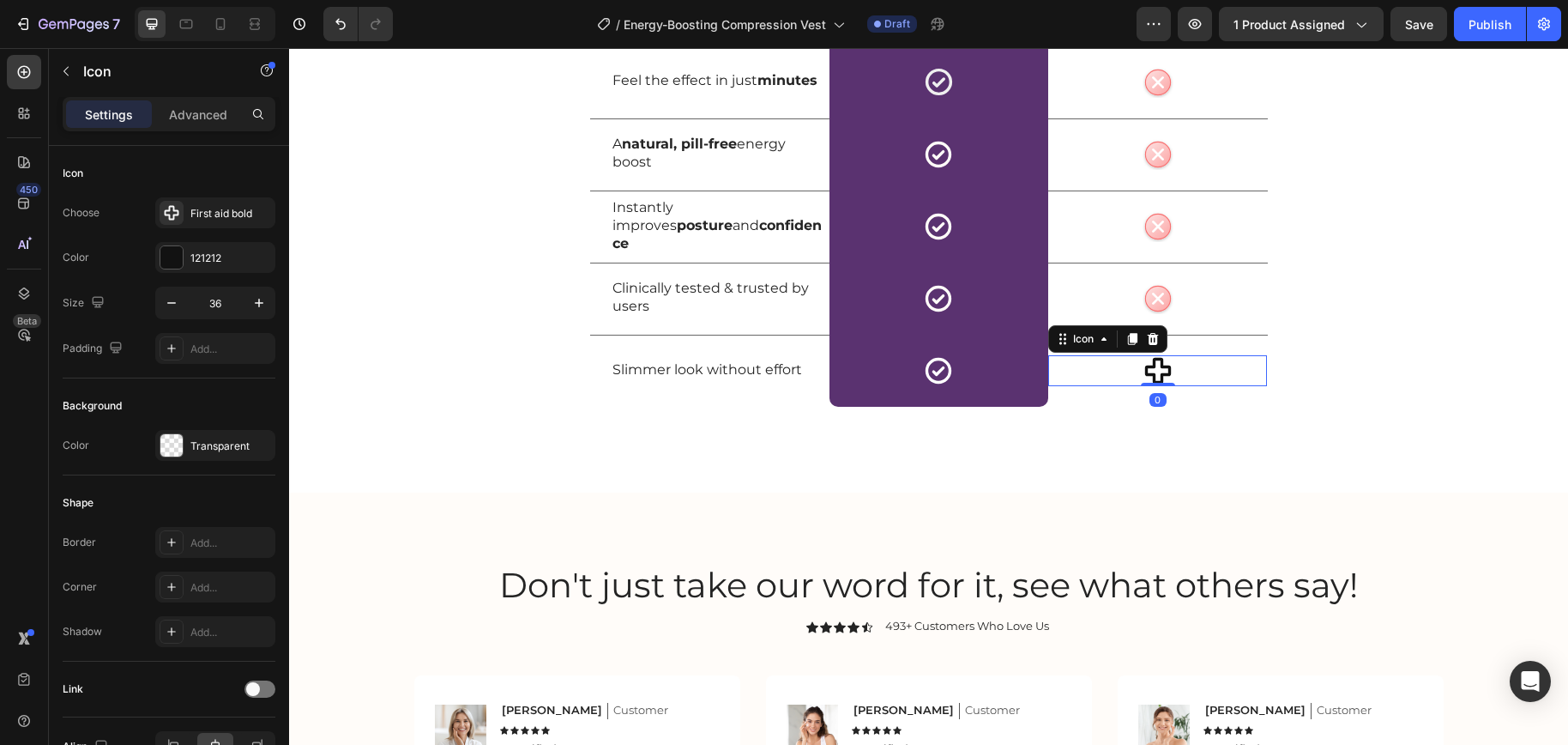
click at [1149, 372] on icon at bounding box center [1158, 371] width 31 height 31
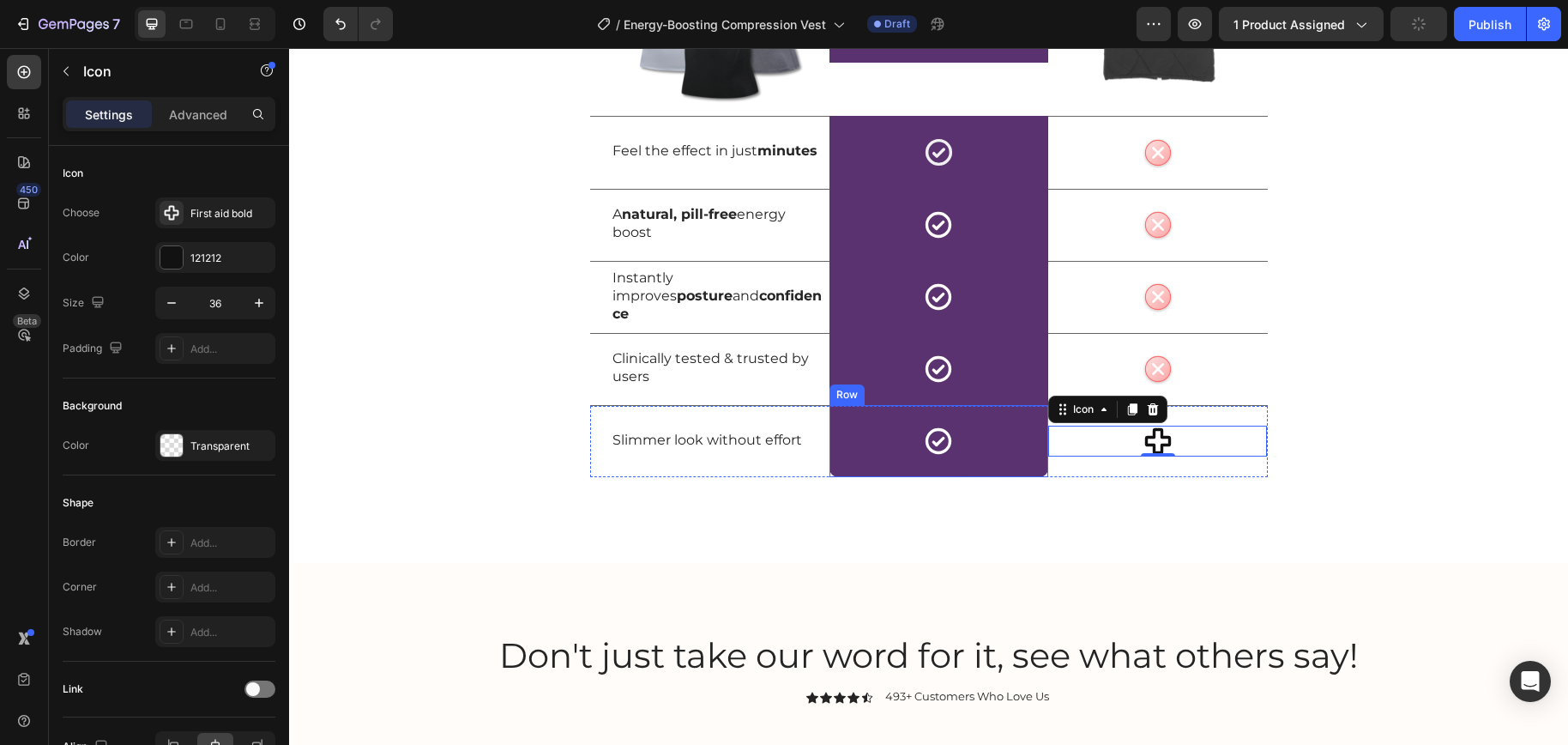
scroll to position [4773, 0]
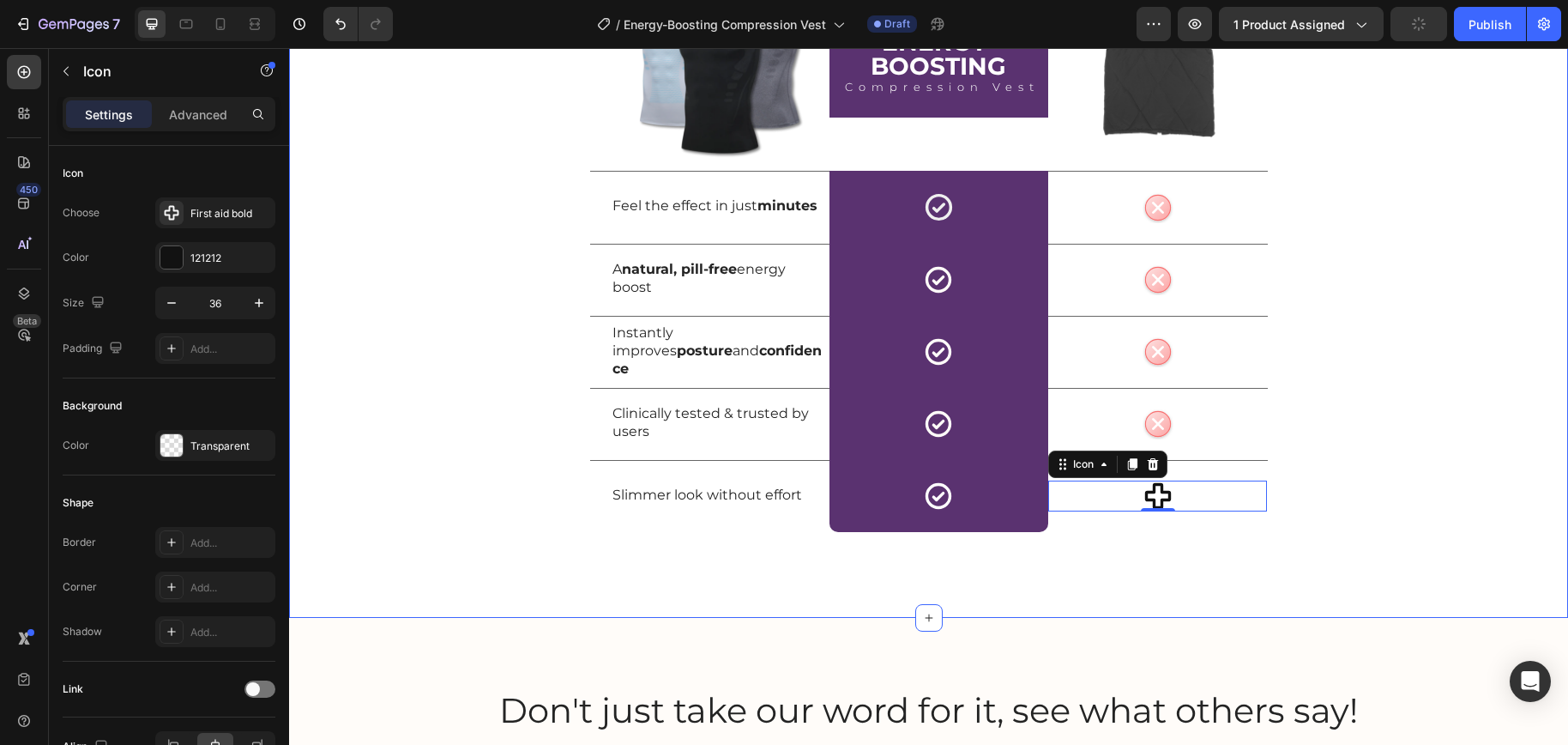
click at [1319, 495] on div "Why Energy-Boosting Compression Vest Wins Every Time Heading Row Image Energy-B…" at bounding box center [928, 174] width 1278 height 714
click at [1148, 495] on icon at bounding box center [1158, 495] width 31 height 31
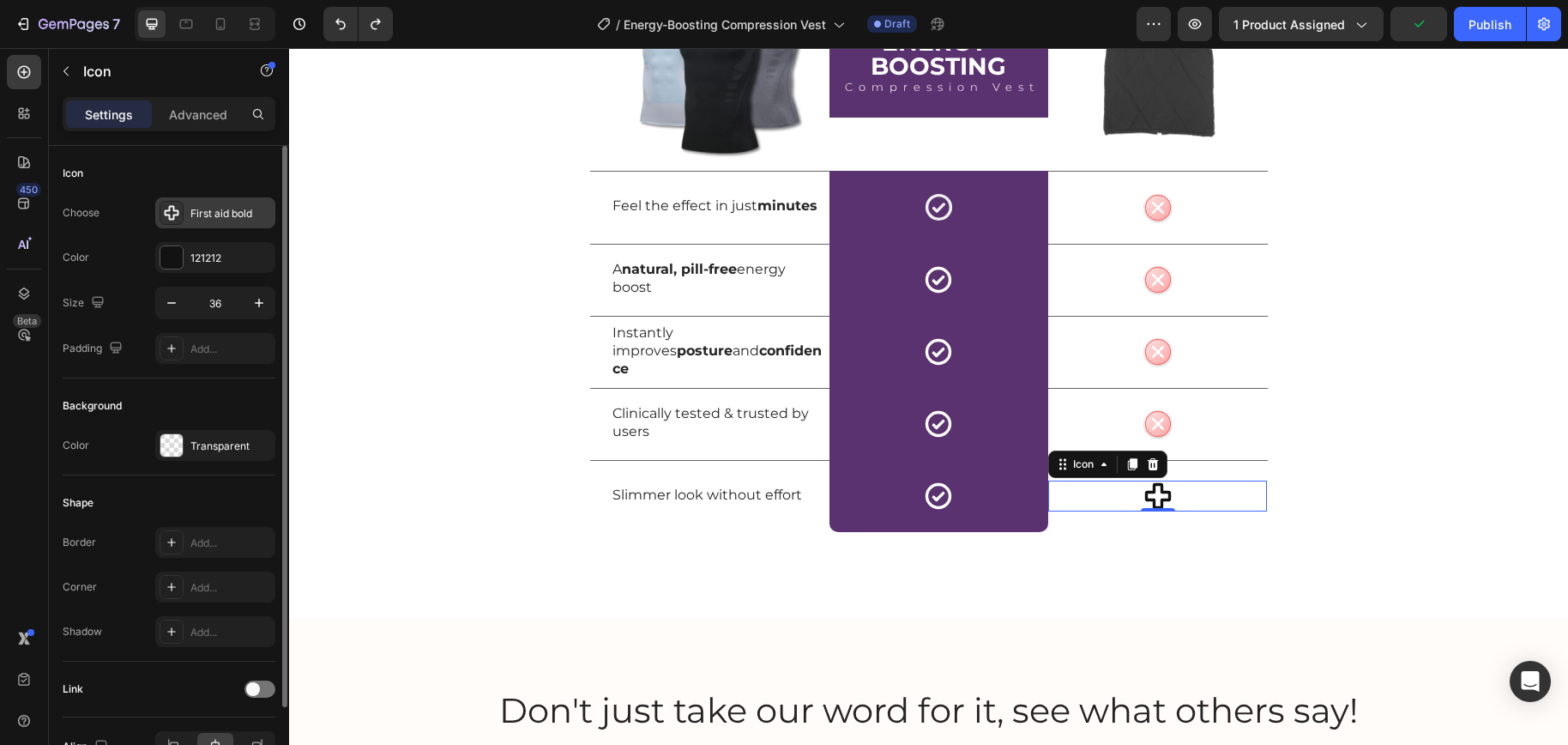
click at [195, 211] on div "First aid bold" at bounding box center [230, 213] width 81 height 15
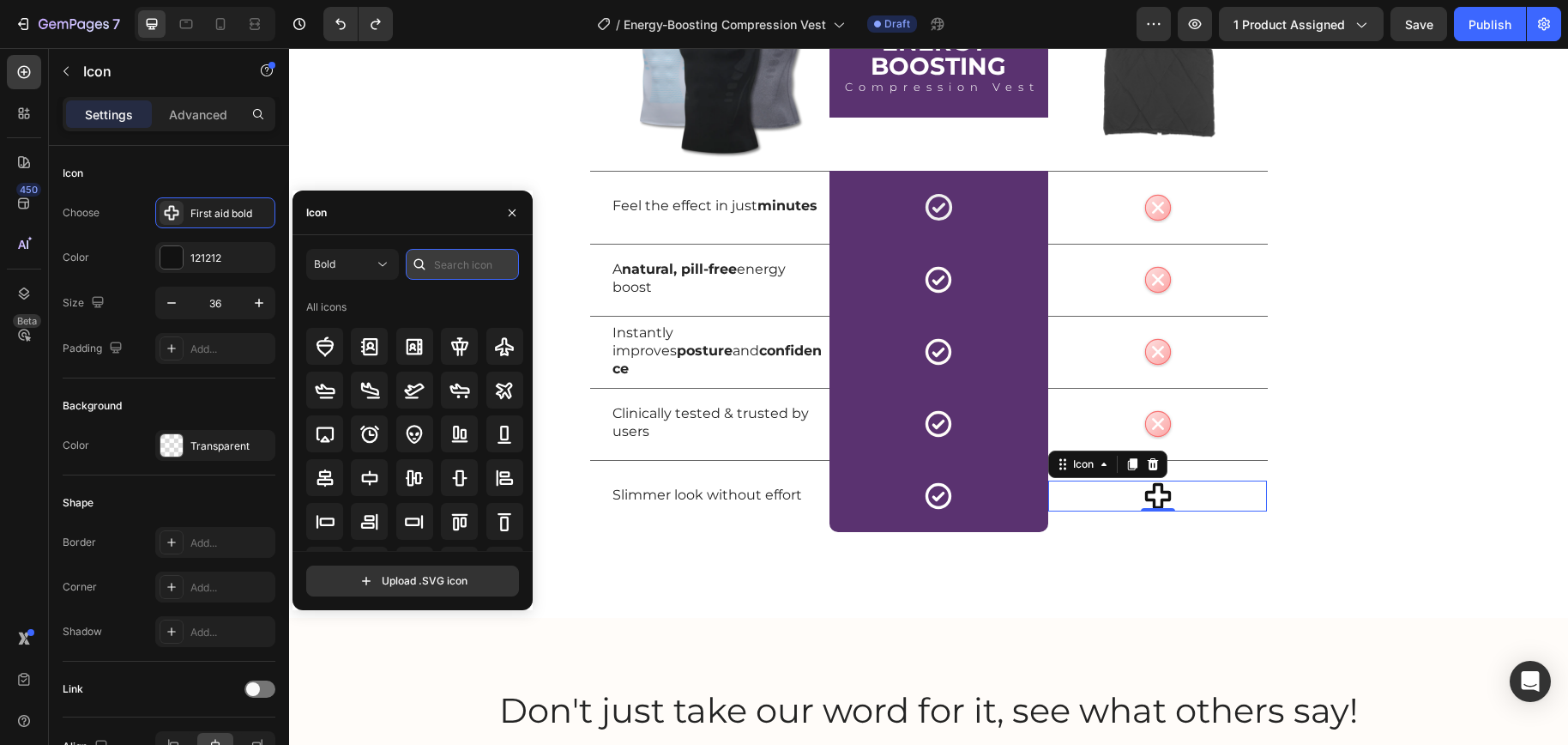
click at [466, 263] on input "text" at bounding box center [462, 264] width 113 height 31
click at [379, 262] on icon at bounding box center [382, 264] width 8 height 5
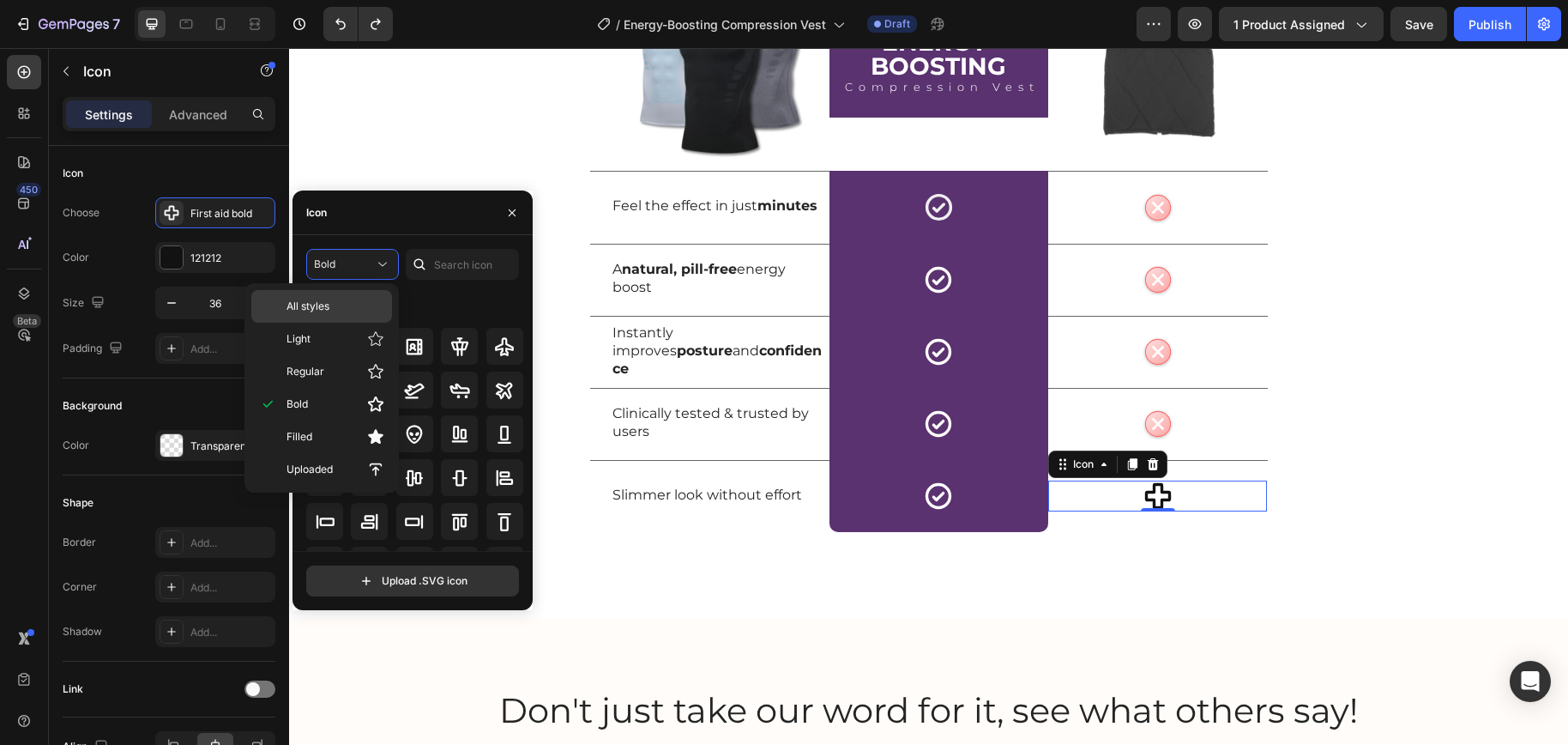
click at [346, 294] on div "All styles" at bounding box center [321, 306] width 140 height 33
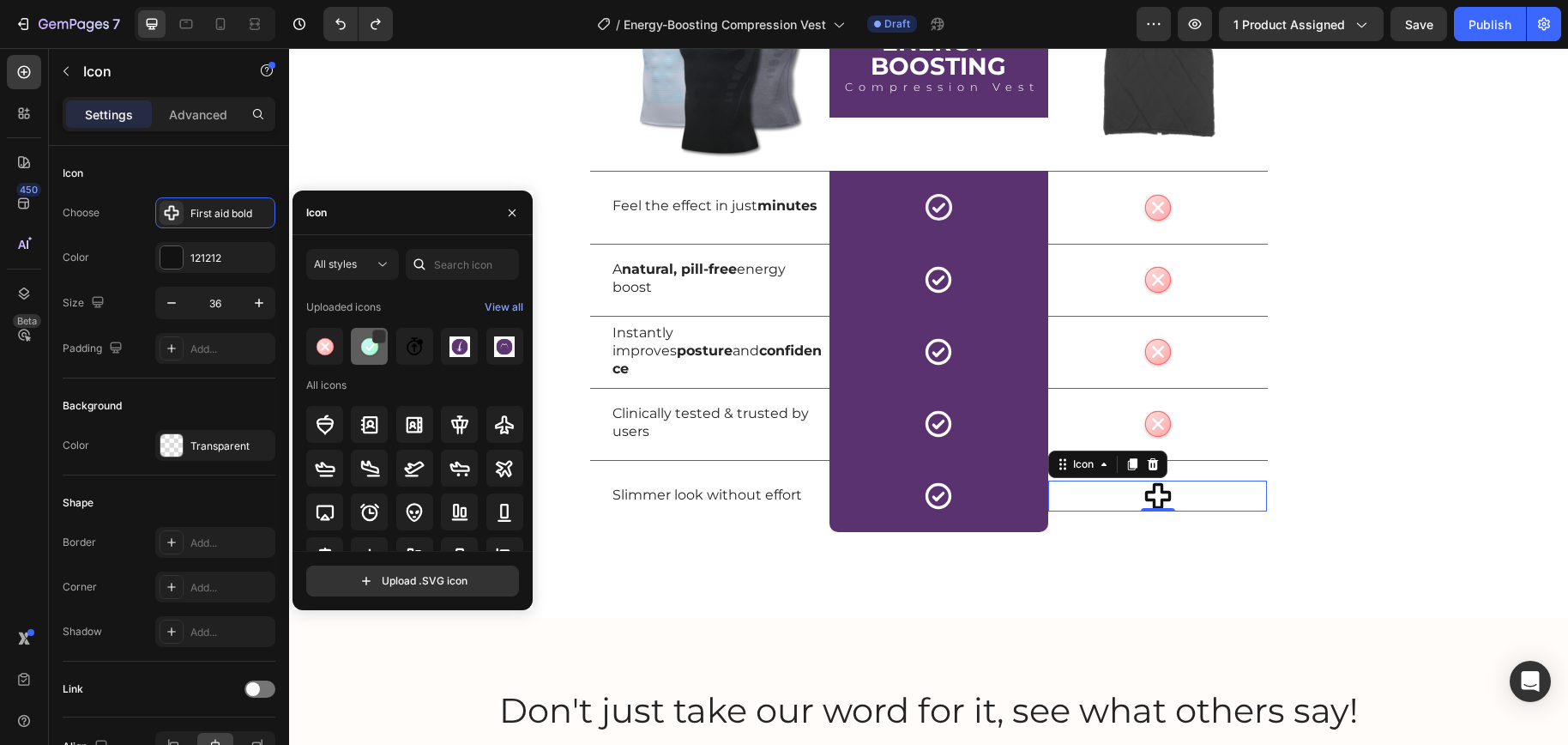
click at [365, 342] on img at bounding box center [370, 346] width 21 height 21
click at [317, 349] on img at bounding box center [325, 346] width 21 height 21
click at [484, 313] on div "View all" at bounding box center [504, 307] width 38 height 21
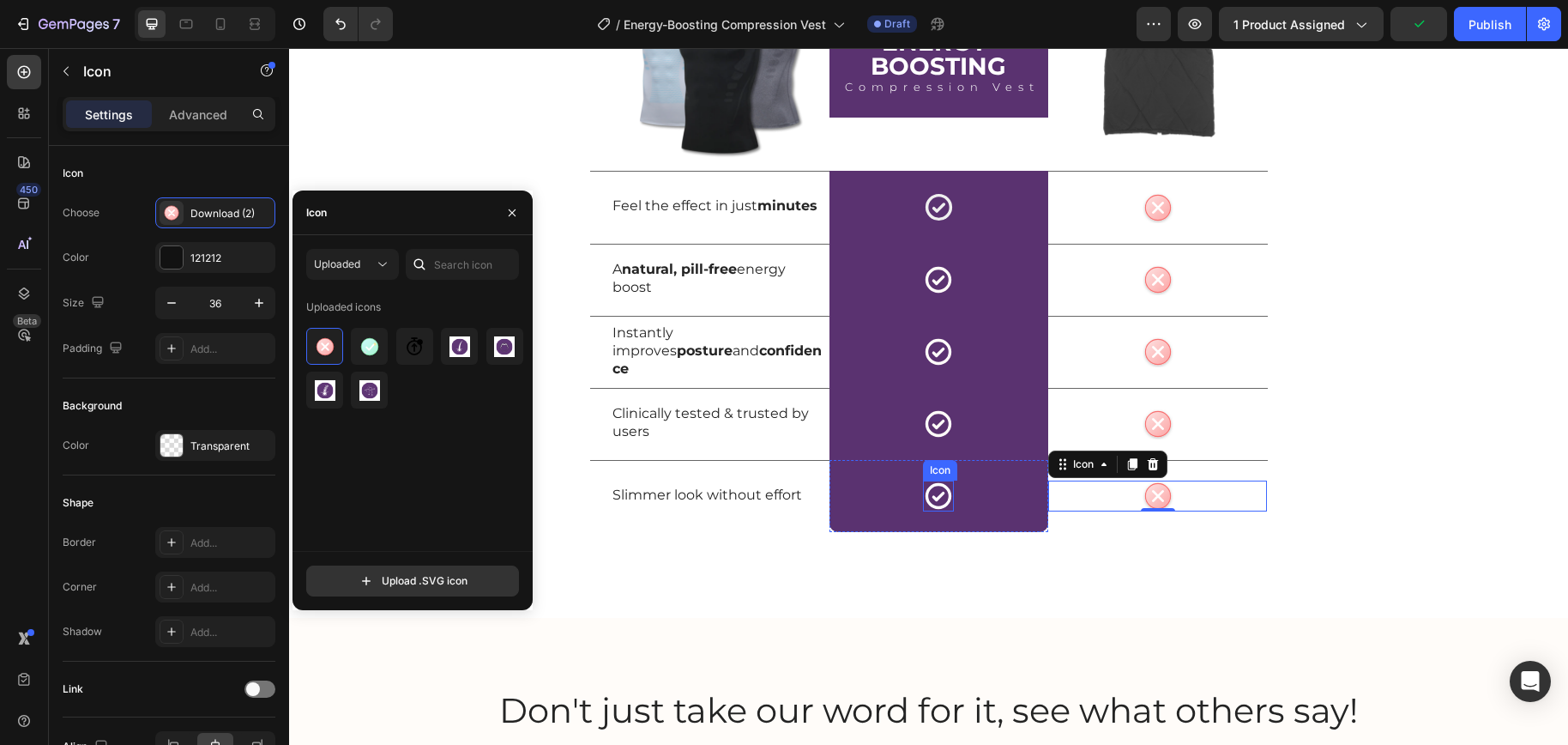
click at [933, 500] on icon at bounding box center [938, 495] width 31 height 31
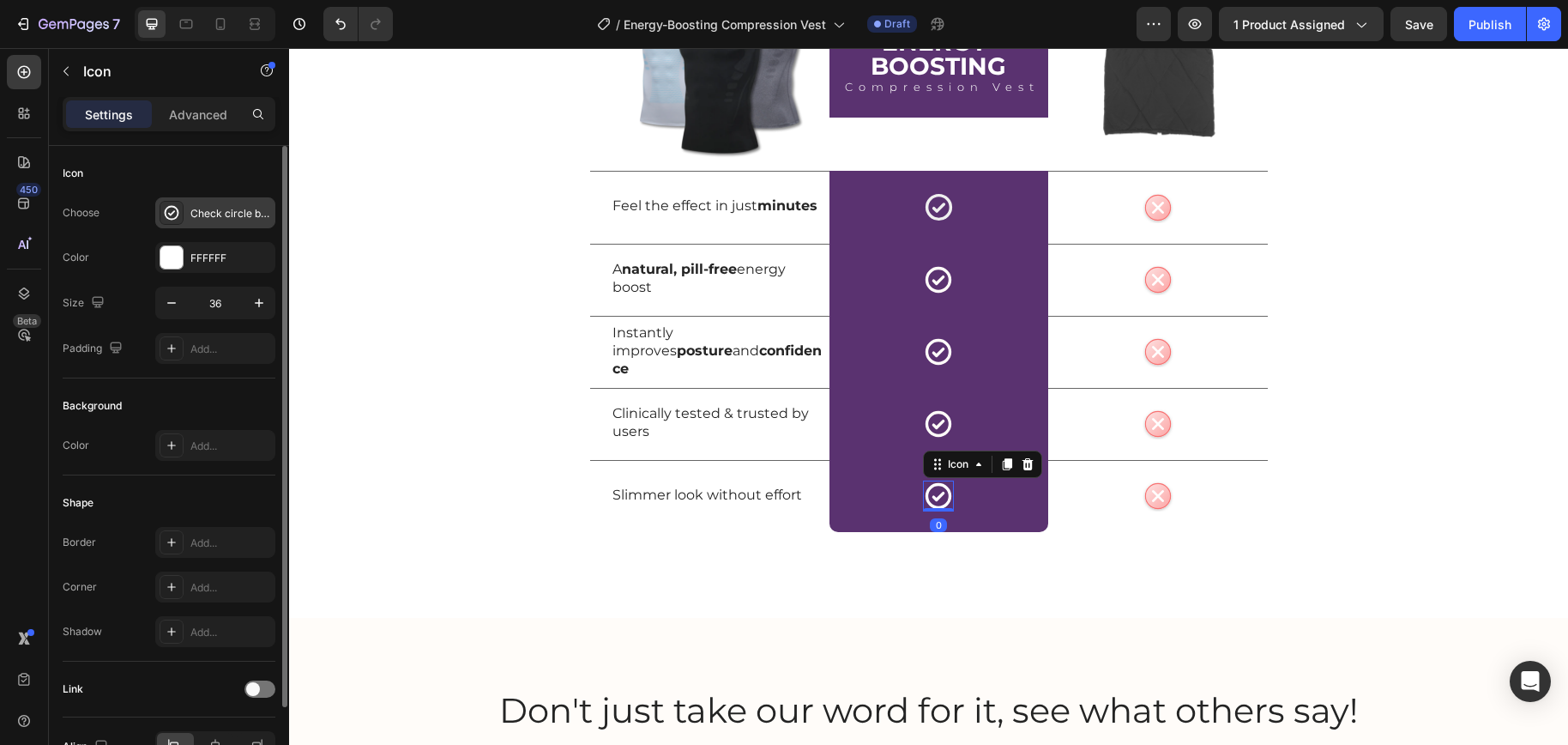
click at [210, 211] on div "Check circle bold" at bounding box center [230, 213] width 81 height 15
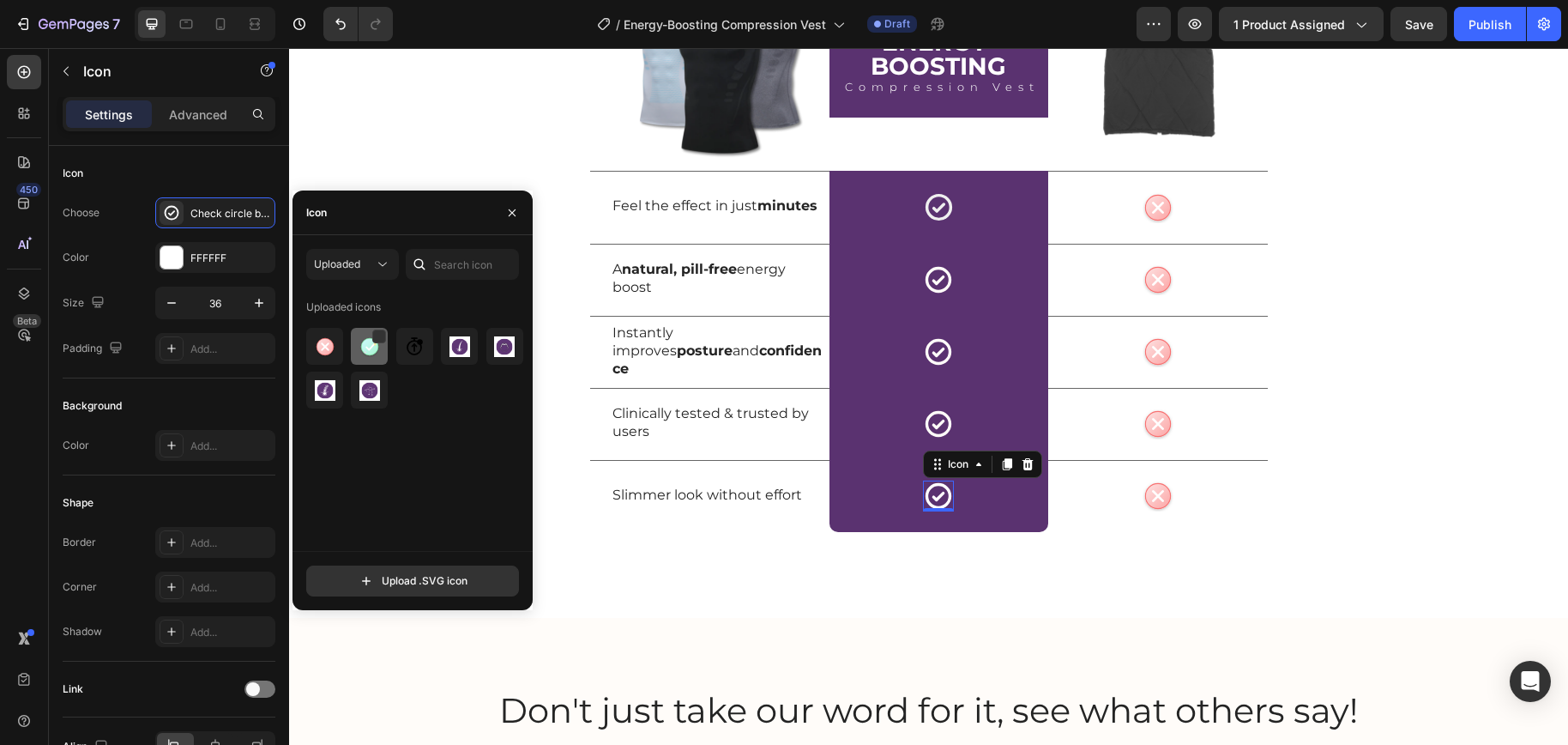
drag, startPoint x: 374, startPoint y: 350, endPoint x: 603, endPoint y: 363, distance: 229.4
click at [374, 350] on img at bounding box center [370, 346] width 21 height 21
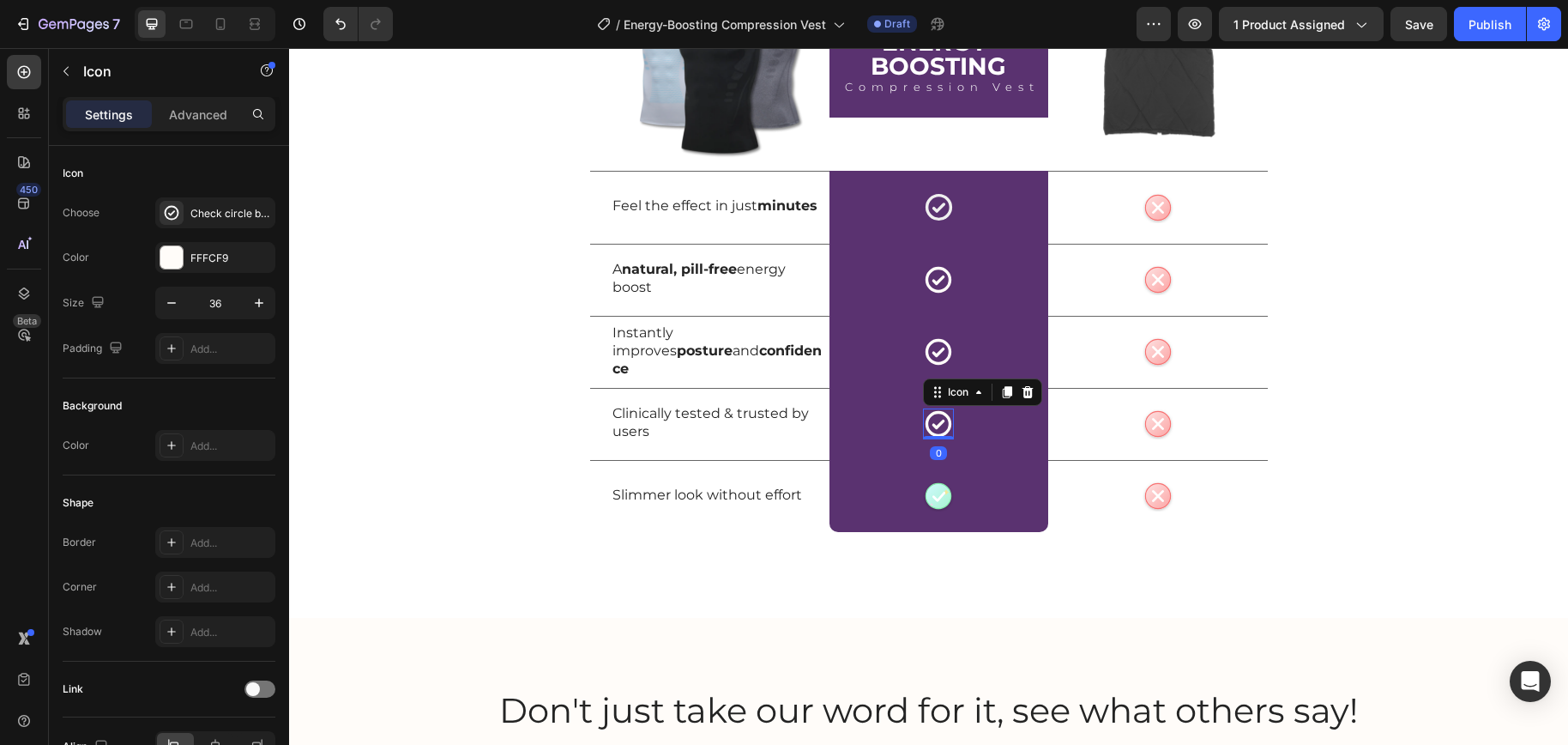
click at [934, 431] on icon at bounding box center [938, 424] width 31 height 31
click at [216, 214] on div "Check circle bold" at bounding box center [230, 213] width 81 height 15
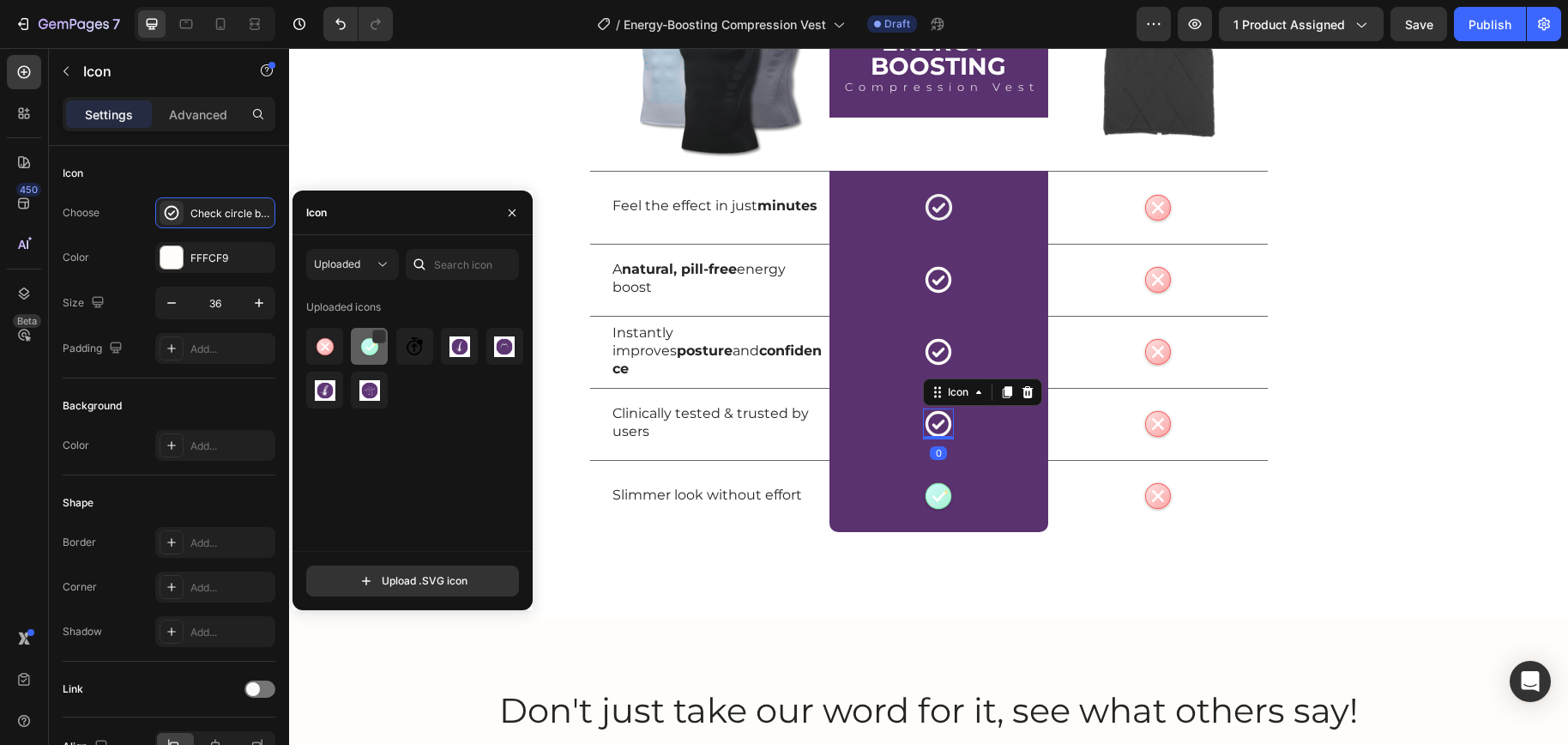
click at [366, 344] on img at bounding box center [370, 346] width 21 height 21
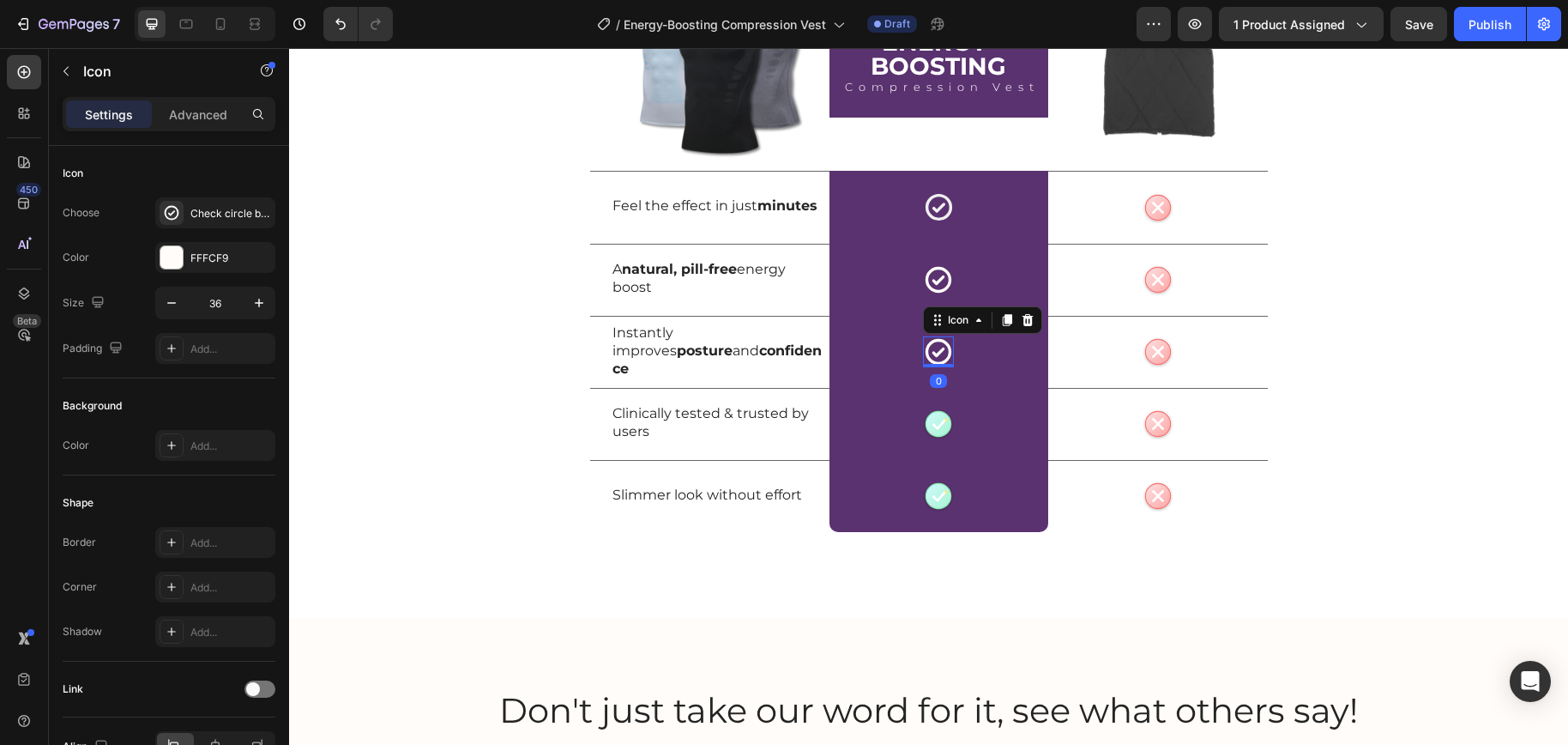
click at [938, 358] on icon at bounding box center [938, 352] width 31 height 31
click at [191, 215] on div "Check circle bold" at bounding box center [230, 213] width 81 height 15
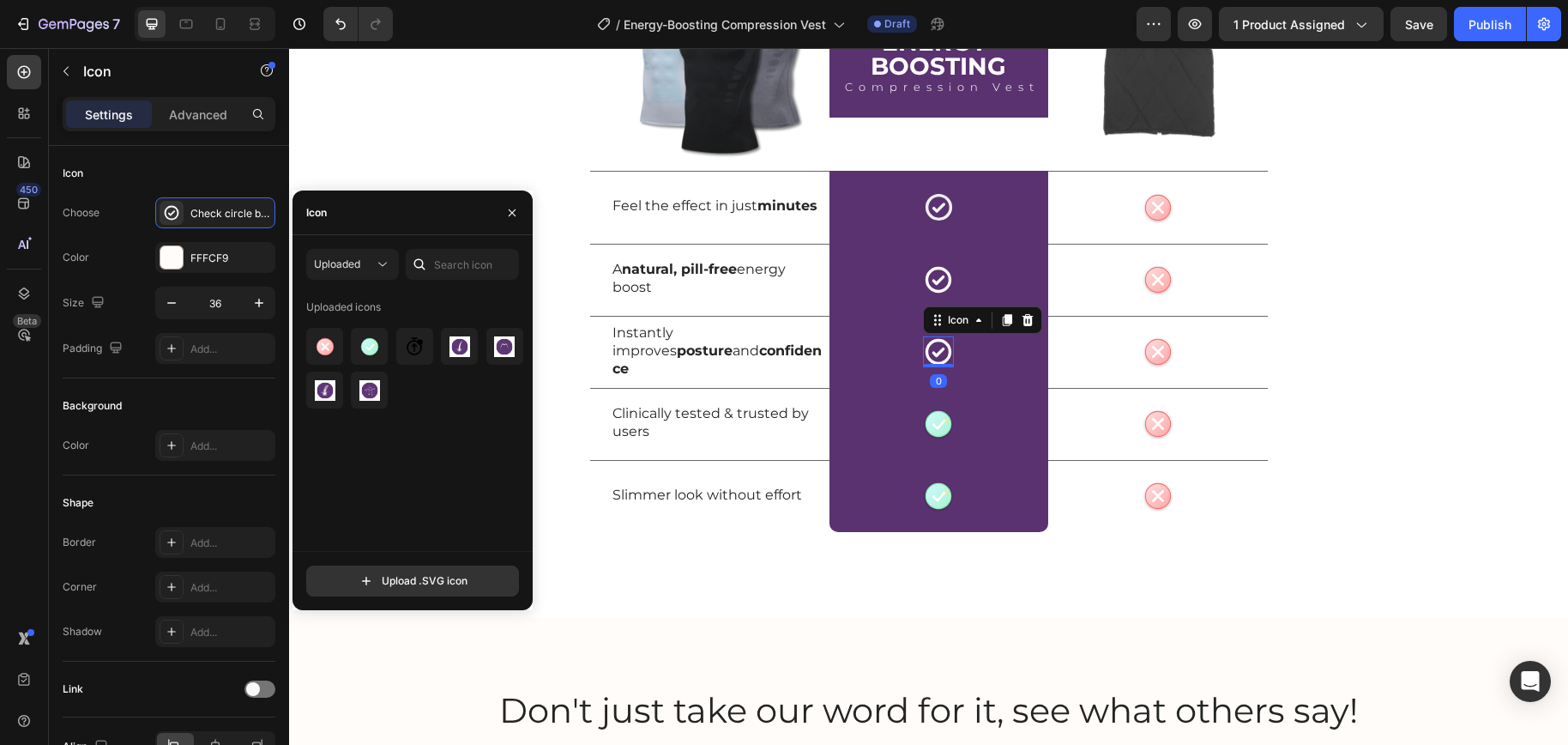
drag, startPoint x: 381, startPoint y: 344, endPoint x: 531, endPoint y: 331, distance: 150.6
click at [392, 343] on div at bounding box center [414, 368] width 218 height 81
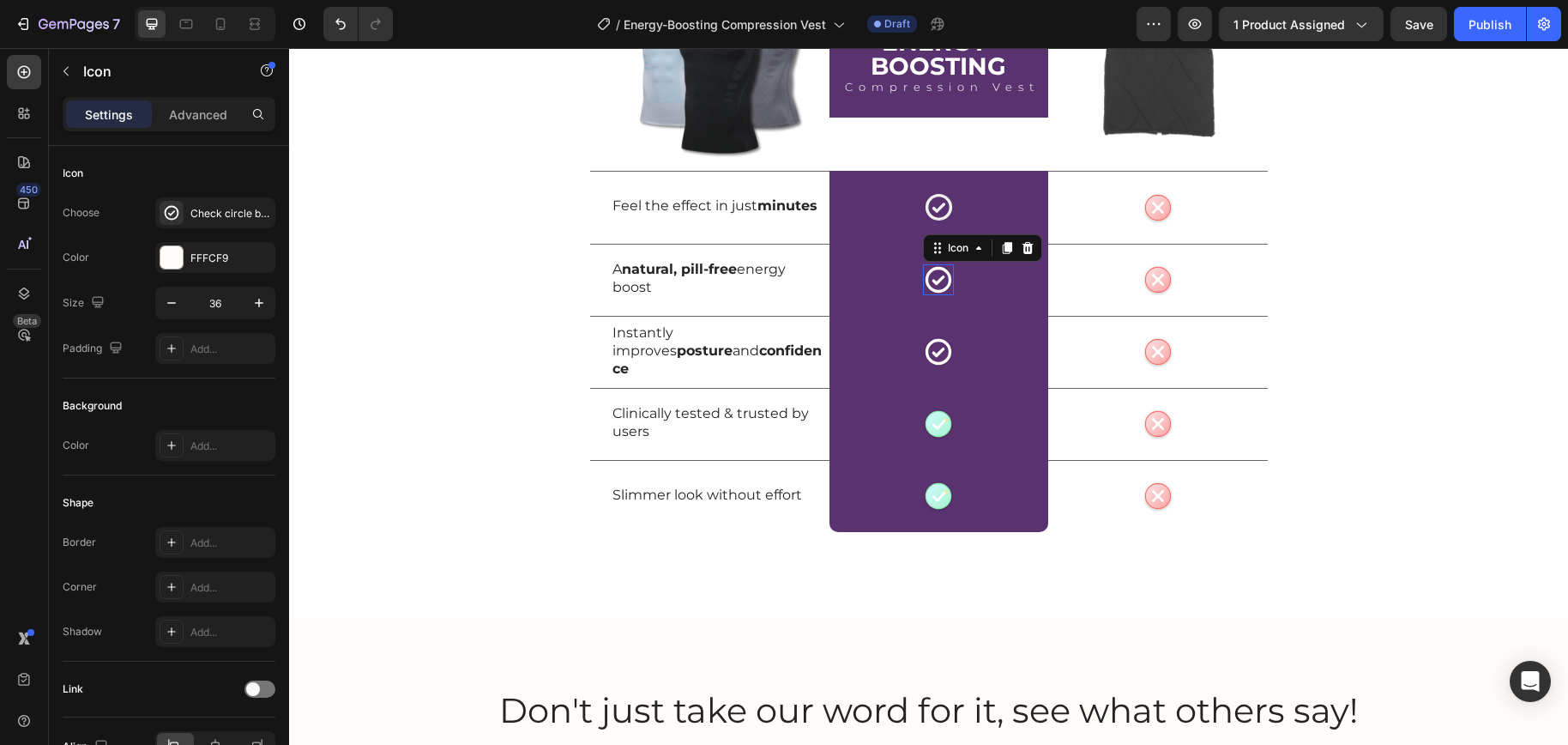
click at [937, 288] on icon at bounding box center [938, 280] width 31 height 31
click at [221, 221] on div "Check circle bold" at bounding box center [215, 213] width 120 height 31
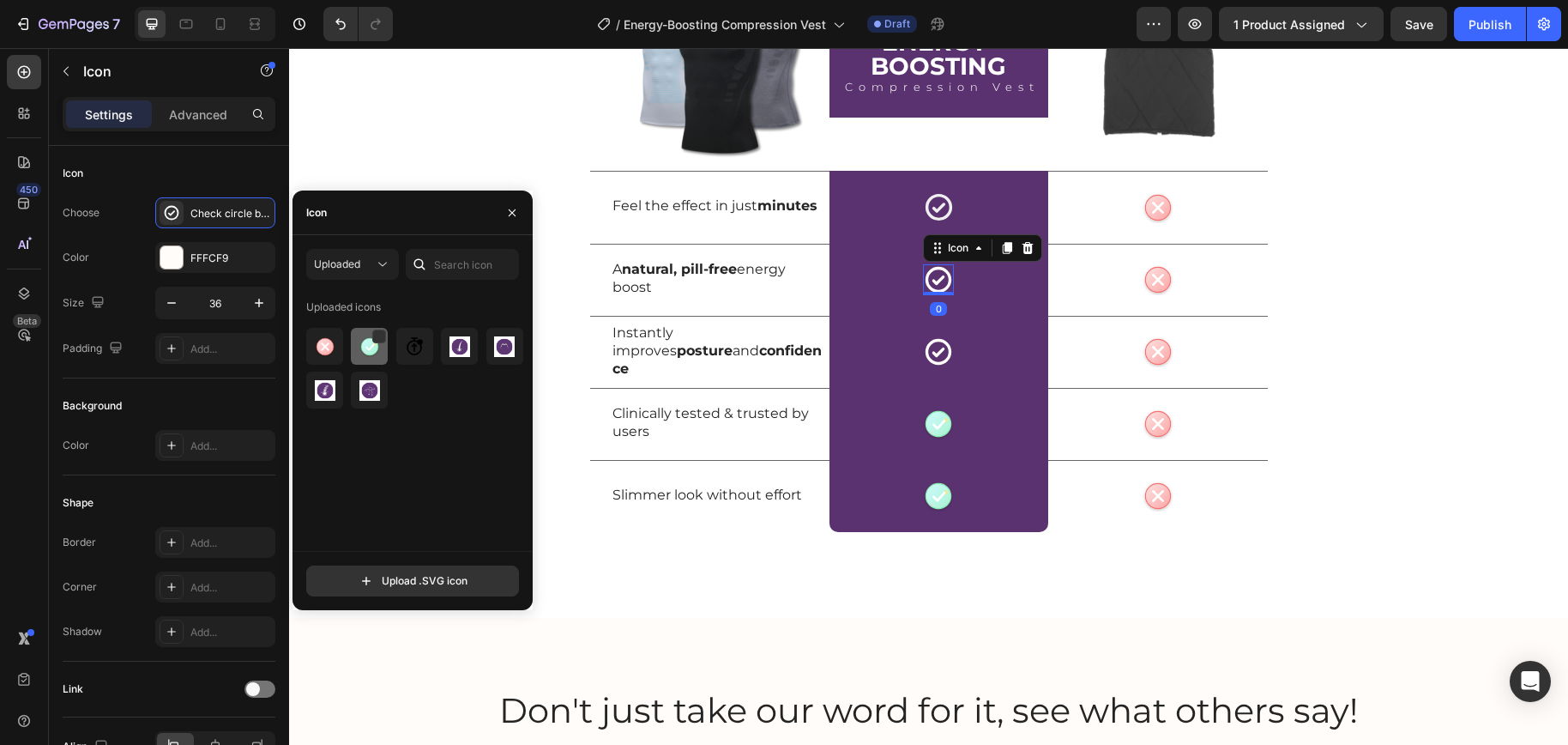
click at [369, 352] on img at bounding box center [370, 346] width 21 height 21
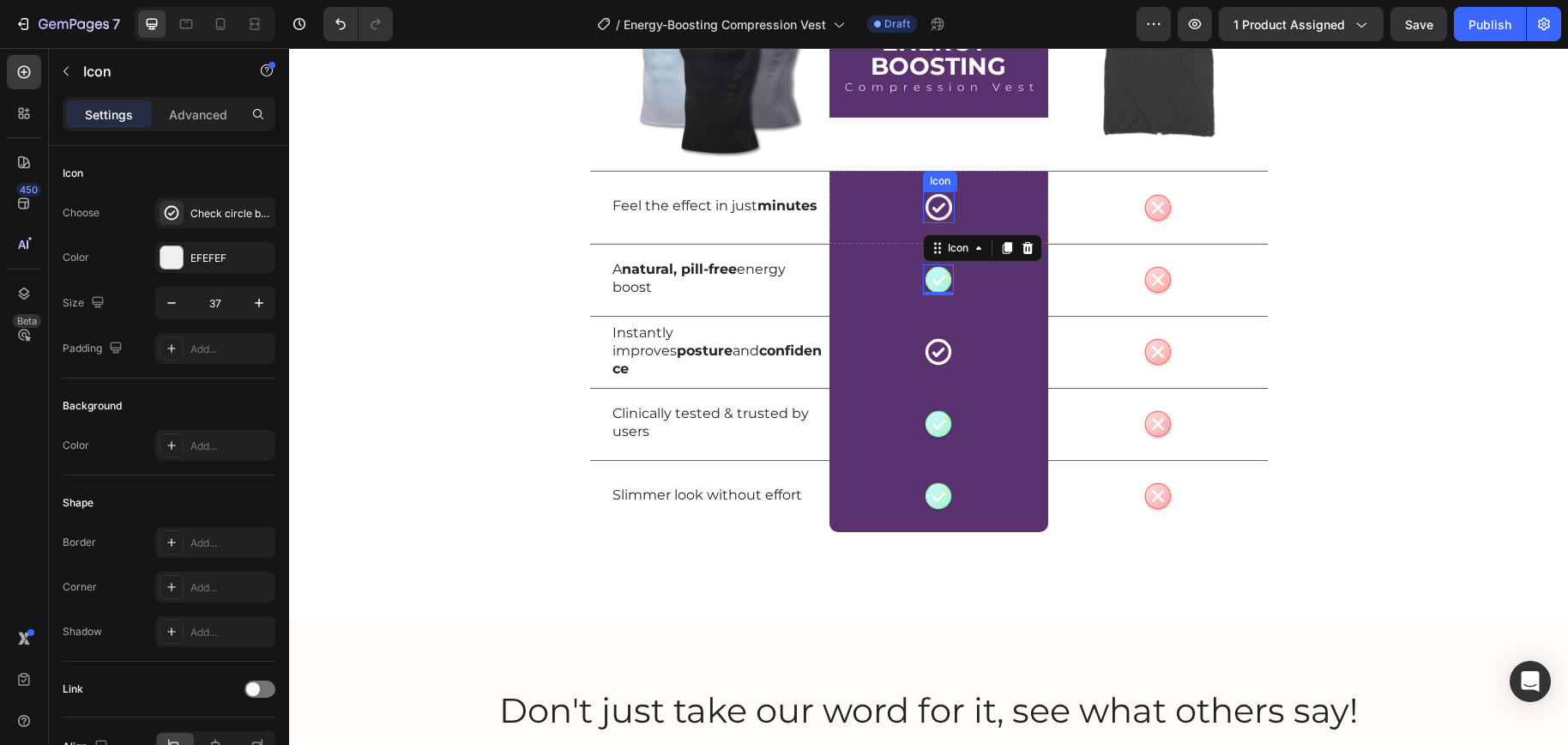
click at [932, 209] on icon at bounding box center [938, 207] width 26 height 26
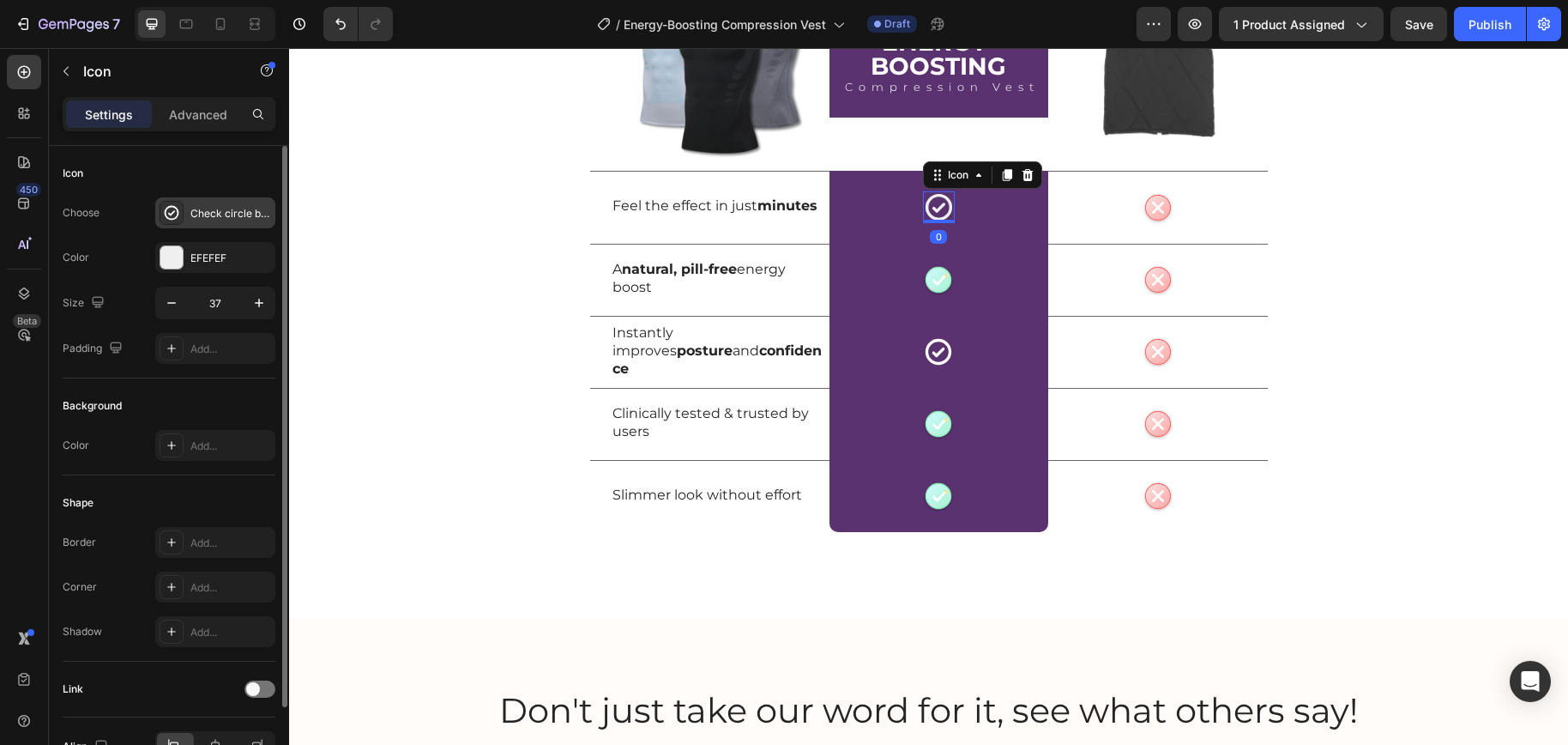
click at [208, 217] on div "Check circle bold" at bounding box center [230, 213] width 81 height 15
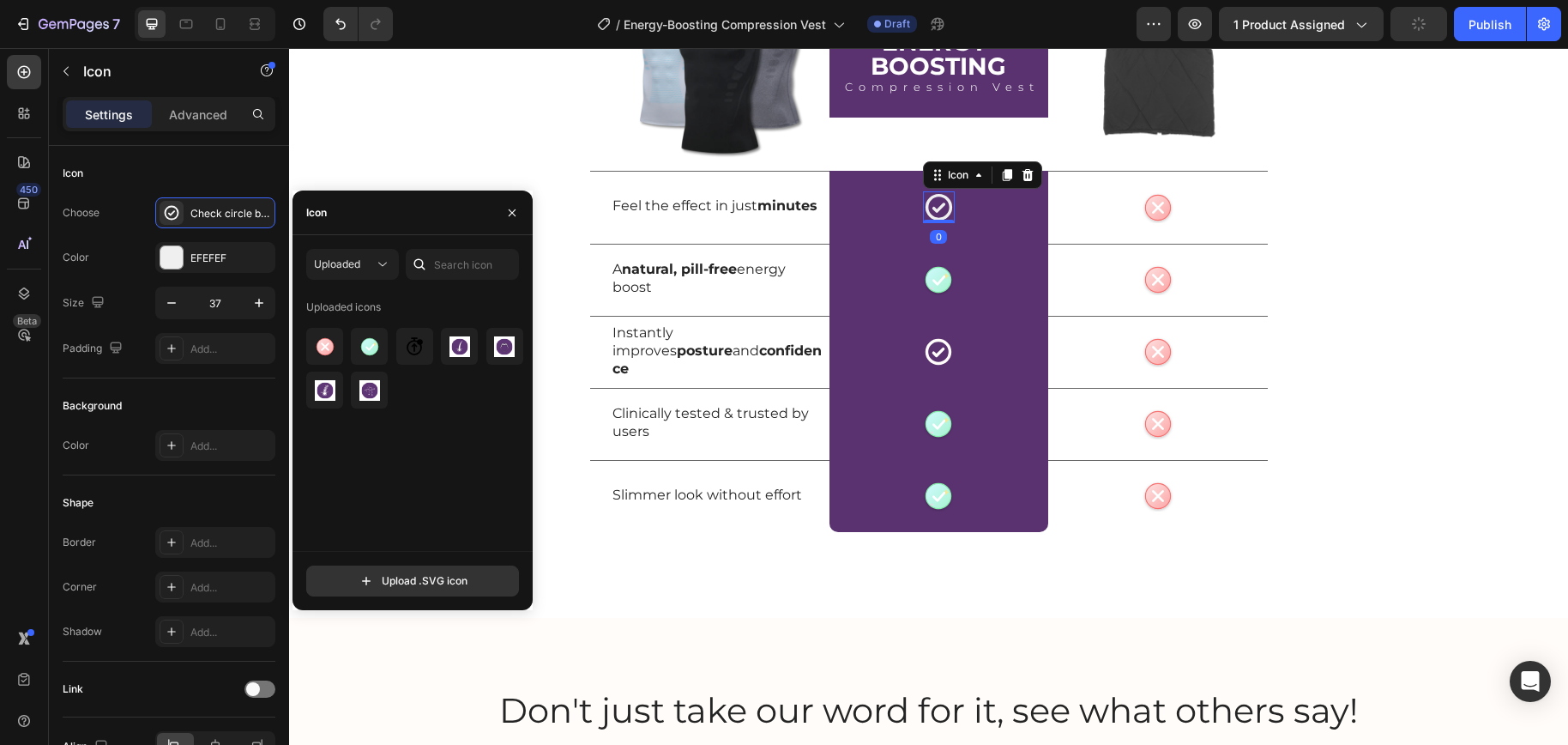
click at [366, 343] on img at bounding box center [370, 346] width 21 height 21
click at [936, 349] on icon at bounding box center [938, 352] width 25 height 26
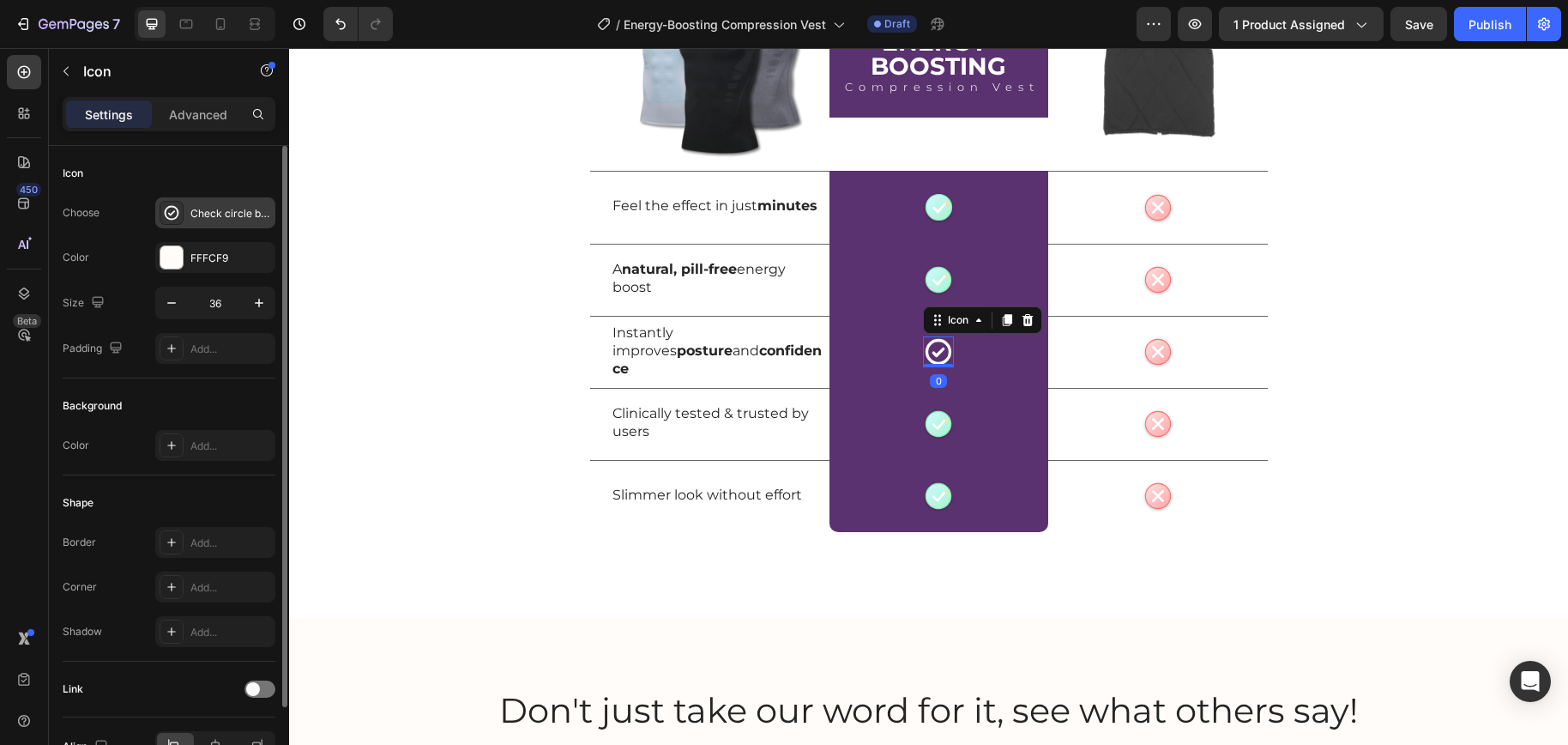
click at [208, 217] on div "Check circle bold" at bounding box center [230, 213] width 81 height 15
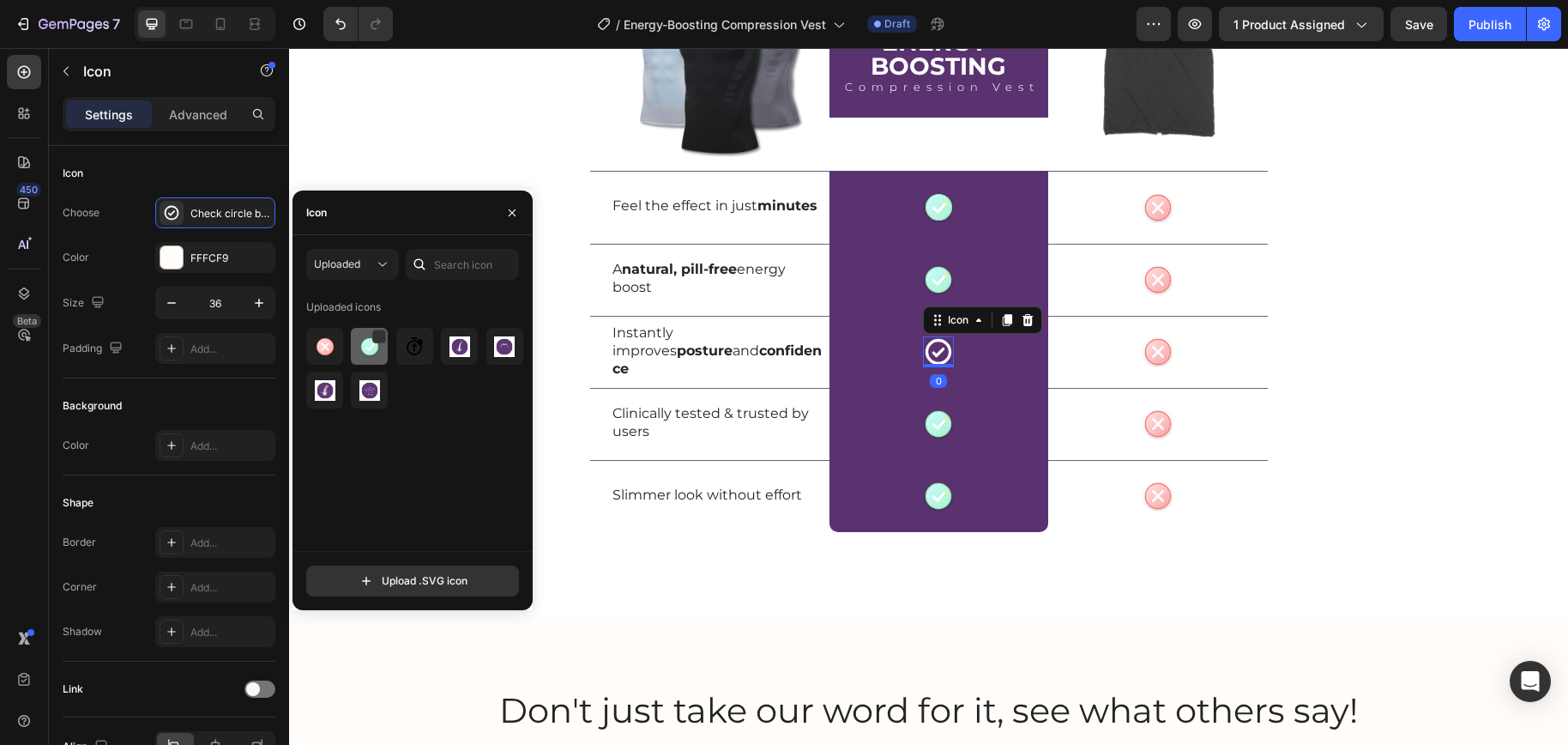
click at [396, 356] on div at bounding box center [414, 346] width 36 height 36
click at [377, 336] on div at bounding box center [378, 337] width 14 height 14
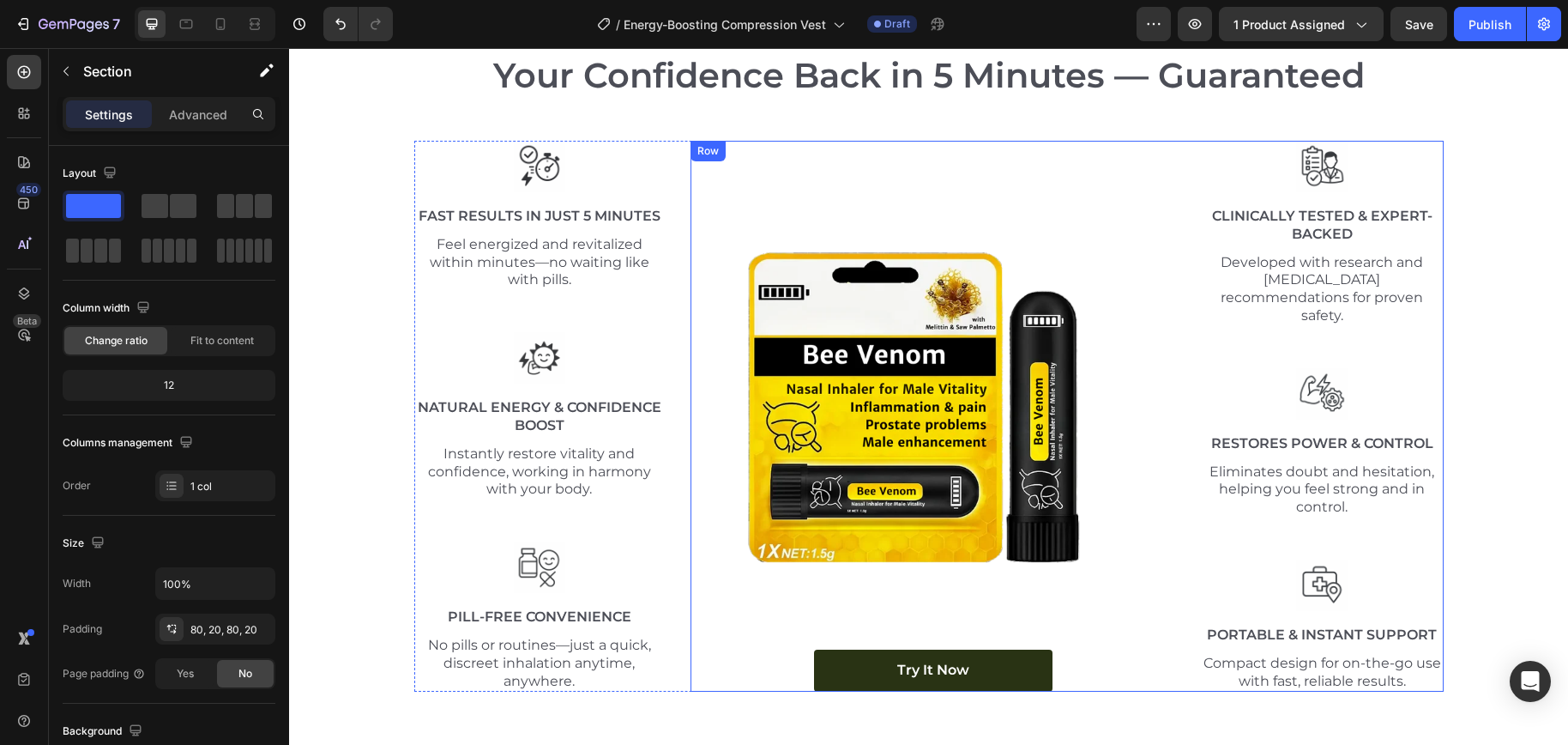
scroll to position [6119, 0]
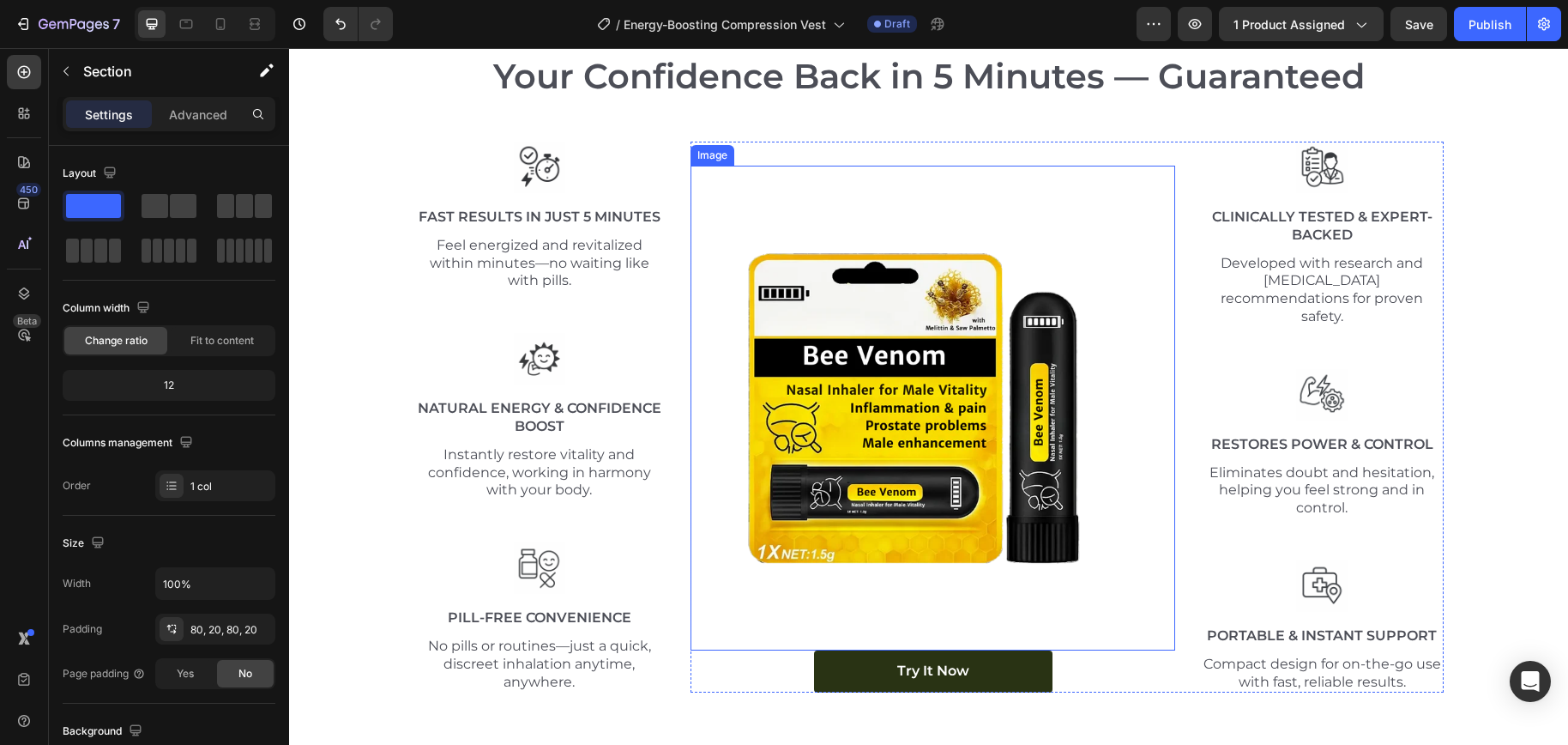
click at [1024, 440] on img at bounding box center [932, 408] width 484 height 485
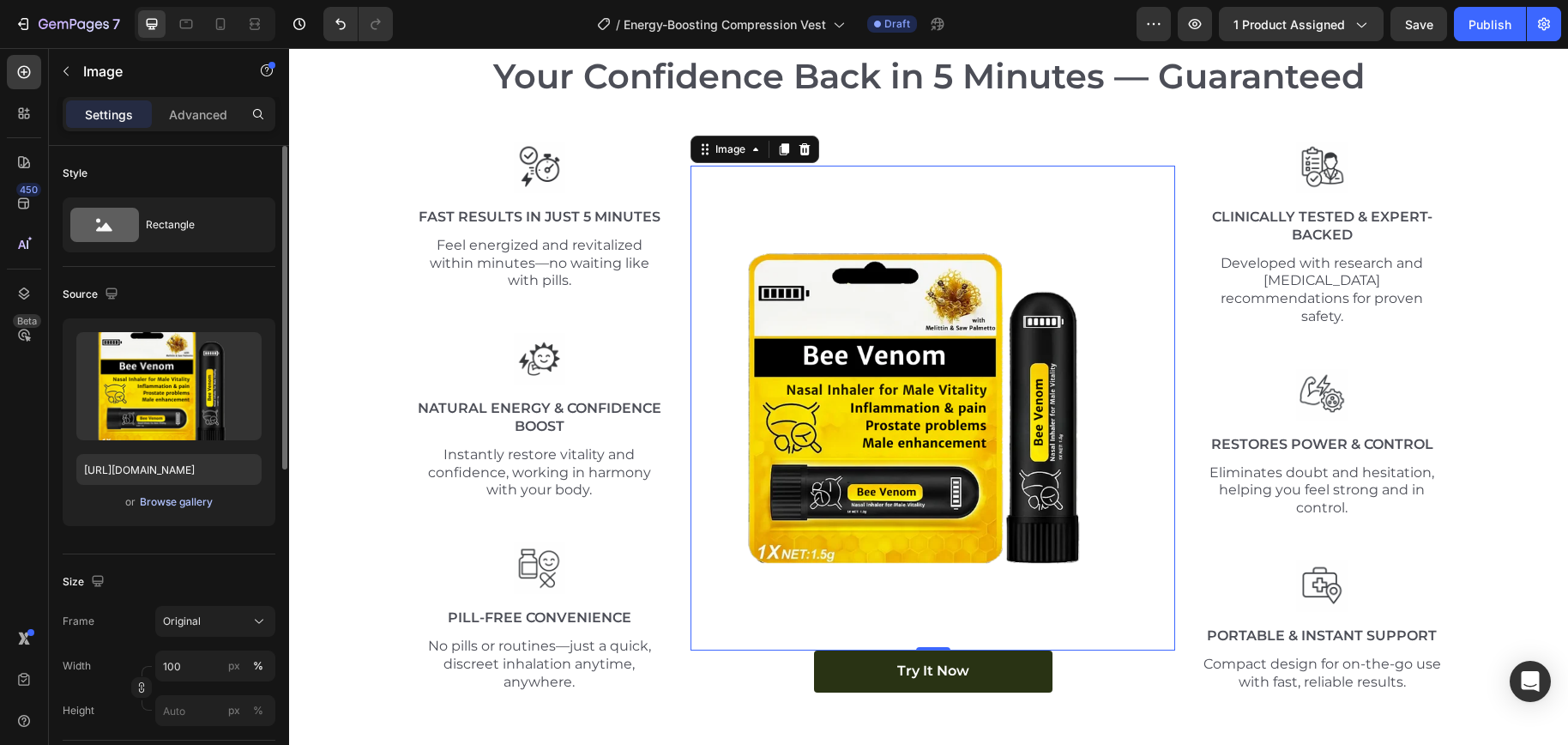
click at [196, 508] on div "Browse gallery" at bounding box center [177, 501] width 73 height 15
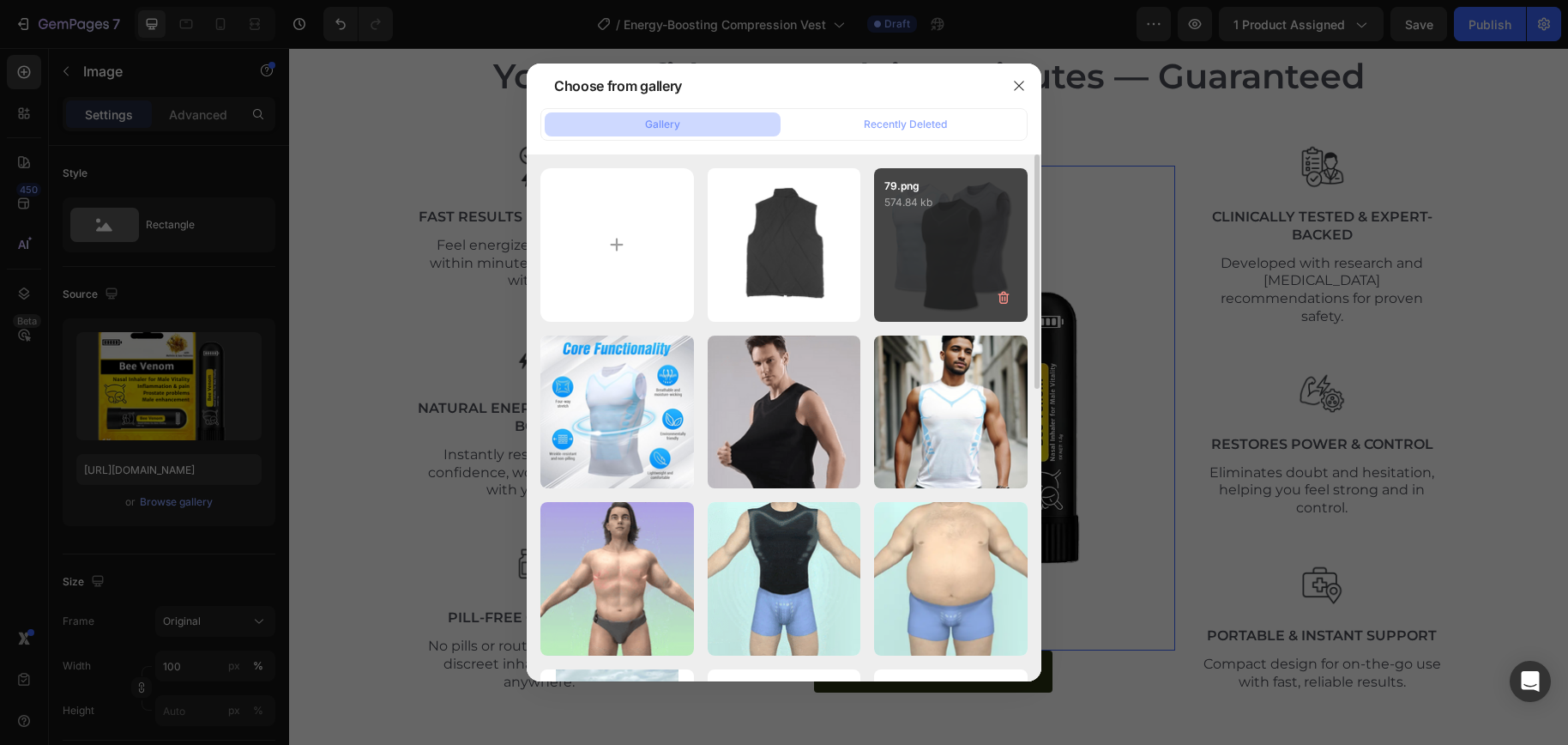
click at [947, 307] on div "79.png 574.84 kb" at bounding box center [951, 245] width 154 height 154
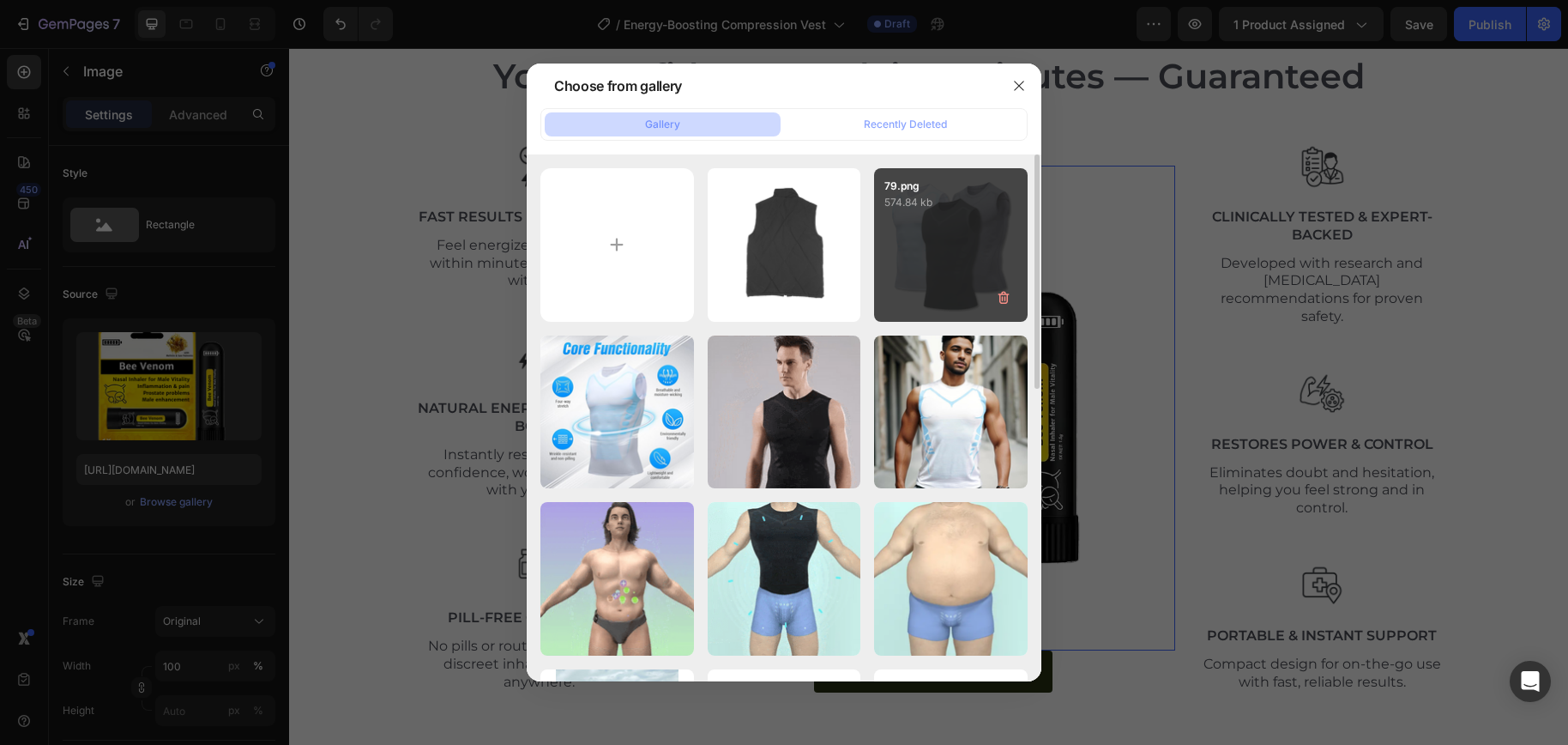
type input "https://cdn.shopify.com/s/files/1/0698/8844/2517/files/gempages_578359433361359…"
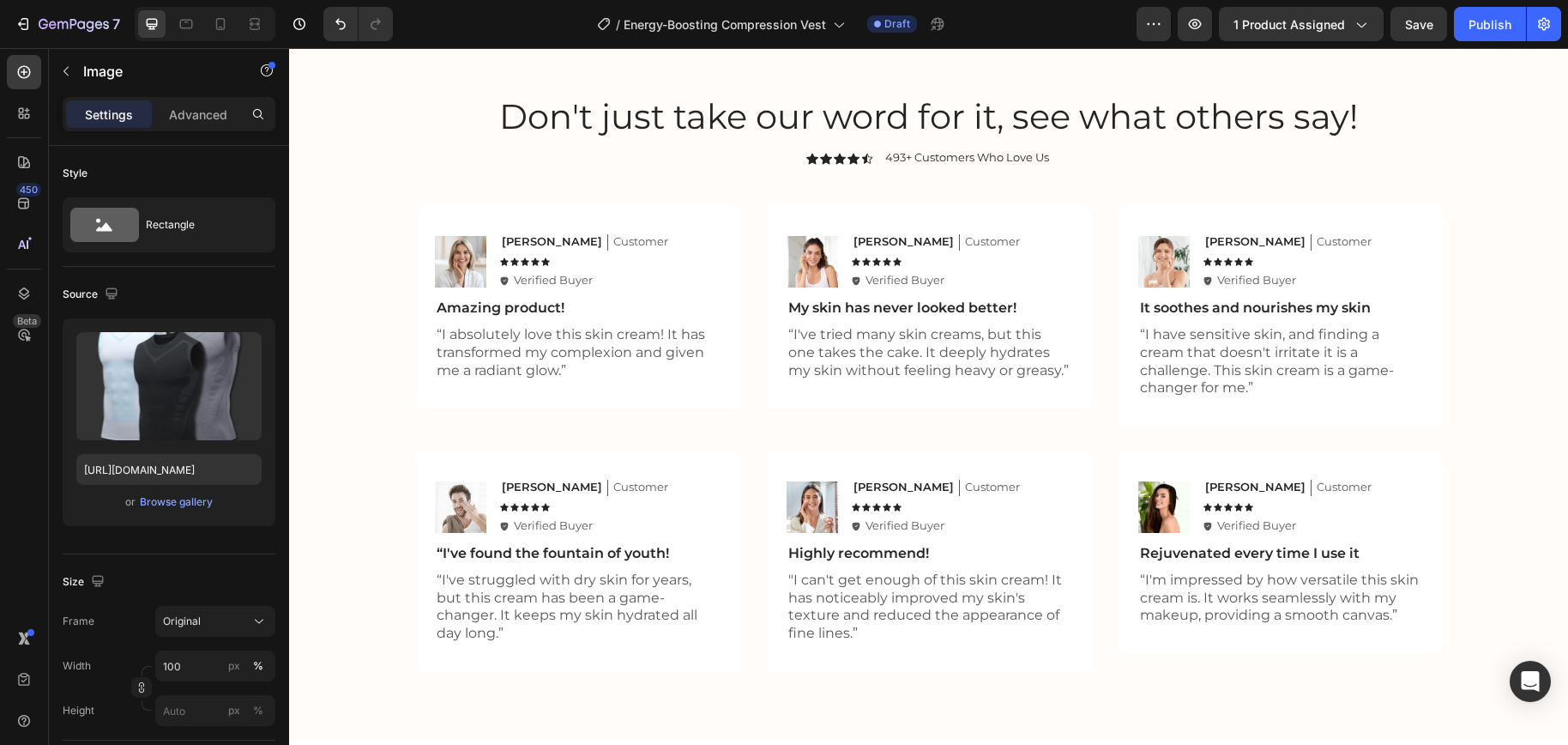
scroll to position [5153, 0]
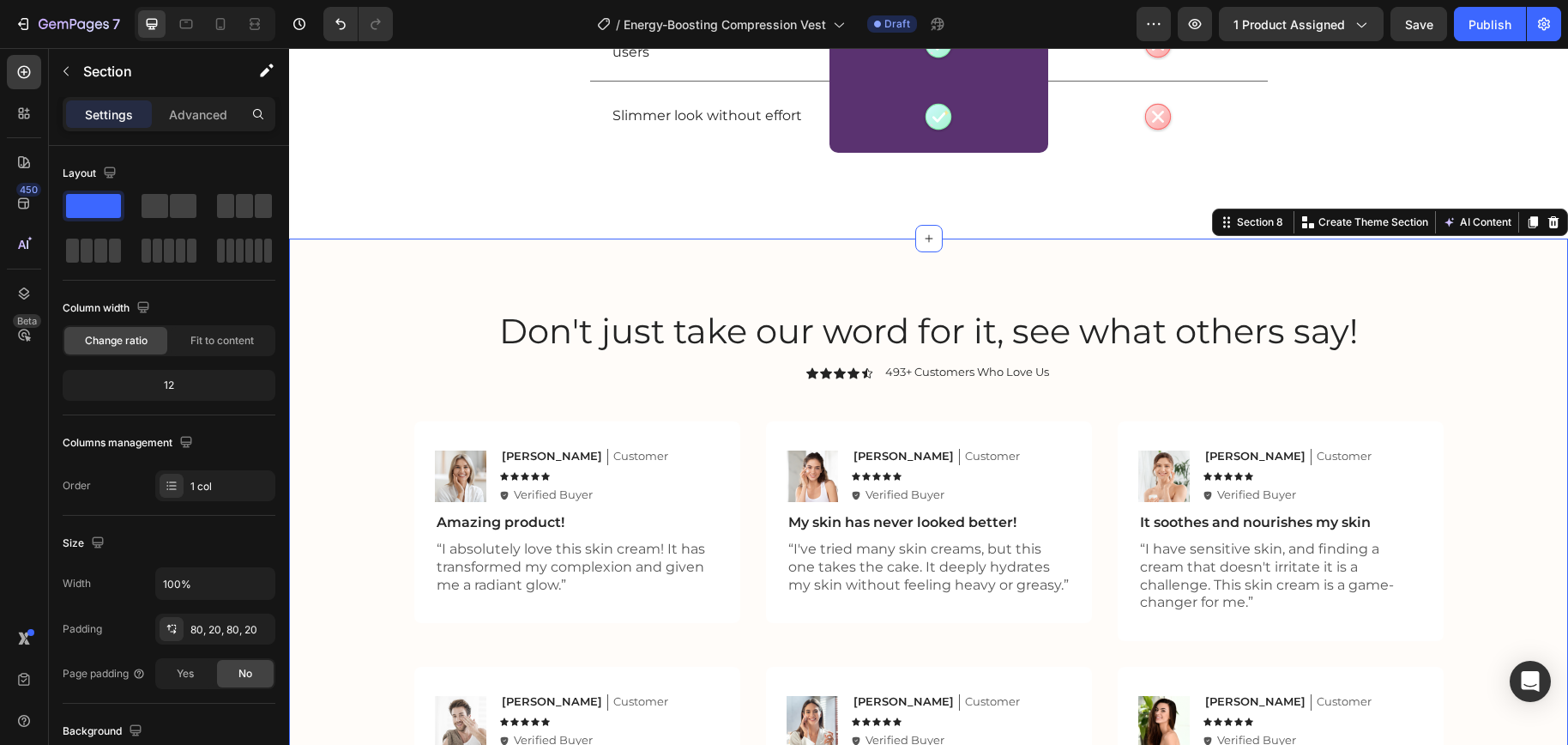
click at [1010, 301] on div "Don't just take our word for it, see what others say! Heading Icon Icon Icon Ic…" at bounding box center [928, 597] width 1278 height 716
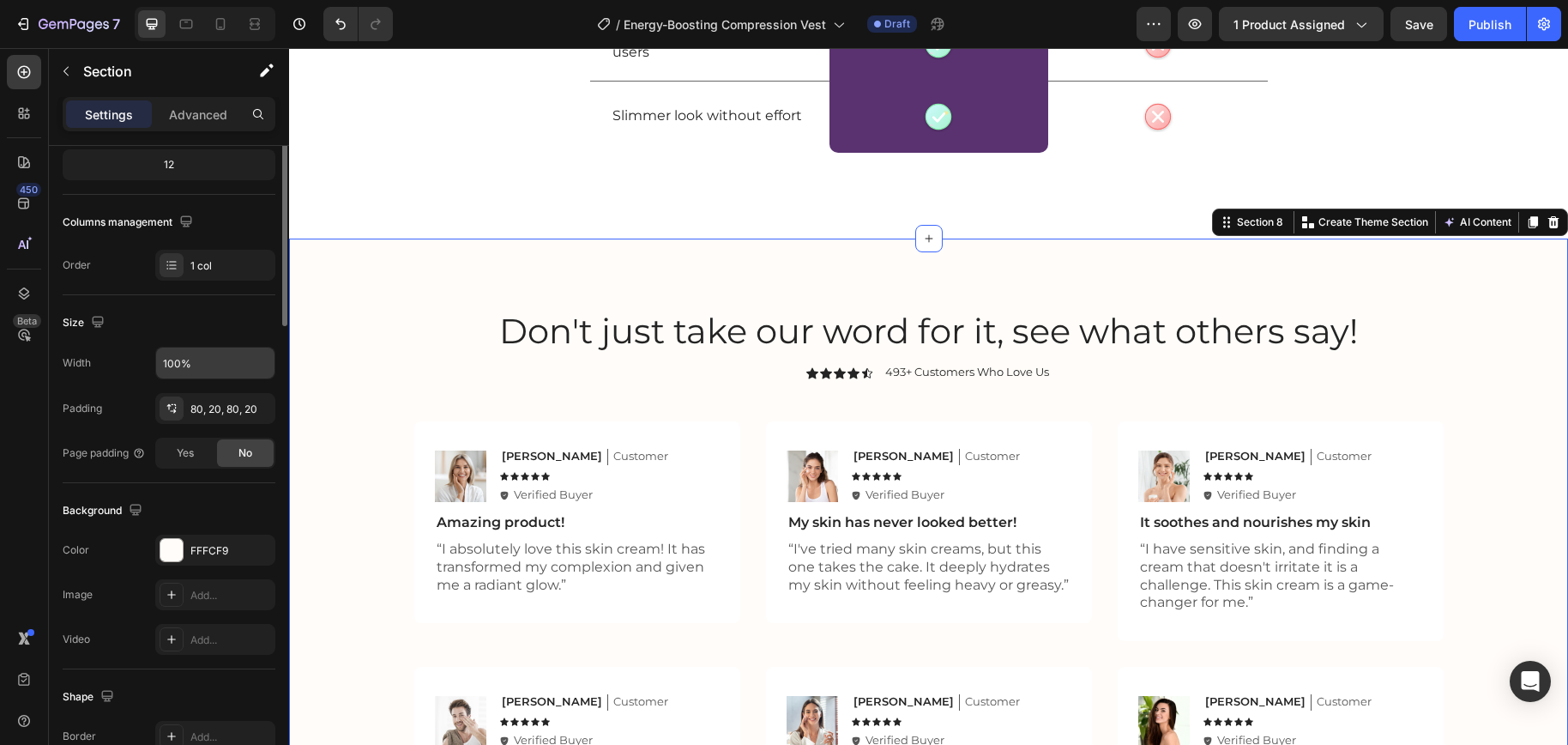
scroll to position [399, 0]
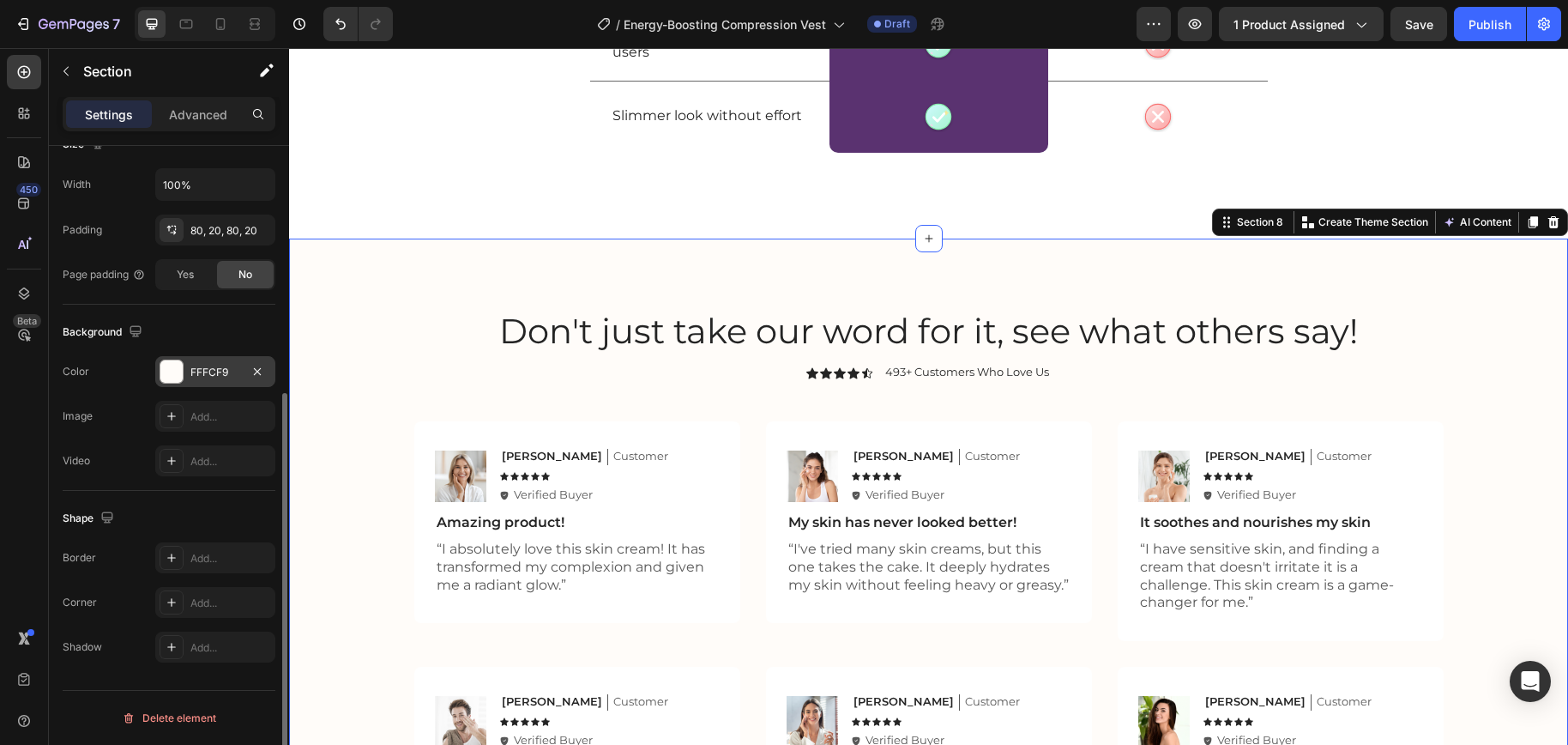
click at [193, 364] on div "FFFCF9" at bounding box center [215, 372] width 50 height 15
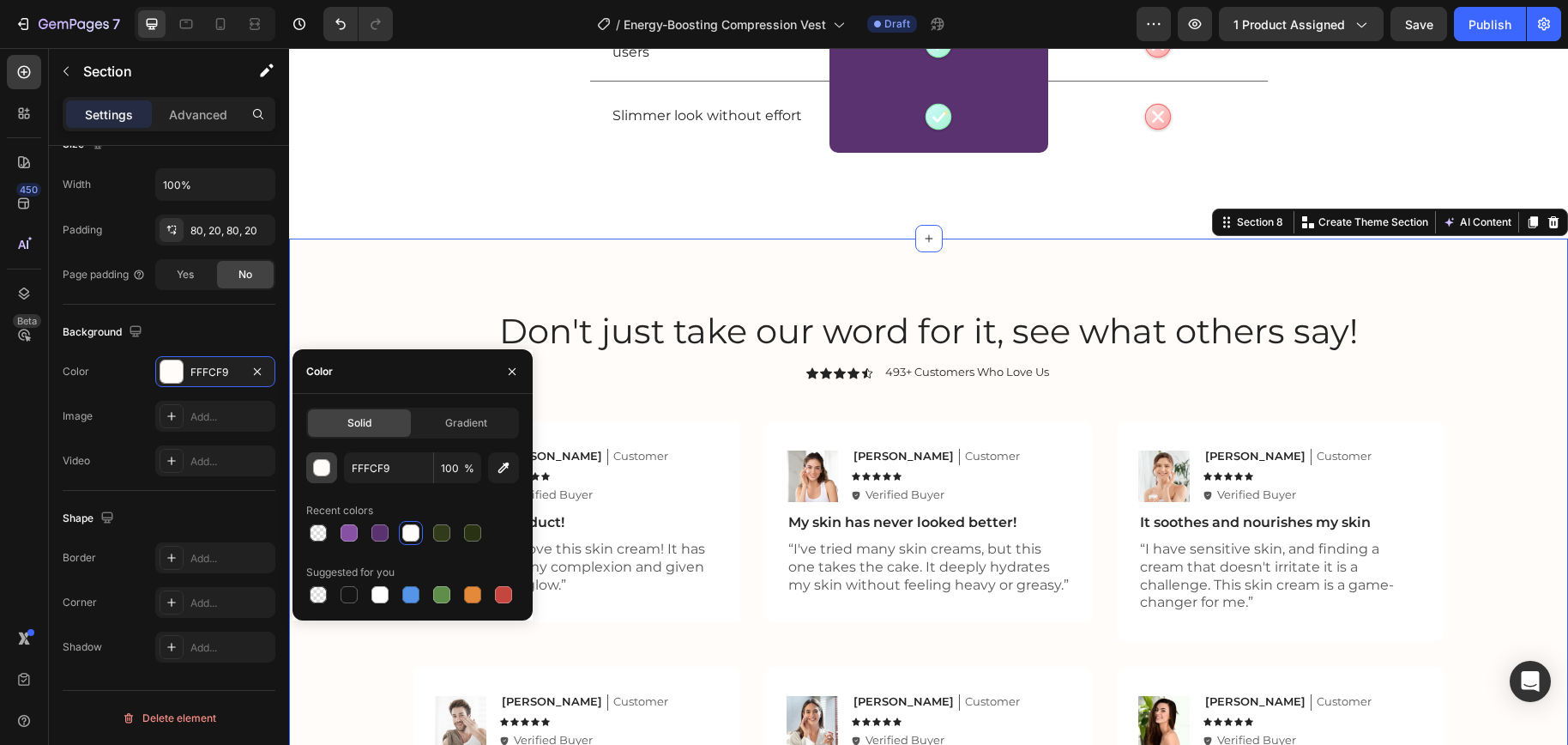
click at [323, 472] on div "button" at bounding box center [322, 468] width 17 height 17
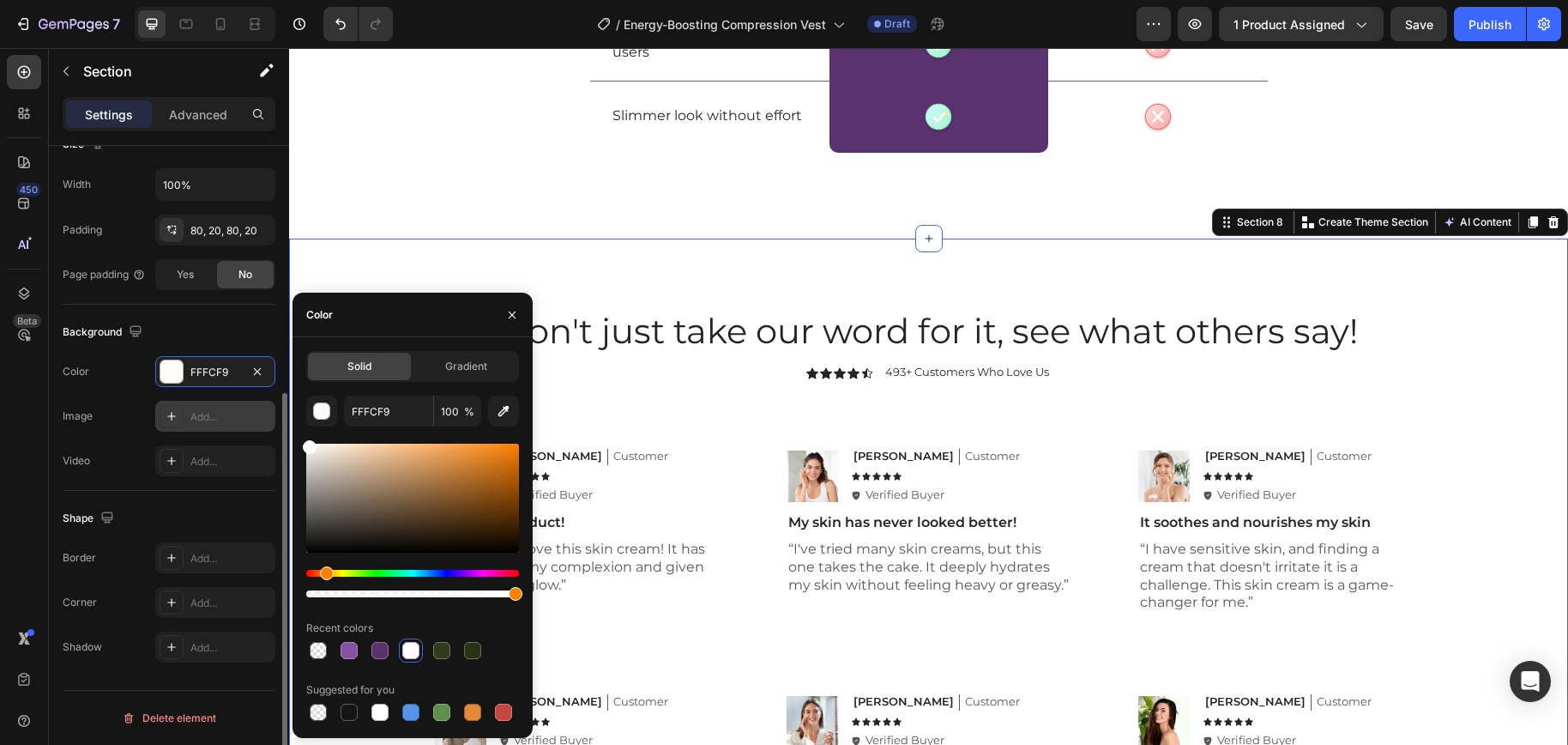
drag, startPoint x: 317, startPoint y: 453, endPoint x: 263, endPoint y: 417, distance: 64.9
click at [263, 417] on div "450 Beta Sections(18) Elements(84) Section Element Hero Section Product Detail …" at bounding box center [144, 396] width 289 height 697
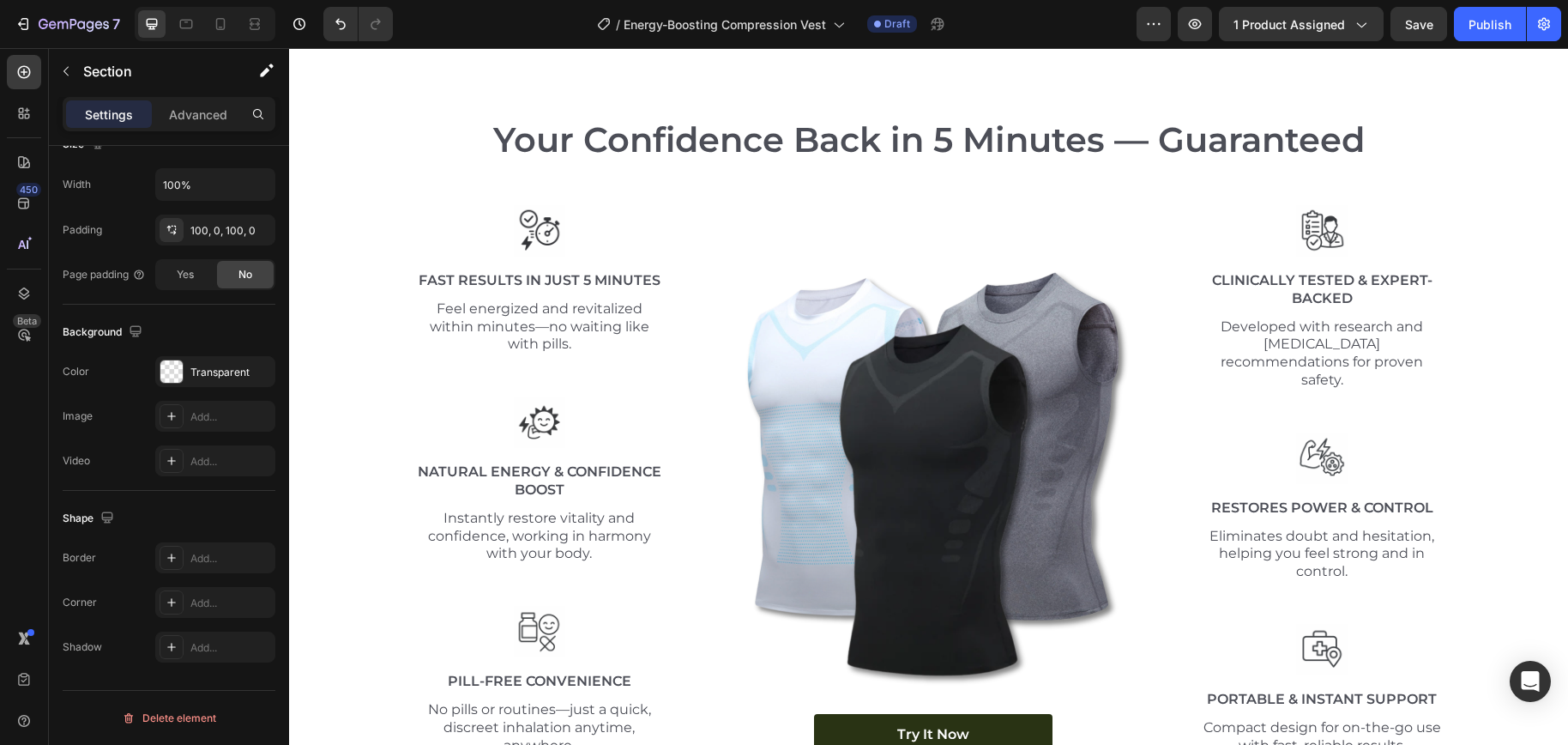
scroll to position [6058, 0]
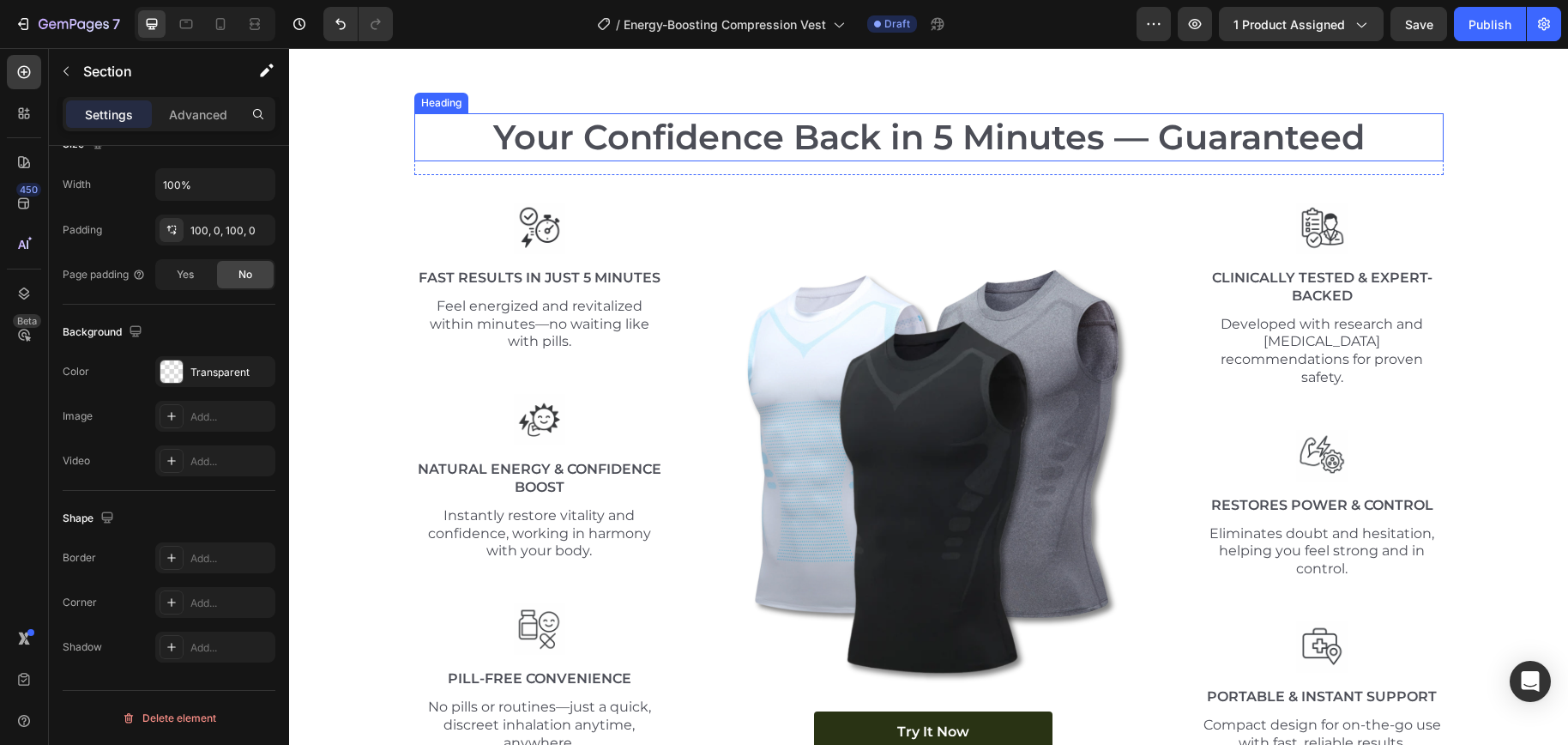
click at [889, 137] on h2 "Your Confidence Back in 5 Minutes — Guaranteed" at bounding box center [929, 137] width 1029 height 48
click at [889, 137] on p "Your Confidence Back in 5 Minutes — Guaranteed" at bounding box center [929, 137] width 1025 height 45
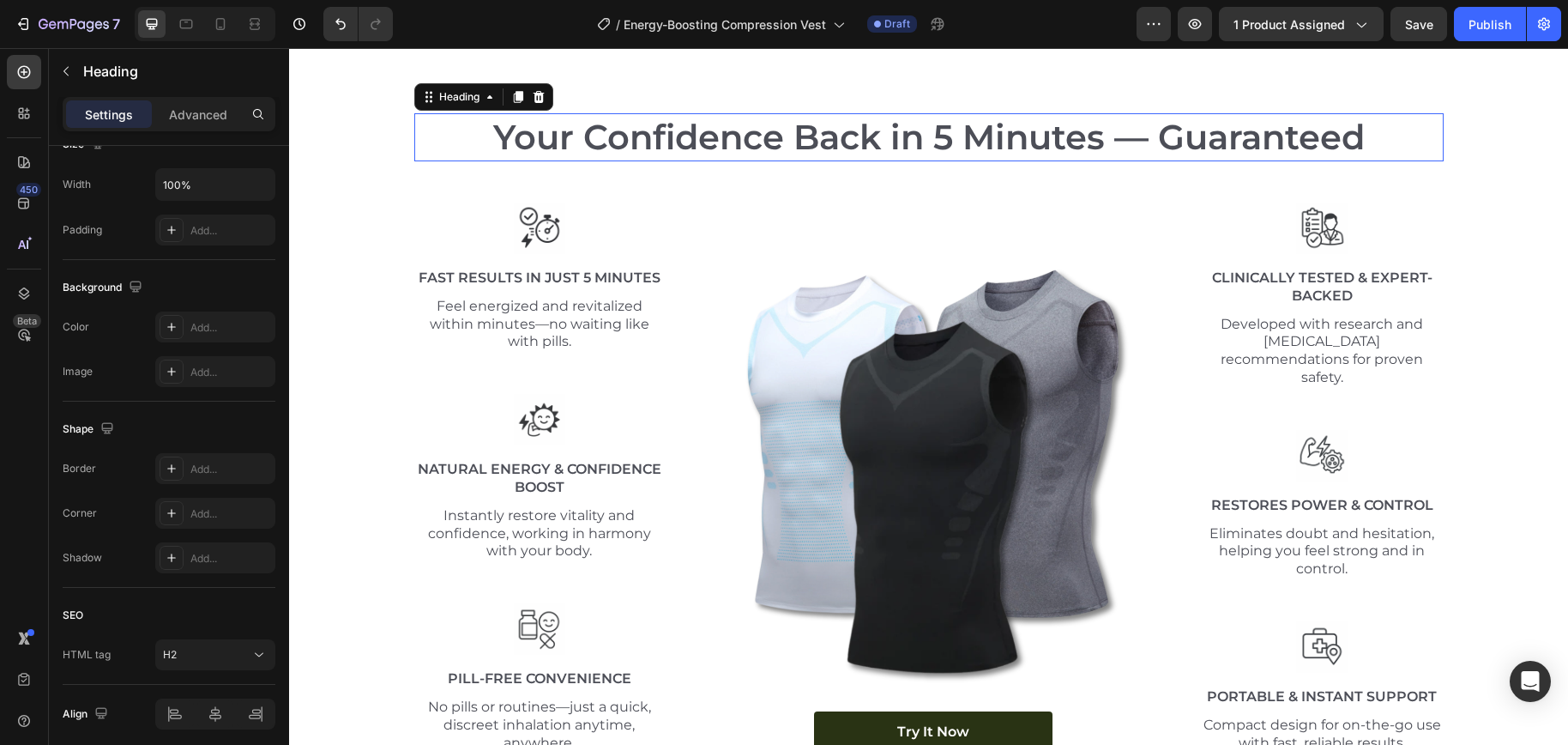
click at [889, 137] on p "Your Confidence Back in 5 Minutes — Guaranteed" at bounding box center [929, 137] width 1025 height 45
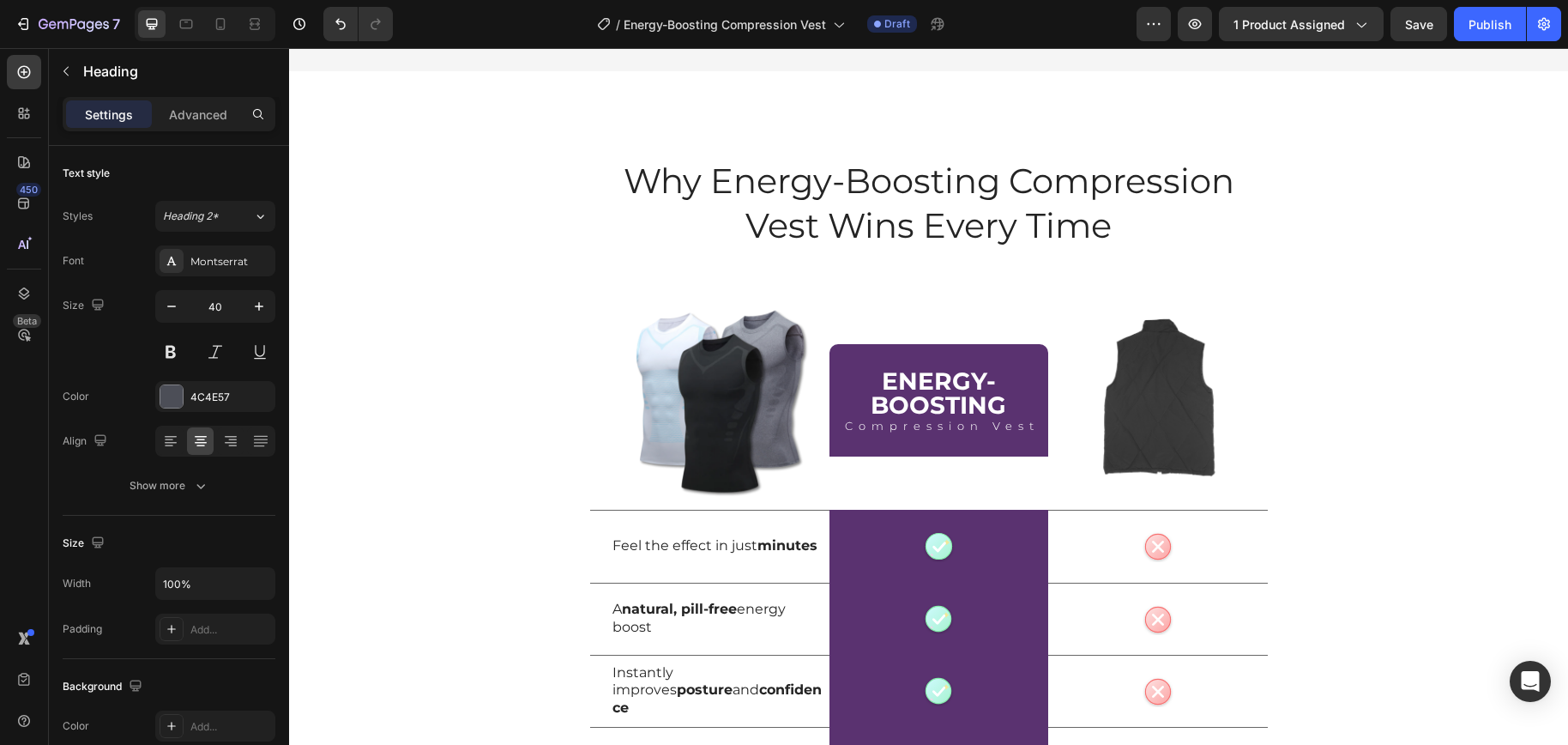
scroll to position [4221, 0]
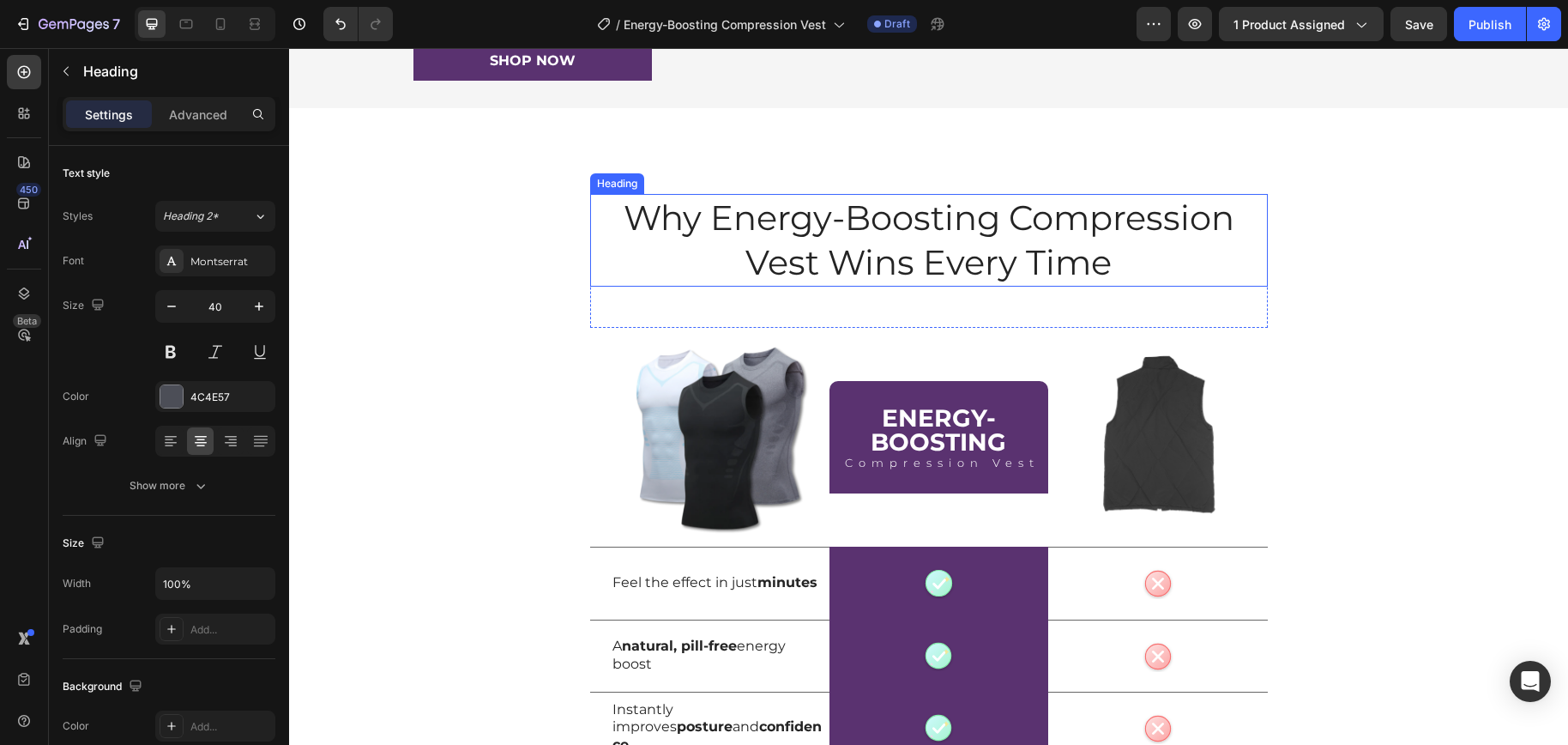
click at [766, 287] on h2 "Why Energy-Boosting Compression Vest Wins Every Time" at bounding box center [929, 240] width 677 height 93
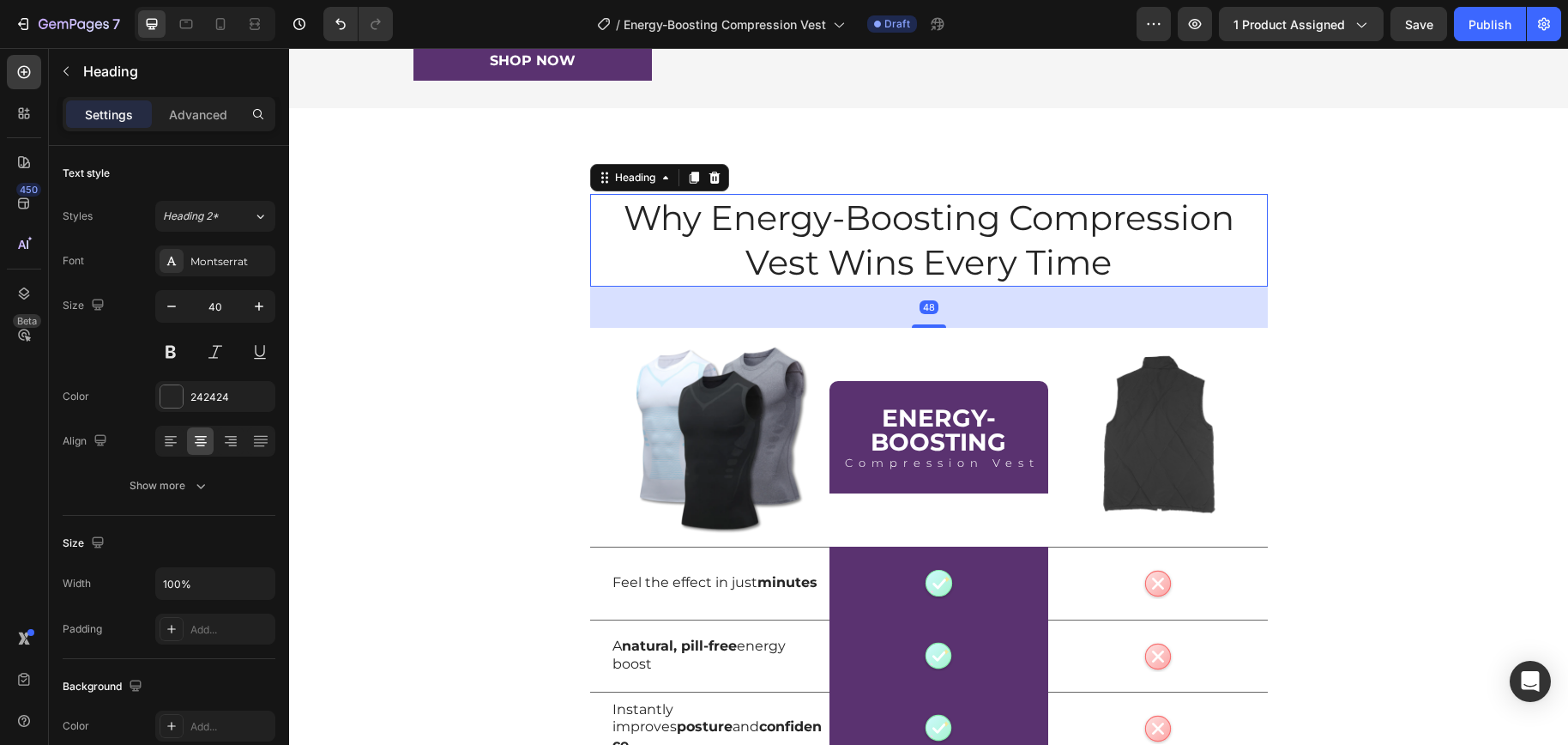
click at [766, 287] on h2 "Why Energy-Boosting Compression Vest Wins Every Time" at bounding box center [929, 240] width 677 height 93
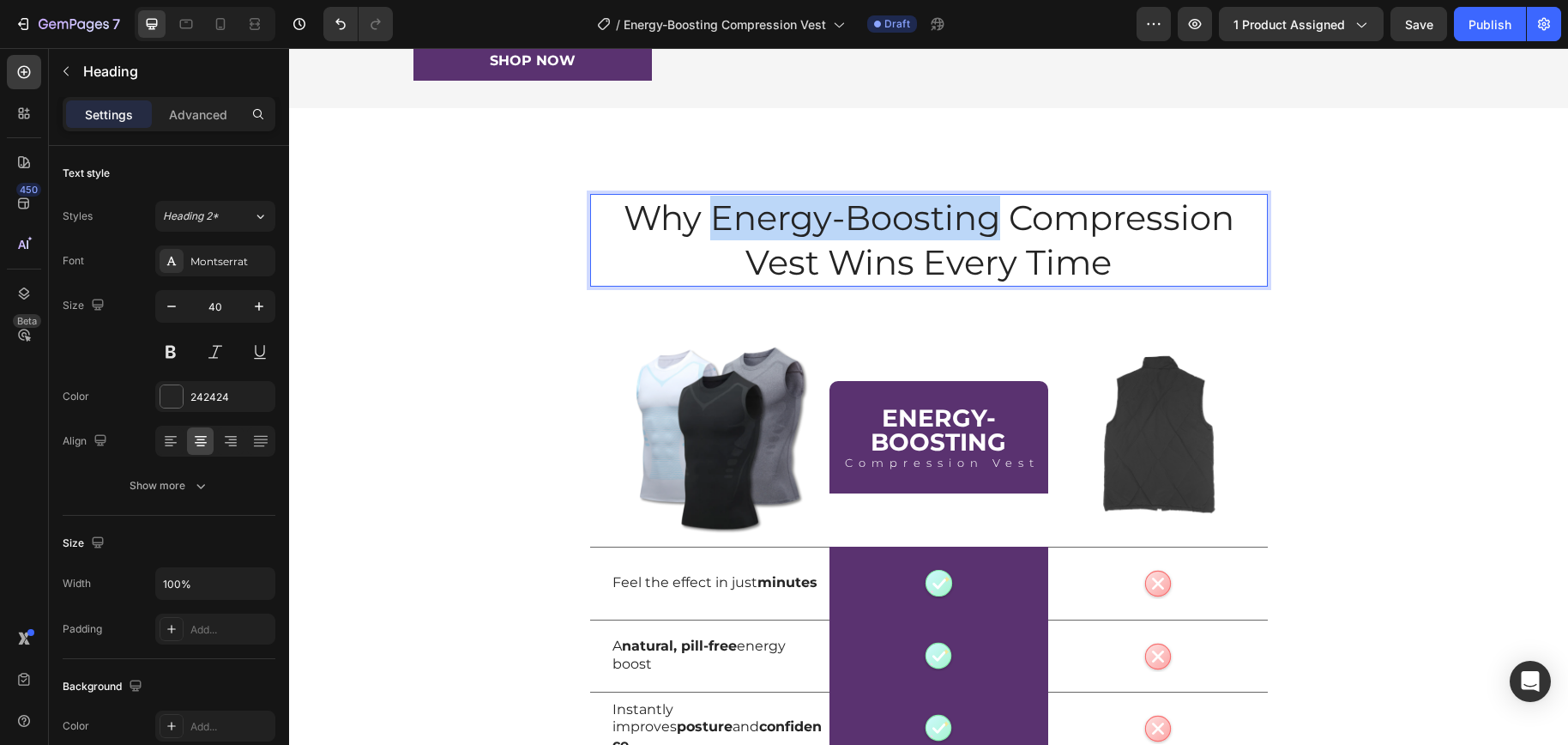
click at [966, 285] on p "Why Energy-Boosting Compression Vest Wins Every Time" at bounding box center [929, 240] width 674 height 89
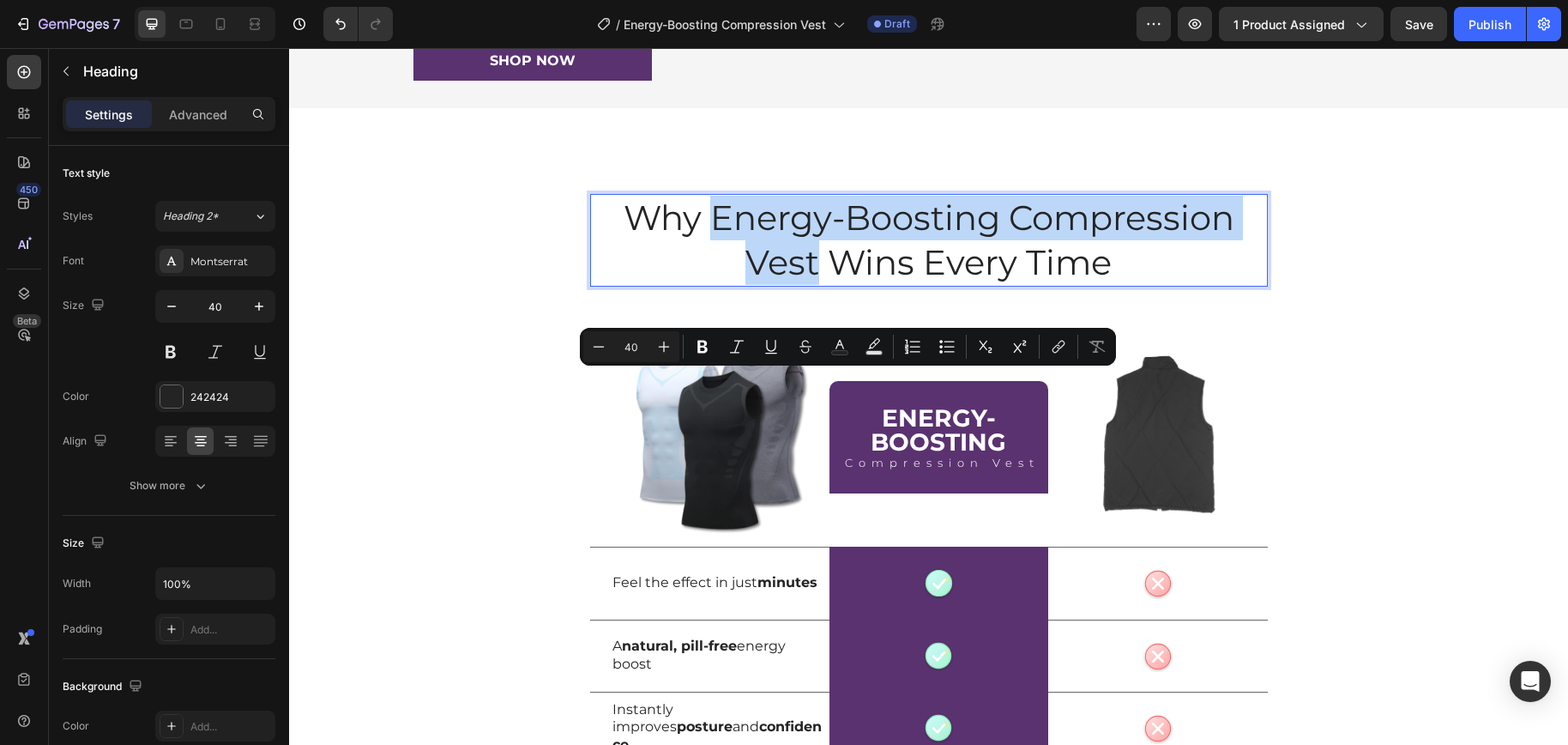
click at [789, 285] on p "Why Energy-Boosting Compression Vest Wins Every Time" at bounding box center [929, 240] width 674 height 89
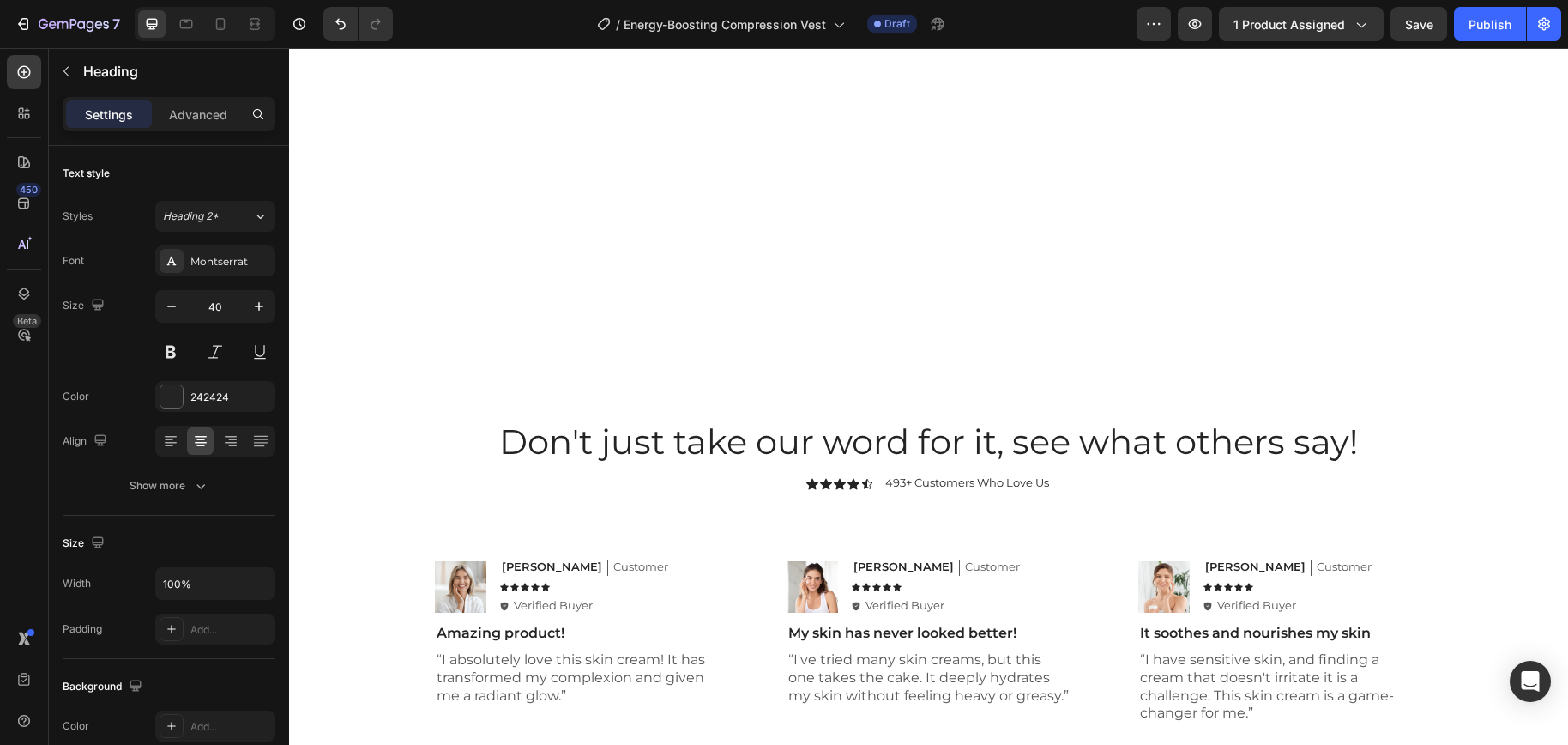
type input "16"
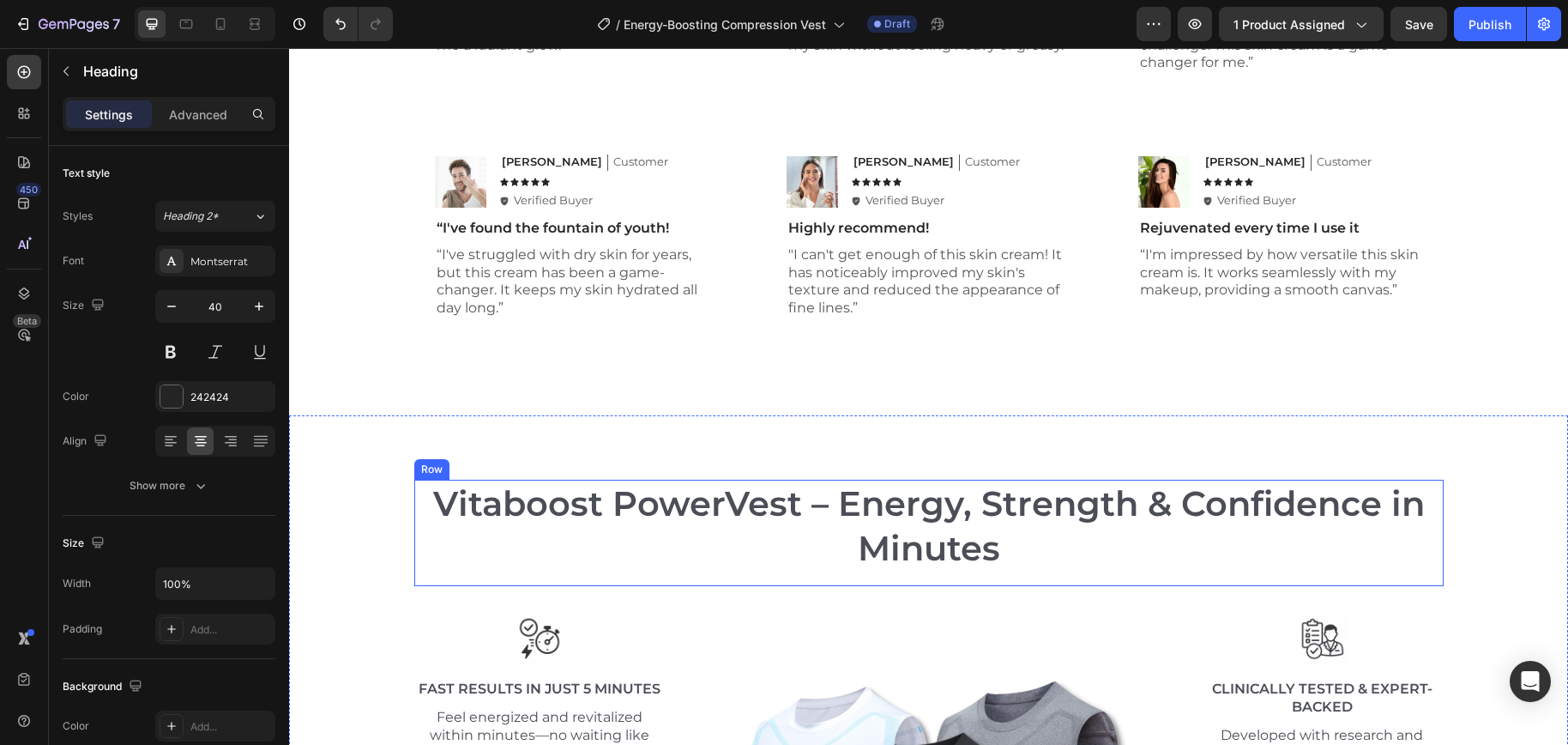
scroll to position [5706, 0]
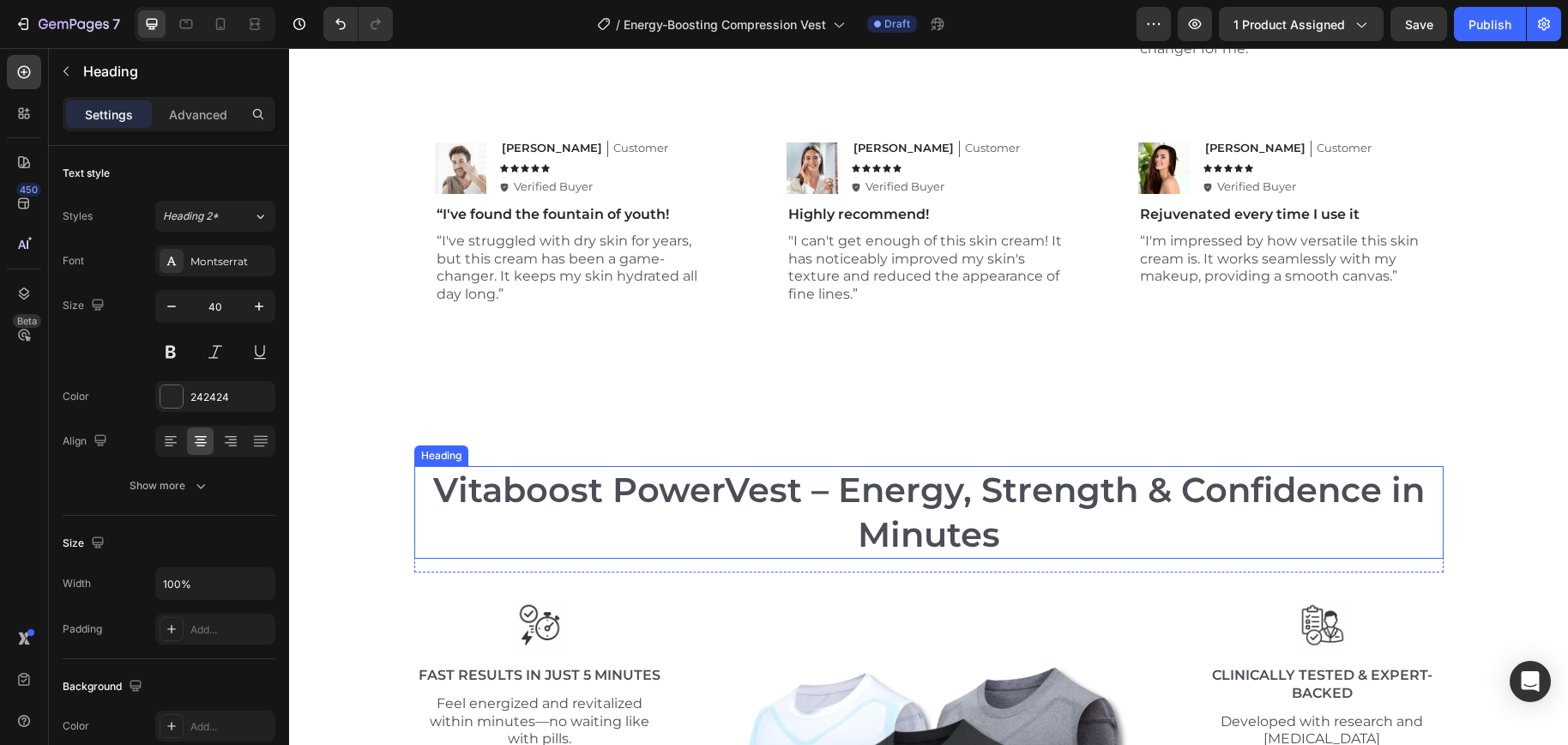
click at [579, 524] on h2 "Vitaboost PowerVest – Energy, Strength & Confidence in Minutes" at bounding box center [929, 512] width 1029 height 93
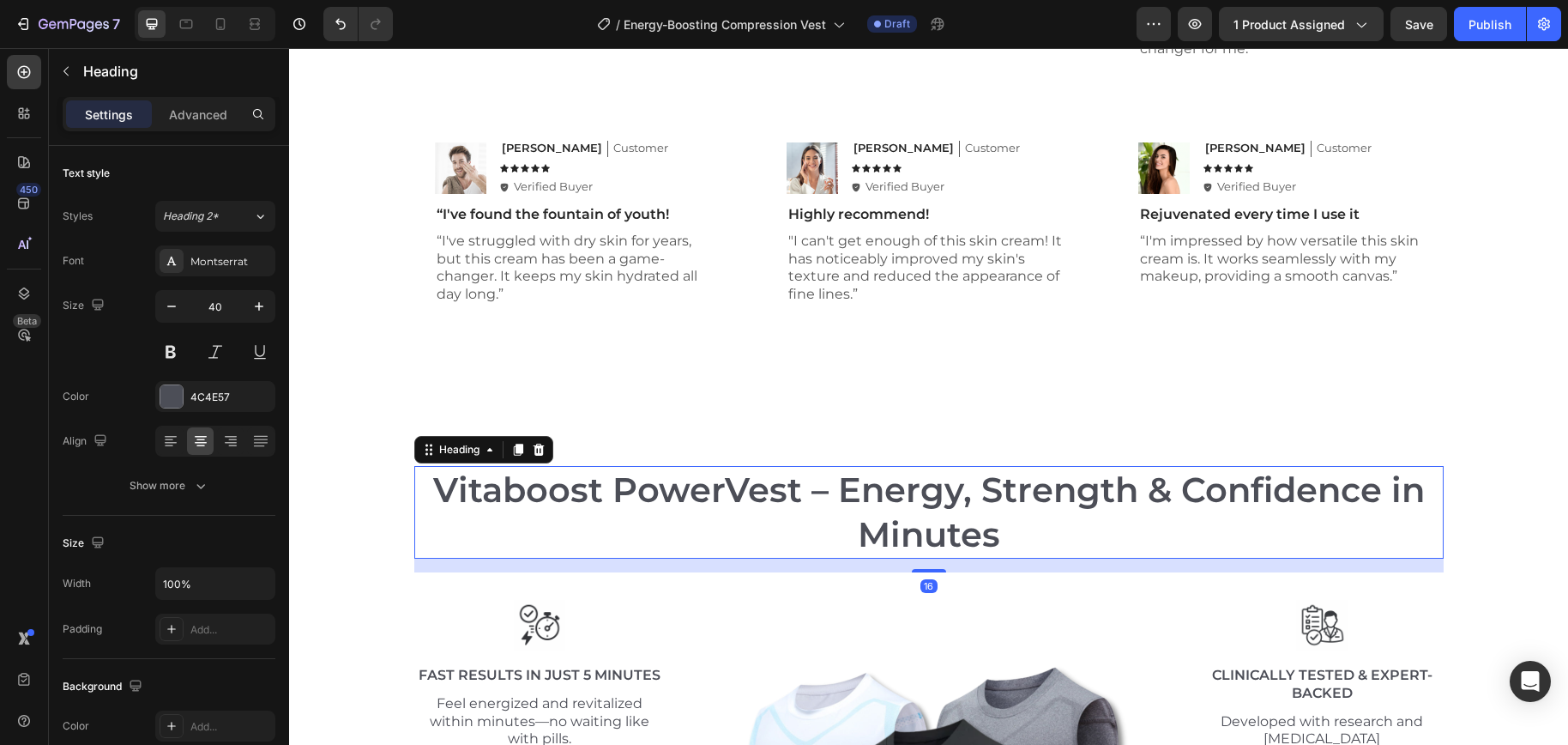
click at [548, 507] on h2 "Vitaboost PowerVest – Energy, Strength & Confidence in Minutes" at bounding box center [929, 512] width 1029 height 93
click at [548, 507] on p "Vitaboost PowerVest – Energy, Strength & Confidence in Minutes" at bounding box center [929, 512] width 1025 height 89
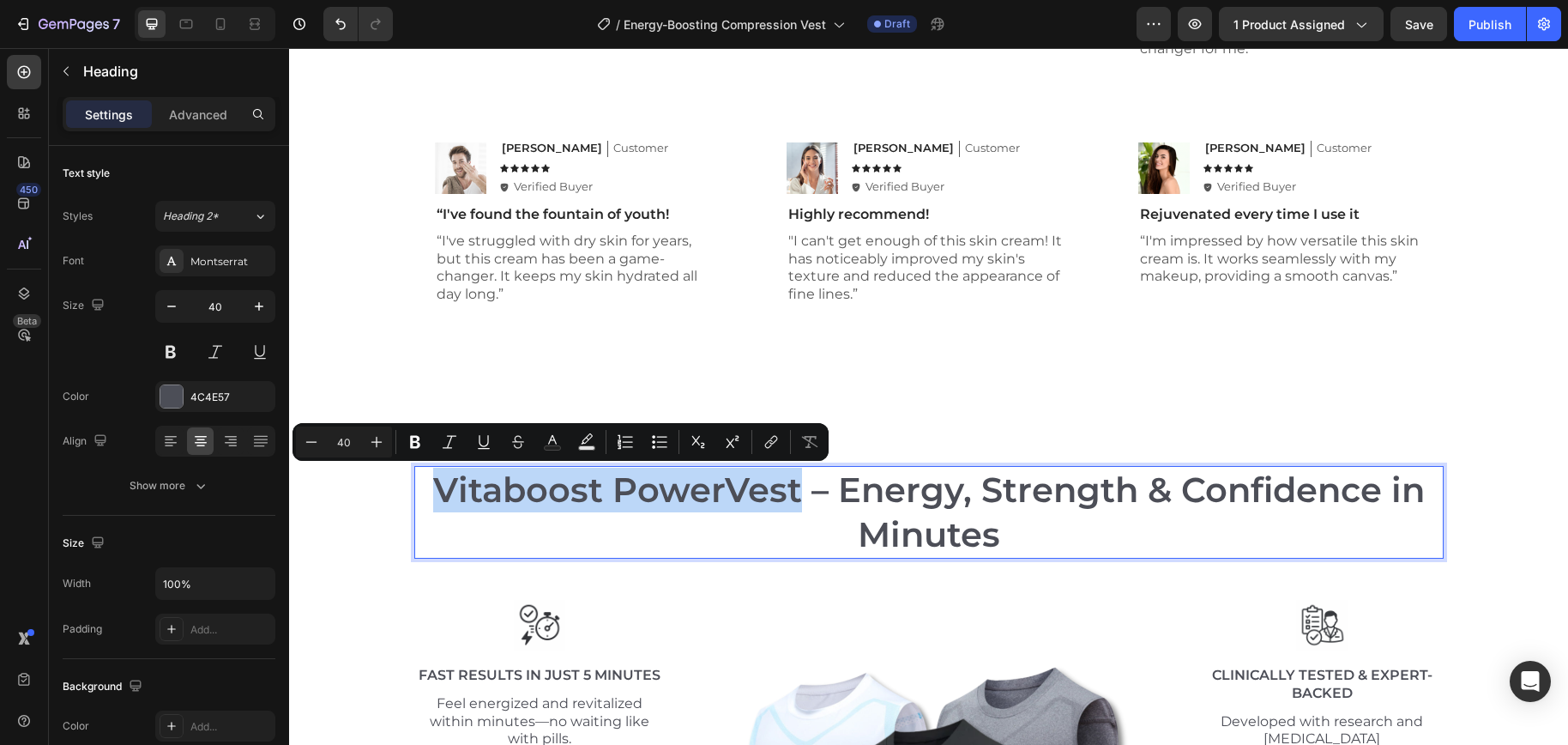
click at [631, 498] on p "Vitaboost PowerVest – Energy, Strength & Confidence in Minutes" at bounding box center [929, 512] width 1025 height 89
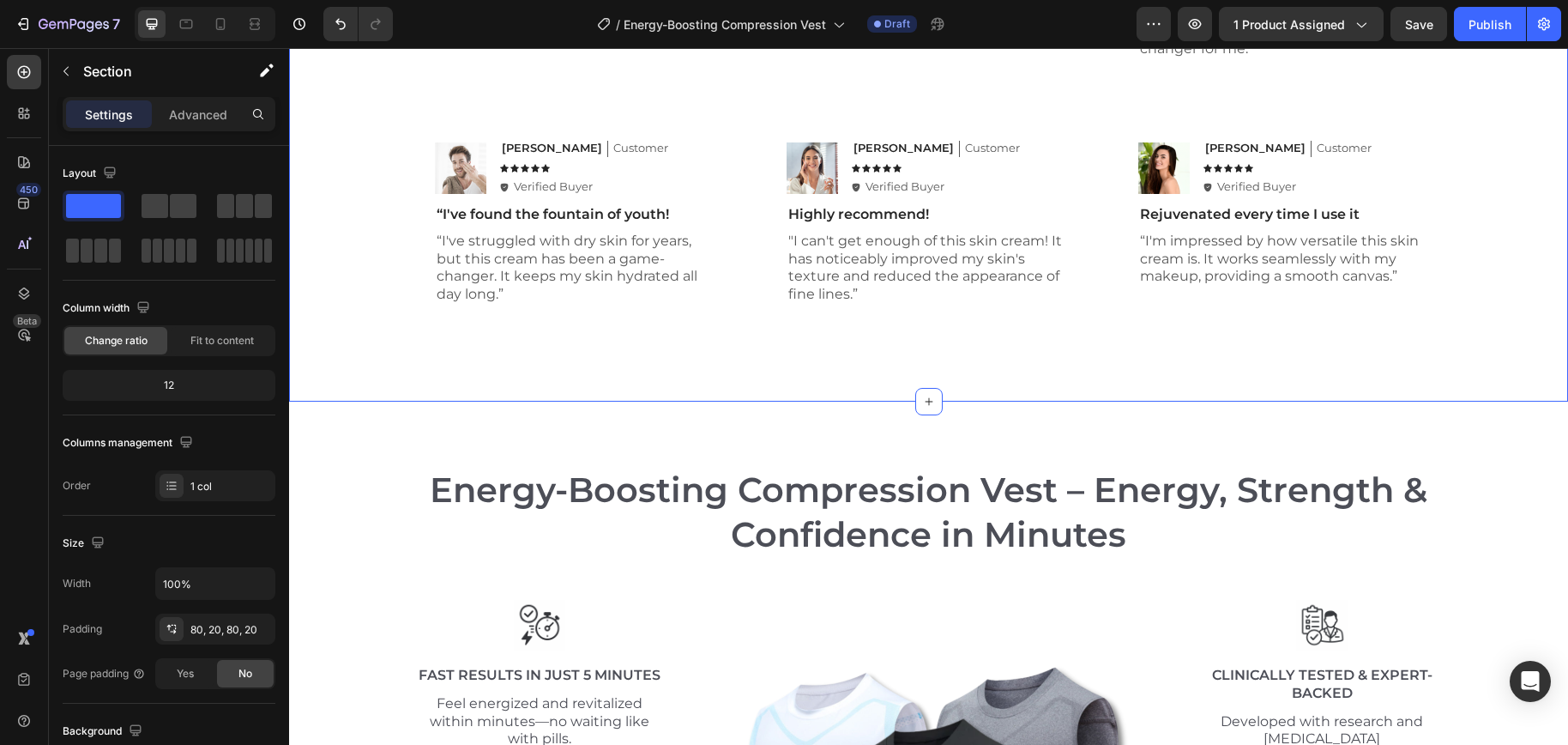
click at [1033, 377] on div "Don't just take our word for it, see what others say! Heading Icon Icon Icon Ic…" at bounding box center [928, 43] width 1278 height 716
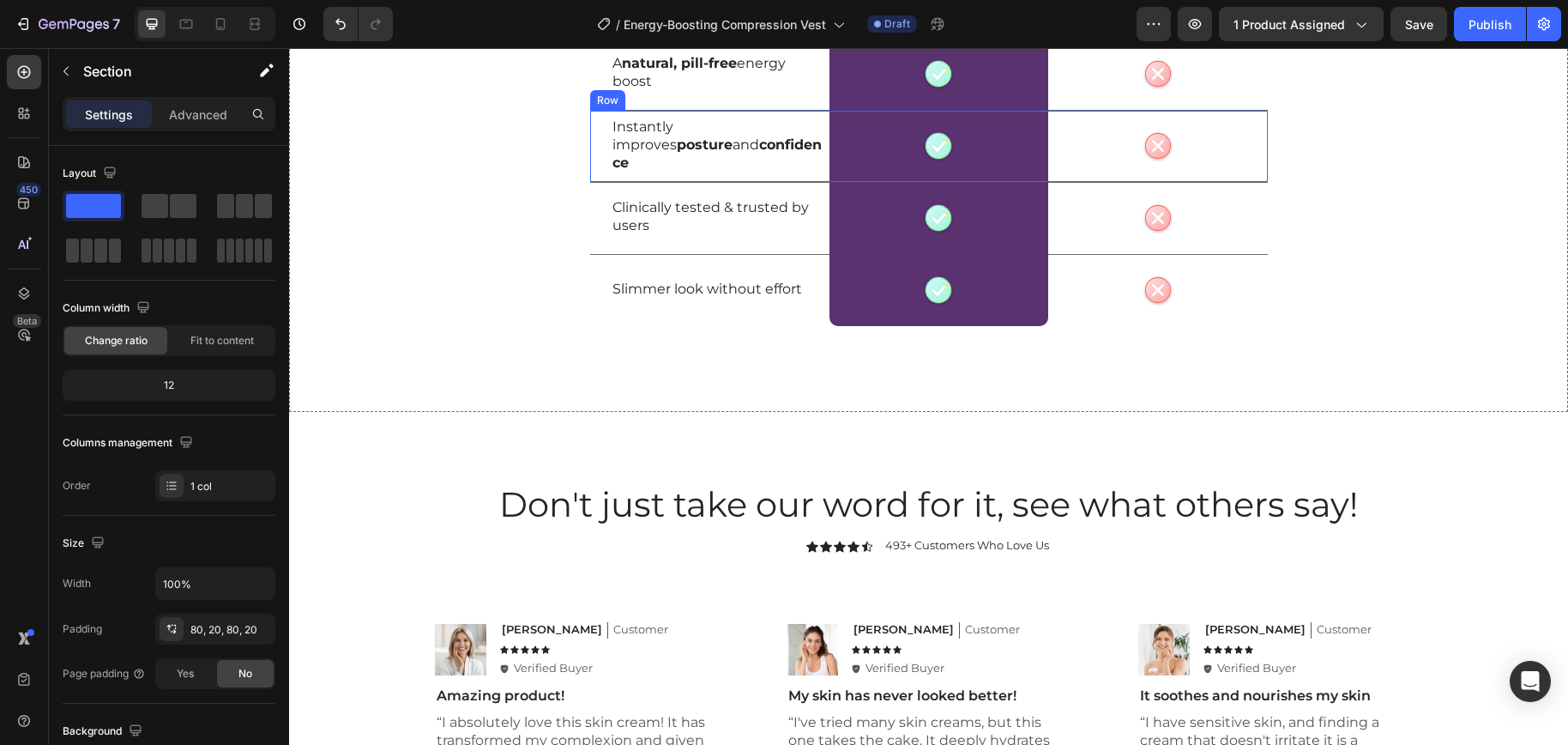
scroll to position [5122, 0]
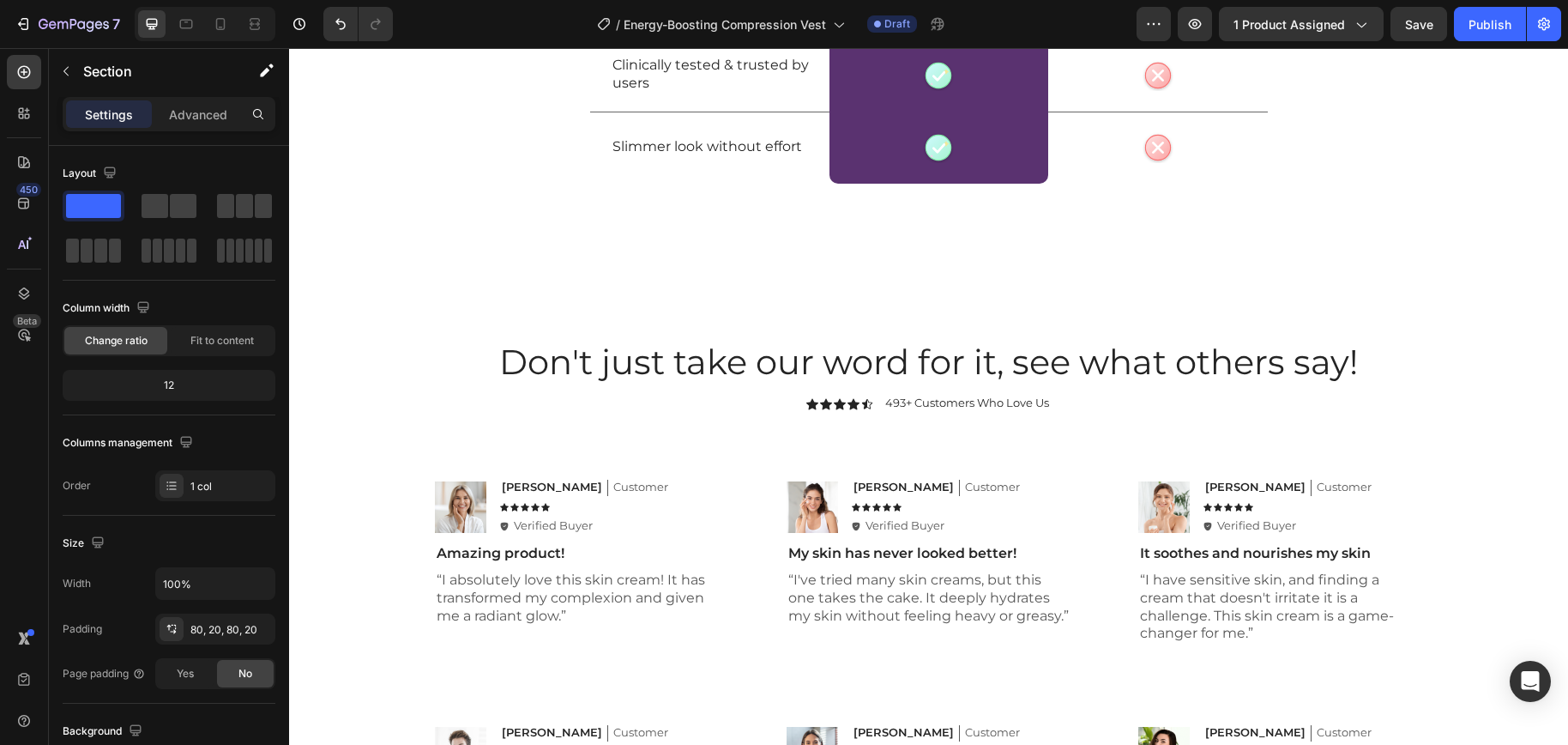
click at [1085, 306] on div "Don't just take our word for it, see what others say! Heading Icon Icon Icon Ic…" at bounding box center [928, 628] width 1278 height 716
click at [1486, 457] on div "Don't just take our word for it, see what others say! Heading Icon Icon Icon Ic…" at bounding box center [928, 628] width 1245 height 579
click at [1137, 301] on div "Don't just take our word for it, see what others say! Heading Icon Icon Icon Ic…" at bounding box center [928, 628] width 1278 height 716
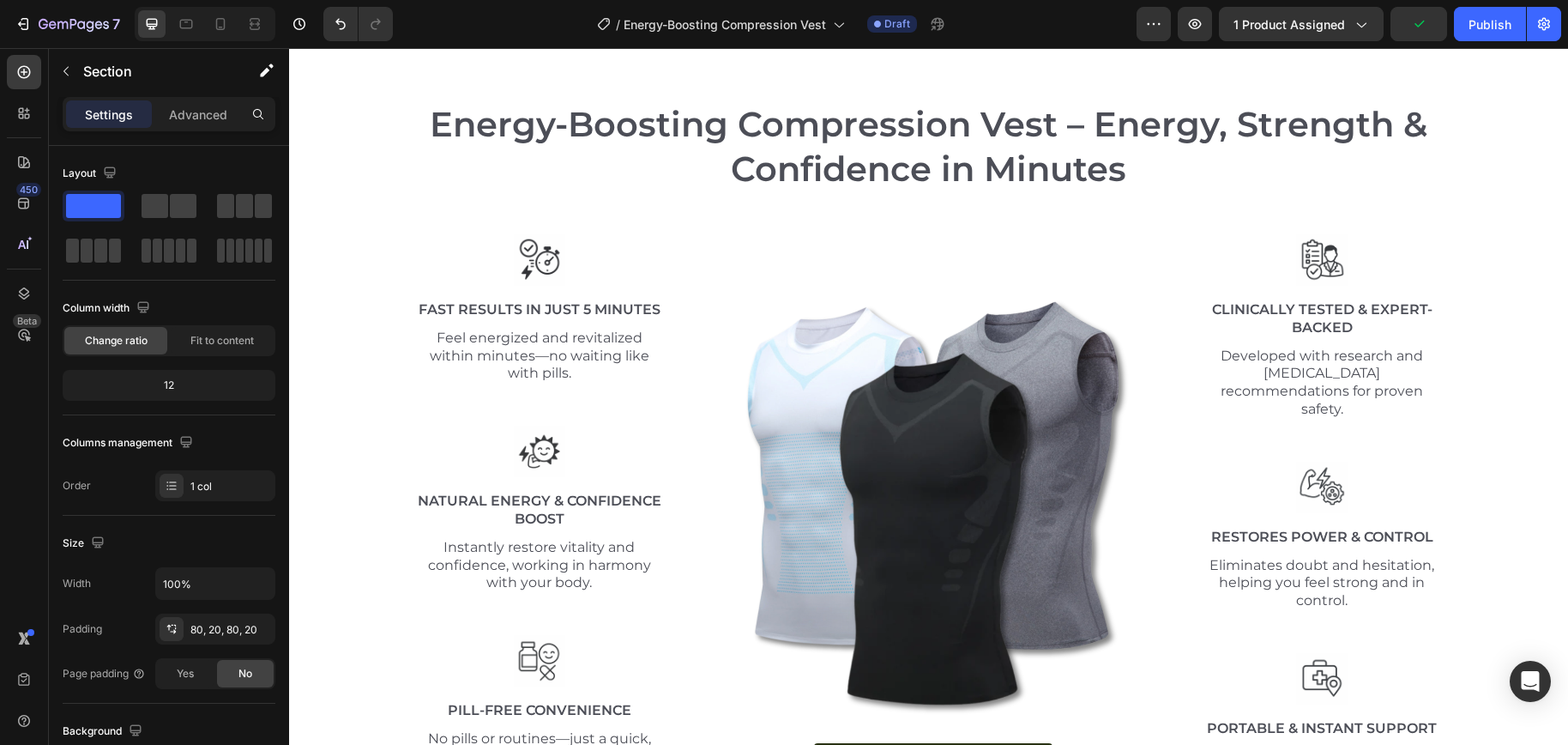
scroll to position [6114, 0]
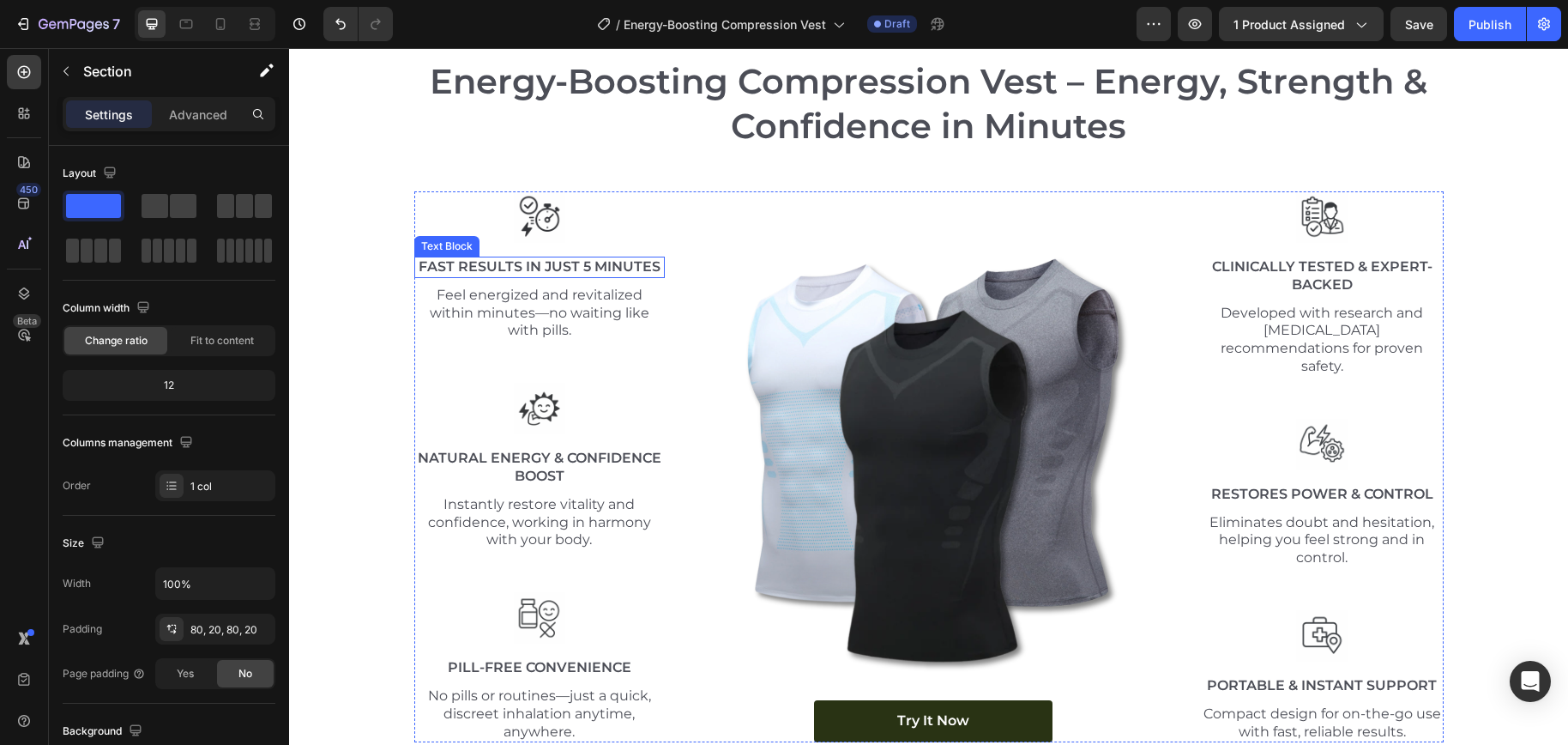
click at [524, 259] on p "Fast Results in Just 5 Minutes" at bounding box center [540, 267] width 248 height 18
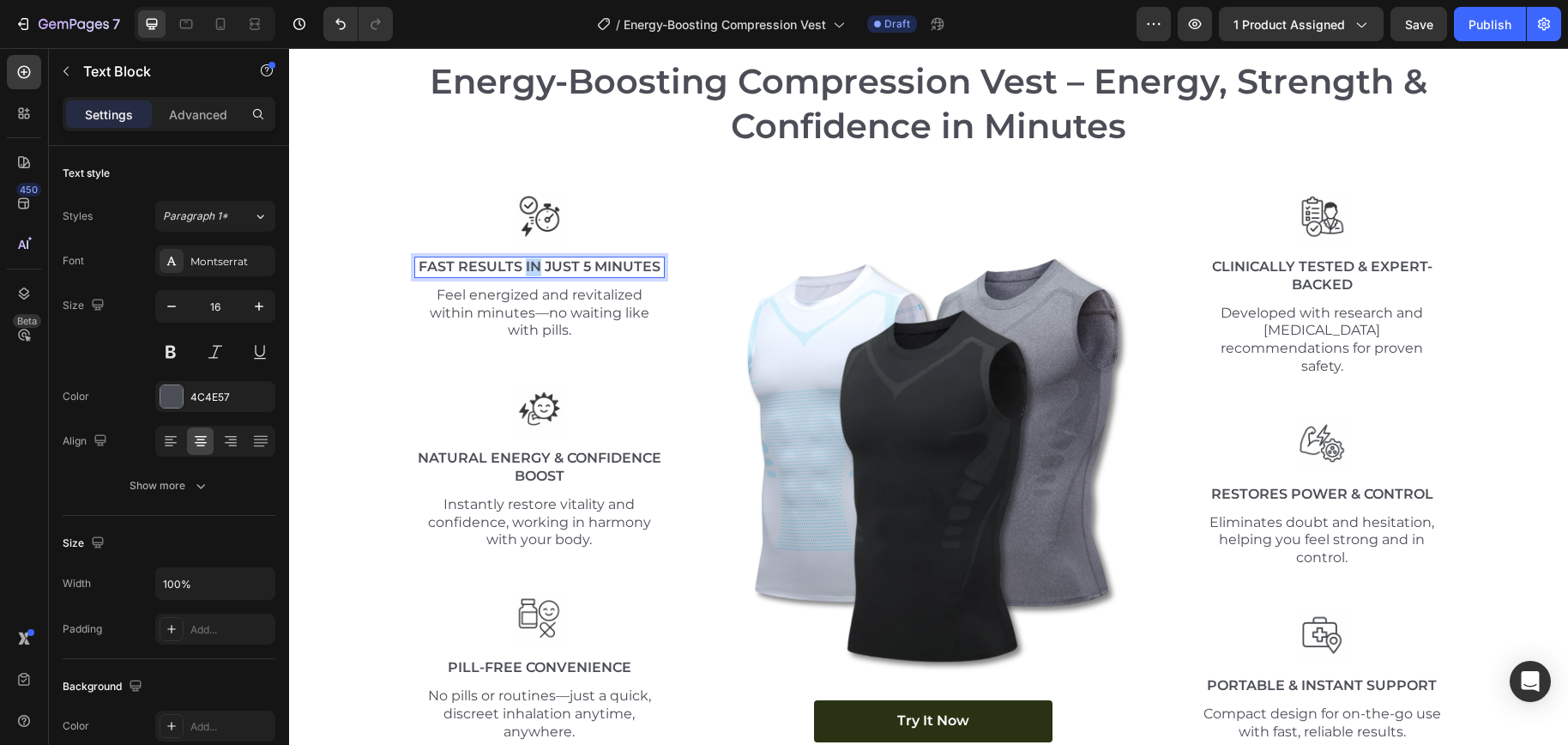
click at [524, 259] on p "Fast Results in Just 5 Minutes" at bounding box center [540, 267] width 248 height 18
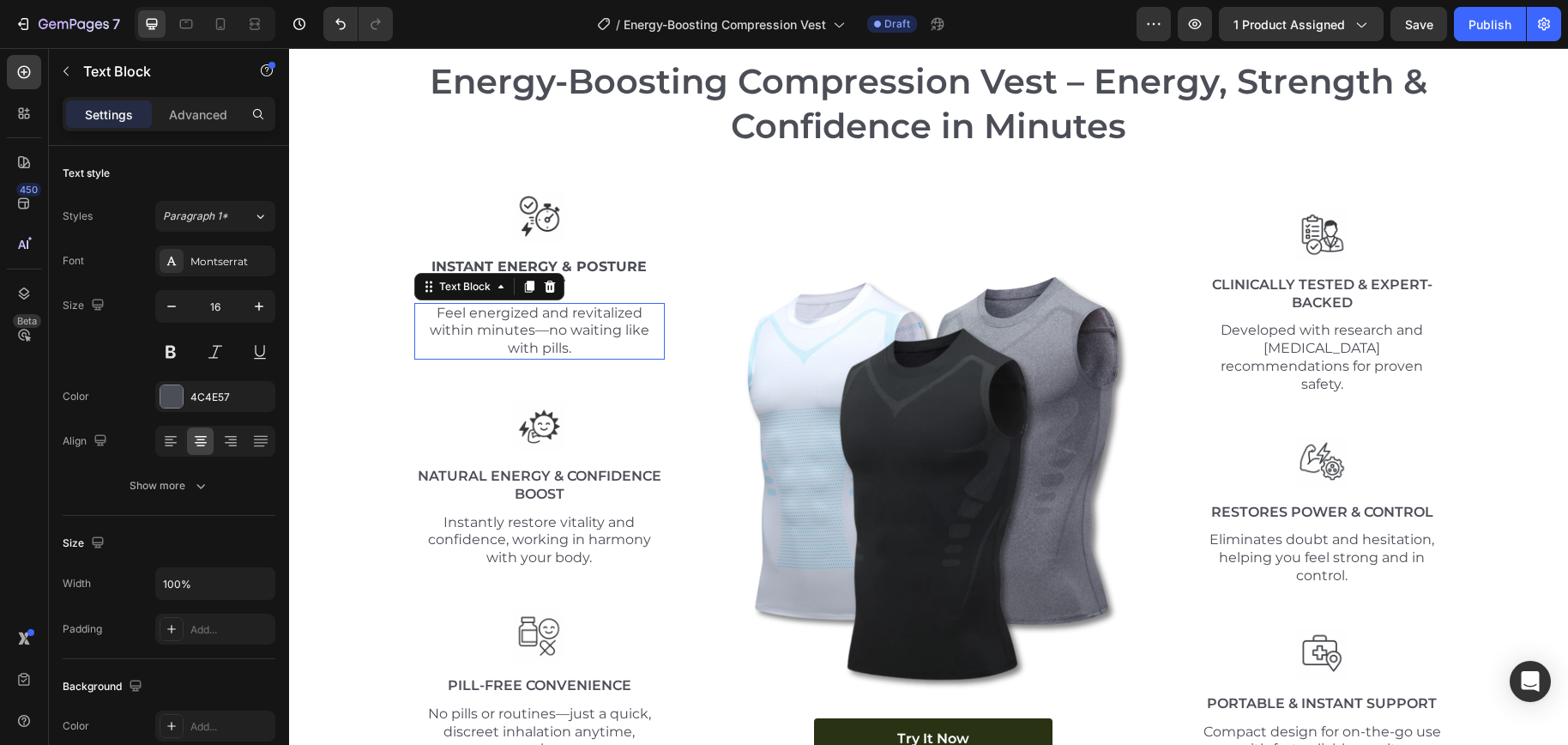
click at [524, 325] on p "Feel energized and revitalized within minutes—no waiting like with pills." at bounding box center [540, 331] width 248 height 53
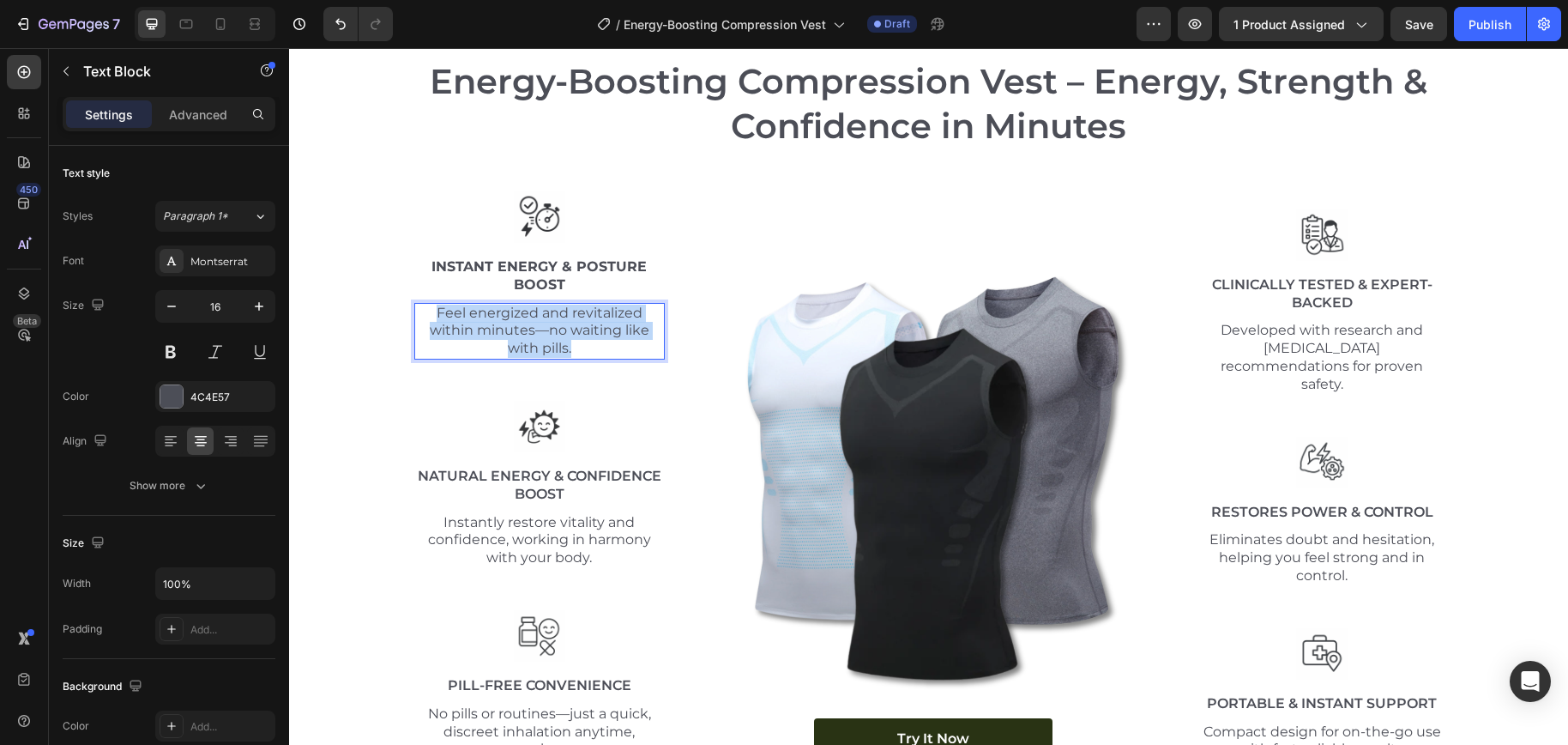
click at [524, 325] on p "Feel energized and revitalized within minutes—no waiting like with pills." at bounding box center [540, 331] width 248 height 53
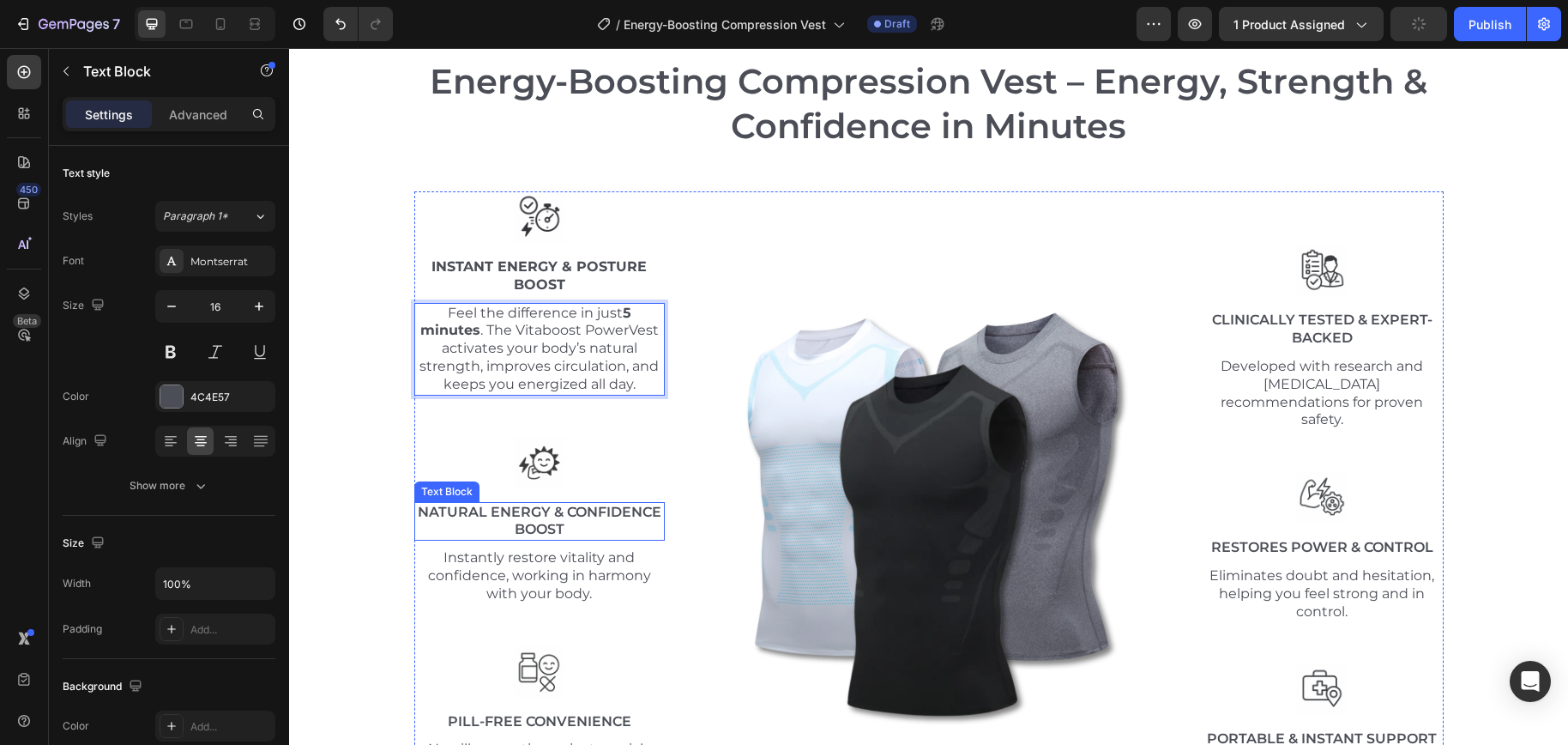
click at [517, 515] on p "Natural Energy & Confidence Boost" at bounding box center [540, 522] width 248 height 36
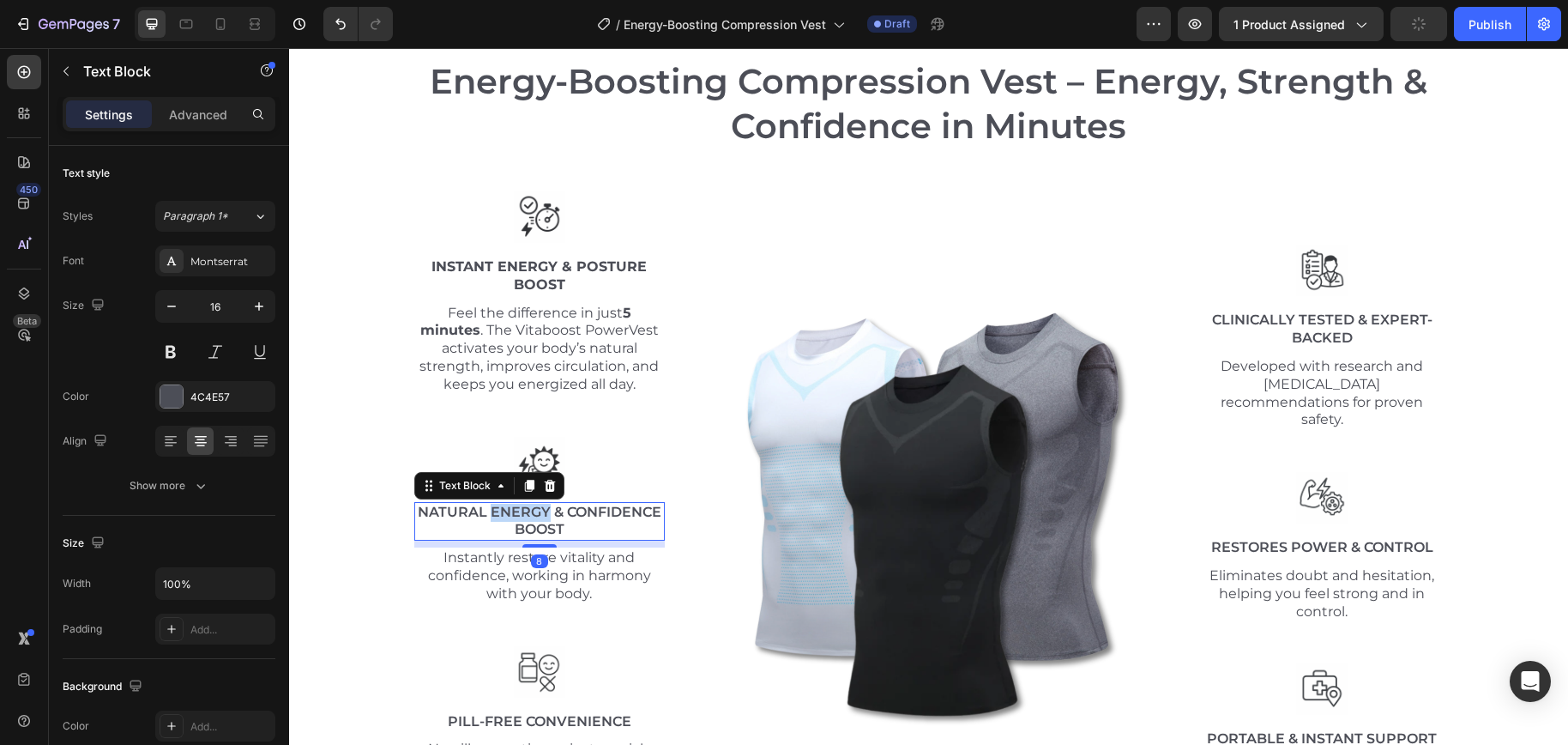
click at [517, 515] on p "Natural Energy & Confidence Boost" at bounding box center [540, 522] width 248 height 36
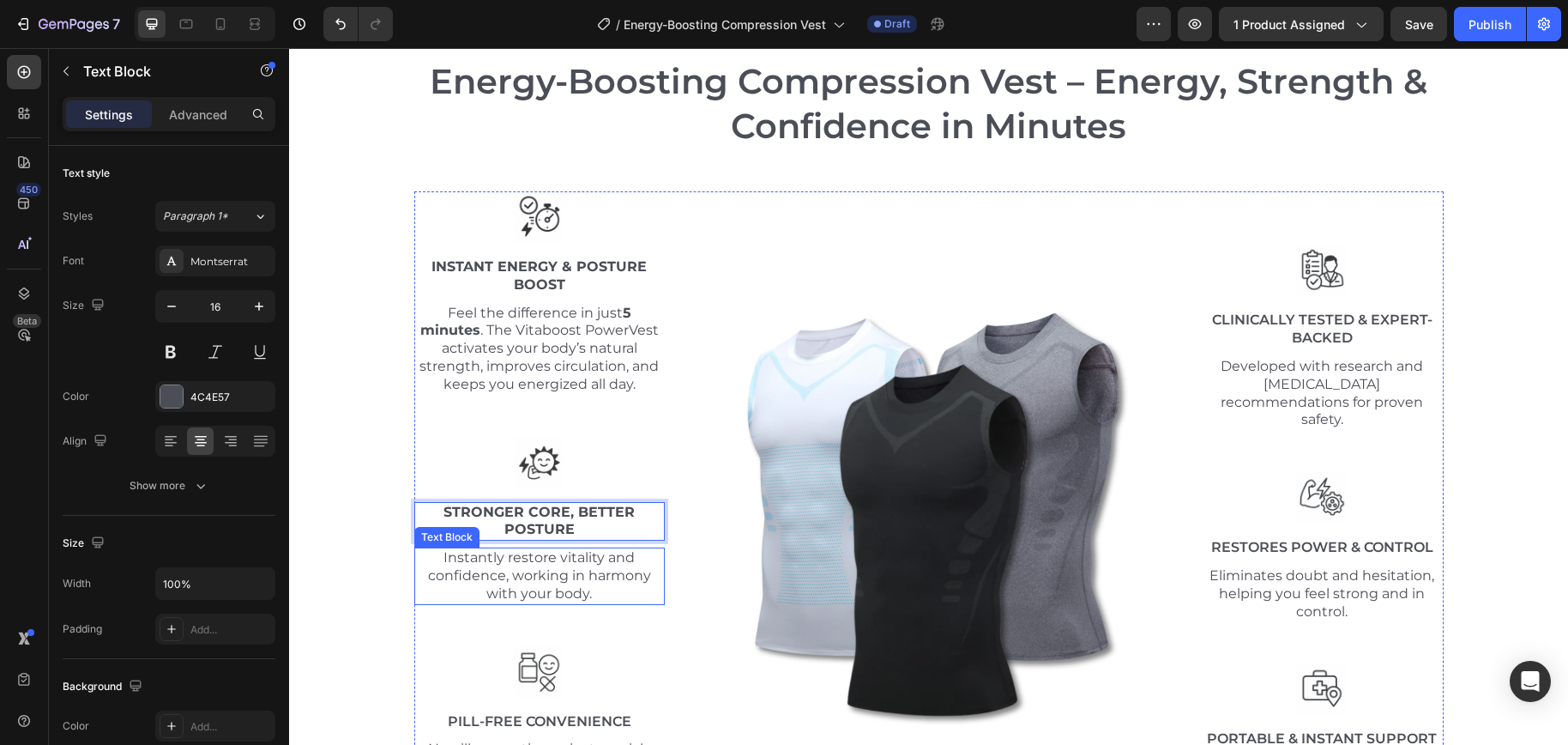
click at [512, 581] on p "Instantly restore vitality and confidence, working in harmony with your body." at bounding box center [540, 576] width 248 height 53
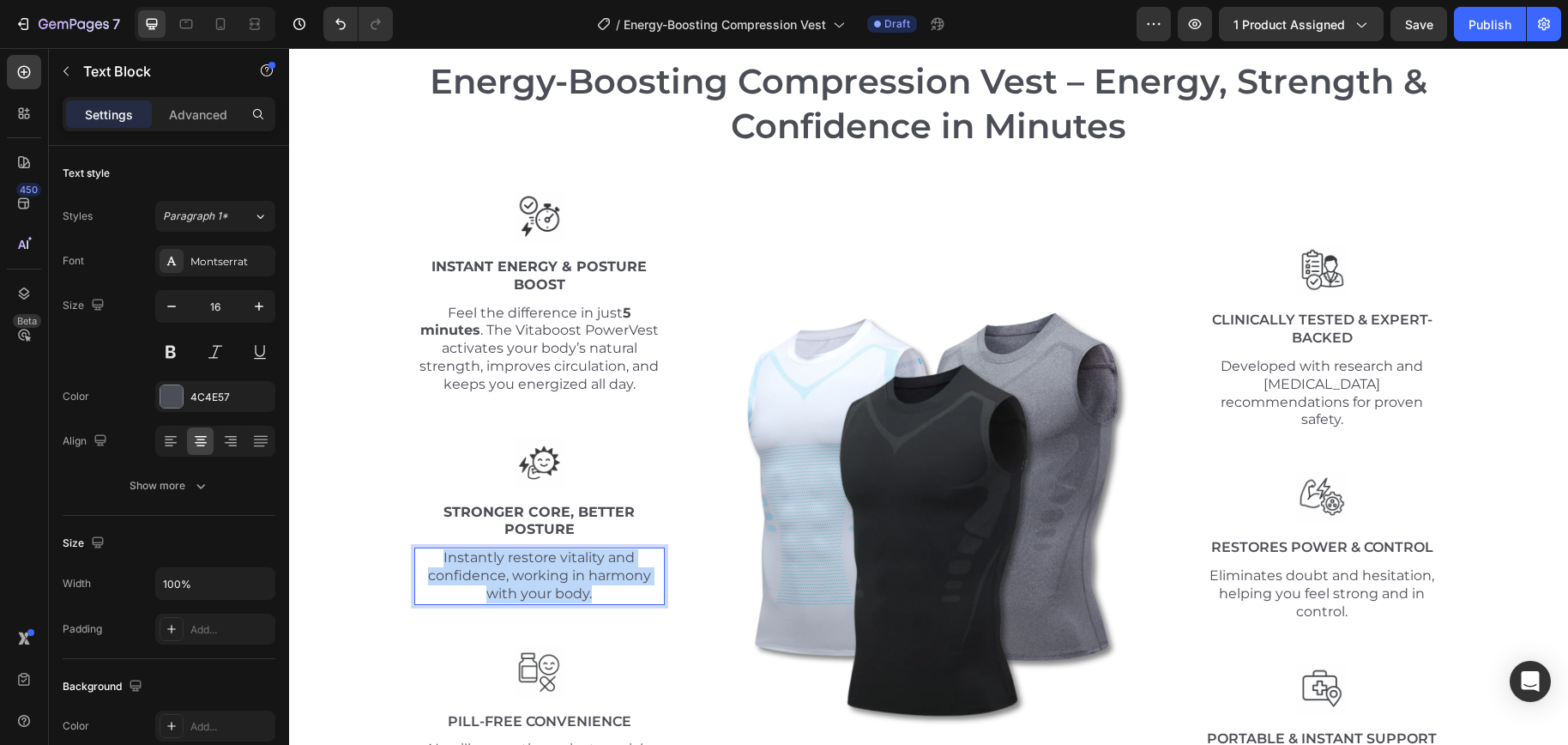
click at [512, 581] on p "Instantly restore vitality and confidence, working in harmony with your body." at bounding box center [540, 576] width 248 height 53
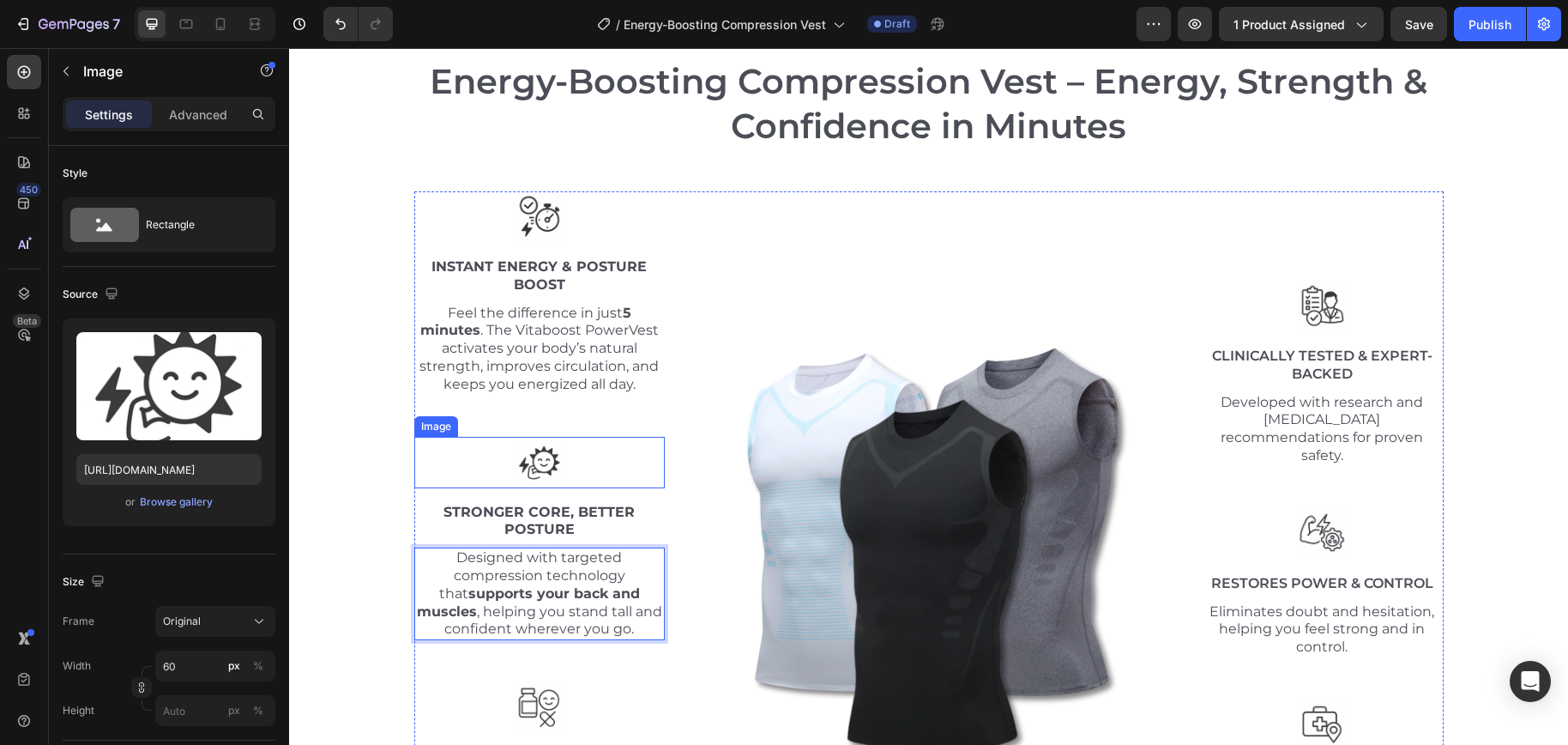
click at [519, 468] on img at bounding box center [539, 462] width 52 height 52
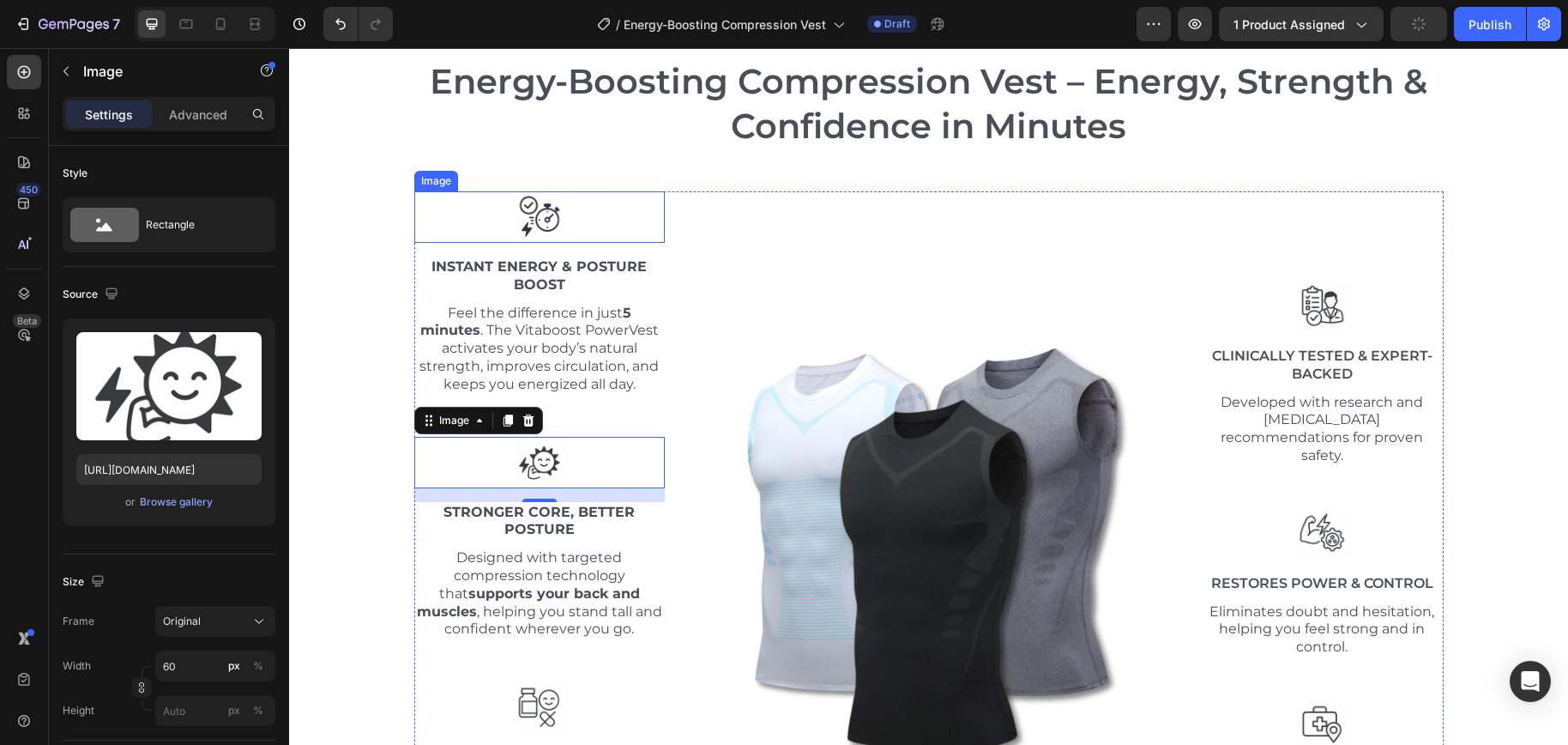
click at [516, 230] on img at bounding box center [539, 217] width 52 height 52
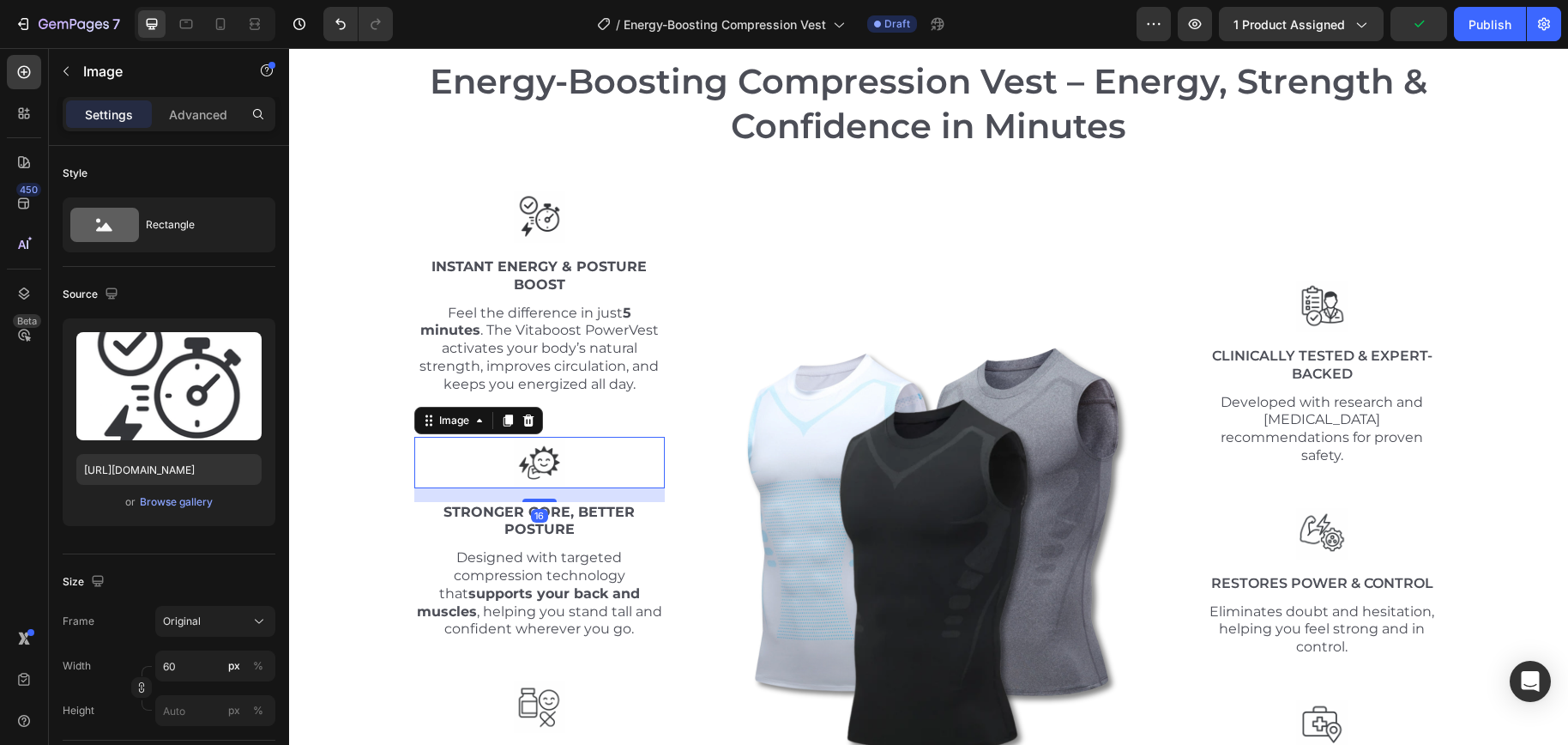
click at [533, 468] on img at bounding box center [539, 462] width 52 height 52
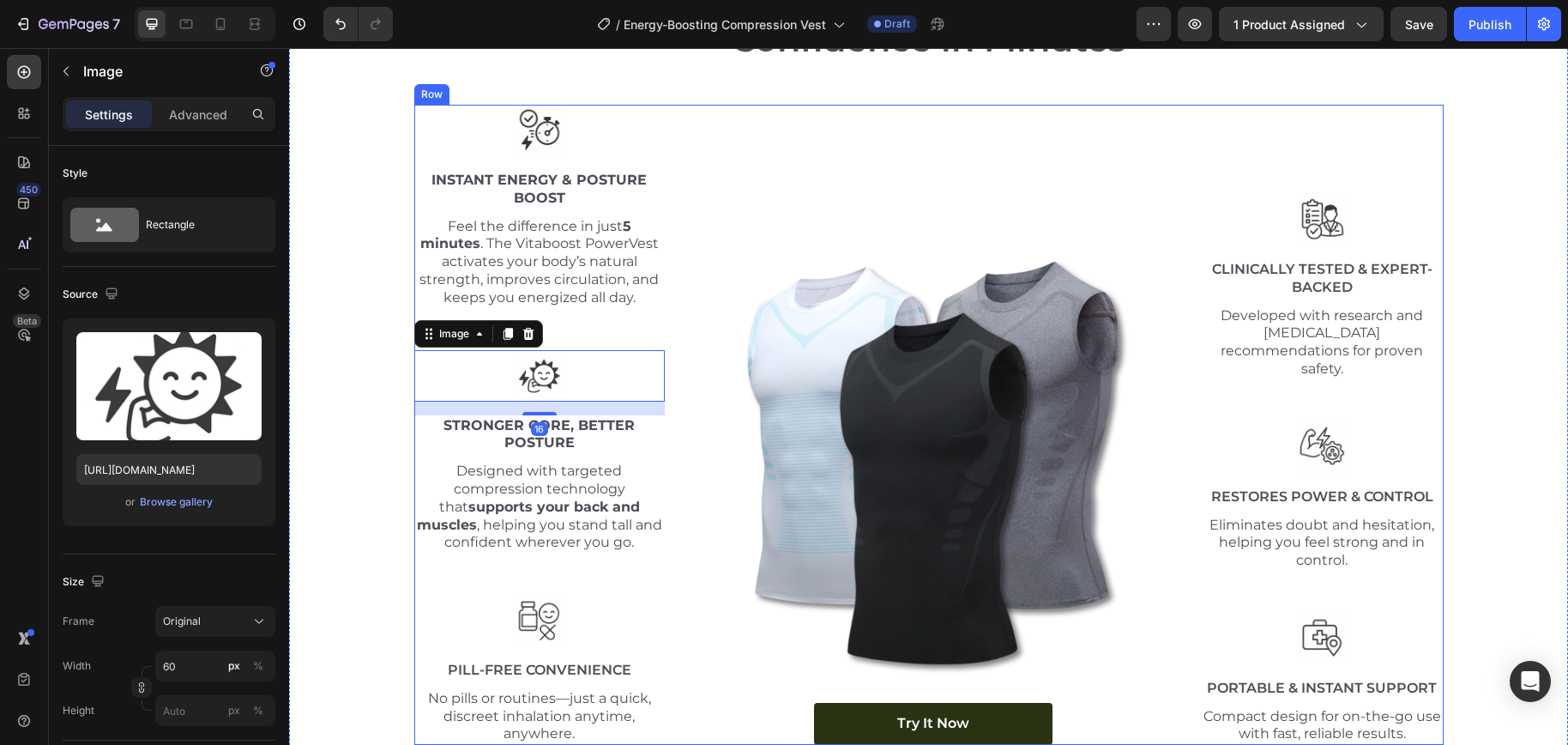
scroll to position [6215, 0]
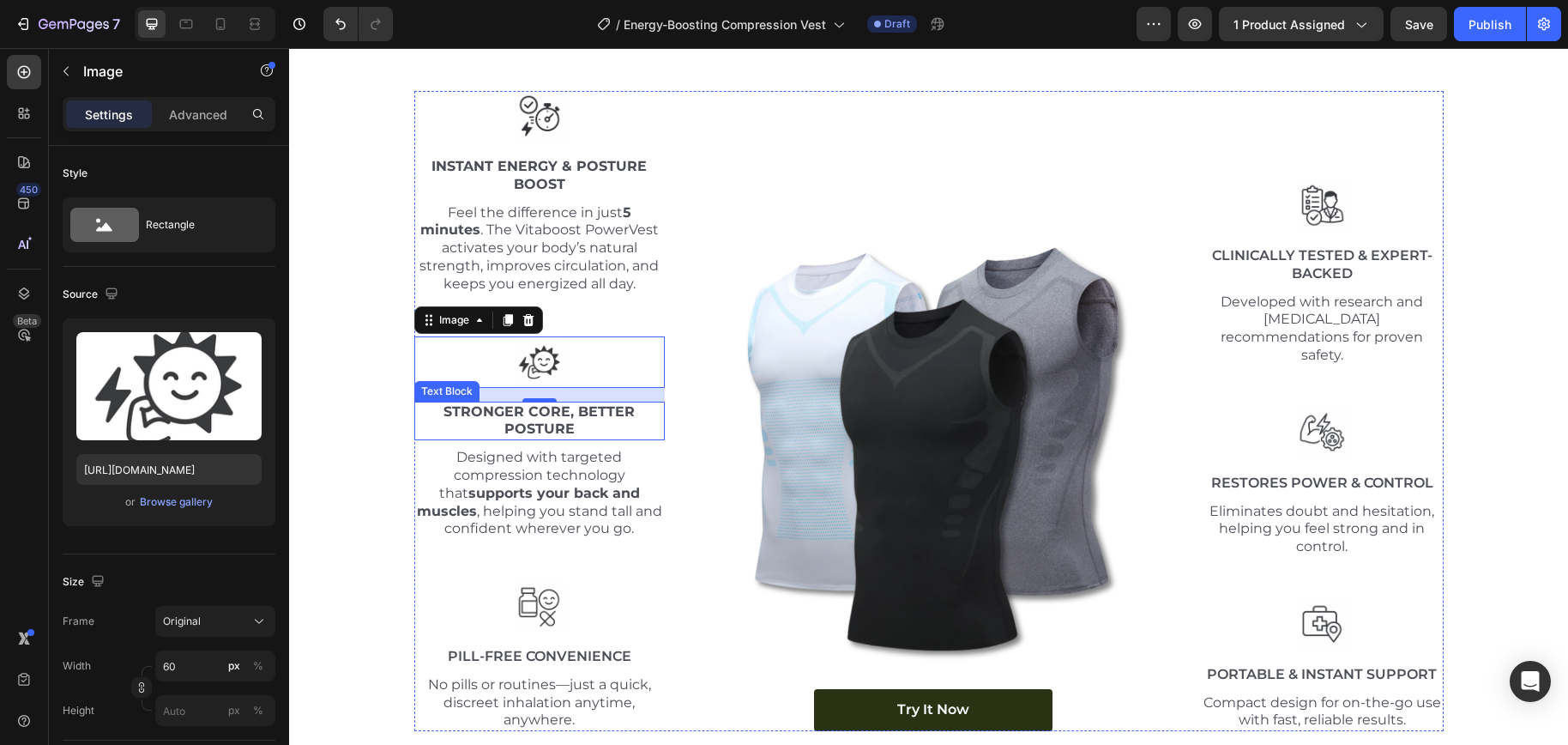
click at [590, 412] on strong "Stronger Core, Better Posture" at bounding box center [539, 421] width 191 height 35
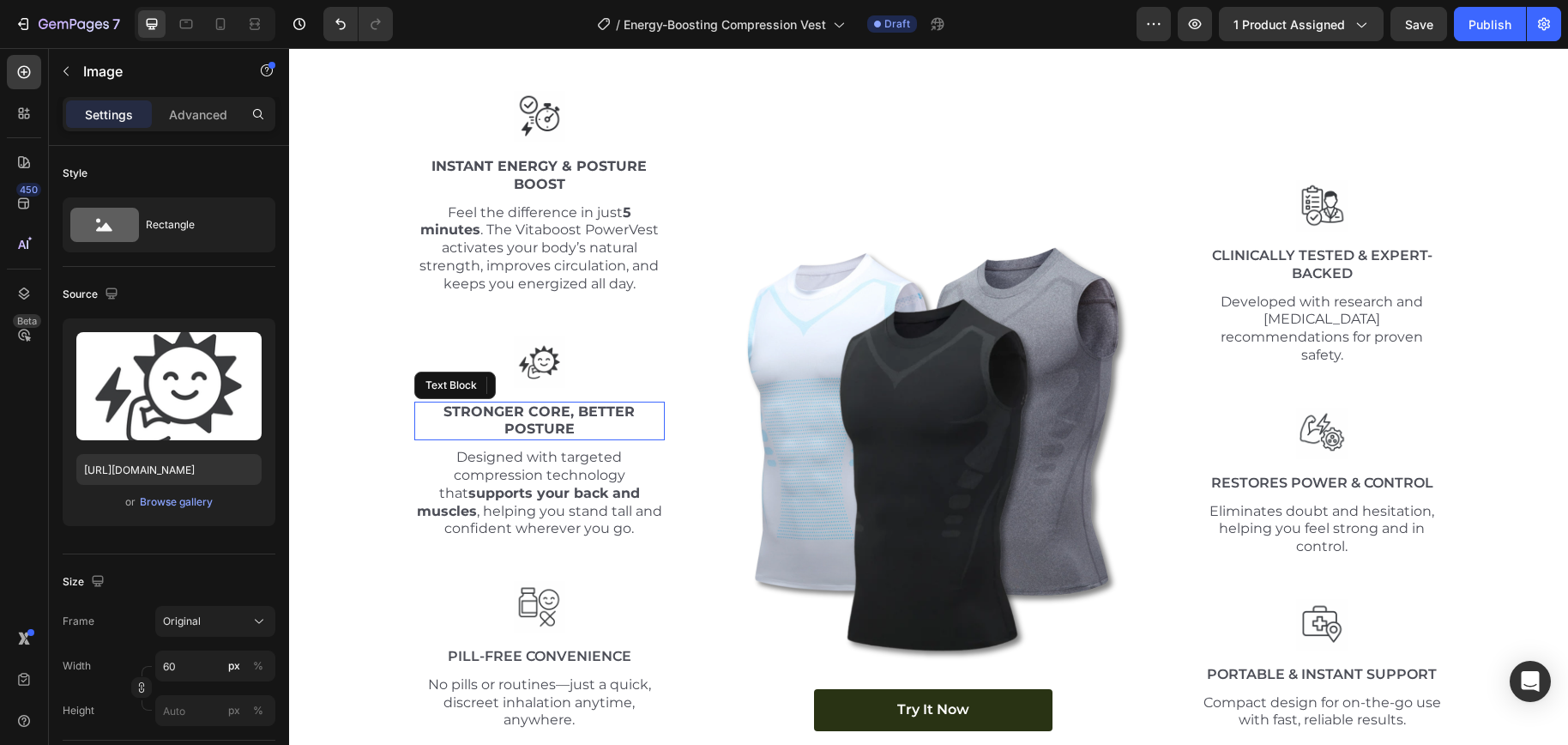
click at [590, 412] on strong "Stronger Core, Better Posture" at bounding box center [539, 421] width 191 height 35
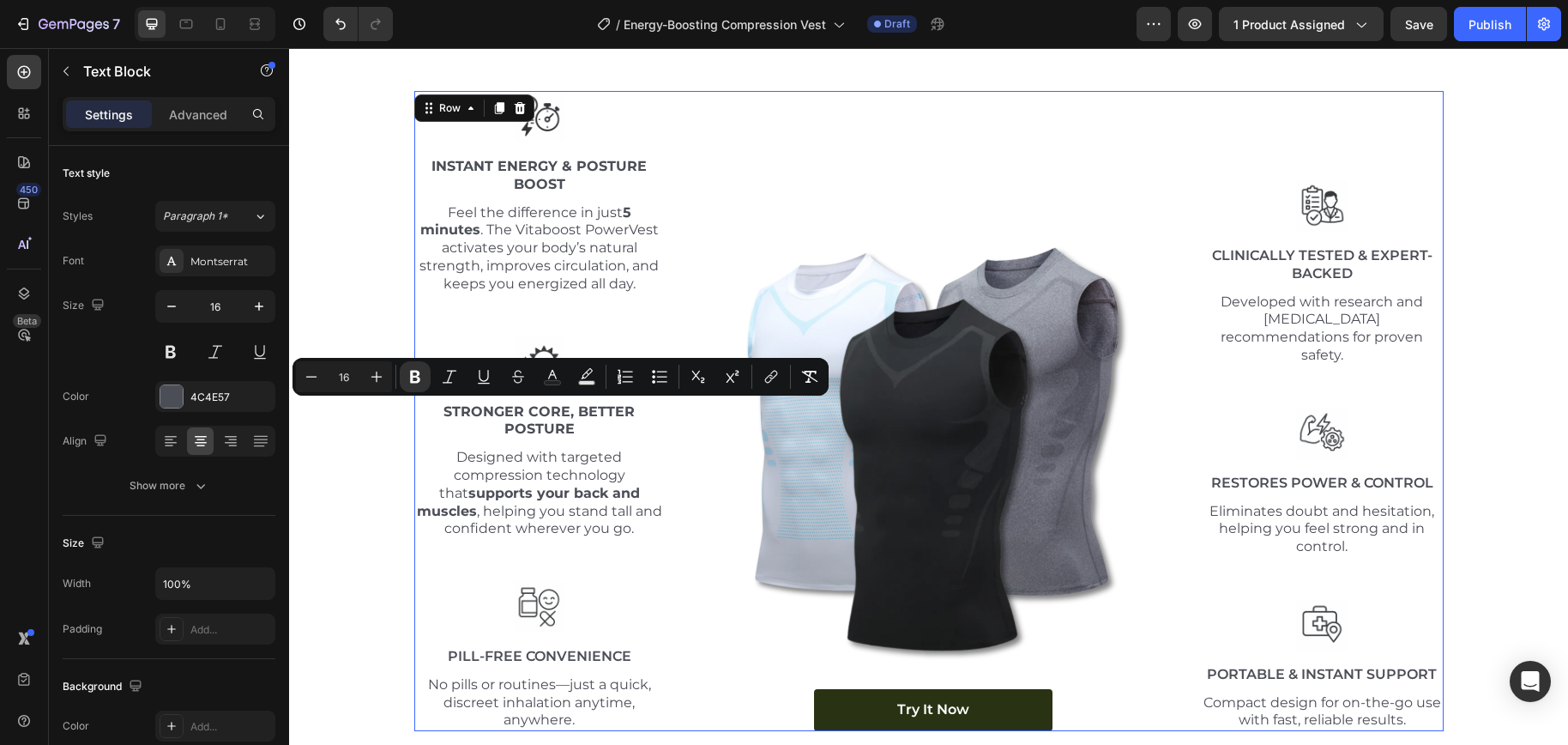
click at [666, 526] on div "Image Instant Energy & Posture Boost Text Block Feel the difference in just 5 m…" at bounding box center [929, 411] width 1029 height 640
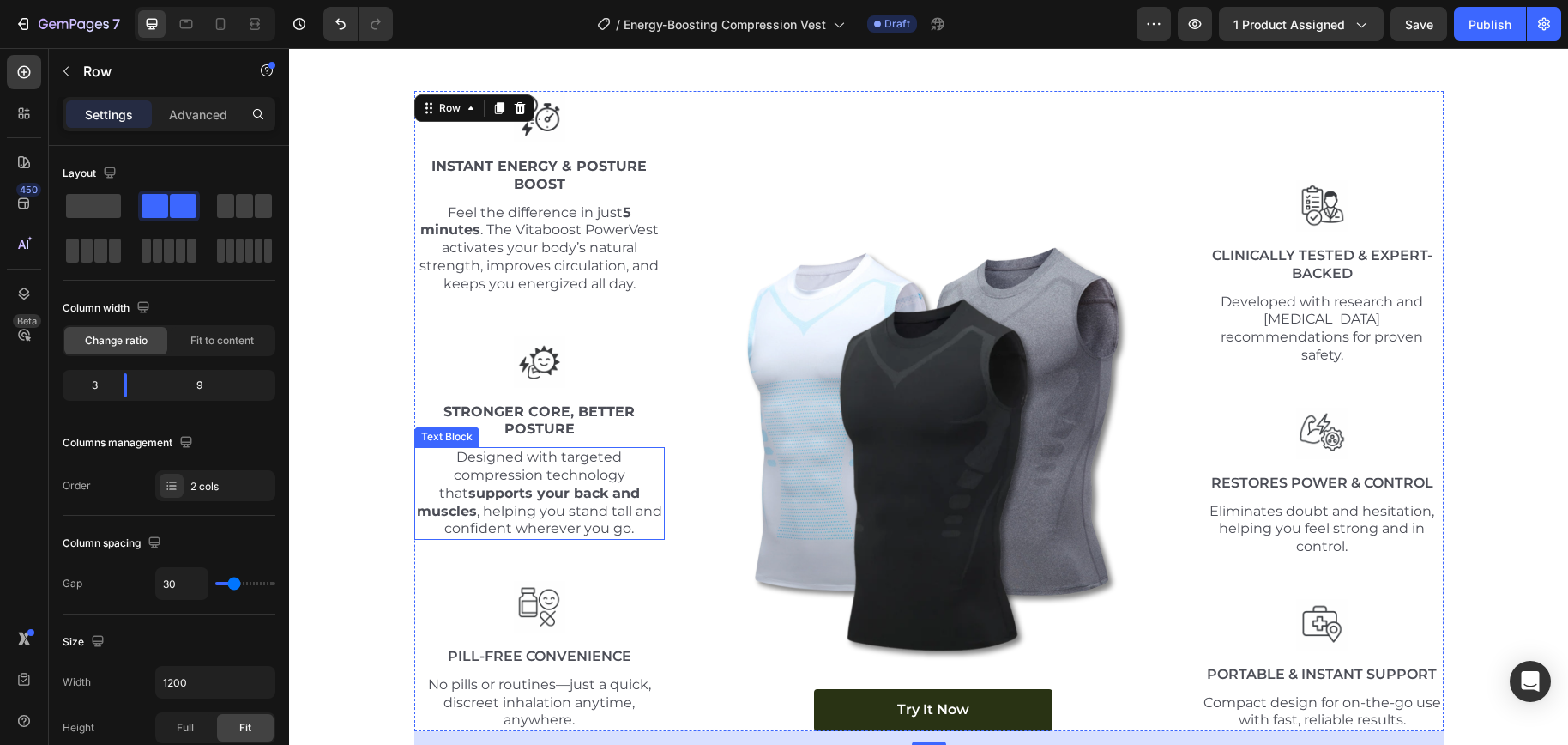
click at [629, 523] on p "Designed with targeted compression technology that supports your back and muscl…" at bounding box center [540, 494] width 248 height 89
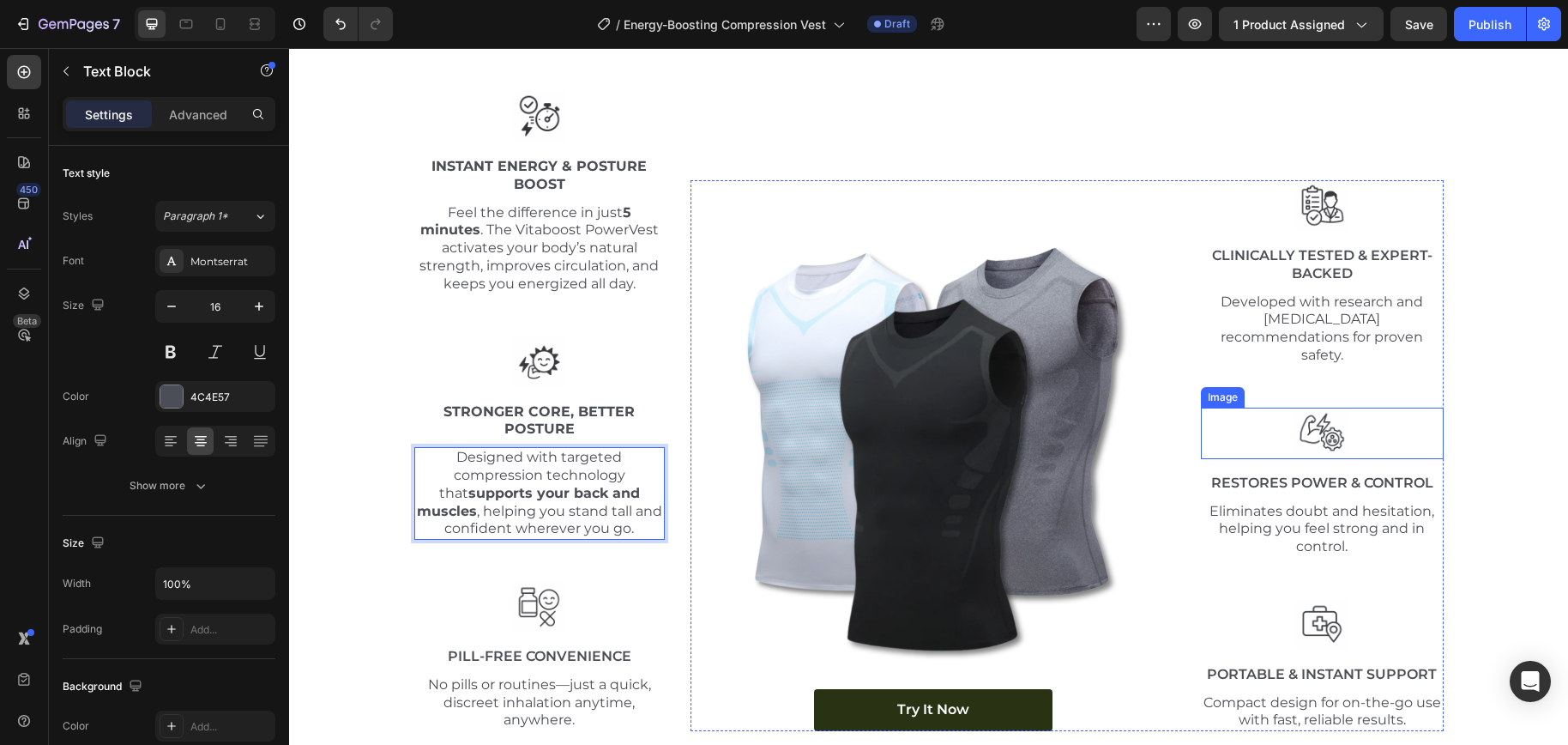
click at [1301, 434] on img at bounding box center [1321, 433] width 52 height 52
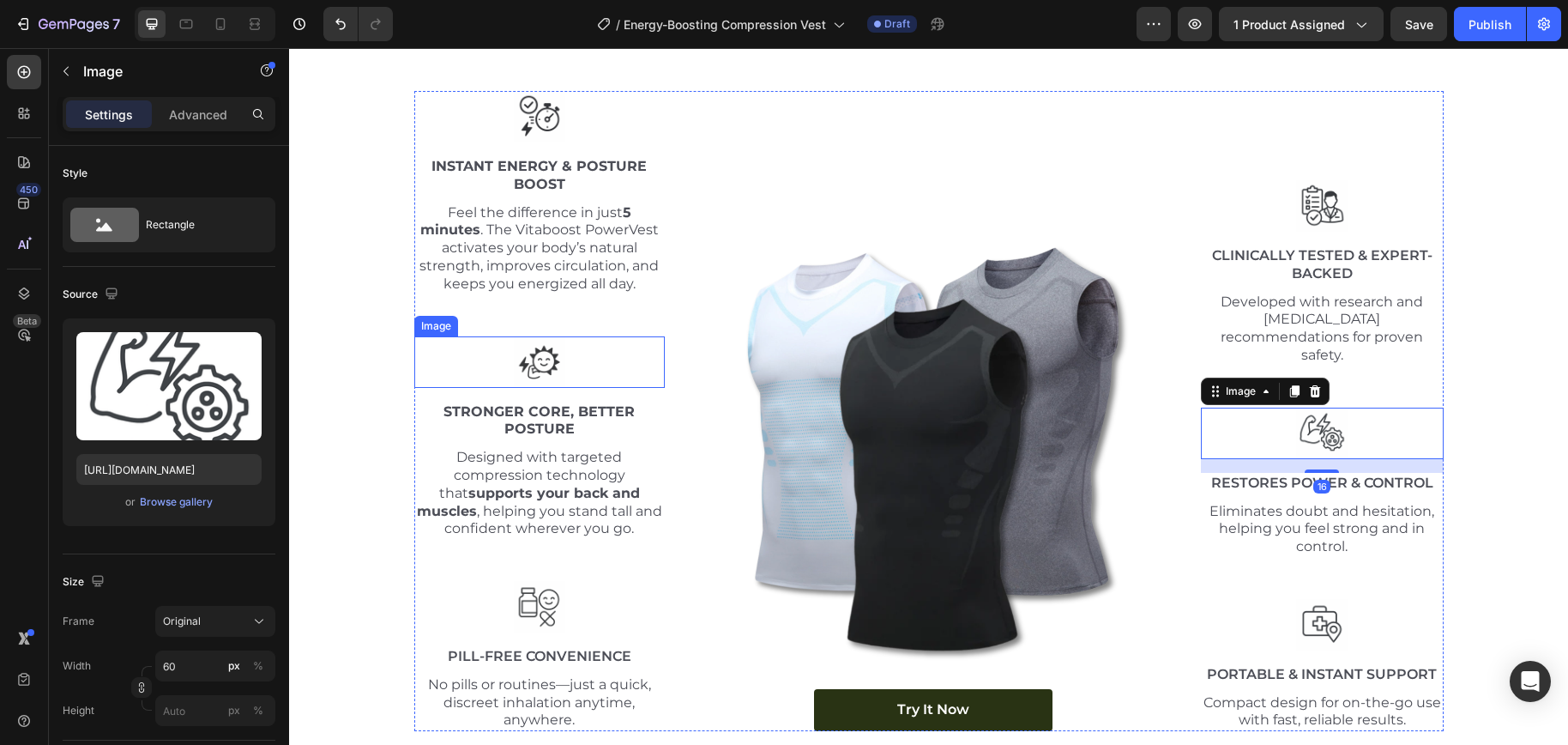
click at [544, 370] on img at bounding box center [539, 362] width 52 height 52
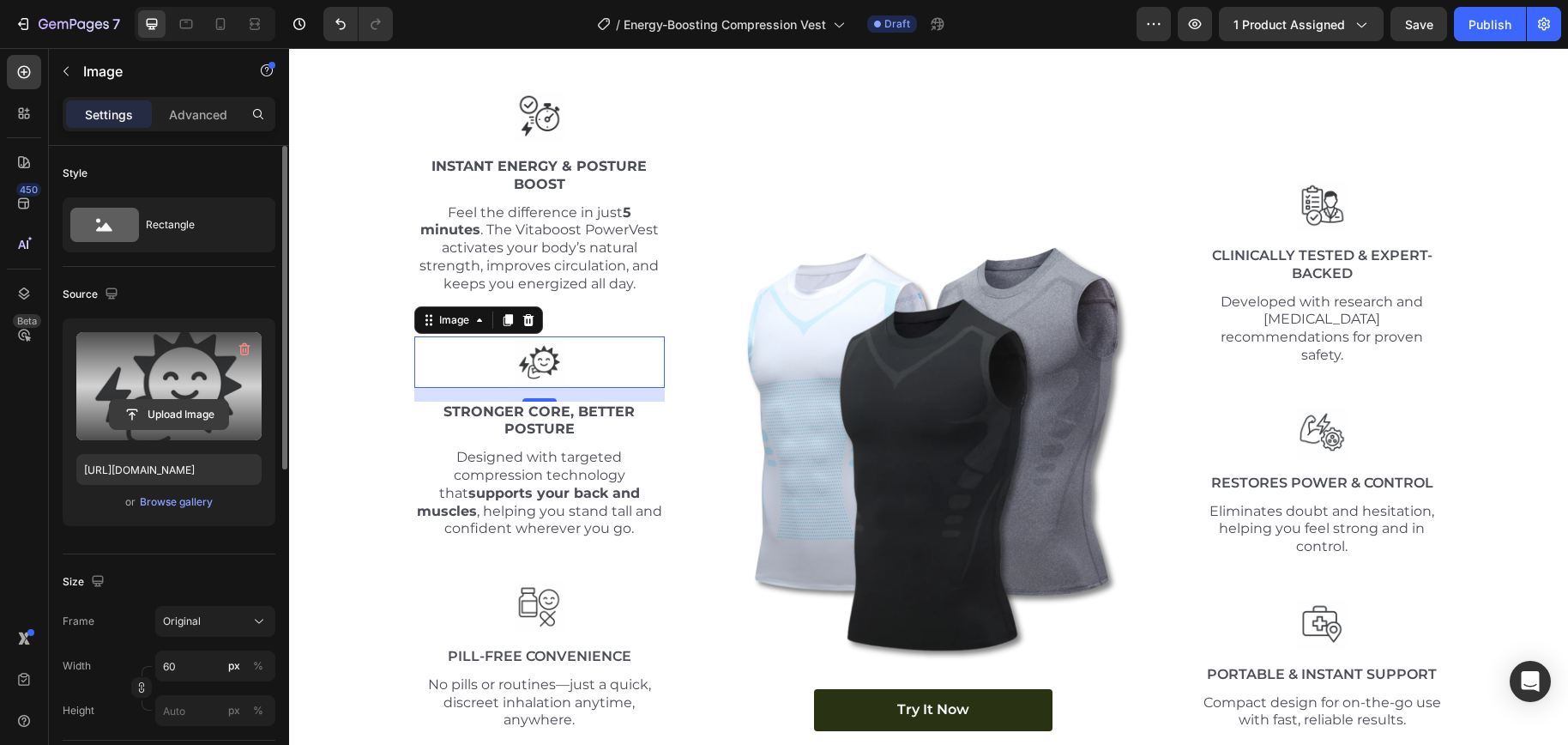
click at [207, 412] on input "file" at bounding box center [169, 414] width 118 height 29
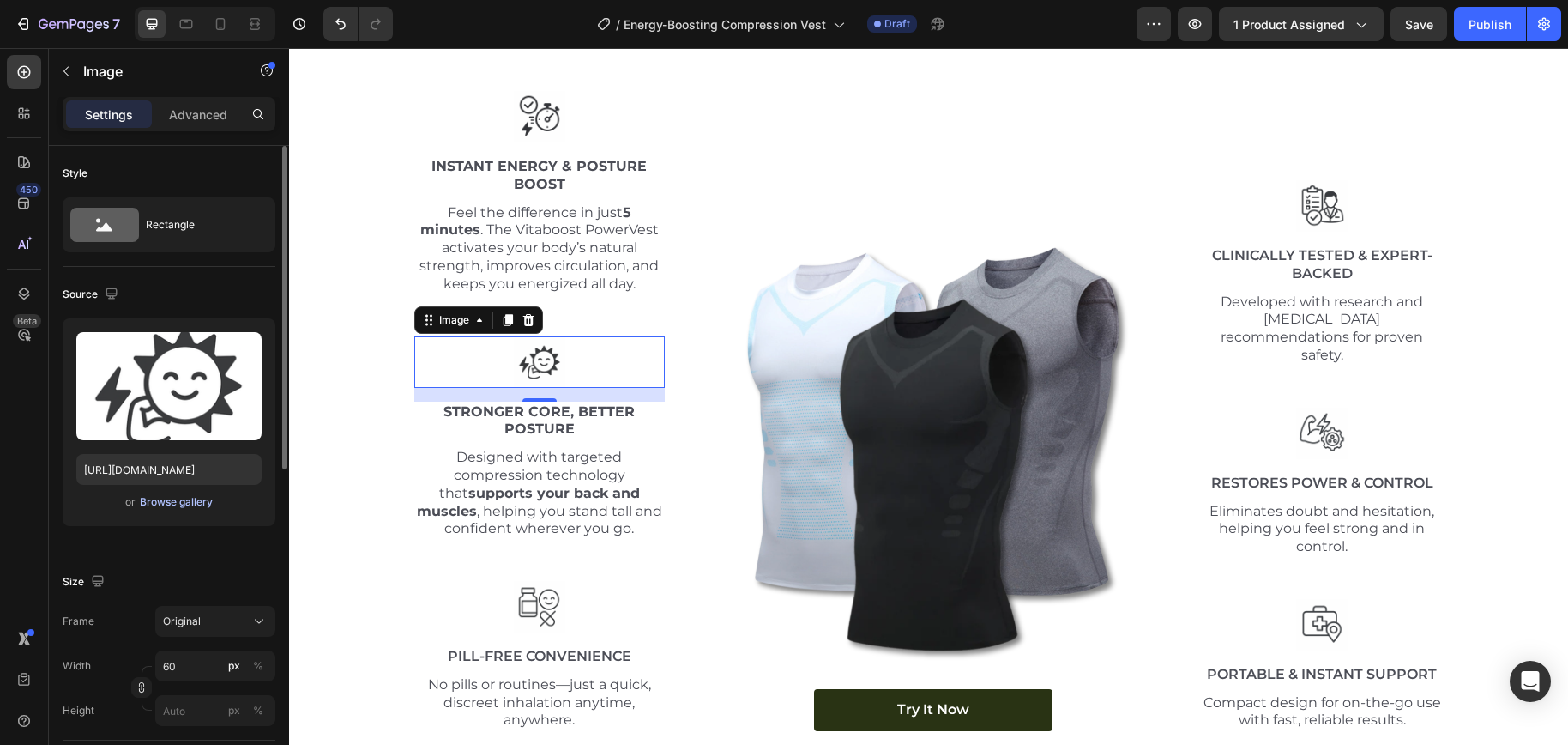
click at [191, 505] on div "Browse gallery" at bounding box center [177, 501] width 73 height 15
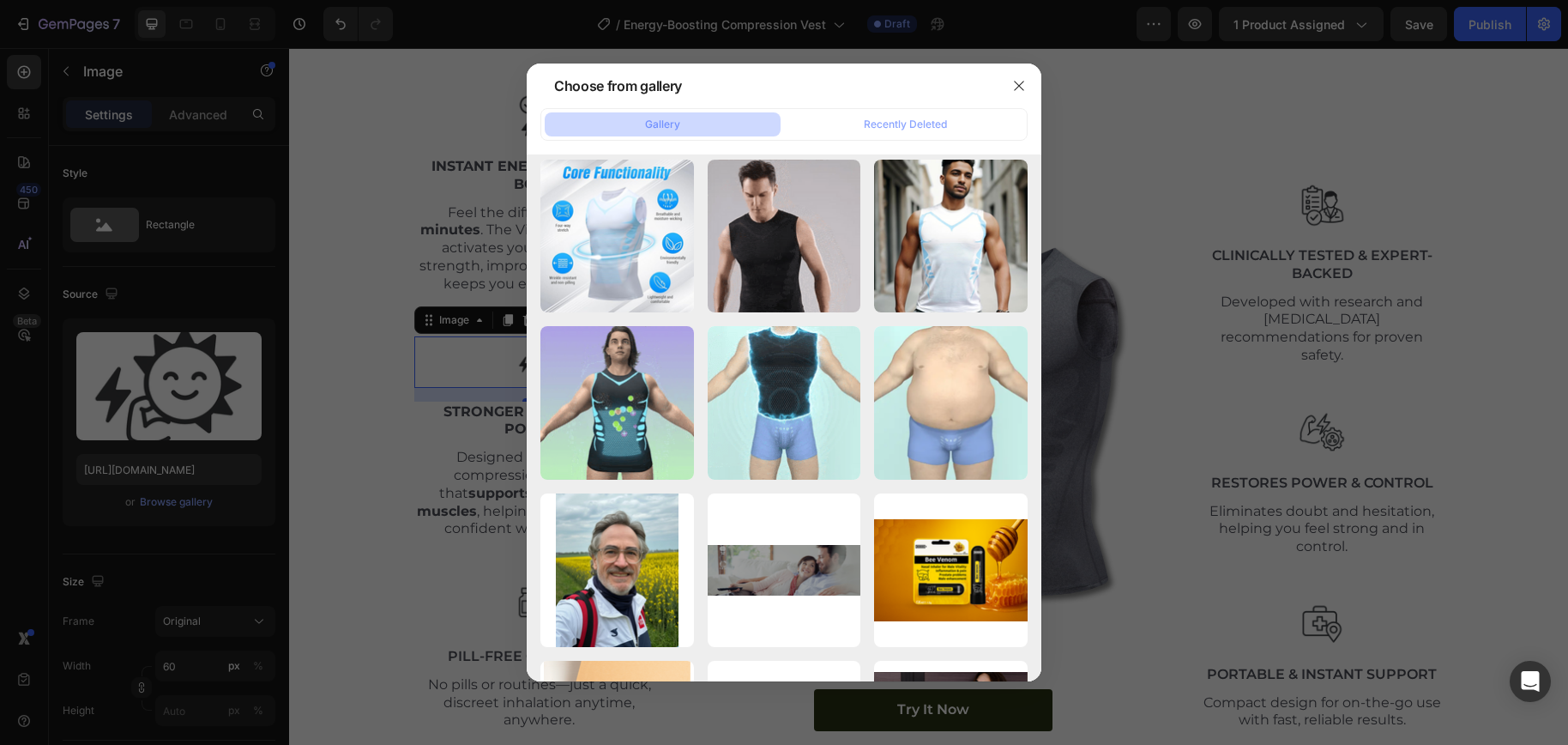
scroll to position [0, 0]
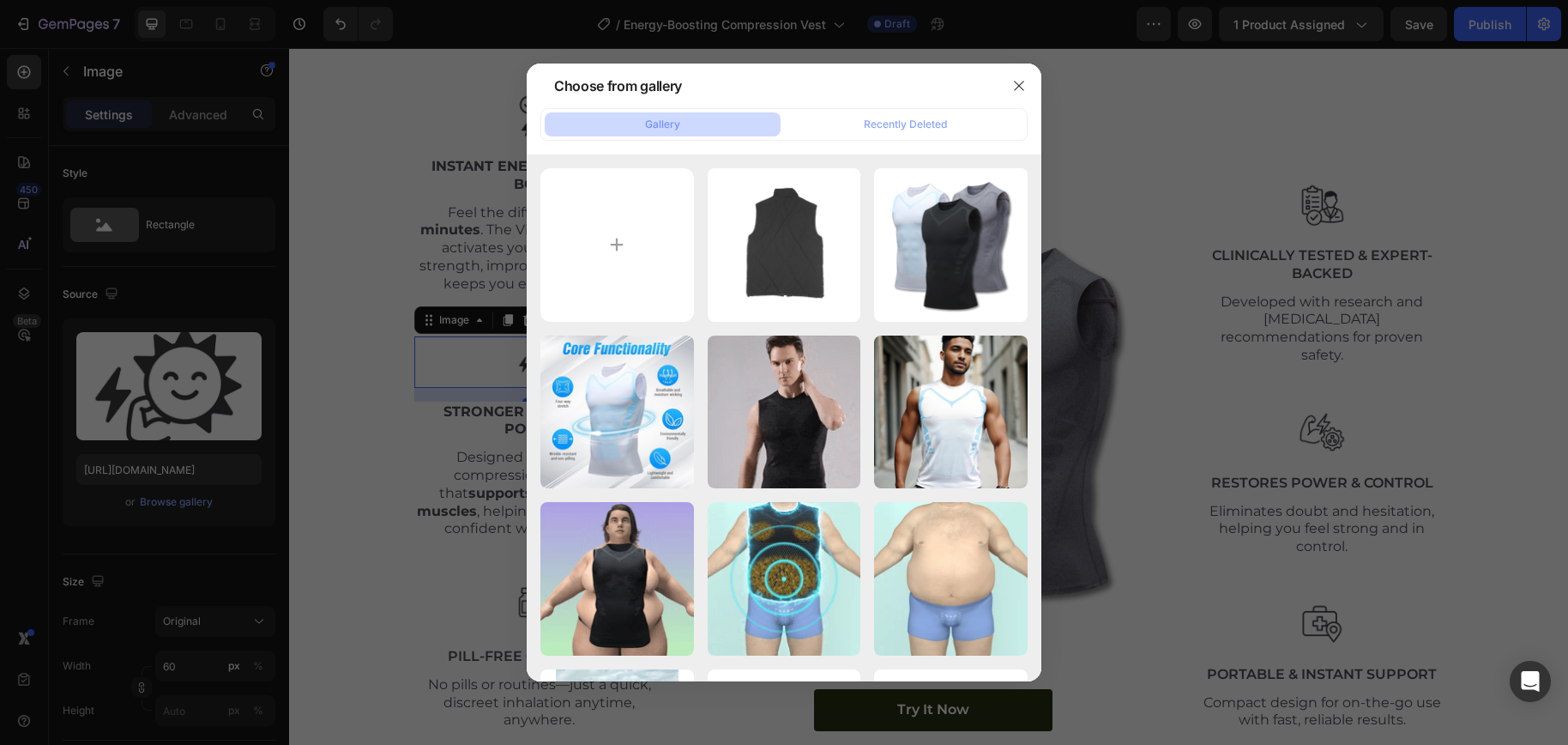
click at [1352, 444] on div at bounding box center [784, 372] width 1568 height 745
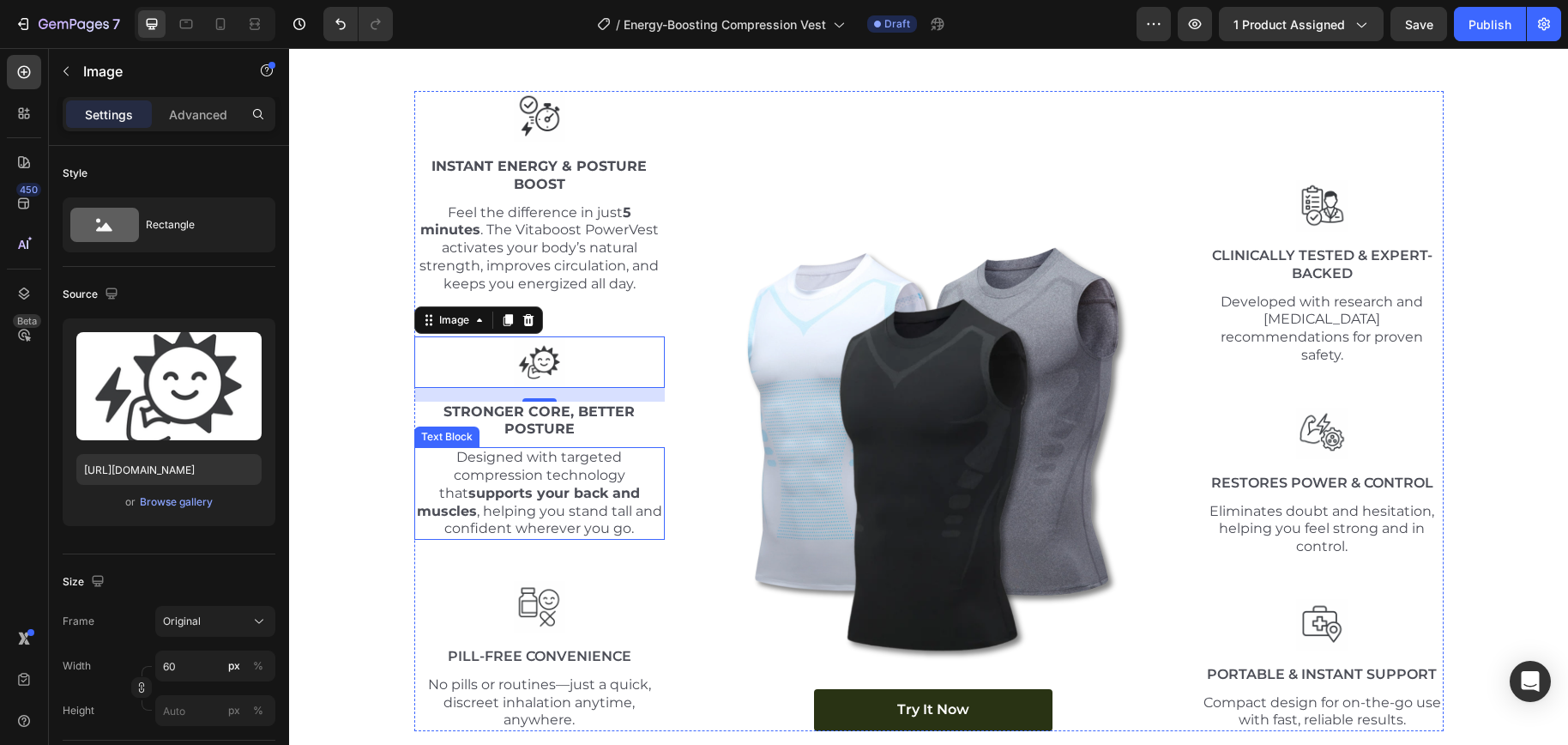
click at [587, 488] on strong "supports your back and muscles" at bounding box center [528, 502] width 223 height 35
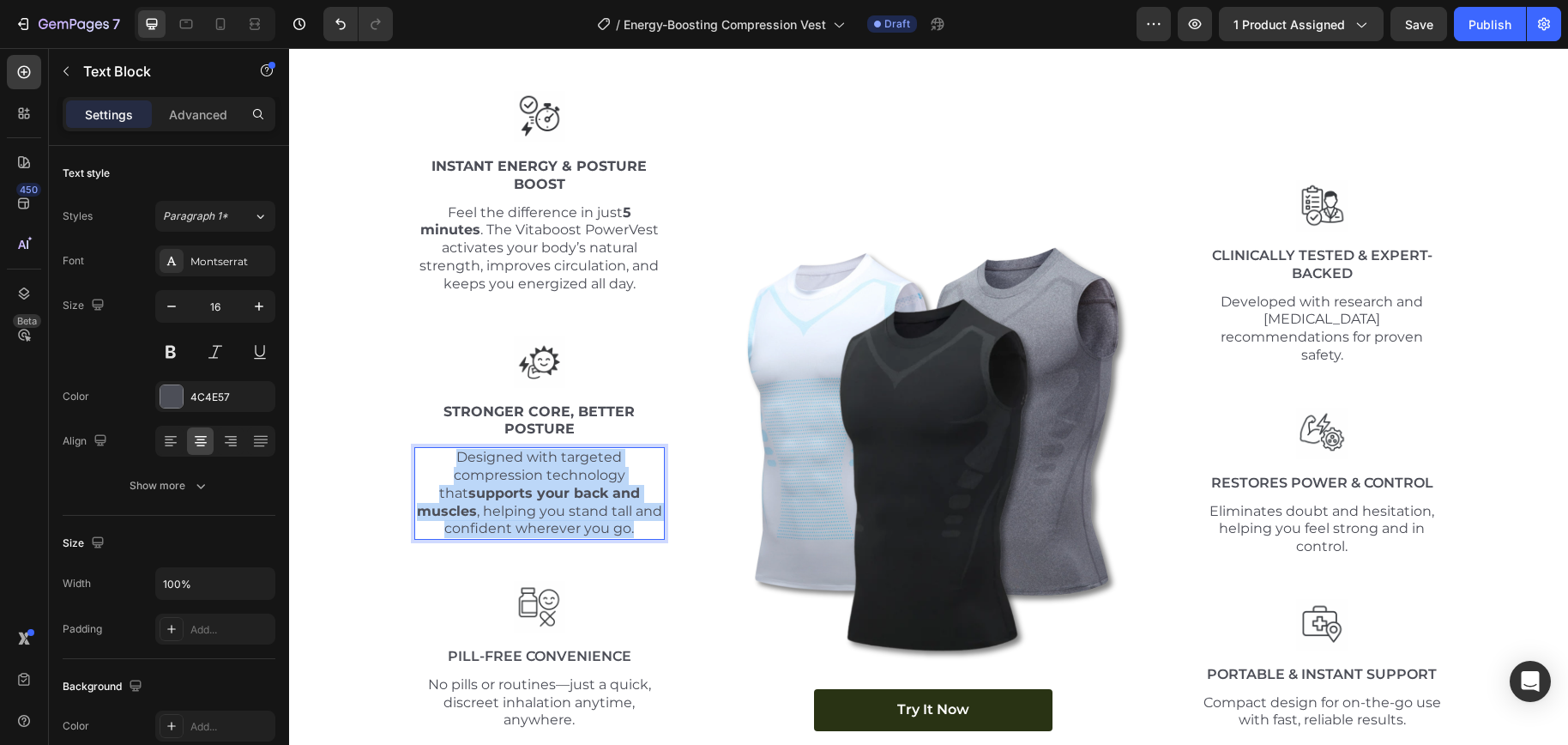
click at [587, 488] on strong "supports your back and muscles" at bounding box center [528, 502] width 223 height 35
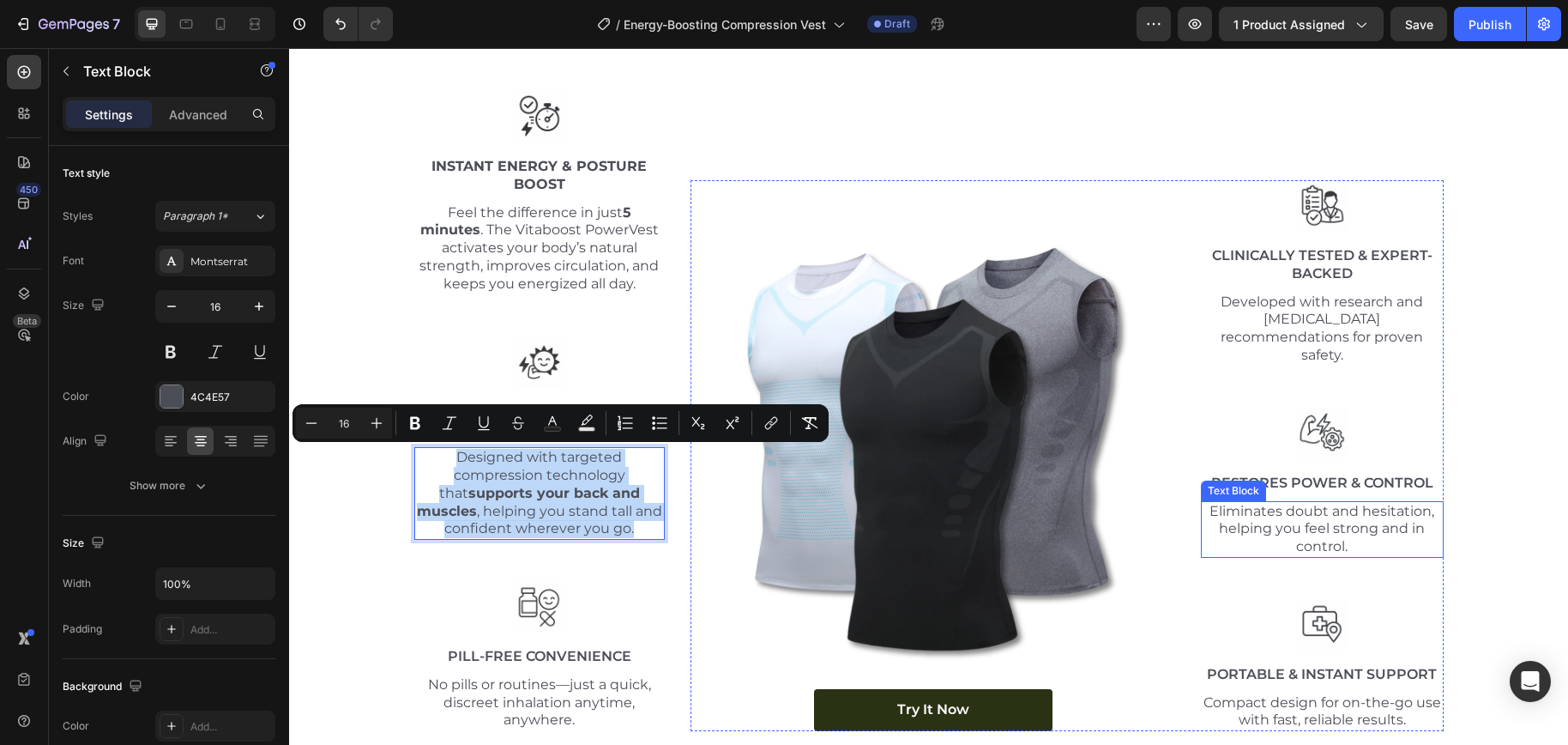
click at [1275, 510] on p "Eliminates doubt and hesitation, helping you feel strong and in control." at bounding box center [1321, 529] width 239 height 53
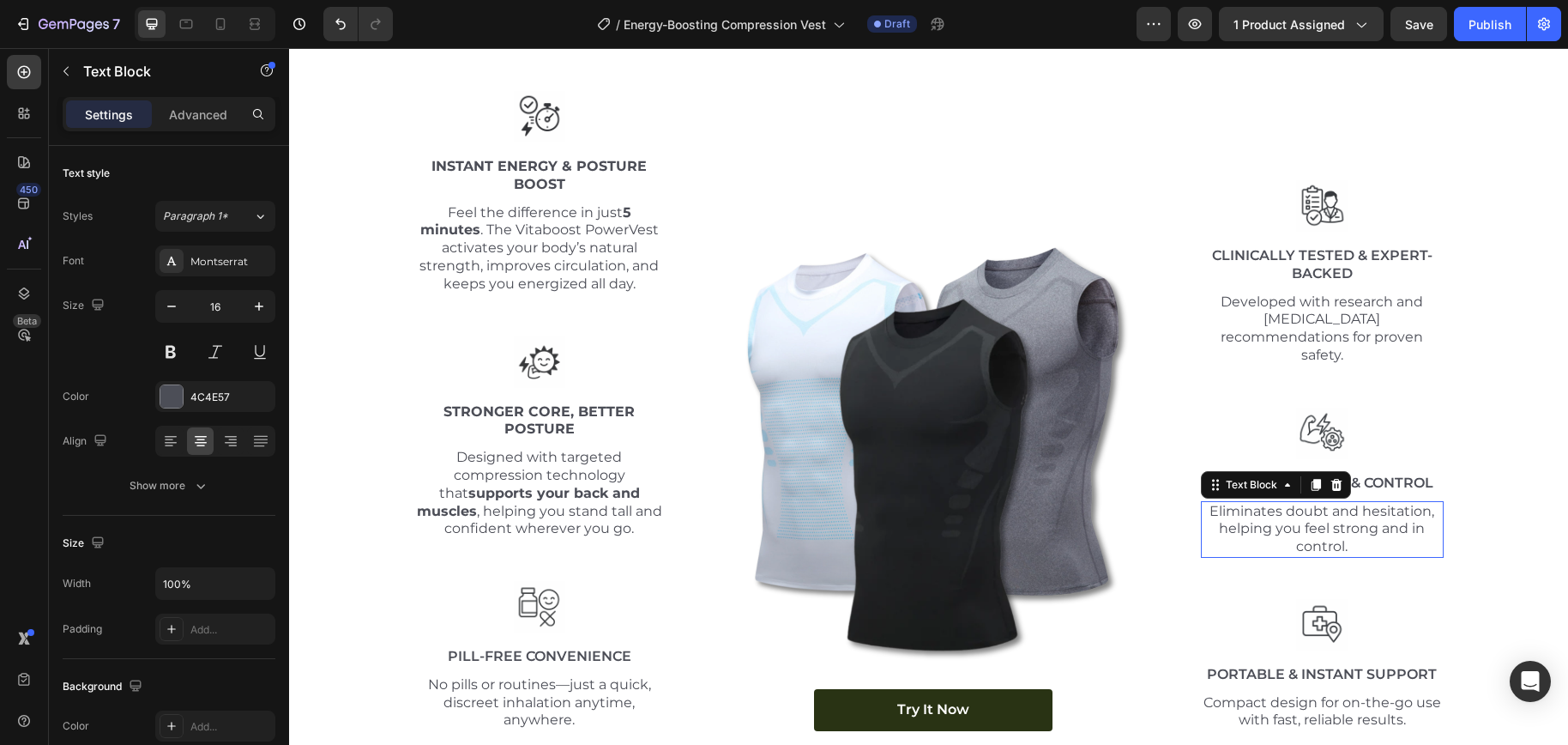
click at [1275, 510] on p "Eliminates doubt and hesitation, helping you feel strong and in control." at bounding box center [1321, 529] width 239 height 53
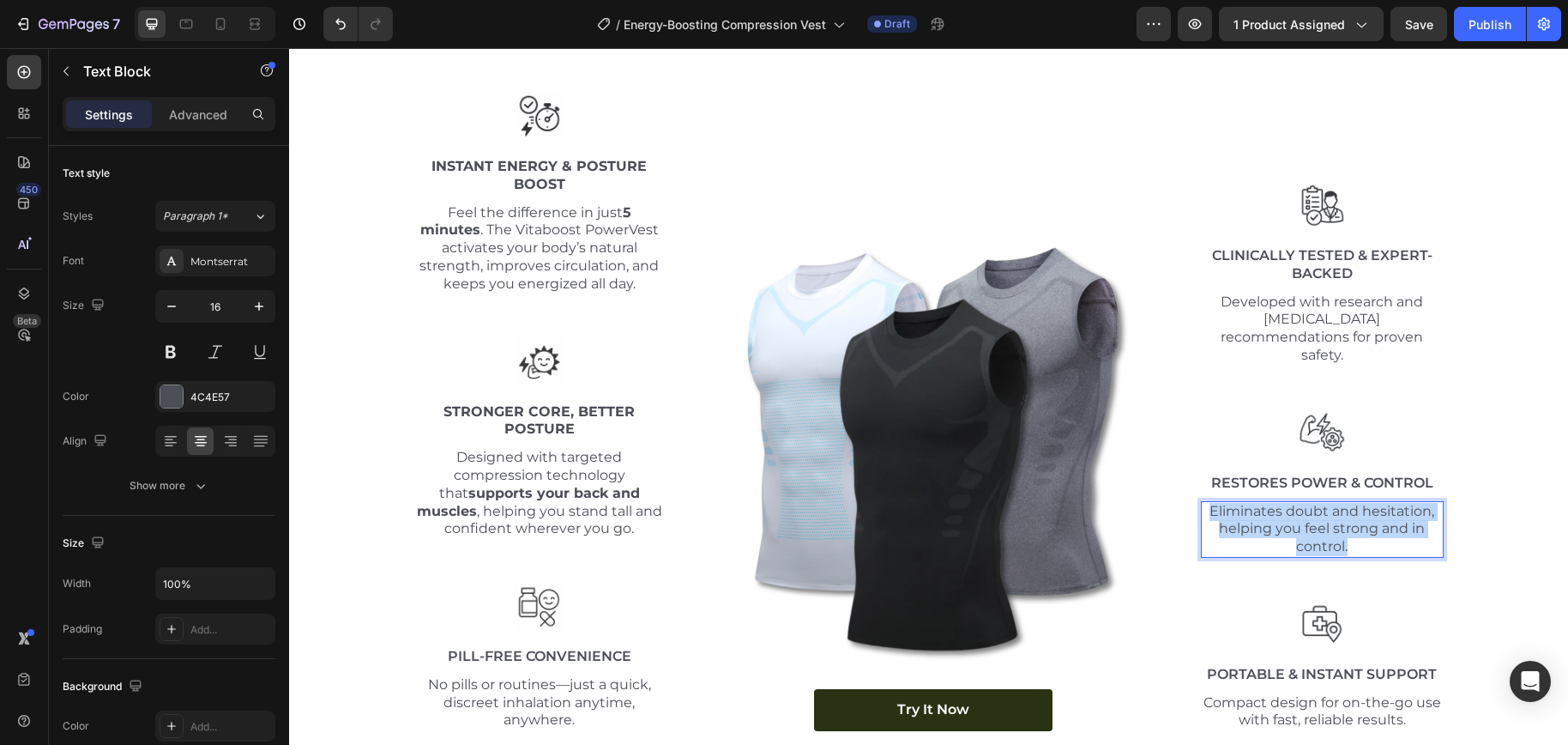
click at [1275, 510] on p "Eliminates doubt and hesitation, helping you feel strong and in control." at bounding box center [1321, 529] width 239 height 53
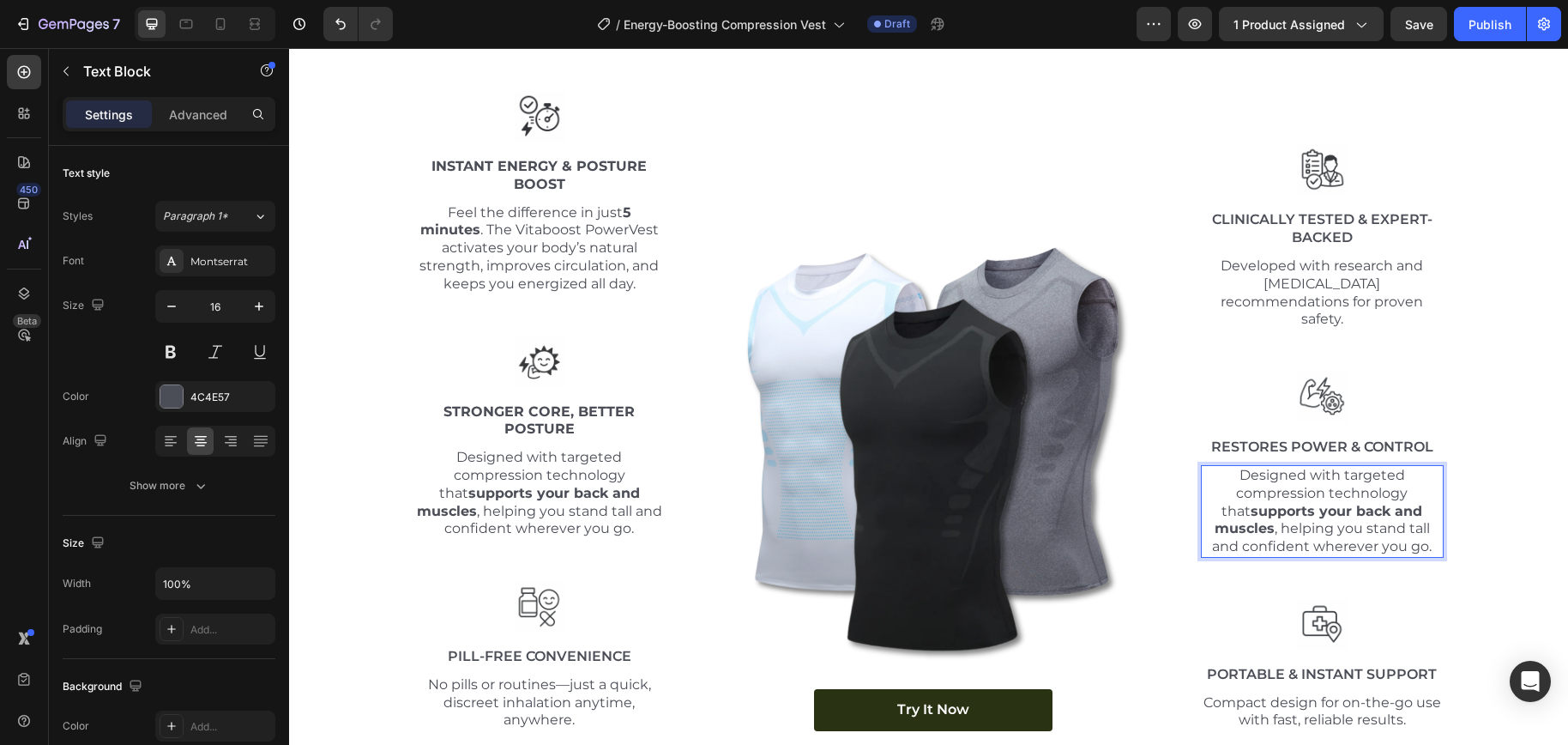
scroll to position [6179, 0]
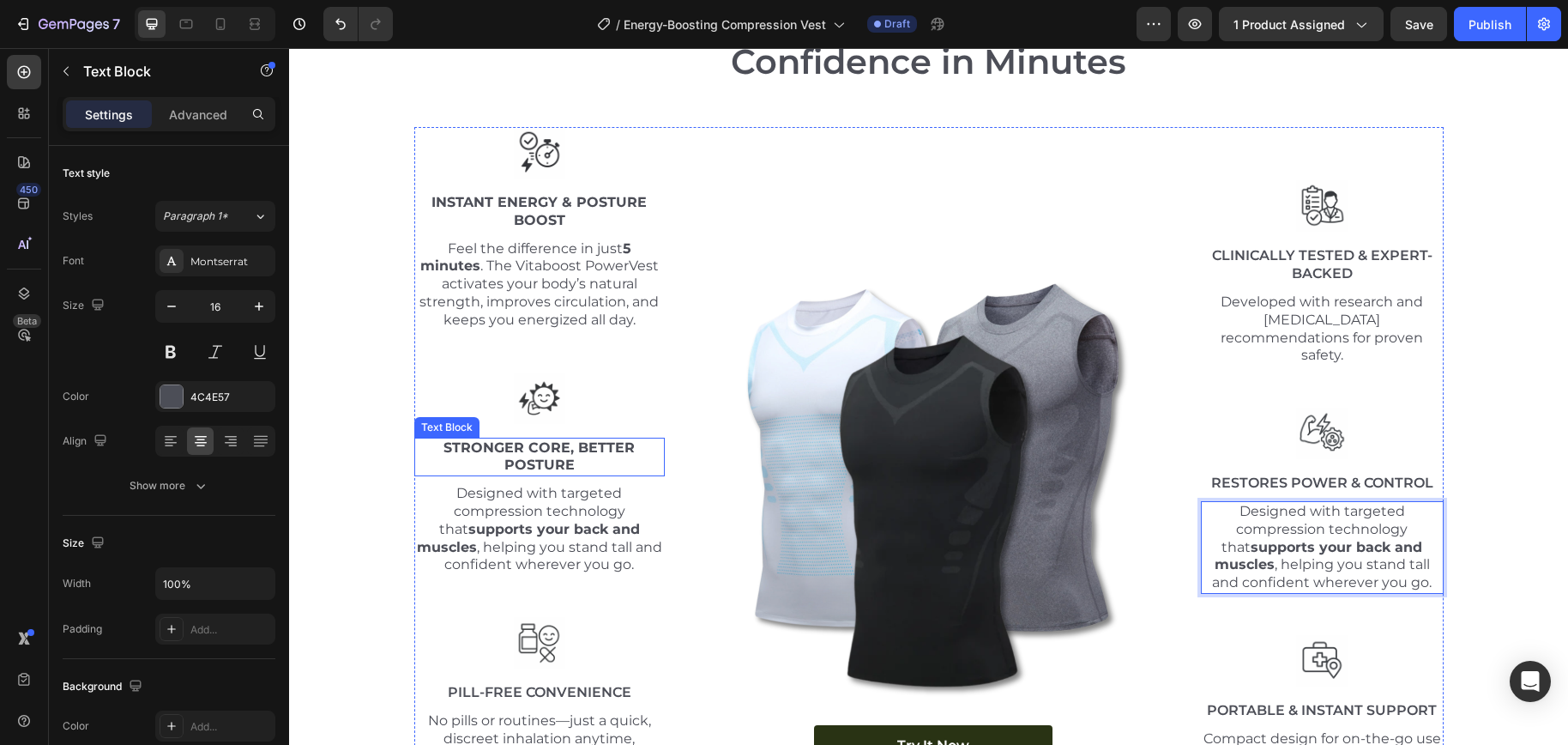
click at [556, 453] on strong "Stronger Core, Better Posture" at bounding box center [539, 456] width 191 height 35
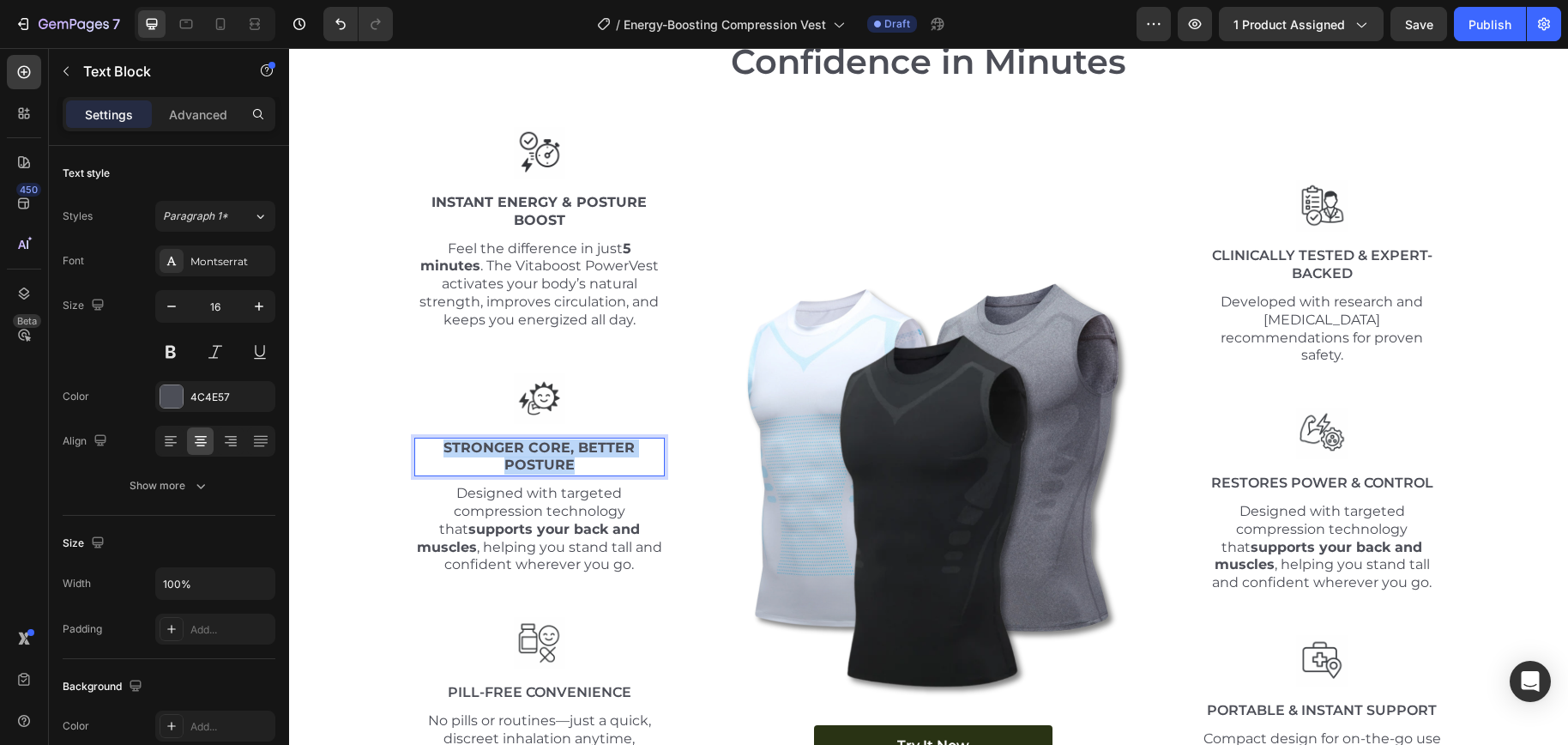
click at [556, 453] on strong "Stronger Core, Better Posture" at bounding box center [539, 456] width 191 height 35
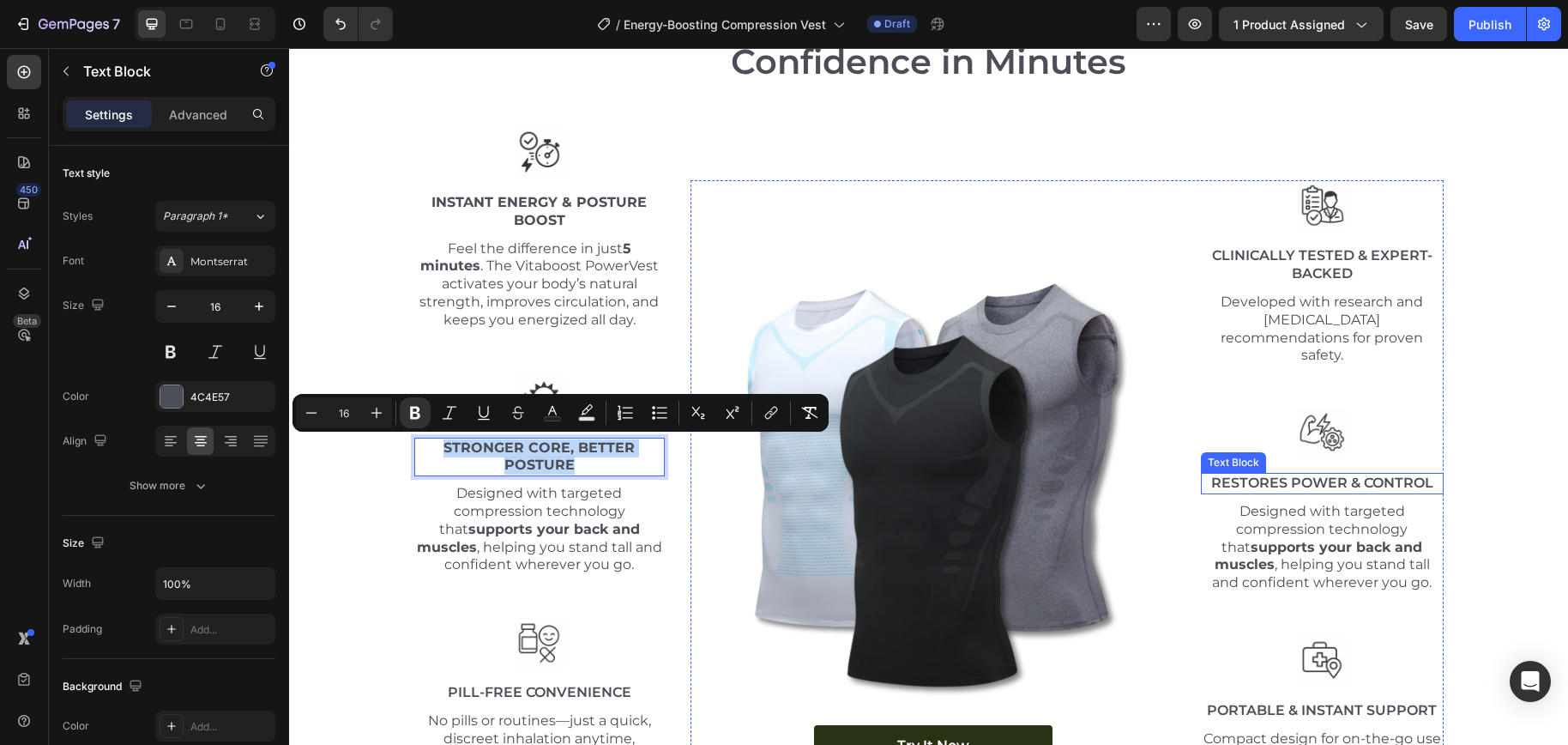
click at [1321, 485] on p "Restores Power & Control" at bounding box center [1321, 484] width 239 height 18
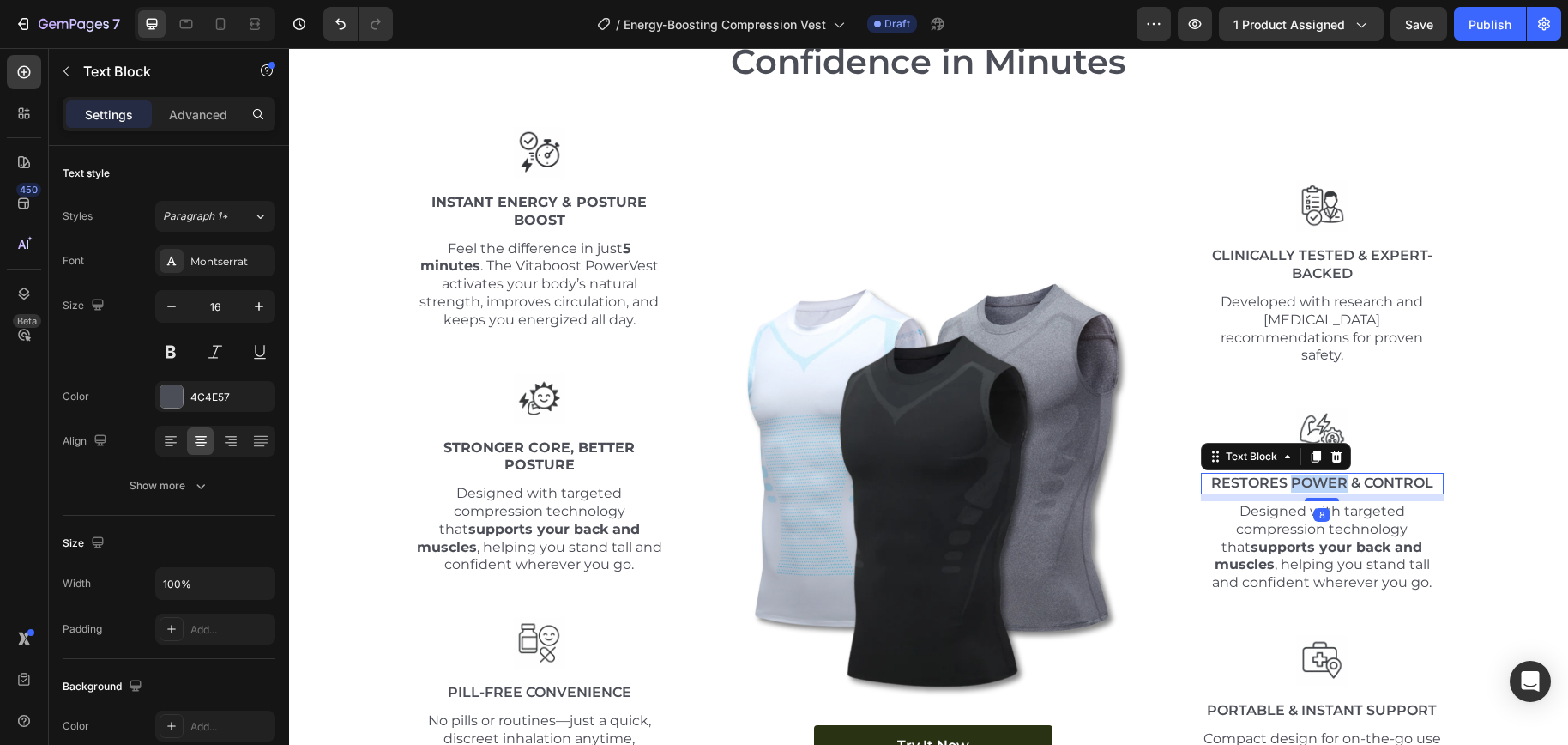
click at [1321, 485] on p "Restores Power & Control" at bounding box center [1321, 484] width 239 height 18
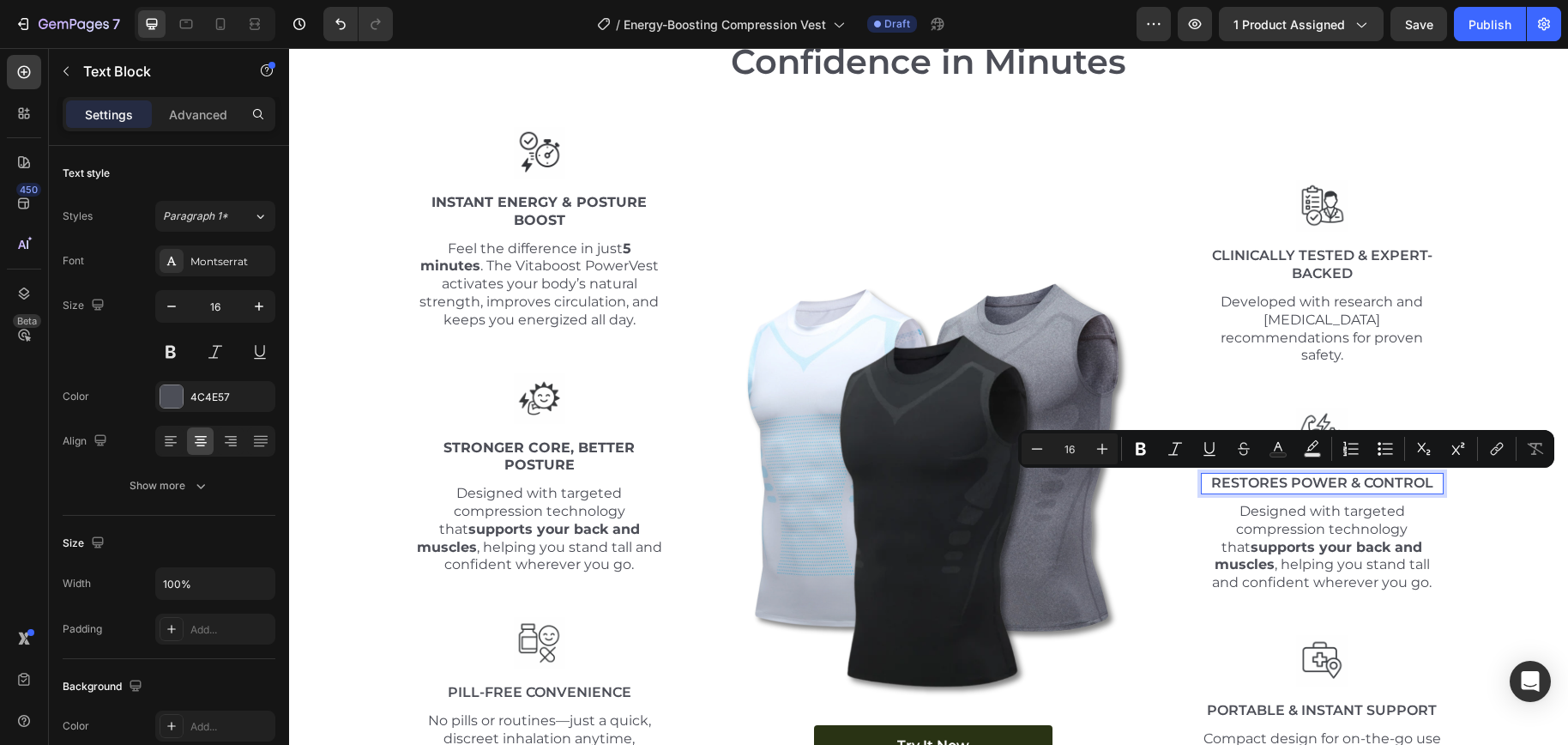
scroll to position [6160, 0]
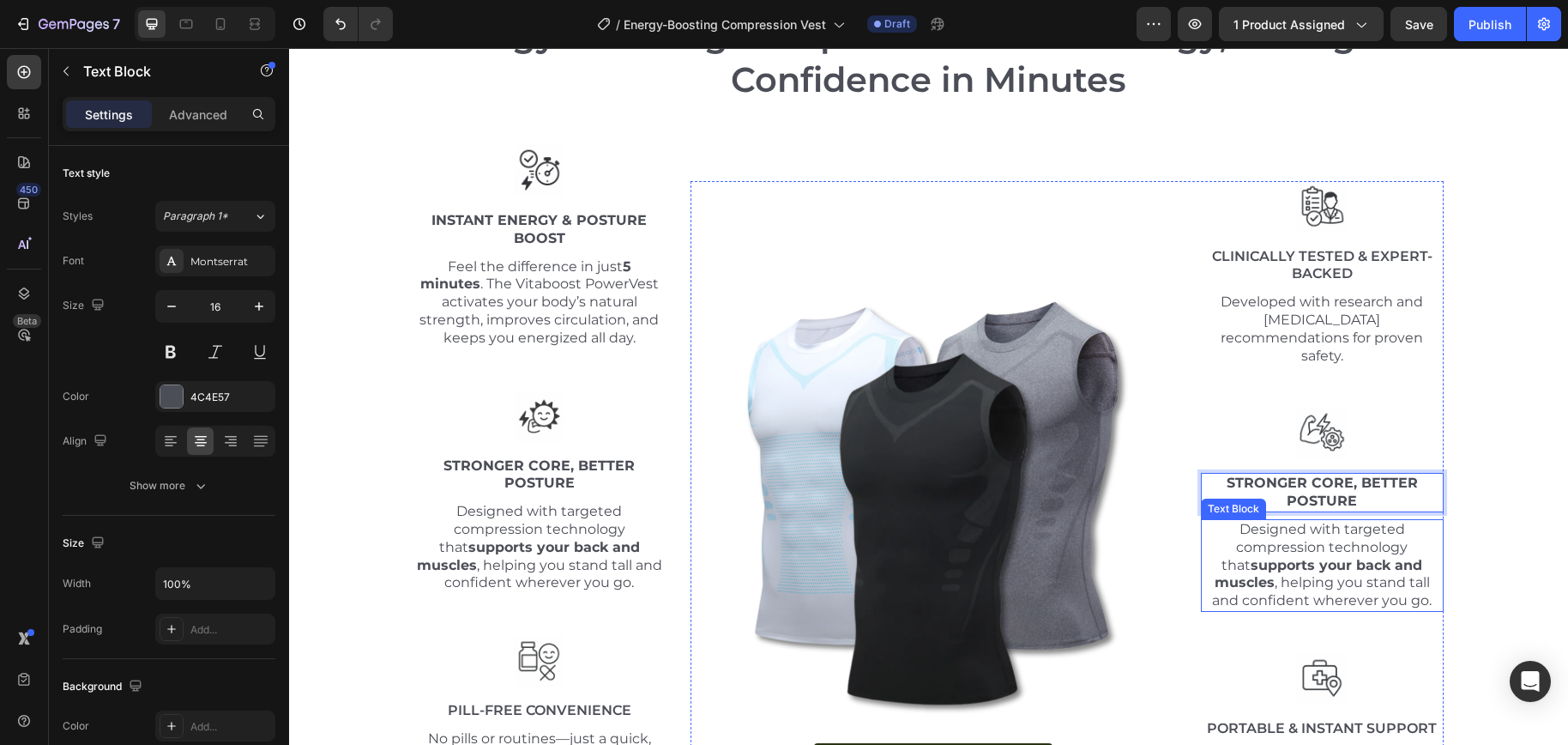
click at [1441, 598] on div "Energy-Boosting Compression Vest – Energy, Strength & Confidence in Minutes Hea…" at bounding box center [929, 404] width 1253 height 788
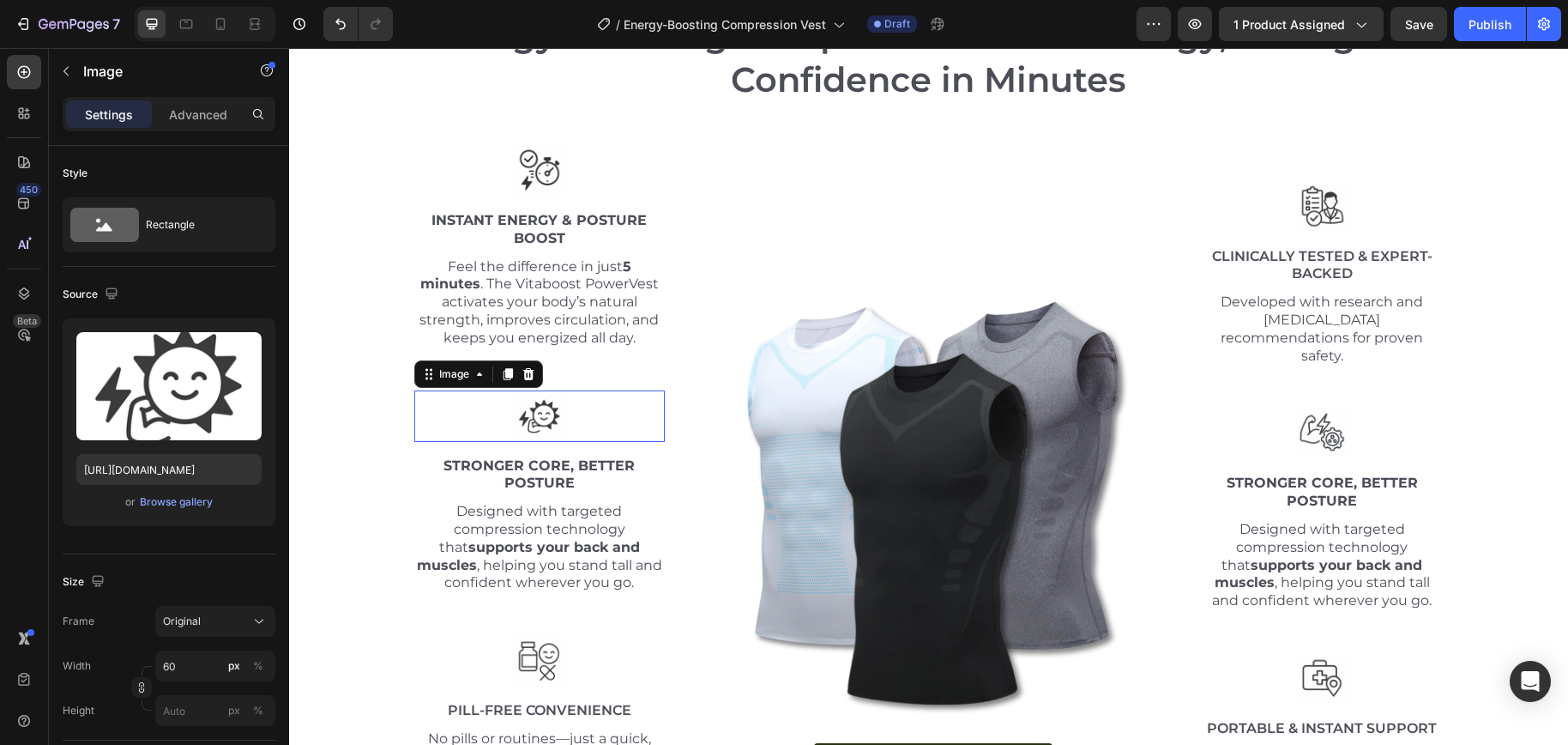
click at [611, 435] on div at bounding box center [540, 416] width 251 height 52
click at [522, 373] on icon at bounding box center [528, 373] width 14 height 14
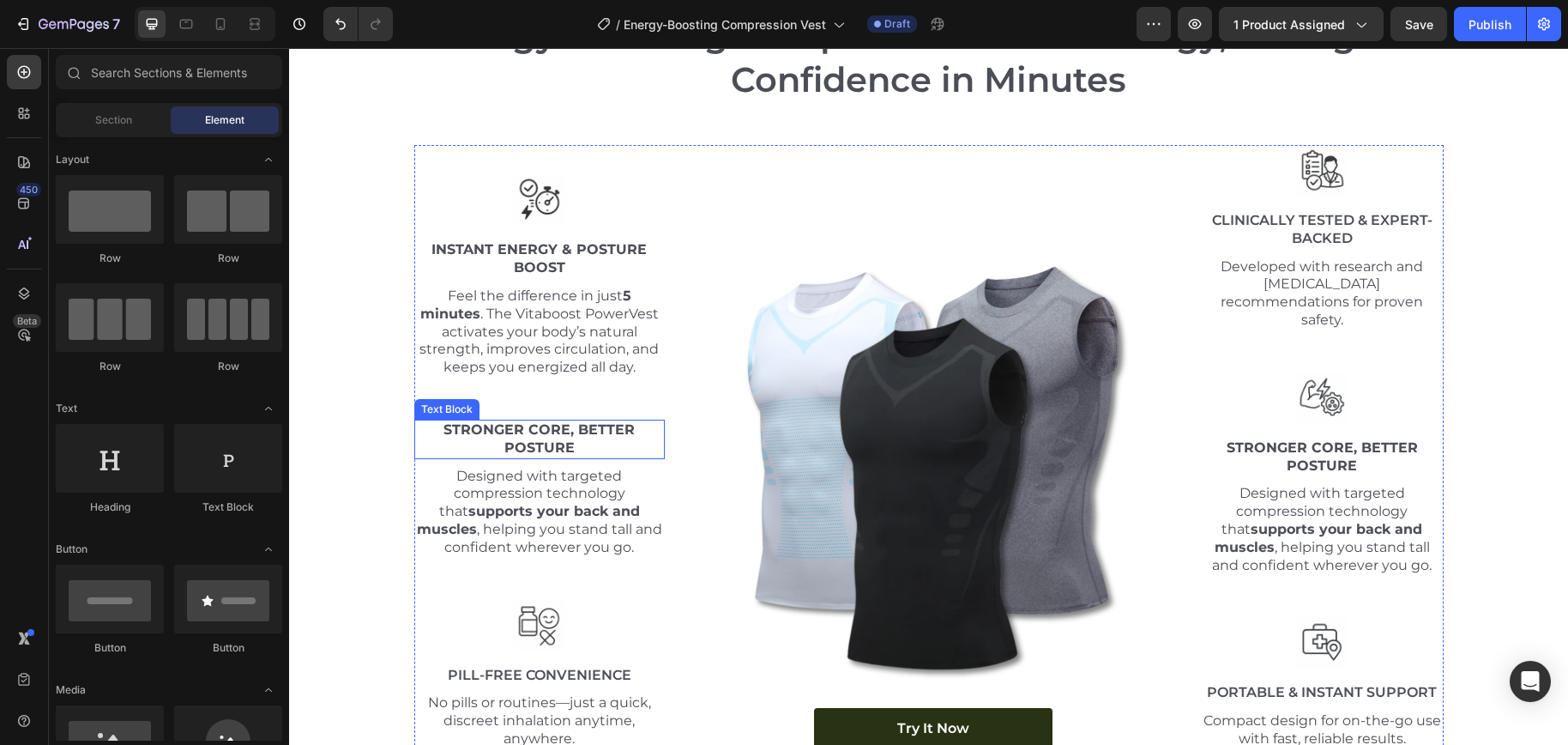
click at [553, 421] on strong "Stronger Core, Better Posture" at bounding box center [539, 438] width 191 height 35
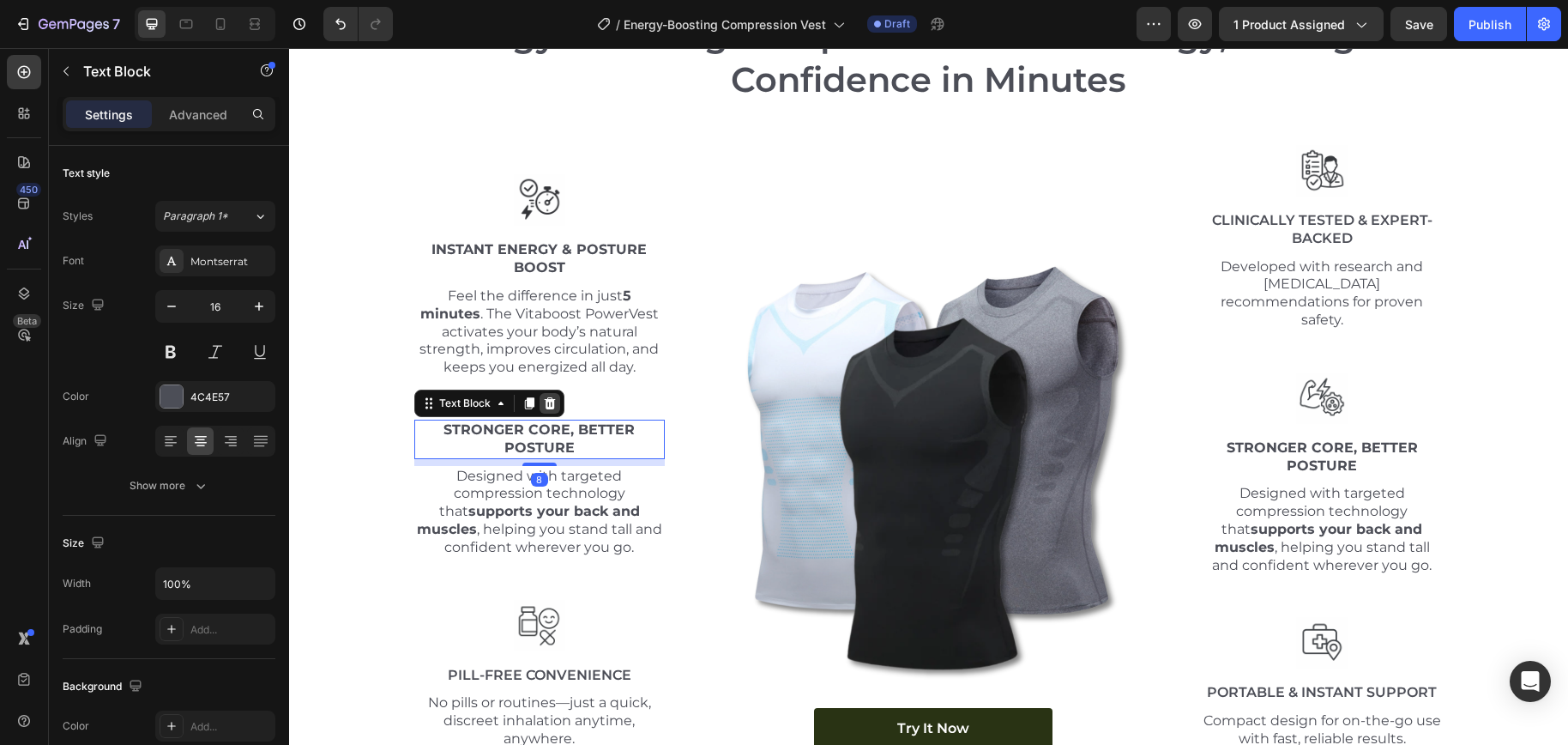
click at [545, 397] on icon at bounding box center [549, 403] width 11 height 12
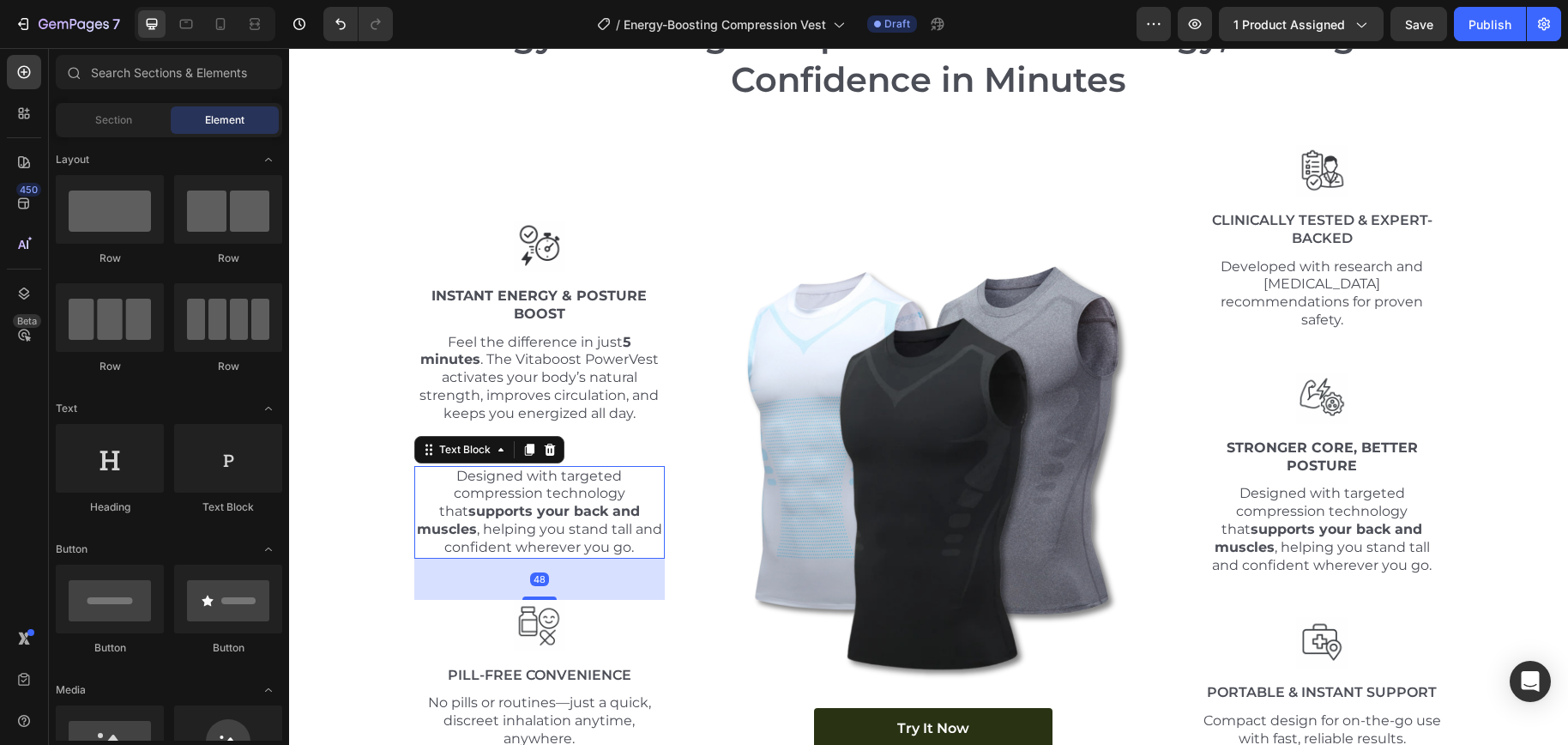
click at [593, 506] on p "Designed with targeted compression technology that supports your back and muscl…" at bounding box center [540, 512] width 248 height 89
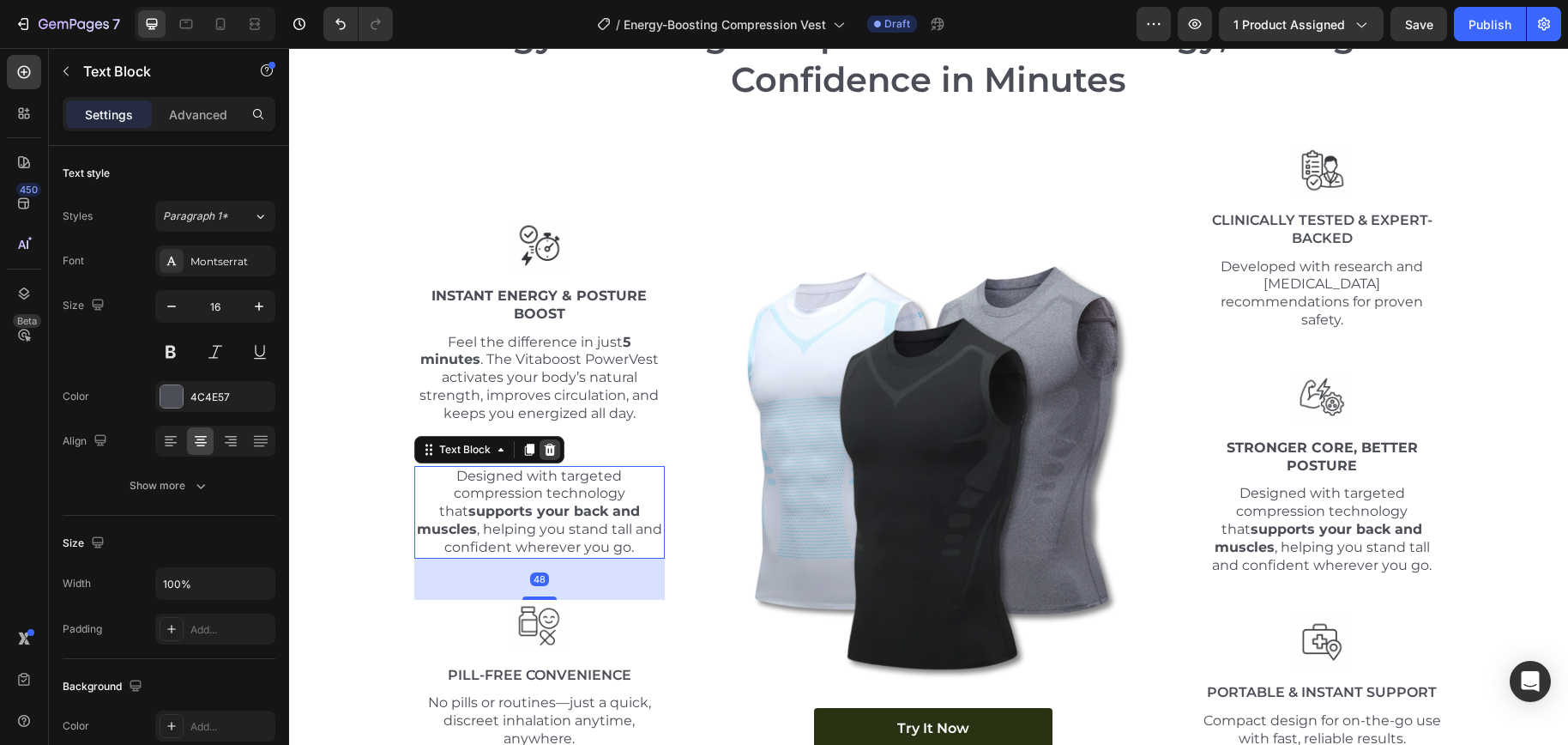
click at [549, 443] on icon at bounding box center [549, 449] width 14 height 14
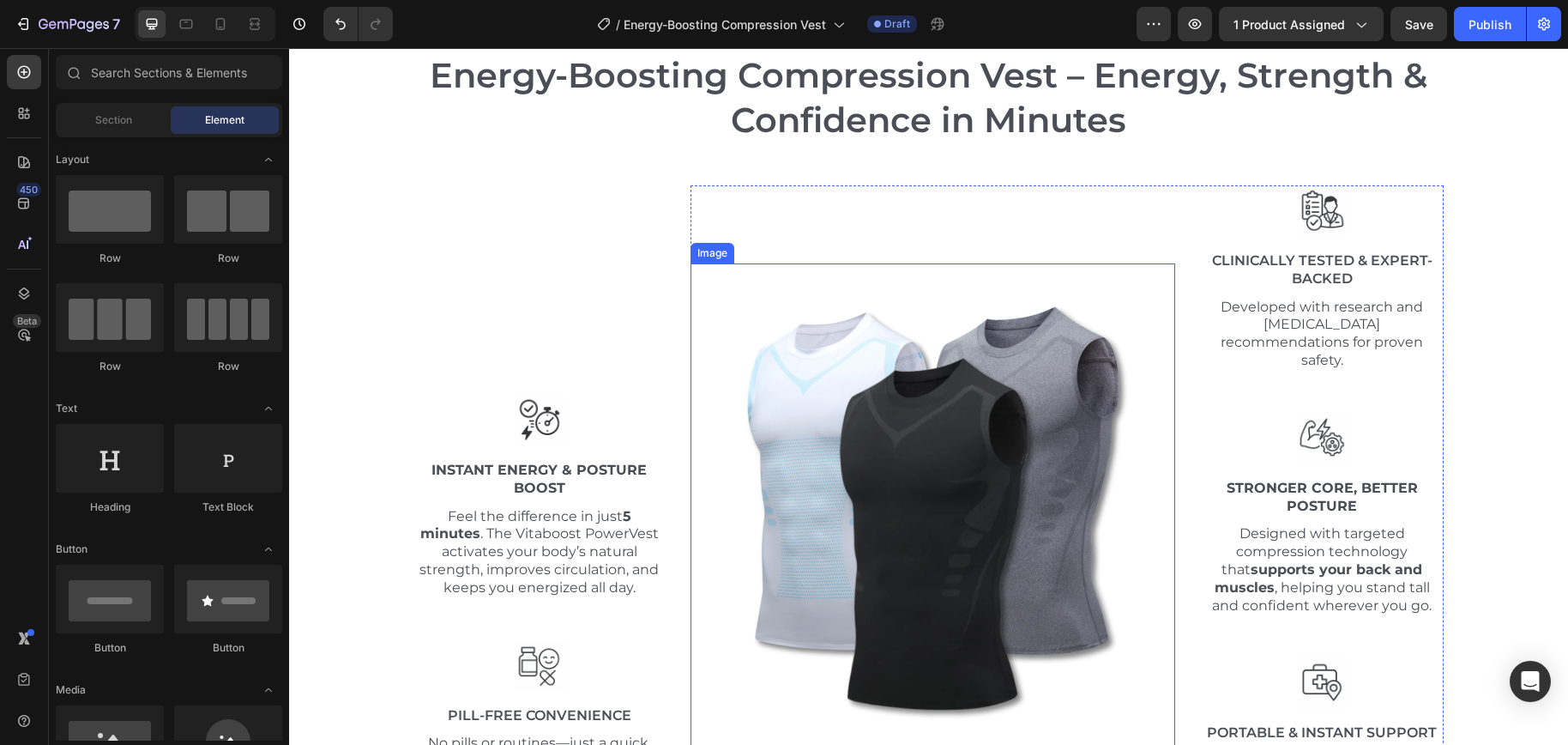
scroll to position [6119, 0]
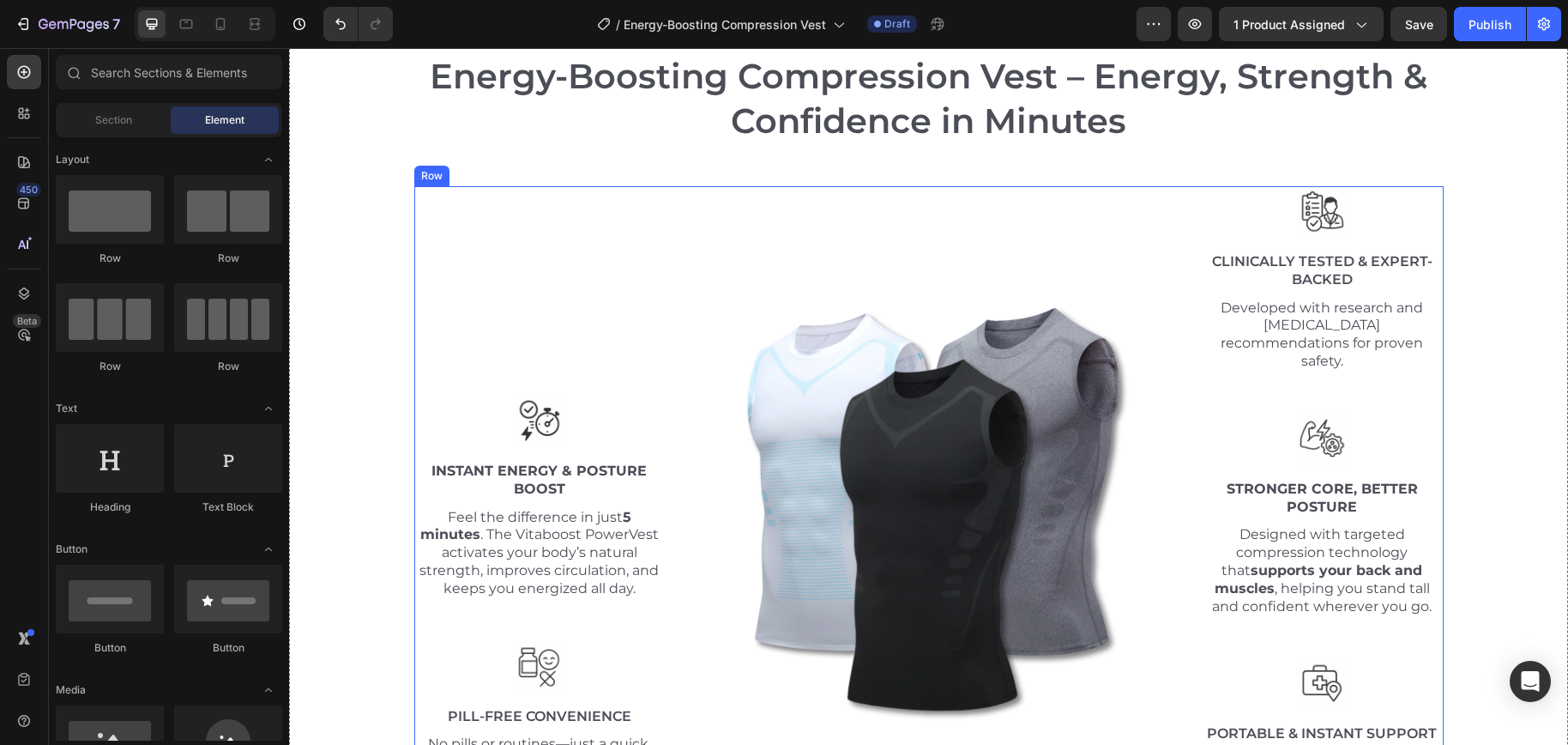
click at [565, 352] on div "Image Instant Energy & Posture Boost Text Block Feel the difference in just 5 m…" at bounding box center [540, 488] width 251 height 605
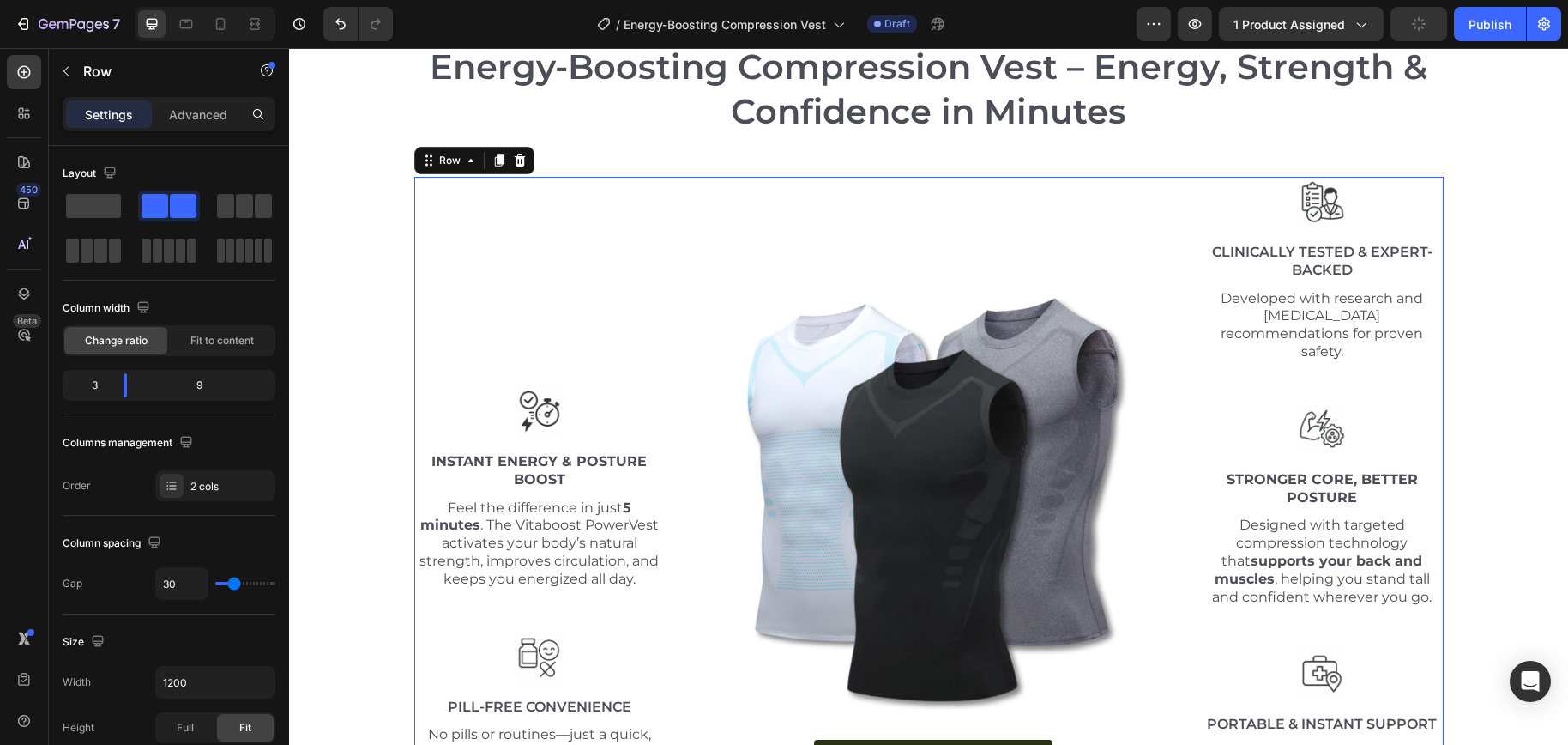
scroll to position [6160, 0]
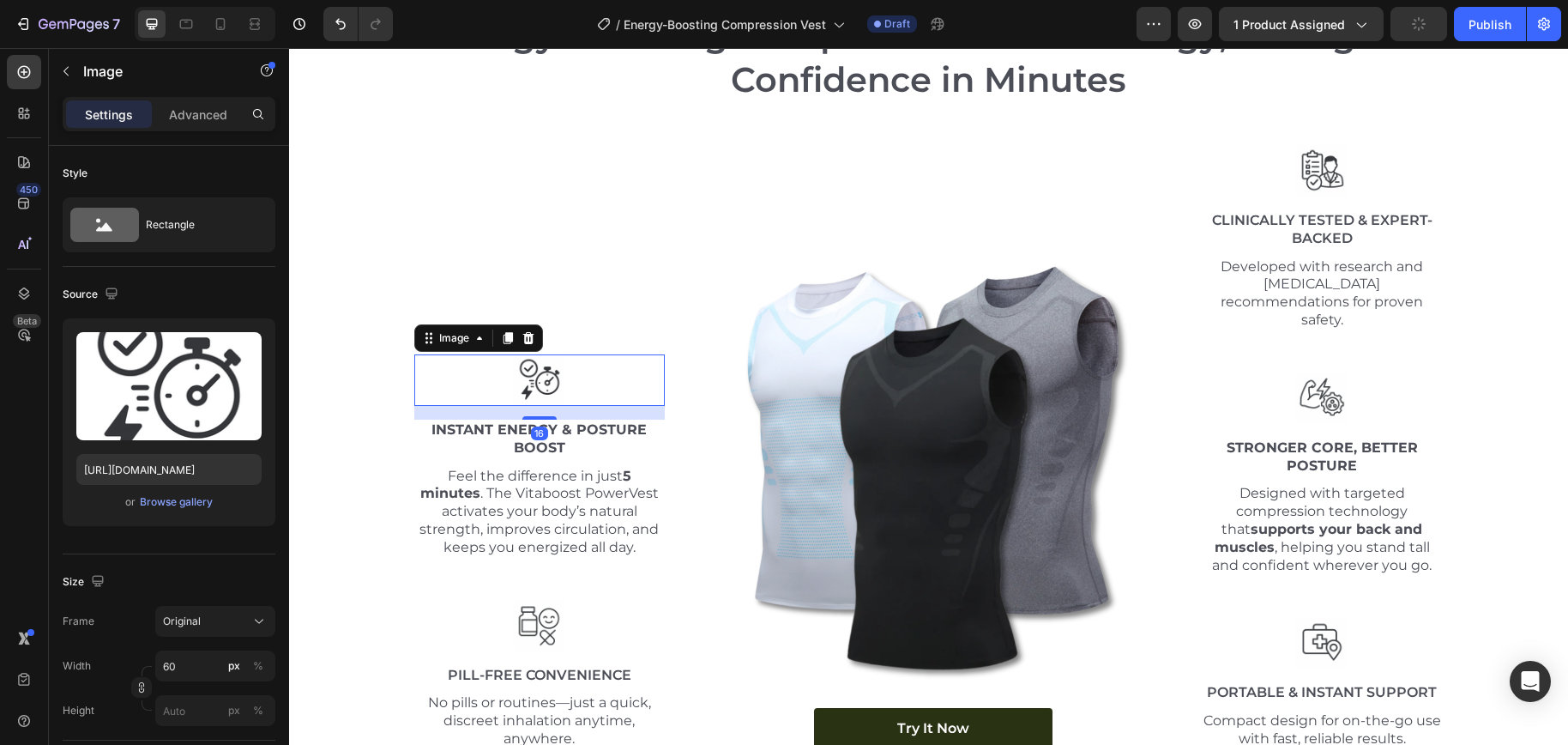
click at [517, 368] on img at bounding box center [539, 380] width 52 height 52
click at [516, 671] on div "Image 16 Instant Energy & Posture Boost Text Block Feel the difference in just …" at bounding box center [540, 447] width 251 height 605
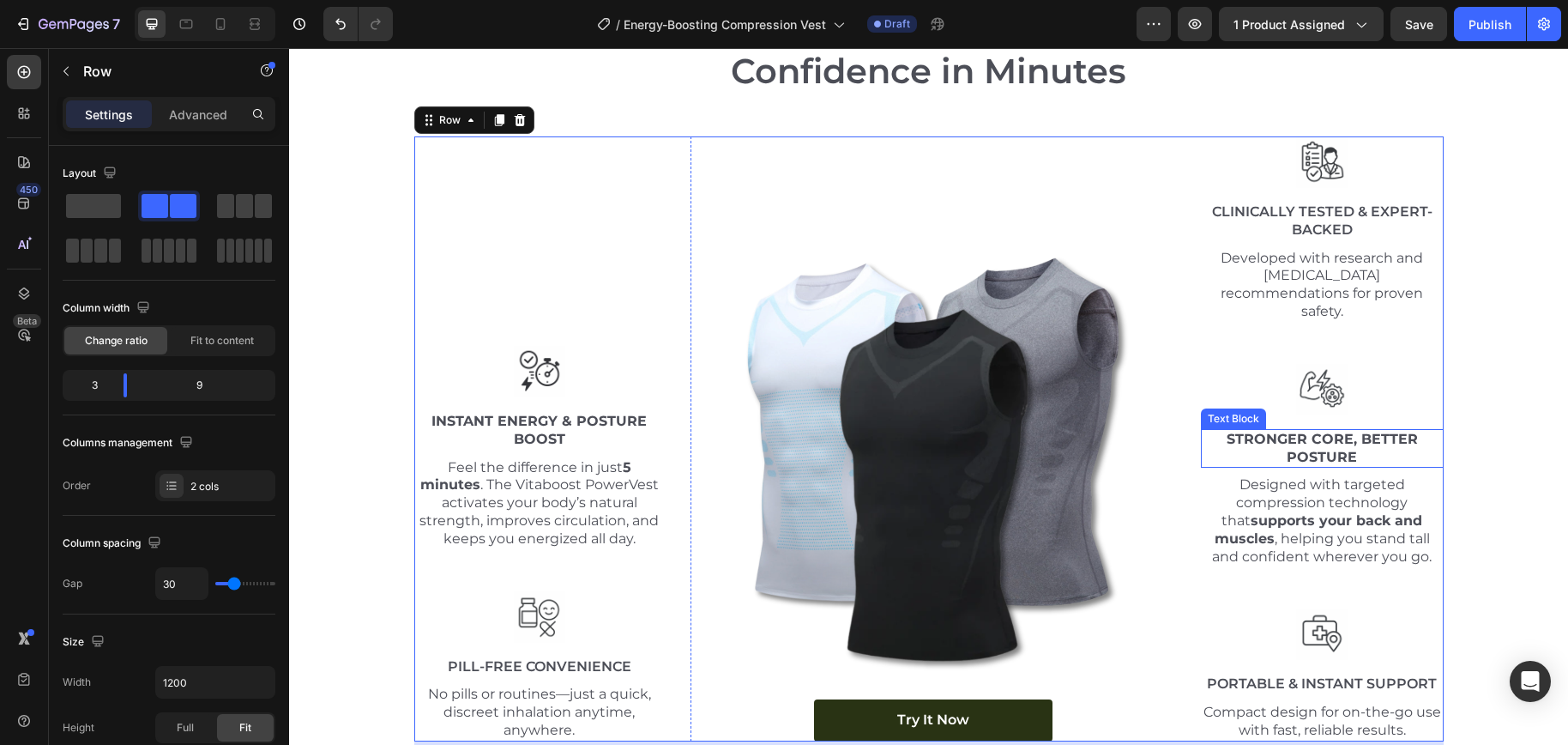
scroll to position [6171, 0]
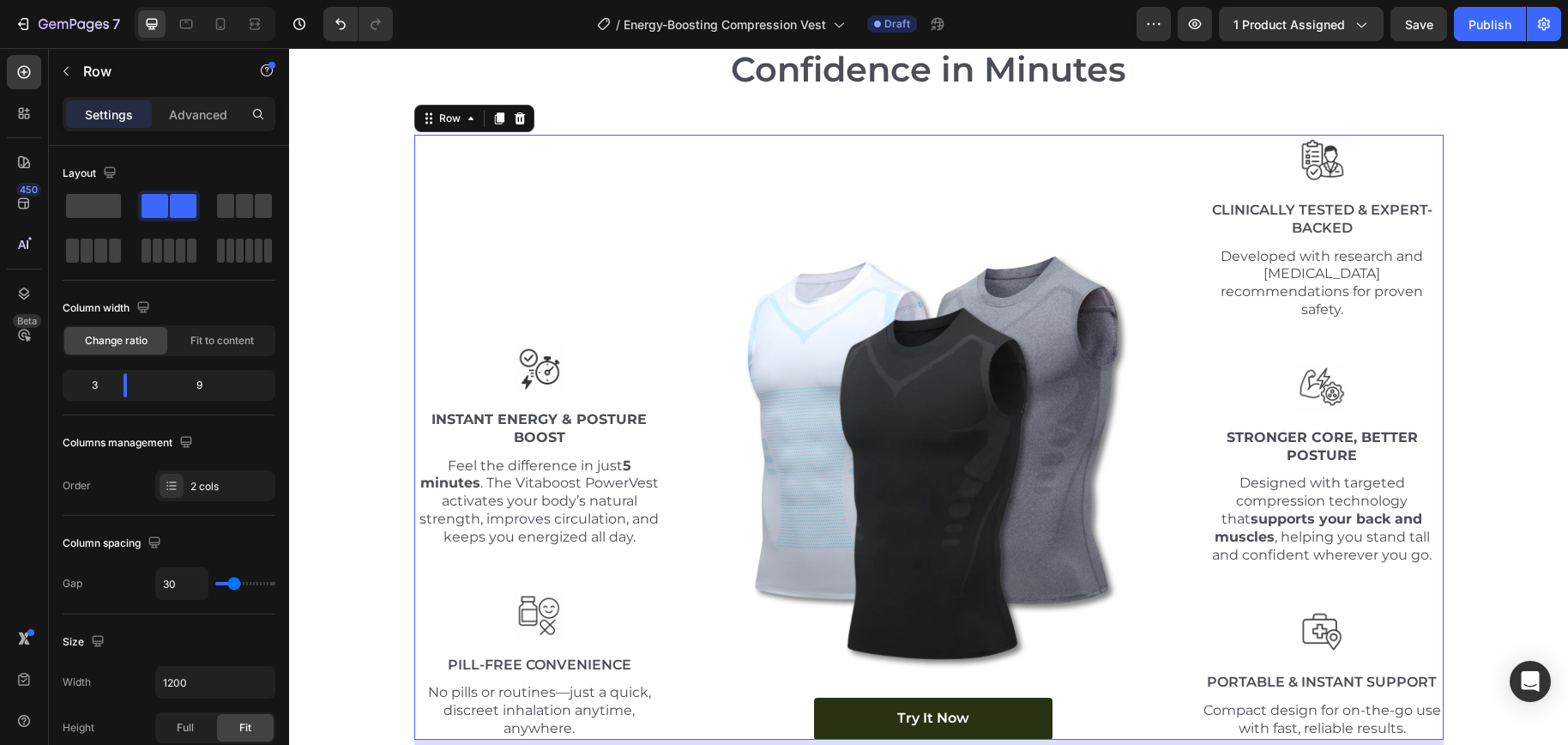
click at [570, 219] on div "Image Instant Energy & Posture Boost Text Block Feel the difference in just 5 m…" at bounding box center [540, 437] width 251 height 605
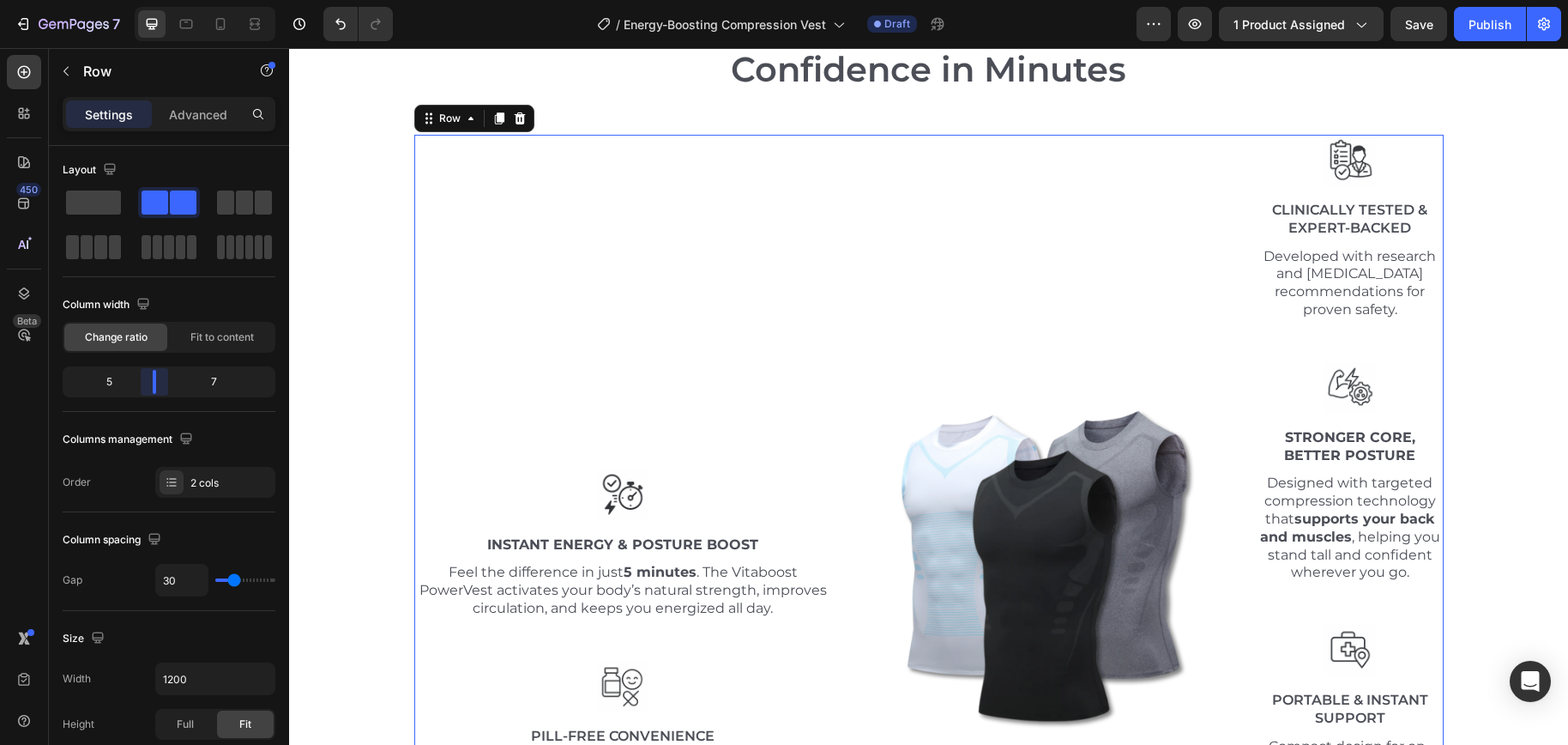
drag, startPoint x: 127, startPoint y: 373, endPoint x: 148, endPoint y: 375, distance: 21.1
click at [148, 0] on body "7 Version history / Energy-Boosting Compression Vest Draft Preview 1 product as…" at bounding box center [784, 0] width 1568 height 0
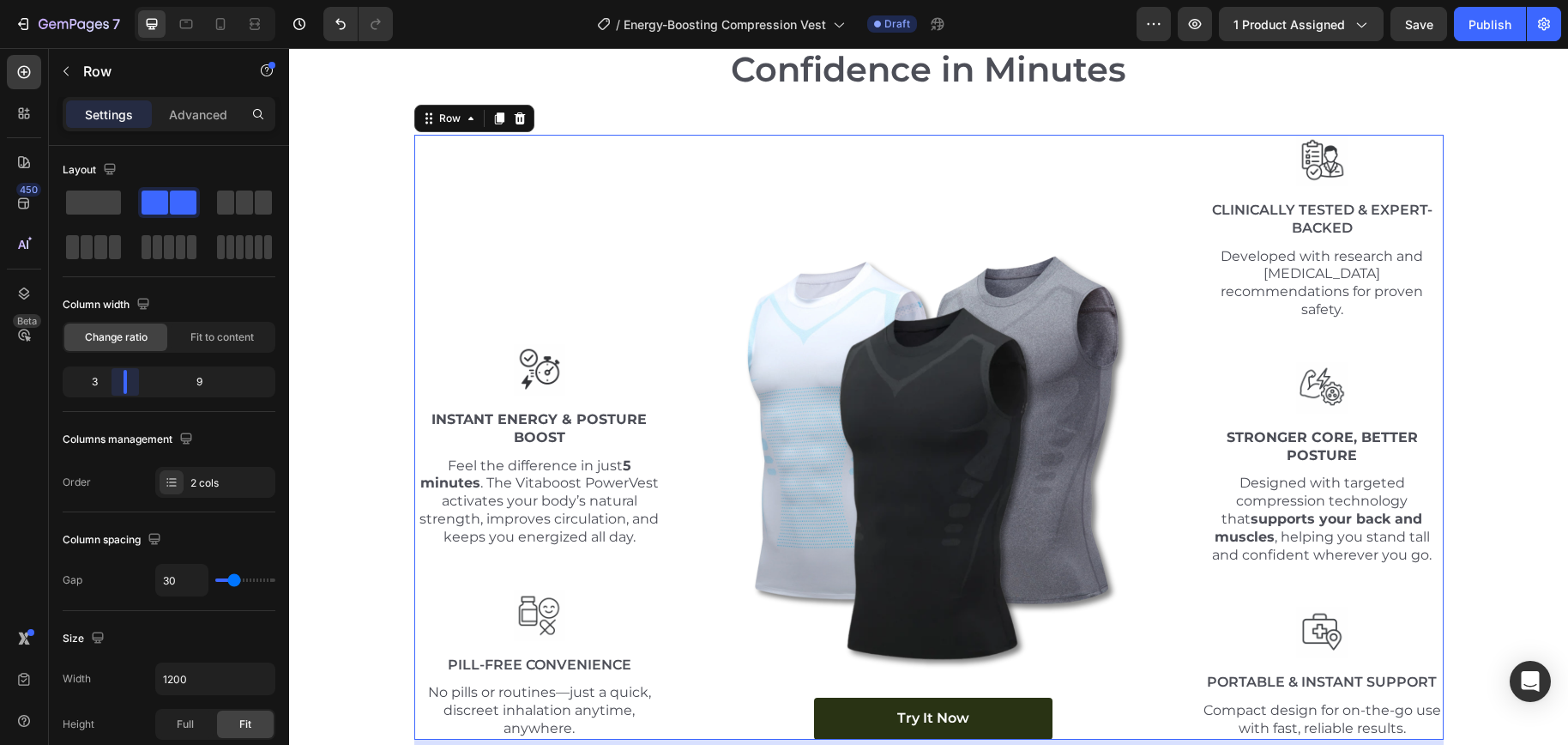
drag, startPoint x: 153, startPoint y: 376, endPoint x: 125, endPoint y: 372, distance: 28.3
click at [125, 0] on body "7 Version history / Energy-Boosting Compression Vest Draft Preview 1 product as…" at bounding box center [784, 0] width 1568 height 0
click at [694, 409] on img at bounding box center [932, 455] width 484 height 485
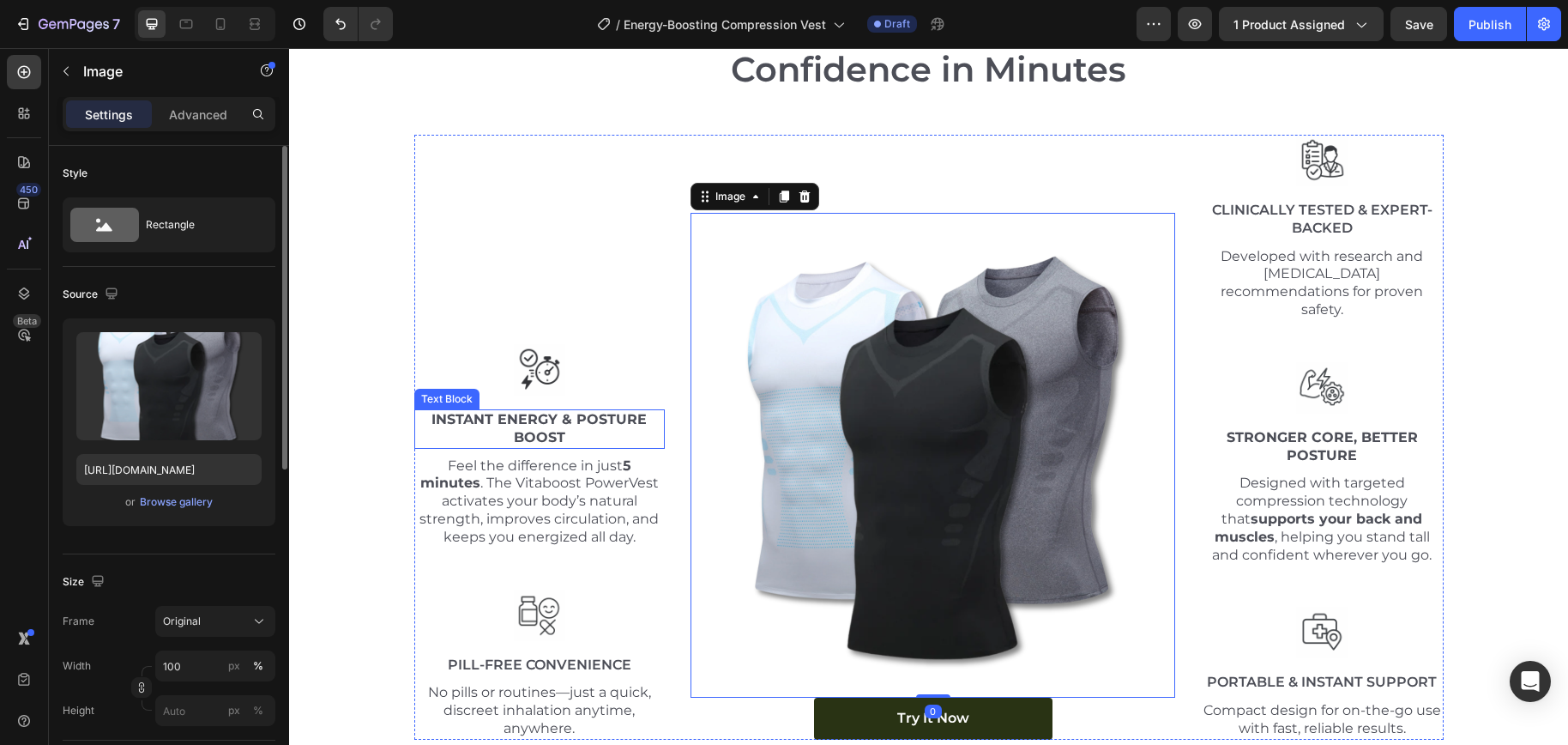
click at [652, 411] on p "Instant Energy & Posture Boost" at bounding box center [540, 429] width 248 height 36
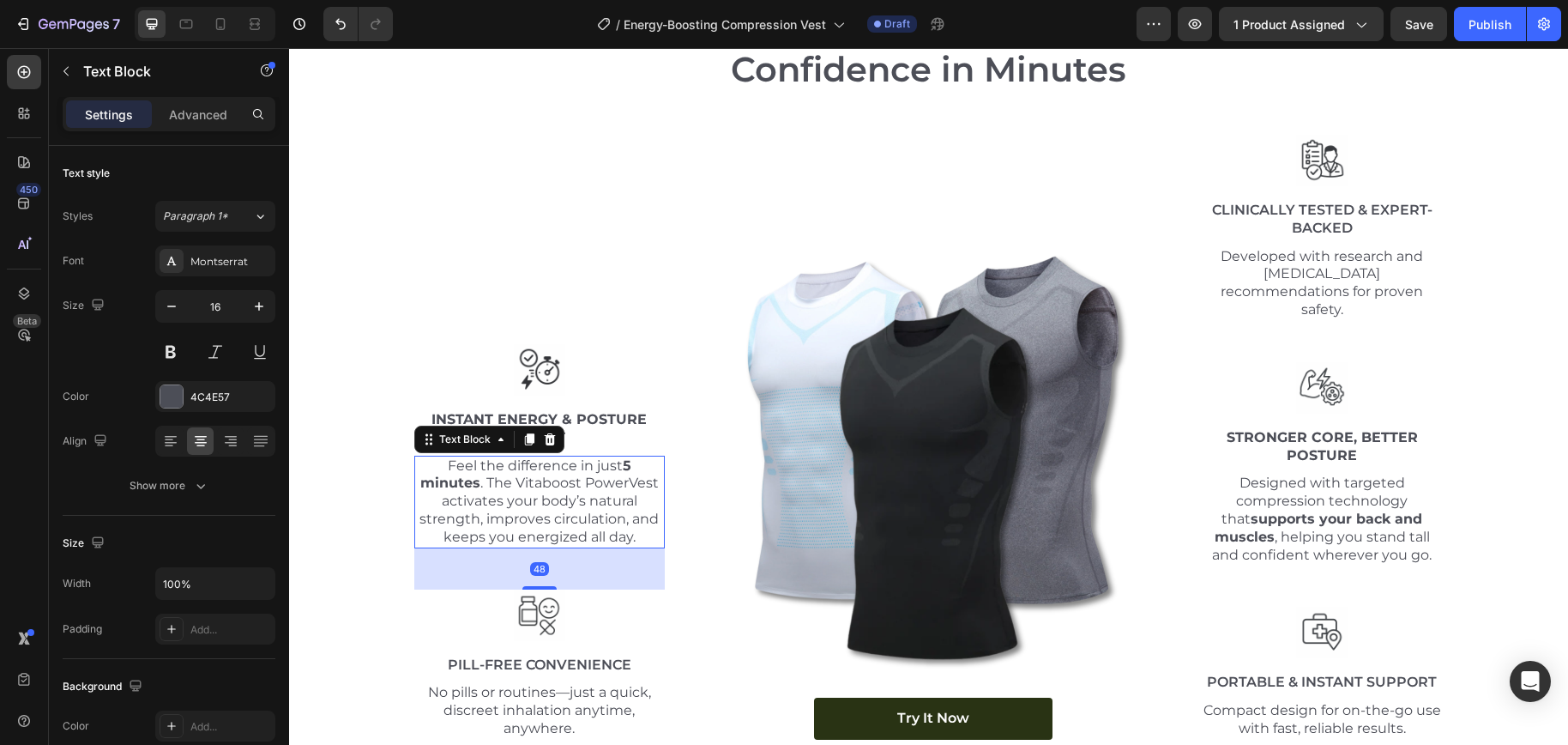
click at [650, 491] on p "Feel the difference in just 5 minutes . The Vitaboost PowerVest activates your …" at bounding box center [540, 502] width 248 height 89
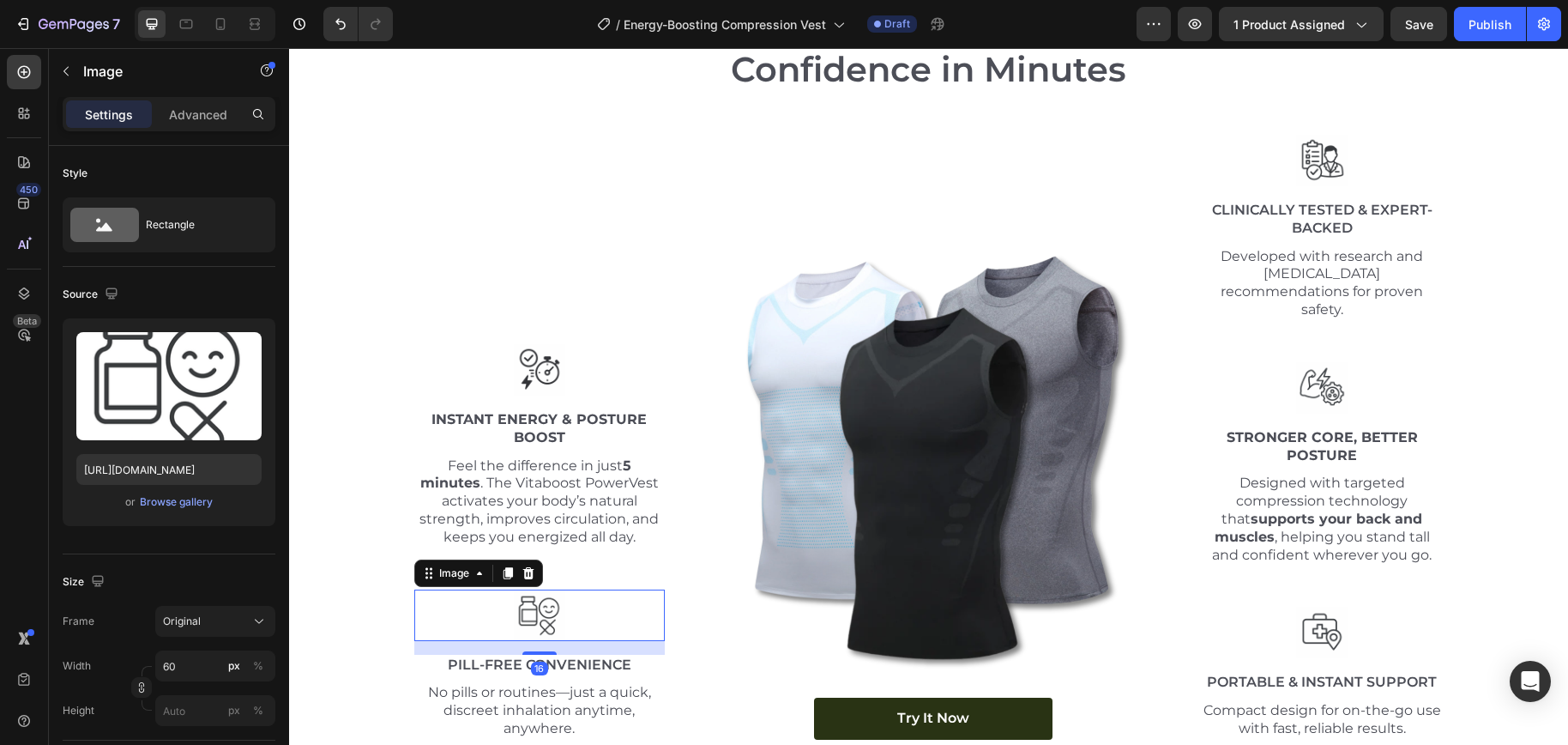
click at [641, 589] on div at bounding box center [540, 615] width 251 height 52
click at [628, 498] on p "Feel the difference in just 5 minutes . The Vitaboost PowerVest activates your …" at bounding box center [540, 502] width 248 height 89
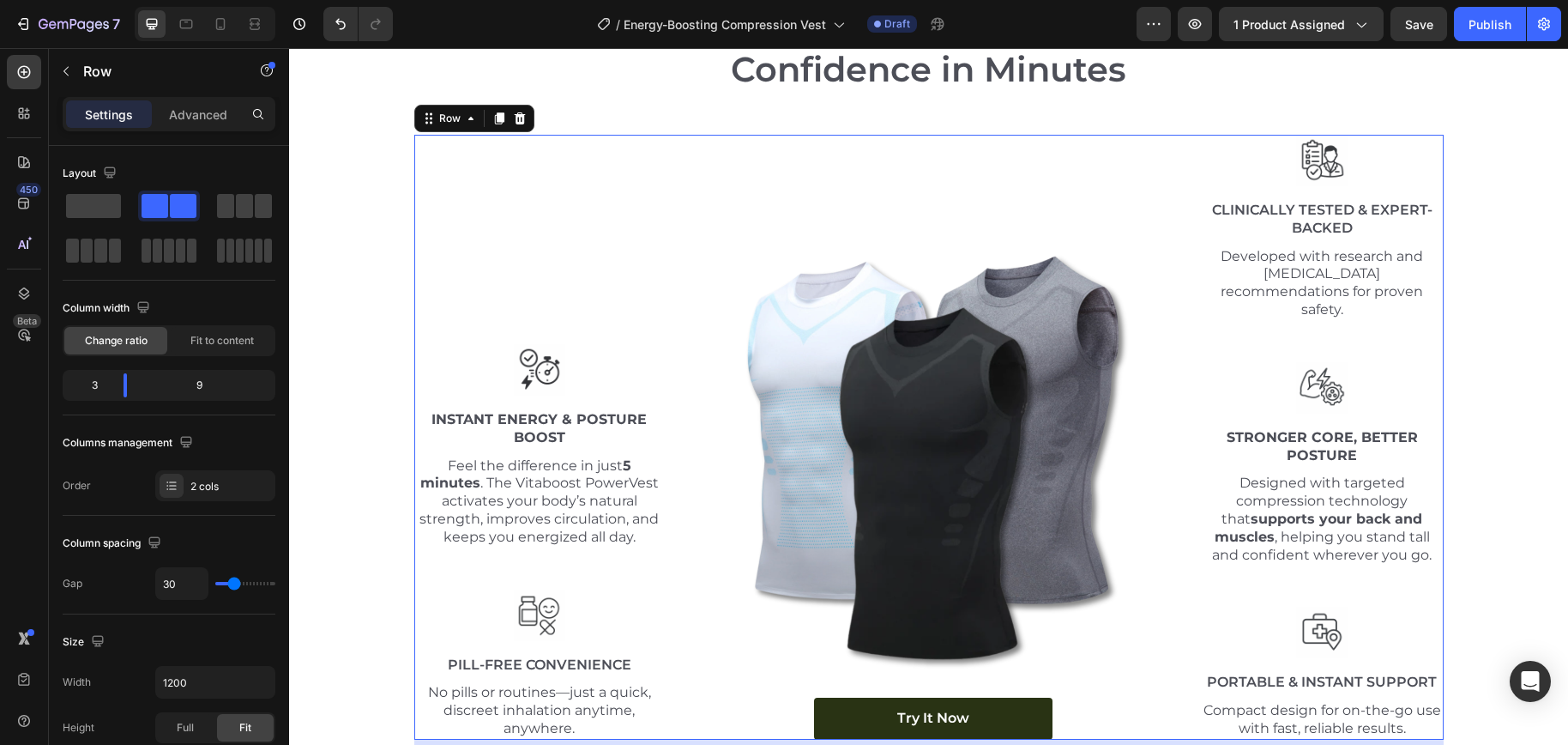
drag, startPoint x: 578, startPoint y: 383, endPoint x: 563, endPoint y: 315, distance: 69.6
click at [578, 383] on div "Image Instant Energy & Posture Boost Text Block Feel the difference in just 5 m…" at bounding box center [540, 437] width 251 height 605
click at [562, 311] on div "Image Instant Energy & Posture Boost Text Block Feel the difference in just 5 m…" at bounding box center [540, 437] width 251 height 605
click at [549, 344] on img at bounding box center [539, 370] width 52 height 52
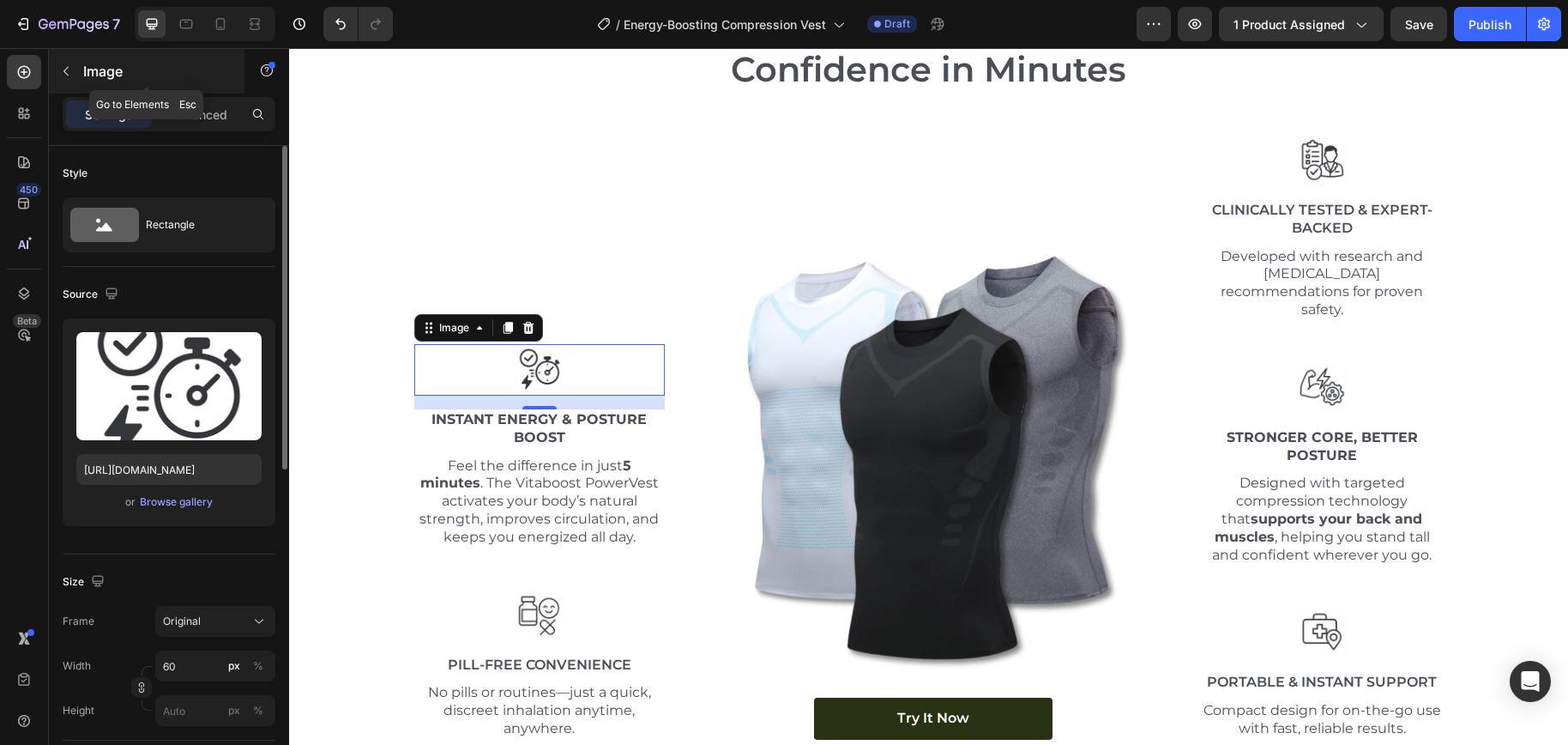
click at [76, 73] on button "button" at bounding box center [66, 71] width 27 height 27
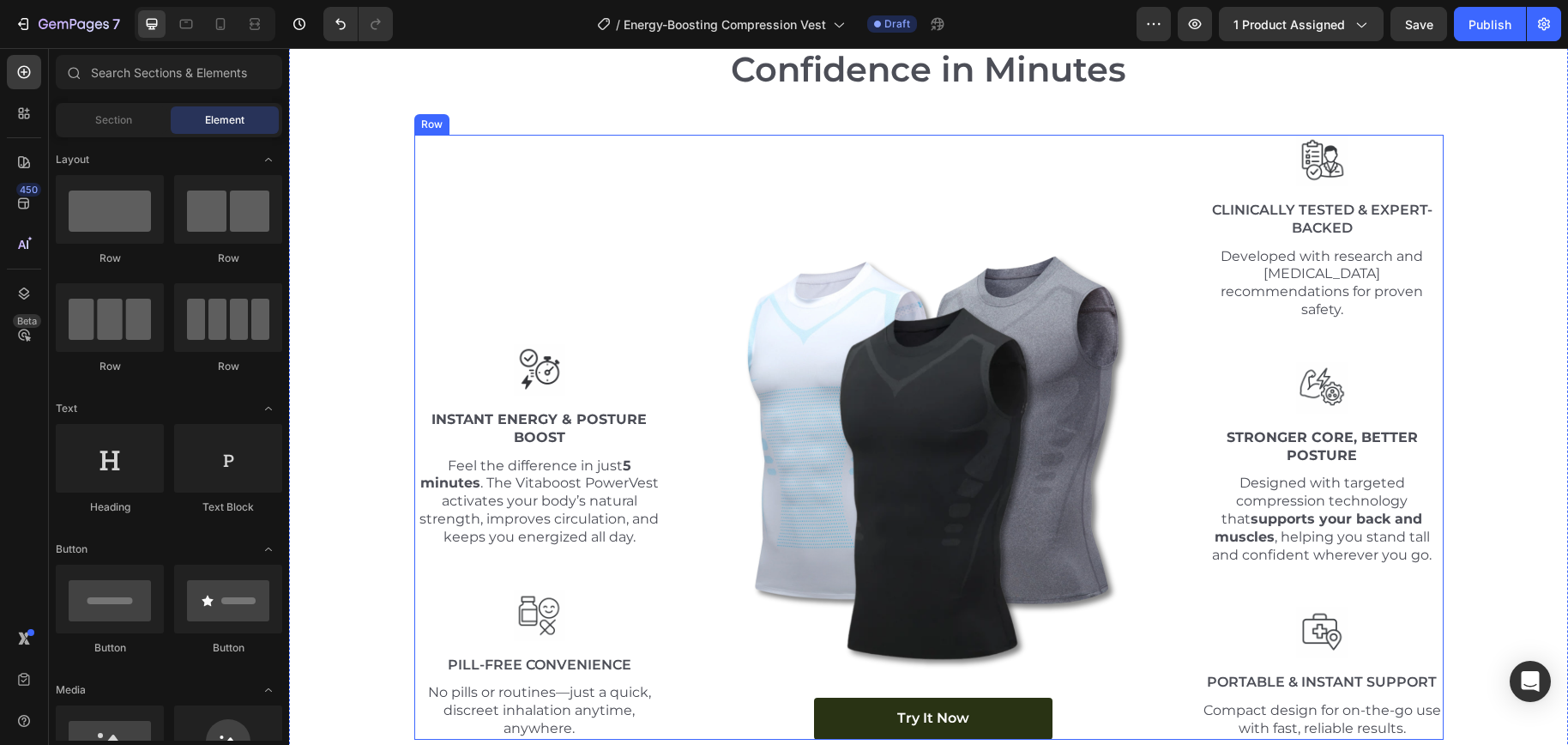
click at [680, 577] on div "Image Instant Energy & Posture Boost Text Block Feel the difference in just 5 m…" at bounding box center [929, 437] width 1029 height 605
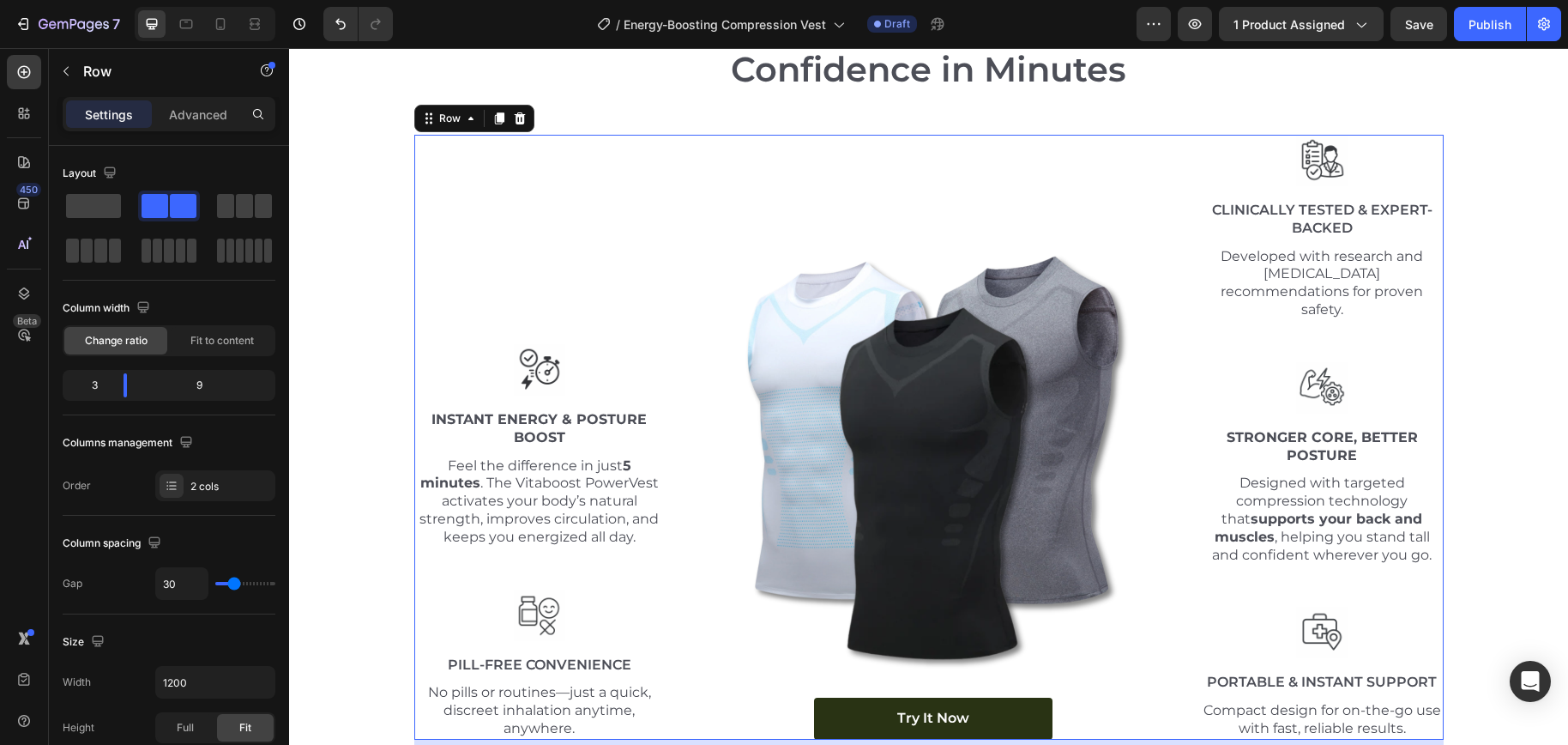
click at [592, 263] on div "Image Instant Energy & Posture Boost Text Block Feel the difference in just 5 m…" at bounding box center [540, 437] width 251 height 605
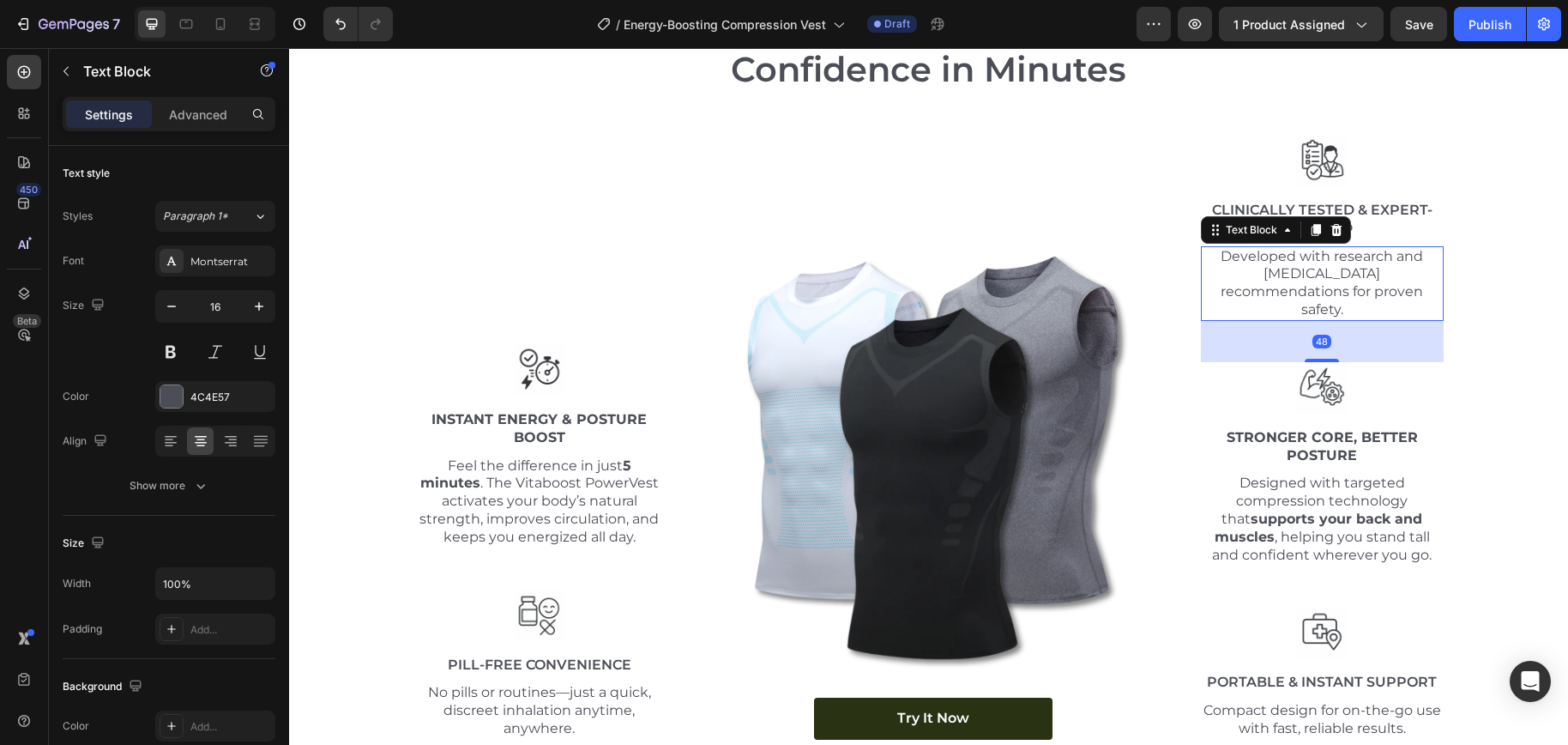
click at [1292, 248] on p "Developed with research and [MEDICAL_DATA] recommendations for proven safety." at bounding box center [1321, 283] width 239 height 71
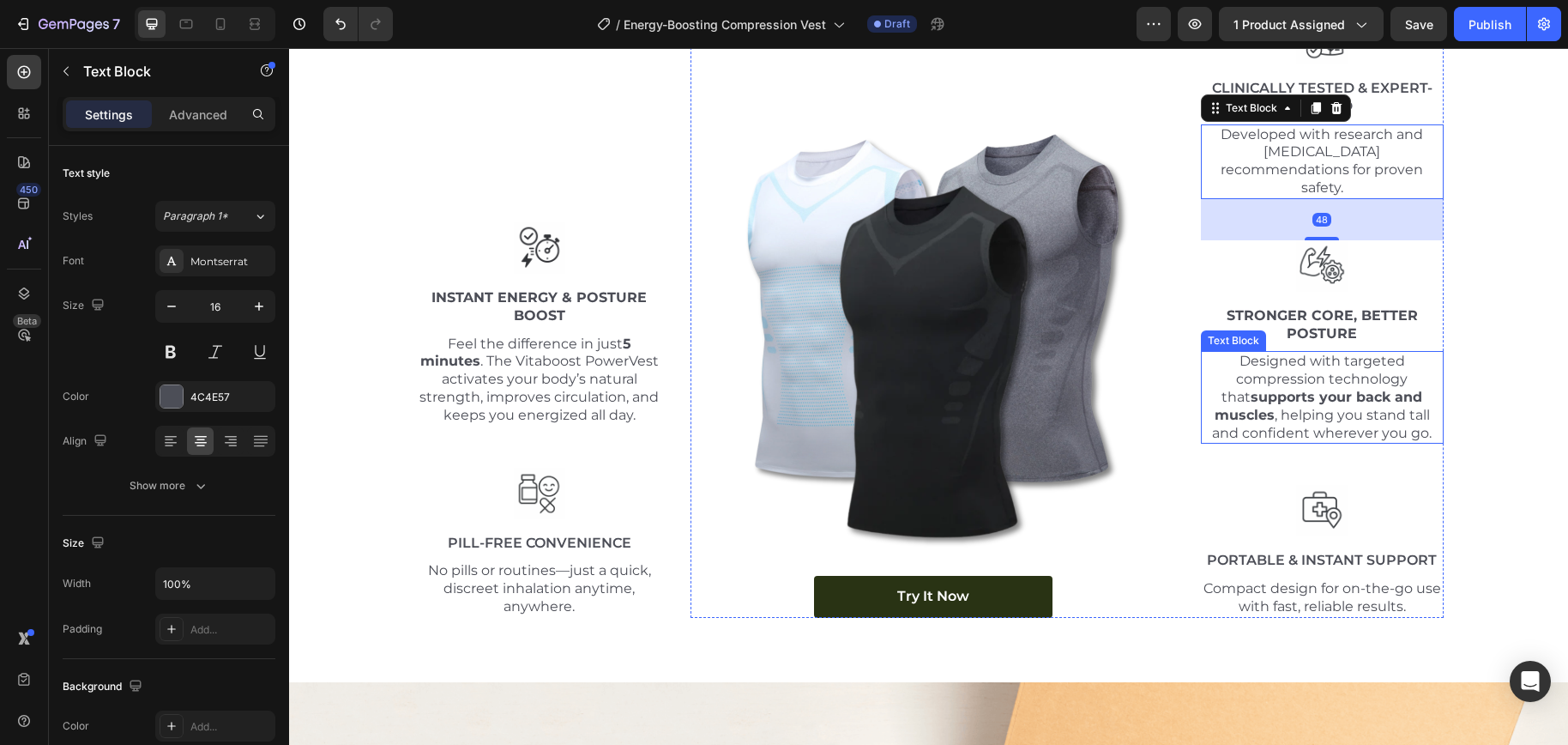
scroll to position [6389, 0]
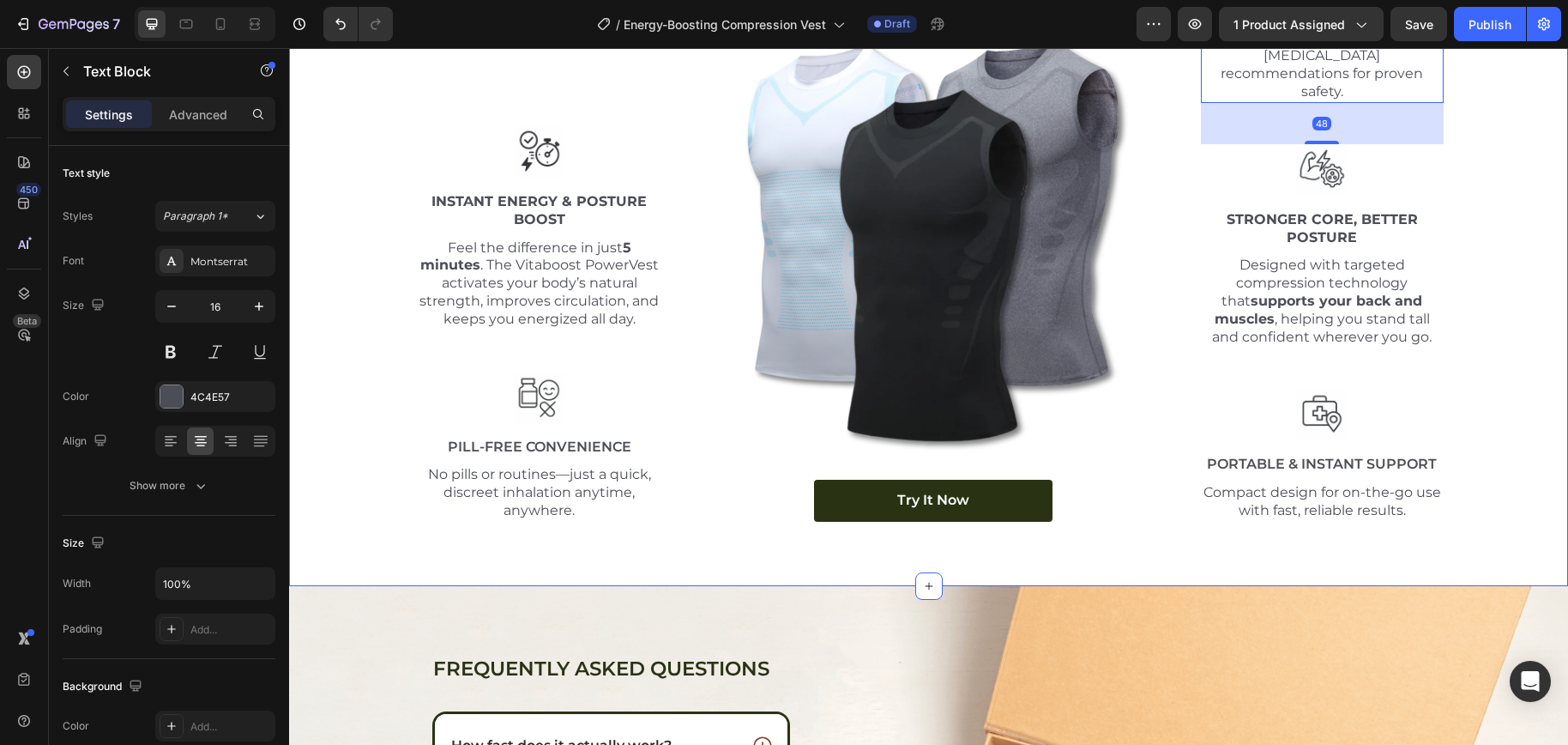
click at [564, 528] on div "Energy-Boosting Compression Vest – Energy, Strength & Confidence in Minutes Hea…" at bounding box center [928, 152] width 1278 height 867
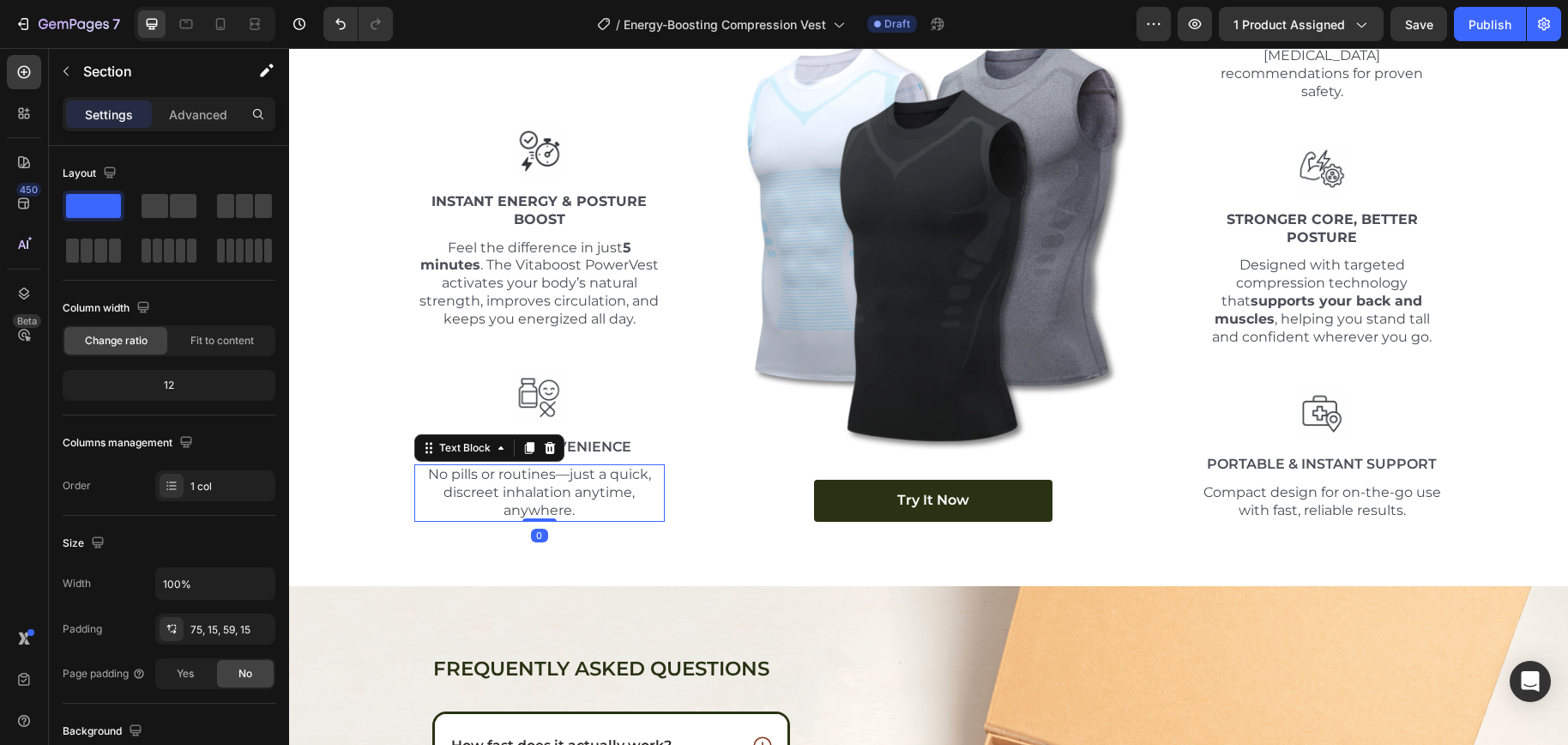
click at [562, 479] on p "No pills or routines—just a quick, discreet inhalation anytime, anywhere." at bounding box center [540, 492] width 248 height 53
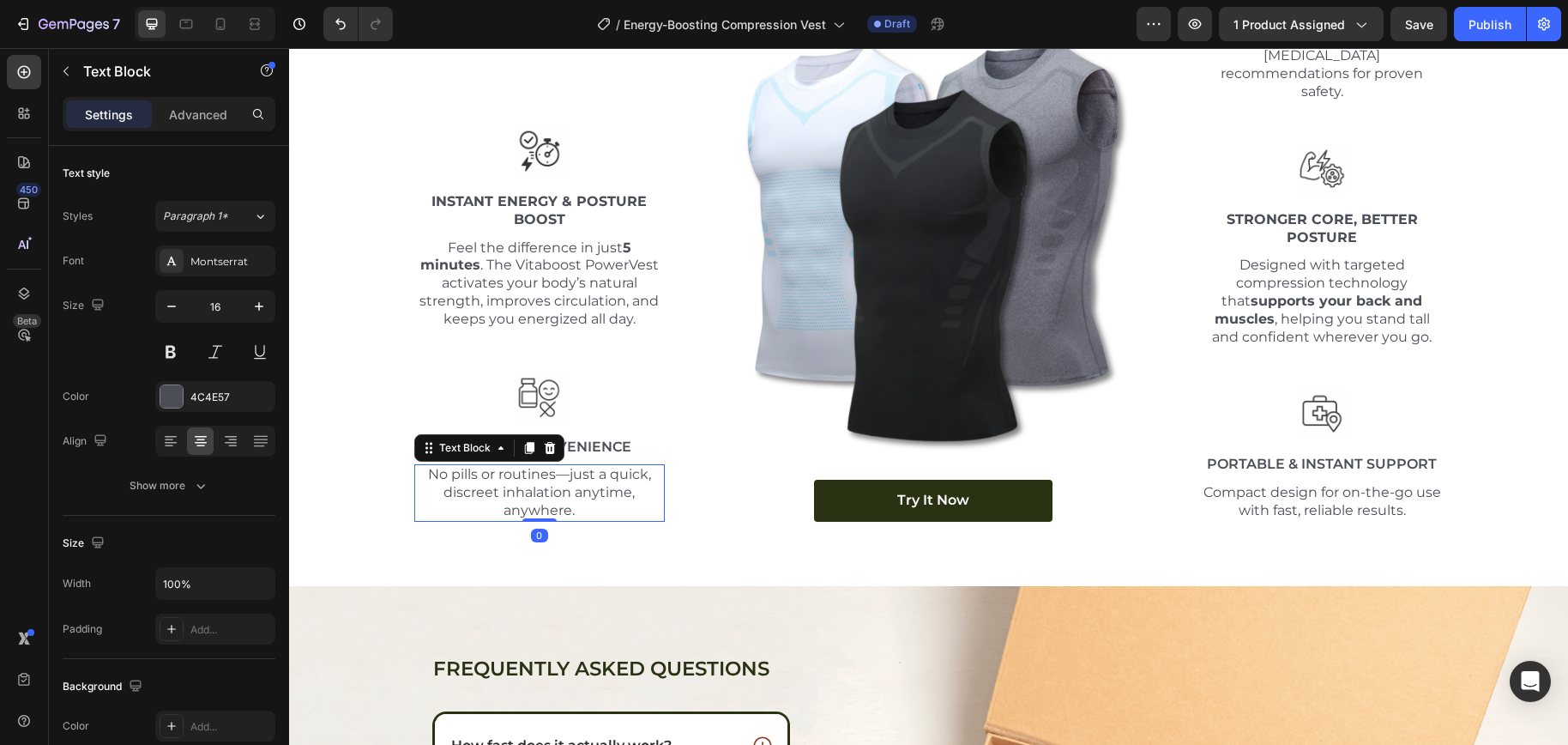
drag, startPoint x: 522, startPoint y: 500, endPoint x: 524, endPoint y: 509, distance: 9.2
click at [530, 470] on div "No pills or routines—just a quick, discreet inhalation anytime, anywhere. Text …" at bounding box center [540, 493] width 251 height 56
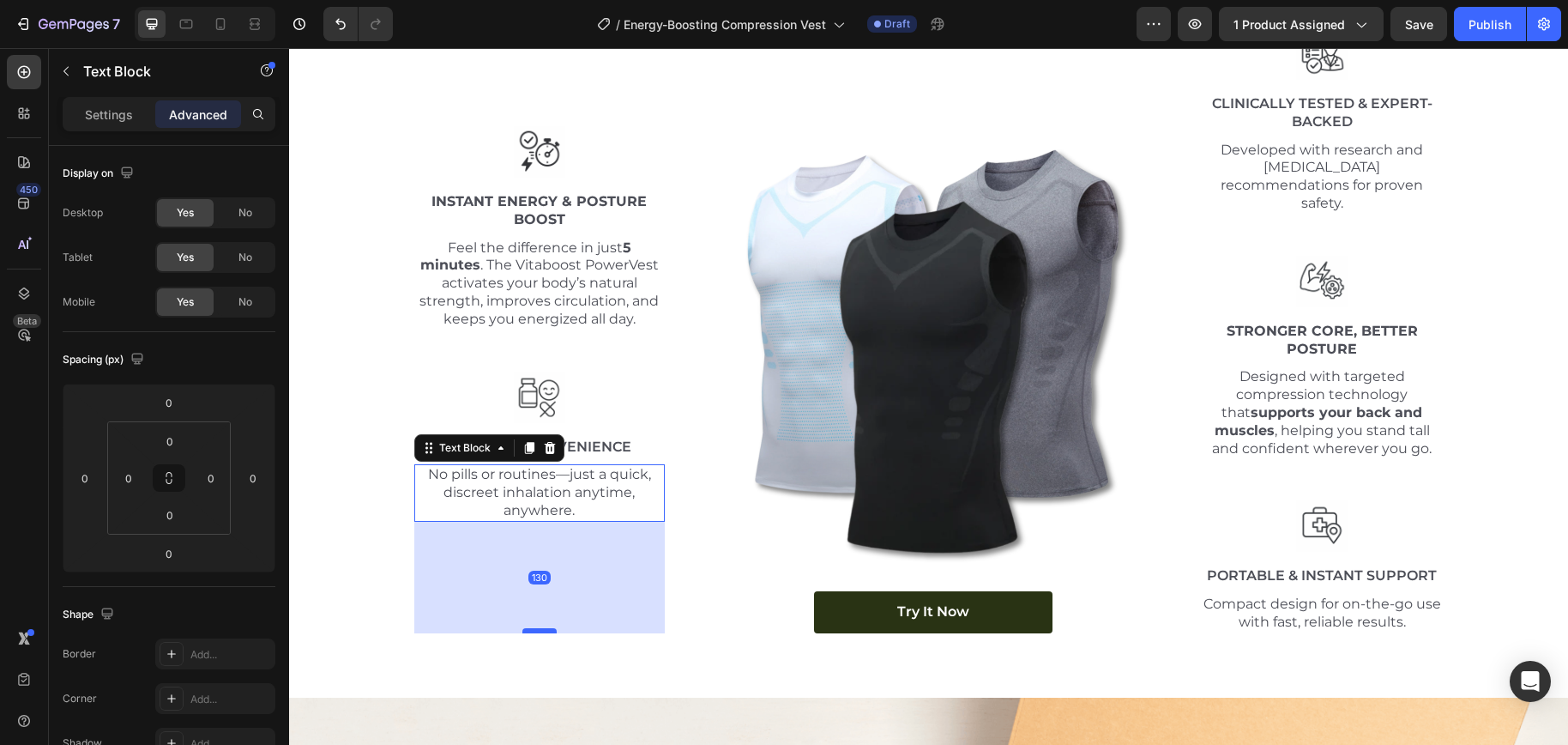
drag, startPoint x: 526, startPoint y: 498, endPoint x: 530, endPoint y: 610, distance: 112.1
click at [530, 628] on div at bounding box center [540, 630] width 35 height 5
type input "130"
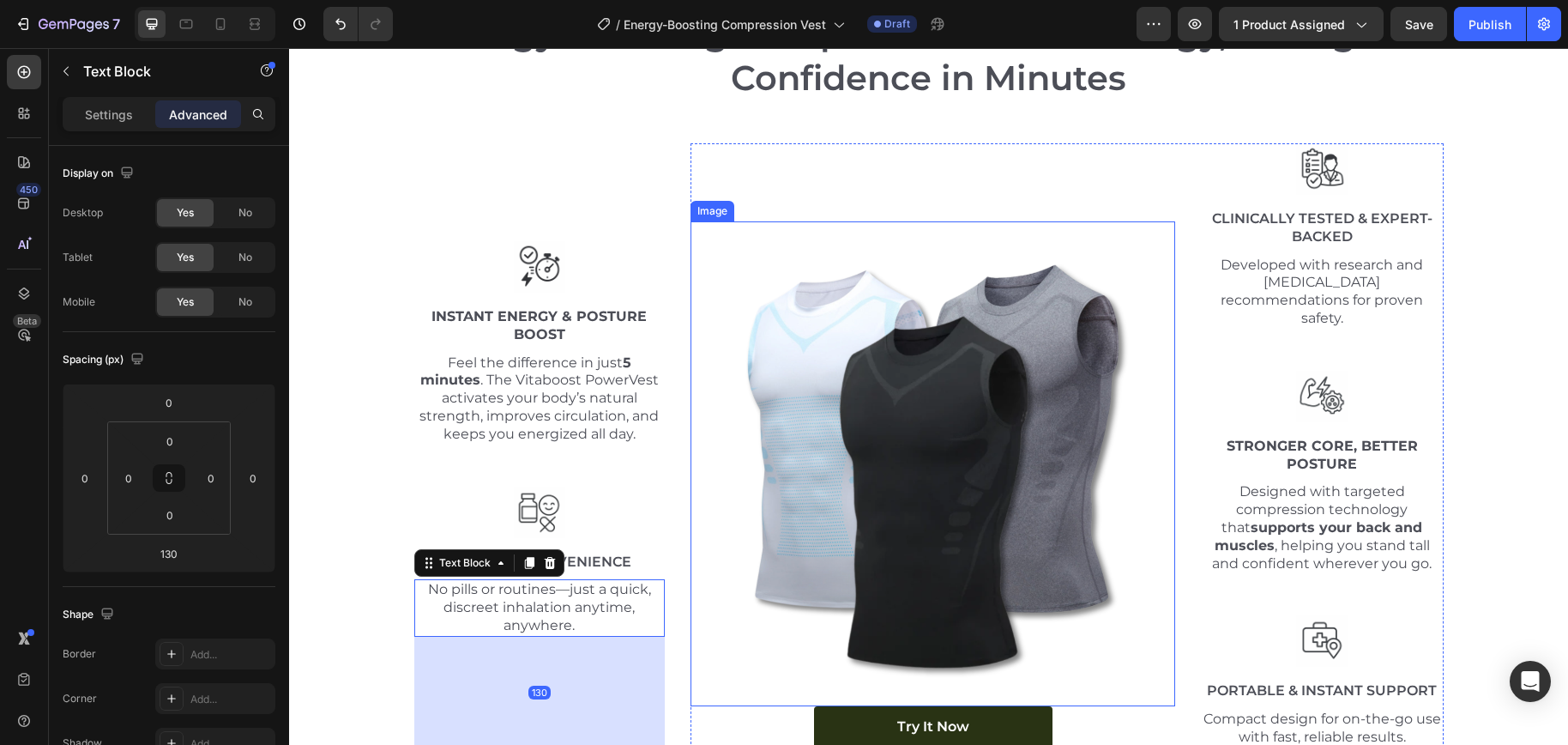
scroll to position [6195, 0]
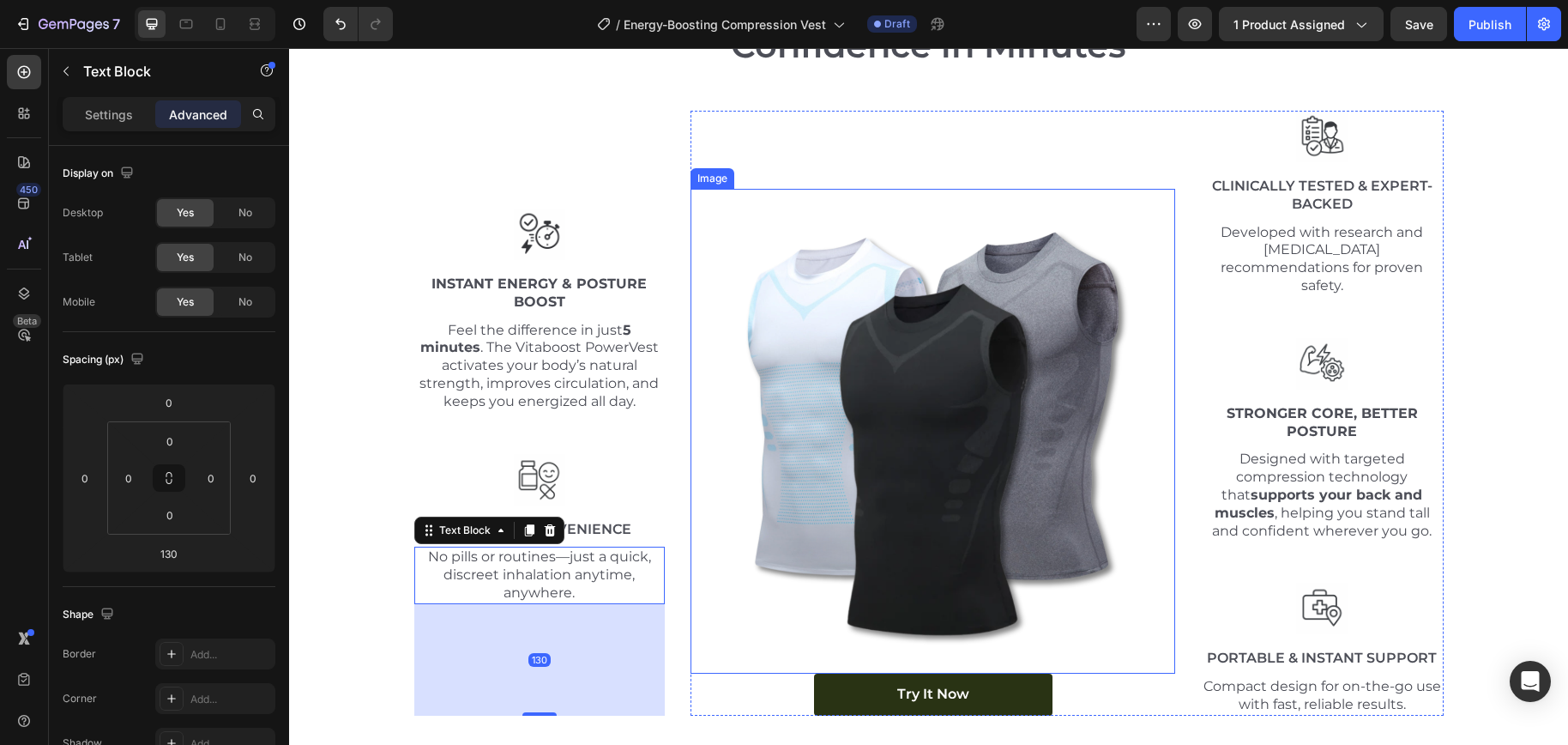
click at [1148, 521] on img at bounding box center [932, 431] width 484 height 485
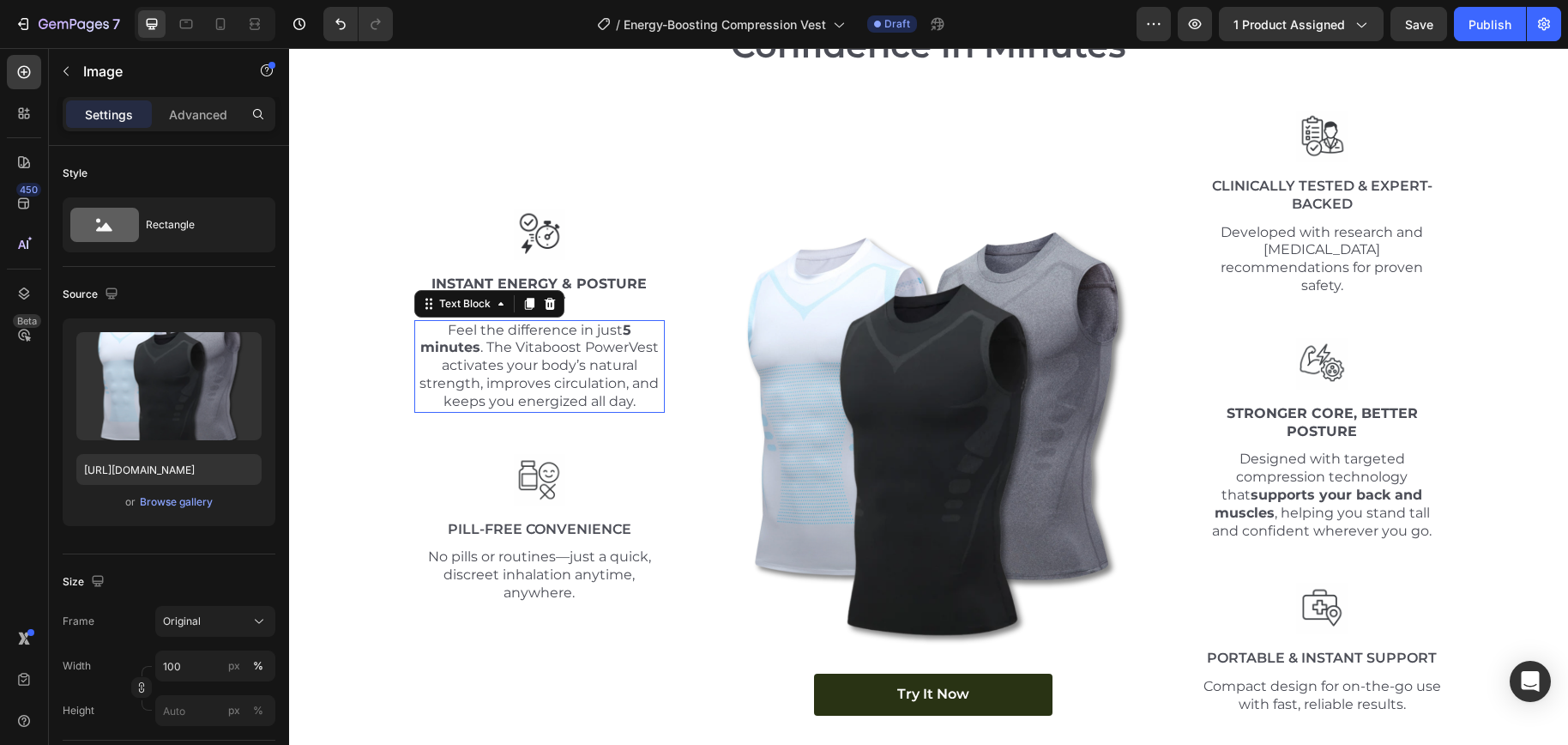
click at [512, 377] on p "Feel the difference in just 5 minutes . The Vitaboost PowerVest activates your …" at bounding box center [540, 366] width 248 height 89
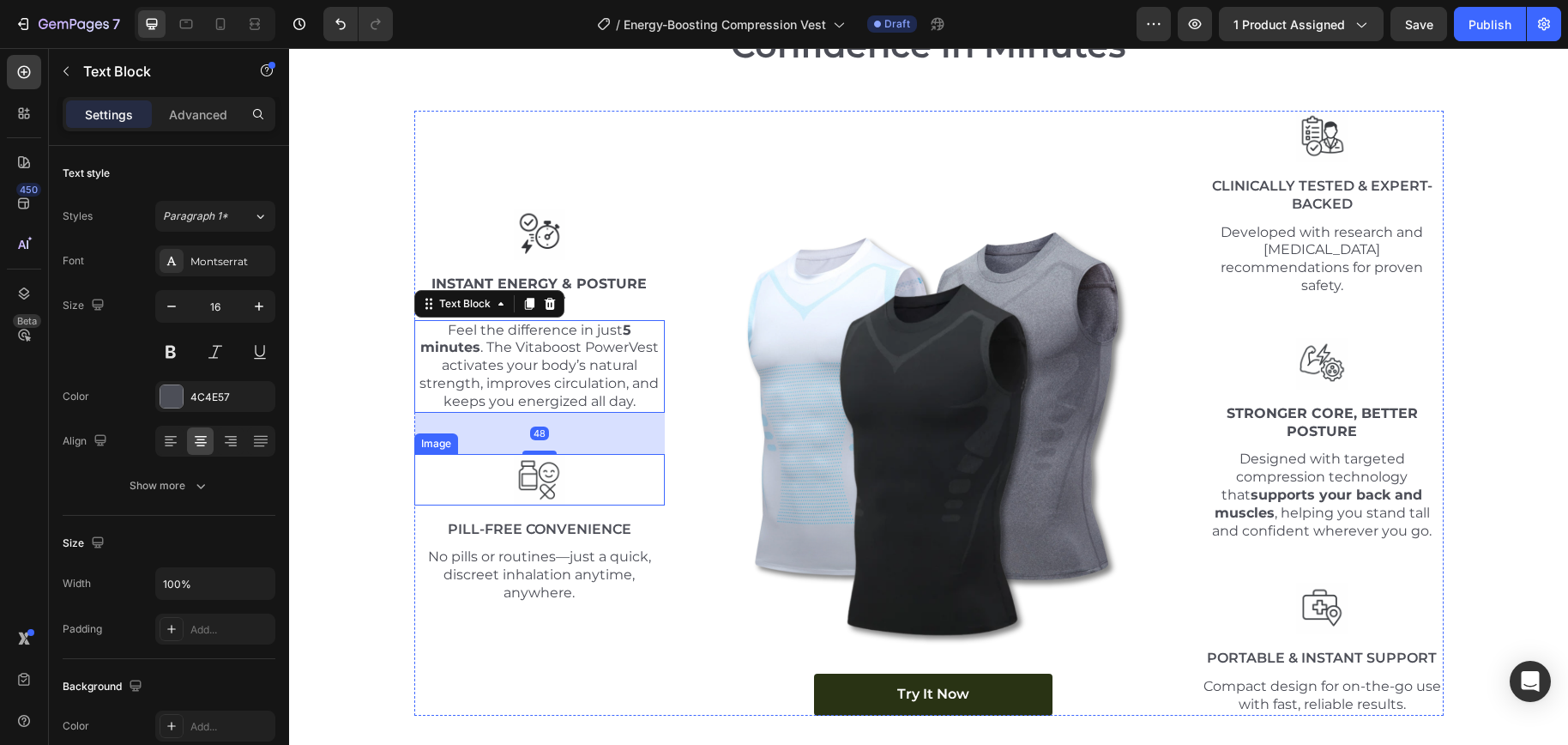
drag, startPoint x: 536, startPoint y: 429, endPoint x: 535, endPoint y: 441, distance: 12.0
click at [535, 441] on div "Image Instant Energy & Posture Boost Text Block Feel the difference in just 5 m…" at bounding box center [540, 413] width 251 height 605
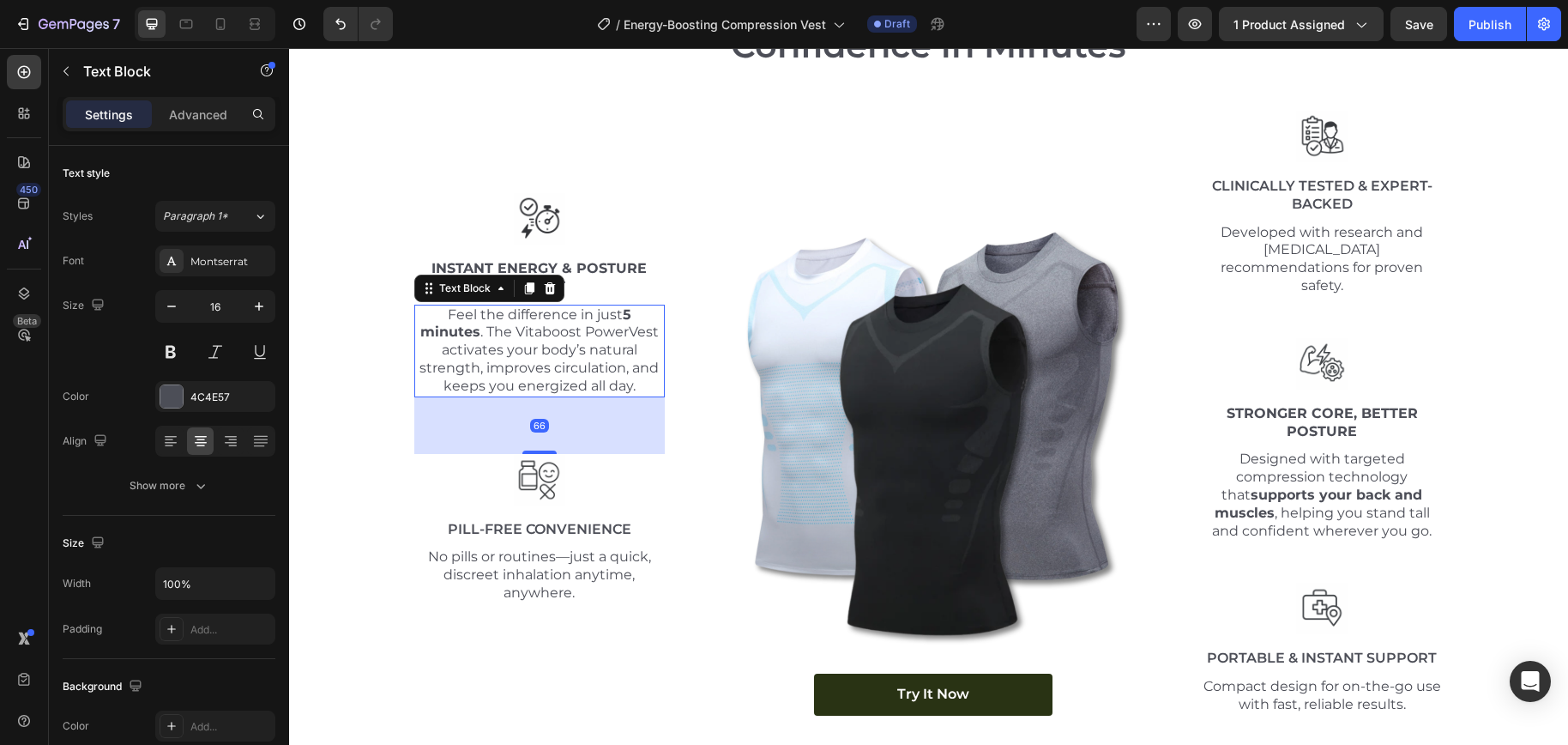
drag, startPoint x: 532, startPoint y: 435, endPoint x: 531, endPoint y: 451, distance: 16.0
click at [531, 451] on div "Image Instant Energy & Posture Boost Text Block Feel the difference in just 5 m…" at bounding box center [540, 413] width 251 height 605
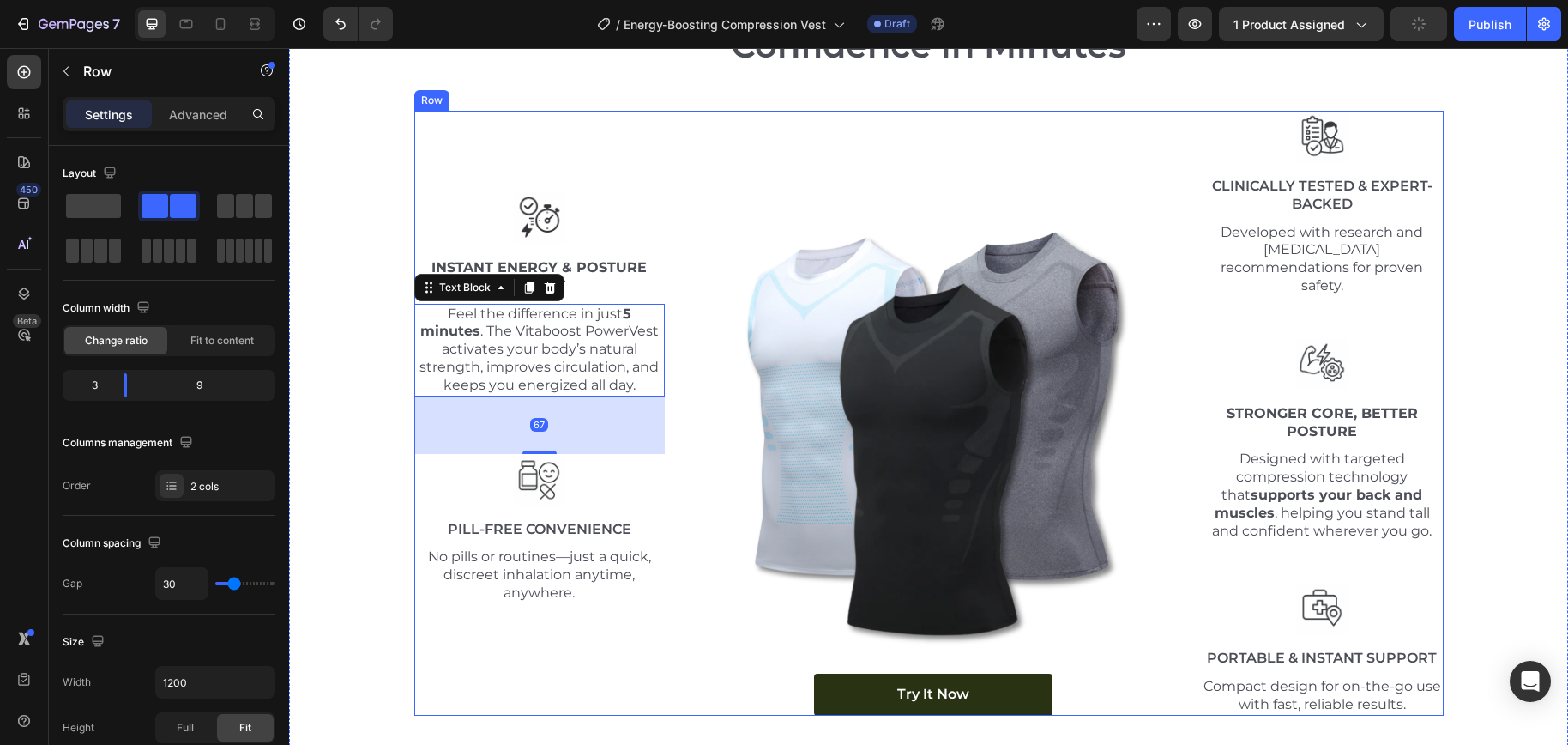
click at [527, 641] on div "Image Instant Energy & Posture Boost Text Block Feel the difference in just 5 m…" at bounding box center [540, 413] width 251 height 605
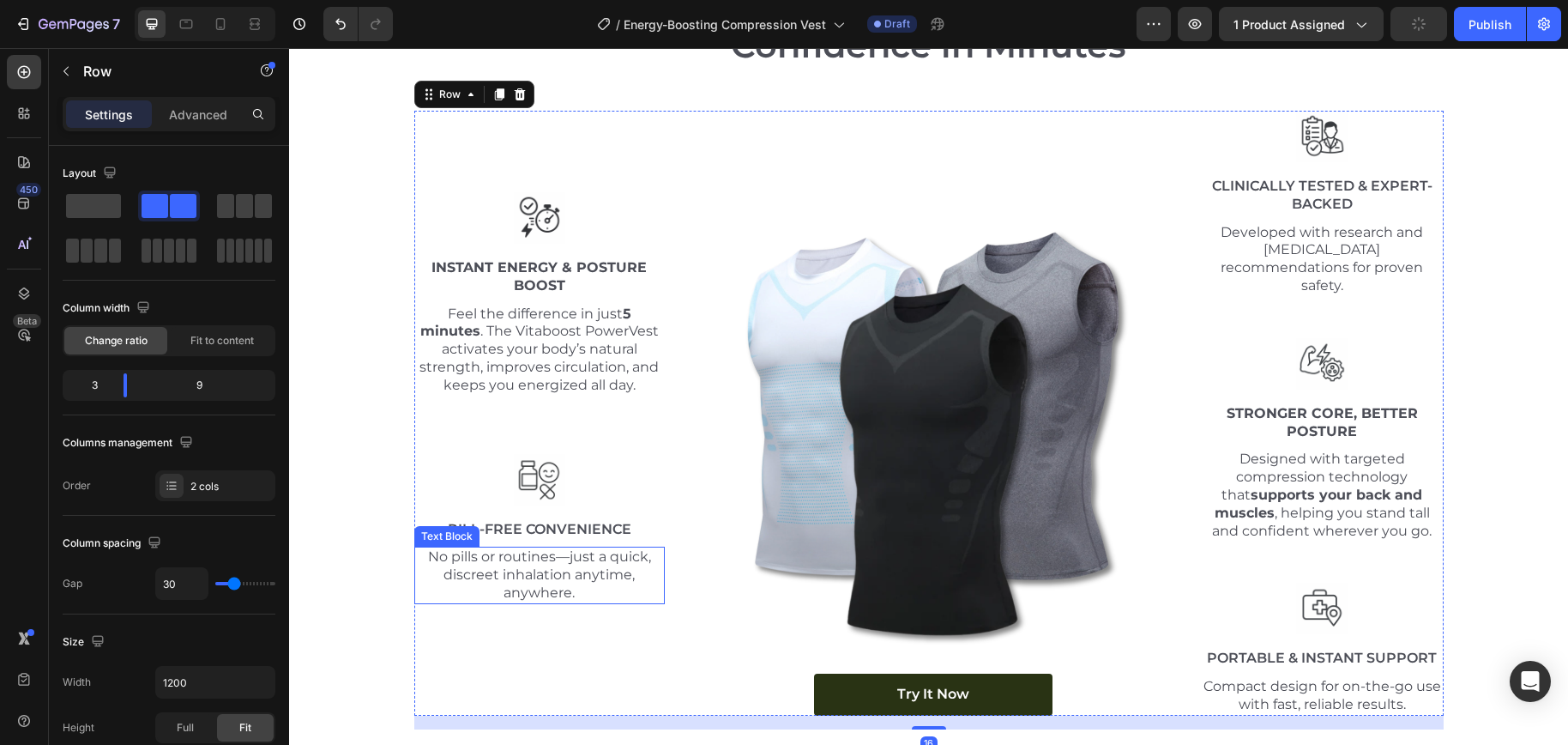
click at [535, 558] on p "No pills or routines—just a quick, discreet inhalation anytime, anywhere." at bounding box center [540, 575] width 248 height 53
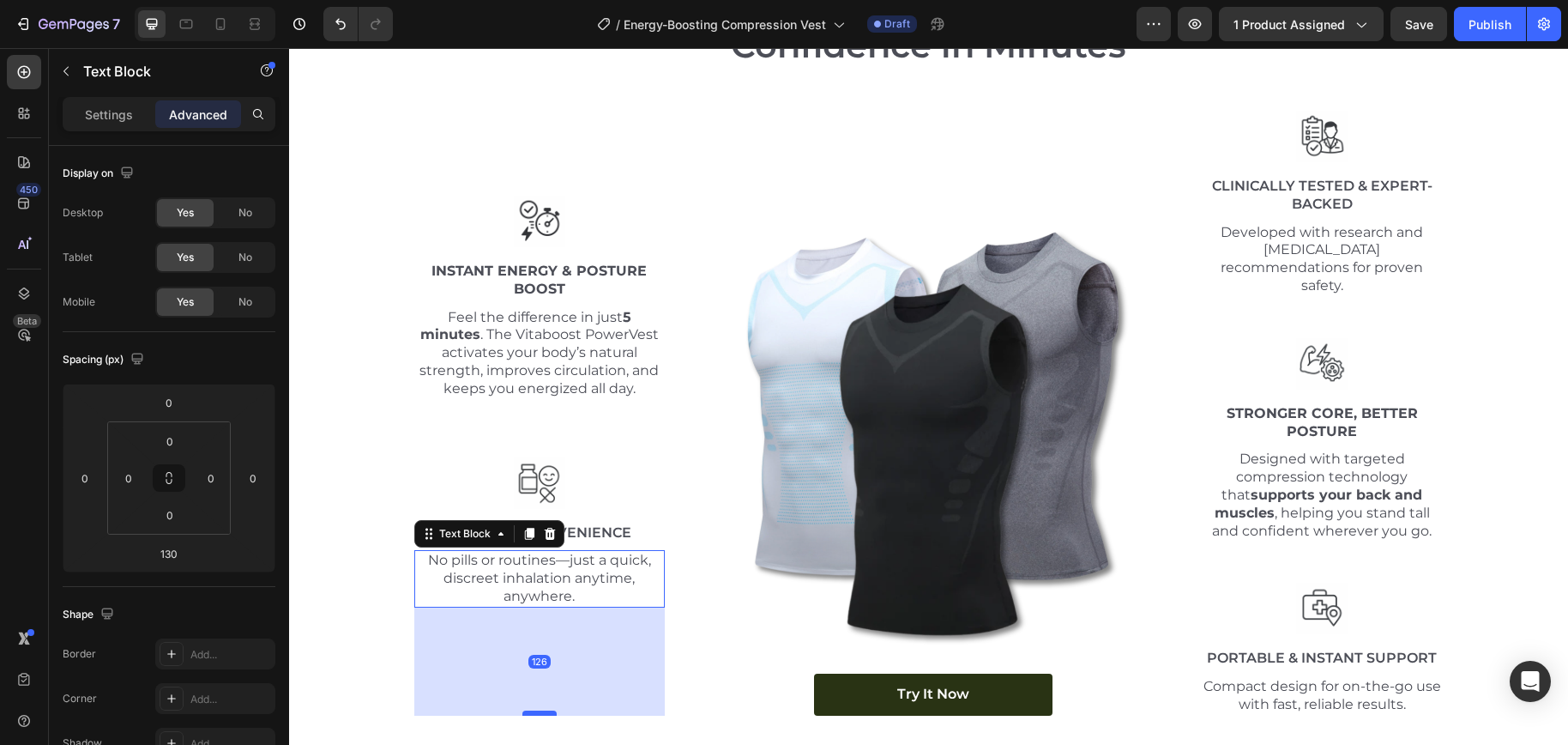
click at [542, 710] on div at bounding box center [540, 713] width 35 height 5
type input "127"
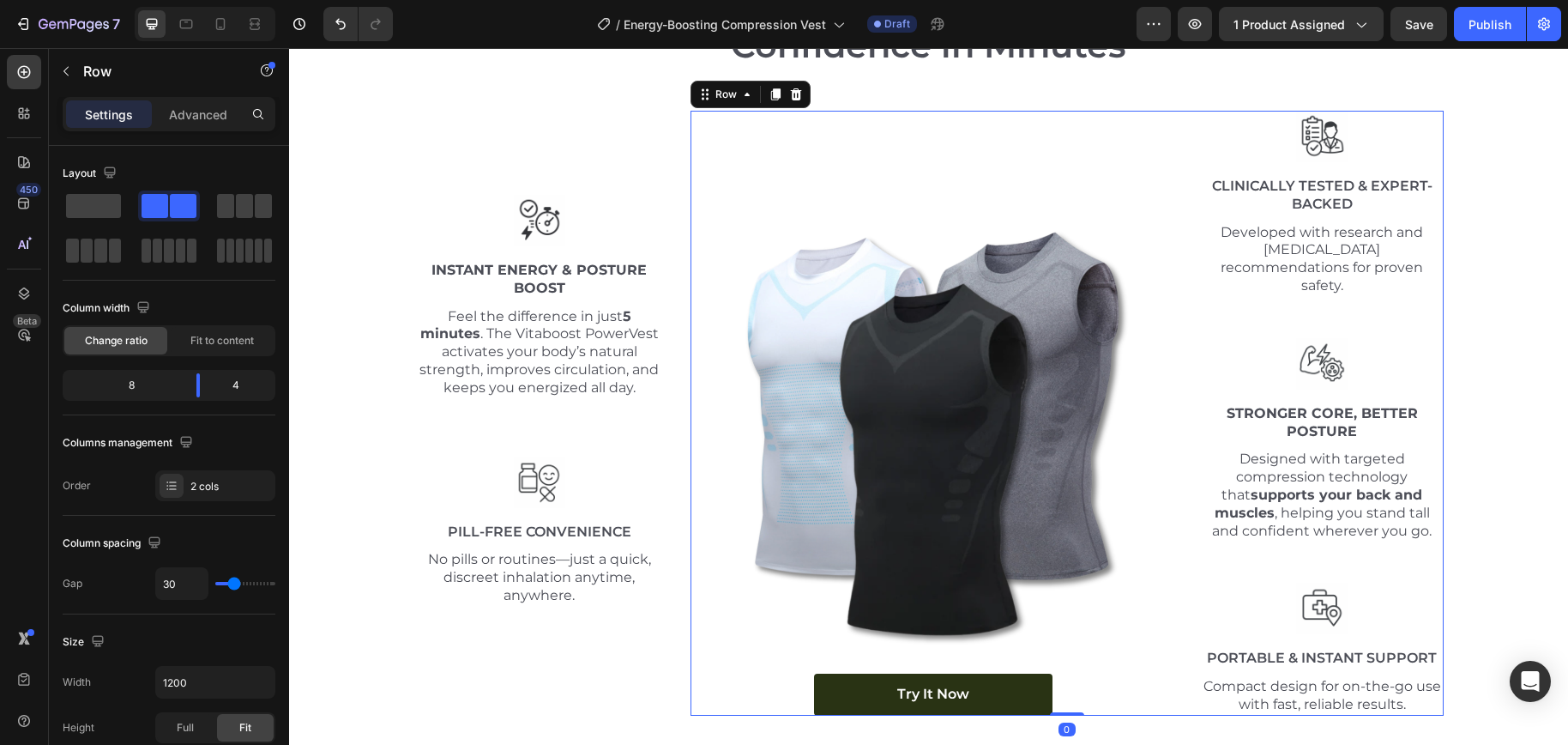
click at [1250, 531] on div "Image Clinically Tested & Expert-Backed Text Block Developed with research and …" at bounding box center [1322, 413] width 243 height 605
click at [1258, 180] on p "Clinically Tested & Expert-Backed" at bounding box center [1321, 196] width 239 height 36
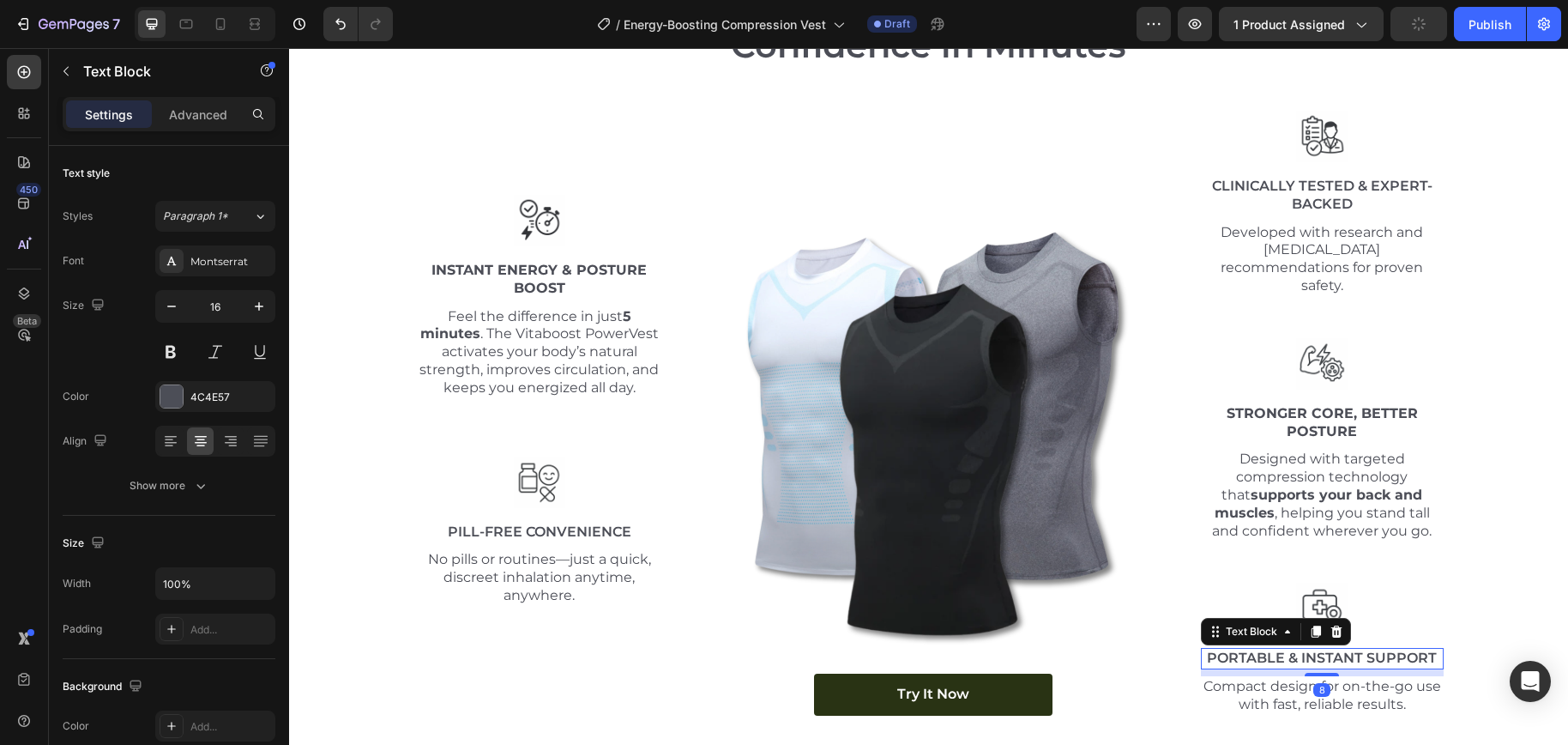
click at [1305, 649] on p "Portable & Instant Support" at bounding box center [1321, 658] width 239 height 18
click at [1302, 189] on p "Clinically Tested & Expert-Backed" at bounding box center [1321, 196] width 239 height 36
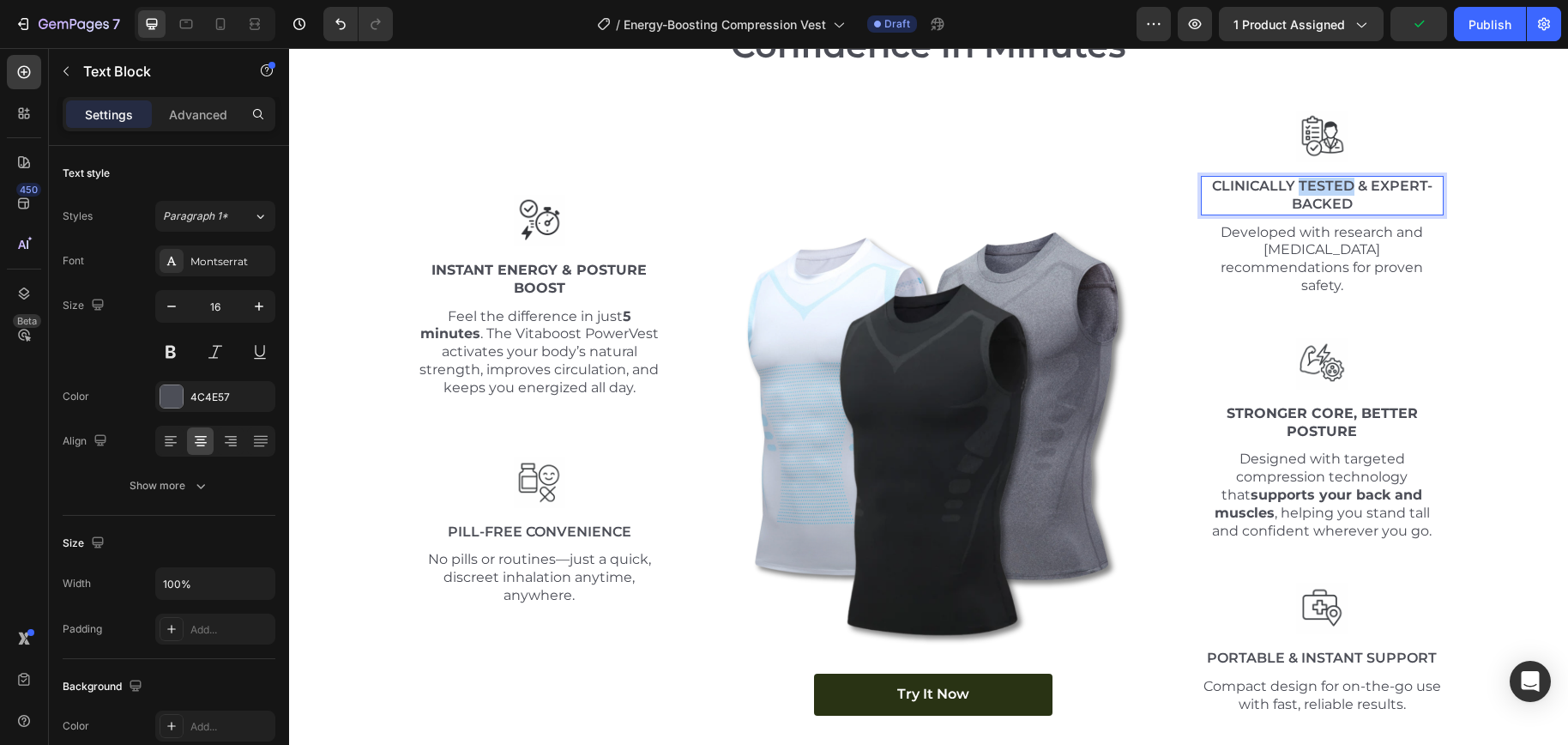
click at [1302, 189] on p "Clinically Tested & Expert-Backed" at bounding box center [1321, 196] width 239 height 36
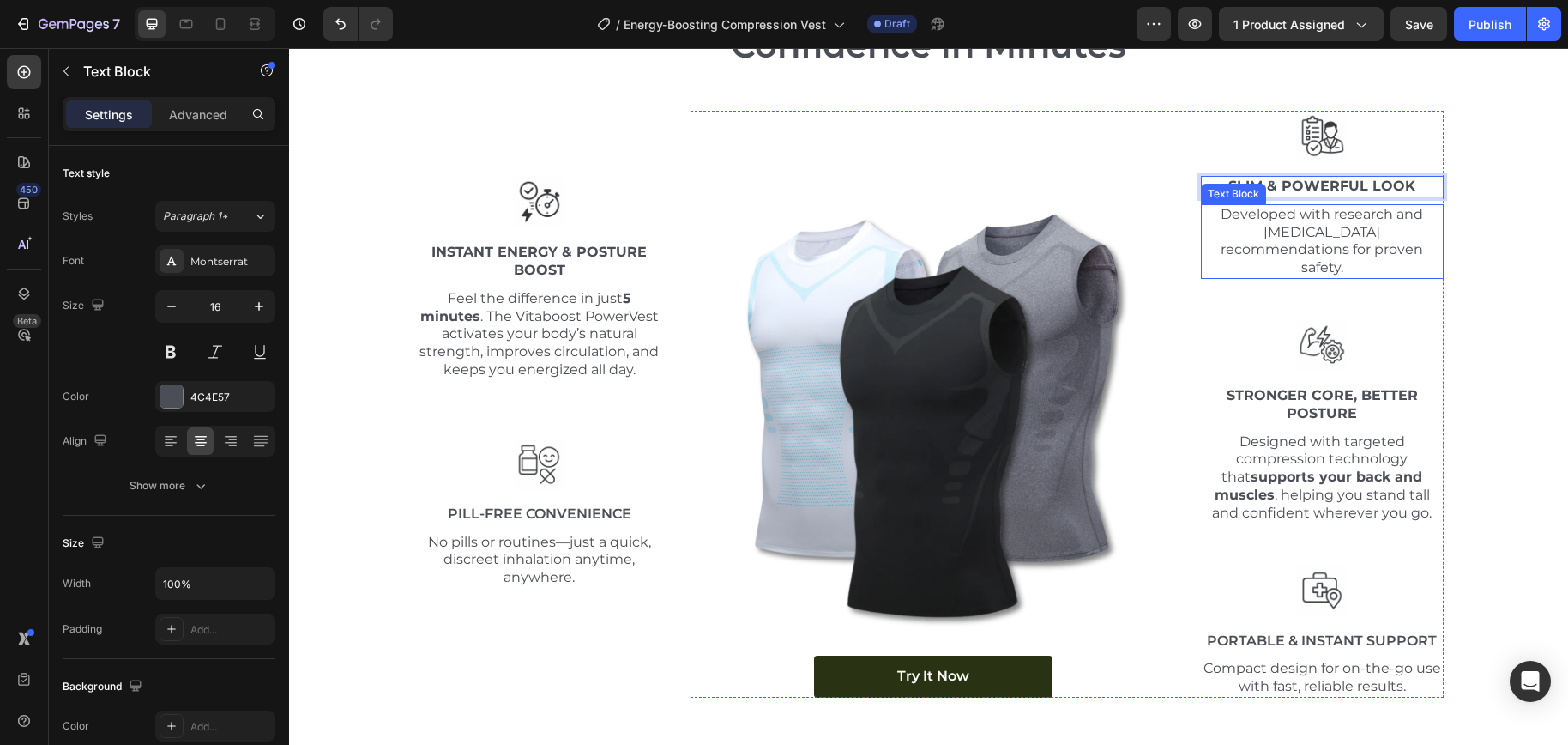
click at [1341, 234] on p "Developed with research and urologist recommendations for proven safety." at bounding box center [1321, 241] width 239 height 71
click at [1330, 232] on p "Developed with research and urologist recommendations for proven safety." at bounding box center [1321, 241] width 239 height 71
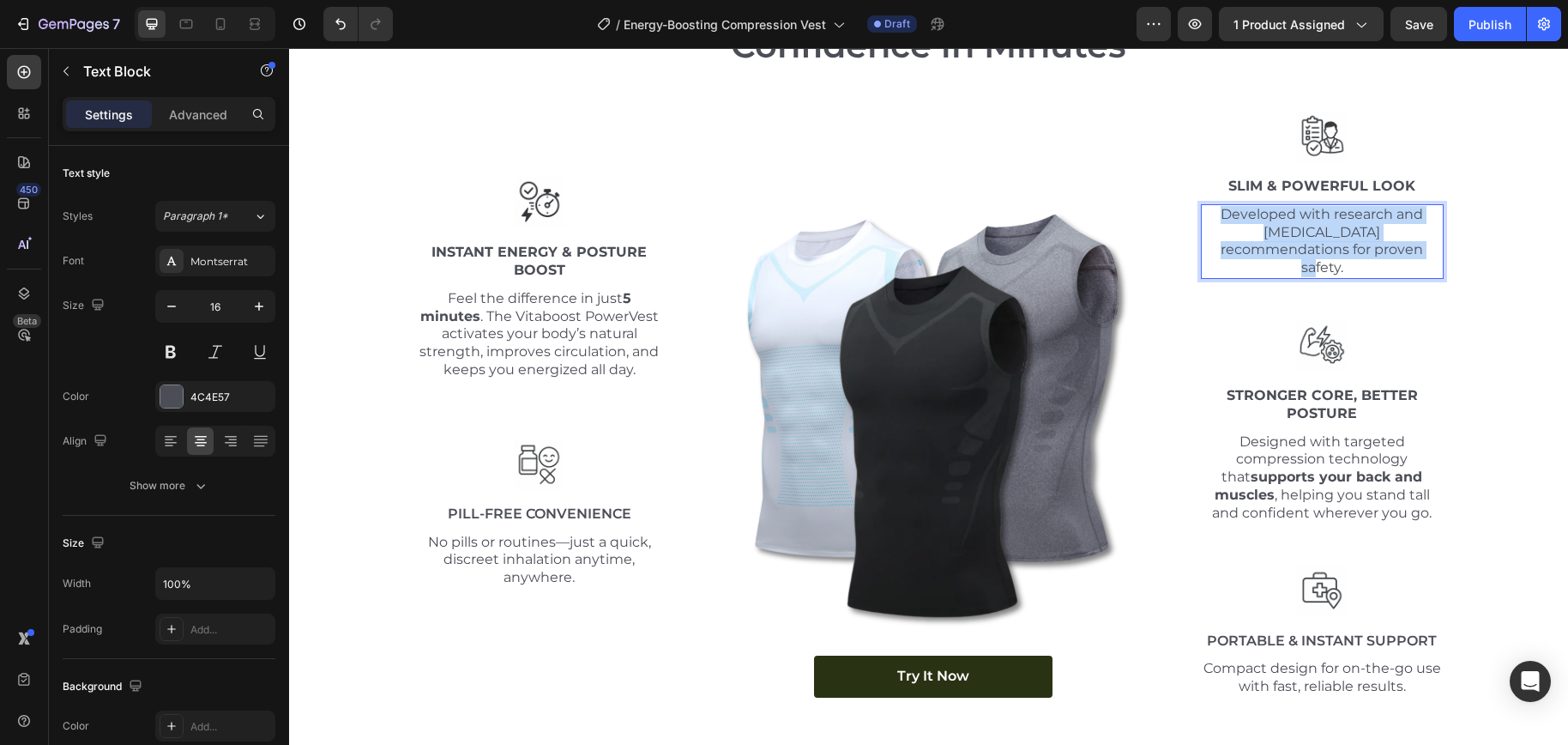
click at [1330, 232] on p "Developed with research and urologist recommendations for proven safety." at bounding box center [1321, 241] width 239 height 71
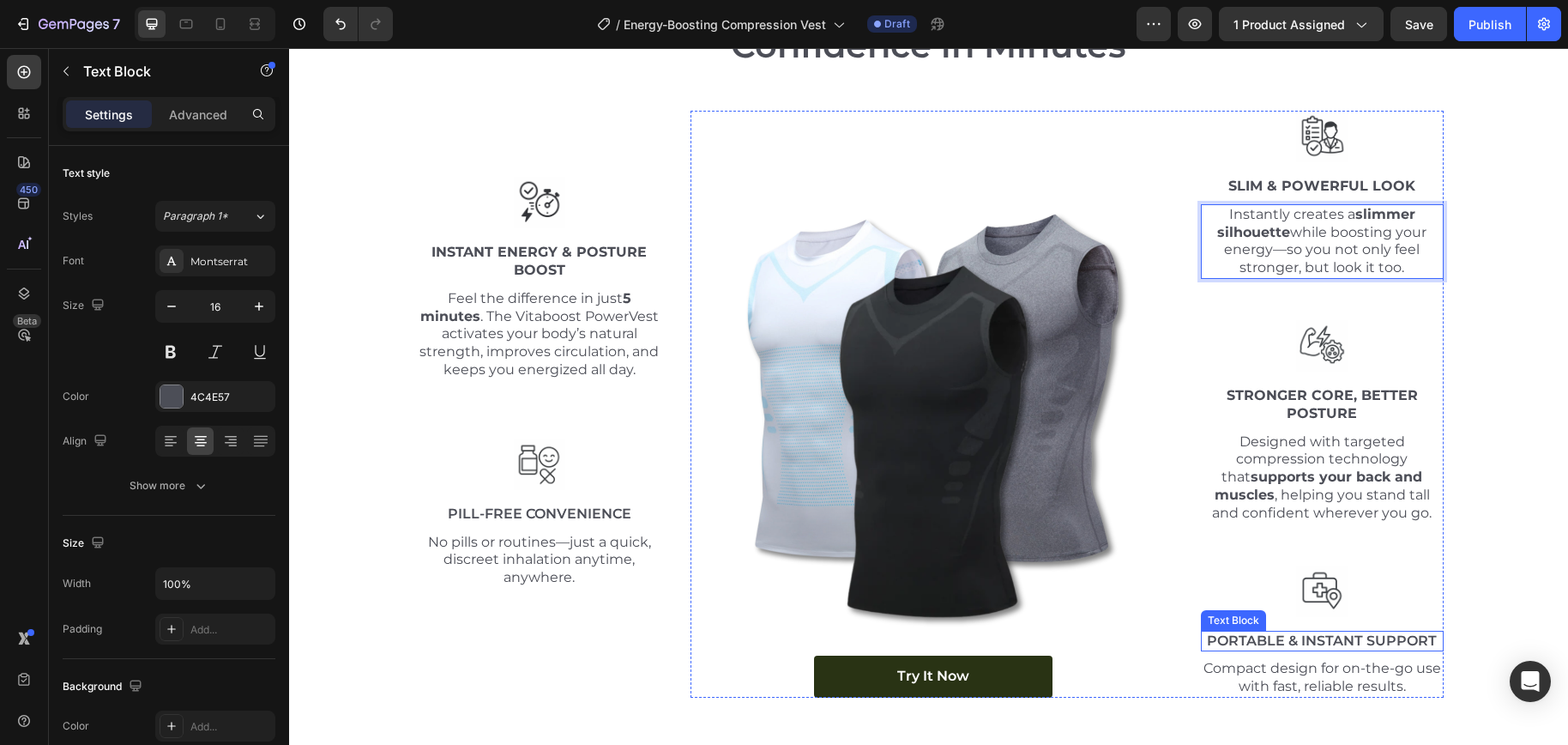
click at [1314, 644] on p "Portable & Instant Support" at bounding box center [1321, 641] width 239 height 18
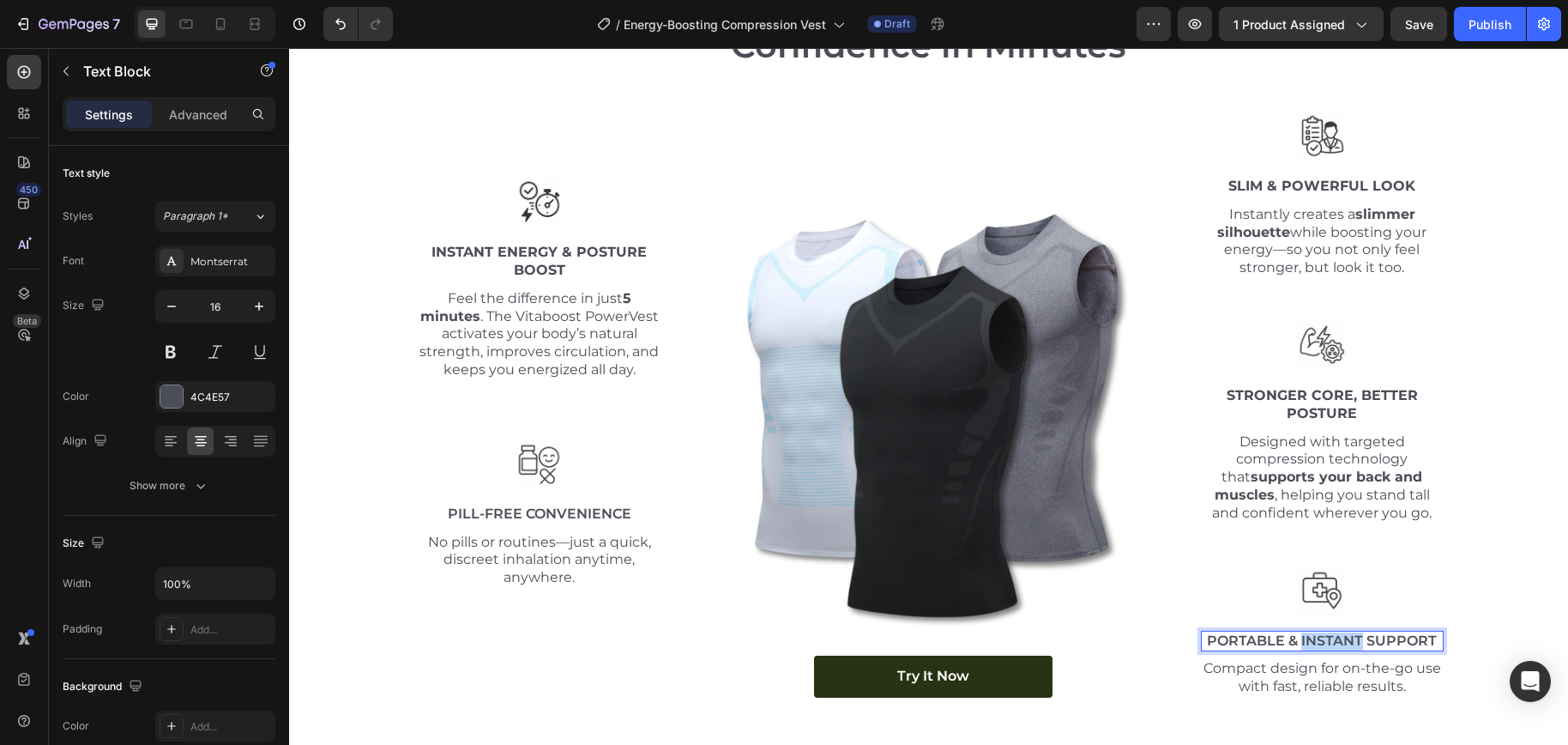
click at [1314, 644] on p "Portable & Instant Support" at bounding box center [1321, 641] width 239 height 18
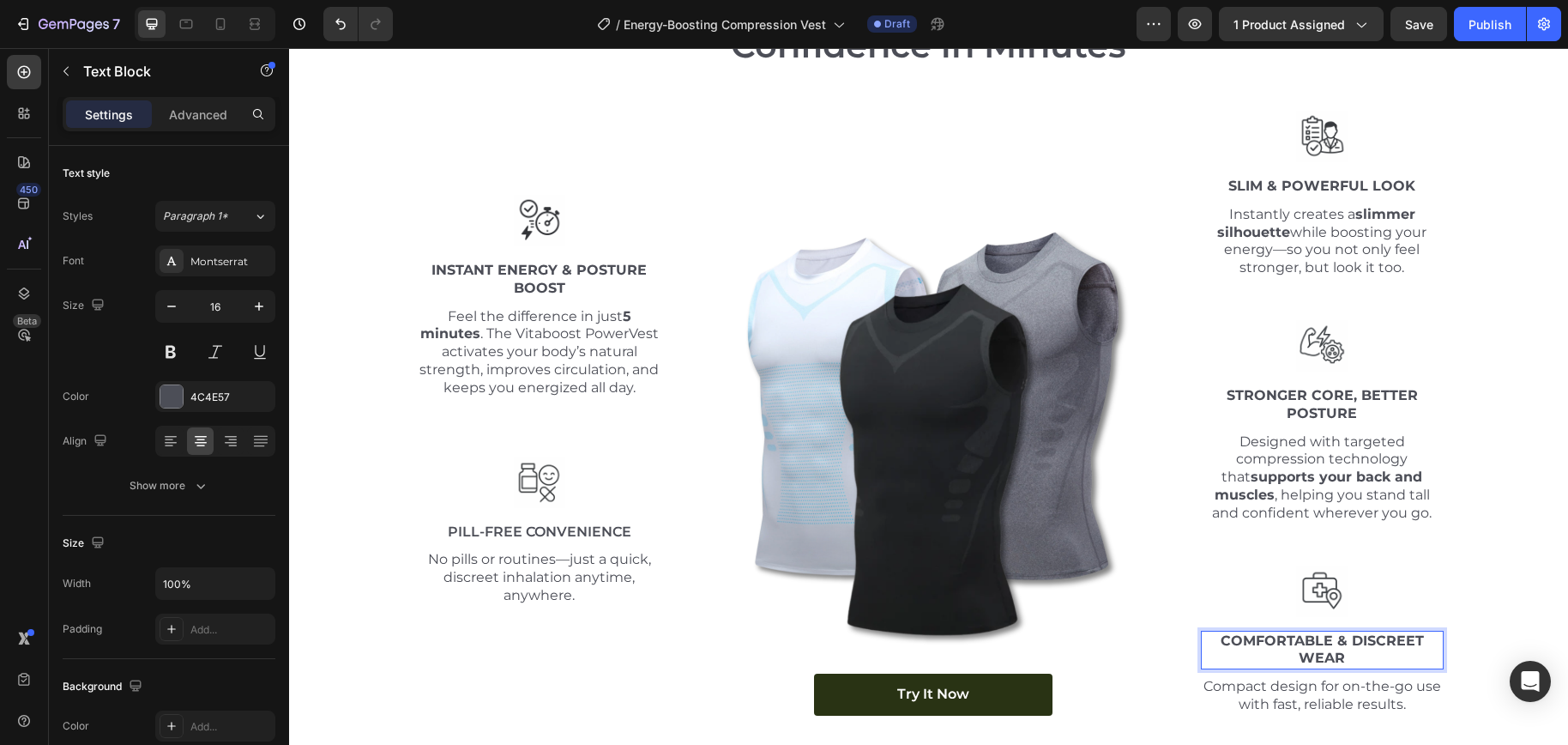
drag, startPoint x: 1344, startPoint y: 673, endPoint x: 1345, endPoint y: 688, distance: 15.0
click at [1344, 673] on div "Image Slim & Powerful Look Text Block Instantly creates a slimmer silhouette wh…" at bounding box center [1322, 413] width 243 height 605
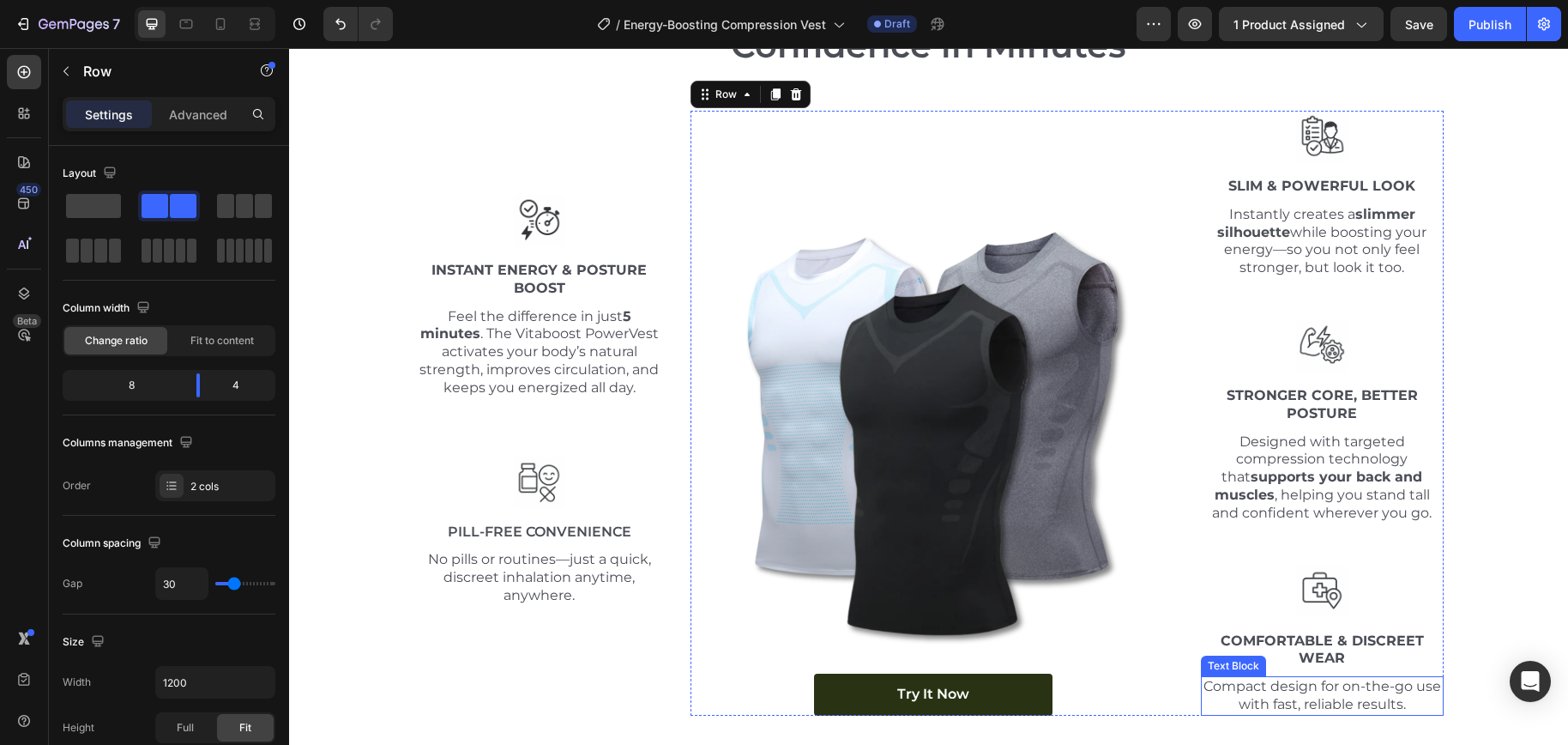
click at [1345, 688] on p "Compact design for on-the-go use with fast, reliable results." at bounding box center [1321, 696] width 239 height 36
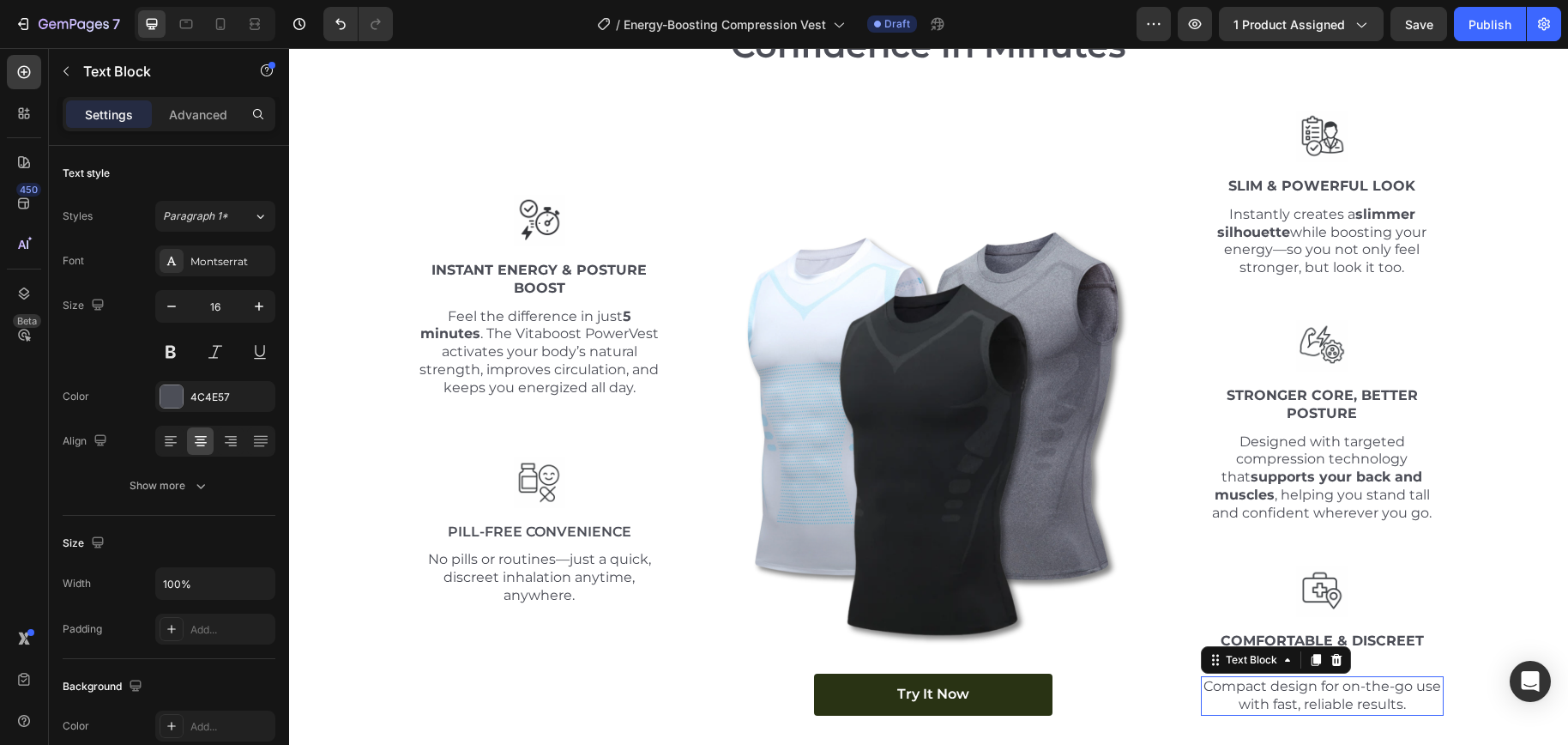
click at [1345, 688] on p "Compact design for on-the-go use with fast, reliable results." at bounding box center [1321, 696] width 239 height 36
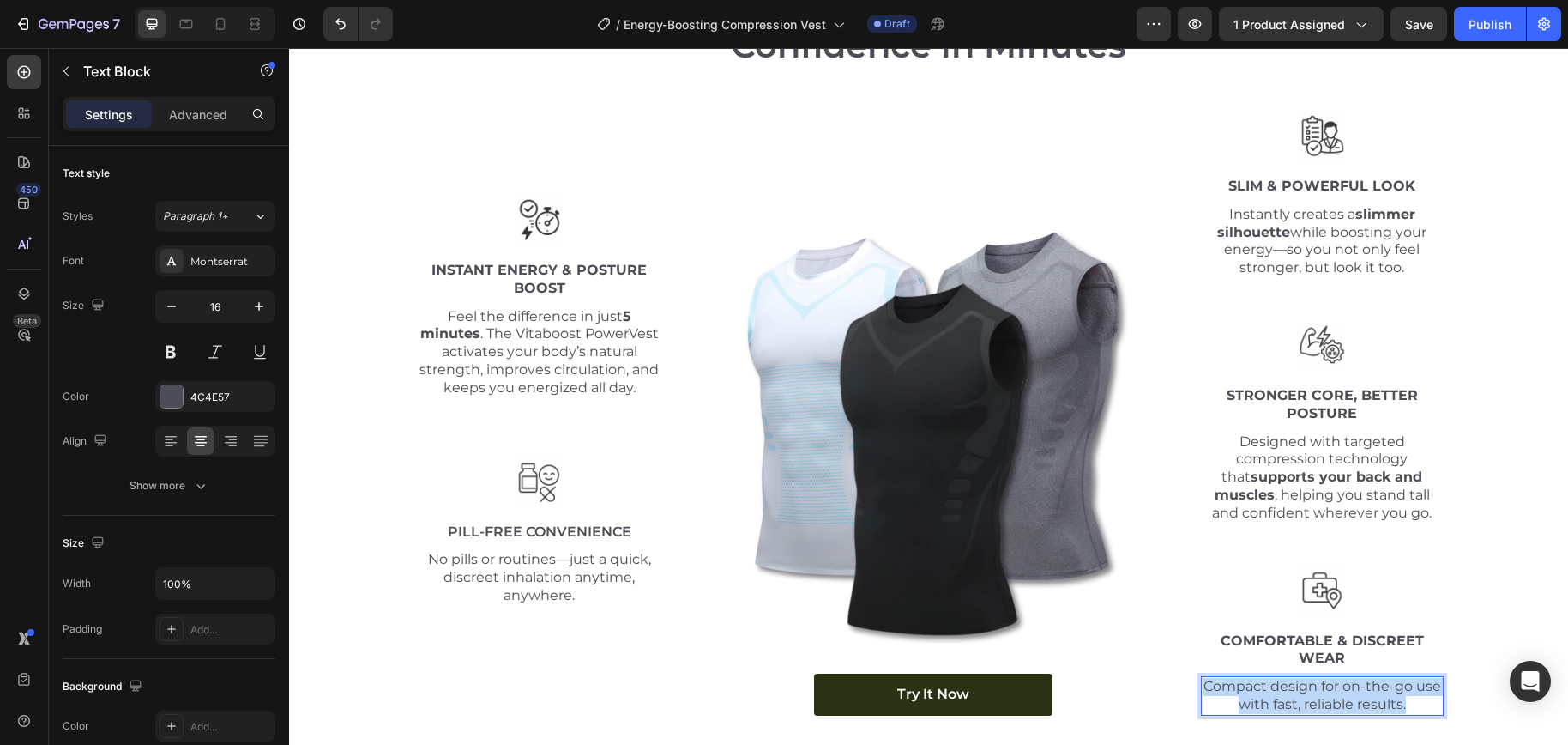
click at [1345, 688] on p "Compact design for on-the-go use with fast, reliable results." at bounding box center [1321, 696] width 239 height 36
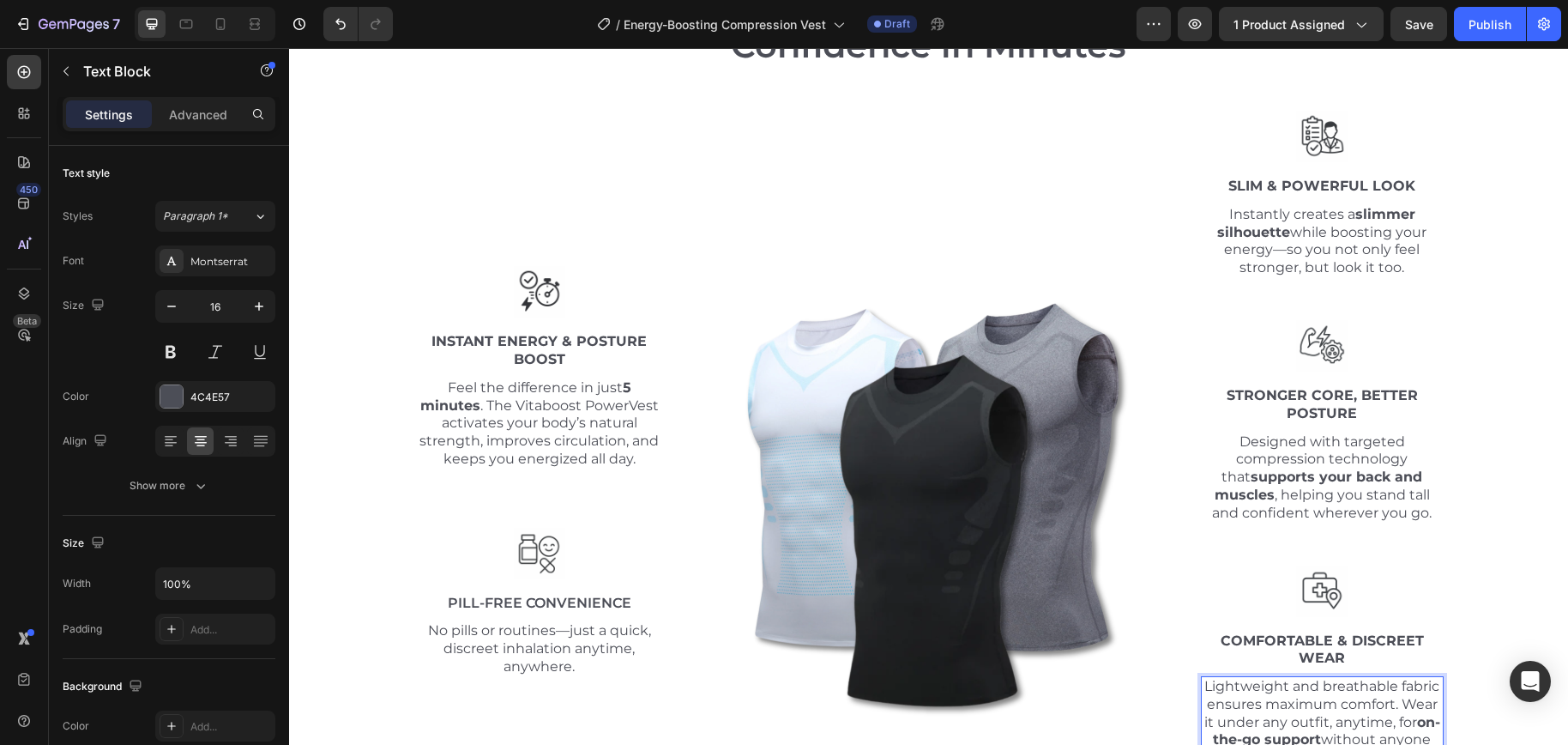
scroll to position [6251, 0]
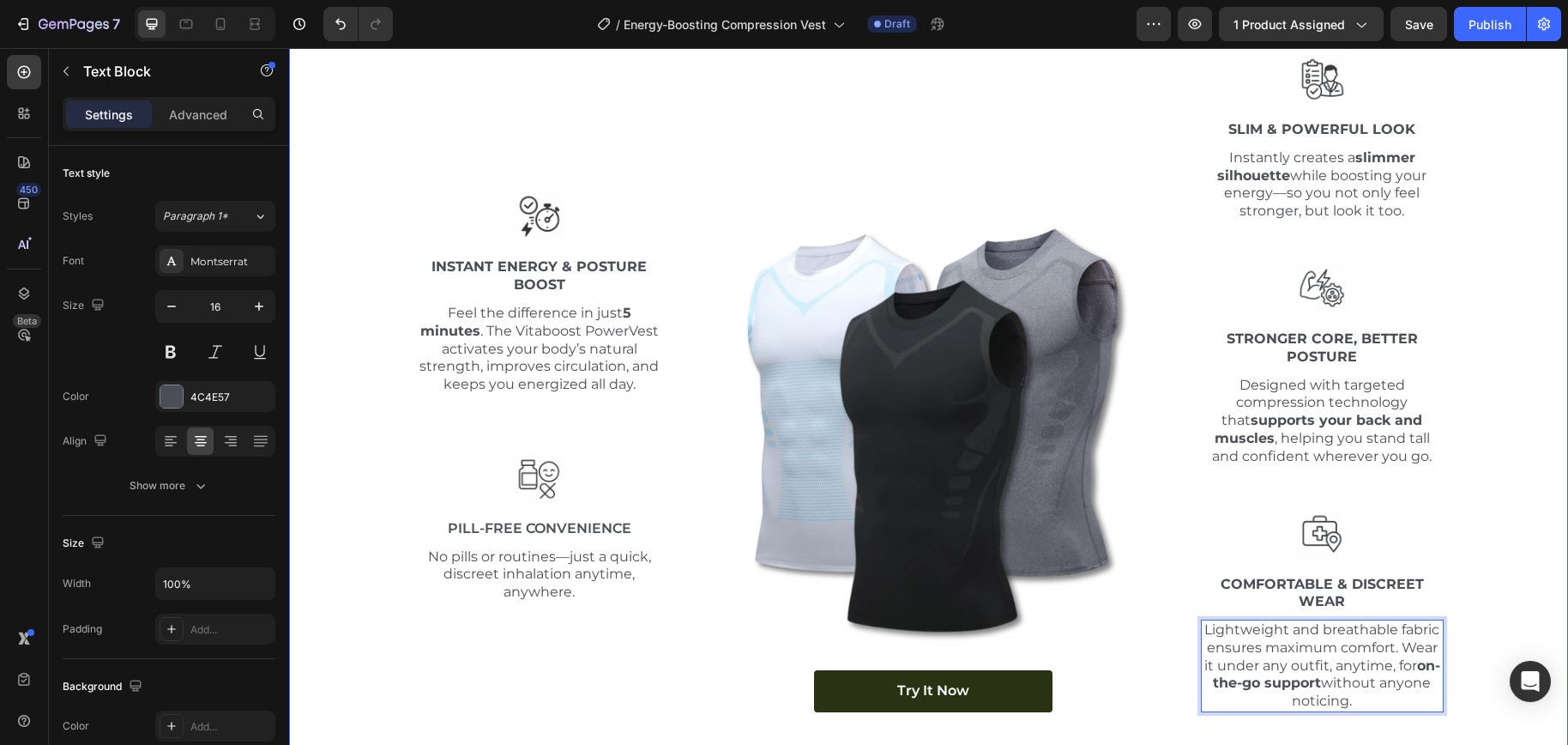
click at [1490, 463] on div "Energy-Boosting Compression Vest – Energy, Strength & Confidence in Minutes Hea…" at bounding box center [929, 322] width 1253 height 805
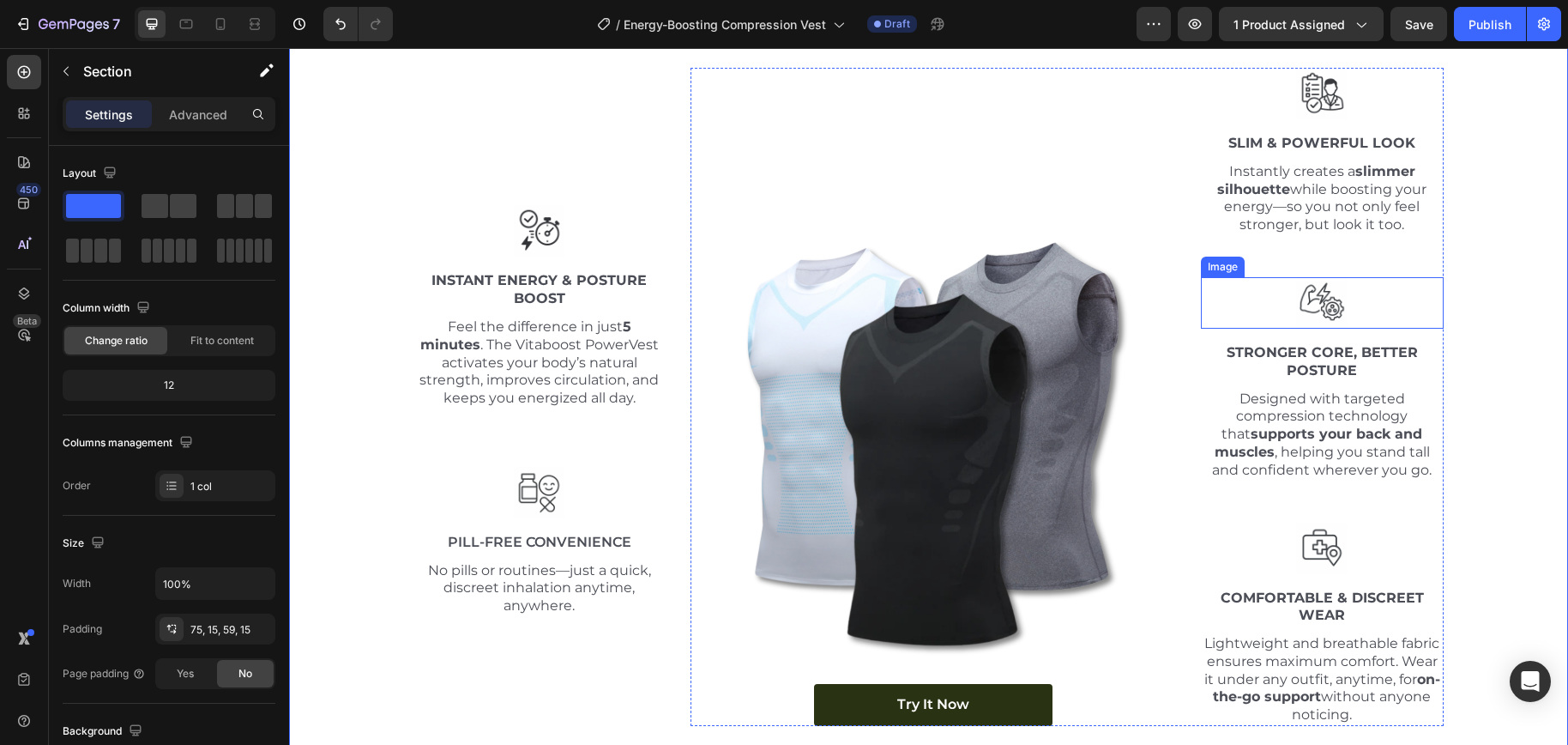
scroll to position [6214, 0]
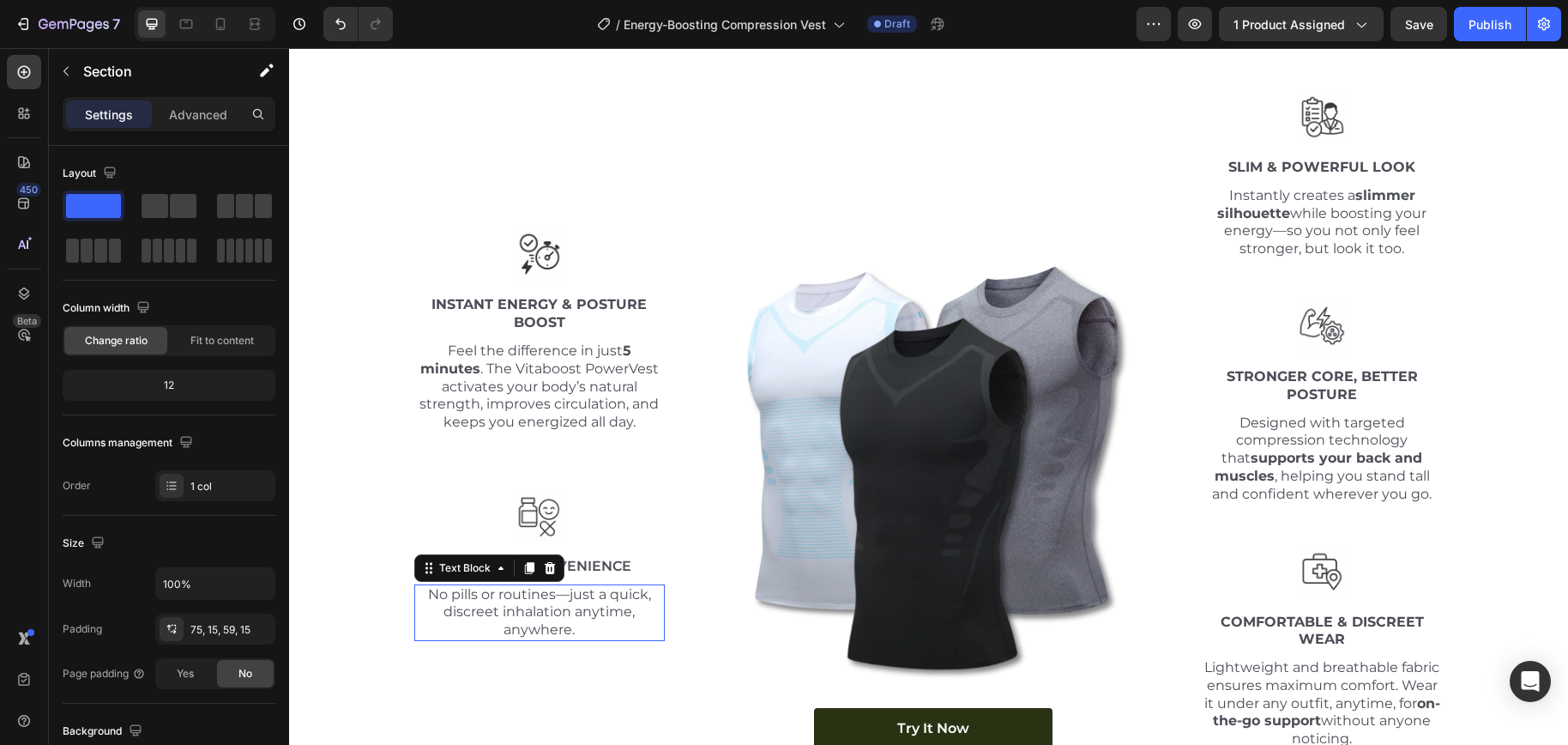
click at [503, 618] on p "No pills or routines—just a quick, discreet inhalation anytime, anywhere." at bounding box center [540, 612] width 248 height 53
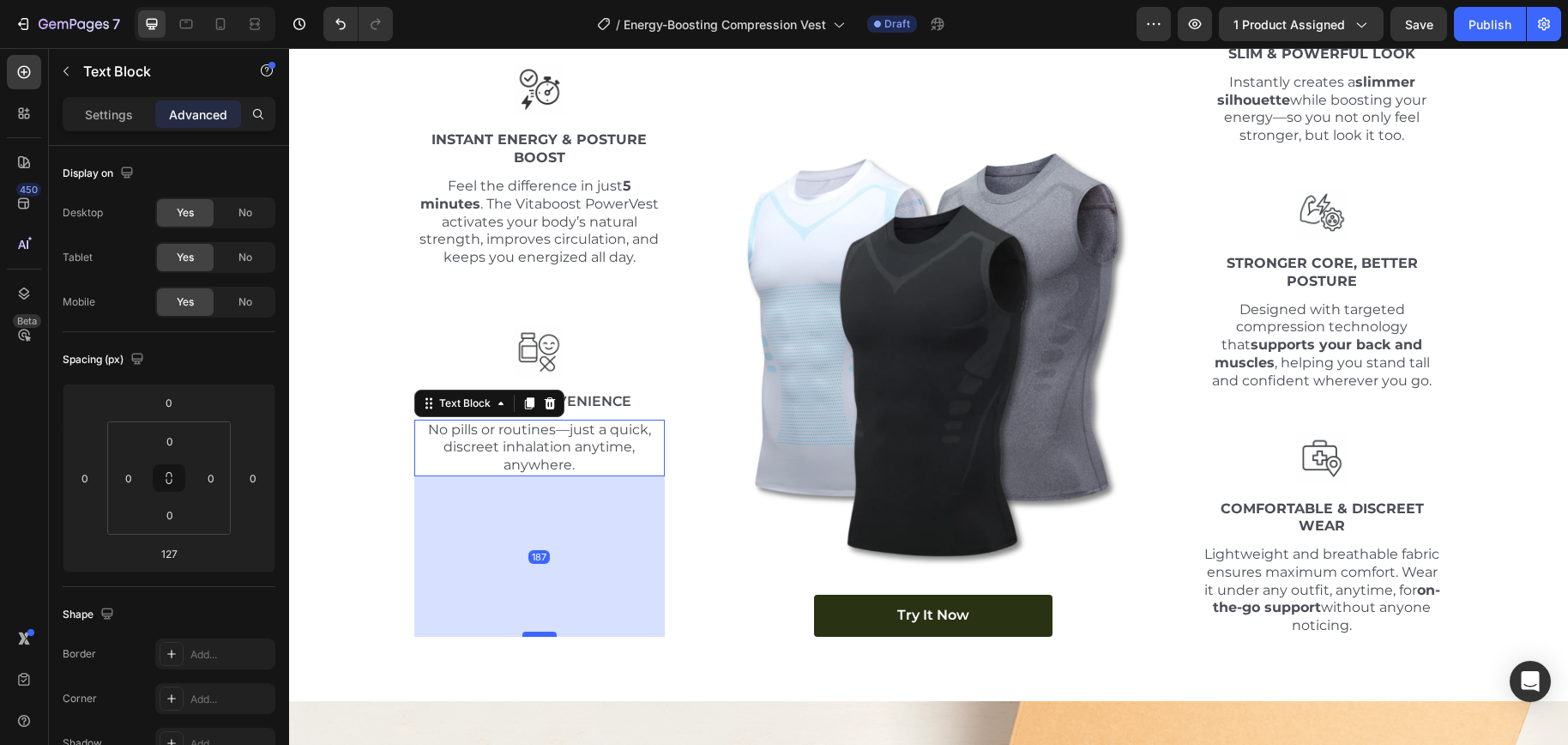
scroll to position [6326, 0]
drag, startPoint x: 526, startPoint y: 583, endPoint x: 524, endPoint y: 636, distance: 53.0
click at [524, 636] on div at bounding box center [540, 635] width 35 height 5
type input "188"
click at [1447, 626] on div "Energy-Boosting Compression Vest – Energy, Strength & Confidence in Minutes Hea…" at bounding box center [929, 248] width 1253 height 805
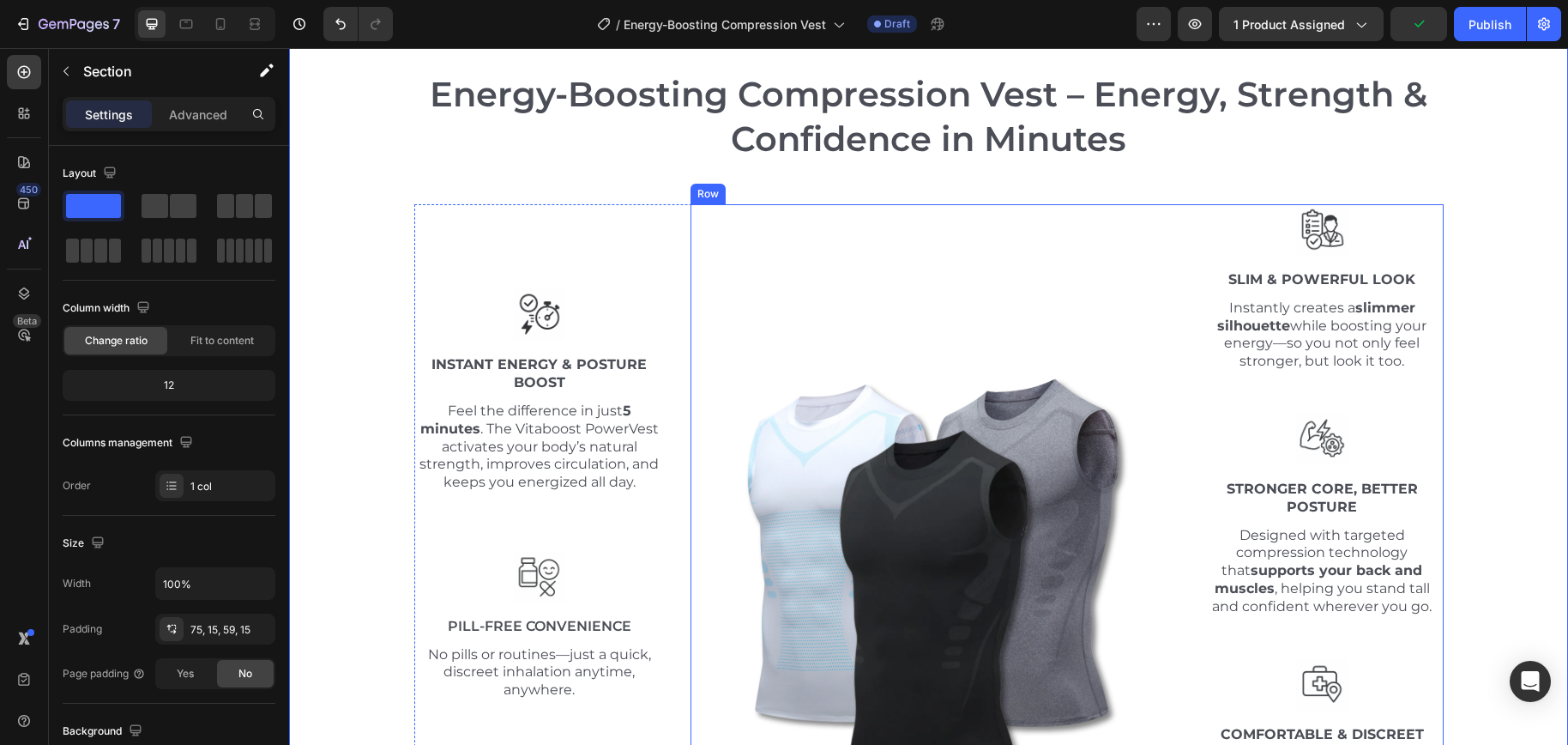
scroll to position [6092, 0]
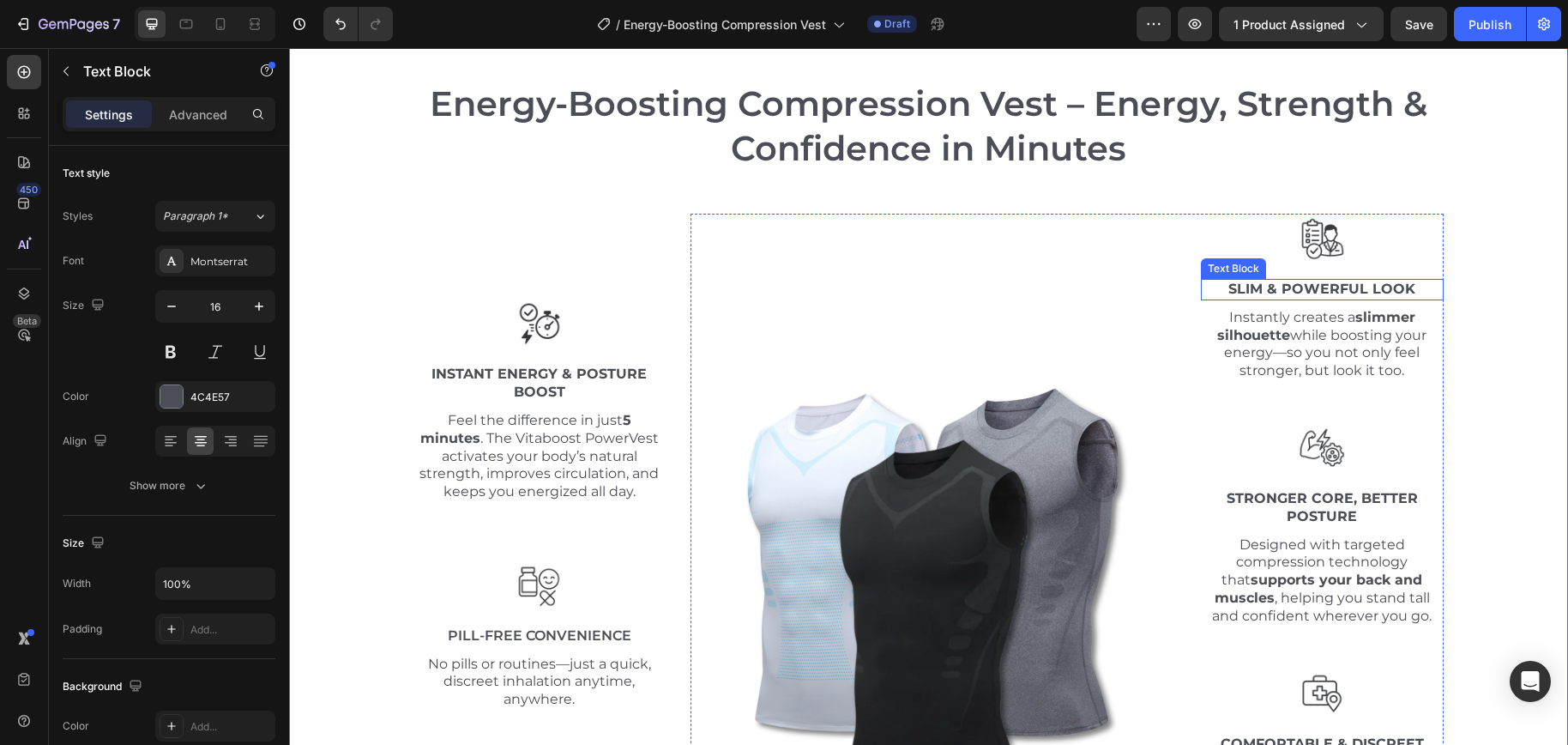
click at [1331, 289] on strong "Slim & Powerful Look" at bounding box center [1321, 289] width 187 height 16
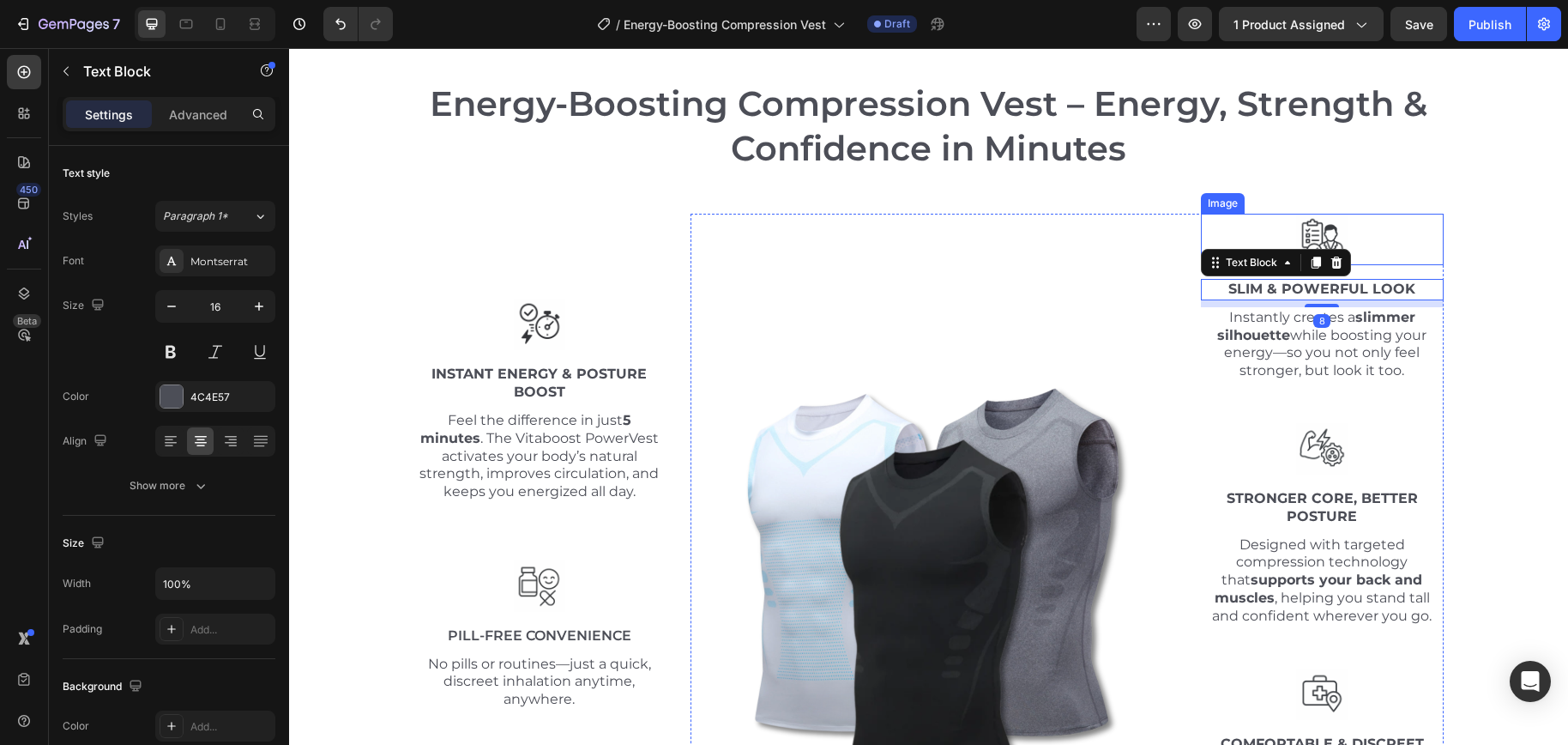
click at [1327, 219] on img at bounding box center [1321, 240] width 52 height 52
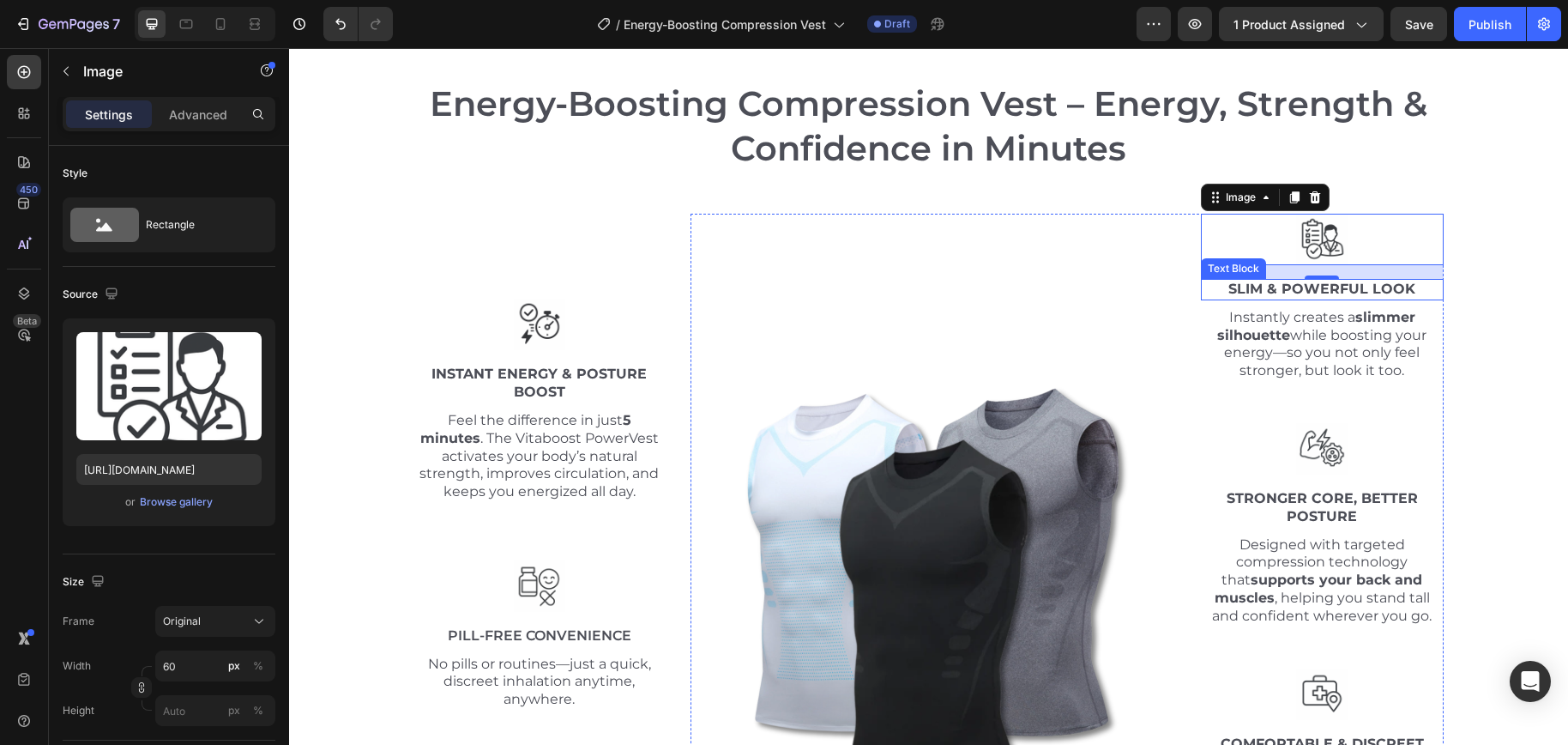
click at [1335, 289] on strong "Slim & Powerful Look" at bounding box center [1321, 289] width 187 height 16
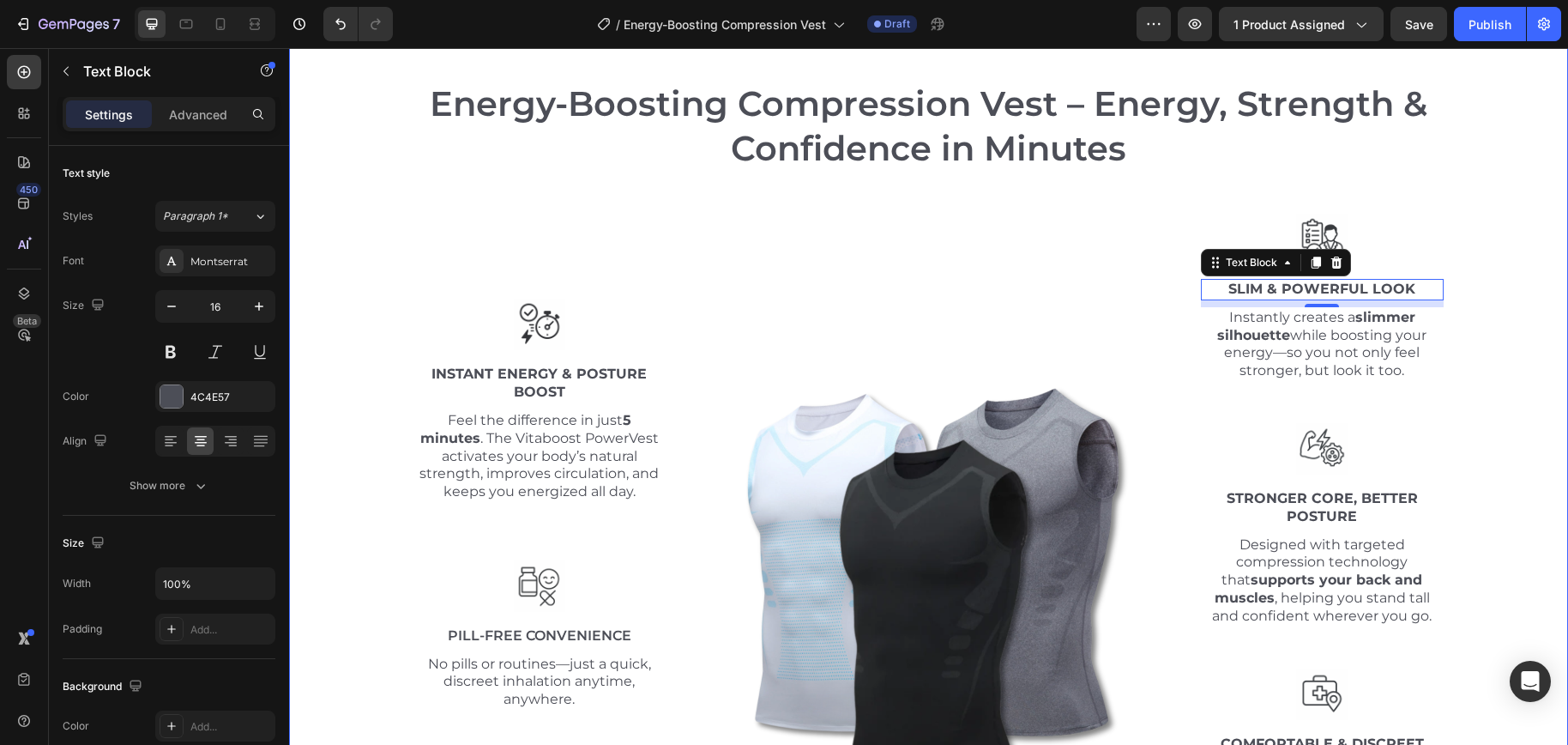
click at [1326, 207] on div "Energy-Boosting Compression Vest – Energy, Strength & Confidence in Minutes Hea…" at bounding box center [929, 483] width 1253 height 805
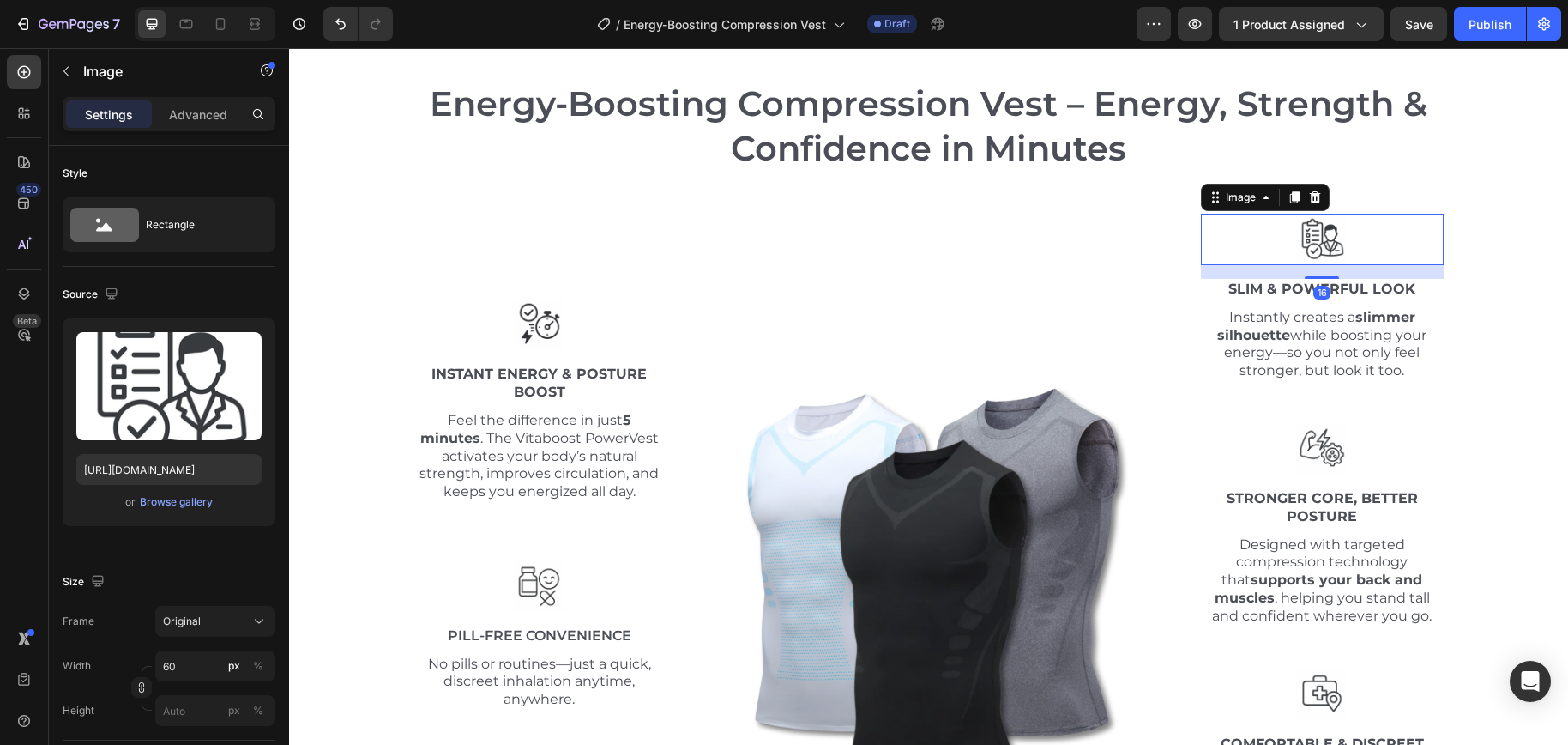
click at [1319, 221] on img at bounding box center [1321, 240] width 52 height 52
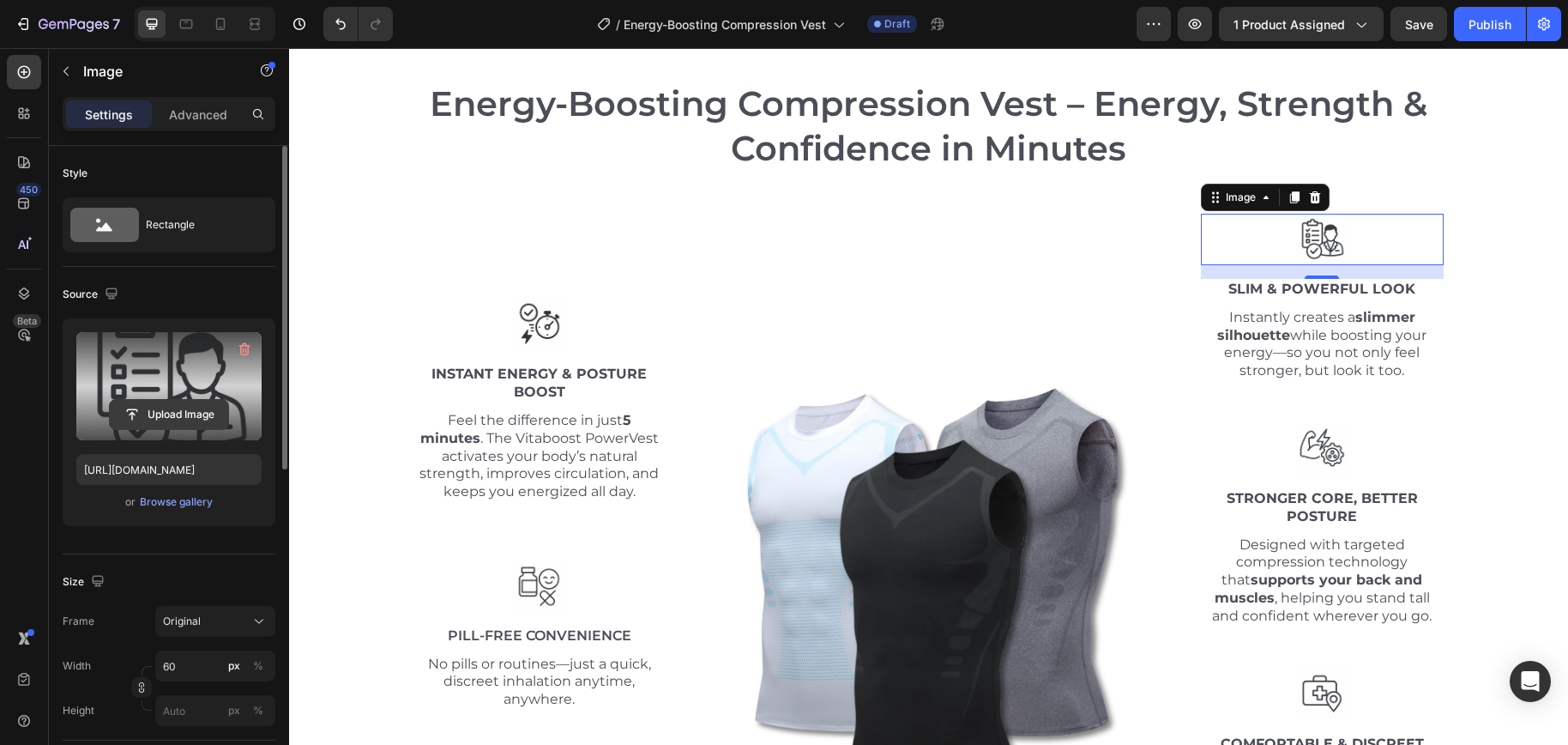
click at [204, 410] on input "file" at bounding box center [169, 414] width 118 height 29
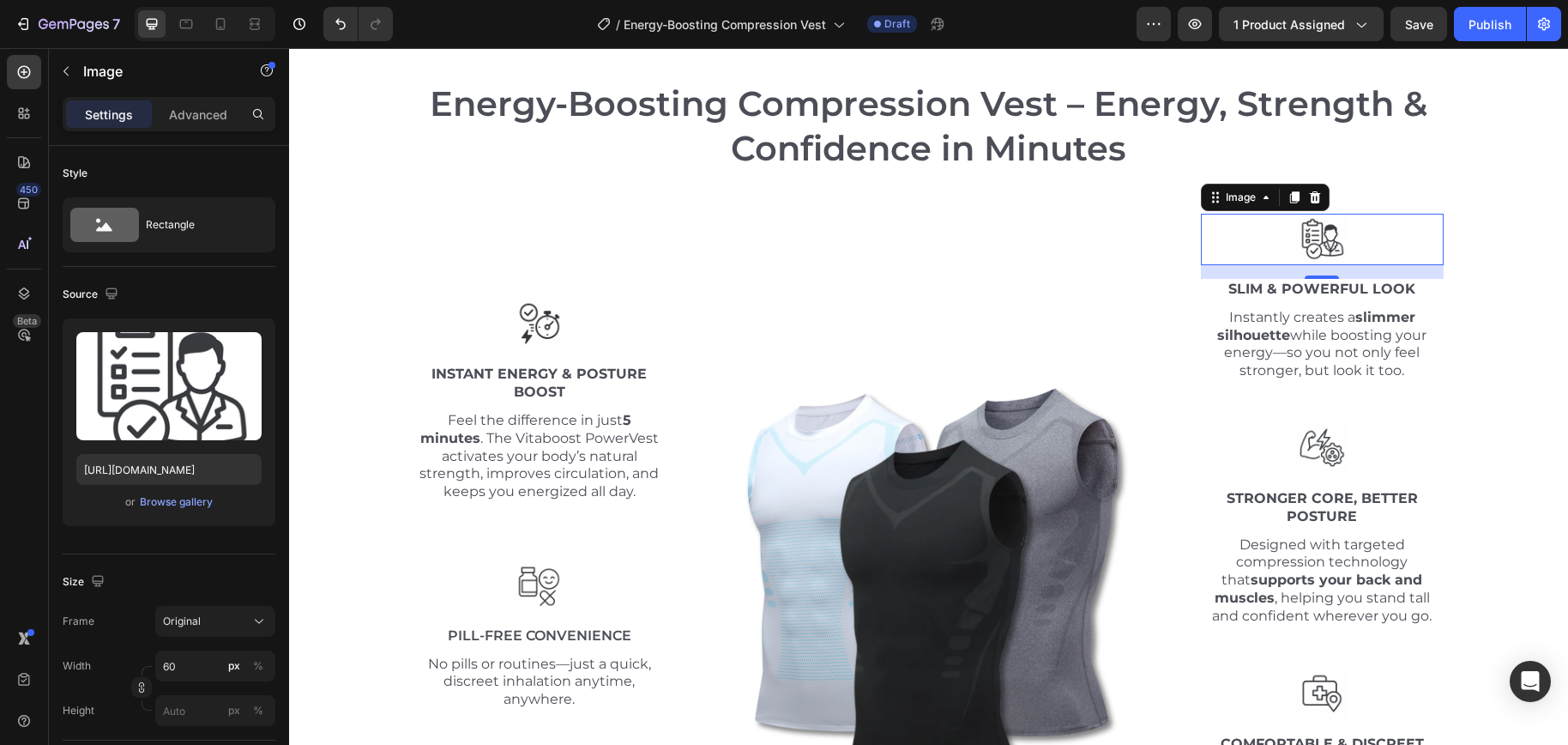
click at [1316, 242] on img at bounding box center [1321, 240] width 52 height 52
click at [539, 287] on div "Image Instant Energy & Posture Boost Text Block Feel the difference in just 5 m…" at bounding box center [540, 543] width 251 height 658
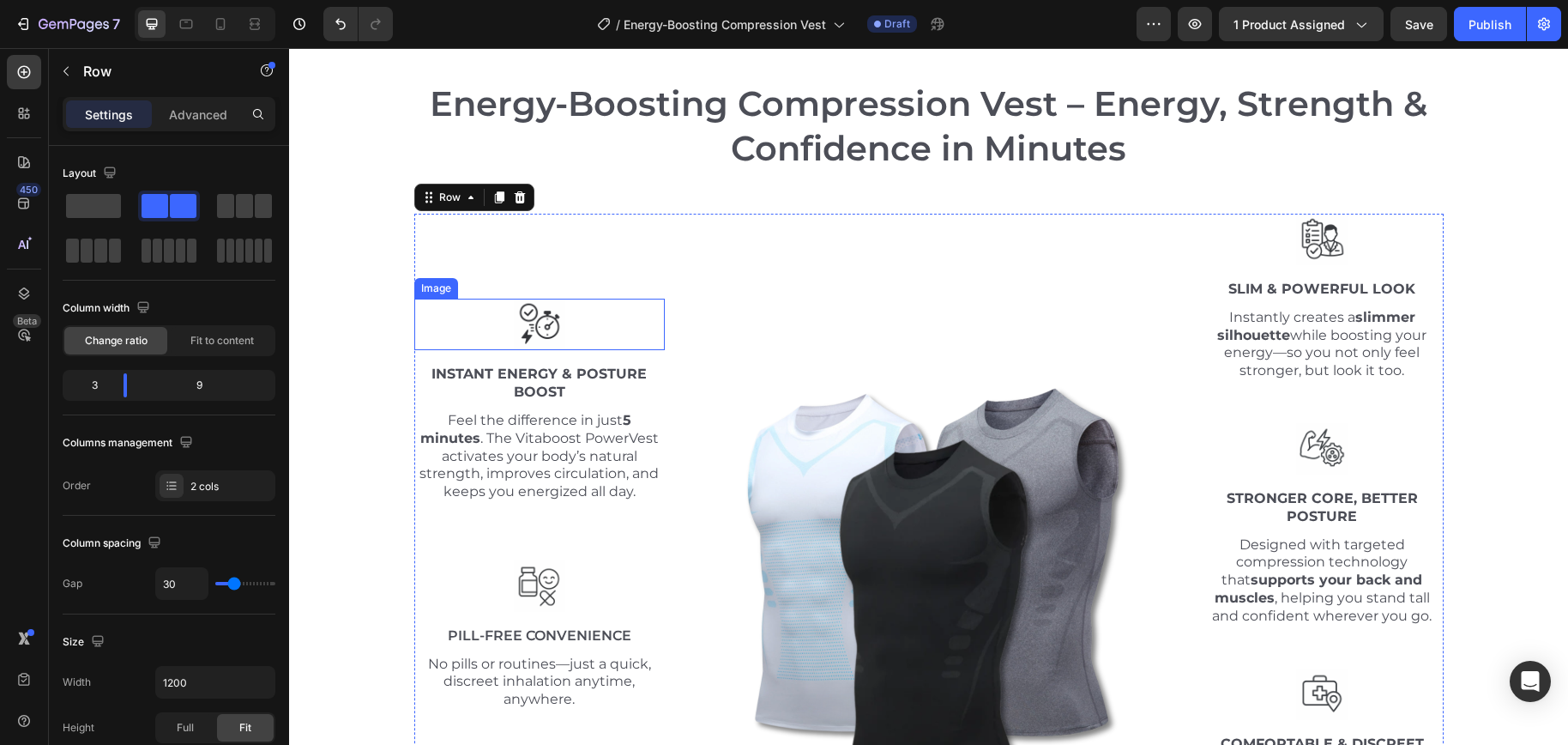
click at [535, 324] on img at bounding box center [539, 324] width 52 height 52
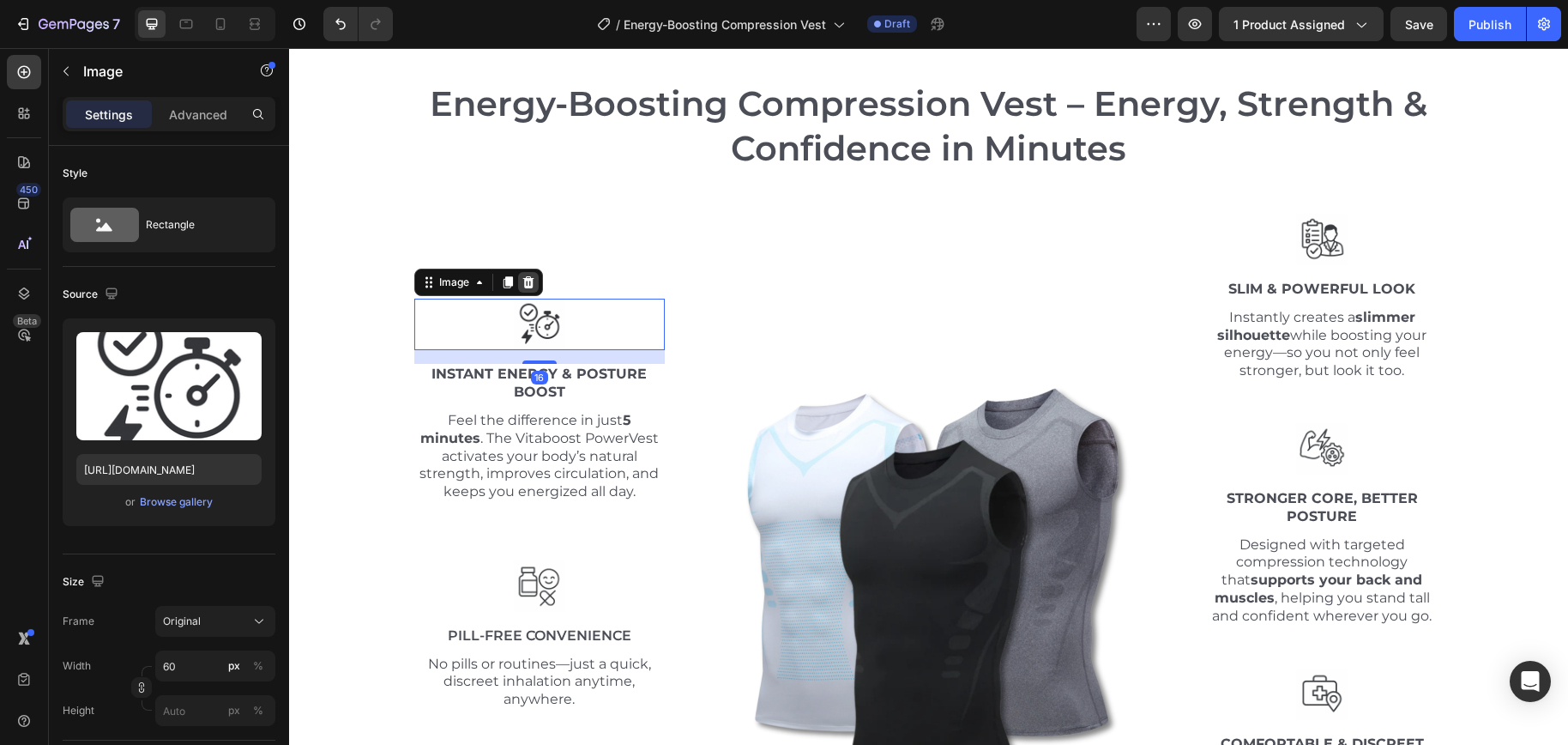
click at [523, 278] on icon at bounding box center [528, 281] width 11 height 12
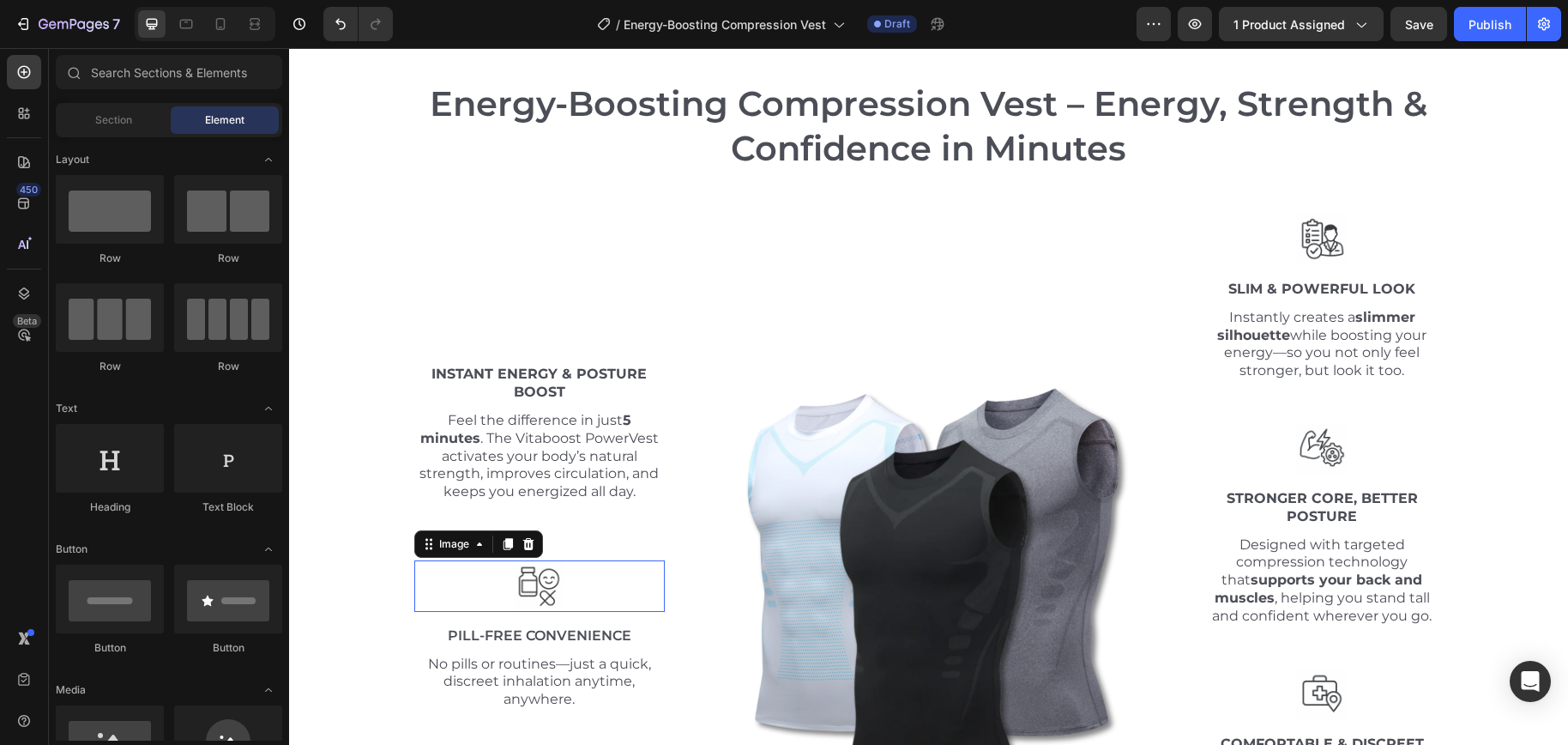
click at [549, 575] on img at bounding box center [539, 586] width 52 height 52
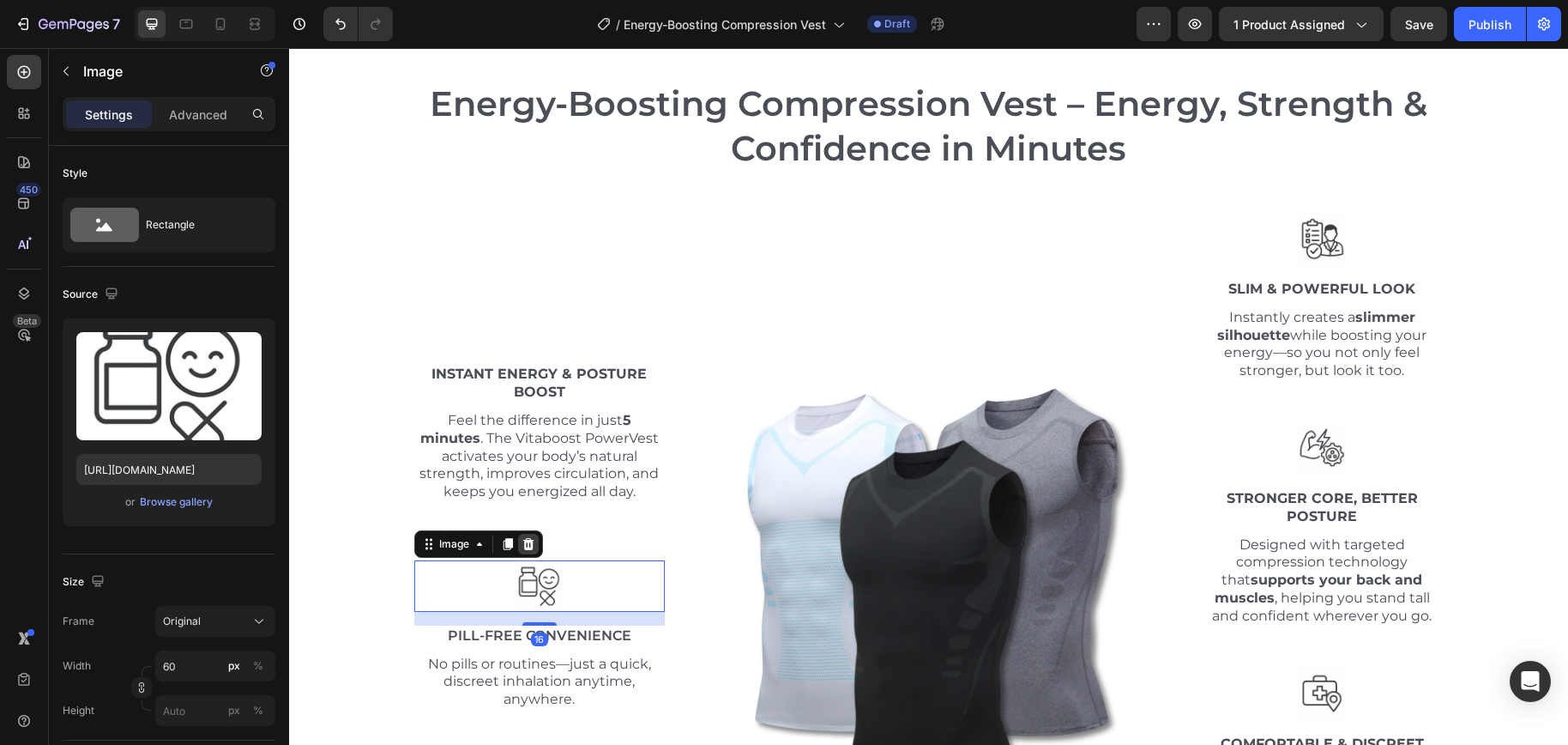
click at [528, 547] on div at bounding box center [528, 544] width 21 height 21
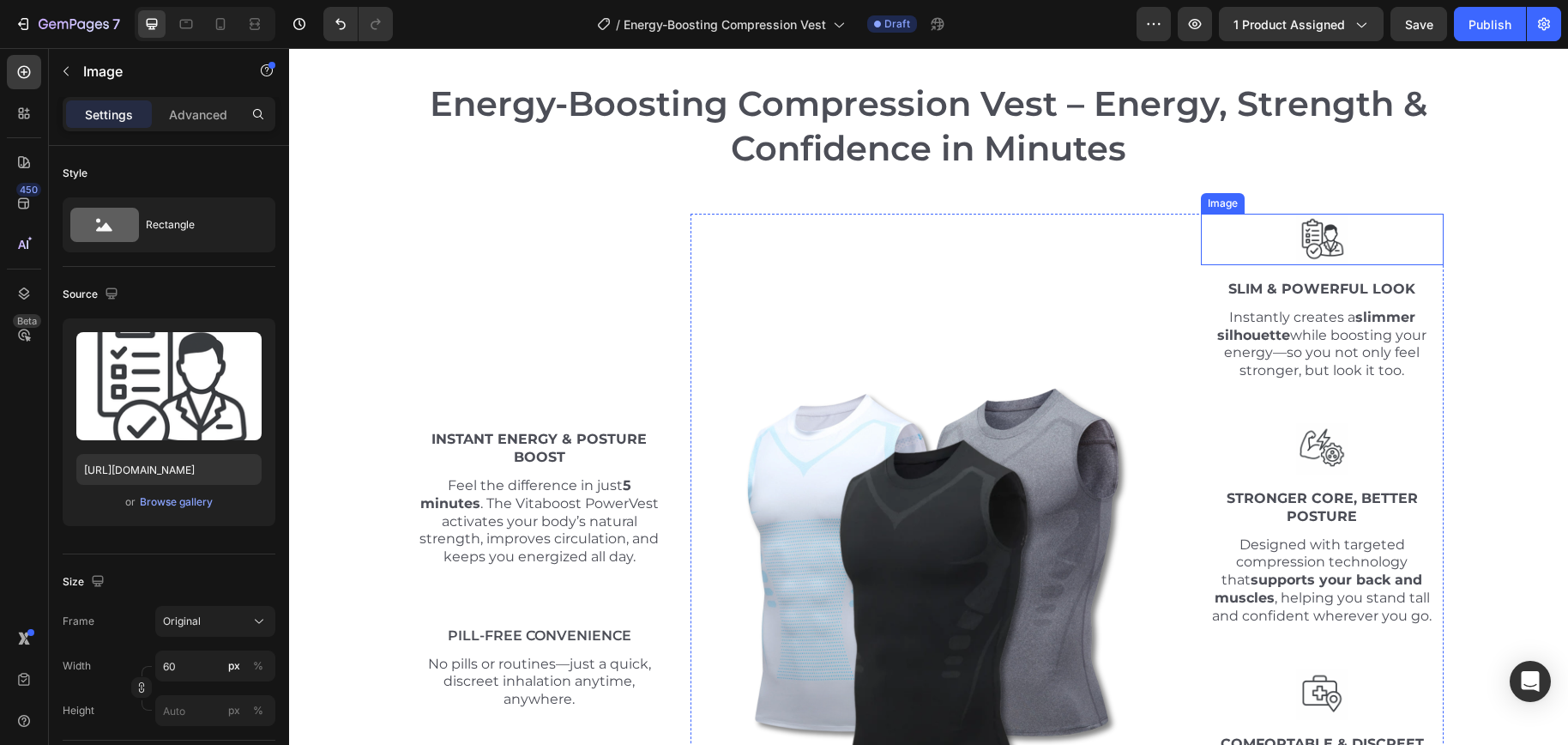
click at [1352, 236] on div at bounding box center [1322, 240] width 243 height 52
click at [1309, 200] on icon at bounding box center [1315, 197] width 11 height 12
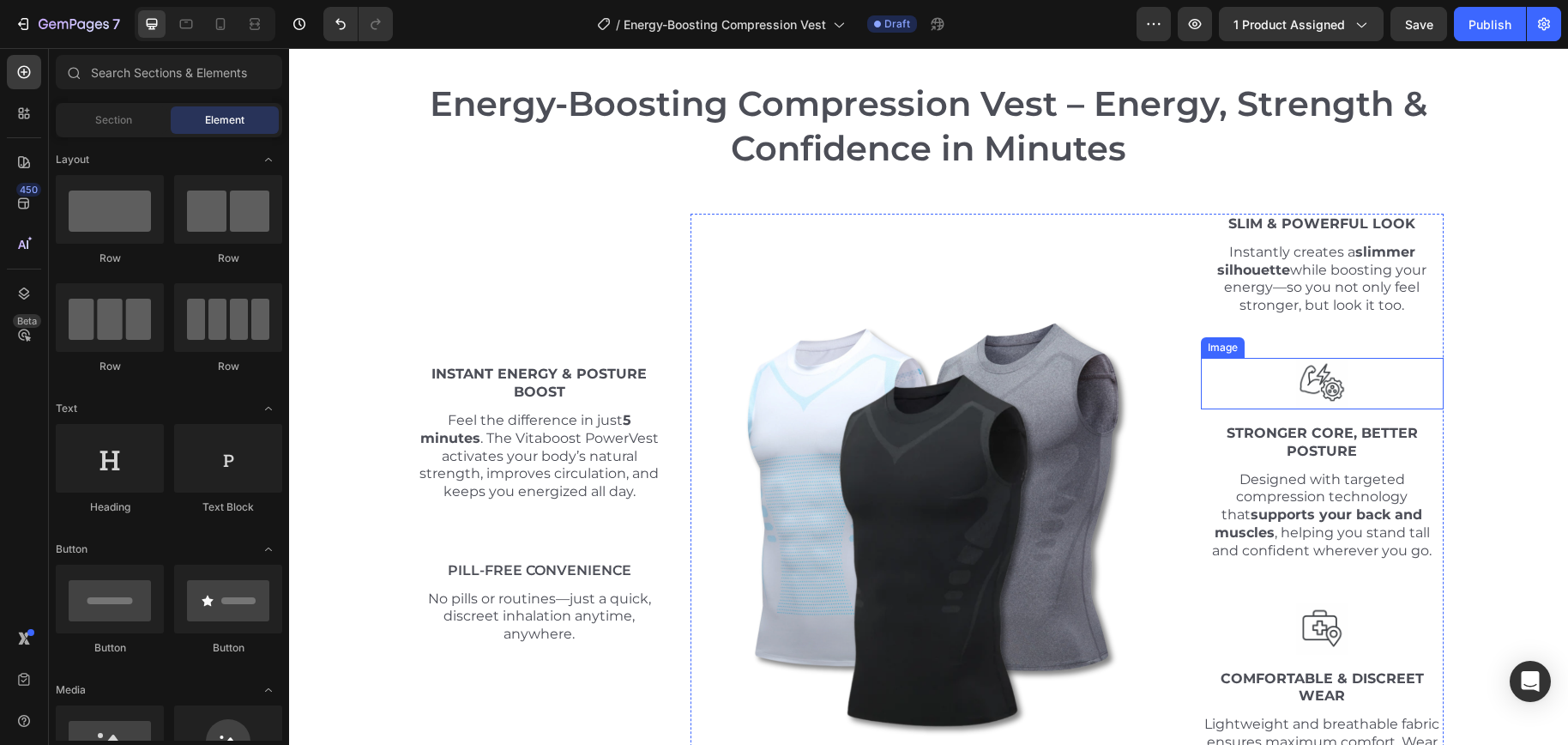
click at [1319, 378] on img at bounding box center [1321, 383] width 52 height 52
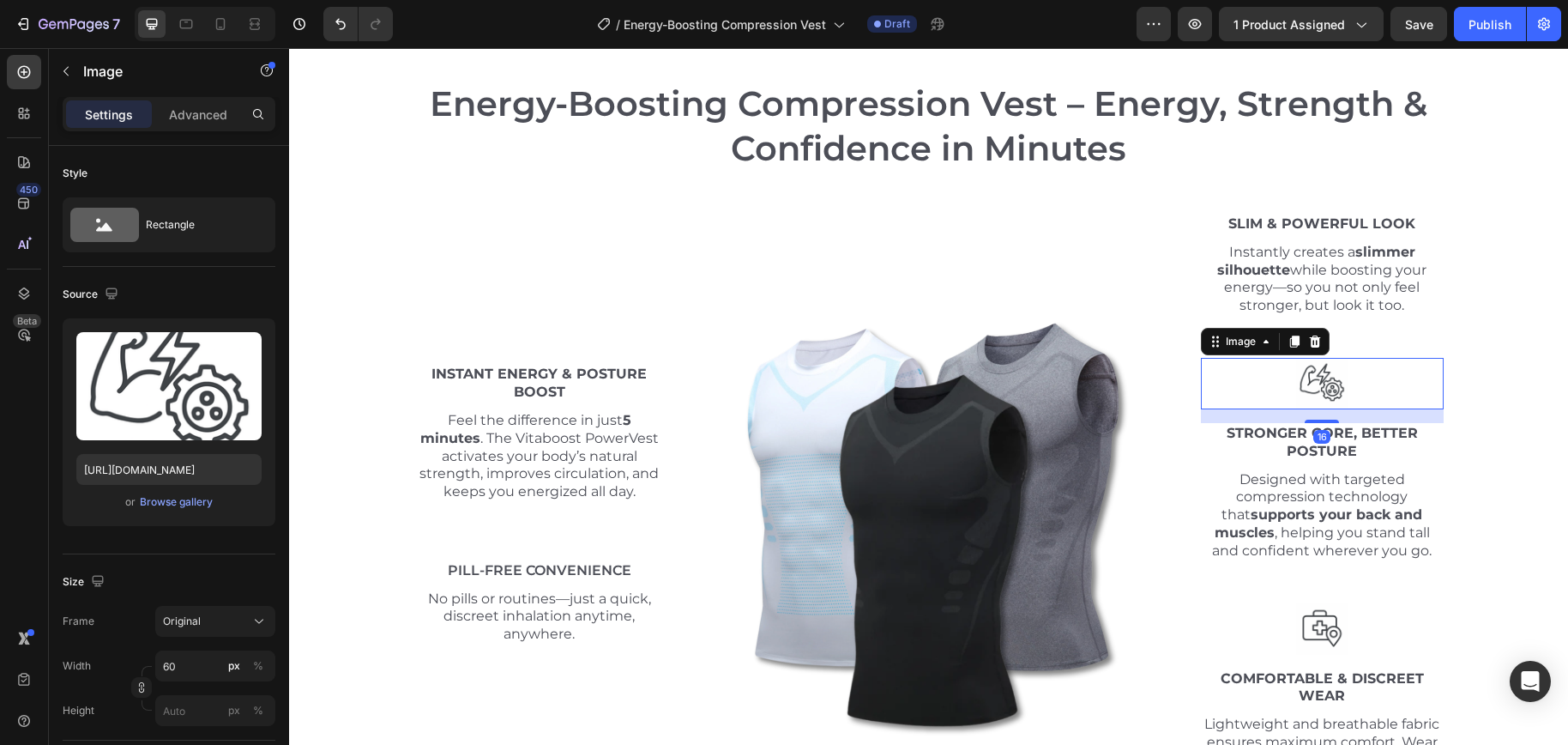
click at [1310, 347] on icon at bounding box center [1314, 341] width 14 height 14
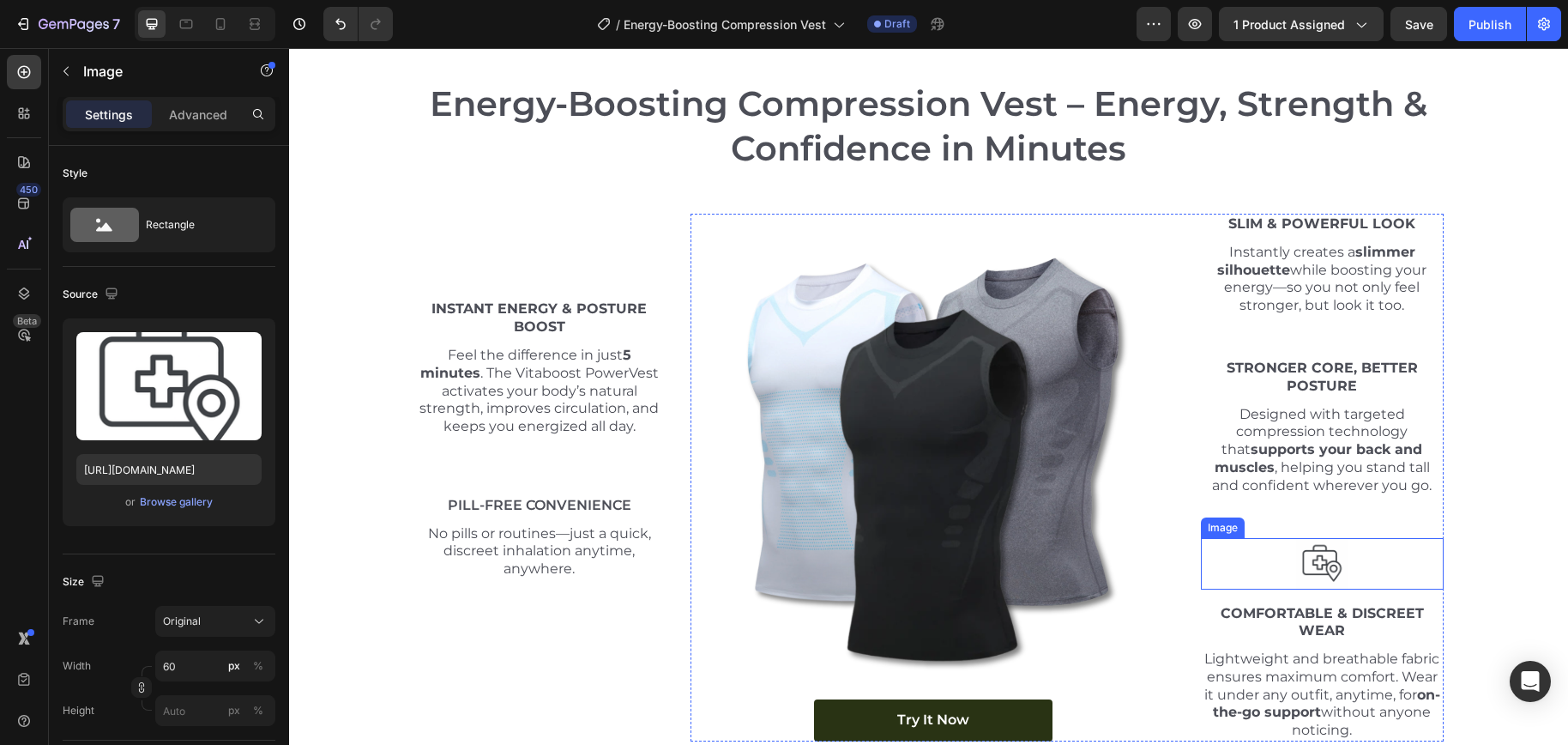
click at [1339, 576] on img at bounding box center [1321, 564] width 52 height 52
click at [1315, 526] on icon at bounding box center [1314, 521] width 14 height 14
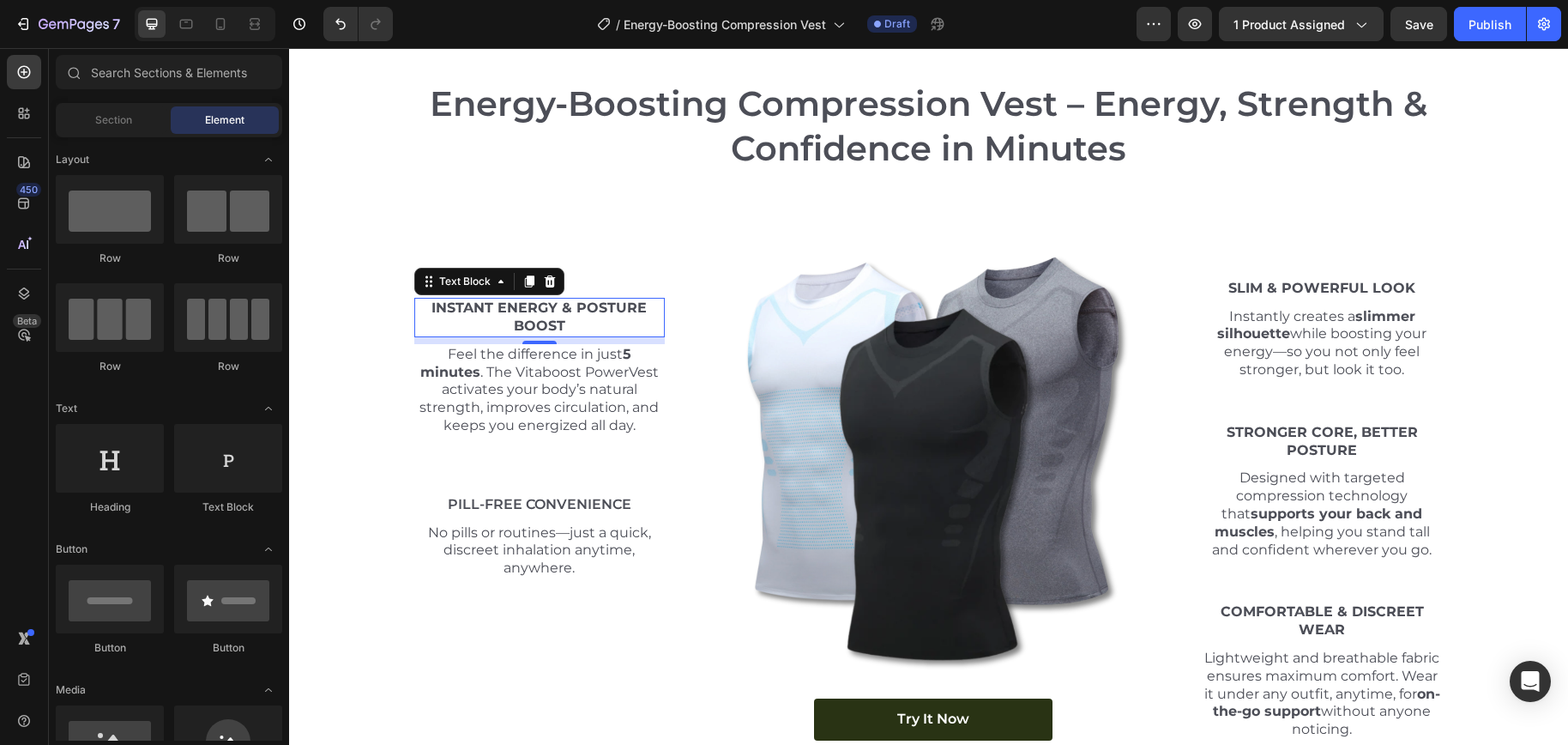
click at [535, 312] on strong "Instant Energy & Posture Boost" at bounding box center [539, 317] width 215 height 35
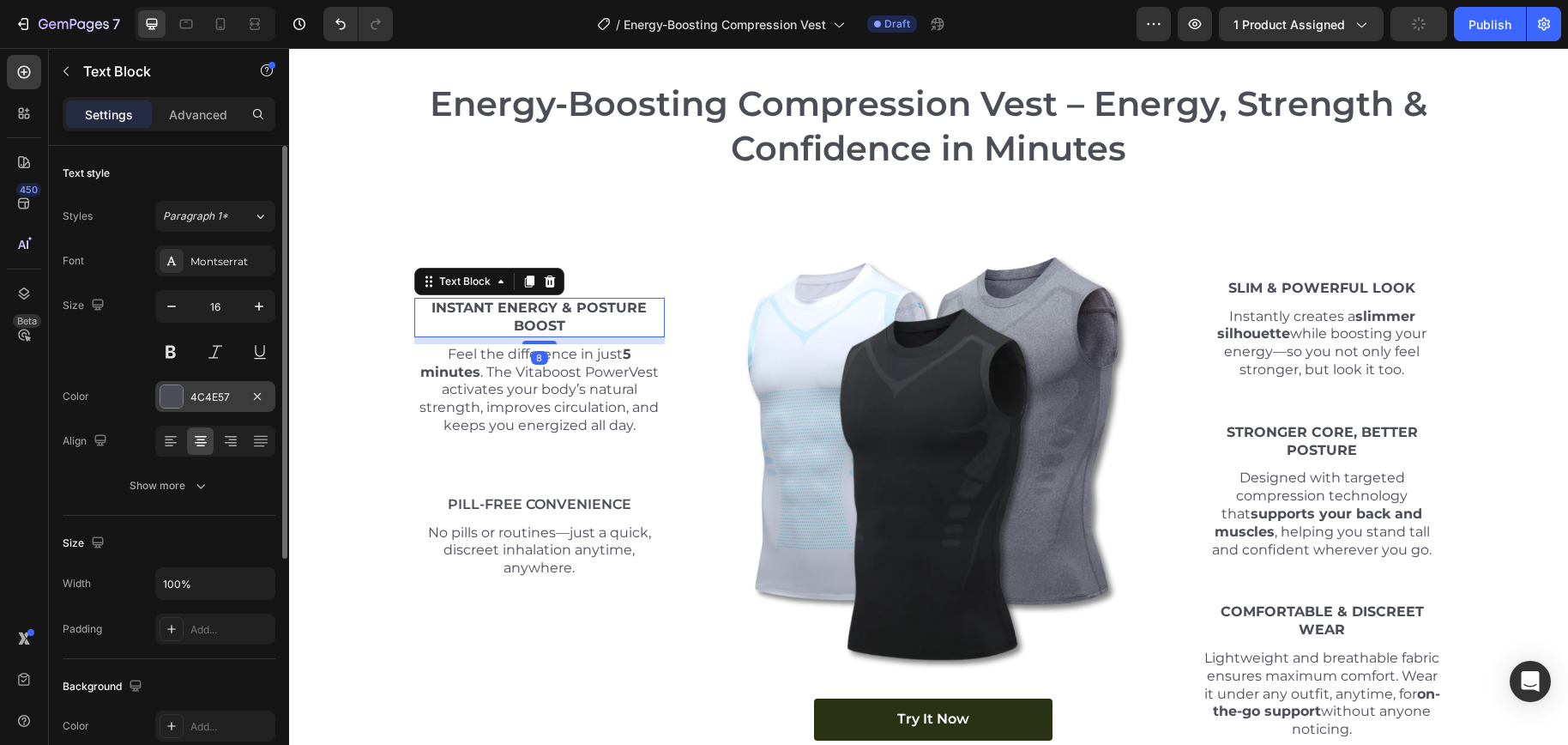
click at [202, 403] on div "4C4E57" at bounding box center [215, 397] width 50 height 15
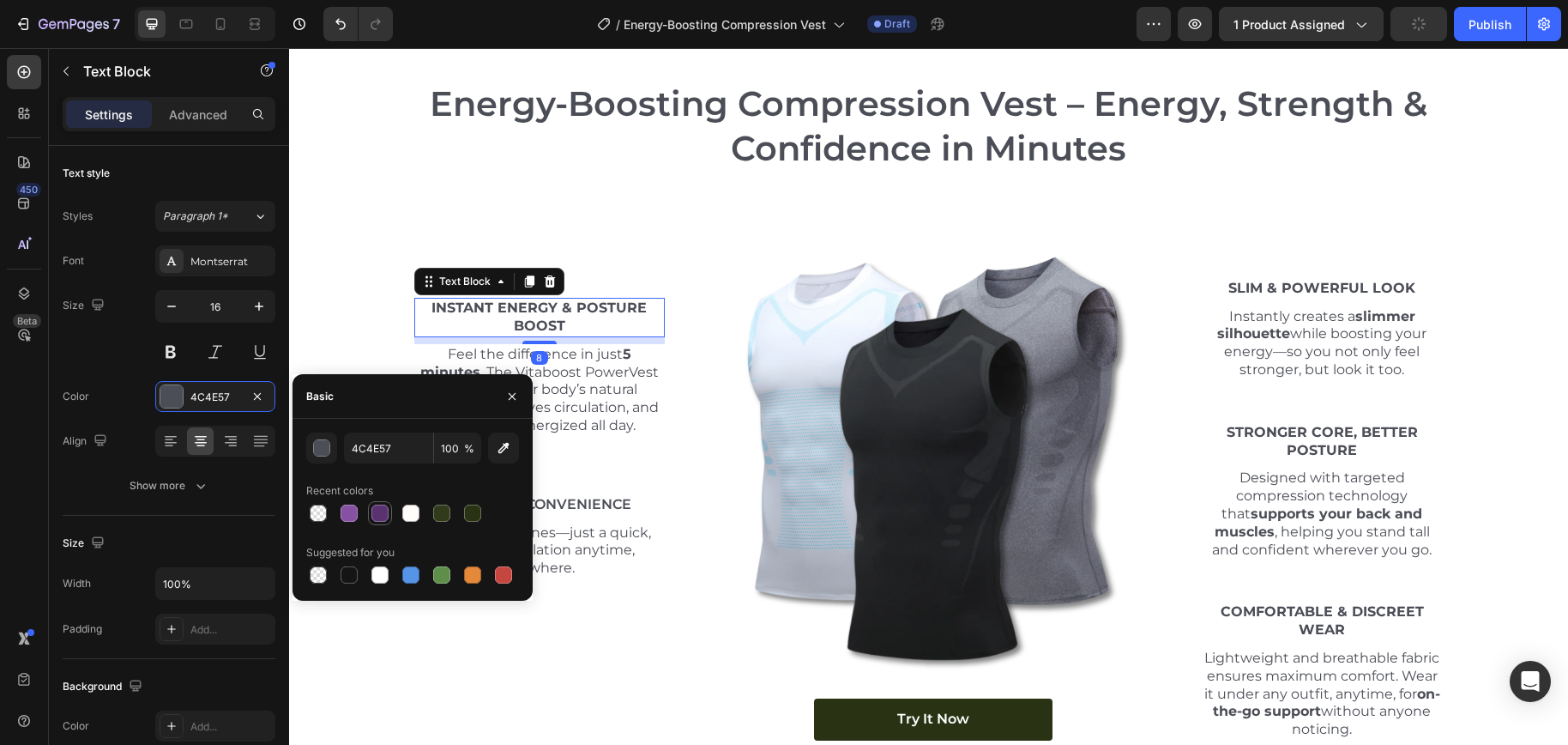
click at [388, 523] on div at bounding box center [380, 513] width 24 height 24
type input "5A3270"
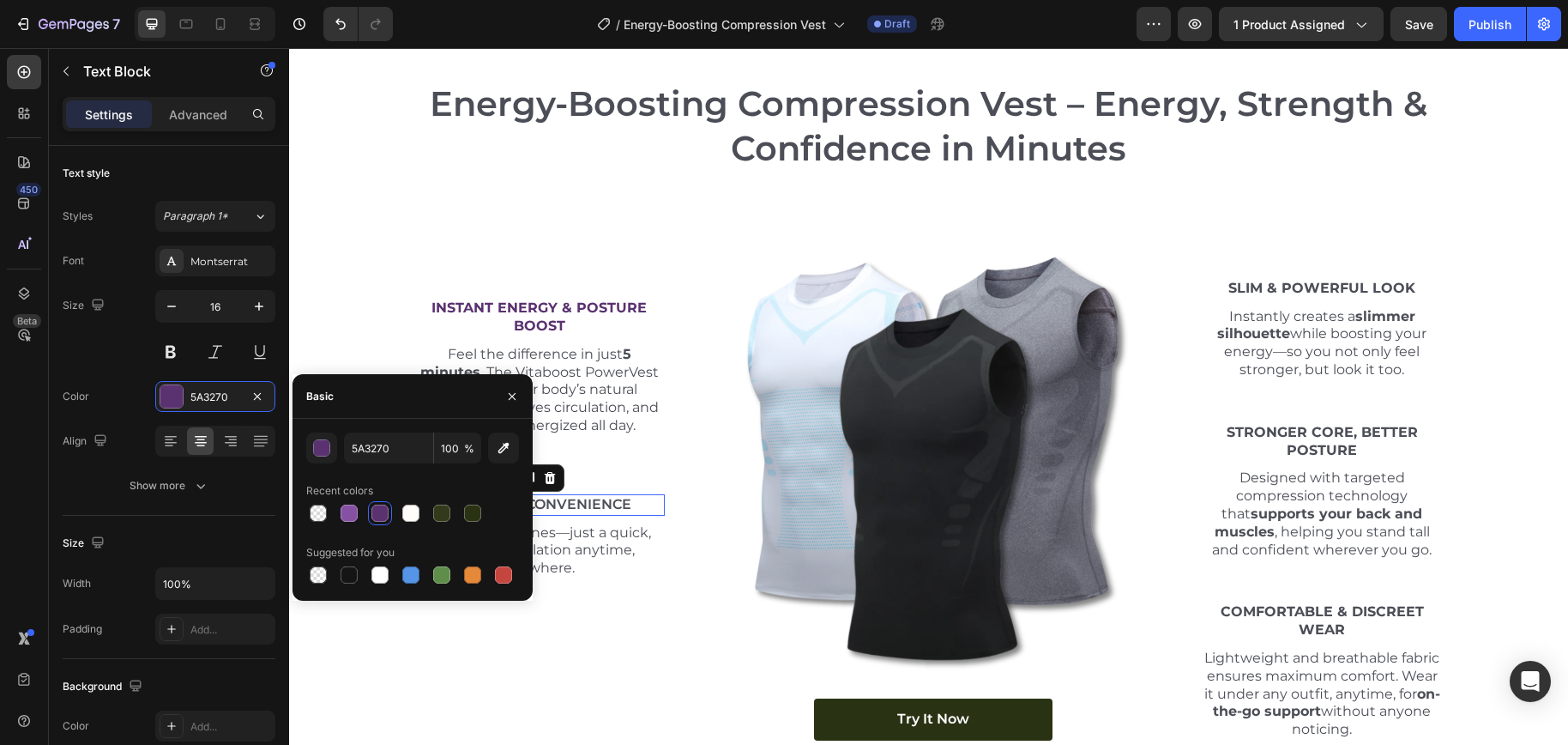
click at [584, 513] on p "Pill-Free Convenience" at bounding box center [540, 505] width 248 height 18
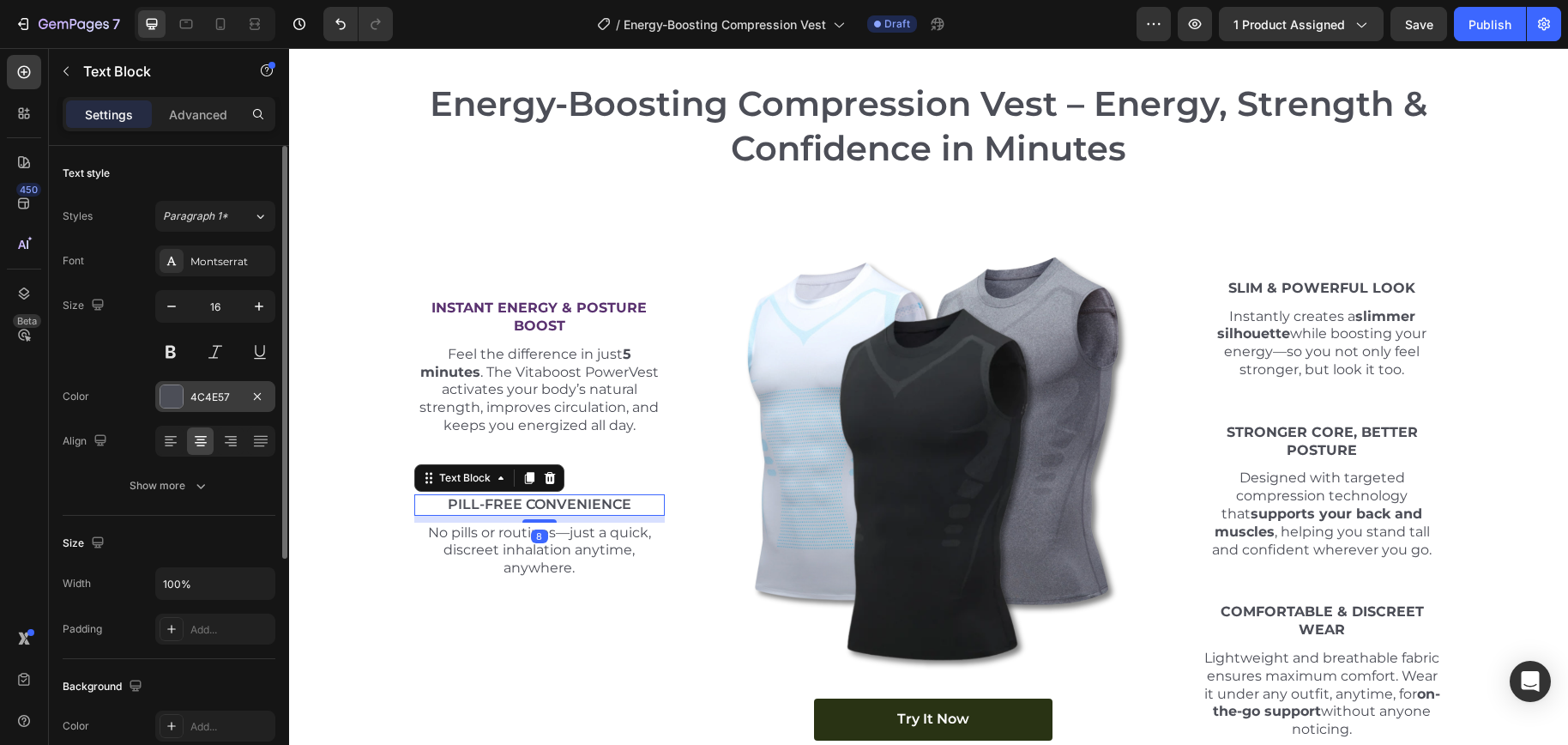
click at [194, 390] on div "4C4E57" at bounding box center [215, 397] width 50 height 15
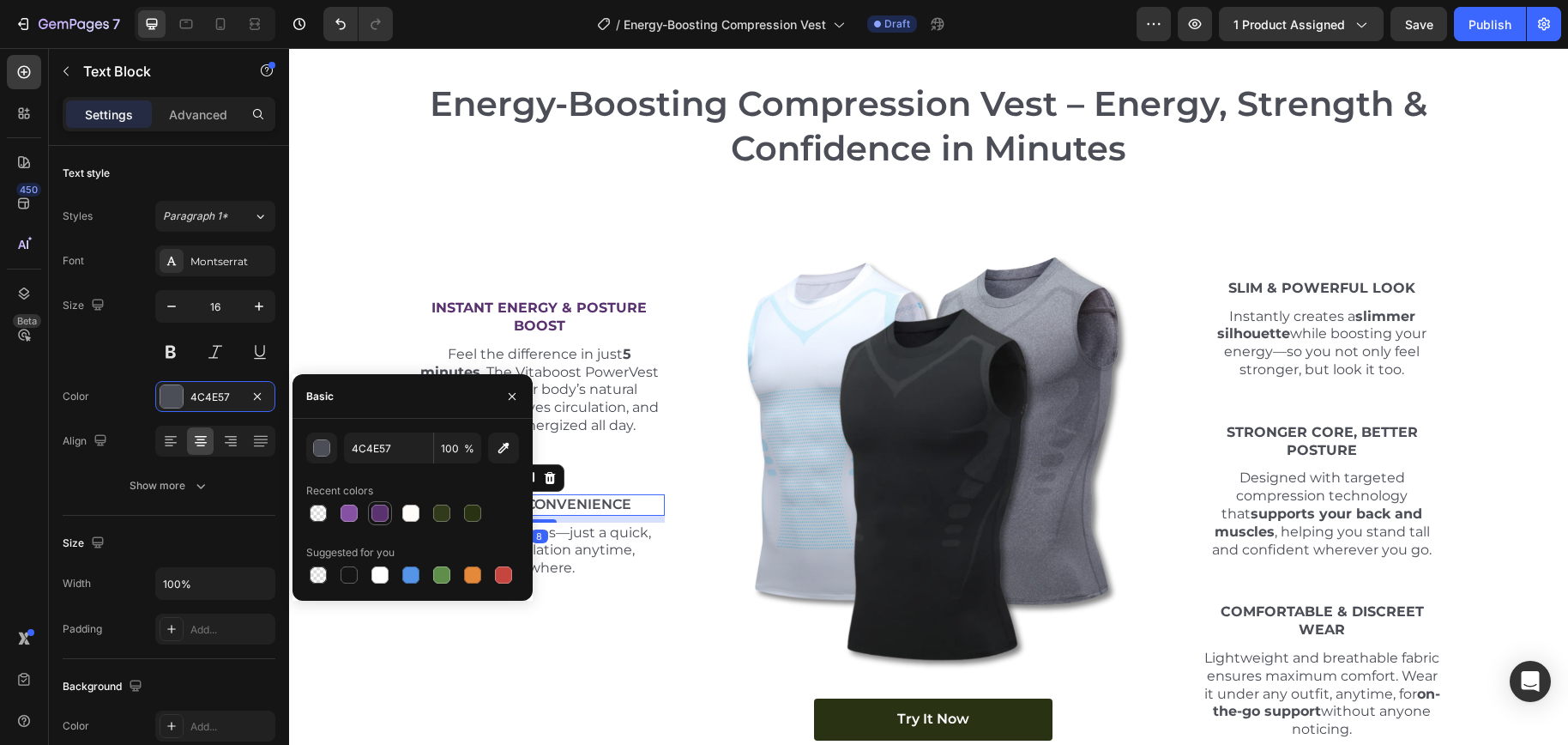
click at [370, 515] on div at bounding box center [380, 513] width 21 height 21
type input "5A3270"
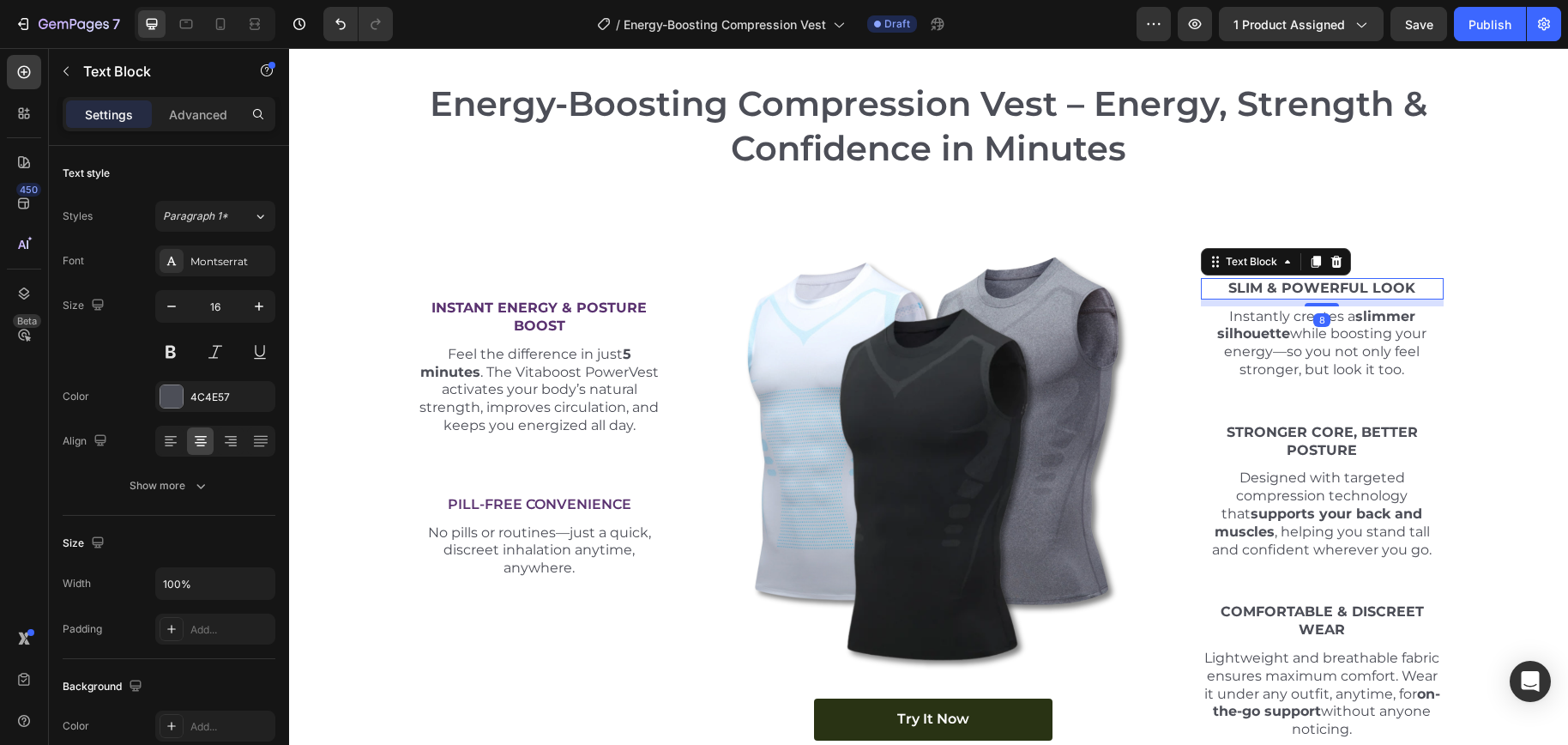
click at [1288, 284] on strong "Slim & Powerful Look" at bounding box center [1321, 288] width 187 height 16
click at [191, 393] on div "4C4E57" at bounding box center [215, 396] width 120 height 31
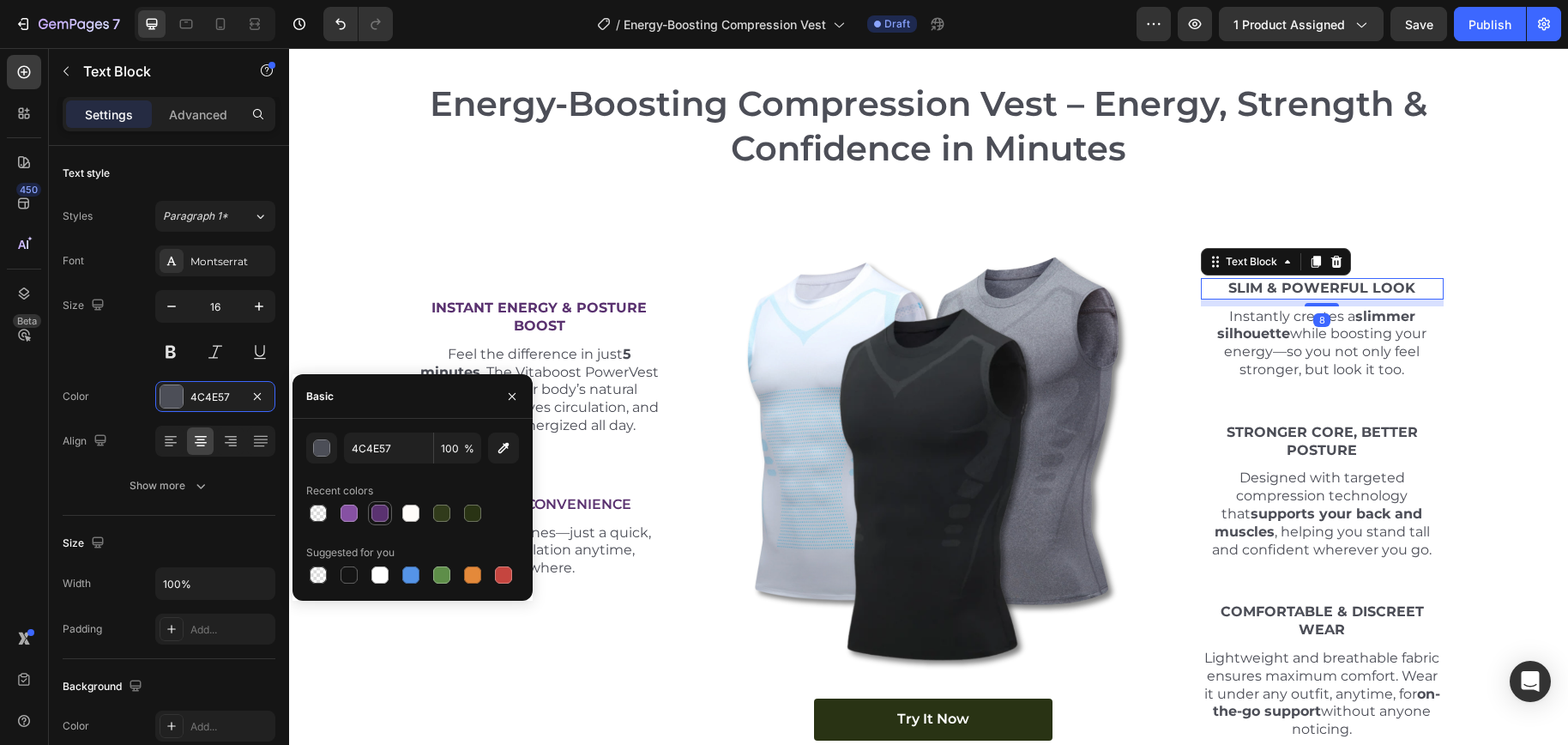
click at [376, 519] on div at bounding box center [380, 513] width 17 height 17
type input "5A3270"
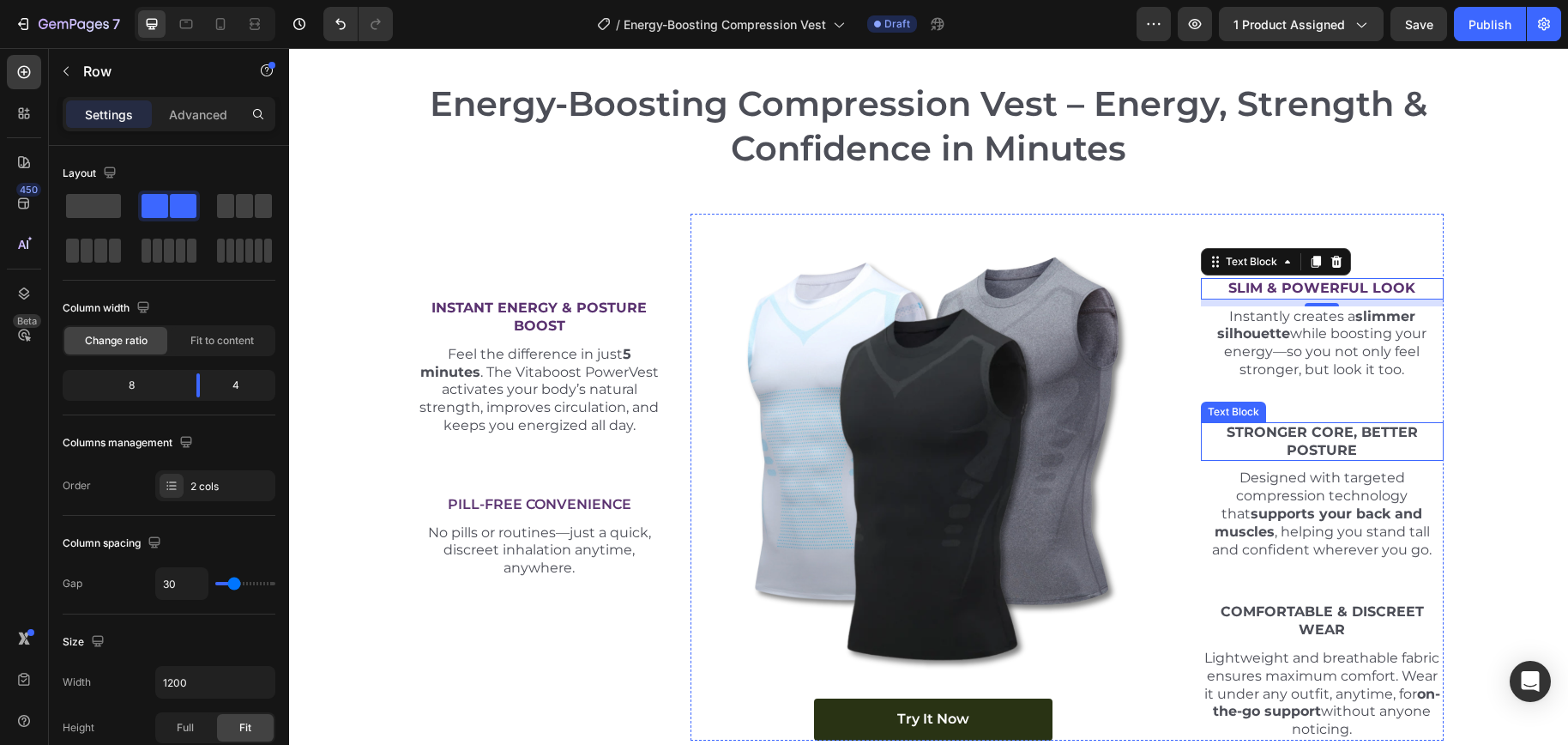
click at [1325, 464] on div "Slim & Powerful Look Text Block 8 Instantly creates a slimmer silhouette while …" at bounding box center [1322, 477] width 243 height 526
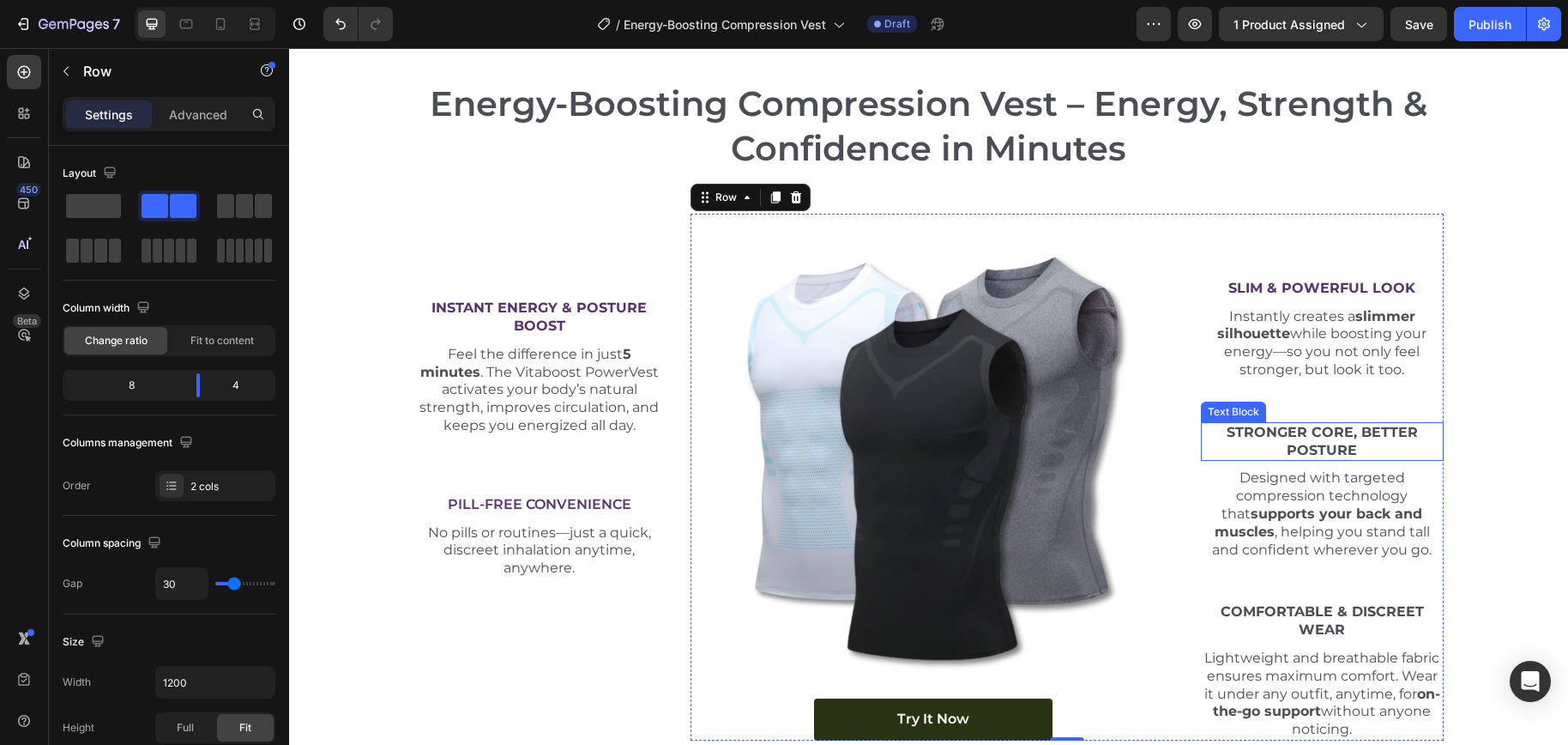
click at [1326, 447] on strong "Stronger Core, Better Posture" at bounding box center [1322, 441] width 191 height 35
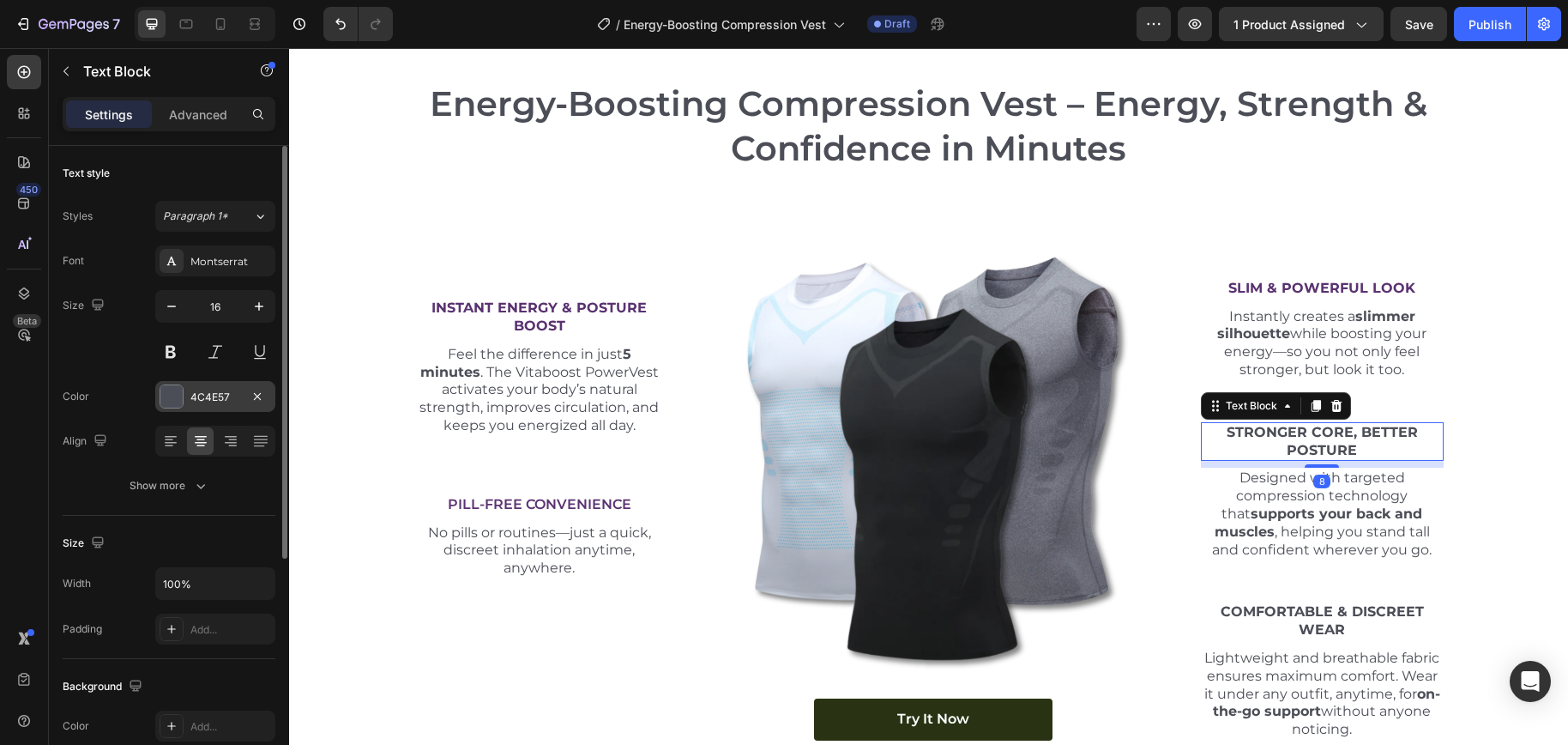
click at [218, 402] on div "4C4E57" at bounding box center [215, 397] width 50 height 15
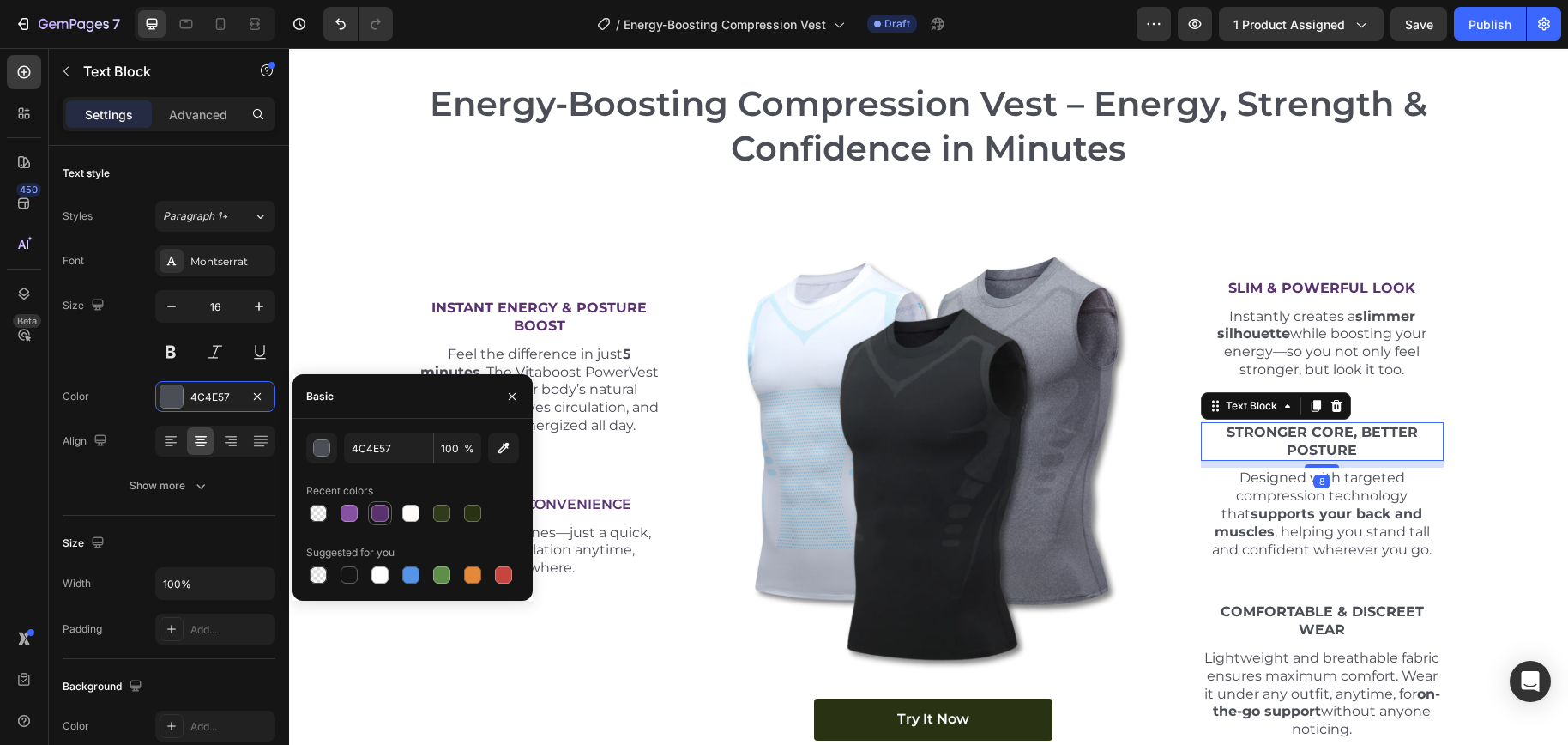
click at [372, 512] on div at bounding box center [380, 513] width 17 height 17
type input "5A3270"
click at [1342, 599] on div "Slim & Powerful Look Text Block Instantly creates a slimmer silhouette while bo…" at bounding box center [1322, 477] width 243 height 526
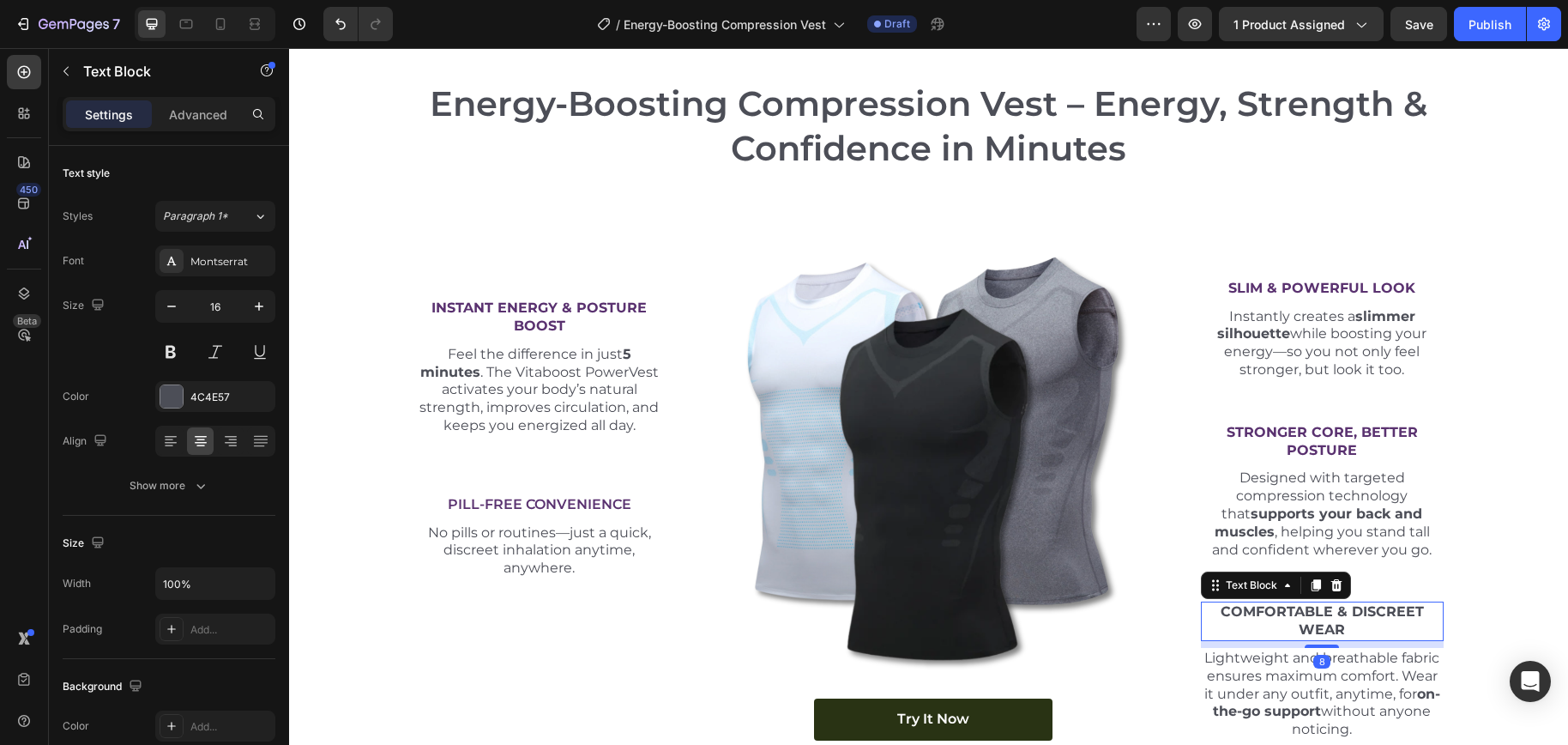
click at [1339, 621] on p "Comfortable & Discreet Wear" at bounding box center [1321, 621] width 239 height 36
click at [211, 400] on div "4C4E57" at bounding box center [215, 397] width 50 height 15
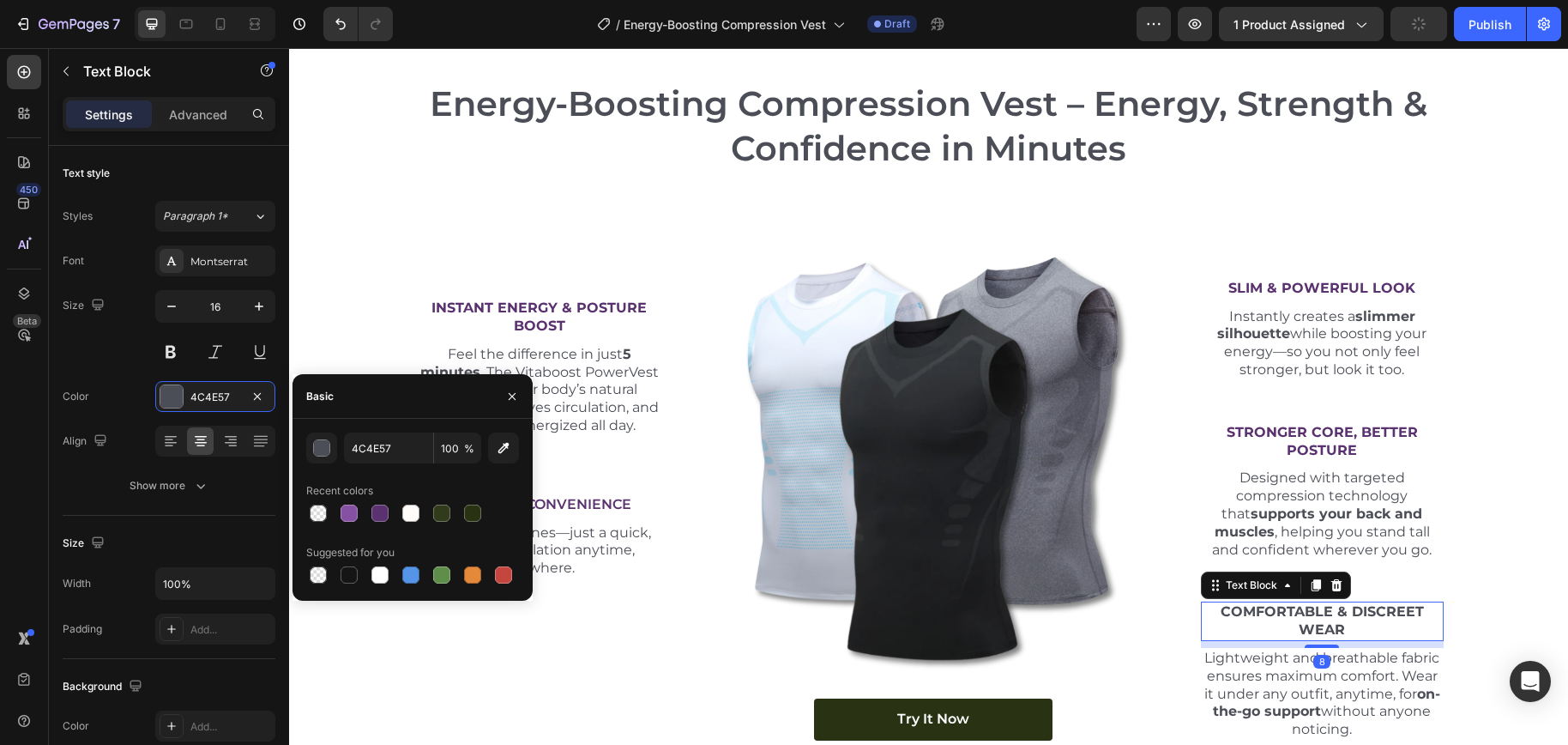
click at [382, 521] on div at bounding box center [380, 513] width 21 height 21
type input "5A3270"
click at [804, 701] on div "try it Now Button" at bounding box center [932, 719] width 484 height 42
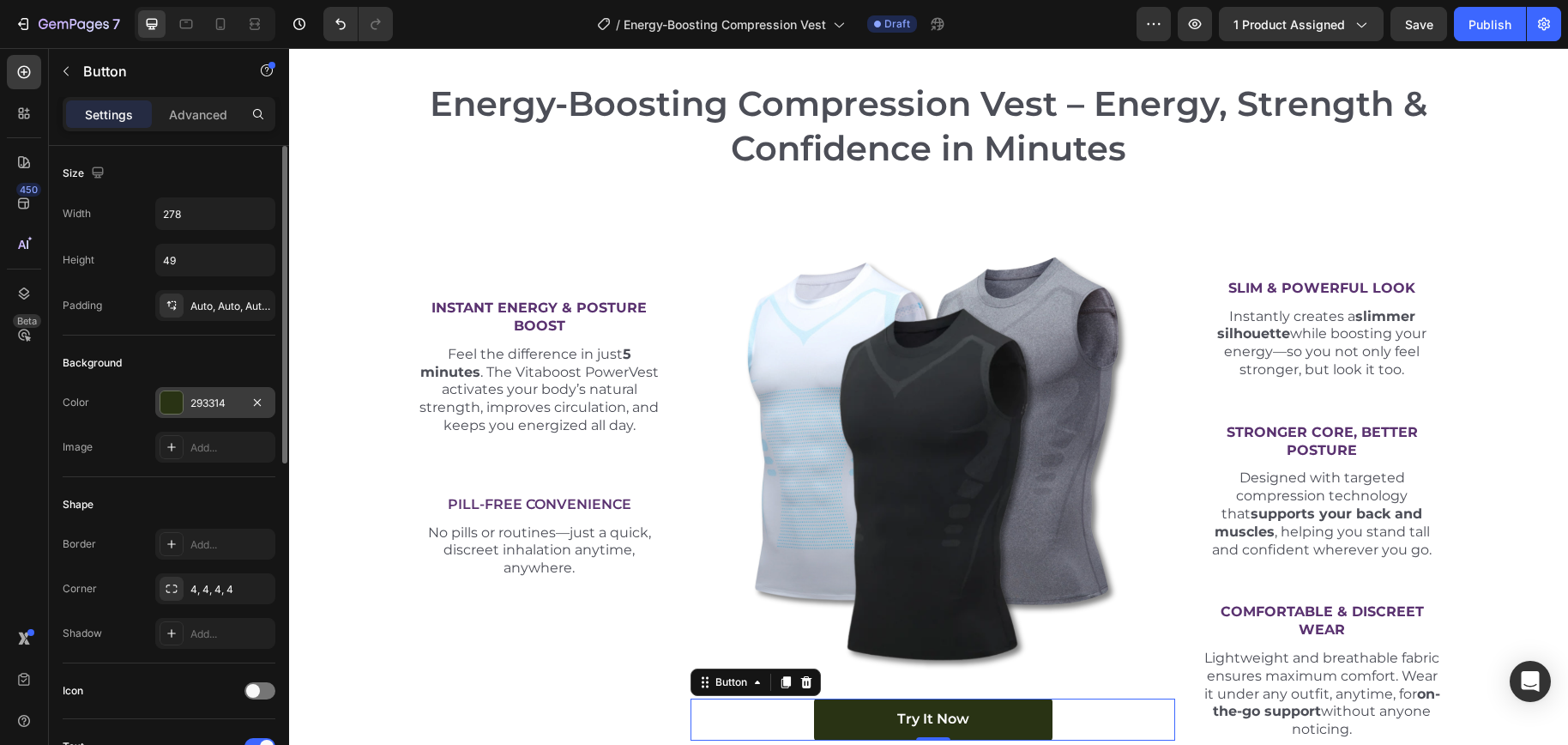
click at [225, 406] on div "293314" at bounding box center [215, 403] width 50 height 15
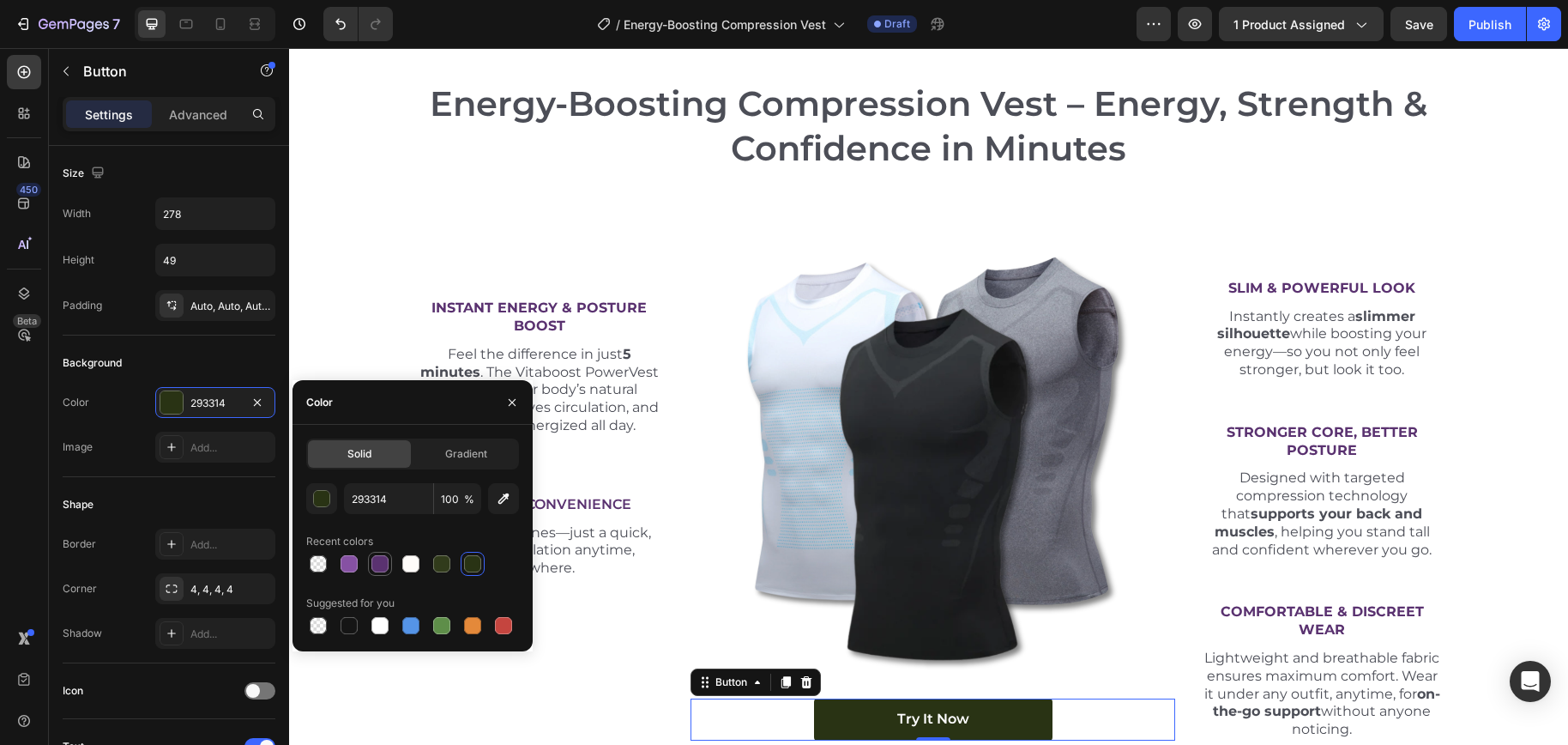
click at [382, 566] on div at bounding box center [380, 563] width 17 height 17
type input "5A3270"
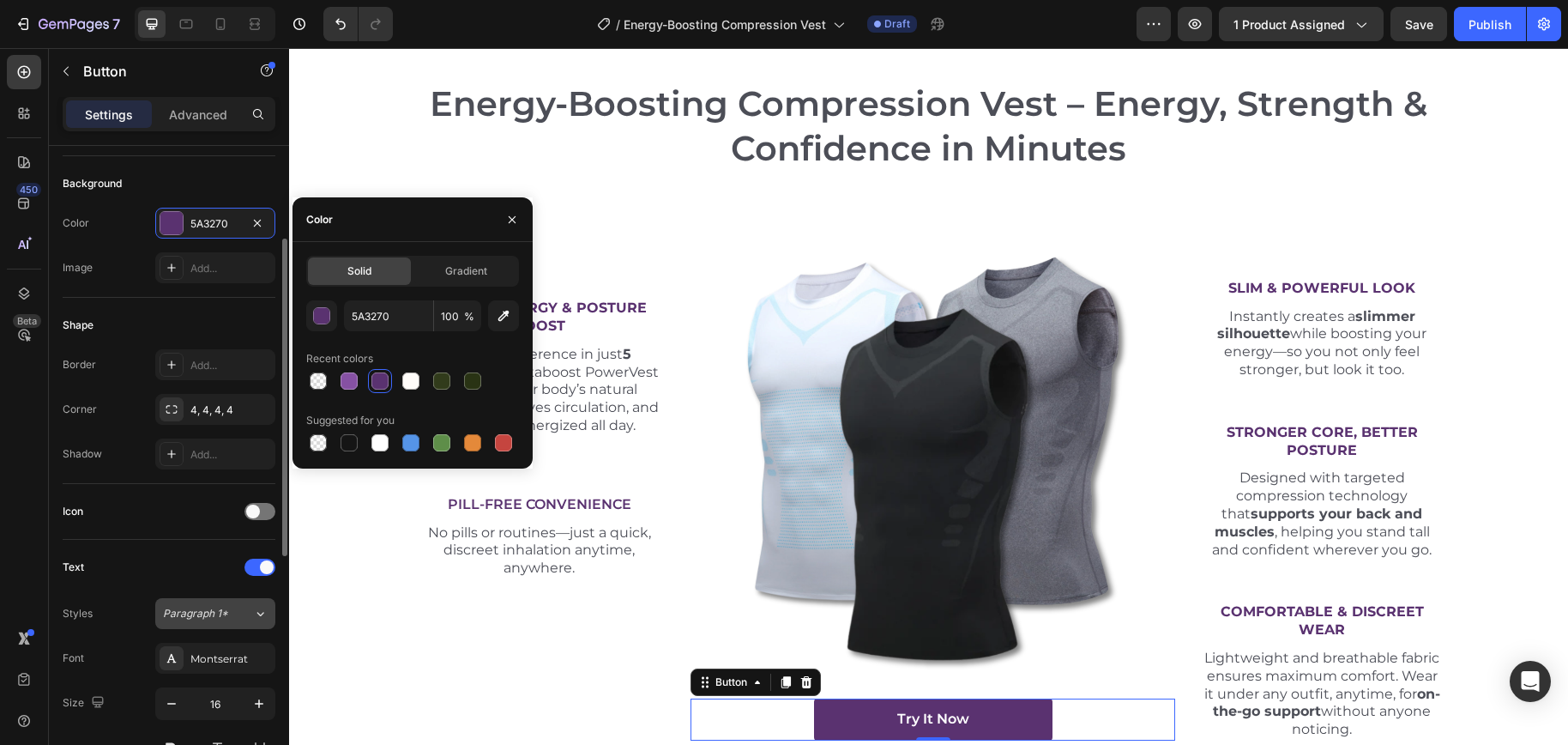
scroll to position [548, 0]
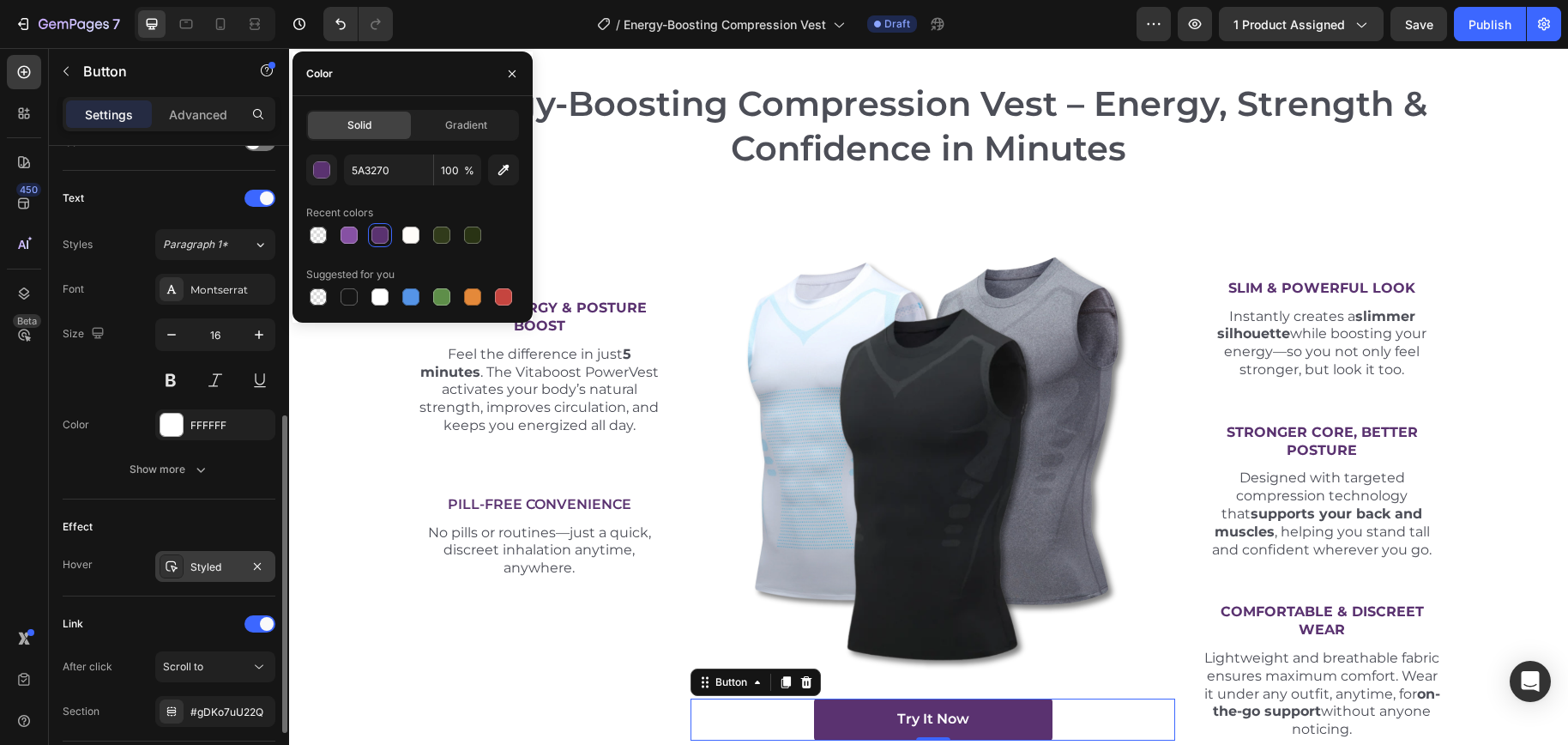
click at [211, 568] on div "Styled" at bounding box center [215, 566] width 50 height 15
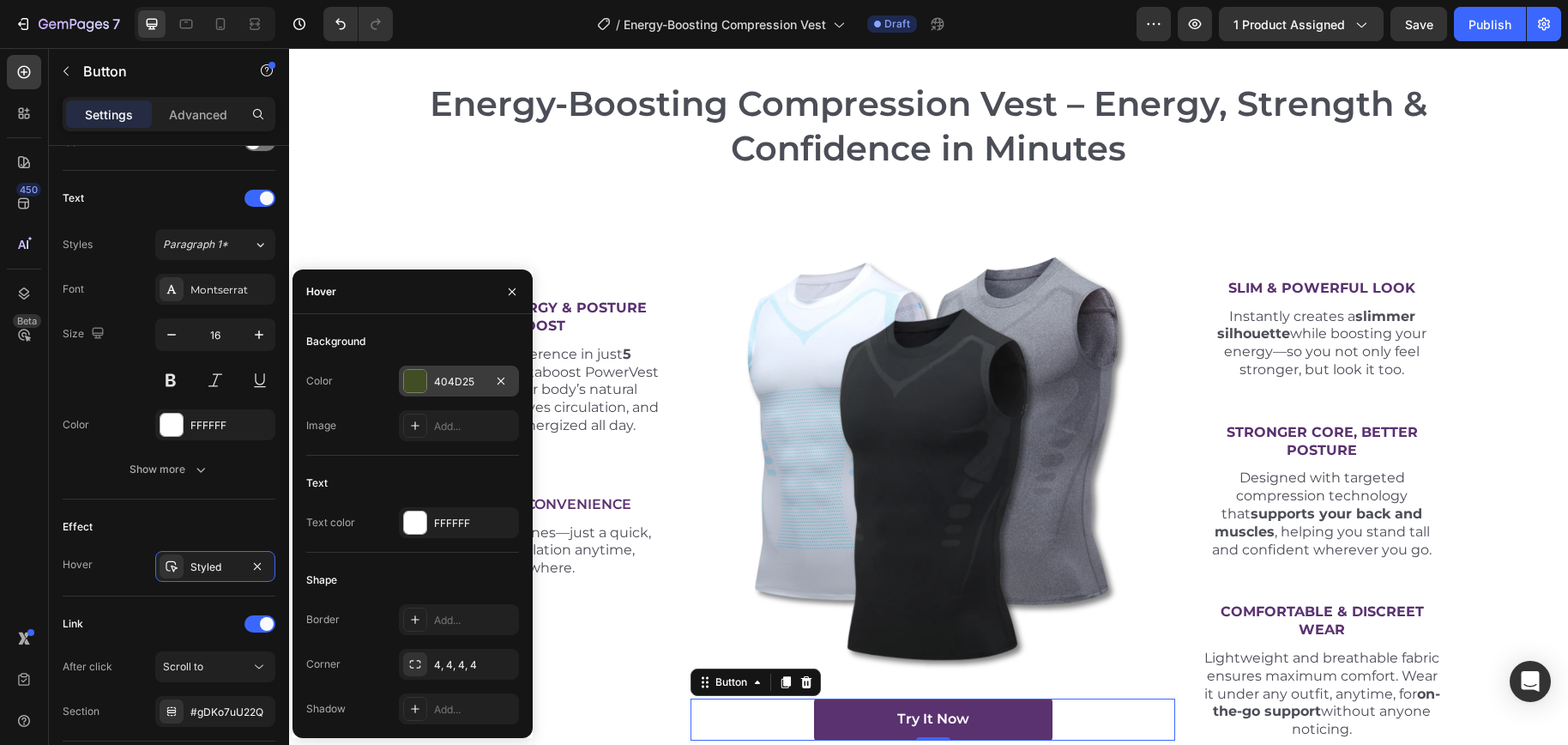
click at [440, 392] on div "404D25" at bounding box center [459, 381] width 120 height 31
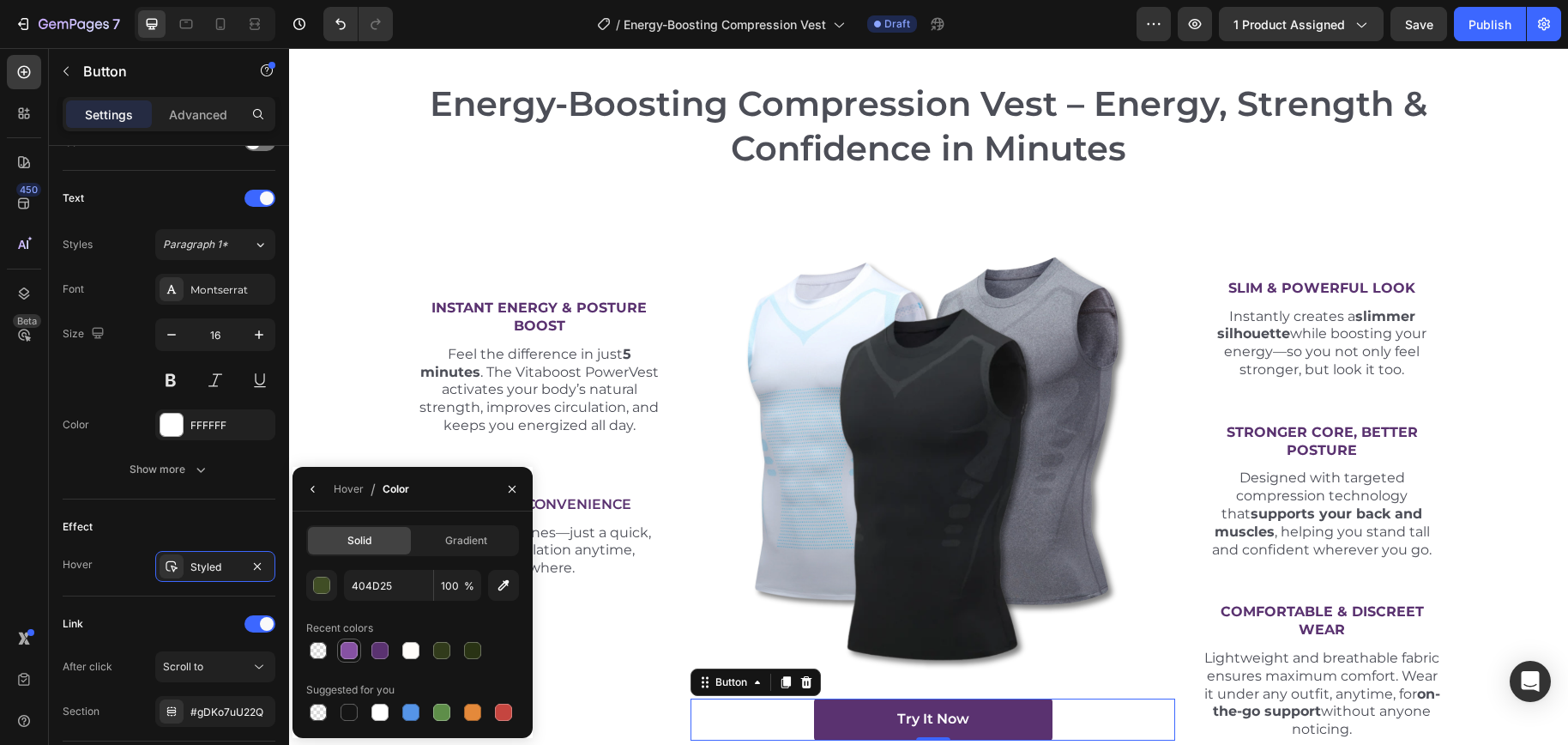
click at [353, 658] on div at bounding box center [349, 650] width 21 height 21
type input "8651A3"
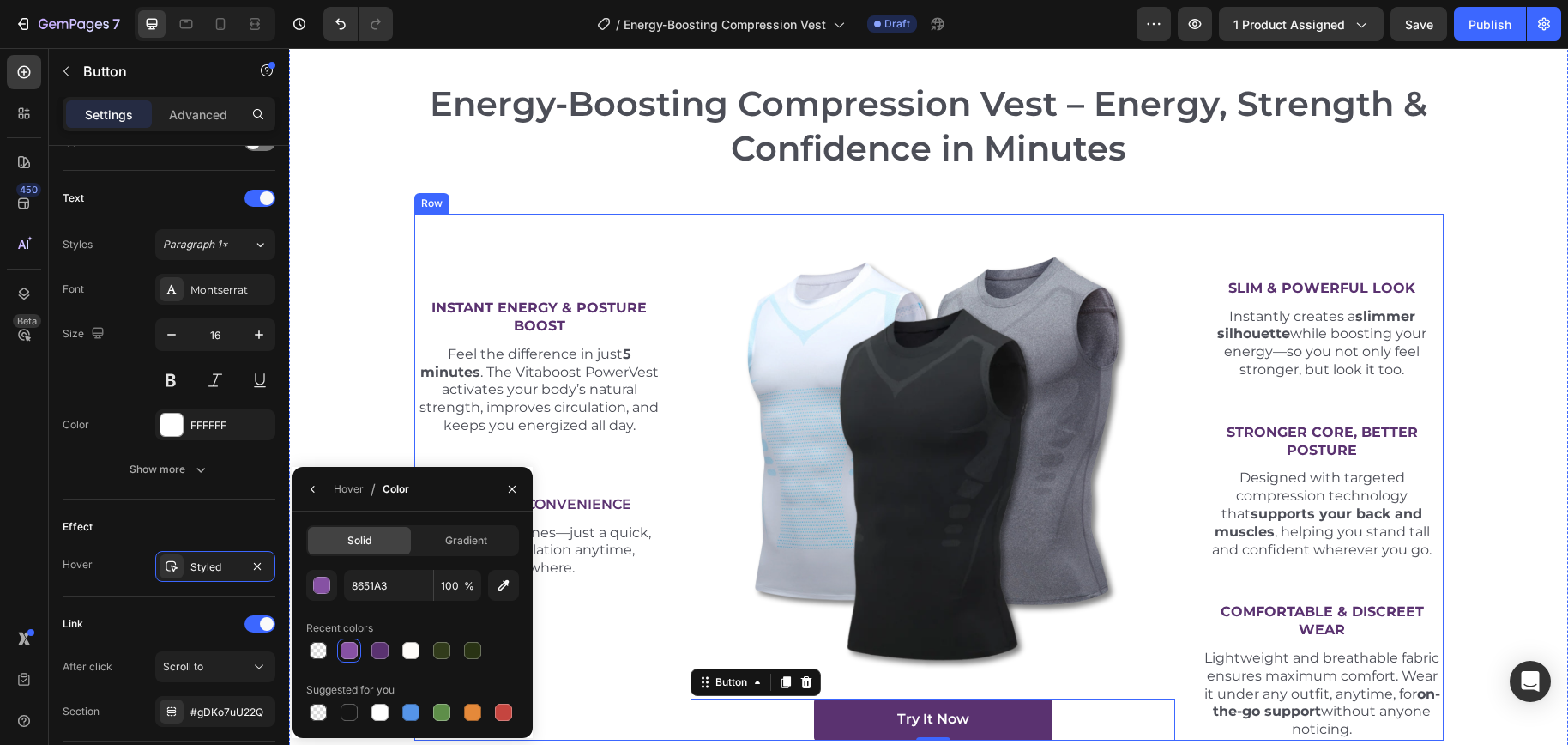
drag, startPoint x: 648, startPoint y: 638, endPoint x: 722, endPoint y: 624, distance: 75.3
click at [649, 638] on div "Instant Energy & Posture Boost Text Block Feel the difference in just 5 minutes…" at bounding box center [540, 477] width 251 height 526
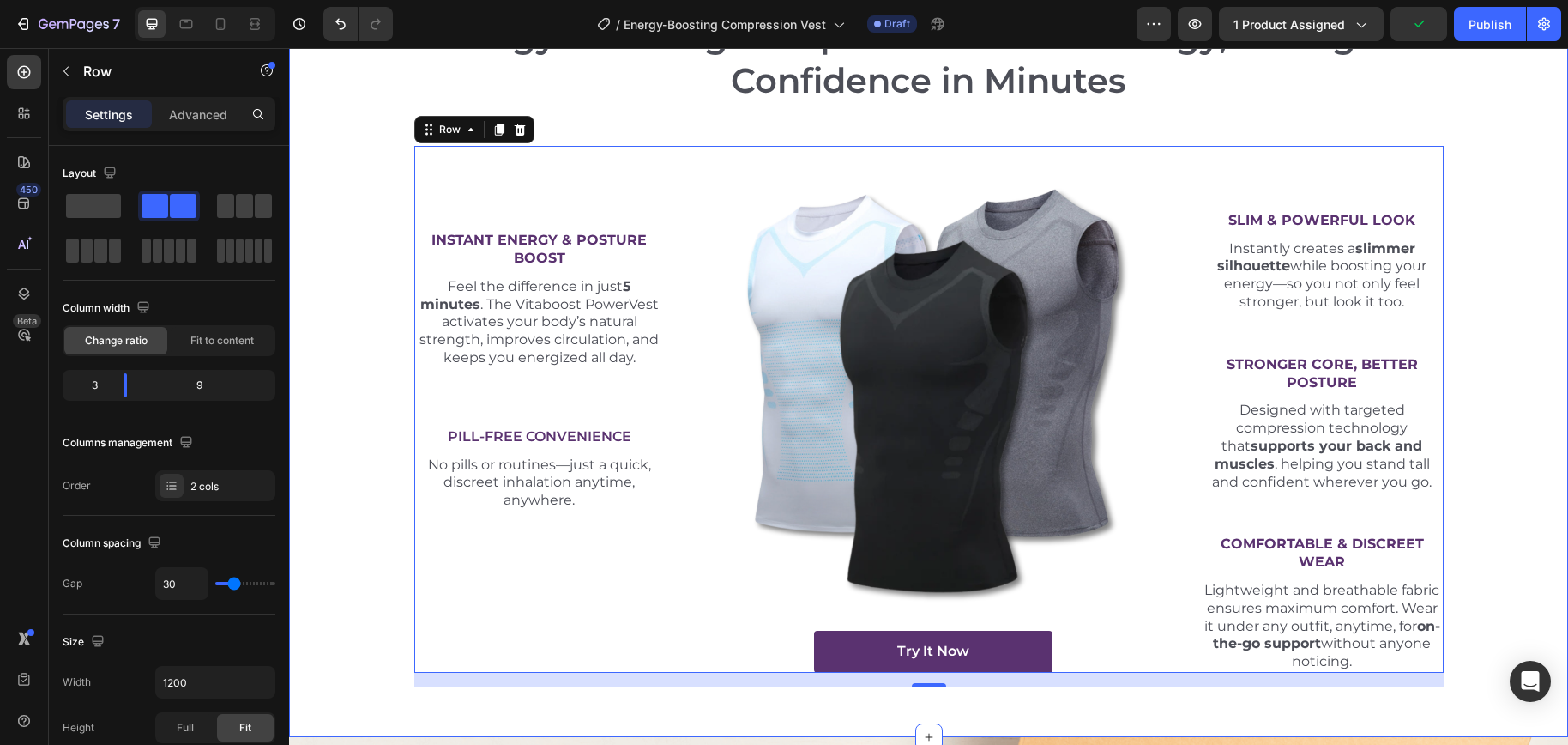
scroll to position [6167, 0]
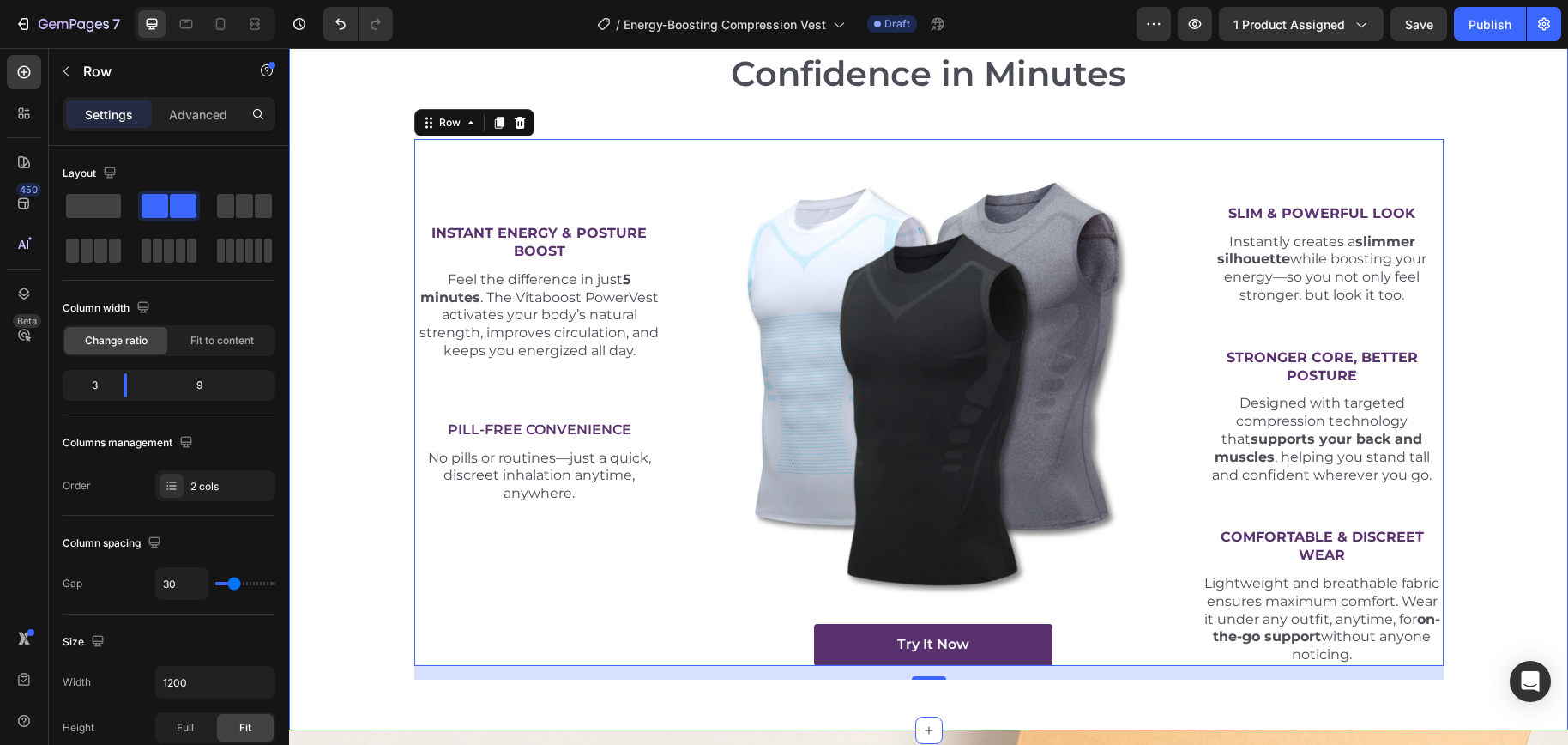
click at [1441, 681] on div "Energy-Boosting Compression Vest – Energy, Strength & Confidence in Minutes Hea…" at bounding box center [928, 335] width 1278 height 789
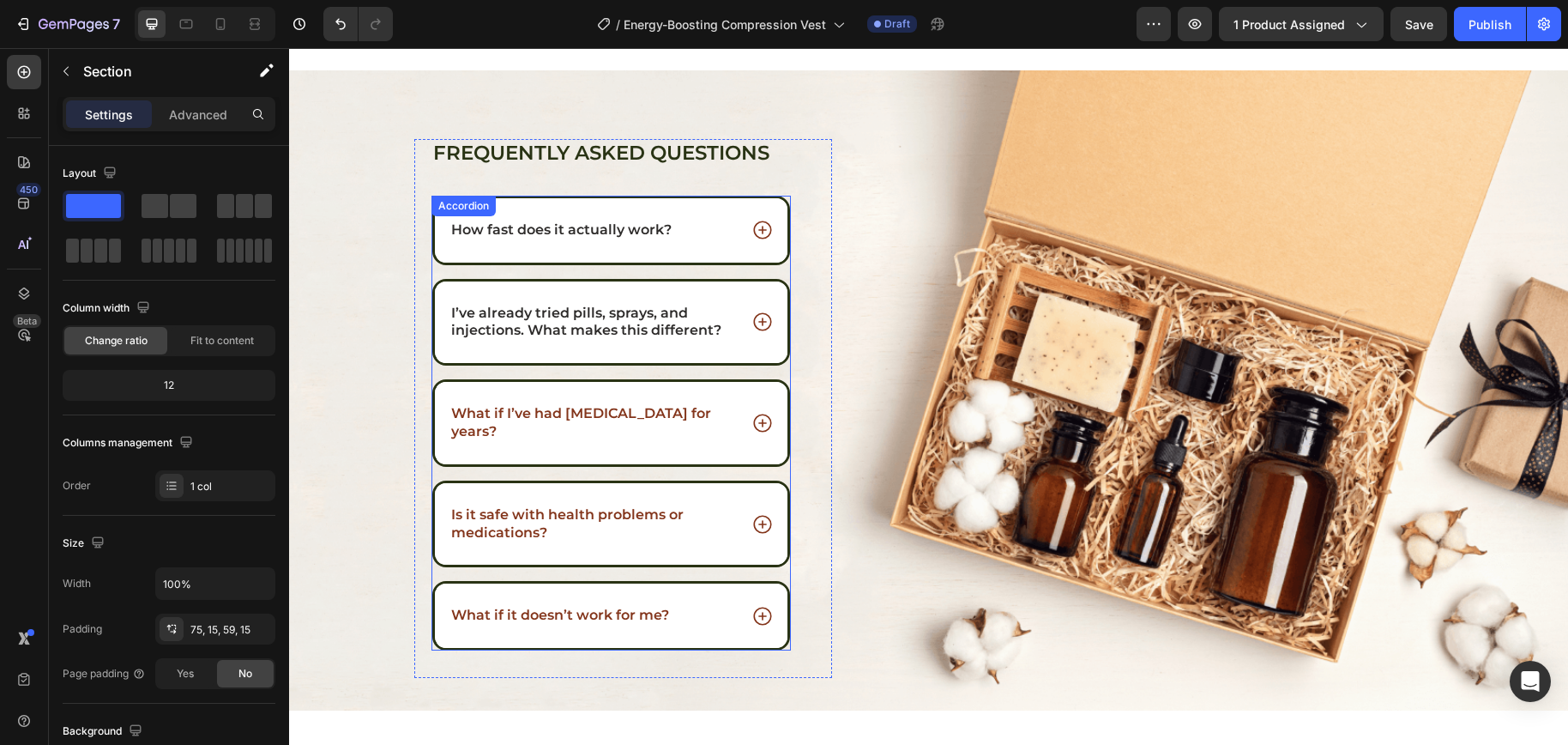
scroll to position [6534, 0]
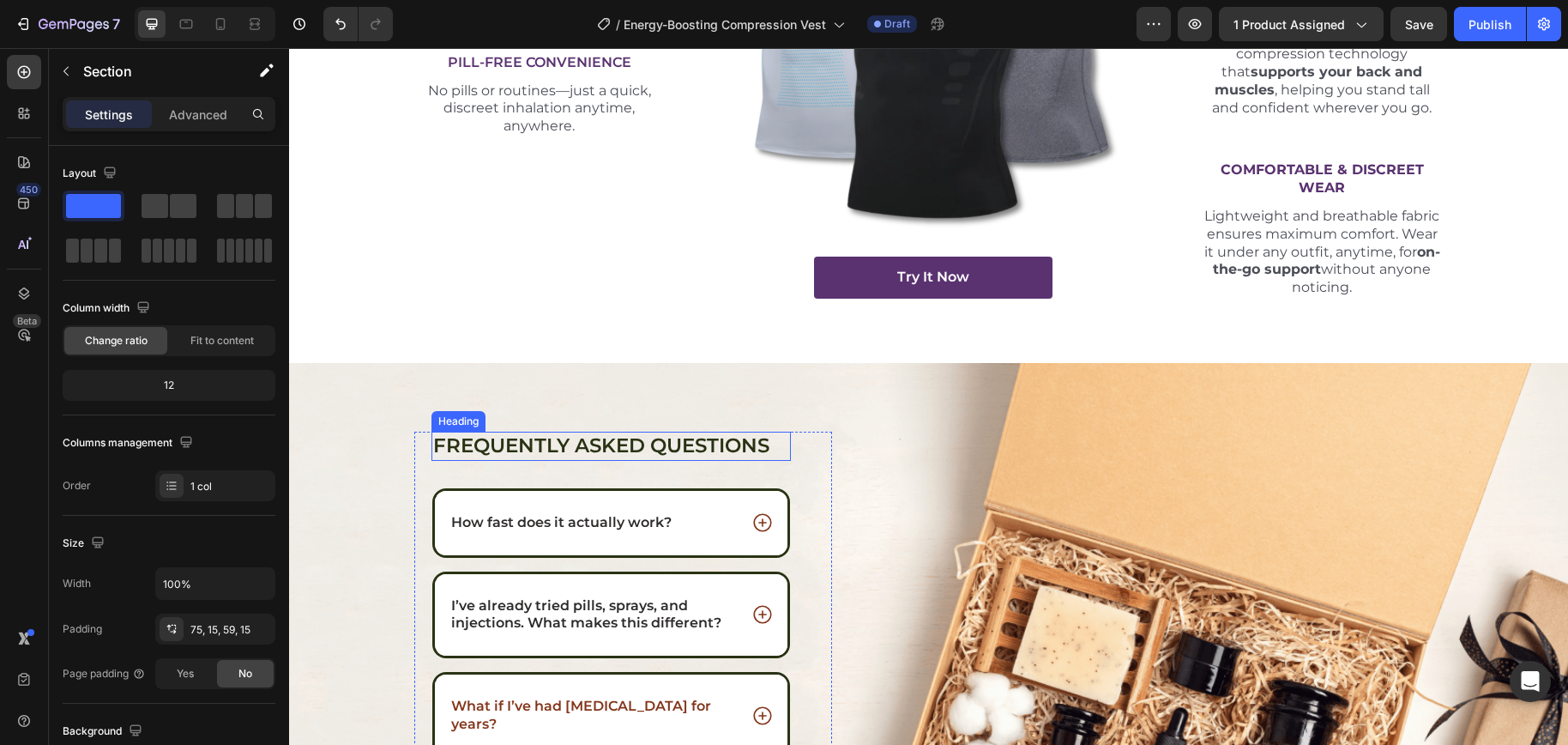
click at [634, 444] on h2 "Frequently asked questions" at bounding box center [612, 446] width 361 height 29
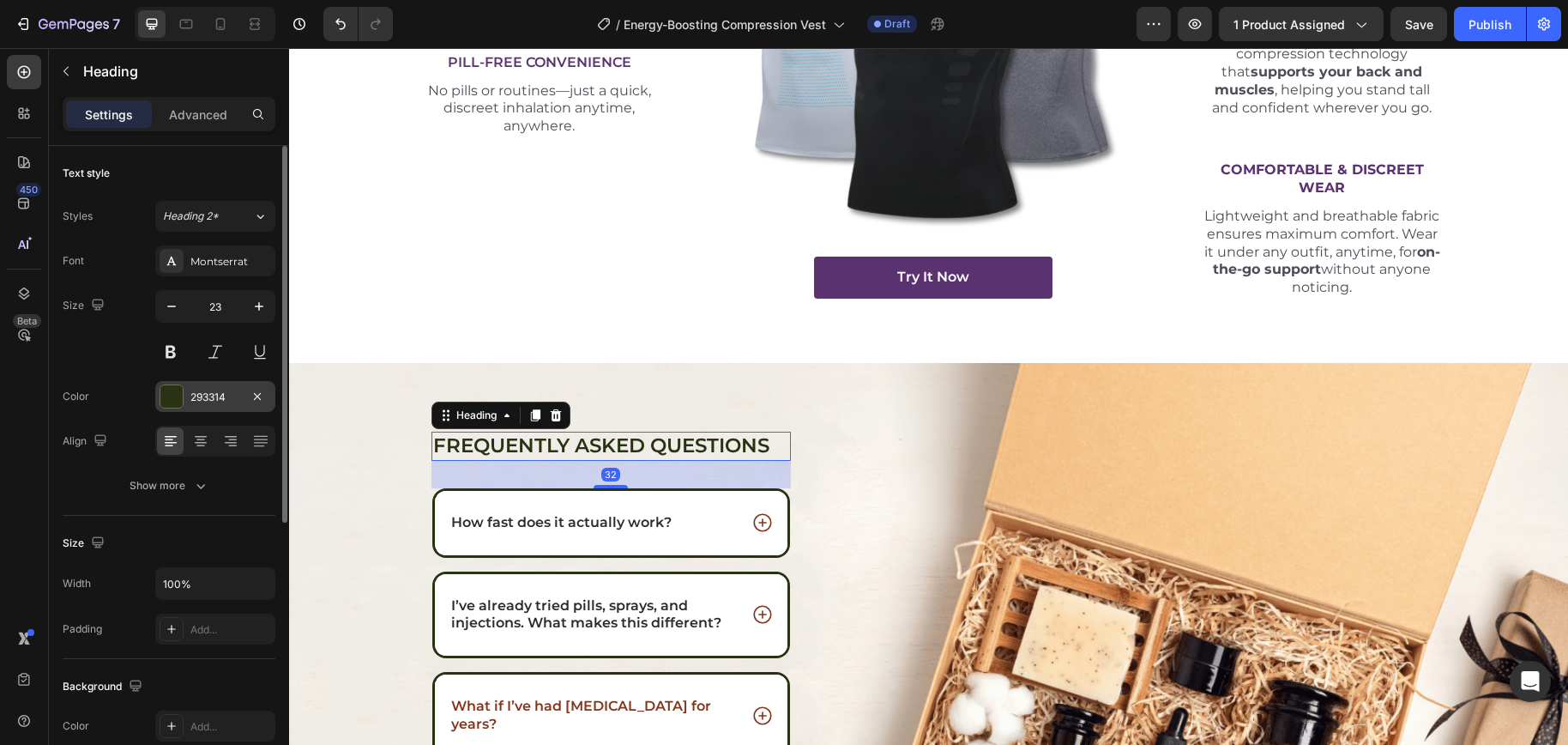
click at [195, 405] on div "293314" at bounding box center [215, 396] width 120 height 31
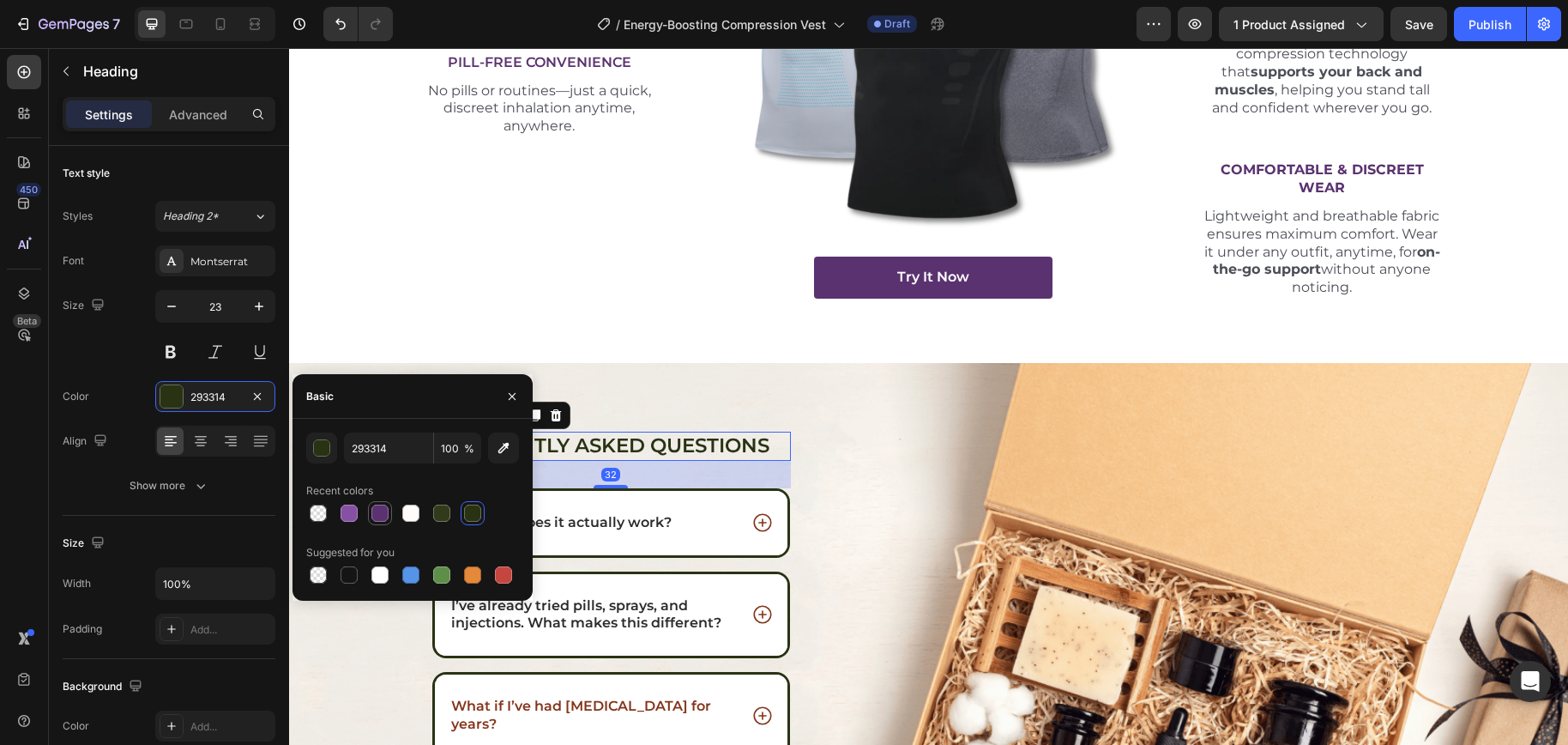
click at [383, 515] on div at bounding box center [380, 513] width 17 height 17
type input "5A3270"
click at [674, 546] on div "How fast does it actually work?" at bounding box center [612, 523] width 353 height 65
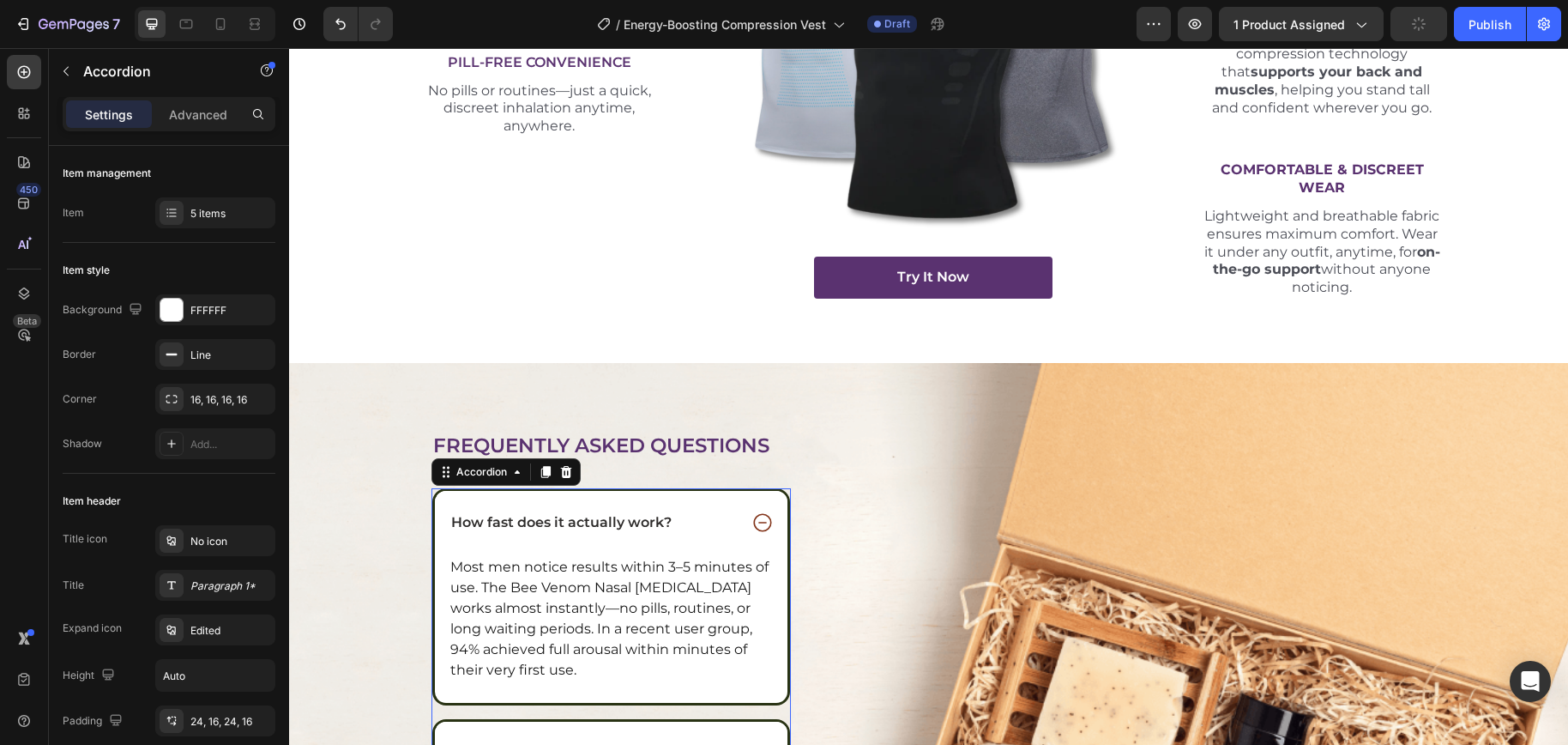
click at [539, 518] on span "How fast does it actually work?" at bounding box center [561, 522] width 220 height 16
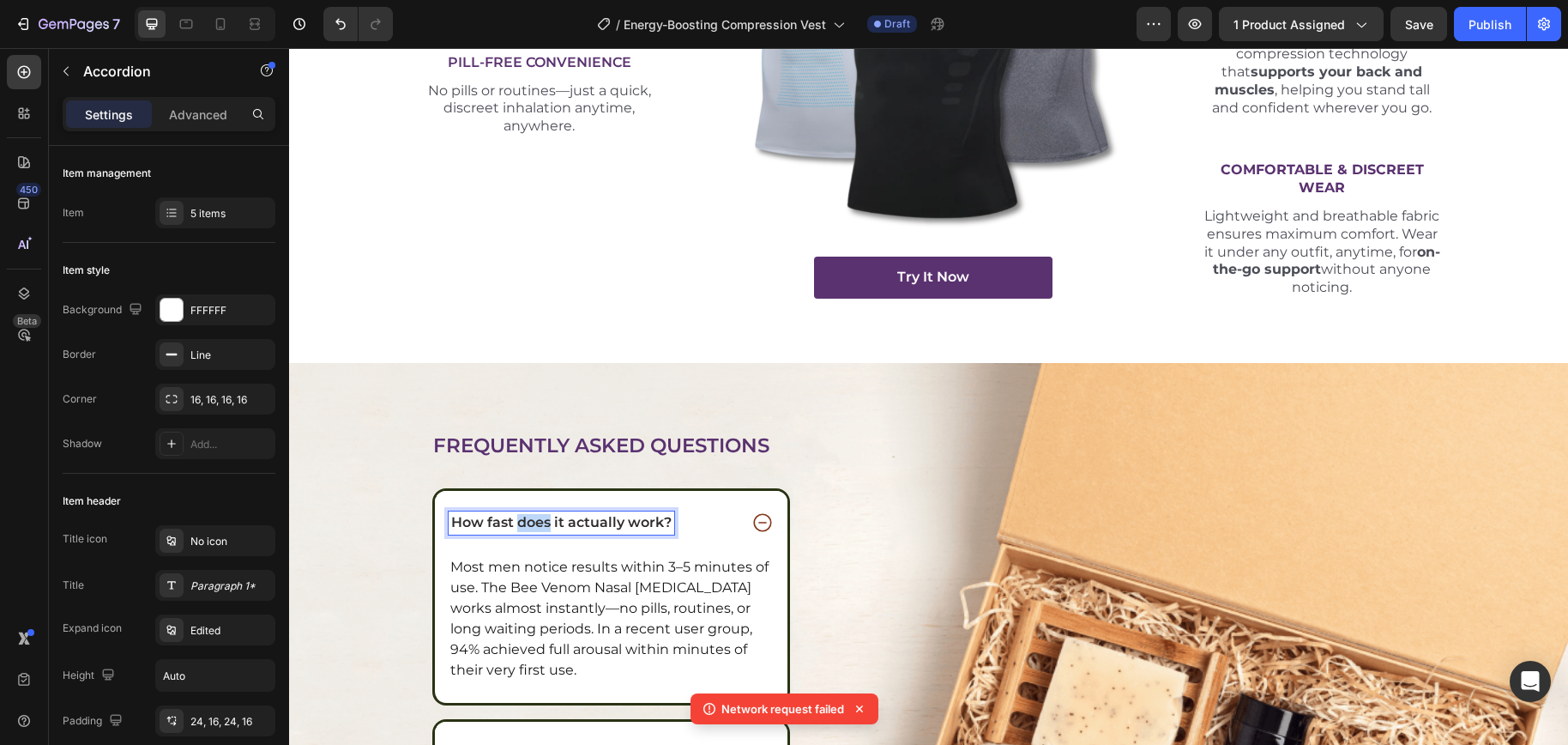
click at [539, 518] on span "How fast does it actually work?" at bounding box center [561, 522] width 220 height 16
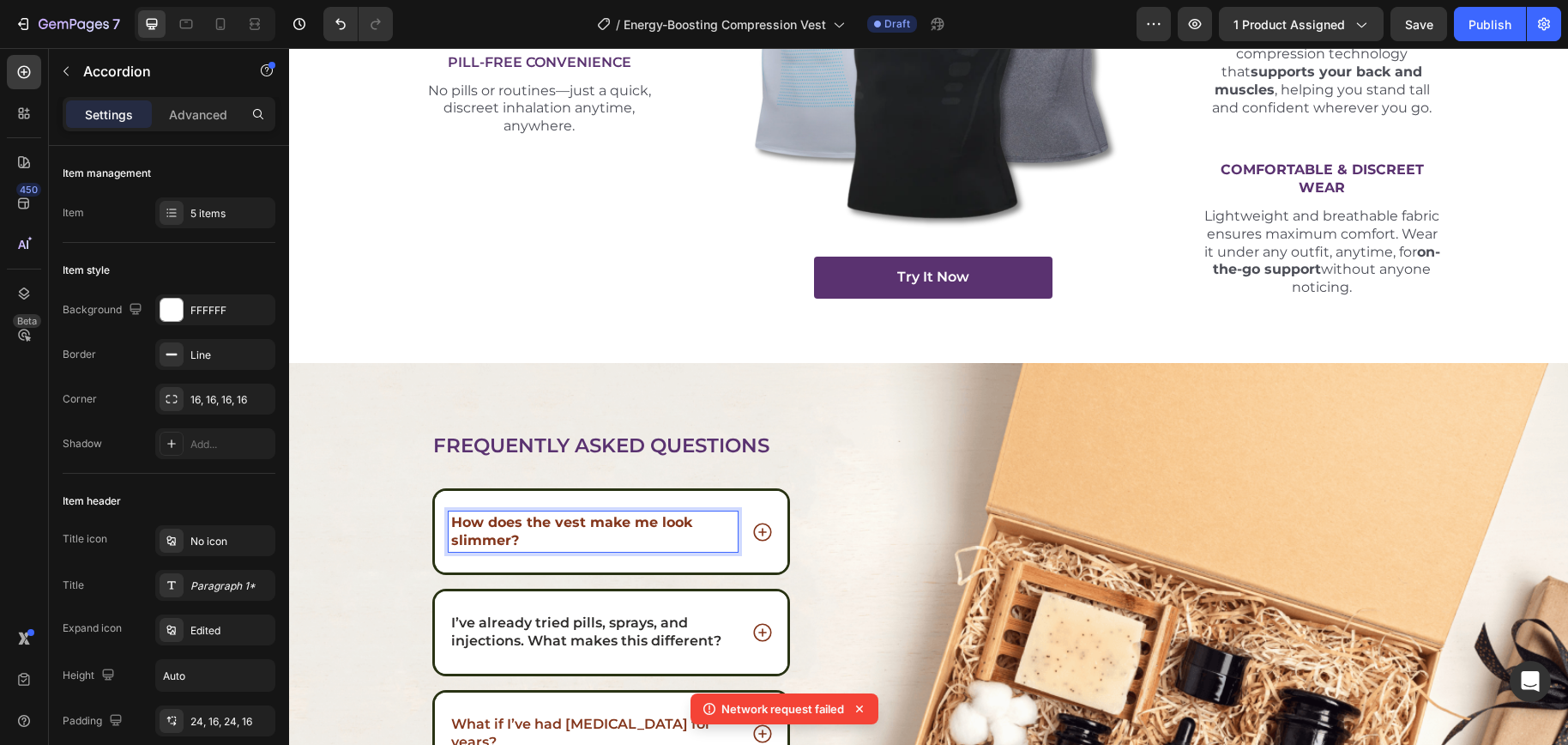
click at [514, 532] on p "How does the vest make me look slimmer?" at bounding box center [593, 532] width 285 height 36
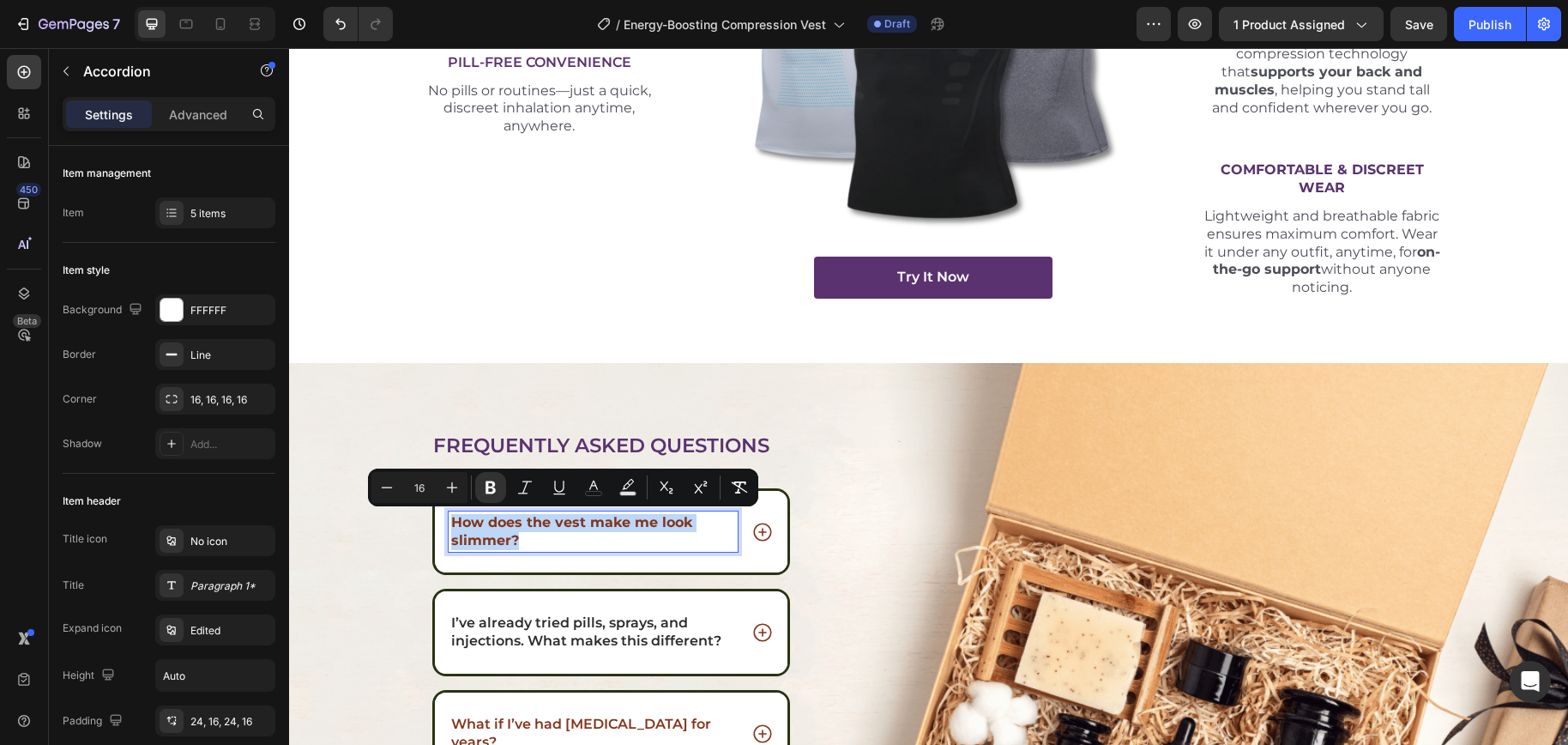
click at [514, 517] on strong "How does the vest make me look slimmer?" at bounding box center [571, 531] width 241 height 35
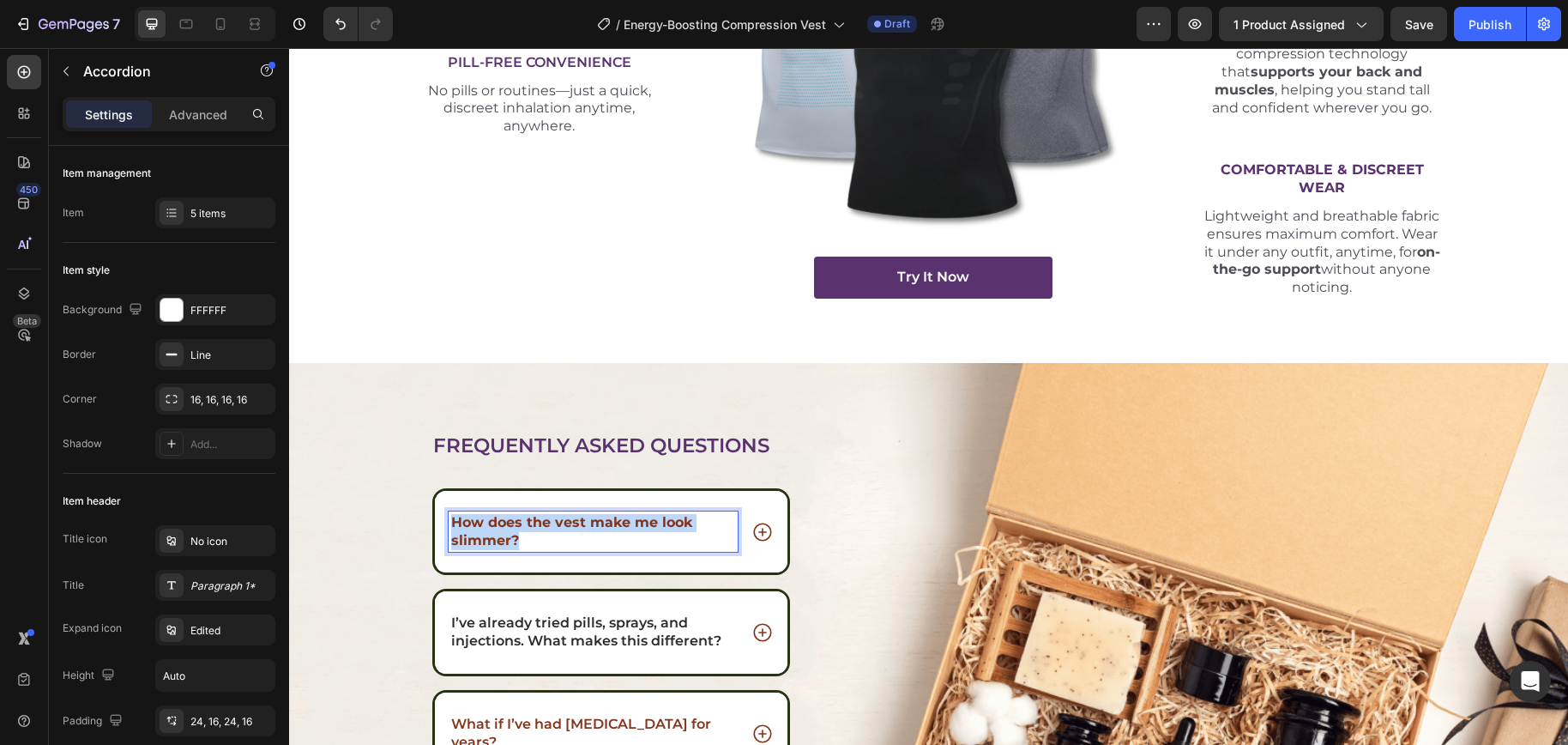
click at [514, 517] on strong "How does the vest make me look slimmer?" at bounding box center [571, 531] width 241 height 35
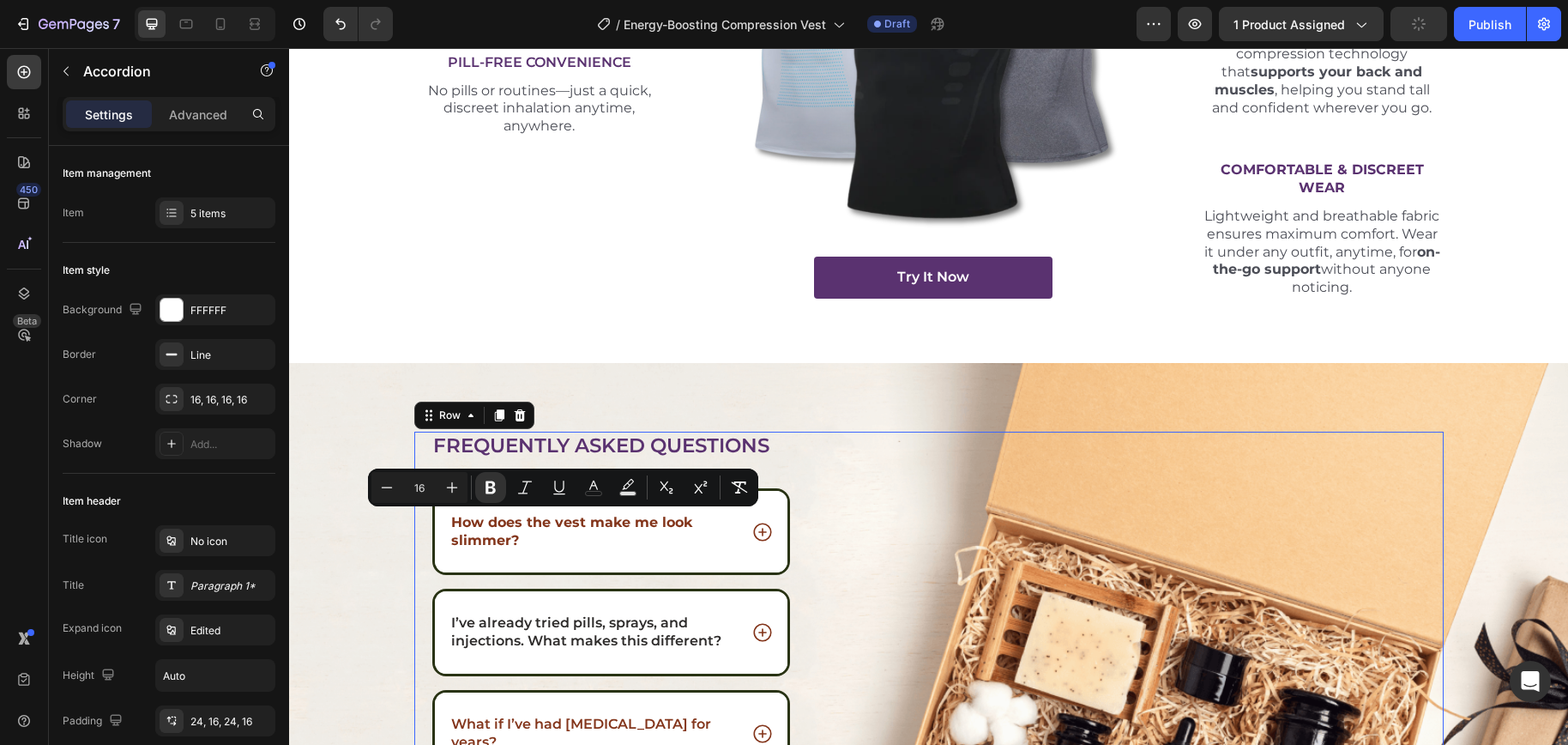
click at [838, 557] on div "Frequently asked questions Heading How does the vest make me look slimmer? I’ve…" at bounding box center [929, 726] width 1029 height 589
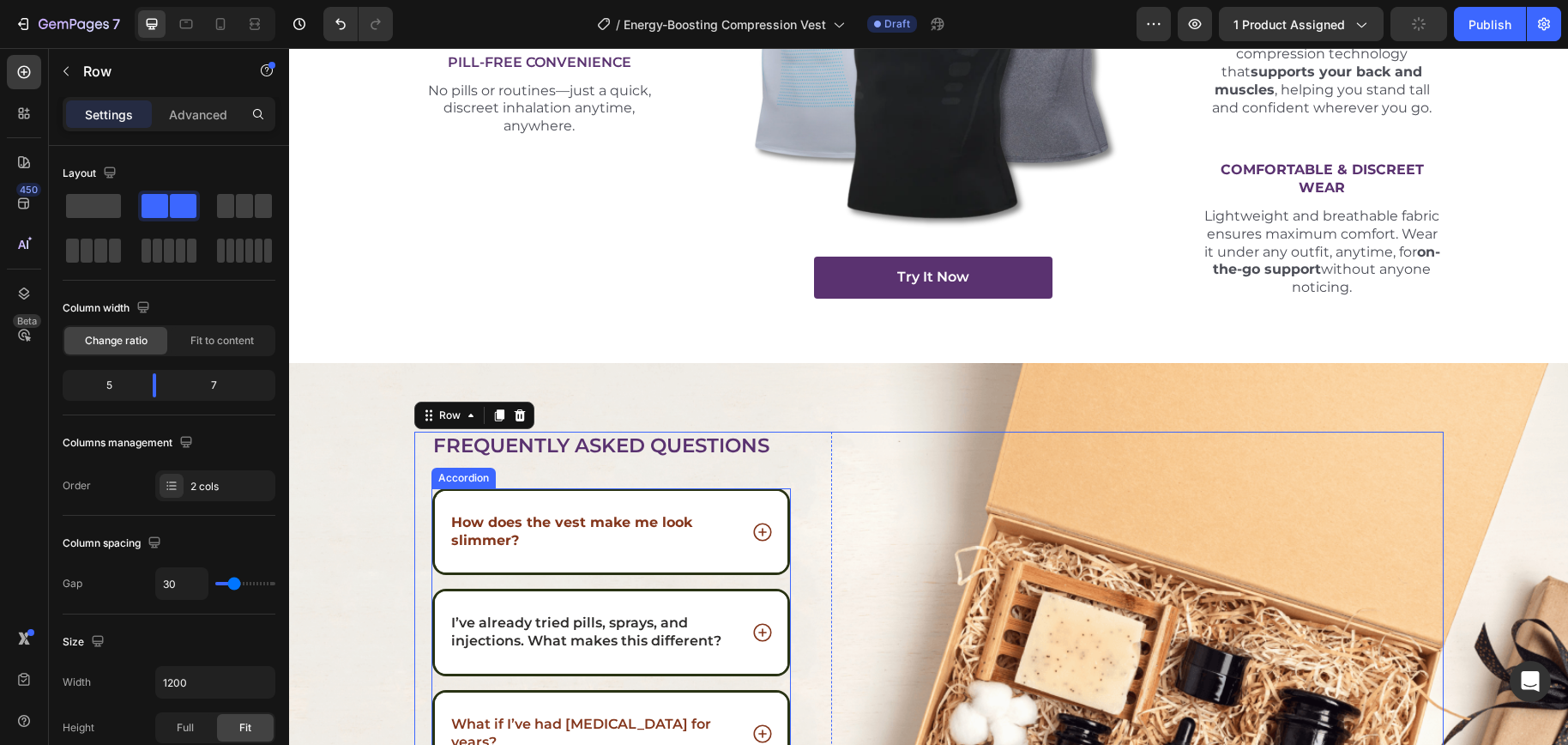
click at [583, 512] on div "How does the vest make me look slimmer?" at bounding box center [594, 531] width 290 height 41
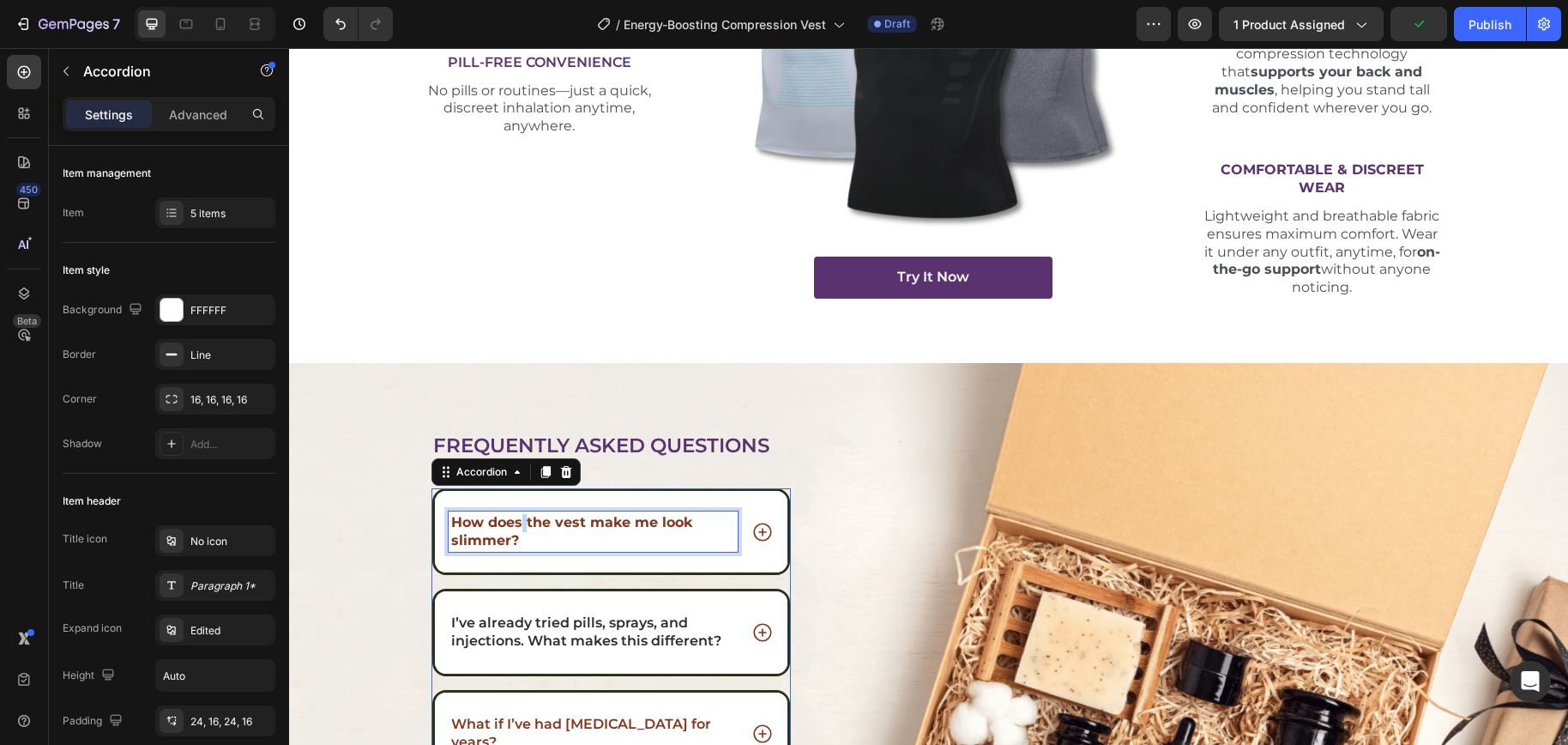
click at [514, 524] on strong "How does the vest make me look slimmer?" at bounding box center [571, 531] width 241 height 35
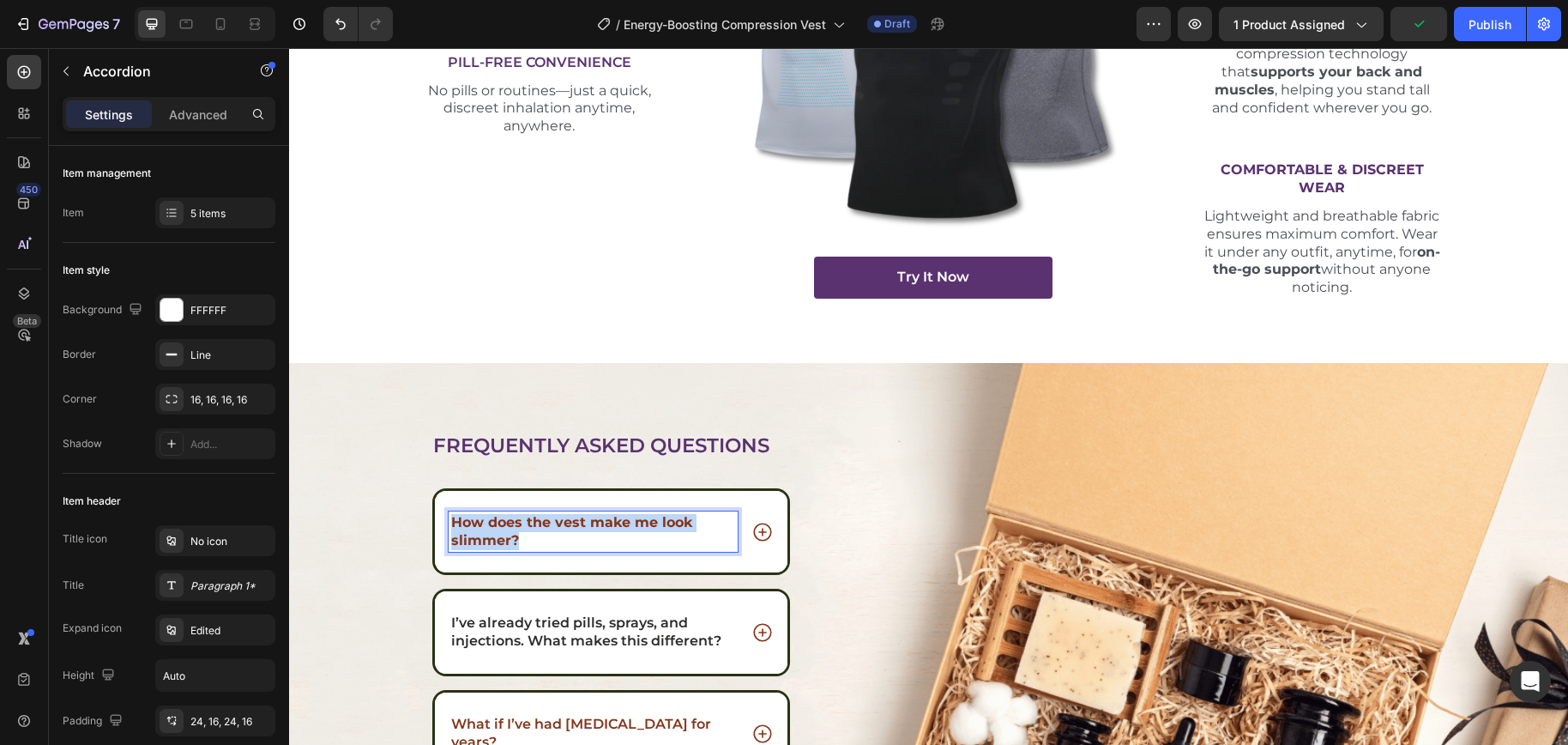
click at [514, 524] on strong "How does the vest make me look slimmer?" at bounding box center [571, 531] width 241 height 35
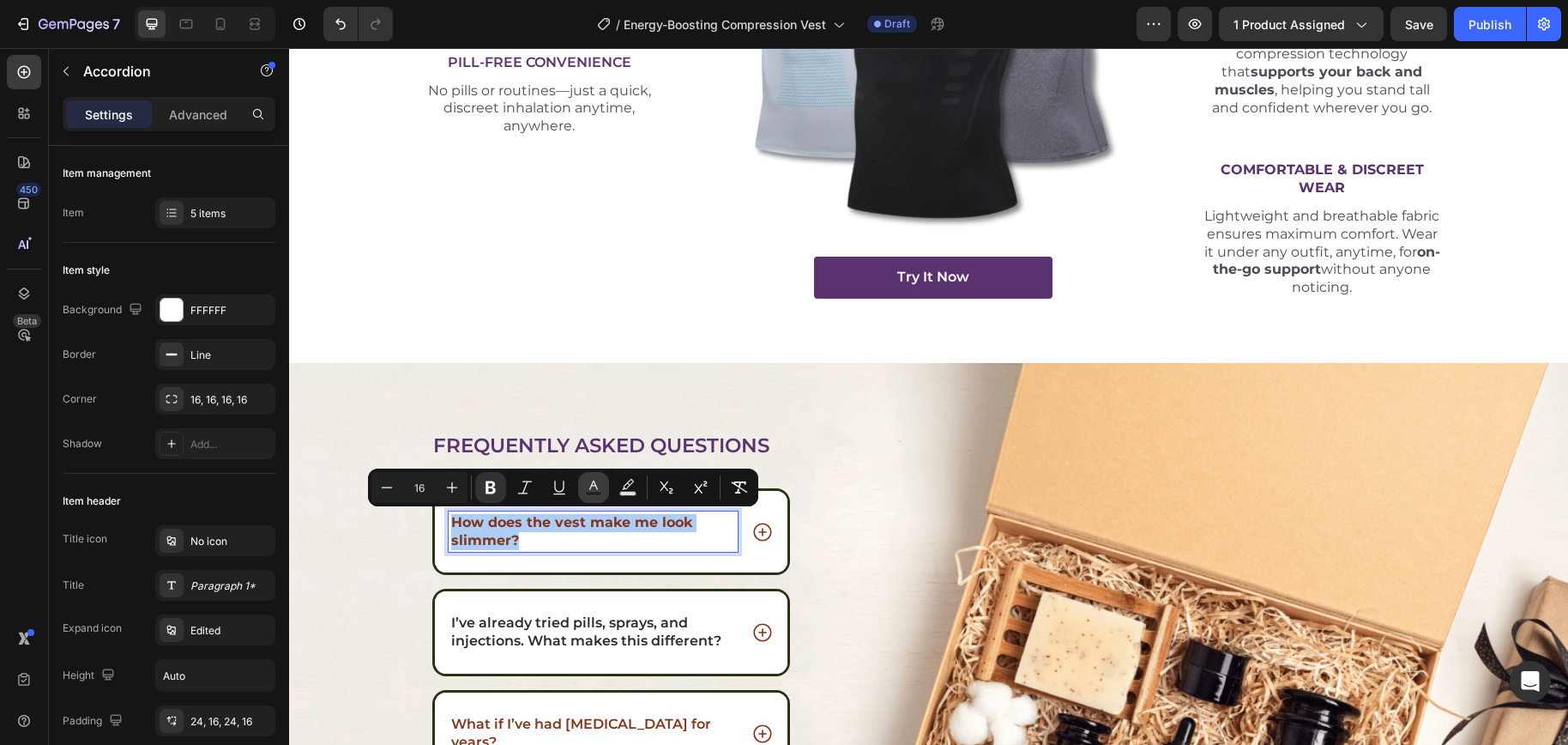
click at [592, 490] on icon "Editor contextual toolbar" at bounding box center [593, 487] width 17 height 17
type input "83351B"
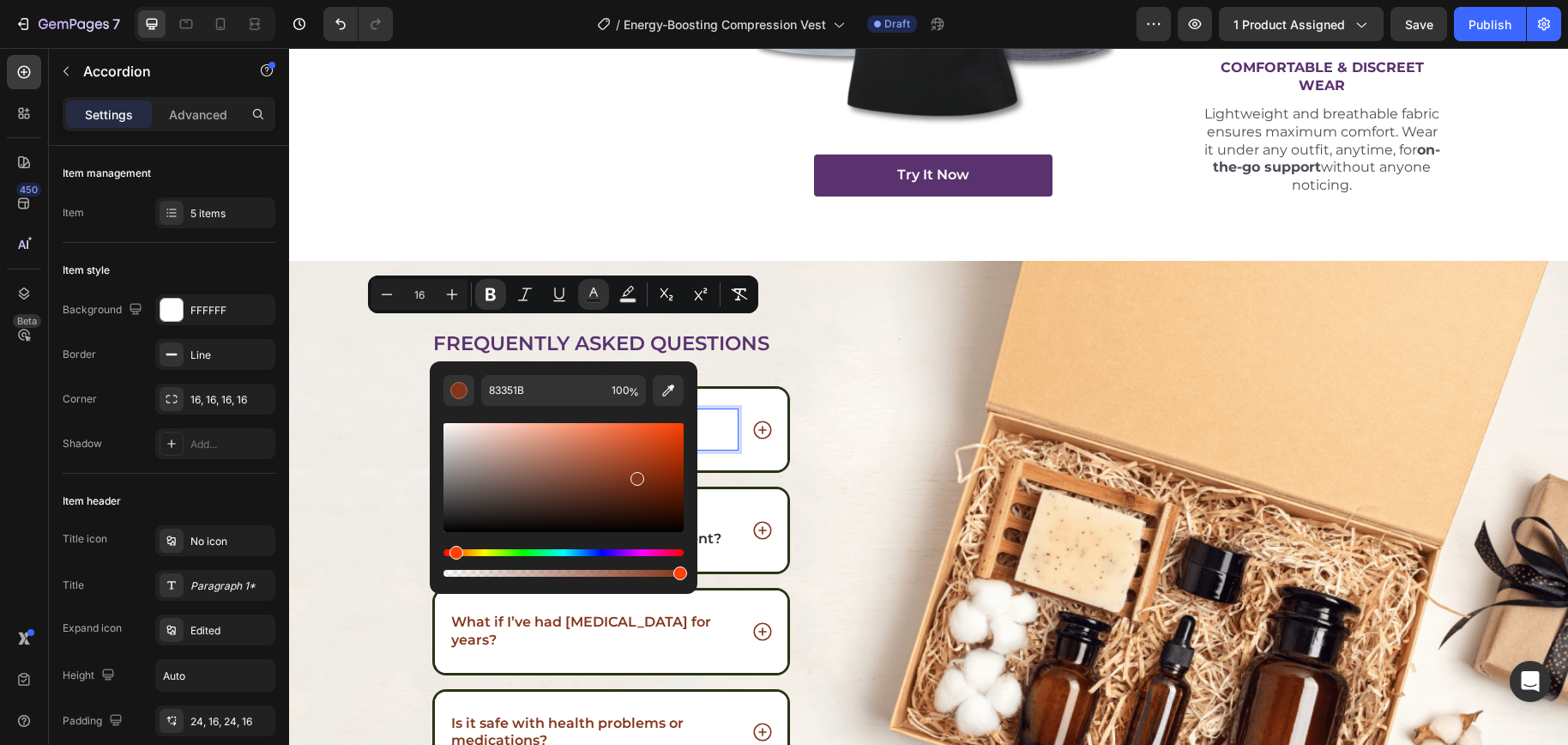
scroll to position [6731, 0]
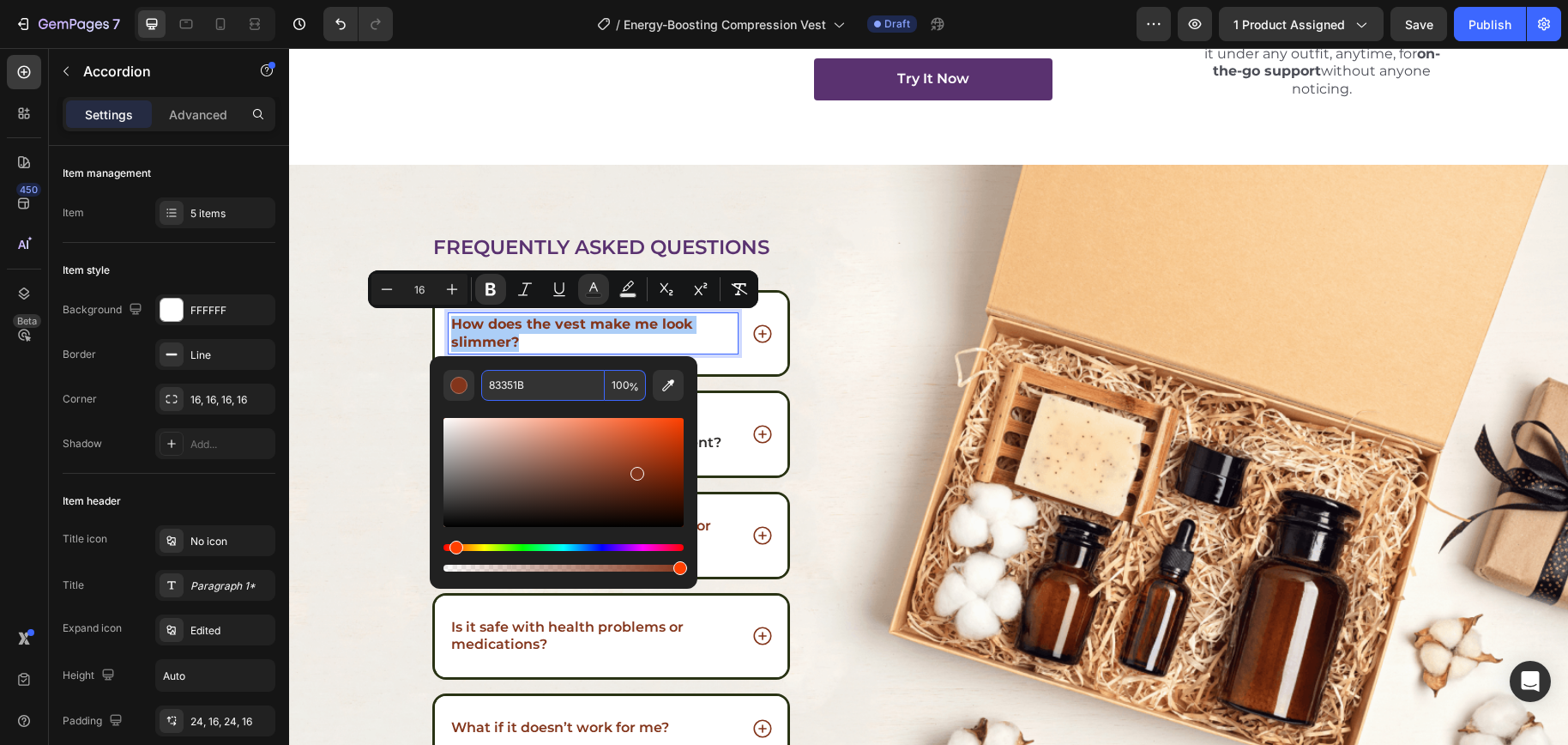
click at [504, 381] on input "83351B" at bounding box center [543, 385] width 124 height 31
drag, startPoint x: 755, startPoint y: 566, endPoint x: 423, endPoint y: 535, distance: 333.4
type input "000000"
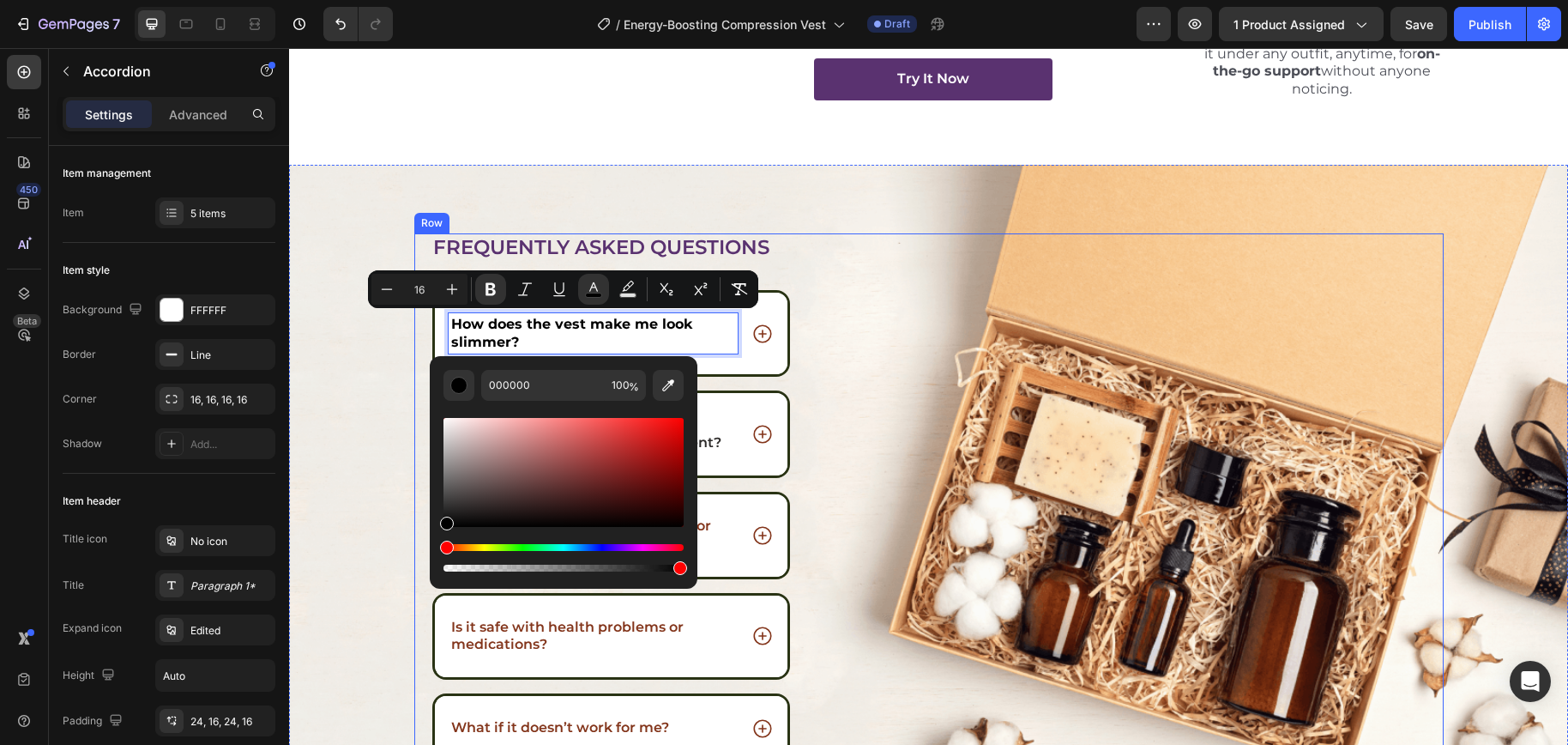
click at [847, 412] on div "Frequently asked questions Heading How does the vest make me look slimmer? I’ve…" at bounding box center [929, 527] width 1029 height 589
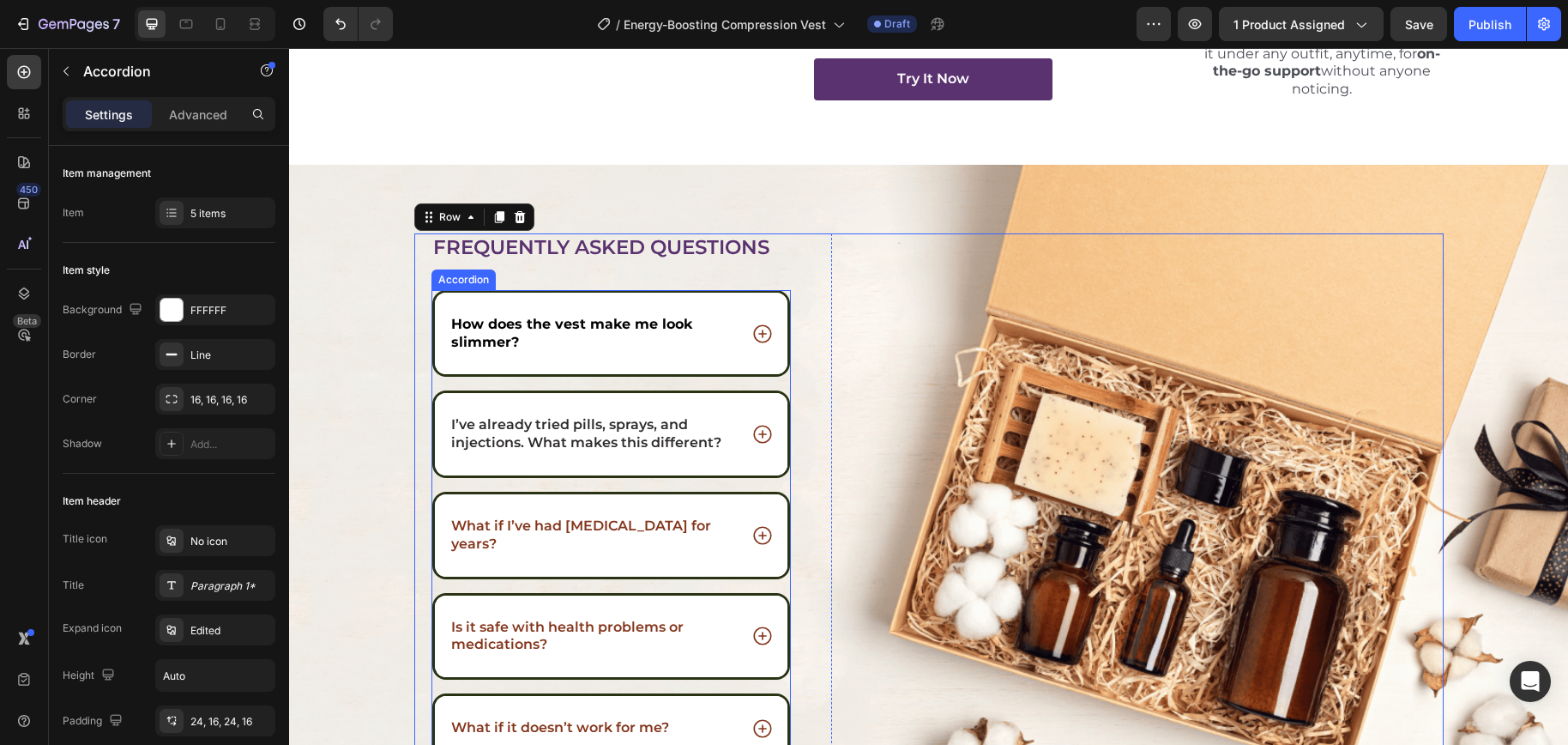
click at [734, 362] on div "How does the vest make me look slimmer?" at bounding box center [612, 333] width 353 height 82
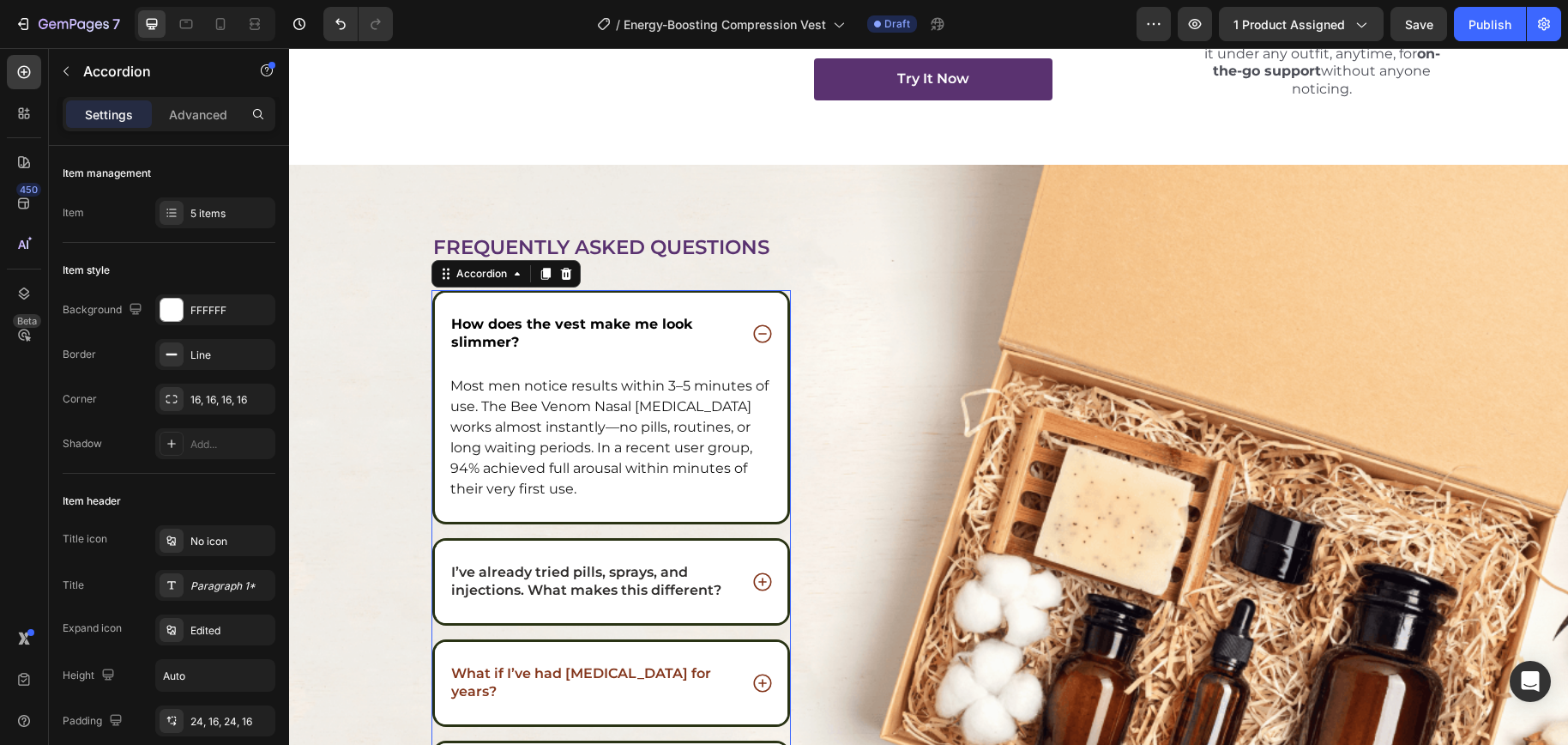
click at [759, 337] on icon at bounding box center [762, 333] width 22 height 22
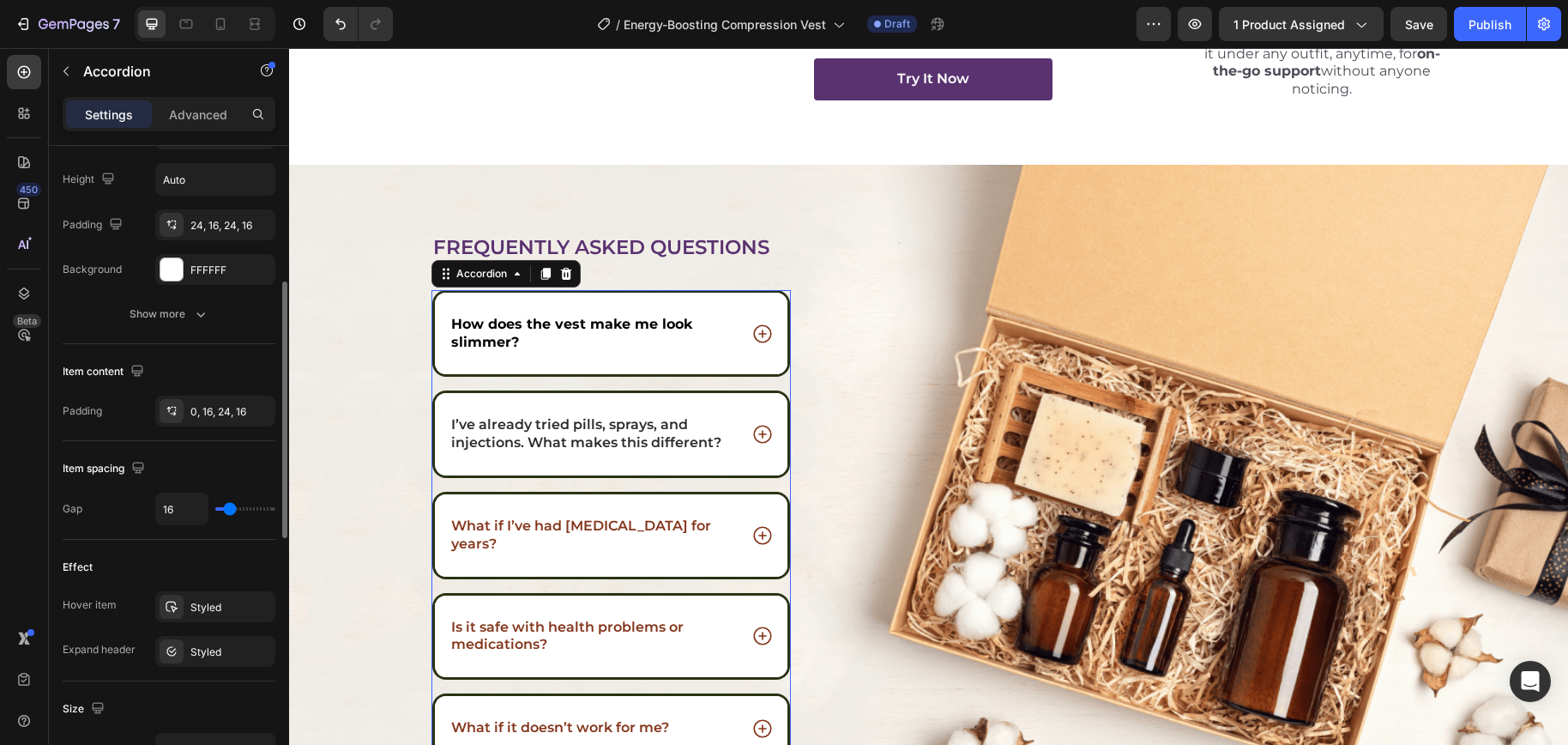
scroll to position [301, 0]
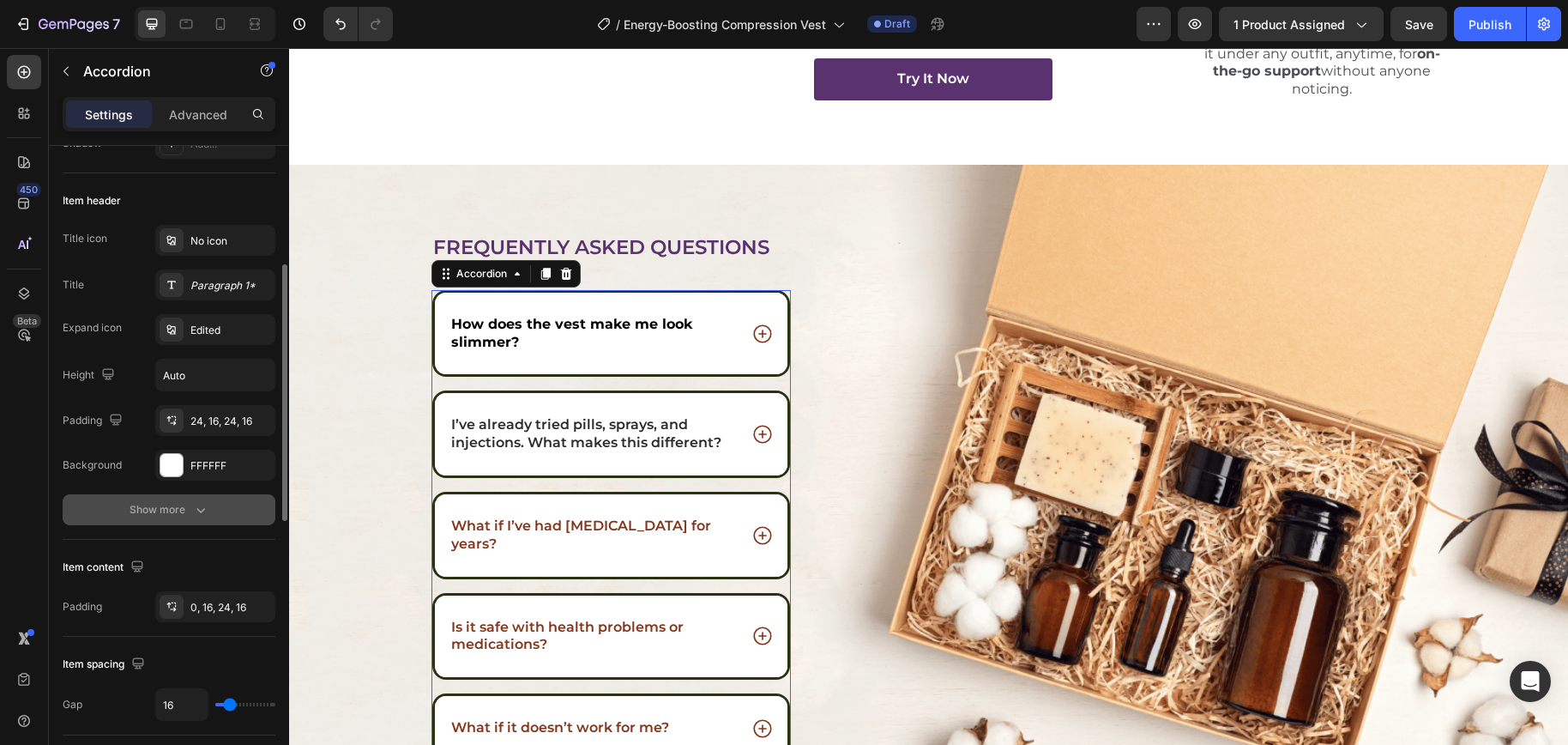
click at [192, 501] on icon "button" at bounding box center [200, 509] width 17 height 17
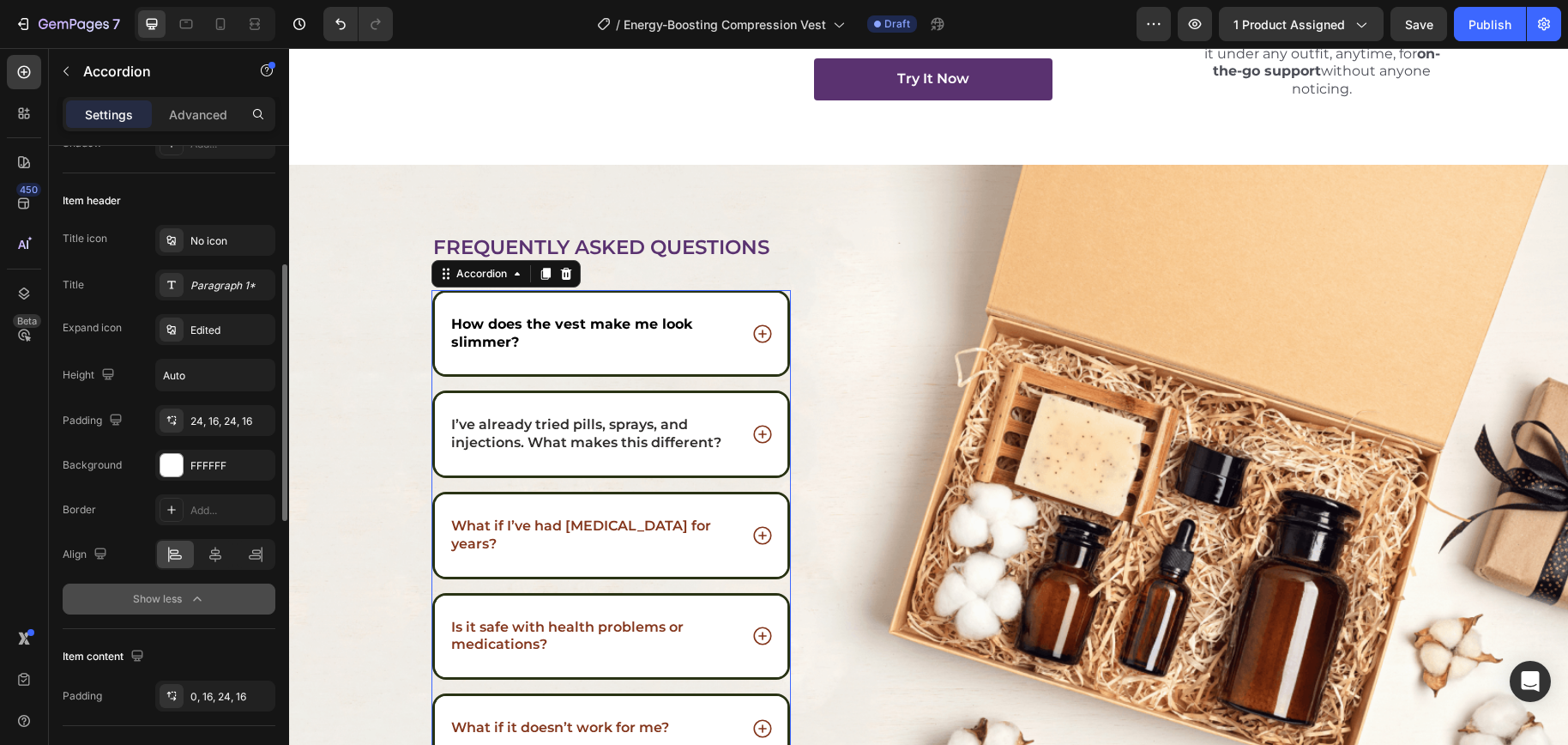
click at [759, 338] on icon at bounding box center [762, 333] width 22 height 22
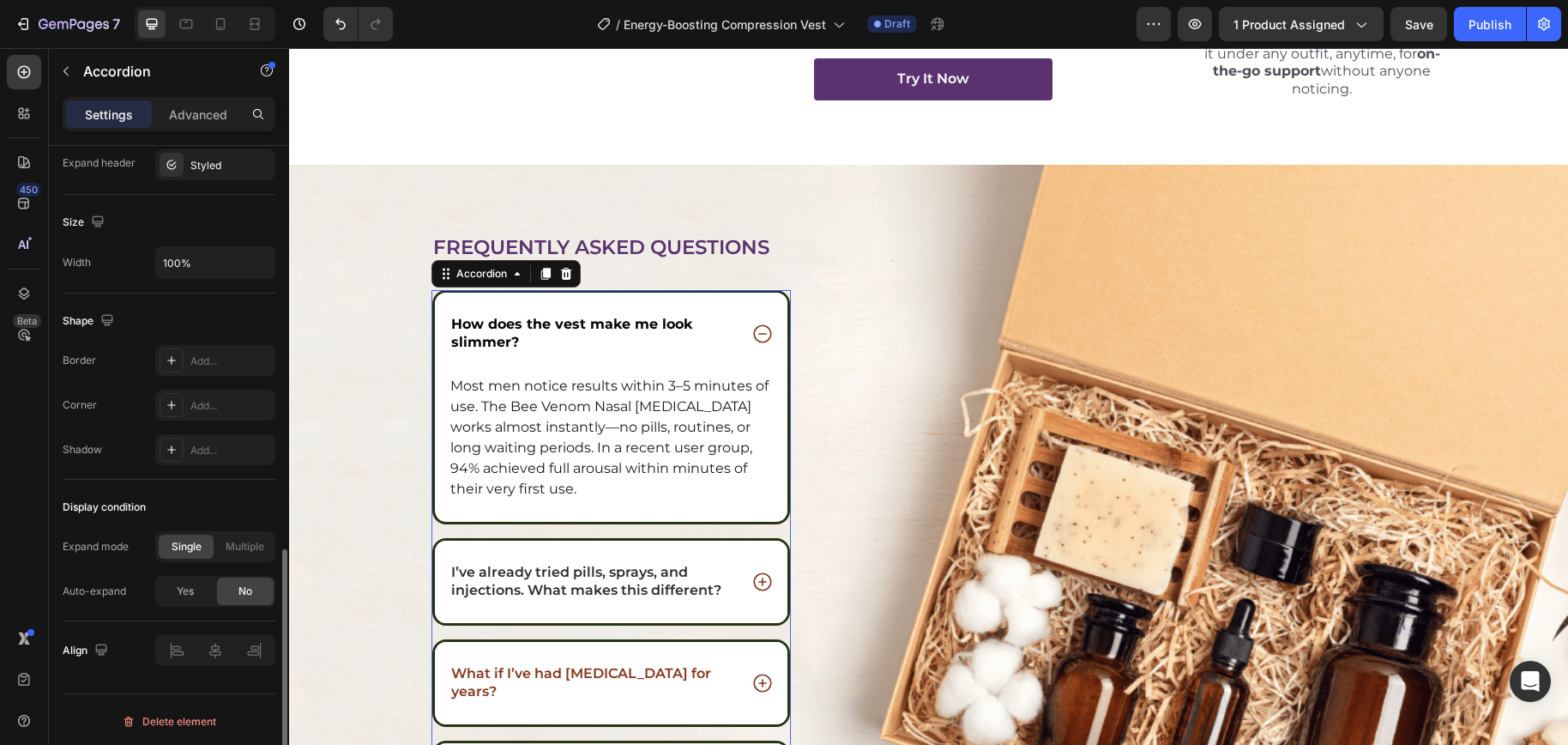
scroll to position [1056, 0]
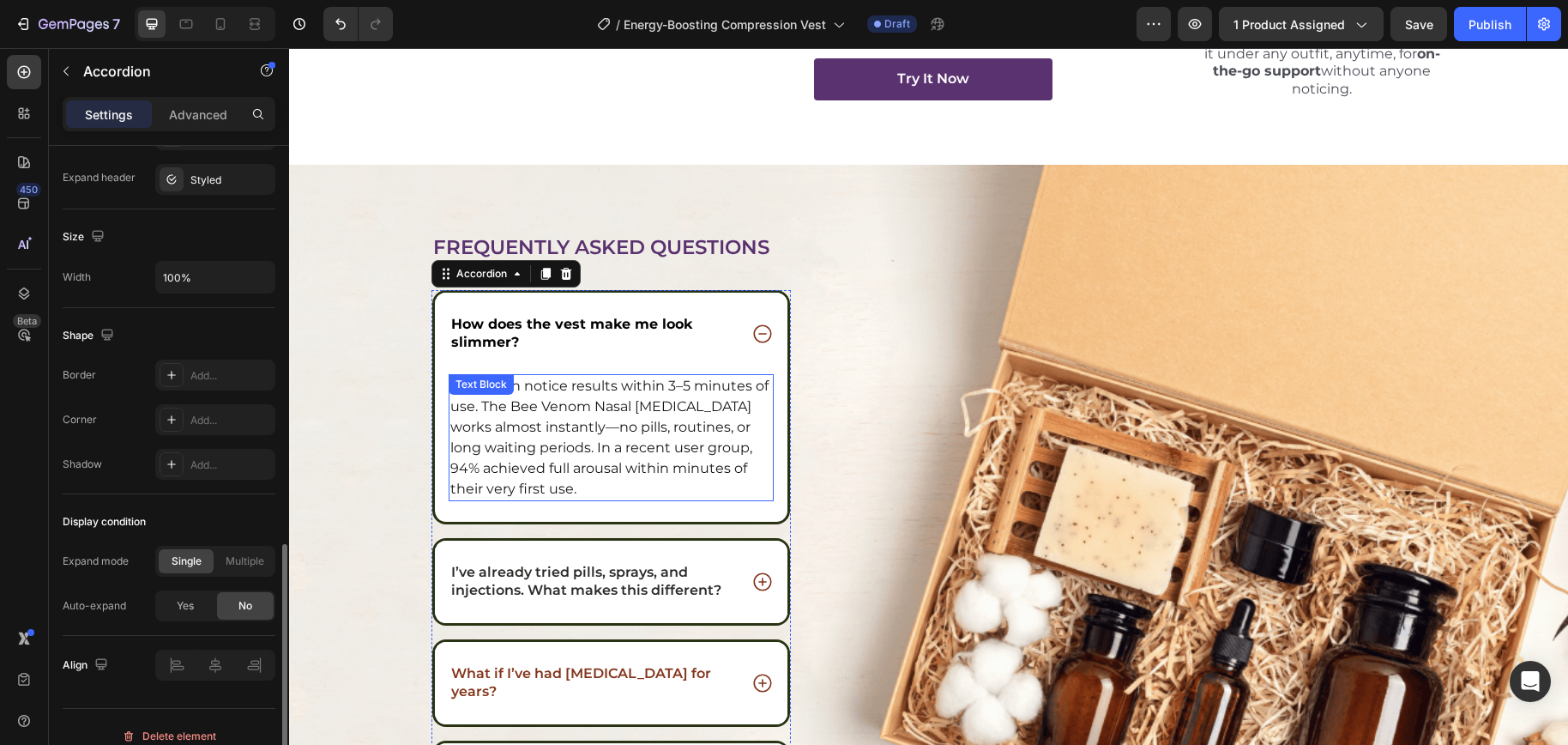
click at [565, 399] on p "Most men notice results within 3–5 minutes of use. The Bee Venom Nasal Inhaler …" at bounding box center [611, 438] width 322 height 124
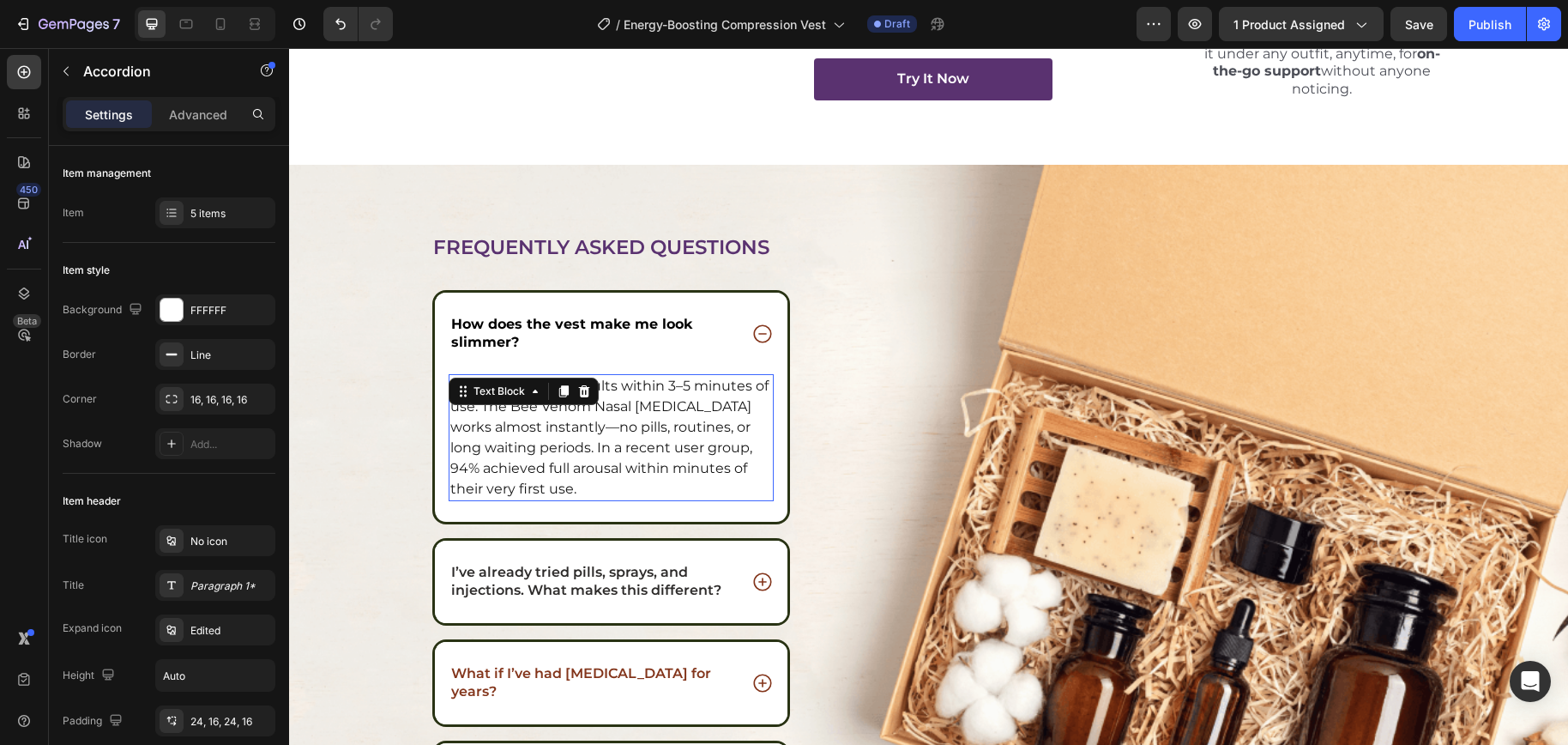
click at [565, 399] on div at bounding box center [563, 391] width 21 height 21
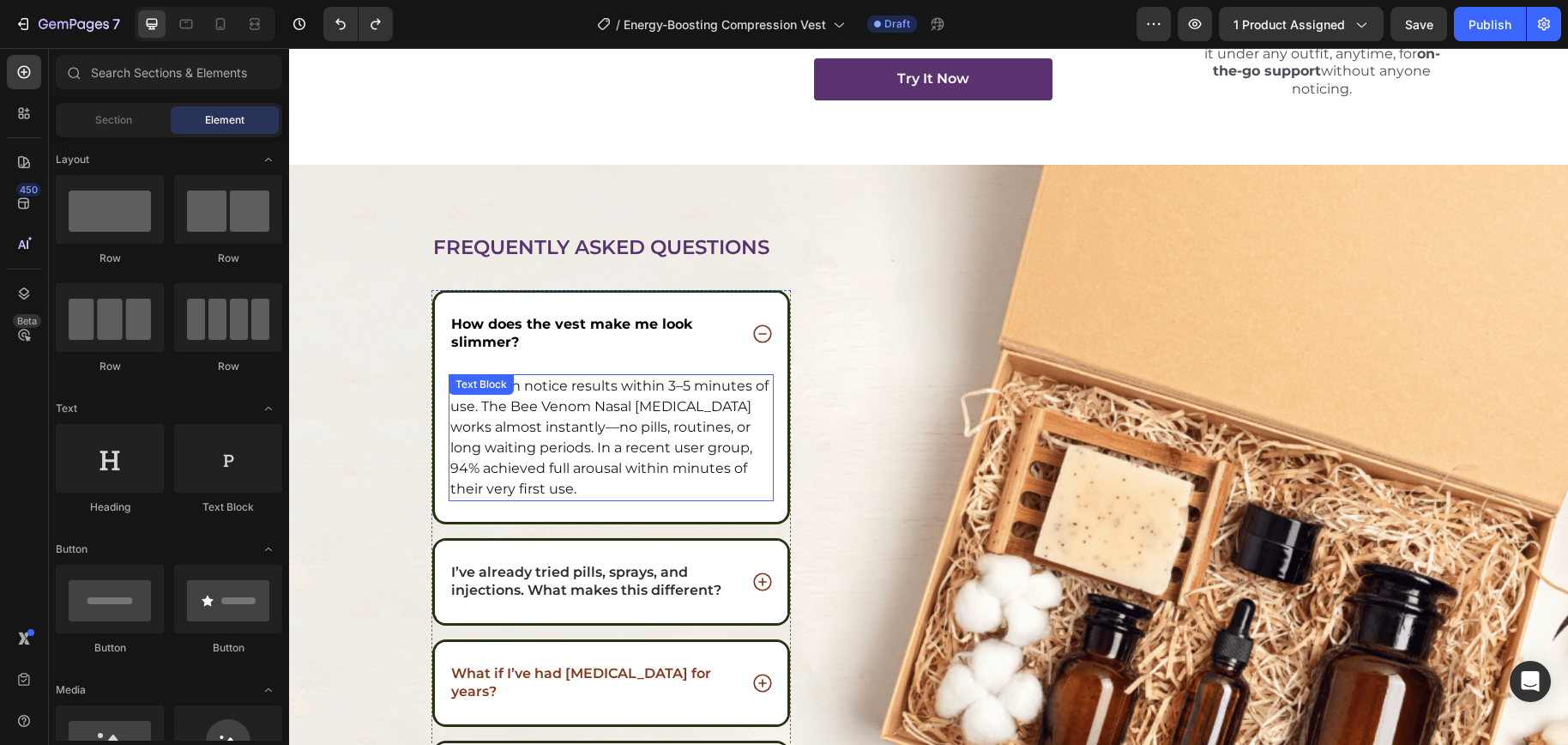
click at [669, 456] on p "Most men notice results within 3–5 minutes of use. The Bee Venom Nasal Inhaler …" at bounding box center [611, 438] width 322 height 124
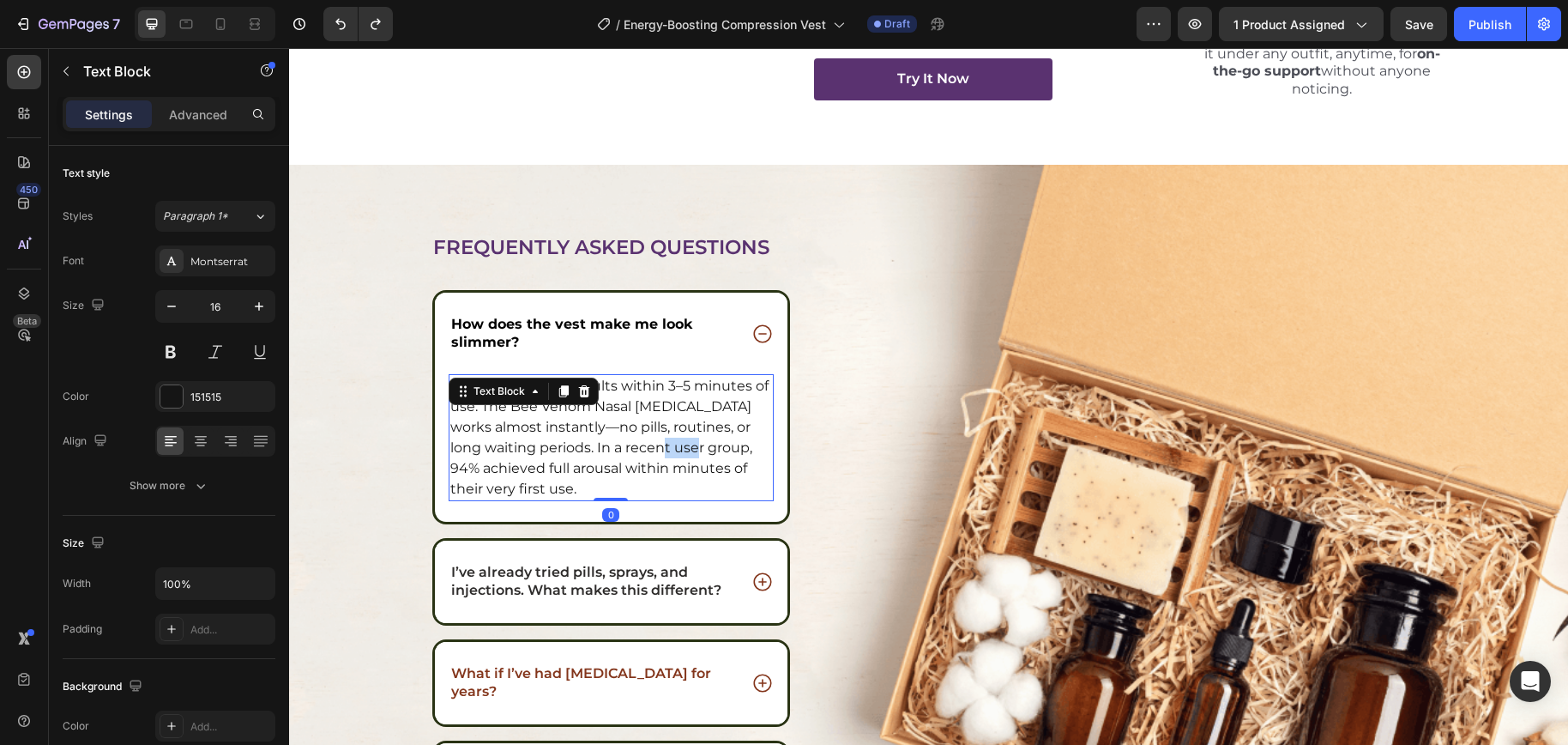
click at [669, 456] on p "Most men notice results within 3–5 minutes of use. The Bee Venom Nasal Inhaler …" at bounding box center [611, 438] width 322 height 124
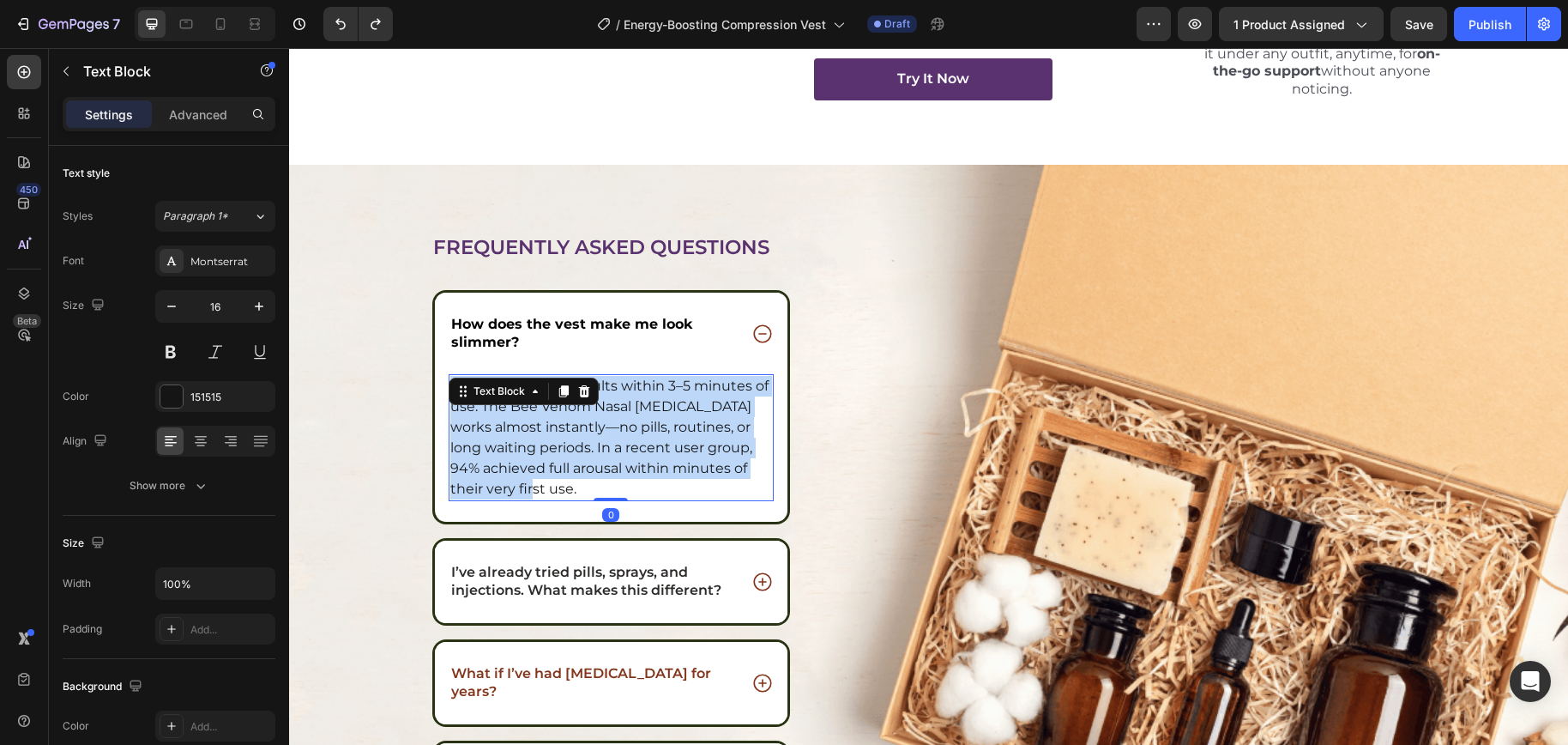
click at [669, 456] on p "Most men notice results within 3–5 minutes of use. The Bee Venom Nasal Inhaler …" at bounding box center [611, 438] width 322 height 124
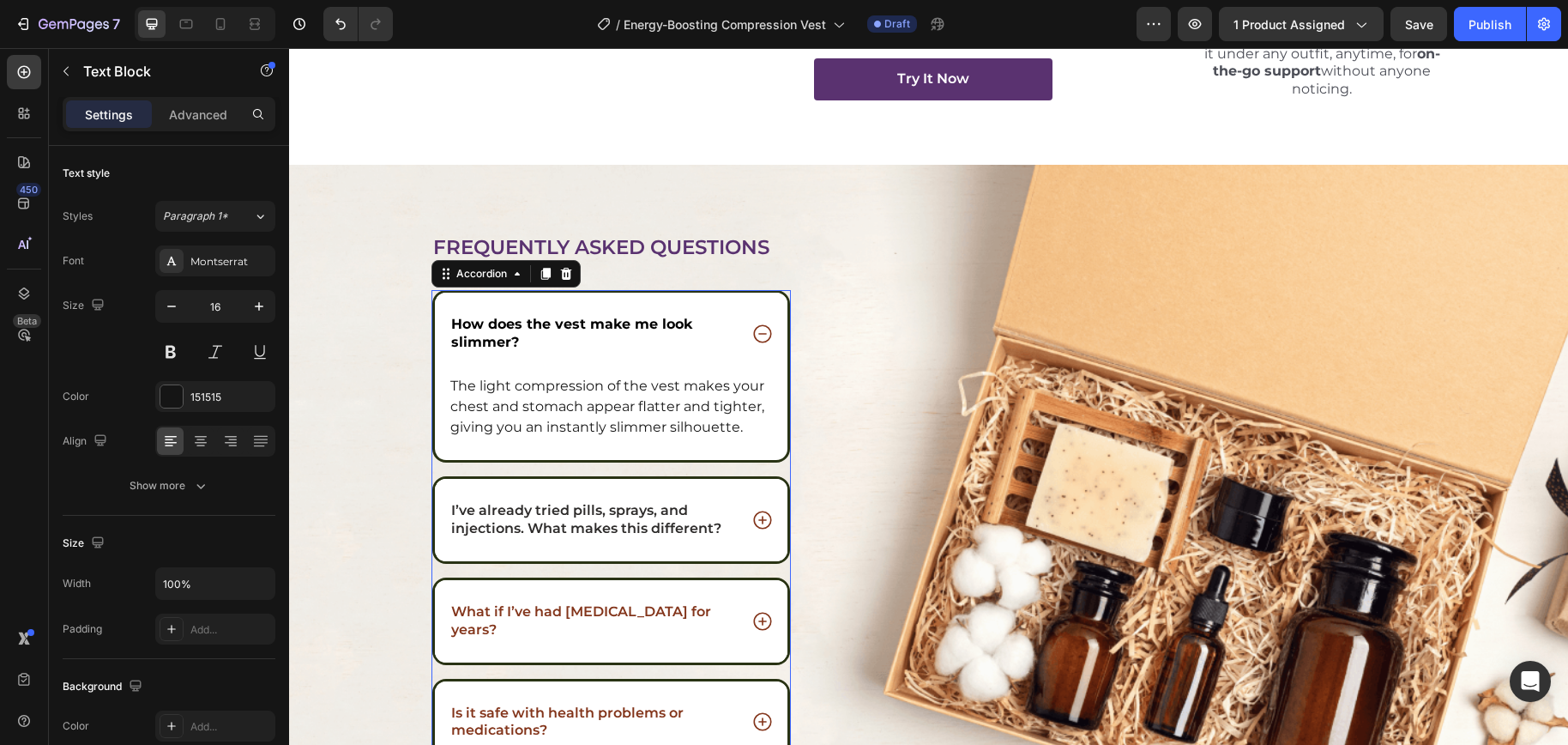
click at [680, 508] on p "I’ve already tried pills, sprays, and injections. What makes this different?" at bounding box center [593, 520] width 285 height 36
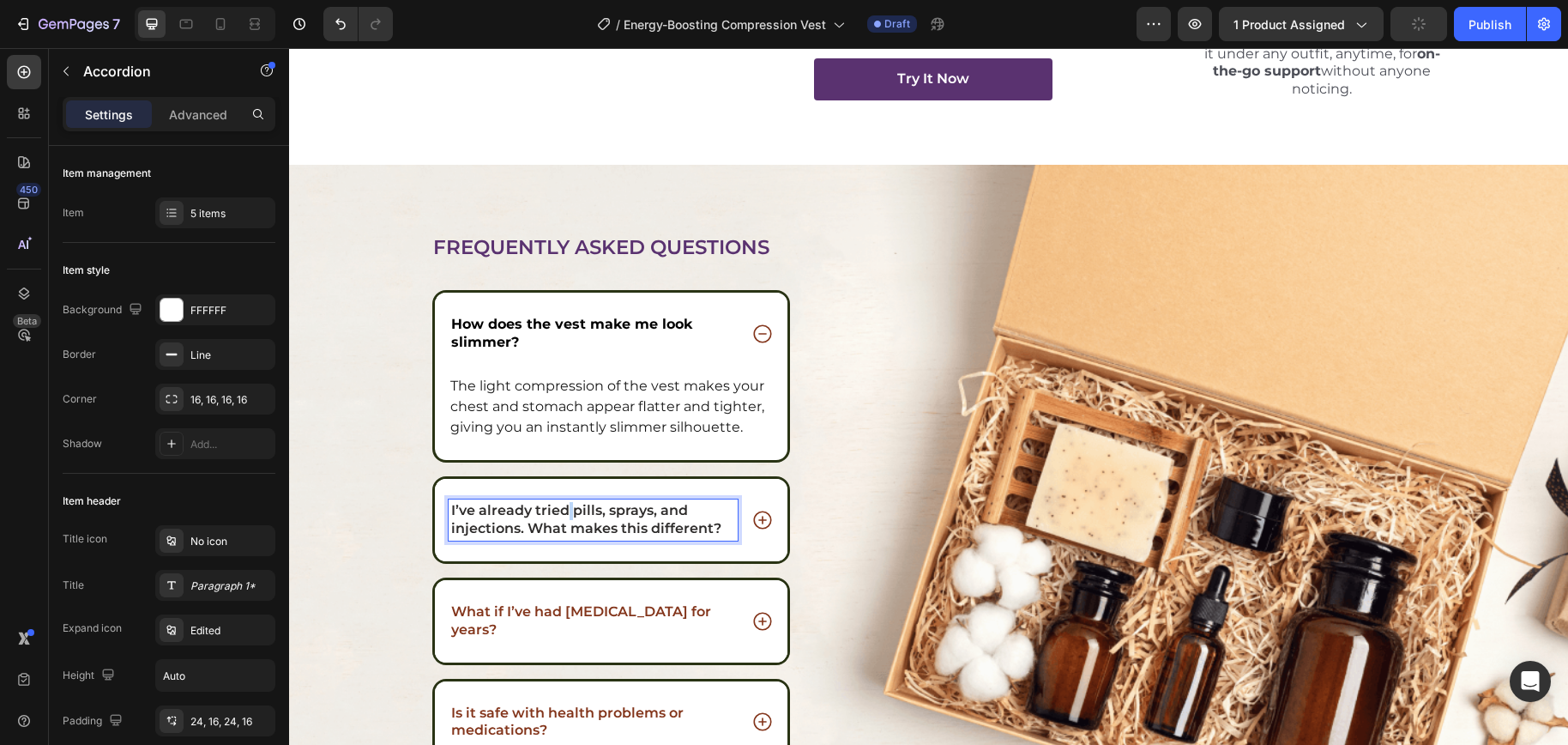
click at [560, 511] on span "I’ve already tried pills, sprays, and injections. What makes this different?" at bounding box center [585, 519] width 270 height 35
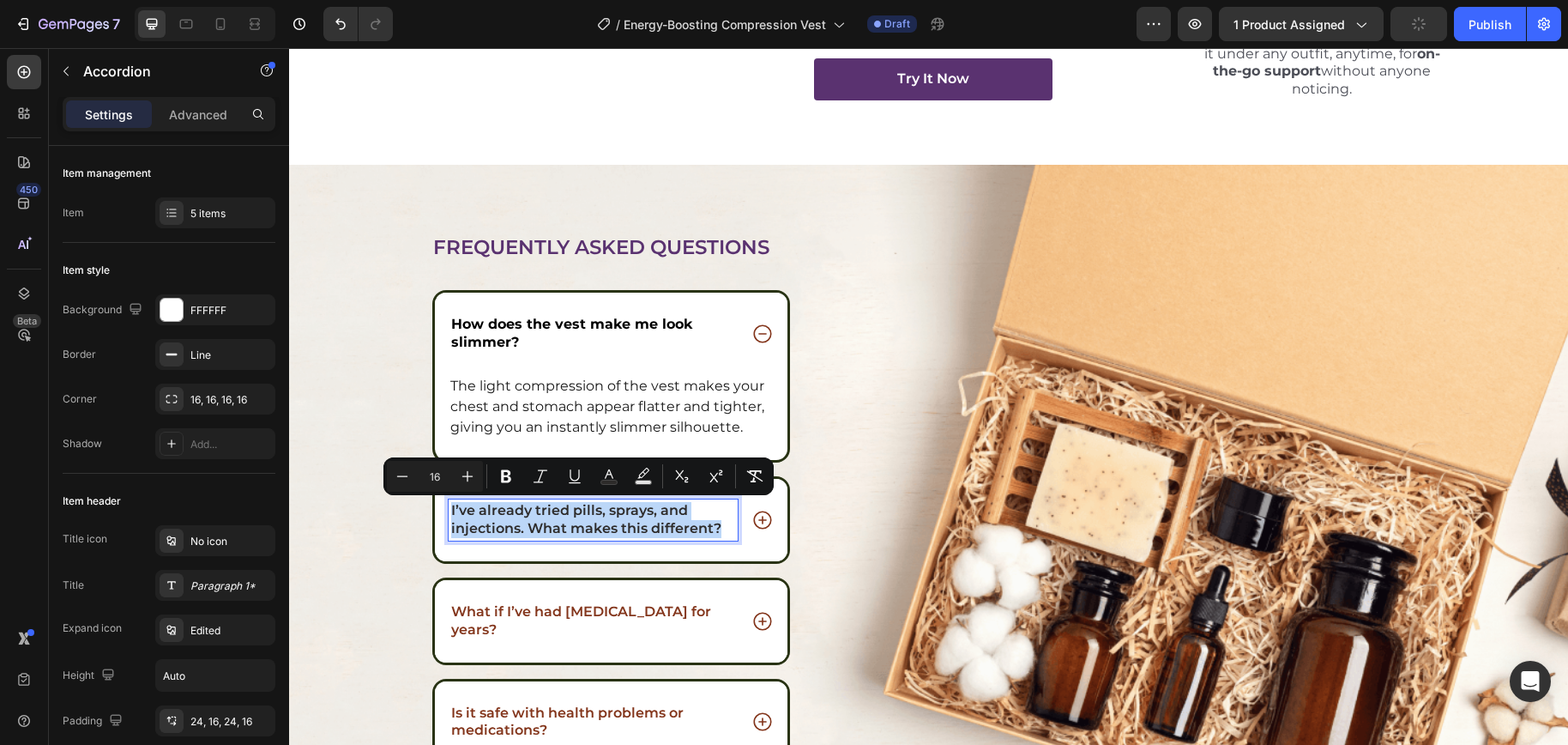
click at [560, 511] on span "I’ve already tried pills, sprays, and injections. What makes this different?" at bounding box center [585, 519] width 270 height 35
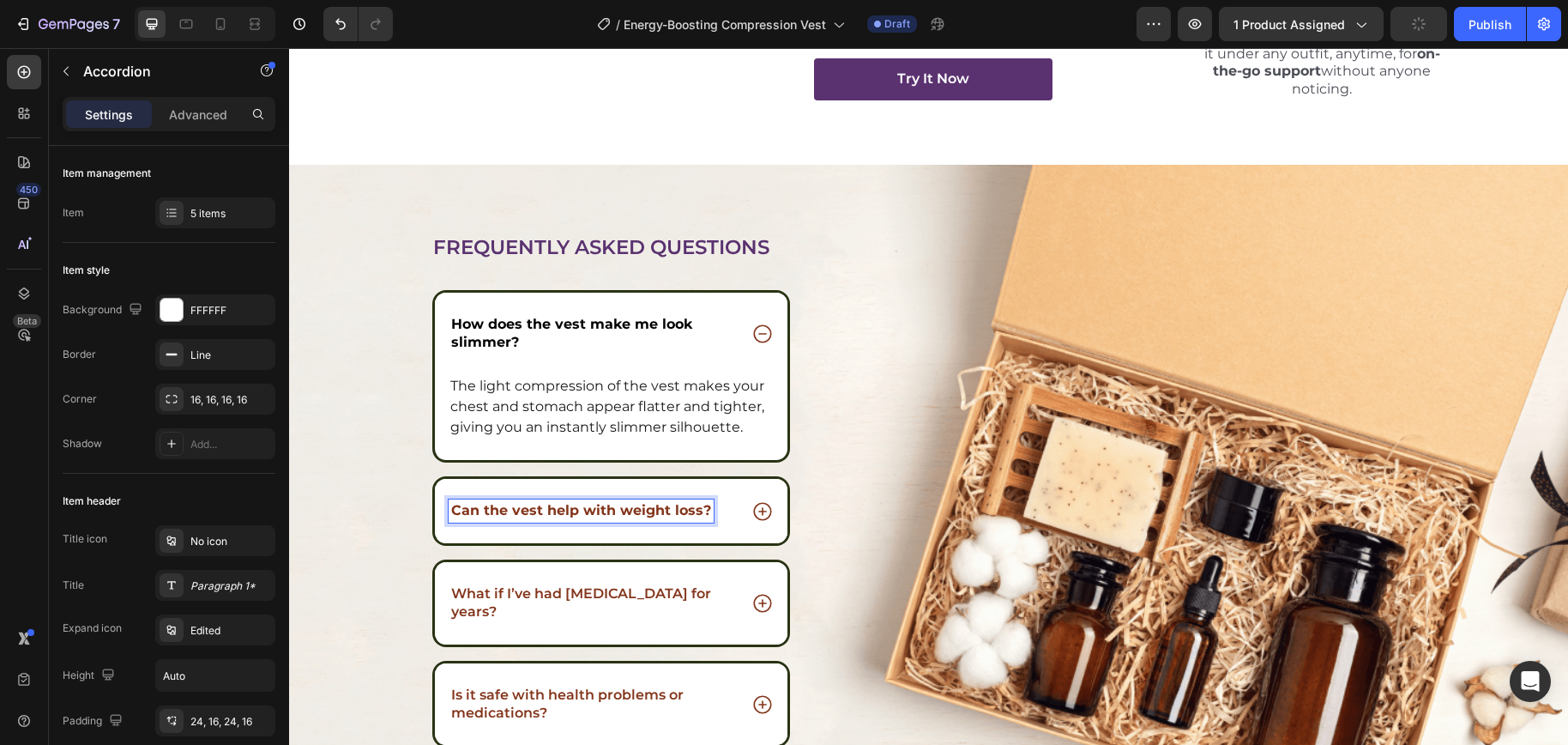
click at [745, 494] on div "Can the vest help with weight loss?" at bounding box center [612, 511] width 353 height 65
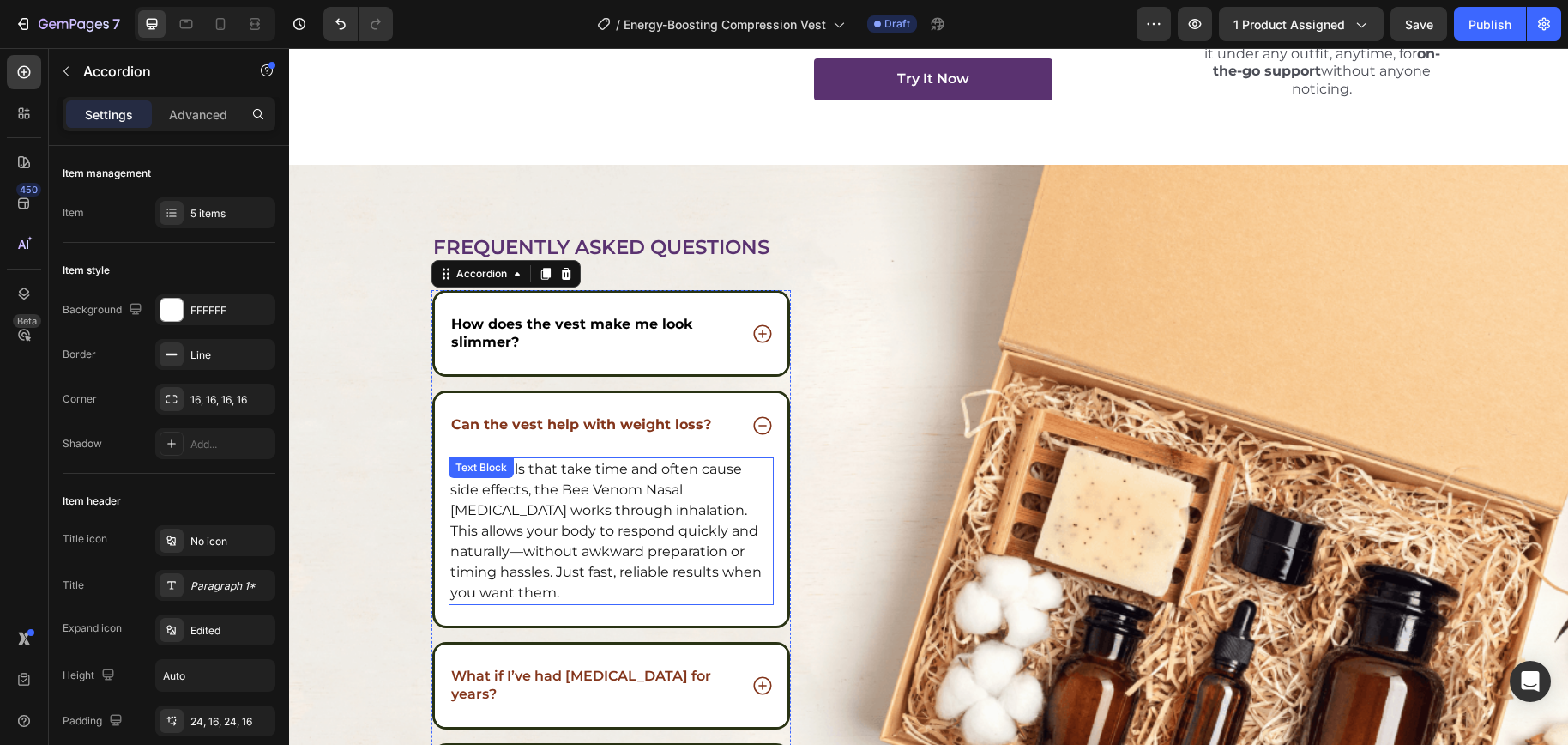
click at [502, 498] on p "Unlike pills that take time and often cause side effects, the Bee Venom Nasal I…" at bounding box center [611, 531] width 322 height 144
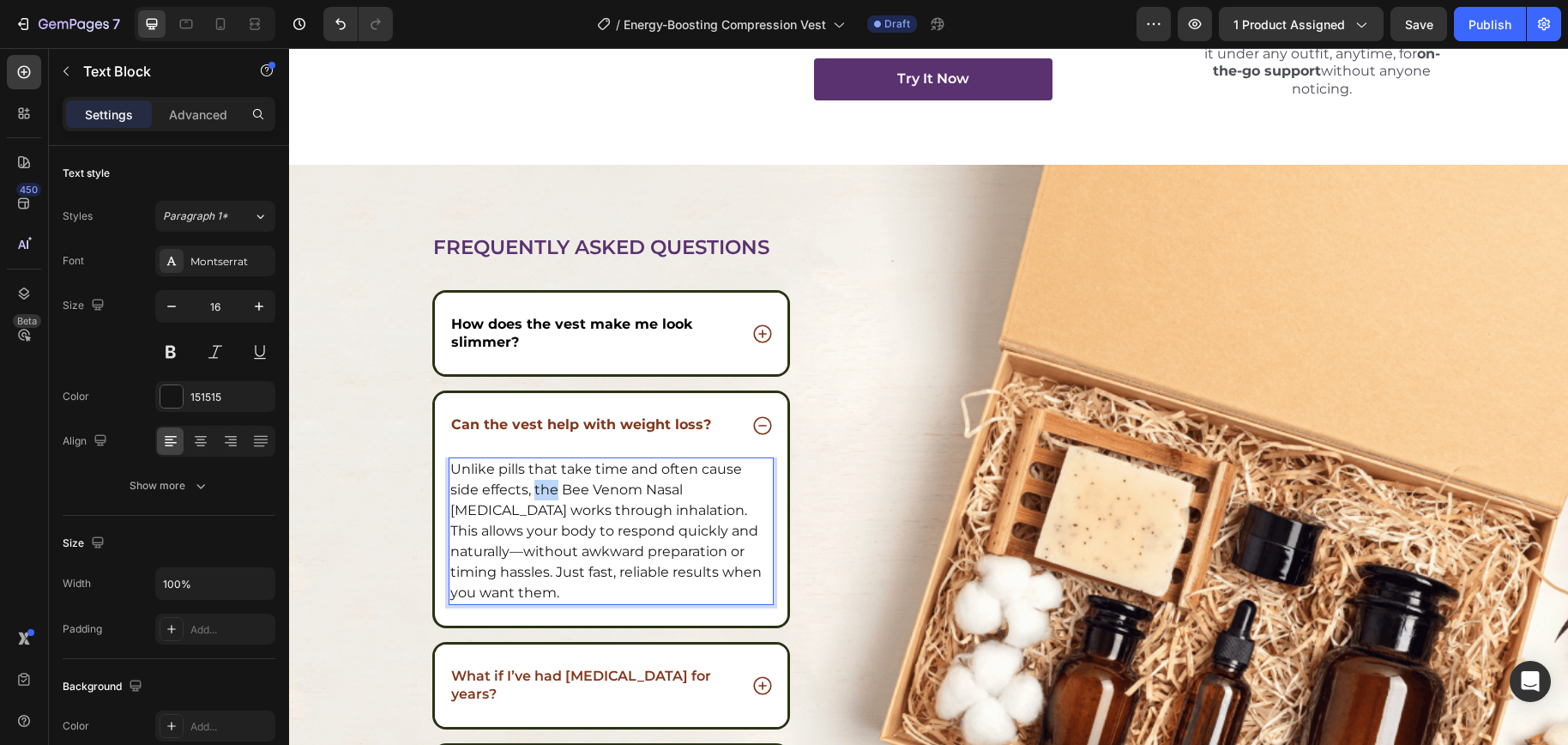
click at [502, 498] on p "Unlike pills that take time and often cause side effects, the Bee Venom Nasal I…" at bounding box center [611, 531] width 322 height 144
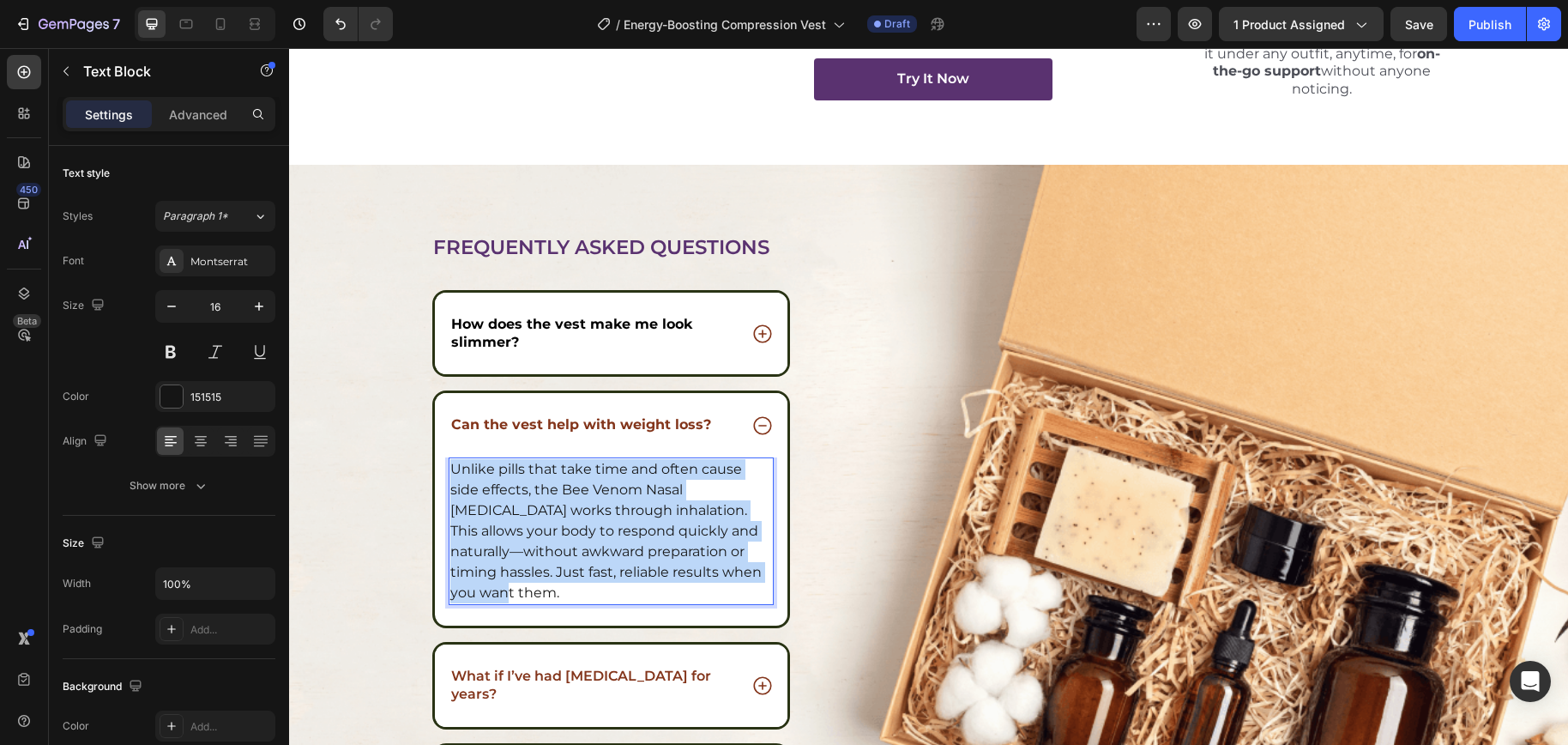
click at [502, 498] on p "Unlike pills that take time and often cause side effects, the Bee Venom Nasal I…" at bounding box center [611, 531] width 322 height 144
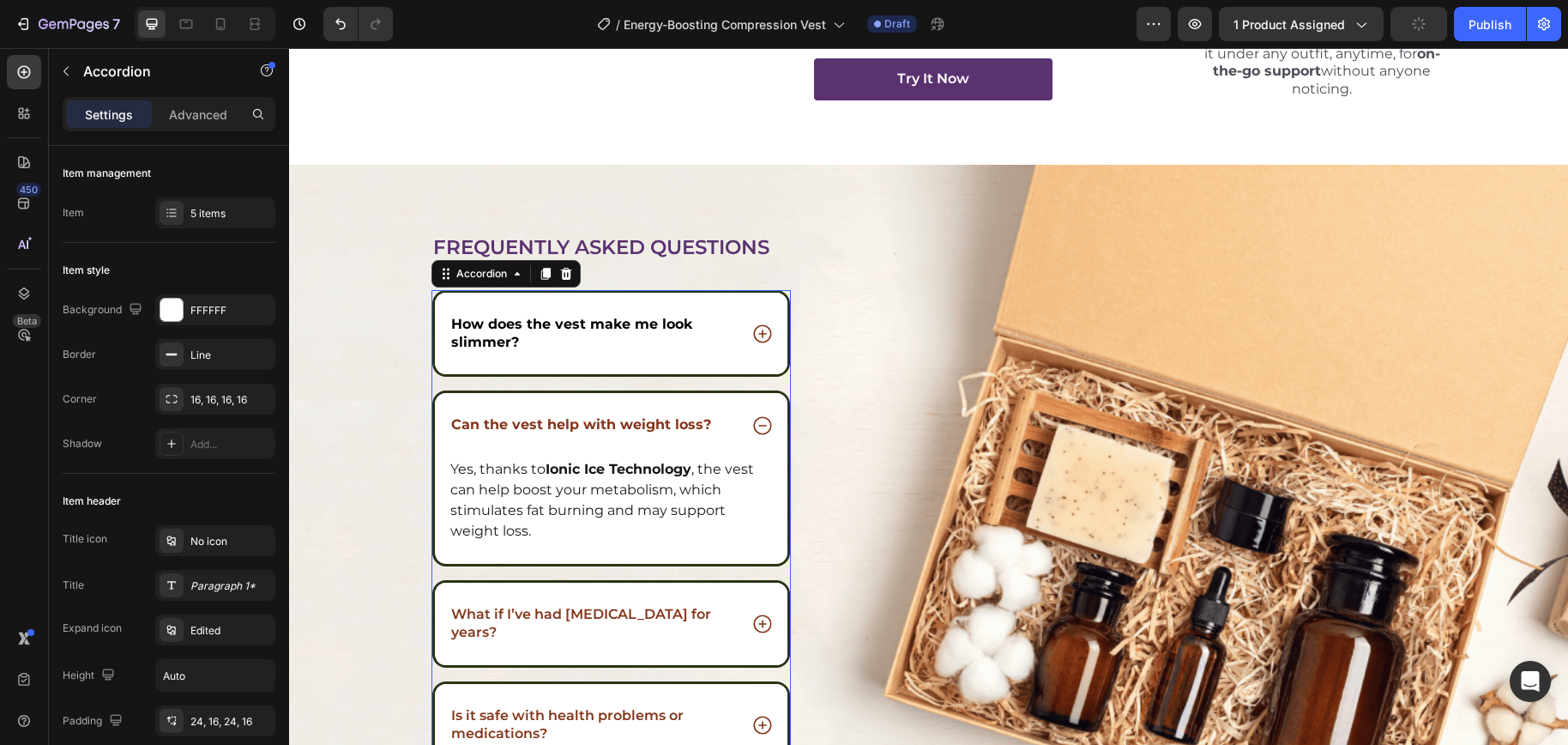
click at [626, 417] on strong "Can the vest help with weight loss?" at bounding box center [580, 424] width 260 height 16
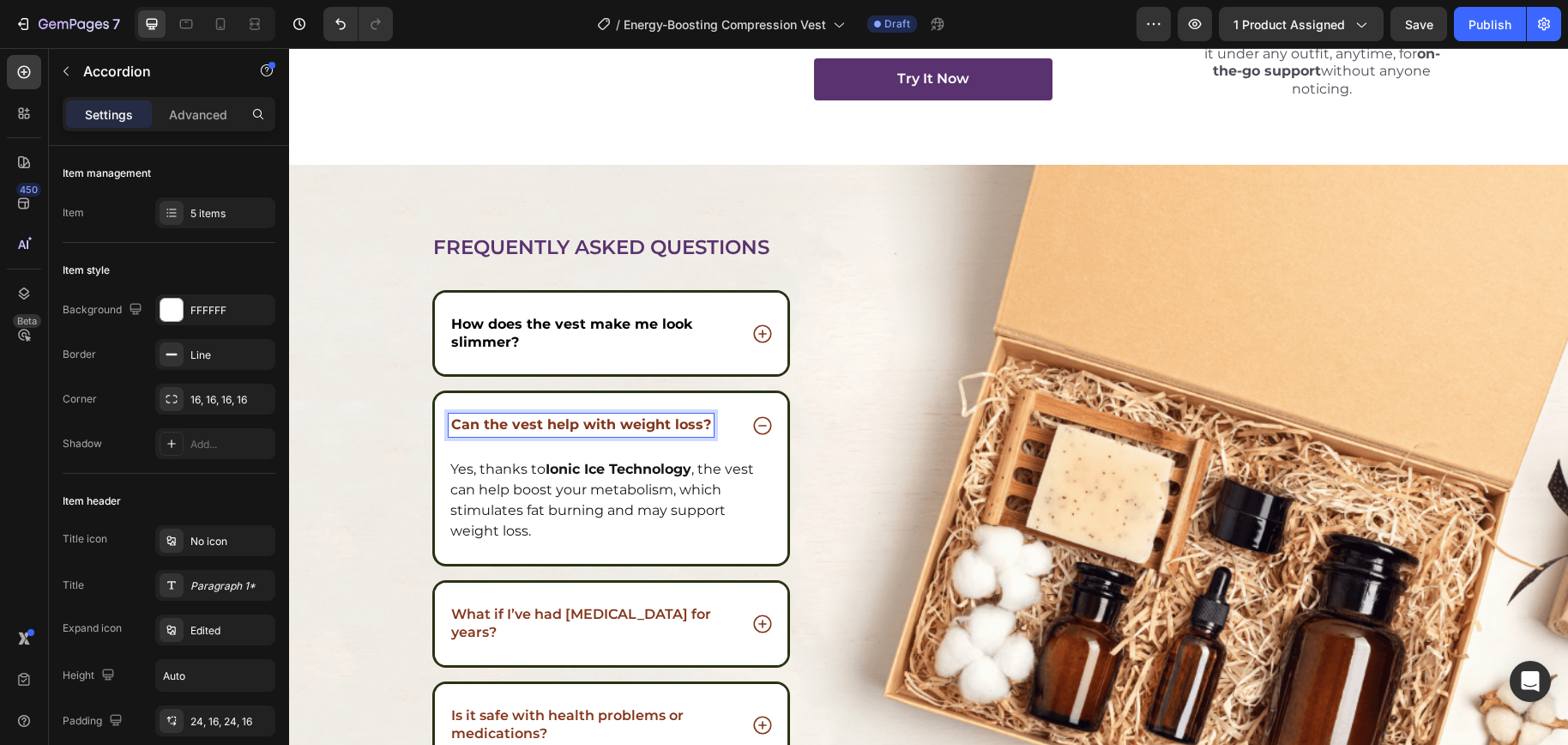
click at [582, 432] on strong "Can the vest help with weight loss?" at bounding box center [580, 424] width 260 height 16
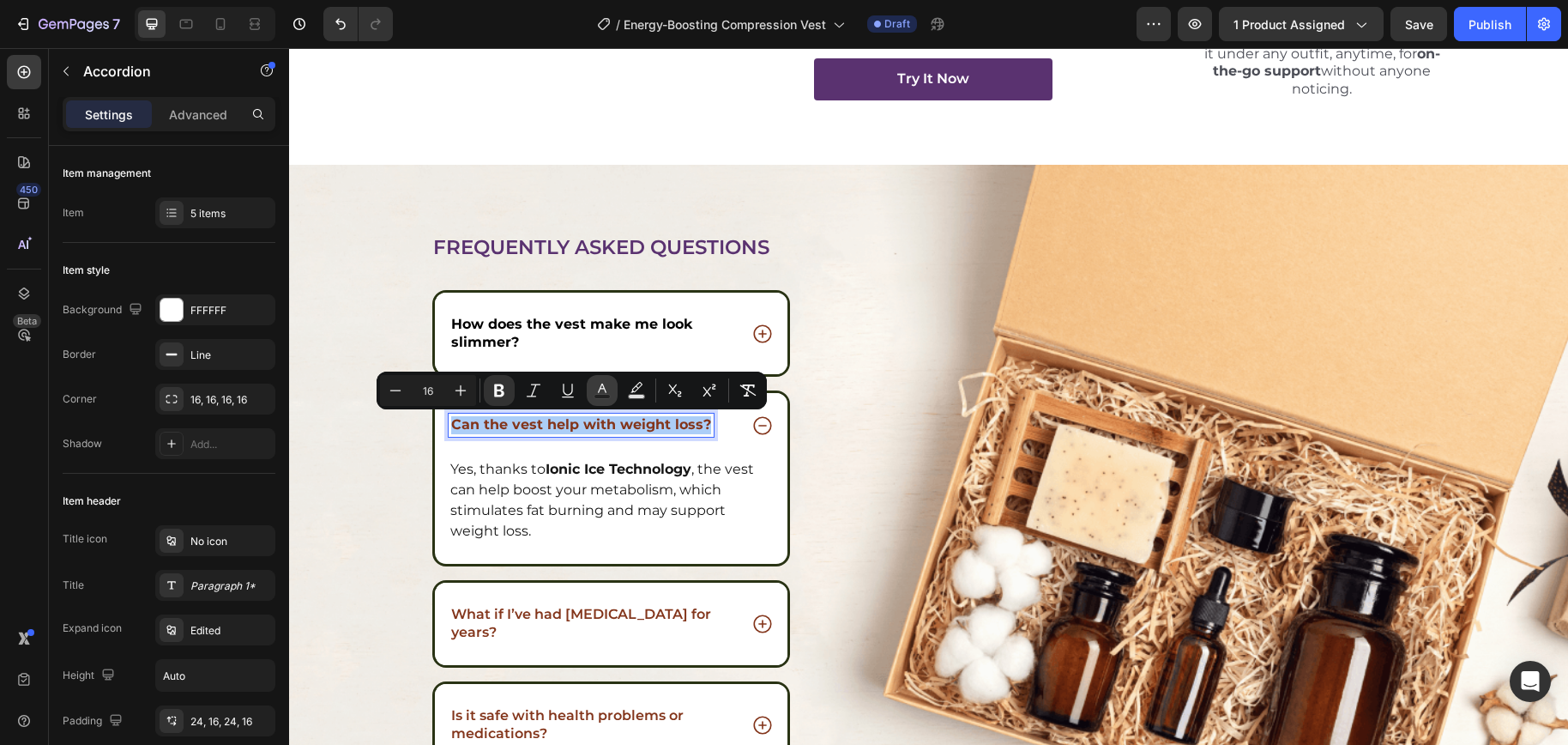
click at [606, 386] on icon "Editor contextual toolbar" at bounding box center [602, 390] width 17 height 17
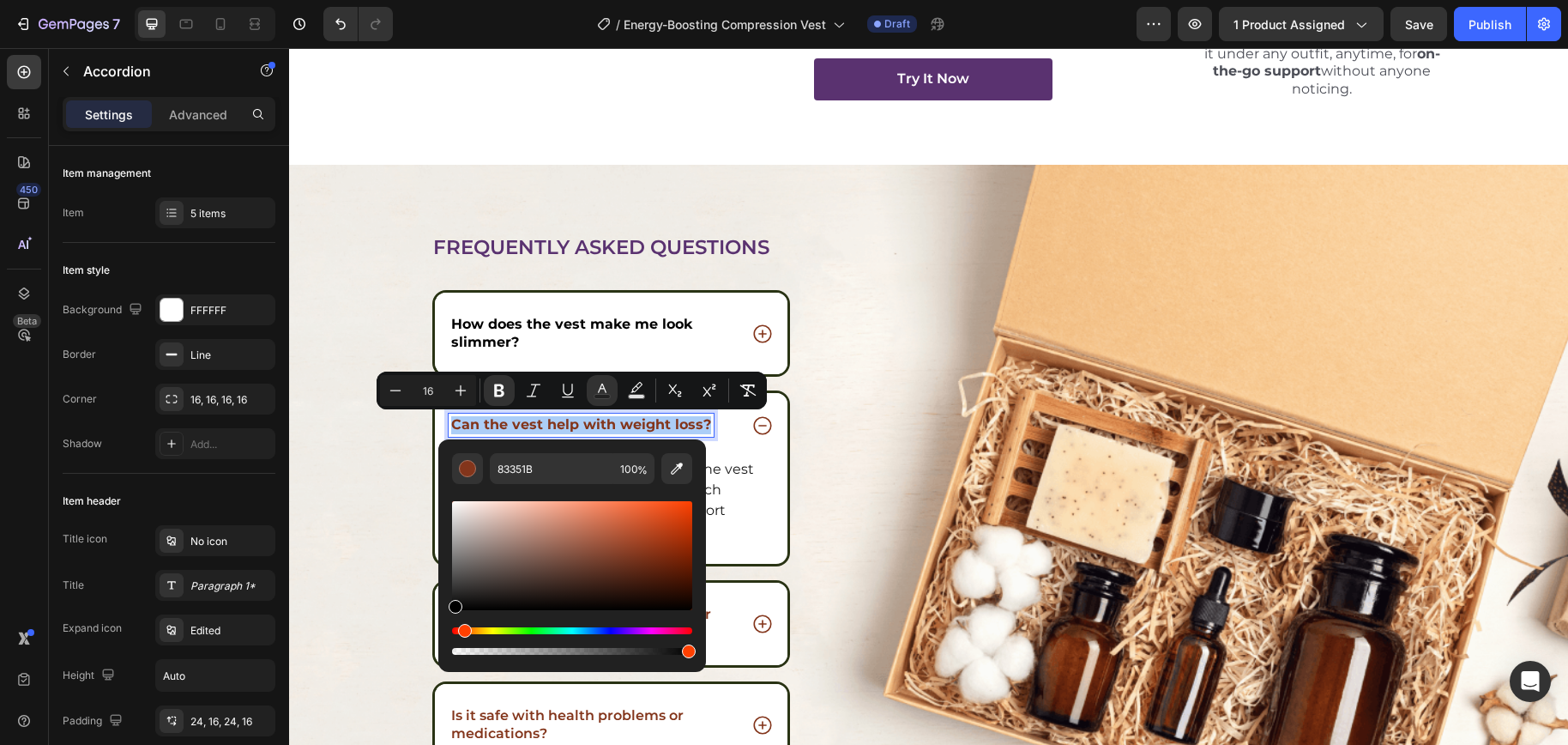
drag, startPoint x: 464, startPoint y: 590, endPoint x: 439, endPoint y: 626, distance: 43.8
click at [439, 626] on div "83351B 100 %" at bounding box center [572, 548] width 268 height 219
type input "000000"
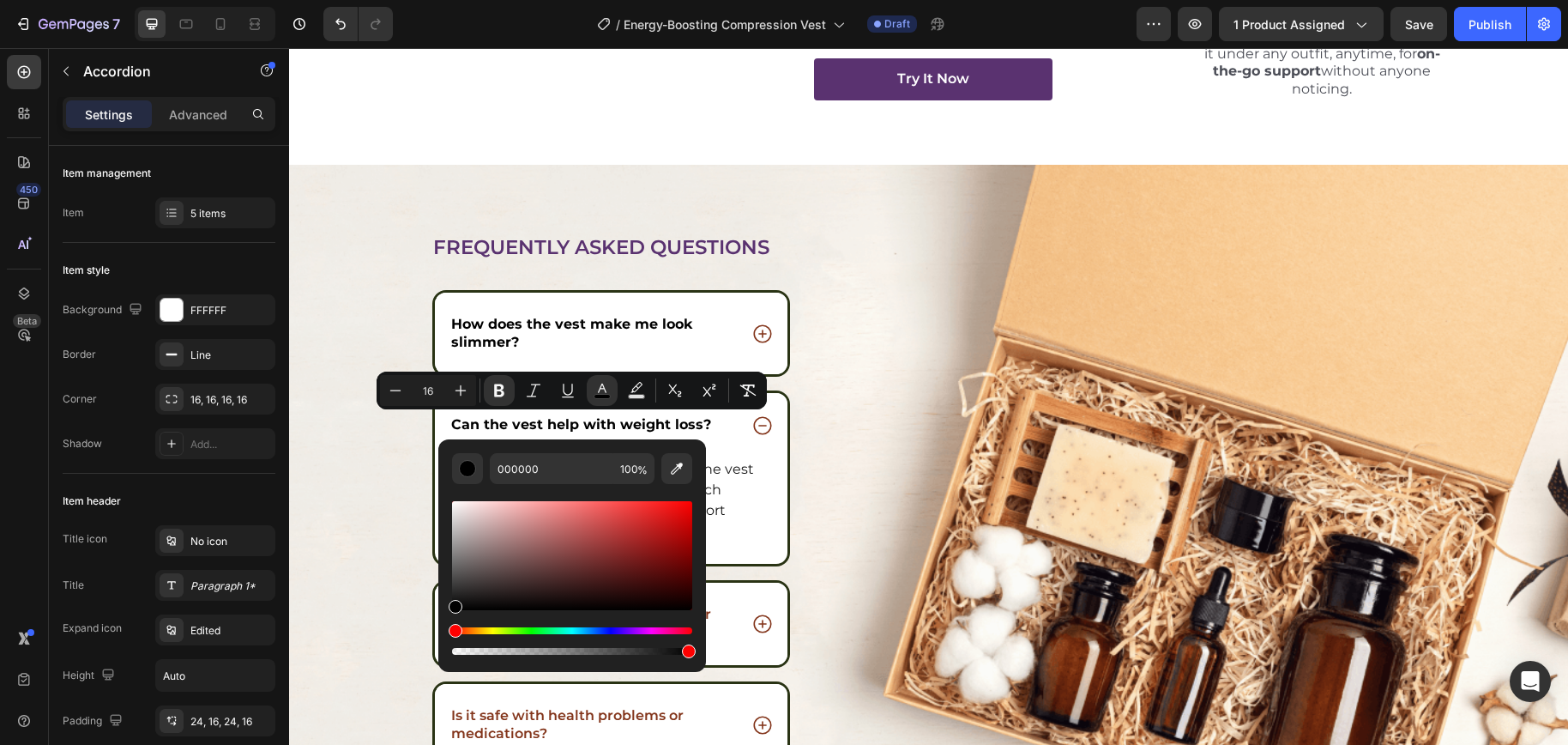
click at [435, 631] on div "What if I’ve had erectile dysfunction for years?" at bounding box center [612, 624] width 353 height 82
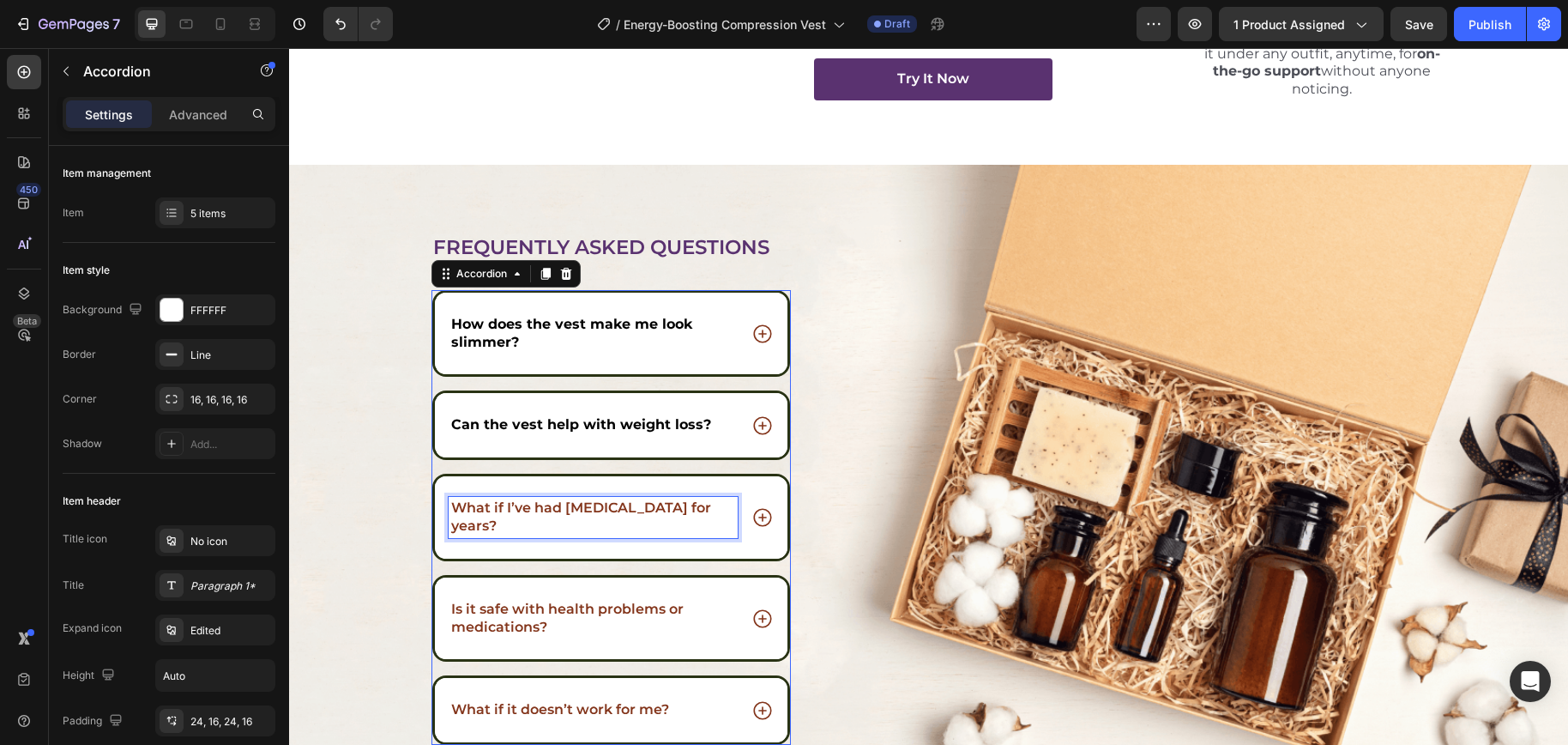
click at [584, 511] on p "What if I’ve had erectile dysfunction for years?" at bounding box center [593, 517] width 285 height 36
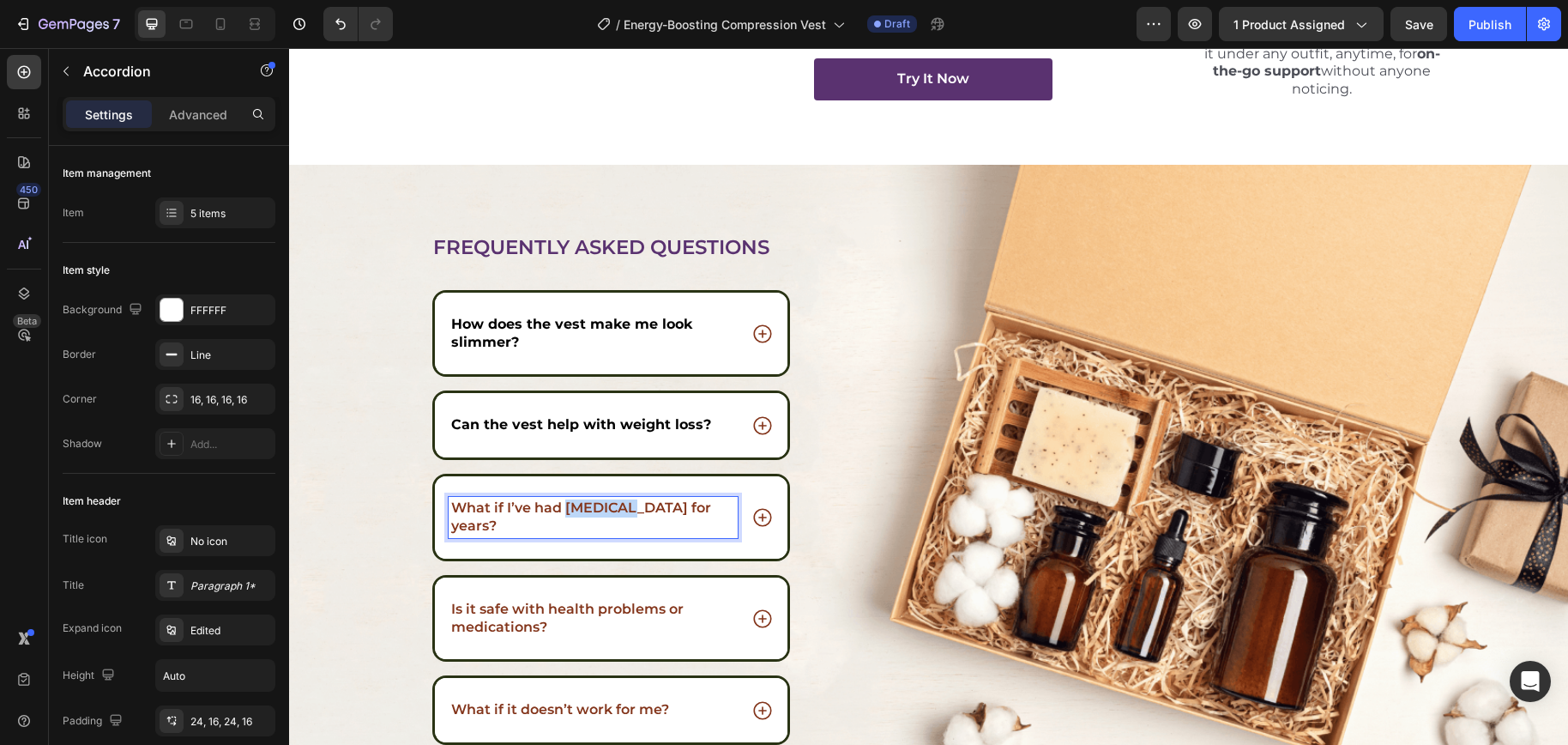
click at [584, 511] on p "What if I’ve had erectile dysfunction for years?" at bounding box center [593, 517] width 285 height 36
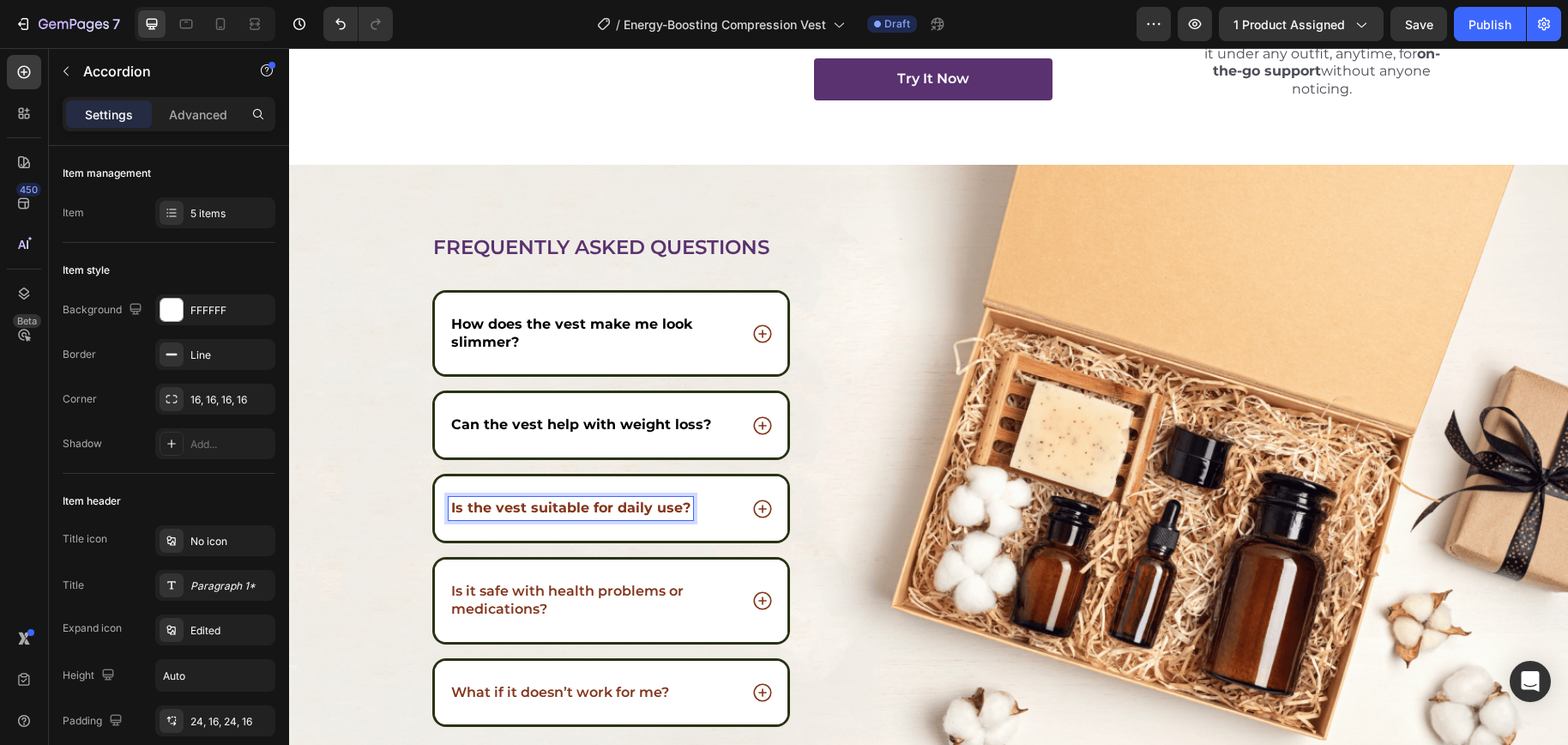
click at [631, 509] on strong "Is the vest suitable for daily use?" at bounding box center [570, 507] width 239 height 16
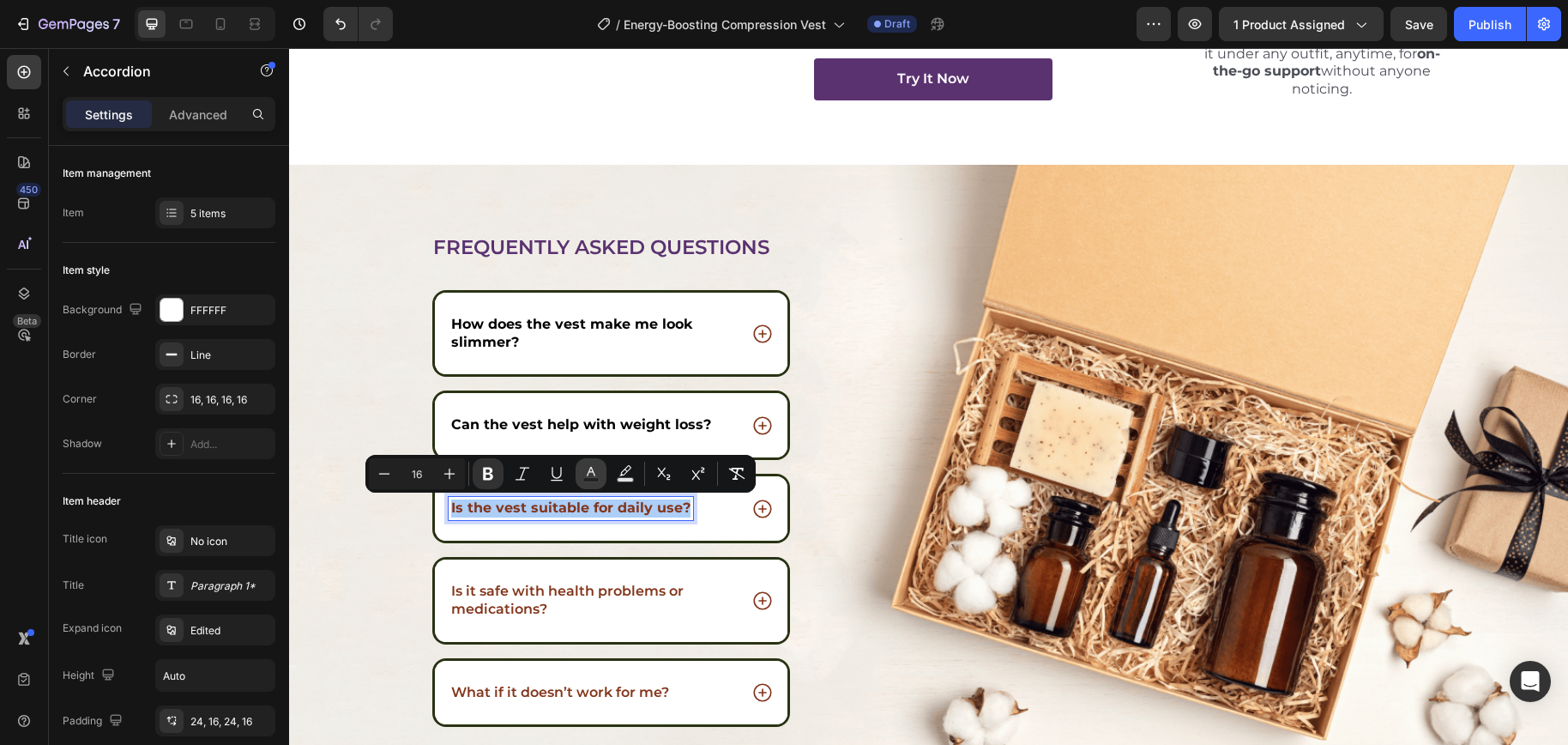
click at [588, 475] on icon "Editor contextual toolbar" at bounding box center [591, 473] width 17 height 17
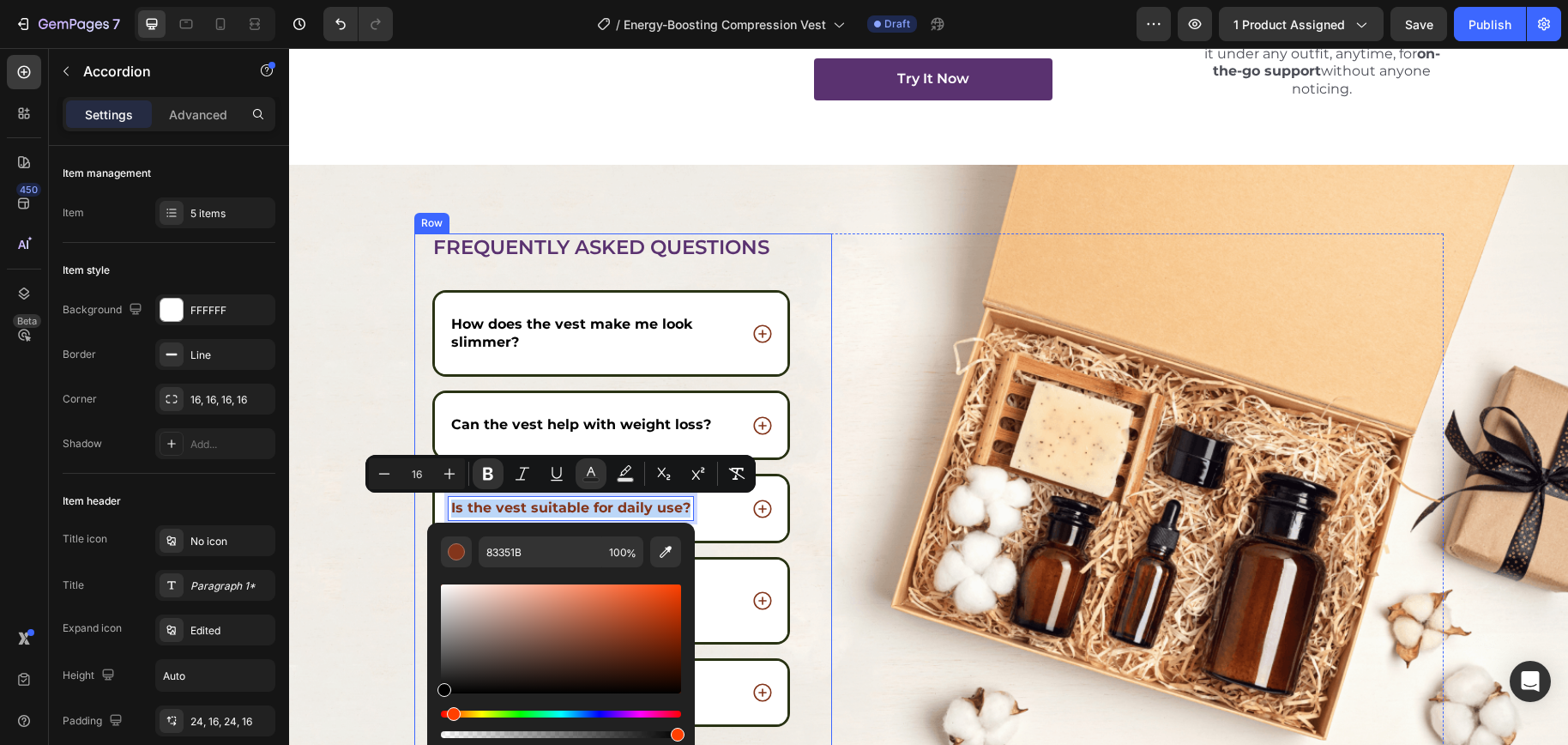
type input "000000"
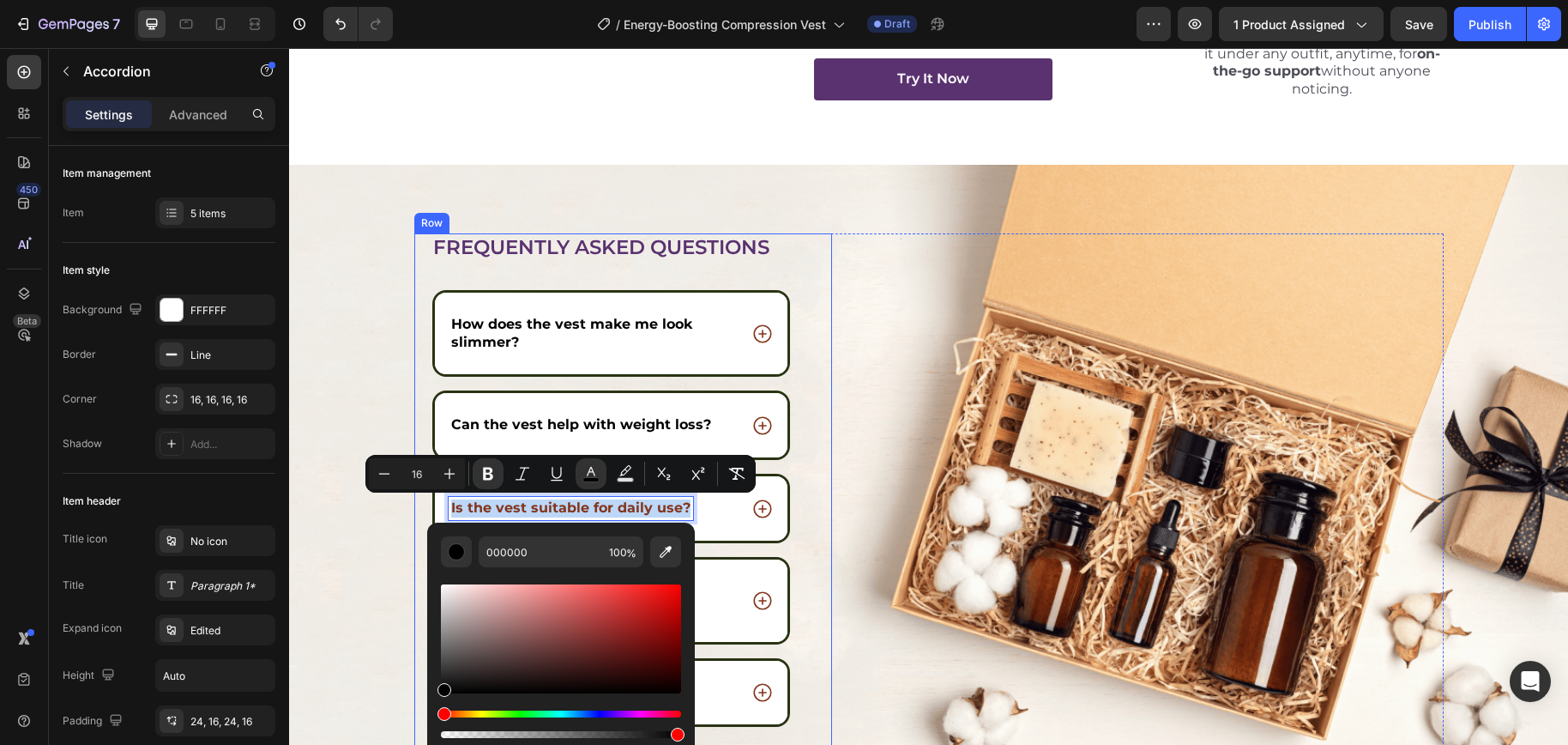
drag, startPoint x: 760, startPoint y: 725, endPoint x: 407, endPoint y: 716, distance: 353.1
click at [725, 524] on div "Is the vest suitable for daily use?" at bounding box center [612, 508] width 353 height 65
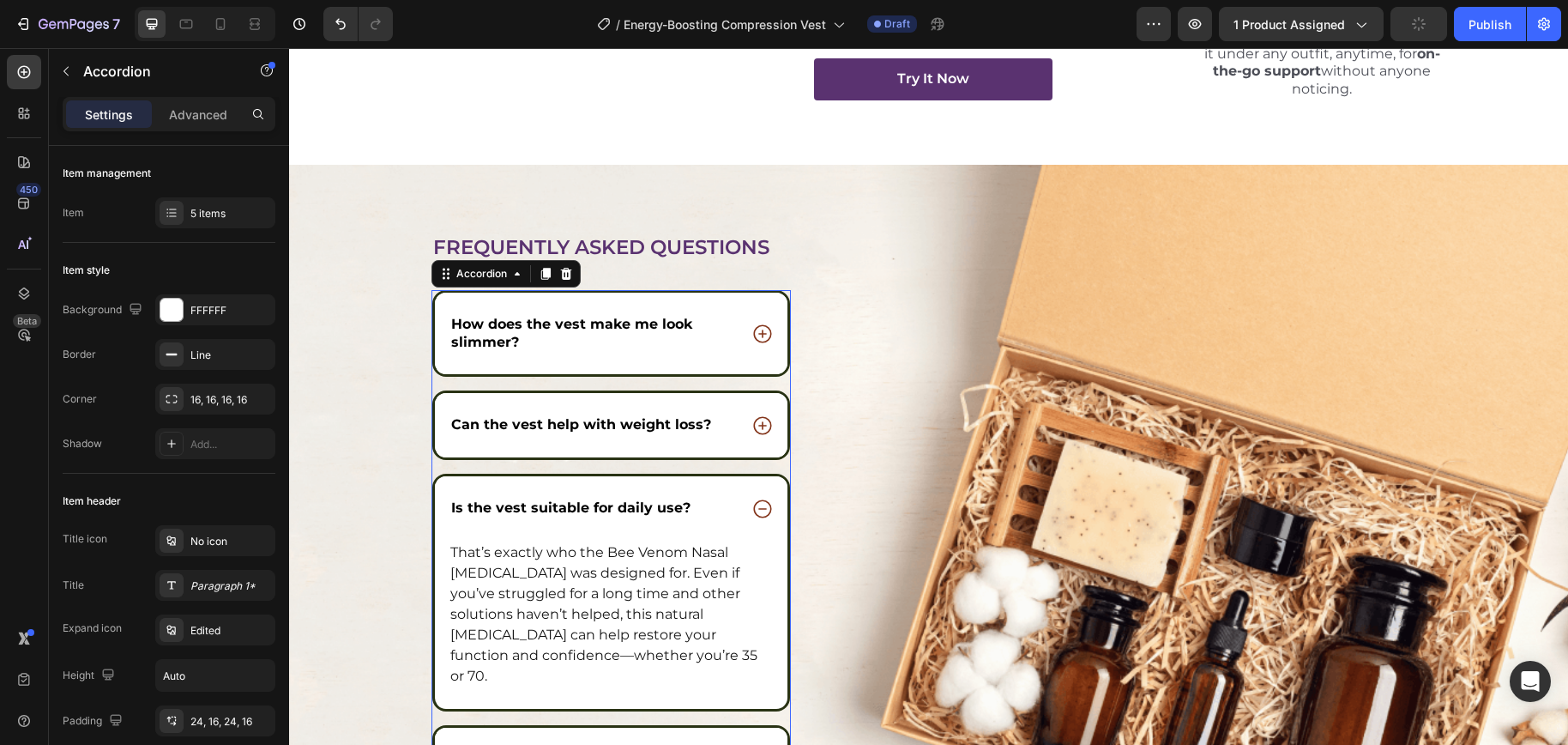
click at [711, 528] on div "Is the vest suitable for daily use?" at bounding box center [612, 508] width 353 height 65
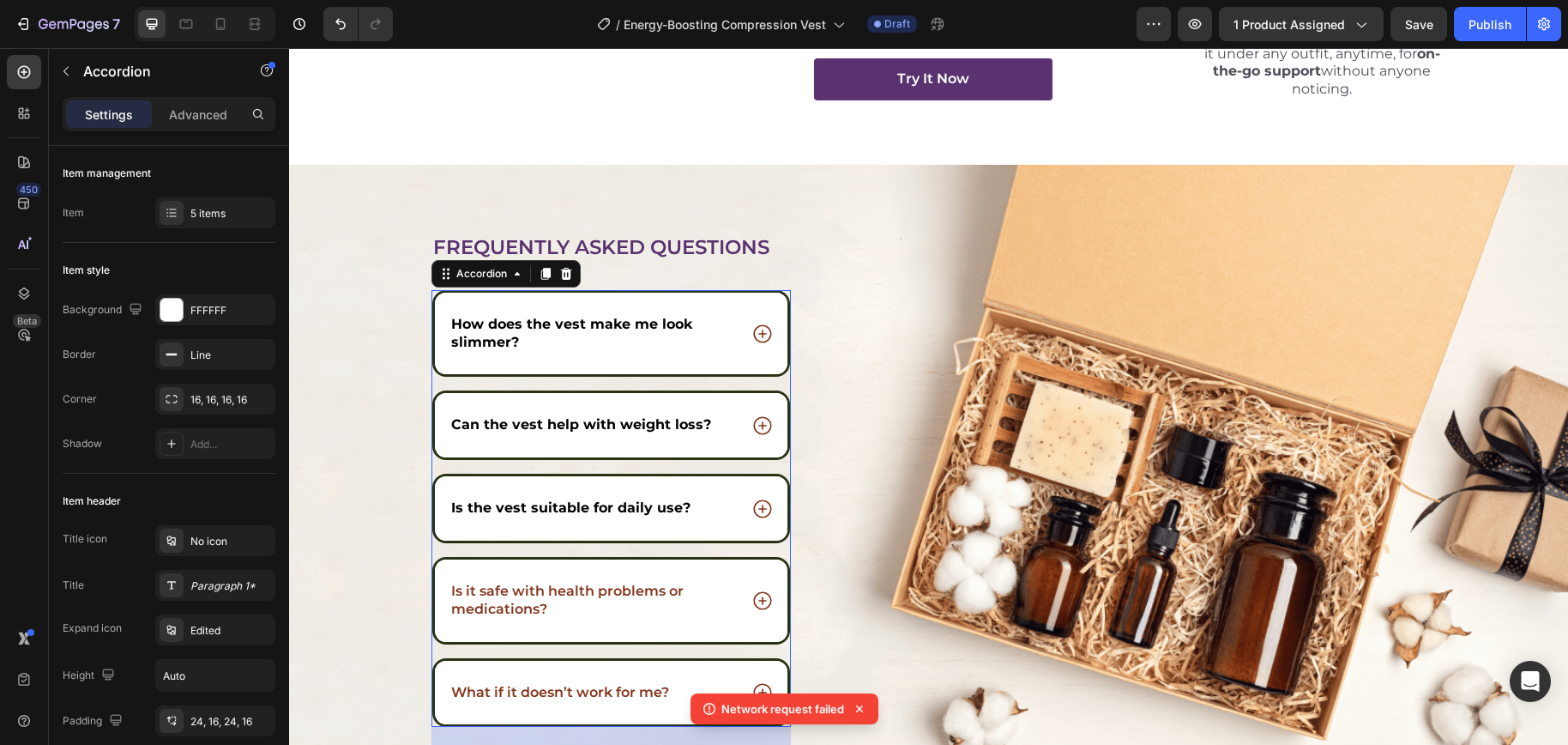
click at [711, 529] on div "Is the vest suitable for daily use?" at bounding box center [612, 508] width 353 height 65
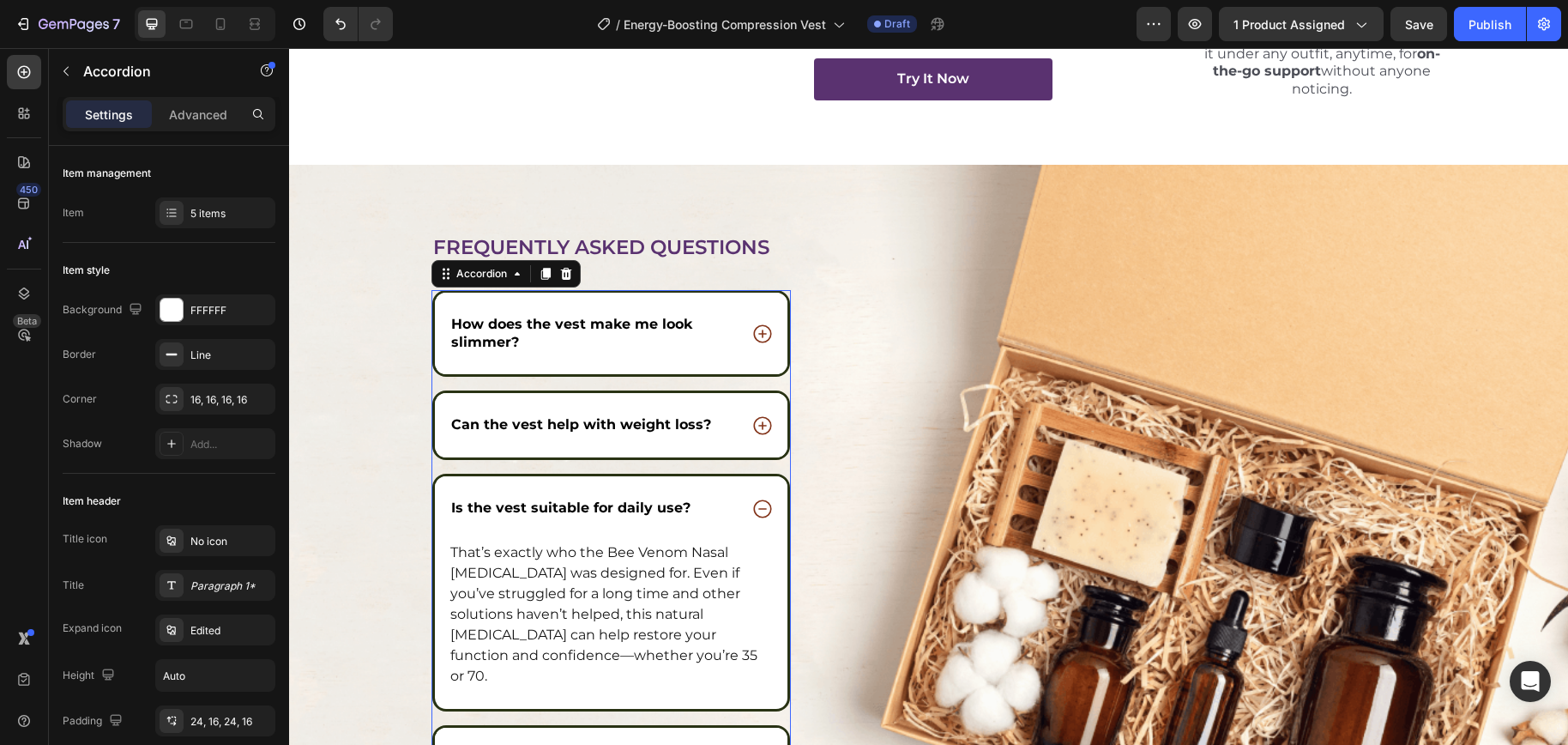
click at [614, 564] on p "That’s exactly who the Bee Venom Nasal Inhaler was designed for. Even if you’ve…" at bounding box center [611, 614] width 322 height 144
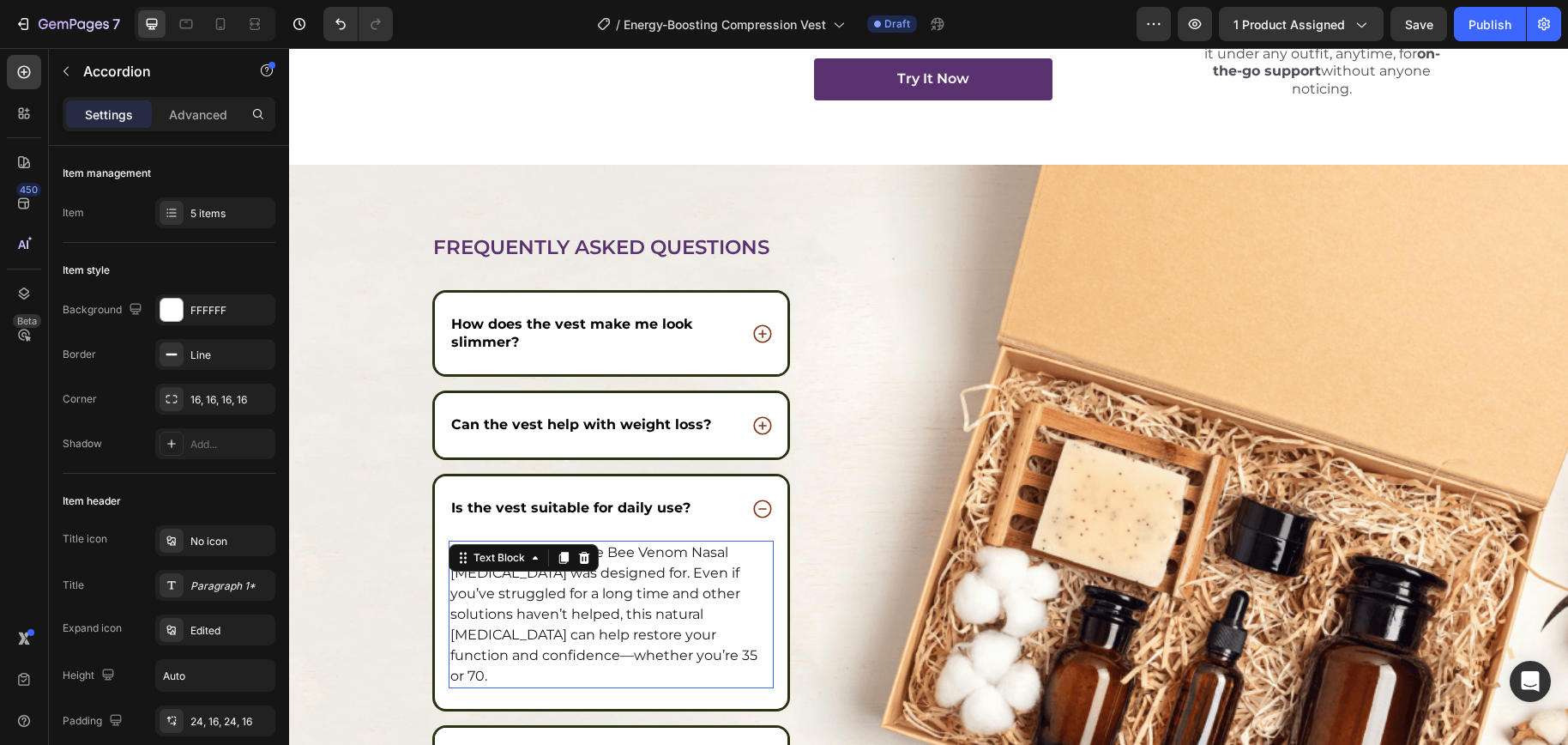
click at [614, 564] on p "That’s exactly who the Bee Venom Nasal Inhaler was designed for. Even if you’ve…" at bounding box center [611, 614] width 322 height 144
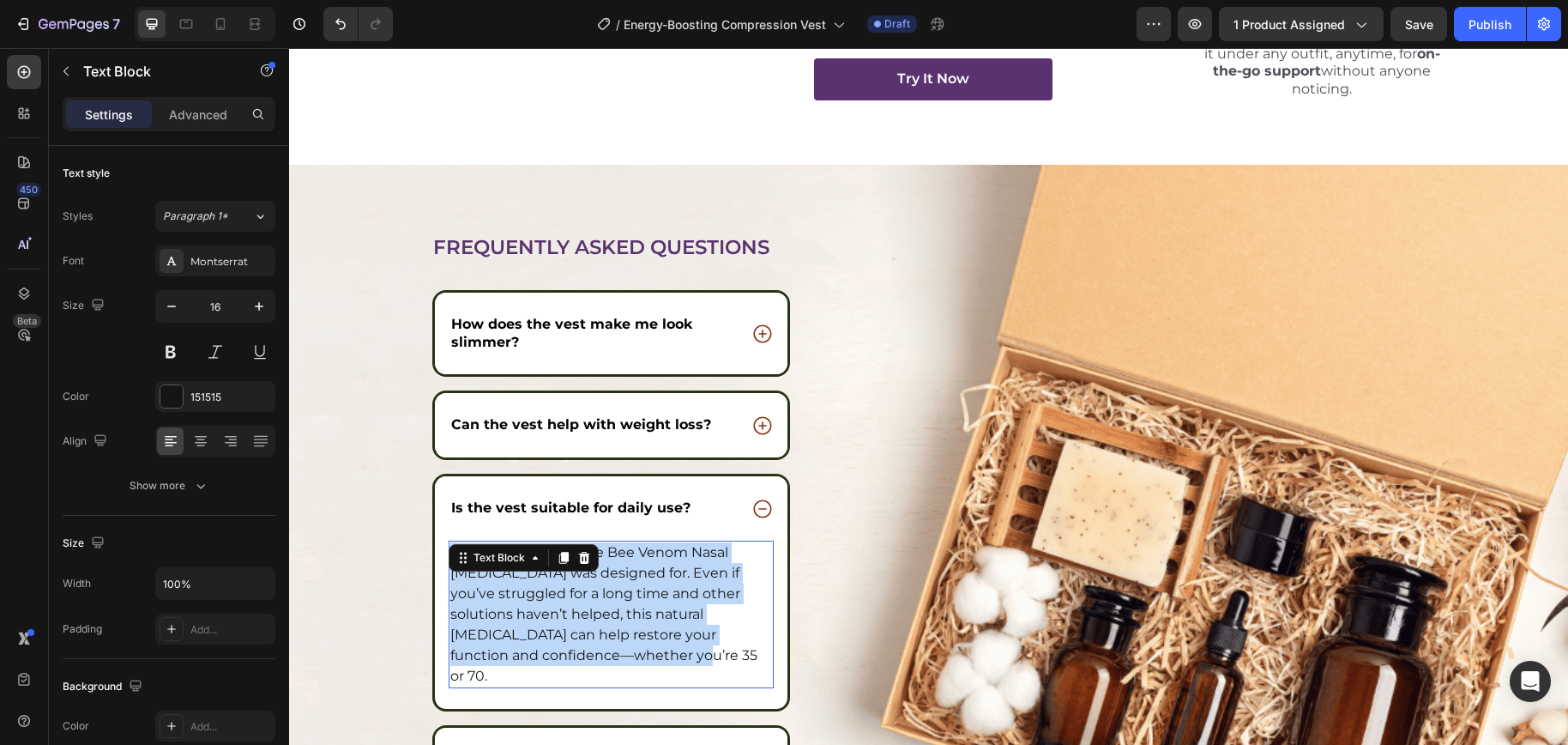
click at [614, 564] on p "That’s exactly who the Bee Venom Nasal Inhaler was designed for. Even if you’ve…" at bounding box center [611, 614] width 322 height 144
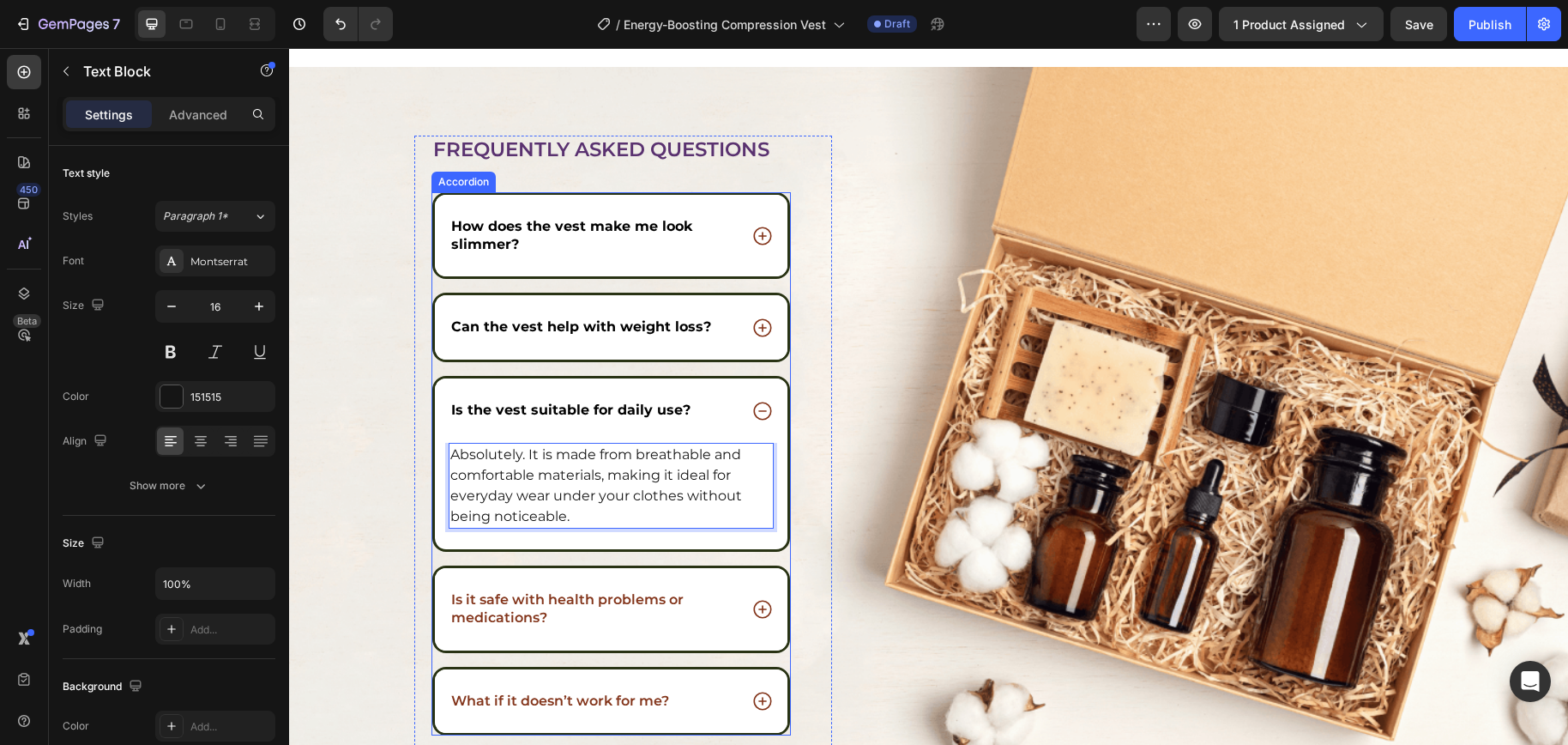
scroll to position [6863, 0]
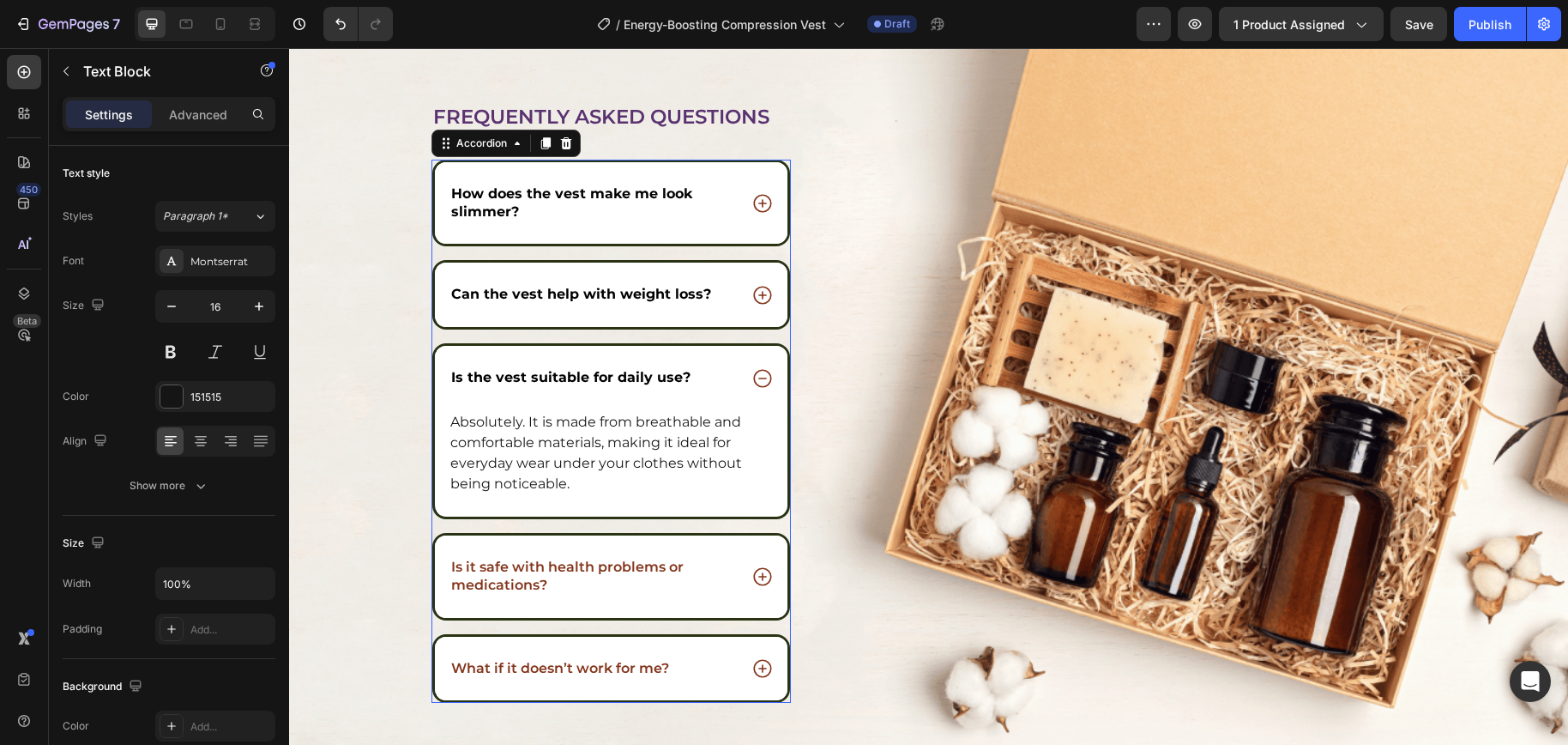
click at [704, 644] on div "What if it doesn’t work for me?" at bounding box center [612, 668] width 353 height 65
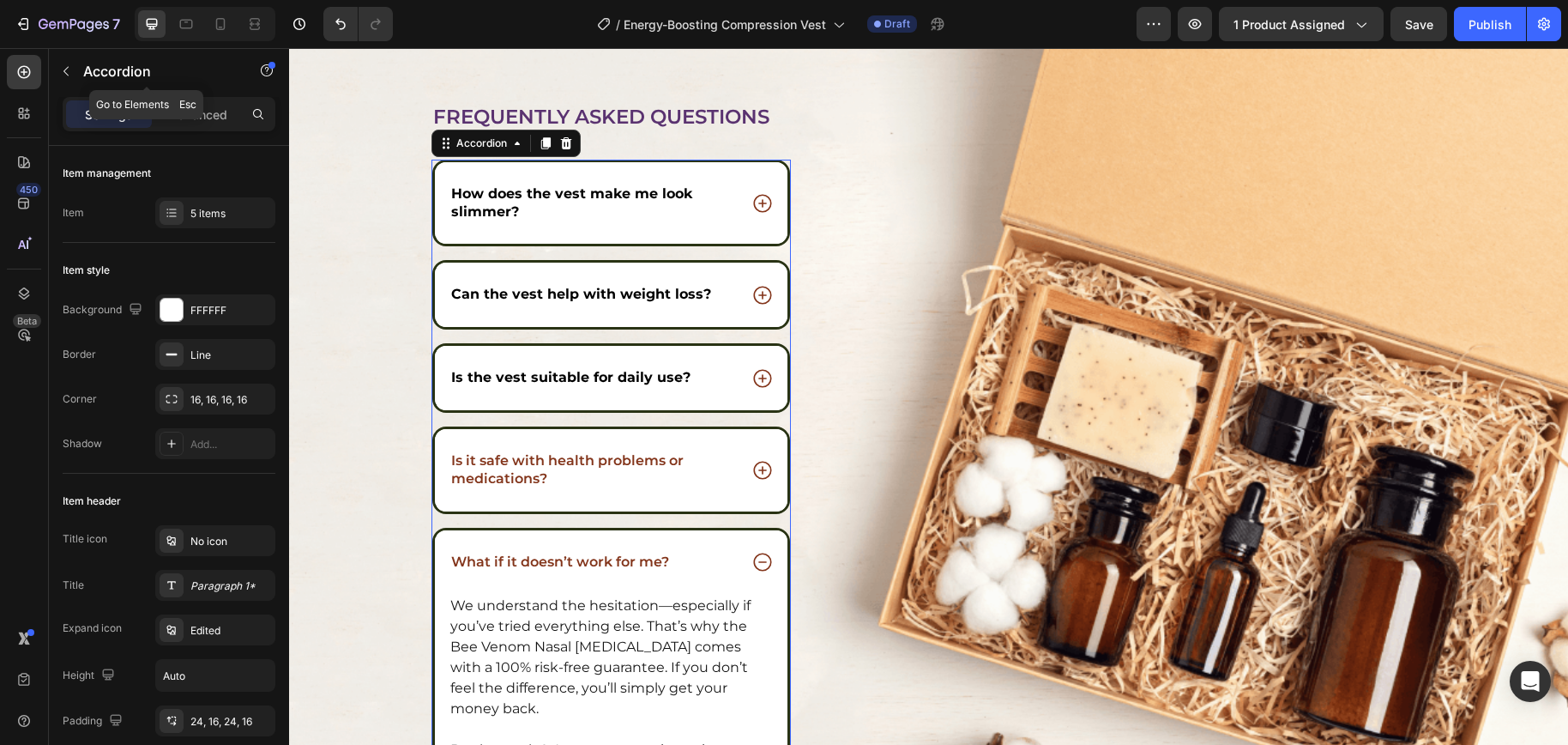
click at [77, 66] on button "button" at bounding box center [66, 71] width 27 height 27
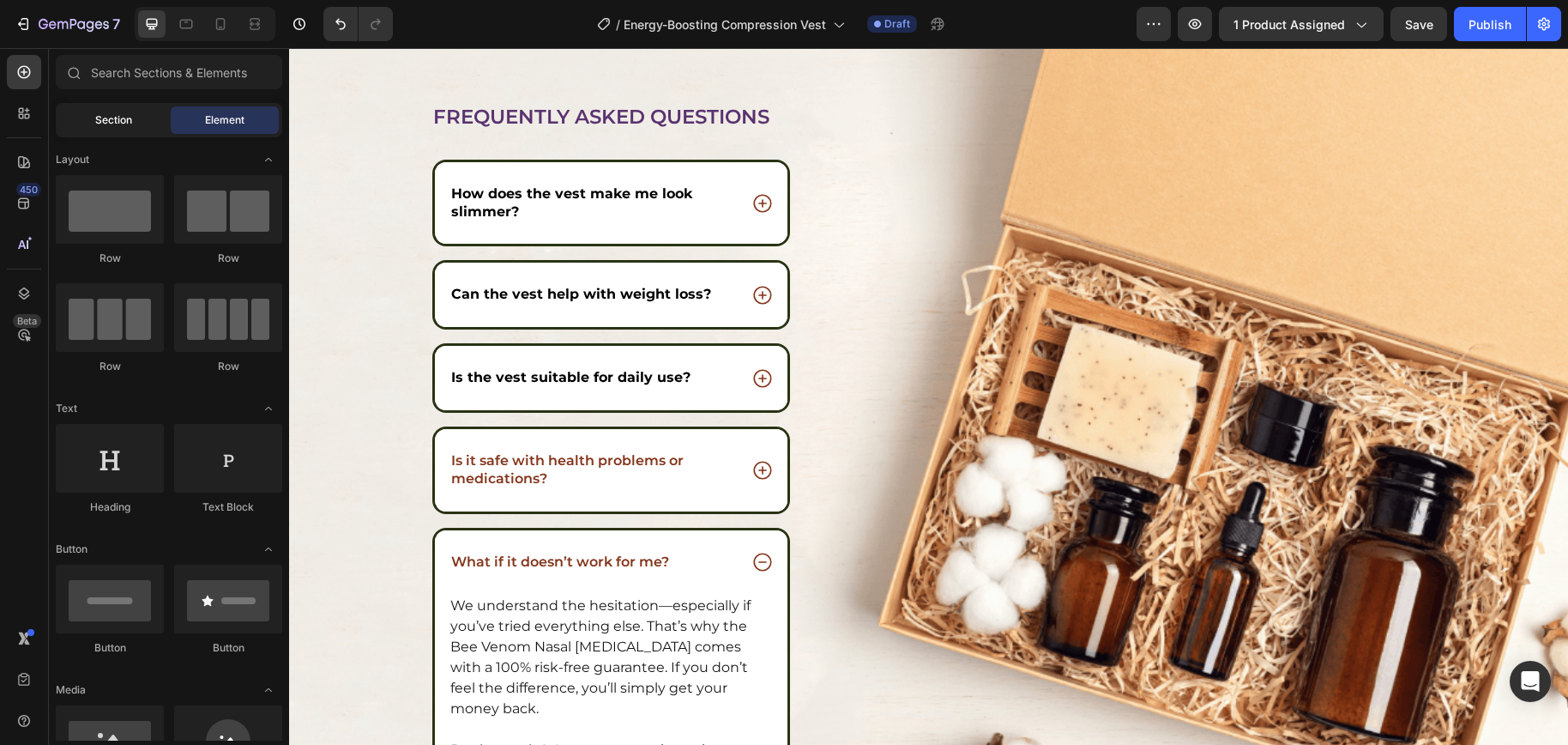
click at [111, 110] on div "Section" at bounding box center [113, 120] width 108 height 27
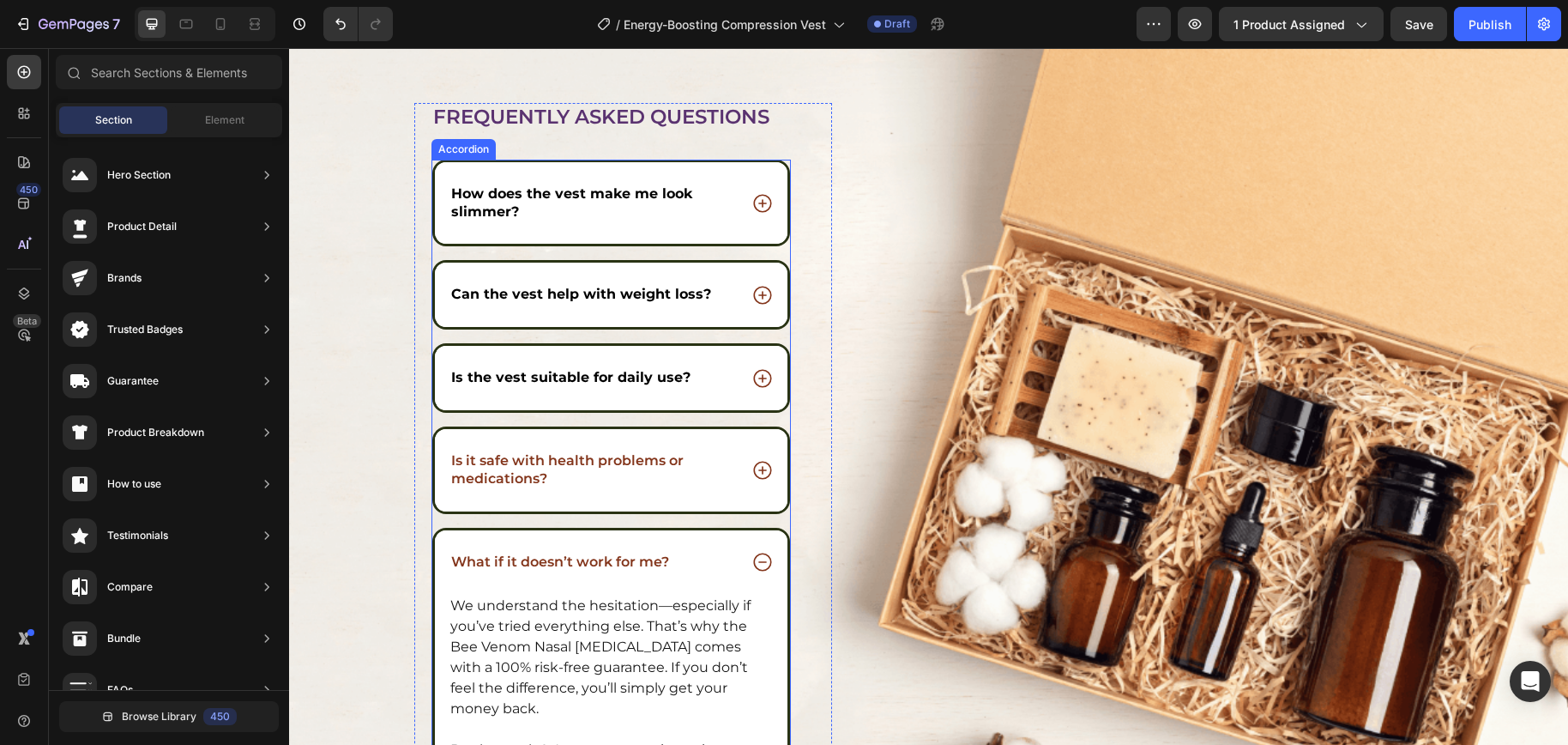
click at [681, 561] on div "What if it doesn’t work for me?" at bounding box center [594, 562] width 290 height 23
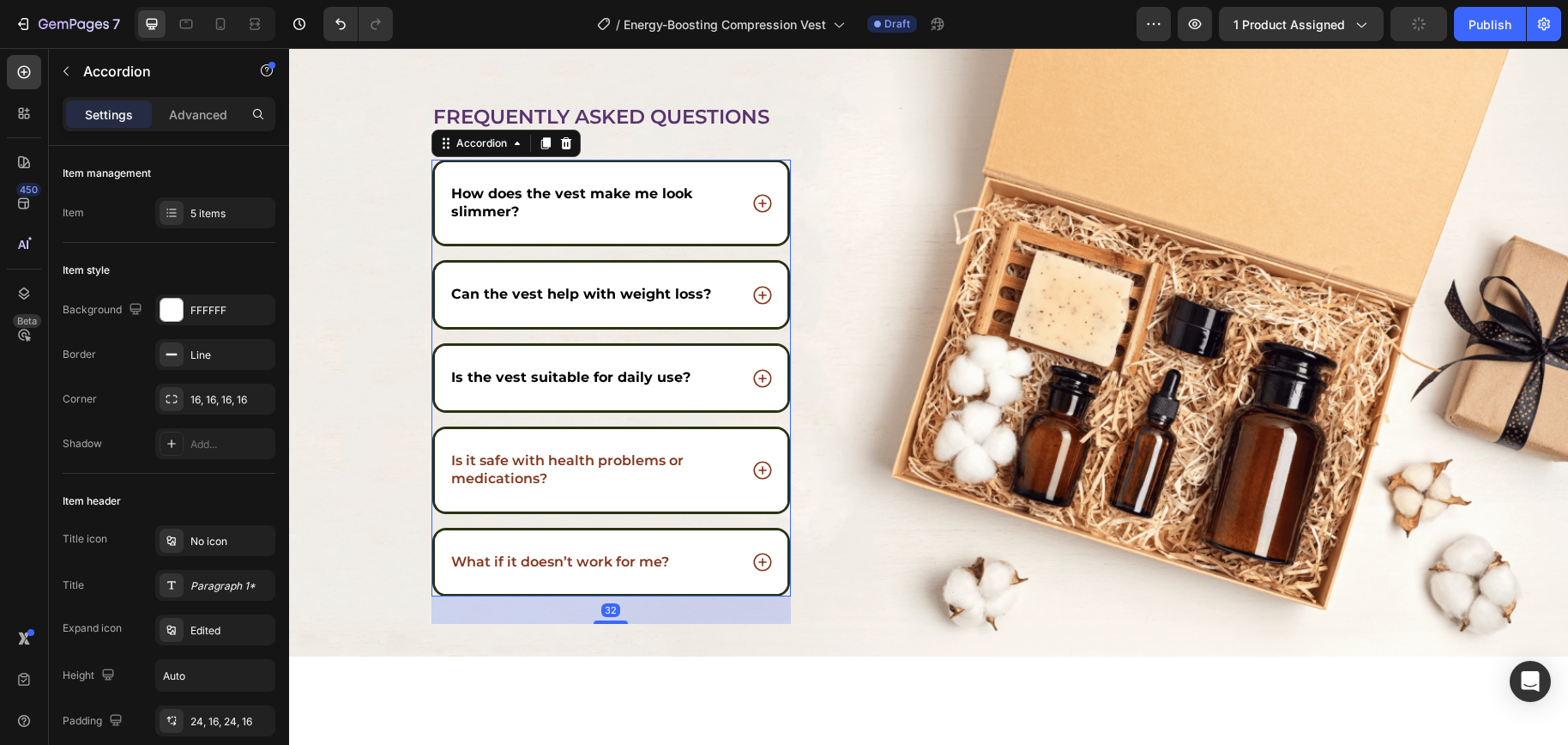
click at [769, 518] on div "How does the vest make me look slimmer? Can the vest help with weight loss? Is …" at bounding box center [612, 378] width 361 height 437
click at [241, 209] on div "5 items" at bounding box center [230, 213] width 81 height 15
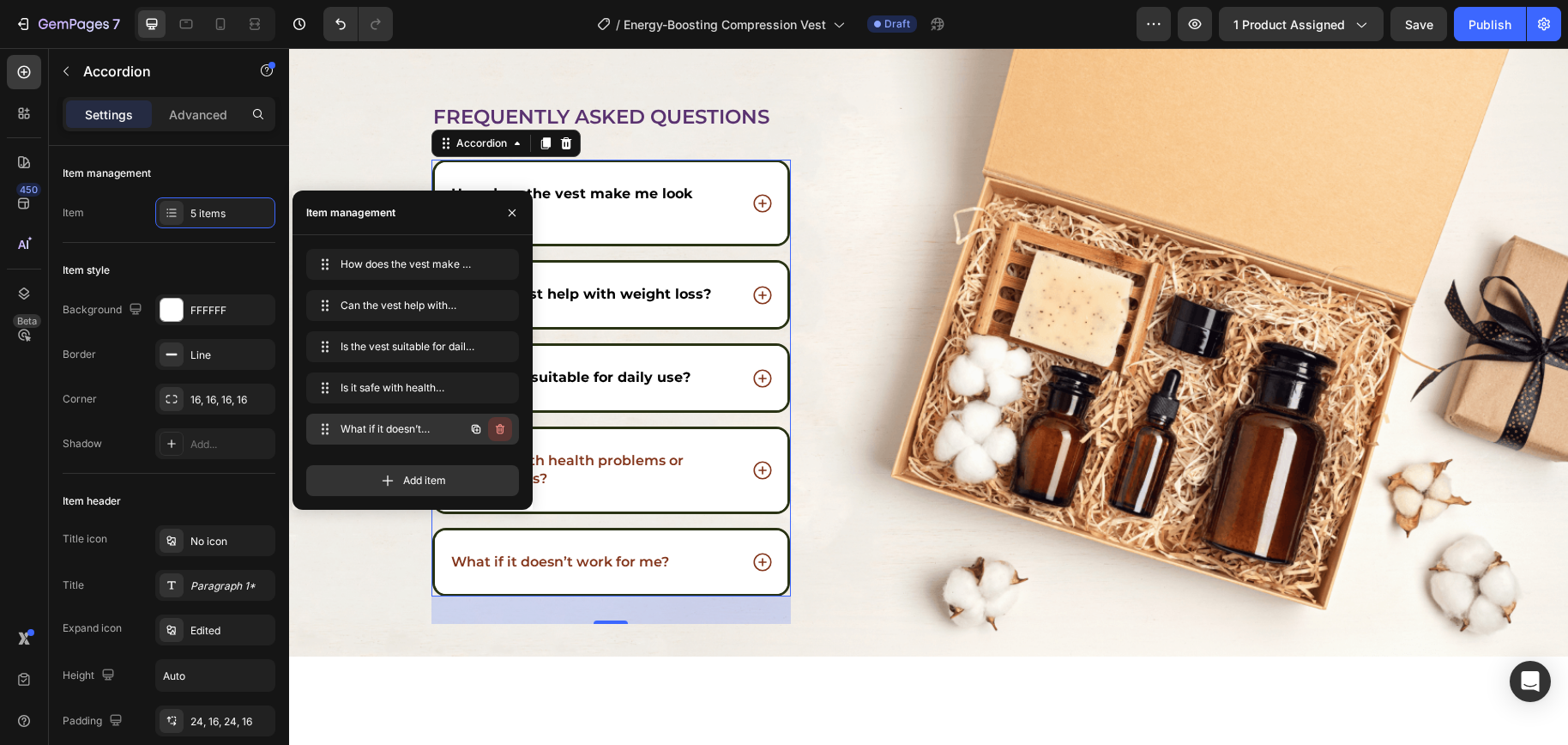
click at [494, 431] on icon "button" at bounding box center [500, 428] width 14 height 14
click at [494, 431] on div "Delete" at bounding box center [488, 428] width 32 height 15
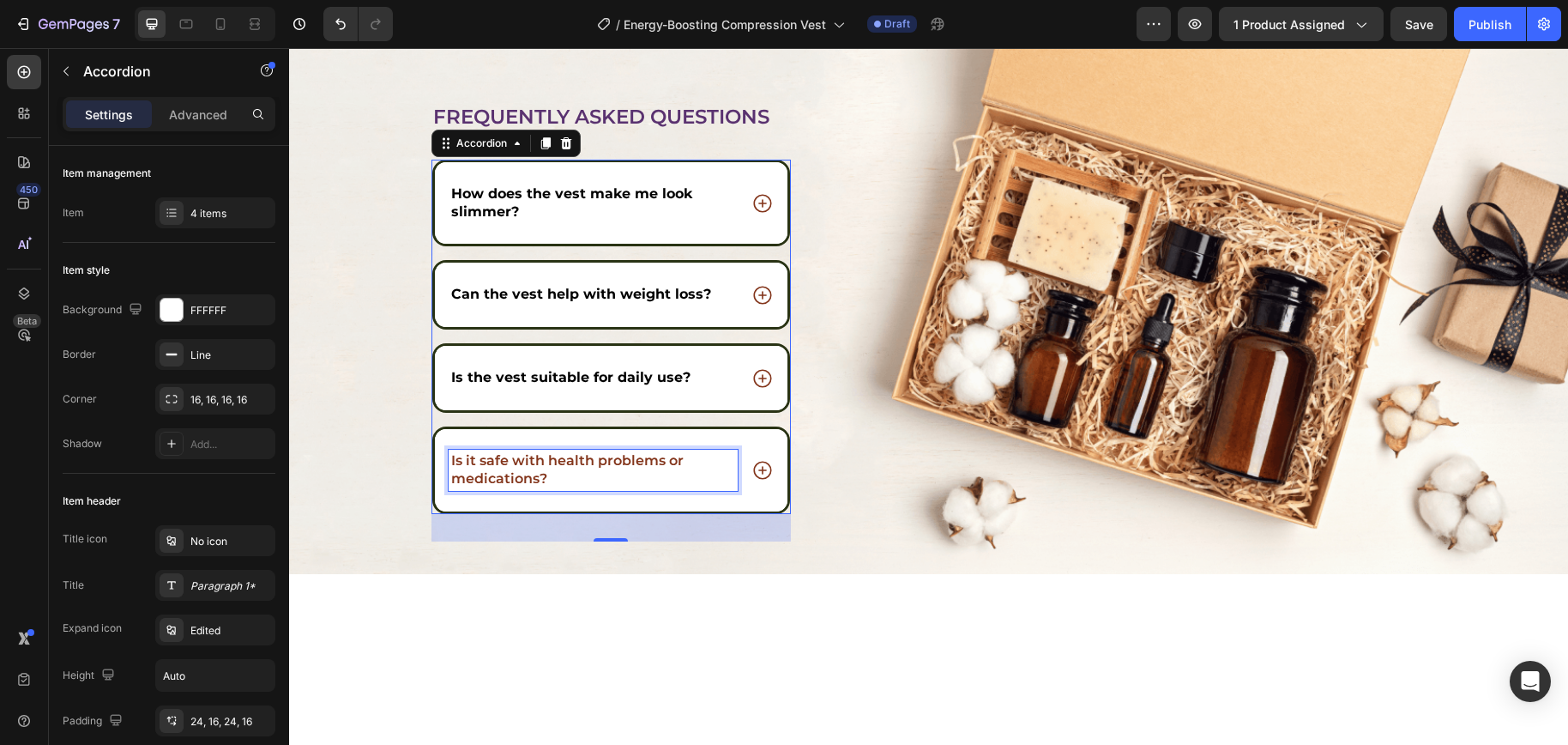
click at [631, 464] on p "Is it safe with health problems or medications?" at bounding box center [593, 470] width 285 height 36
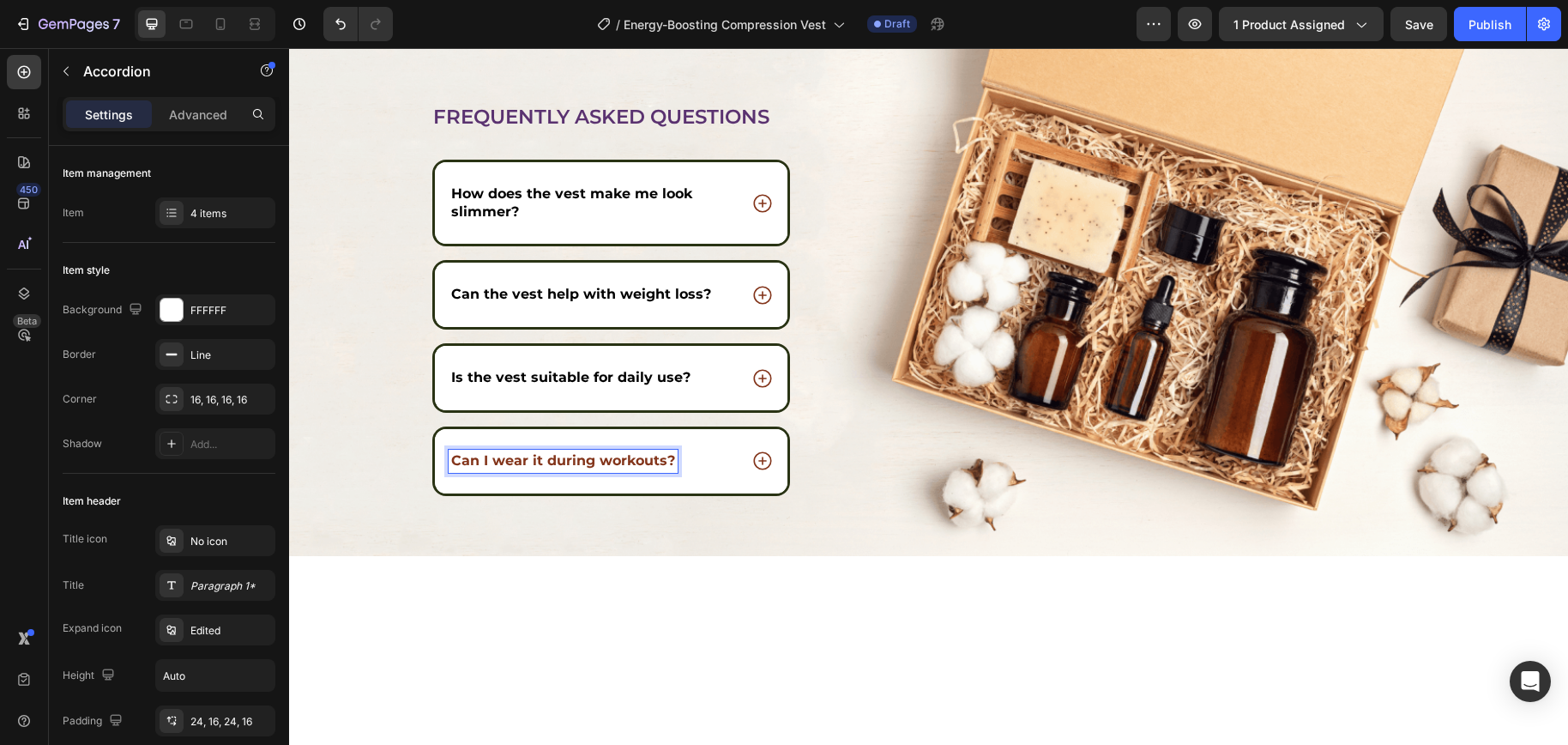
click at [662, 464] on strong "Can I wear it during workouts?" at bounding box center [563, 460] width 224 height 16
click at [653, 462] on strong "Can I wear it during workouts?" at bounding box center [563, 460] width 224 height 16
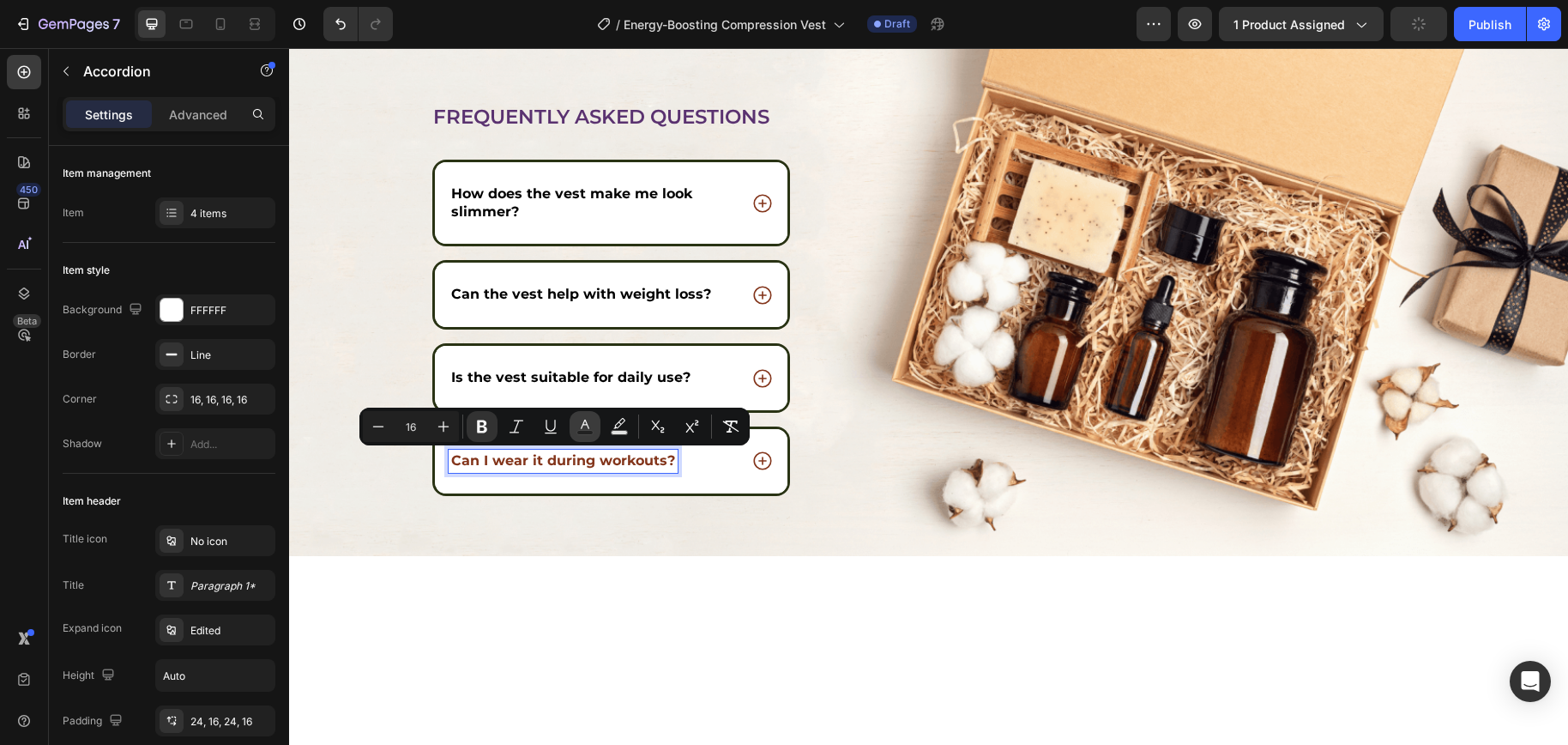
click at [583, 424] on icon "Editor contextual toolbar" at bounding box center [585, 424] width 8 height 9
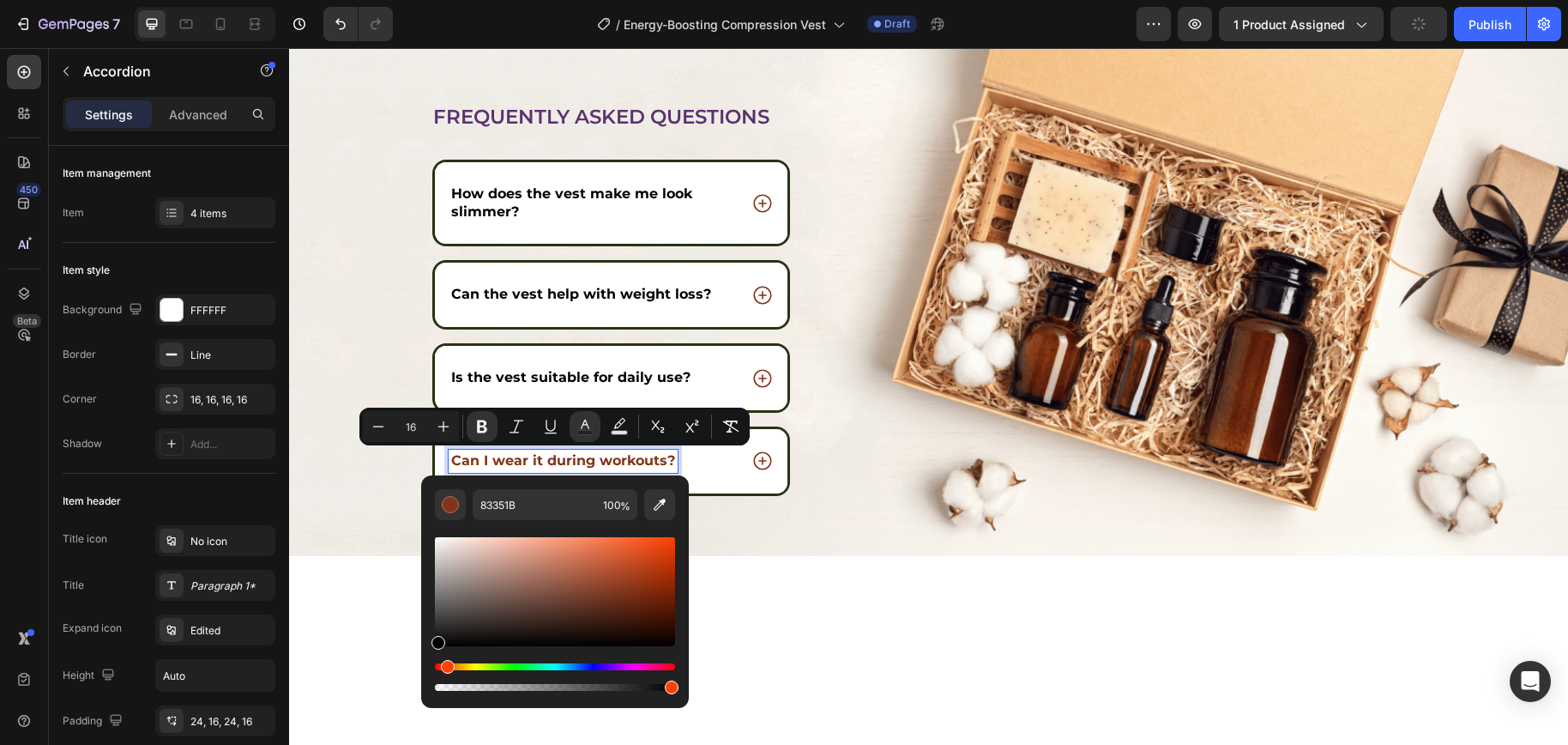
drag, startPoint x: 728, startPoint y: 685, endPoint x: 418, endPoint y: 683, distance: 310.0
type input "000000"
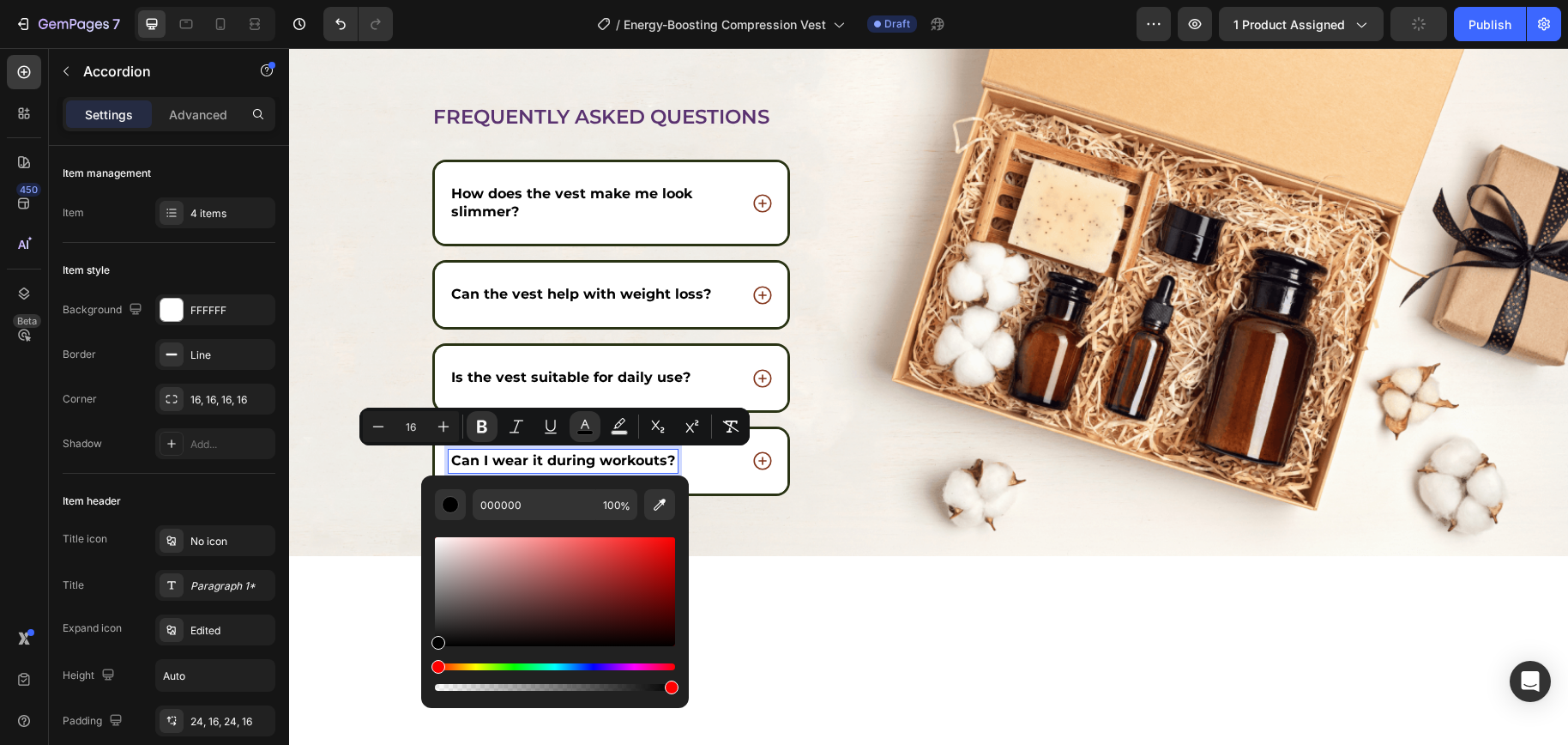
click at [709, 463] on div "Can I wear it during workouts?" at bounding box center [594, 461] width 290 height 23
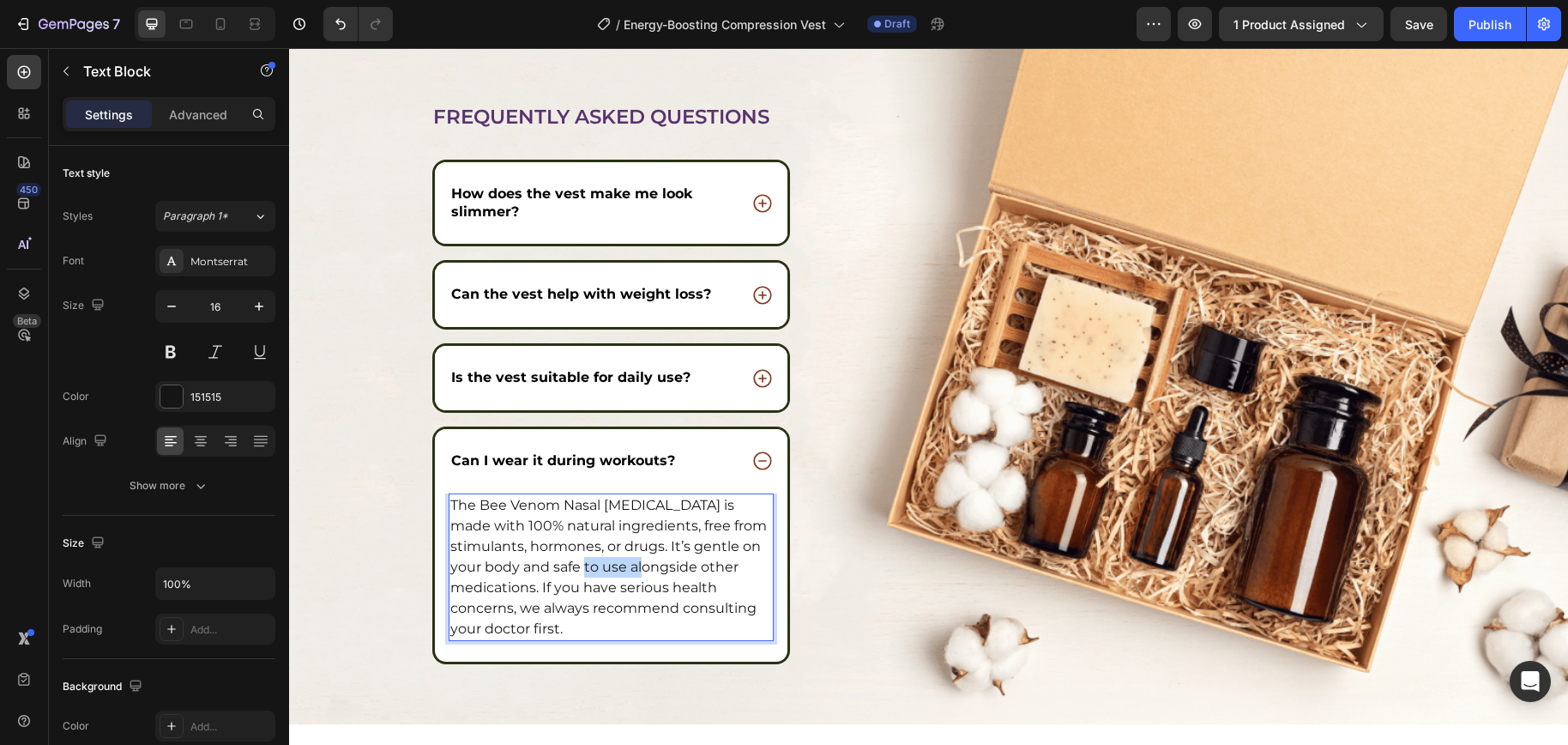
click at [568, 576] on p "The Bee Venom Nasal Inhaler is made with 100% natural ingredients, free from st…" at bounding box center [611, 566] width 322 height 144
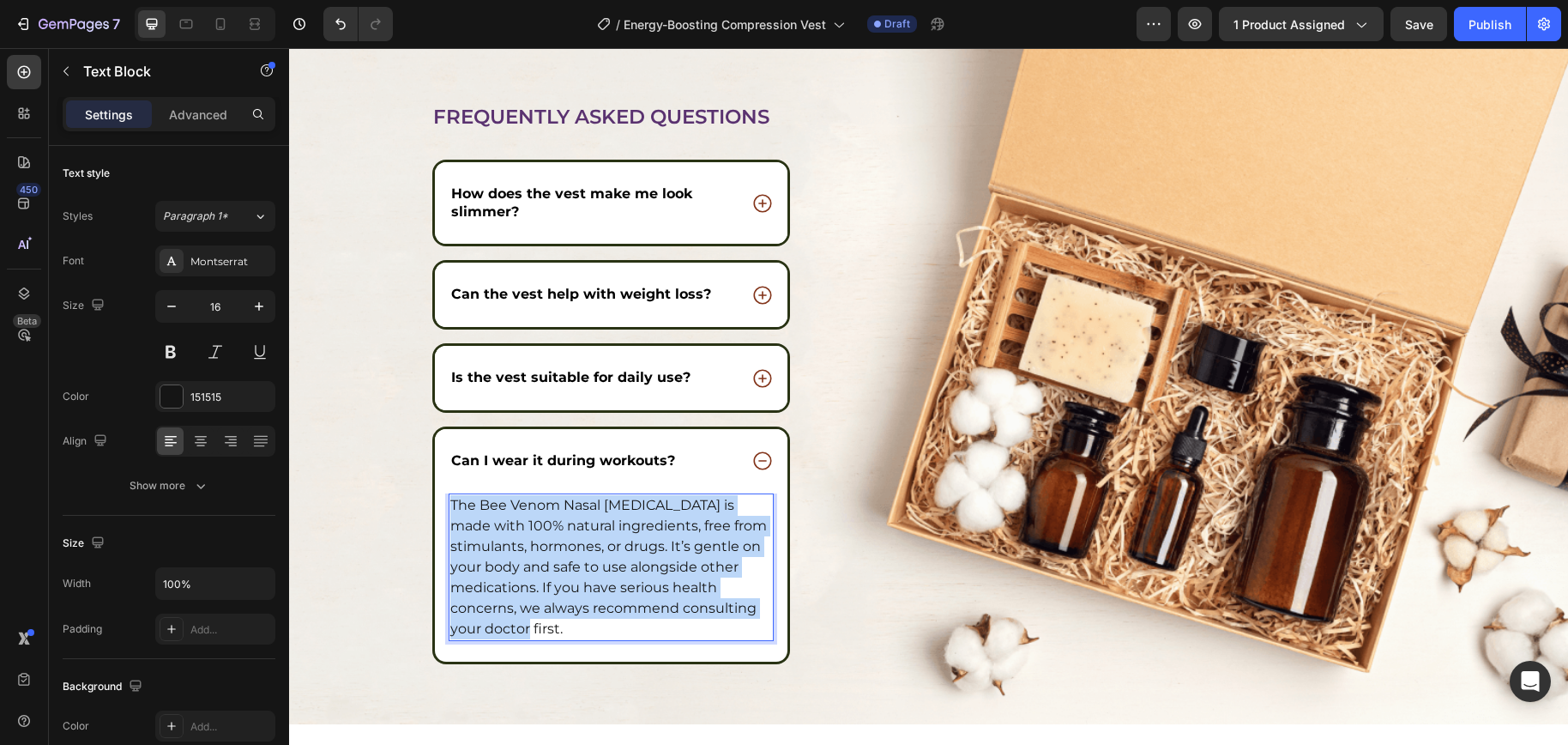
click at [568, 576] on p "The Bee Venom Nasal Inhaler is made with 100% natural ingredients, free from st…" at bounding box center [611, 566] width 322 height 144
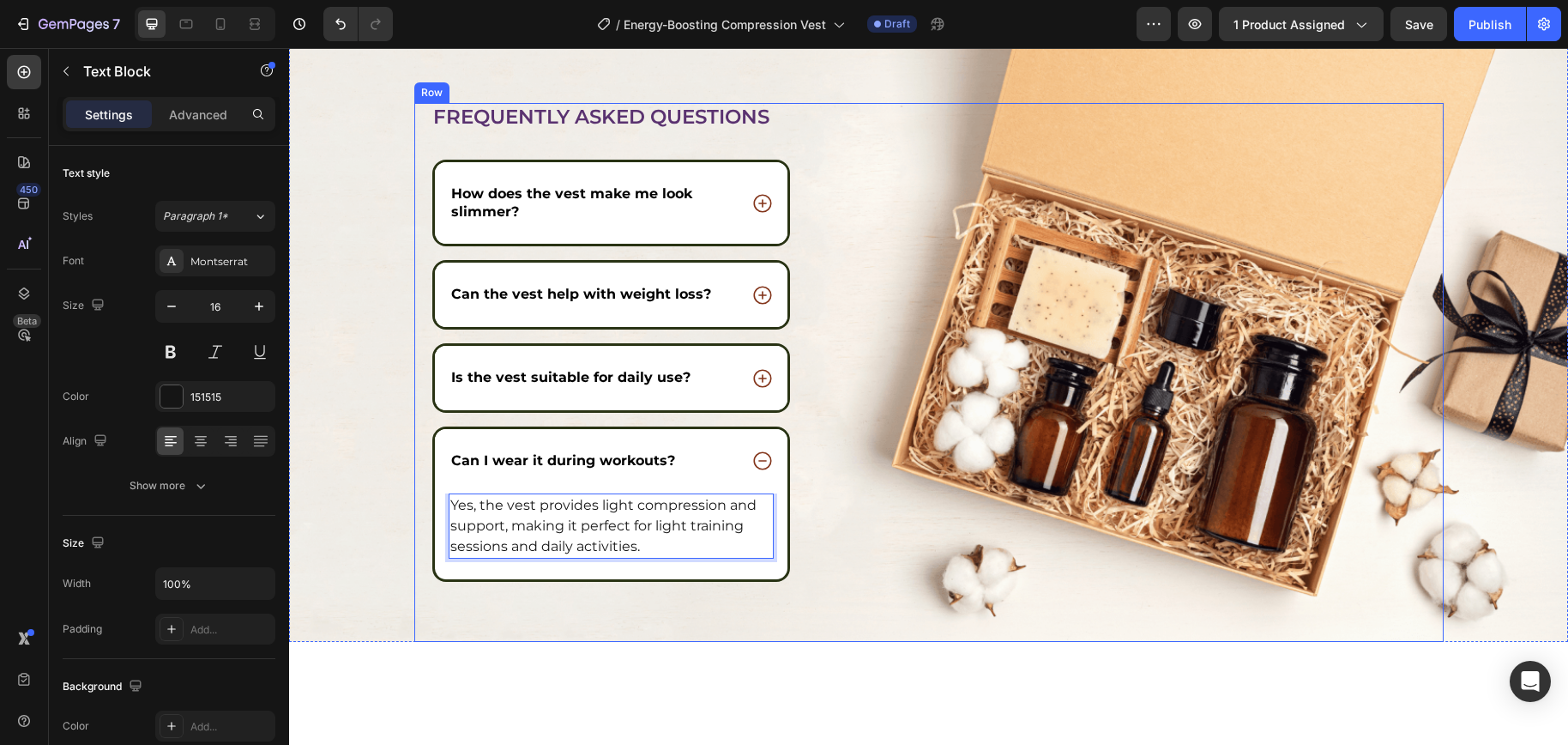
click at [813, 620] on div "Frequently asked questions Heading How does the vest make me look slimmer? Can …" at bounding box center [624, 372] width 419 height 538
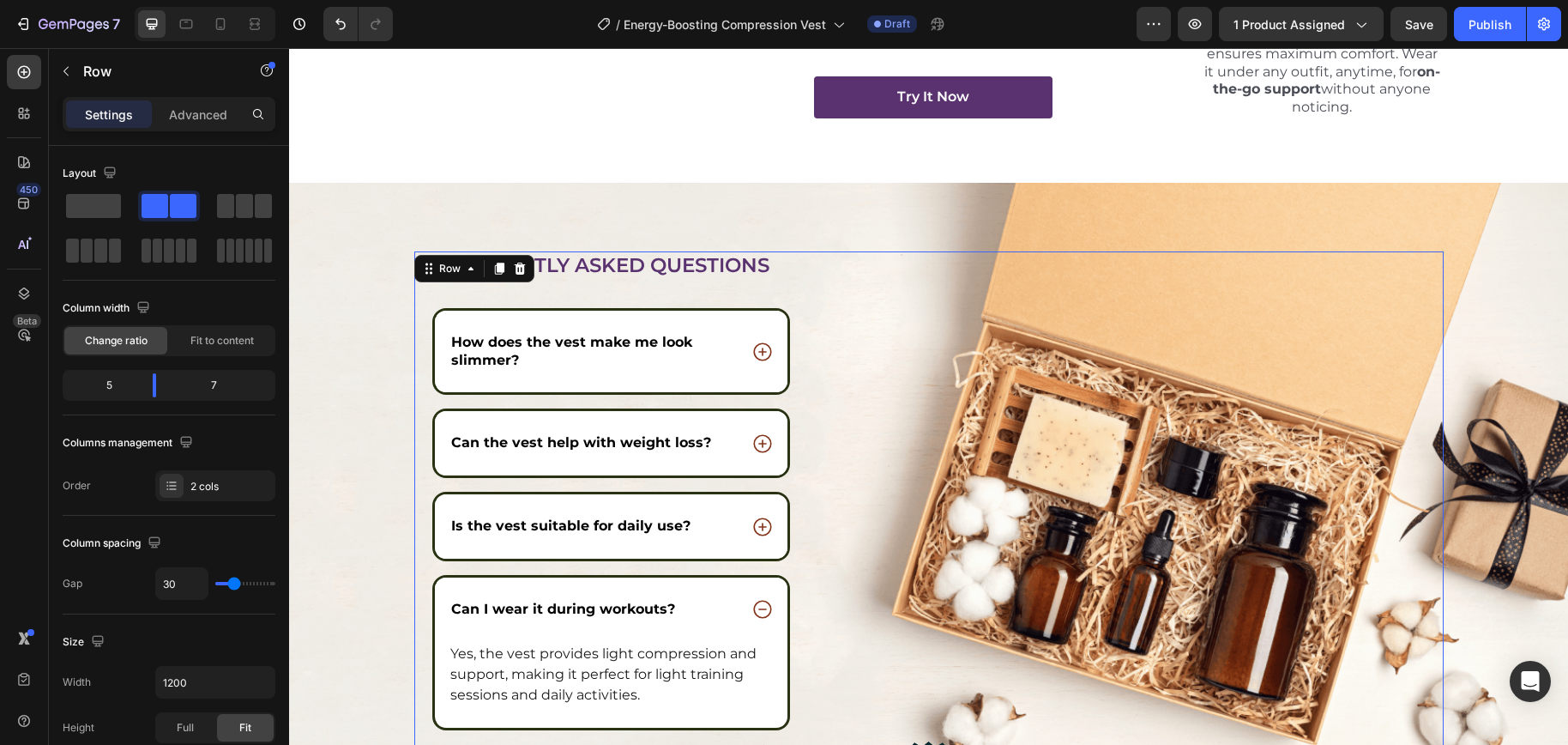
scroll to position [6713, 0]
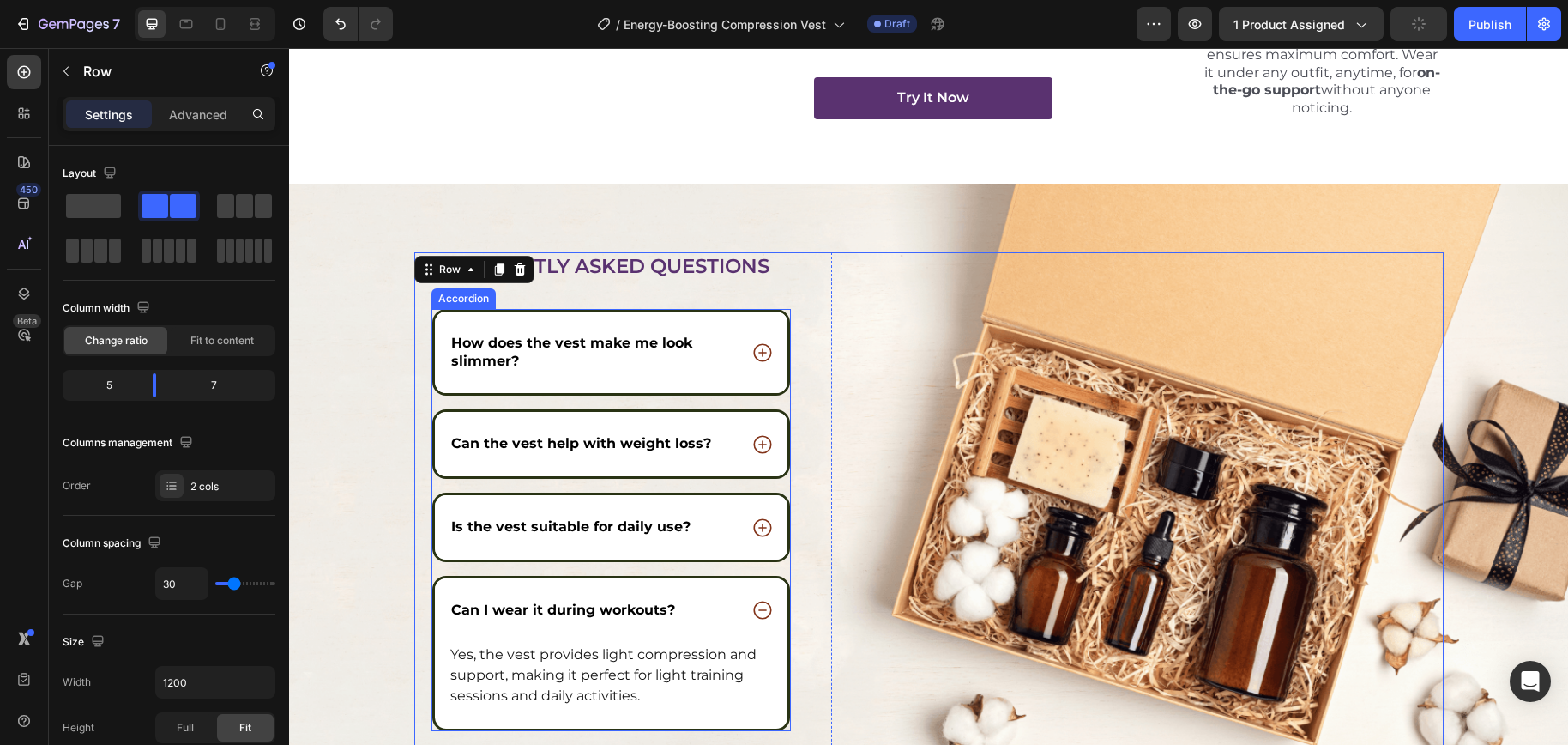
click at [711, 580] on div "Can I wear it during workouts?" at bounding box center [612, 610] width 353 height 65
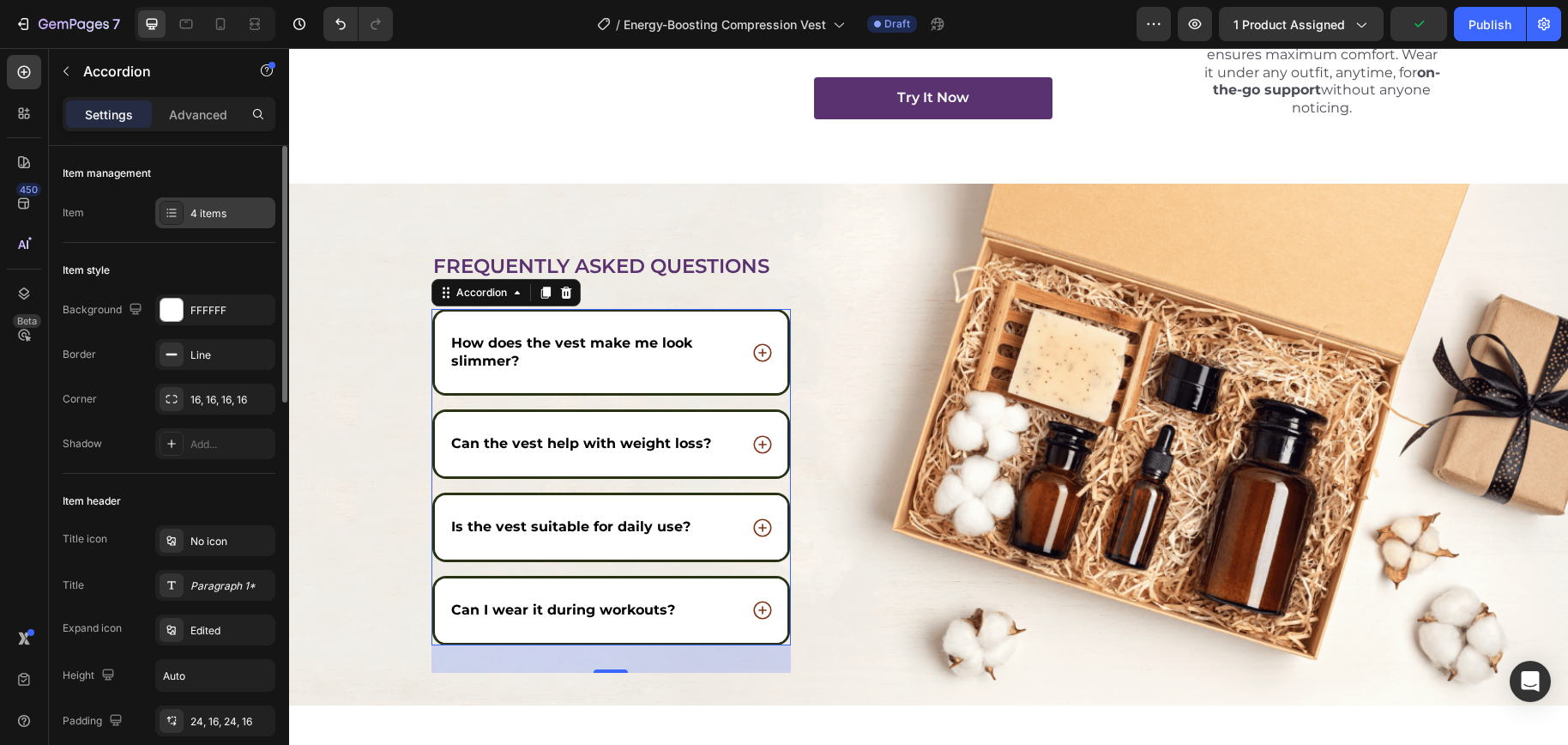
click at [193, 210] on div "4 items" at bounding box center [230, 213] width 81 height 15
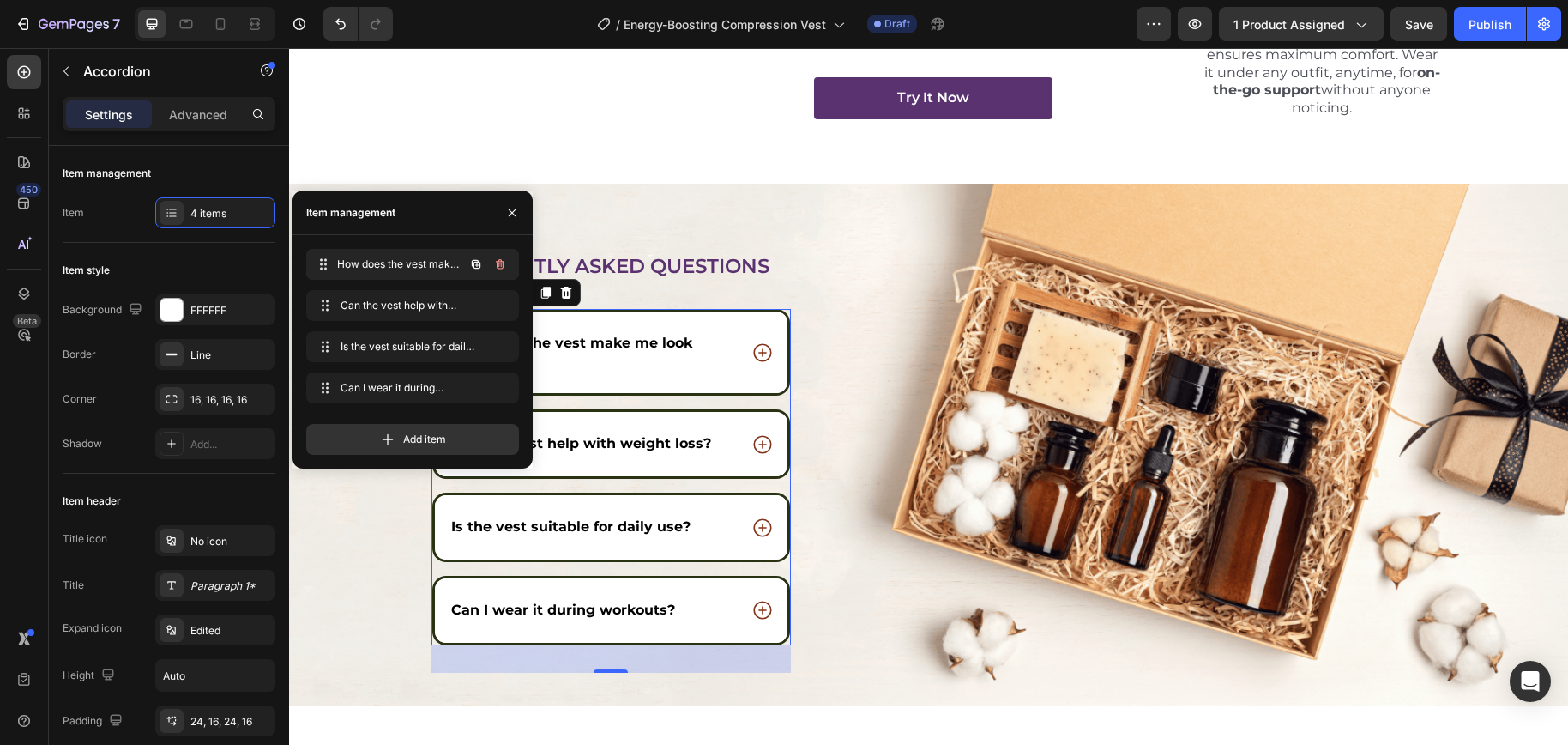
click at [398, 266] on span "How does the vest make me look slimmer?" at bounding box center [400, 264] width 127 height 15
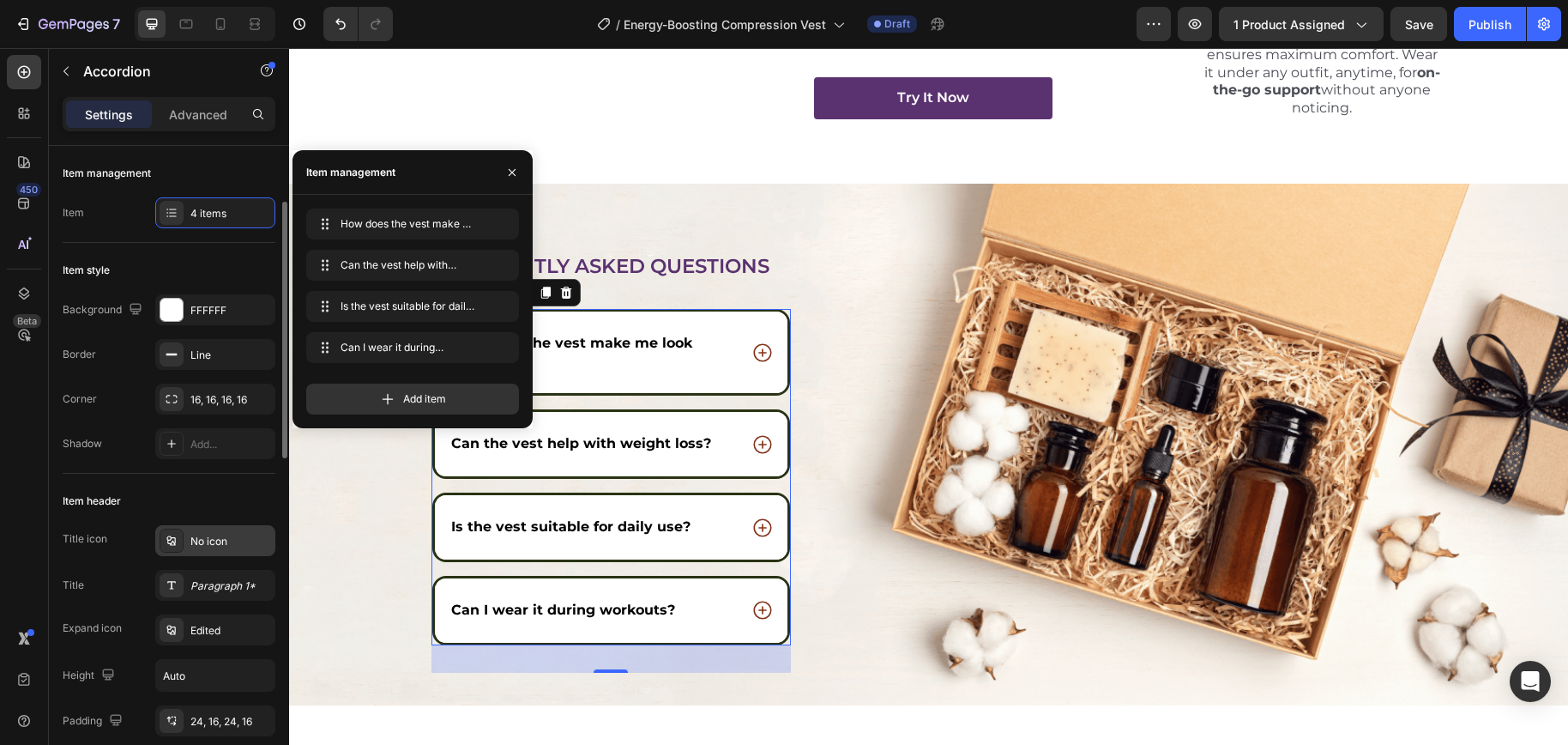
scroll to position [157, 0]
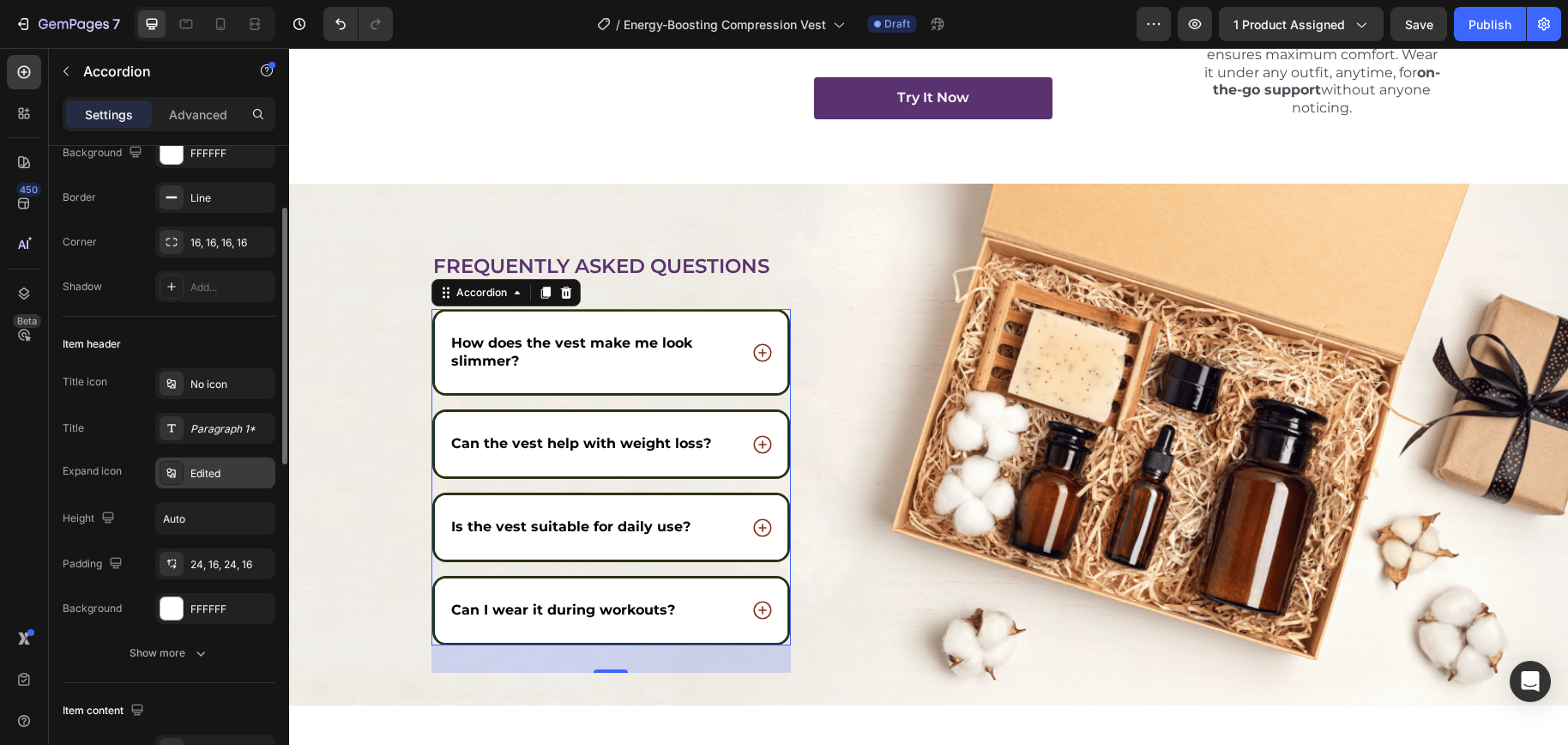
click at [218, 469] on div "Edited" at bounding box center [230, 473] width 81 height 15
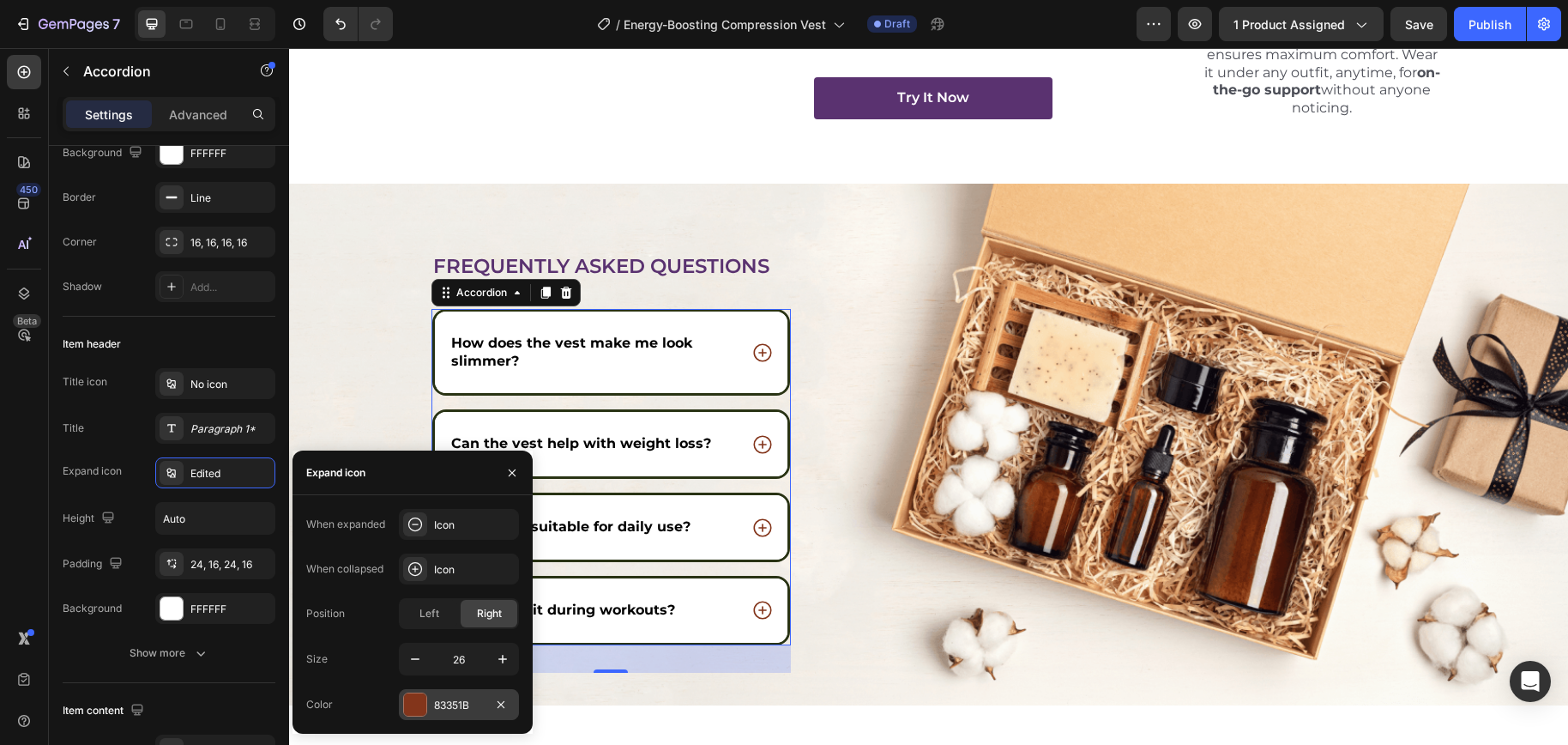
click at [420, 704] on div at bounding box center [415, 704] width 22 height 22
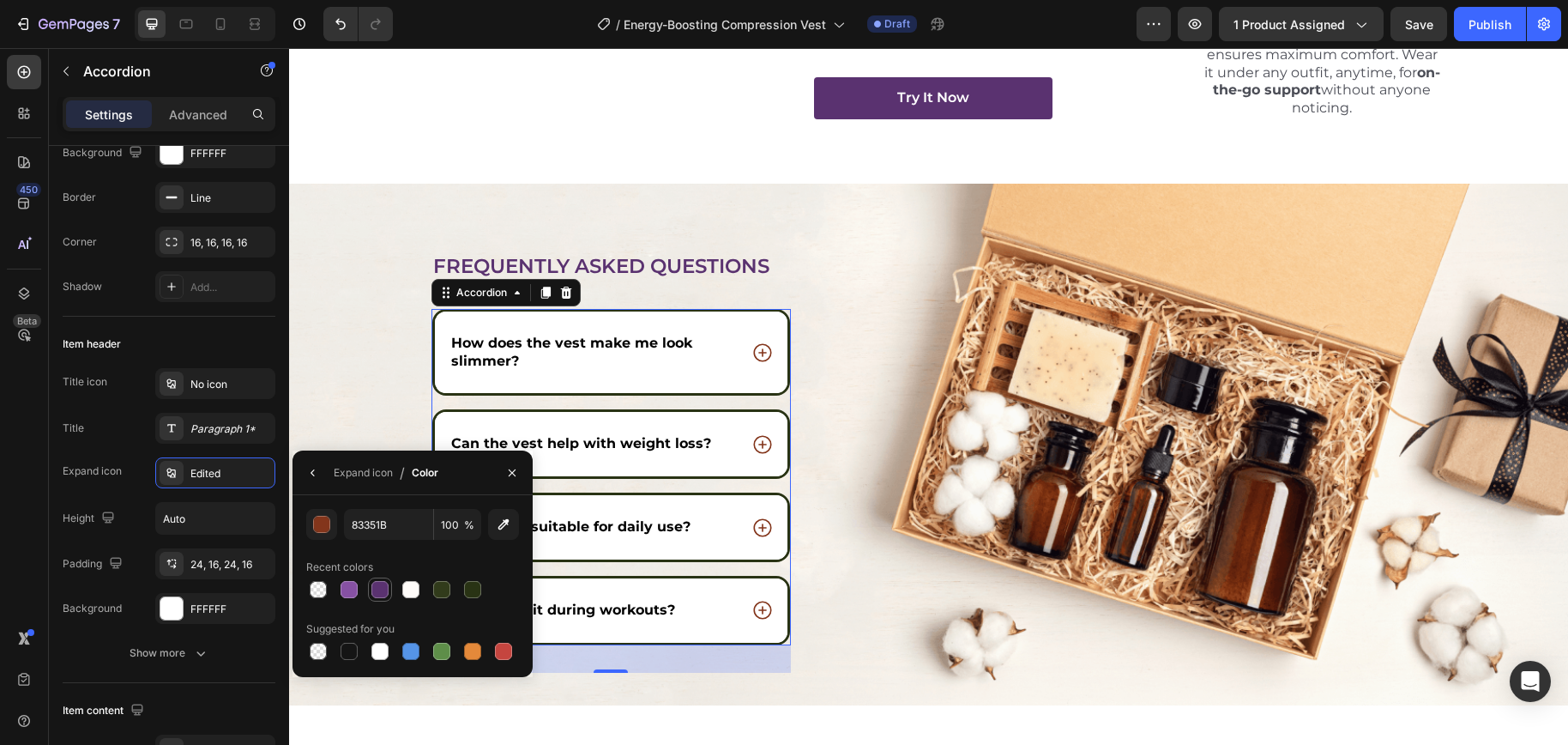
click at [370, 587] on div at bounding box center [380, 589] width 21 height 21
type input "5A3270"
click at [704, 530] on div "Is the vest suitable for daily use?" at bounding box center [594, 526] width 290 height 23
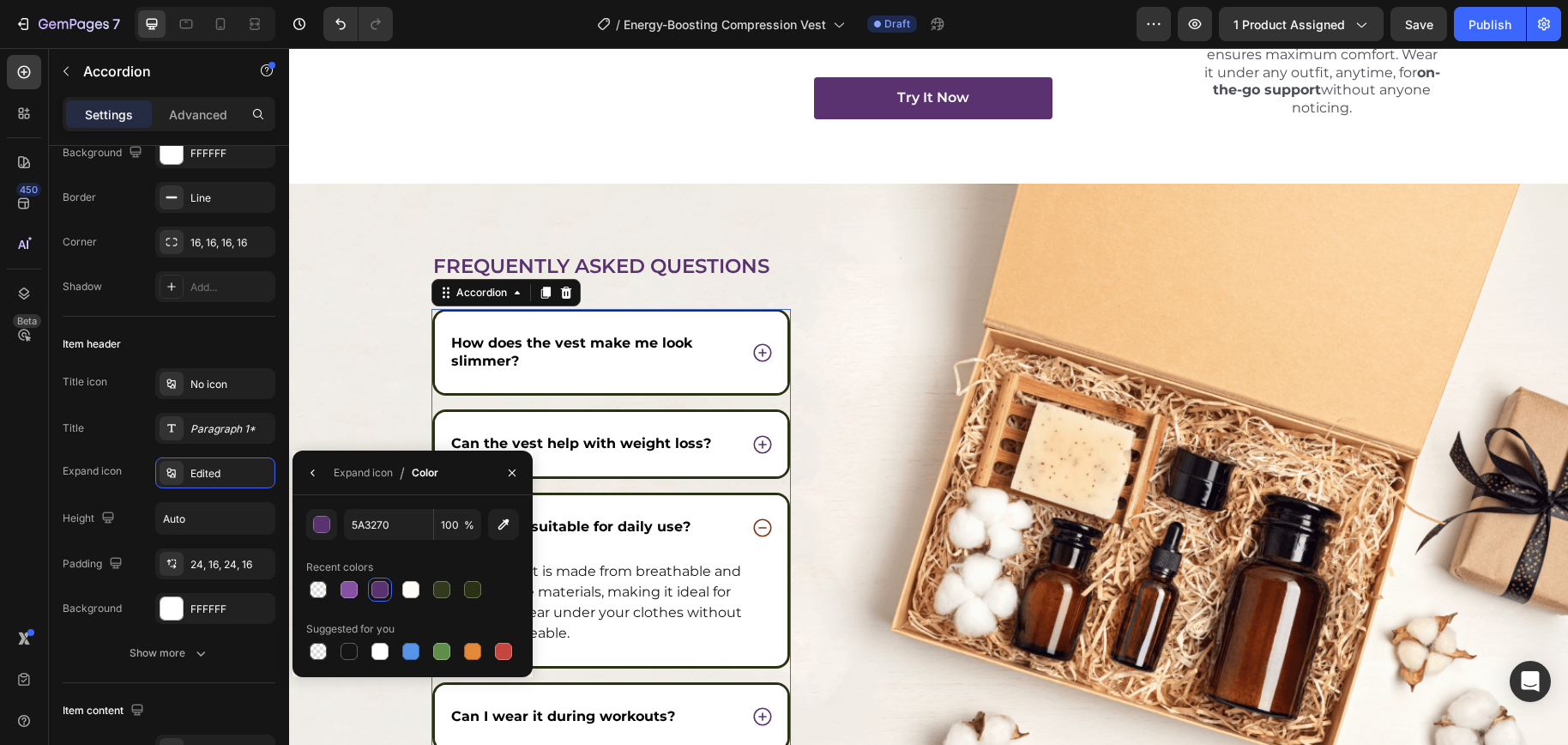
click at [757, 526] on icon at bounding box center [762, 527] width 22 height 22
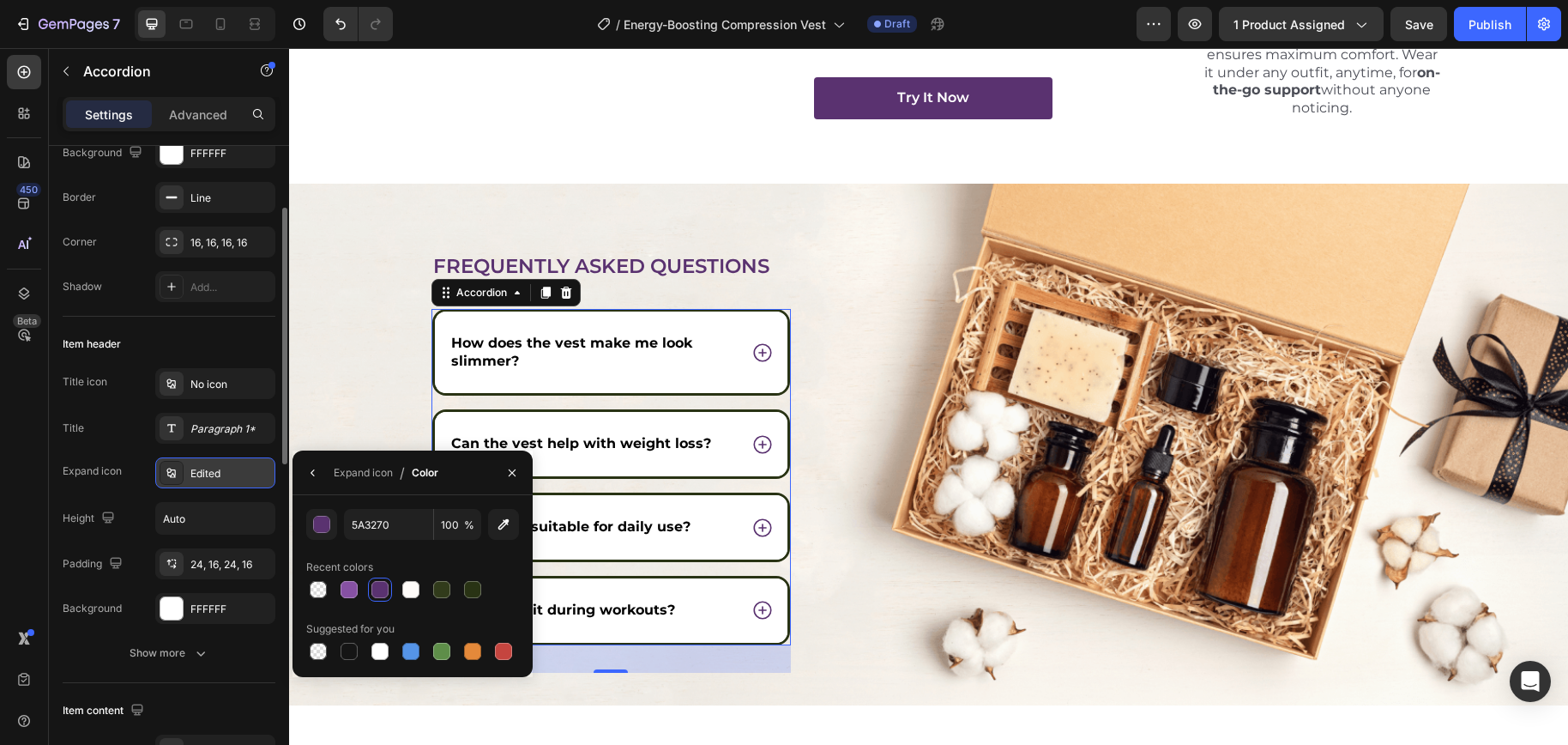
click at [212, 466] on div "Edited" at bounding box center [230, 473] width 81 height 15
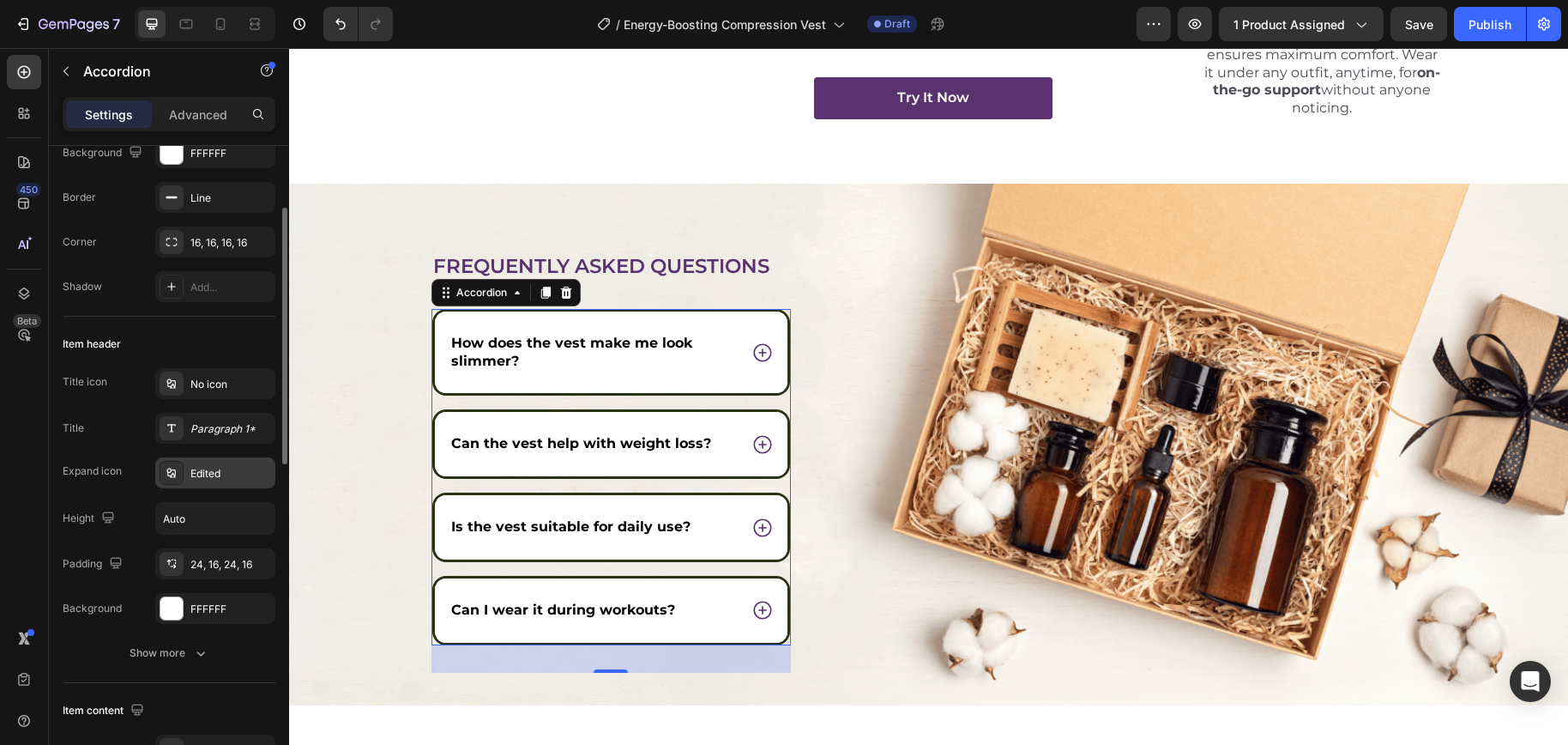
click at [211, 468] on div "Edited" at bounding box center [230, 473] width 81 height 15
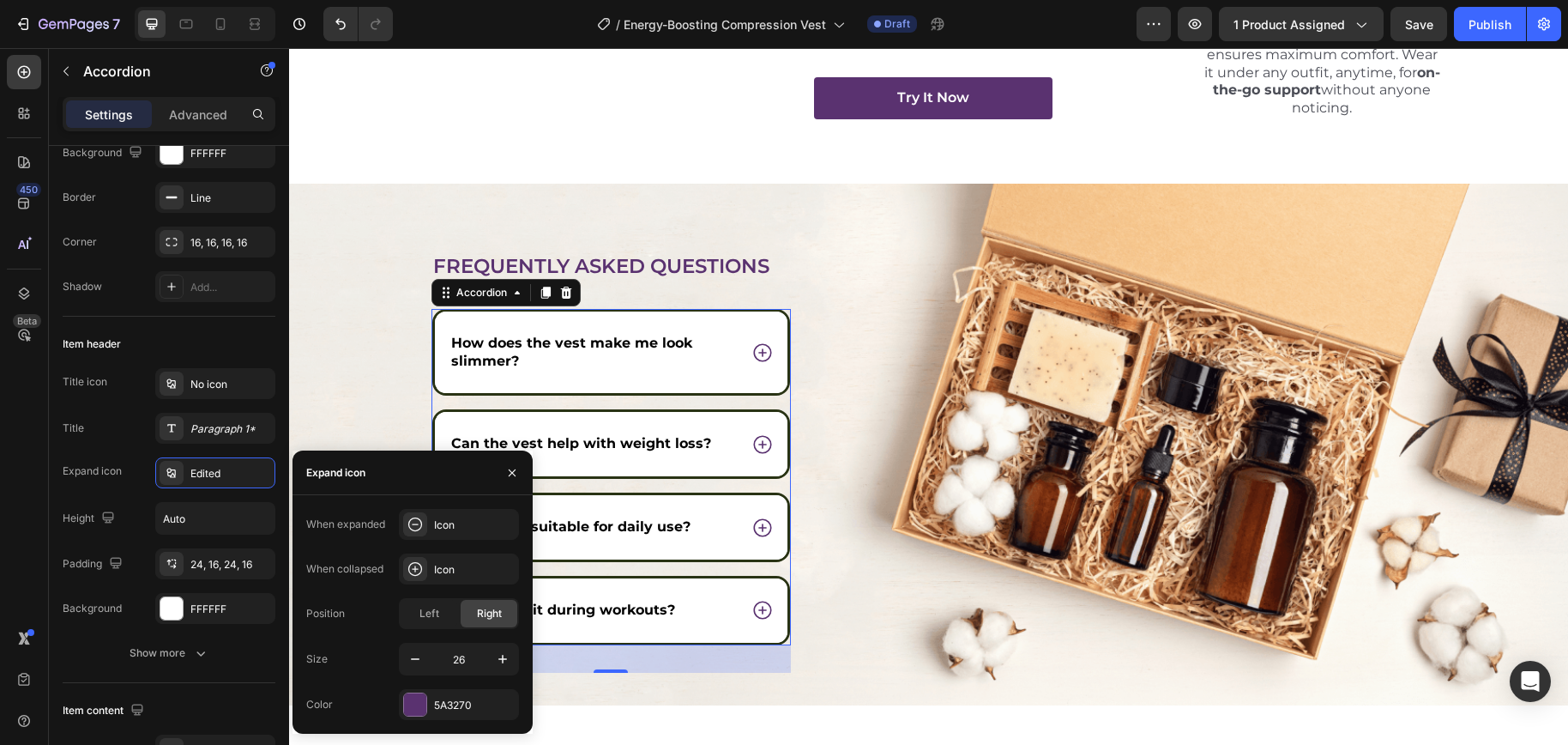
click at [759, 448] on icon at bounding box center [762, 444] width 22 height 22
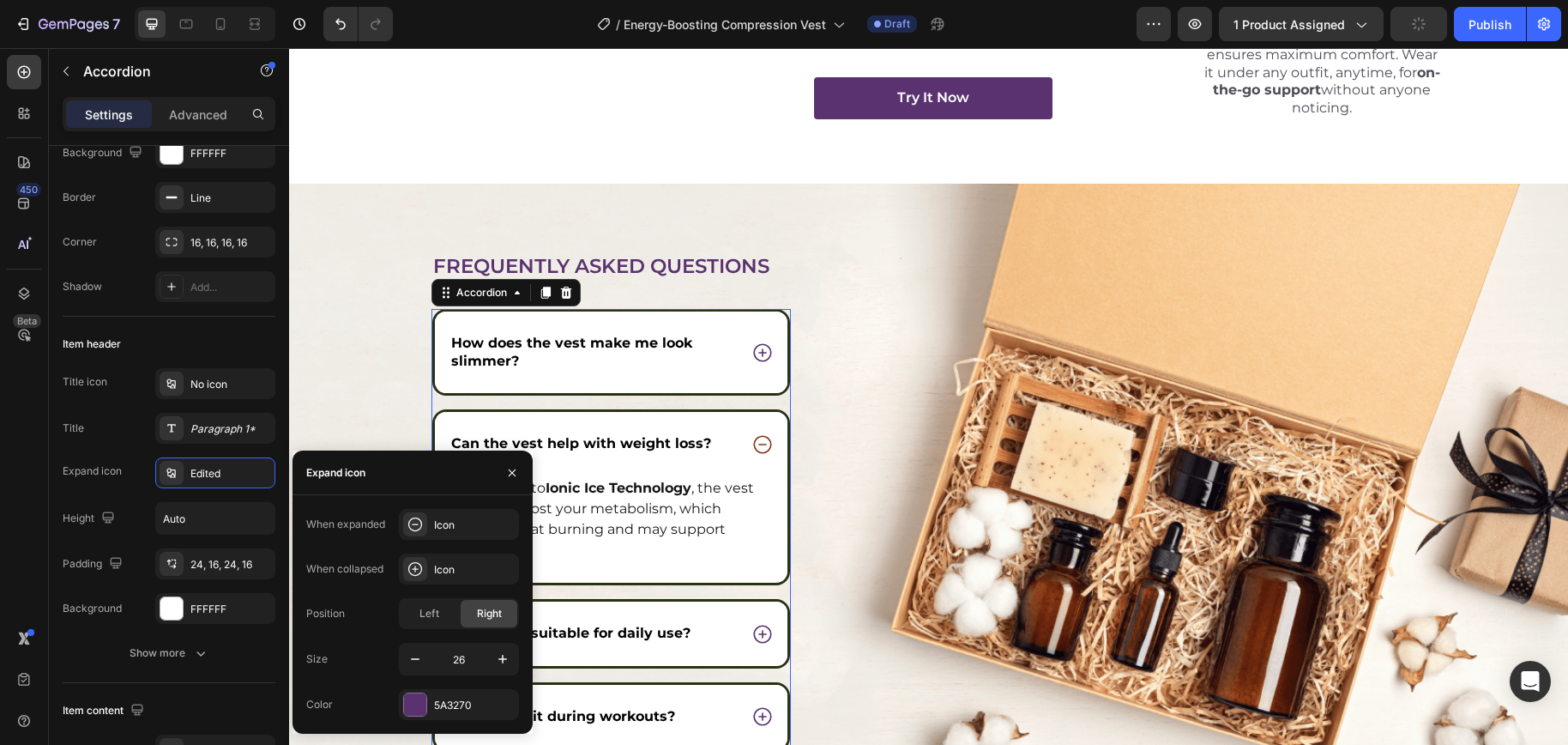
click at [755, 437] on icon at bounding box center [762, 444] width 22 height 22
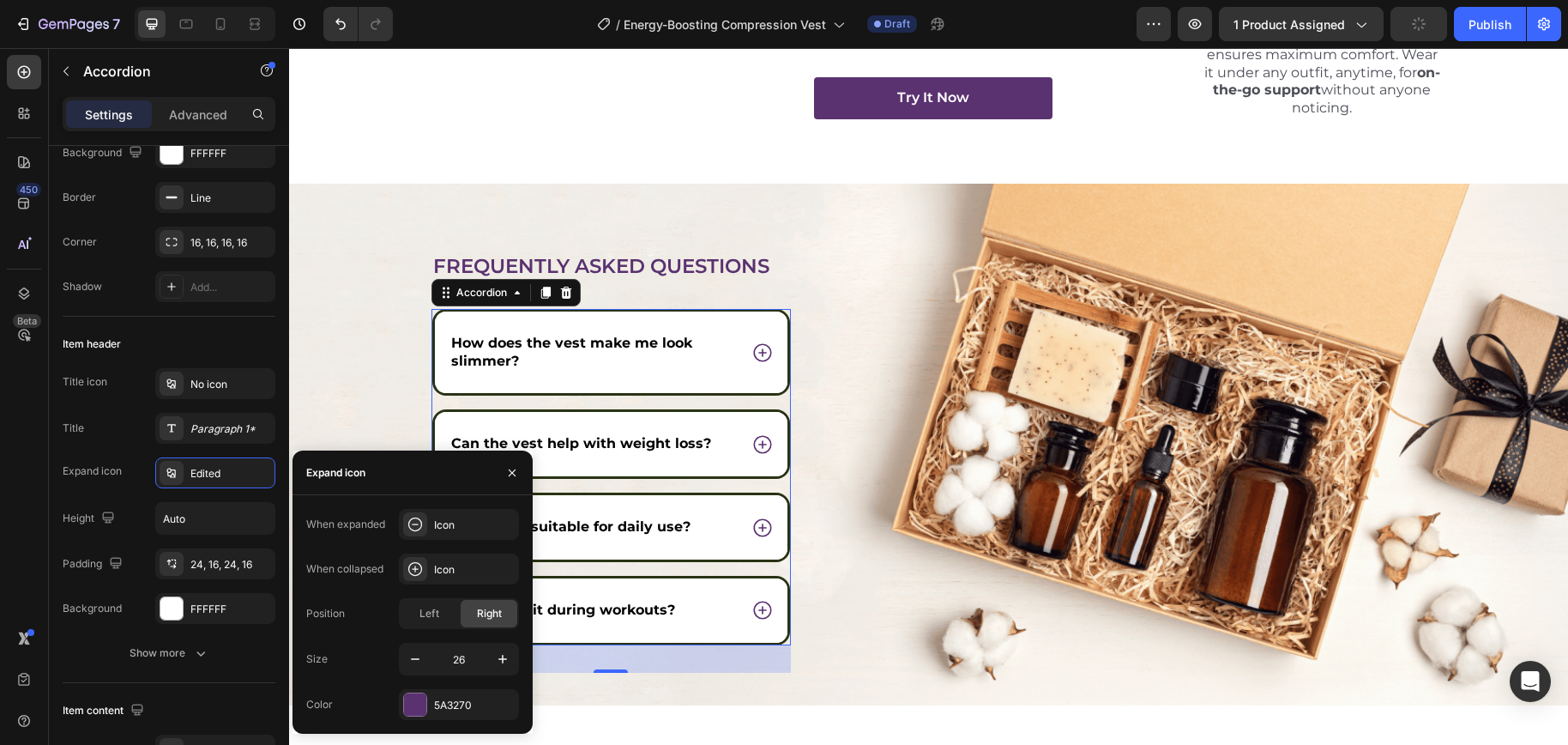
click at [757, 444] on icon at bounding box center [762, 444] width 22 height 22
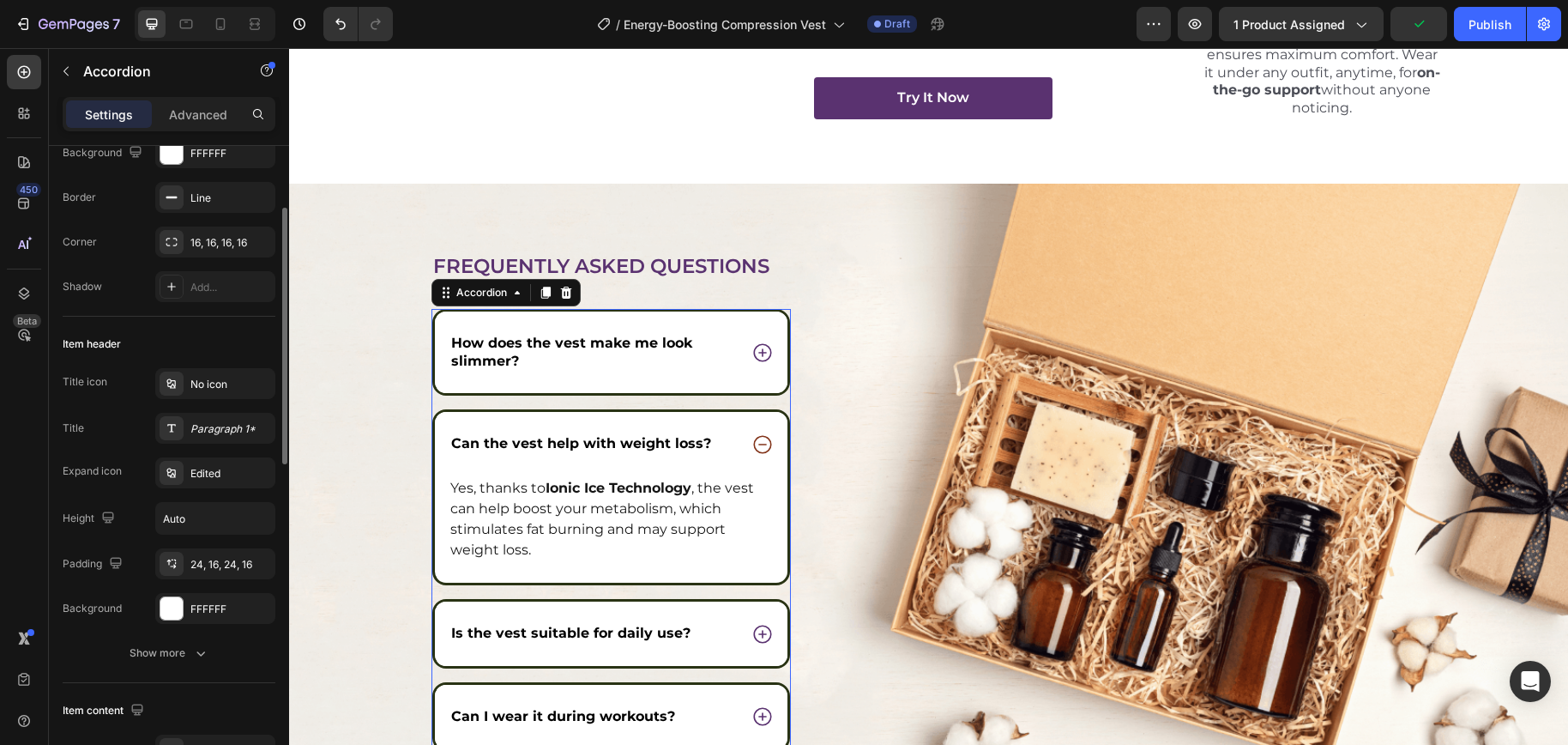
click at [226, 341] on div "Item header" at bounding box center [169, 344] width 213 height 27
click at [683, 473] on div "Can the vest help with weight loss?" at bounding box center [612, 444] width 353 height 65
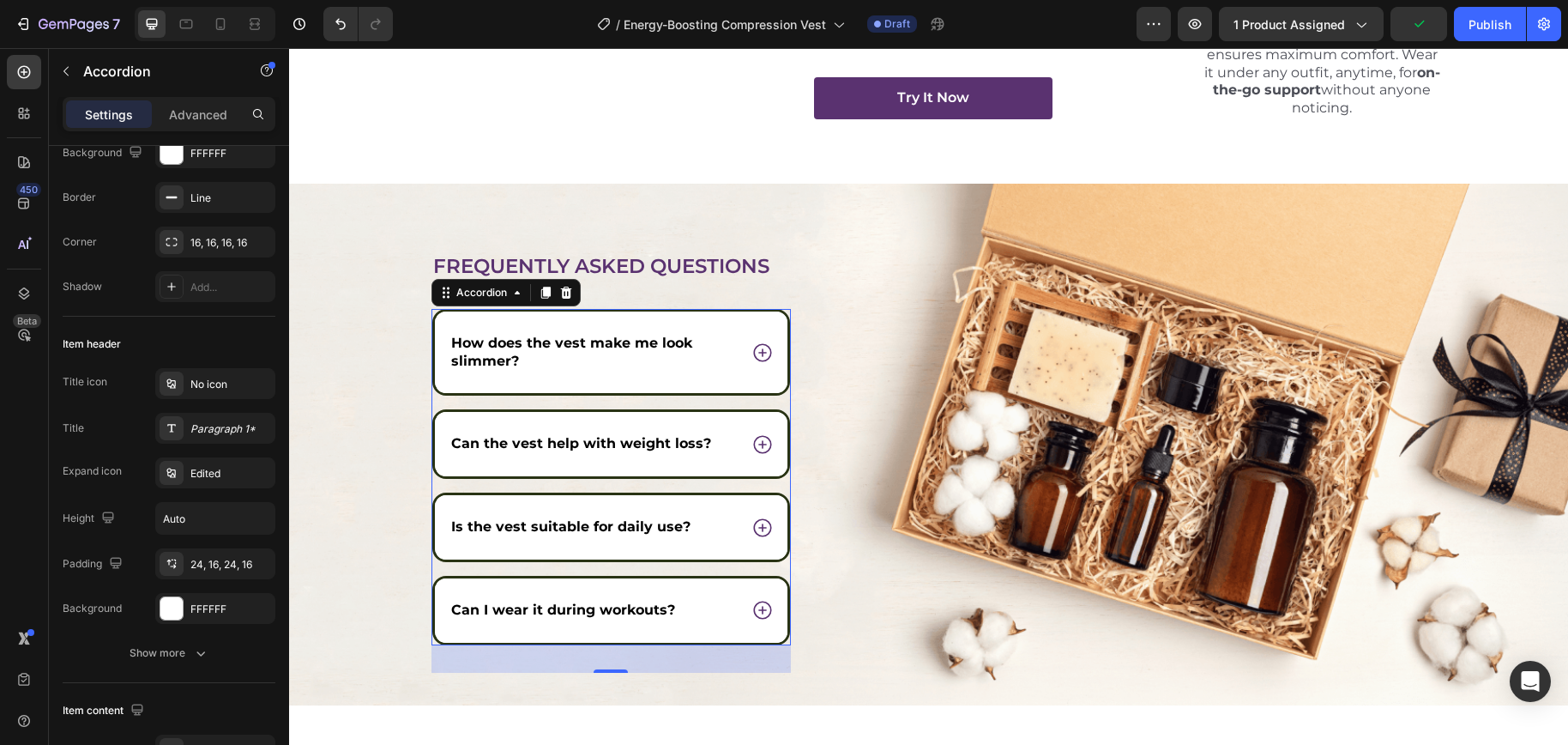
click at [720, 450] on div "Can the vest help with weight loss?" at bounding box center [594, 444] width 290 height 23
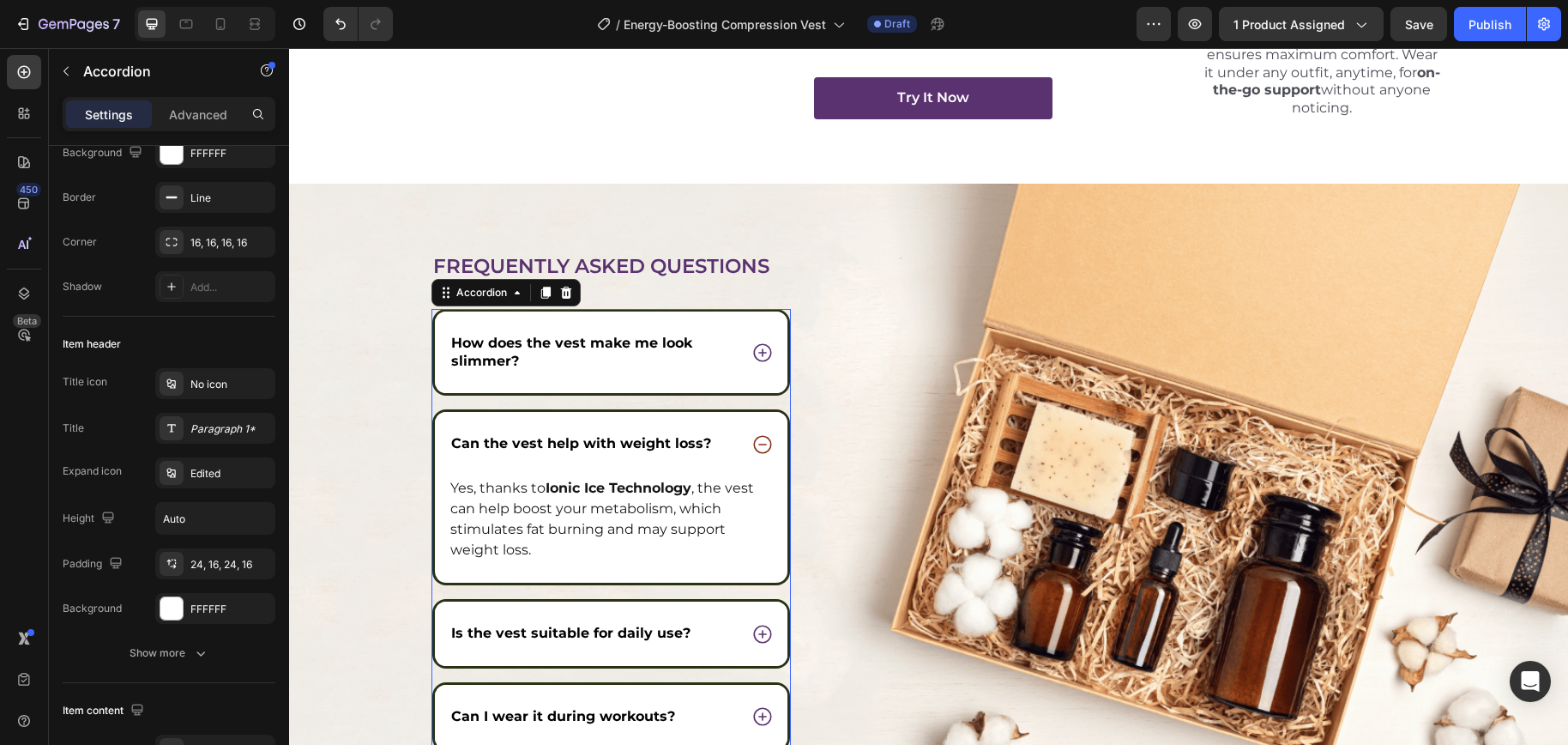
click at [754, 443] on icon at bounding box center [762, 444] width 22 height 22
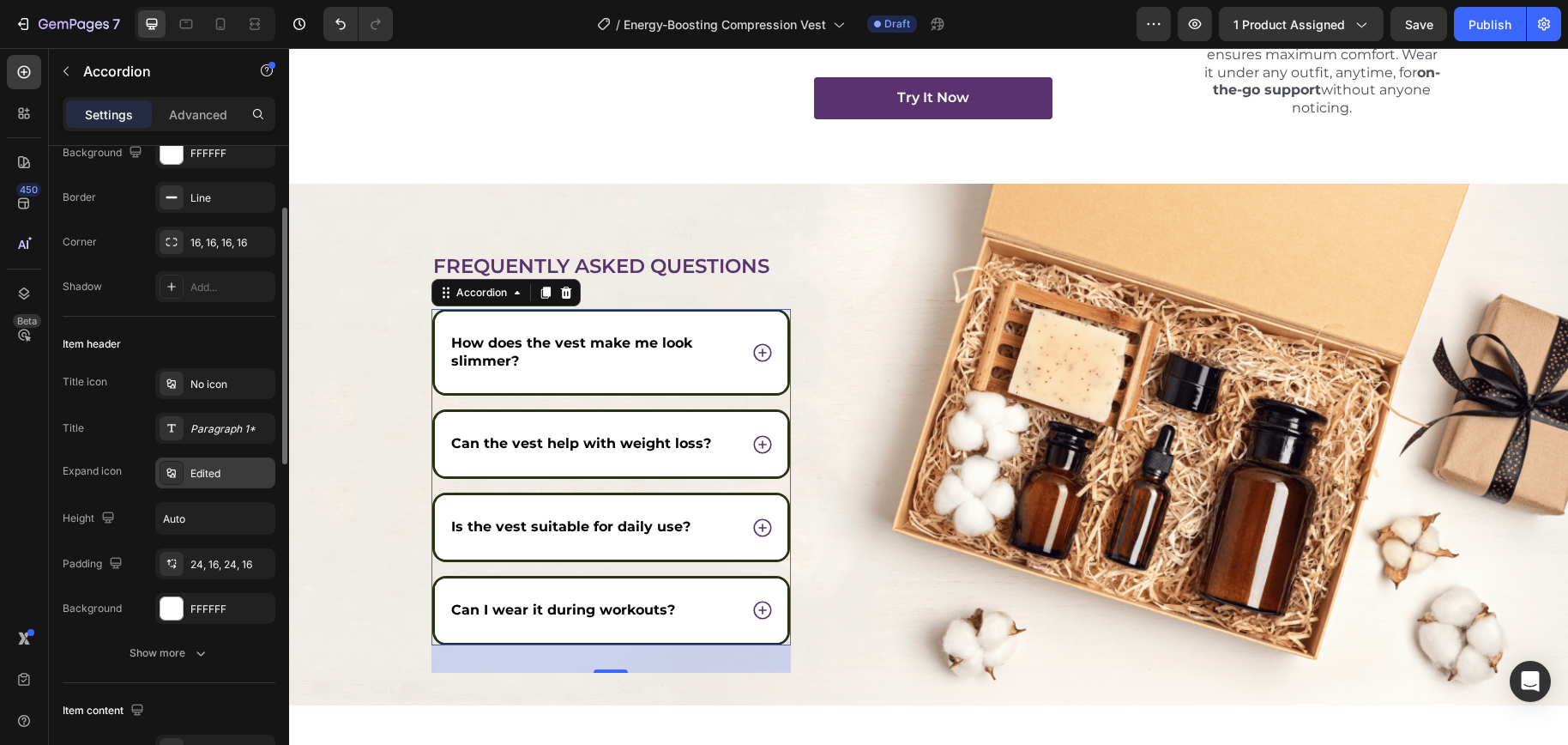
click at [208, 479] on div "Edited" at bounding box center [230, 473] width 81 height 15
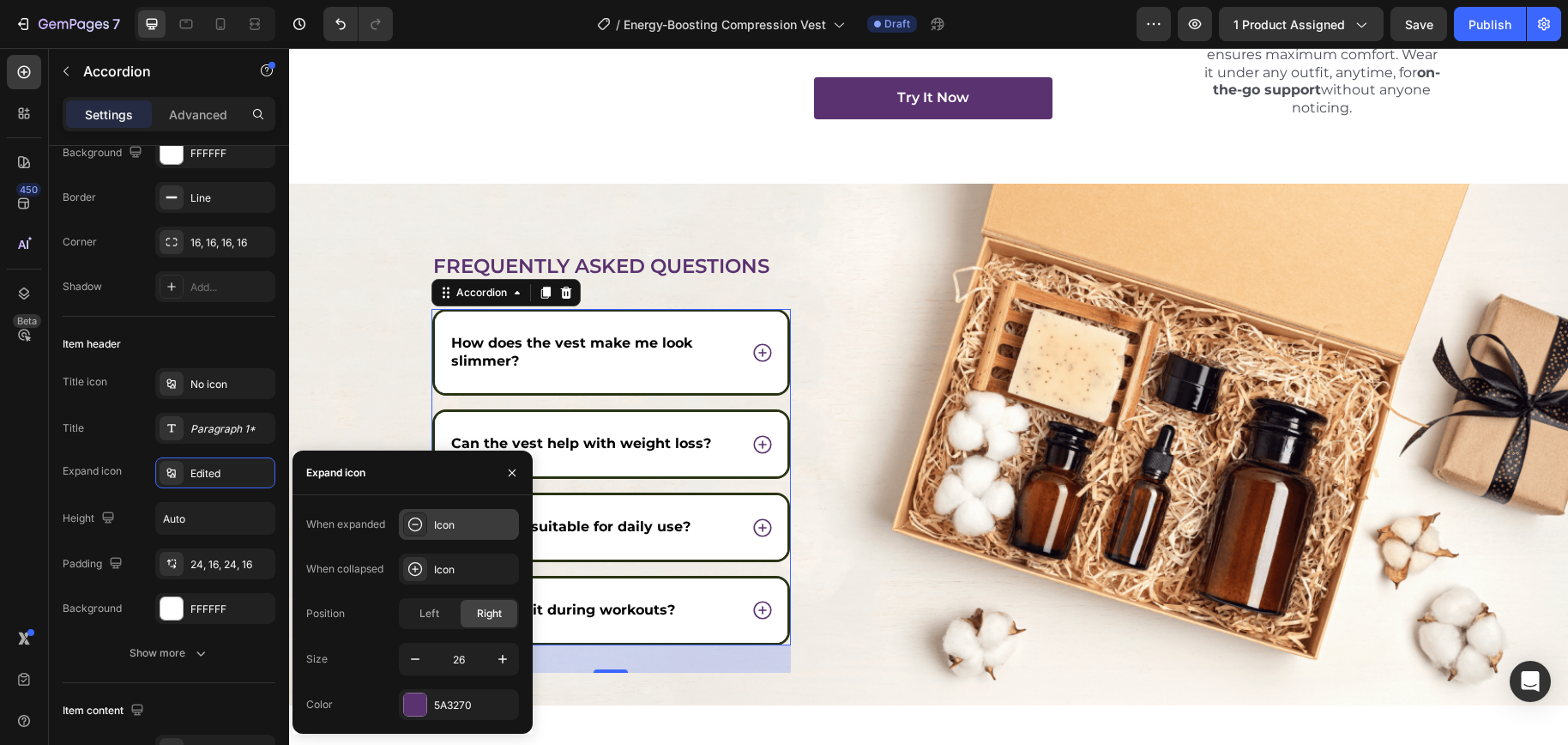
click at [453, 527] on div "Icon" at bounding box center [474, 525] width 81 height 15
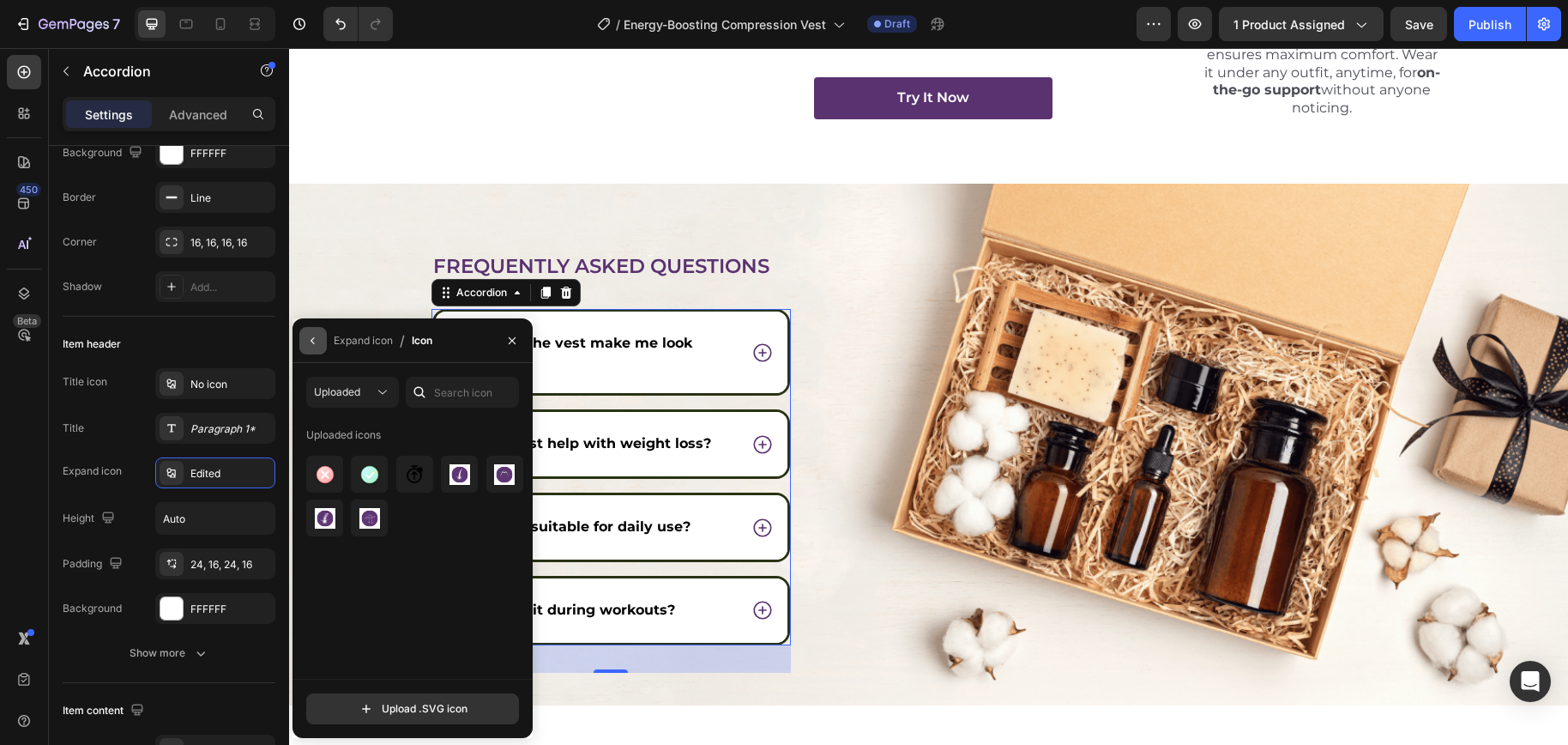
click at [315, 346] on button "button" at bounding box center [313, 341] width 27 height 27
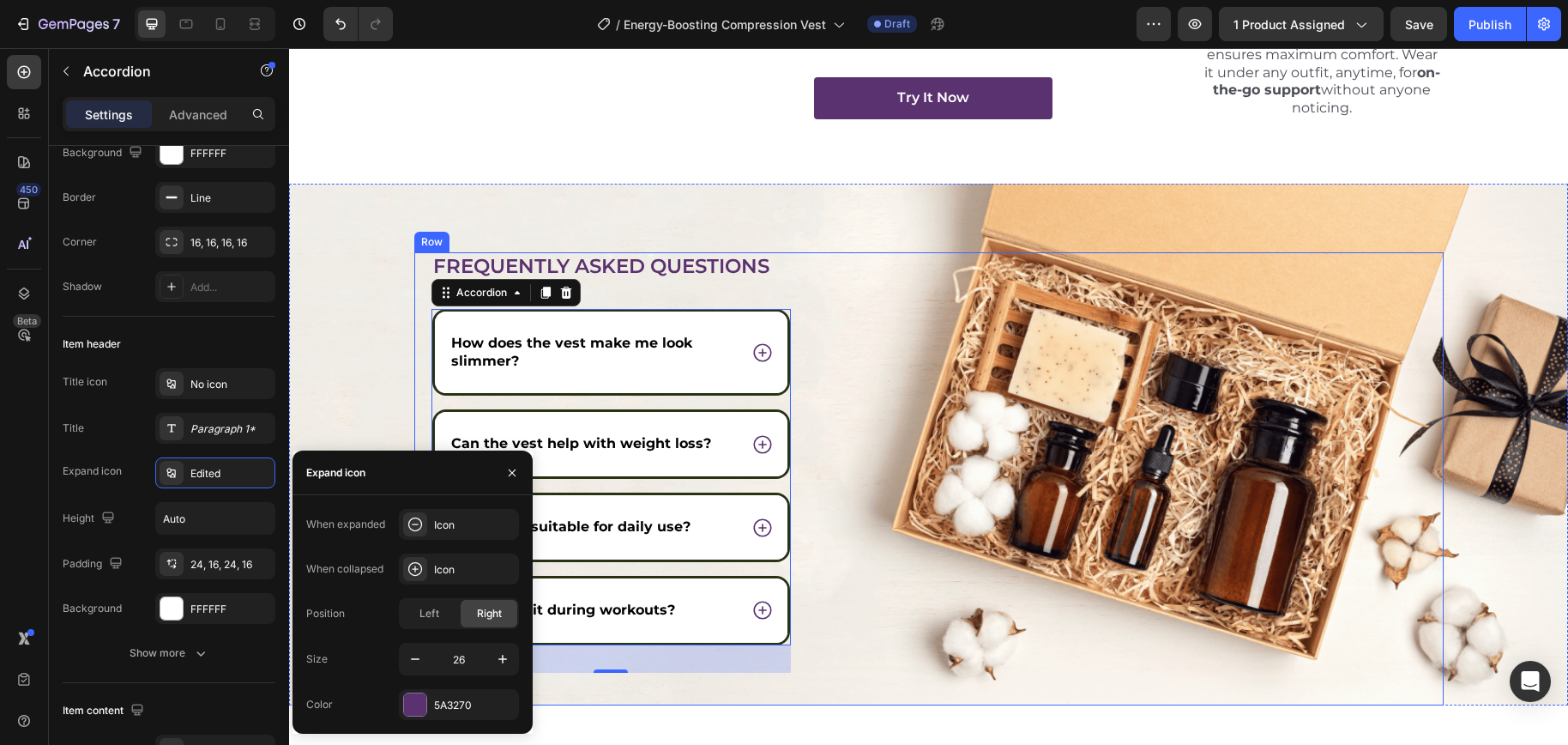
click at [892, 665] on div "Image" at bounding box center [1150, 478] width 585 height 453
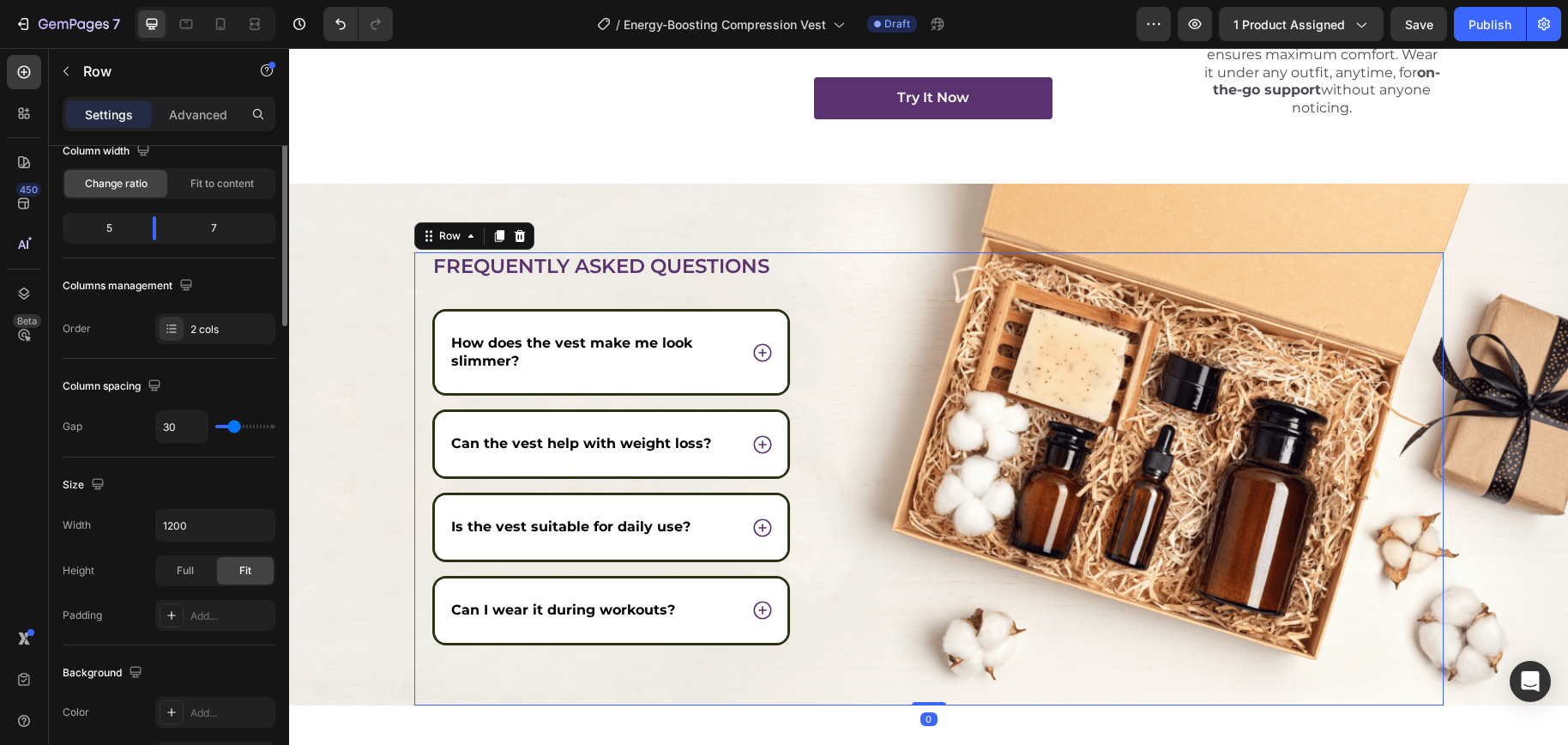
scroll to position [0, 0]
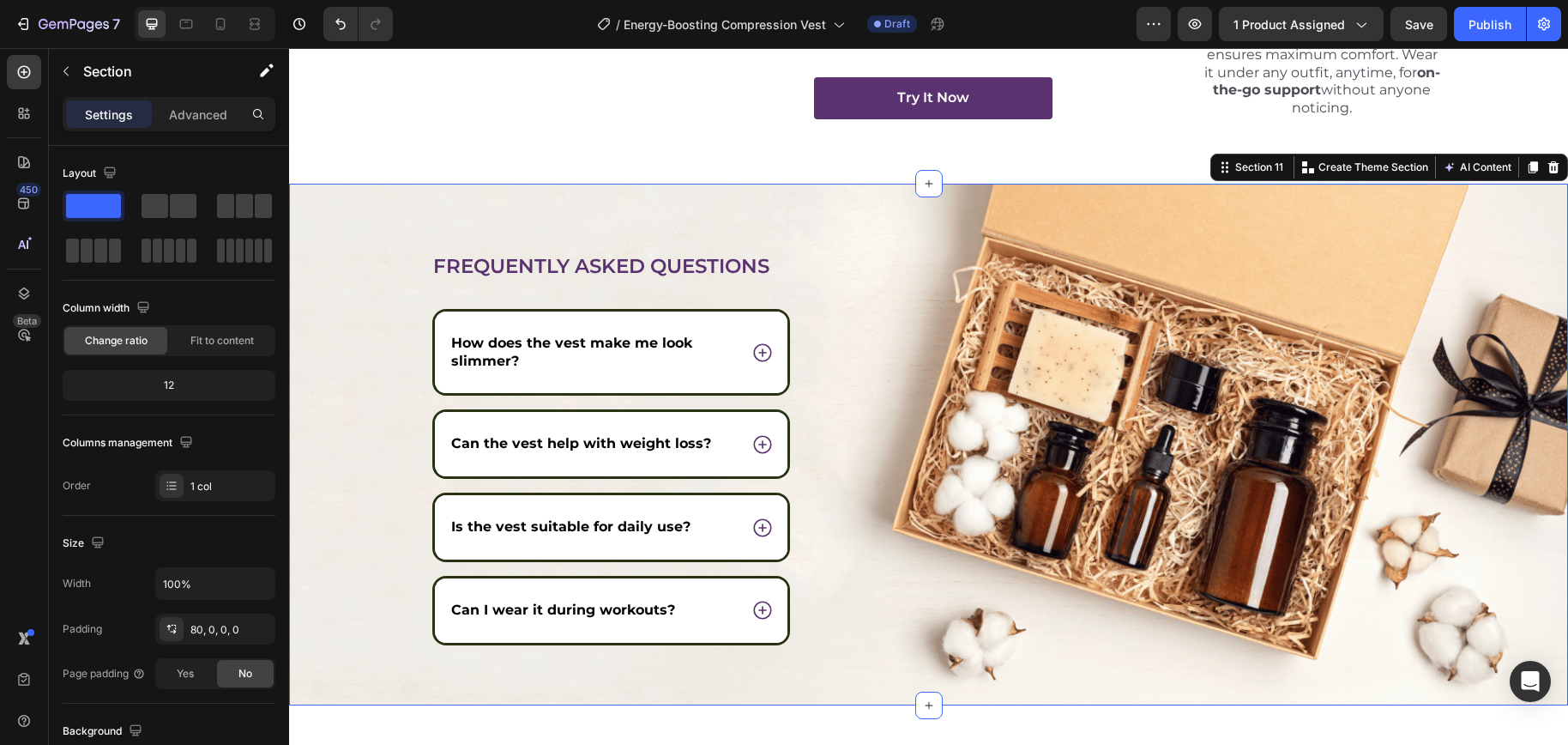
click at [824, 220] on div "Frequently asked questions Heading How does the vest make me look slimmer? Can …" at bounding box center [928, 444] width 1278 height 522
click at [1089, 215] on div "Frequently asked questions Heading How does the vest make me look slimmer? Can …" at bounding box center [928, 444] width 1278 height 522
click at [1058, 230] on div "Frequently asked questions Heading How does the vest make me look slimmer? Can …" at bounding box center [928, 444] width 1278 height 522
click at [913, 355] on div "Image" at bounding box center [1150, 478] width 585 height 453
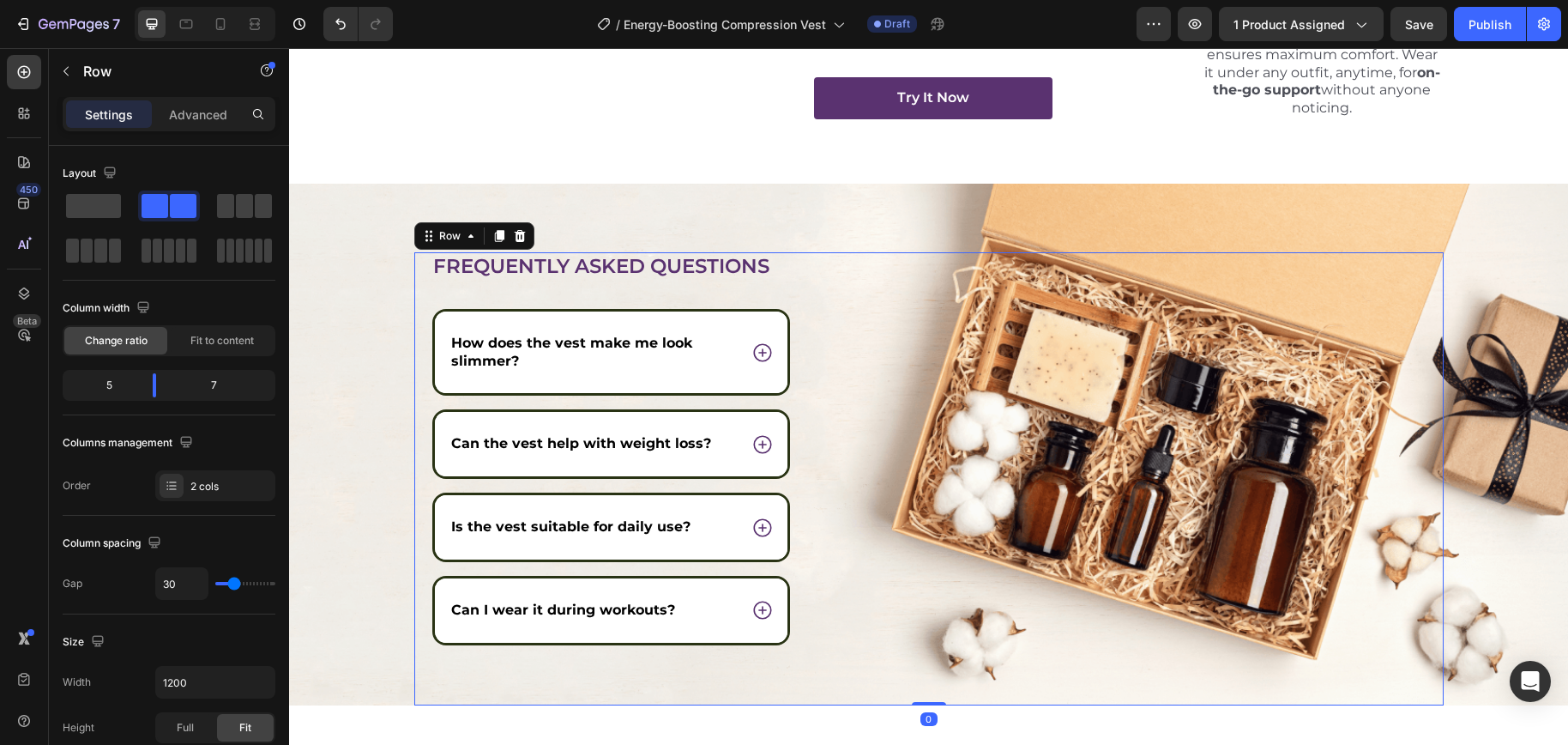
click at [333, 420] on div "Frequently asked questions Heading How does the vest make me look slimmer? Can …" at bounding box center [928, 478] width 1278 height 453
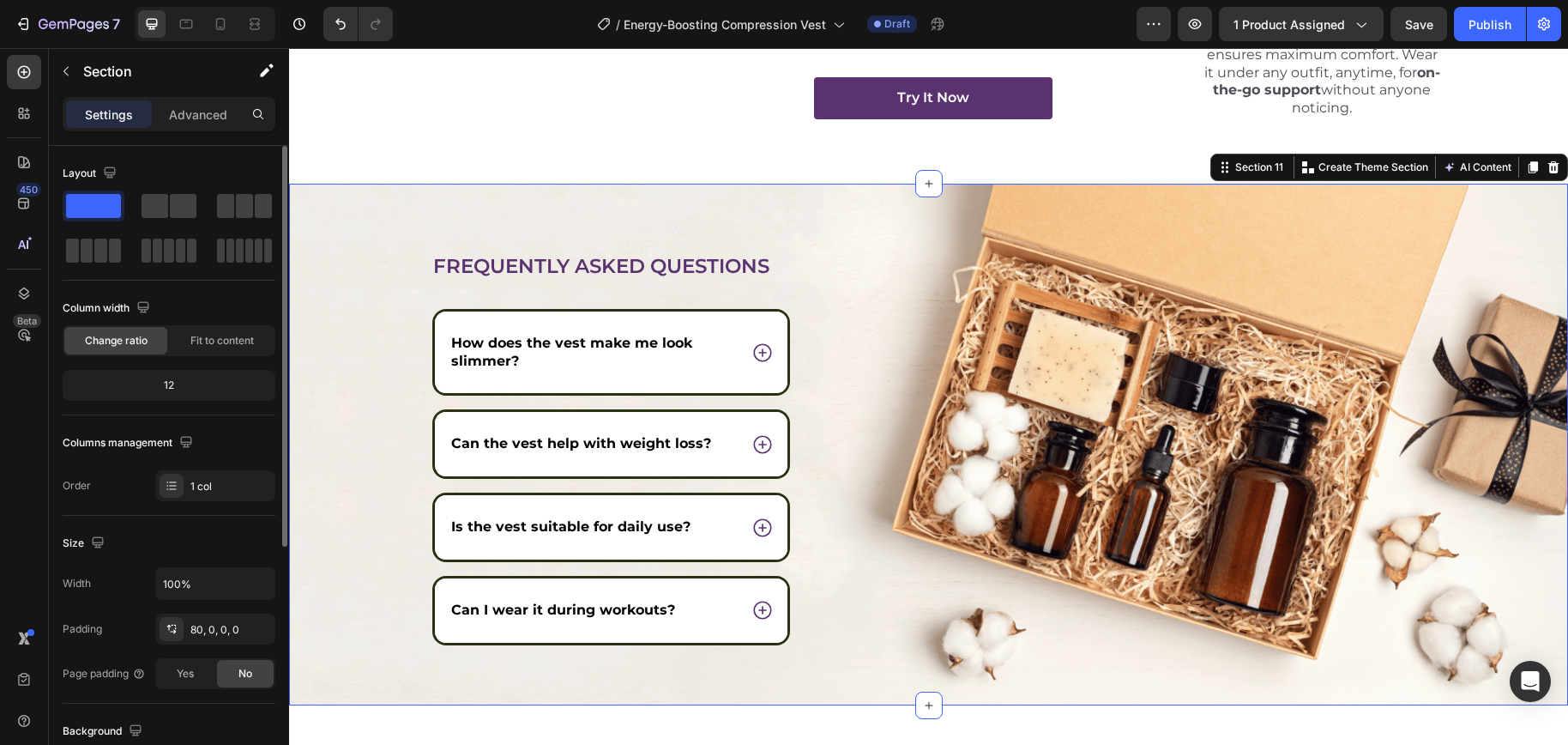
scroll to position [399, 0]
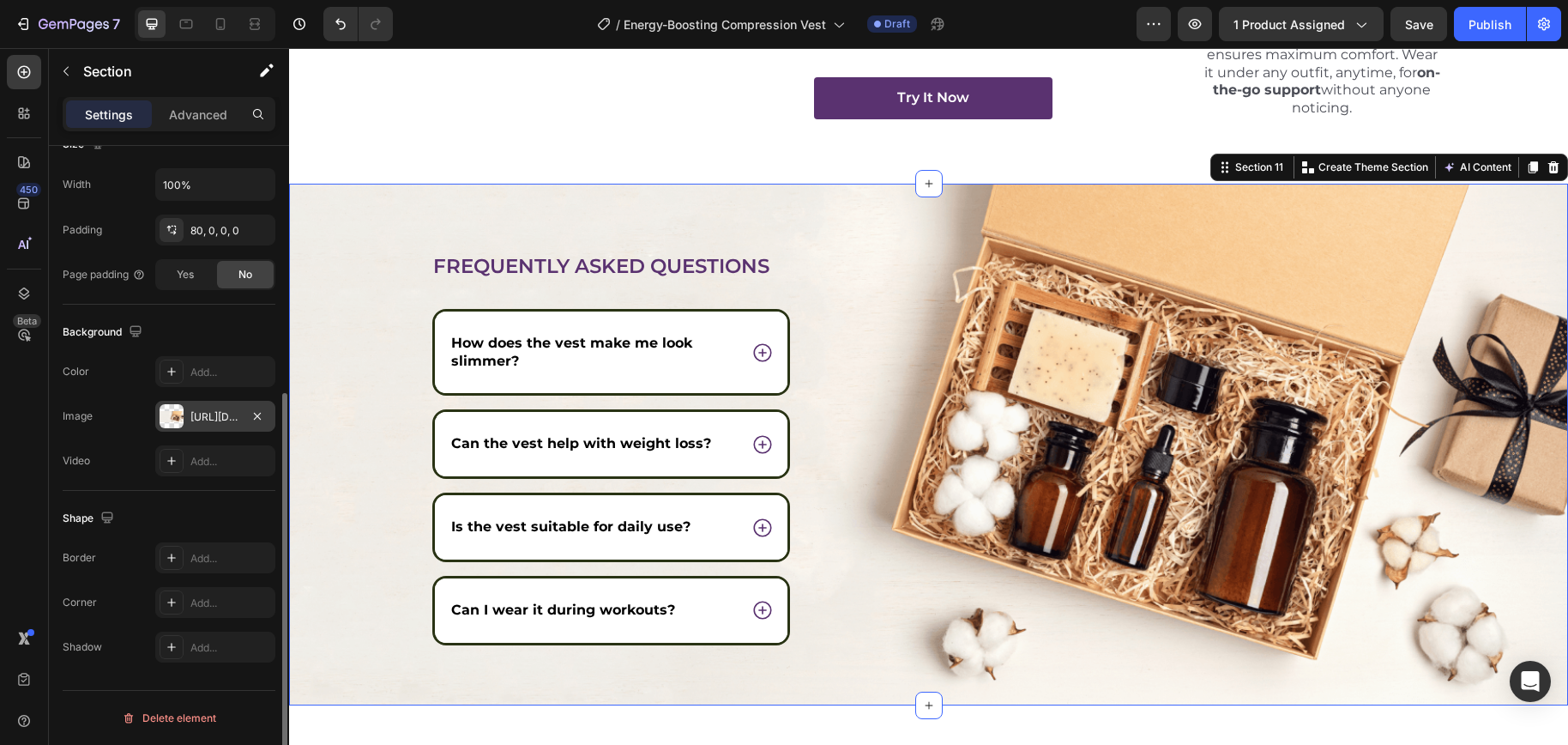
click at [208, 414] on div "https://cdn.shopify.com/s/files/1/0698/8844/2517/files/gempages_578359433361359…" at bounding box center [215, 416] width 50 height 15
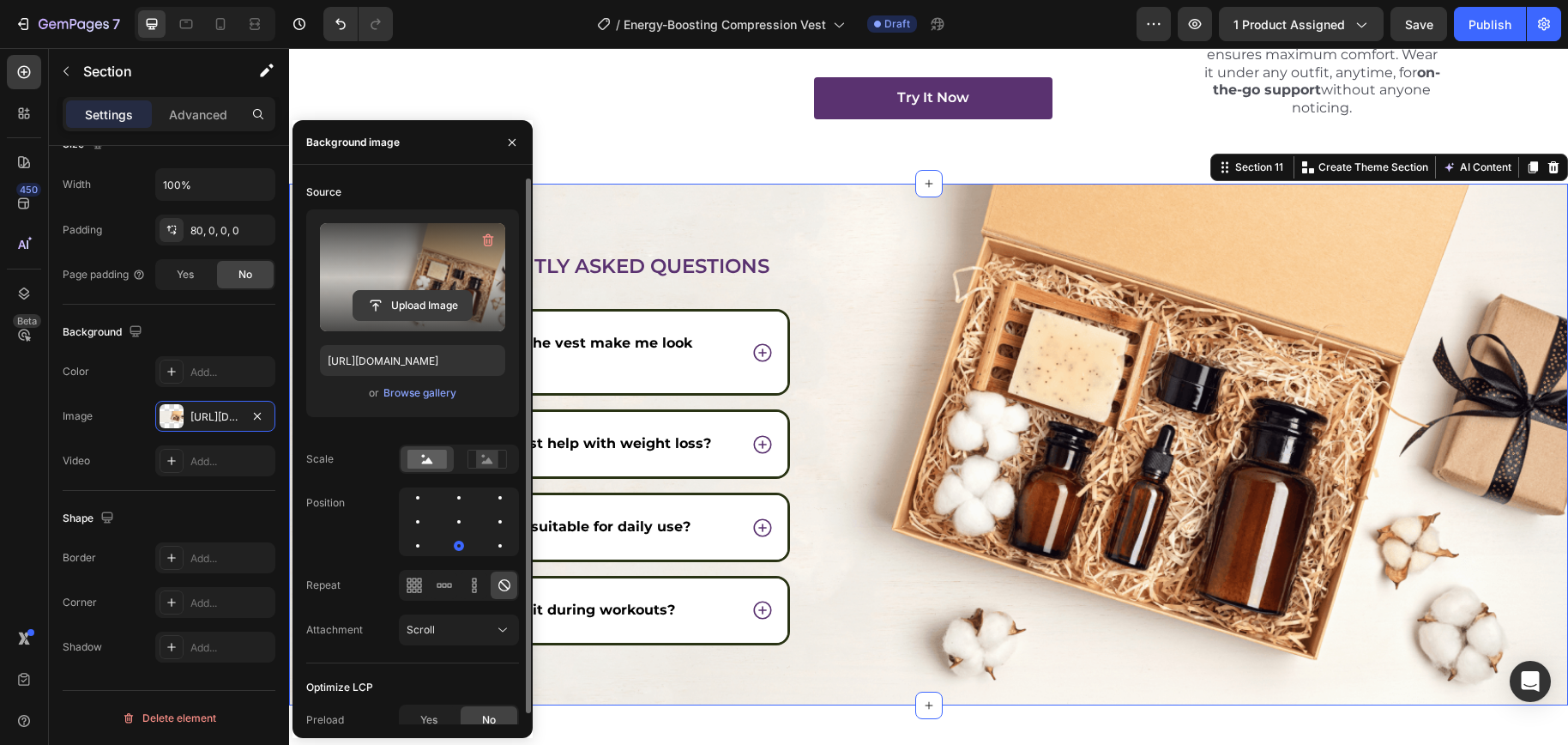
click at [431, 308] on input "file" at bounding box center [412, 305] width 118 height 29
click at [407, 313] on input "file" at bounding box center [412, 305] width 118 height 29
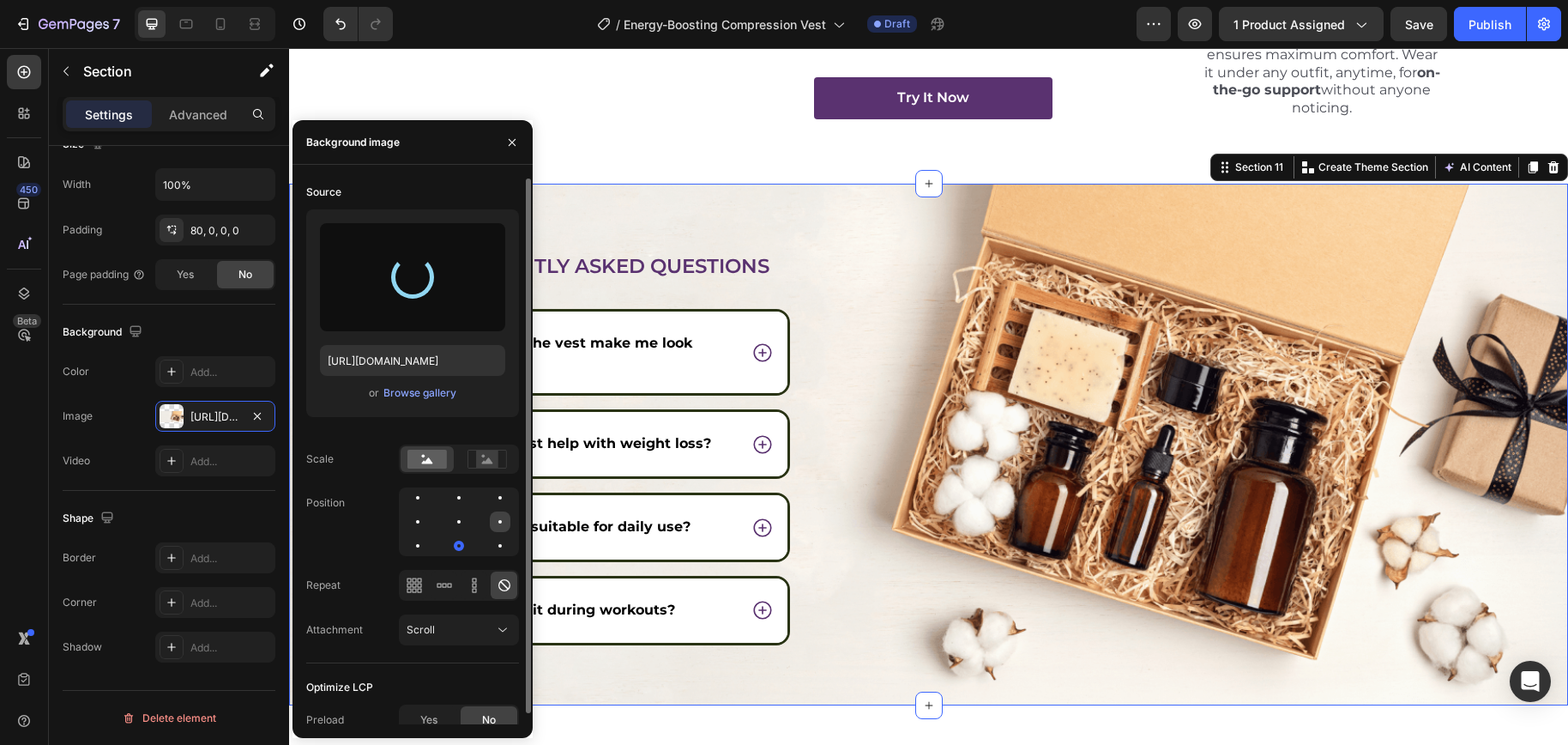
type input "https://cdn.shopify.com/s/files/1/0698/8844/2517/files/gempages_578359433361359…"
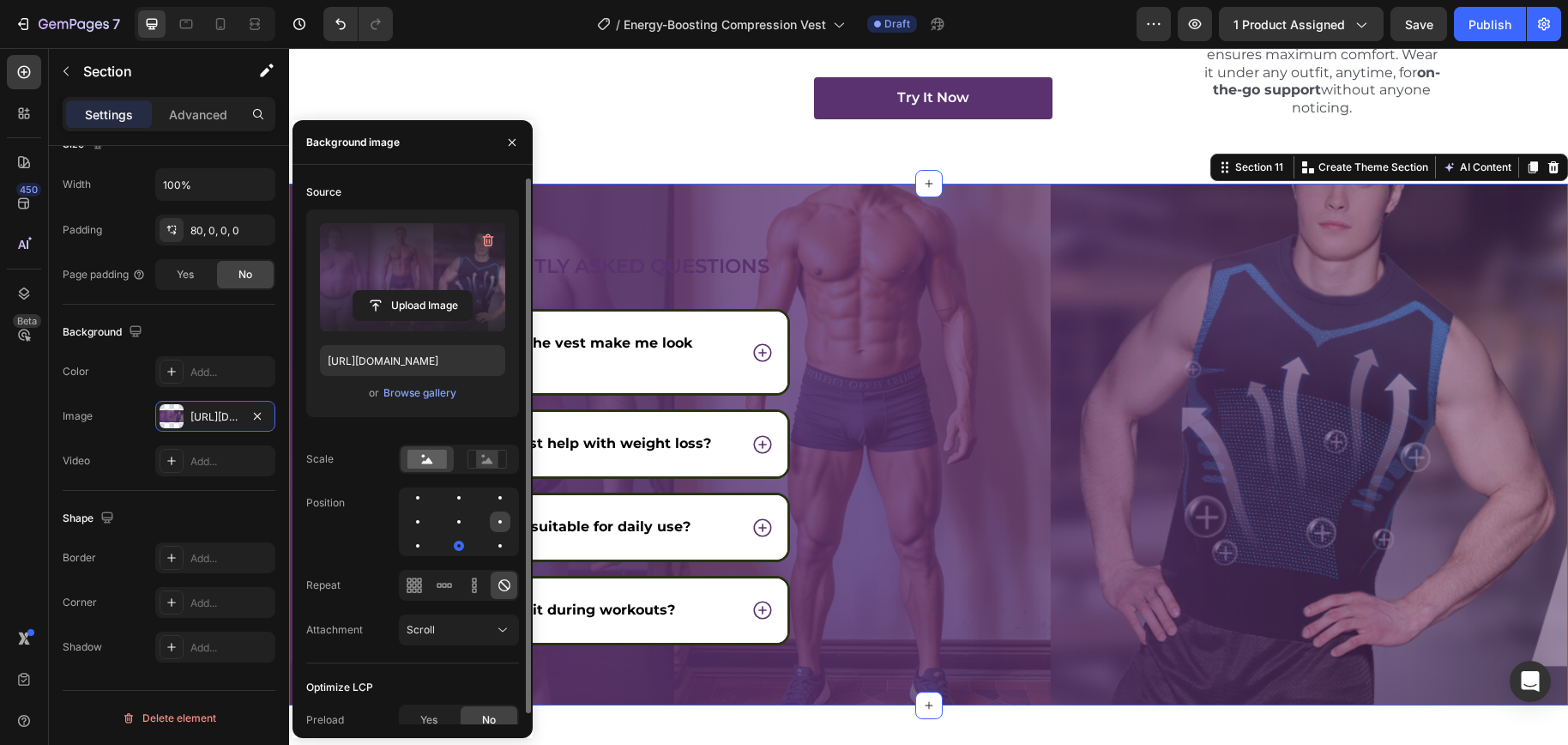
click at [499, 520] on div at bounding box center [500, 522] width 4 height 4
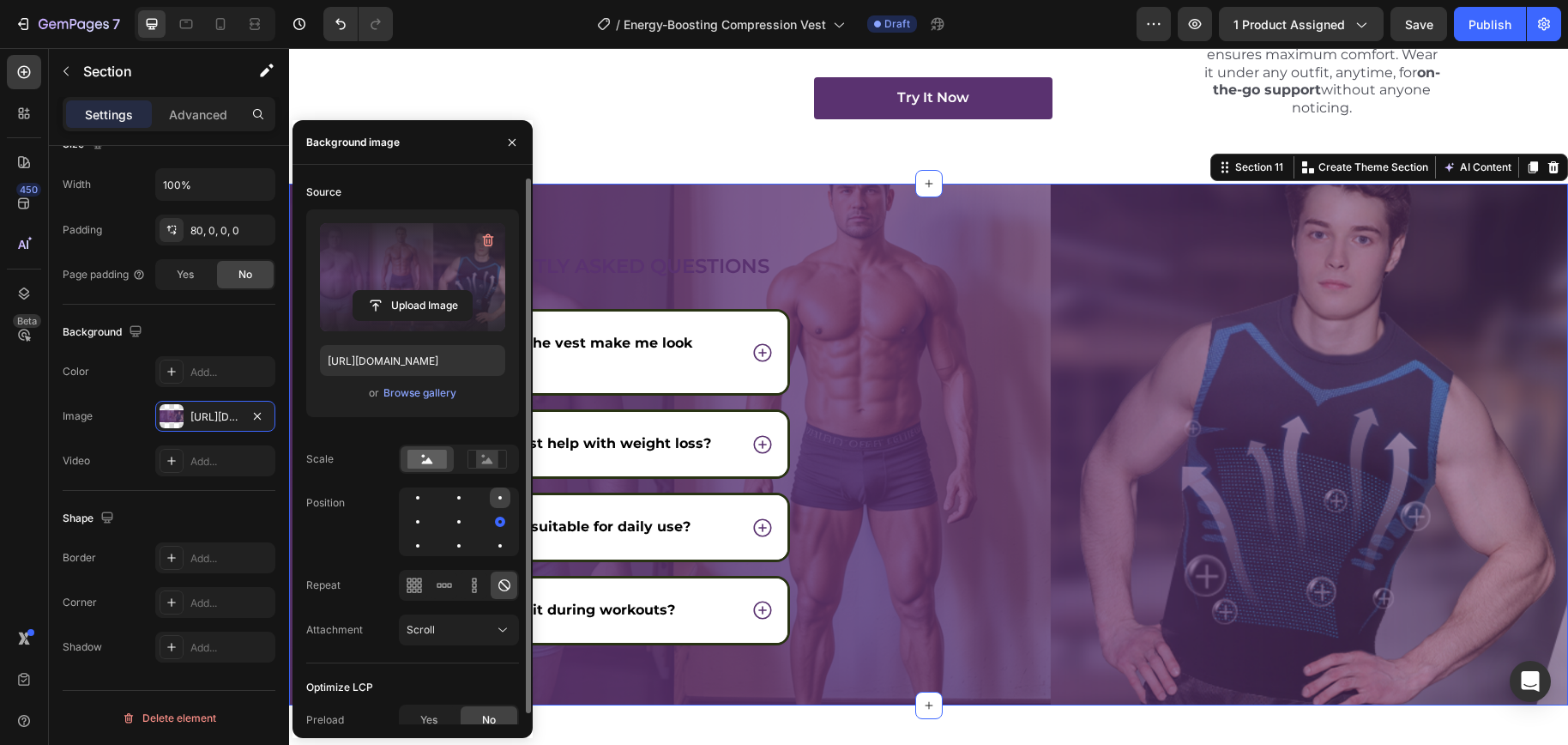
click at [428, 511] on div at bounding box center [417, 521] width 21 height 21
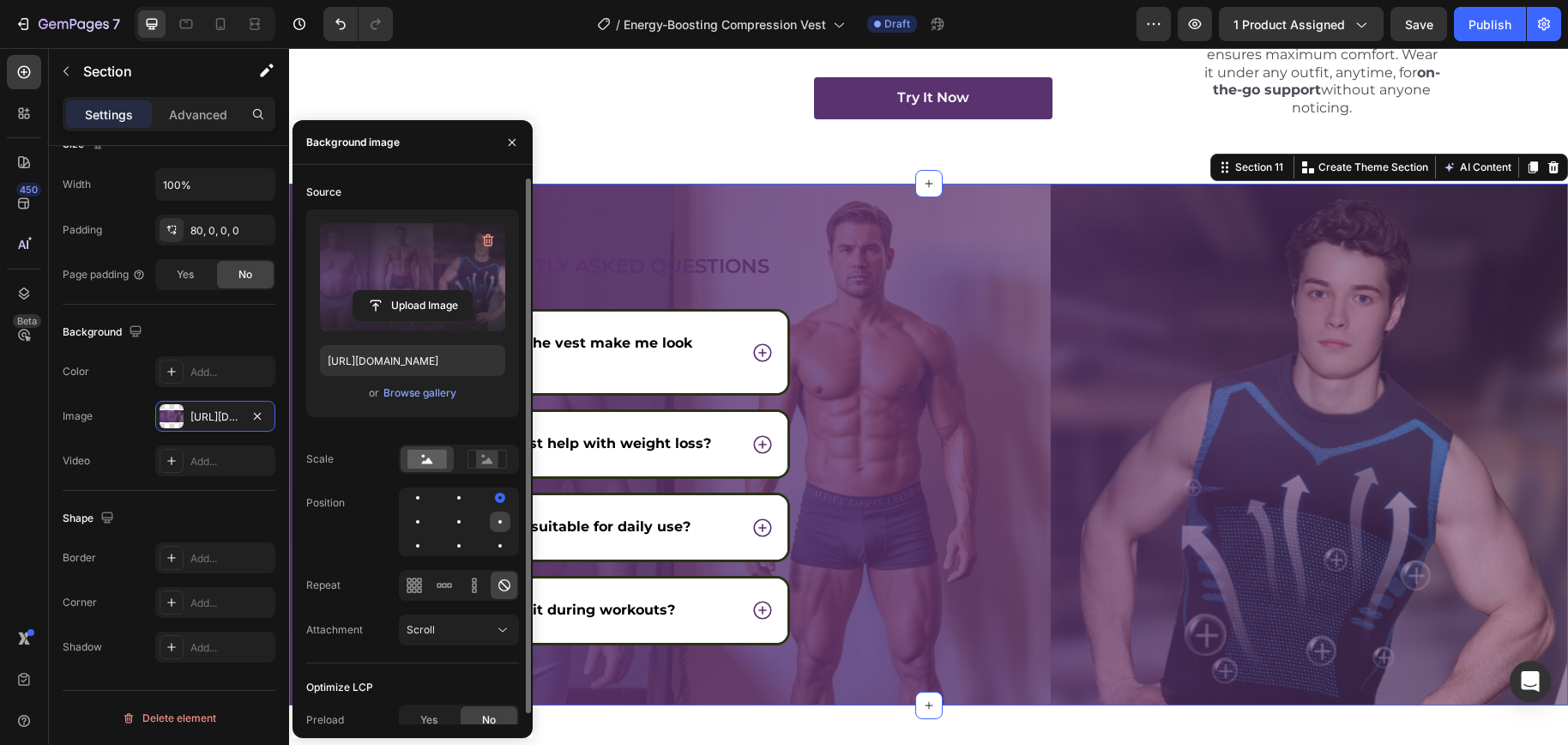
click at [428, 536] on div at bounding box center [417, 546] width 21 height 21
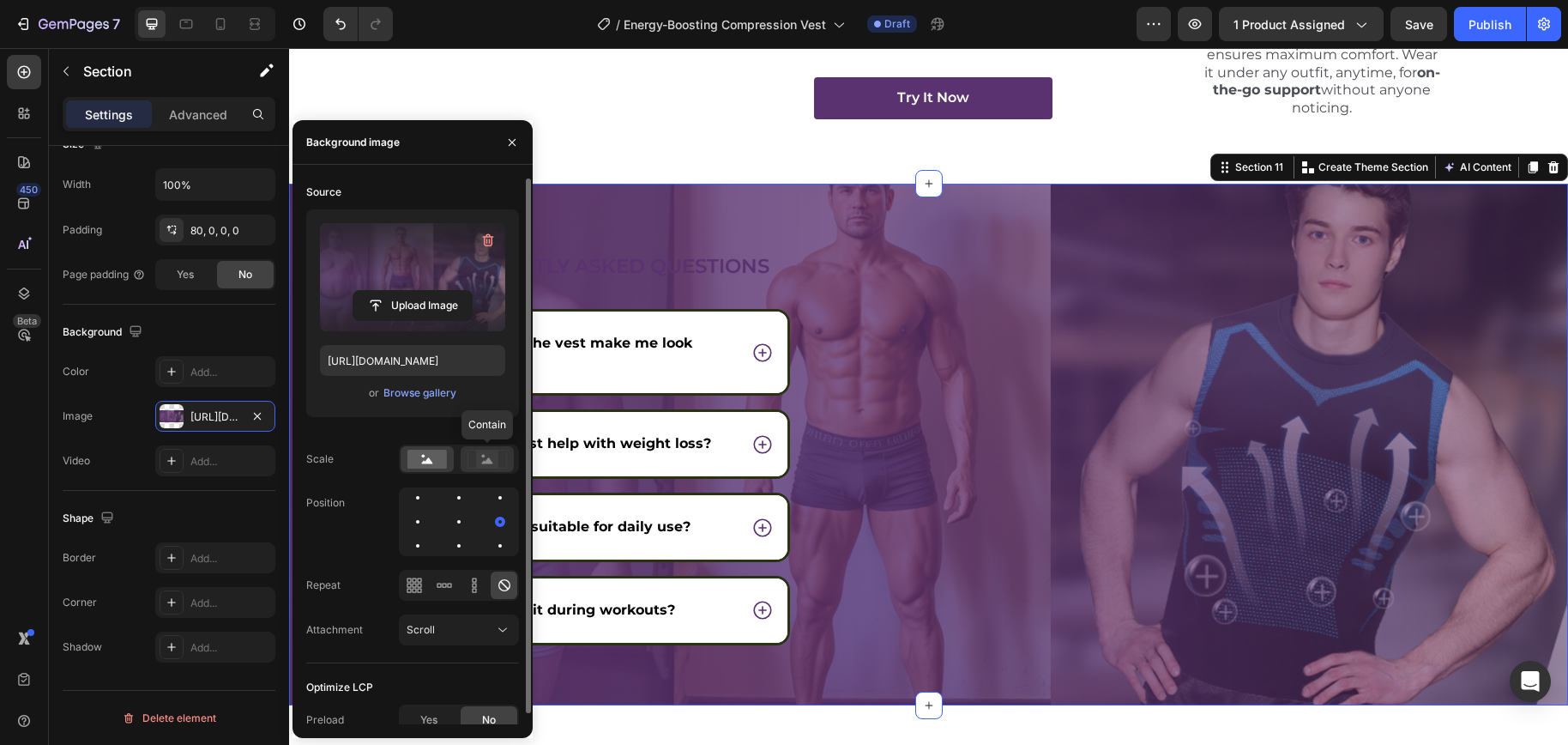
click at [487, 470] on div at bounding box center [487, 459] width 53 height 26
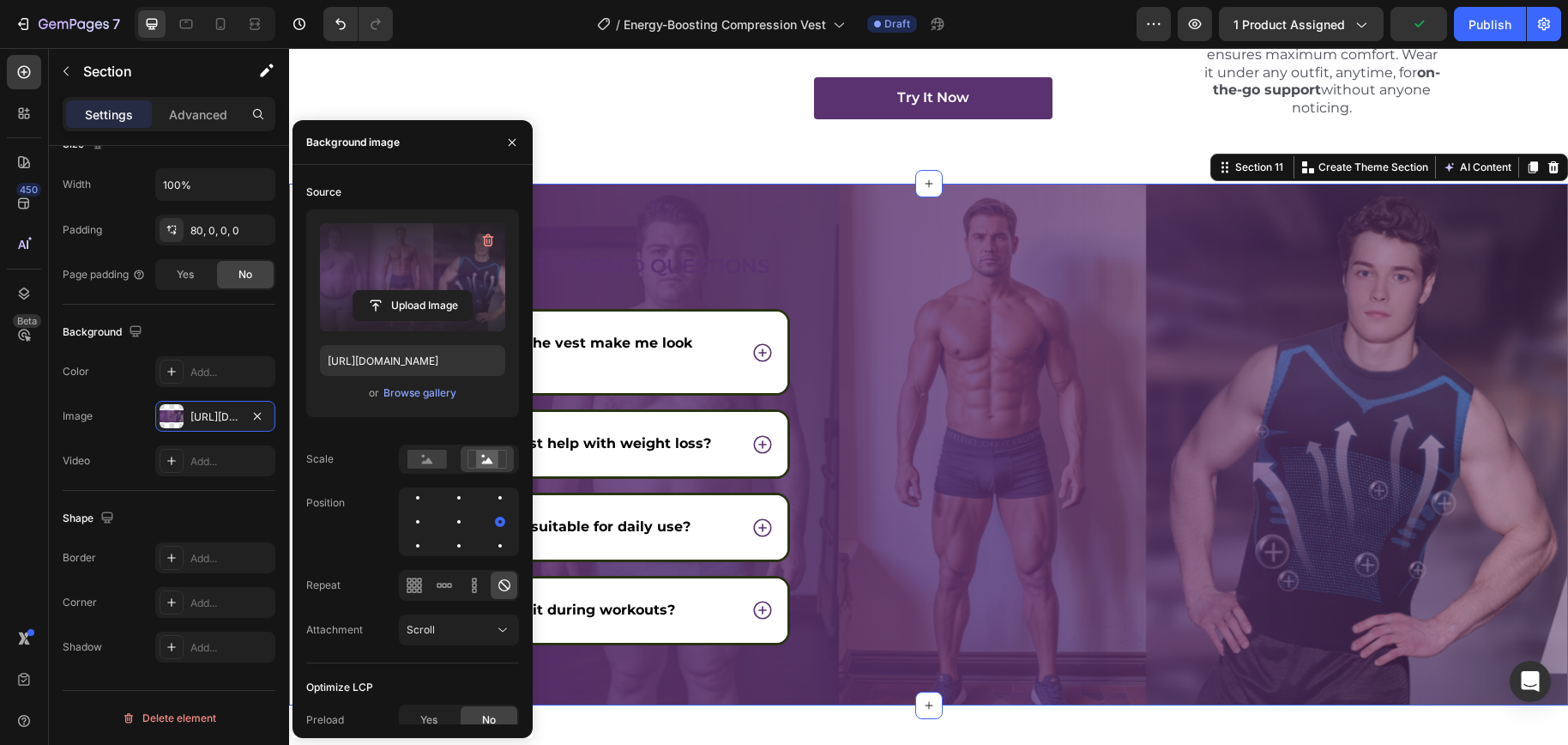
click at [701, 250] on div "Frequently asked questions Heading How does the vest make me look slimmer? Can …" at bounding box center [928, 444] width 1278 height 522
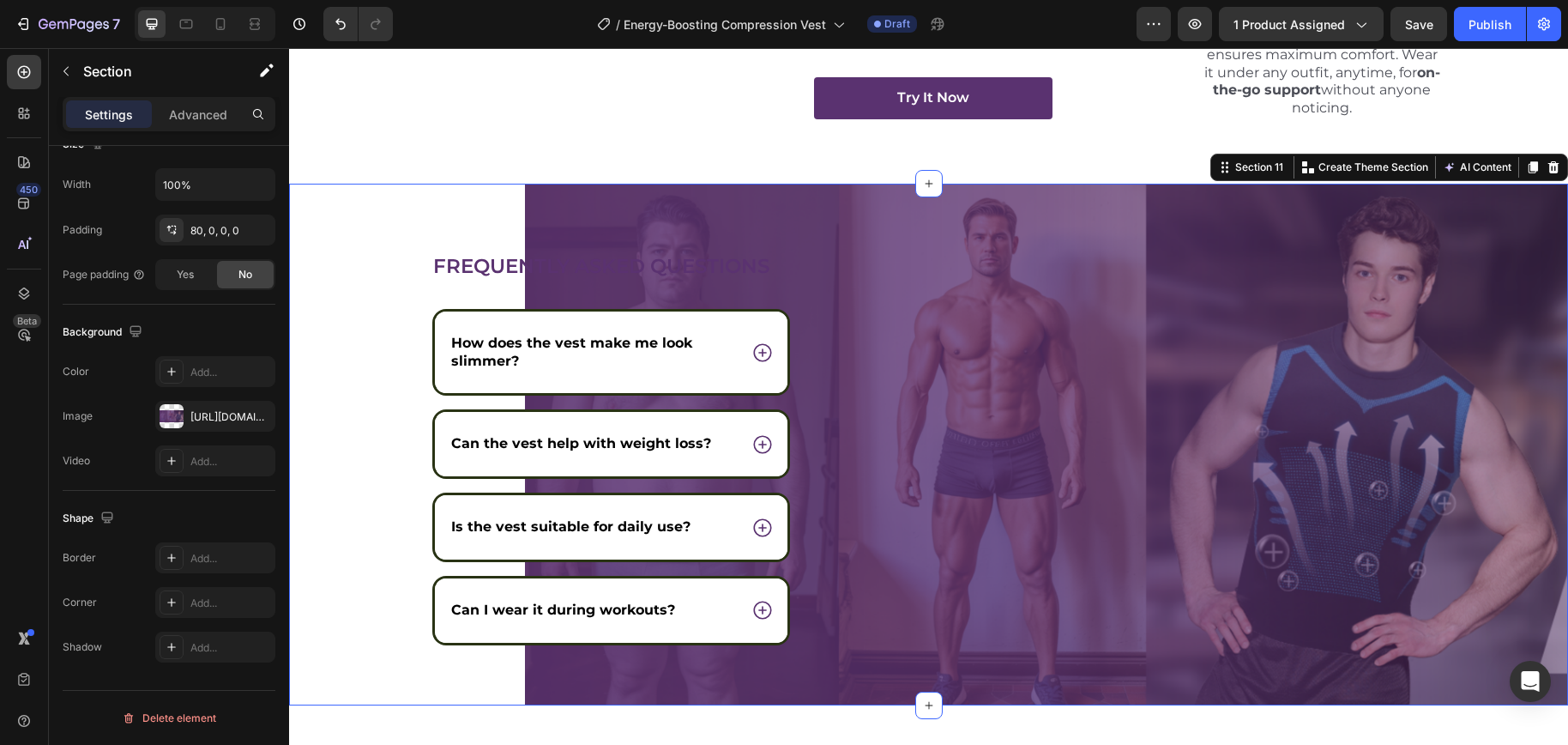
click at [713, 212] on div "Frequently asked questions Heading How does the vest make me look slimmer? Can …" at bounding box center [928, 444] width 1278 height 522
click at [211, 416] on div "https://cdn.shopify.com/s/files/1/0698/8844/2517/files/gempages_578359433361359…" at bounding box center [215, 416] width 50 height 15
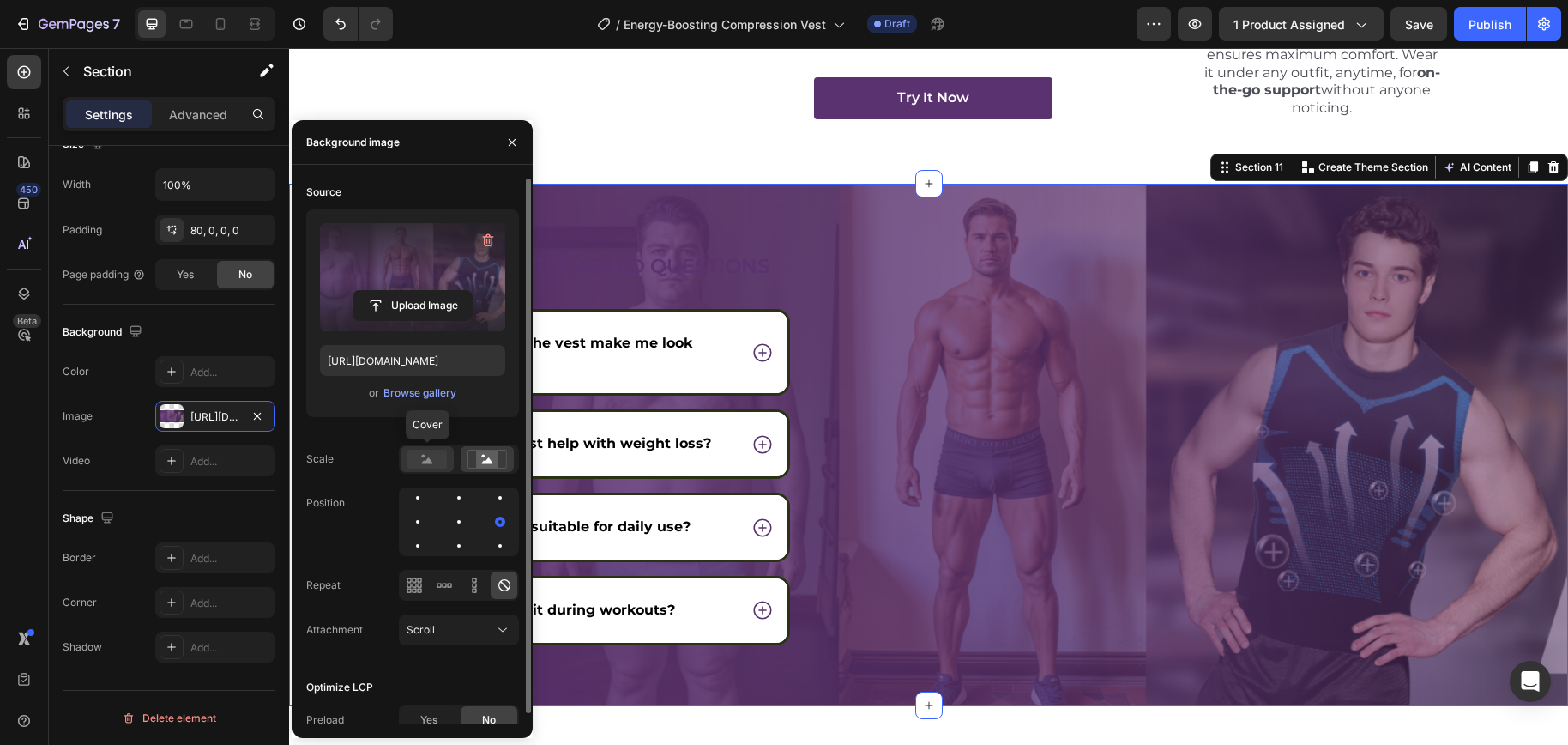
click at [431, 452] on rect at bounding box center [426, 459] width 39 height 19
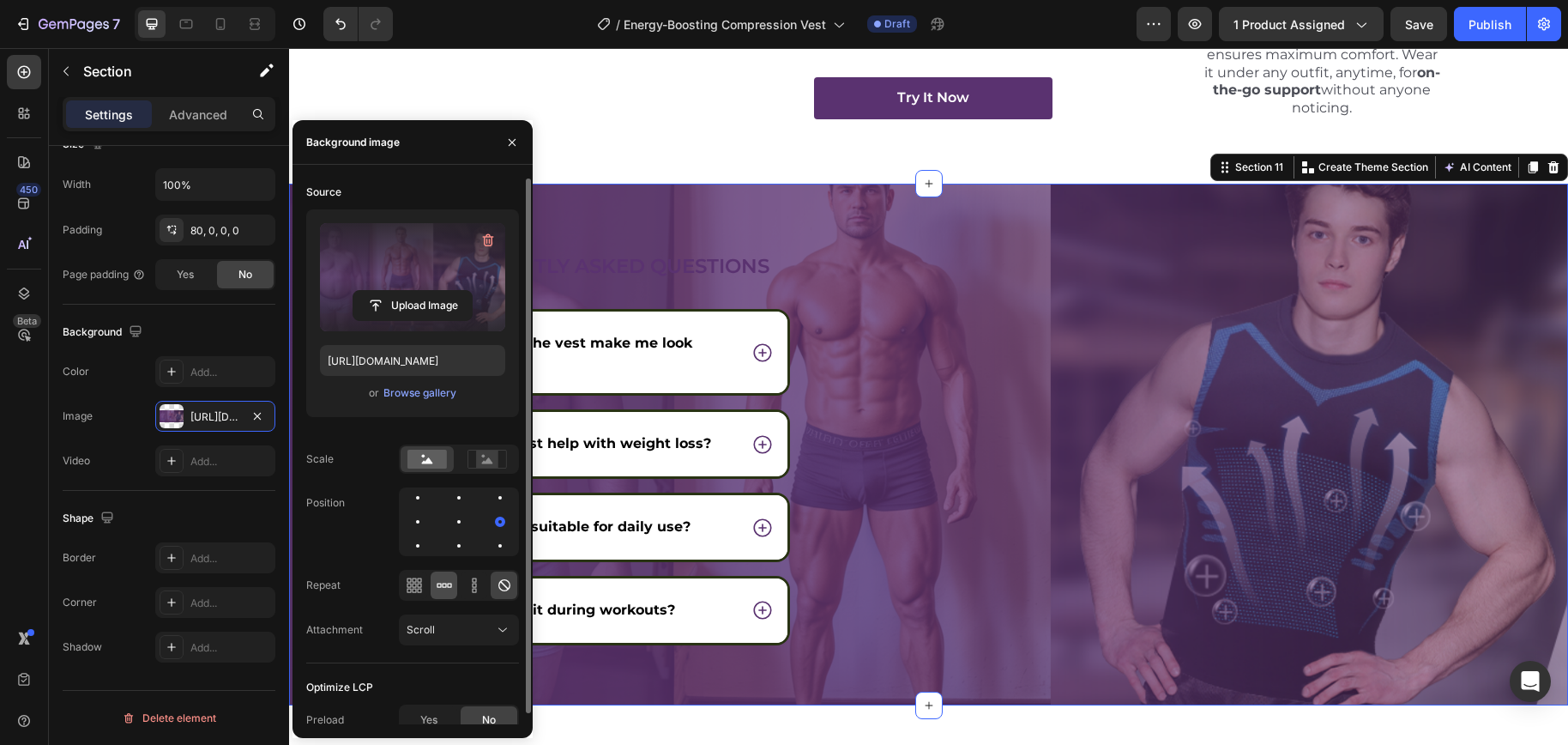
click at [446, 594] on div at bounding box center [443, 585] width 26 height 27
click at [471, 587] on icon at bounding box center [473, 585] width 17 height 17
click at [431, 468] on div at bounding box center [427, 459] width 53 height 26
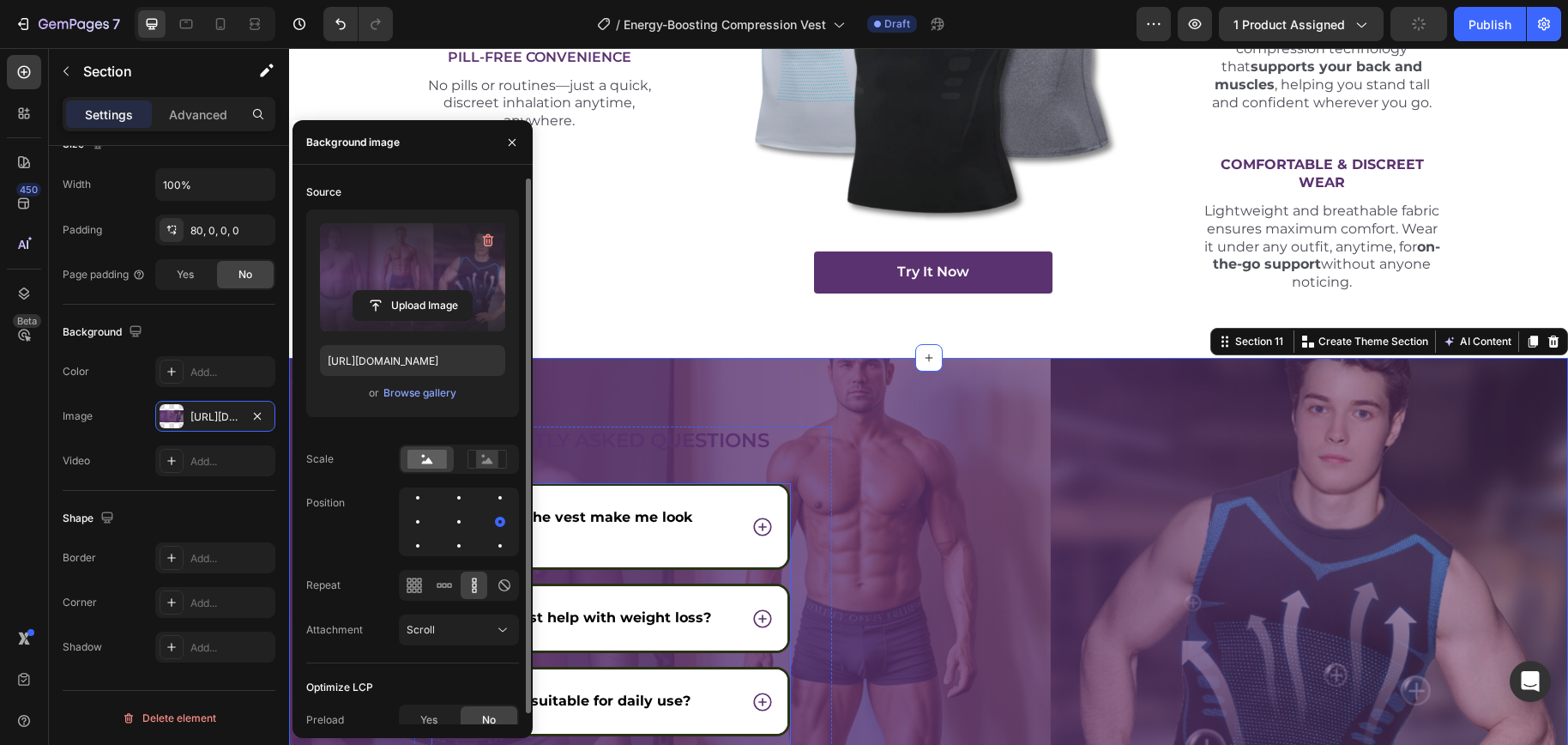
scroll to position [6573, 0]
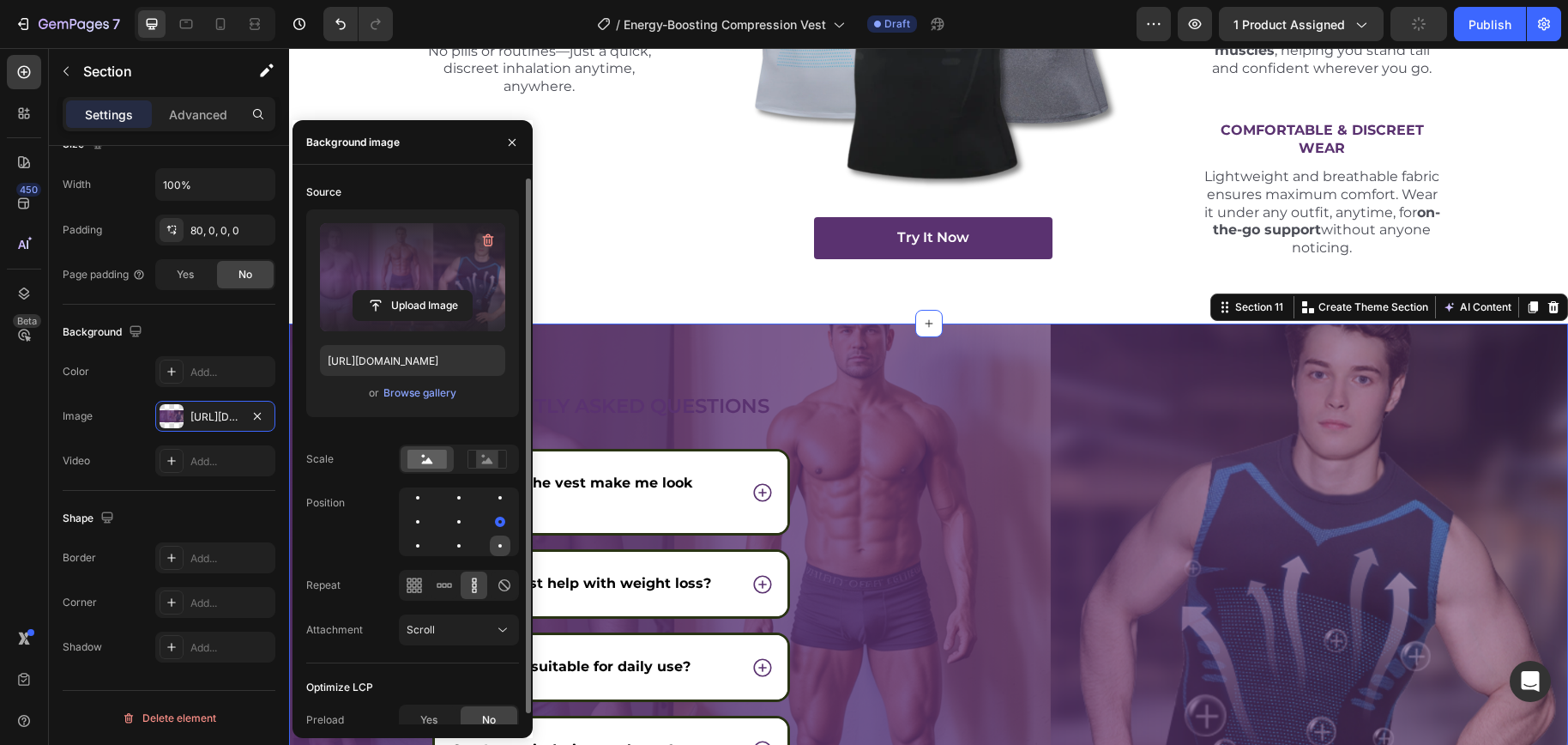
click at [495, 548] on div at bounding box center [500, 546] width 21 height 21
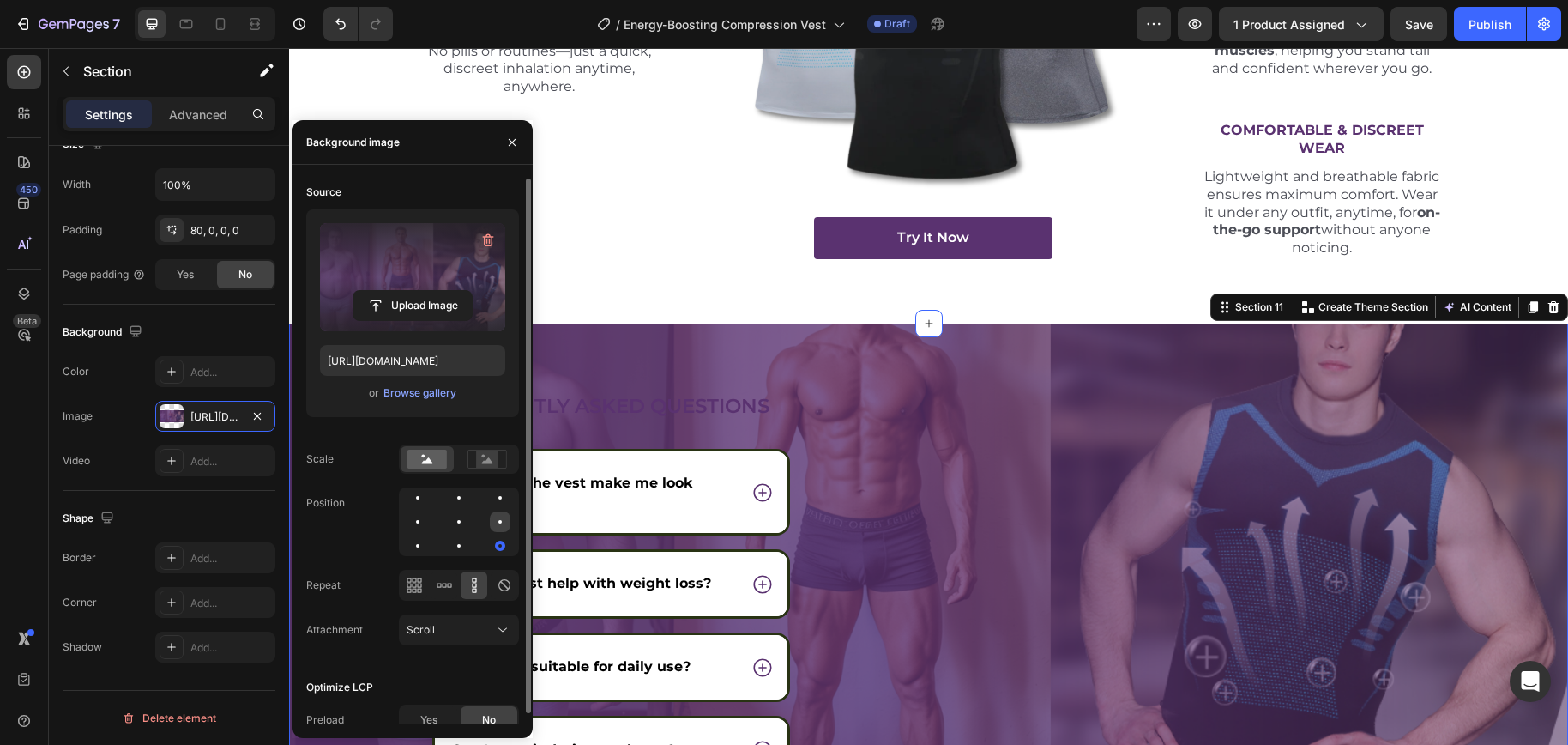
click at [428, 536] on div at bounding box center [417, 546] width 21 height 21
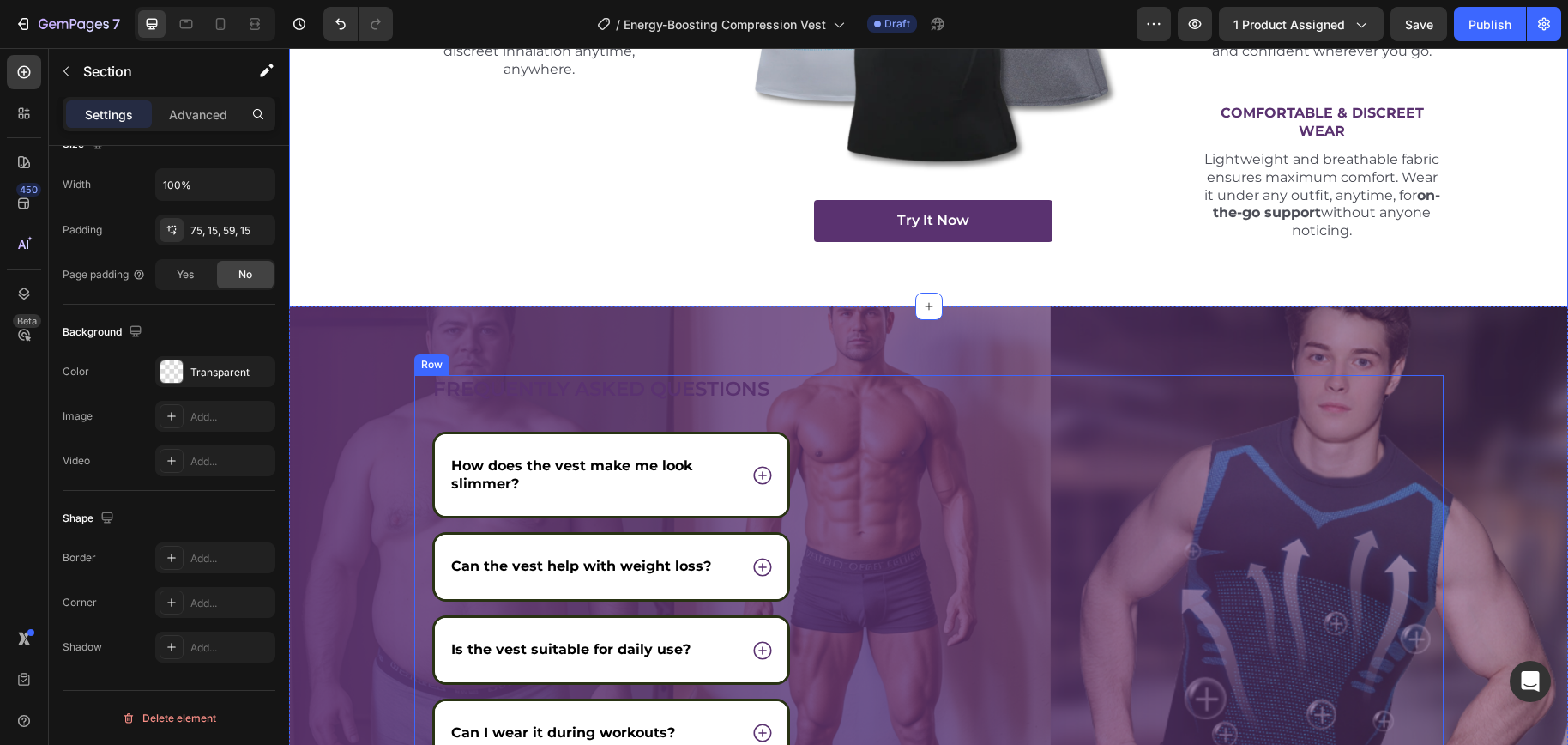
scroll to position [6611, 0]
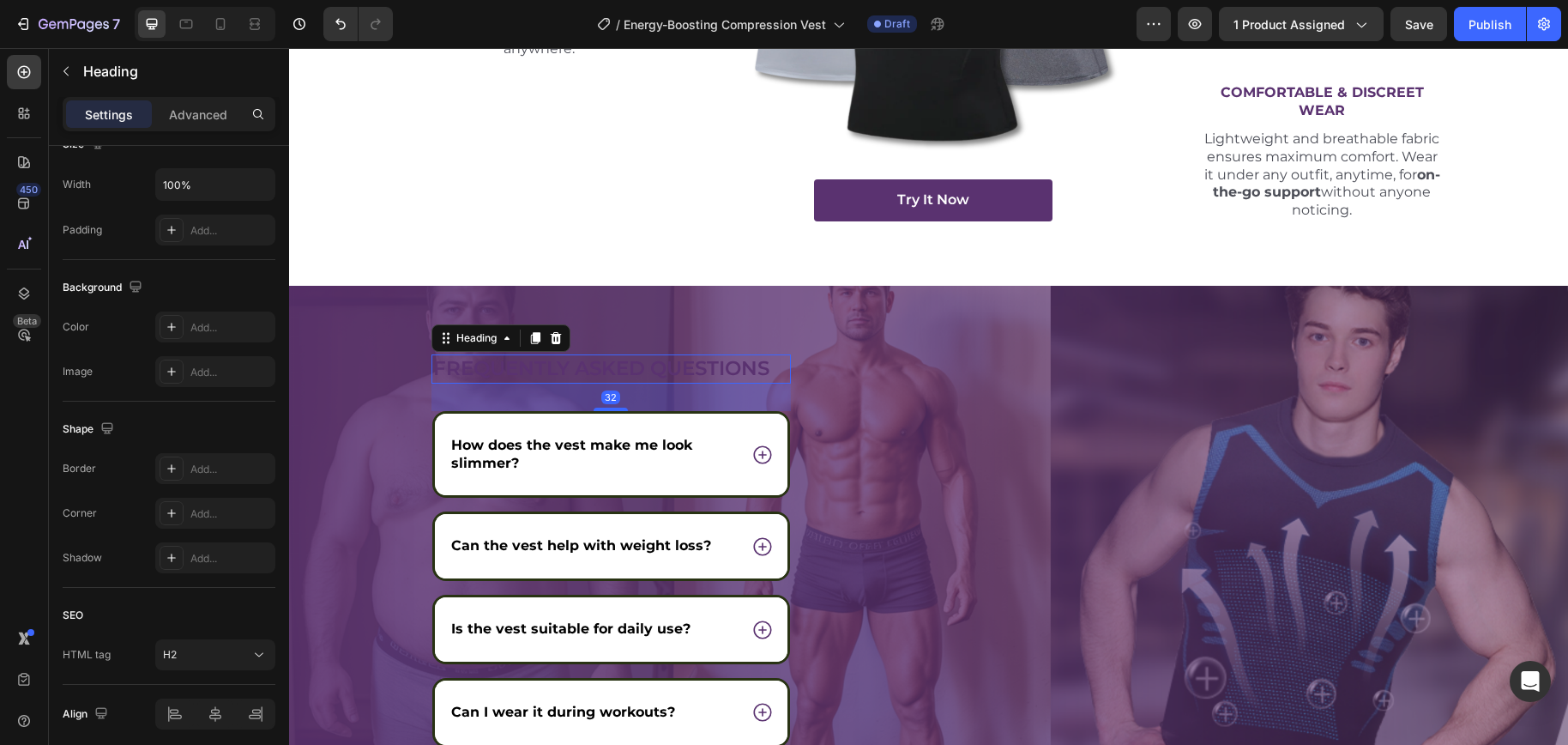
click at [601, 372] on h2 "Frequently asked questions" at bounding box center [612, 369] width 361 height 29
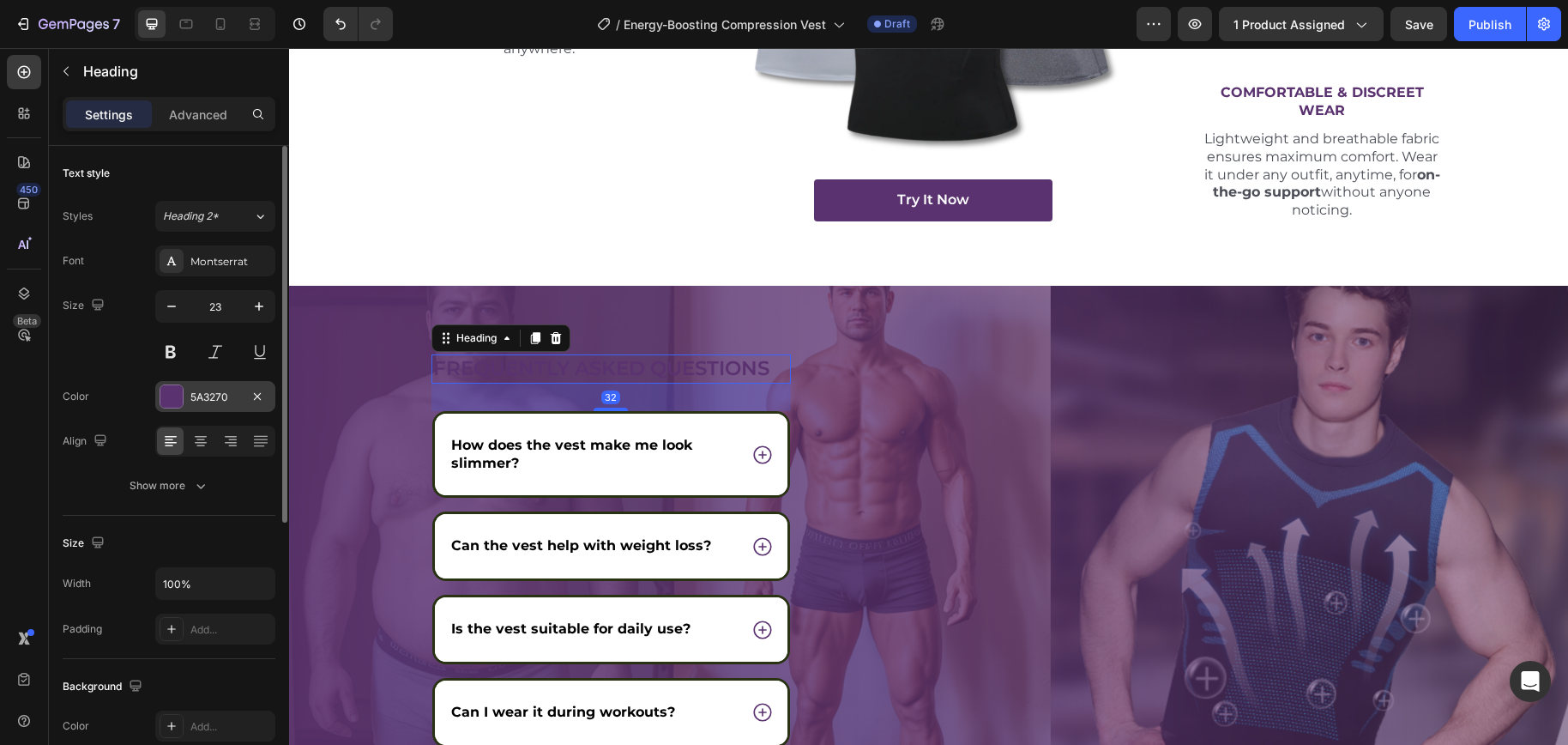
click at [229, 391] on div "5A3270" at bounding box center [215, 397] width 50 height 15
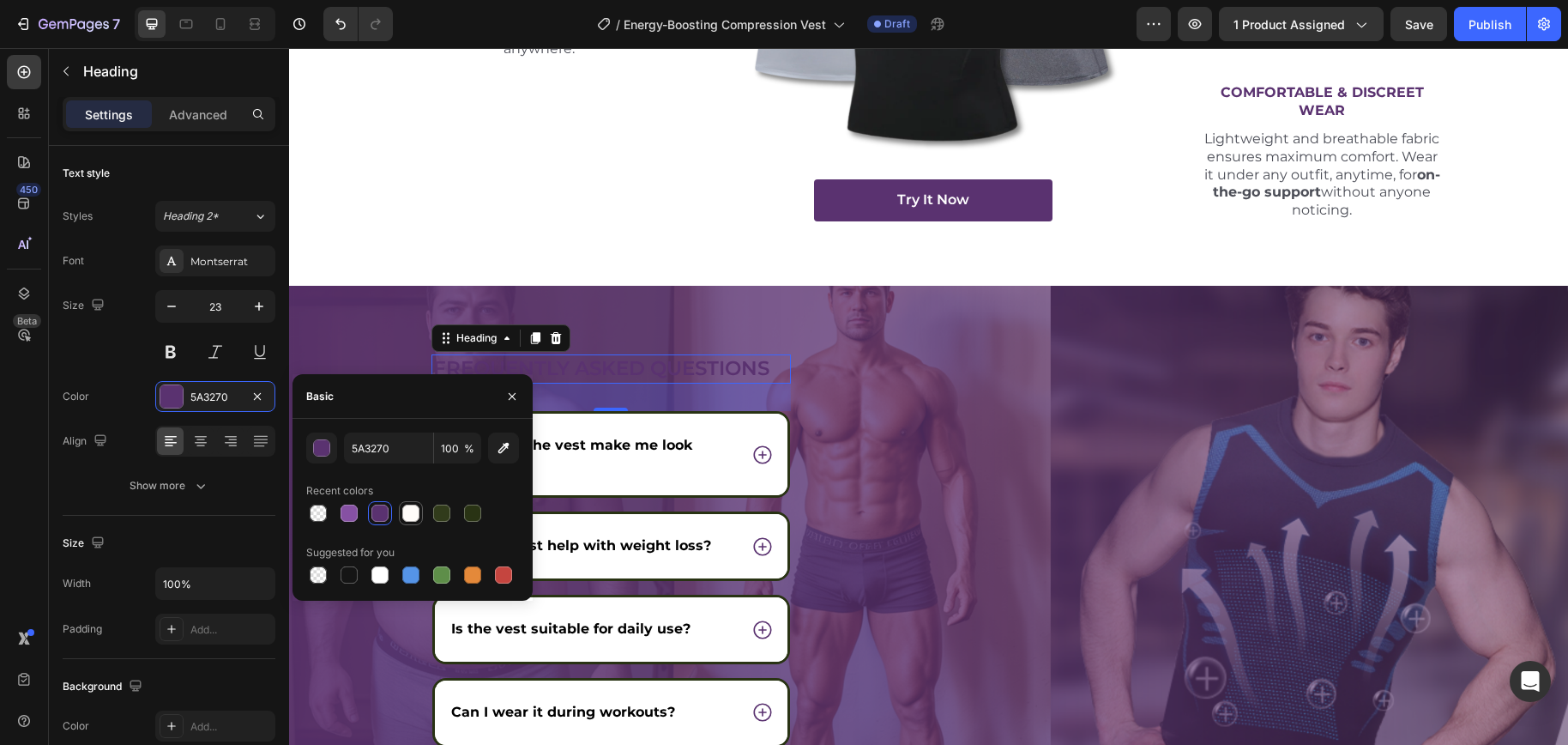
click at [406, 511] on div at bounding box center [411, 513] width 17 height 17
type input "FFFCF9"
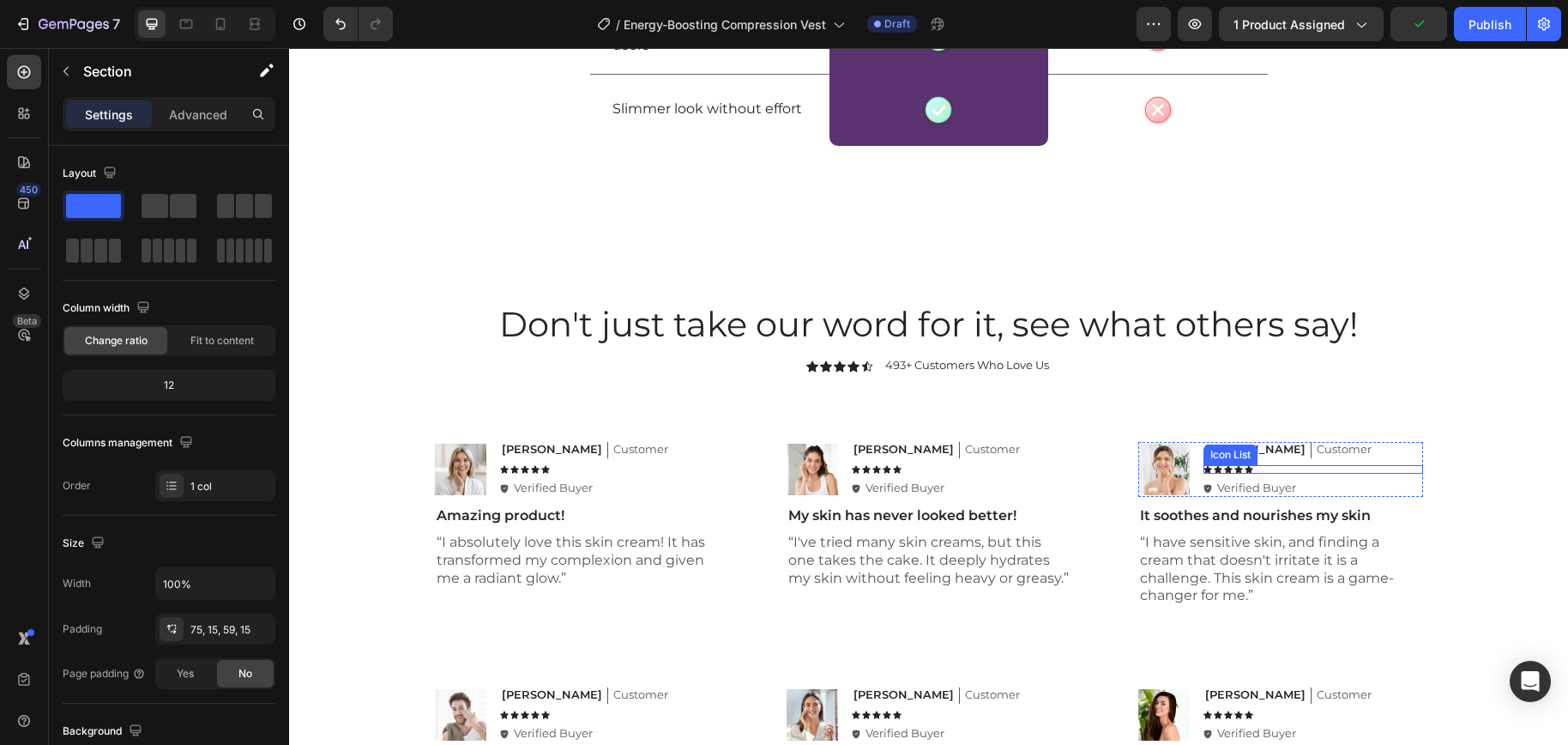
scroll to position [5657, 0]
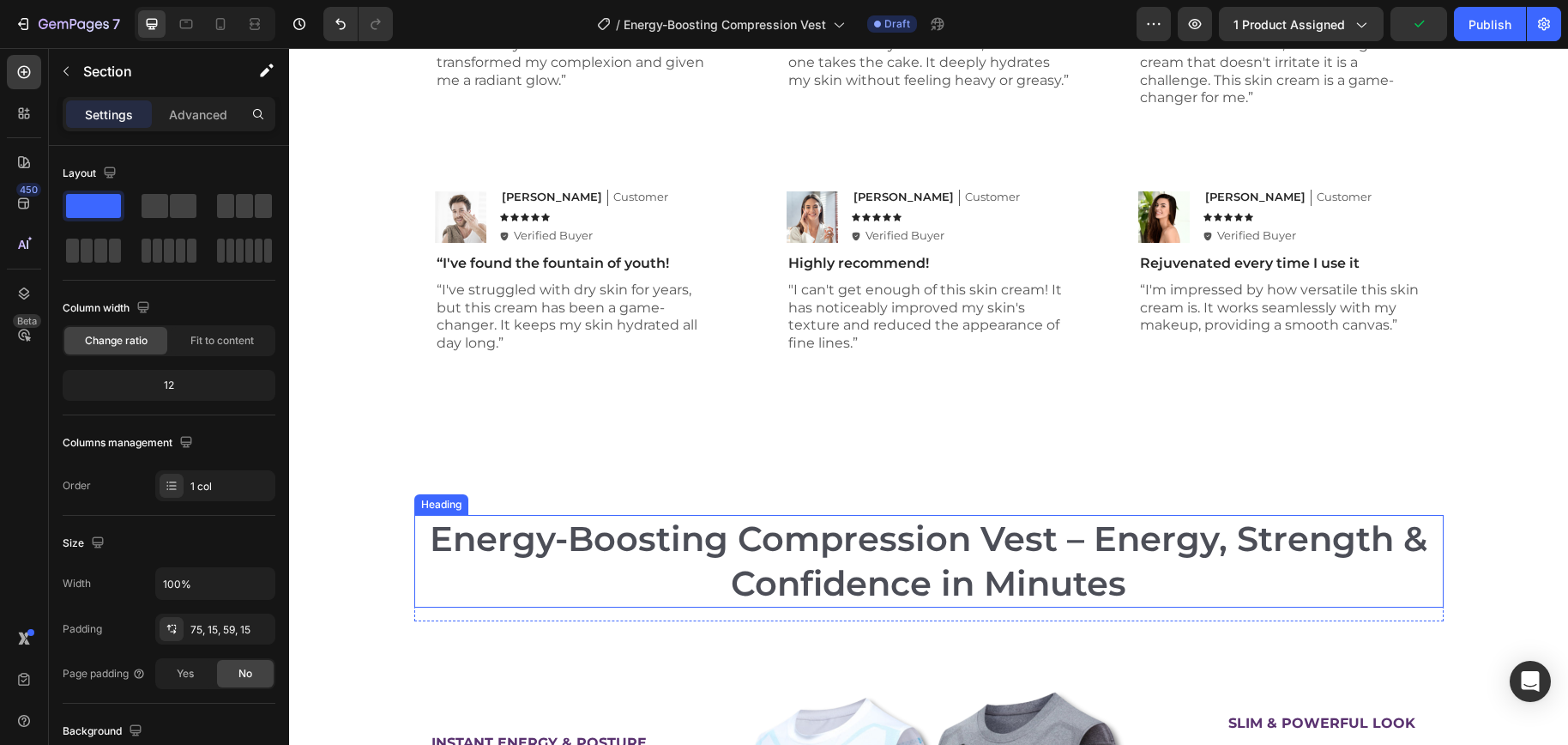
click at [832, 526] on h2 "Energy-Boosting Compression Vest – Energy, Strength & Confidence in Minutes" at bounding box center [929, 561] width 1029 height 93
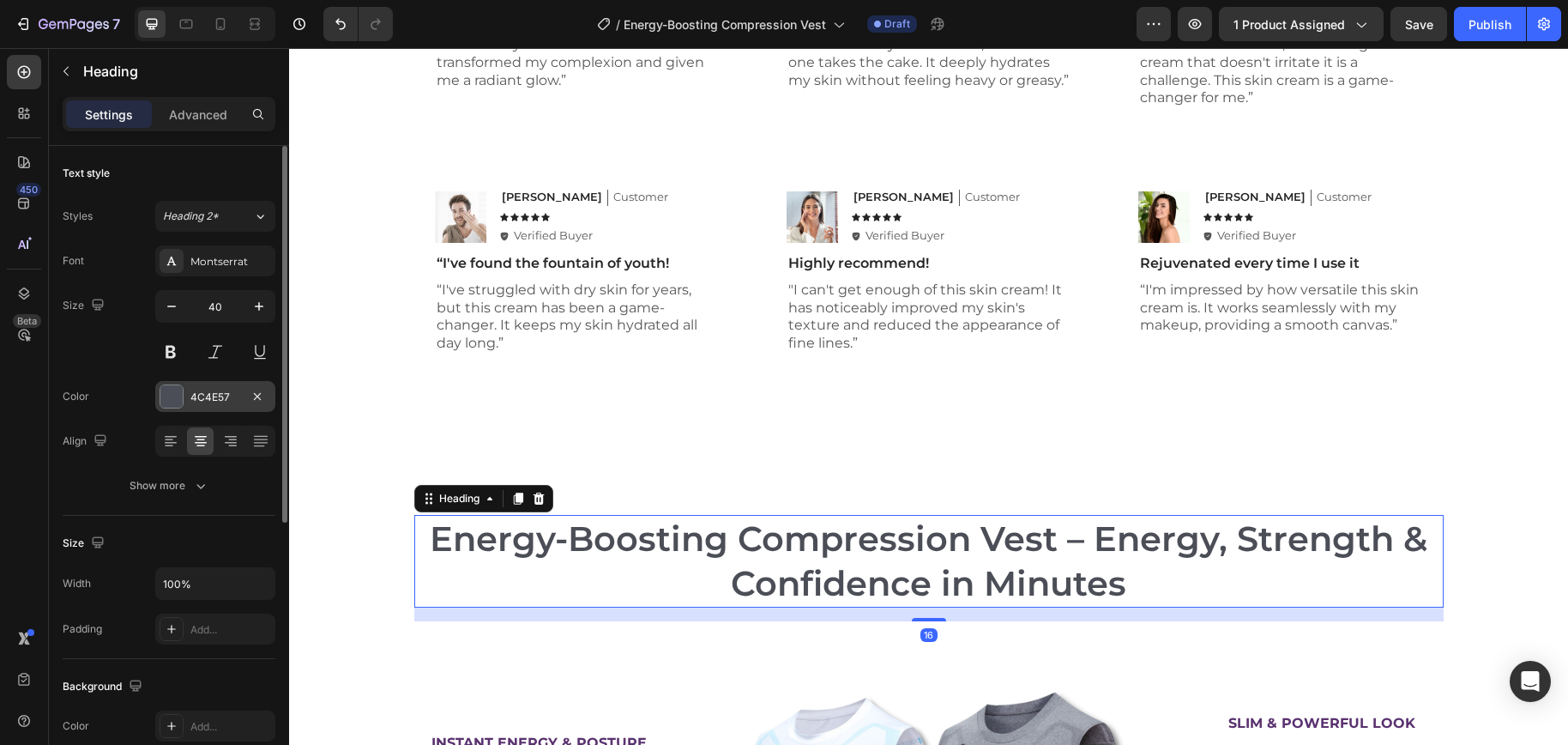
click at [197, 399] on div "4C4E57" at bounding box center [215, 397] width 50 height 15
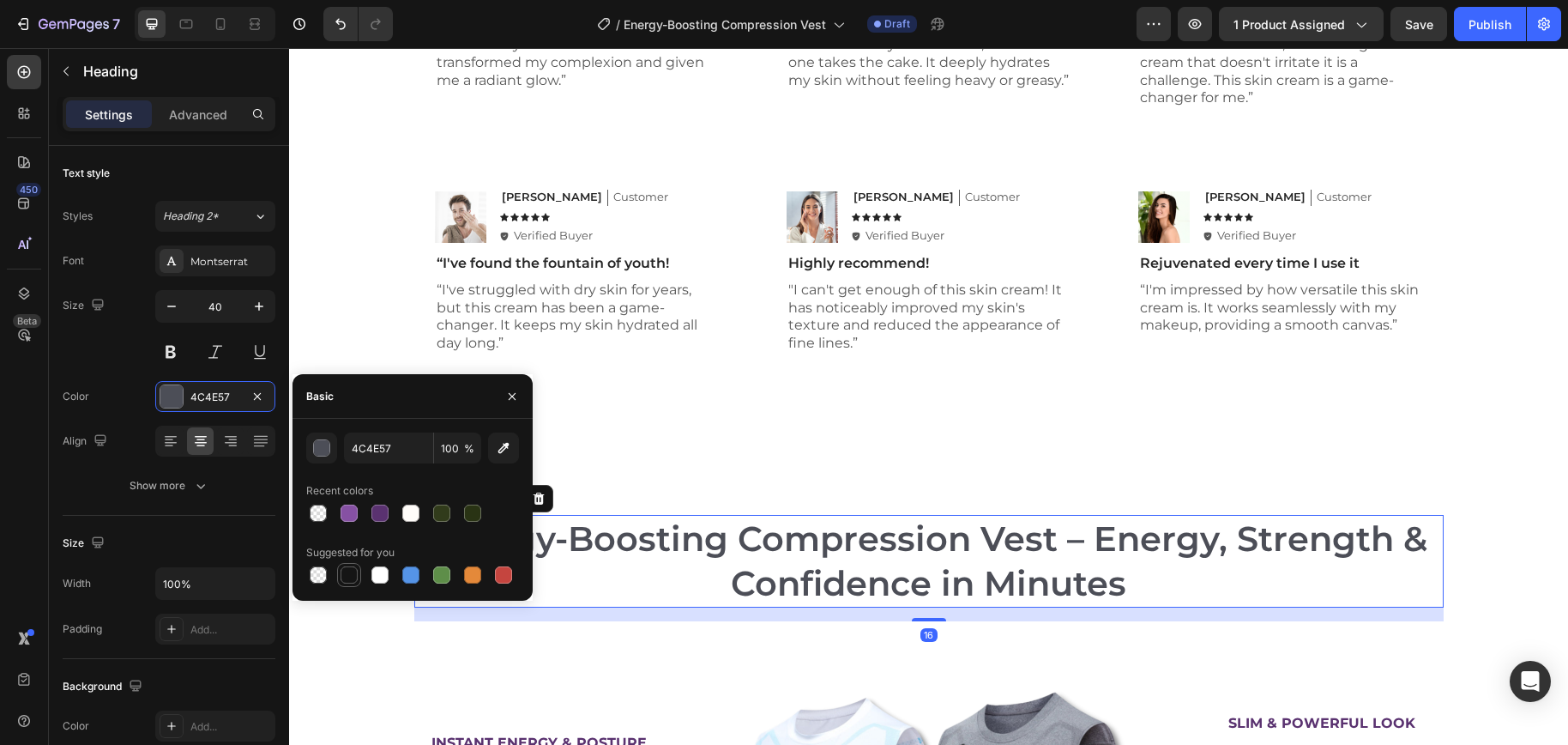
drag, startPoint x: 350, startPoint y: 582, endPoint x: 853, endPoint y: 454, distance: 519.0
click at [350, 582] on div at bounding box center [349, 575] width 17 height 17
type input "151515"
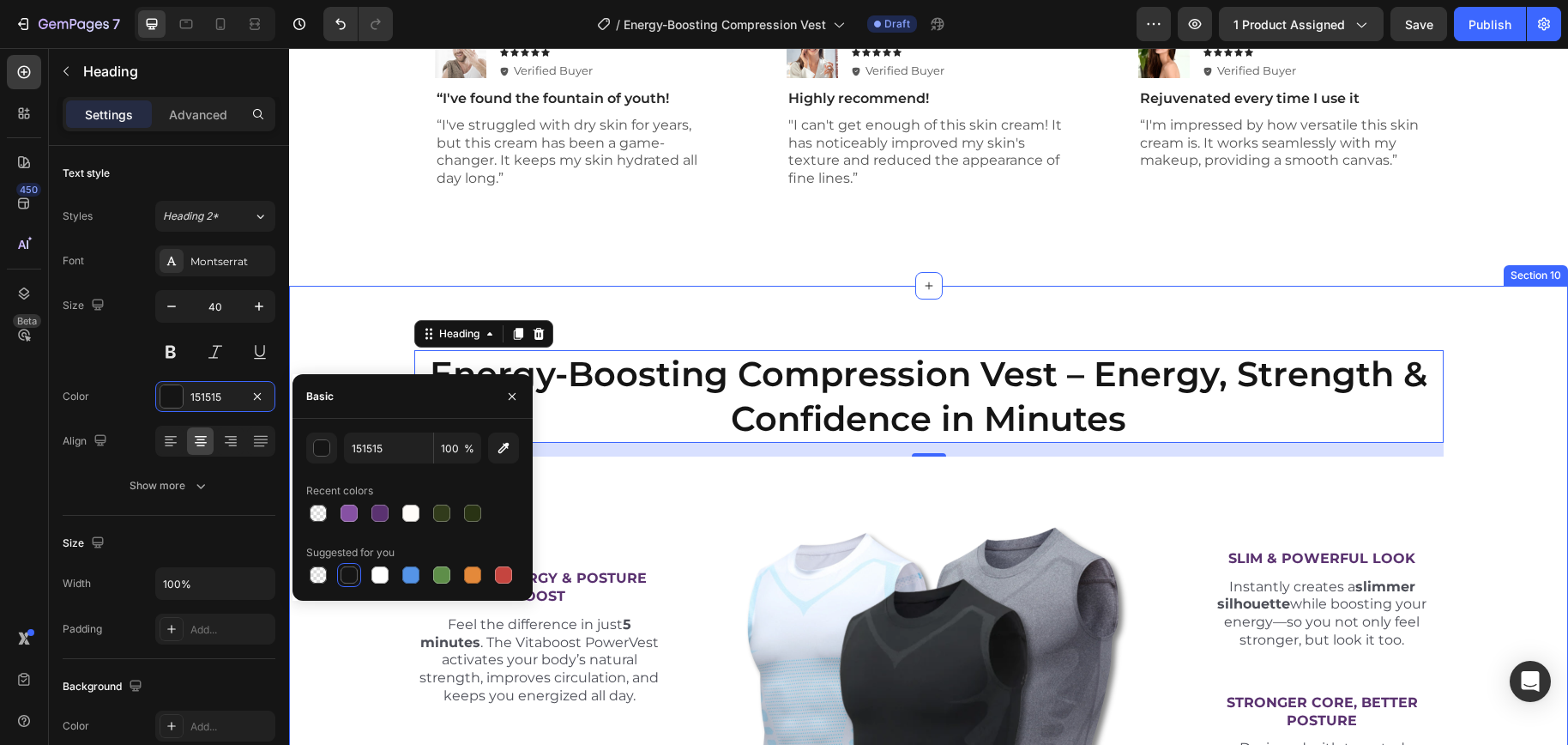
scroll to position [6085, 0]
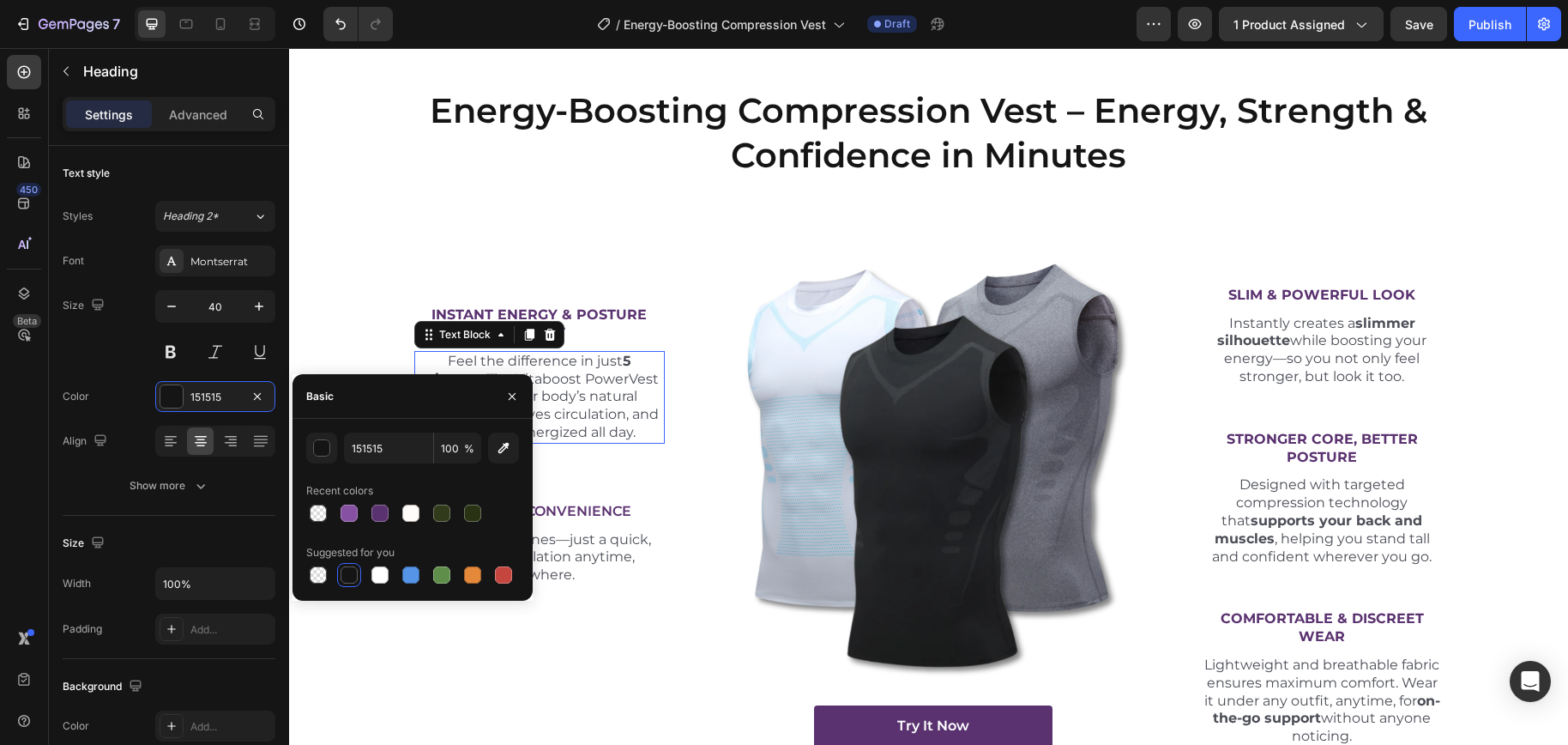
click at [605, 395] on p "Feel the difference in just 5 minutes . The Vitaboost PowerVest activates your …" at bounding box center [540, 397] width 248 height 89
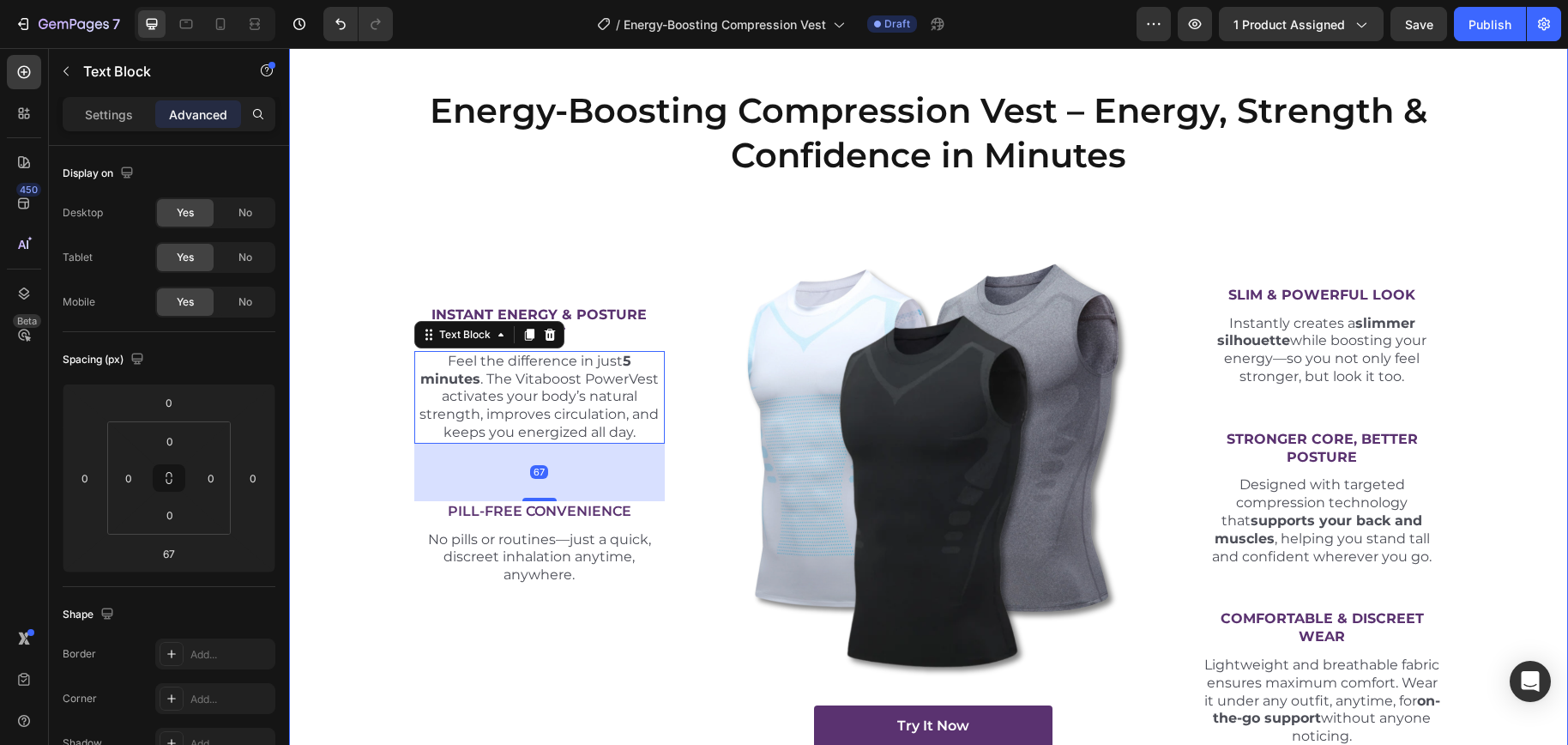
click at [405, 381] on div "Energy-Boosting Compression Vest – Energy, Strength & Confidence in Minutes Hea…" at bounding box center [929, 424] width 1253 height 674
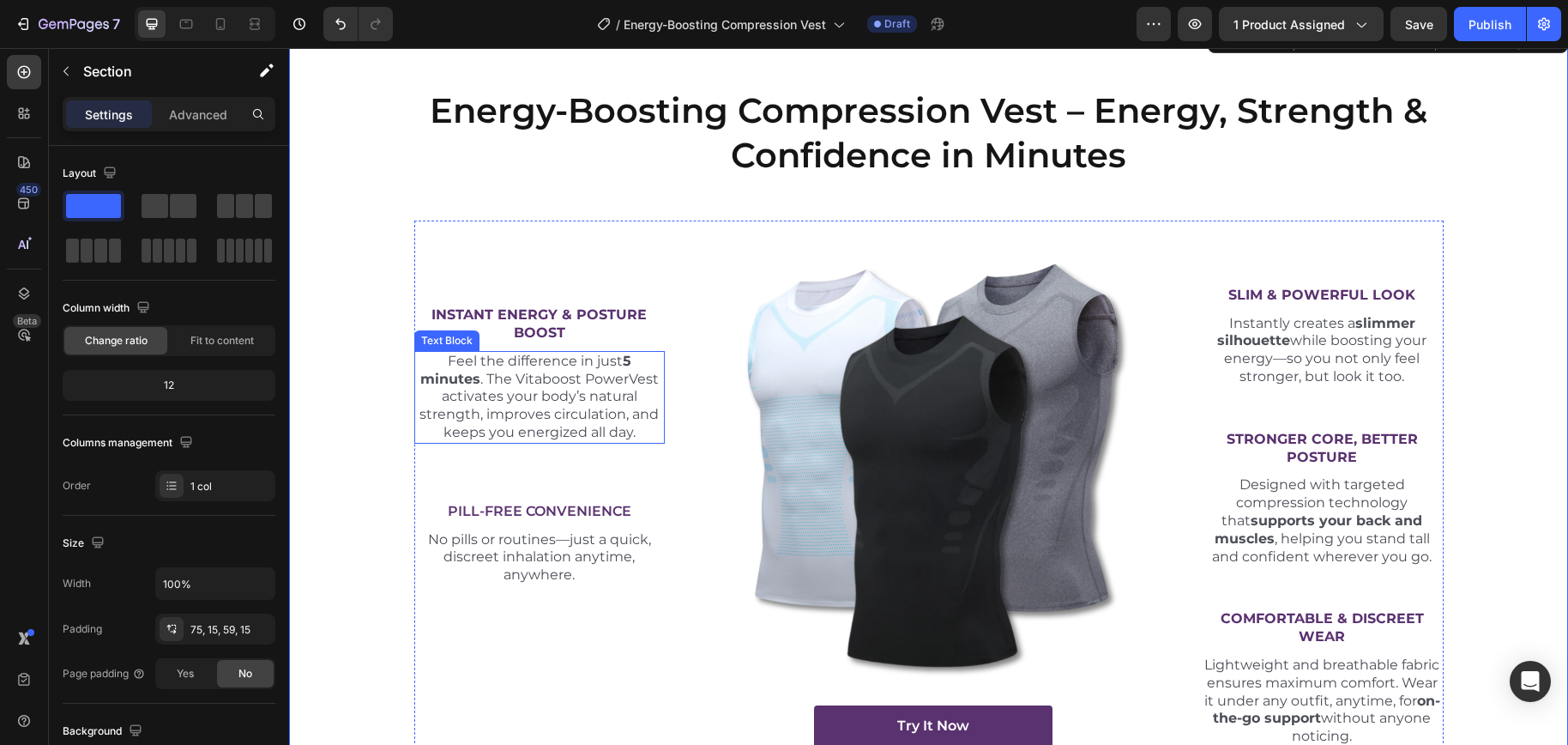
click at [434, 381] on strong "5 minutes" at bounding box center [525, 370] width 211 height 35
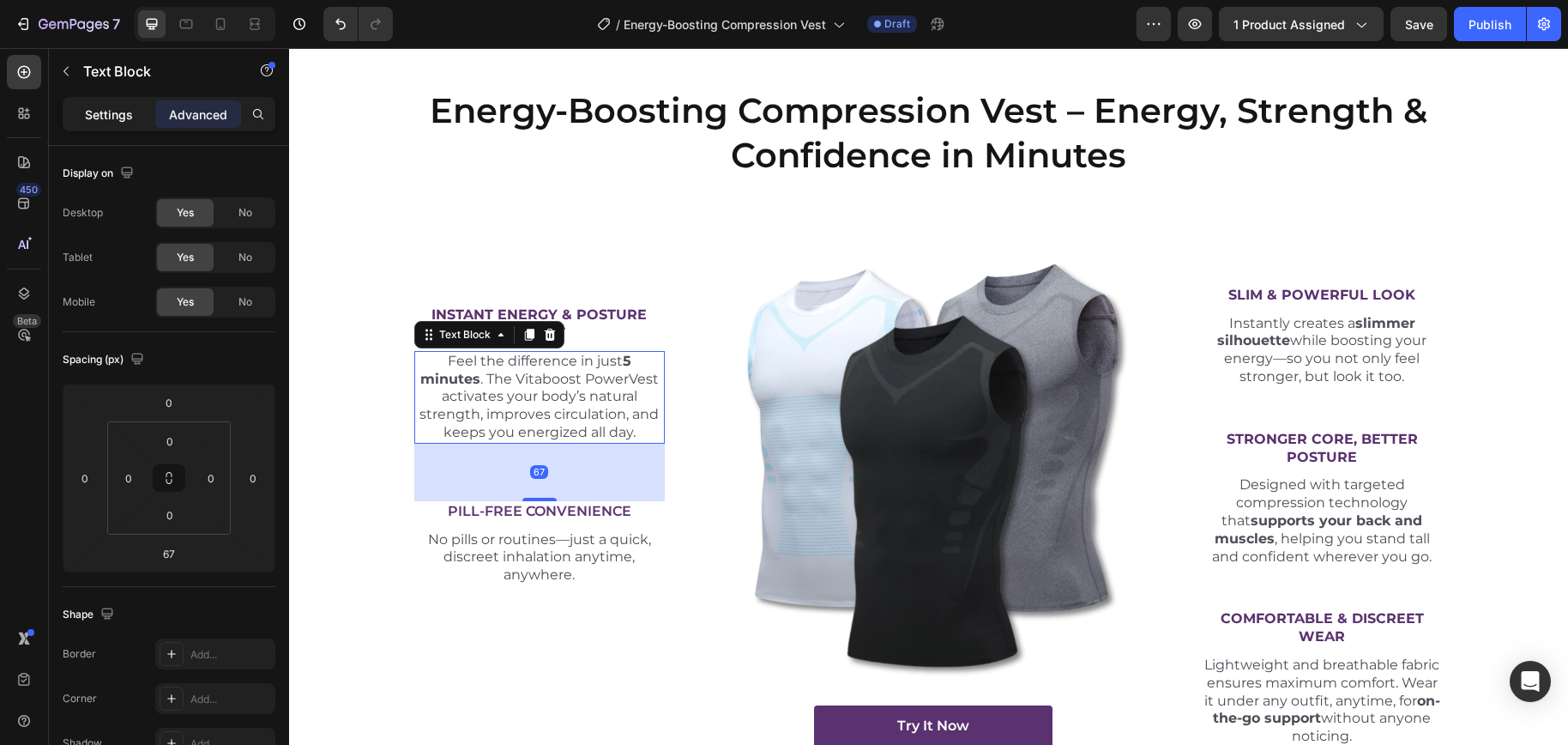
click at [117, 114] on p "Settings" at bounding box center [108, 115] width 48 height 18
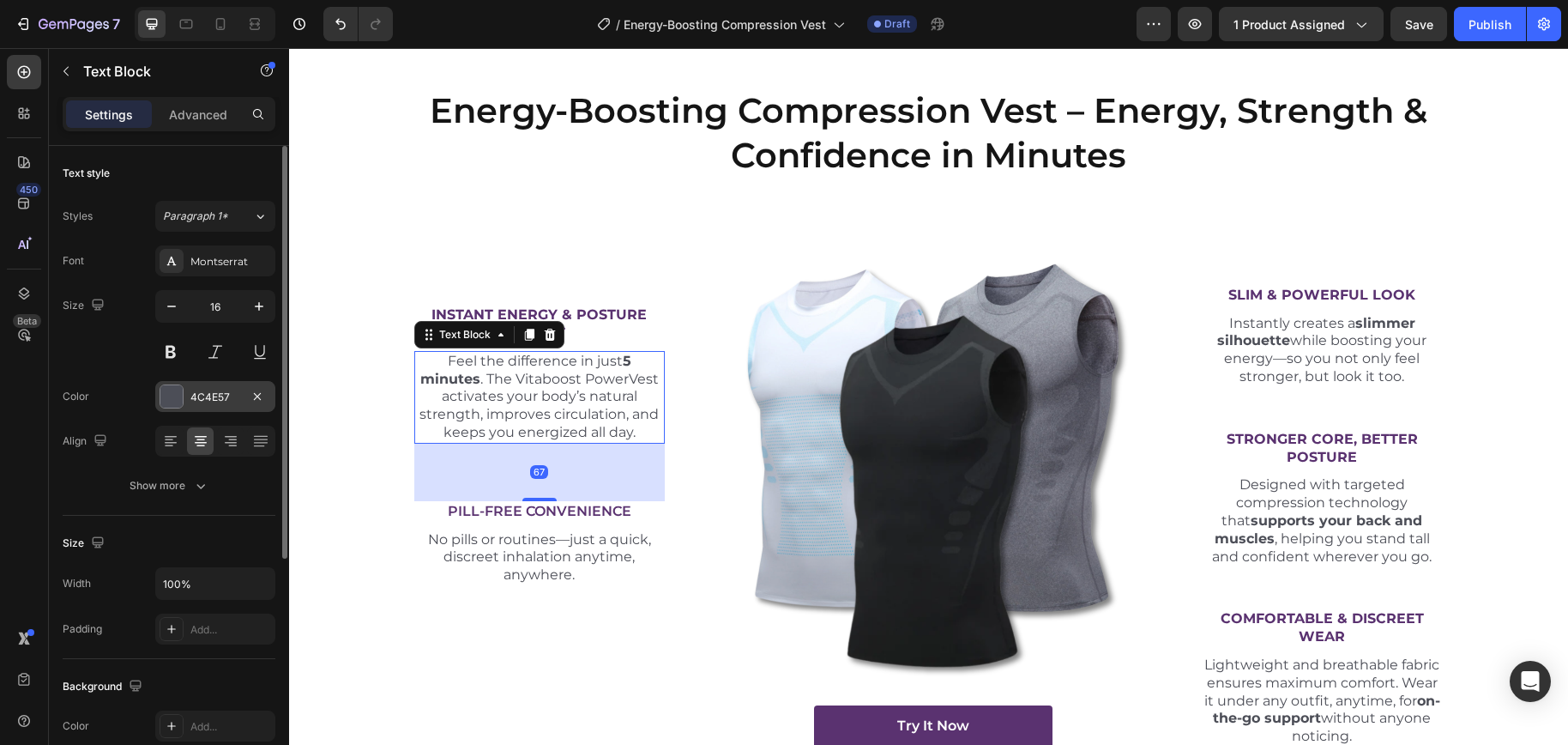
click at [227, 400] on div "4C4E57" at bounding box center [215, 397] width 50 height 15
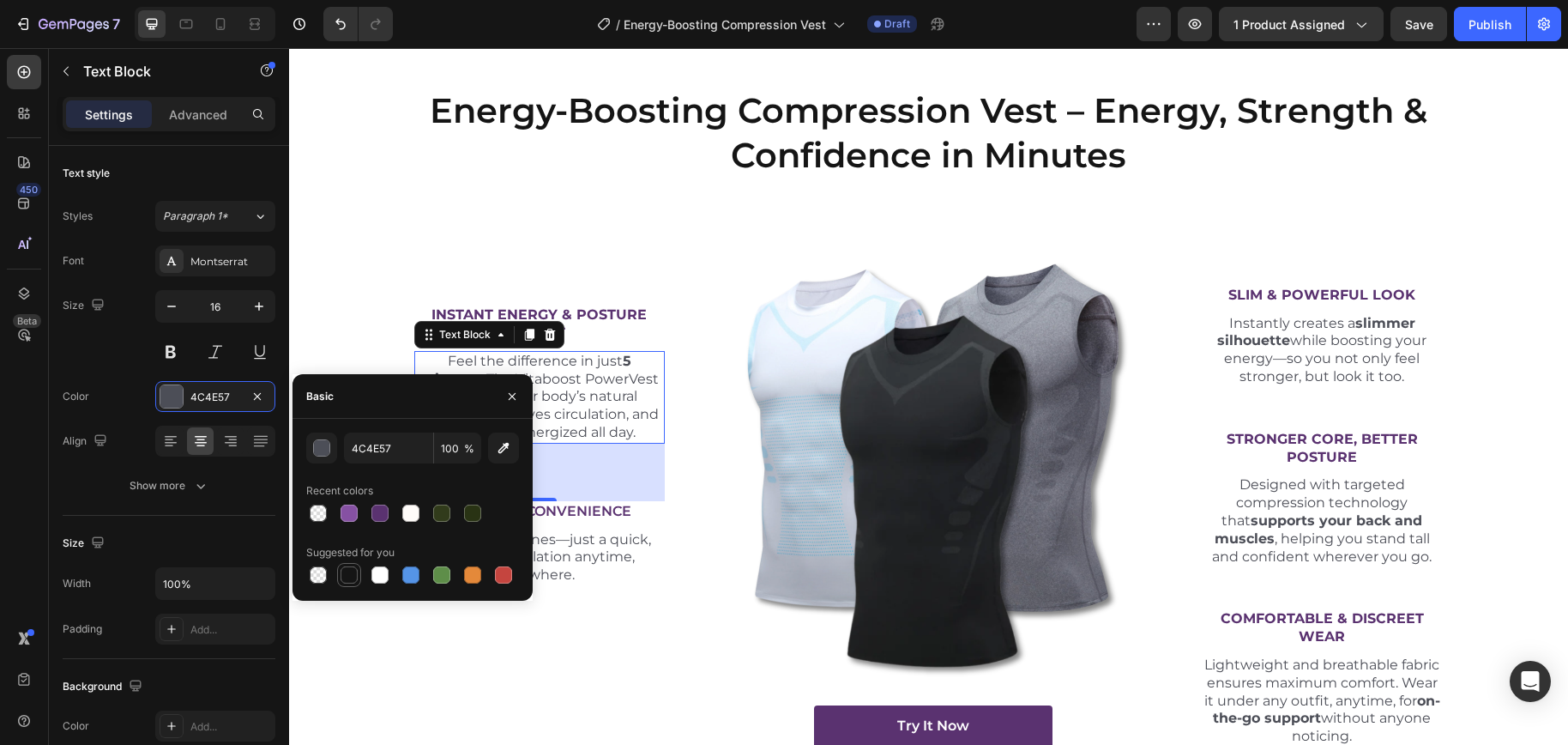
click at [339, 575] on div at bounding box center [349, 575] width 21 height 21
type input "151515"
click at [612, 553] on p "No pills or routines—just a quick, discreet inhalation anytime, anywhere." at bounding box center [540, 557] width 248 height 53
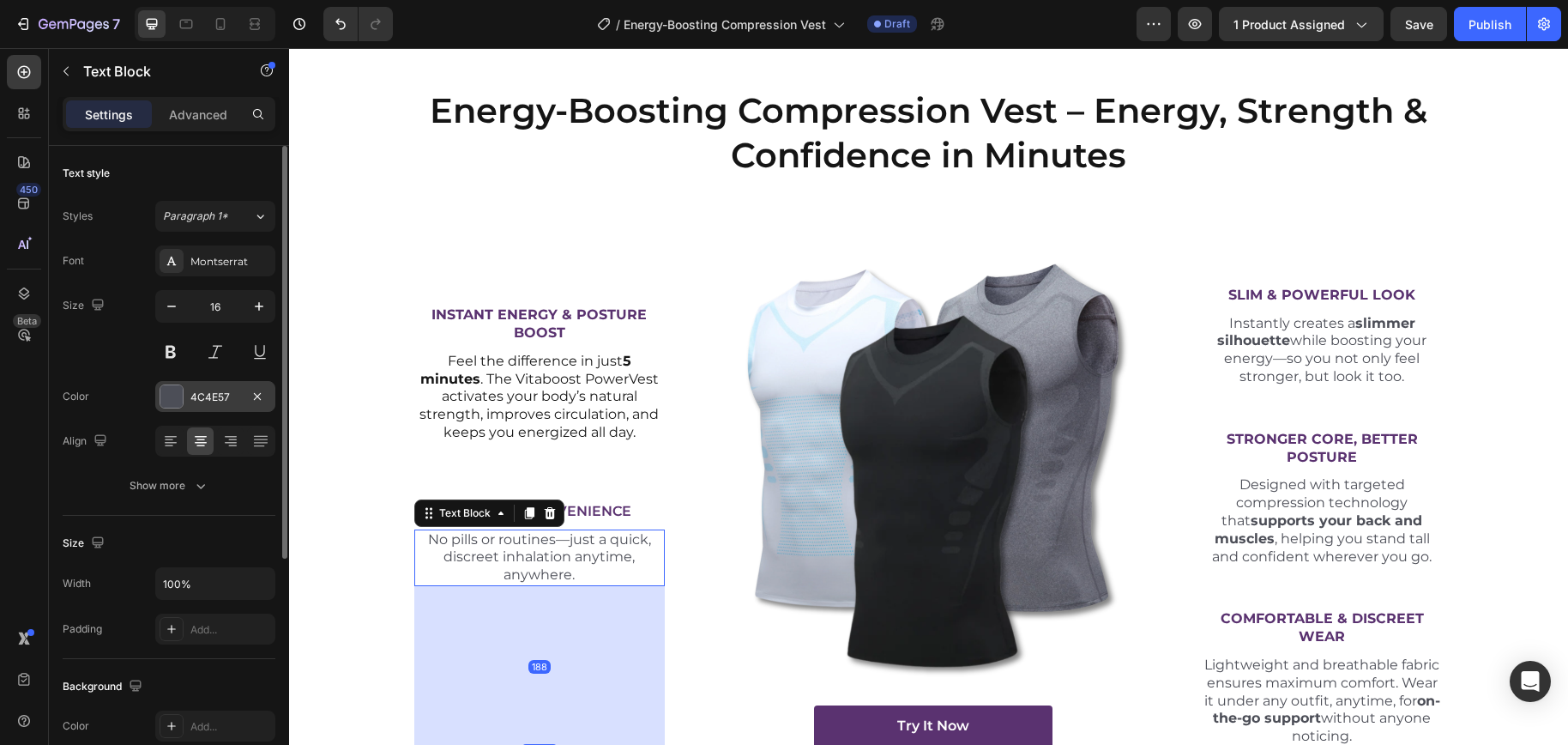
click at [209, 383] on div "4C4E57" at bounding box center [215, 396] width 120 height 31
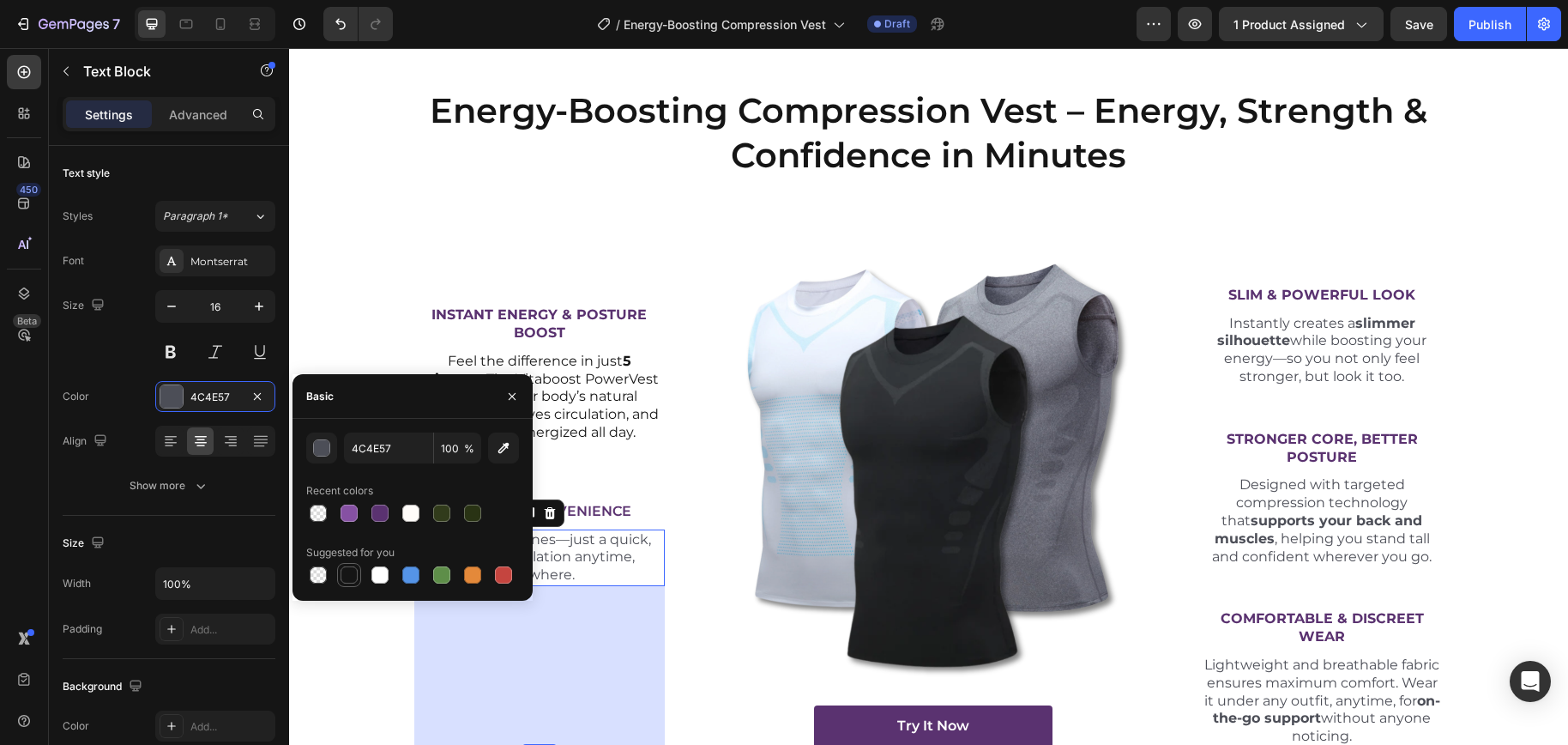
click at [349, 577] on div at bounding box center [349, 575] width 17 height 17
type input "151515"
click at [1221, 352] on p "Instantly creates a slimmer silhouette while boosting your energy—so you not on…" at bounding box center [1321, 351] width 239 height 71
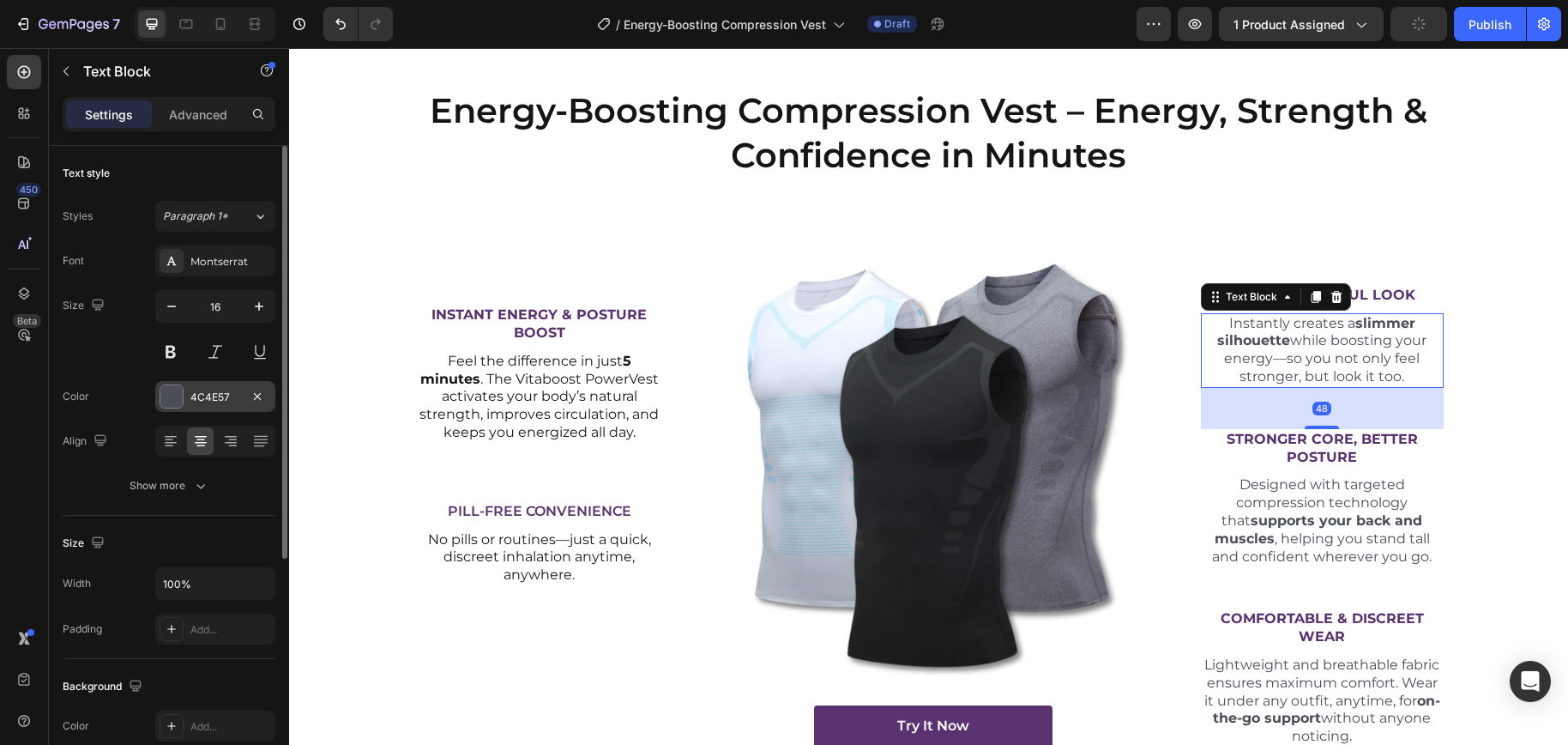
click at [188, 395] on div "4C4E57" at bounding box center [215, 396] width 120 height 31
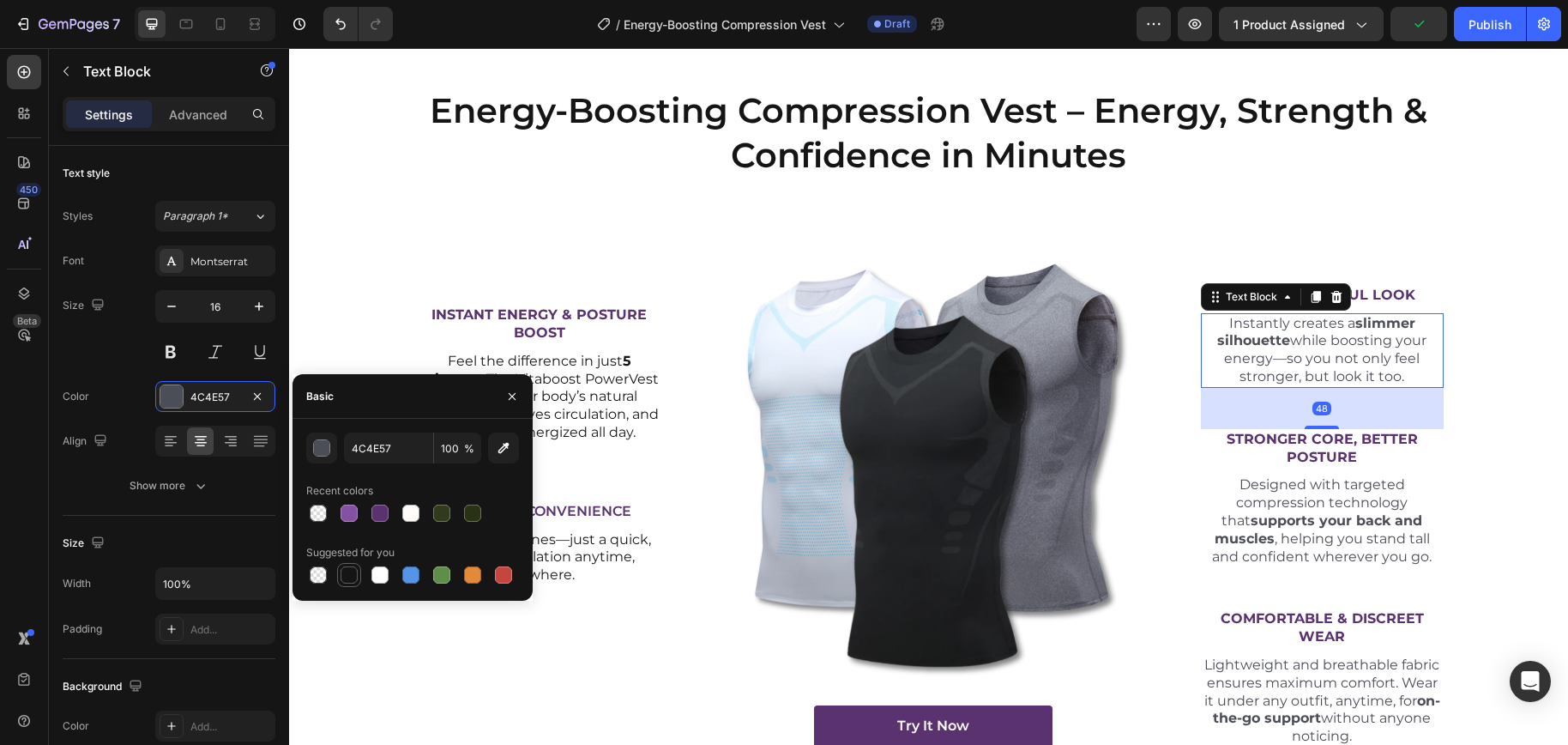
drag, startPoint x: 346, startPoint y: 577, endPoint x: 355, endPoint y: 569, distance: 12.0
click at [347, 577] on div at bounding box center [349, 575] width 17 height 17
type input "151515"
click at [1262, 535] on p "Designed with targeted compression technology that supports your back and muscl…" at bounding box center [1321, 521] width 239 height 89
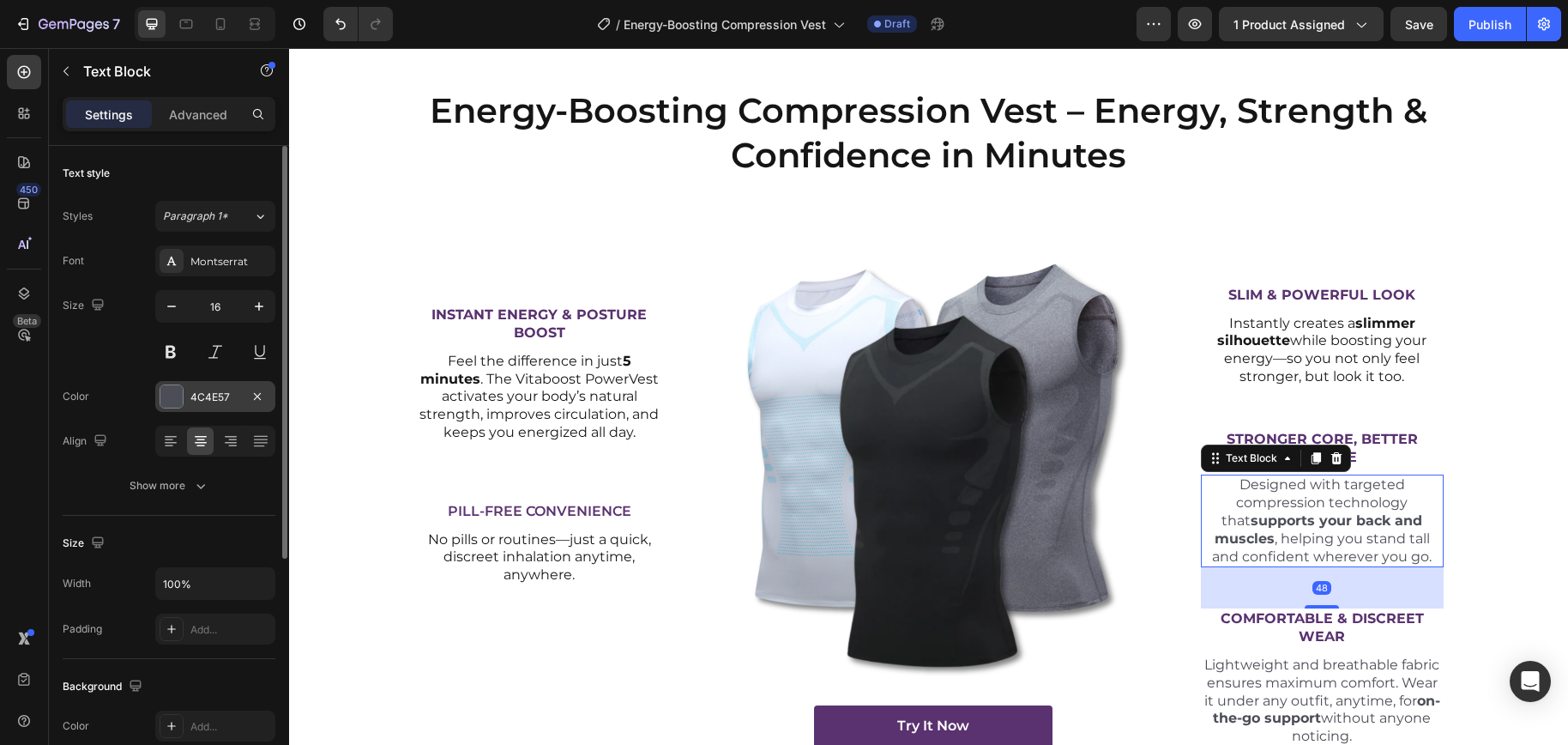
click at [209, 406] on div "4C4E57" at bounding box center [215, 396] width 120 height 31
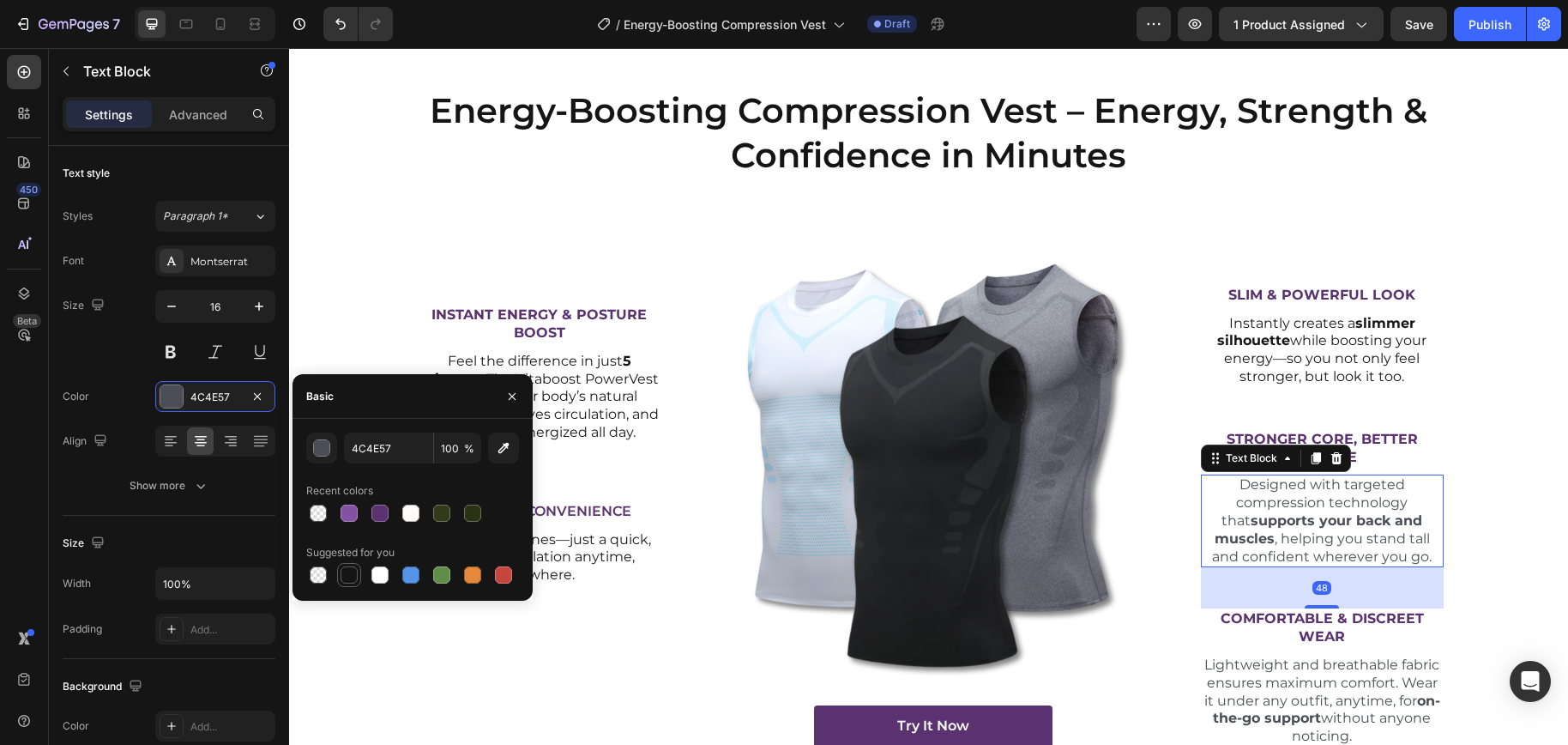
drag, startPoint x: 344, startPoint y: 576, endPoint x: 1035, endPoint y: 579, distance: 691.0
click at [344, 576] on div at bounding box center [349, 575] width 17 height 17
type input "151515"
click at [1268, 678] on p "Lightweight and breathable fabric ensures maximum comfort. Wear it under any ou…" at bounding box center [1321, 700] width 239 height 89
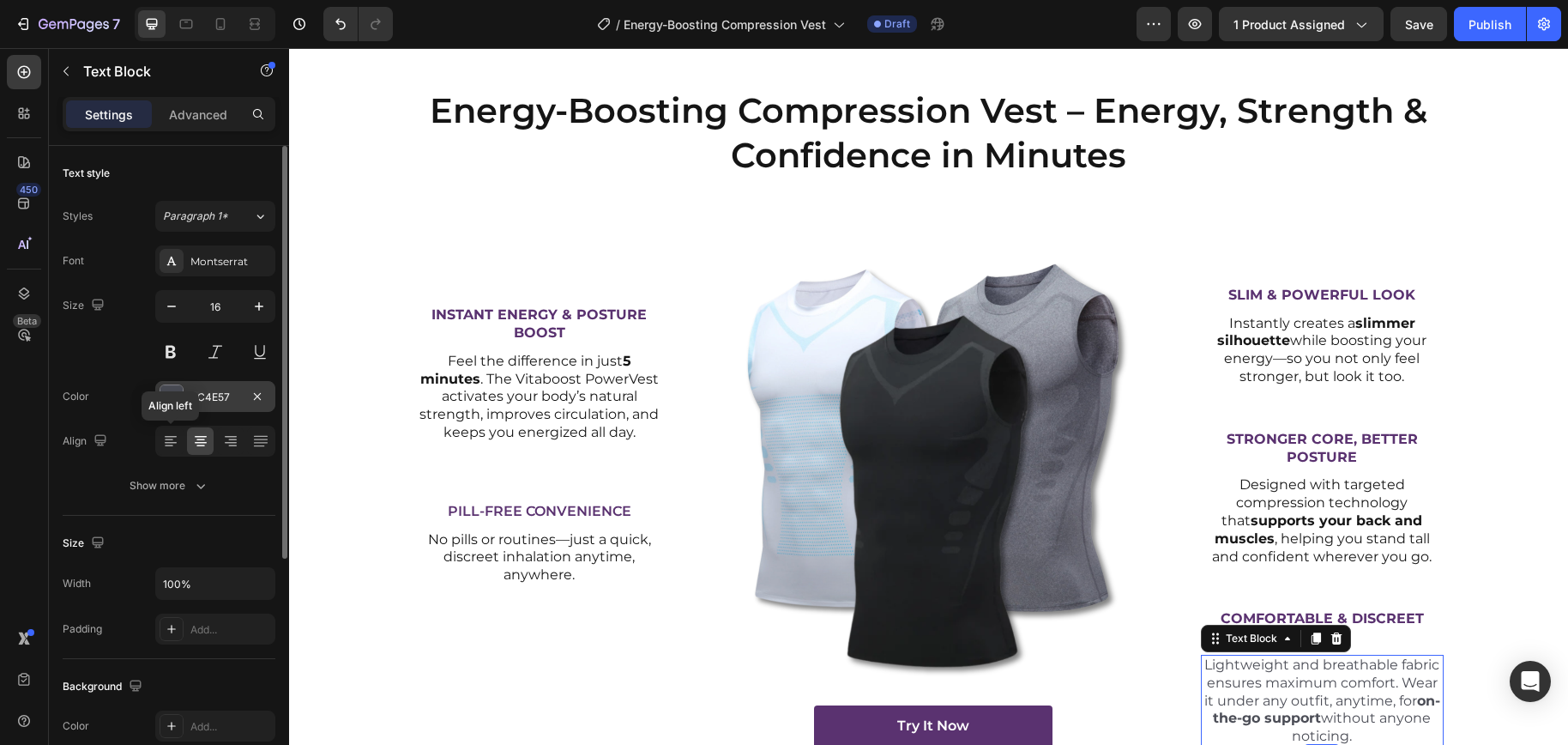
click at [207, 406] on div "4C4E57" at bounding box center [215, 396] width 120 height 31
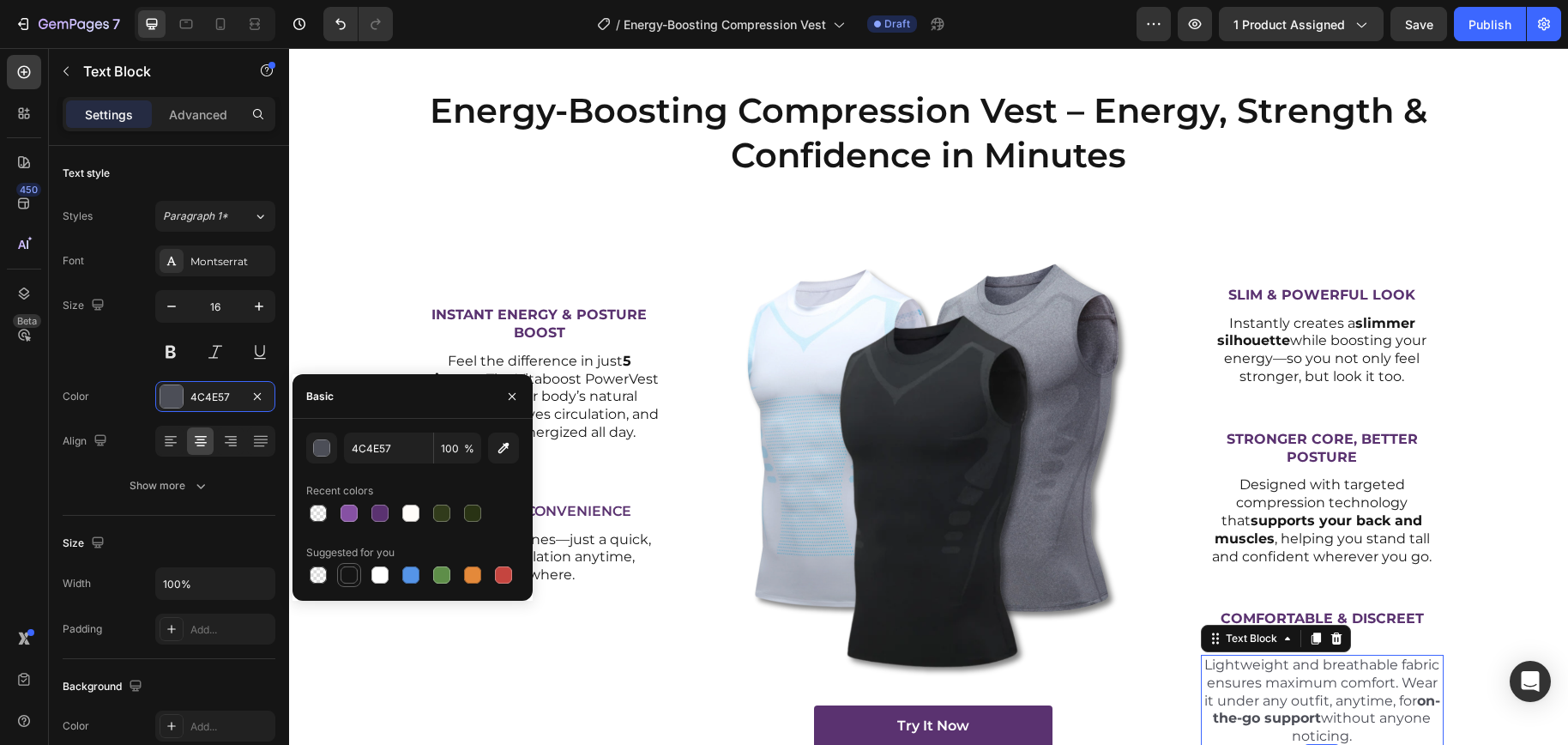
click at [351, 577] on div at bounding box center [349, 575] width 17 height 17
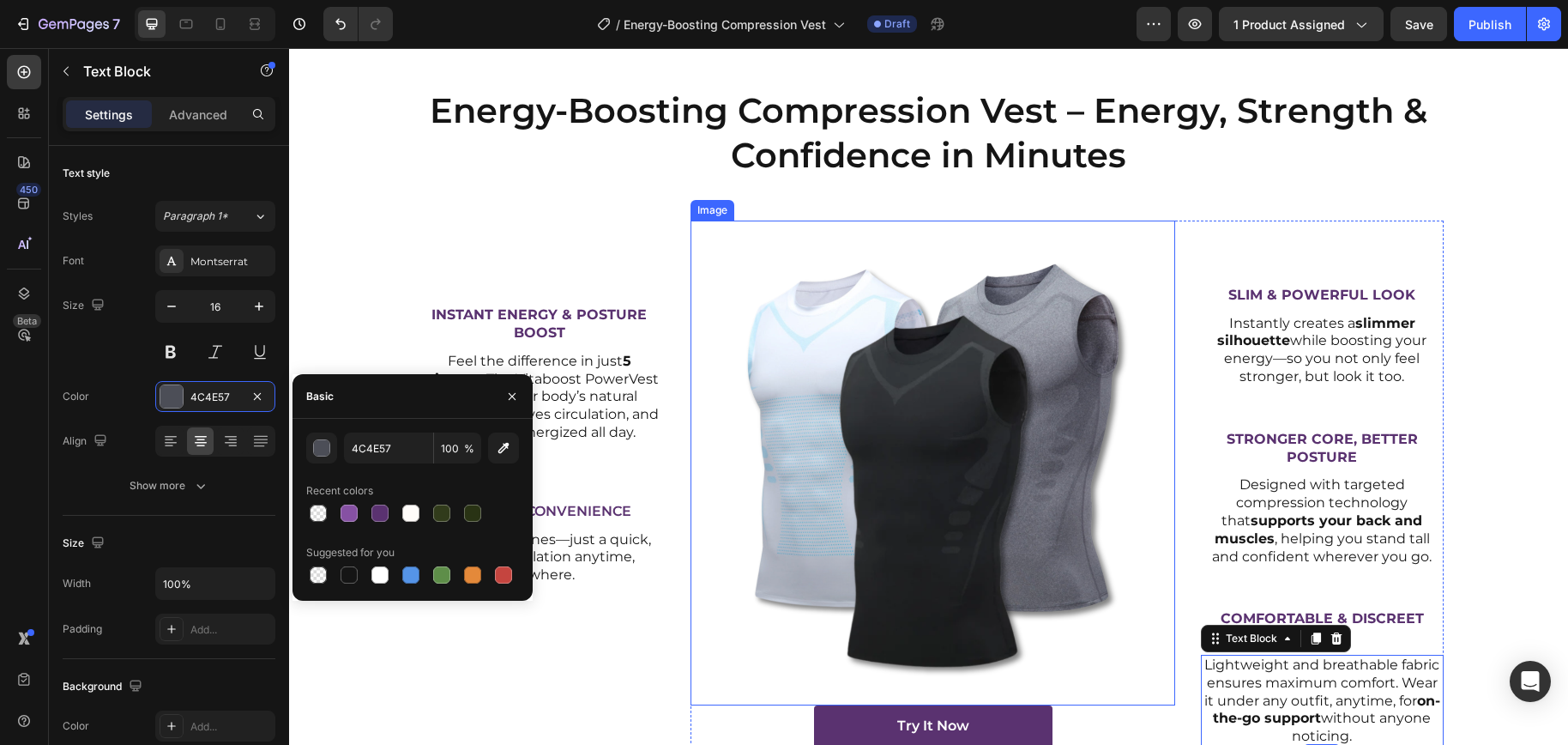
type input "151515"
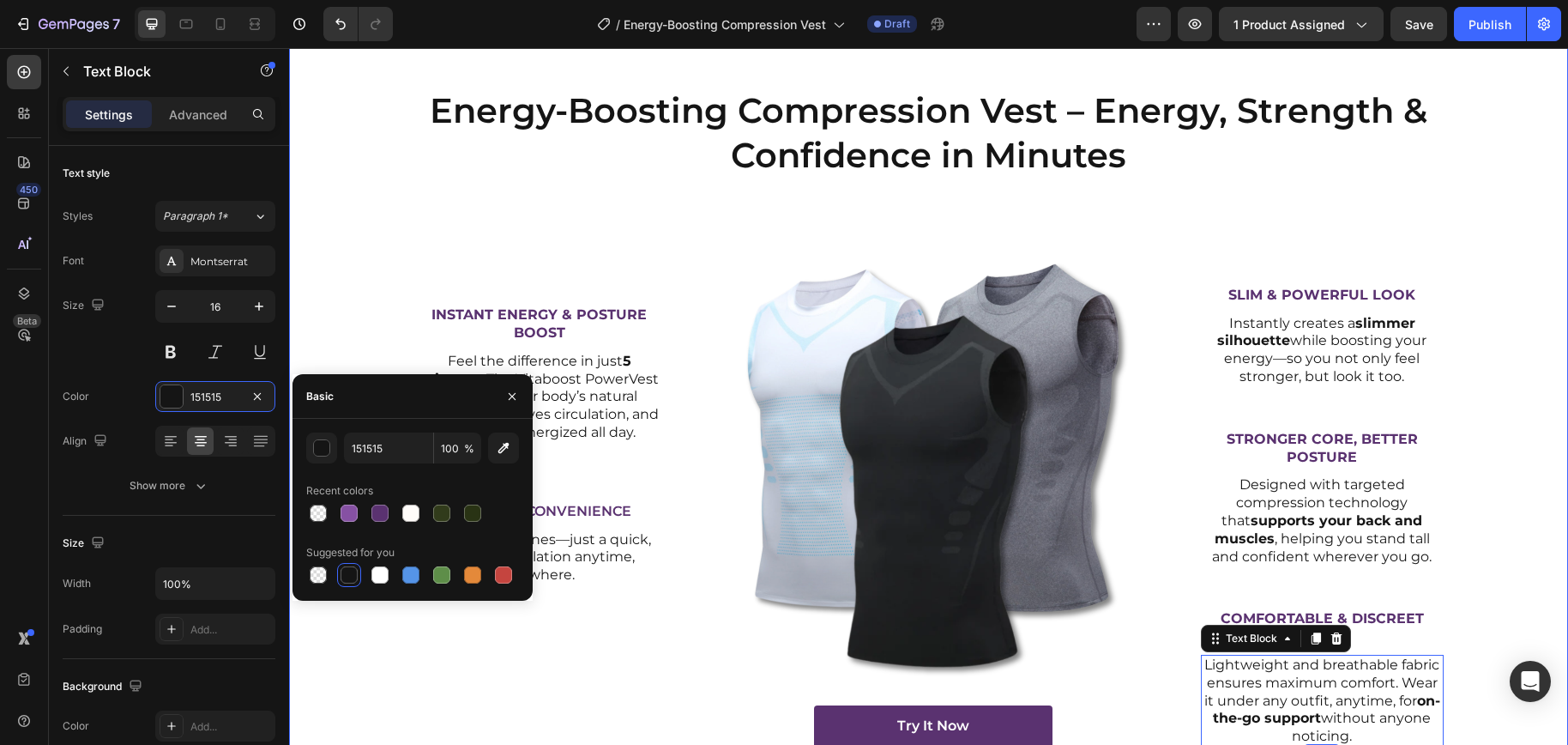
click at [1506, 585] on div "Energy-Boosting Compression Vest – Energy, Strength & Confidence in Minutes Hea…" at bounding box center [929, 424] width 1253 height 674
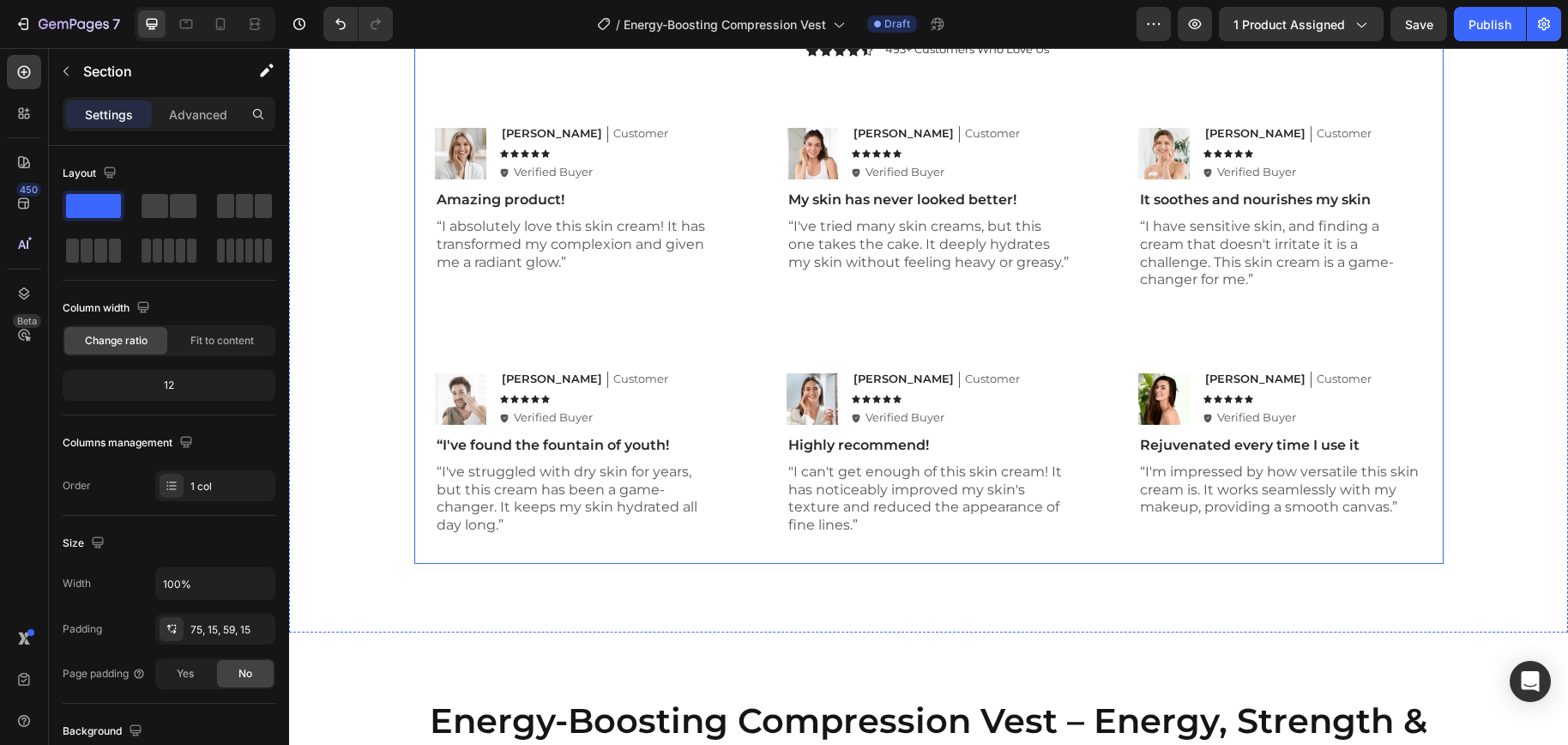
scroll to position [5533, 0]
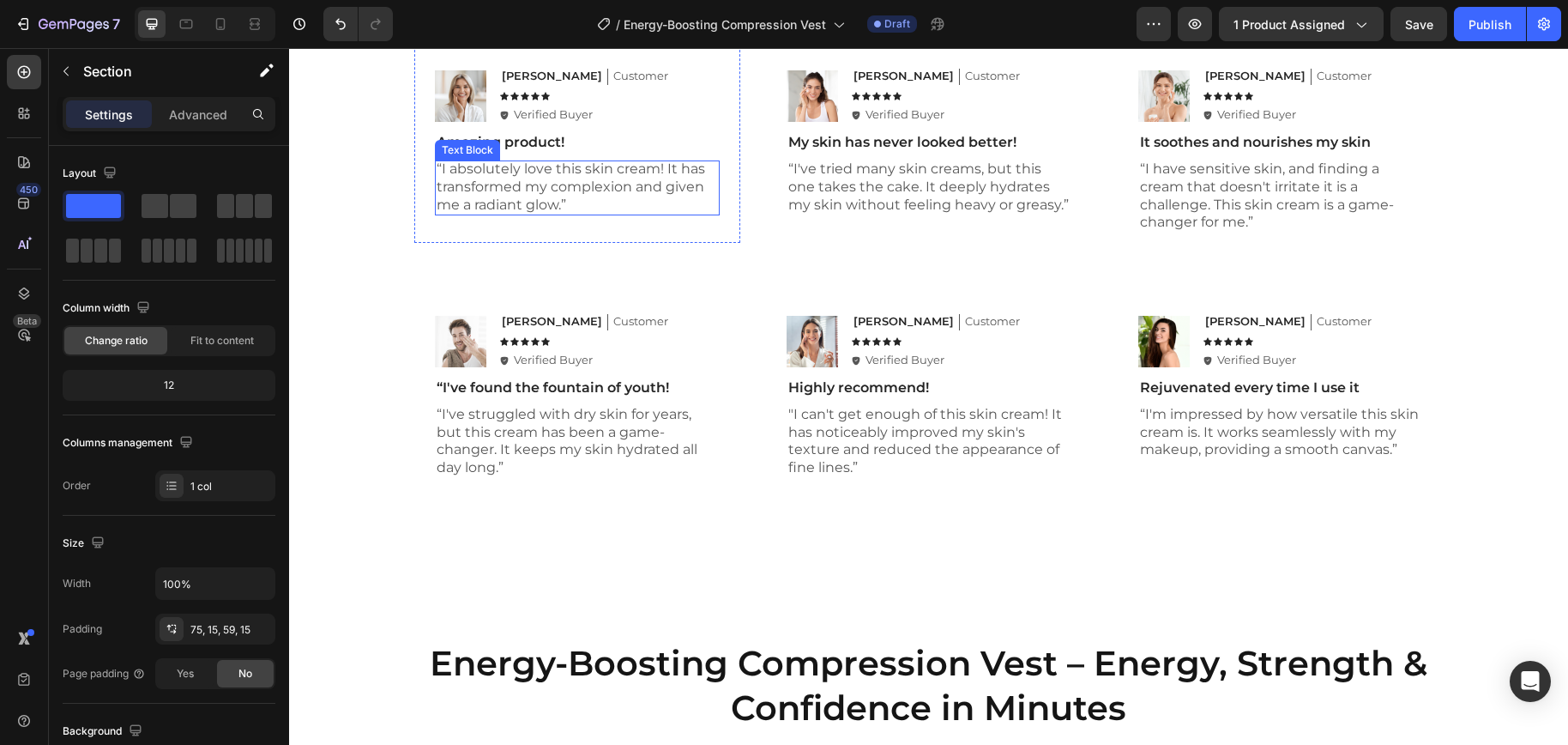
click at [538, 169] on p "“I absolutely love this skin cream! It has transformed my complexion and given …" at bounding box center [576, 187] width 281 height 53
click at [539, 179] on p "“I absolutely love this skin cream! It has transformed my complexion and given …" at bounding box center [576, 187] width 281 height 53
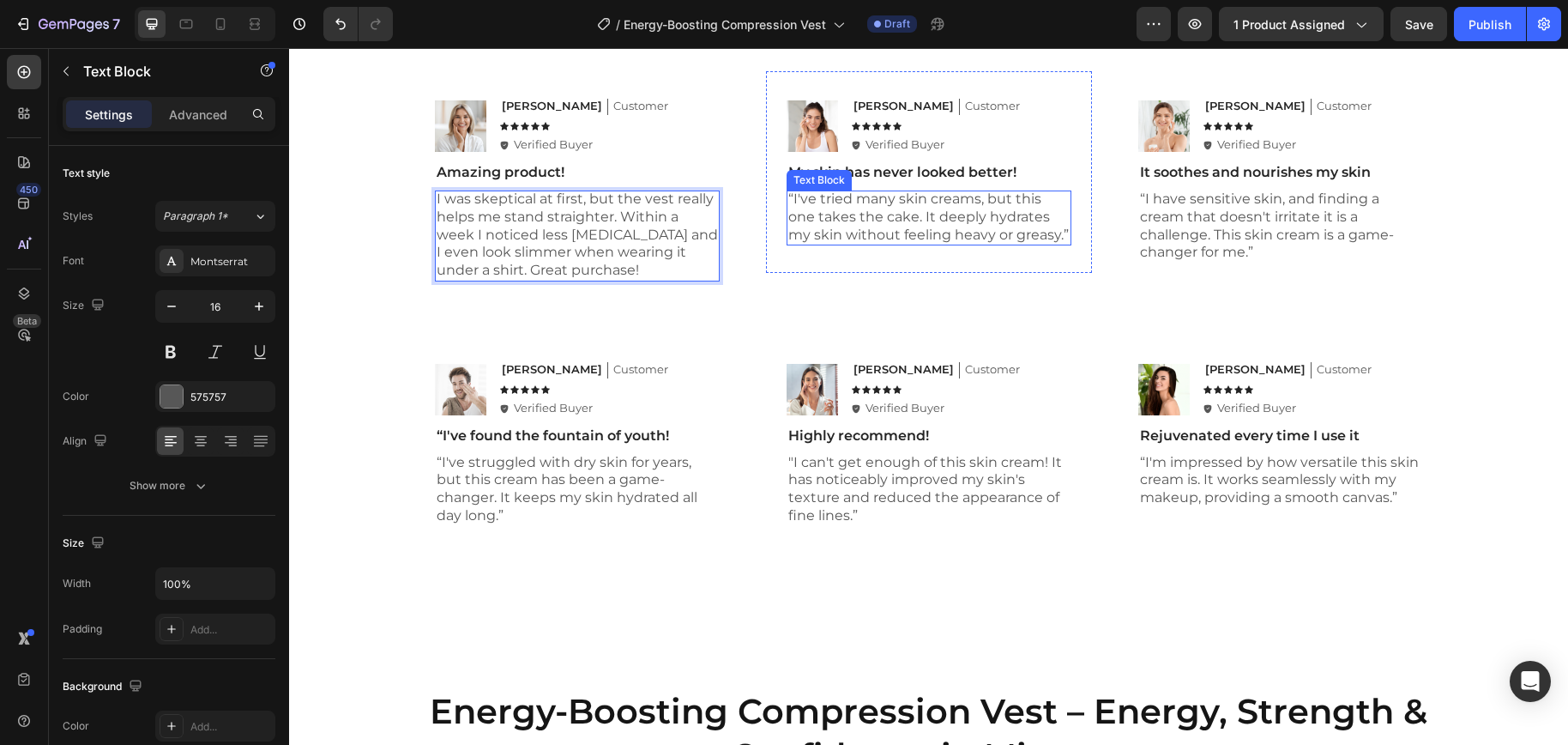
scroll to position [5493, 0]
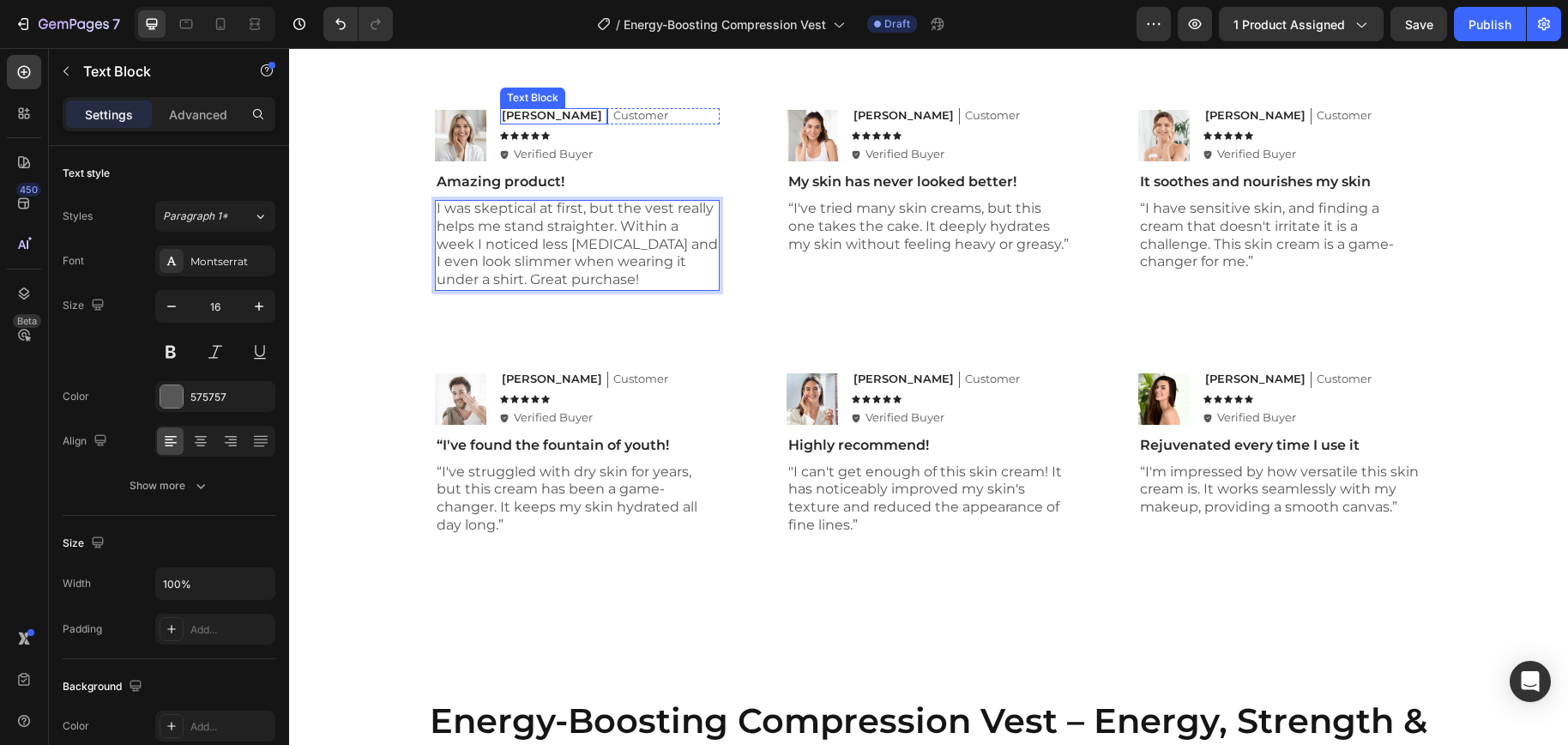
click at [518, 113] on p "Emily" at bounding box center [552, 116] width 100 height 15
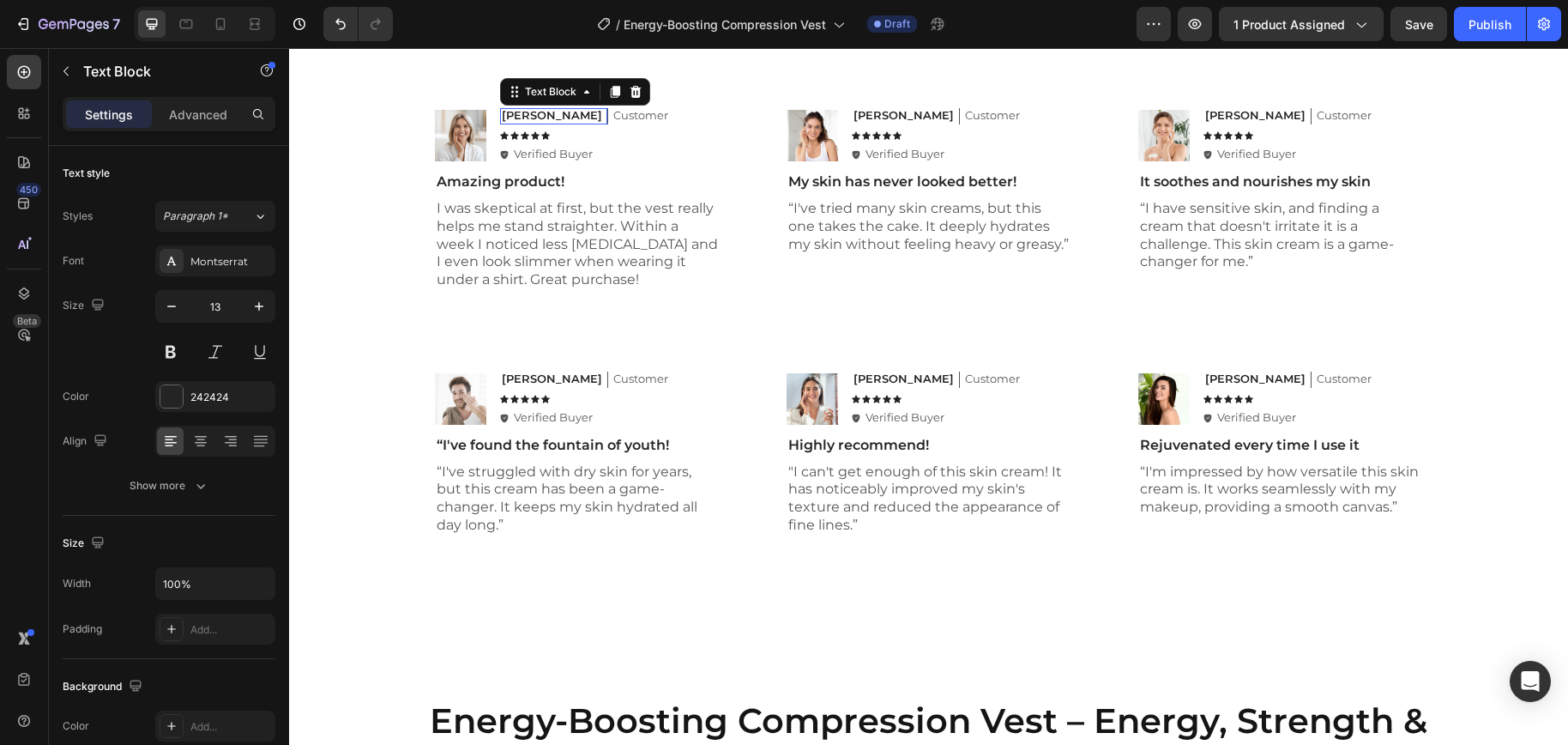
click at [518, 113] on p "Emily" at bounding box center [552, 116] width 100 height 15
click at [613, 117] on p "Customer" at bounding box center [640, 116] width 55 height 15
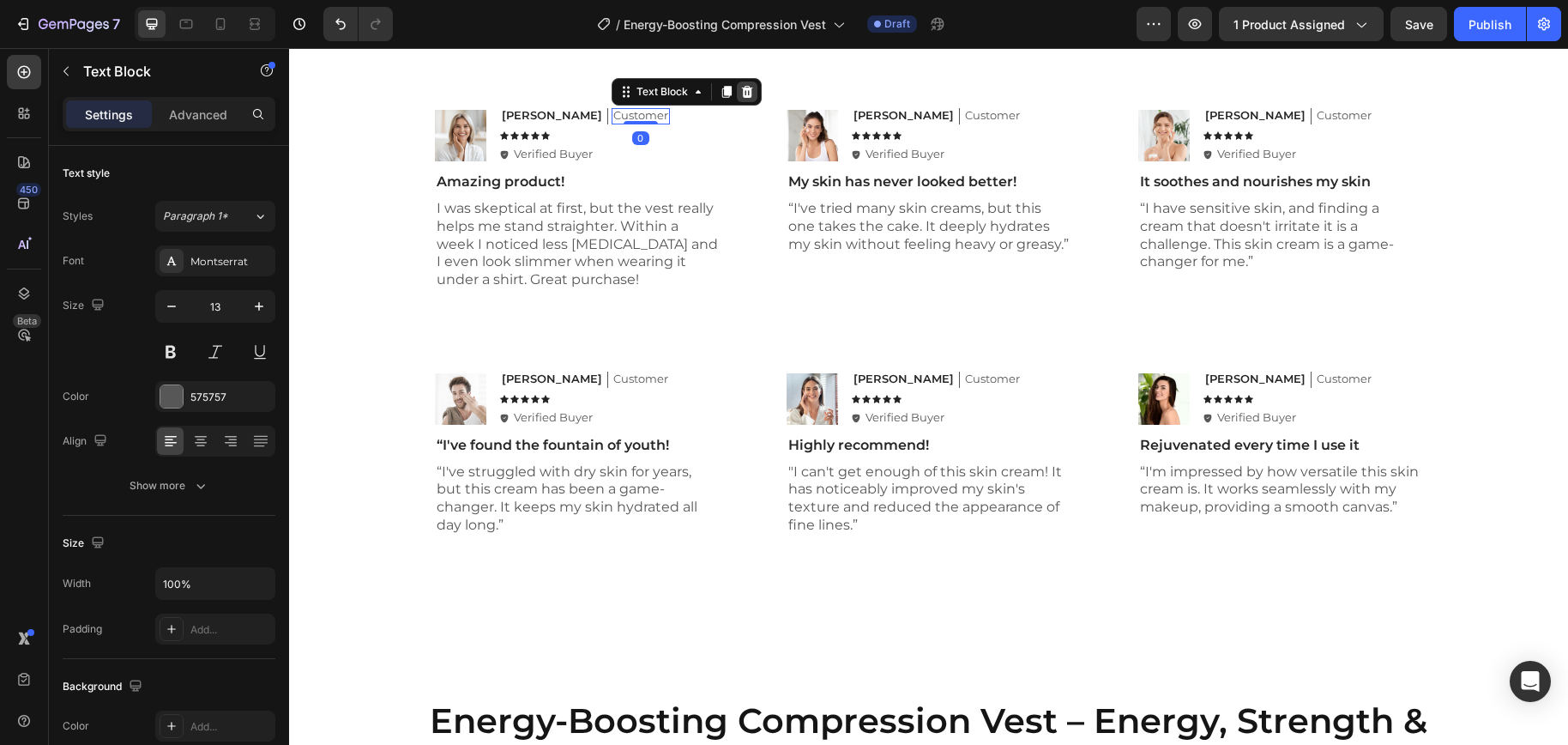
click at [740, 97] on icon at bounding box center [747, 91] width 14 height 14
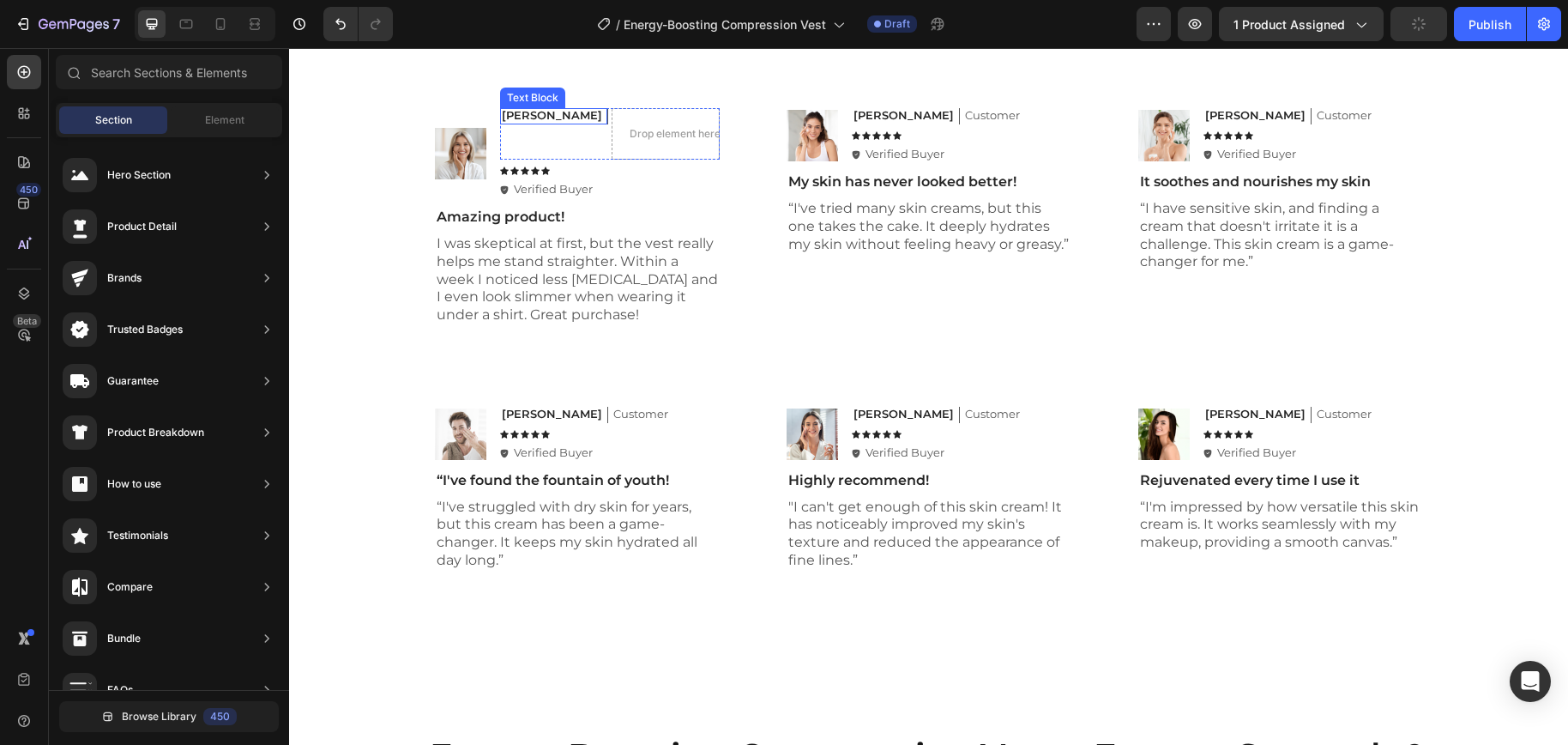
click at [555, 118] on div "Thomas J. Text Block" at bounding box center [554, 117] width 108 height 16
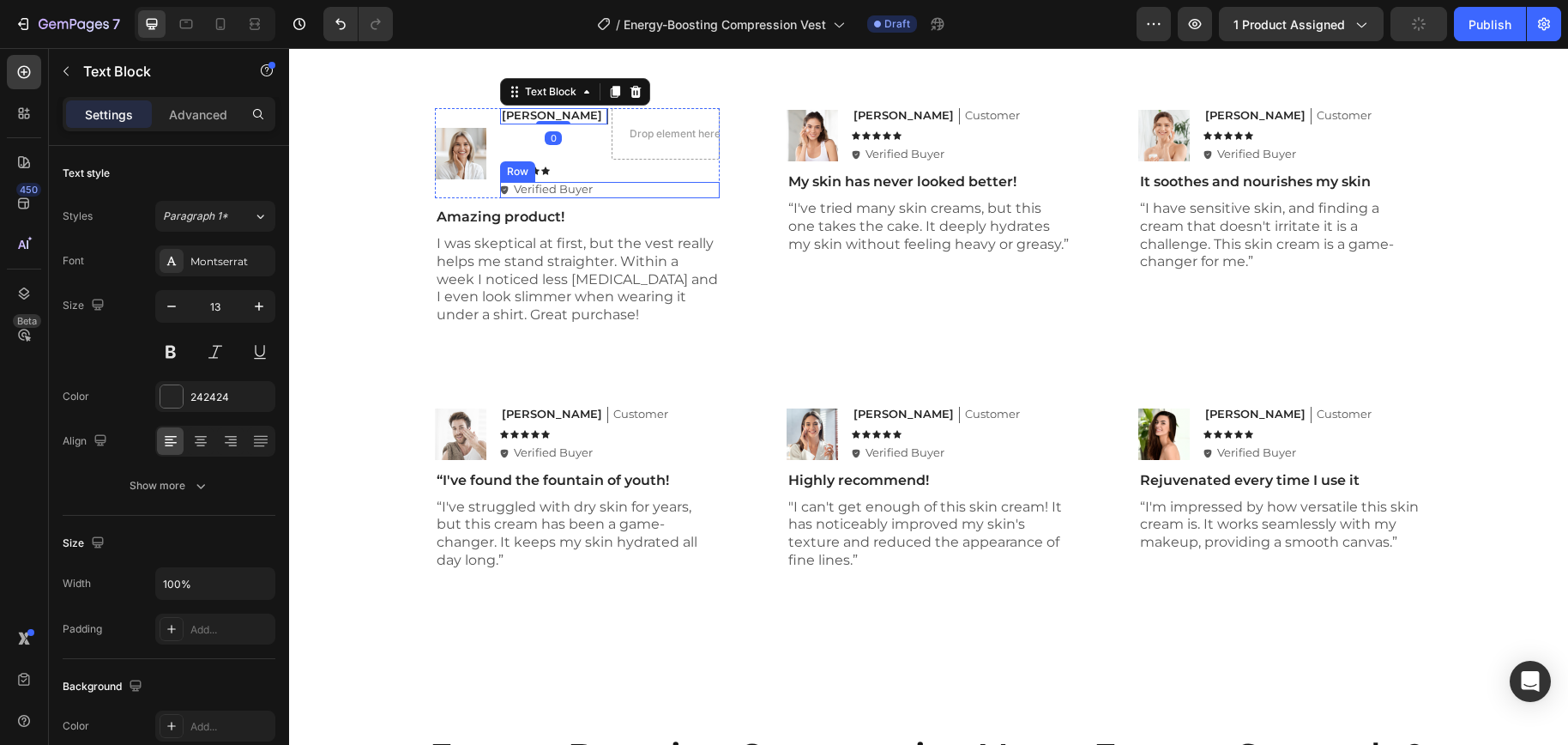
click at [713, 214] on div "Image Thomas J. Text Block 0 Drop element here Row Icon Icon Icon Icon Icon Ico…" at bounding box center [577, 218] width 326 height 273
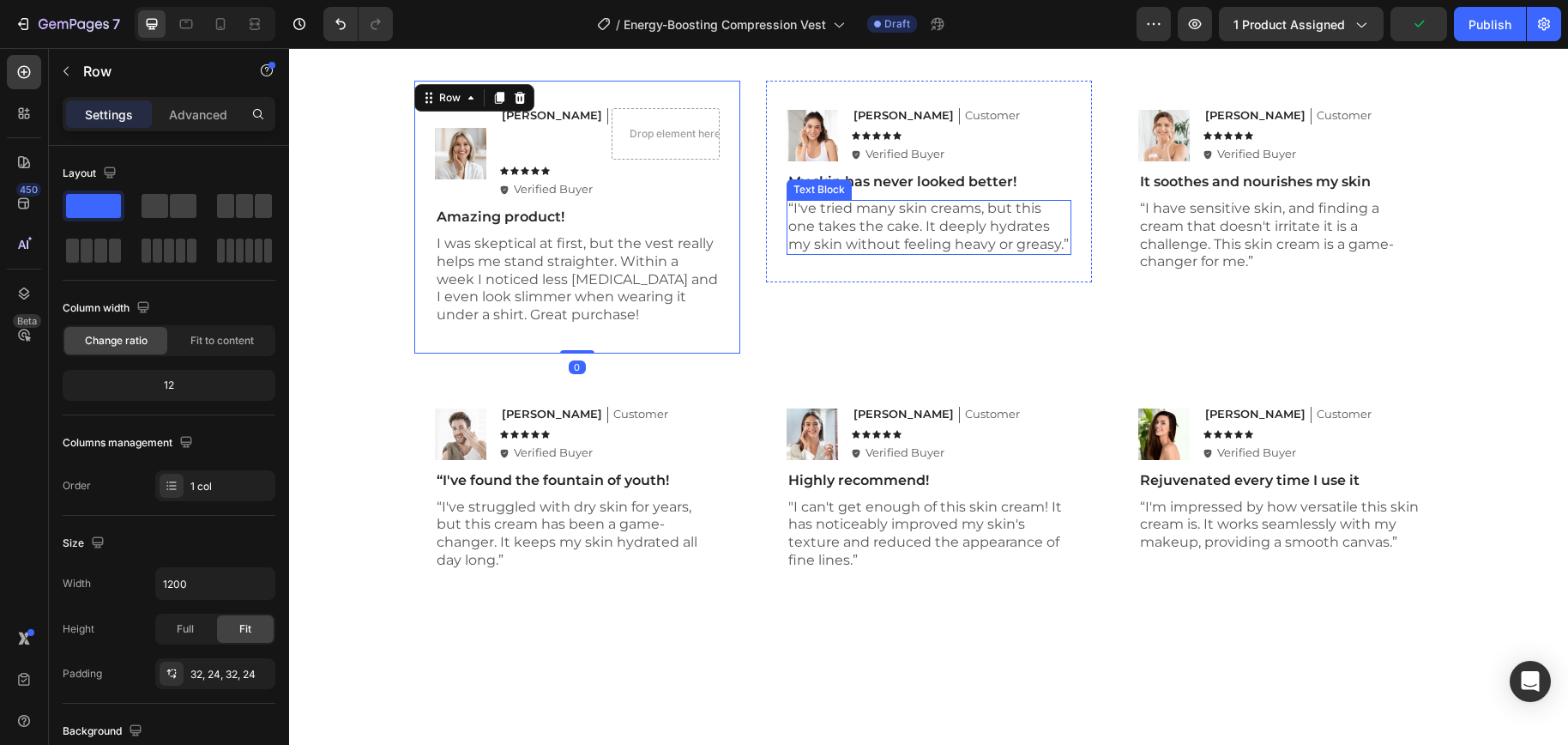
scroll to position [5373, 0]
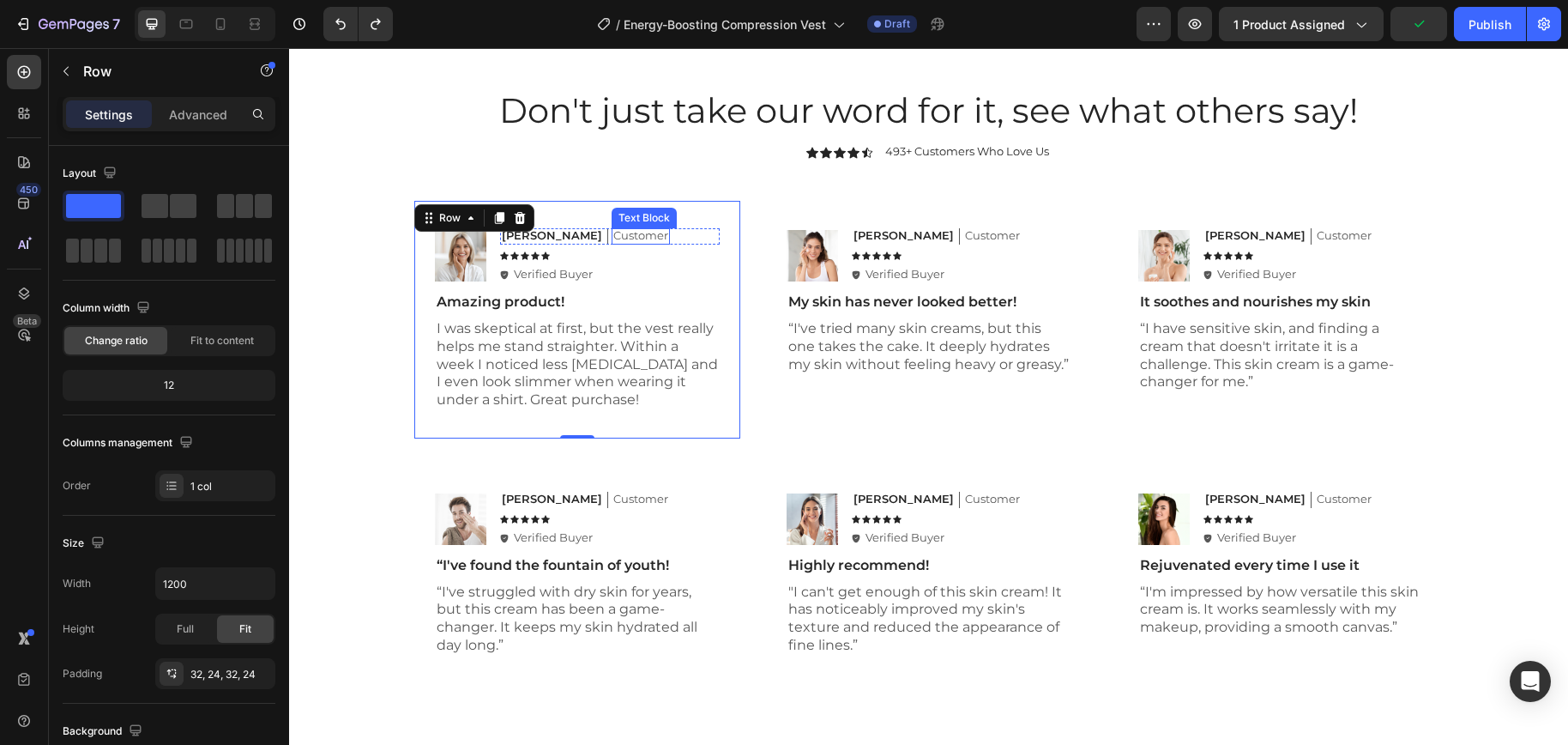
click at [613, 238] on p "Customer" at bounding box center [640, 236] width 55 height 15
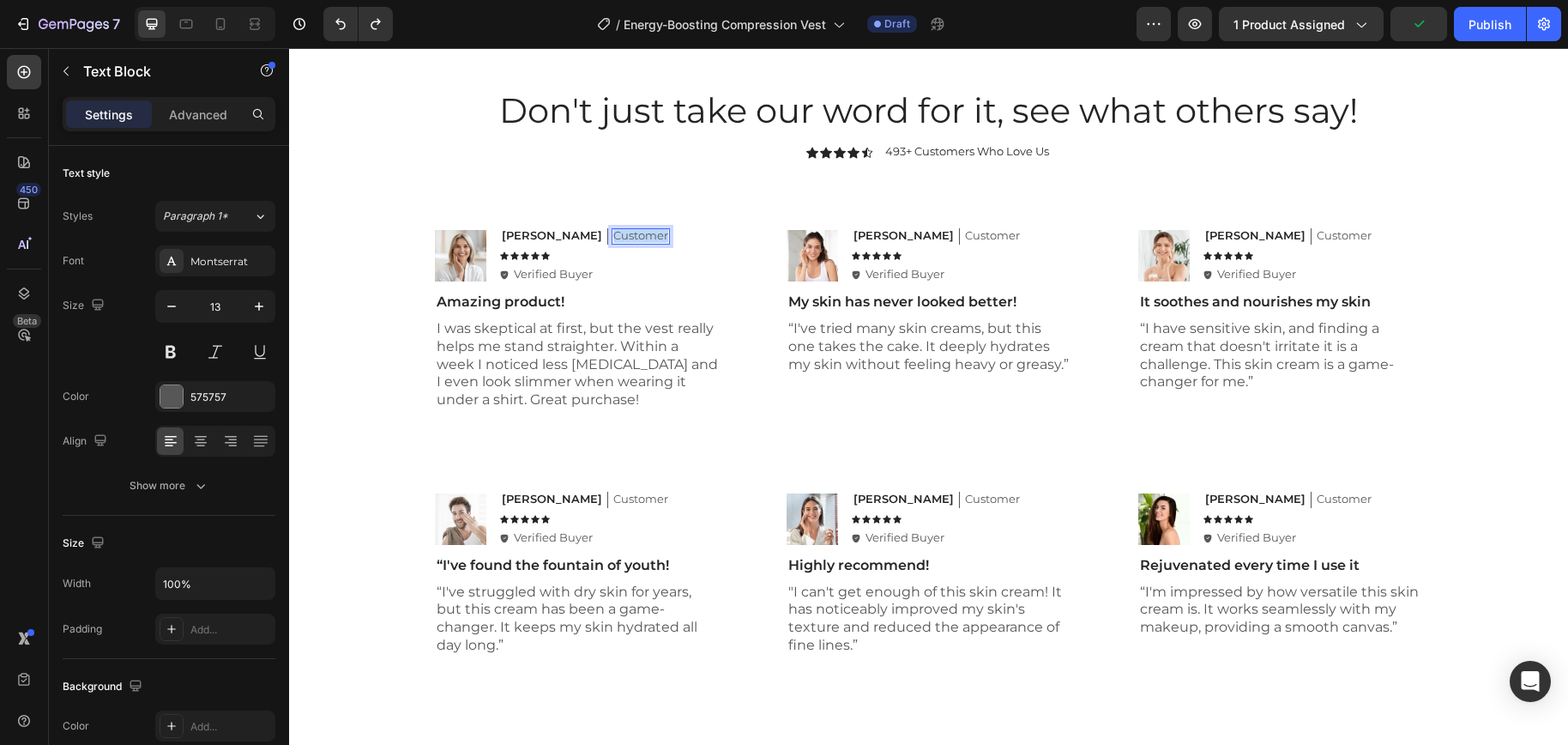
click at [613, 238] on p "Customer" at bounding box center [640, 236] width 55 height 15
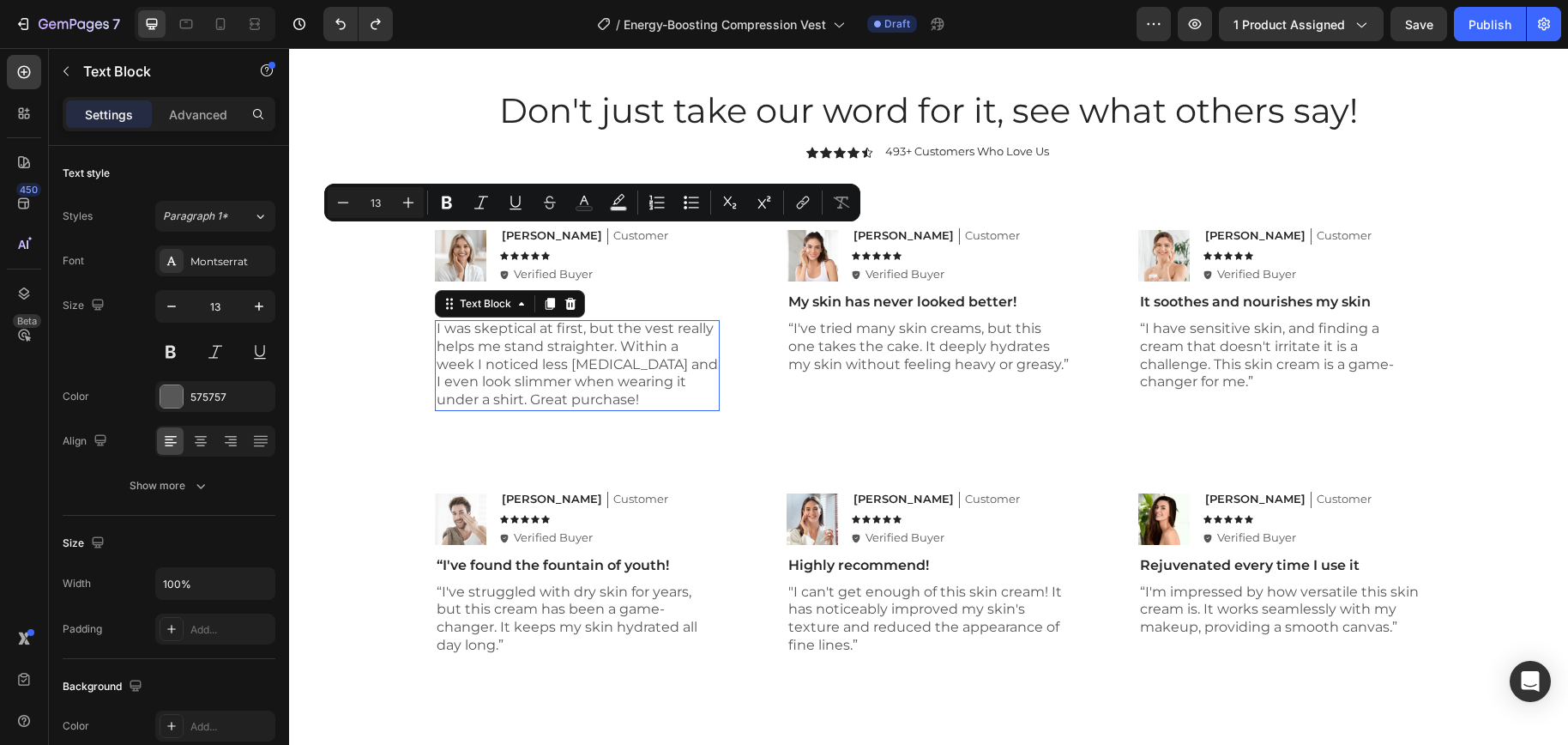
click at [668, 360] on p "I was skeptical at first, but the vest really helps me stand straighter. Within…" at bounding box center [576, 364] width 281 height 89
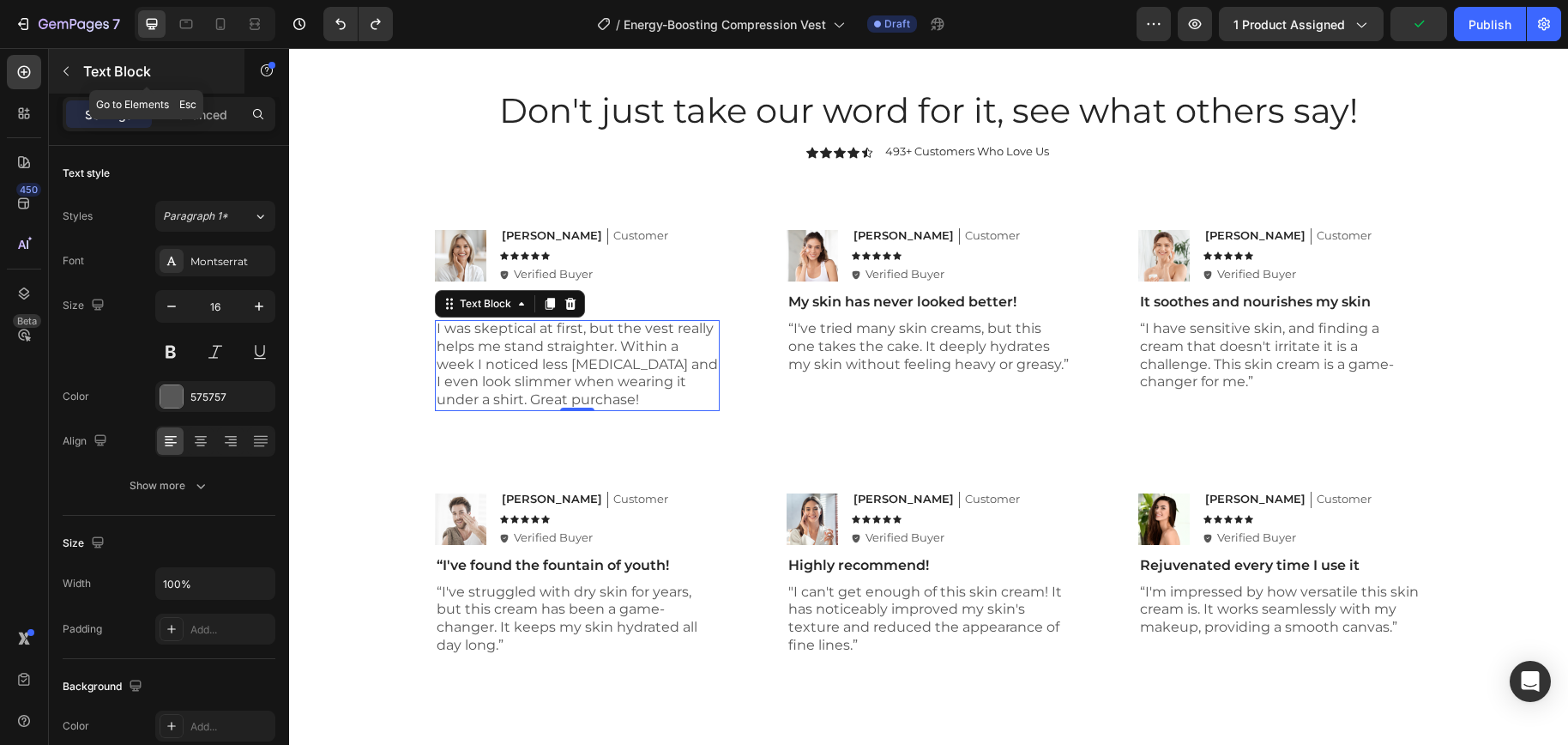
click at [66, 73] on icon "button" at bounding box center [66, 71] width 5 height 9
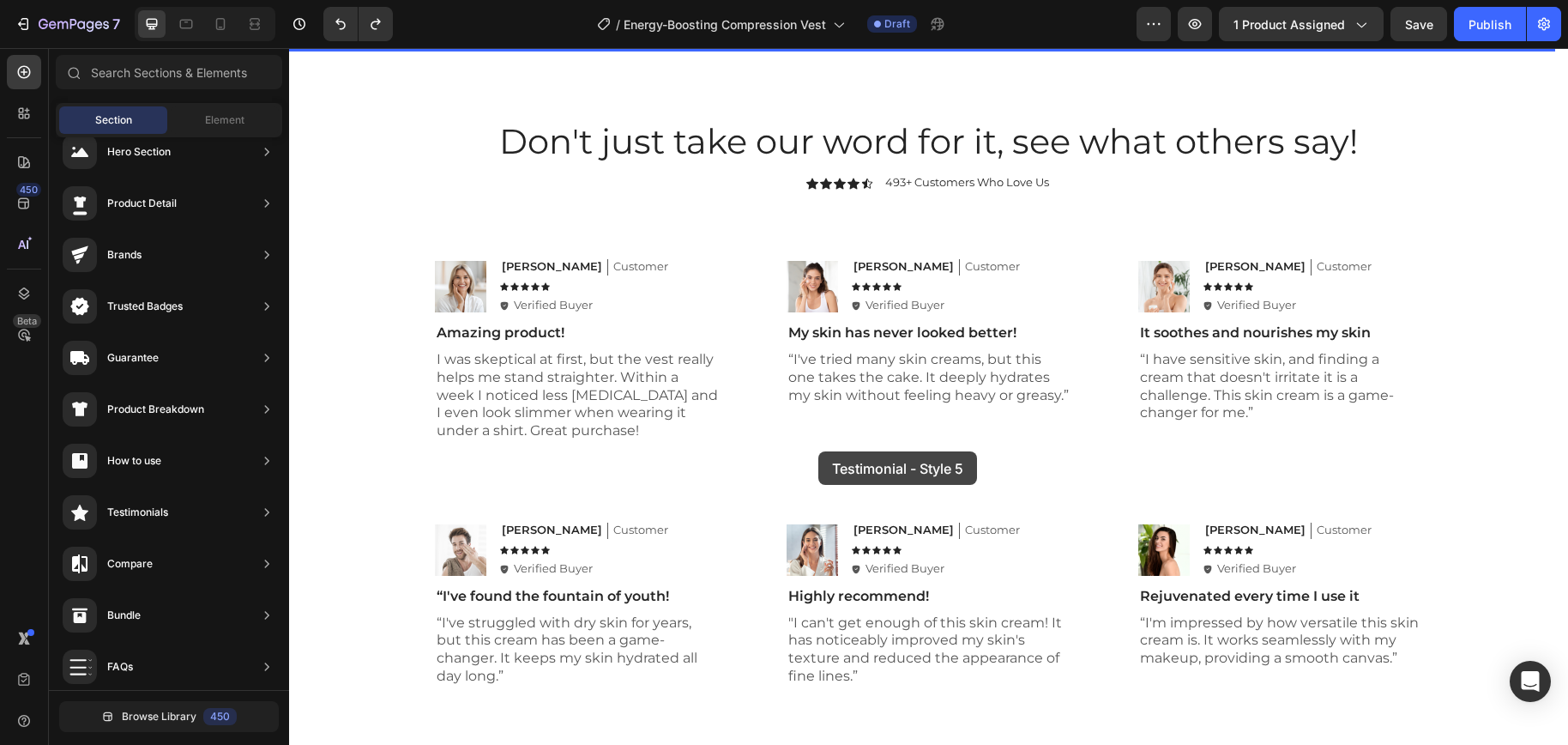
scroll to position [4989, 0]
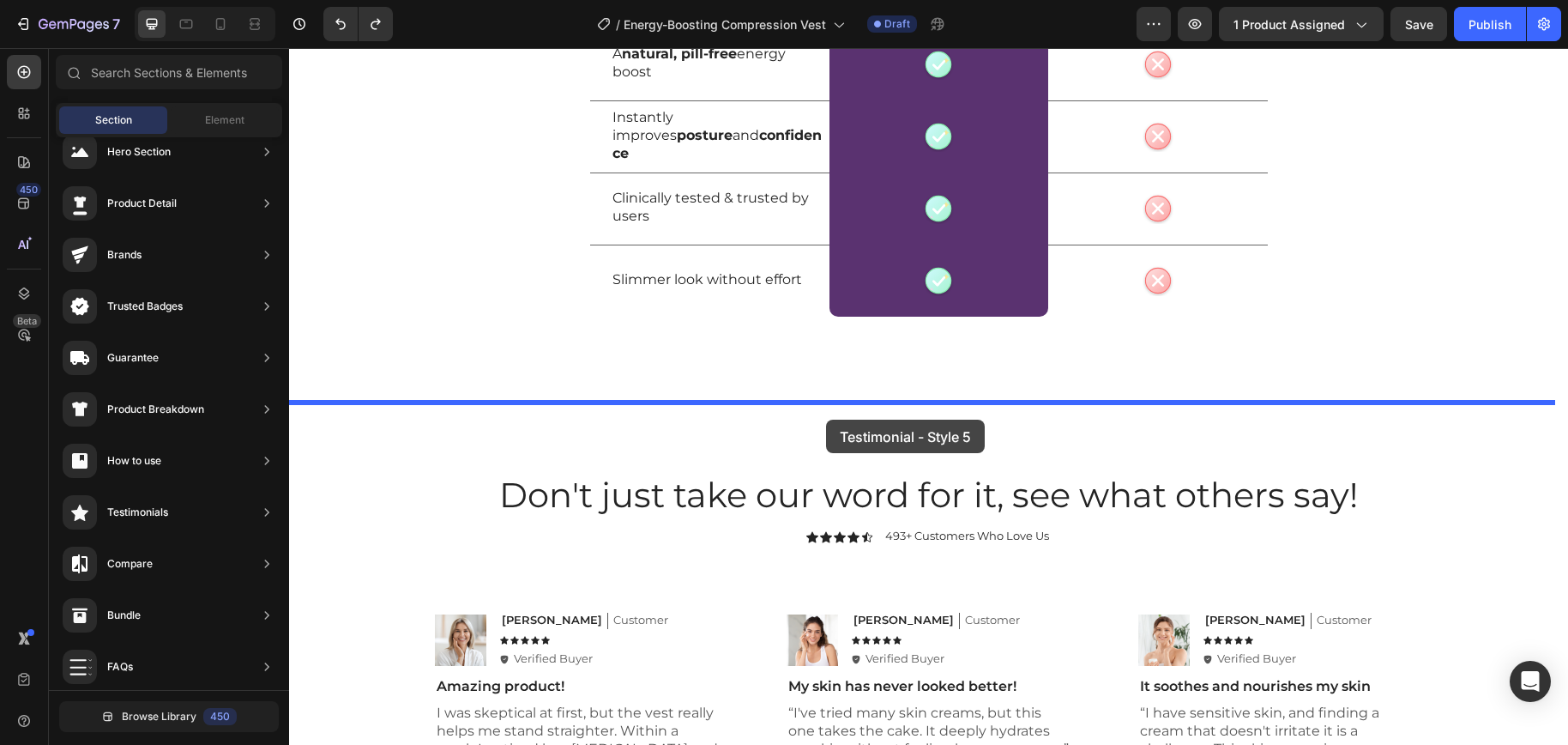
drag, startPoint x: 739, startPoint y: 628, endPoint x: 826, endPoint y: 420, distance: 225.5
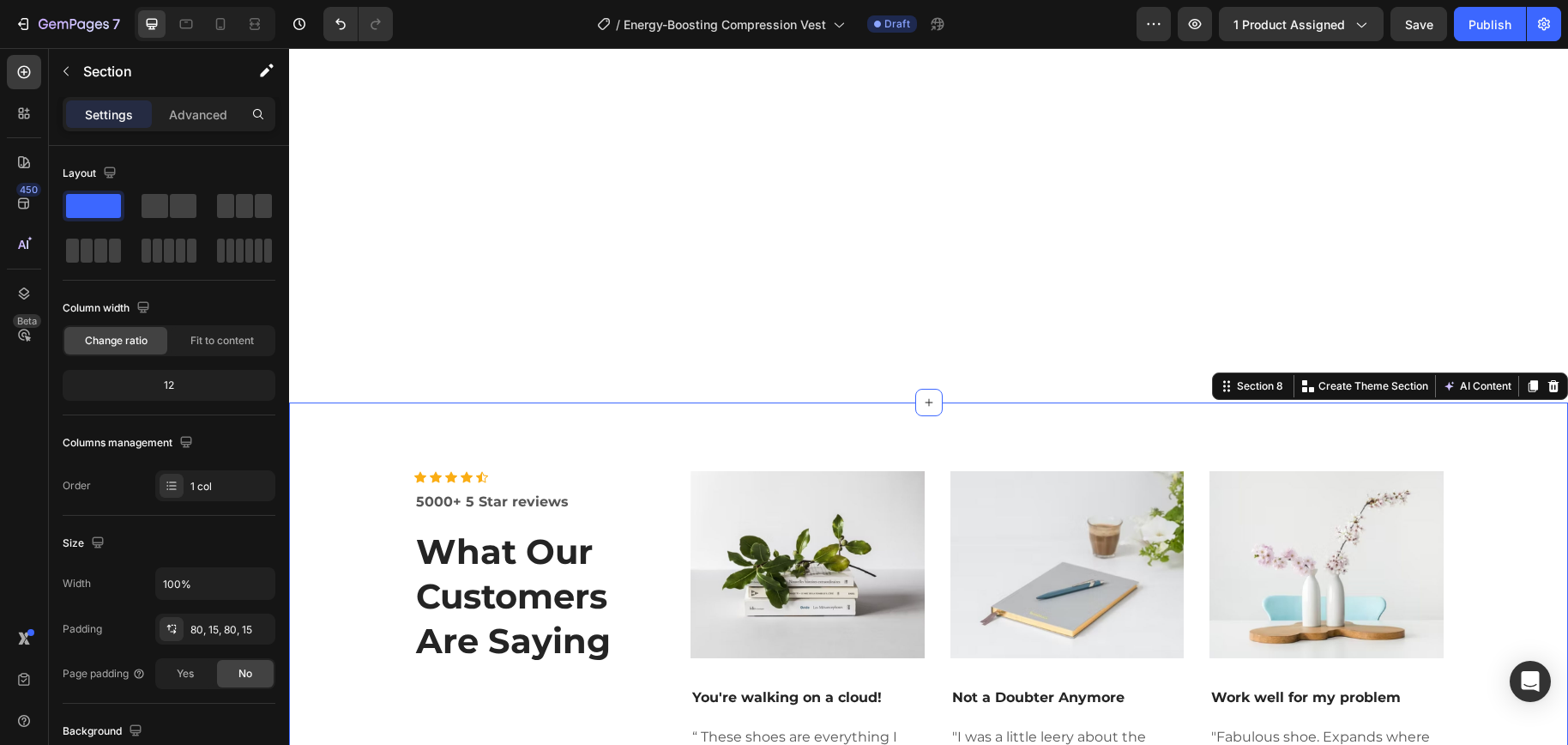
scroll to position [5660, 0]
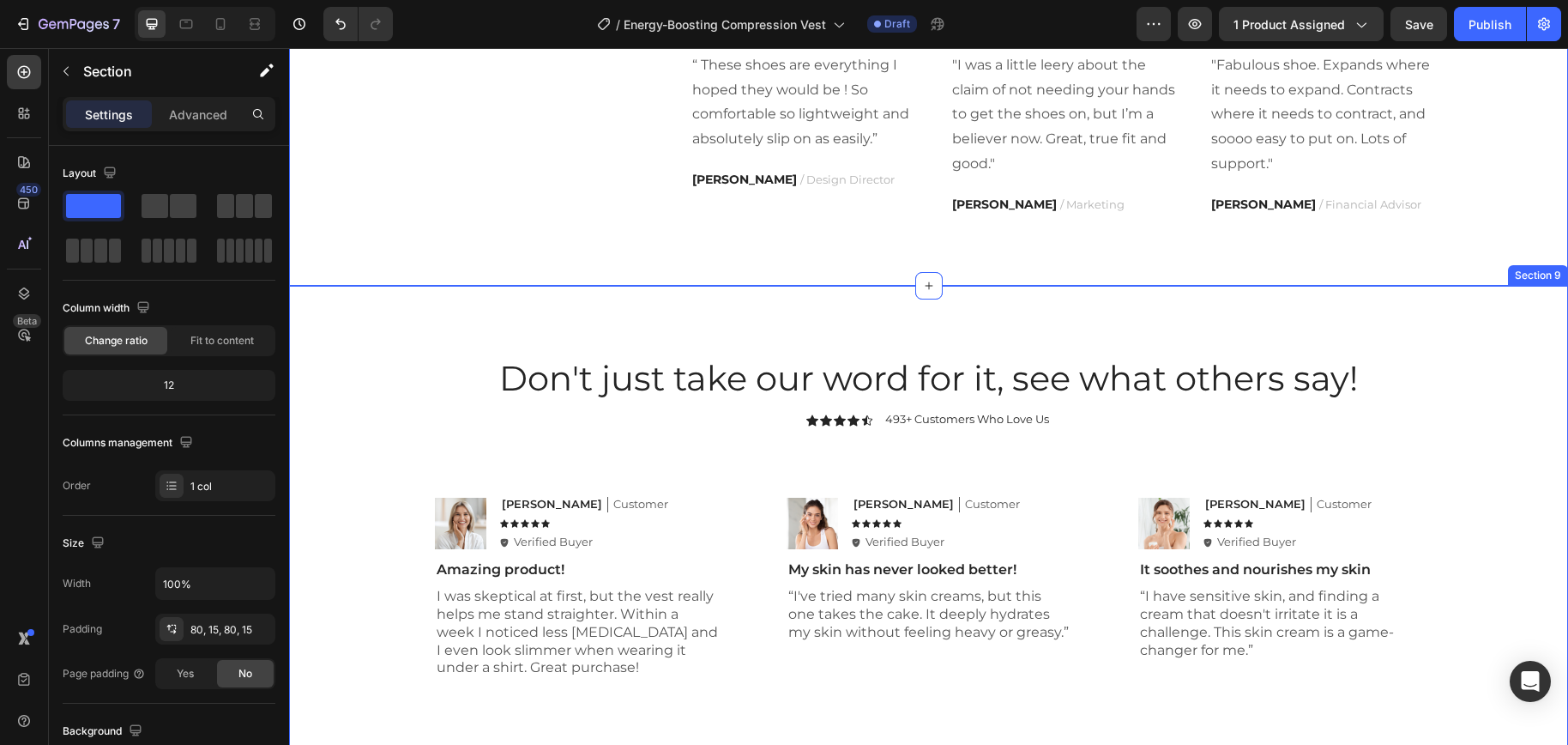
click at [1432, 345] on div "Don't just take our word for it, see what others say! Heading Icon Icon Icon Ic…" at bounding box center [928, 653] width 1278 height 734
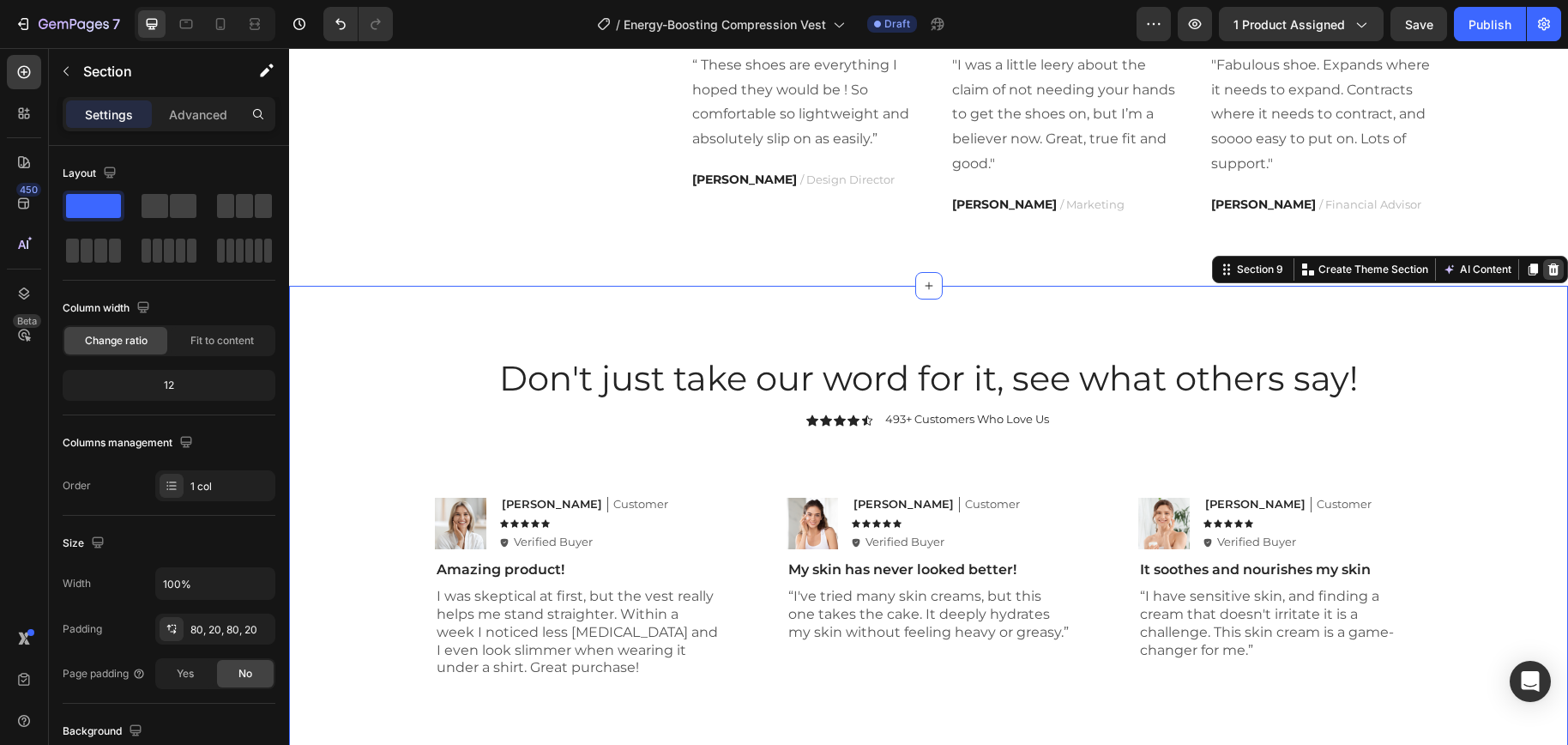
click at [1546, 270] on icon at bounding box center [1553, 269] width 14 height 14
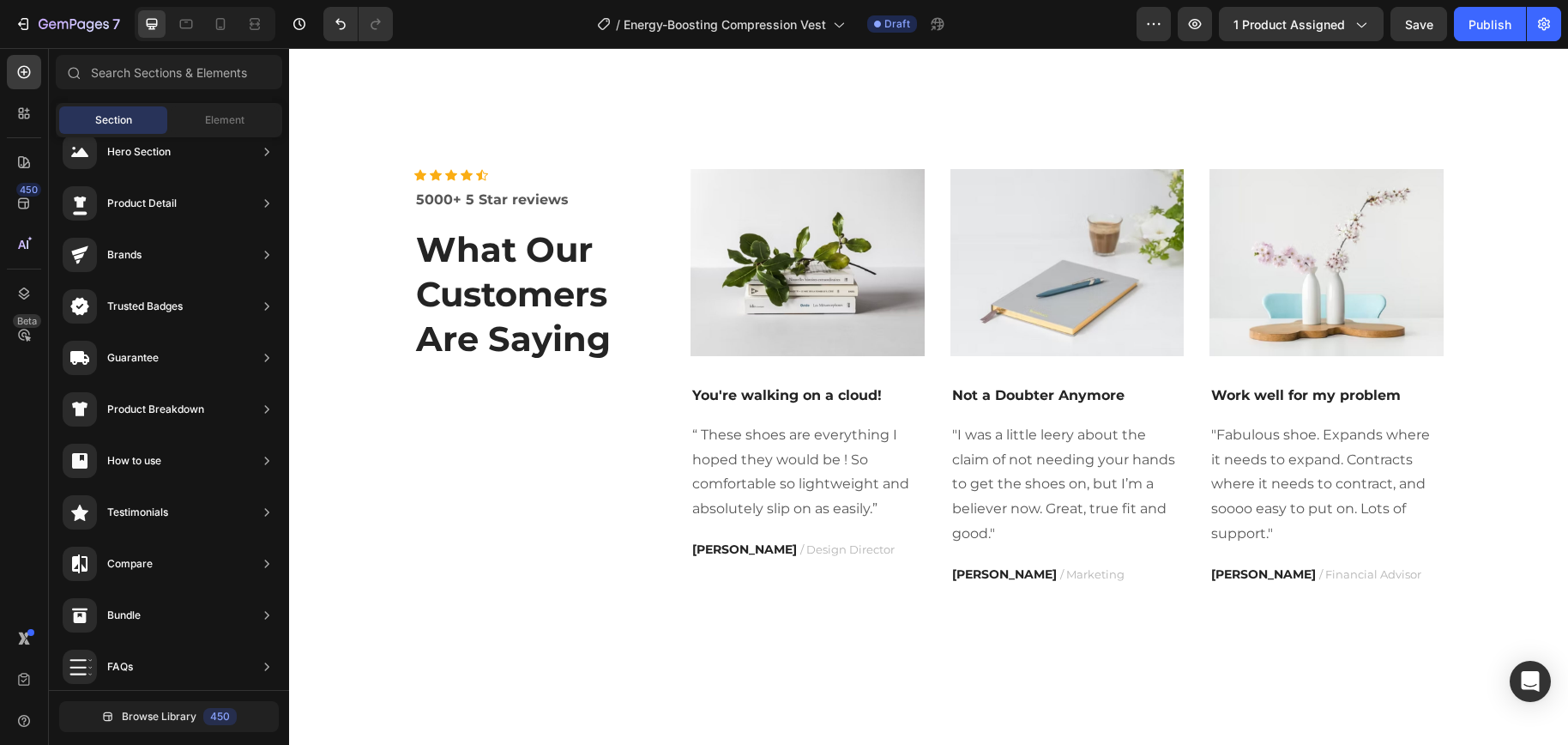
scroll to position [5183, 0]
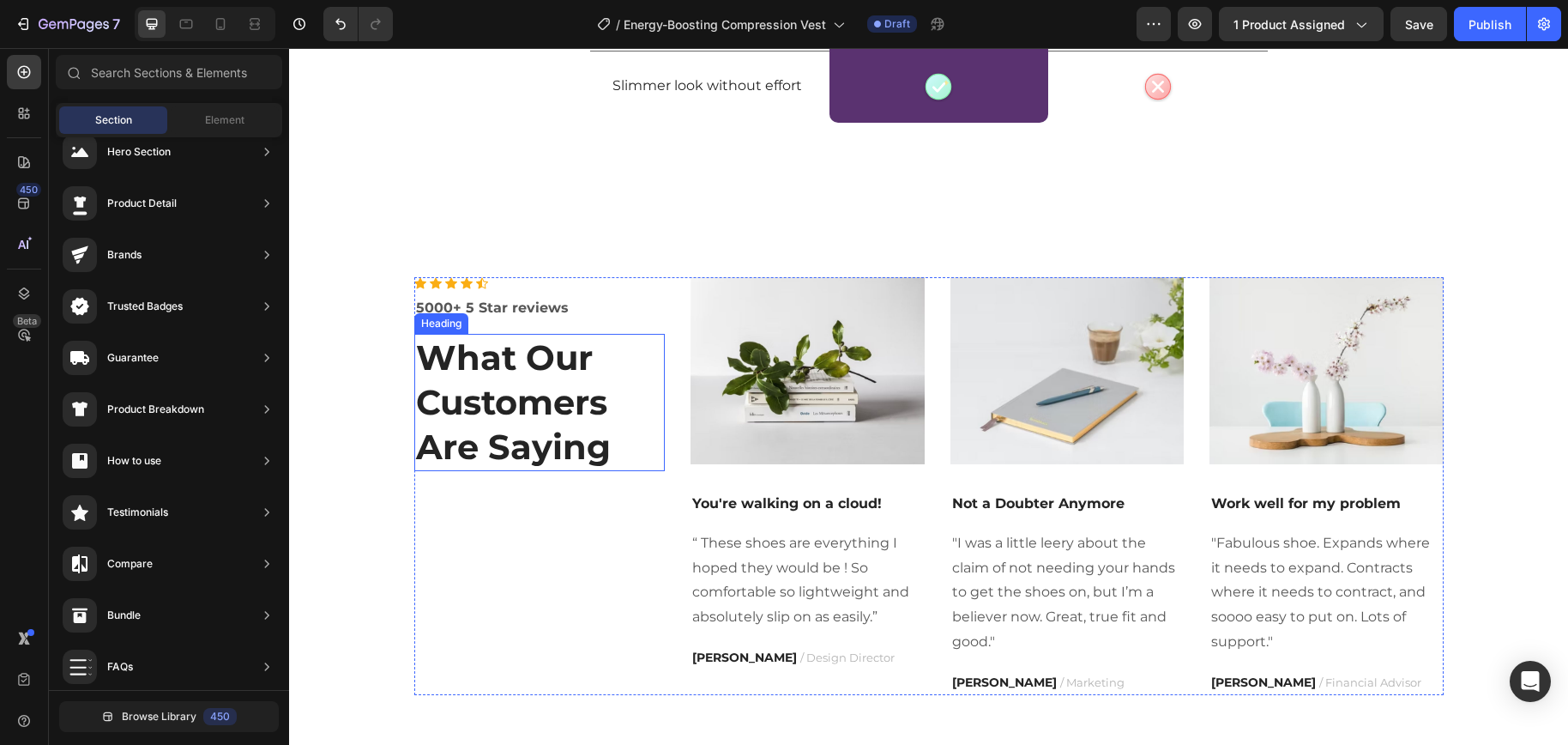
click at [486, 372] on p "What Our Customers Are Saying" at bounding box center [540, 402] width 248 height 134
click at [486, 373] on p "What Our Customers Are Saying" at bounding box center [540, 402] width 248 height 134
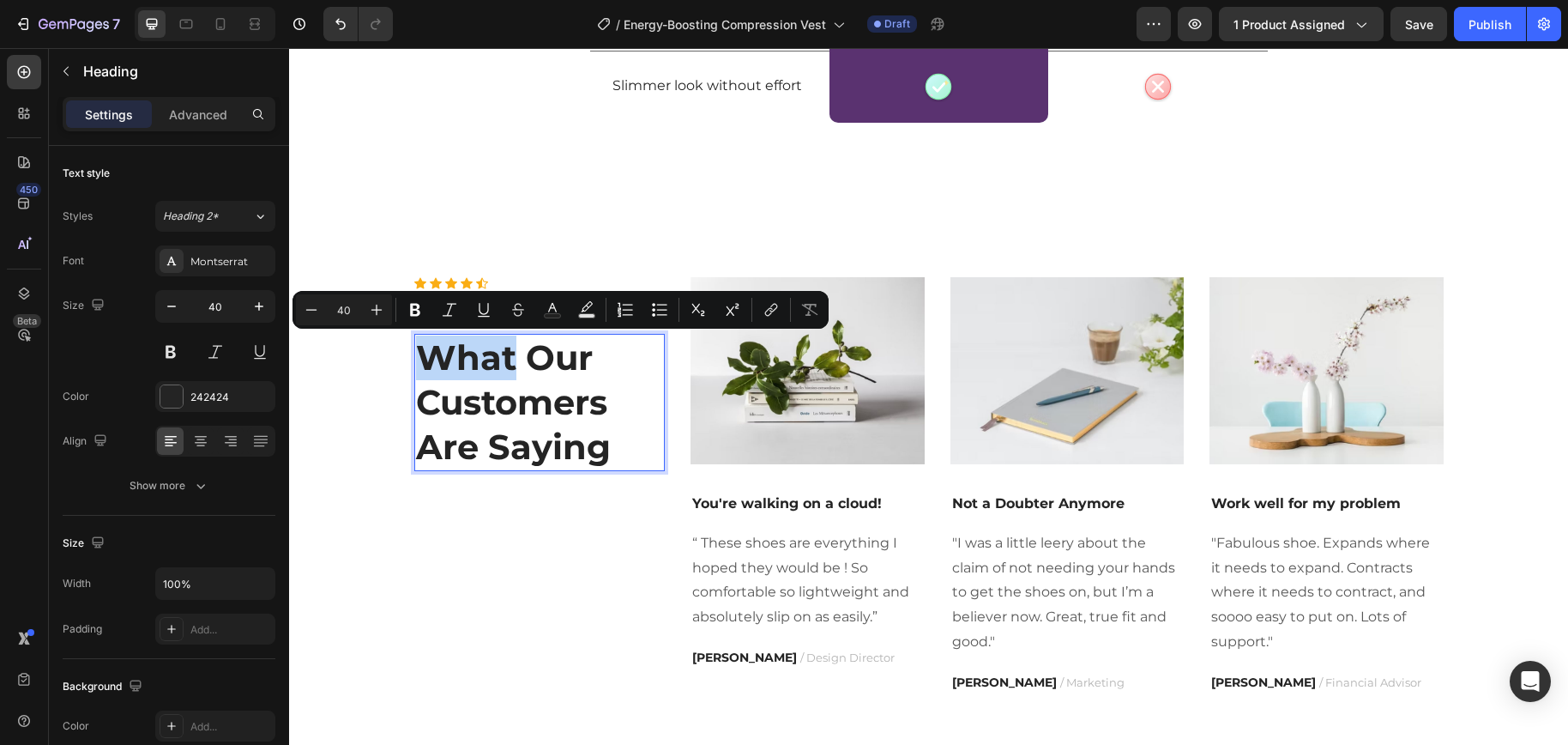
click at [499, 362] on p "What Our Customers Are Saying" at bounding box center [540, 402] width 248 height 134
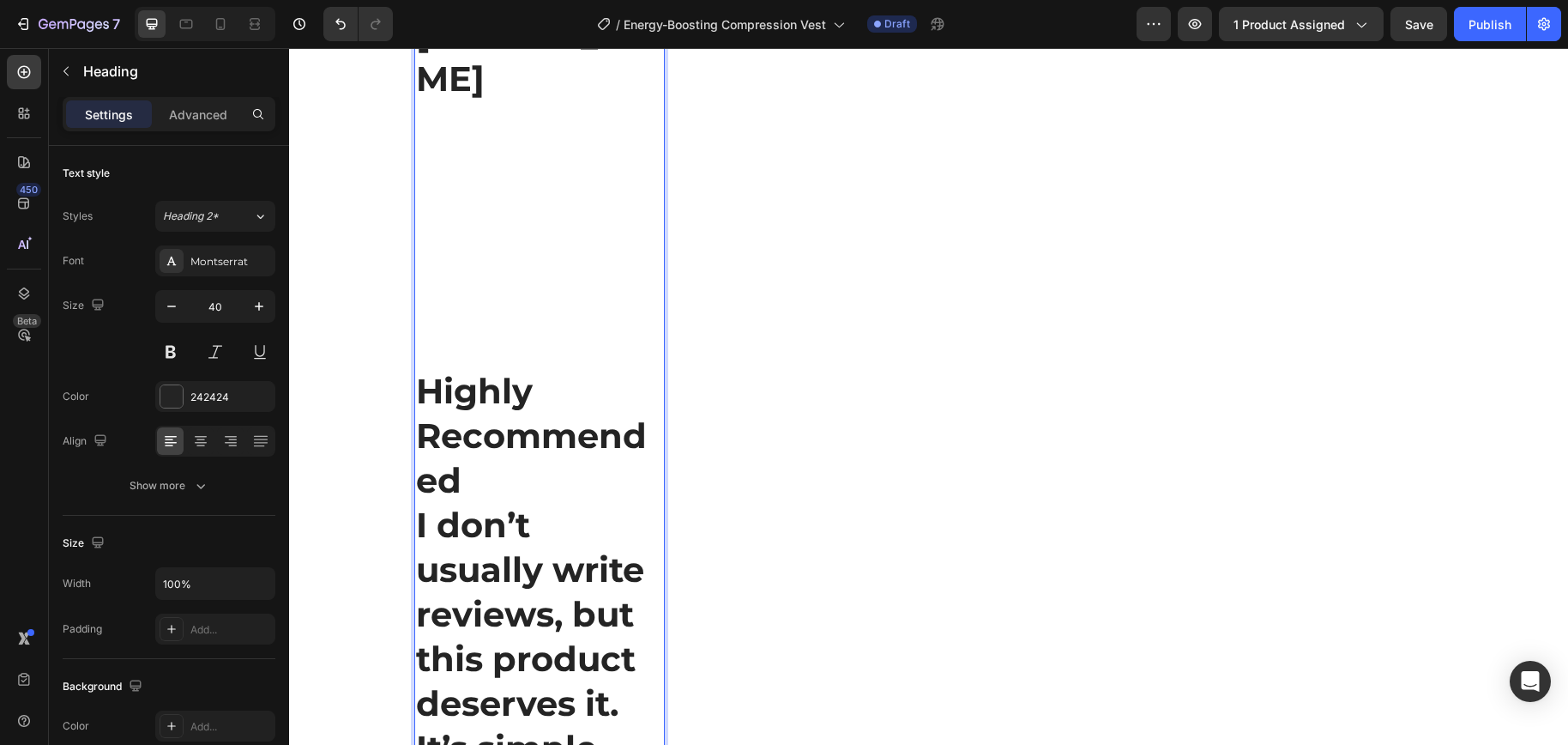
scroll to position [14915, 0]
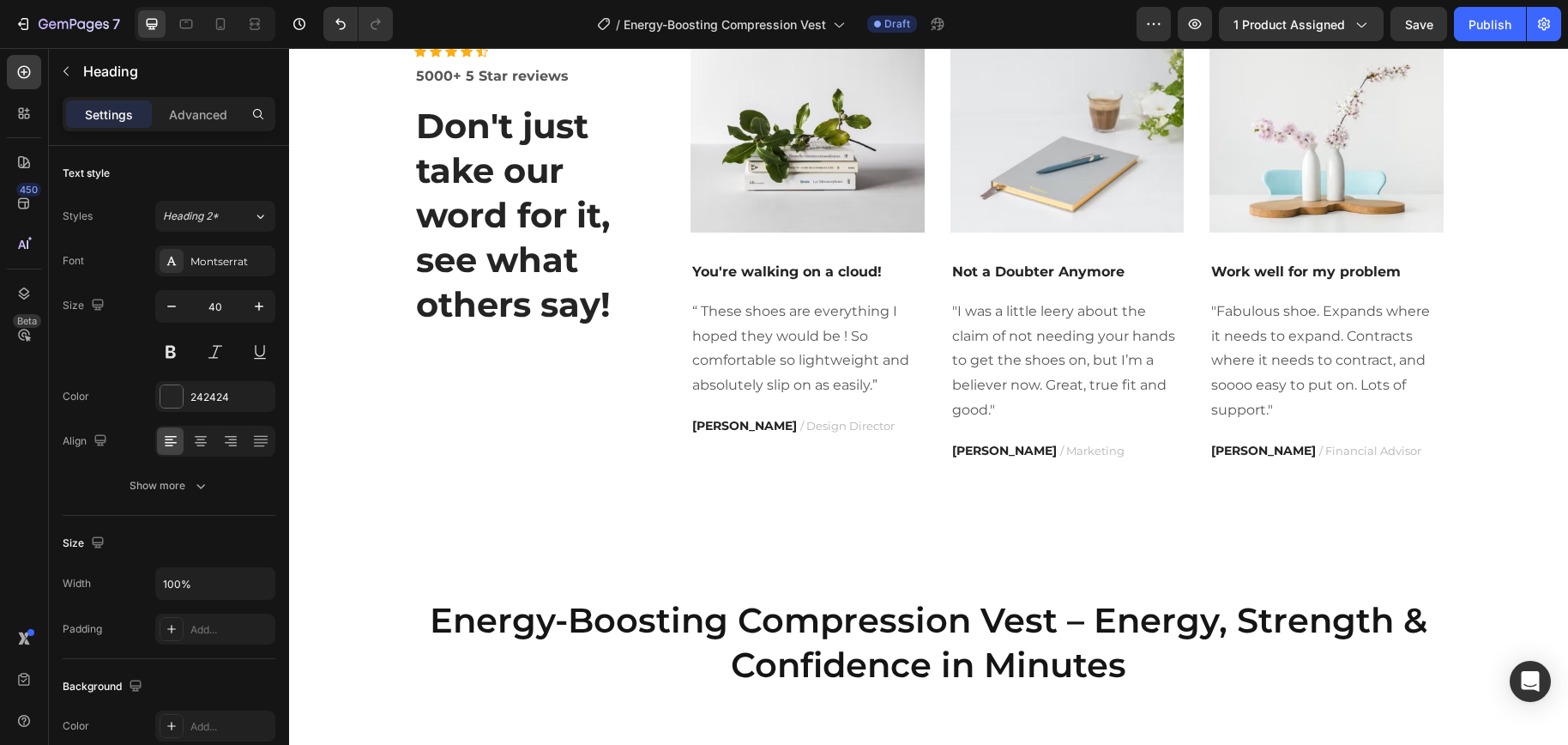
scroll to position [5251, 0]
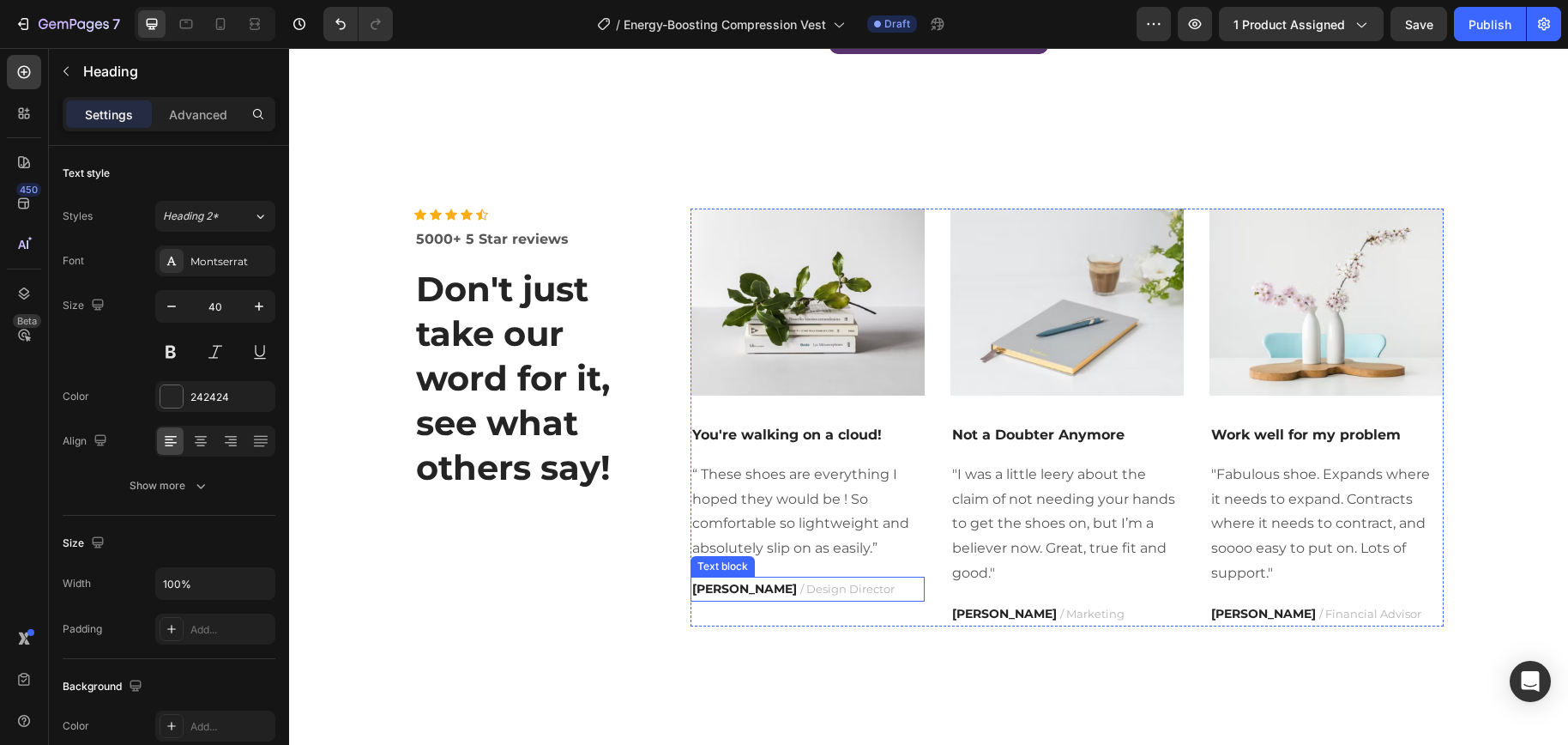
click at [725, 587] on strong "RYAN S." at bounding box center [744, 588] width 105 height 15
click at [714, 589] on strong "RYAN S." at bounding box center [744, 588] width 105 height 15
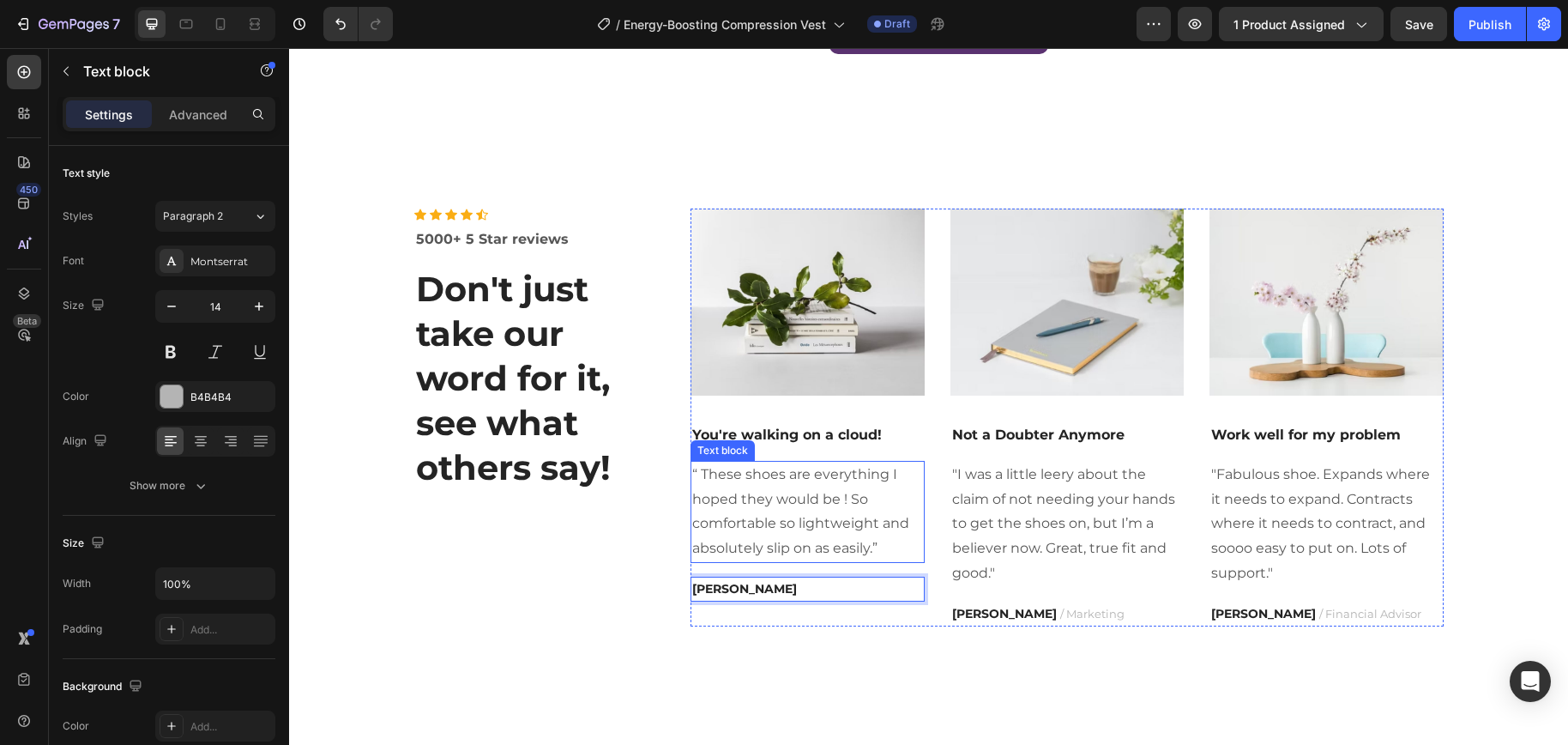
click at [759, 542] on p "“ These shoes are everything I hoped they would be ! So comfortable so lightwei…" at bounding box center [807, 512] width 230 height 98
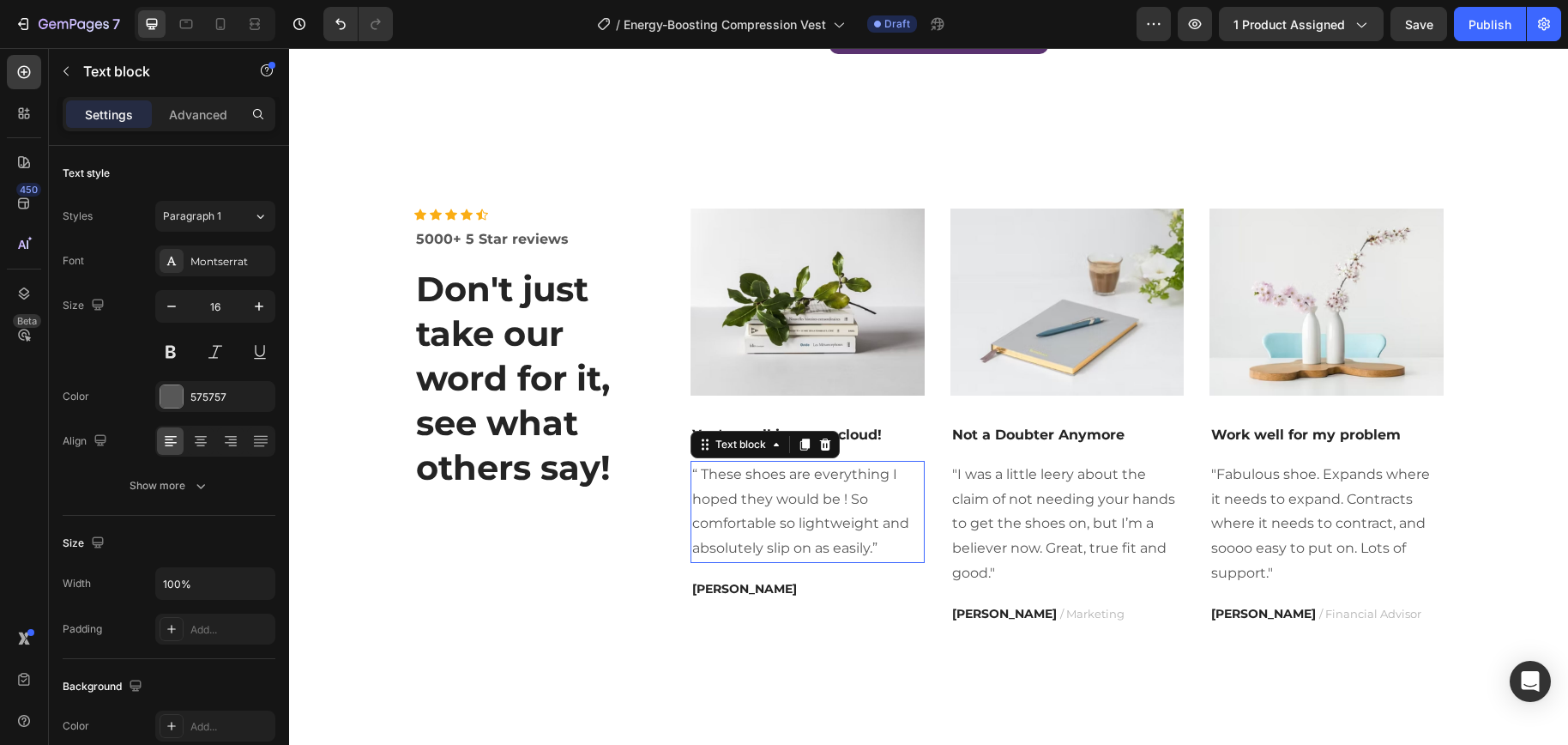
click at [759, 542] on p "“ These shoes are everything I hoped they would be ! So comfortable so lightwei…" at bounding box center [807, 512] width 230 height 98
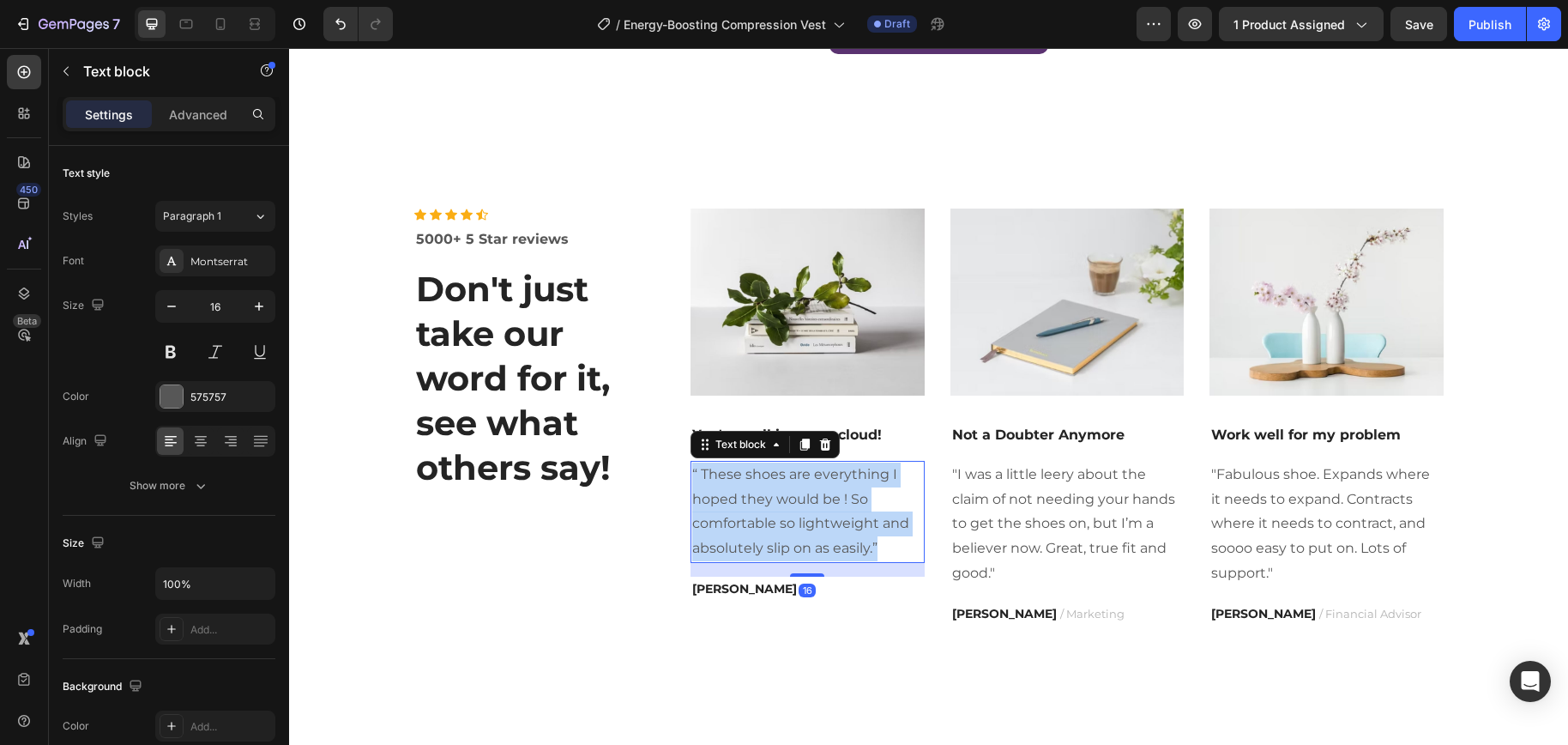
click at [759, 542] on p "“ These shoes are everything I hoped they would be ! So comfortable so lightwei…" at bounding box center [807, 512] width 230 height 98
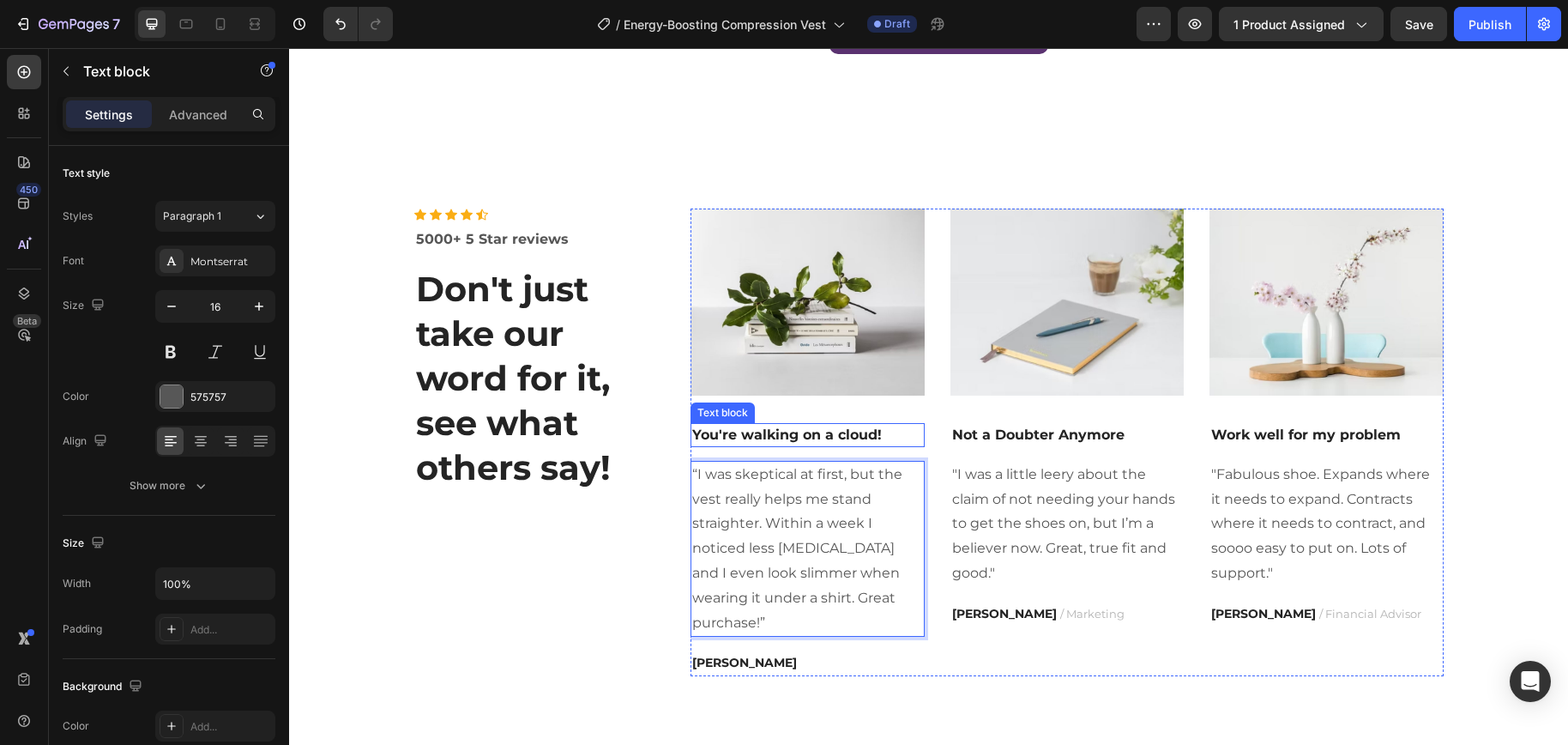
click at [798, 439] on p "You're walking on a cloud!" at bounding box center [807, 434] width 230 height 21
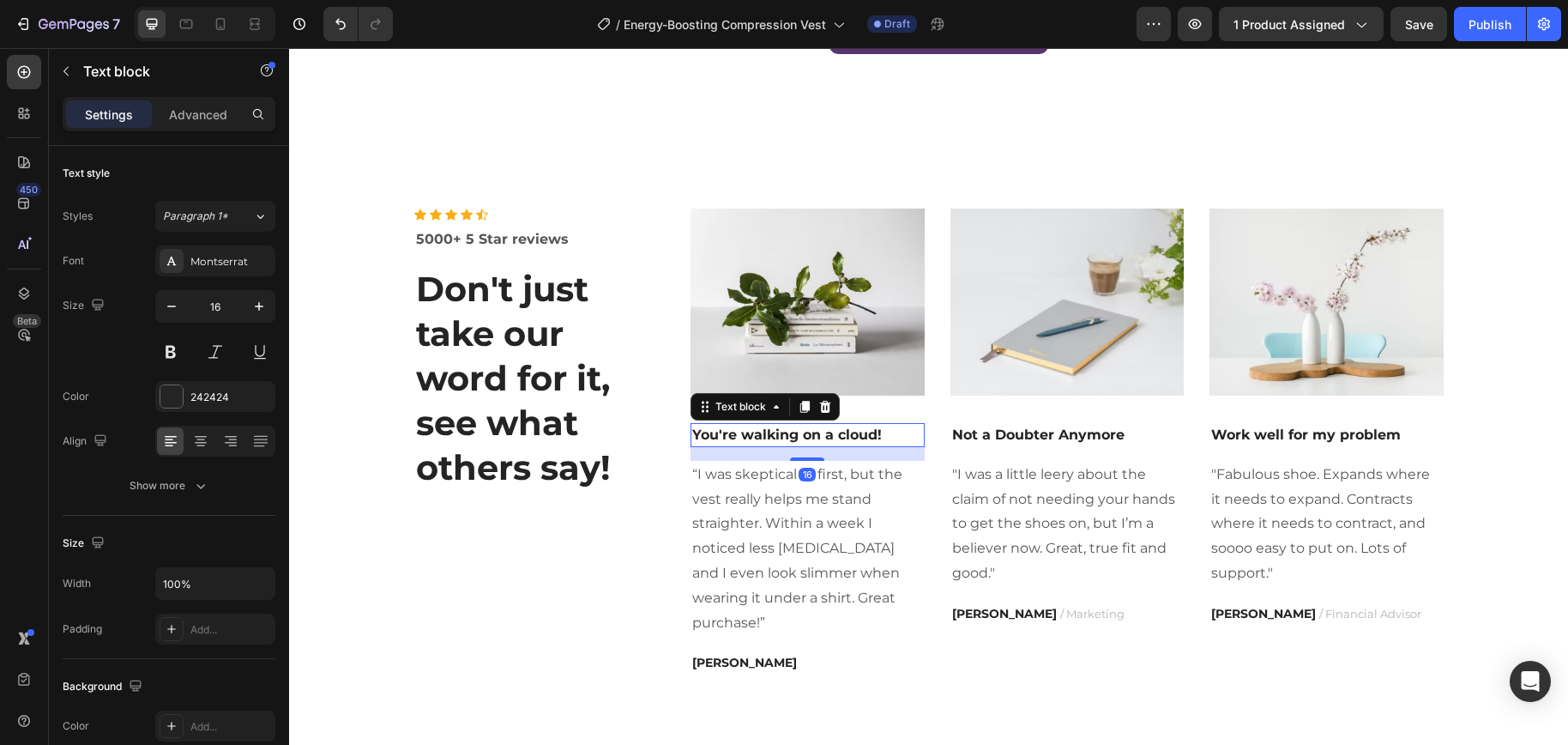
click at [820, 405] on icon at bounding box center [825, 406] width 11 height 12
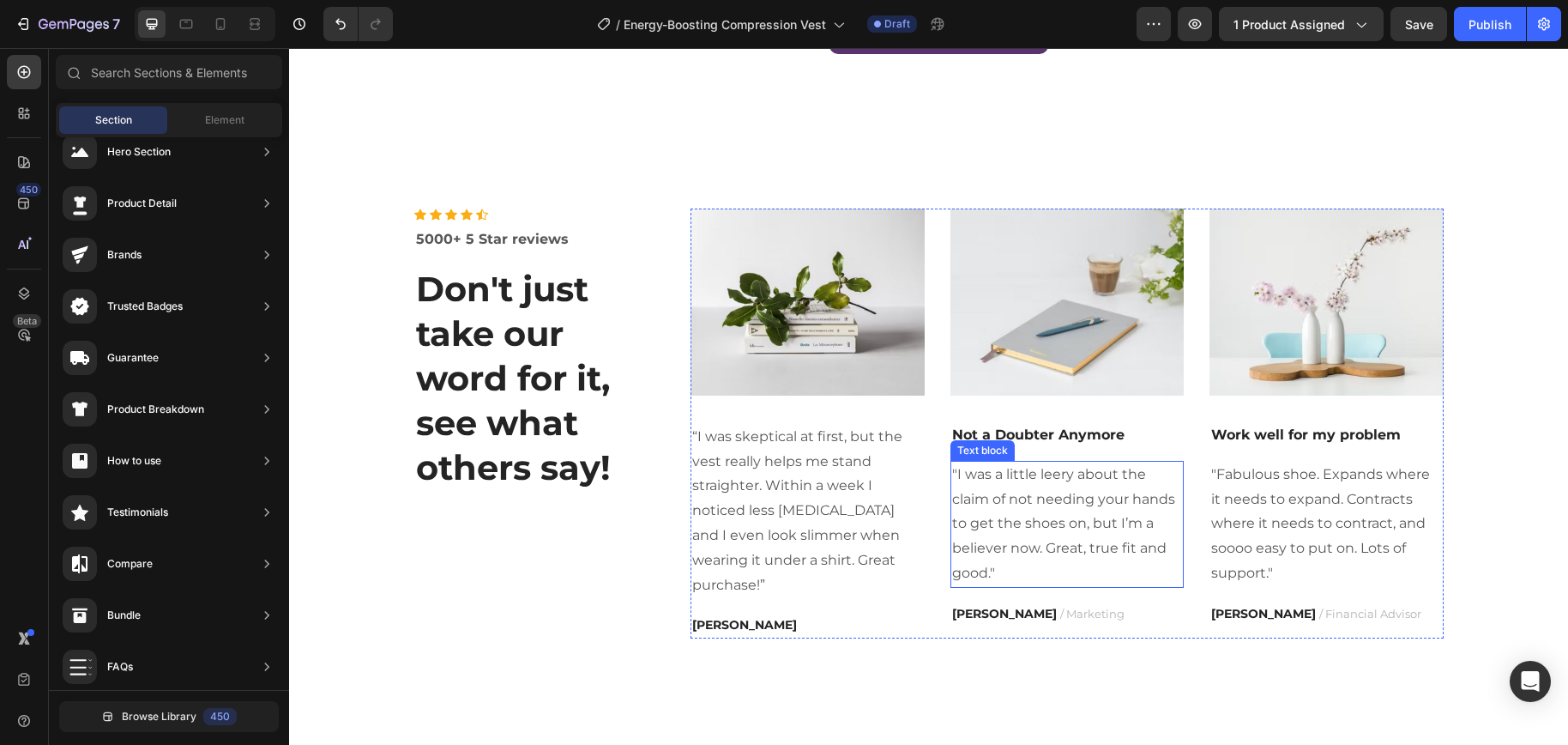
click at [1071, 528] on p ""I was a little leery about the claim of not needing your hands to get the shoe…" at bounding box center [1066, 525] width 230 height 124
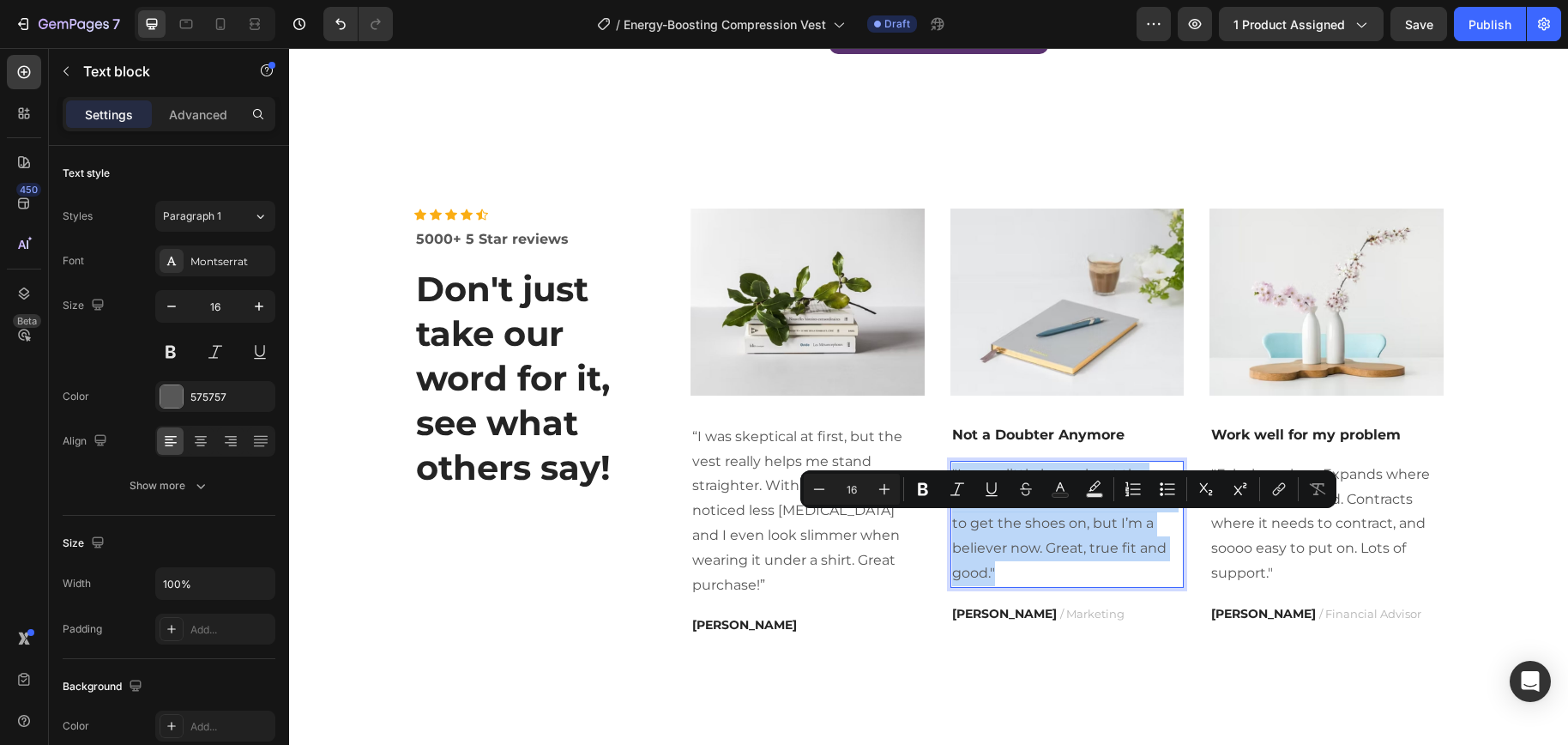
click at [1071, 528] on p ""I was a little leery about the claim of not needing your hands to get the shoe…" at bounding box center [1066, 525] width 230 height 124
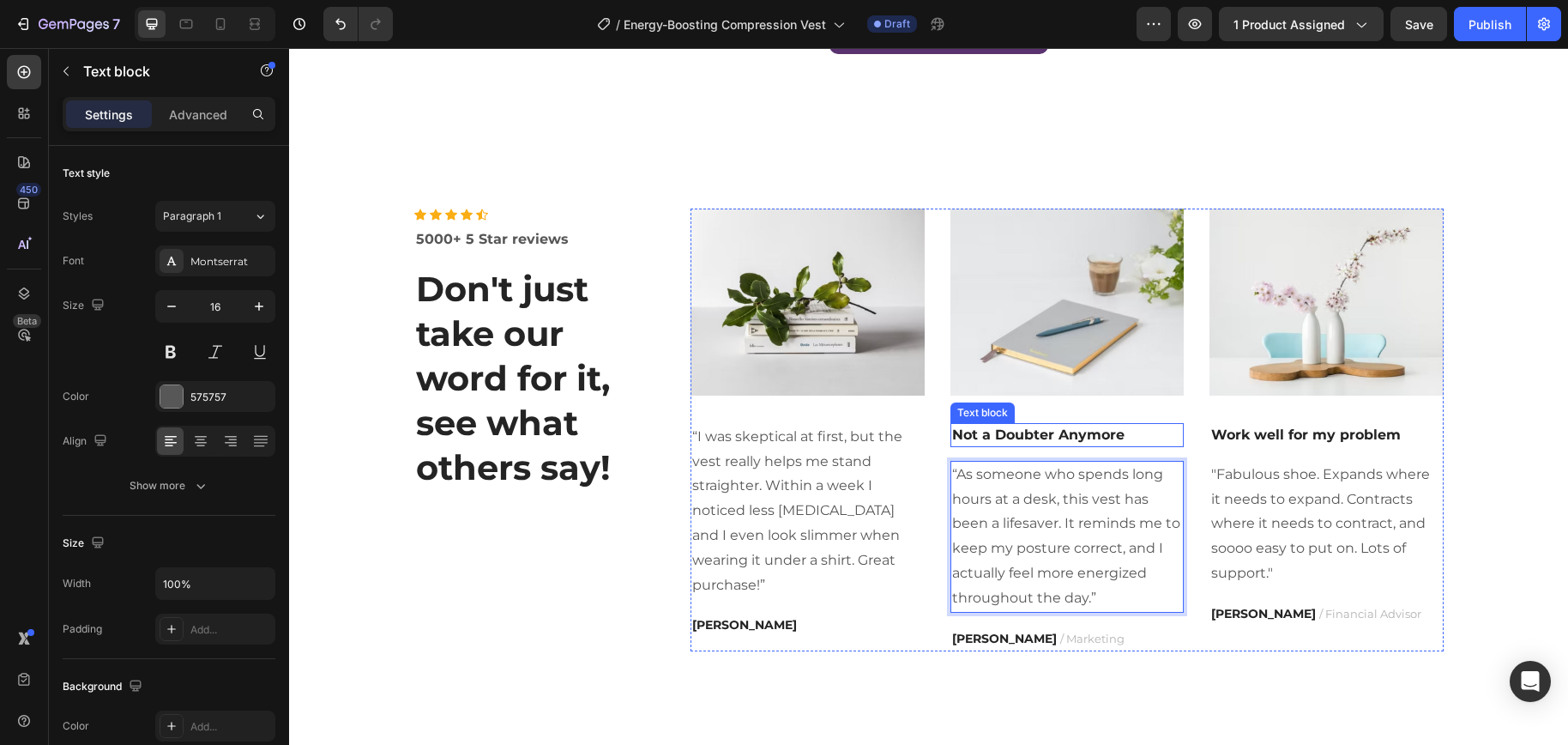
click at [1093, 437] on p "Not a Doubter Anymore" at bounding box center [1066, 434] width 230 height 21
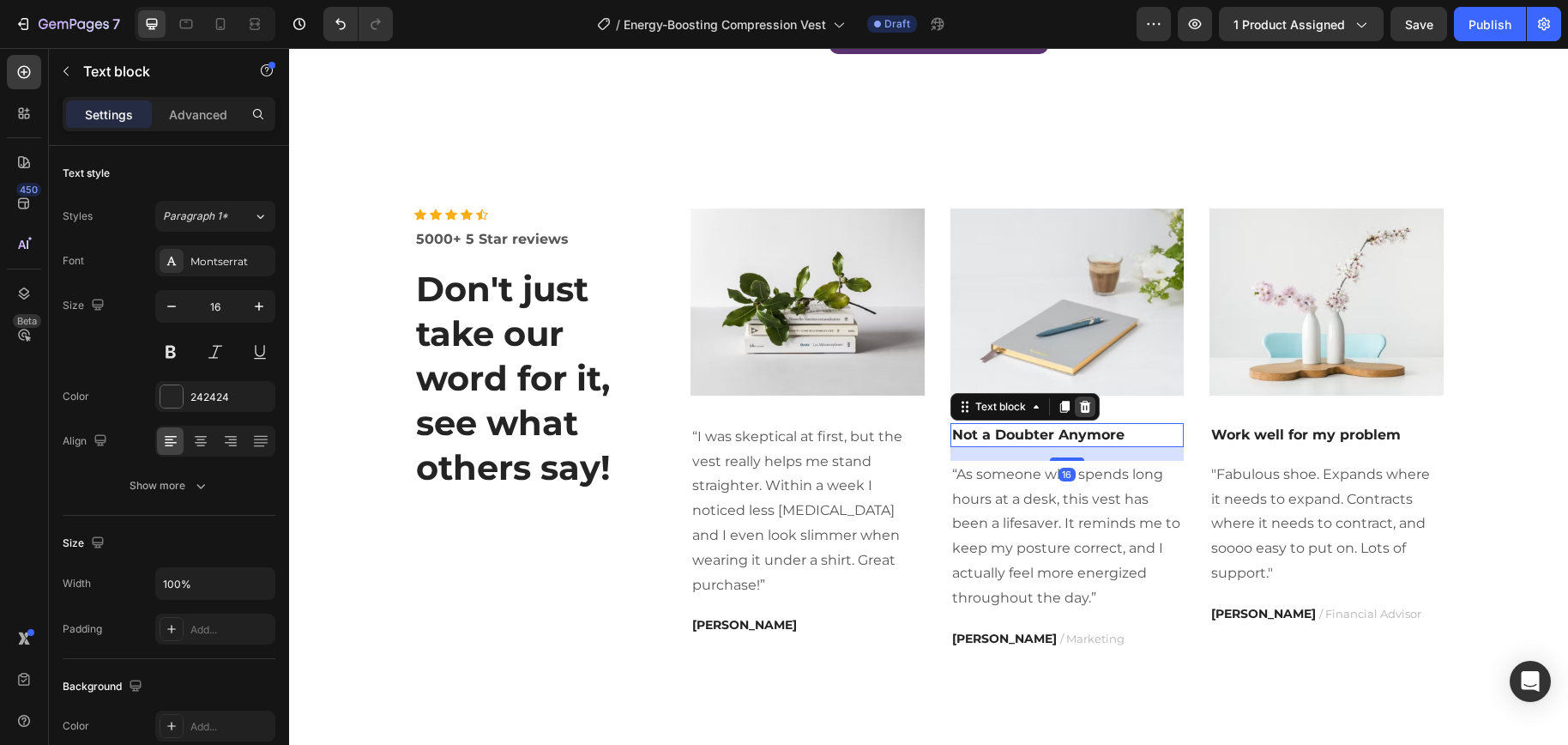
click at [1087, 409] on div at bounding box center [1084, 406] width 21 height 21
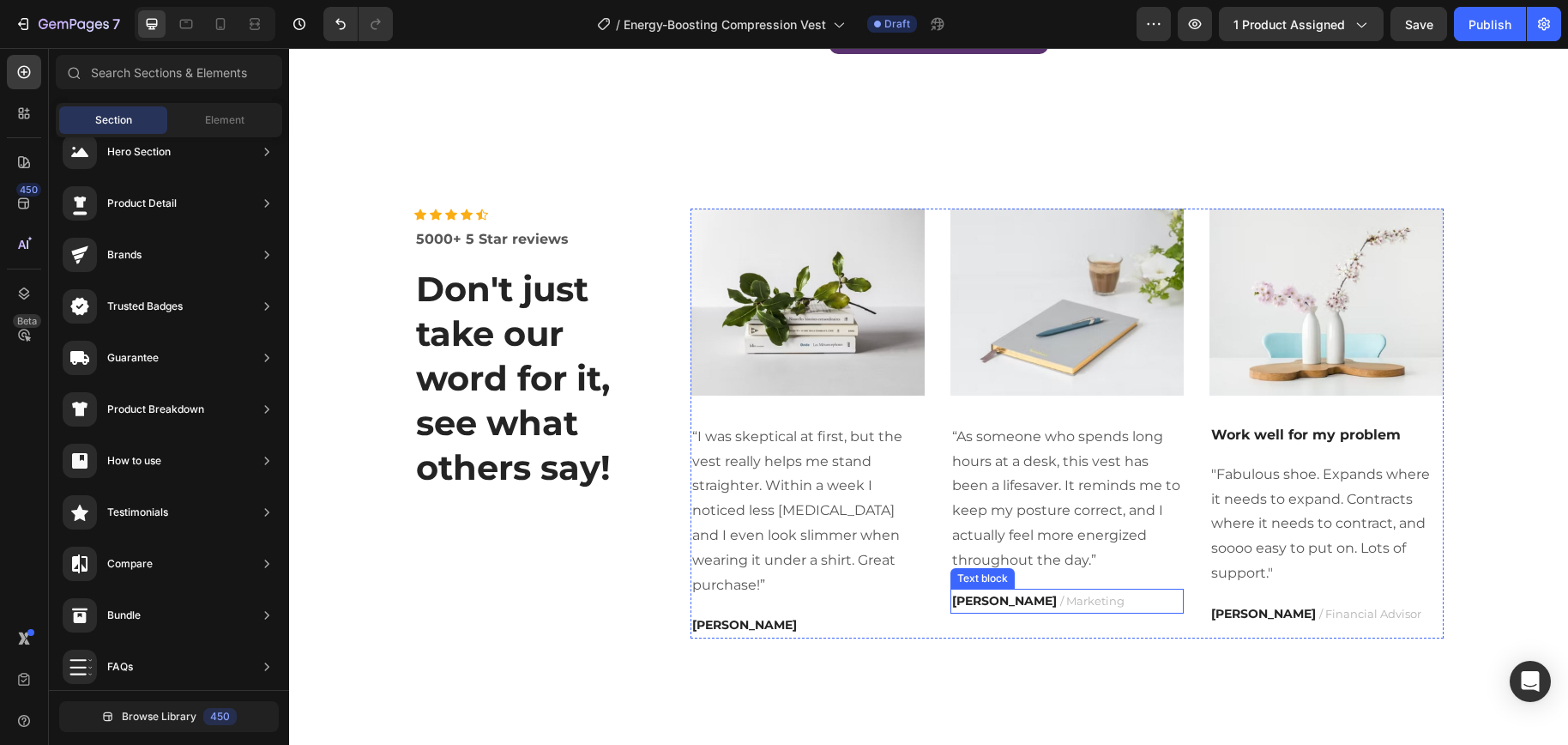
click at [1004, 601] on strong "PATRICIA B." at bounding box center [1003, 600] width 105 height 15
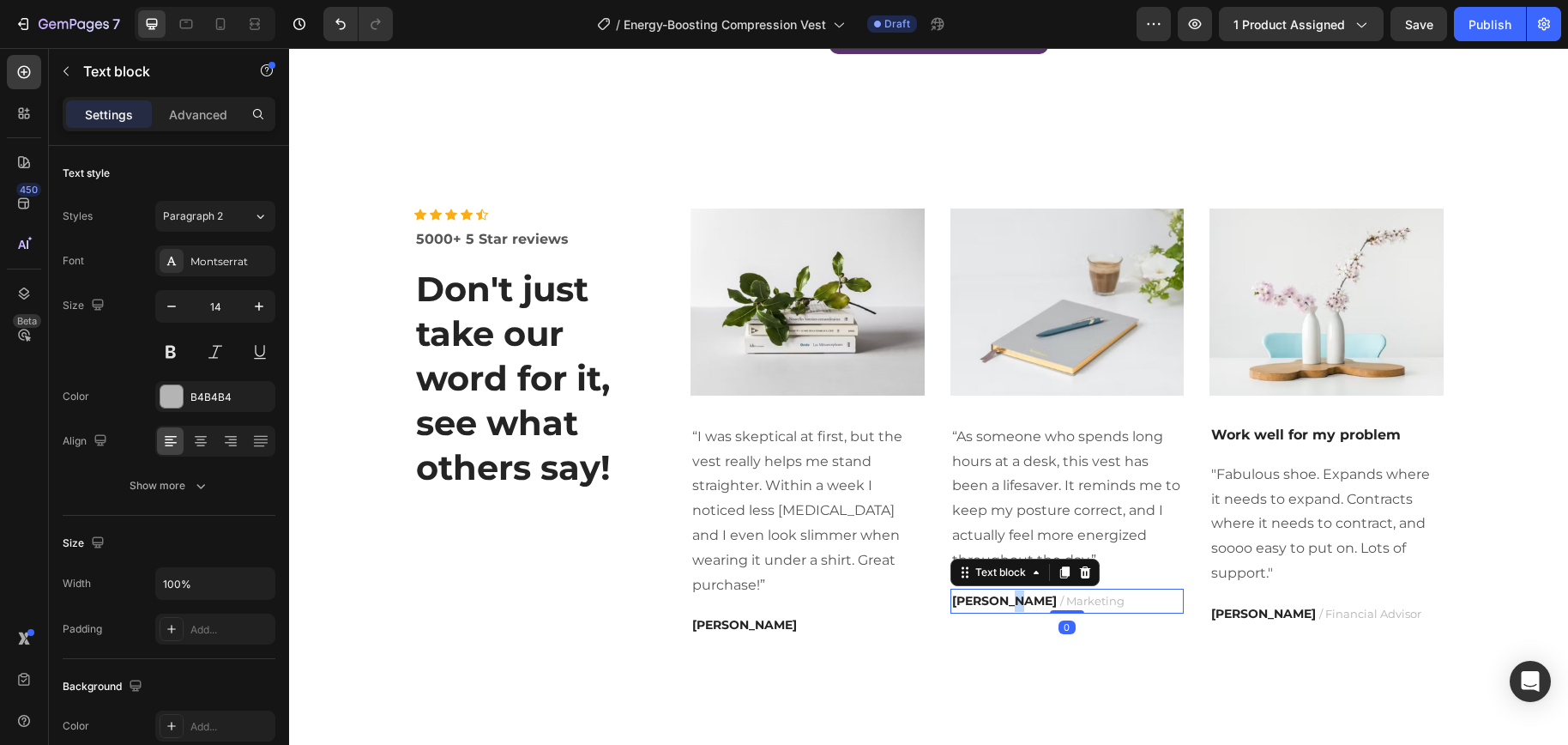
click at [1004, 601] on strong "PATRICIA B." at bounding box center [1003, 600] width 105 height 15
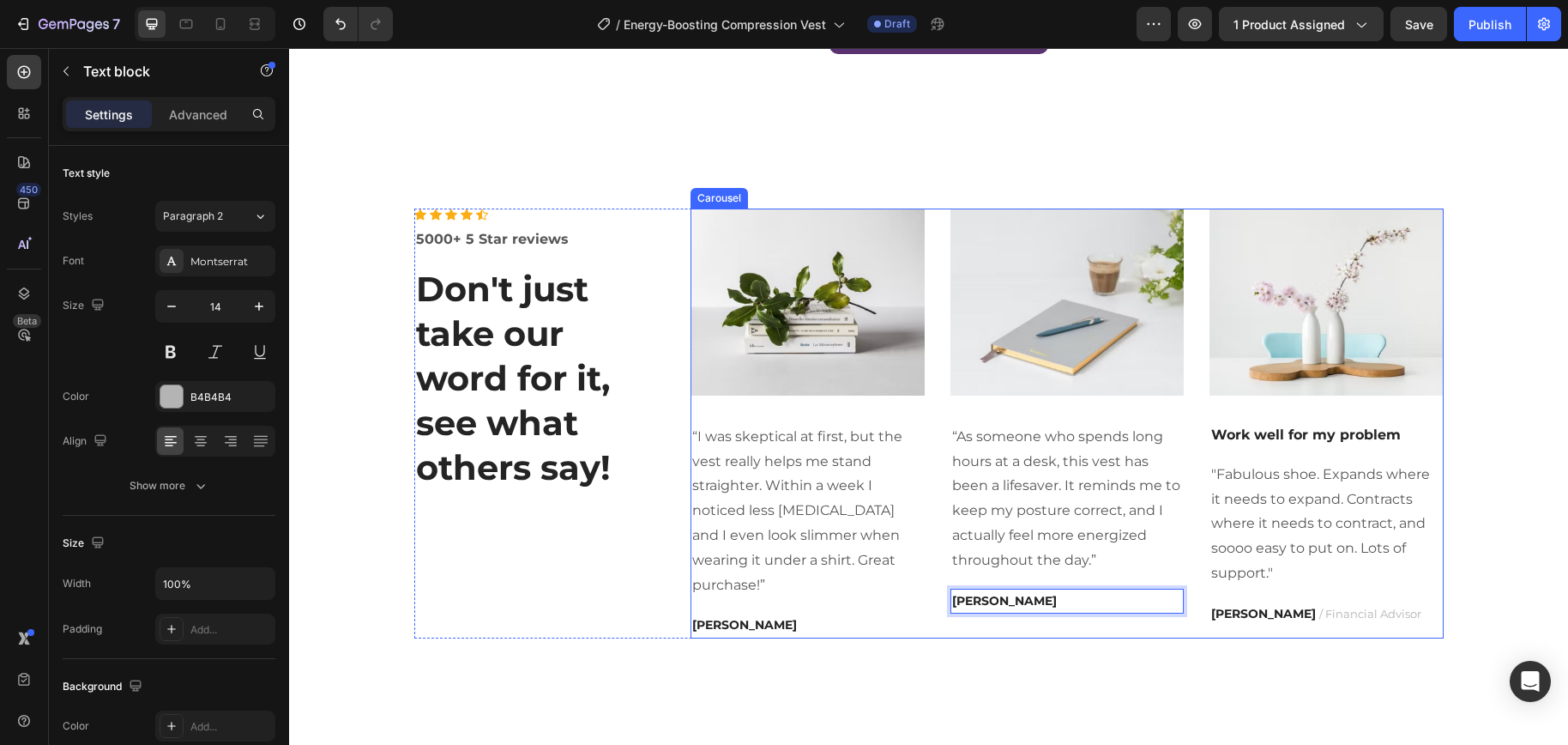
click at [1246, 613] on strong "TRAVIS J." at bounding box center [1263, 613] width 105 height 15
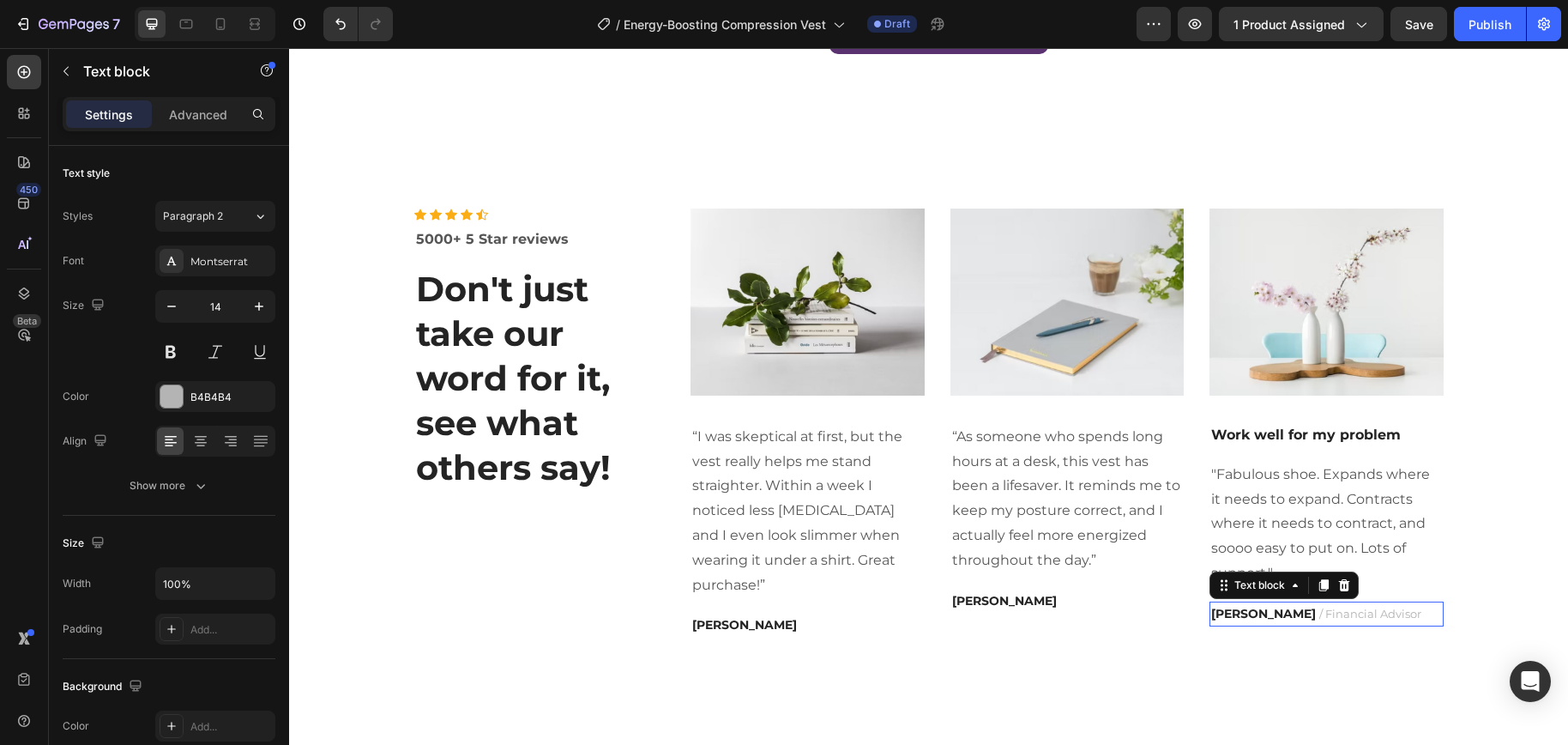
click at [1246, 613] on strong "TRAVIS J." at bounding box center [1263, 613] width 105 height 15
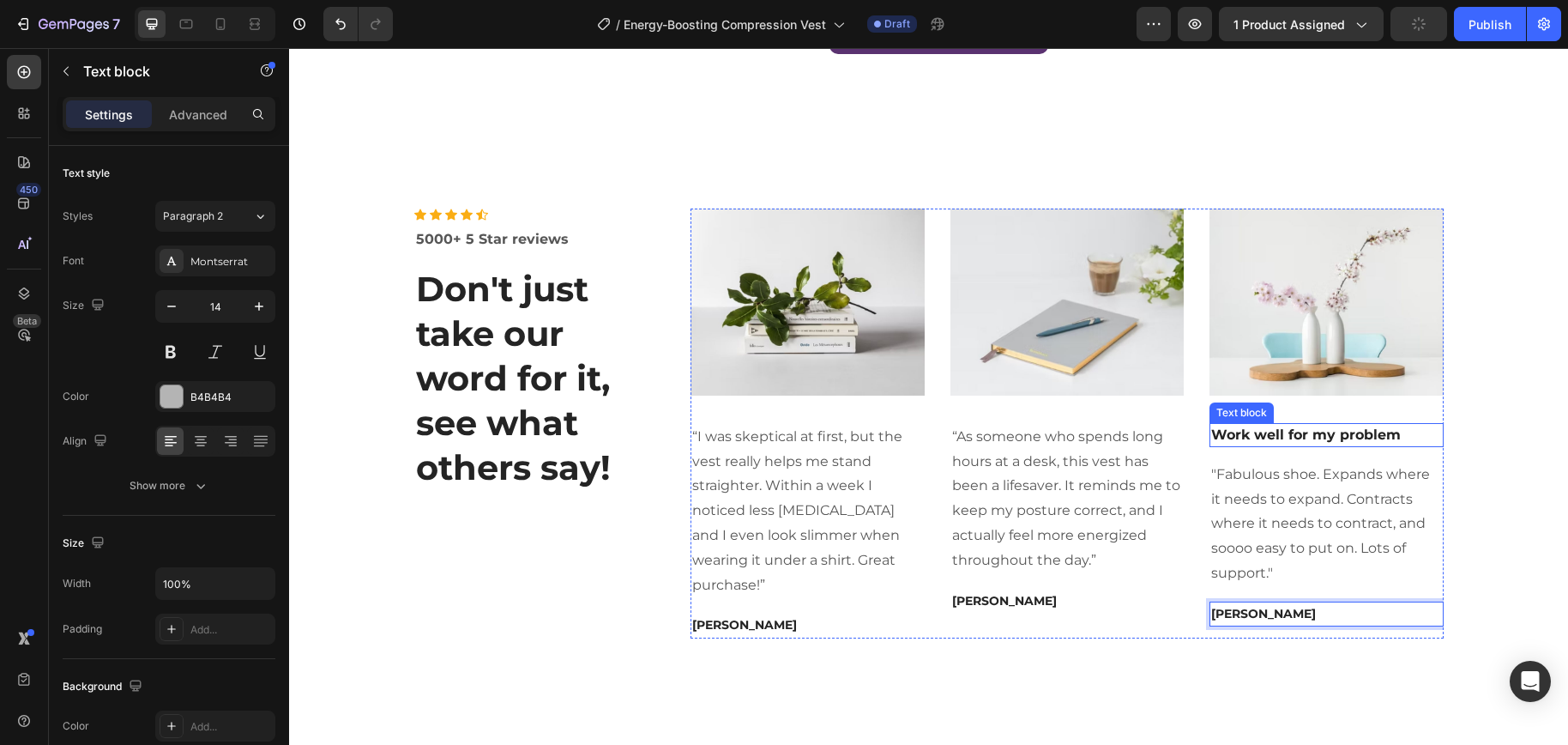
click at [1305, 482] on p ""Fabulous shoe. Expands where it needs to expand. Contracts where it needs to c…" at bounding box center [1326, 525] width 230 height 124
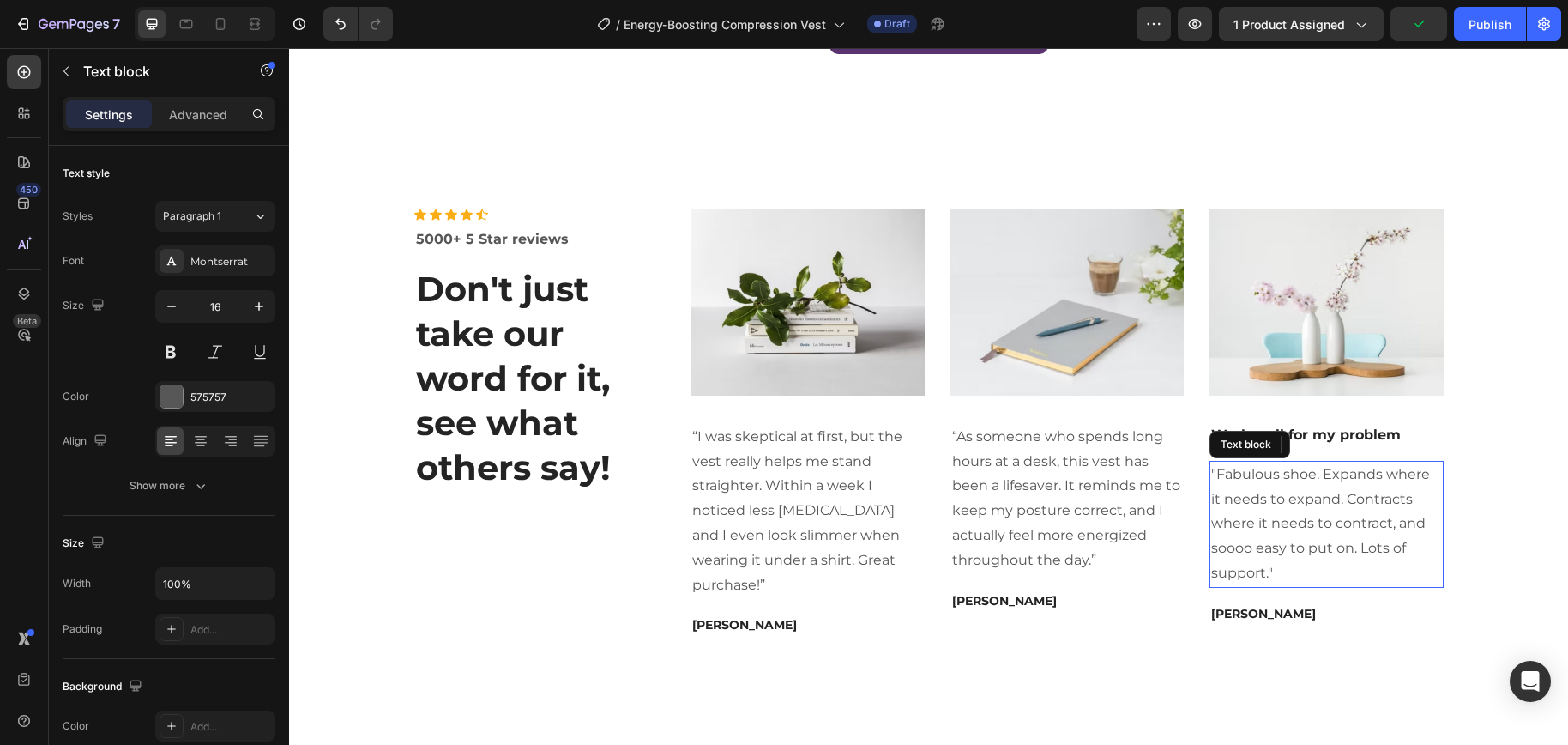
click at [1305, 482] on p ""Fabulous shoe. Expands where it needs to expand. Contracts where it needs to c…" at bounding box center [1326, 525] width 230 height 124
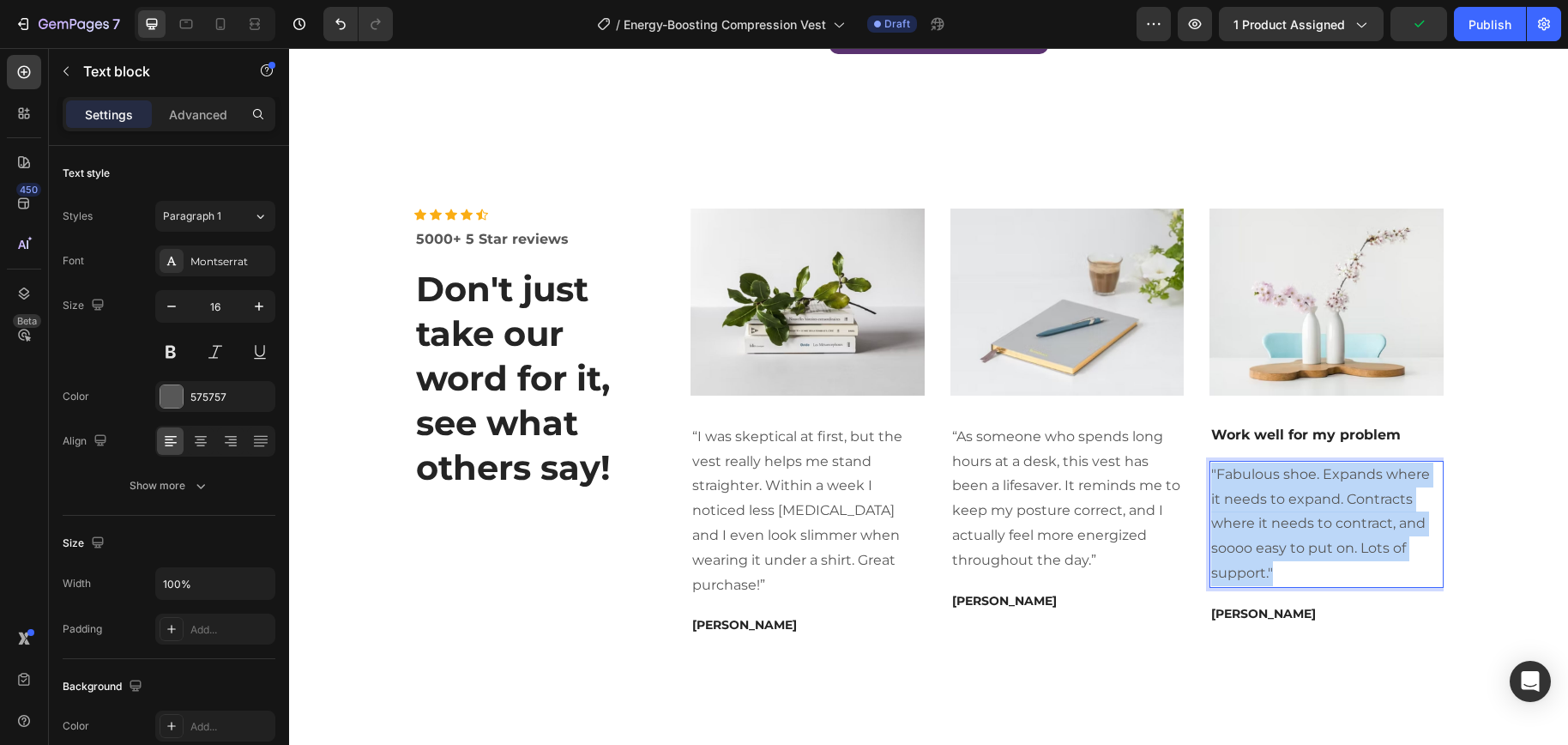
click at [1305, 482] on p ""Fabulous shoe. Expands where it needs to expand. Contracts where it needs to c…" at bounding box center [1326, 525] width 230 height 124
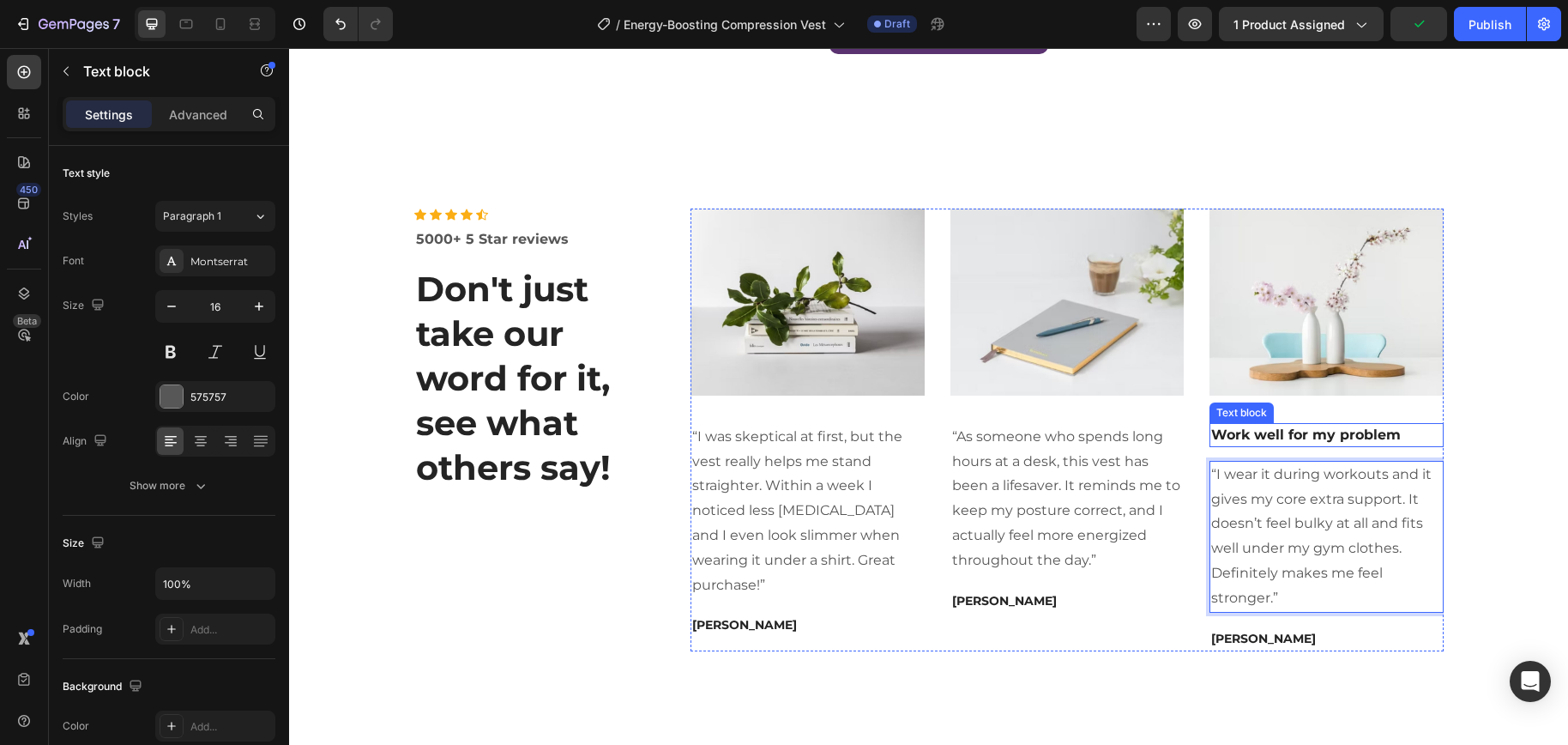
click at [1391, 437] on p "Work well for my problem" at bounding box center [1326, 434] width 230 height 21
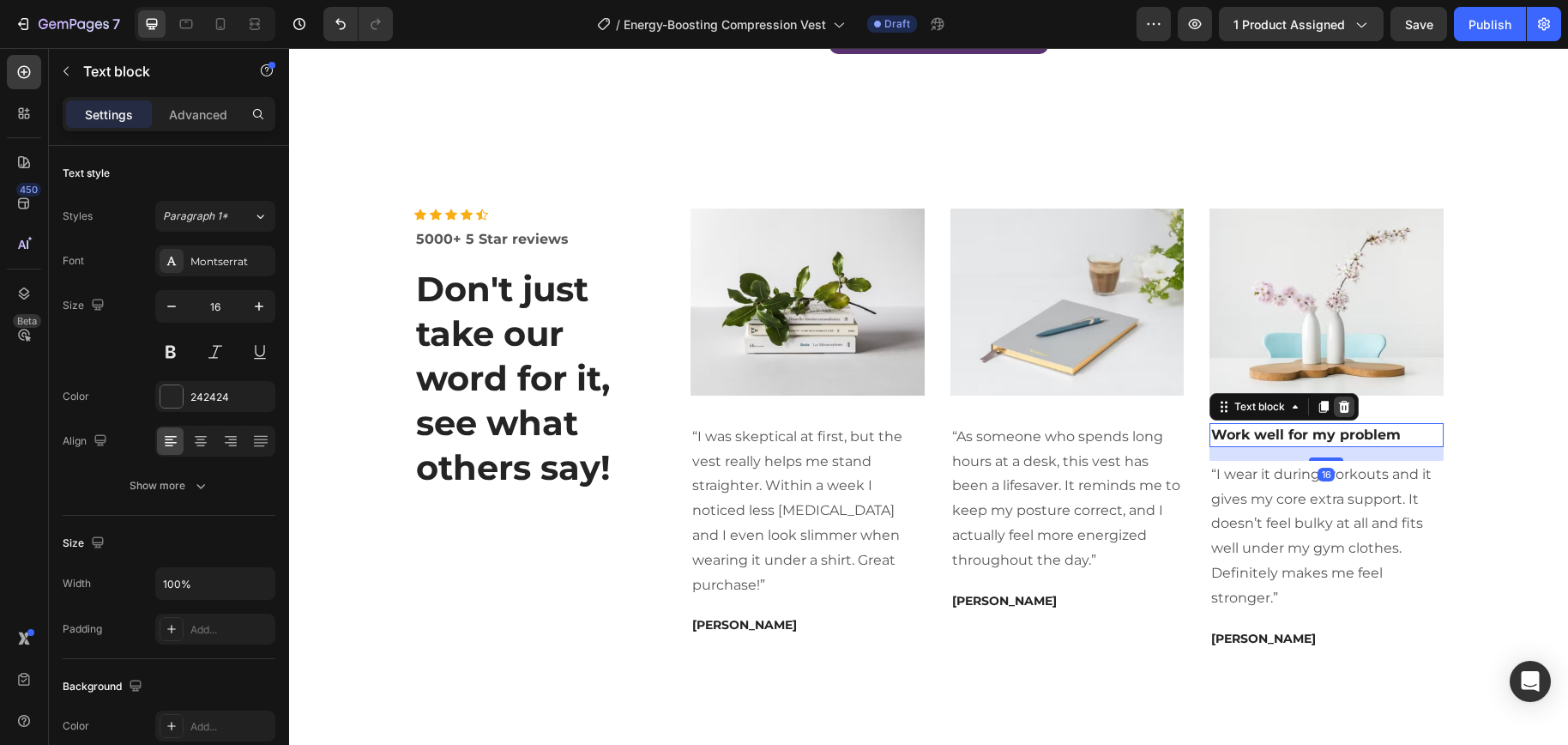
click at [1337, 409] on icon at bounding box center [1343, 406] width 14 height 14
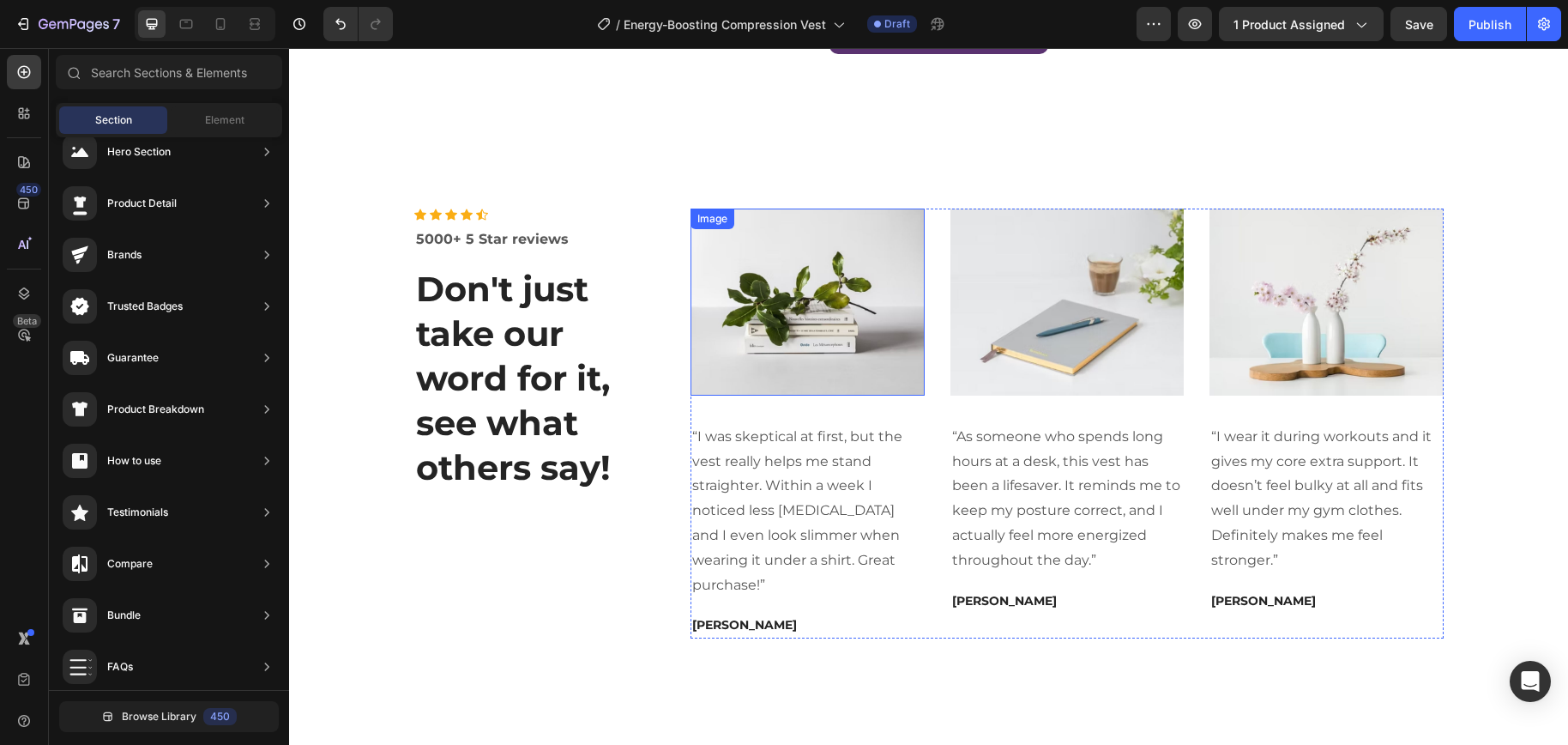
click at [876, 362] on img at bounding box center [807, 301] width 234 height 187
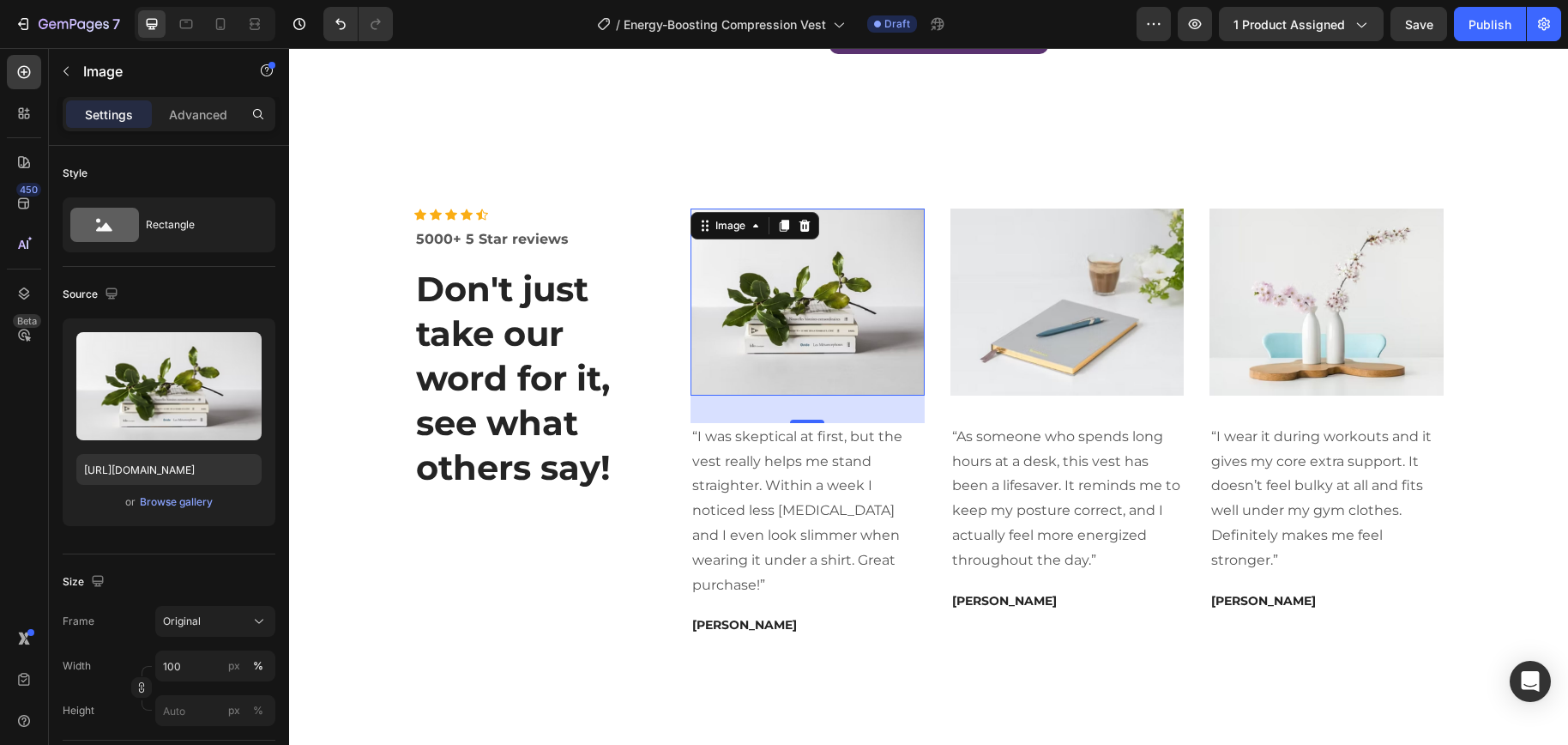
click at [762, 316] on img at bounding box center [807, 301] width 234 height 187
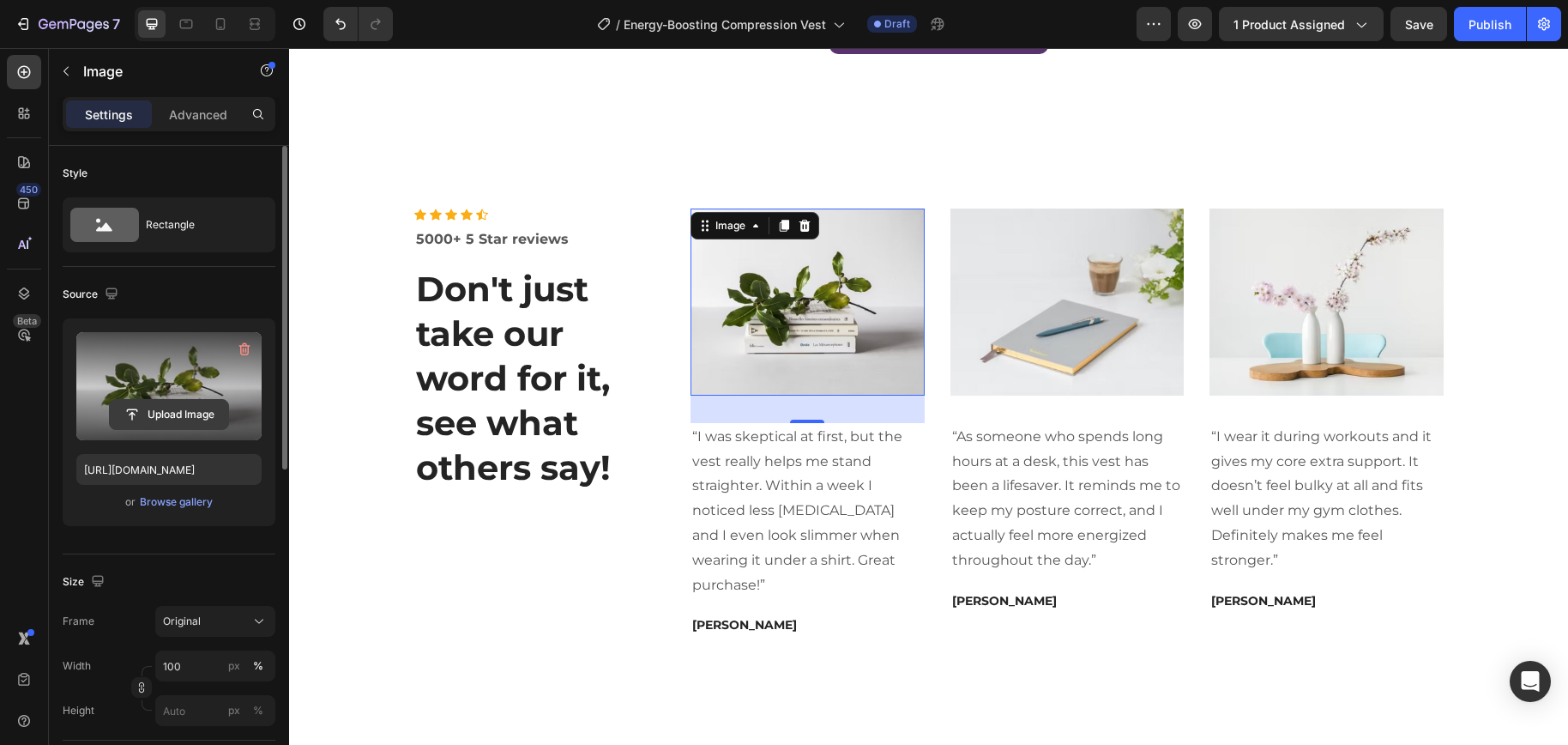
click at [177, 414] on input "file" at bounding box center [169, 414] width 118 height 29
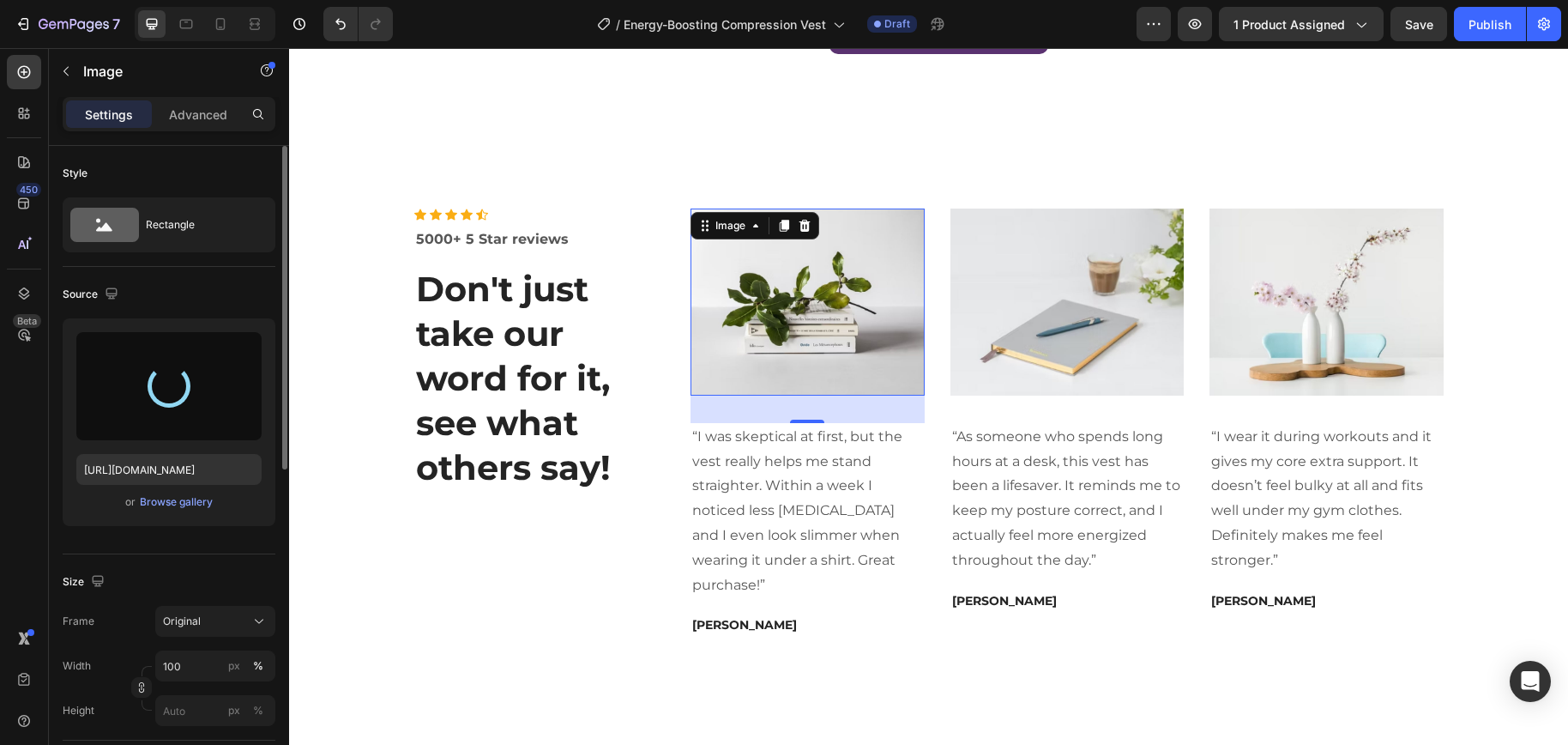
type input "https://cdn.shopify.com/s/files/1/0698/8844/2517/files/gempages_578359433361359…"
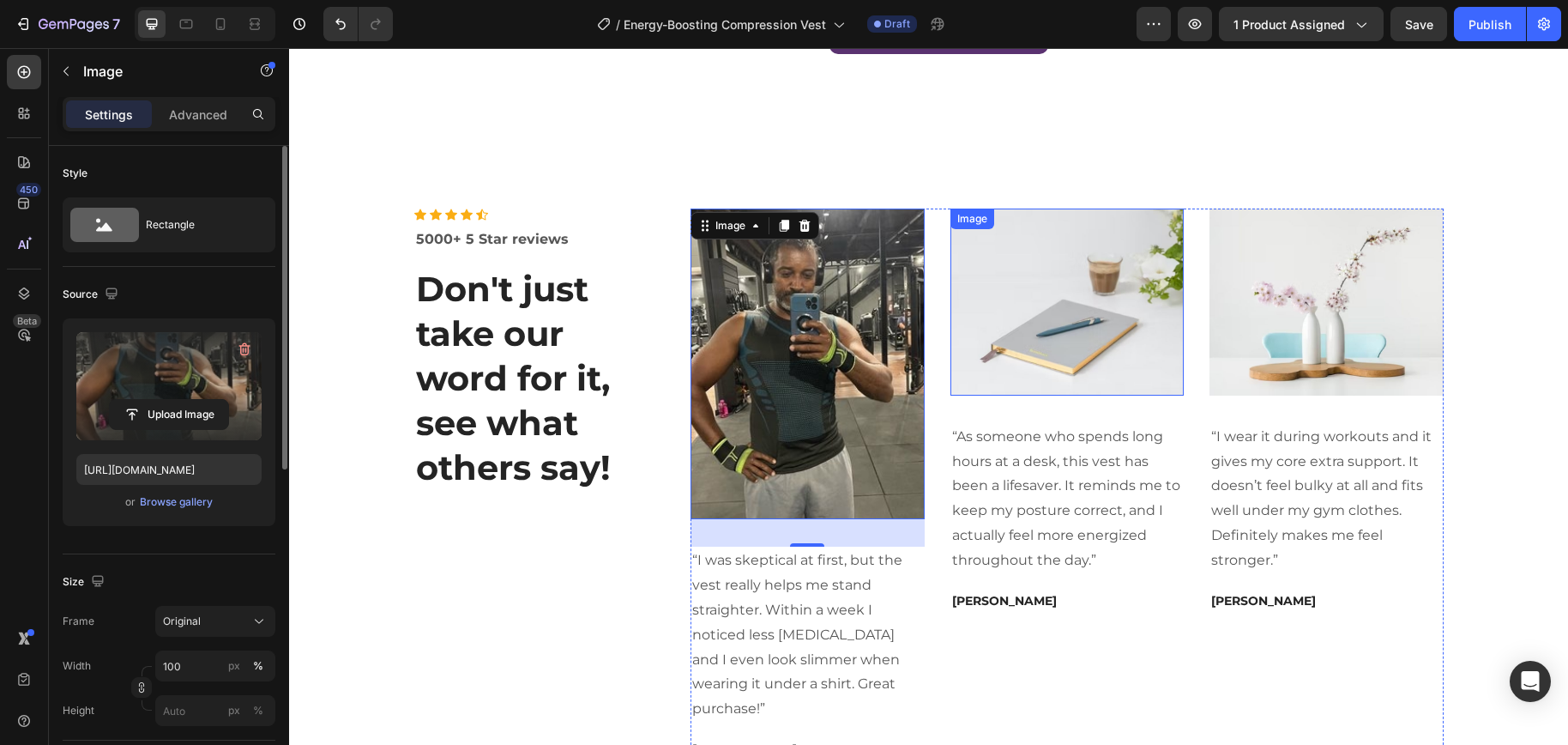
click at [1032, 342] on img at bounding box center [1067, 301] width 234 height 187
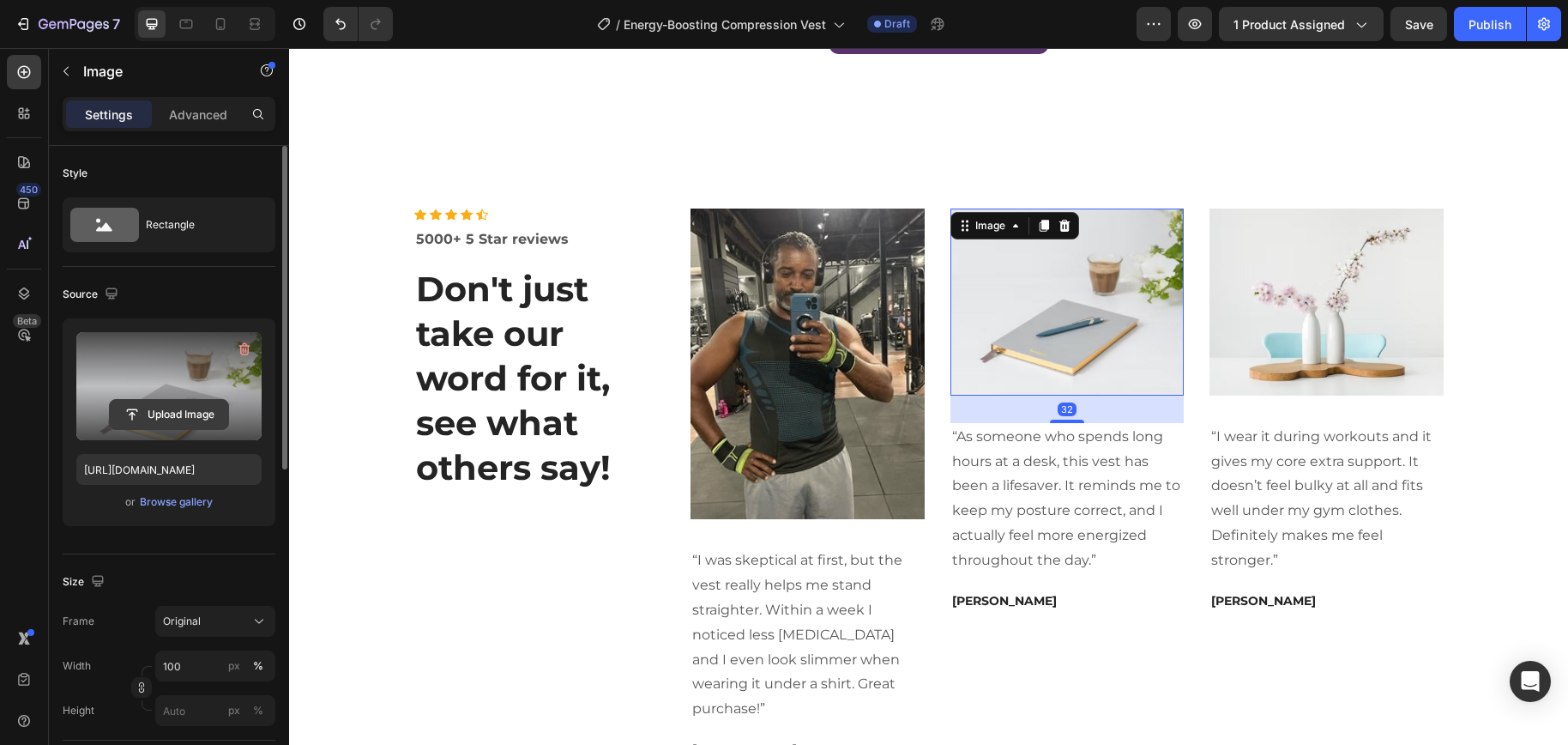
click at [169, 412] on input "file" at bounding box center [169, 414] width 118 height 29
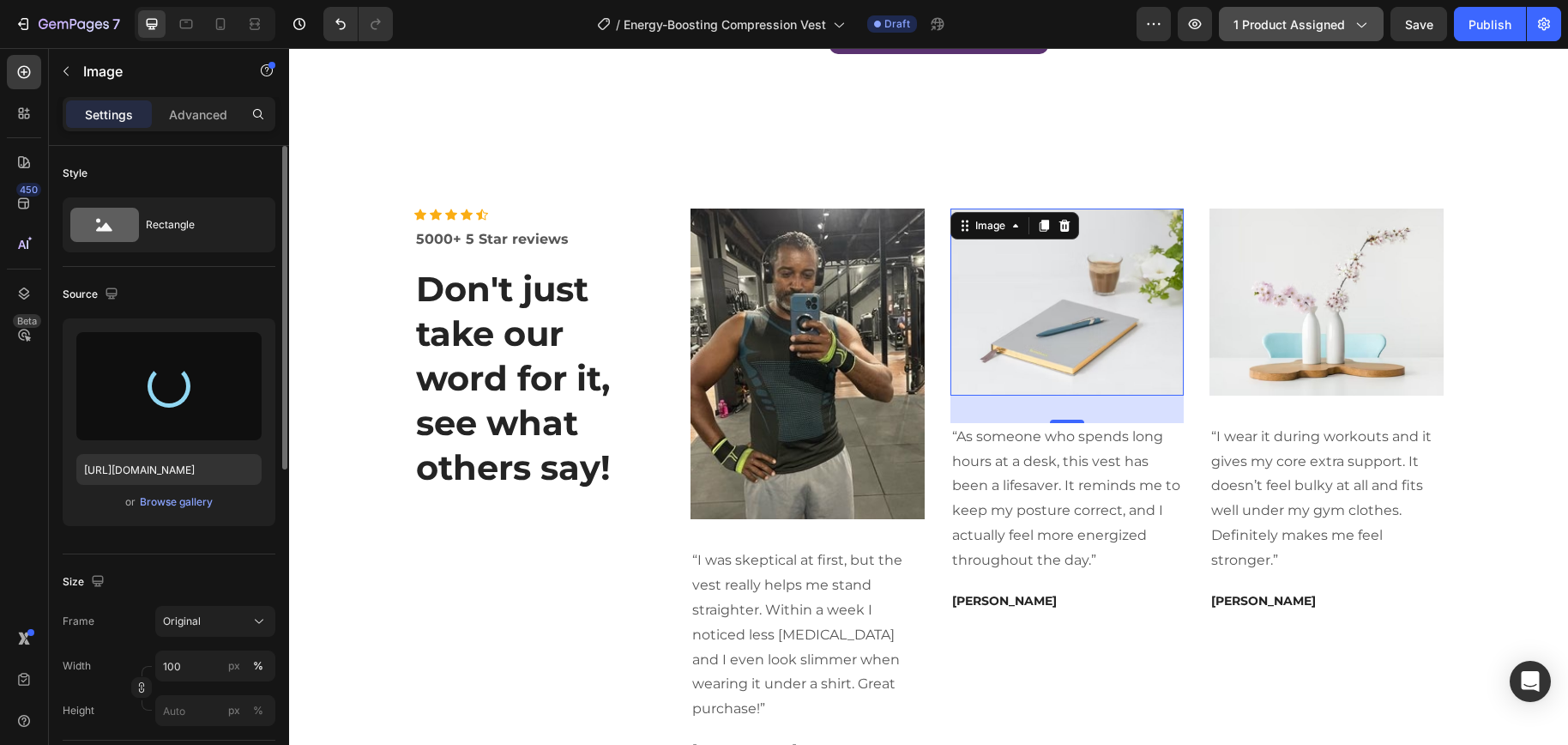
type input "https://cdn.shopify.com/s/files/1/0698/8844/2517/files/gempages_578359433361359…"
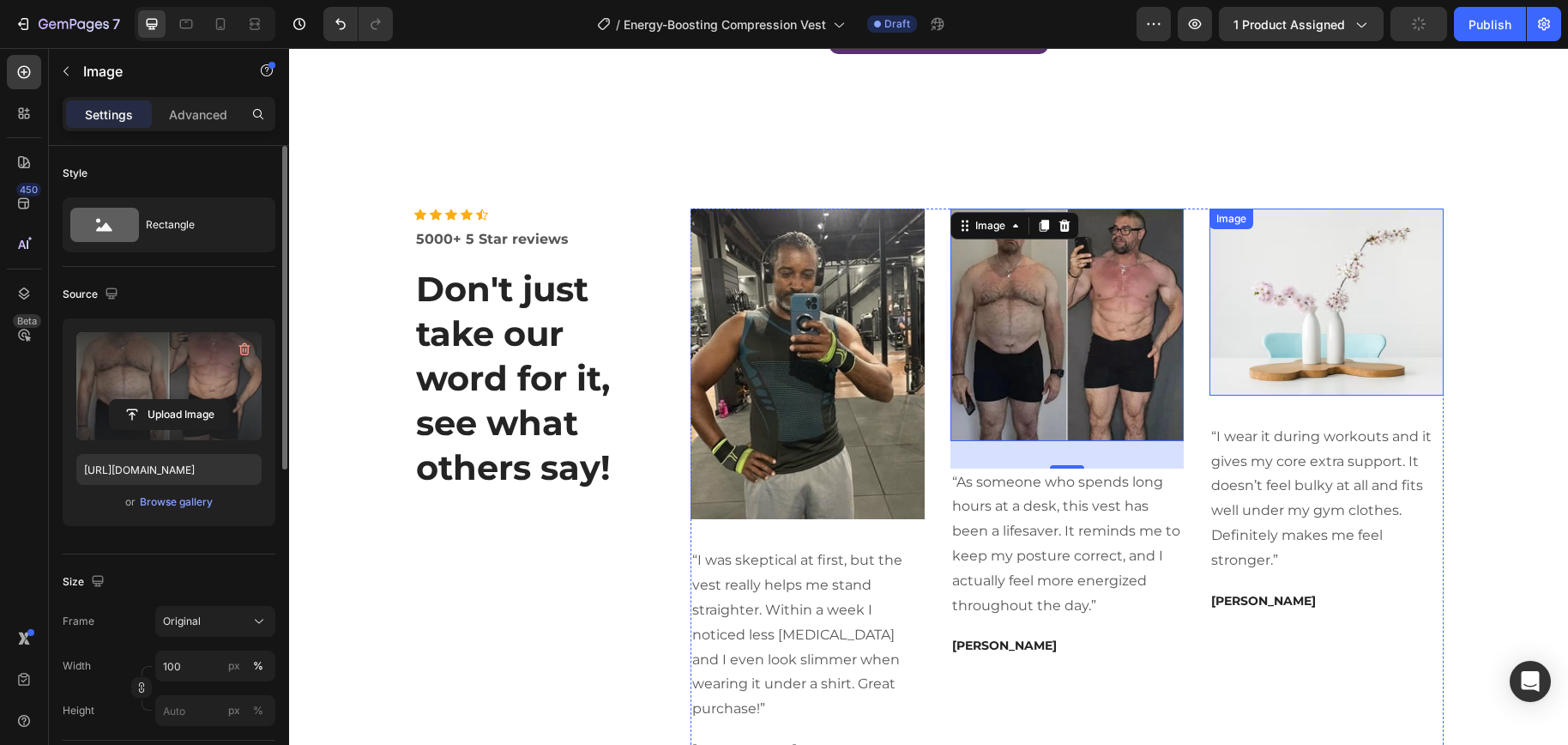
click at [1302, 328] on img at bounding box center [1326, 301] width 234 height 187
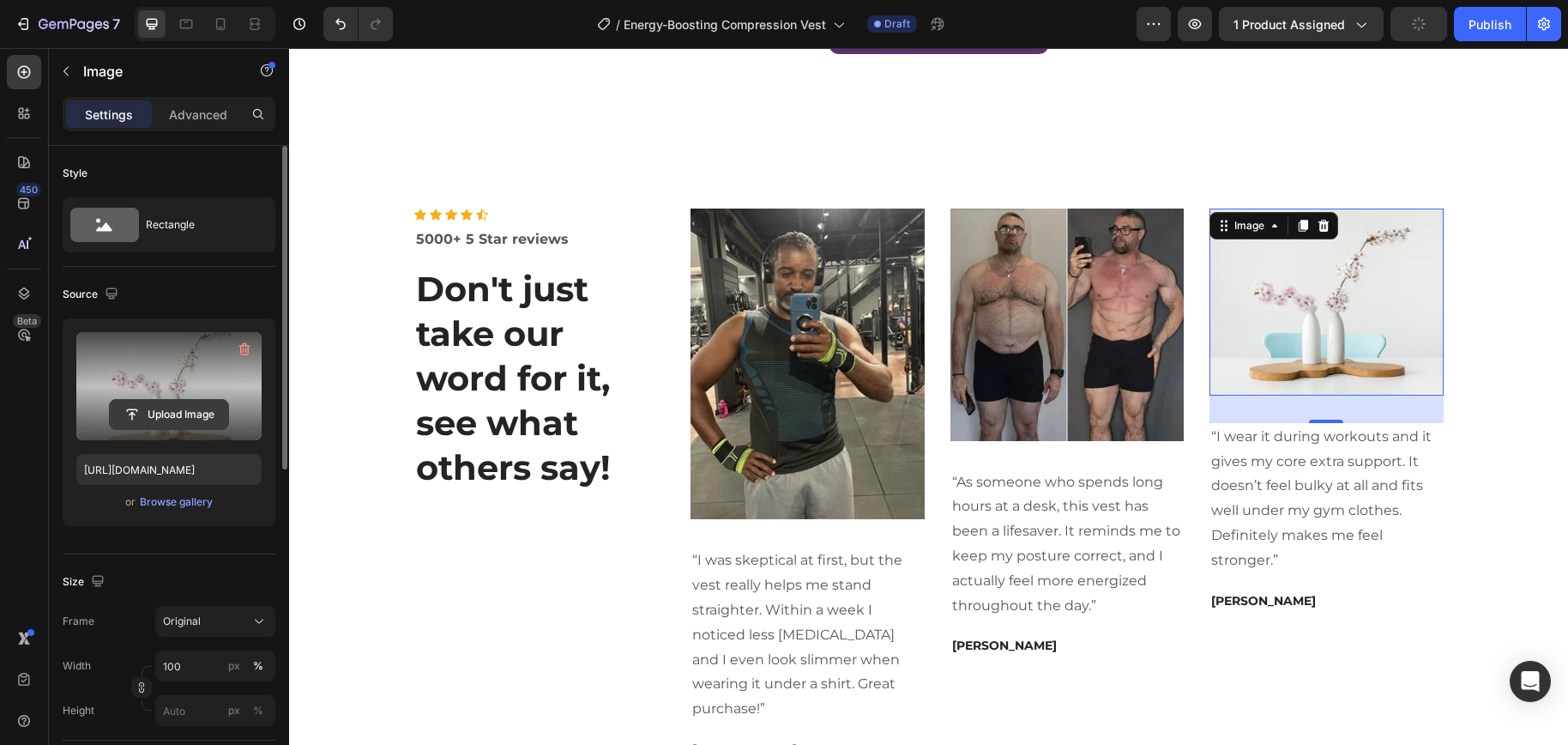
click at [149, 412] on input "file" at bounding box center [169, 414] width 118 height 29
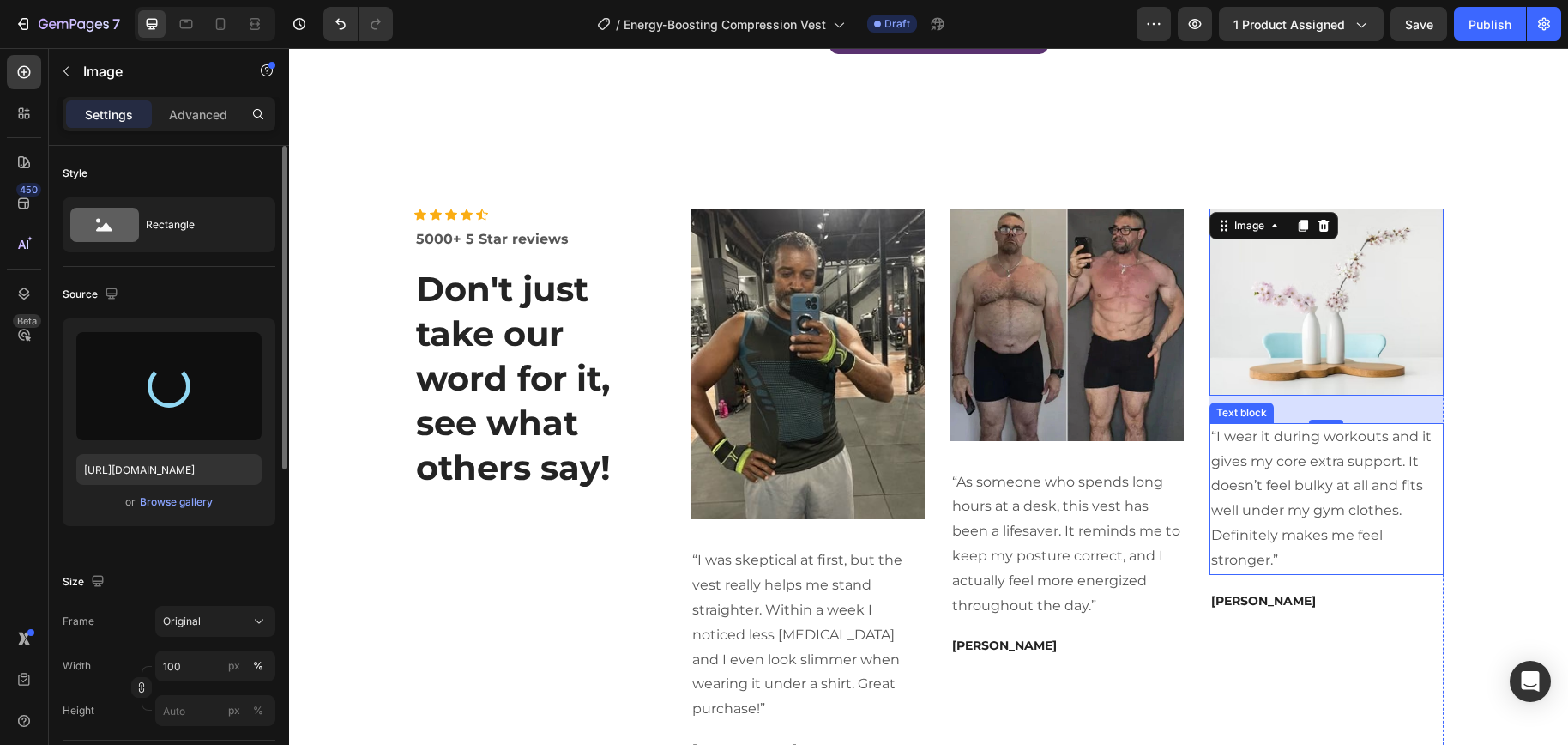
type input "https://cdn.shopify.com/s/files/1/0698/8844/2517/files/gempages_578359433361359…"
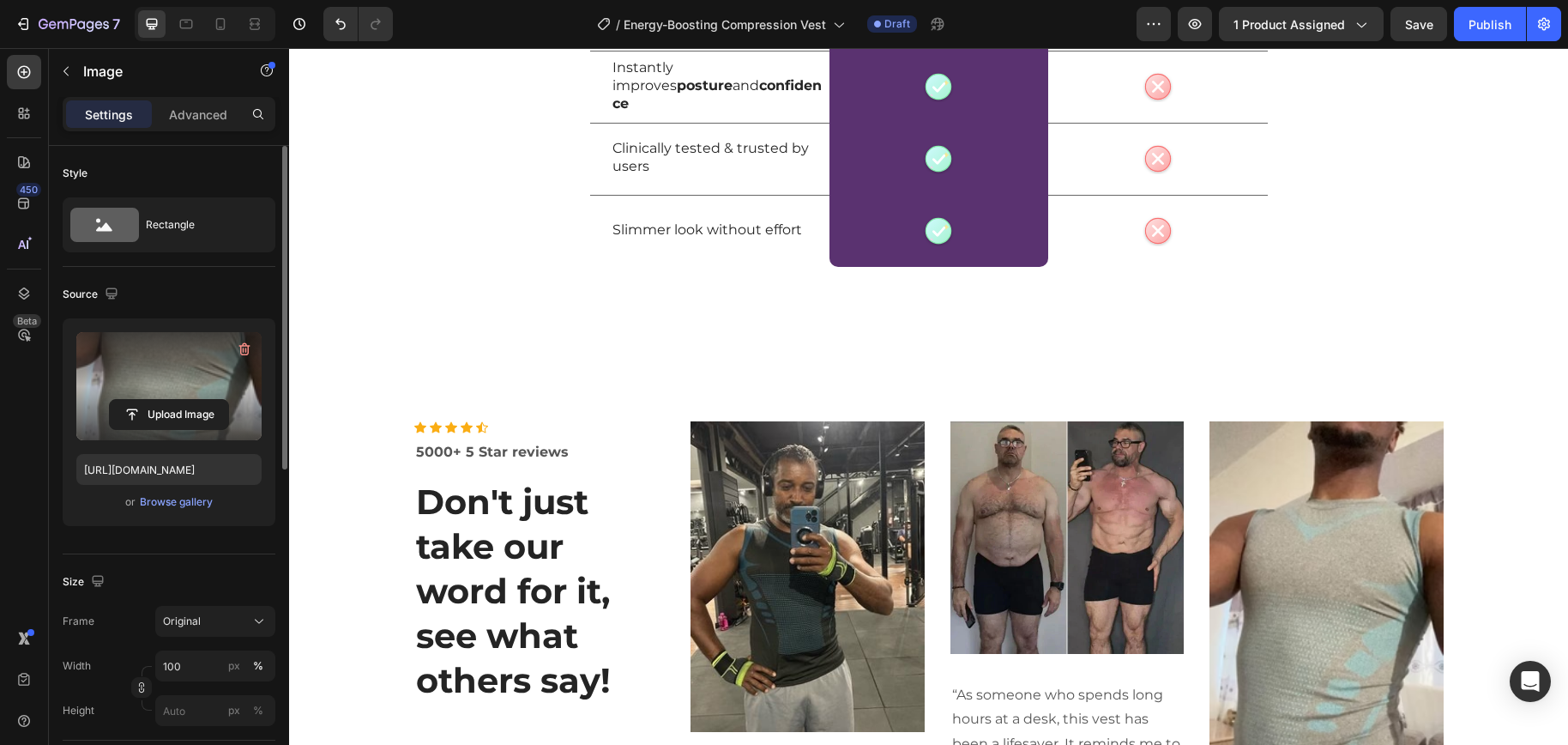
scroll to position [5257, 0]
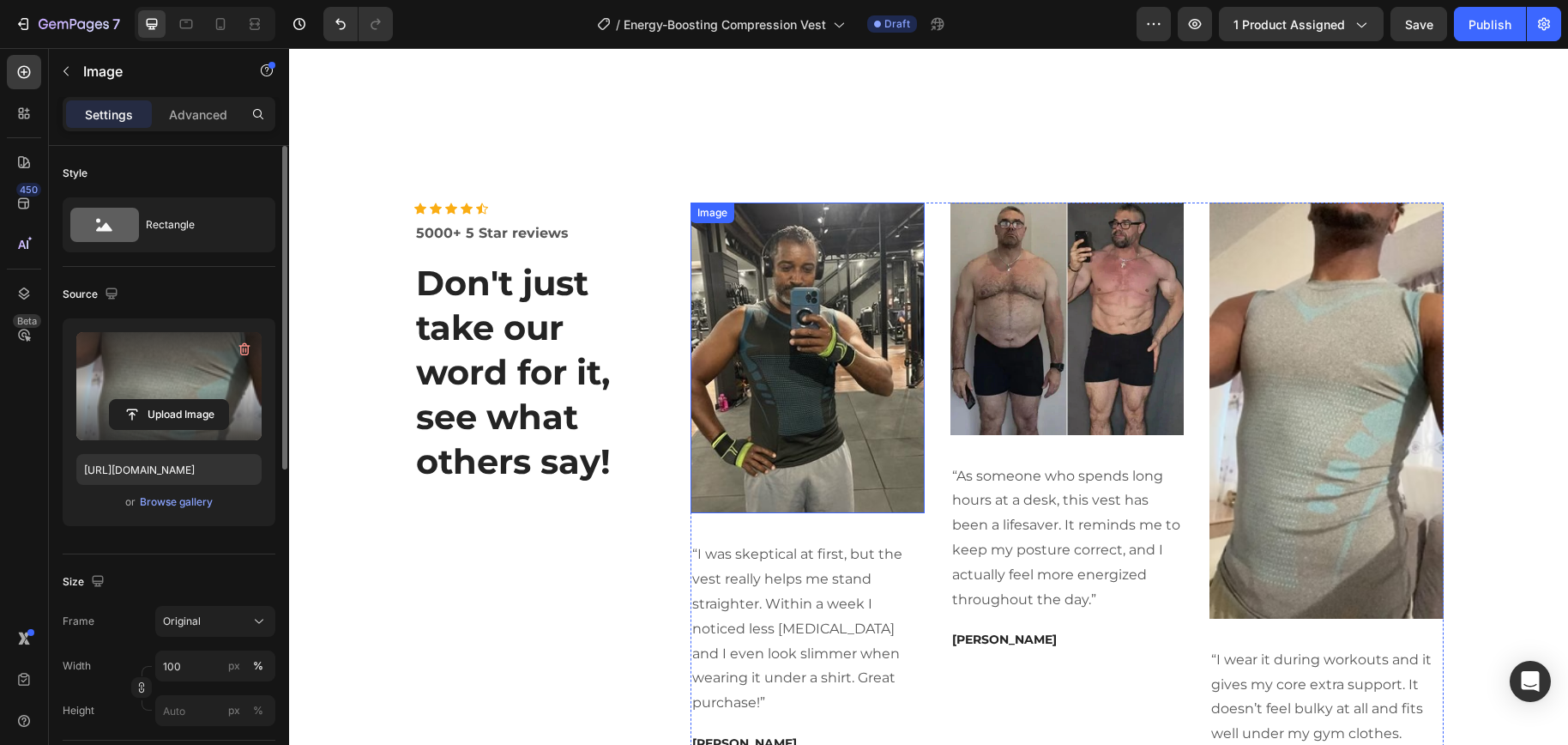
click at [785, 402] on img at bounding box center [807, 358] width 234 height 311
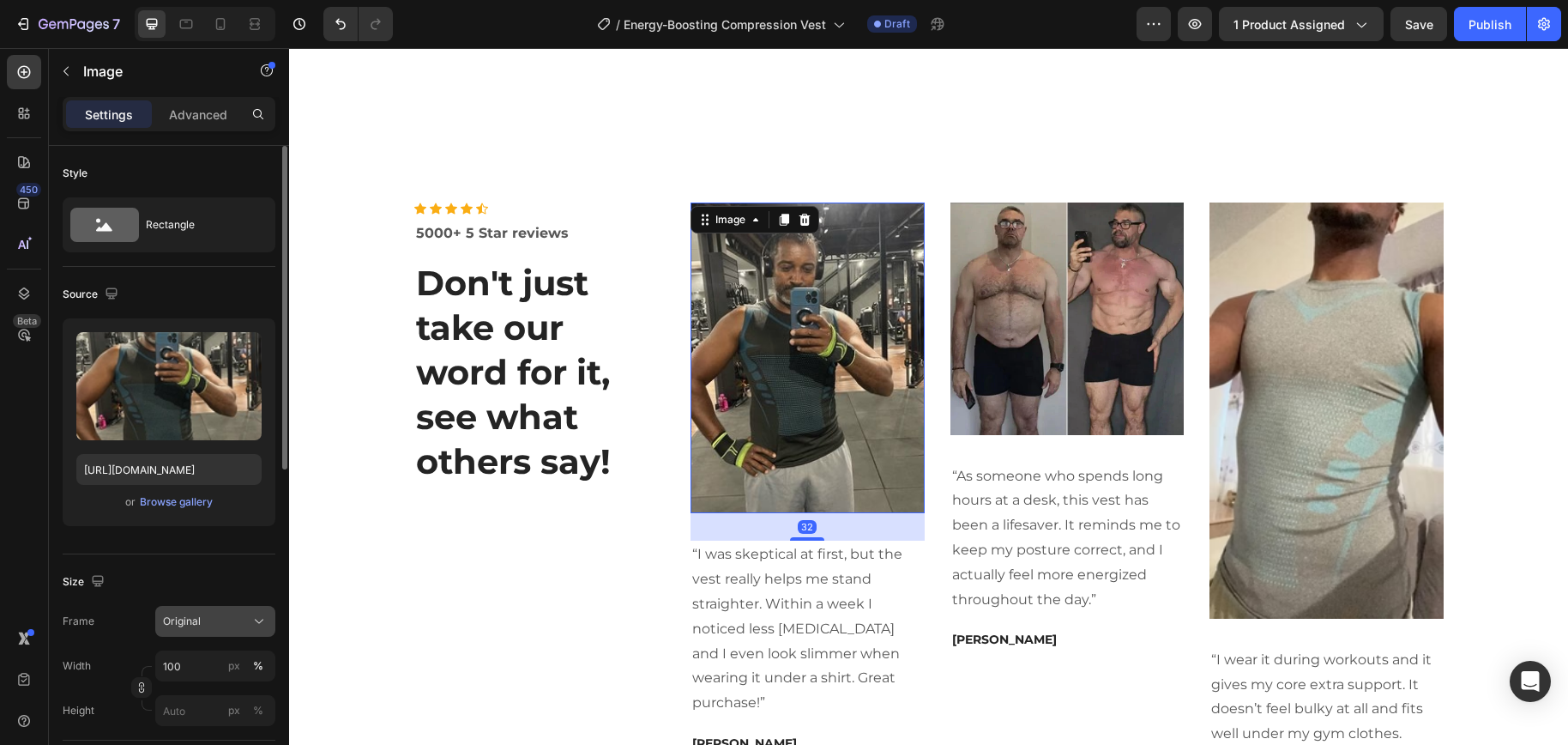
click at [229, 612] on div "Original" at bounding box center [215, 620] width 105 height 17
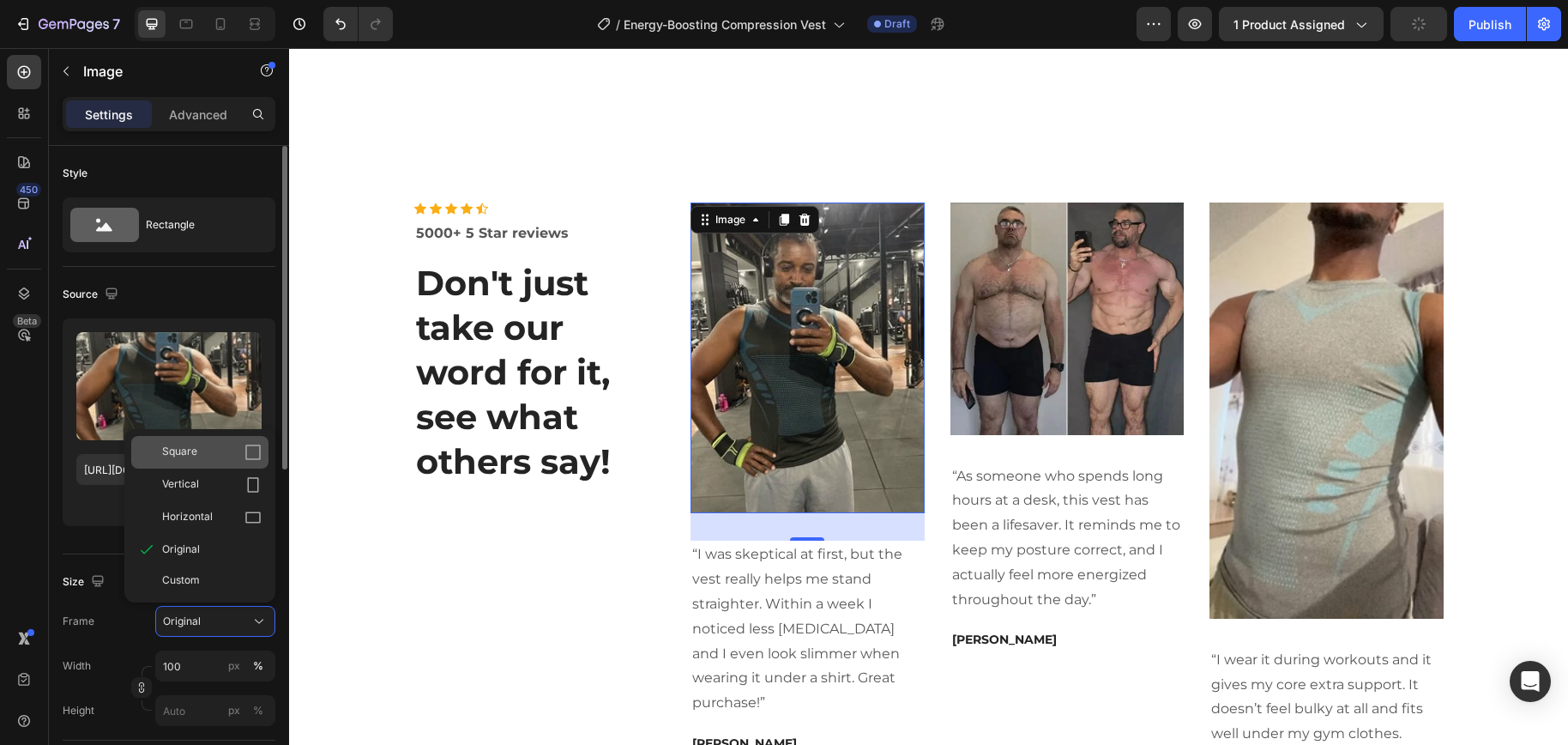
drag, startPoint x: 220, startPoint y: 457, endPoint x: 752, endPoint y: 322, distance: 548.9
click at [220, 457] on div "Square" at bounding box center [211, 452] width 99 height 17
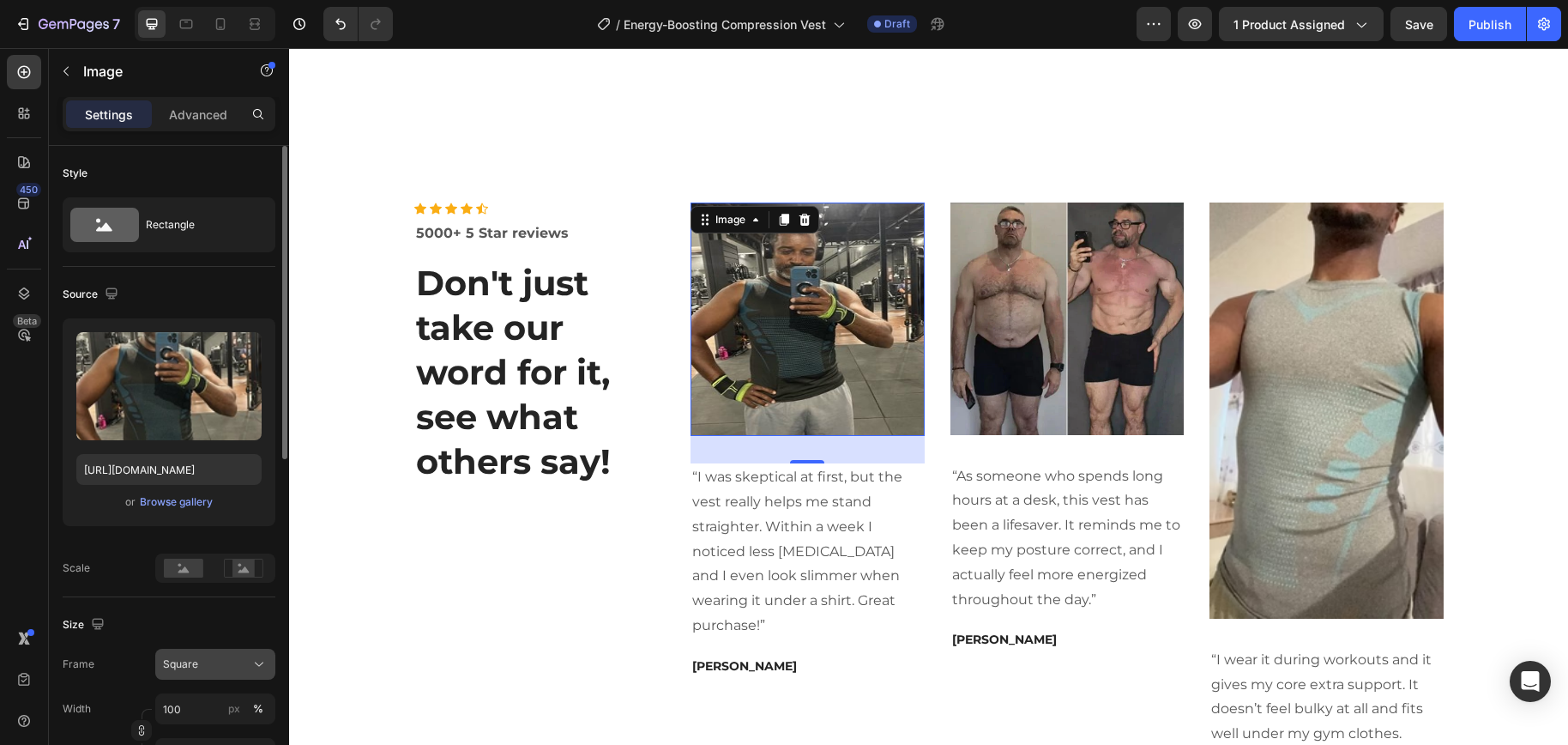
click at [229, 658] on div "Square" at bounding box center [205, 663] width 84 height 15
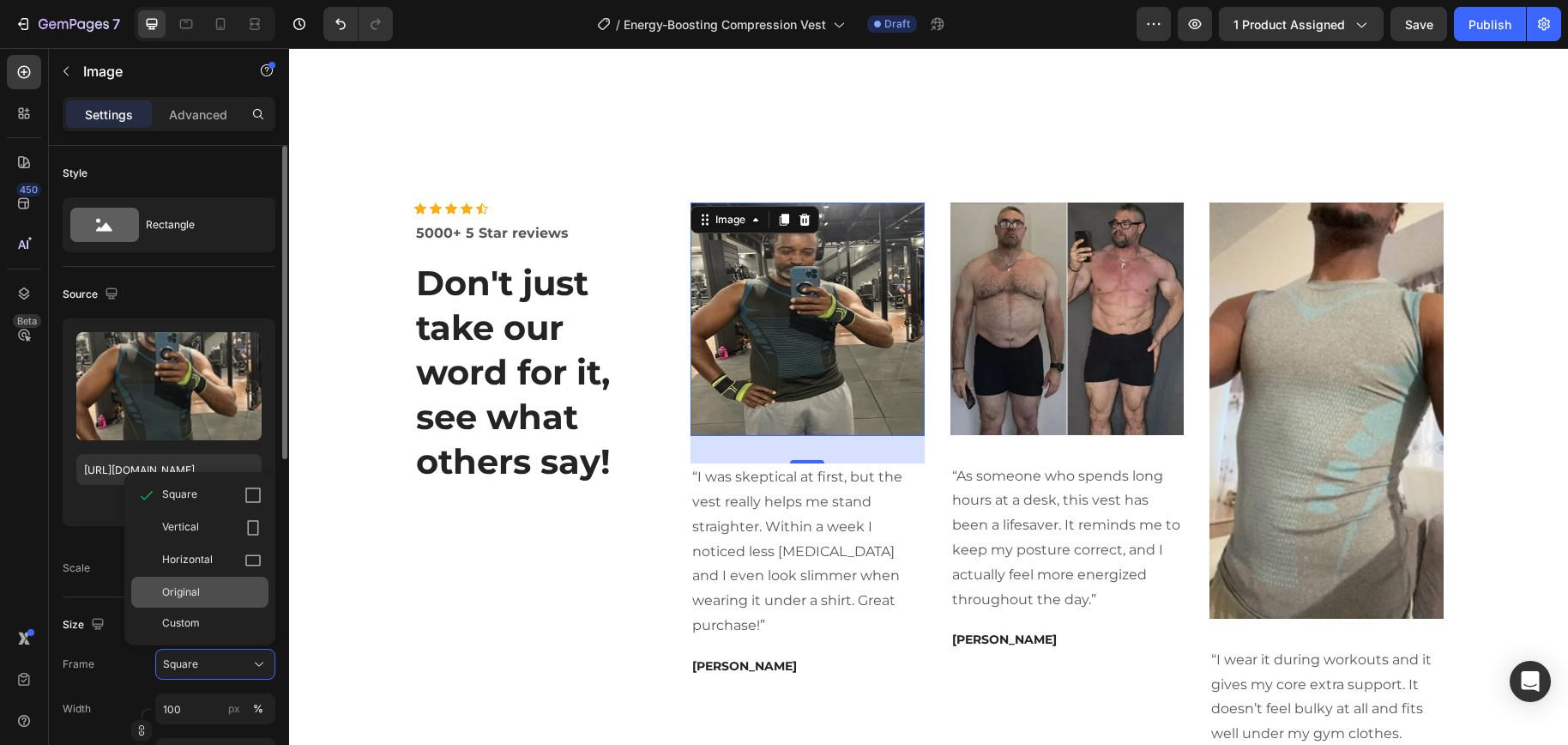
click at [200, 595] on div "Original" at bounding box center [211, 591] width 99 height 15
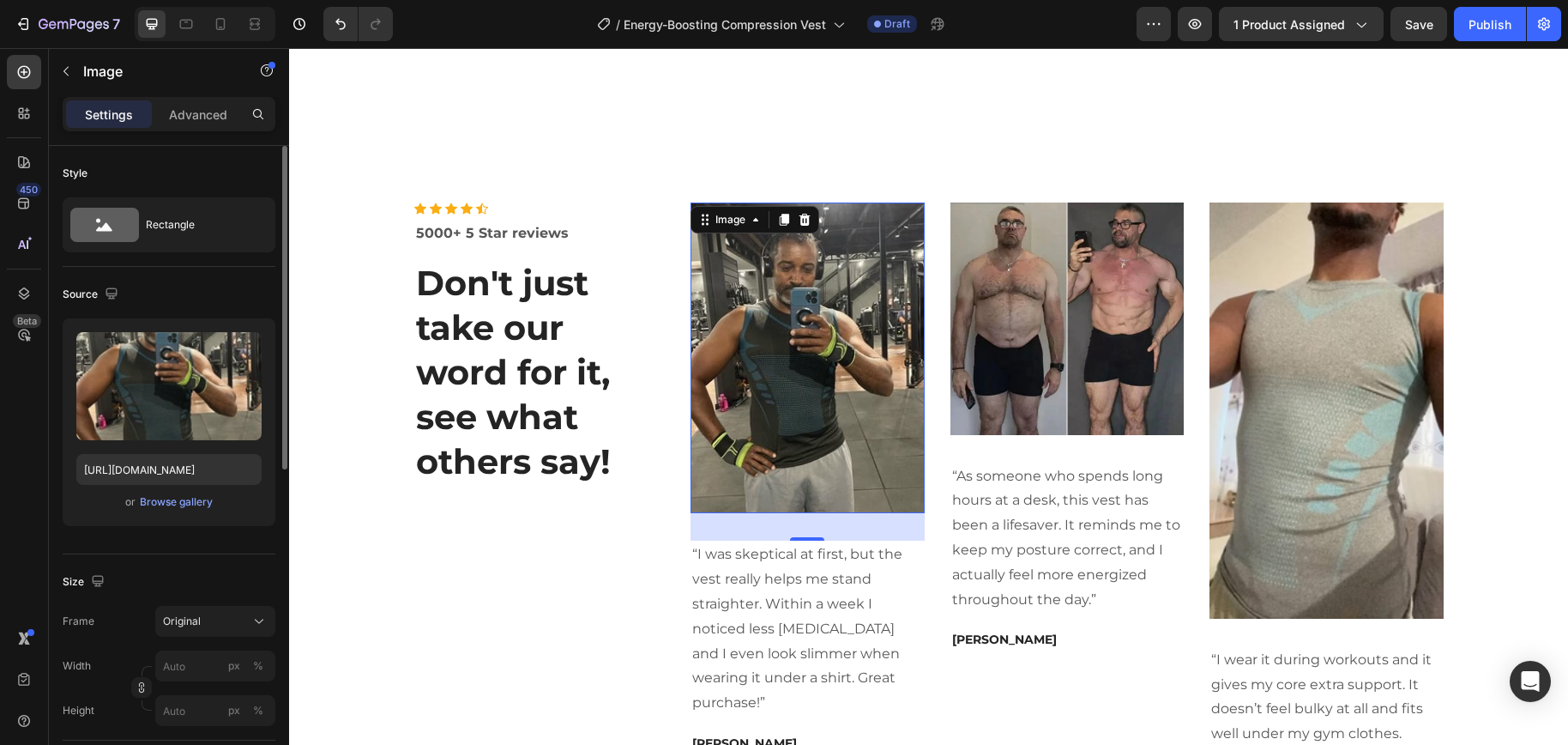
click at [254, 588] on div "Size" at bounding box center [169, 581] width 213 height 27
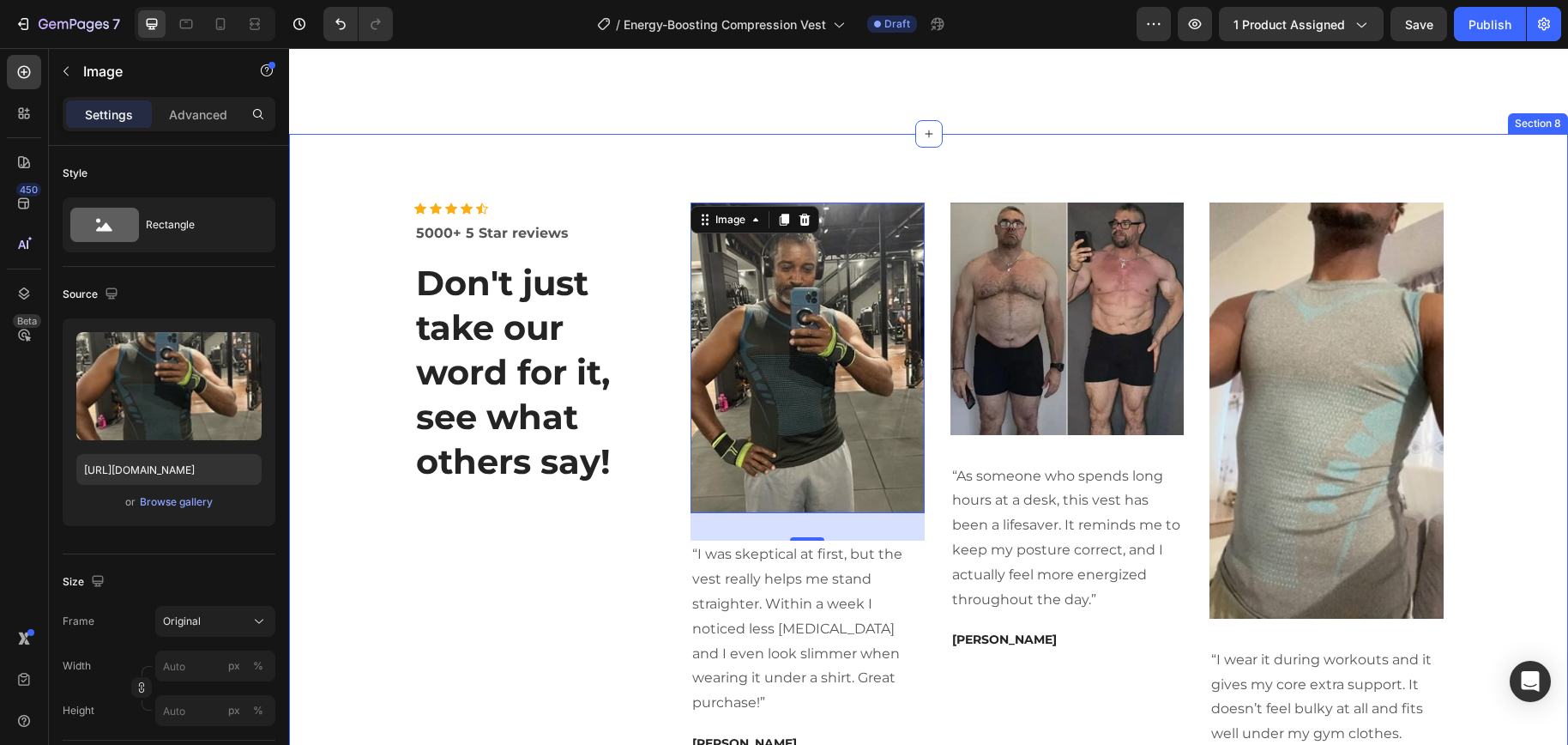
click at [1481, 627] on div "Icon Icon Icon Icon Icon Icon List Hoz 5000+ 5 Star reviews Text block Don't ju…" at bounding box center [929, 519] width 1253 height 634
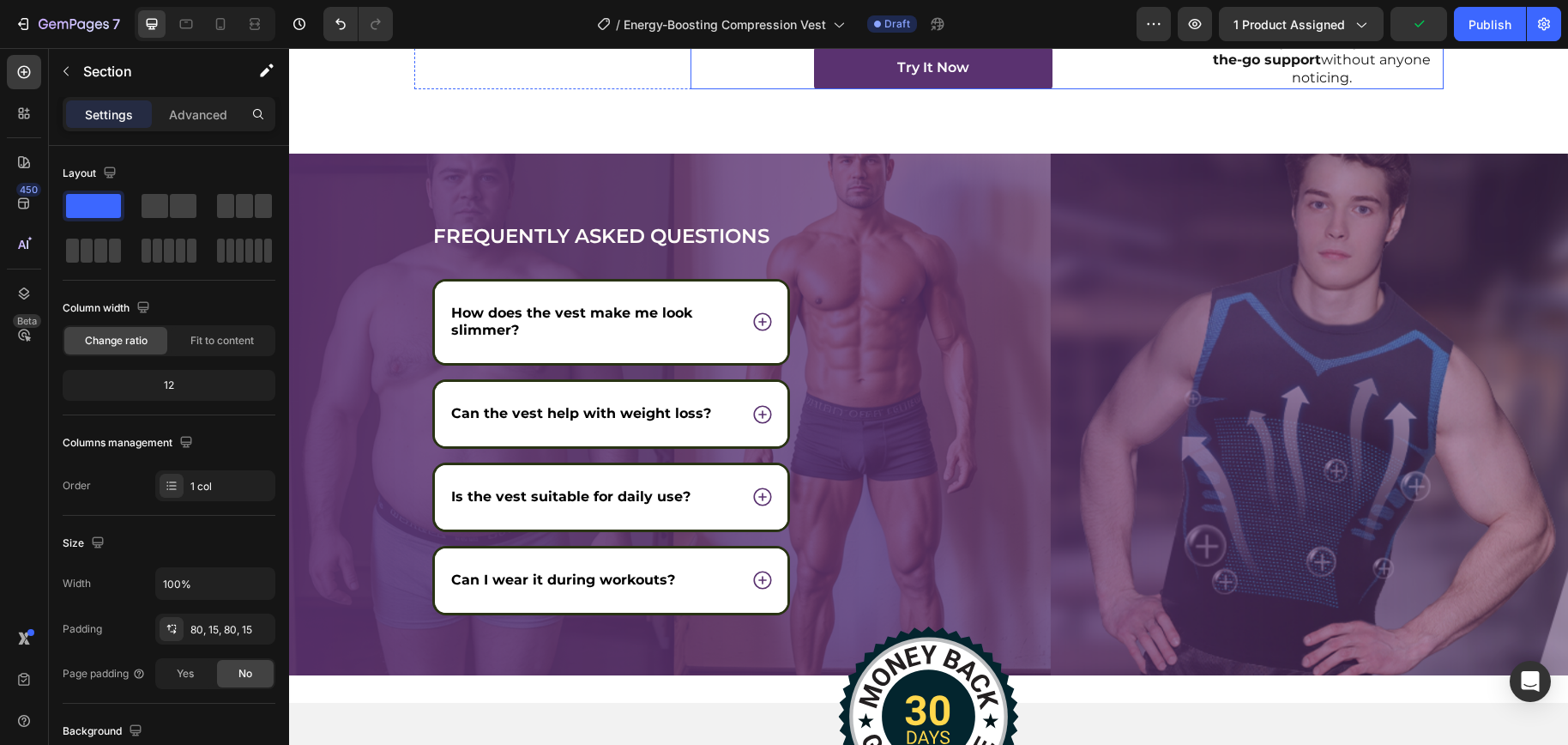
scroll to position [6815, 0]
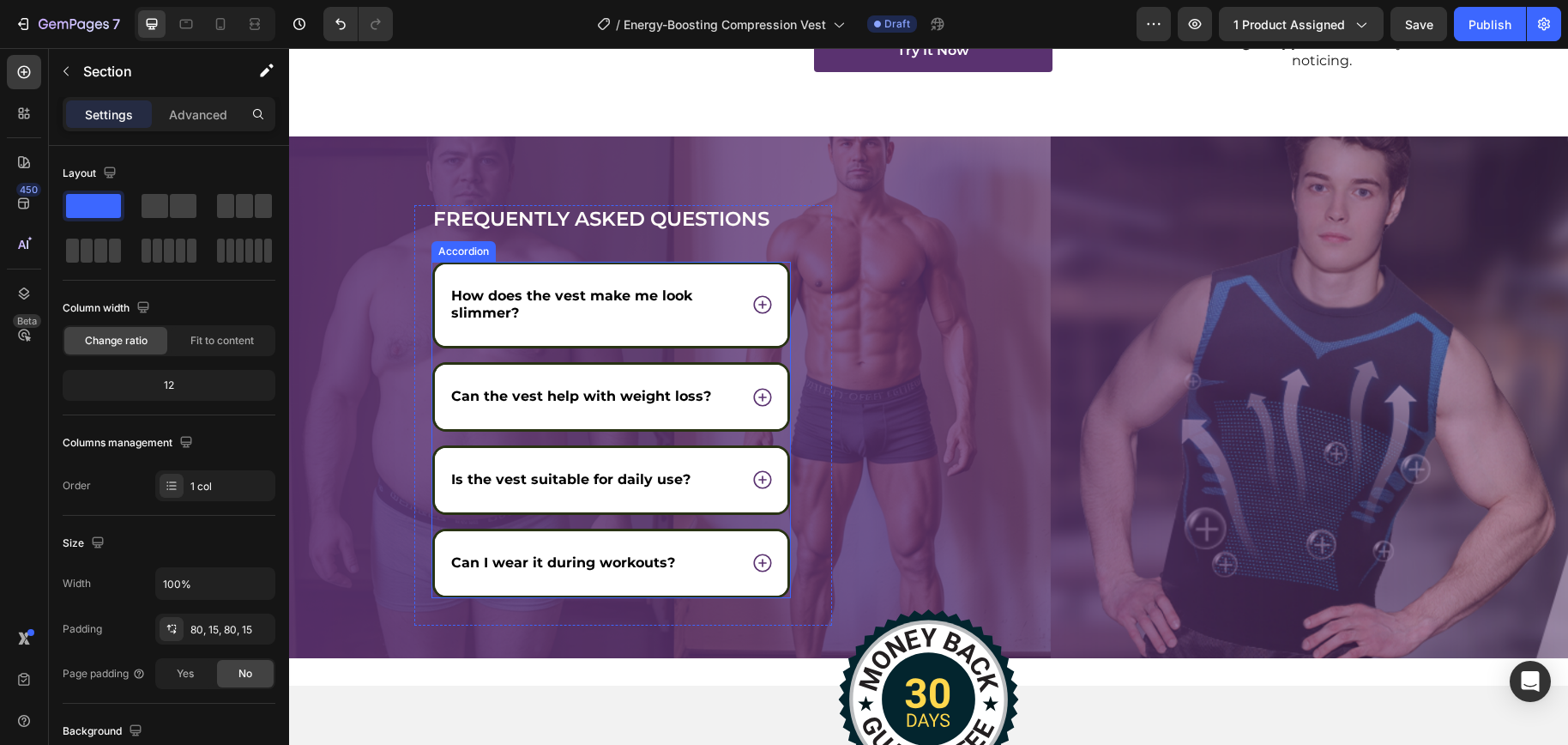
click at [625, 329] on div "How does the vest make me look slimmer?" at bounding box center [612, 305] width 353 height 82
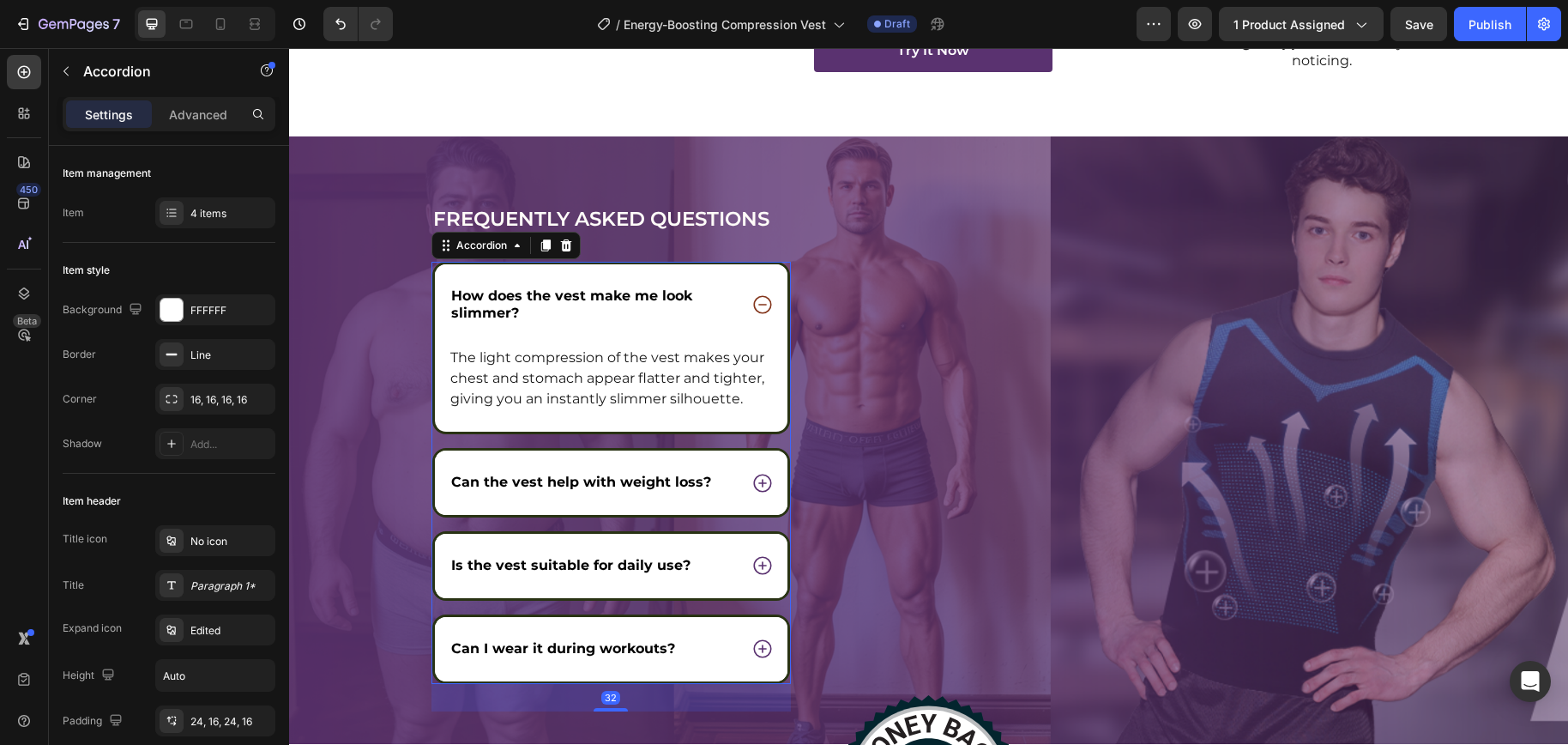
click at [751, 309] on icon at bounding box center [762, 304] width 22 height 22
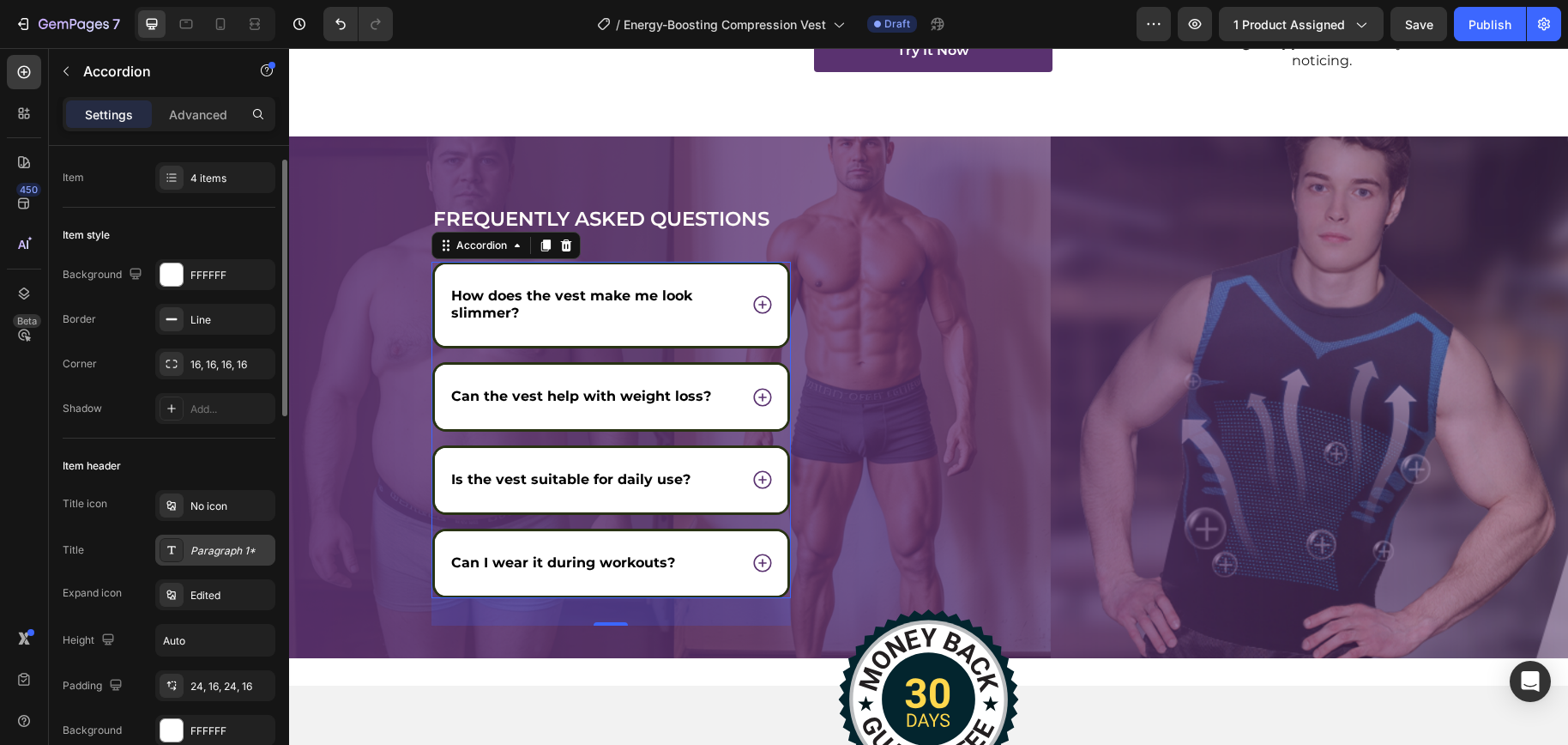
scroll to position [127, 0]
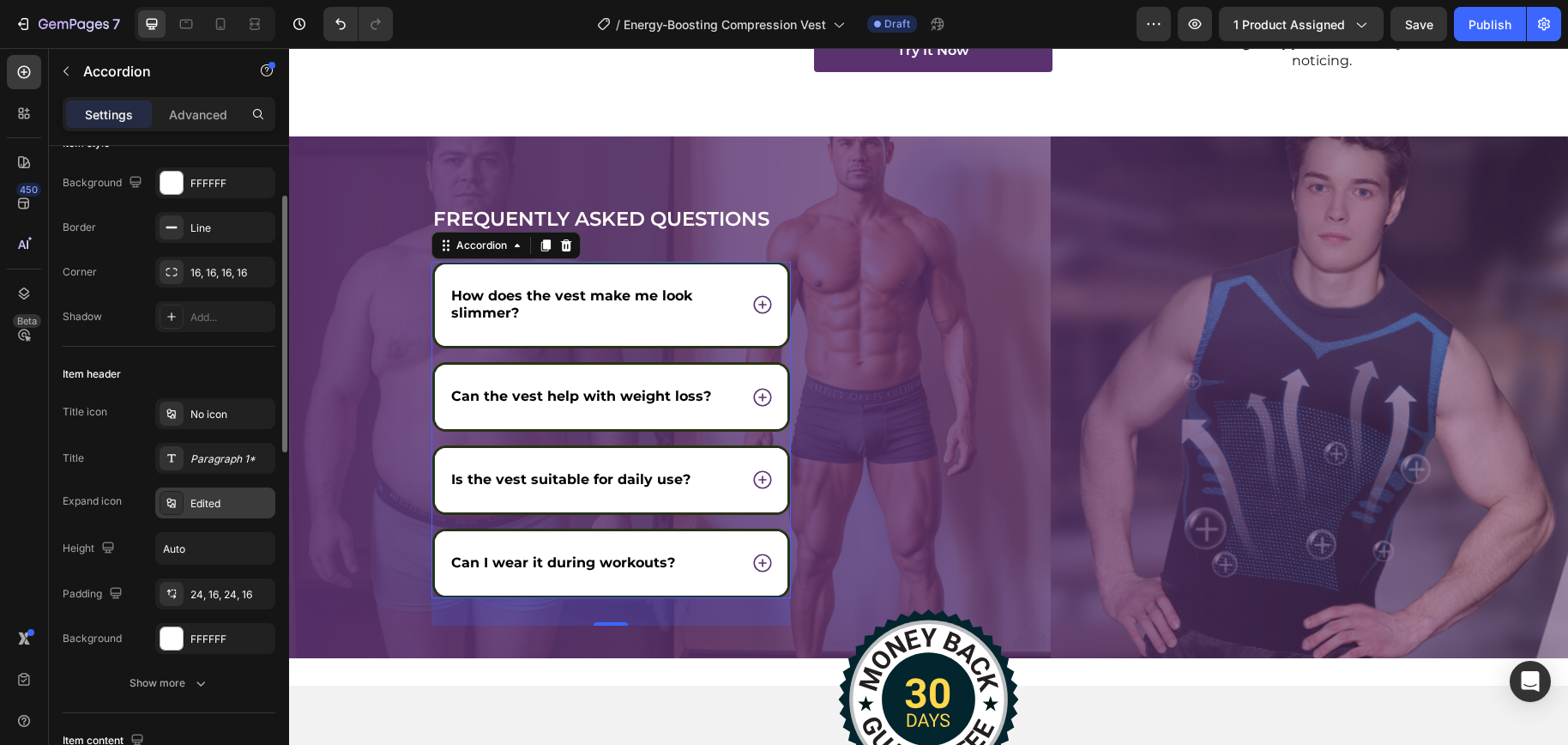
click at [207, 508] on div "Edited" at bounding box center [230, 503] width 81 height 15
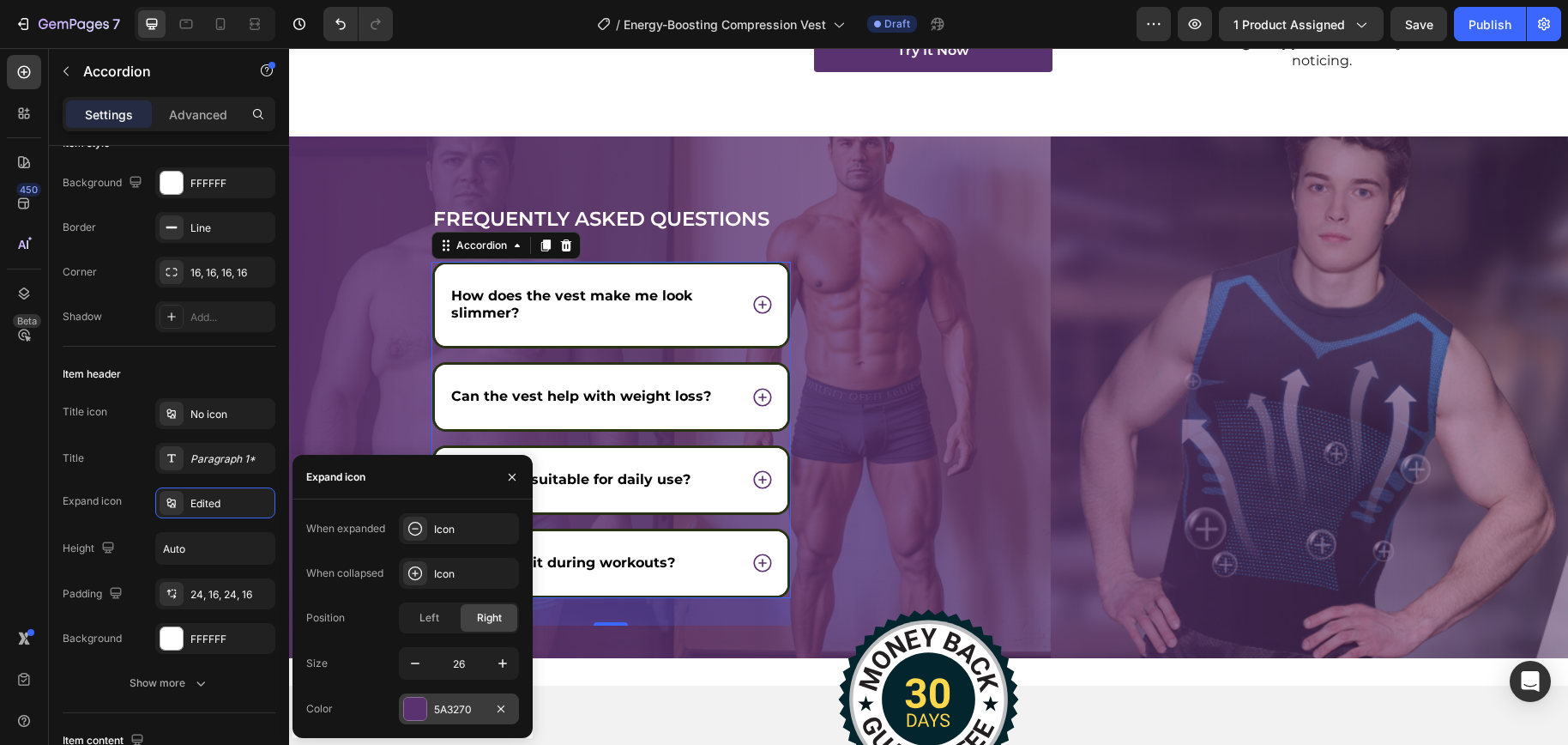
click at [443, 708] on div "5A3270" at bounding box center [459, 709] width 50 height 15
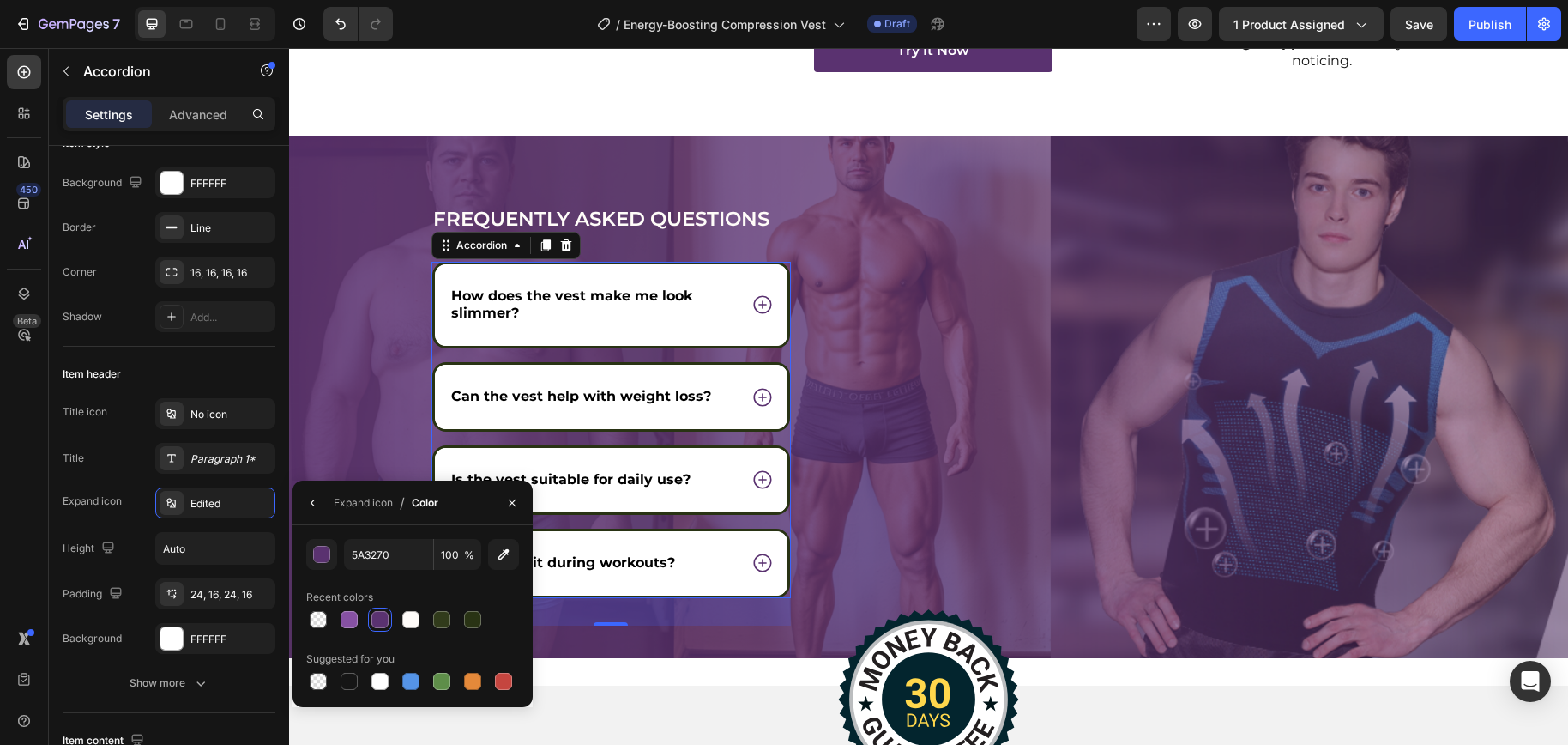
click at [382, 618] on div at bounding box center [380, 619] width 17 height 17
click at [898, 485] on div "Image" at bounding box center [1150, 431] width 585 height 453
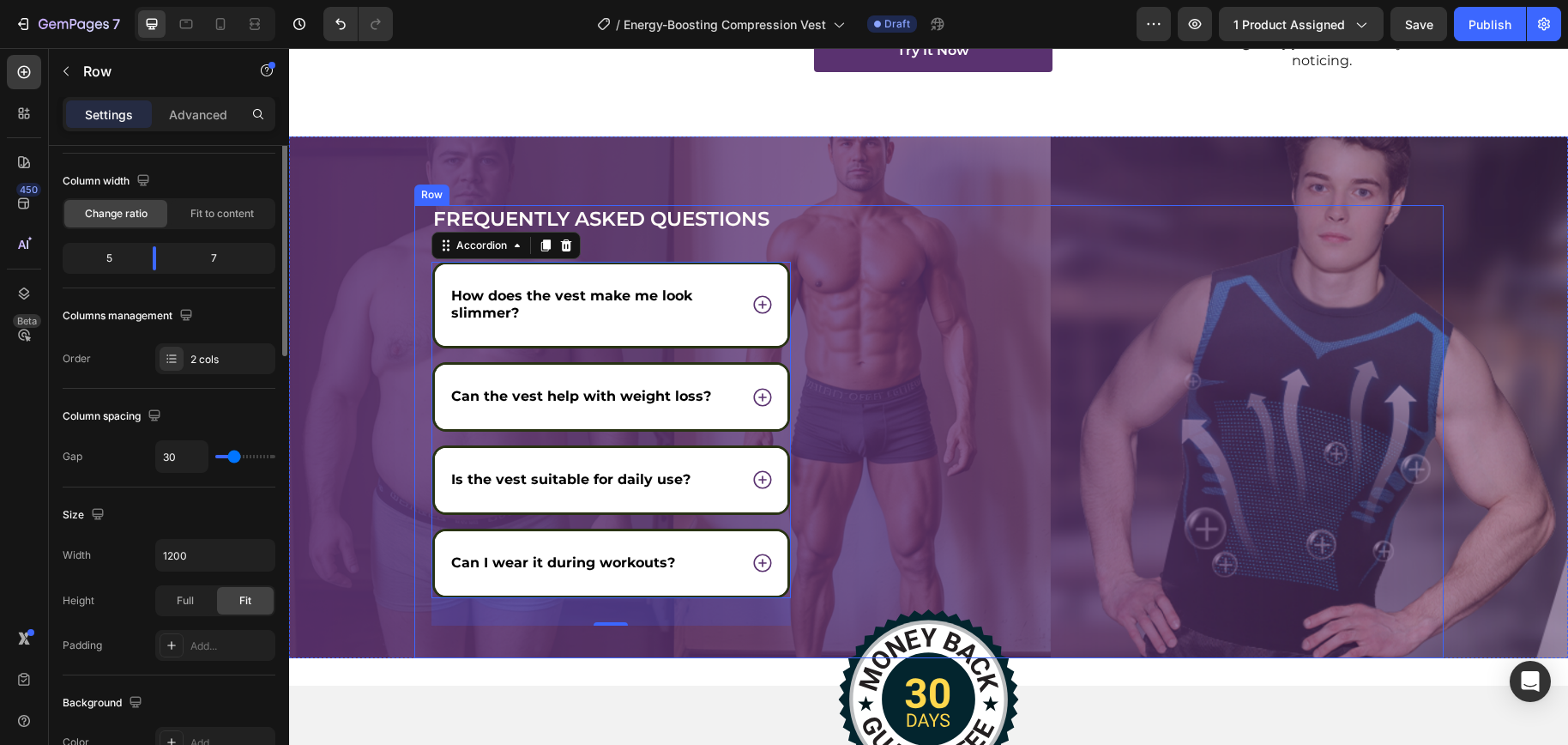
scroll to position [0, 0]
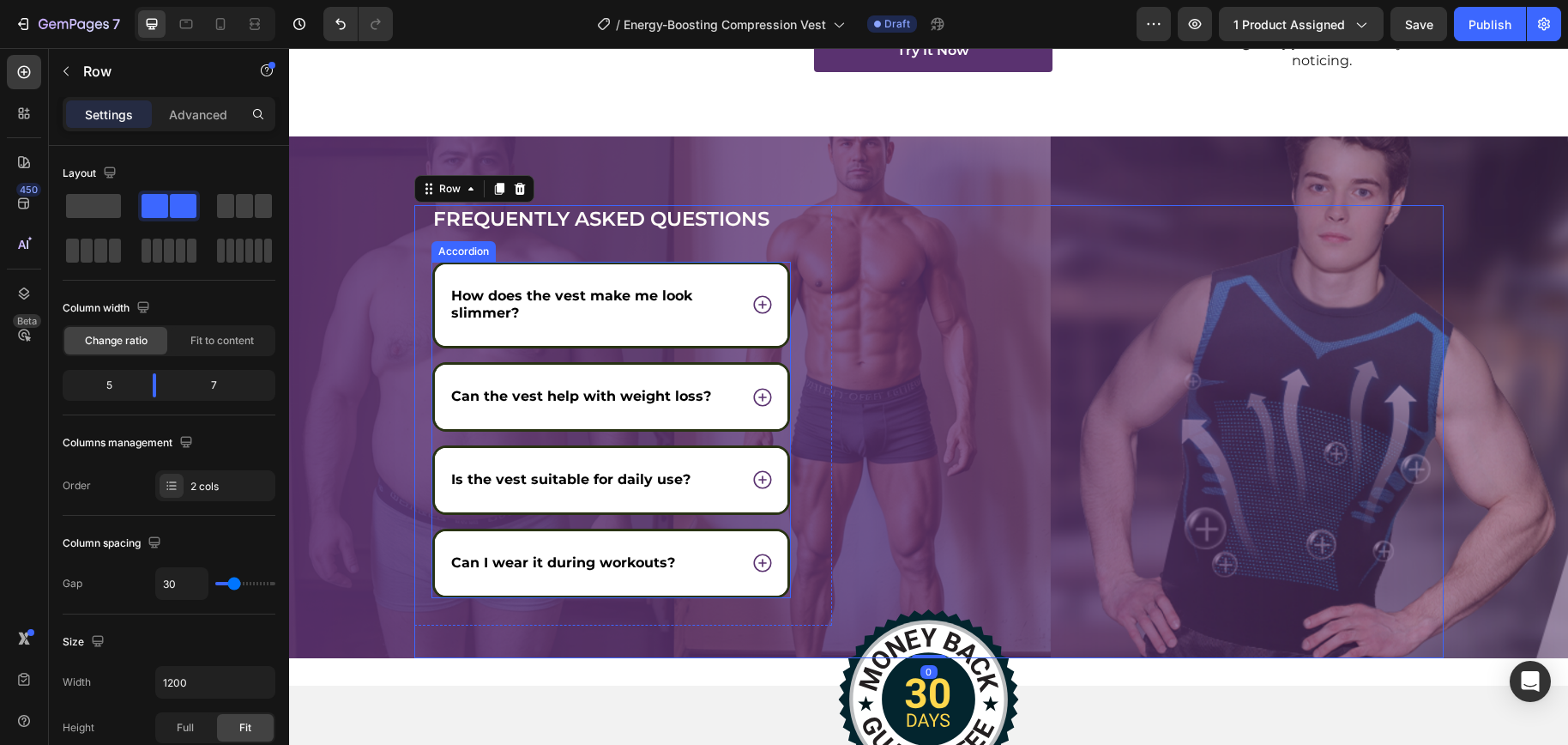
click at [759, 402] on icon at bounding box center [762, 397] width 22 height 22
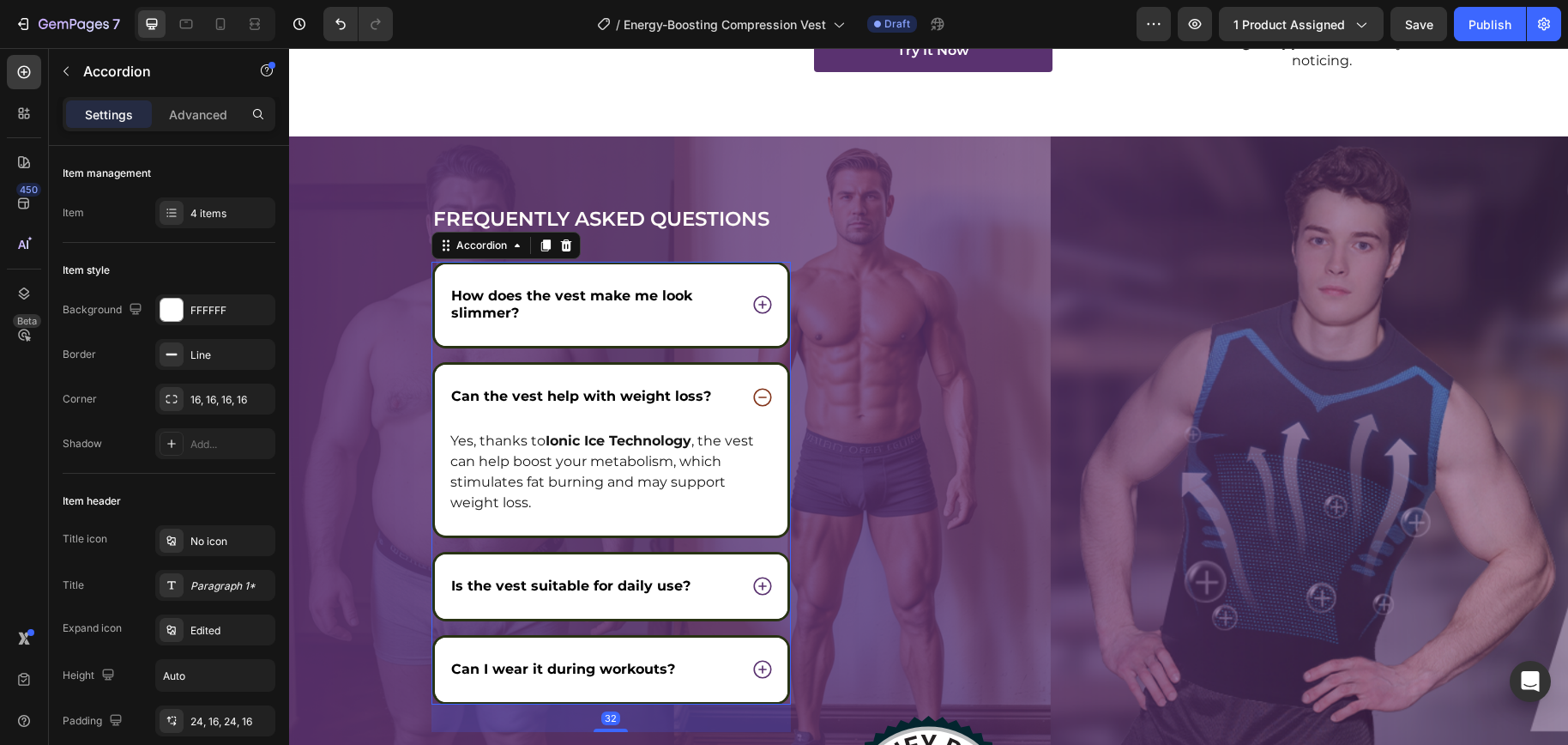
click at [757, 380] on div "Can the vest help with weight loss?" at bounding box center [612, 396] width 353 height 65
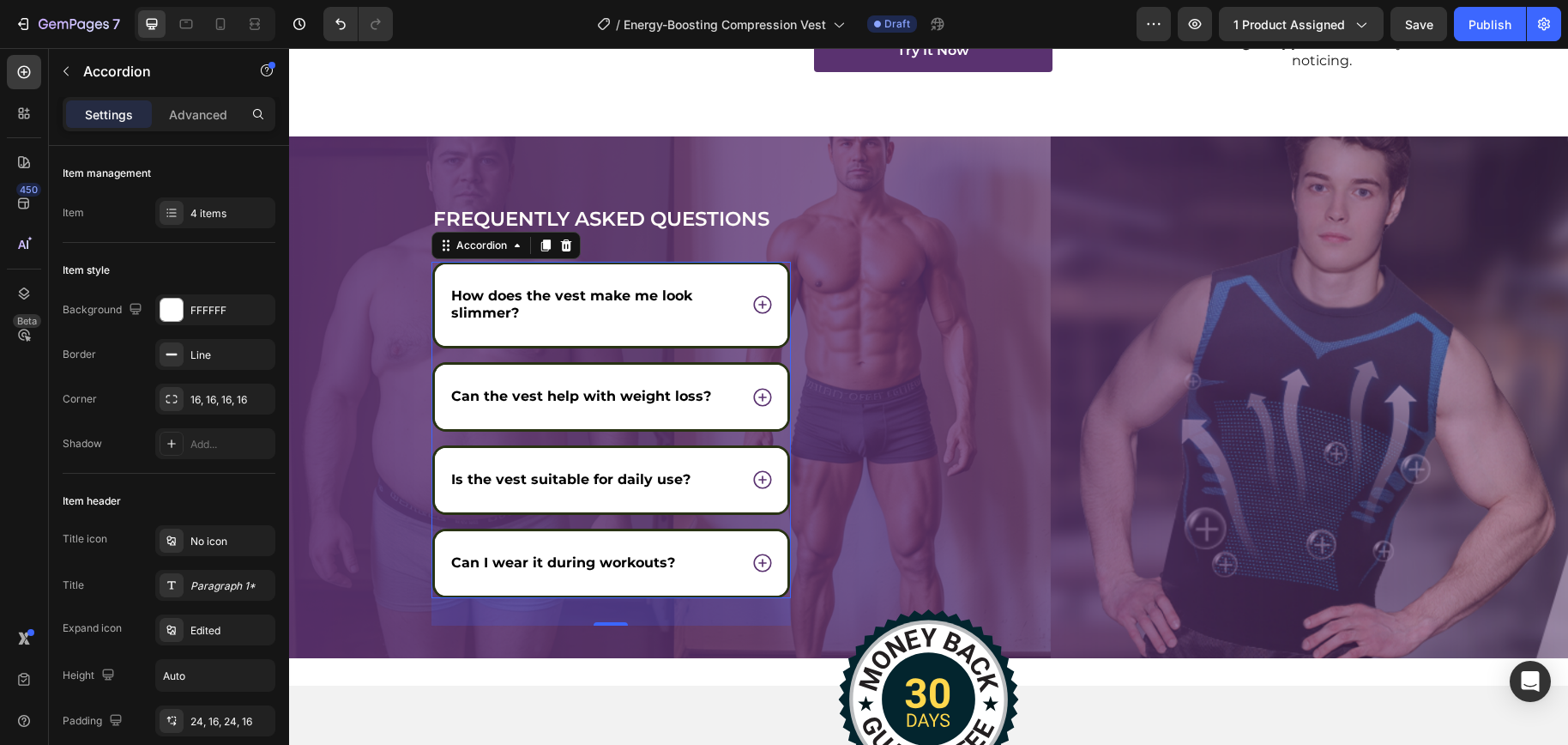
click at [729, 380] on div "Can the vest help with weight loss?" at bounding box center [612, 396] width 353 height 65
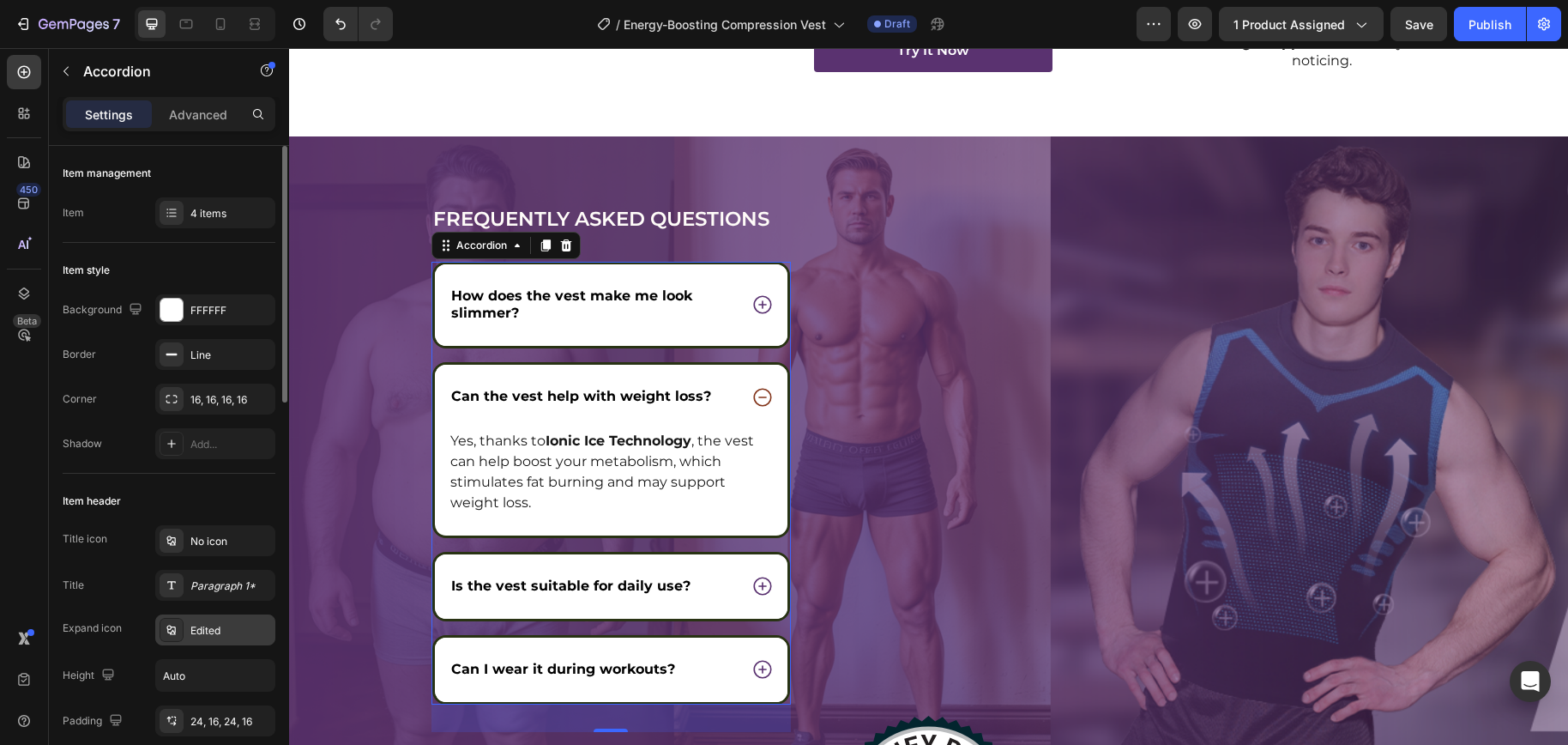
scroll to position [30, 0]
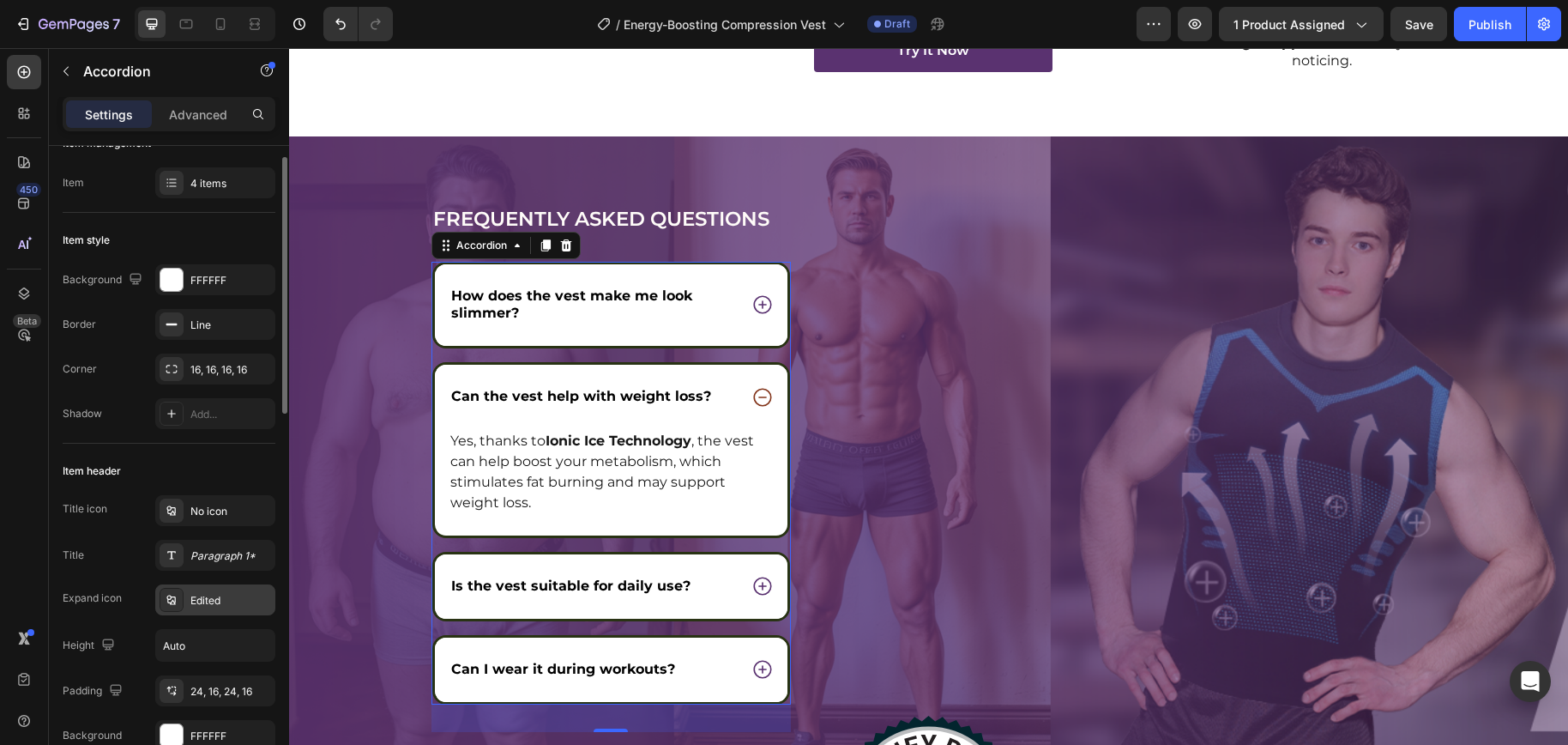
click at [192, 596] on div "Edited" at bounding box center [230, 600] width 81 height 15
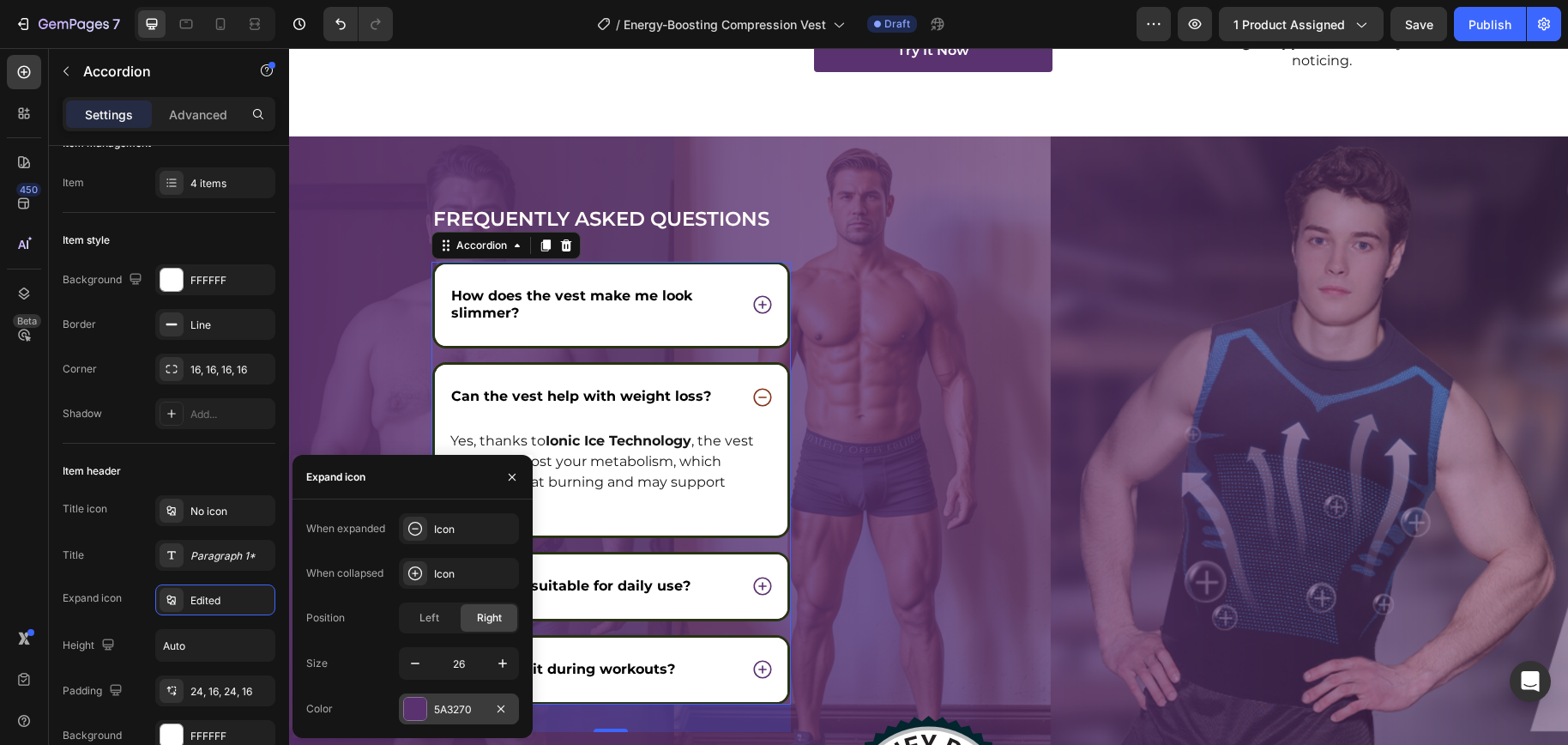
click at [420, 720] on div "5A3270" at bounding box center [459, 709] width 120 height 31
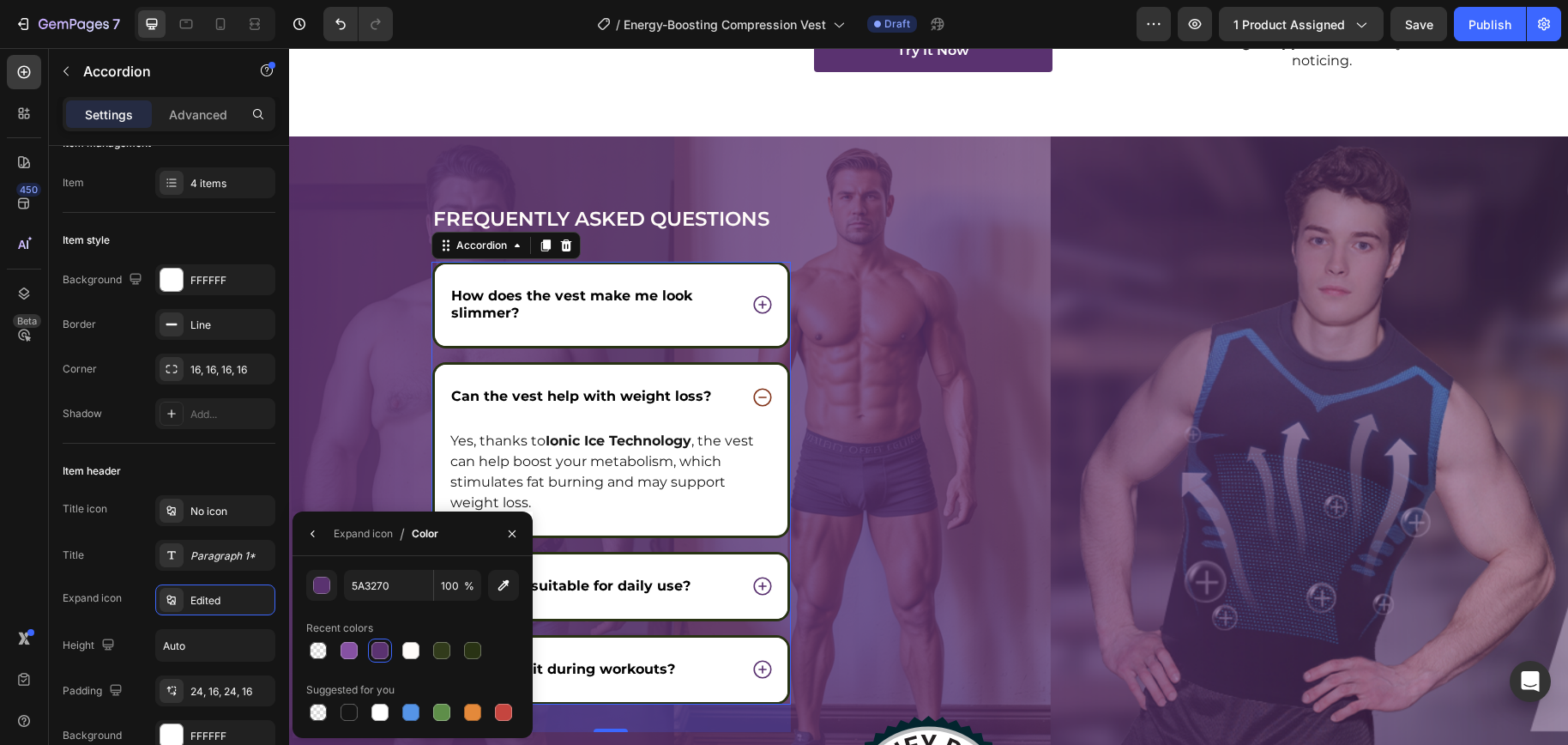
click at [385, 646] on div at bounding box center [380, 649] width 17 height 17
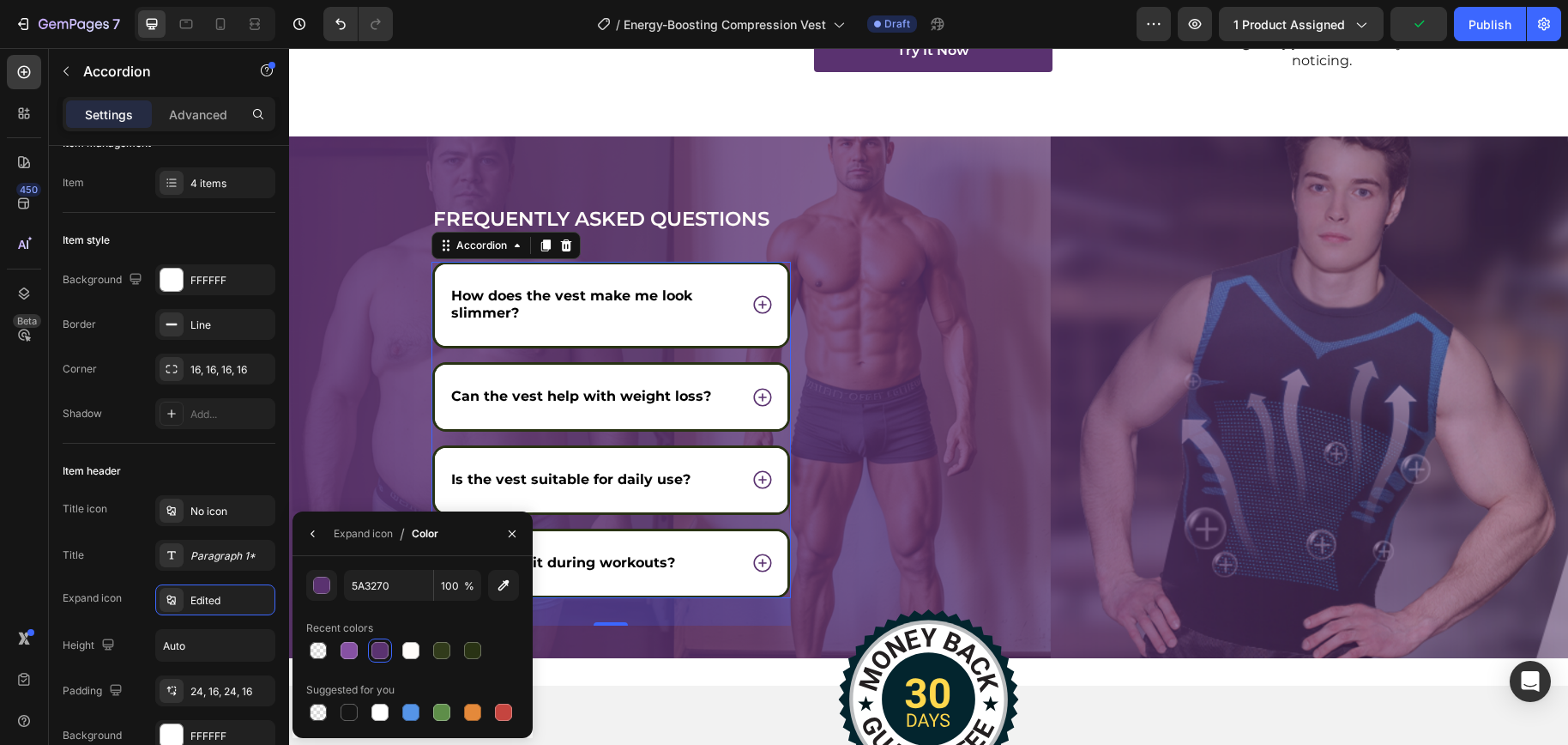
click at [751, 486] on icon at bounding box center [762, 479] width 22 height 22
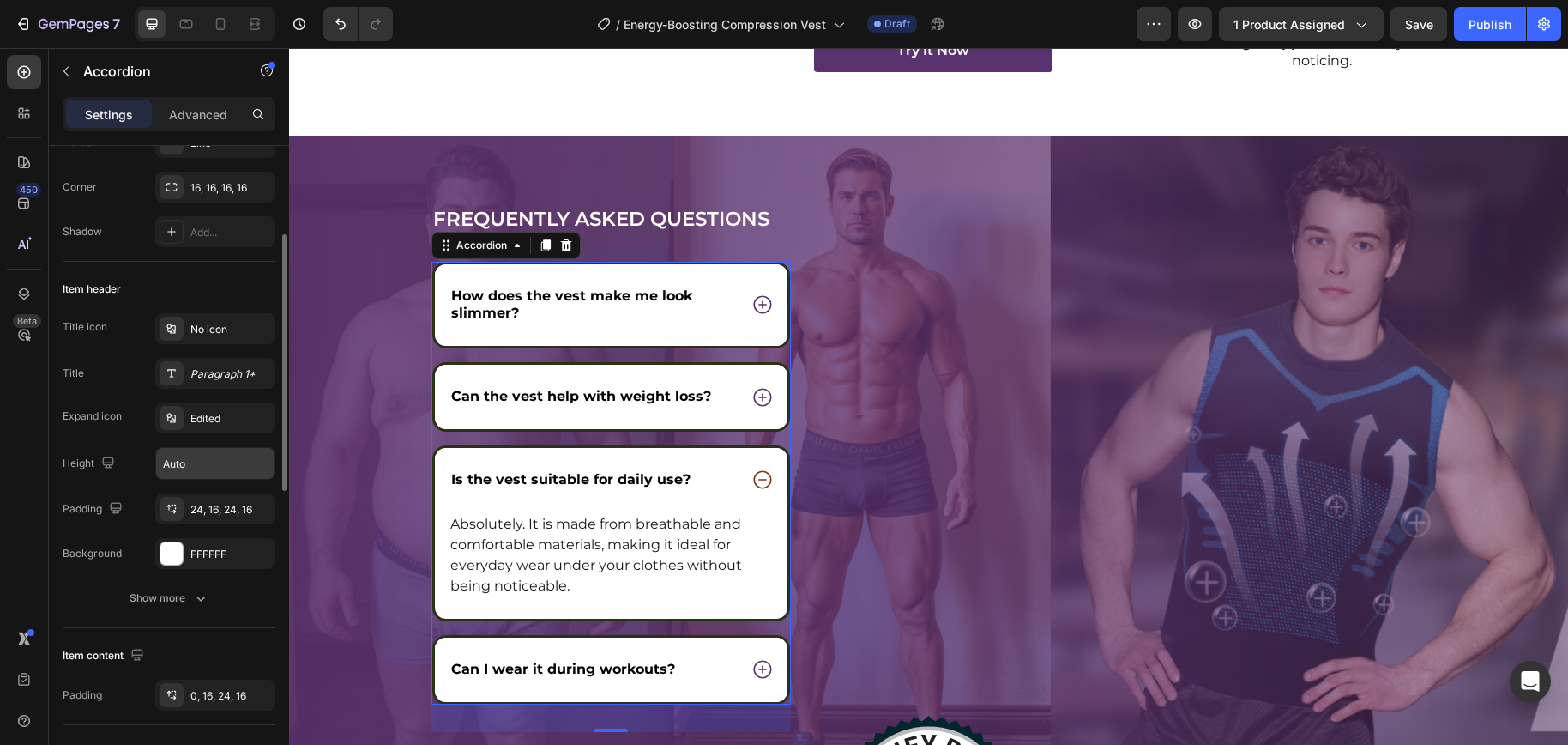
scroll to position [373, 0]
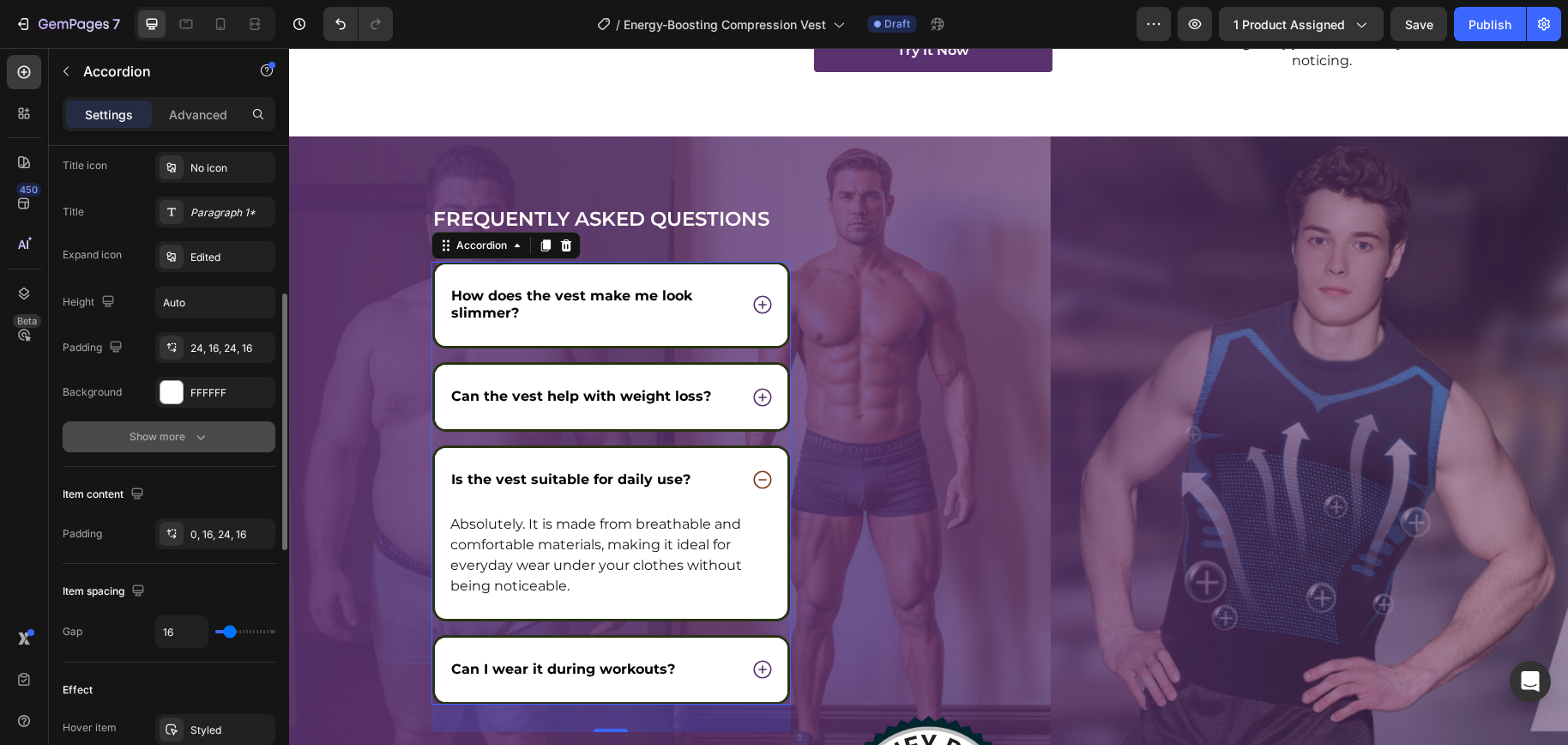
click at [178, 443] on div "Show more" at bounding box center [169, 436] width 80 height 17
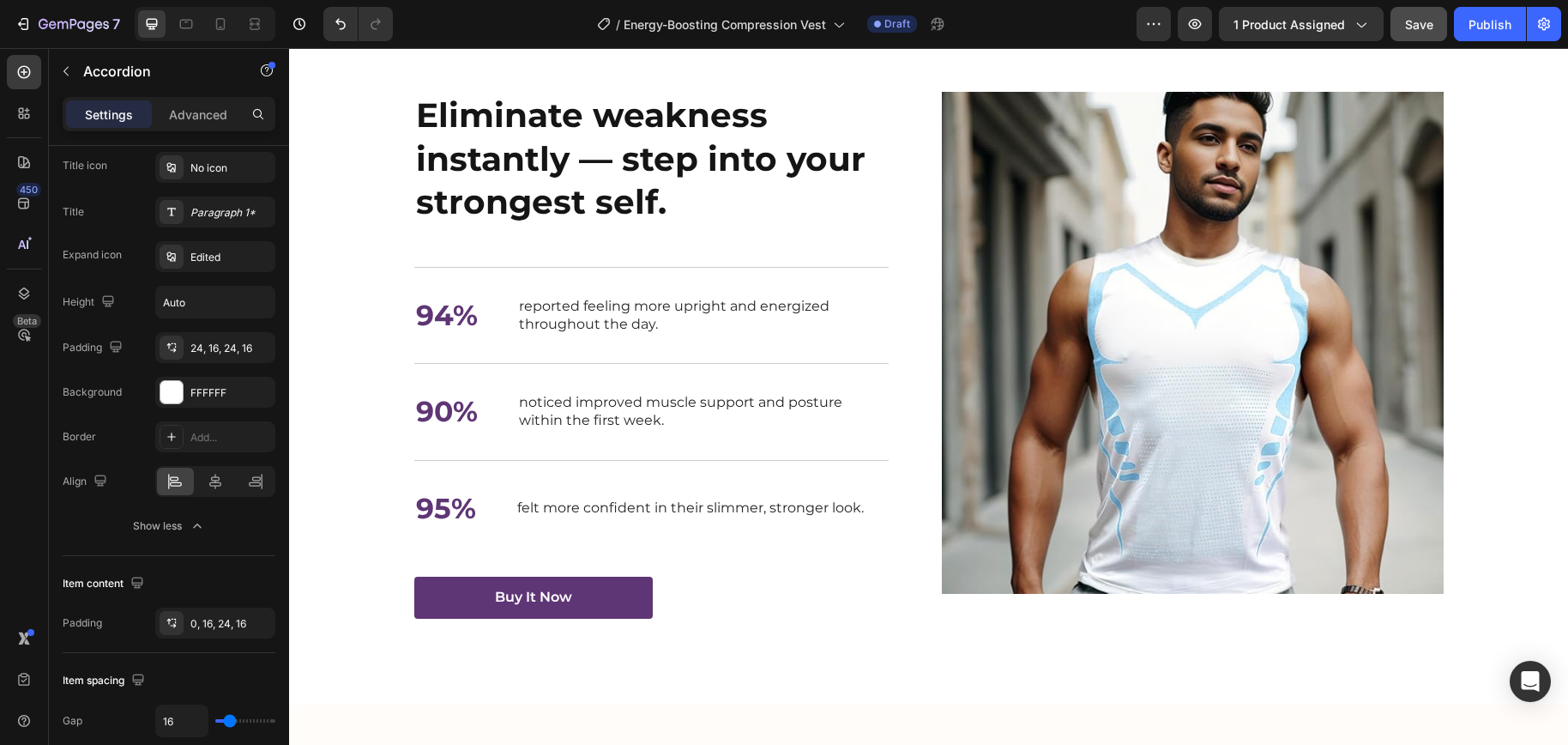
scroll to position [1834, 0]
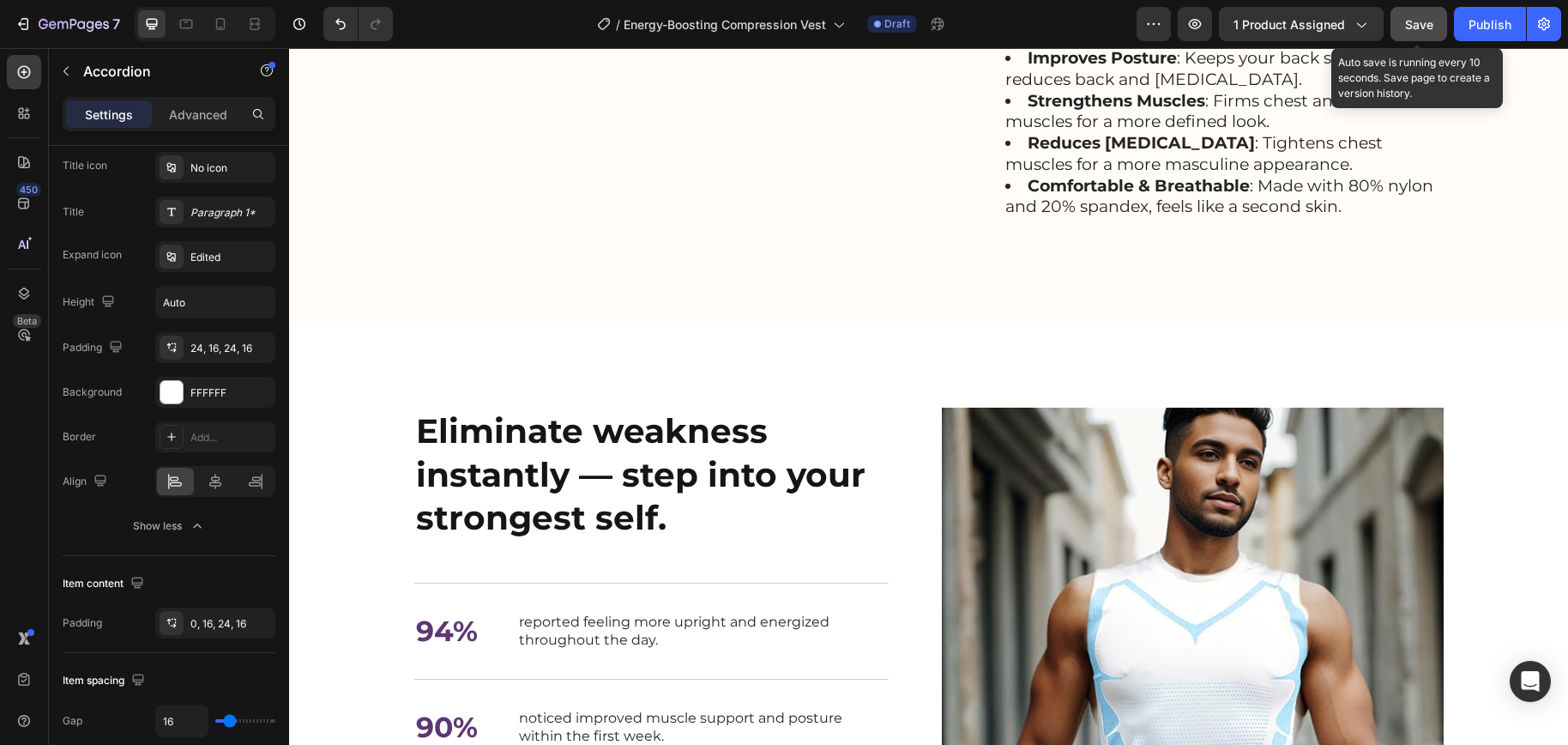
click at [1413, 27] on span "Save" at bounding box center [1419, 25] width 28 height 15
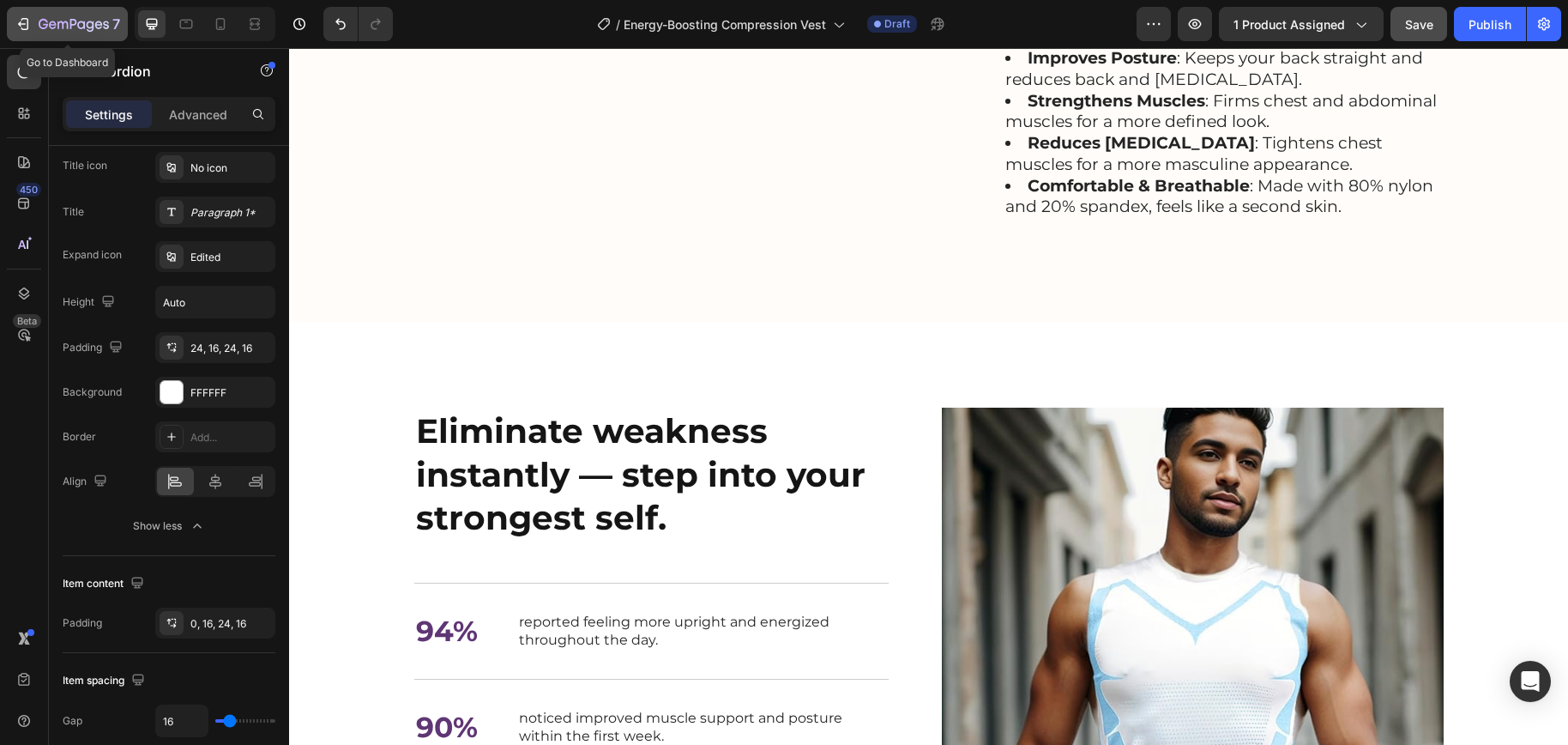
click at [28, 24] on icon "button" at bounding box center [23, 24] width 17 height 17
